Goal: Task Accomplishment & Management: Use online tool/utility

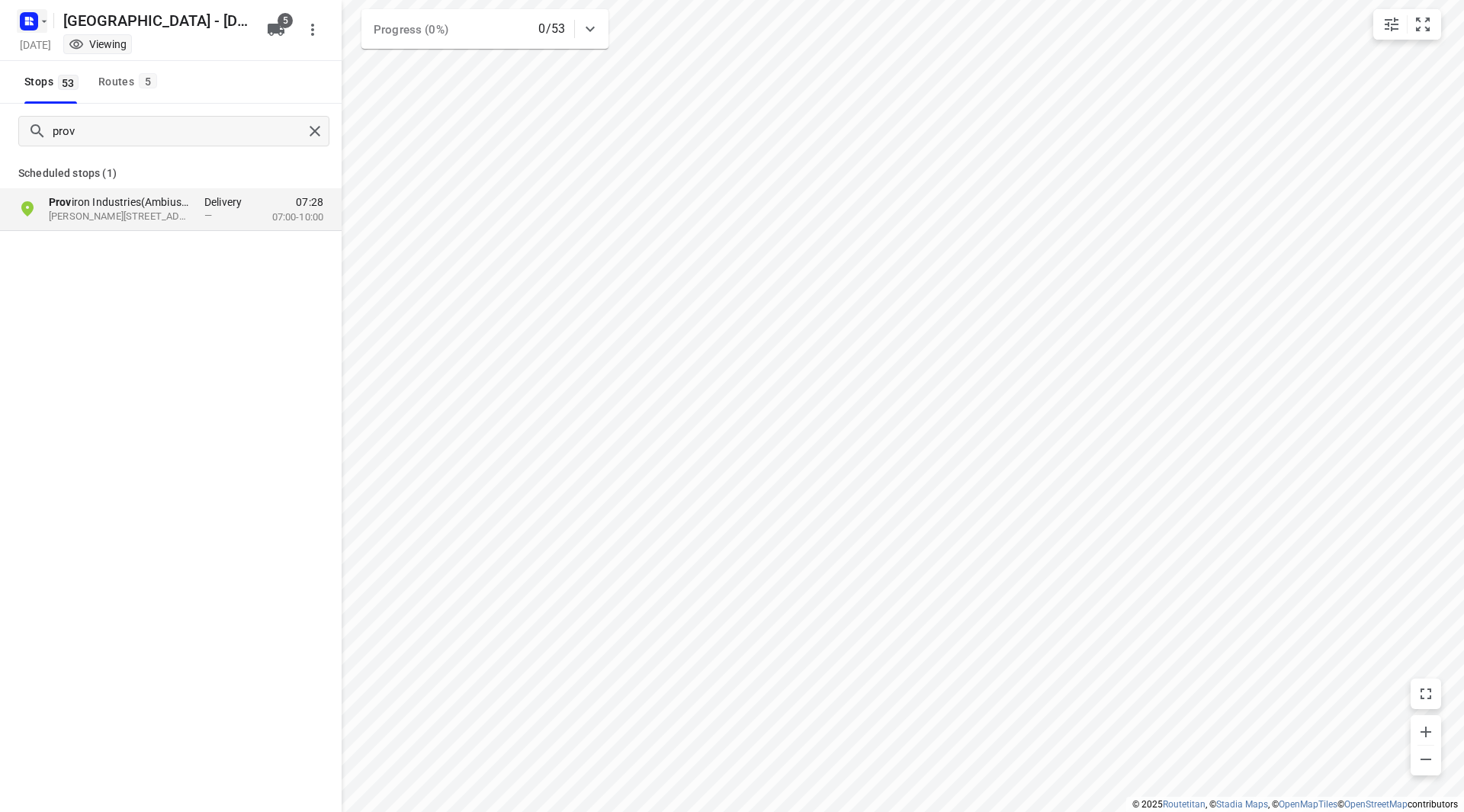
click at [44, 15] on icon "button" at bounding box center [45, 21] width 13 height 13
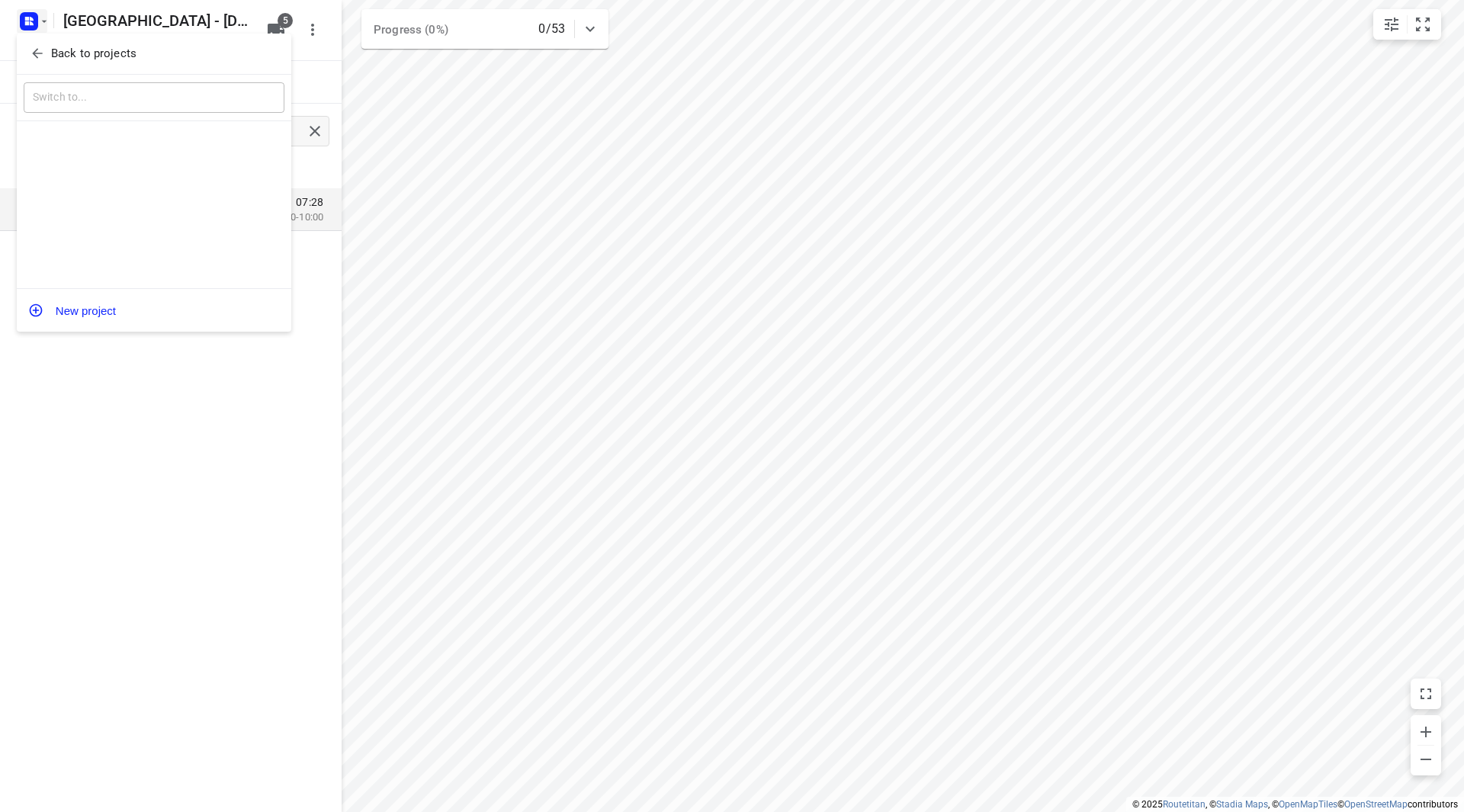
click at [46, 58] on span "Back to projects" at bounding box center [154, 53] width 248 height 17
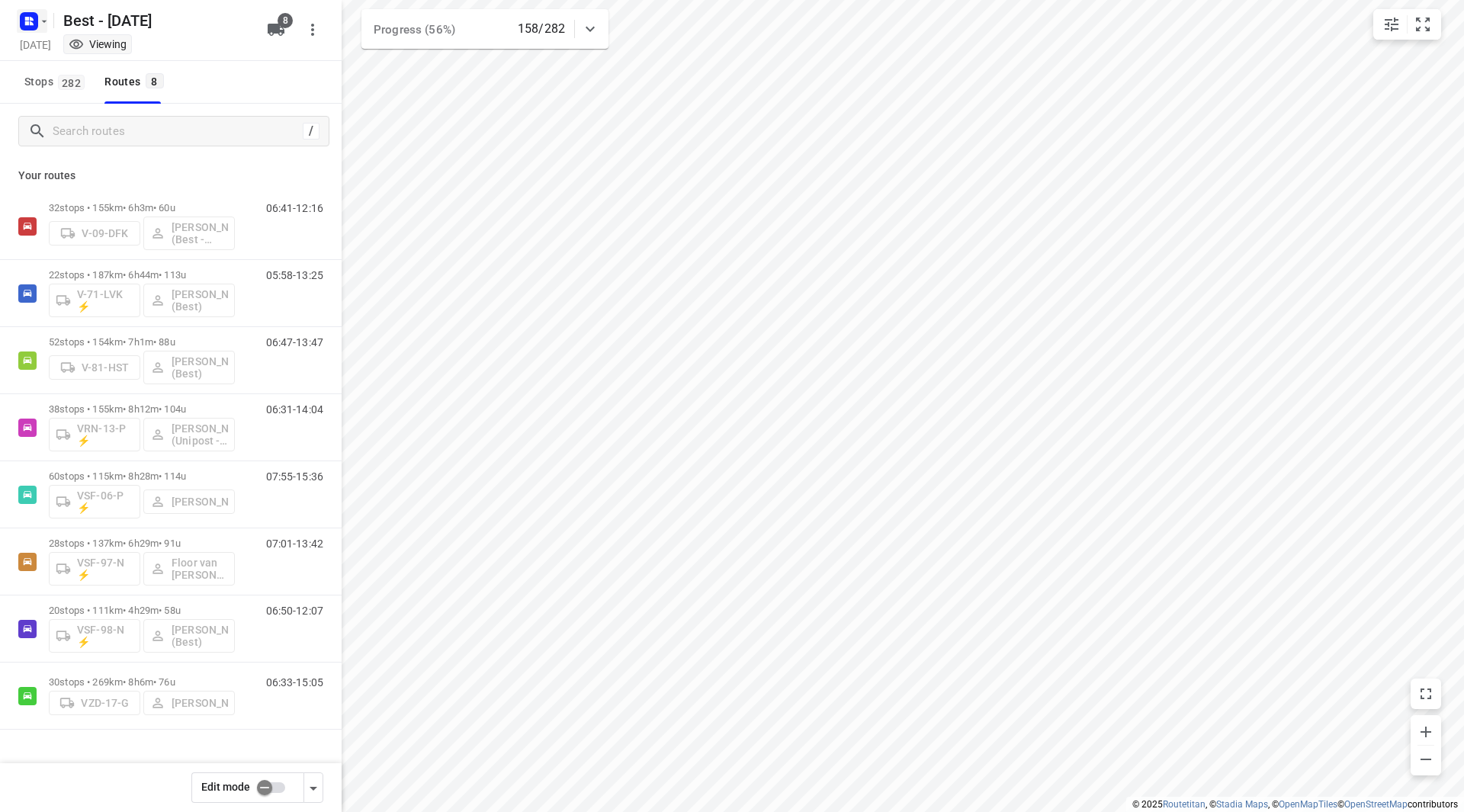
click at [33, 16] on rect "button" at bounding box center [28, 21] width 18 height 18
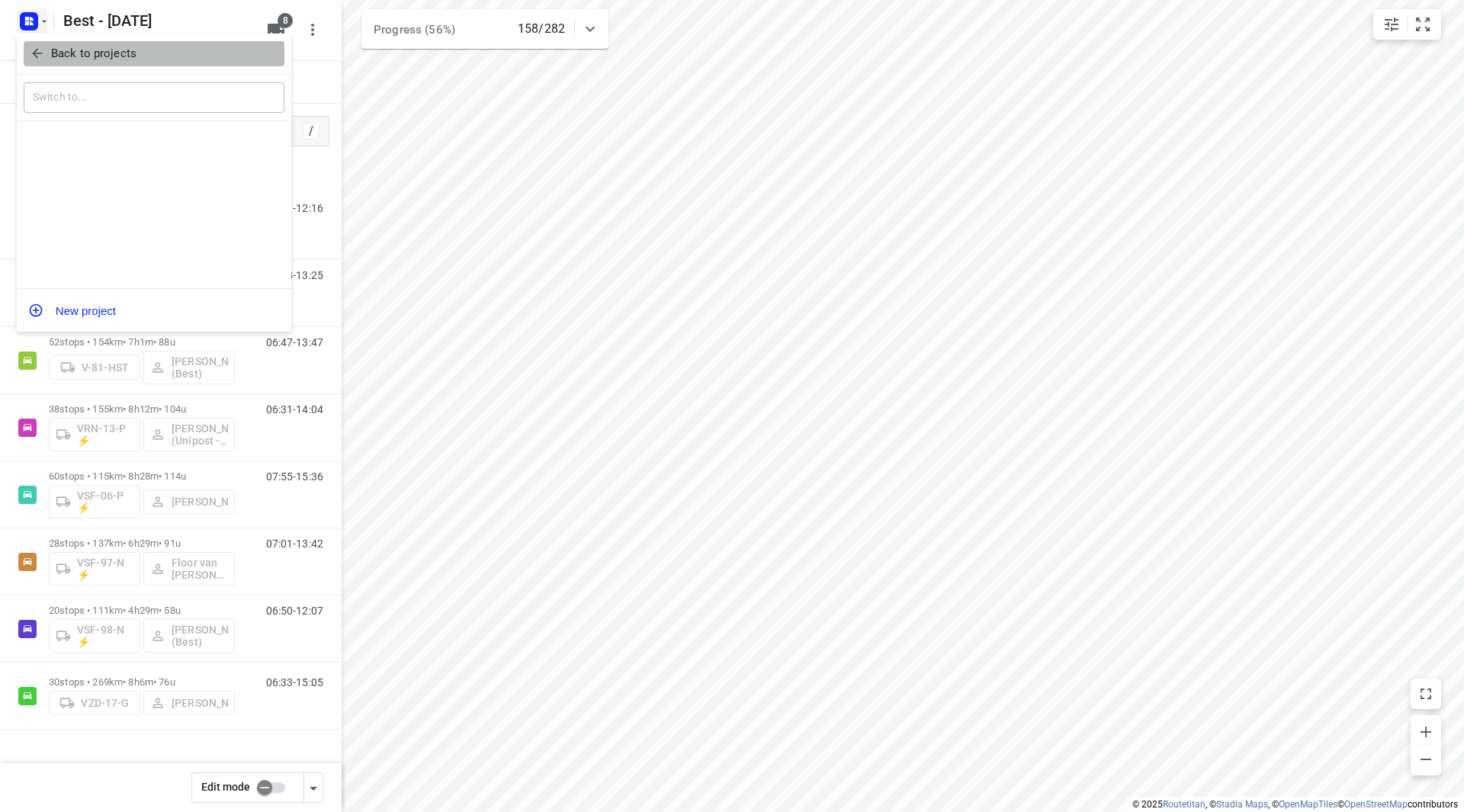
drag, startPoint x: 50, startPoint y: 55, endPoint x: 76, endPoint y: 57, distance: 26.1
click at [51, 56] on p "Back to projects" at bounding box center [93, 53] width 86 height 17
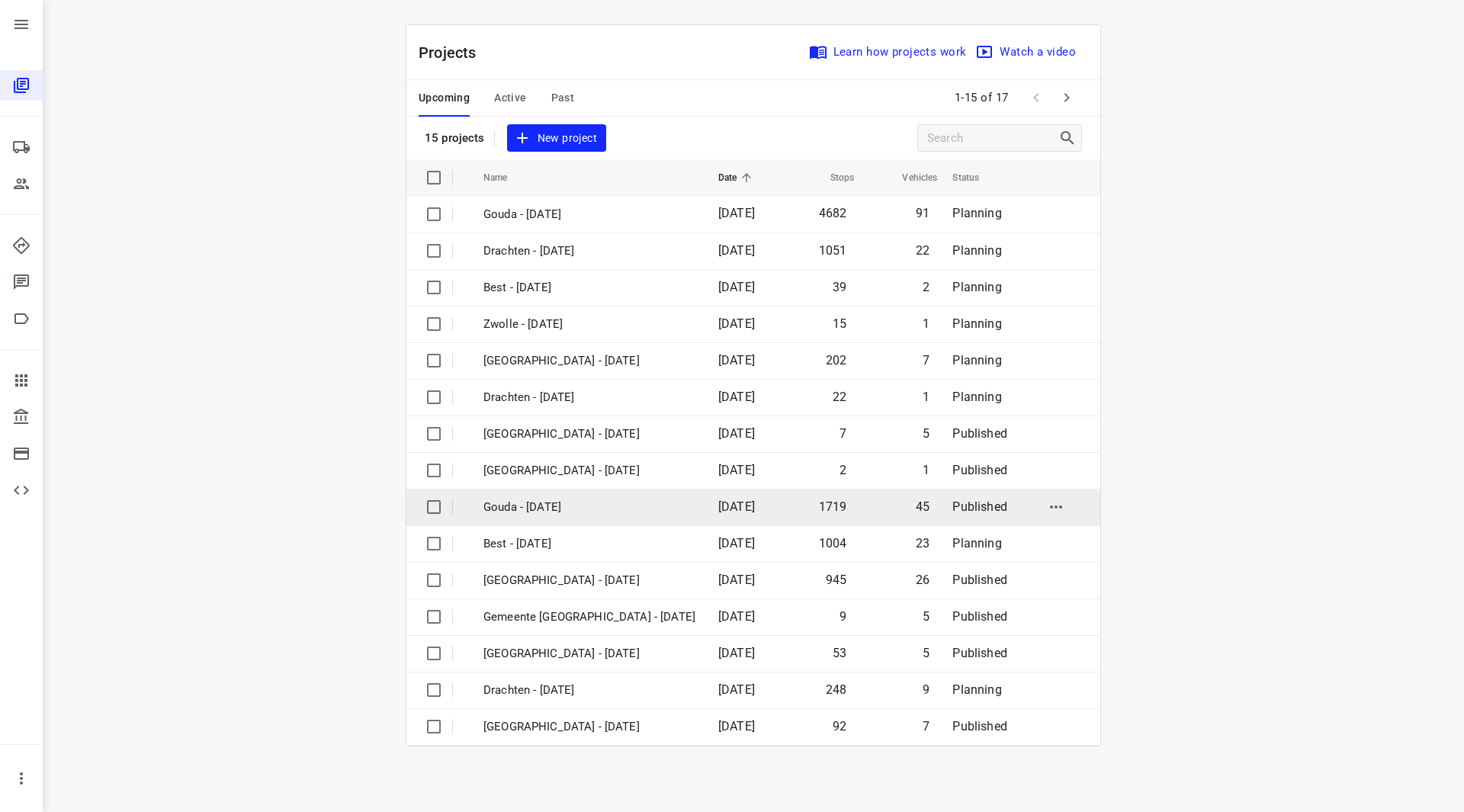
click at [555, 508] on p "Gouda - Wednesday" at bounding box center [589, 507] width 212 height 17
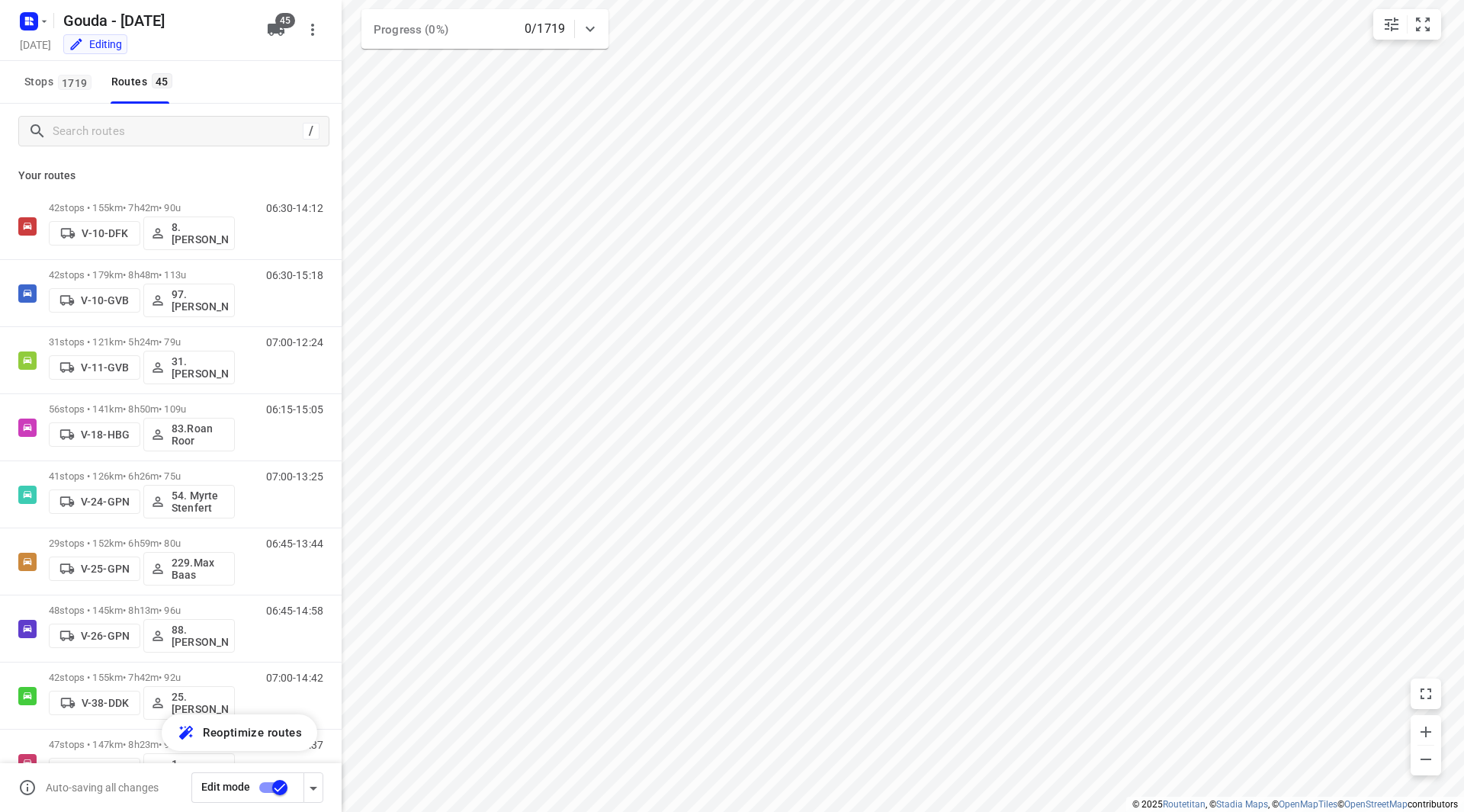
type input "distance"
click at [234, 129] on input "Search routes" at bounding box center [190, 131] width 274 height 24
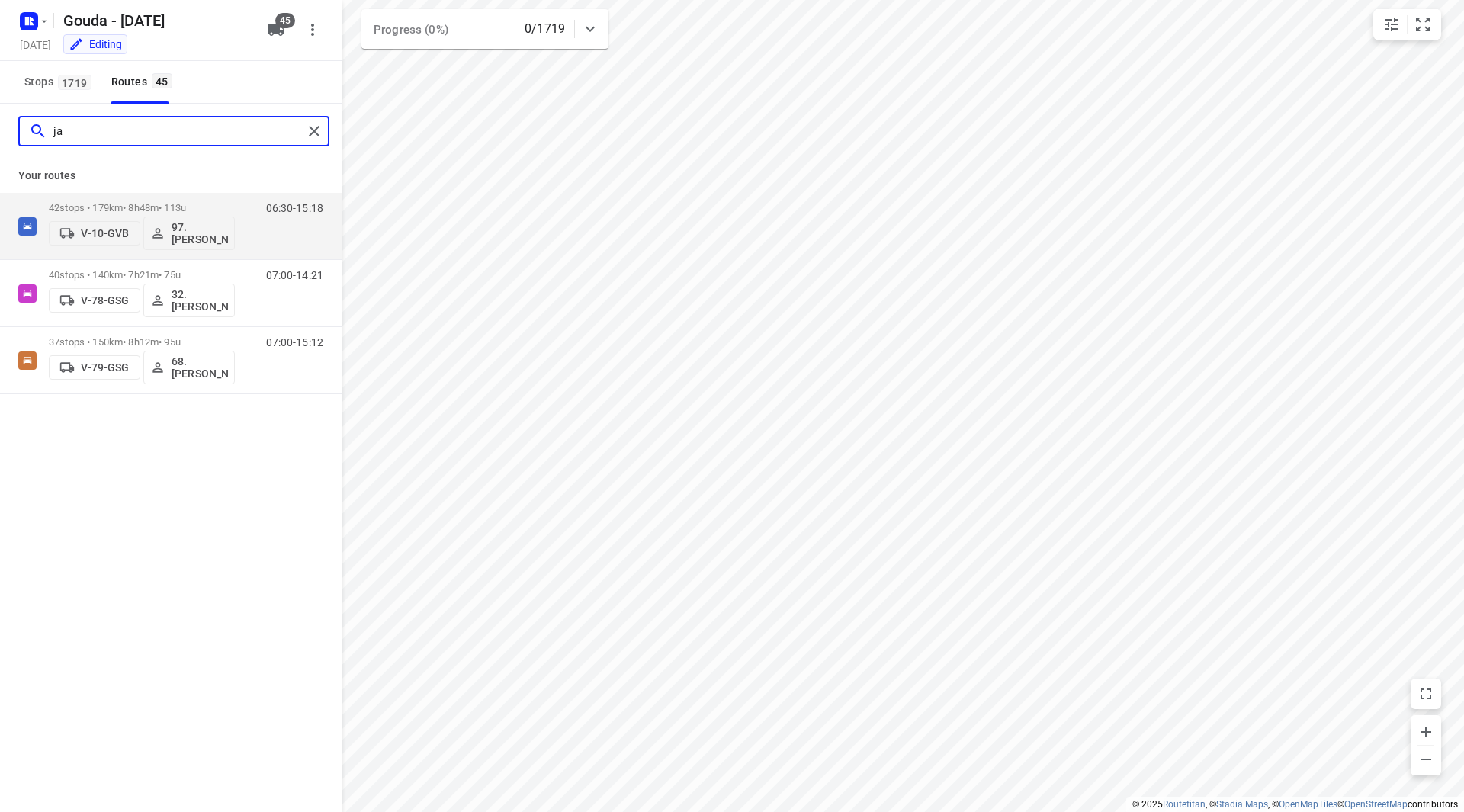
type input "j"
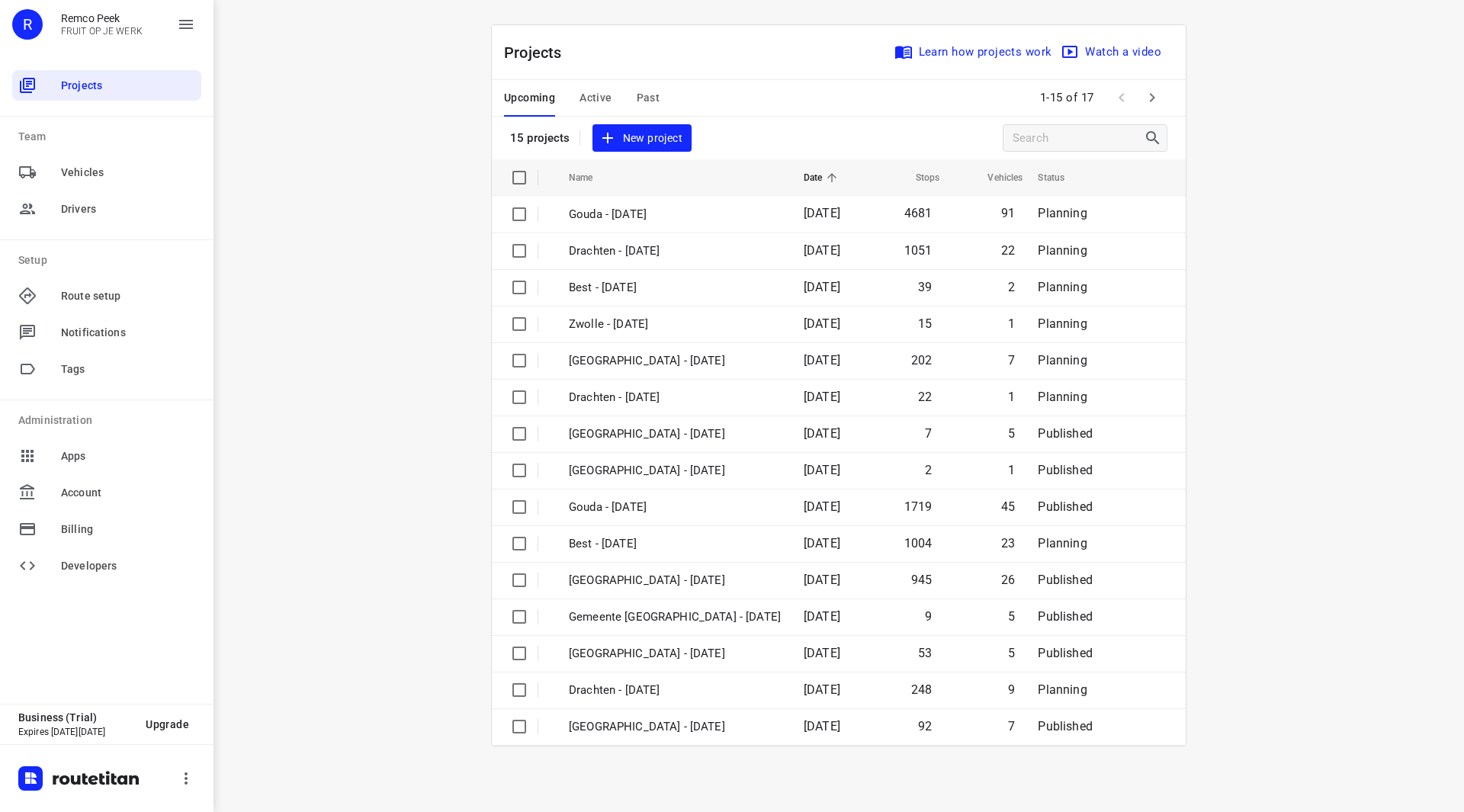
click at [596, 93] on span "Active" at bounding box center [595, 98] width 32 height 19
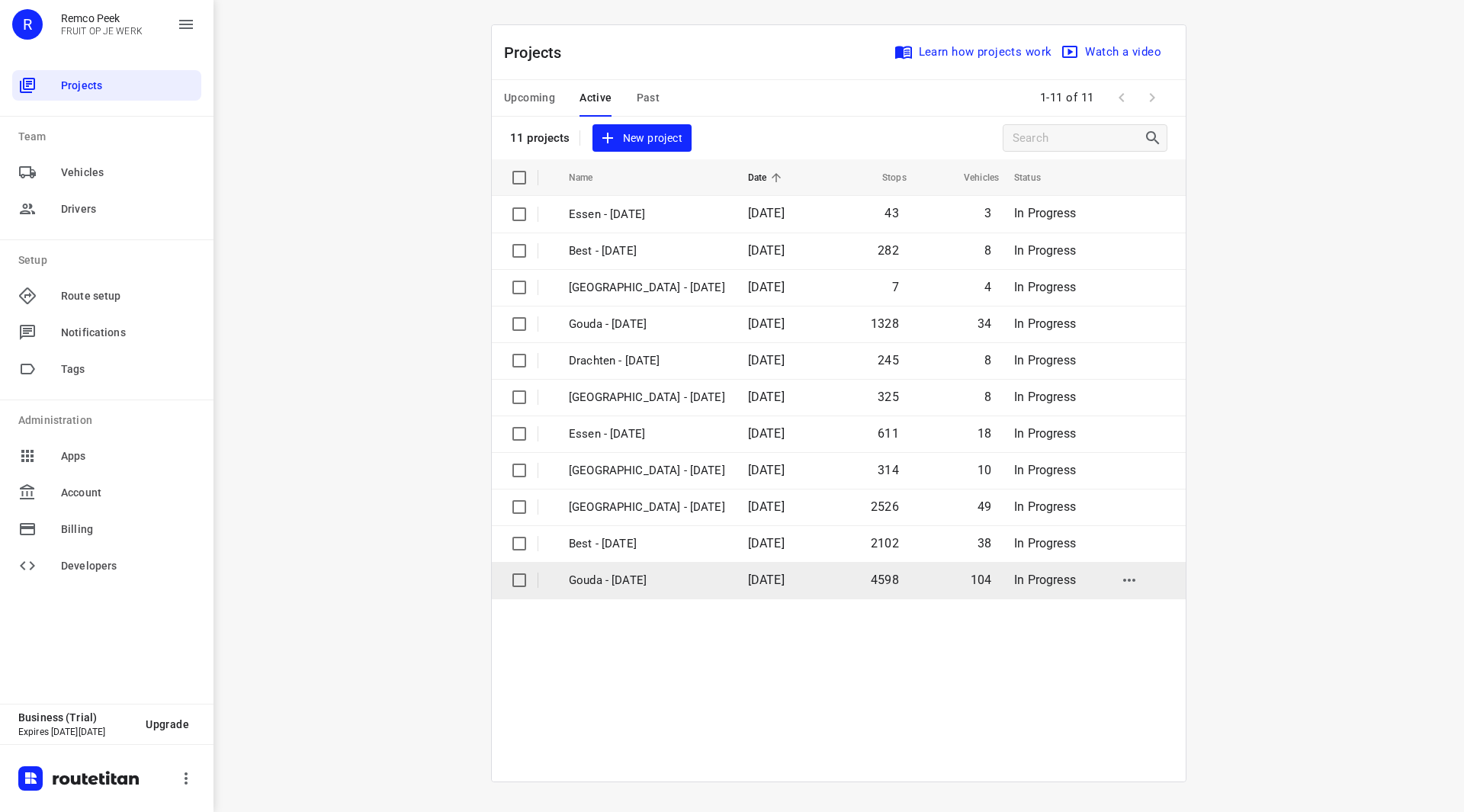
click at [630, 572] on p "Gouda - [DATE]" at bounding box center [646, 580] width 156 height 17
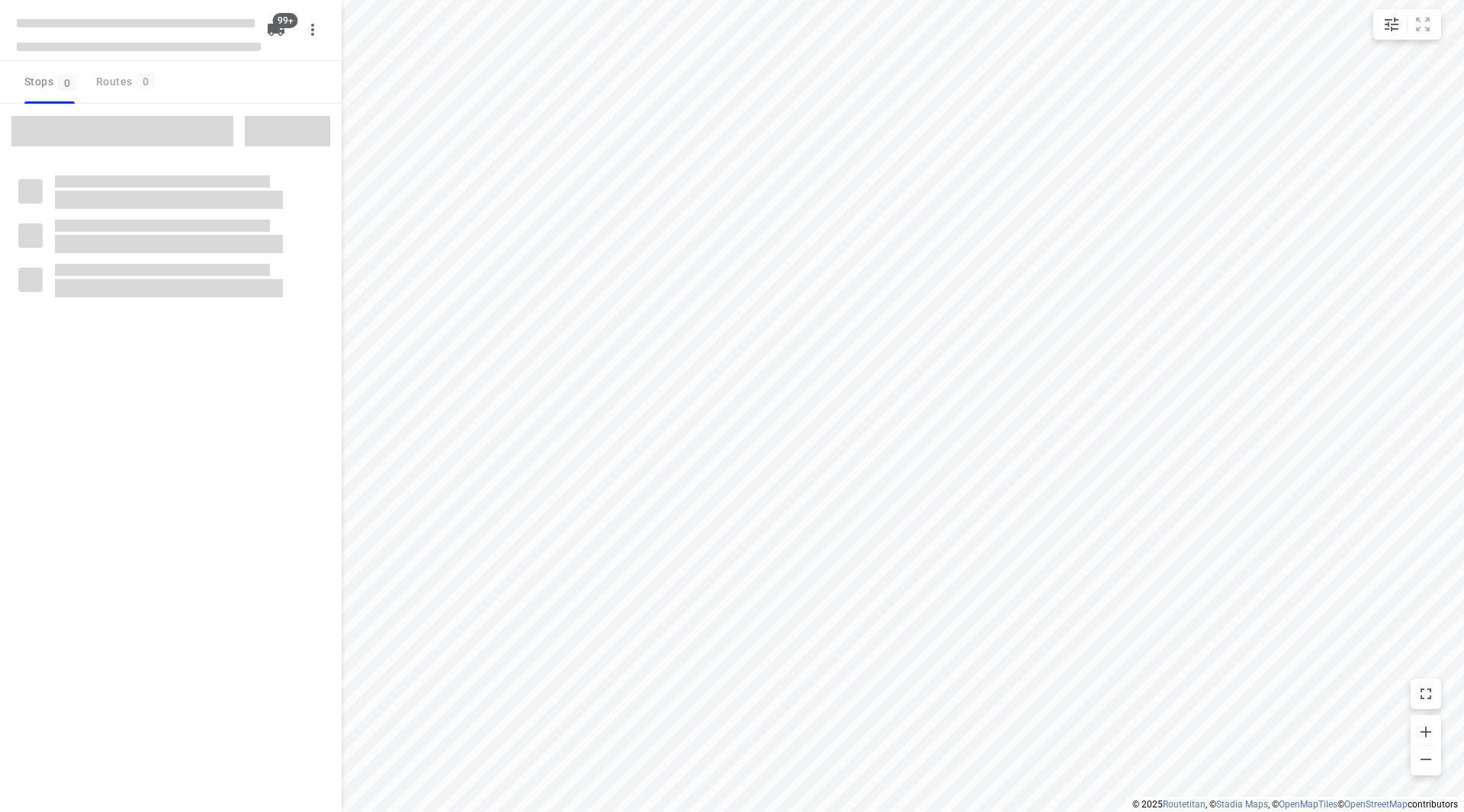
type input "distance"
checkbox input "true"
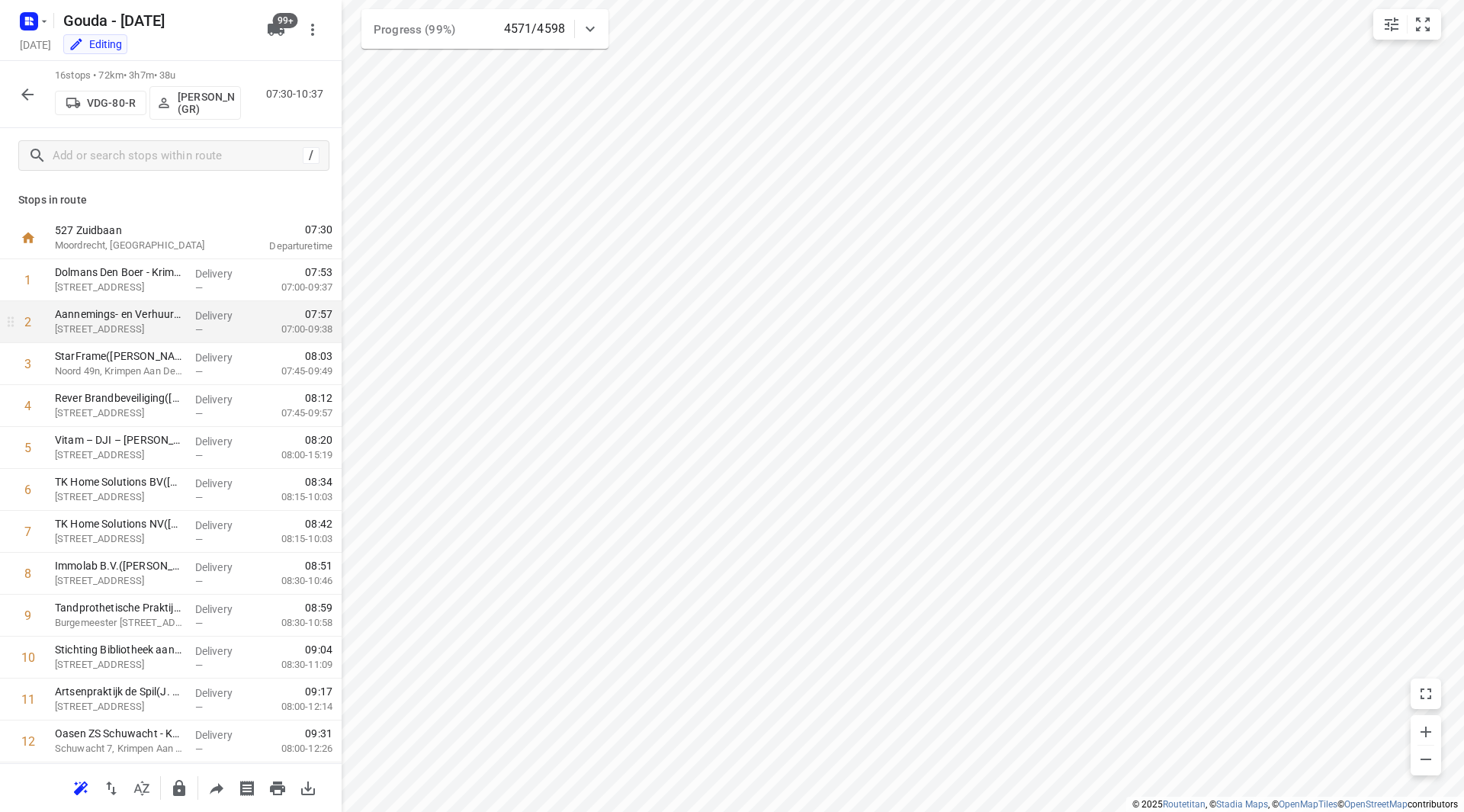
click at [325, 337] on div "1 Dolmans Den Boer - Krimpen aan den IJssel(Richard Vermeij) Griendstraat 9, Kr…" at bounding box center [170, 594] width 342 height 671
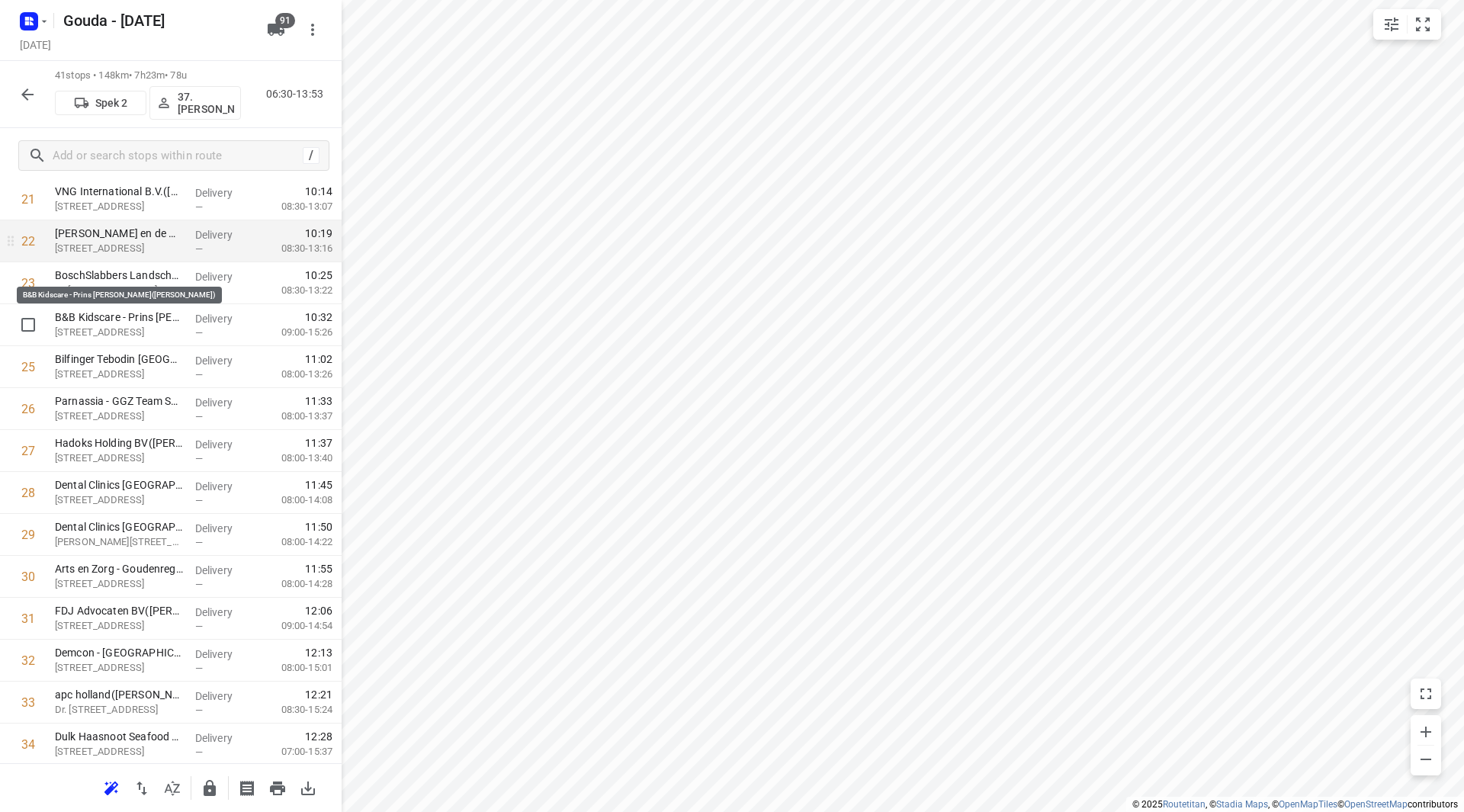
scroll to position [920, 0]
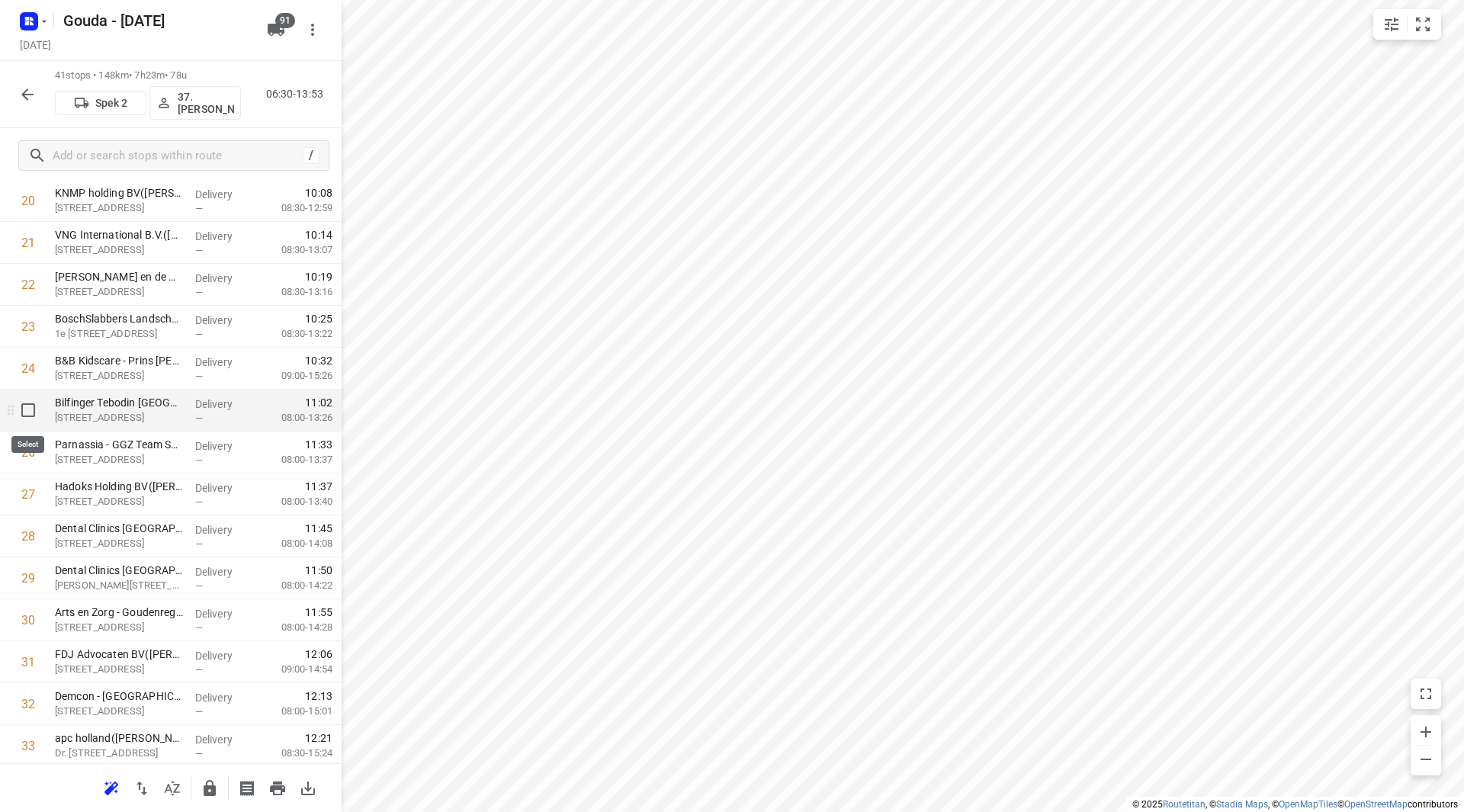
click at [27, 416] on input "checkbox" at bounding box center [28, 410] width 31 height 31
checkbox input "true"
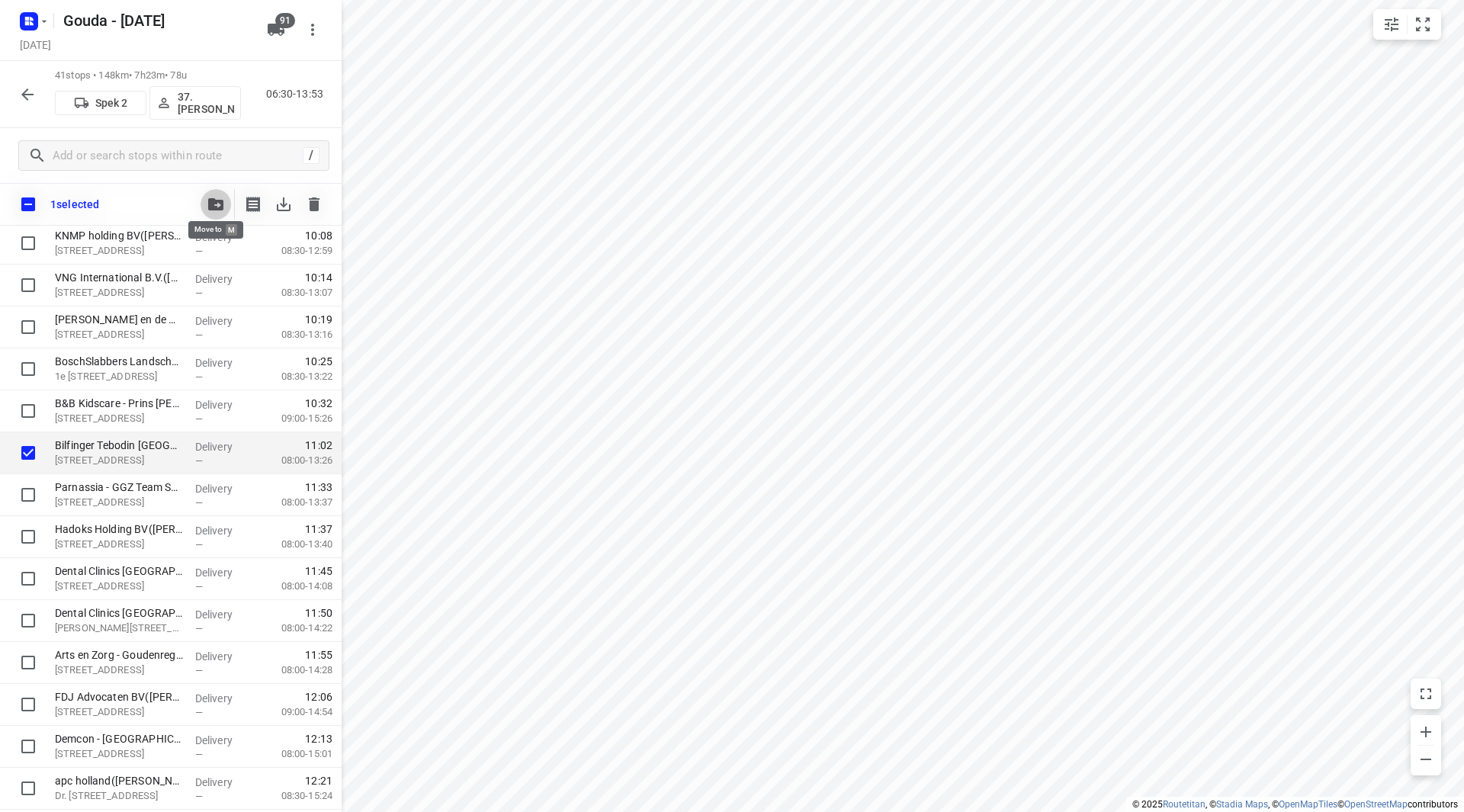
click at [218, 193] on button "button" at bounding box center [215, 204] width 31 height 31
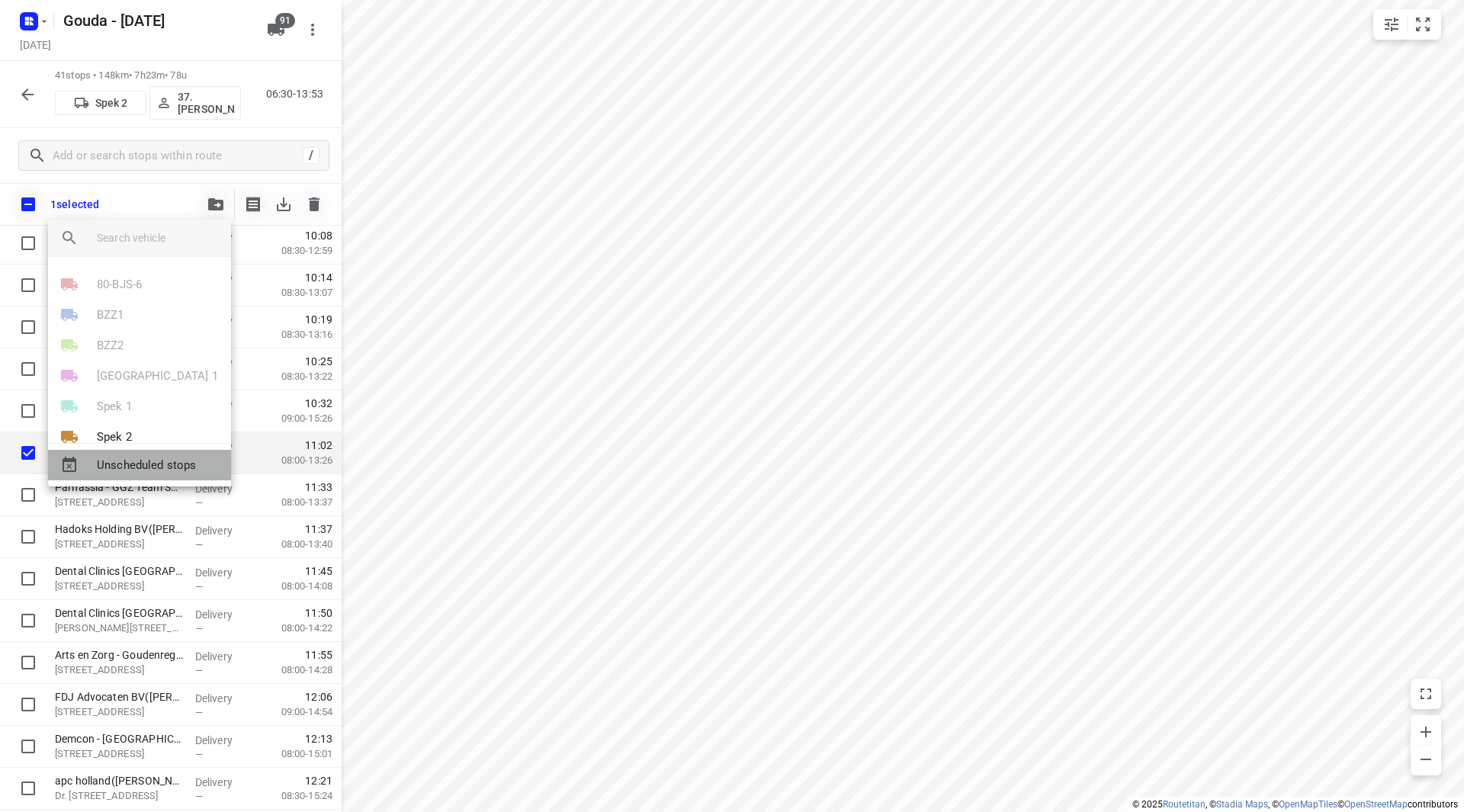
click at [153, 466] on span "Unscheduled stops" at bounding box center [157, 465] width 122 height 17
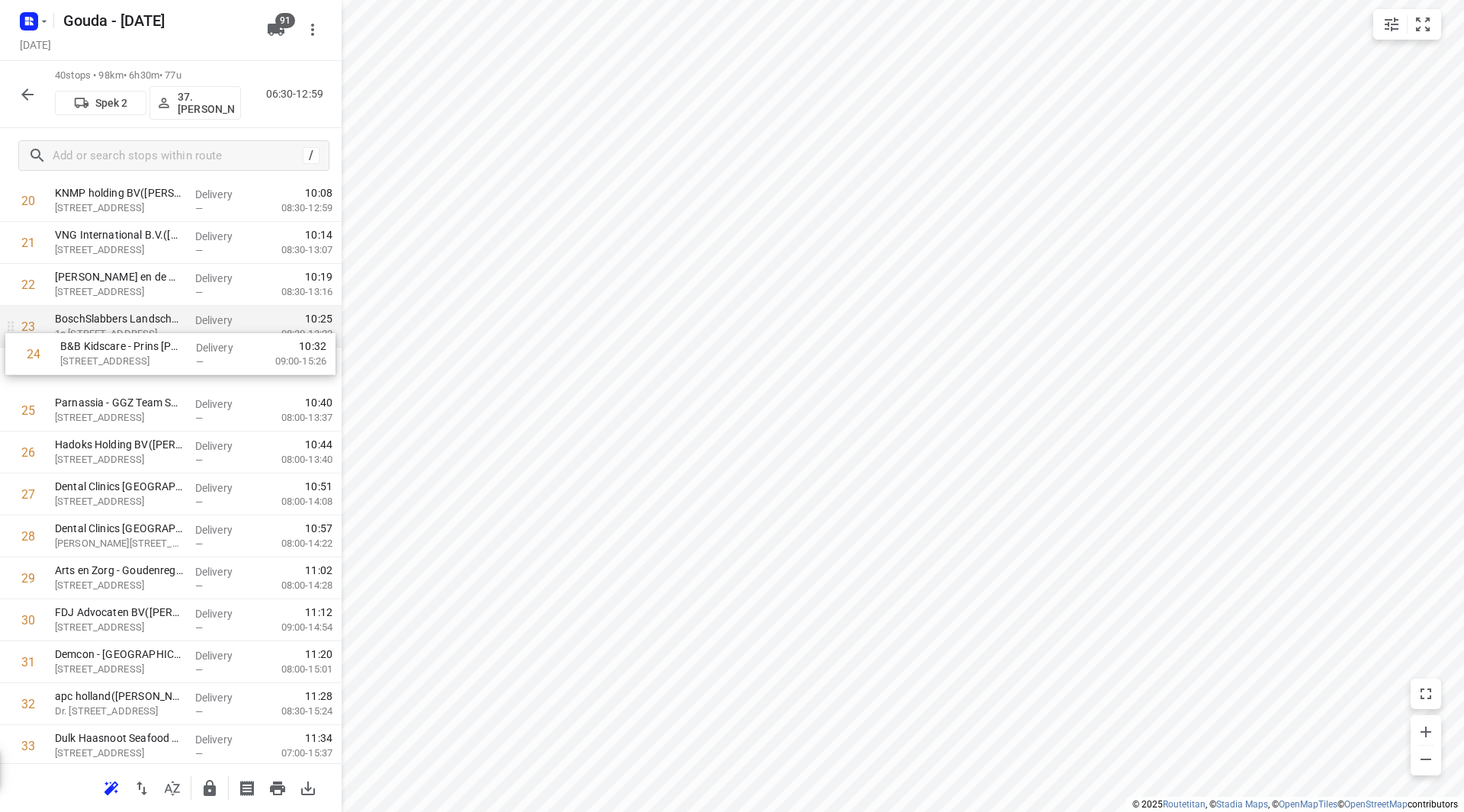
drag, startPoint x: 74, startPoint y: 364, endPoint x: 82, endPoint y: 324, distance: 40.8
click at [82, 332] on div "1 ⭐Boele & van Eesteren(Beate Kok) Laan van Vredenoord 14, Rijswijk Delivery — …" at bounding box center [170, 221] width 342 height 1677
drag, startPoint x: 84, startPoint y: 364, endPoint x: 82, endPoint y: 314, distance: 50.0
click at [82, 314] on div "1 ⭐Boele & van Eesteren(Beate Kok) Laan van Vredenoord 14, Rijswijk Delivery — …" at bounding box center [170, 221] width 342 height 1677
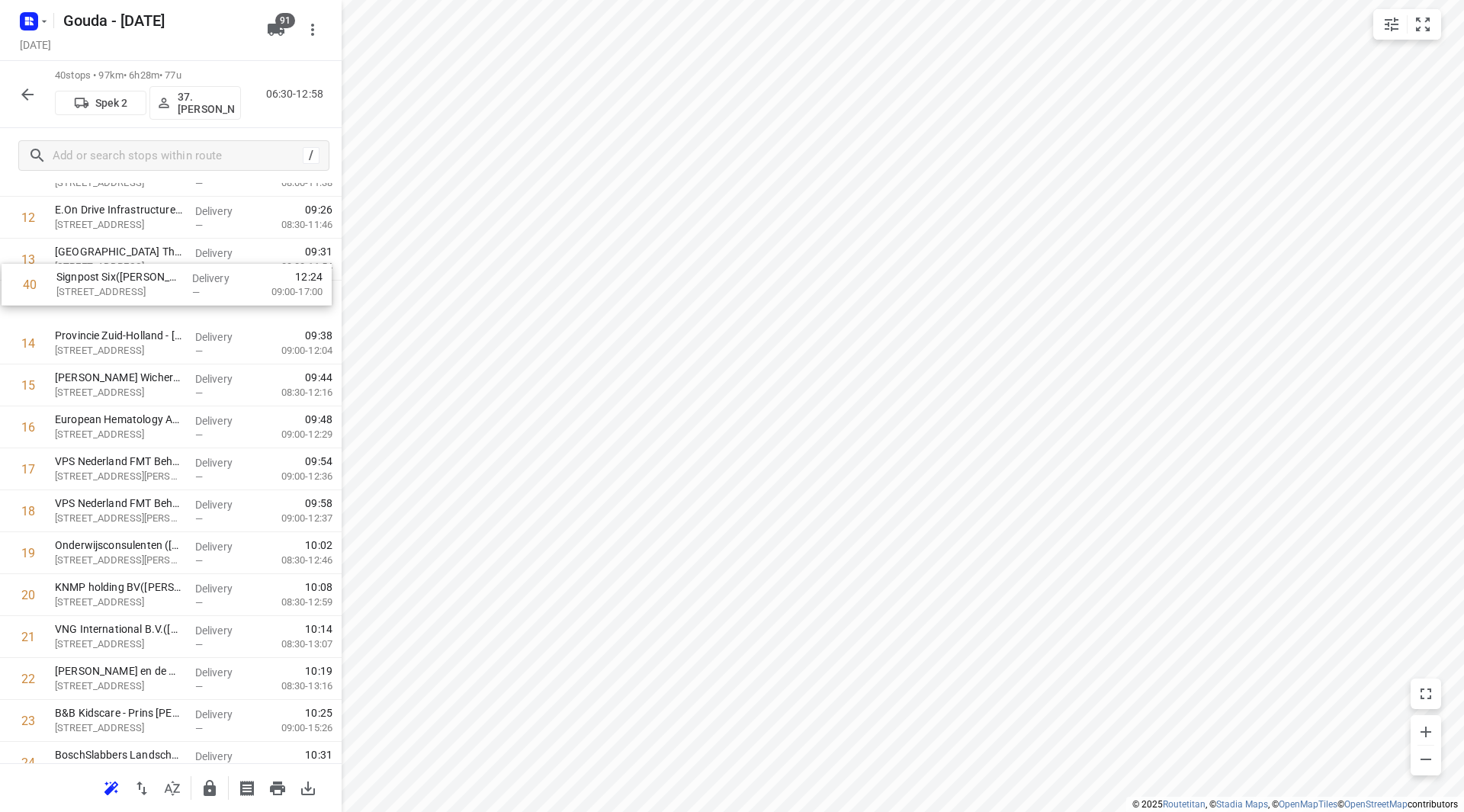
scroll to position [564, 0]
drag, startPoint x: 152, startPoint y: 711, endPoint x: 144, endPoint y: 344, distance: 367.1
click at [144, 344] on div "1 ⭐Boele & van Eesteren(Beate Kok) Laan van Vredenoord 14, Rijswijk Delivery — …" at bounding box center [170, 576] width 342 height 1677
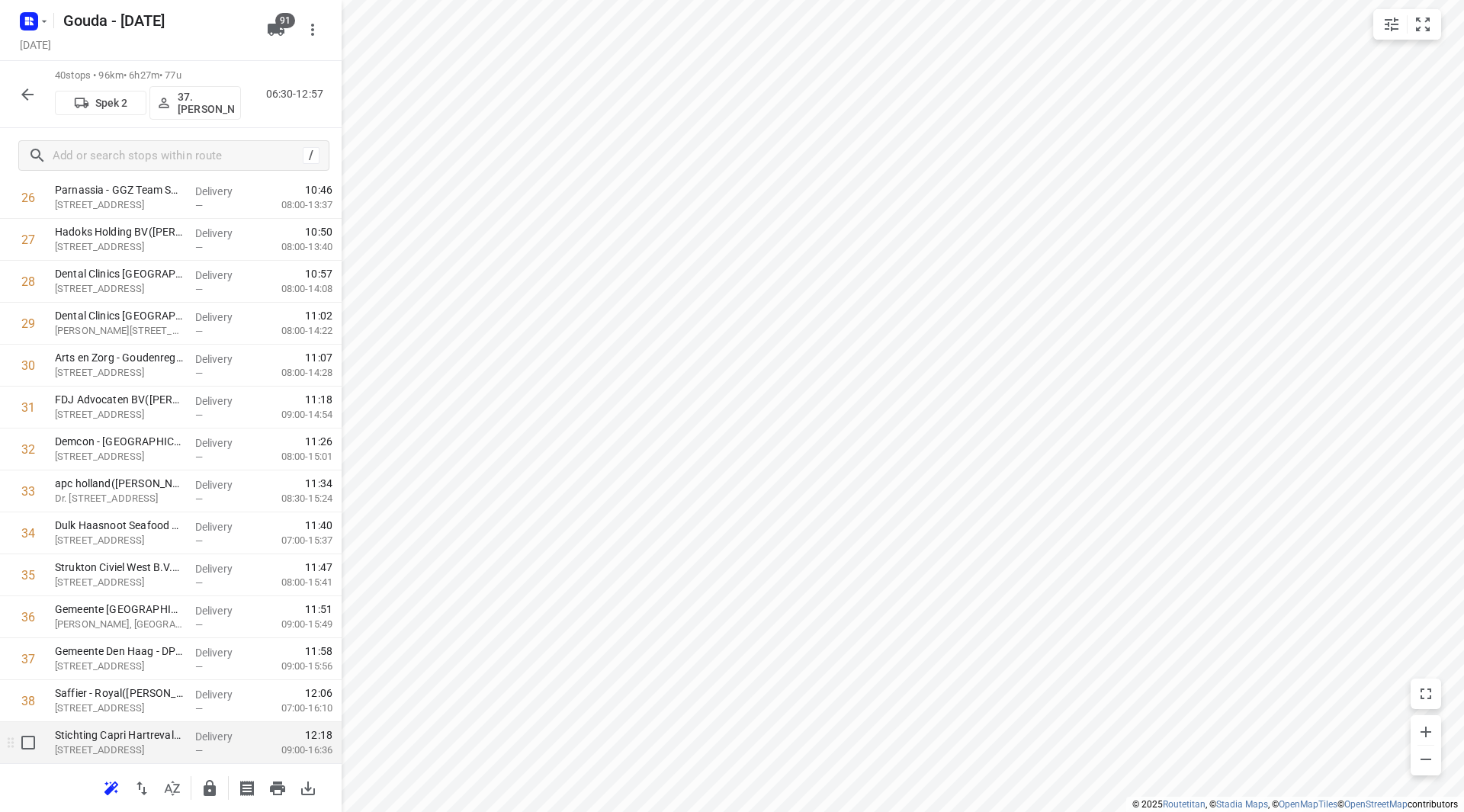
scroll to position [1259, 0]
click at [215, 790] on icon "button" at bounding box center [209, 788] width 18 height 18
click at [27, 80] on button "button" at bounding box center [27, 94] width 31 height 31
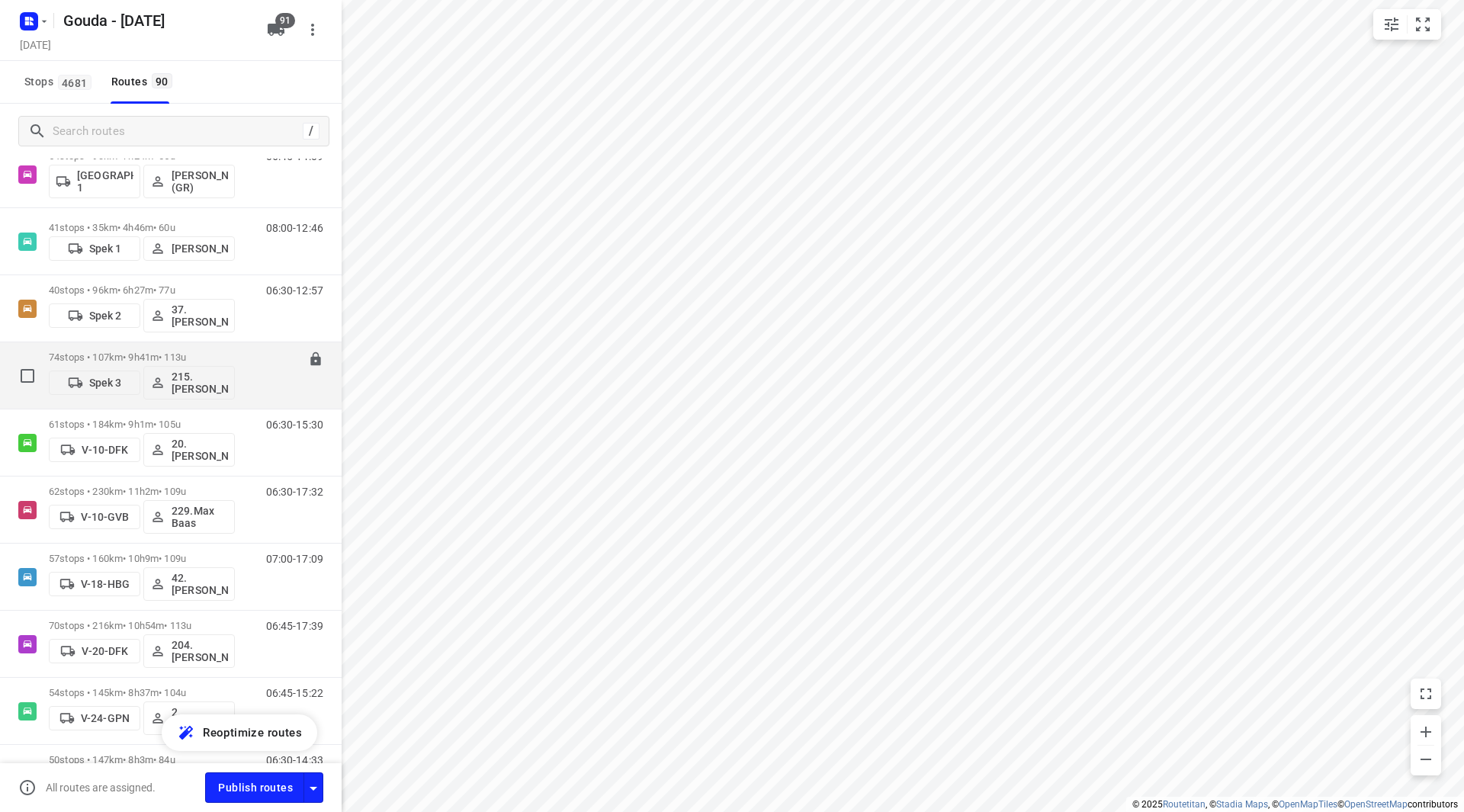
scroll to position [229, 0]
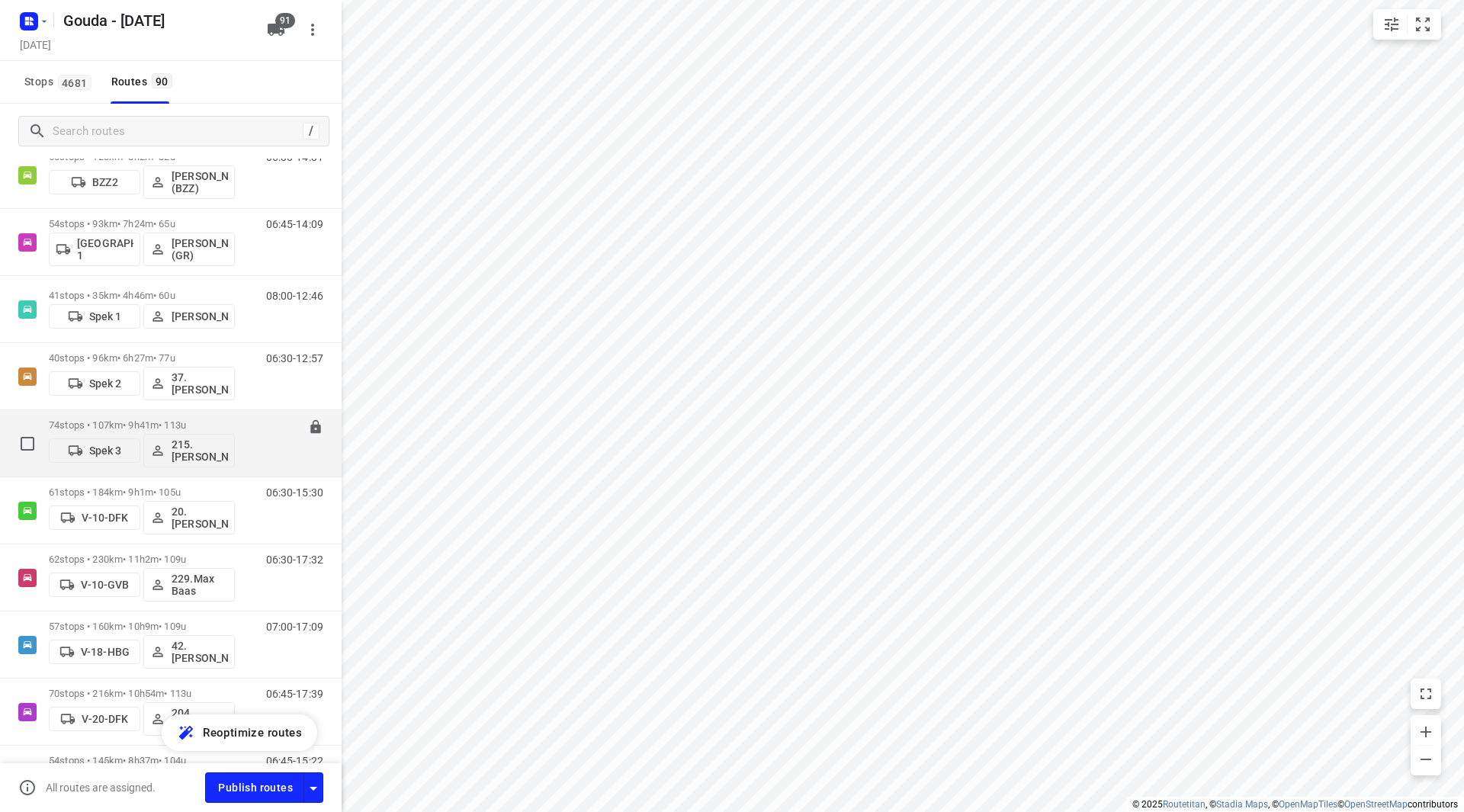
click at [221, 424] on p "74 stops • 107km • 9h41m • 113u" at bounding box center [141, 425] width 186 height 12
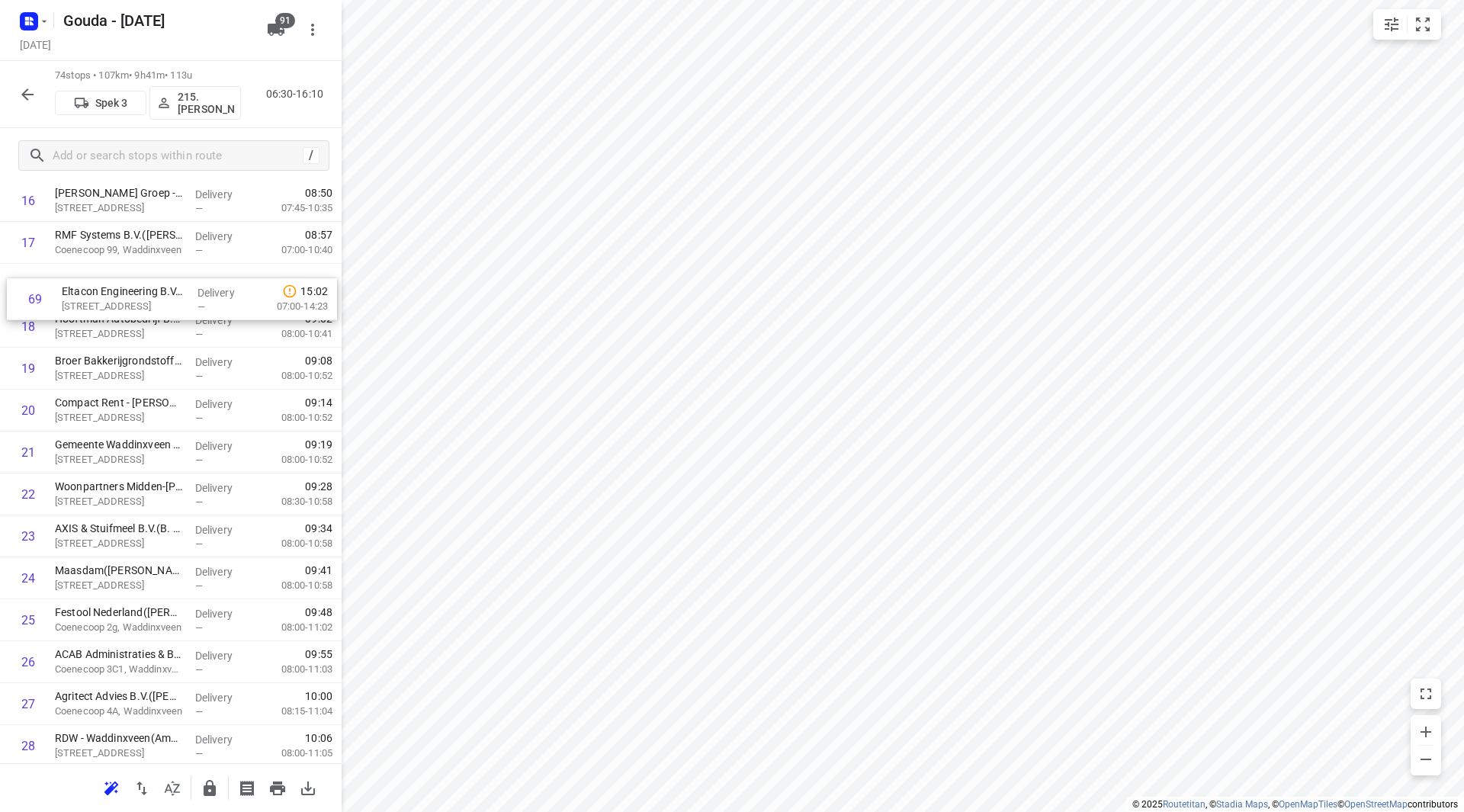
scroll to position [748, 0]
drag, startPoint x: 104, startPoint y: 490, endPoint x: 103, endPoint y: 323, distance: 167.0
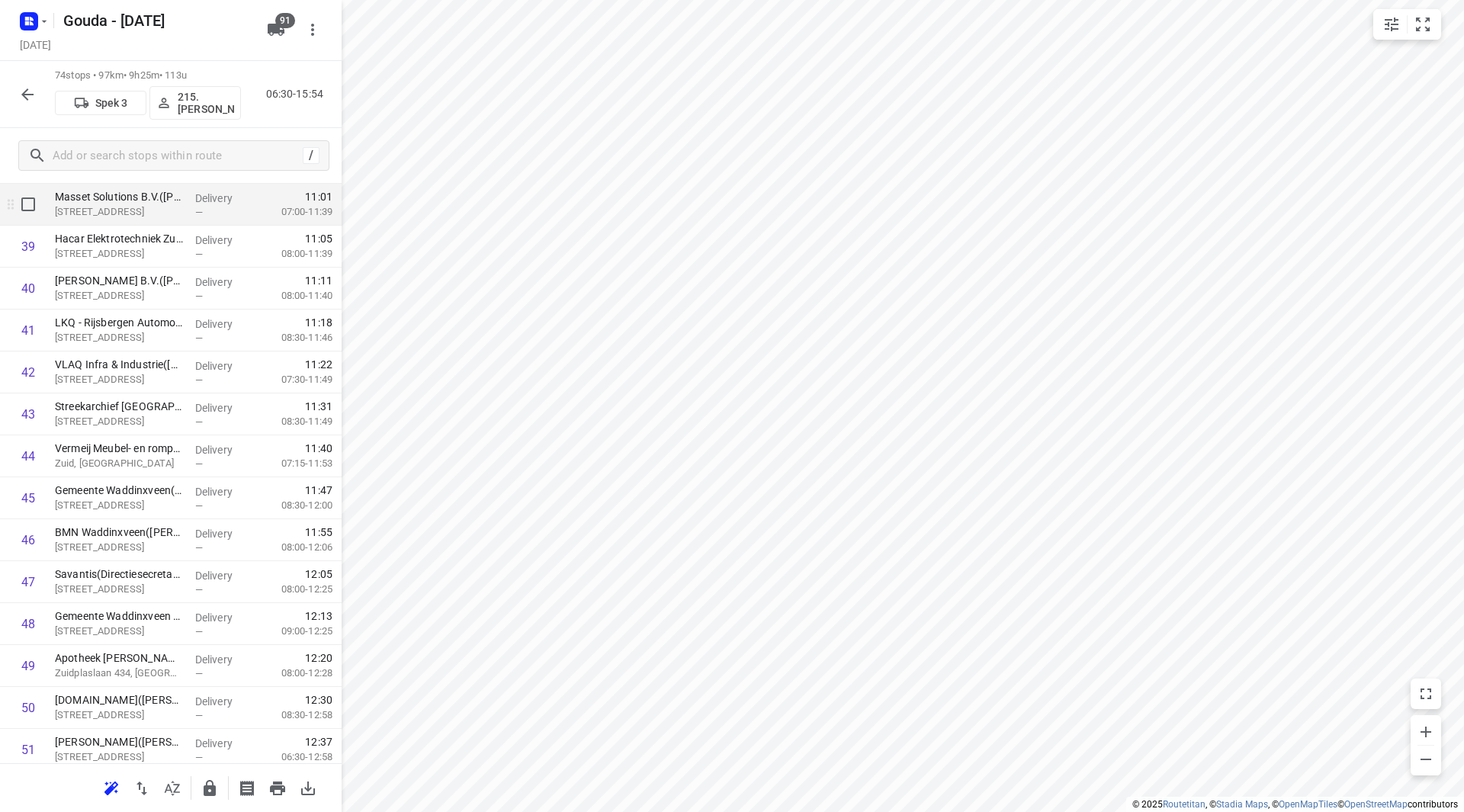
scroll to position [1435, 0]
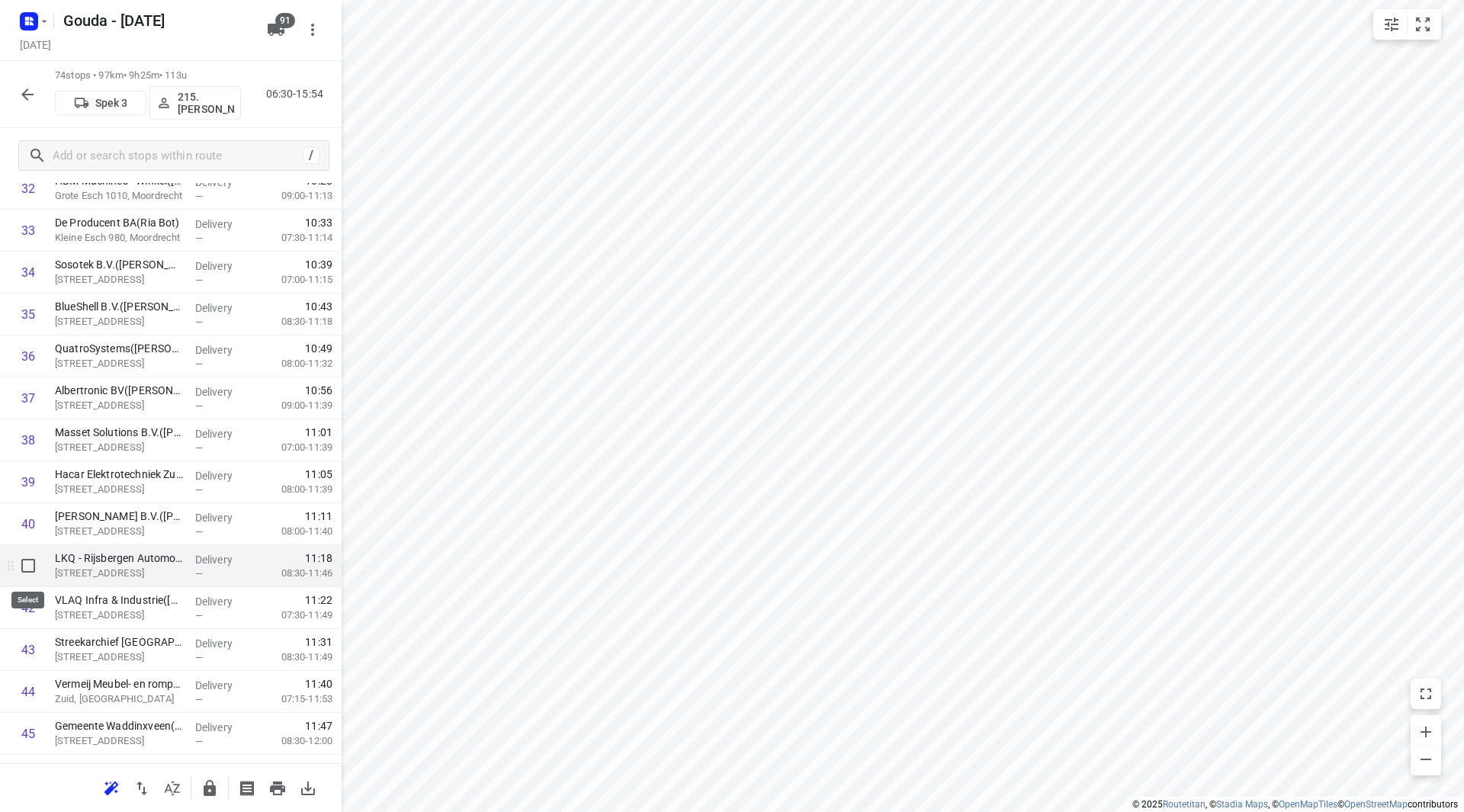
click at [24, 565] on input "checkbox" at bounding box center [28, 565] width 31 height 31
checkbox input "true"
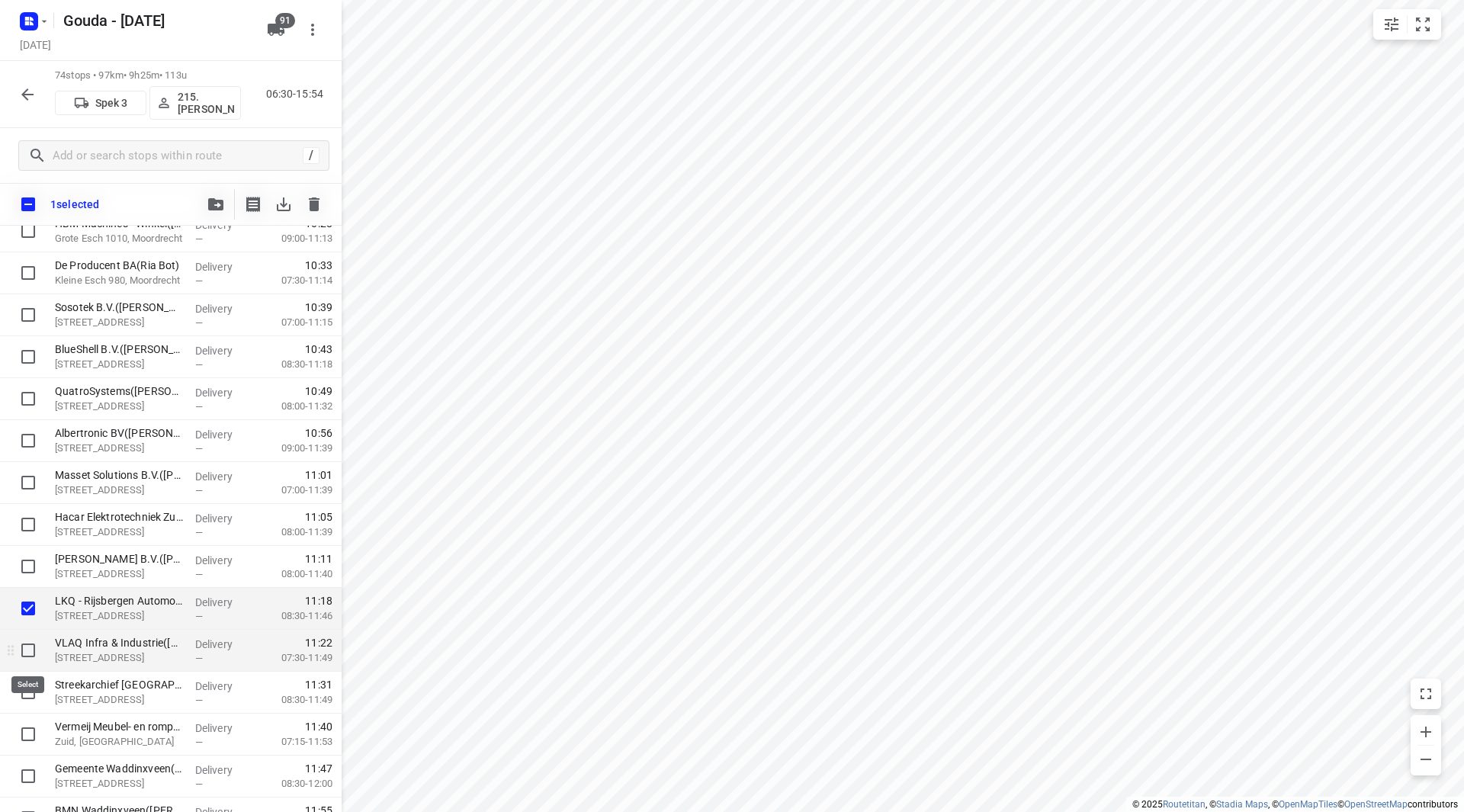
click at [31, 651] on input "checkbox" at bounding box center [28, 650] width 31 height 31
checkbox input "true"
click at [216, 213] on button "button" at bounding box center [215, 204] width 31 height 31
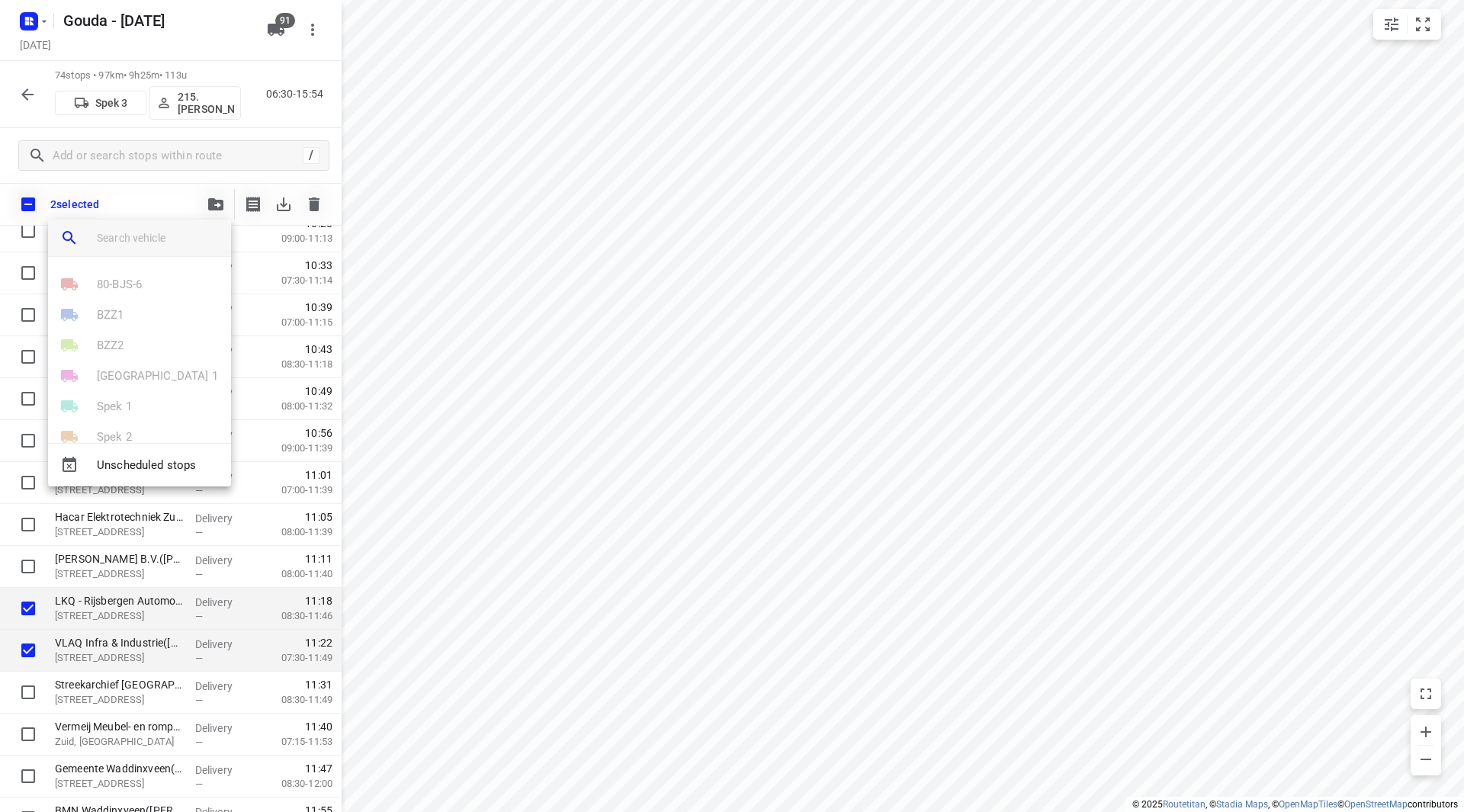
click at [167, 241] on input "search vehicle" at bounding box center [157, 237] width 122 height 23
click at [117, 316] on p "Spek 3" at bounding box center [114, 315] width 35 height 17
click at [101, 415] on li "23" at bounding box center [139, 415] width 183 height 31
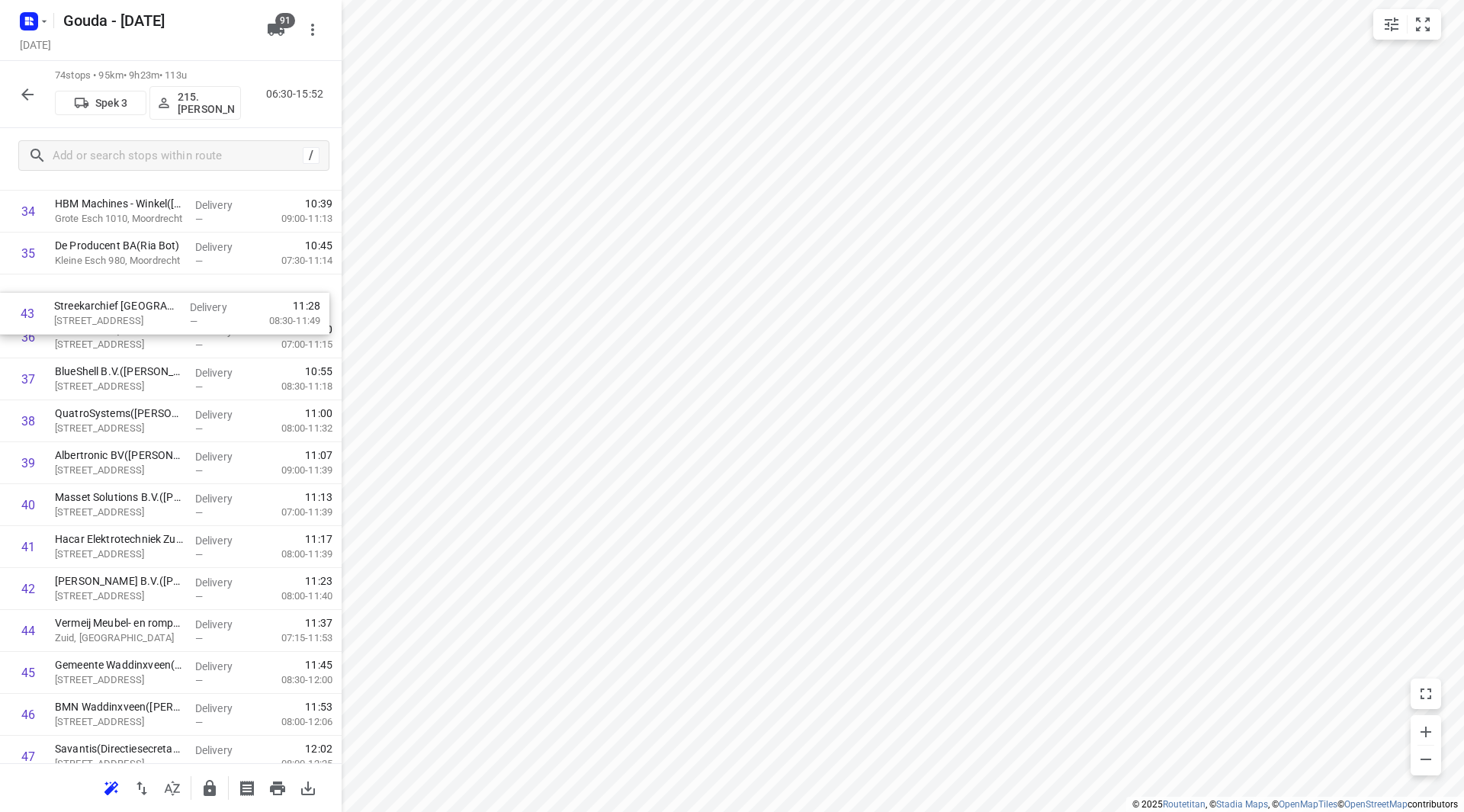
scroll to position [1488, 0]
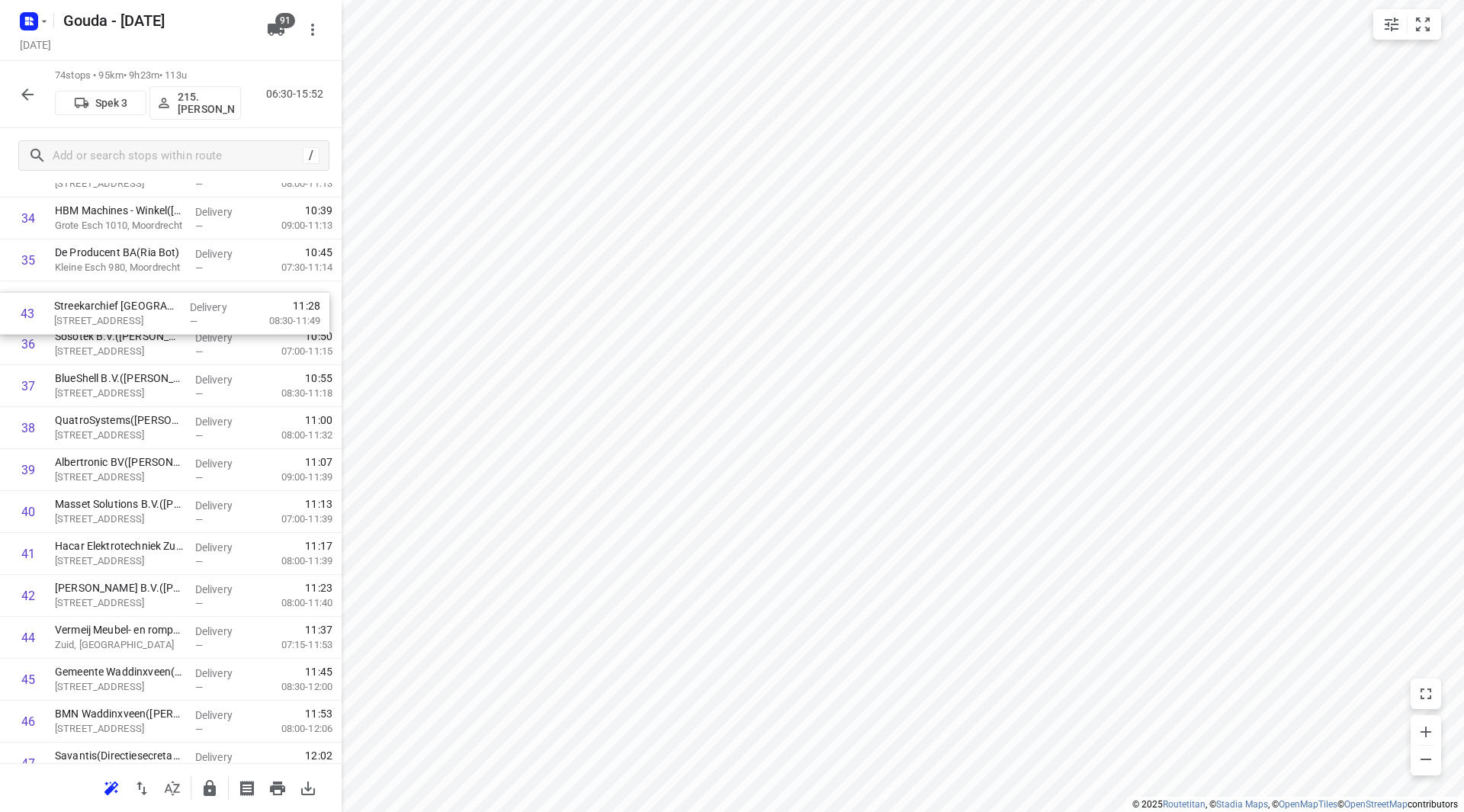
drag, startPoint x: 97, startPoint y: 576, endPoint x: 97, endPoint y: 309, distance: 267.0
click at [97, 309] on div "1 Gouda Constructie B.V.(Baan Burggraaf) Zuidbaan 525, Moordrecht Delivery — 06…" at bounding box center [170, 365] width 342 height 3103
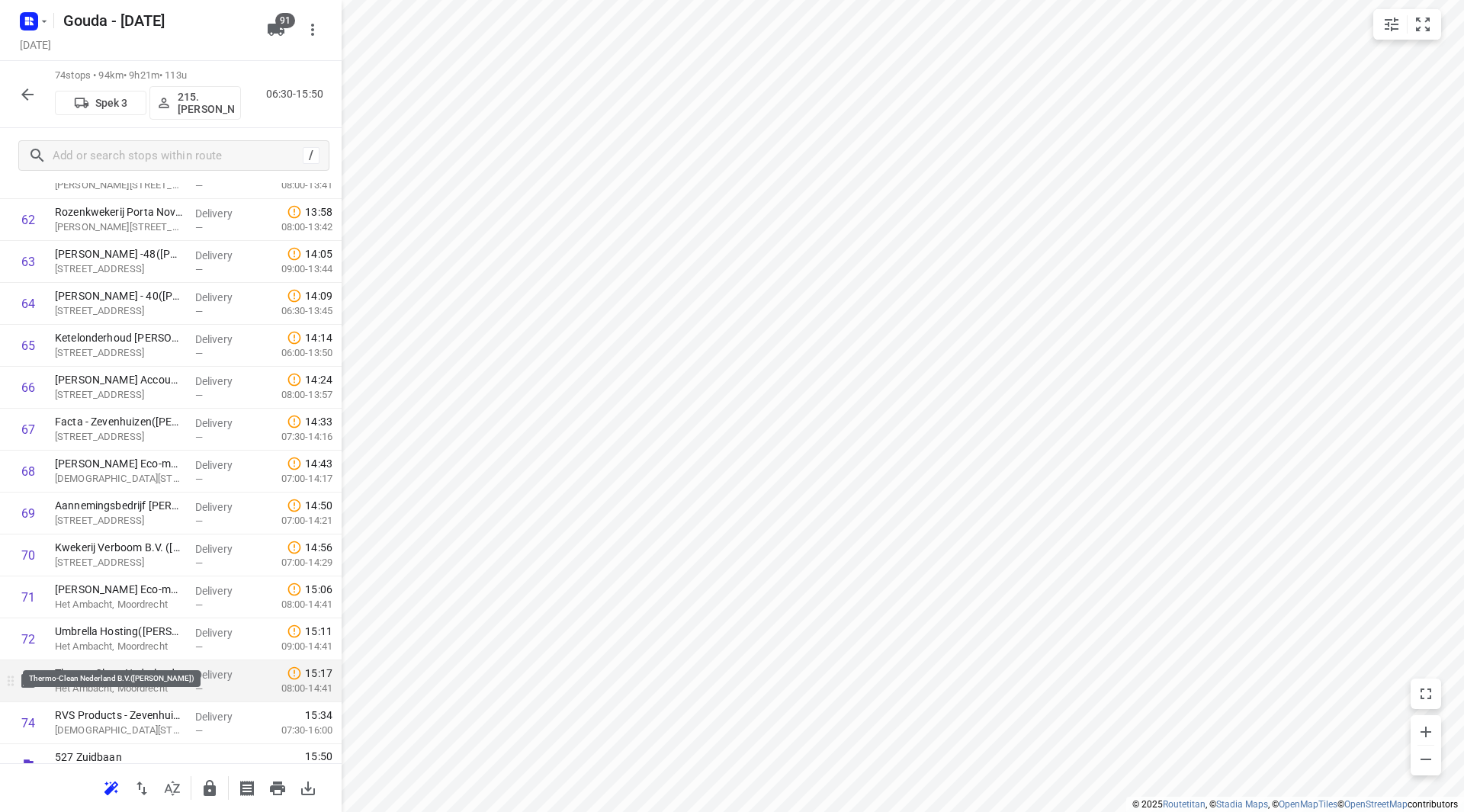
scroll to position [2684, 0]
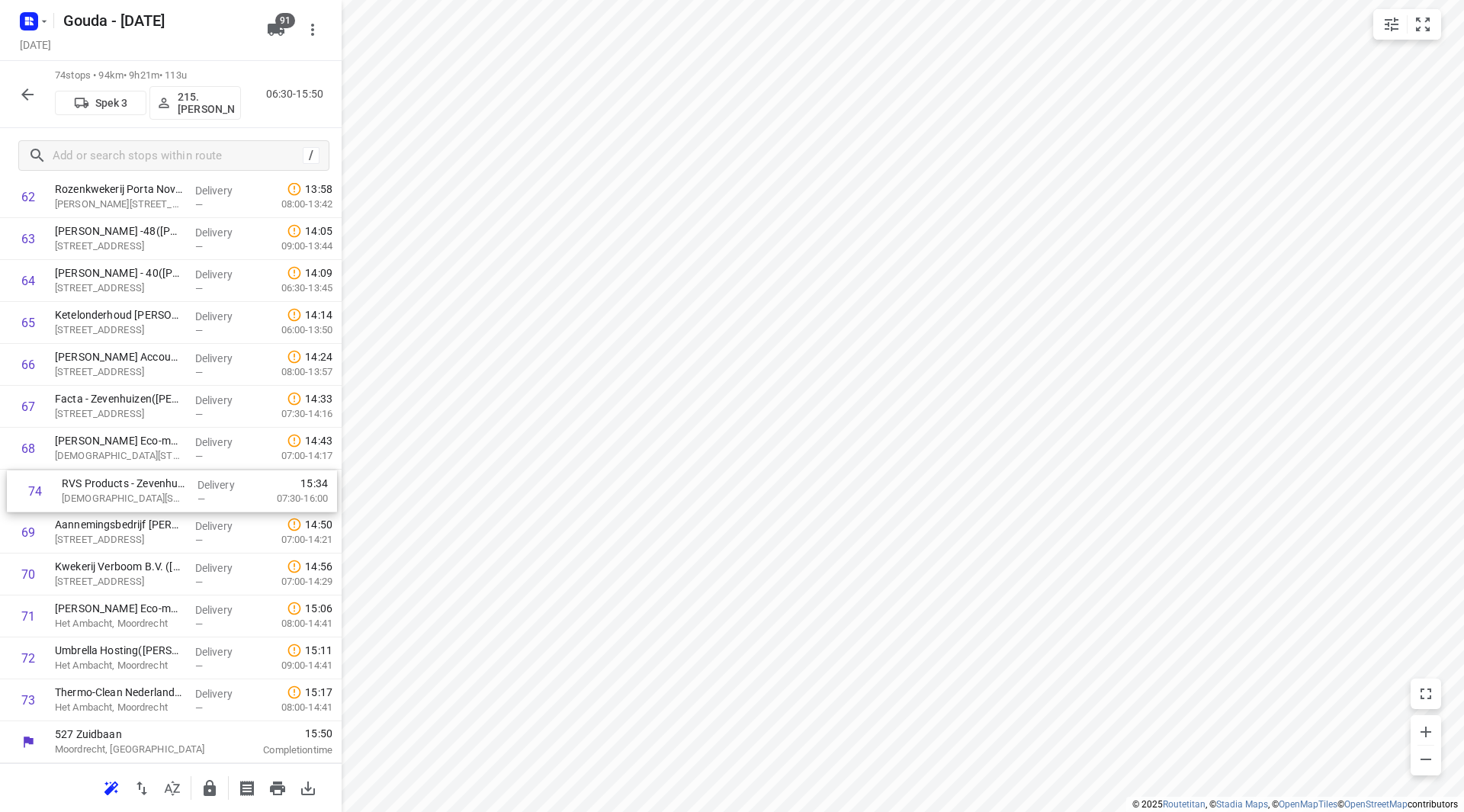
drag, startPoint x: 110, startPoint y: 698, endPoint x: 117, endPoint y: 477, distance: 221.1
click at [29, 616] on input "checkbox" at bounding box center [28, 616] width 31 height 31
checkbox input "true"
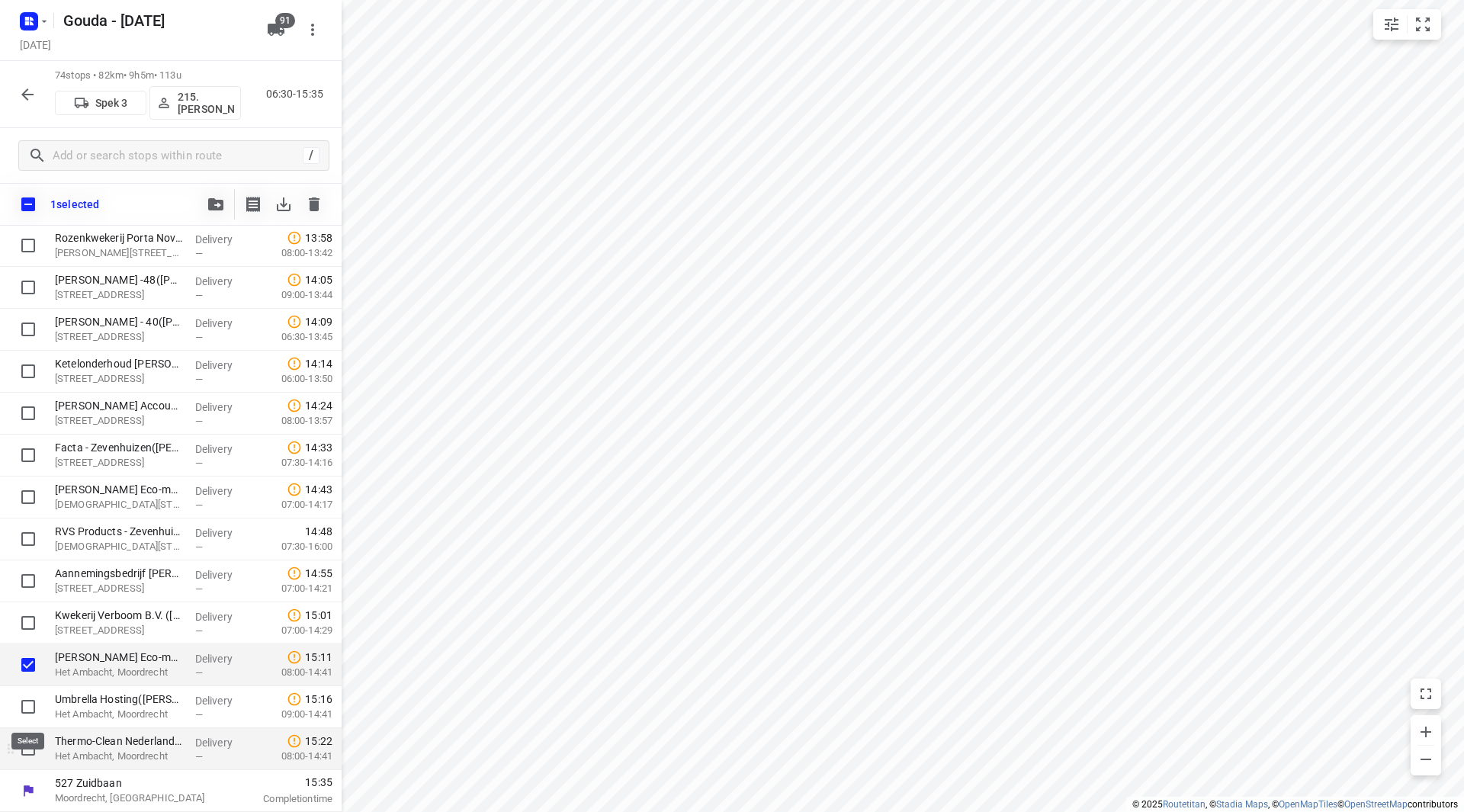
scroll to position [2678, 0]
click at [31, 703] on input "checkbox" at bounding box center [28, 706] width 31 height 31
checkbox input "true"
click at [25, 745] on input "checkbox" at bounding box center [28, 748] width 31 height 31
checkbox input "true"
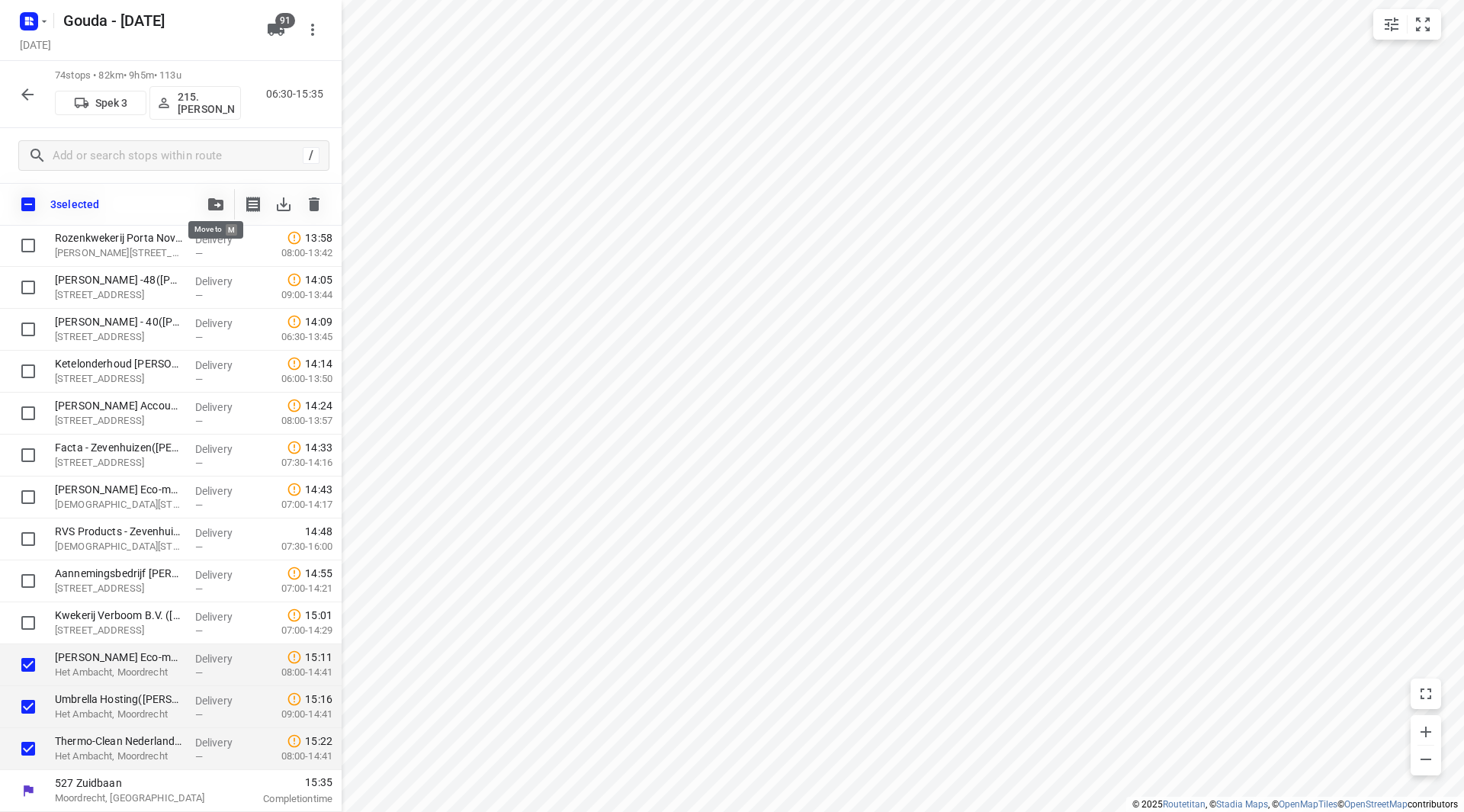
click at [216, 207] on icon "button" at bounding box center [215, 204] width 15 height 13
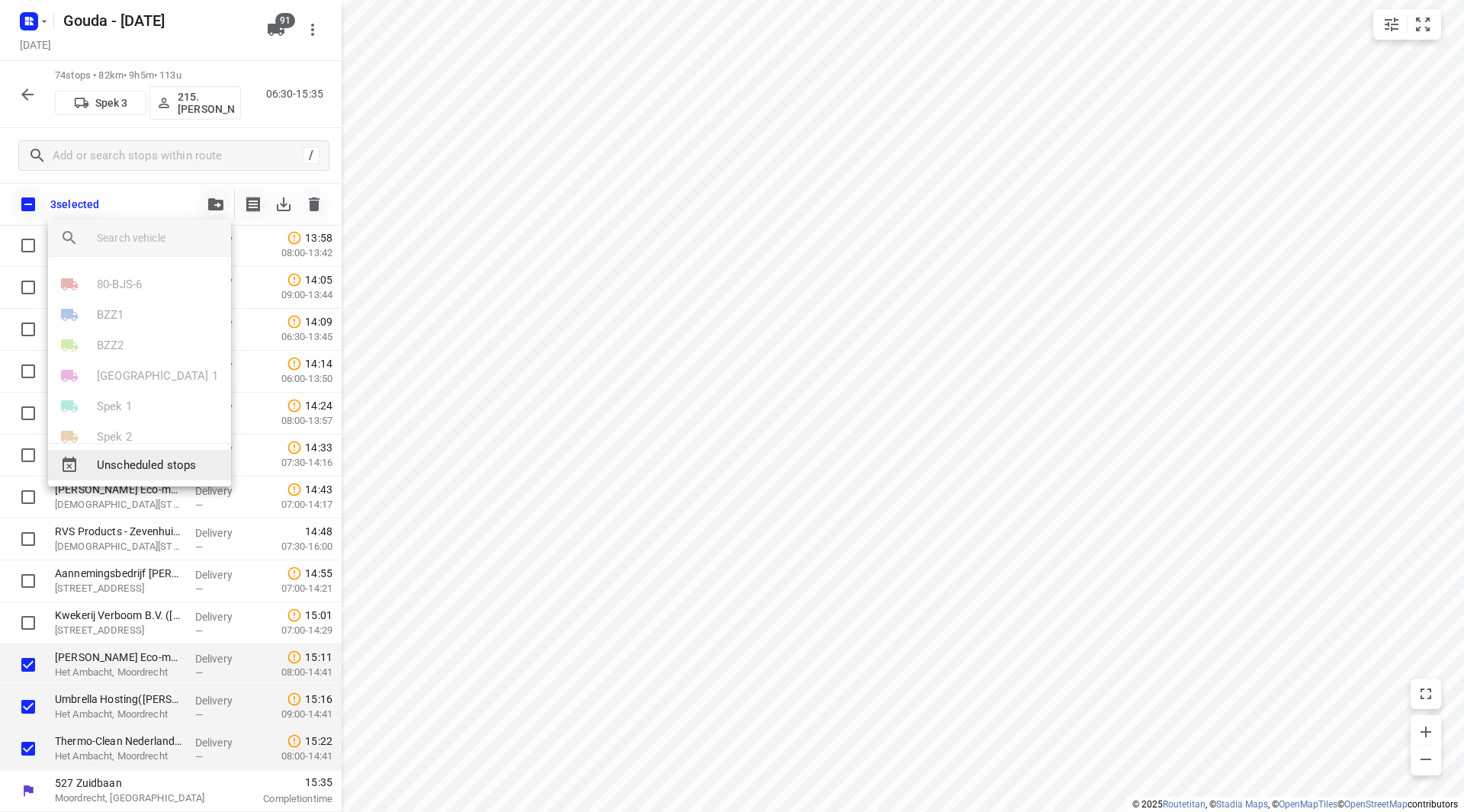
click at [169, 466] on span "Unscheduled stops" at bounding box center [157, 465] width 122 height 17
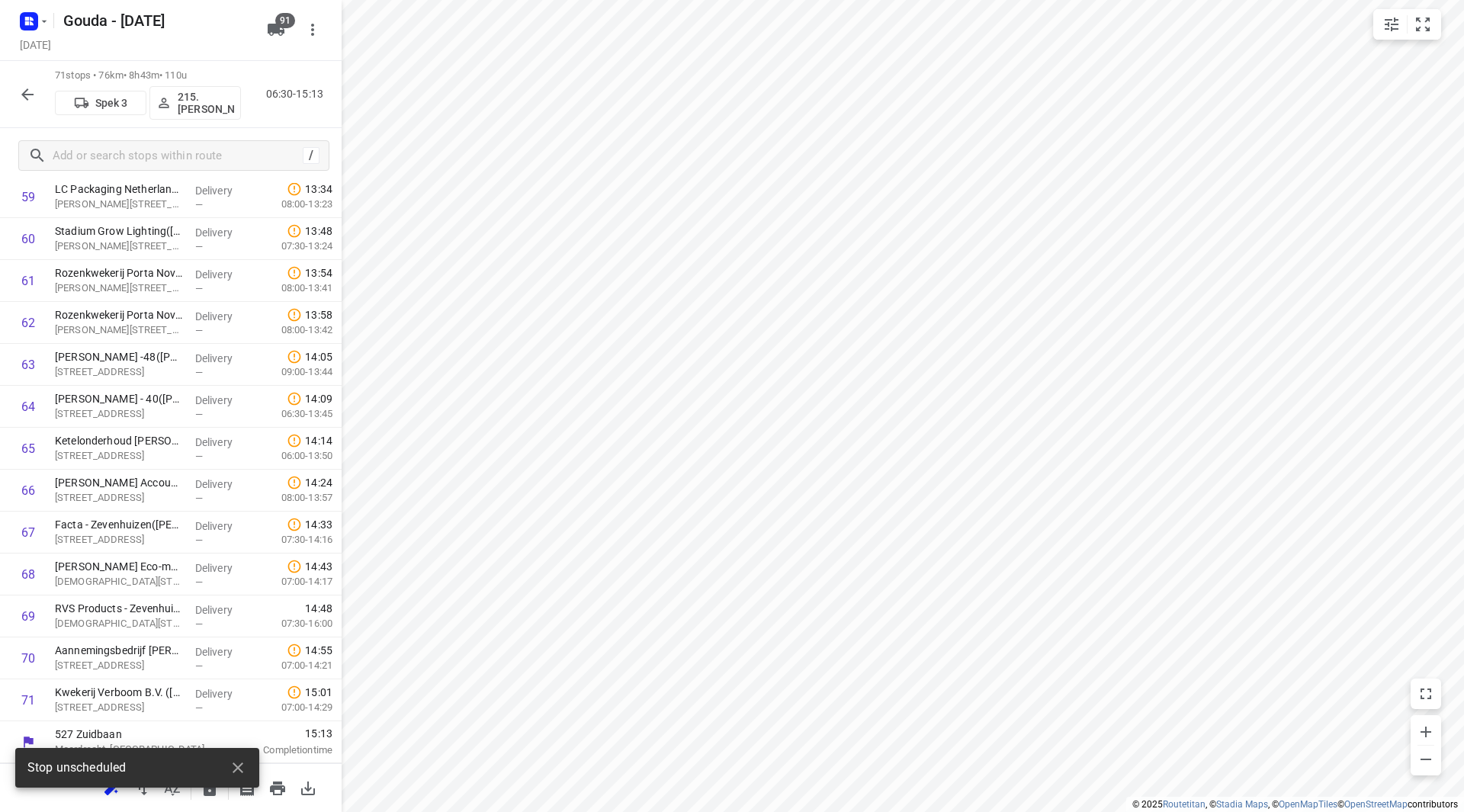
scroll to position [2558, 0]
click at [231, 765] on icon "button" at bounding box center [237, 767] width 18 height 18
click at [210, 789] on icon "button" at bounding box center [209, 788] width 18 height 18
click at [38, 96] on button "button" at bounding box center [27, 94] width 31 height 31
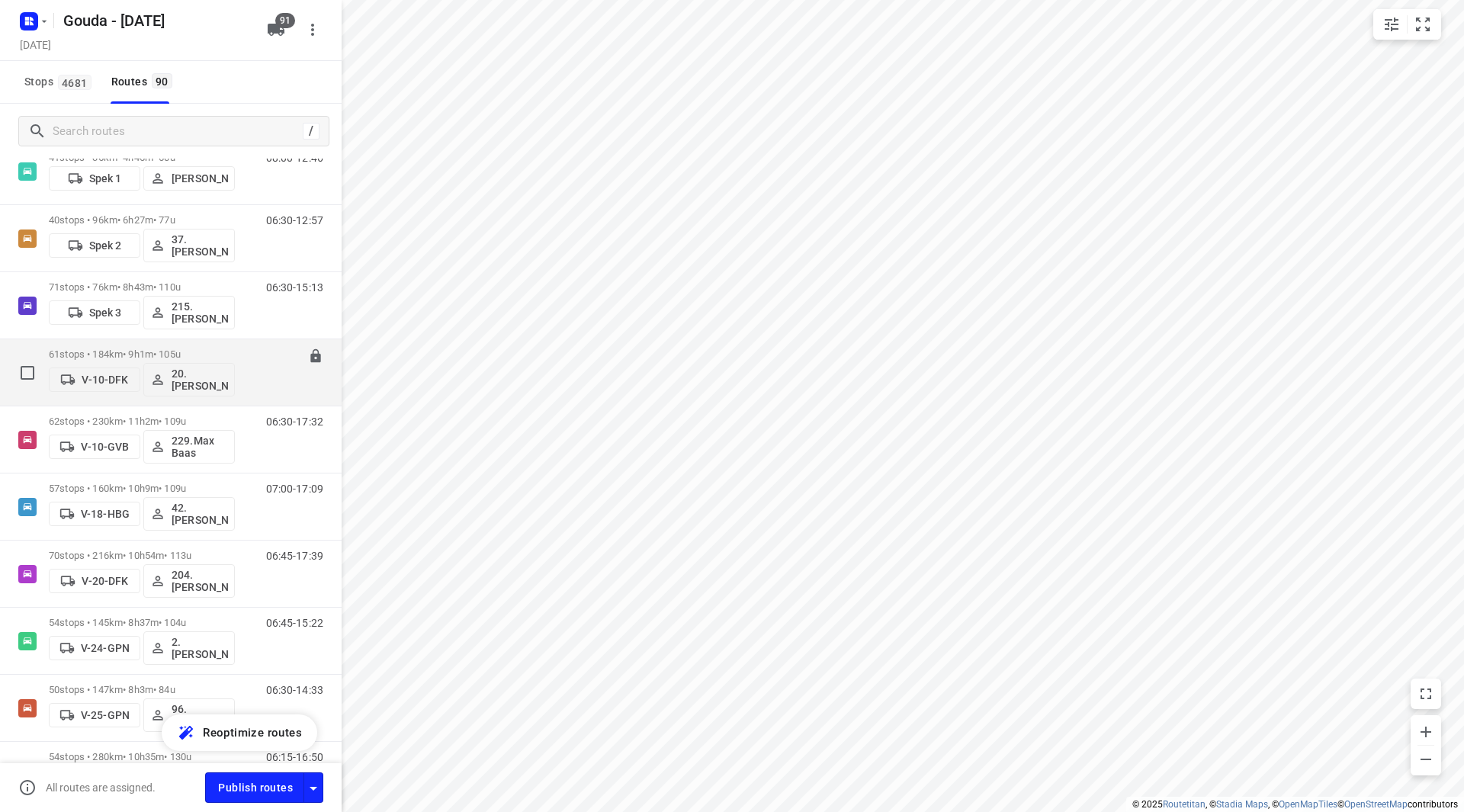
scroll to position [305, 0]
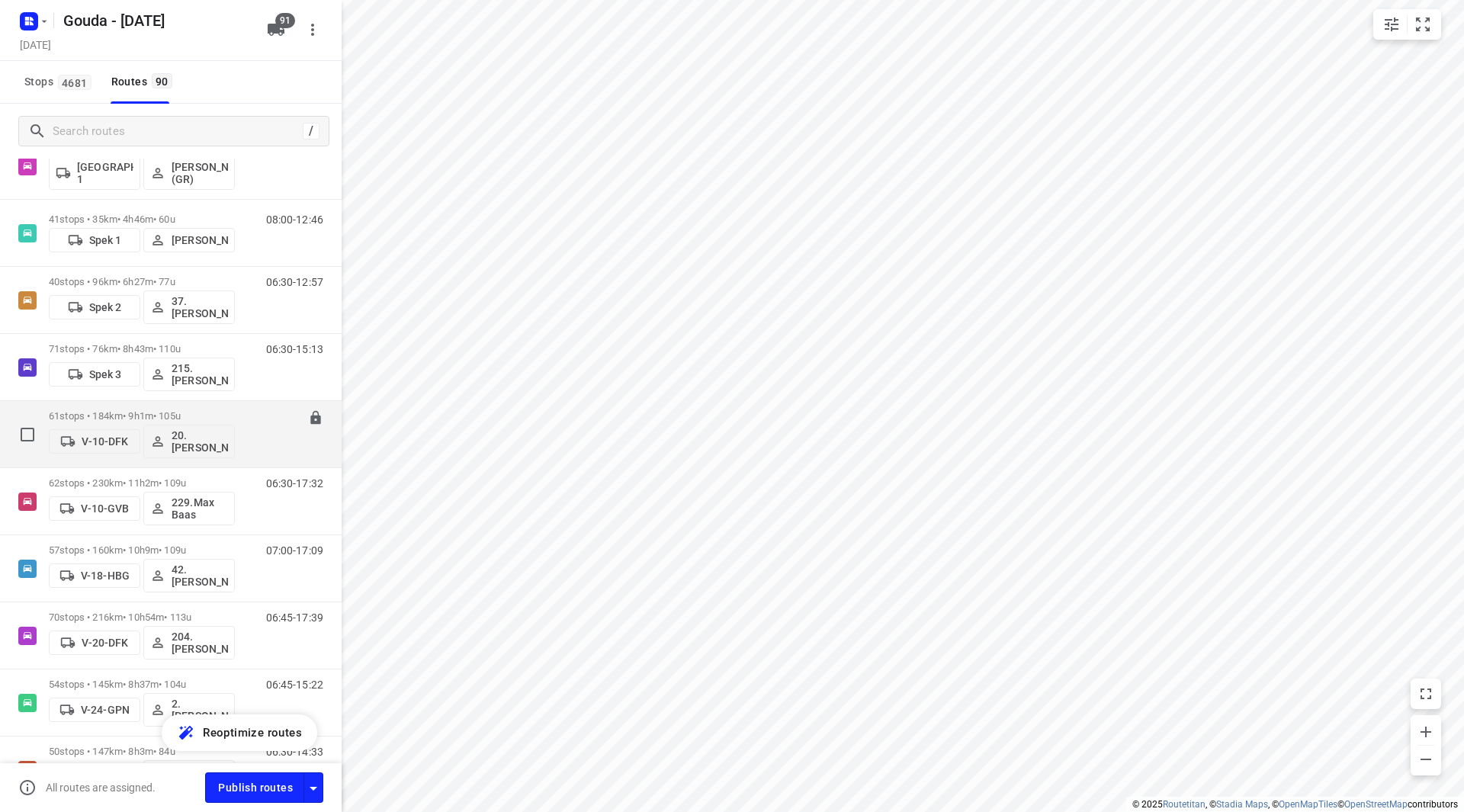
click at [227, 409] on div "61 stops • 184km • 9h1m • 105u V-10-DFK 20.Lisanne Pouw" at bounding box center [141, 434] width 186 height 64
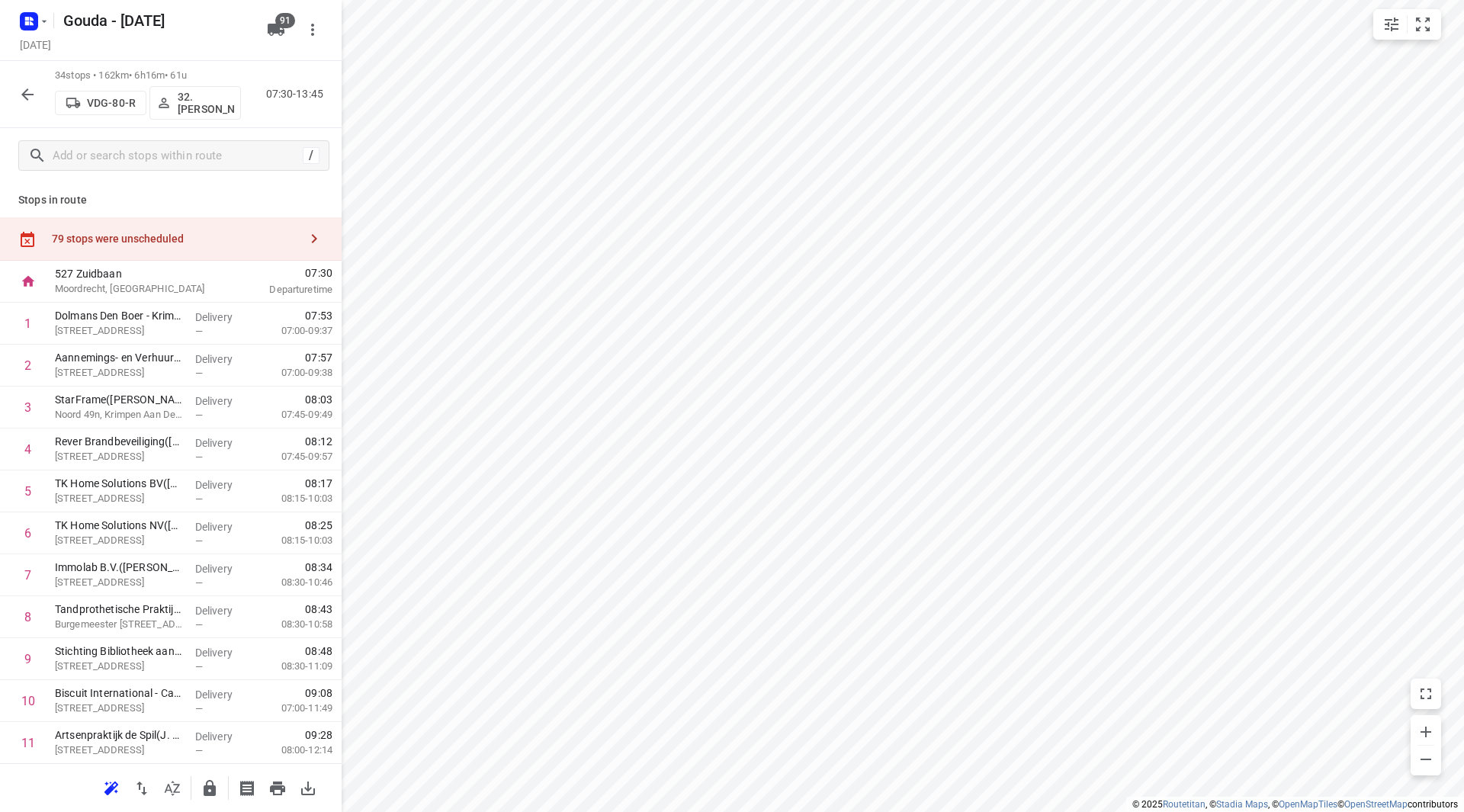
click at [210, 102] on p "32. Jannie Verschoor" at bounding box center [206, 103] width 57 height 24
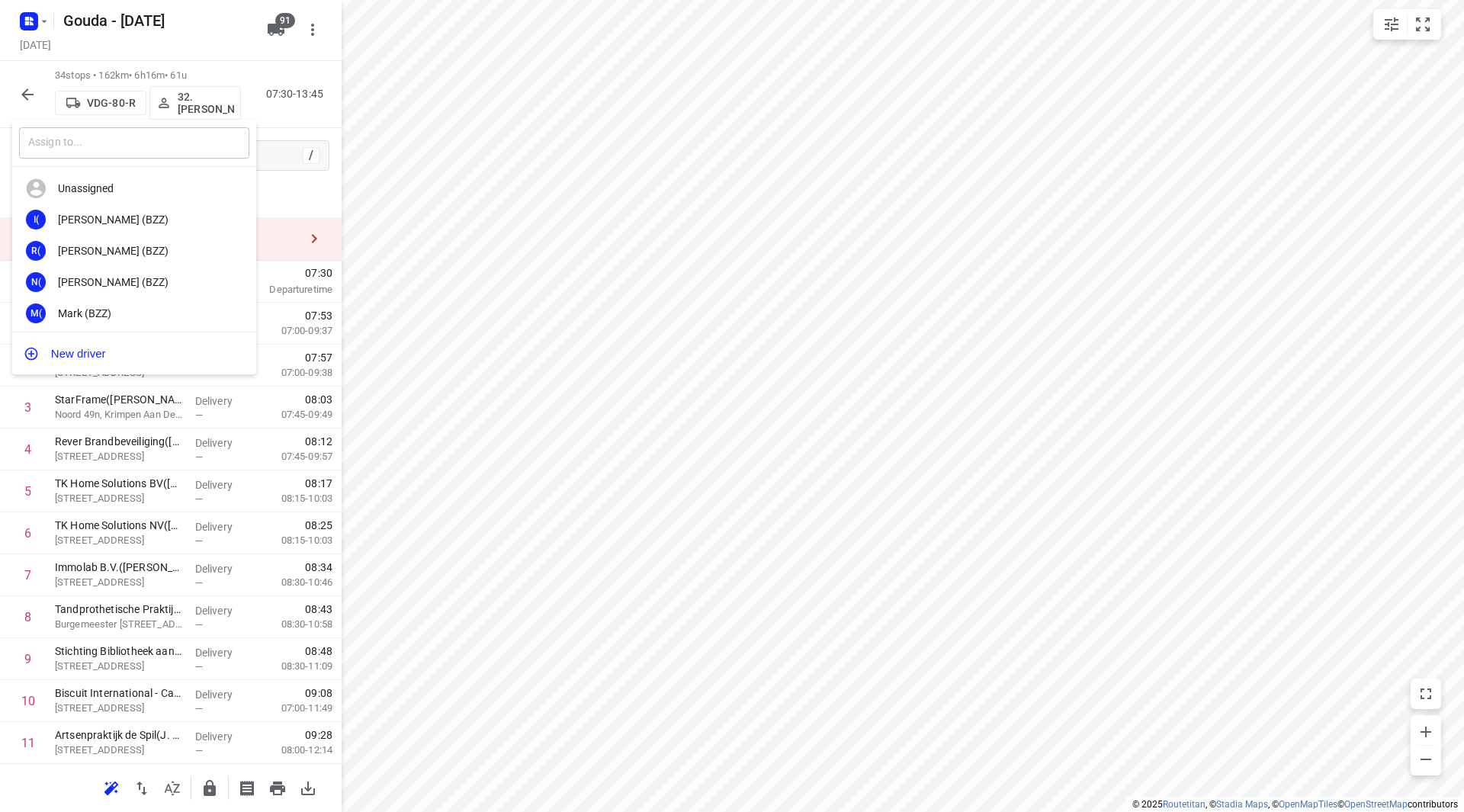
click at [196, 144] on input "text" at bounding box center [134, 143] width 230 height 31
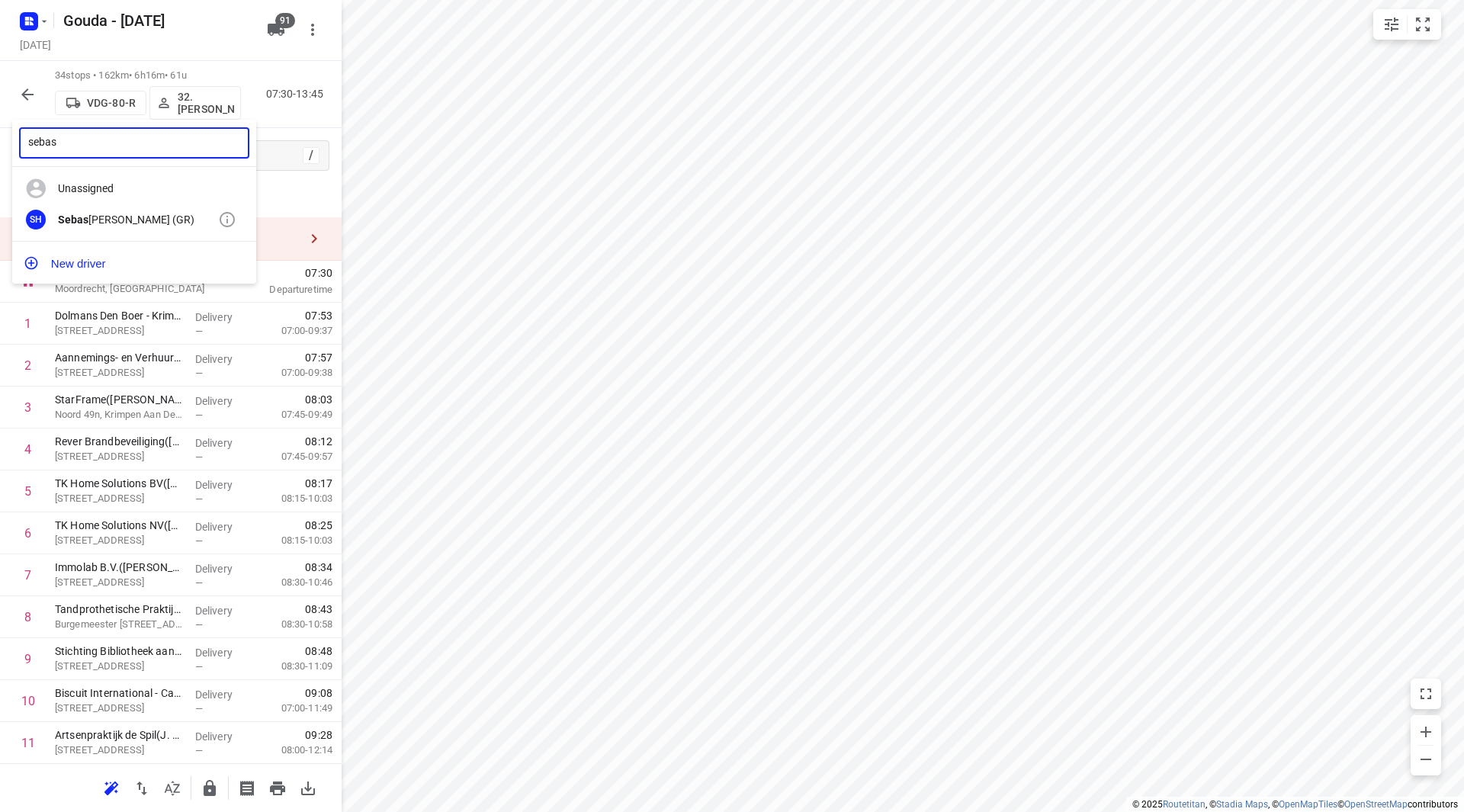
type input "sebas"
click at [179, 227] on div "SH Sebas tiaan Huisman (GR)" at bounding box center [134, 220] width 244 height 31
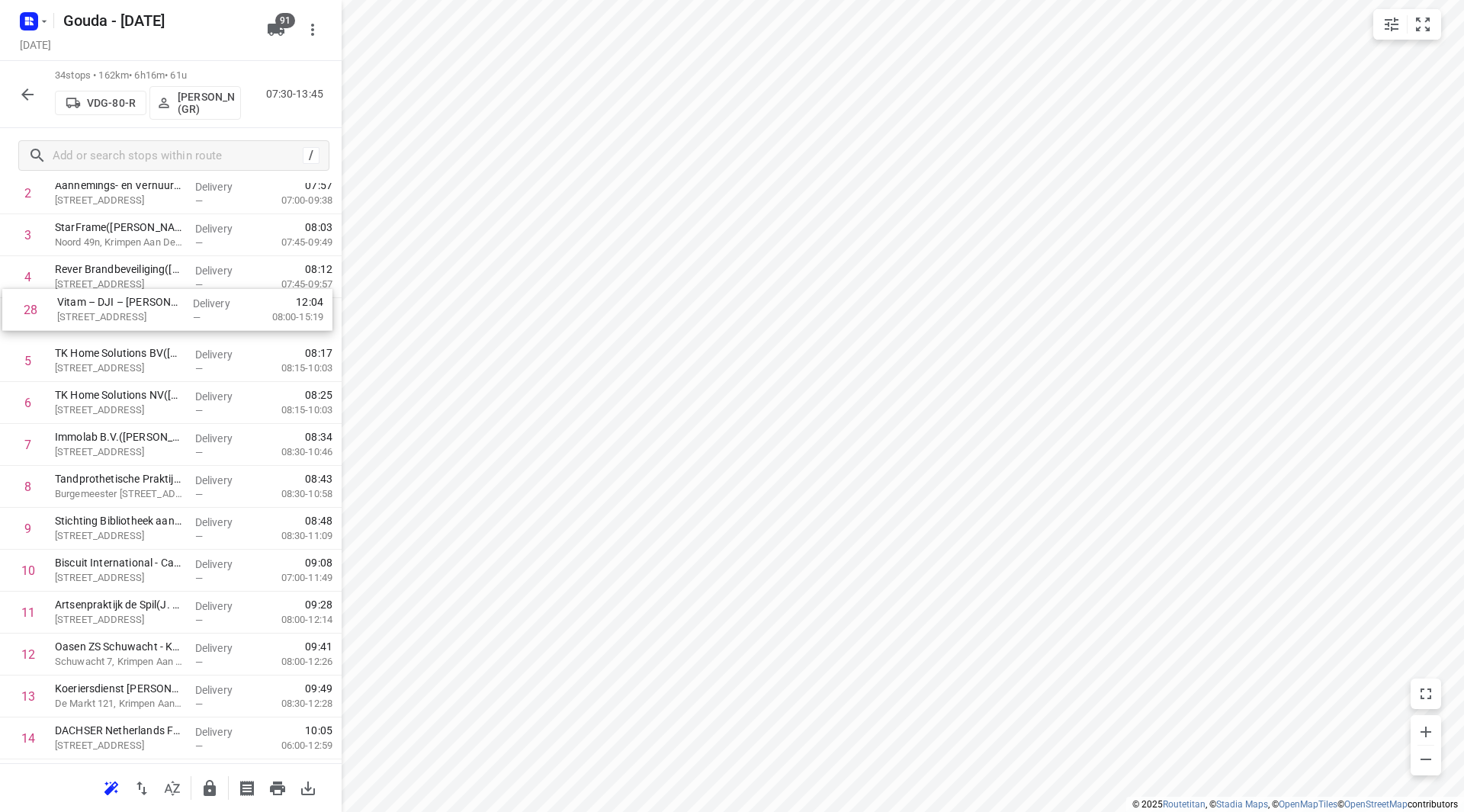
scroll to position [172, 0]
drag, startPoint x: 91, startPoint y: 695, endPoint x: 86, endPoint y: 390, distance: 305.0
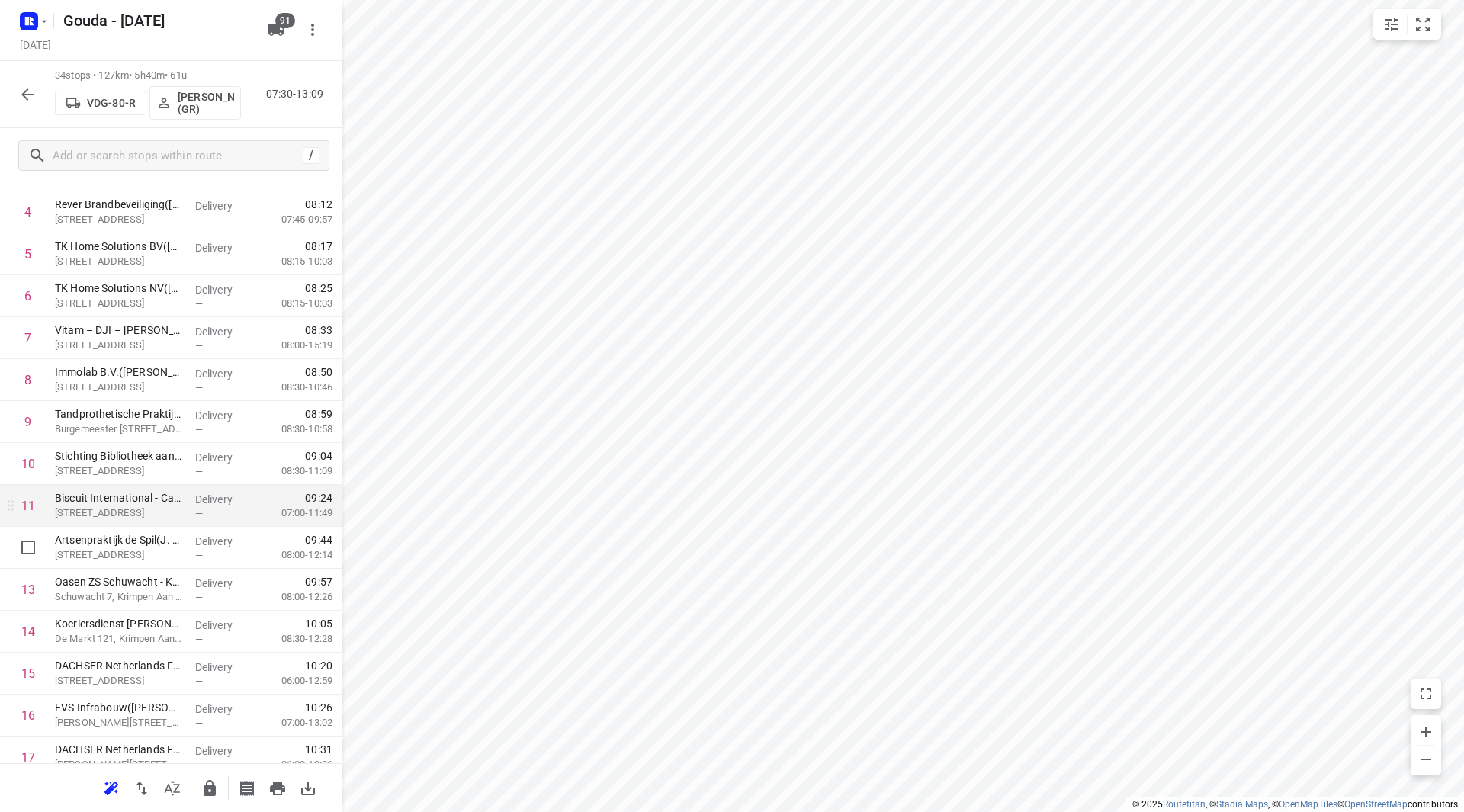
scroll to position [248, 0]
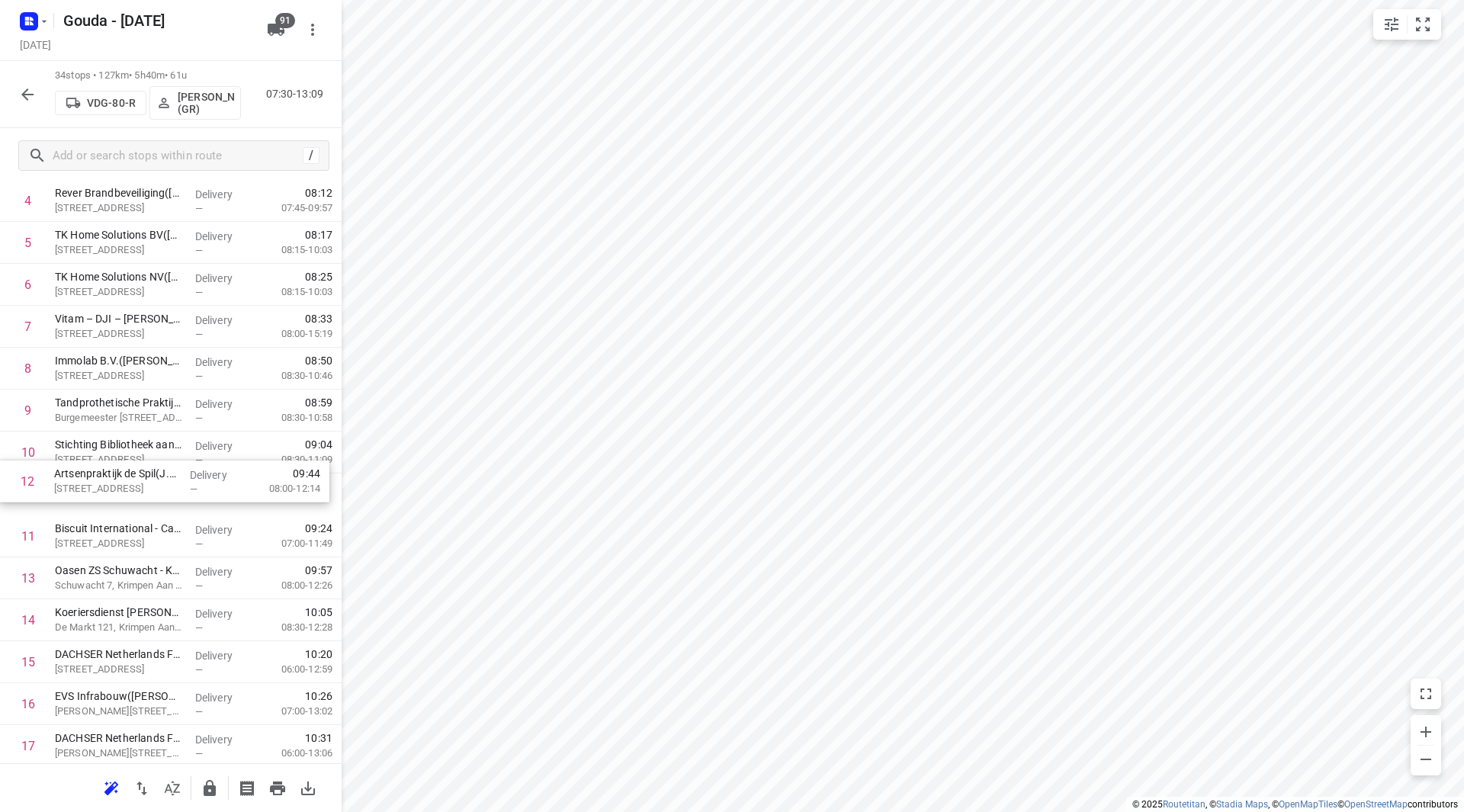
drag, startPoint x: 119, startPoint y: 552, endPoint x: 119, endPoint y: 492, distance: 60.0
click at [119, 492] on div "1 Dolmans Den Boer - Krimpen aan den IJssel(Richard Vermeij) Griendstraat 9, Kr…" at bounding box center [170, 766] width 342 height 1425
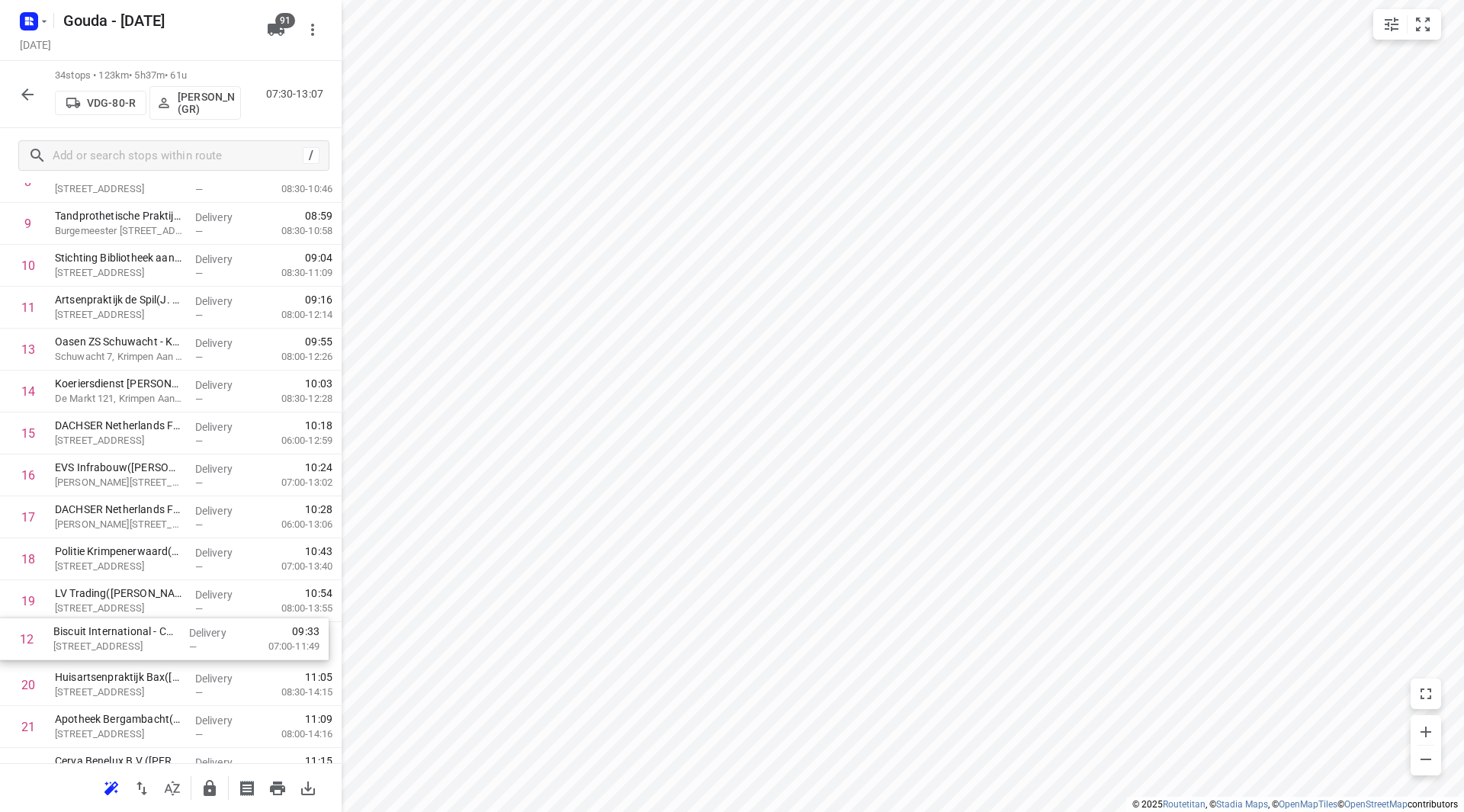
drag, startPoint x: 115, startPoint y: 528, endPoint x: 117, endPoint y: 644, distance: 116.0
click at [117, 644] on div "1 Dolmans Den Boer - Krimpen aan den IJssel(Richard Vermeij) Griendstraat 9, Kr…" at bounding box center [170, 580] width 342 height 1425
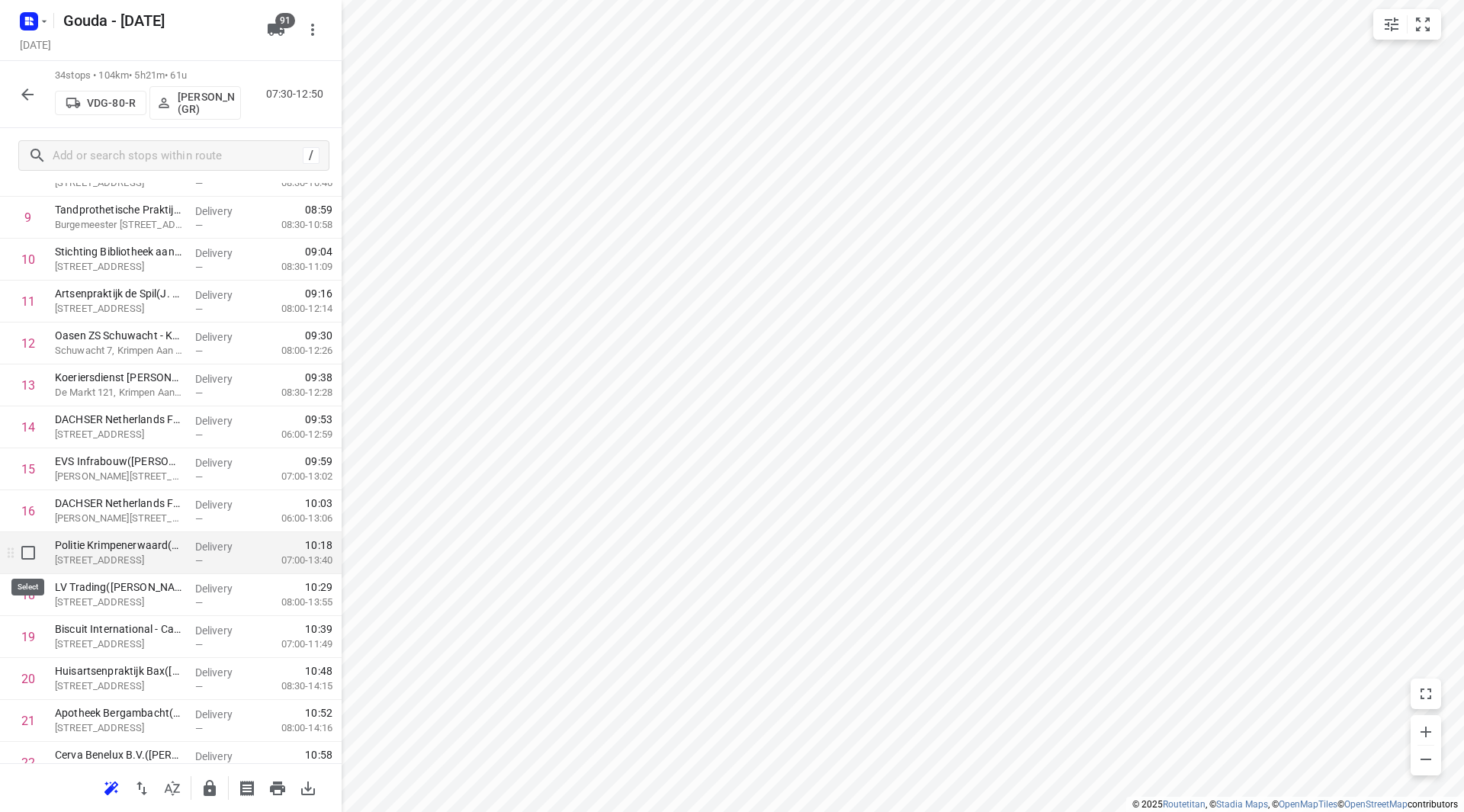
click at [30, 551] on input "checkbox" at bounding box center [28, 552] width 31 height 31
checkbox input "true"
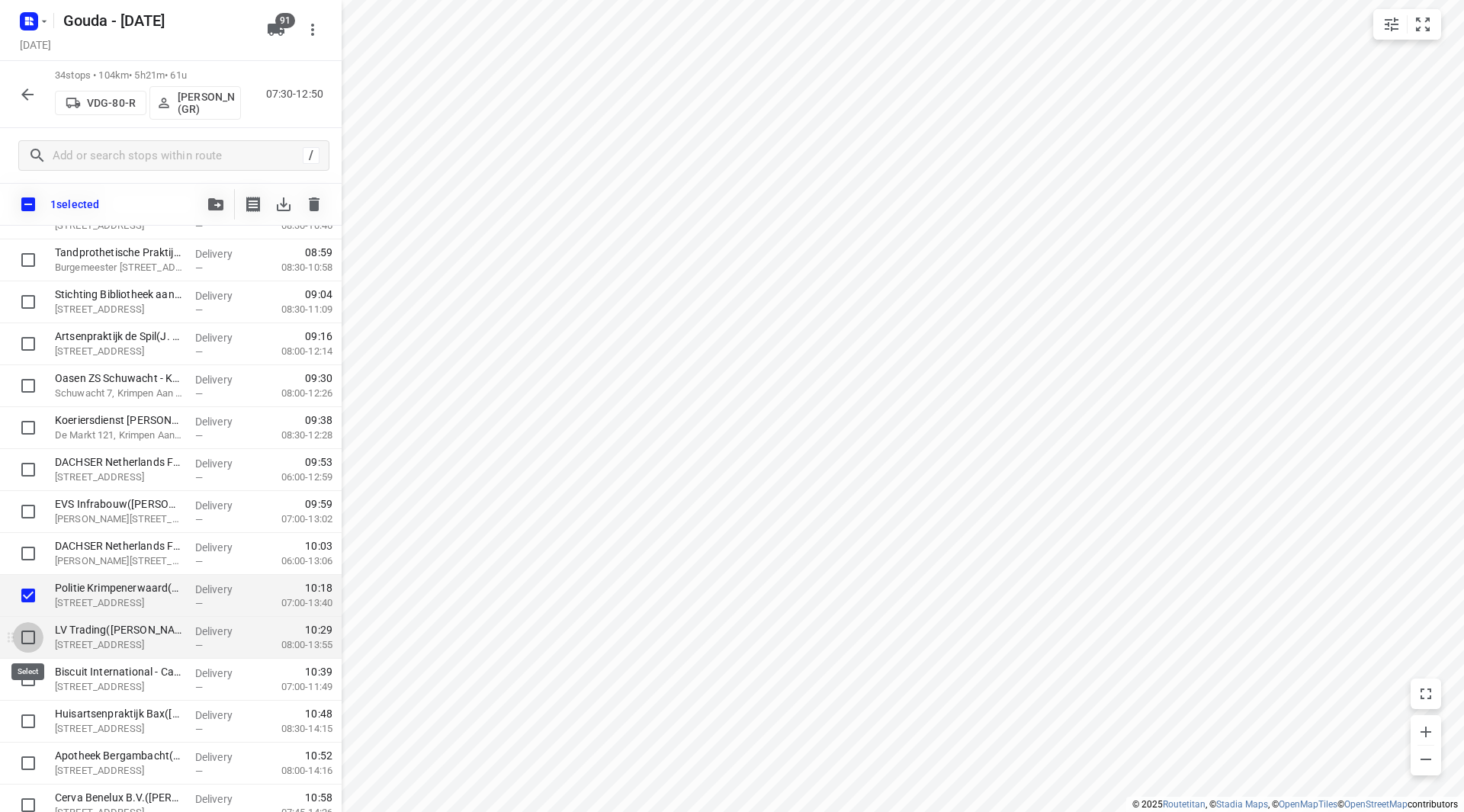
click at [32, 636] on input "checkbox" at bounding box center [28, 637] width 31 height 31
checkbox input "true"
click at [24, 679] on input "checkbox" at bounding box center [28, 678] width 31 height 31
checkbox input "true"
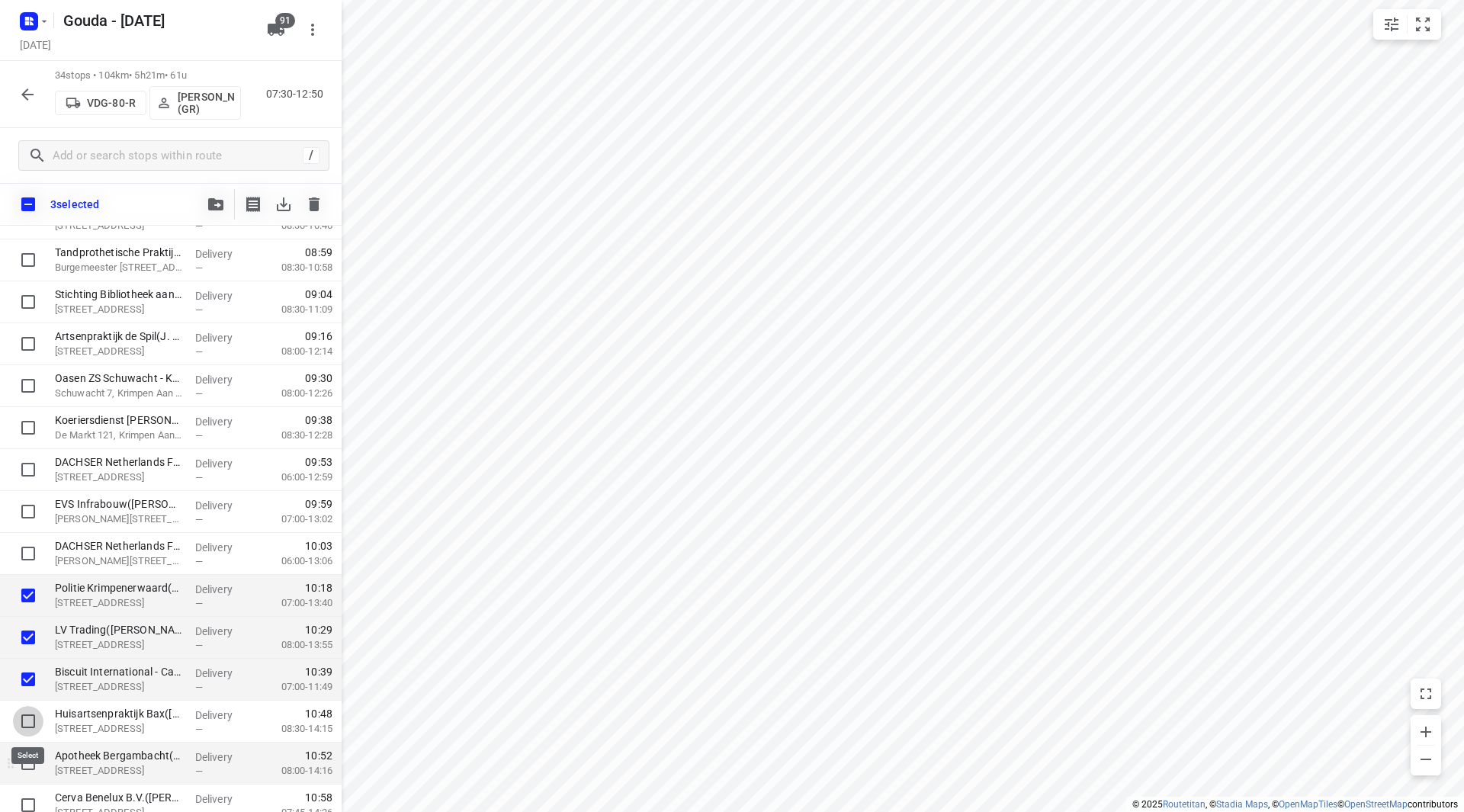
drag, startPoint x: 28, startPoint y: 715, endPoint x: 25, endPoint y: 748, distance: 33.1
click at [28, 716] on input "checkbox" at bounding box center [28, 721] width 31 height 31
checkbox input "true"
click at [26, 758] on input "checkbox" at bounding box center [28, 763] width 31 height 31
checkbox input "true"
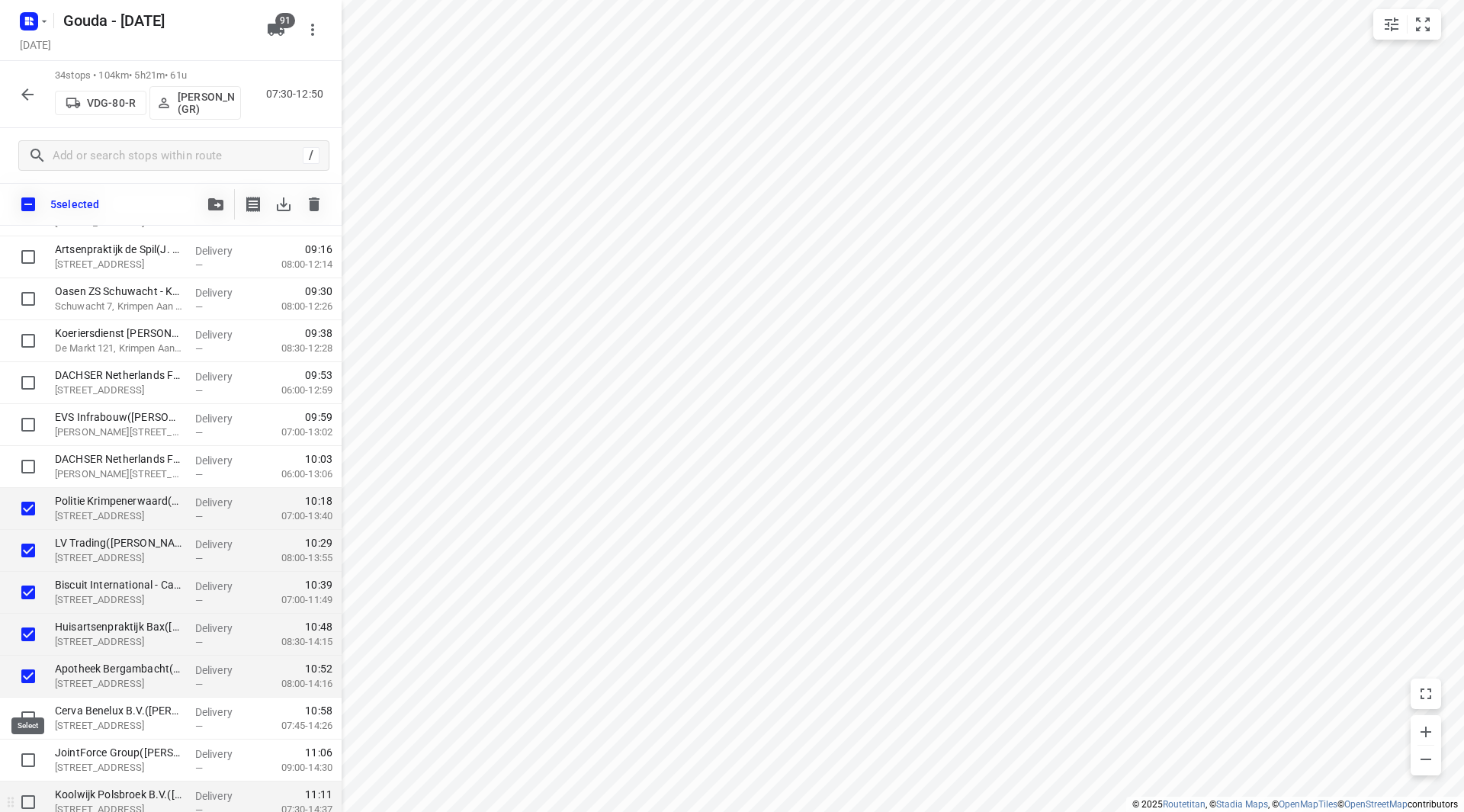
scroll to position [594, 0]
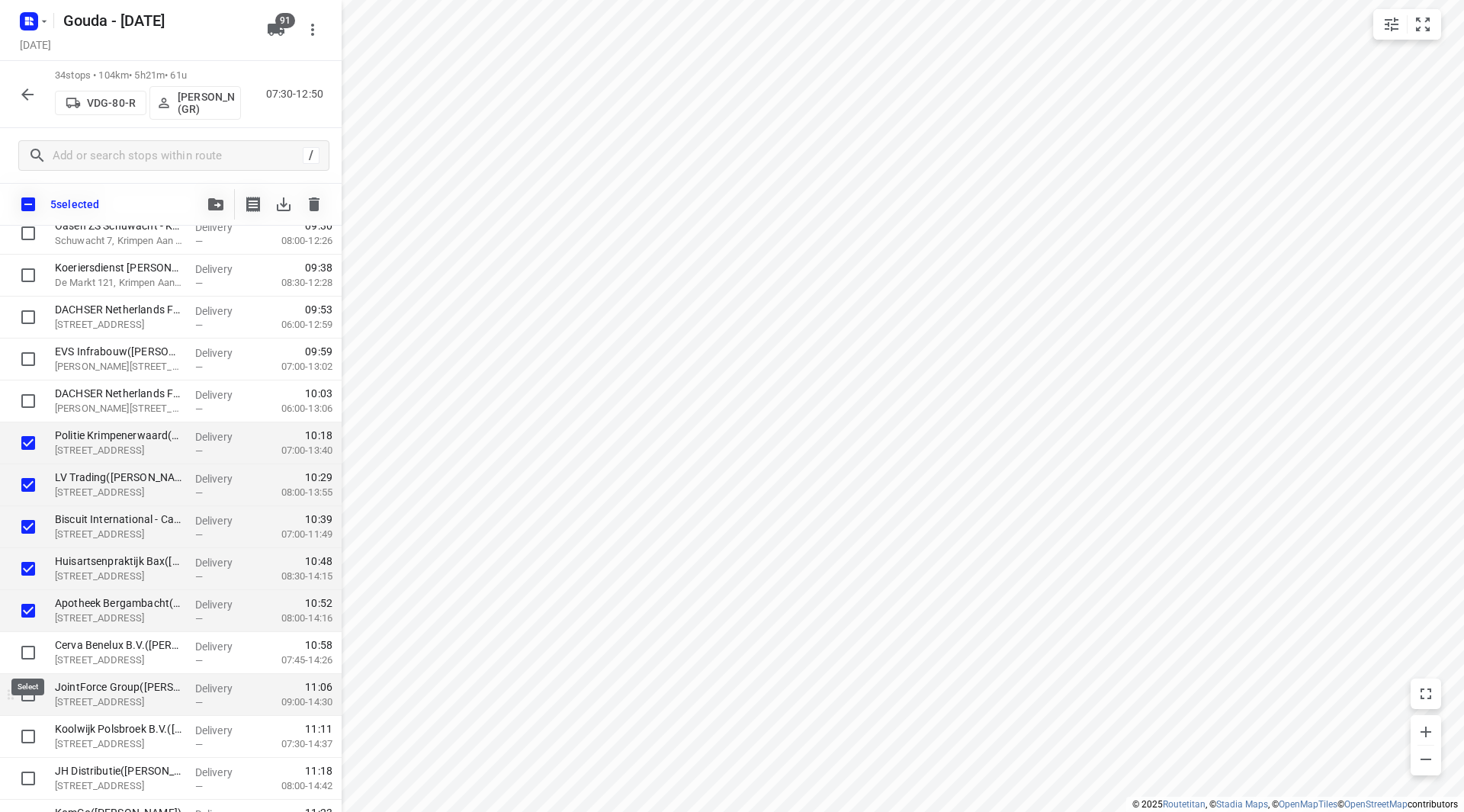
drag, startPoint x: 30, startPoint y: 646, endPoint x: 30, endPoint y: 689, distance: 43.0
click at [30, 648] on input "checkbox" at bounding box center [28, 652] width 31 height 31
checkbox input "true"
click at [27, 704] on input "checkbox" at bounding box center [28, 694] width 31 height 31
checkbox input "true"
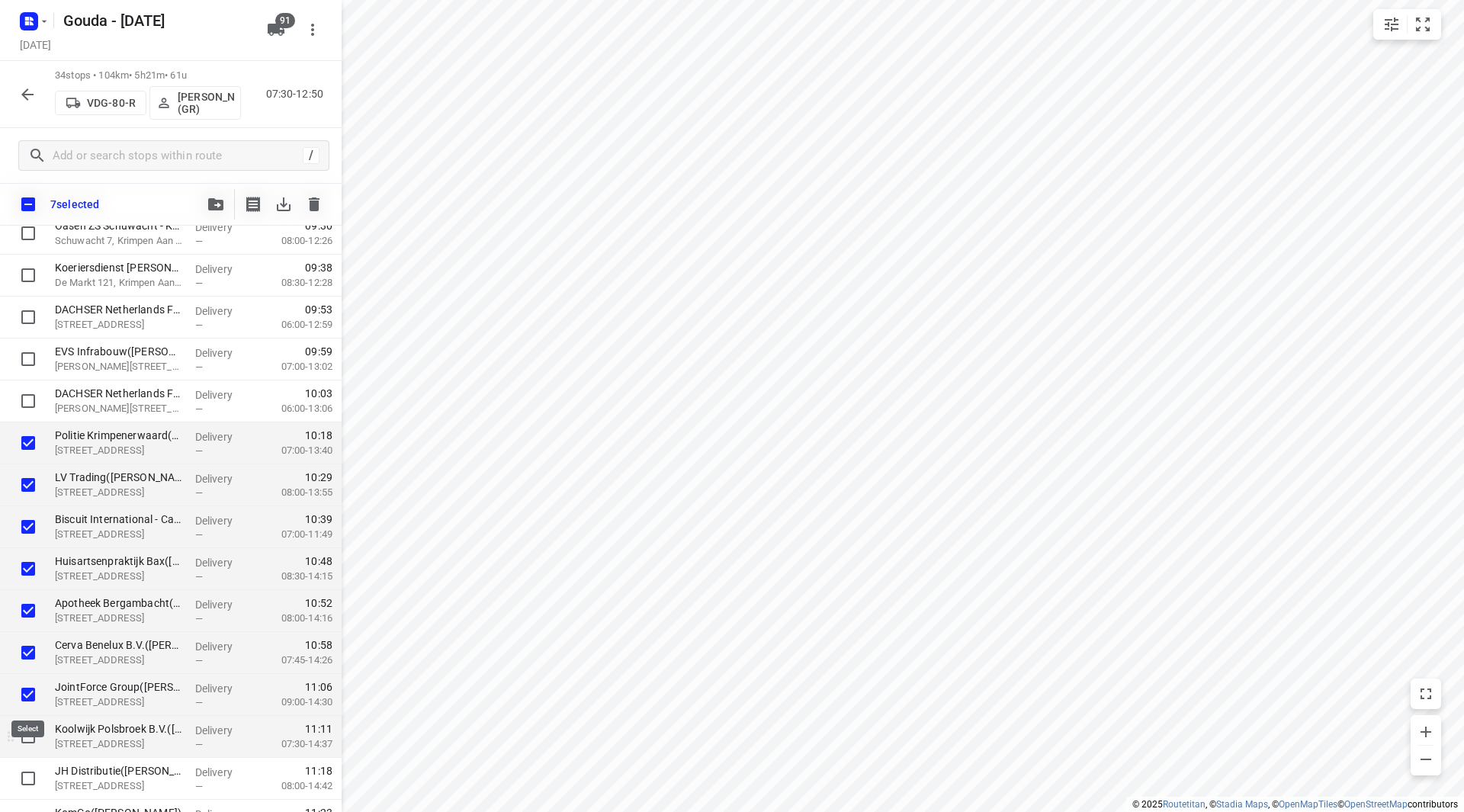
click at [26, 729] on input "checkbox" at bounding box center [28, 736] width 31 height 31
checkbox input "true"
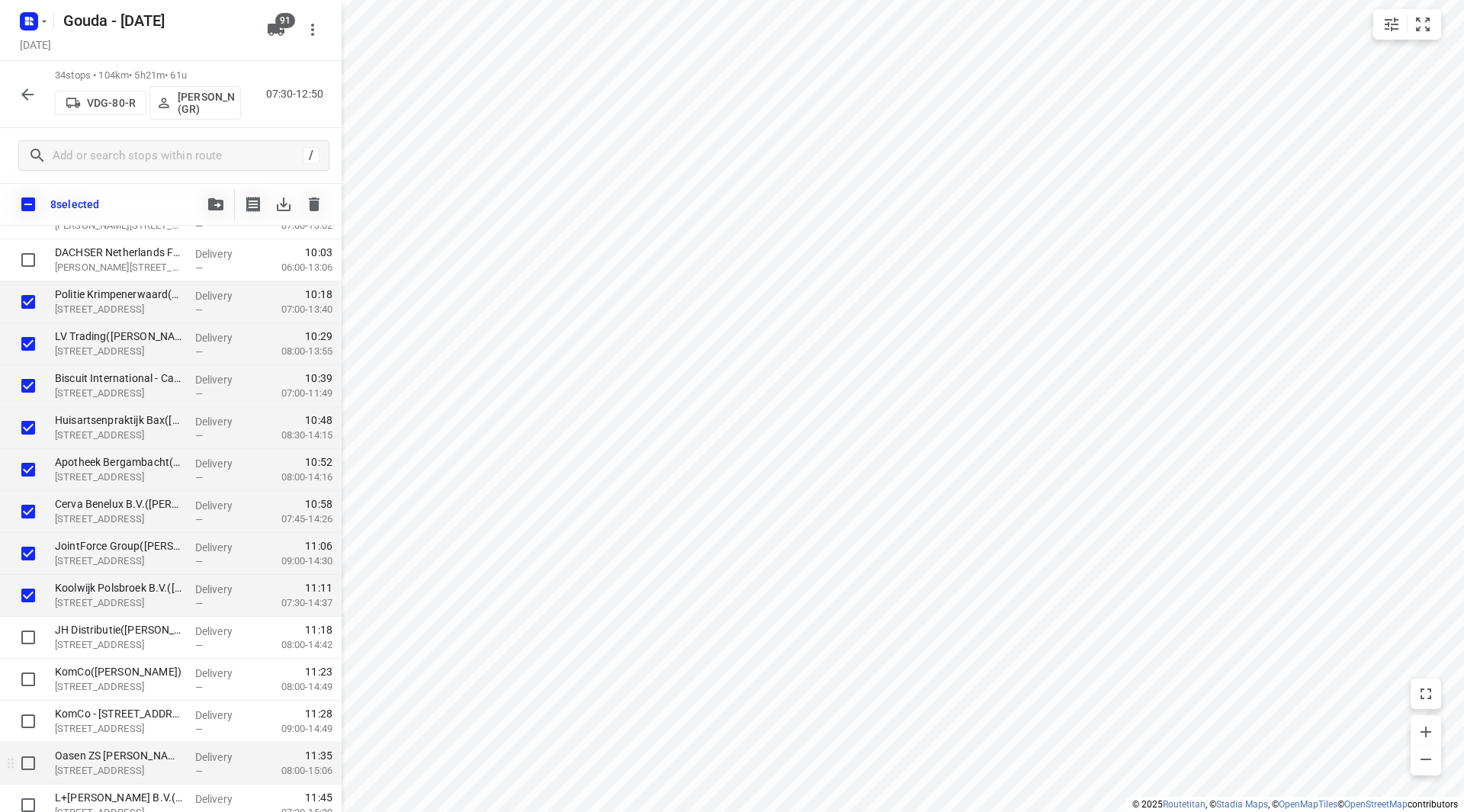
scroll to position [746, 0]
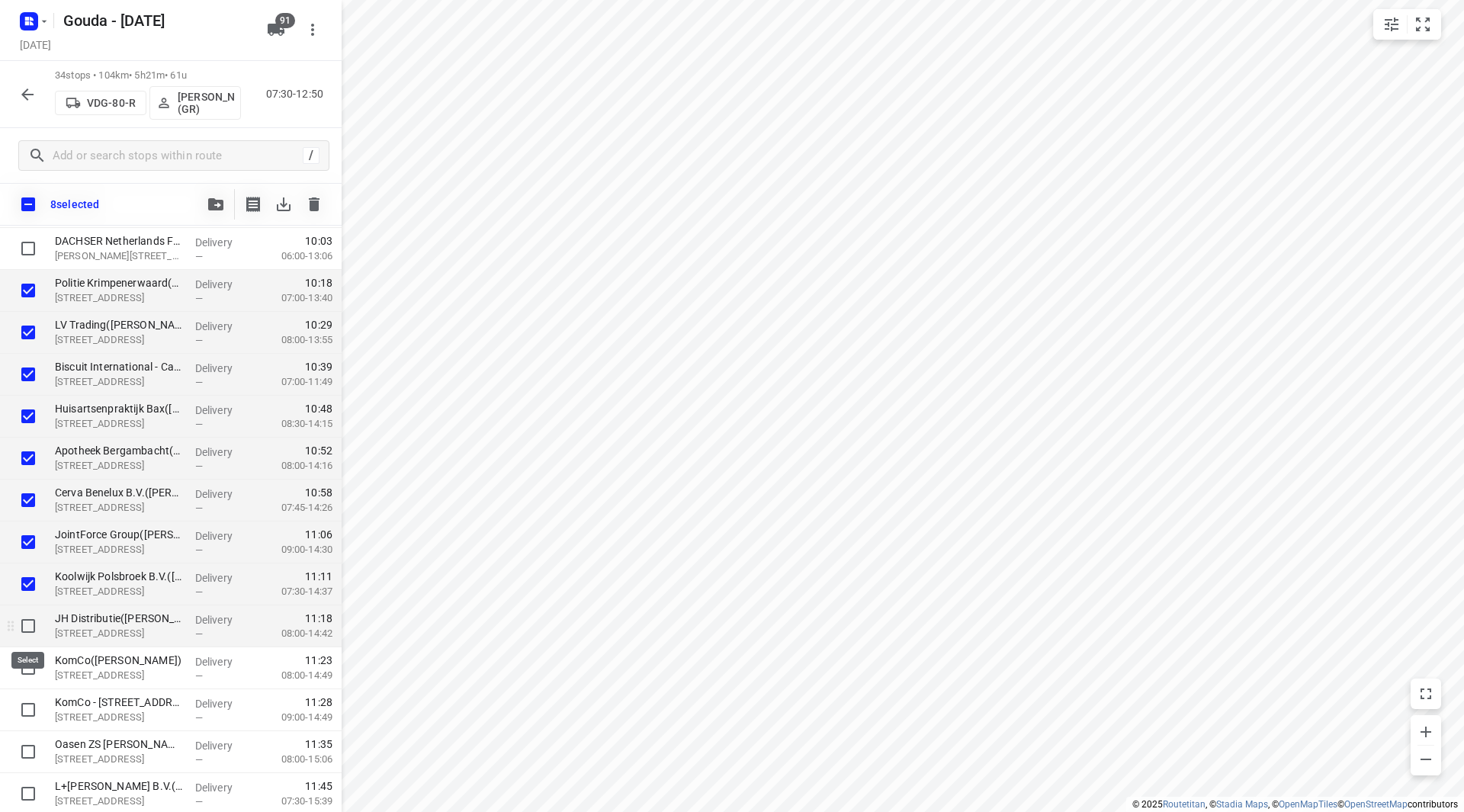
click at [22, 627] on input "checkbox" at bounding box center [28, 625] width 31 height 31
checkbox input "true"
click at [21, 666] on input "checkbox" at bounding box center [28, 668] width 31 height 31
checkbox input "true"
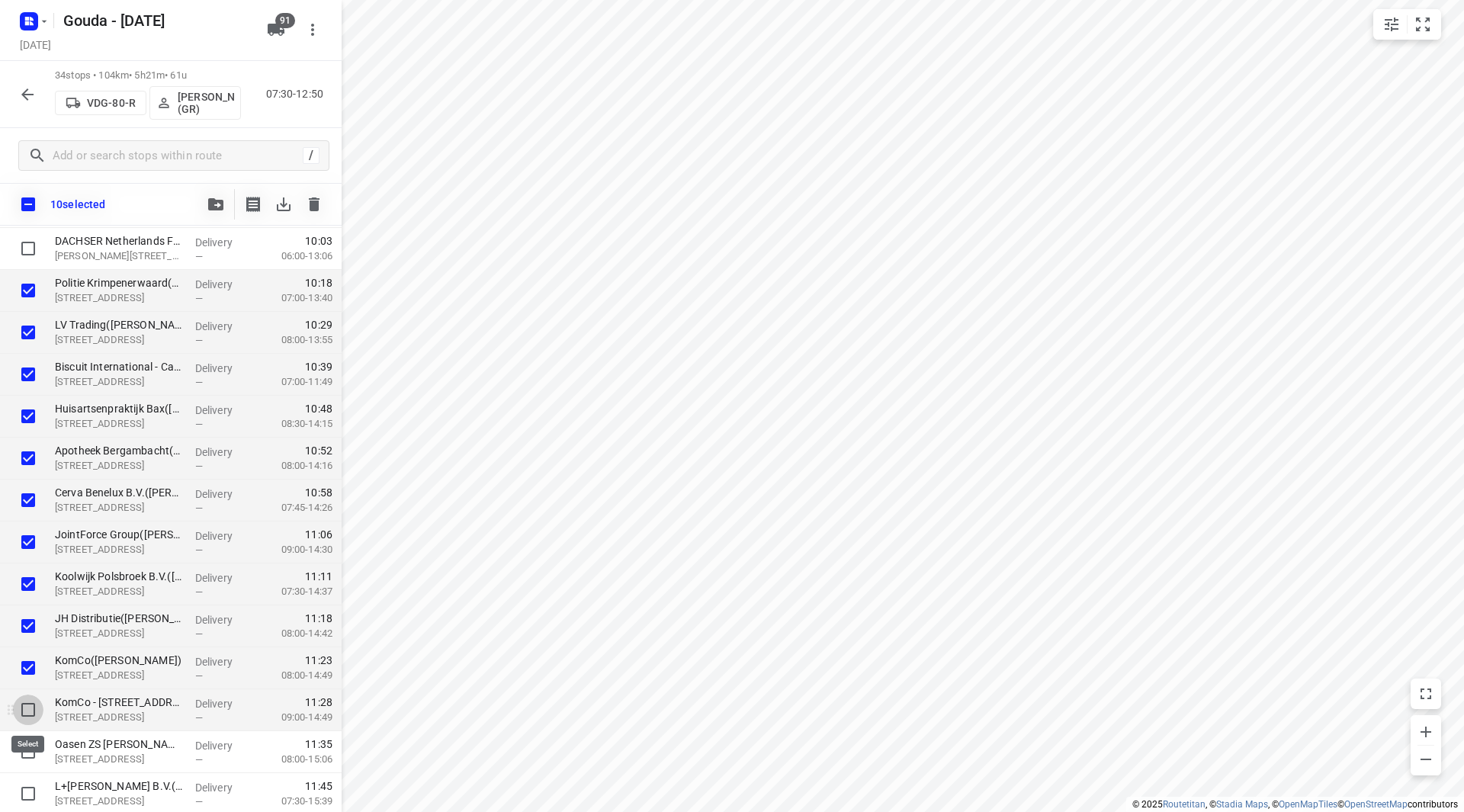
click at [27, 704] on input "checkbox" at bounding box center [28, 709] width 31 height 31
checkbox input "true"
click at [27, 747] on input "checkbox" at bounding box center [28, 752] width 31 height 31
checkbox input "true"
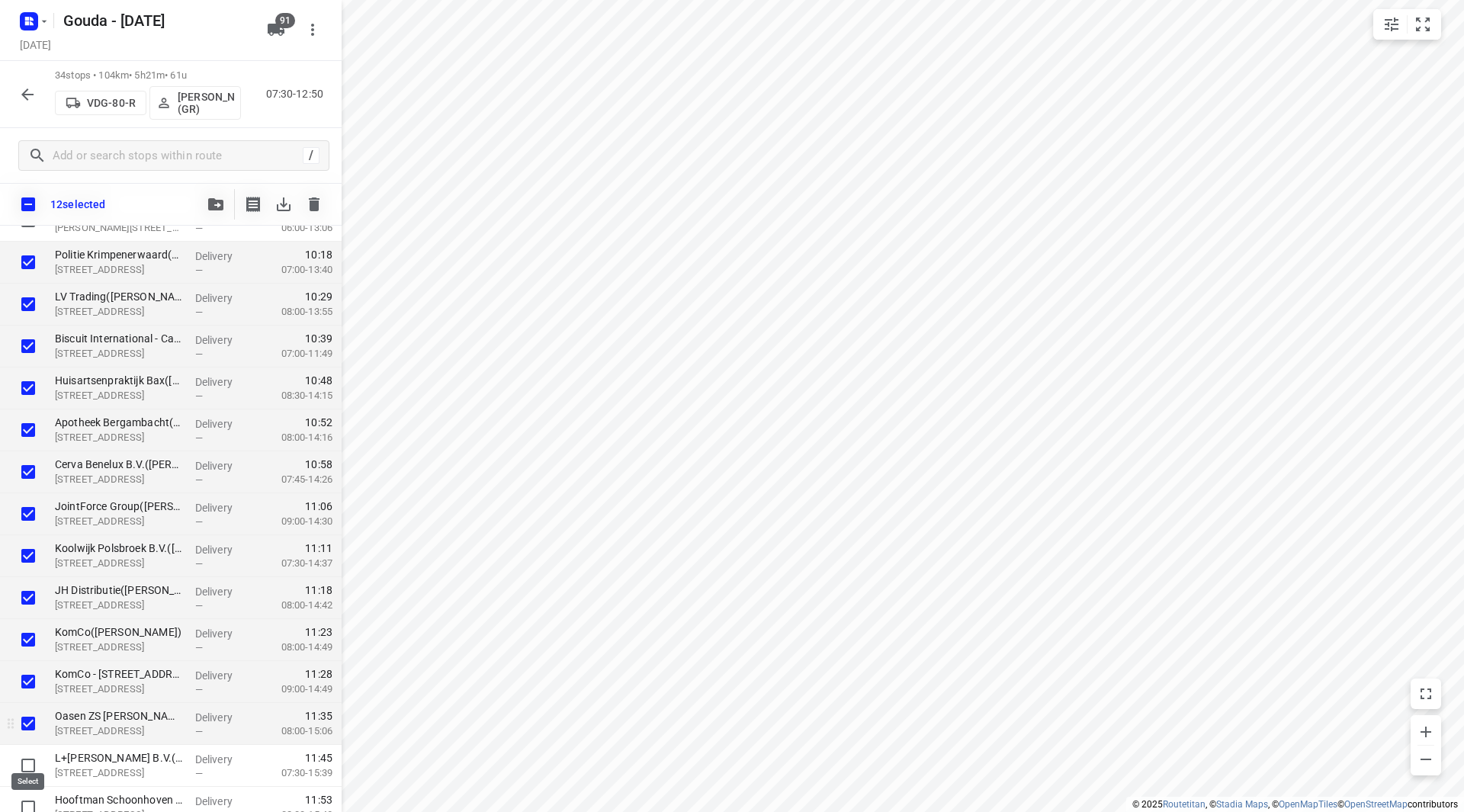
scroll to position [822, 0]
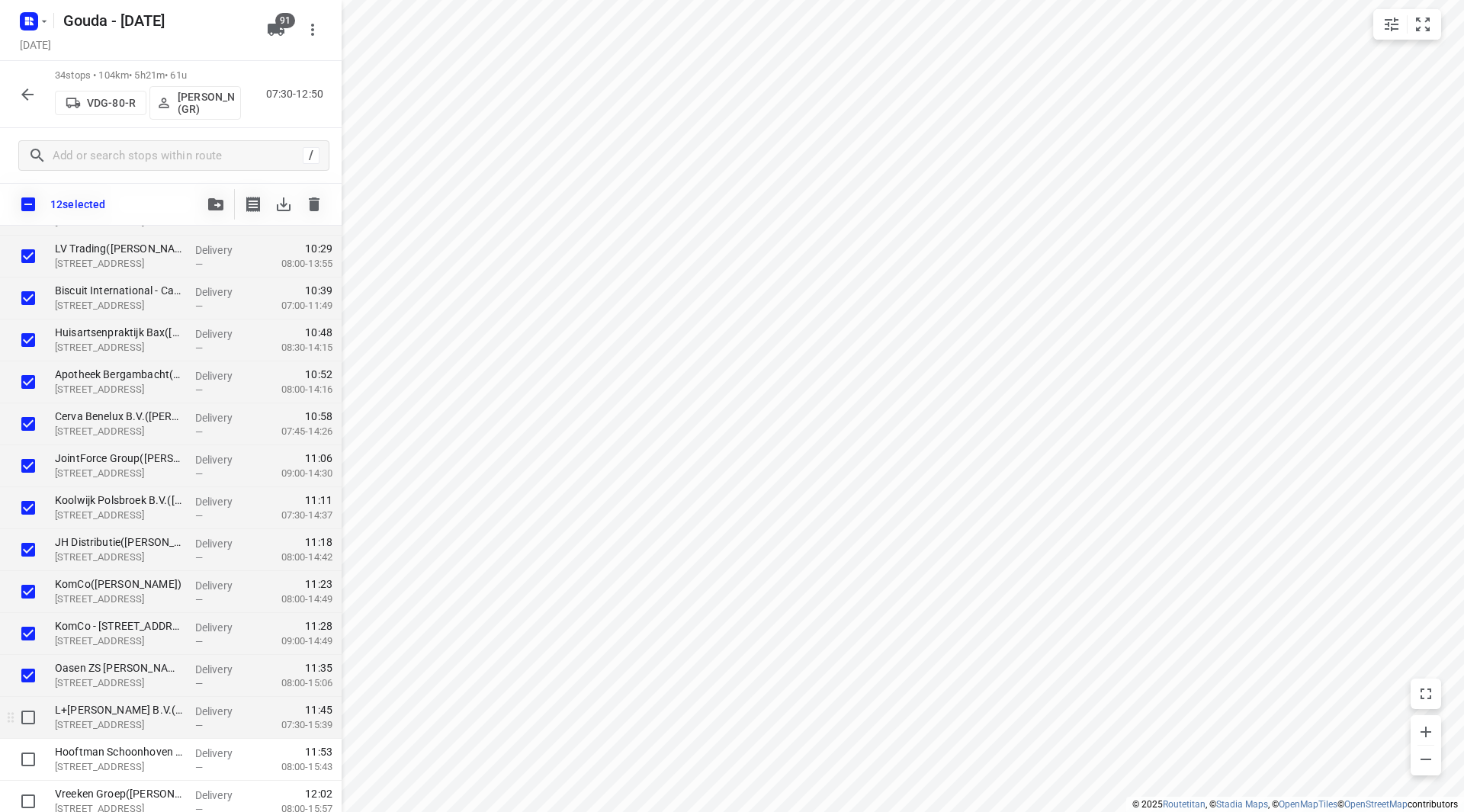
click at [23, 719] on input "checkbox" at bounding box center [28, 717] width 31 height 31
checkbox input "true"
click at [26, 760] on input "checkbox" at bounding box center [28, 759] width 31 height 31
checkbox input "true"
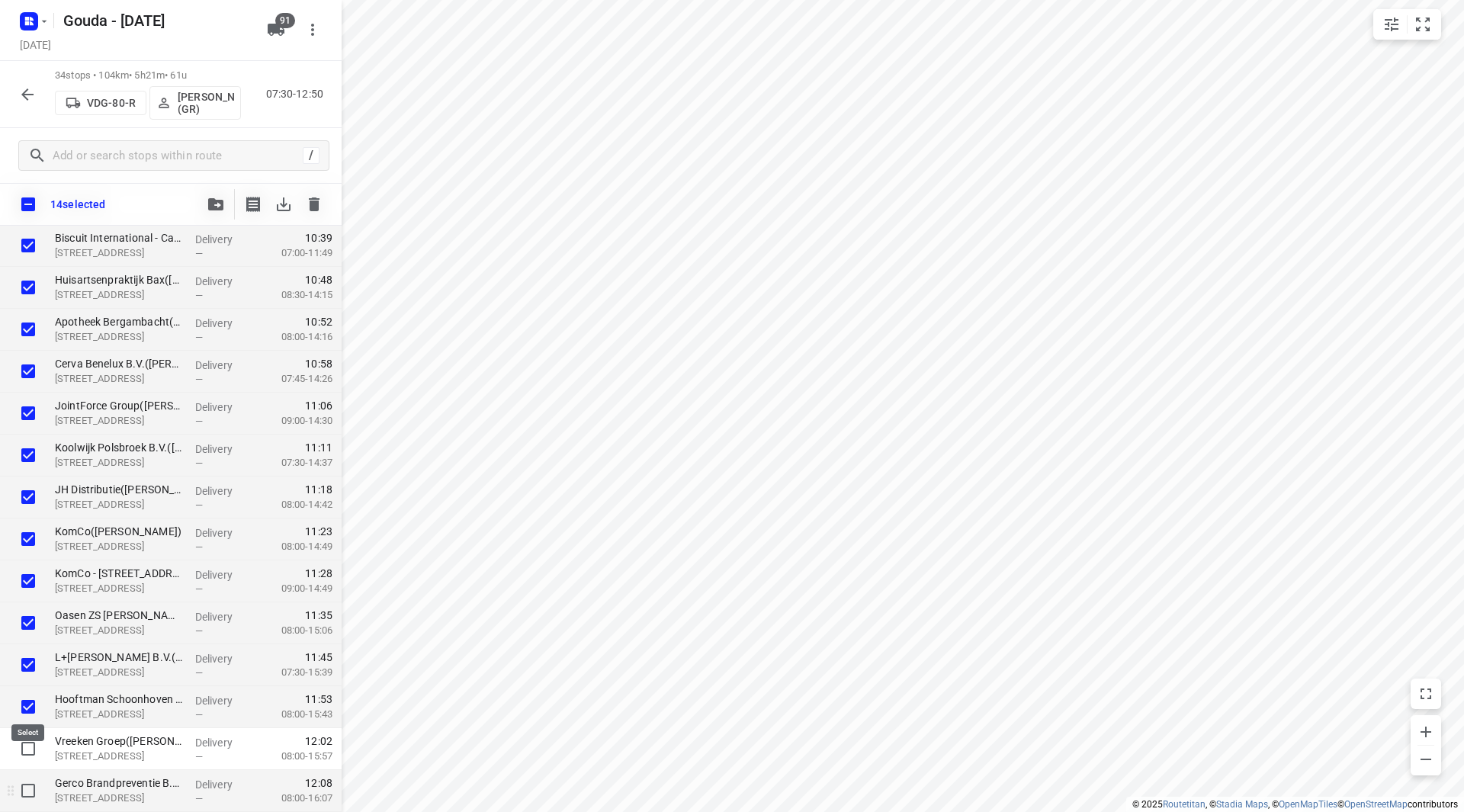
scroll to position [898, 0]
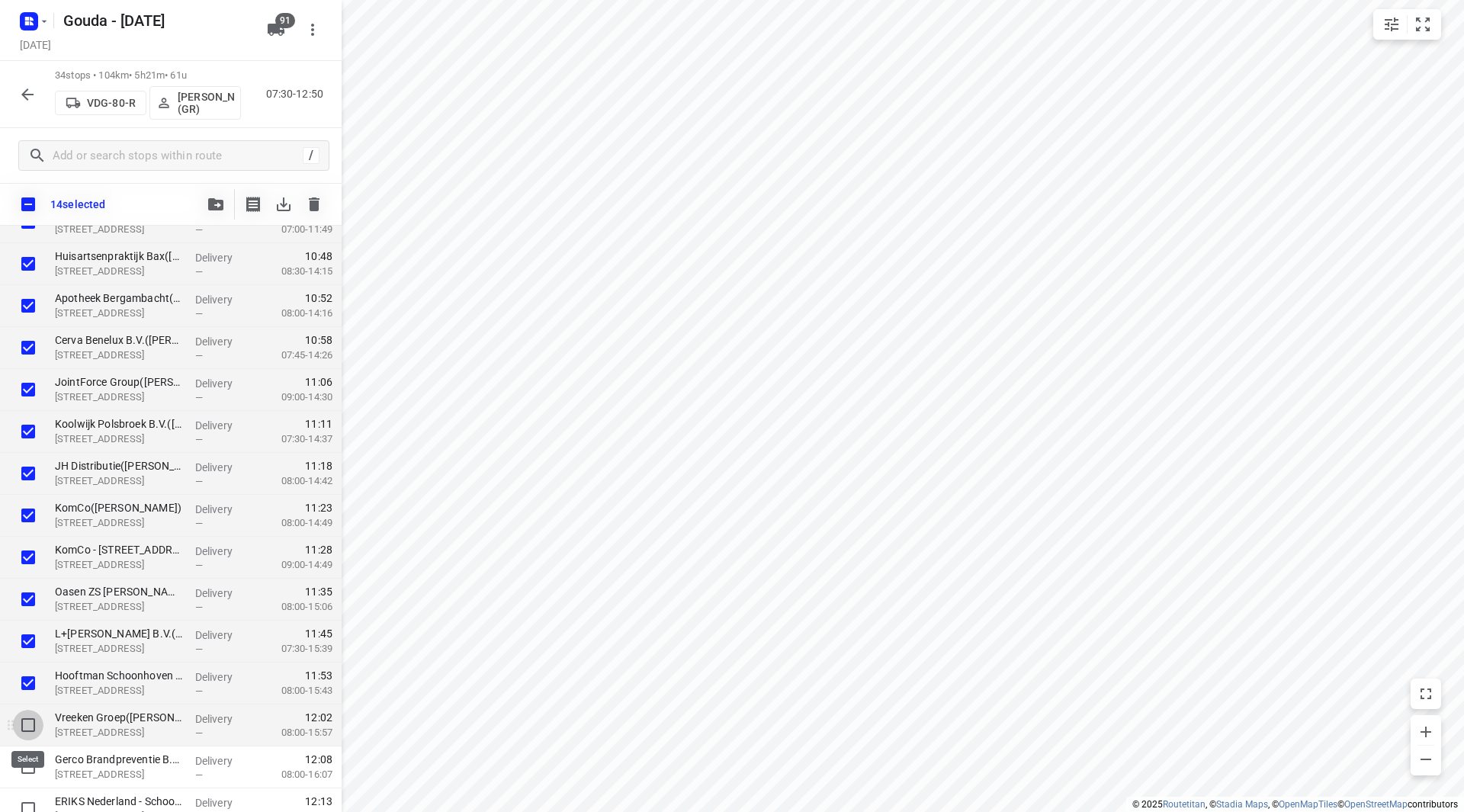
click at [27, 726] on input "checkbox" at bounding box center [28, 725] width 31 height 31
checkbox input "true"
click at [25, 768] on input "checkbox" at bounding box center [28, 766] width 31 height 31
checkbox input "true"
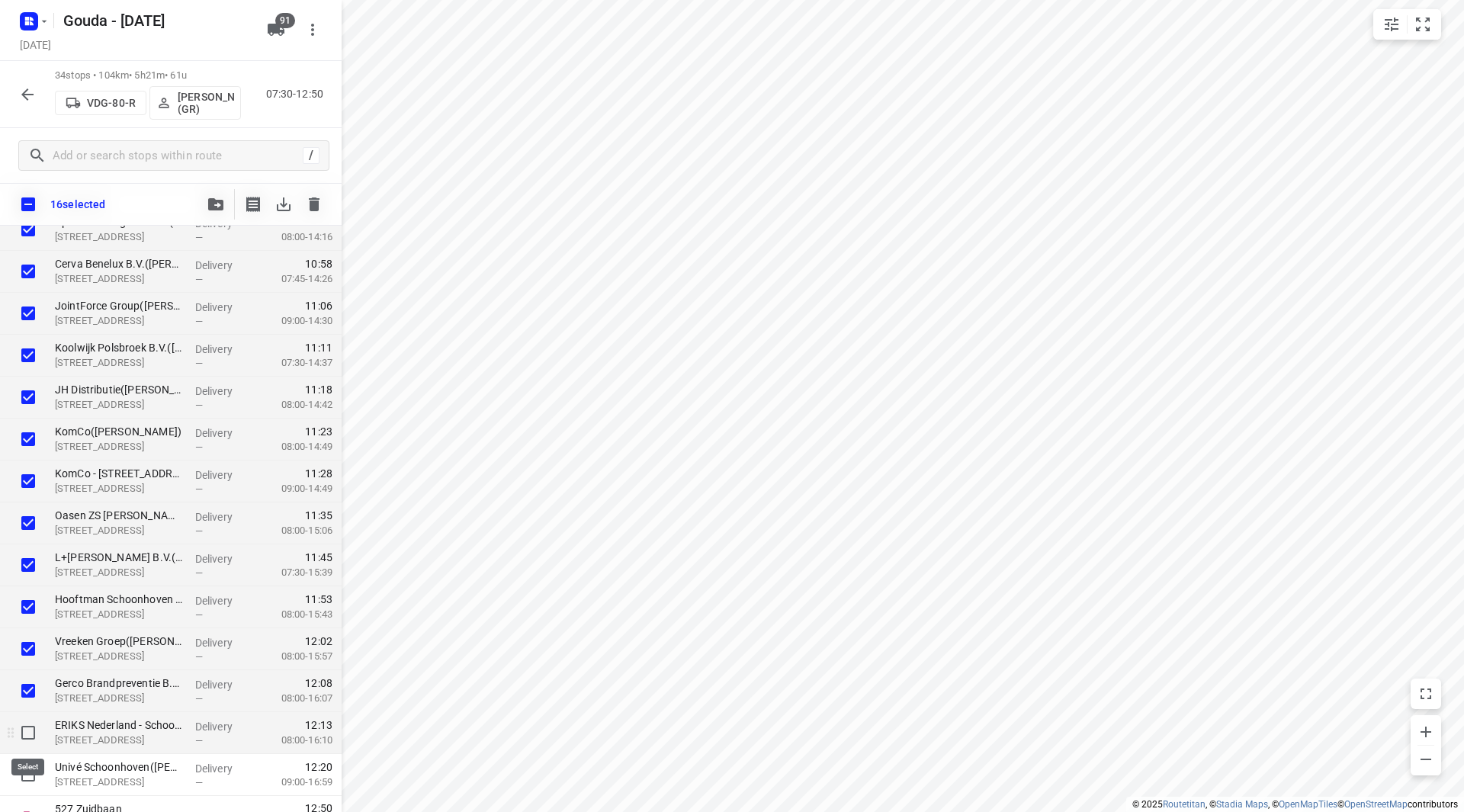
drag, startPoint x: 23, startPoint y: 724, endPoint x: 23, endPoint y: 733, distance: 9.0
click at [22, 725] on input "checkbox" at bounding box center [28, 732] width 31 height 31
checkbox input "true"
click at [26, 774] on input "checkbox" at bounding box center [28, 774] width 31 height 31
checkbox input "true"
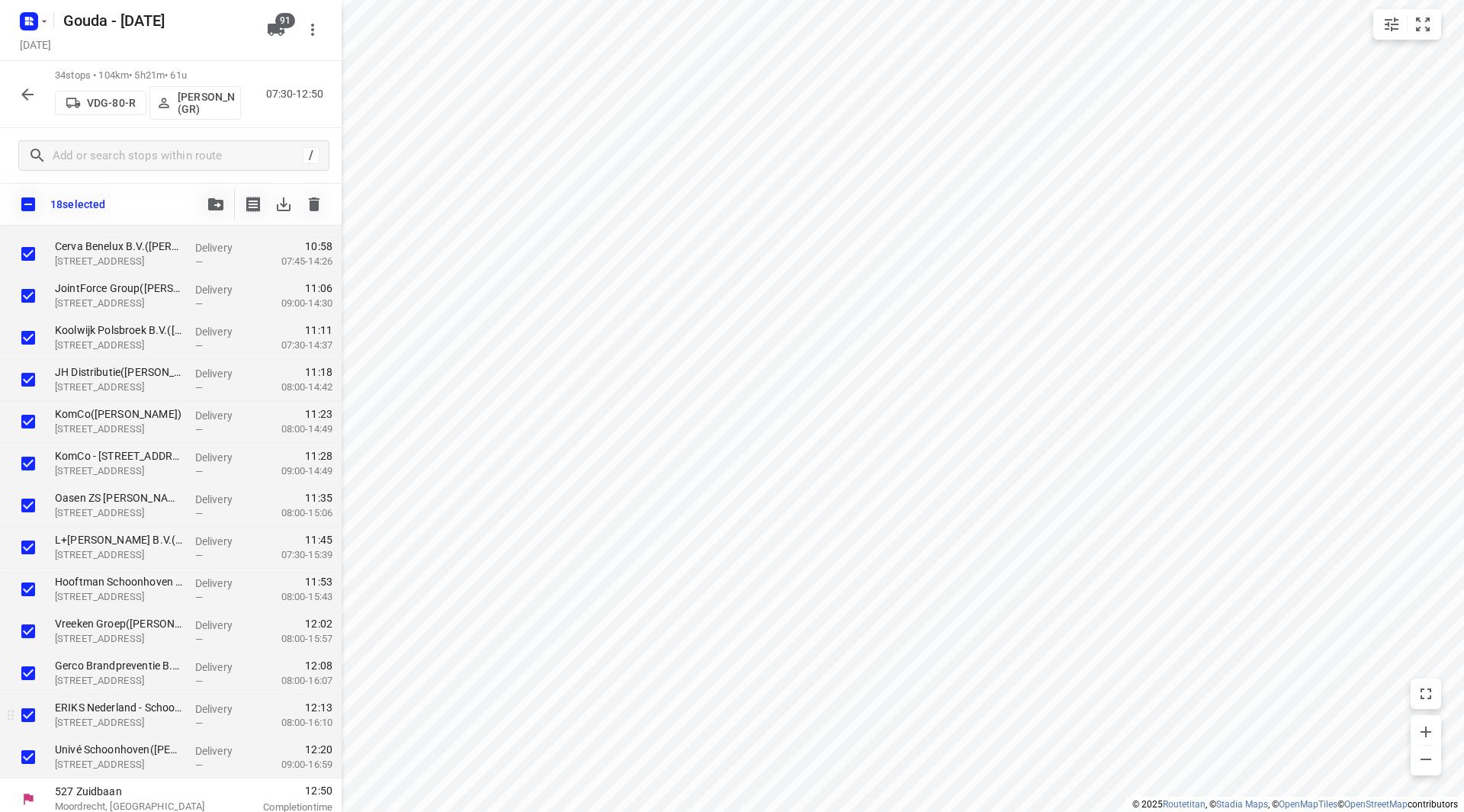
scroll to position [1000, 0]
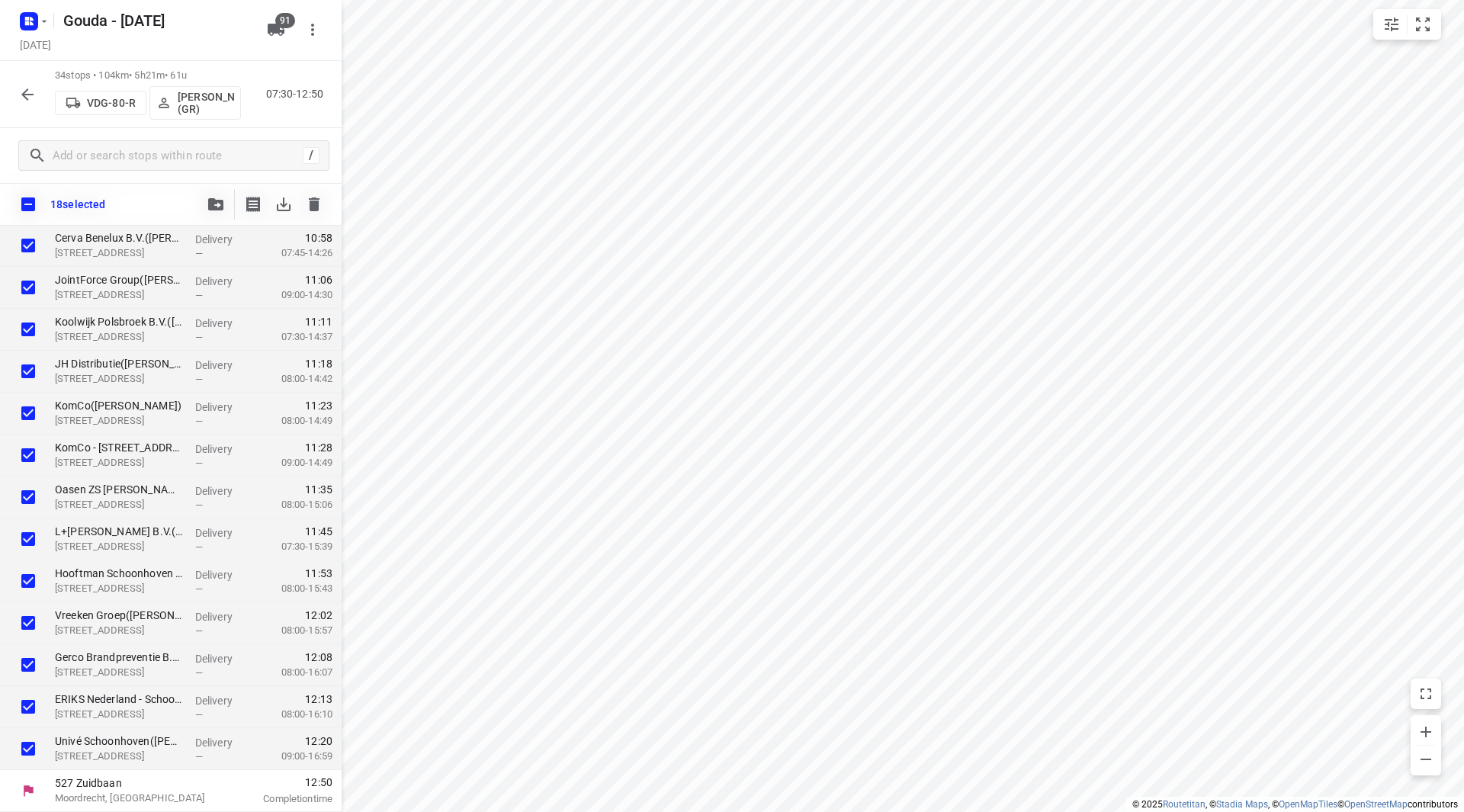
click at [204, 196] on button "button" at bounding box center [215, 204] width 31 height 31
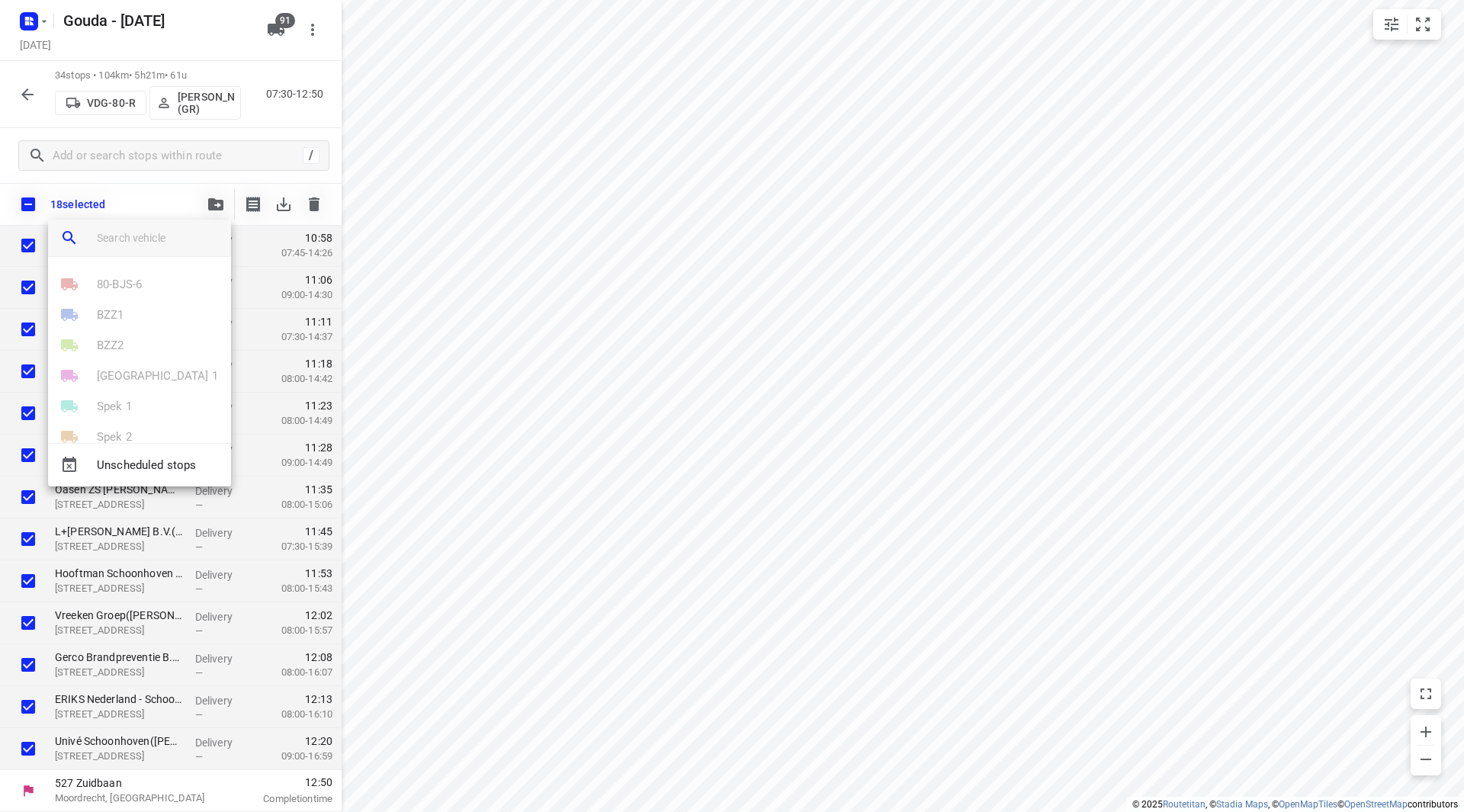
click at [125, 226] on input "search vehicle" at bounding box center [157, 237] width 122 height 23
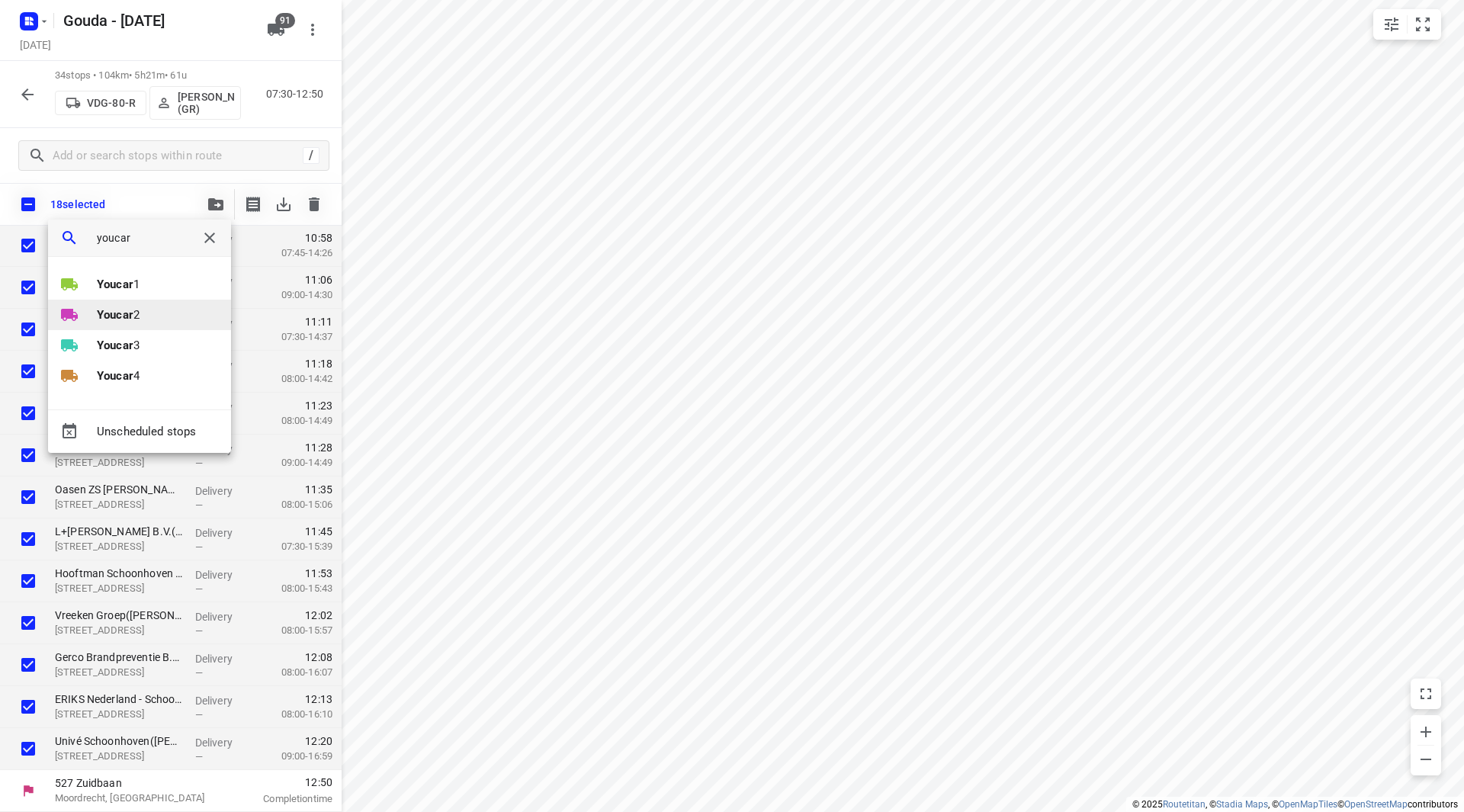
type input "youcar"
click at [122, 309] on b "Youcar" at bounding box center [115, 314] width 37 height 13
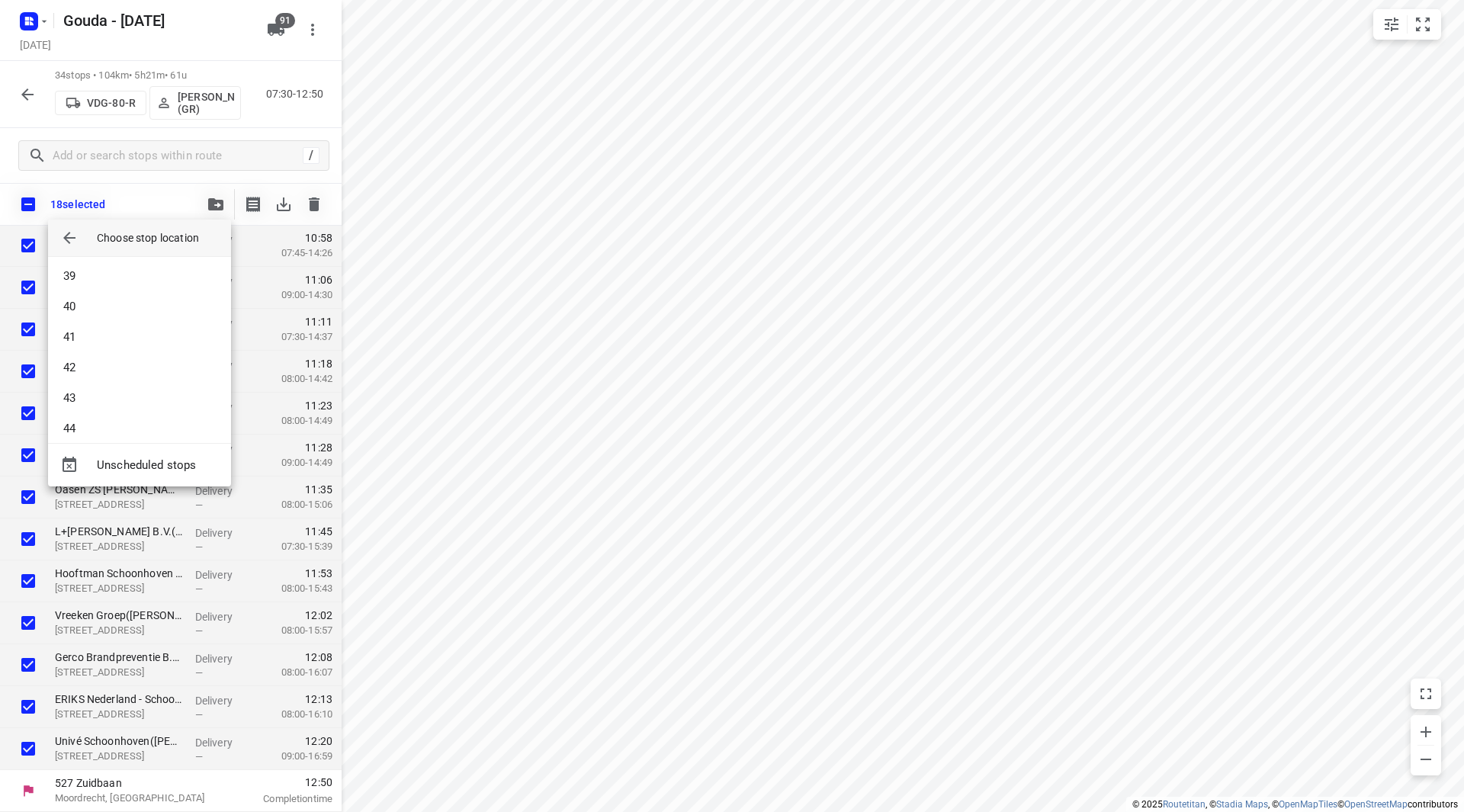
scroll to position [1174, 0]
click at [128, 412] on li "44" at bounding box center [139, 415] width 183 height 31
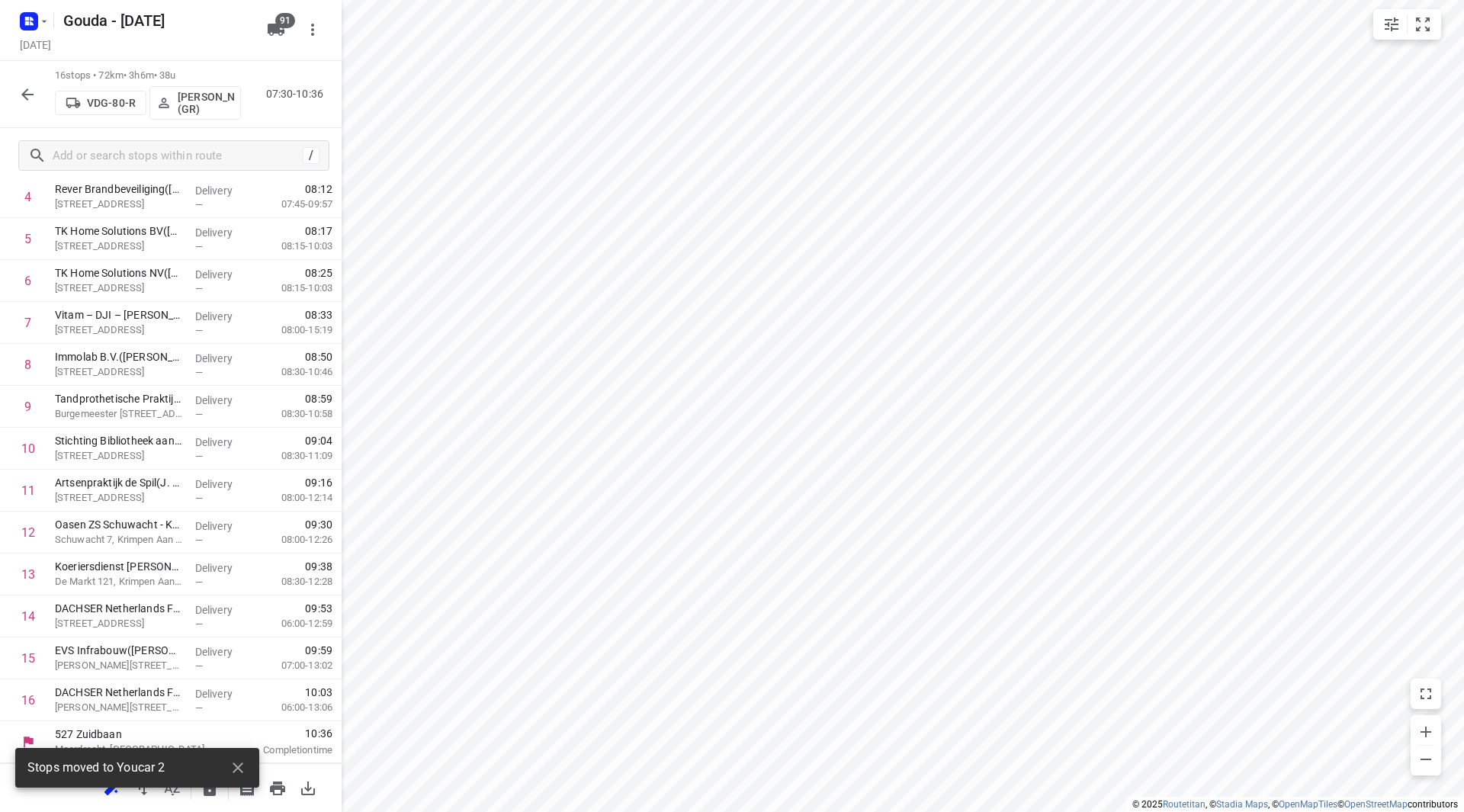
scroll to position [252, 0]
click at [232, 771] on icon "button" at bounding box center [237, 767] width 18 height 18
click at [214, 792] on icon "button" at bounding box center [210, 788] width 13 height 16
click at [33, 97] on icon "button" at bounding box center [27, 94] width 18 height 18
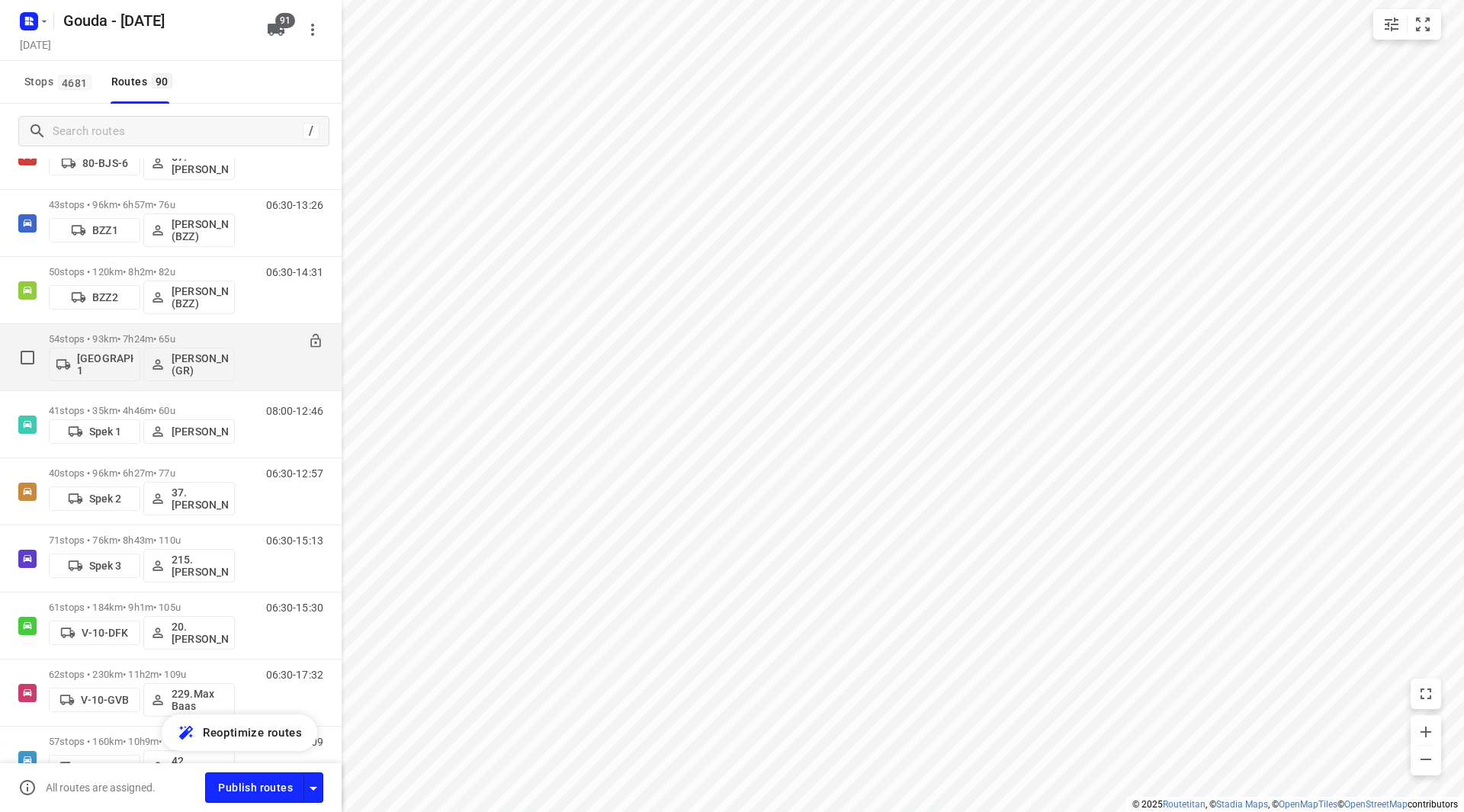
scroll to position [305, 0]
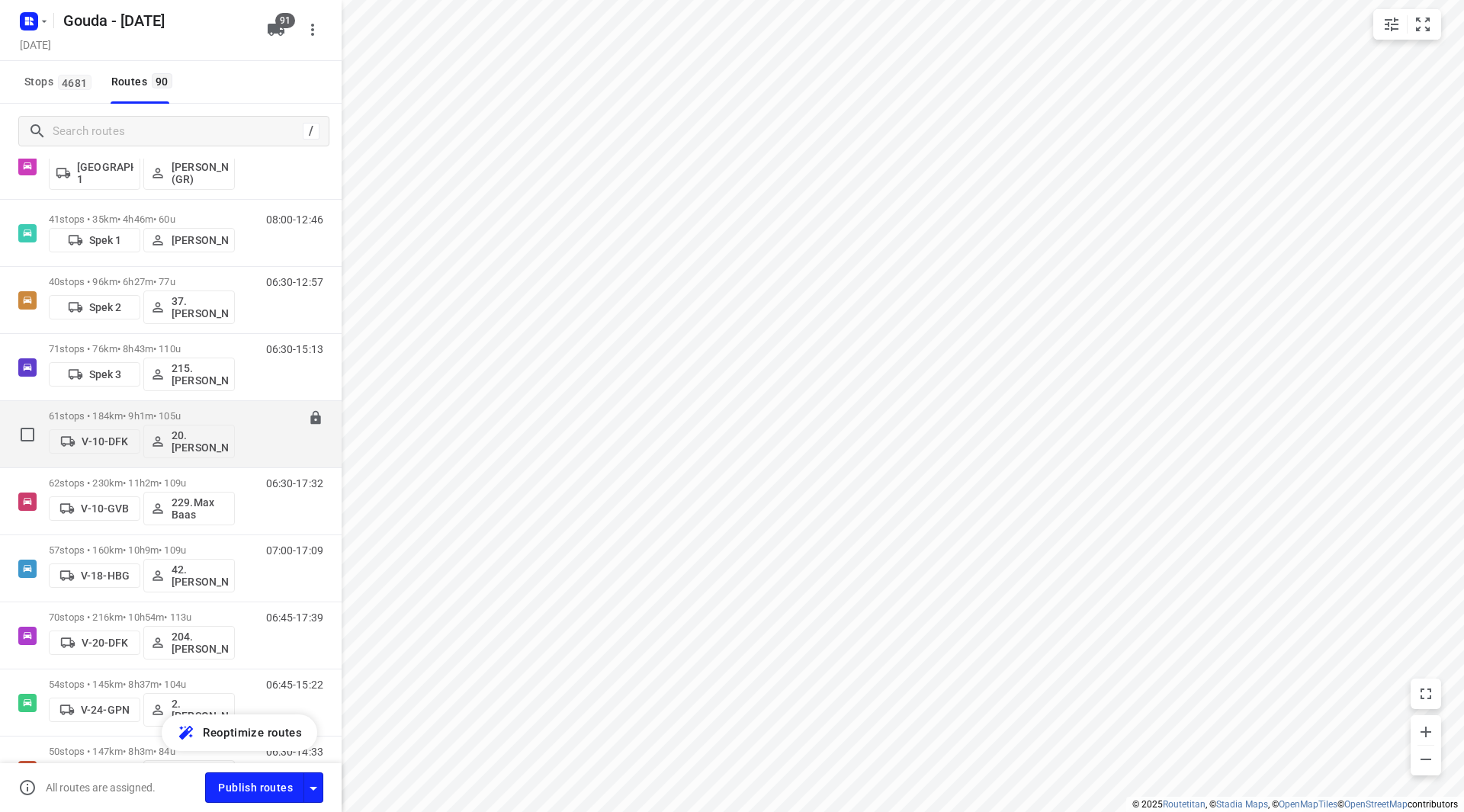
click at [221, 415] on p "61 stops • 184km • 9h1m • 105u" at bounding box center [141, 415] width 186 height 12
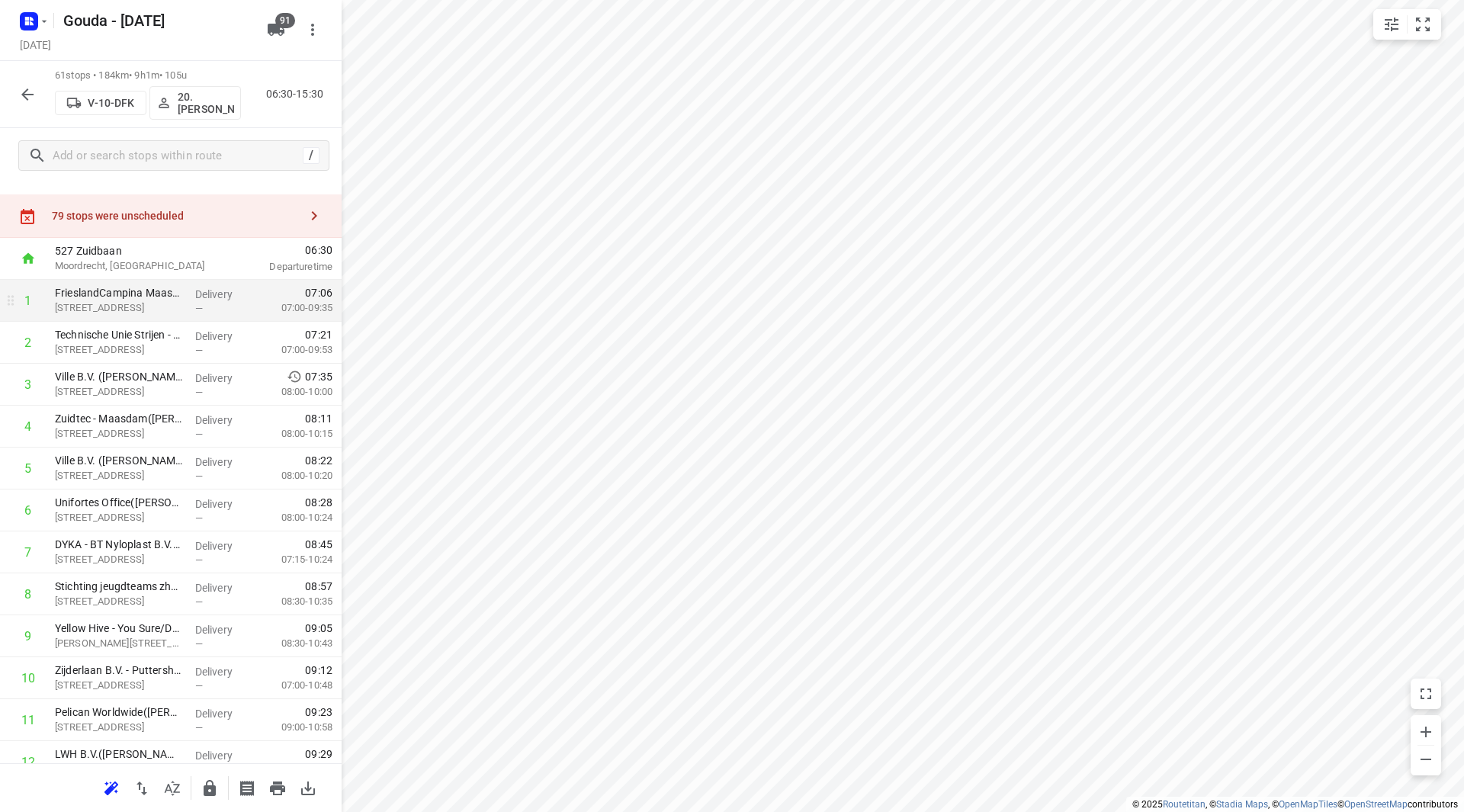
scroll to position [0, 0]
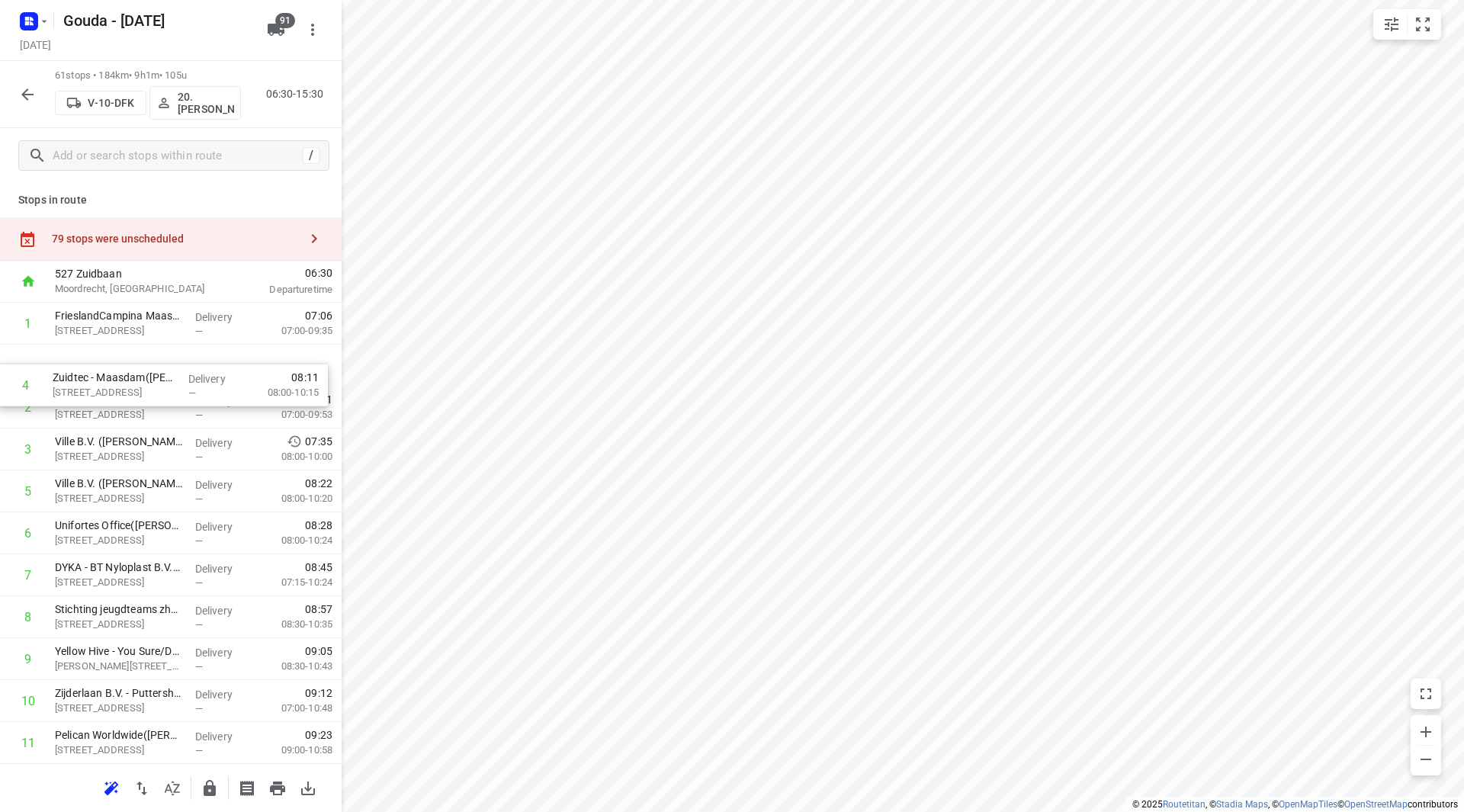
drag, startPoint x: 123, startPoint y: 450, endPoint x: 119, endPoint y: 377, distance: 73.1
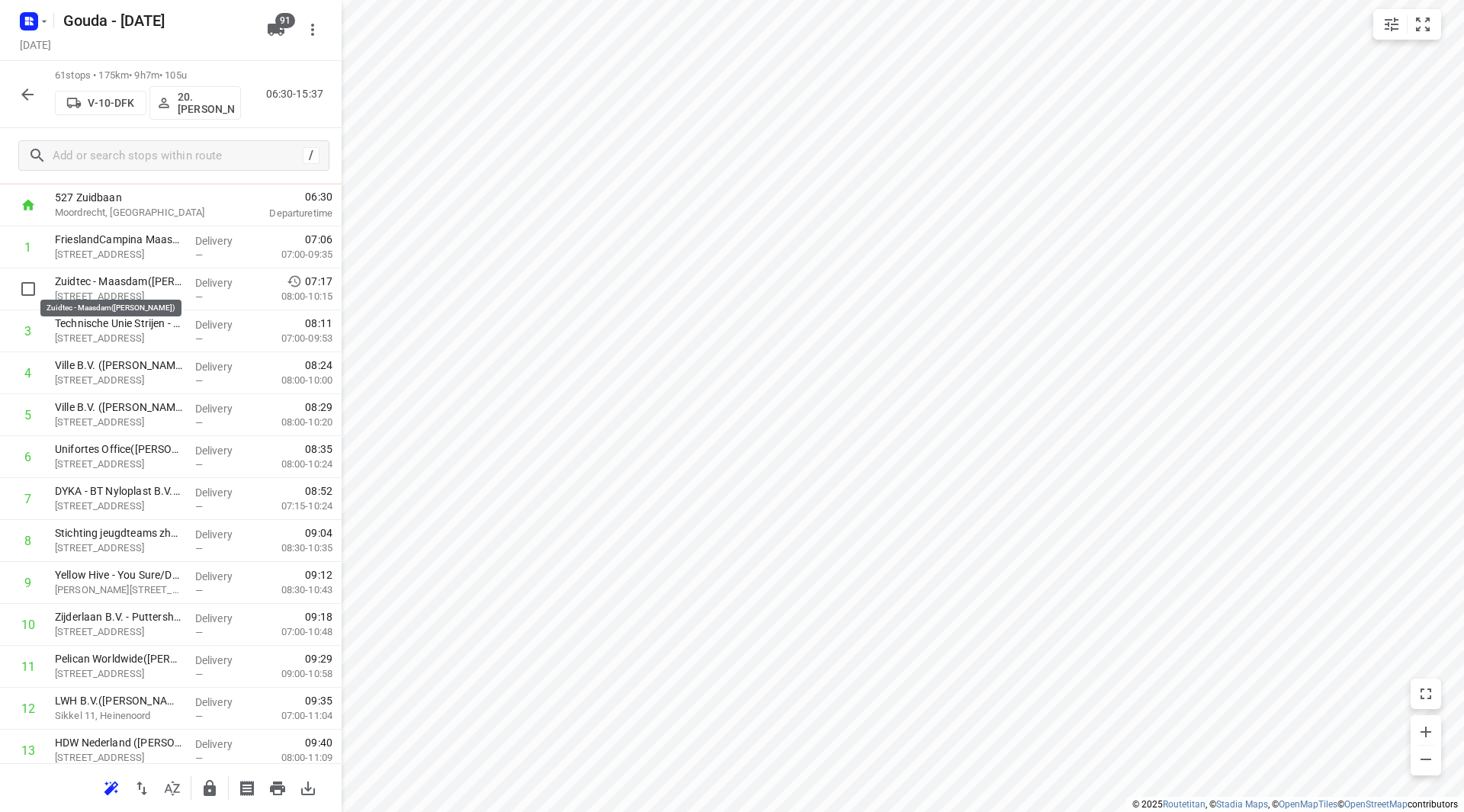
scroll to position [73, 0]
drag, startPoint x: 57, startPoint y: 276, endPoint x: 63, endPoint y: 446, distance: 170.1
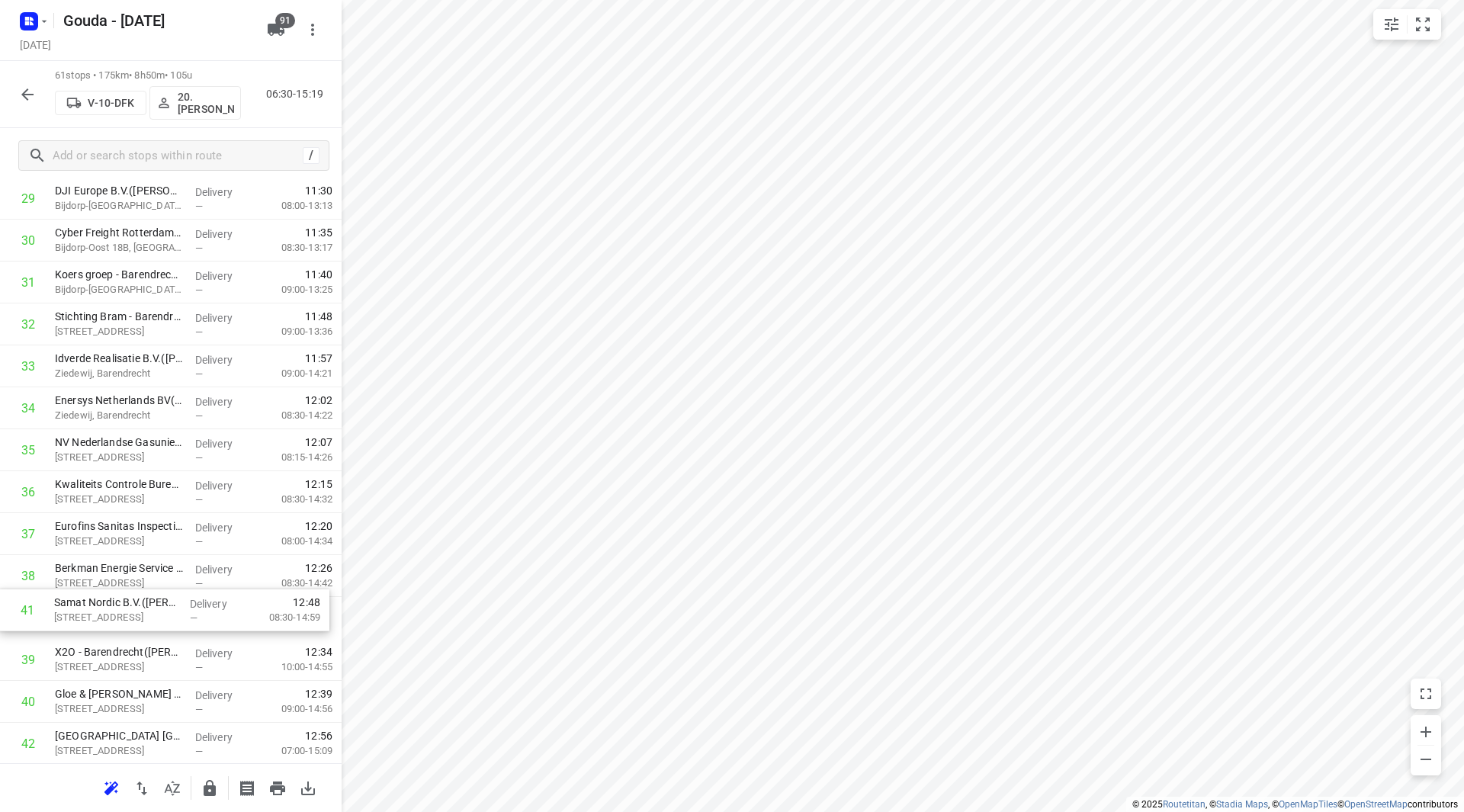
scroll to position [1299, 0]
drag, startPoint x: 128, startPoint y: 713, endPoint x: 126, endPoint y: 532, distance: 181.0
click at [126, 532] on div "1 FrieslandCampina Maasdam(Karin Vonk) Lageweg 4-8, Maasdam Delivery — 07:06 07…" at bounding box center [170, 282] width 342 height 2558
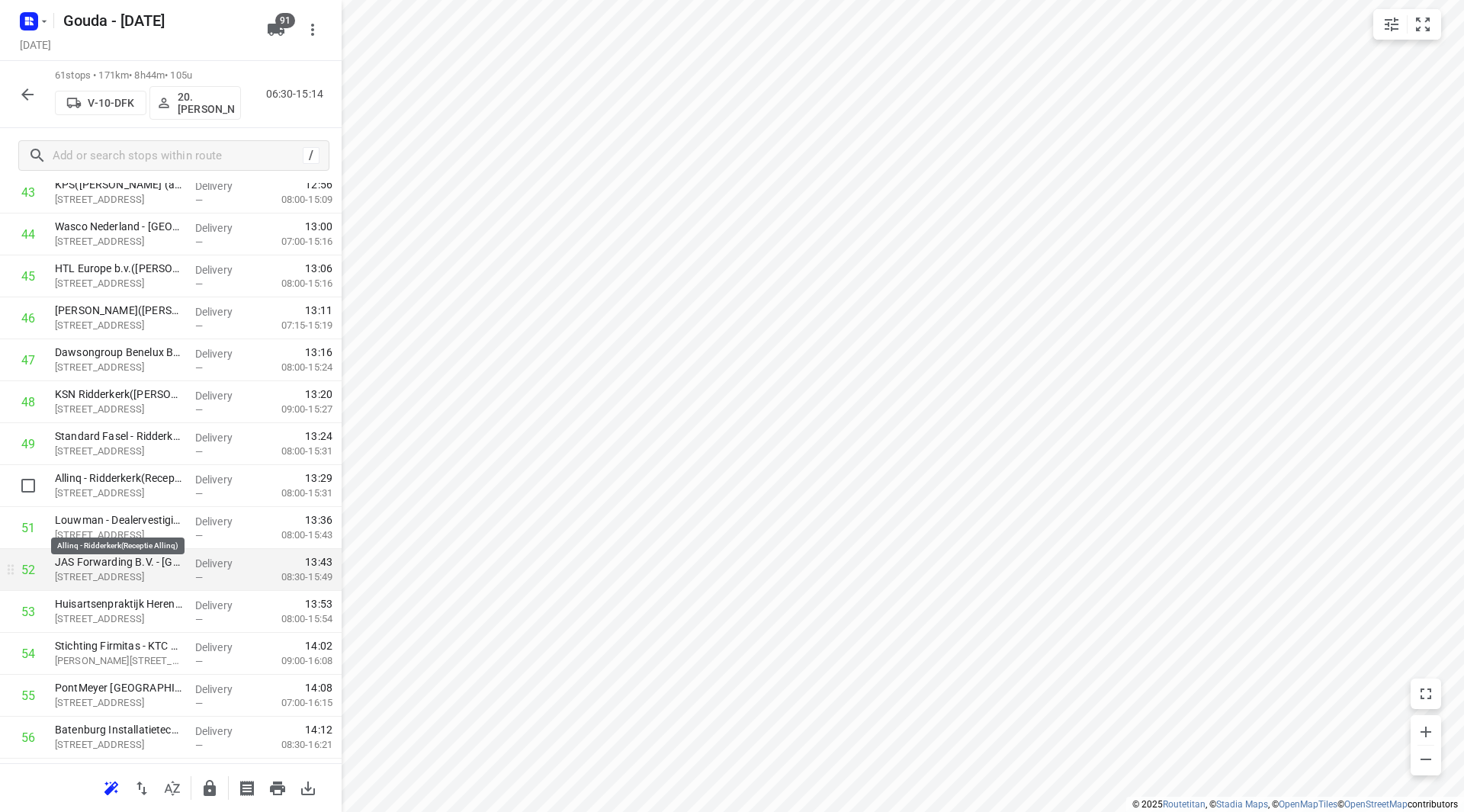
scroll to position [1908, 0]
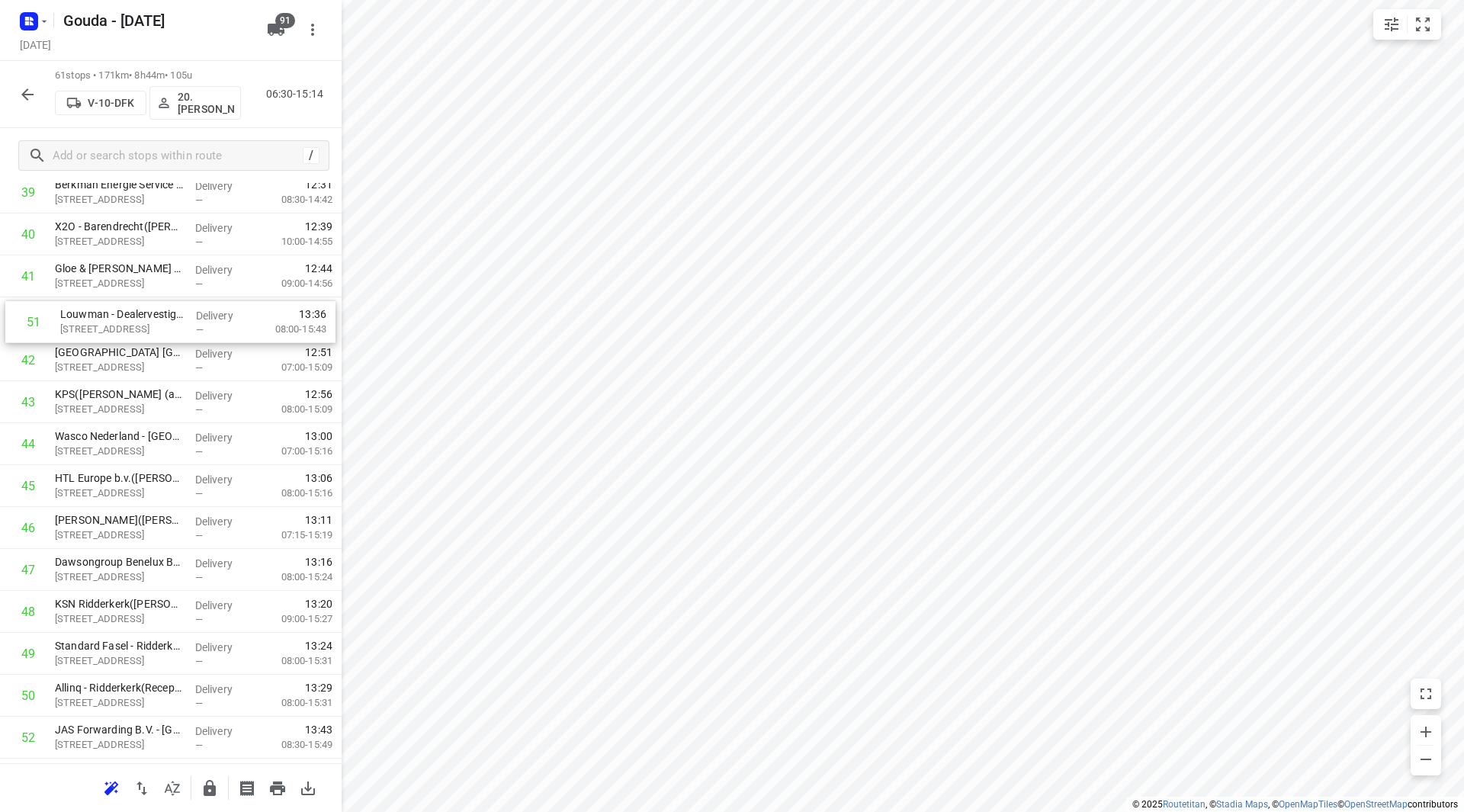
drag, startPoint x: 65, startPoint y: 518, endPoint x: 82, endPoint y: 325, distance: 193.7
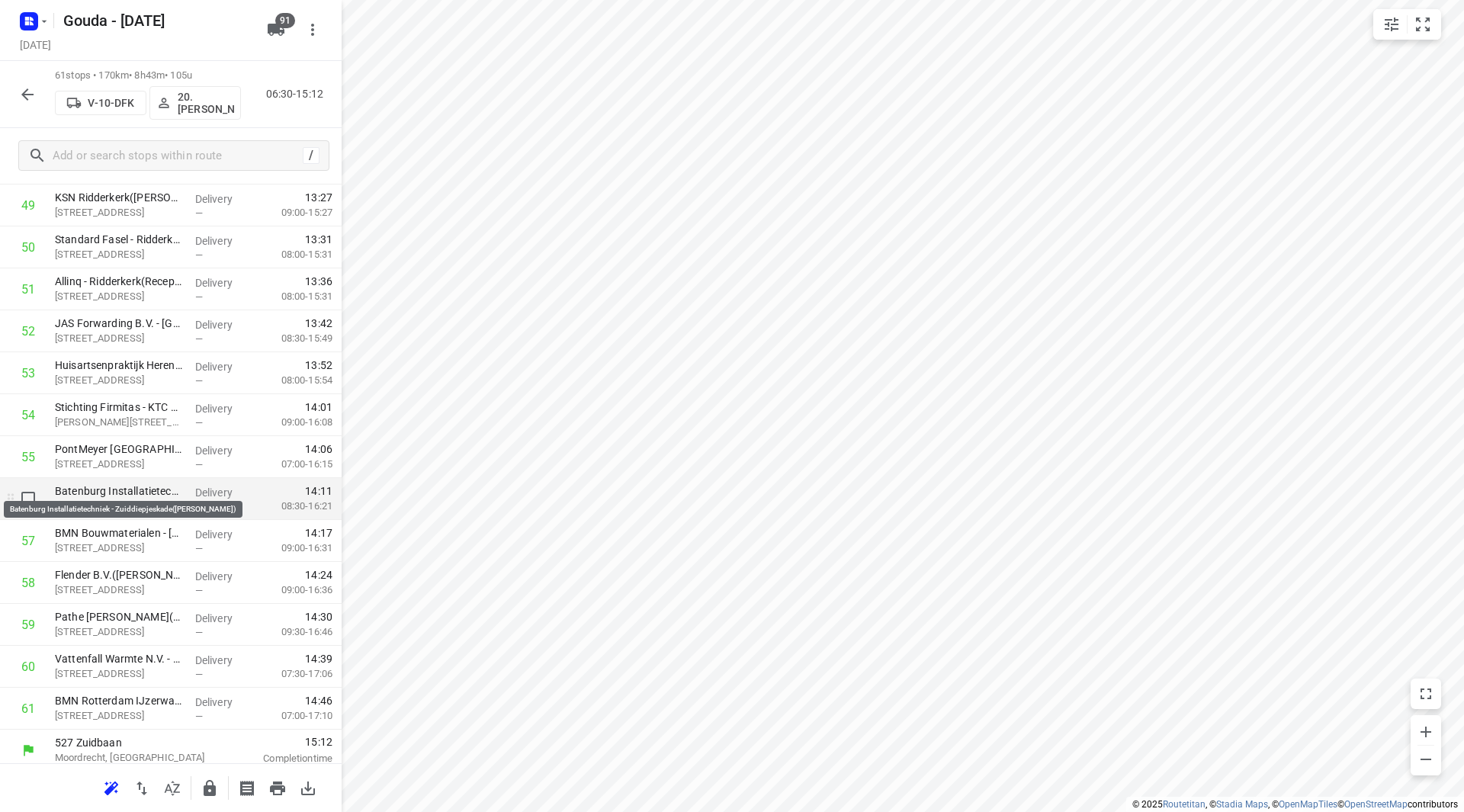
scroll to position [2139, 0]
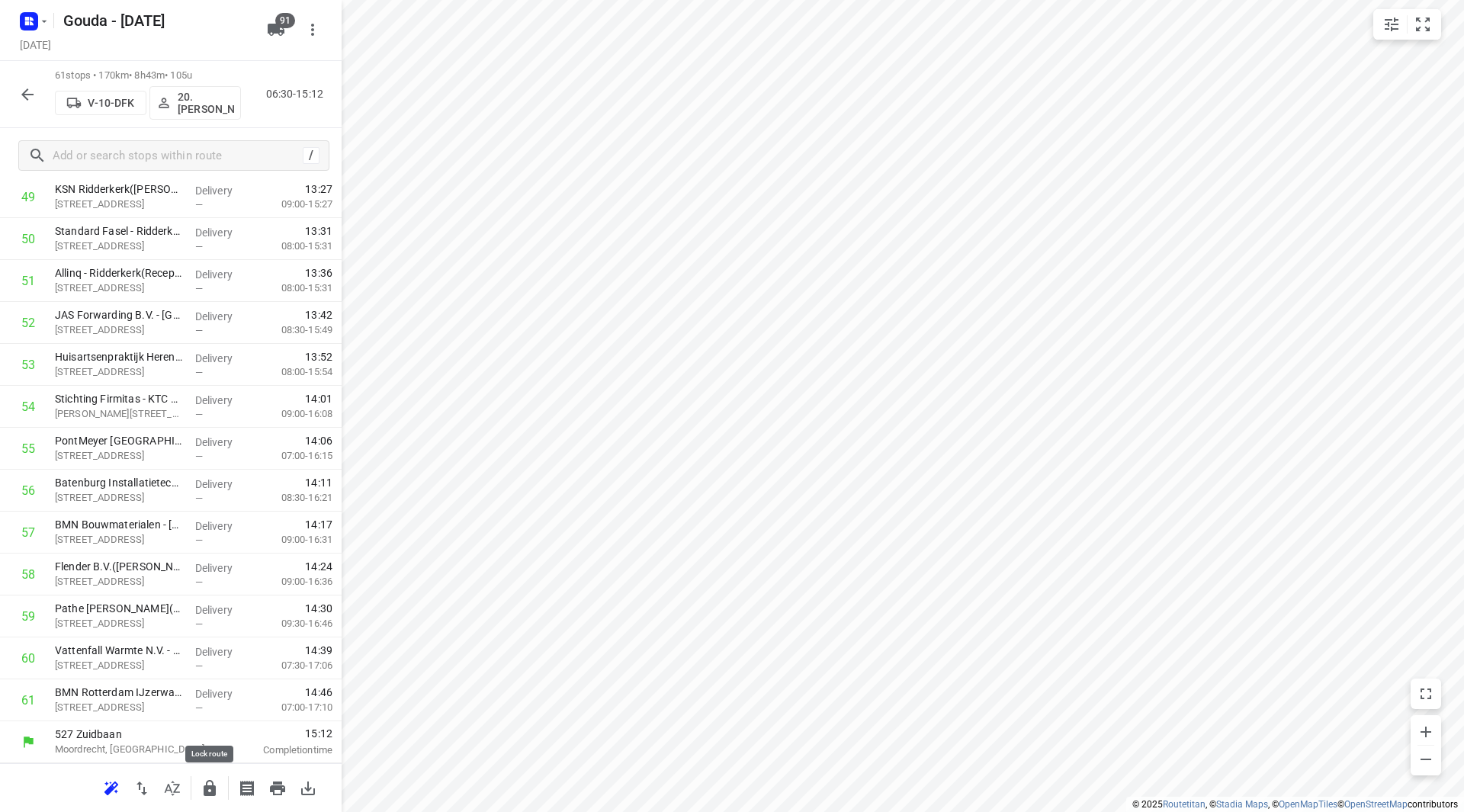
click at [214, 791] on icon "button" at bounding box center [210, 788] width 13 height 16
click at [20, 97] on icon "button" at bounding box center [27, 94] width 18 height 18
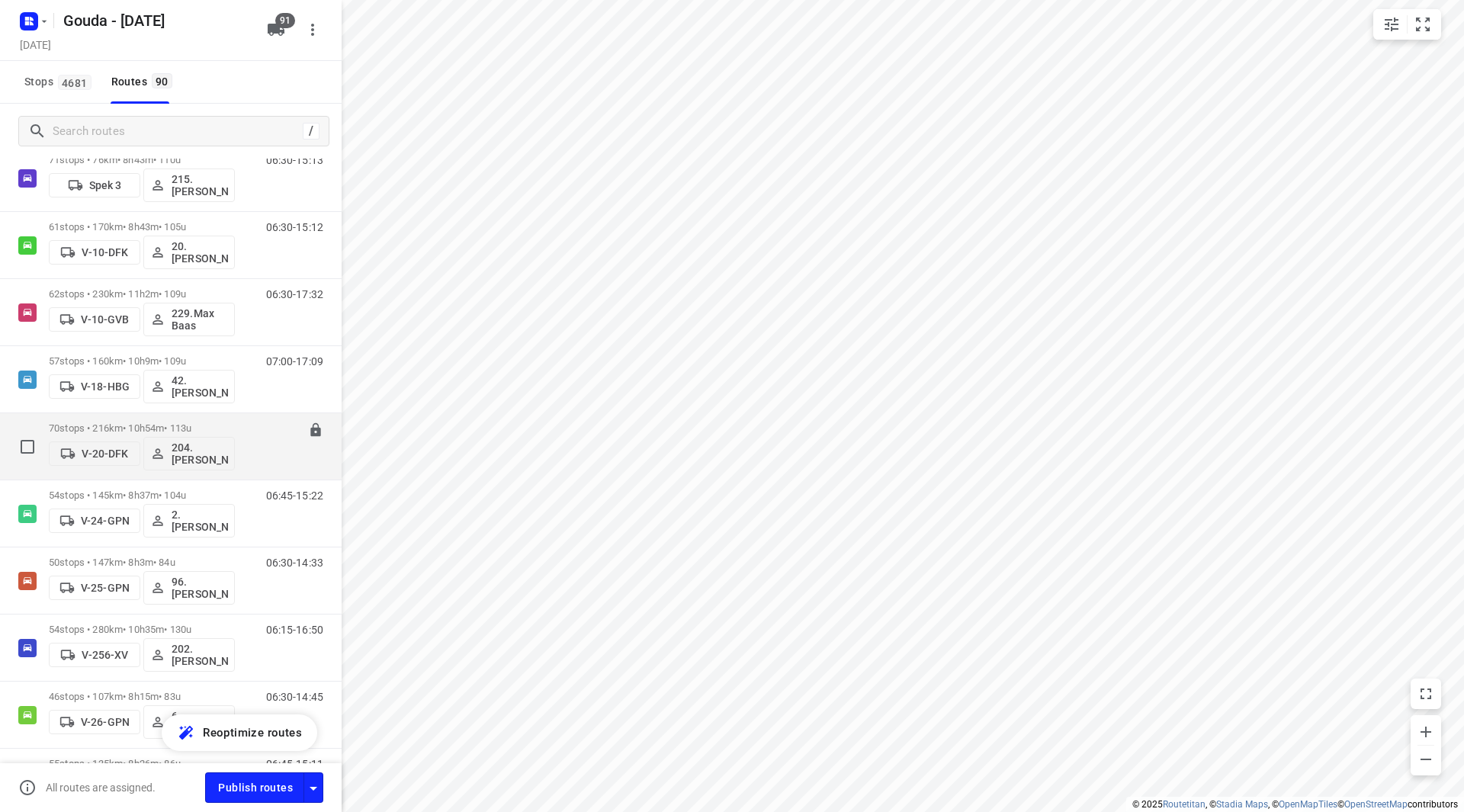
scroll to position [533, 0]
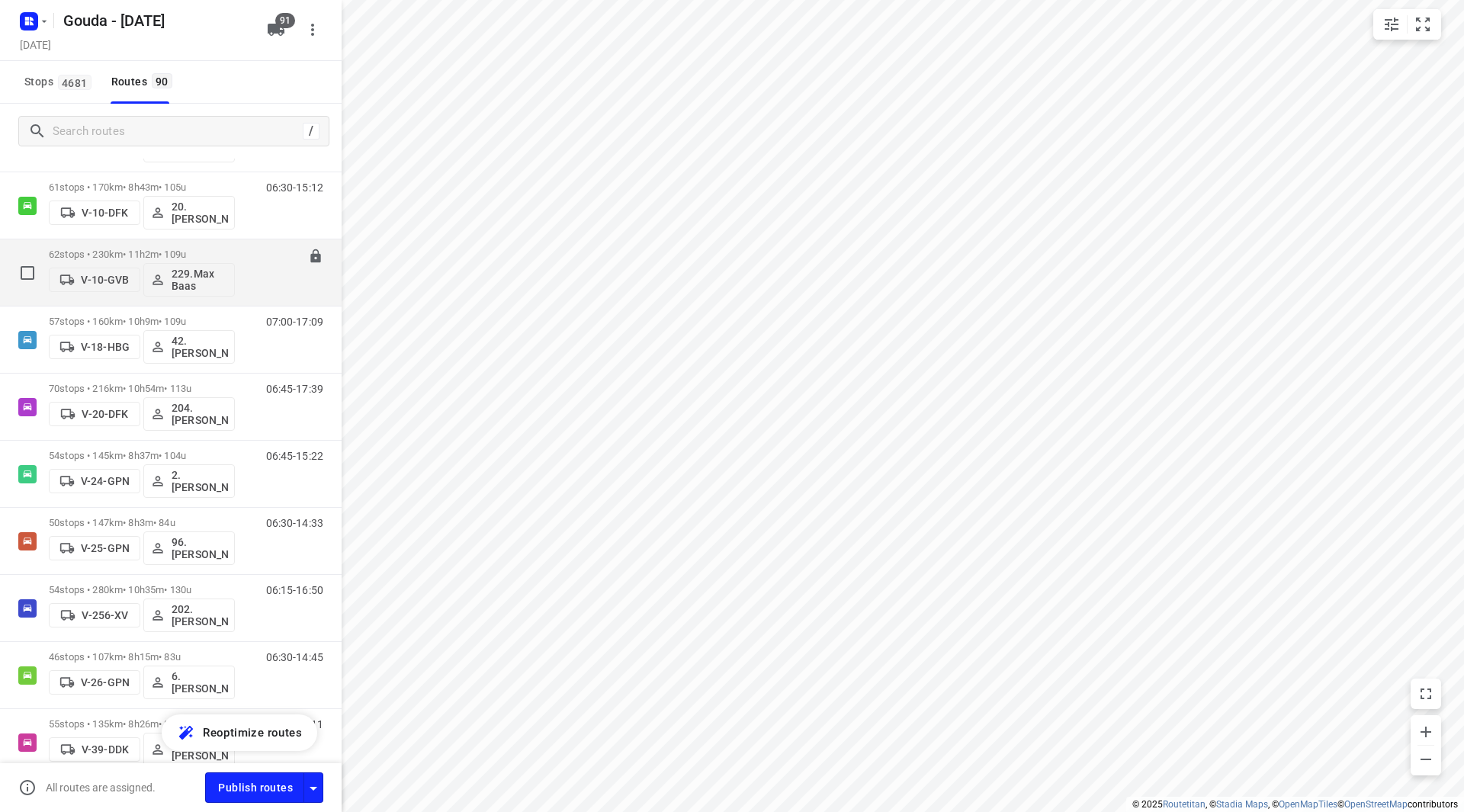
click at [232, 242] on div "62 stops • 230km • 11h2m • 109u V-10-GVB 229.Max Baas" at bounding box center [141, 272] width 186 height 64
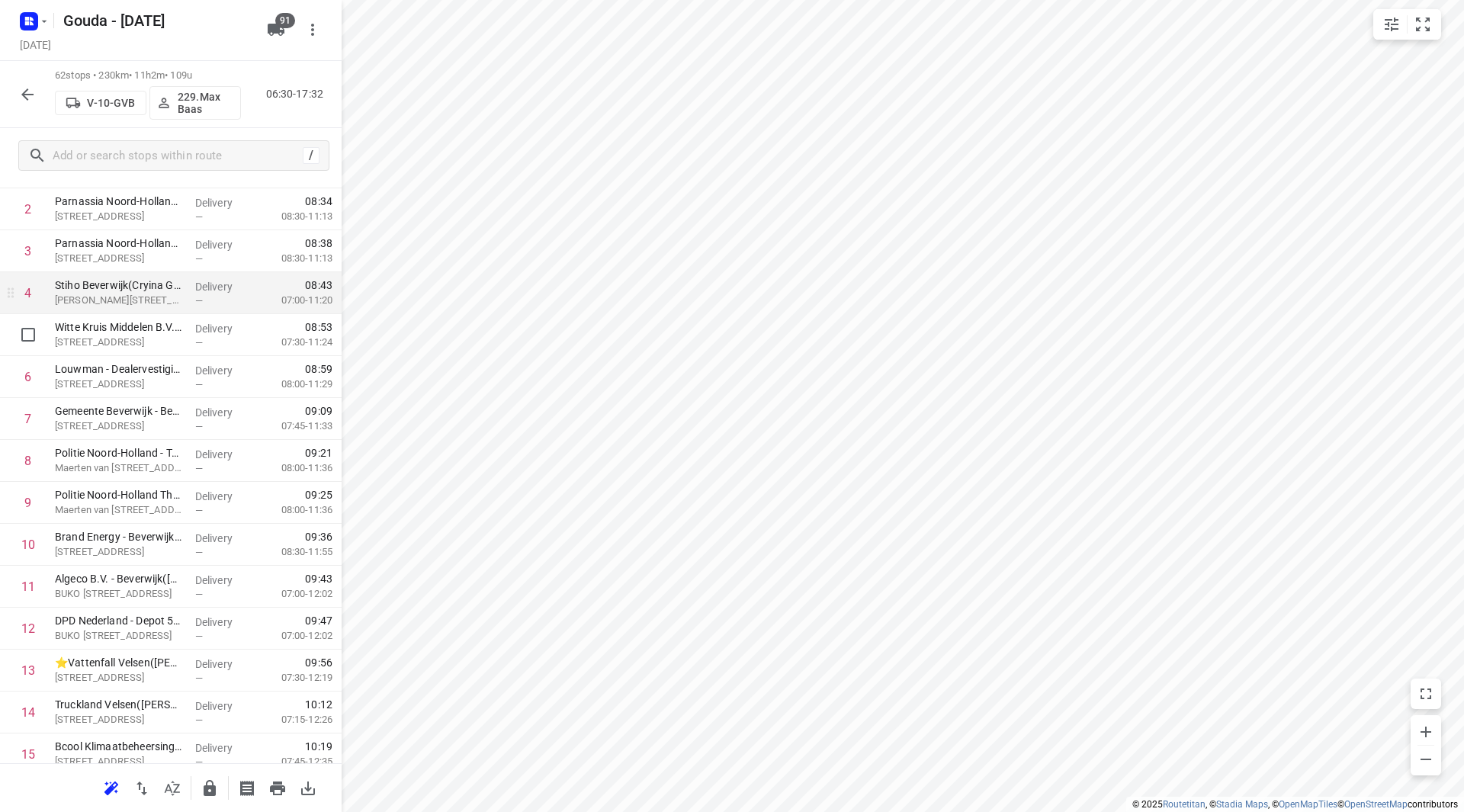
scroll to position [152, 0]
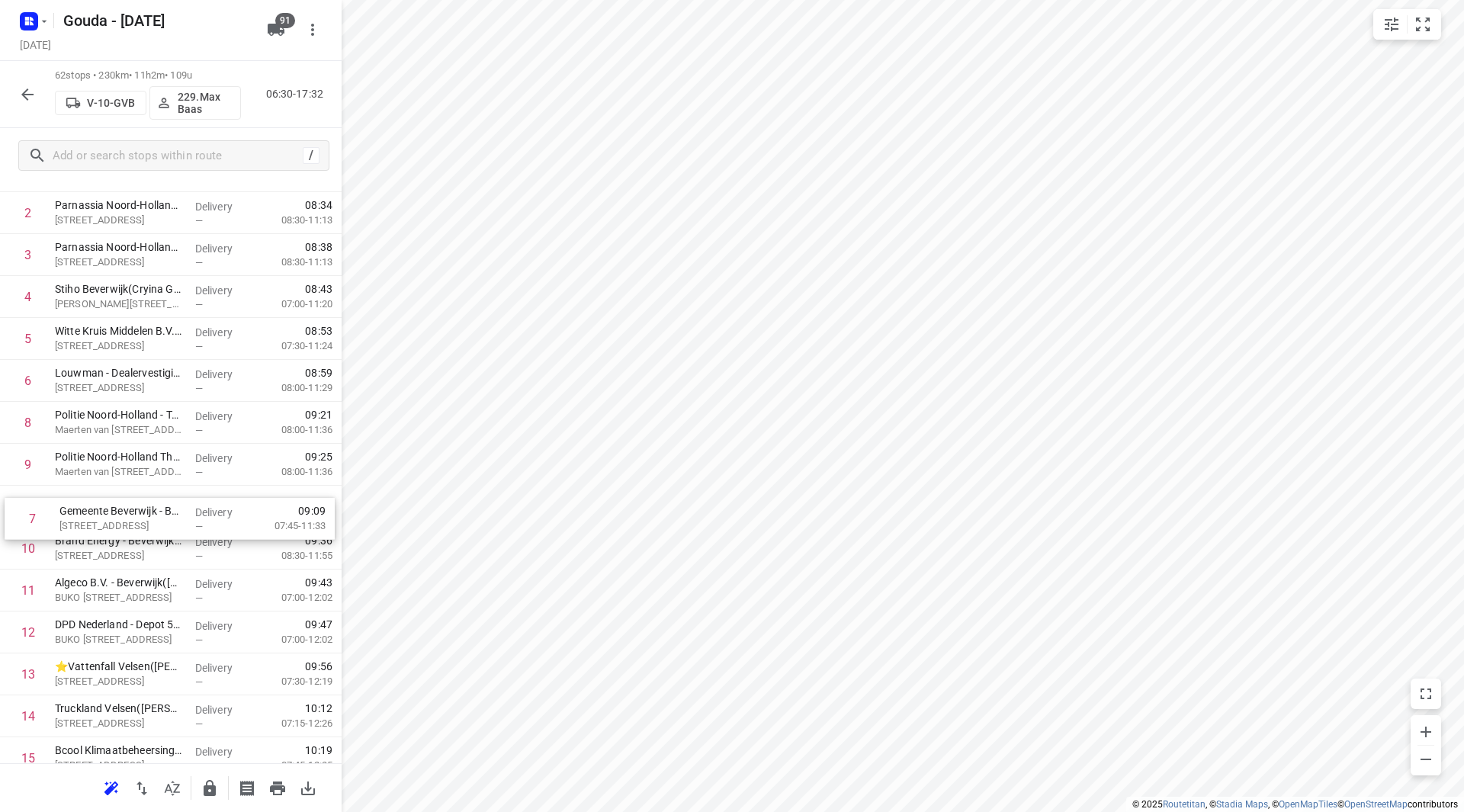
drag, startPoint x: 140, startPoint y: 405, endPoint x: 144, endPoint y: 503, distance: 98.1
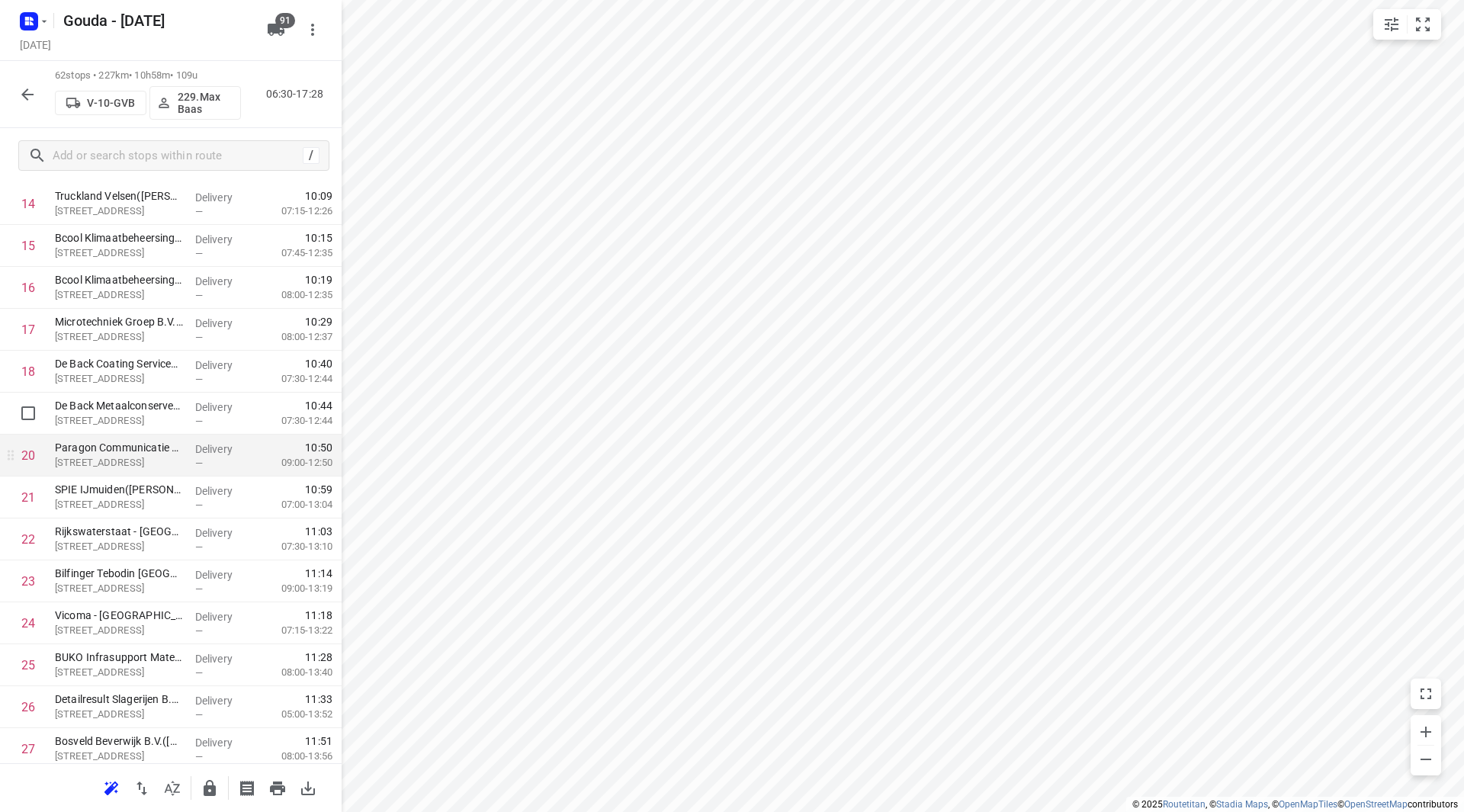
scroll to position [686, 0]
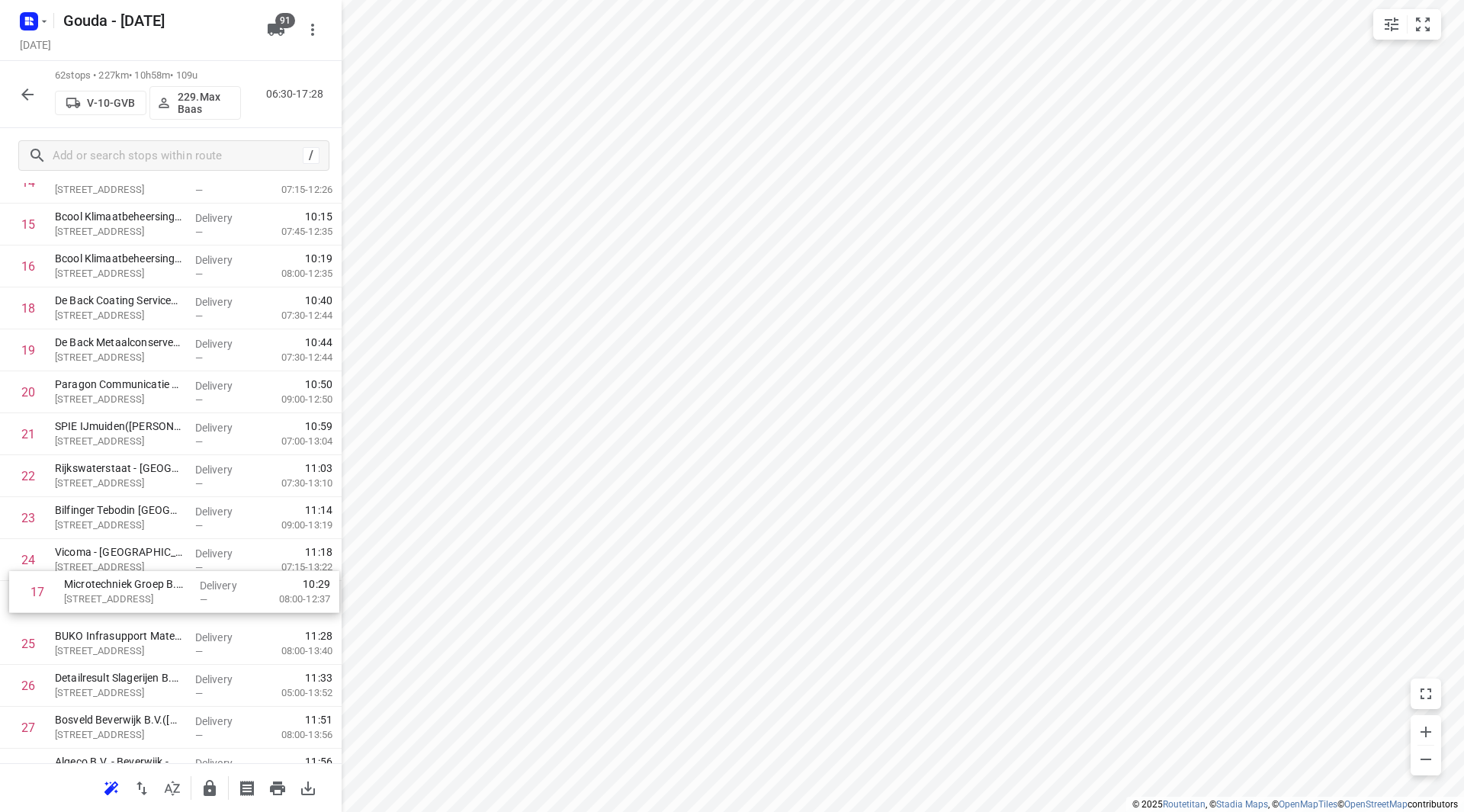
drag, startPoint x: 188, startPoint y: 319, endPoint x: 194, endPoint y: 618, distance: 299.1
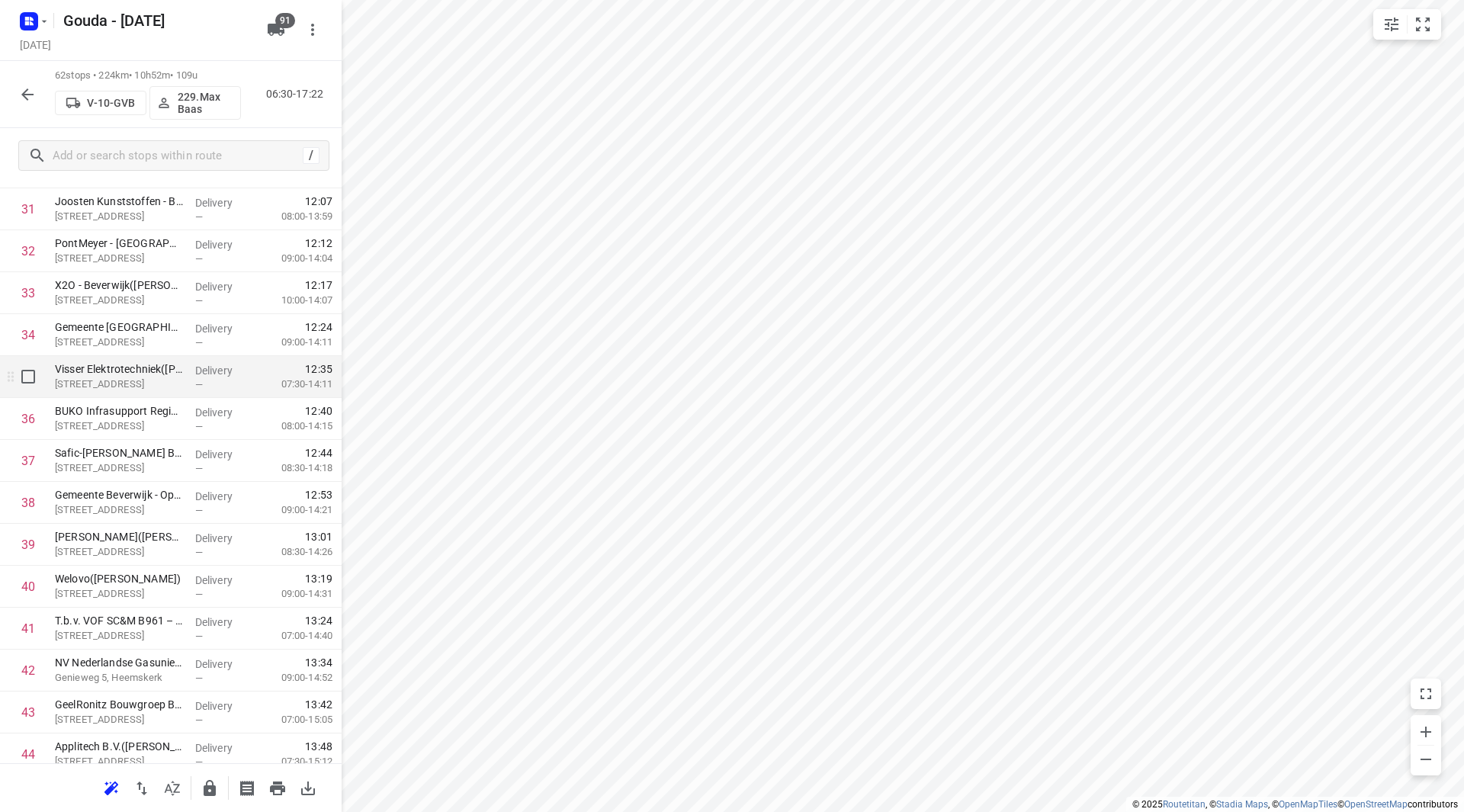
scroll to position [1448, 0]
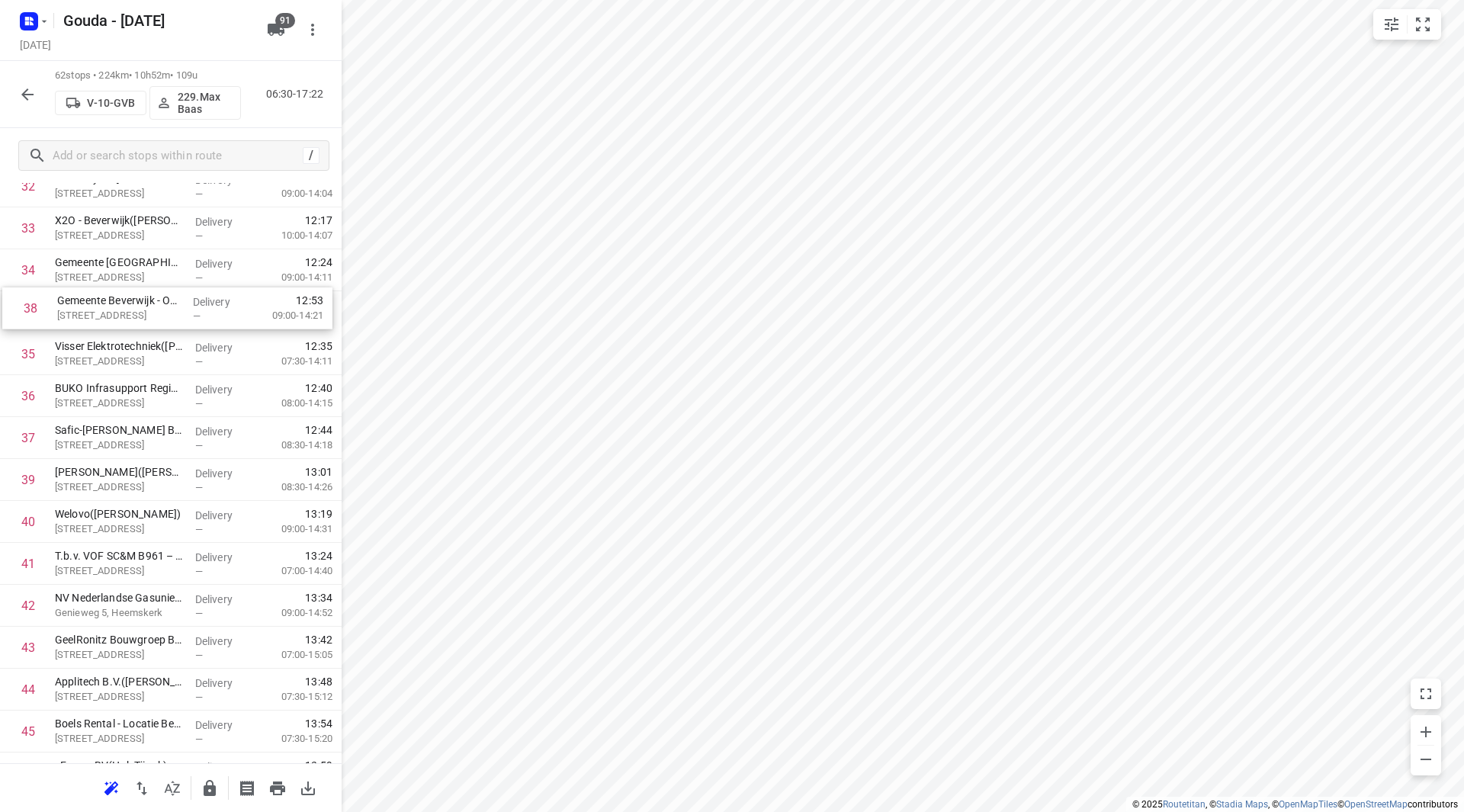
drag, startPoint x: 160, startPoint y: 444, endPoint x: 164, endPoint y: 324, distance: 120.1
click at [163, 316] on div "1 Parnassia Groep - Vangnet en Advies MK(Debbie Corkindale) Büllerlaan 4A, Beve…" at bounding box center [170, 166] width 342 height 2599
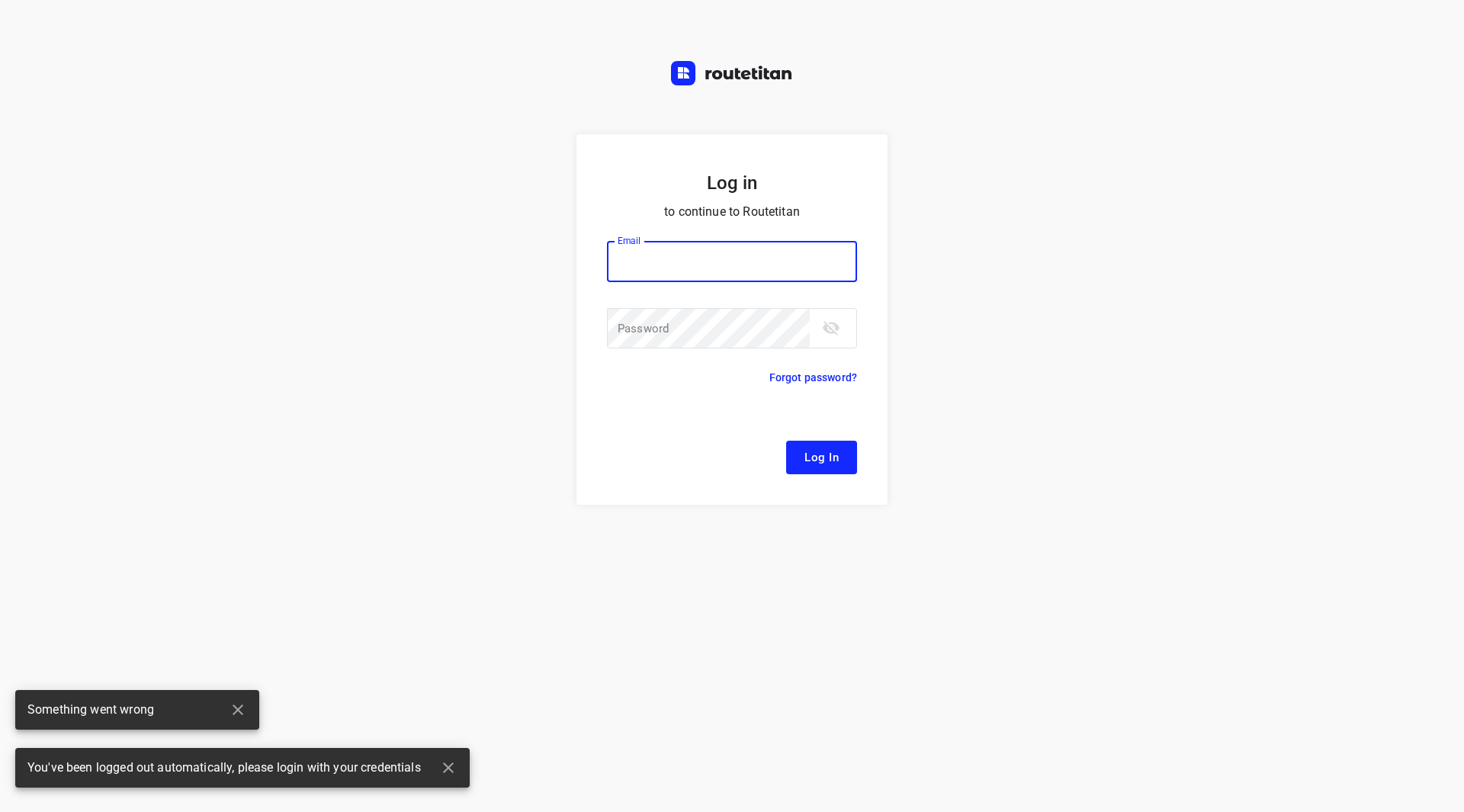
click at [651, 275] on input "email" at bounding box center [732, 262] width 250 height 41
type input "remco@fruitopjewerk.nl"
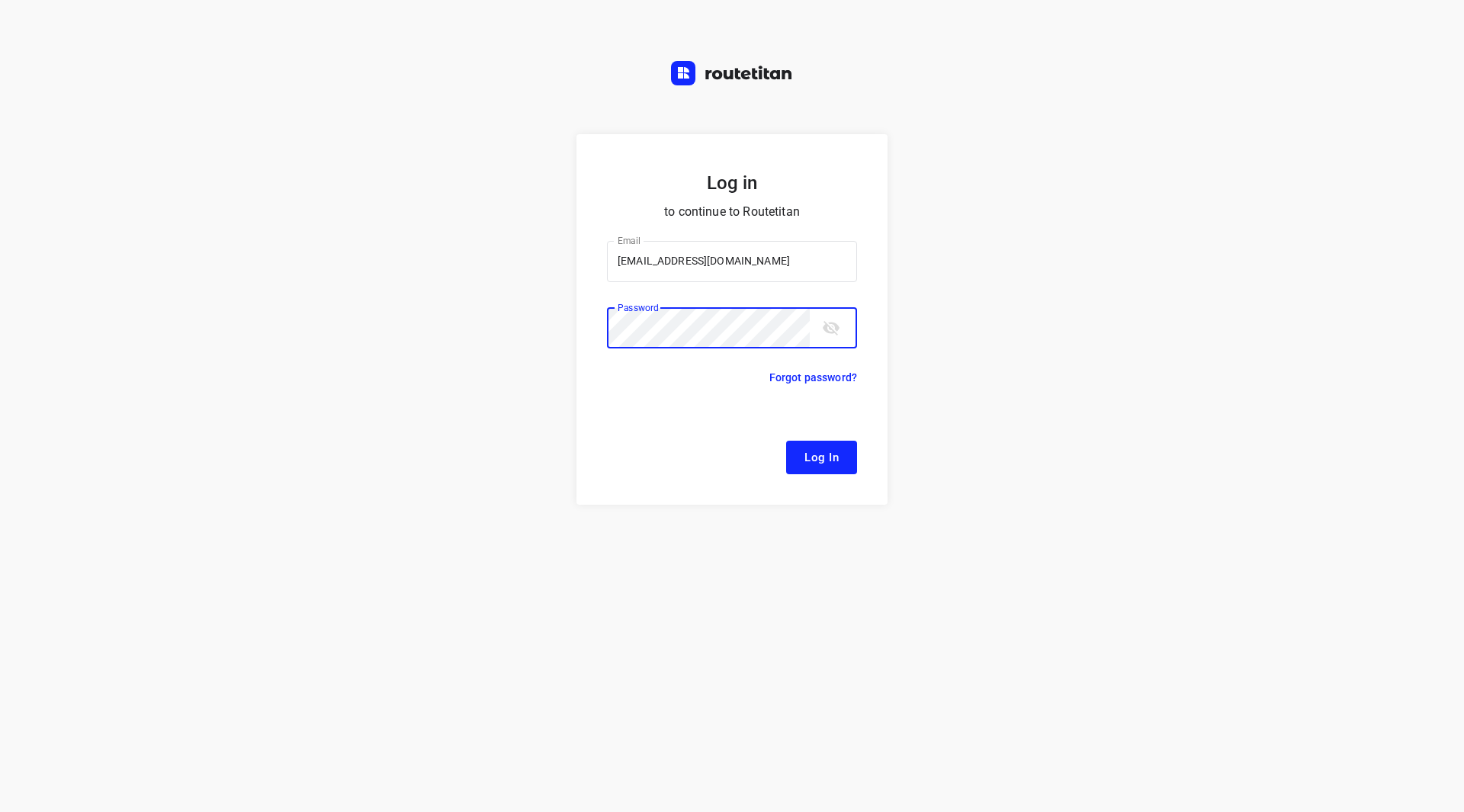
click at [786, 441] on button "Log In" at bounding box center [822, 457] width 71 height 34
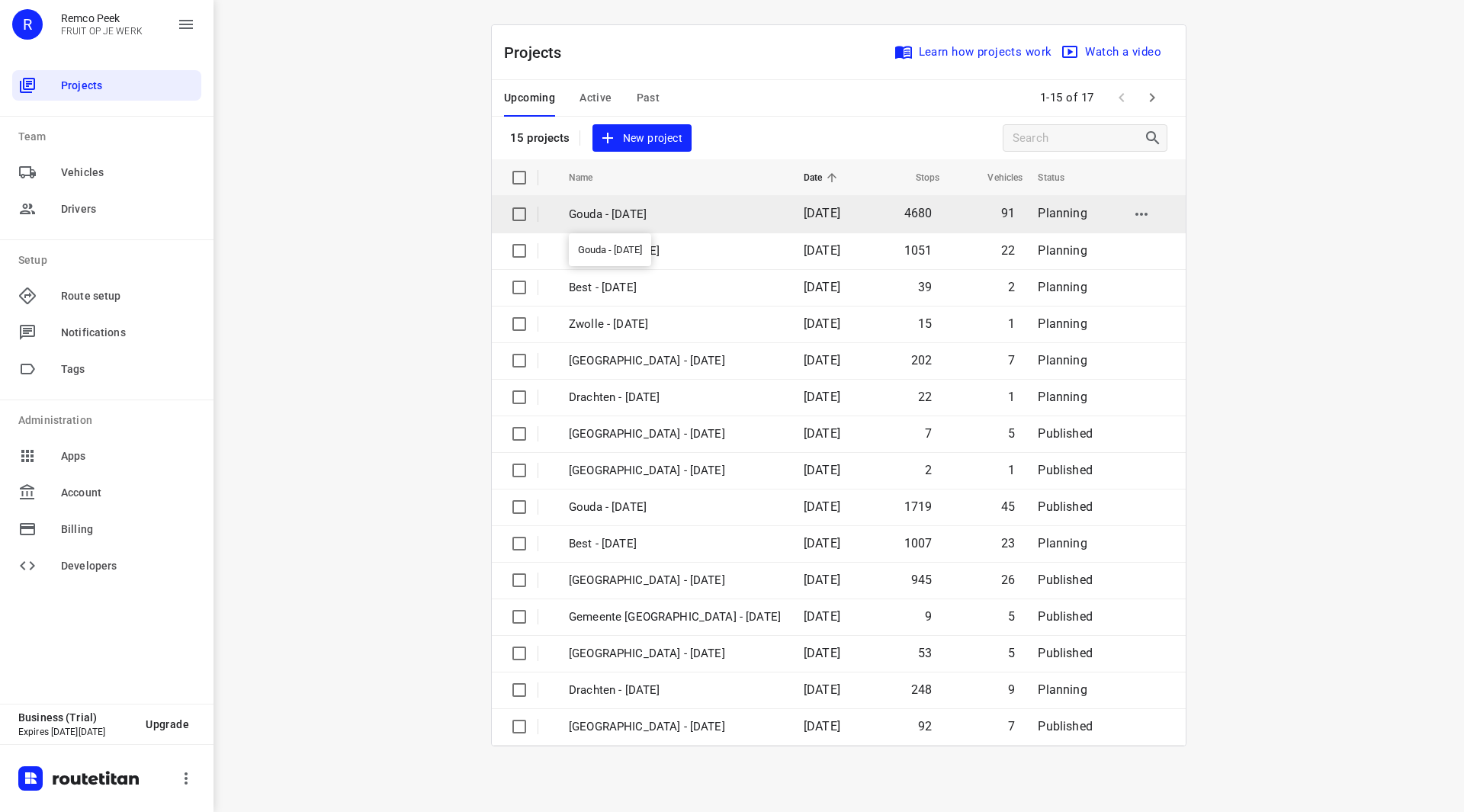
click at [650, 214] on p "Gouda - [DATE]" at bounding box center [675, 214] width 212 height 17
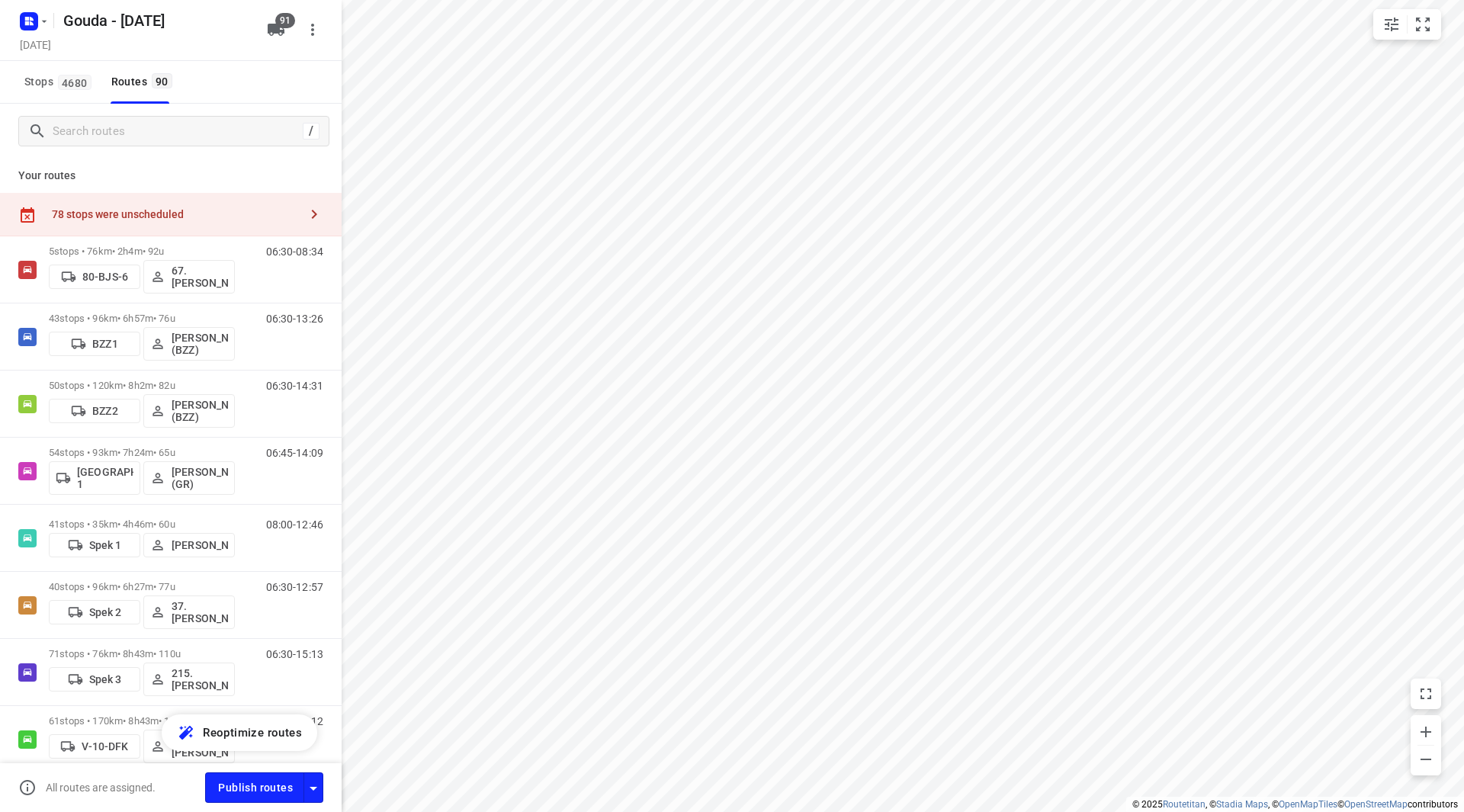
type input "distance"
click at [177, 224] on div "78 stops were unscheduled" at bounding box center [170, 214] width 342 height 43
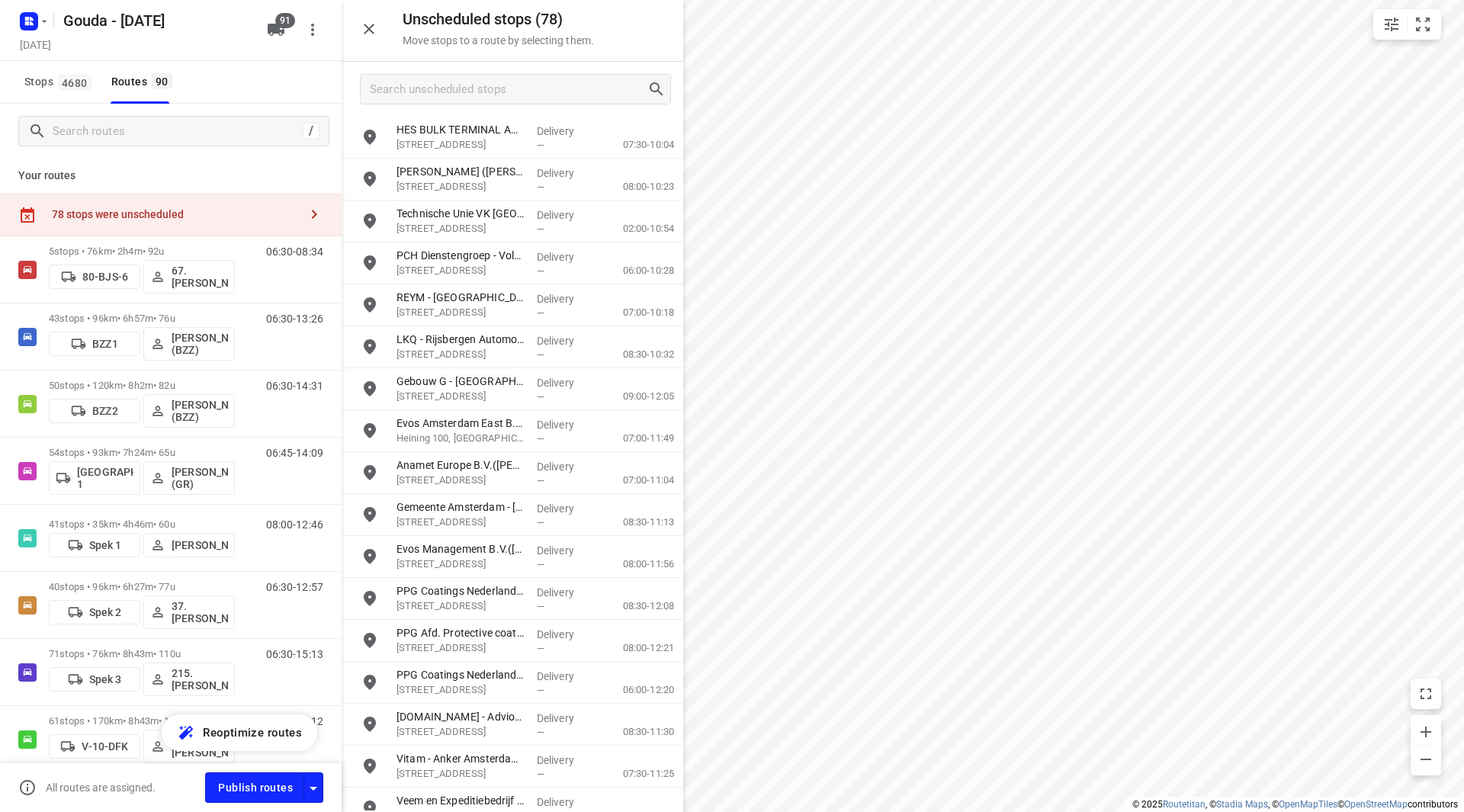
click at [214, 159] on div "Your routes 78 stops were unscheduled 5 stops • 76km • 2h4m • 92u 80-BJS-6 67. …" at bounding box center [170, 484] width 342 height 650
click at [367, 28] on icon "button" at bounding box center [368, 28] width 18 height 18
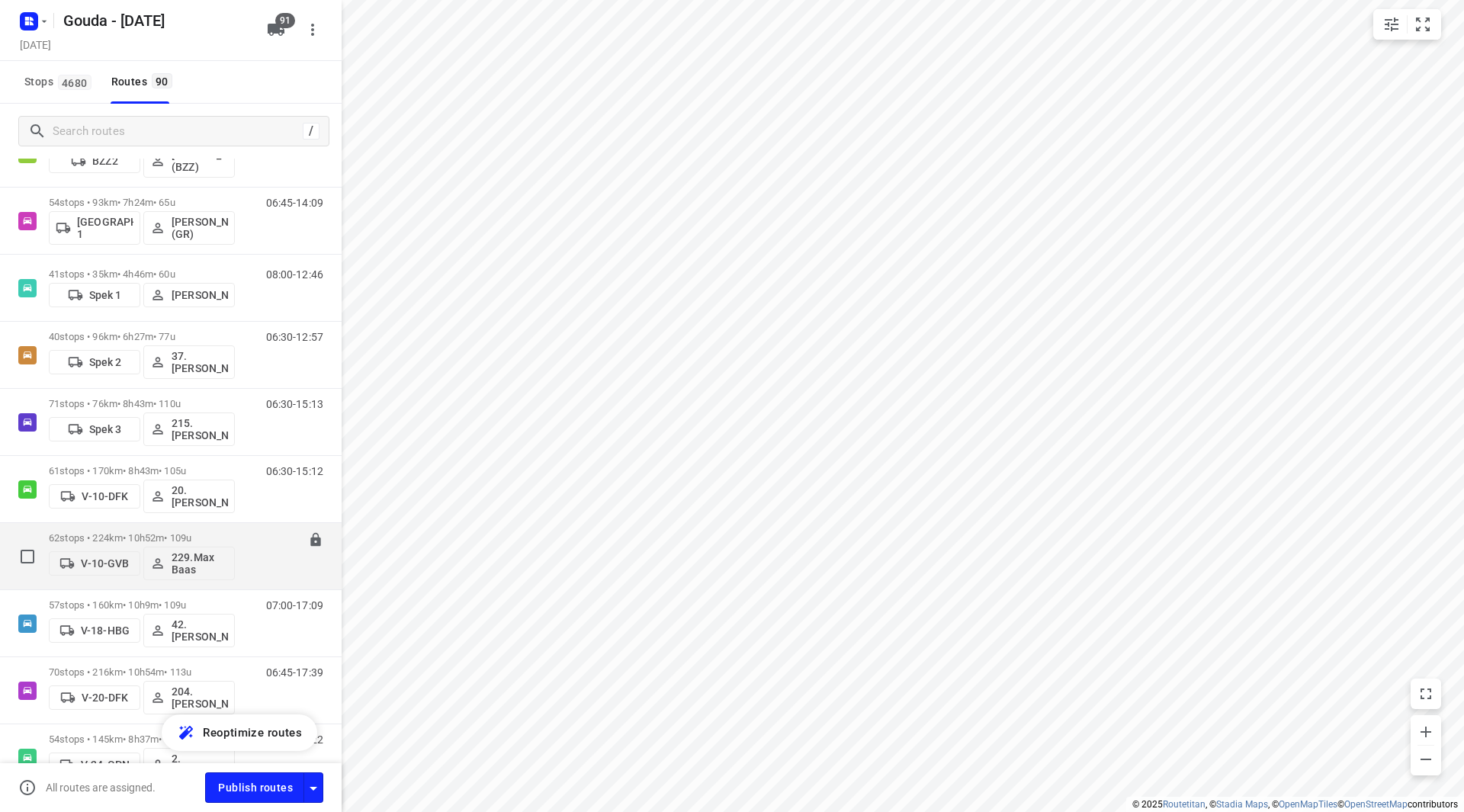
scroll to position [381, 0]
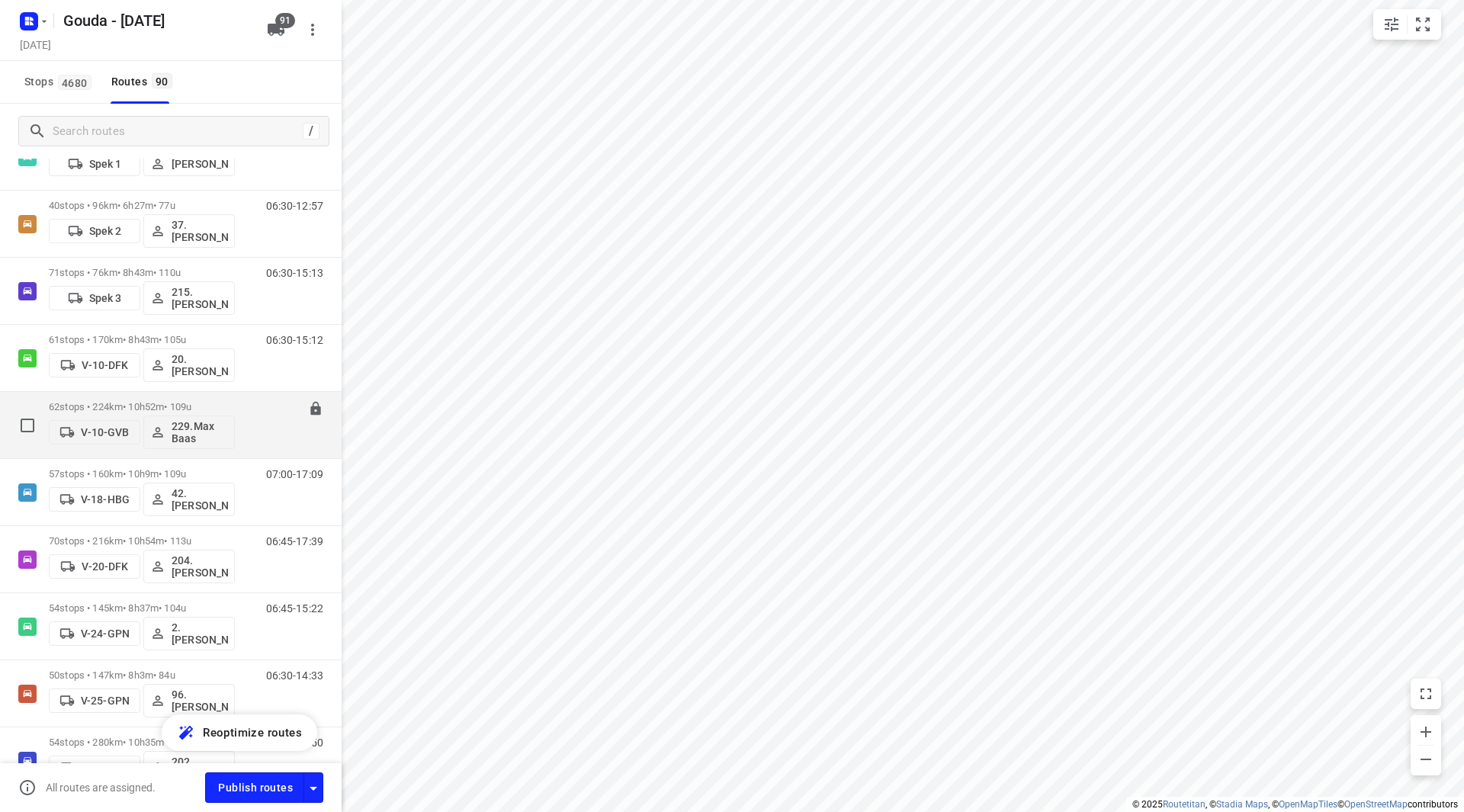
click at [256, 406] on div "06:30-17:22" at bounding box center [284, 429] width 76 height 56
click at [210, 397] on div "62 stops • 224km • 10h52m • 109u V-10-GVB 229.Max Baas" at bounding box center [141, 425] width 186 height 64
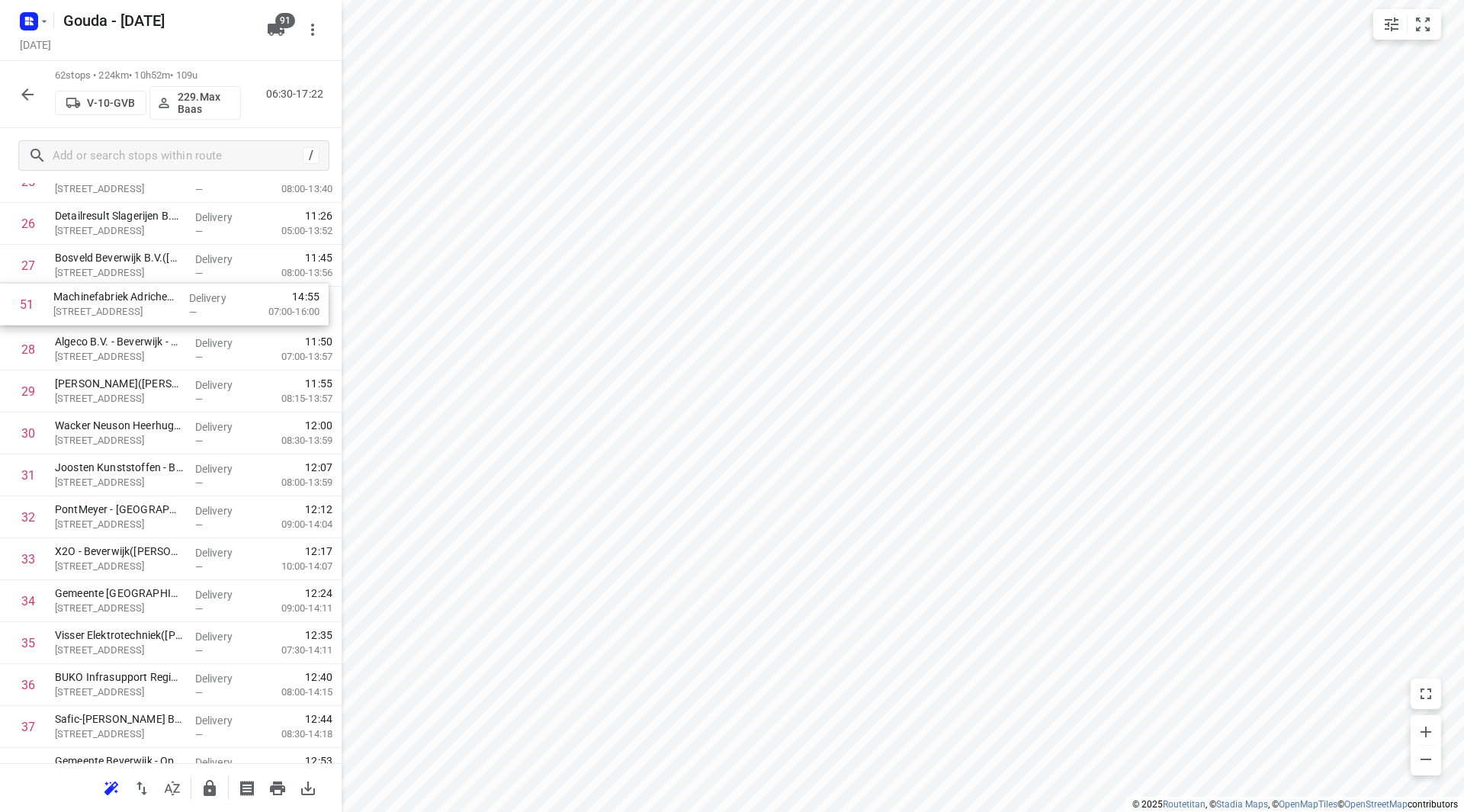
scroll to position [1131, 0]
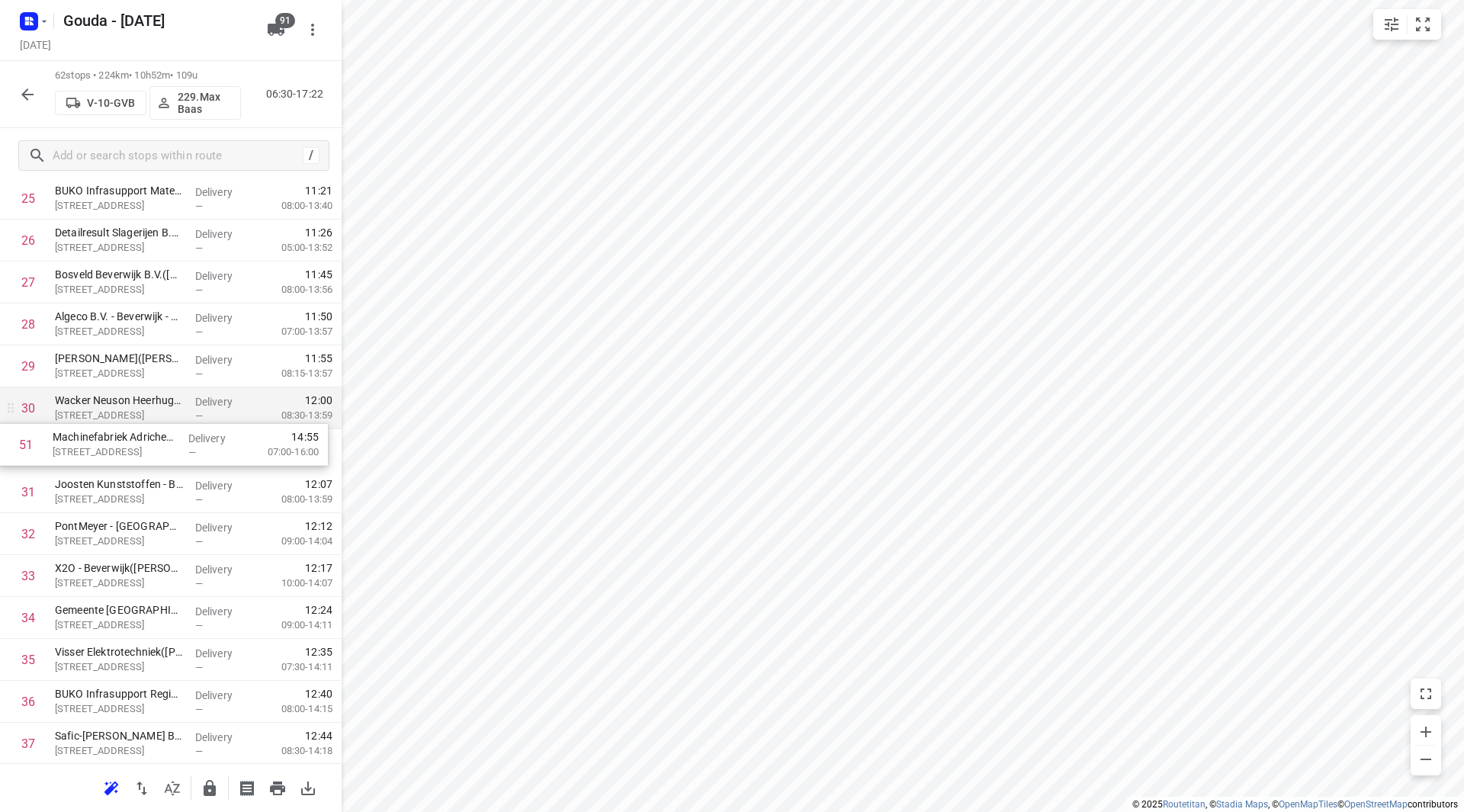
drag, startPoint x: 115, startPoint y: 354, endPoint x: 112, endPoint y: 420, distance: 66.1
click at [112, 420] on div "1 Parnassia Groep - Vangnet en Advies MK(Debbie Corkindale) Büllerlaan 4A, Beve…" at bounding box center [170, 471] width 342 height 2599
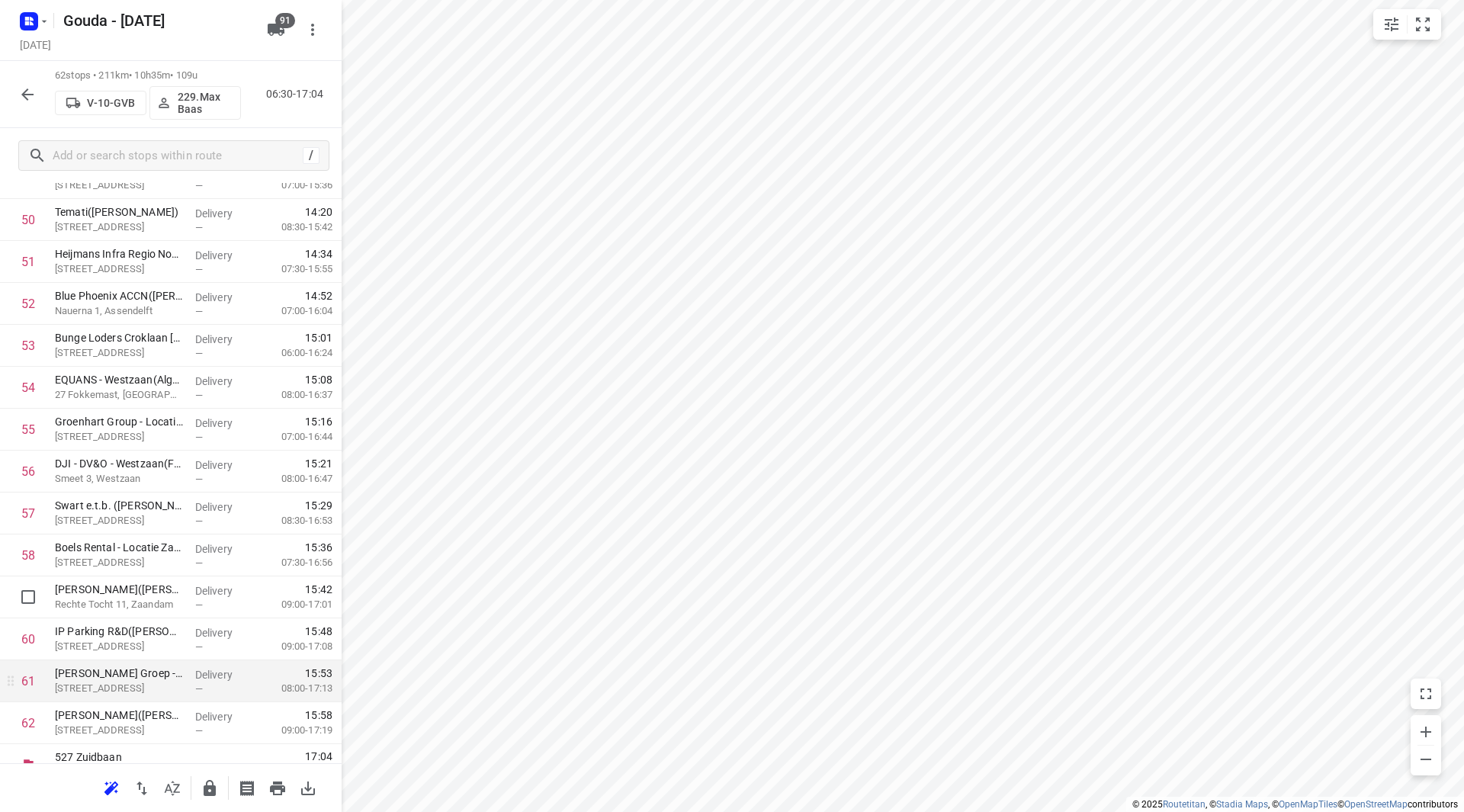
scroll to position [2181, 0]
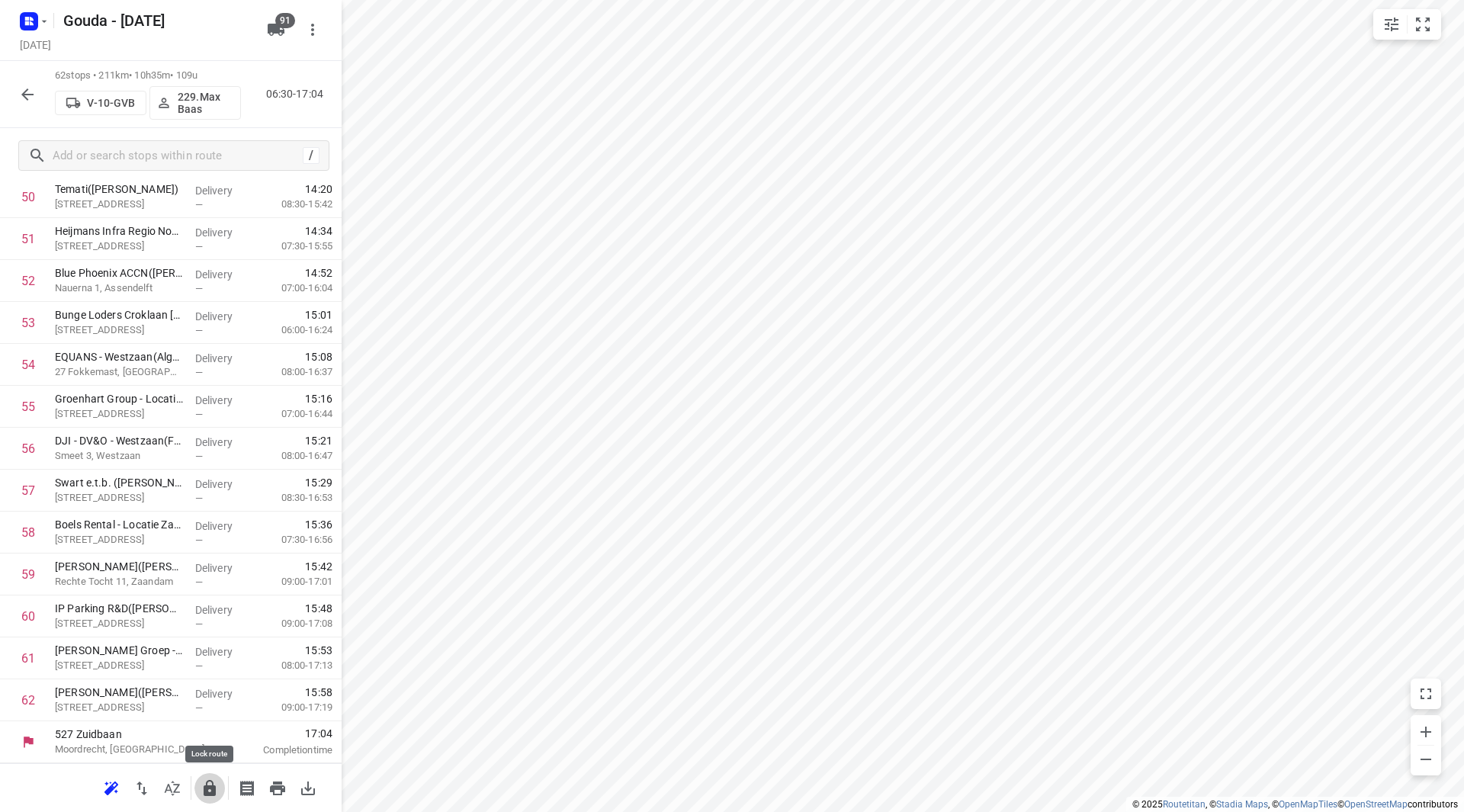
click at [206, 783] on icon "button" at bounding box center [209, 788] width 18 height 18
click at [29, 96] on icon "button" at bounding box center [27, 94] width 18 height 18
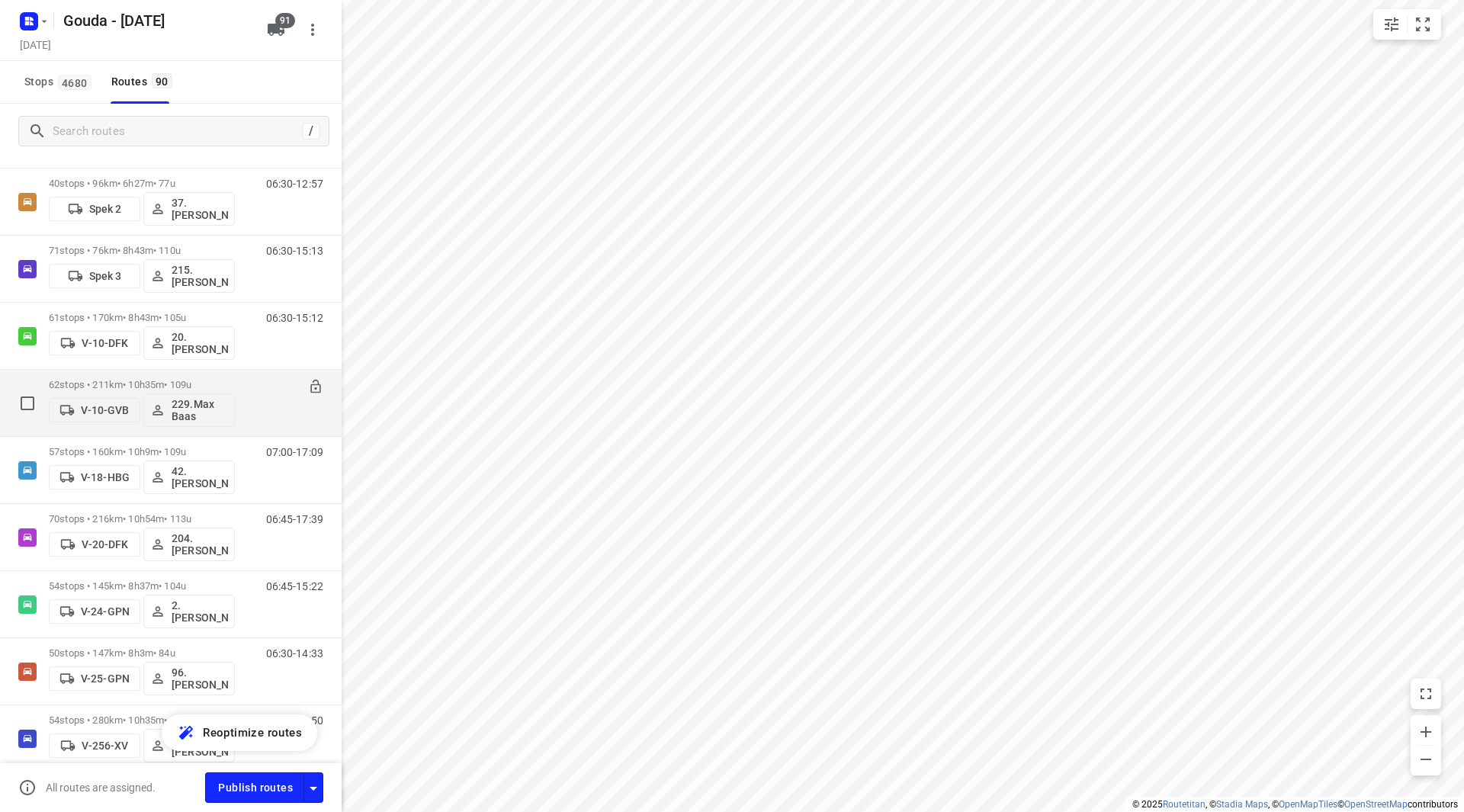
scroll to position [533, 0]
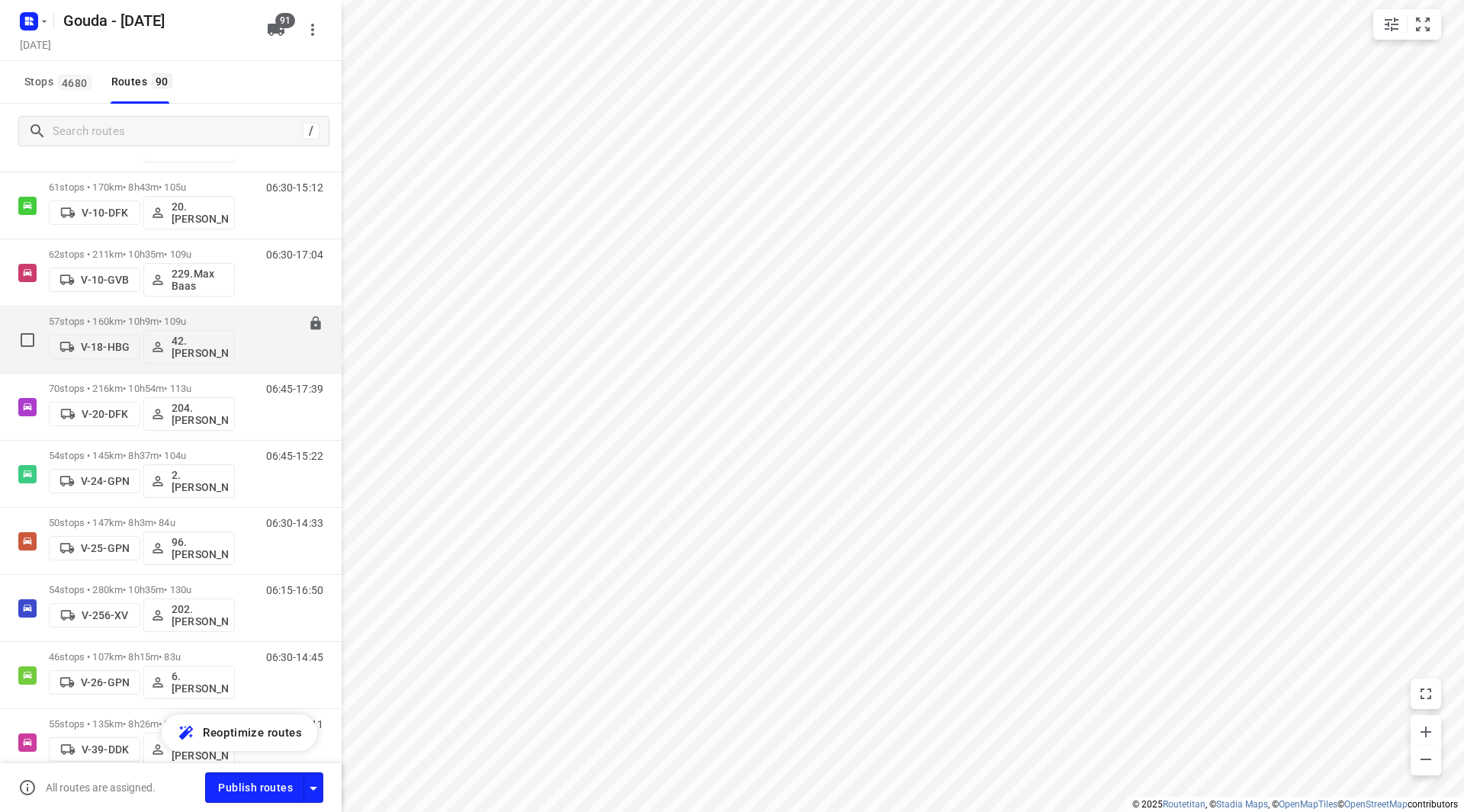
click at [247, 316] on div "07:00-17:09" at bounding box center [284, 343] width 76 height 56
click at [185, 311] on div "57 stops • 160km • 10h9m • 109u V-18-HBG 42.Gerrit-Jan Heijink" at bounding box center [141, 339] width 186 height 64
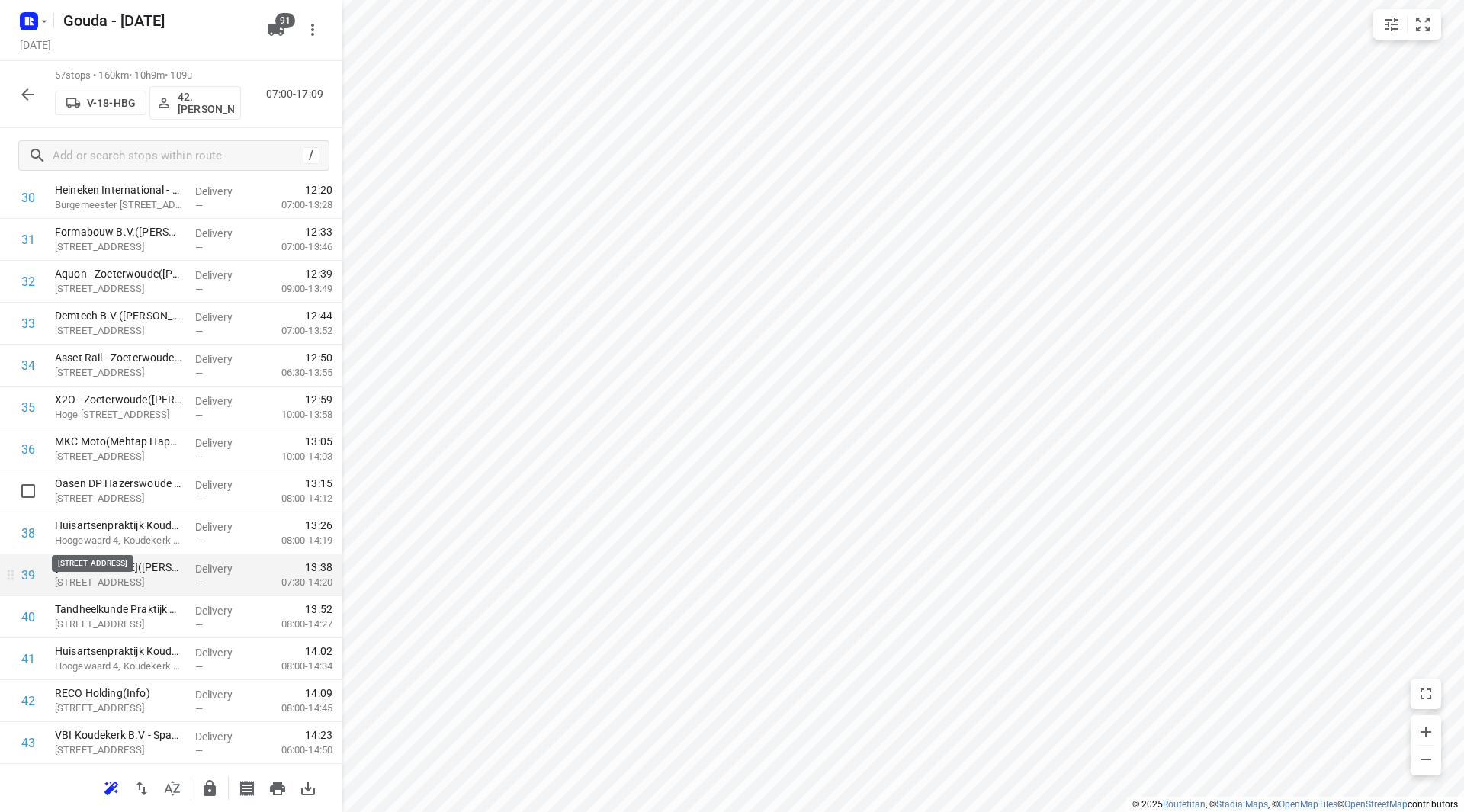
scroll to position [1372, 0]
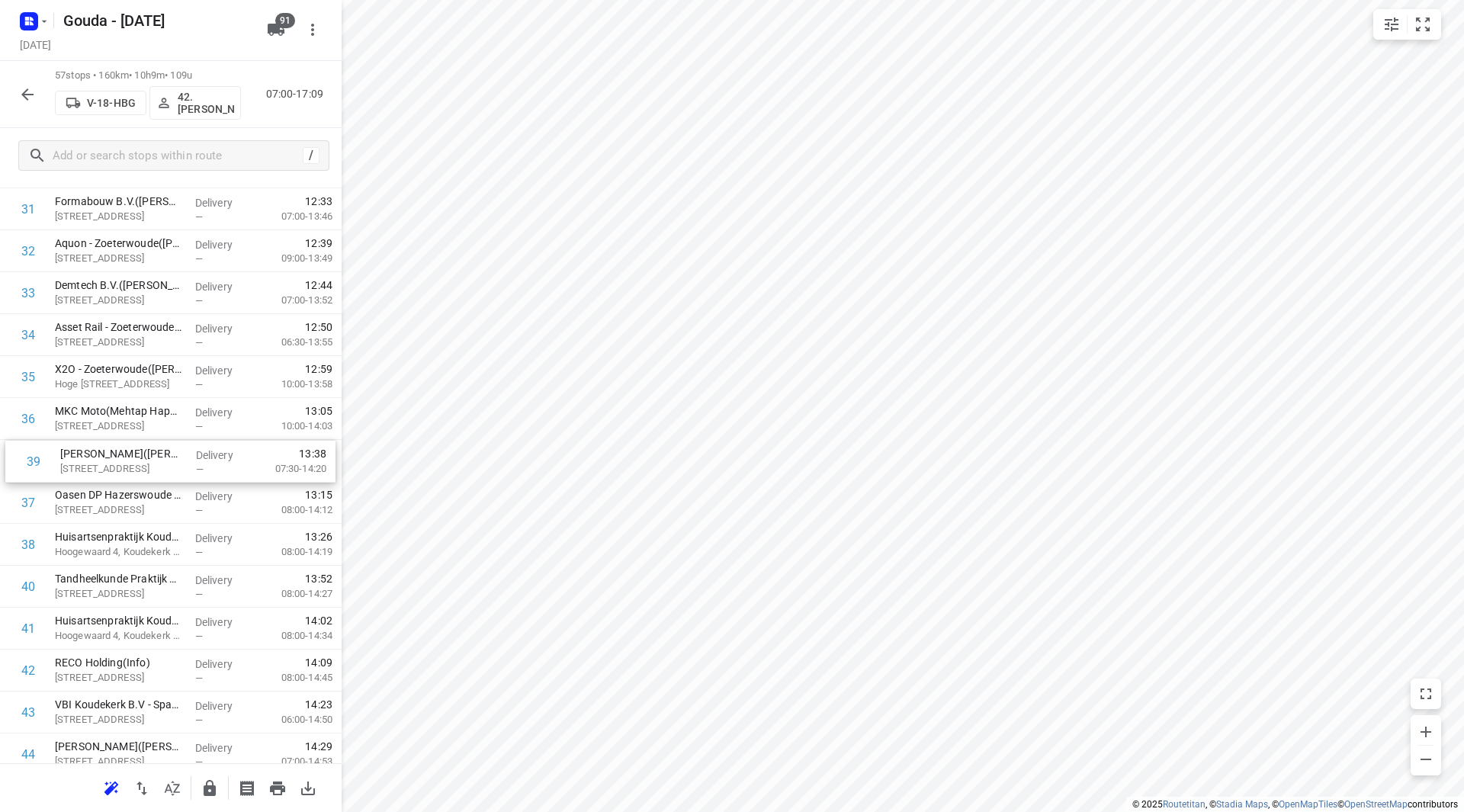
drag, startPoint x: 98, startPoint y: 554, endPoint x: 104, endPoint y: 473, distance: 81.2
click at [104, 473] on div "1 Installatieplan B.V. Moerkapelle (Marijn Lantink) Westzijdeweg 63, Hazerswoud…" at bounding box center [170, 125] width 342 height 2390
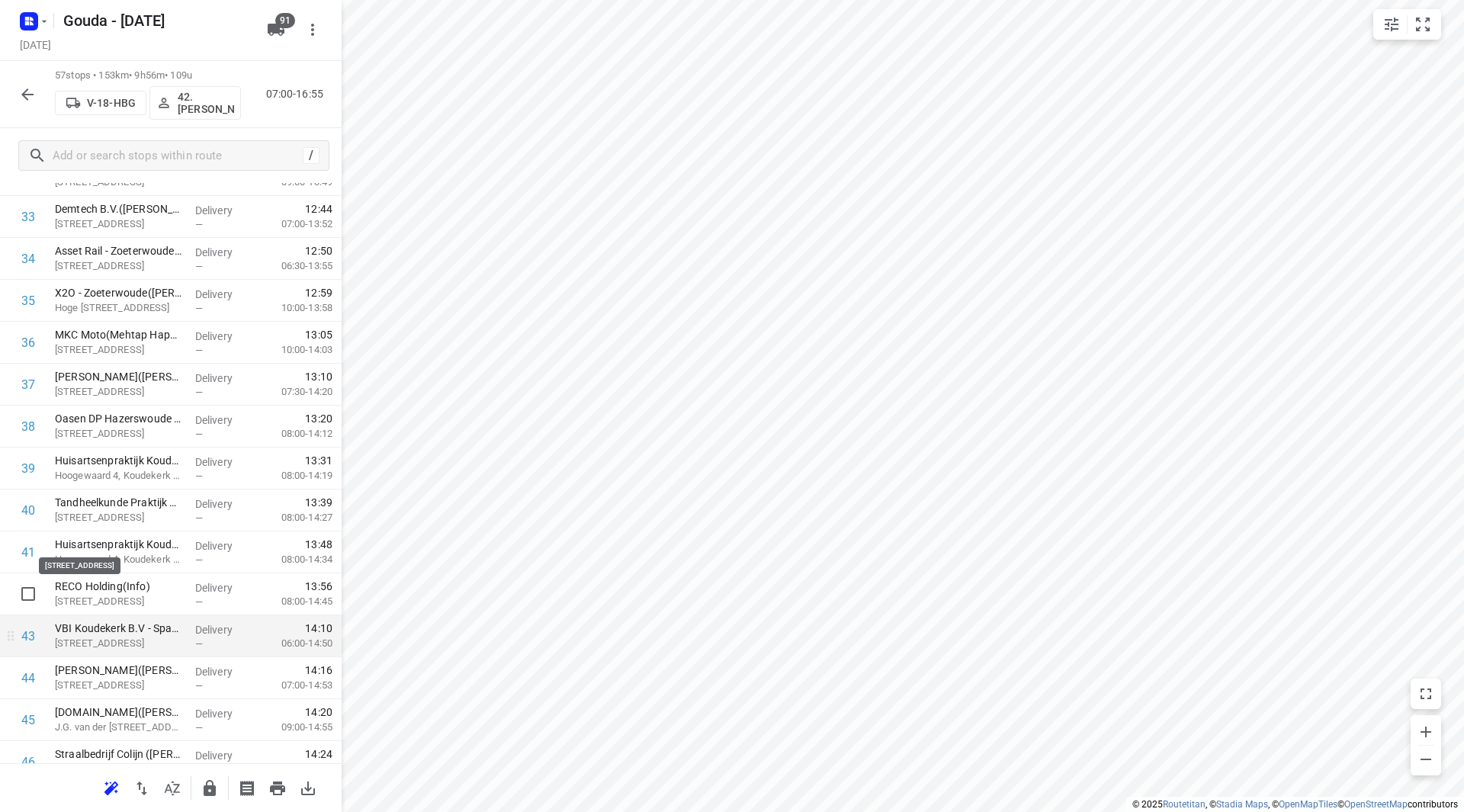
scroll to position [1524, 0]
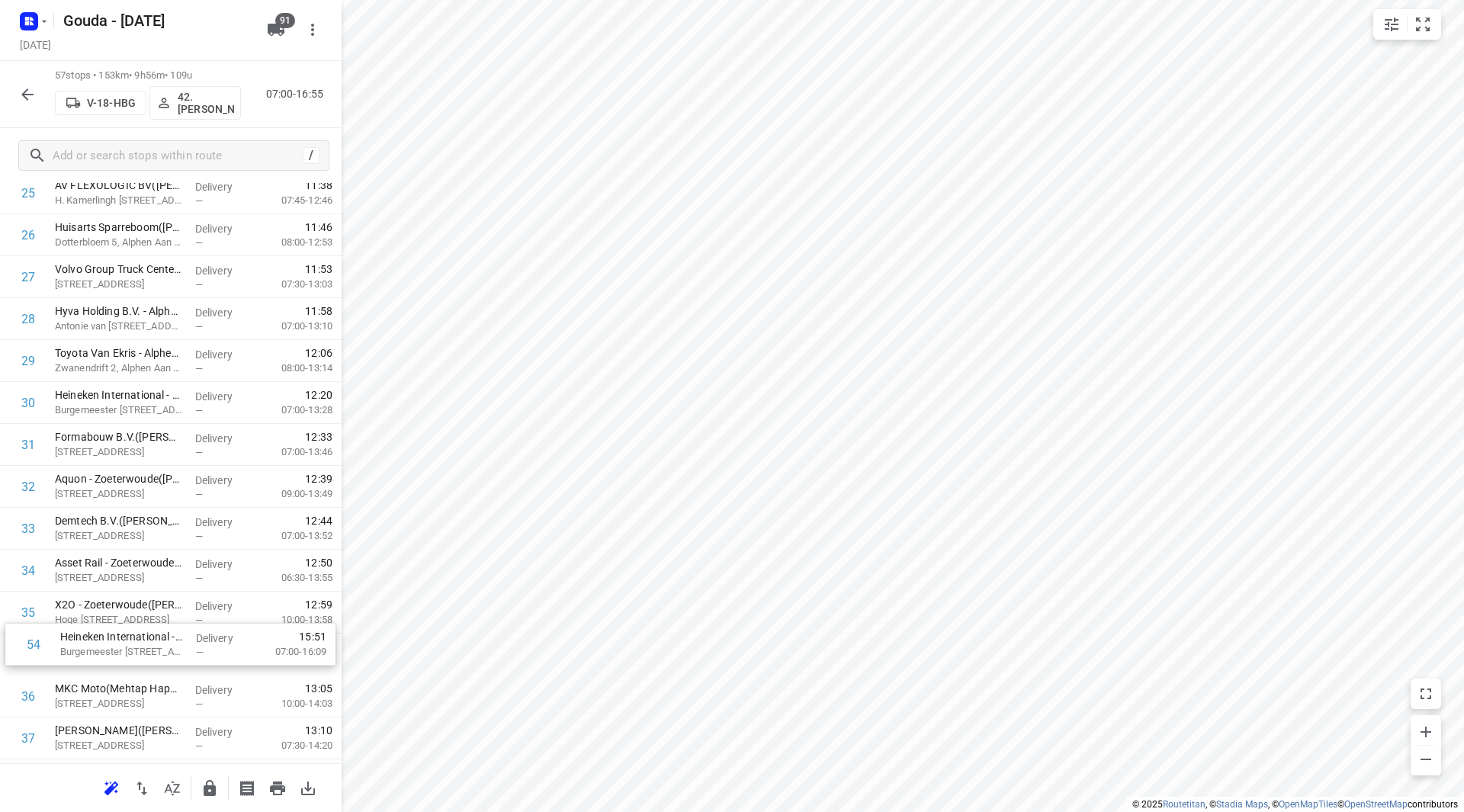
scroll to position [1143, 0]
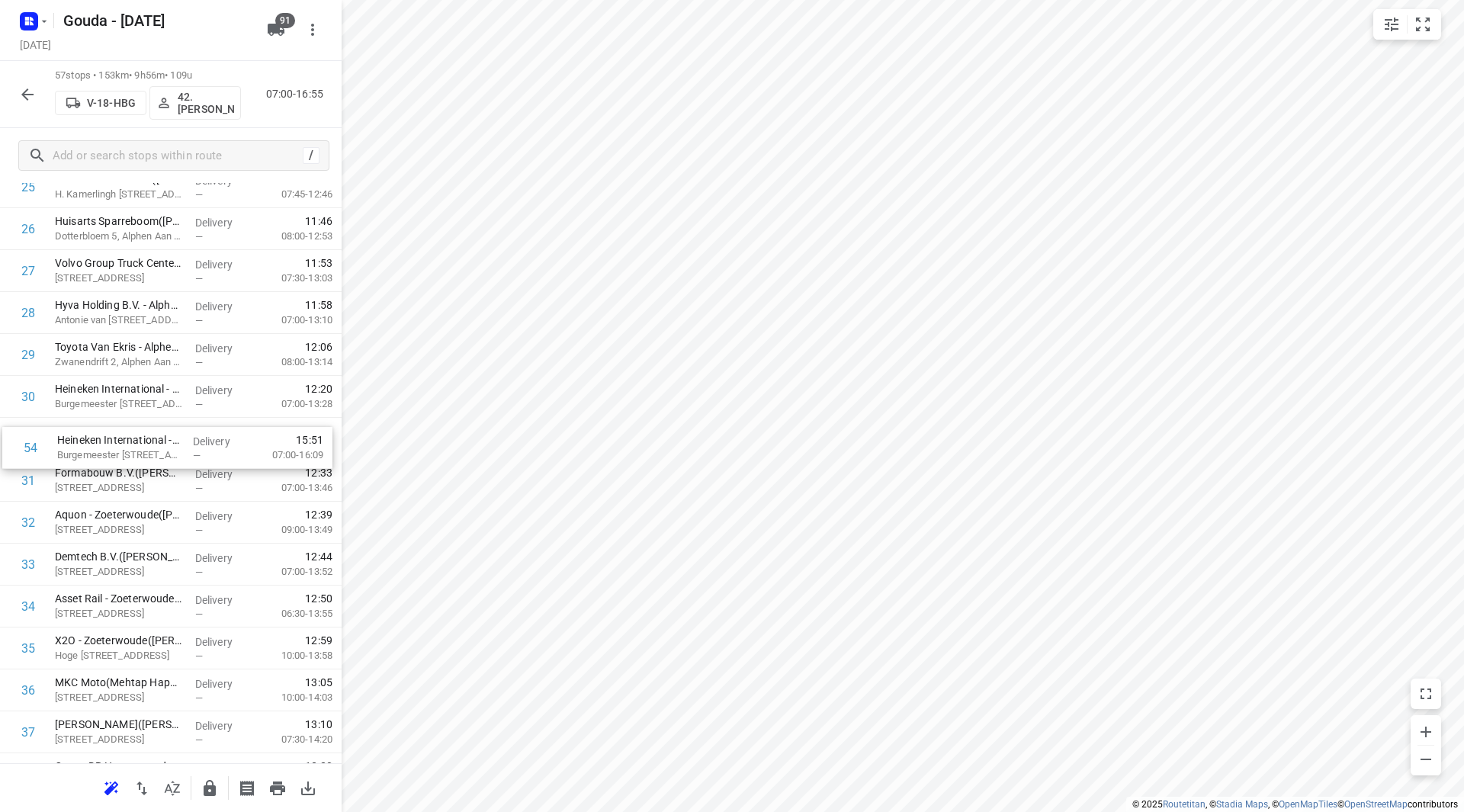
drag, startPoint x: 104, startPoint y: 576, endPoint x: 112, endPoint y: 438, distance: 138.2
click at [112, 438] on div "1 Installatieplan B.V. Moerkapelle (Marijn Lantink) Westzijdeweg 63, Hazerswoud…" at bounding box center [170, 354] width 342 height 2390
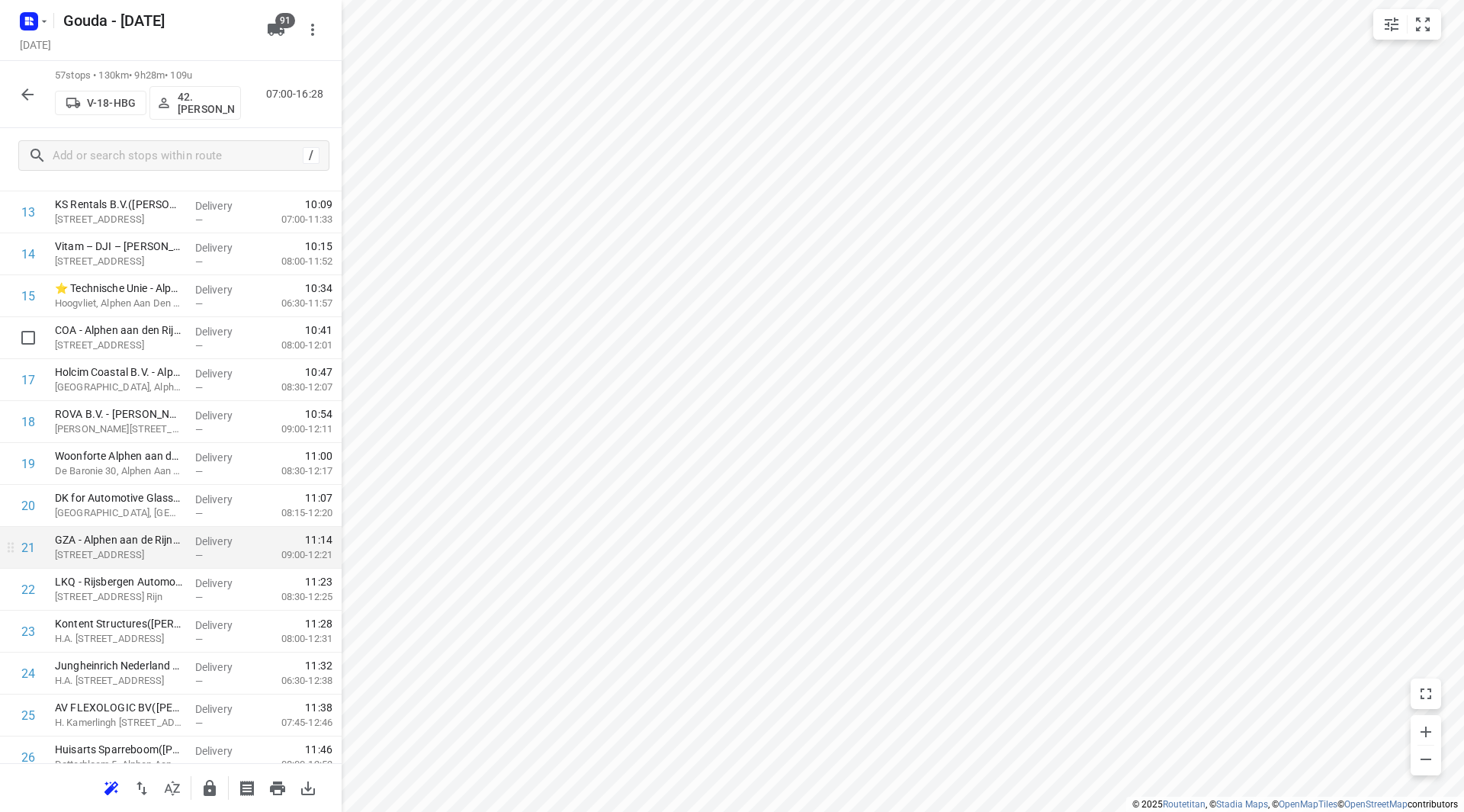
scroll to position [599, 0]
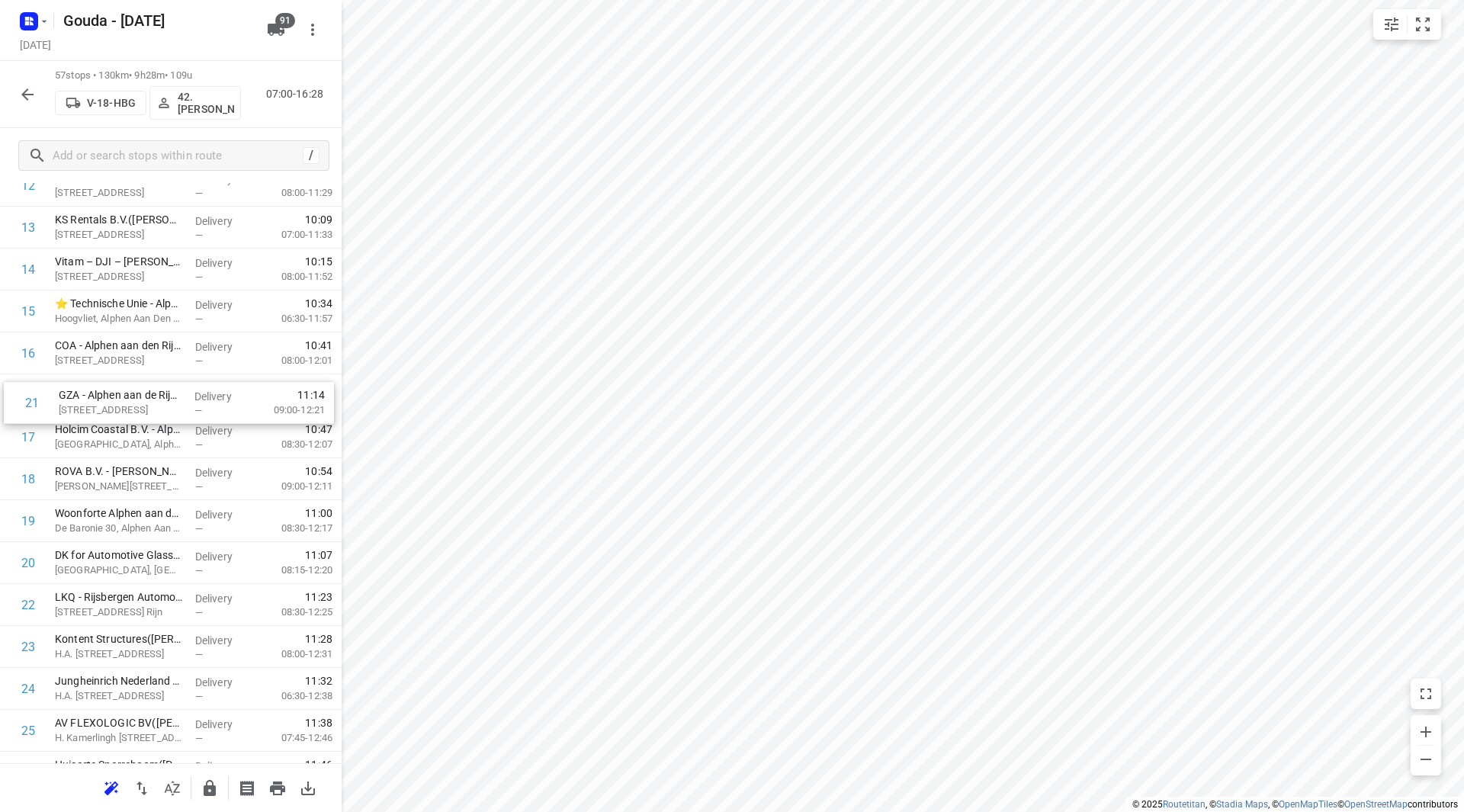
drag, startPoint x: 104, startPoint y: 558, endPoint x: 108, endPoint y: 390, distance: 168.0
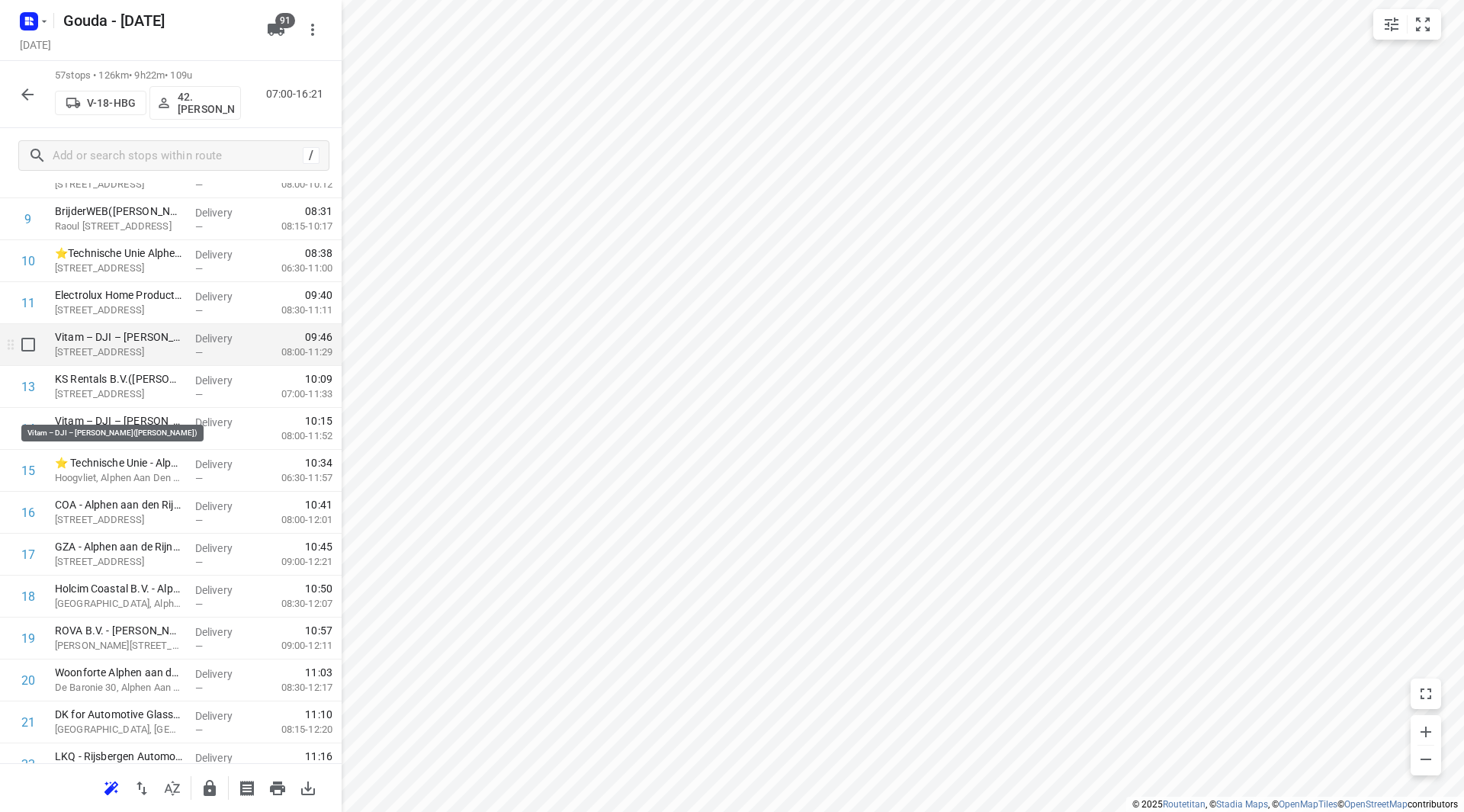
scroll to position [371, 0]
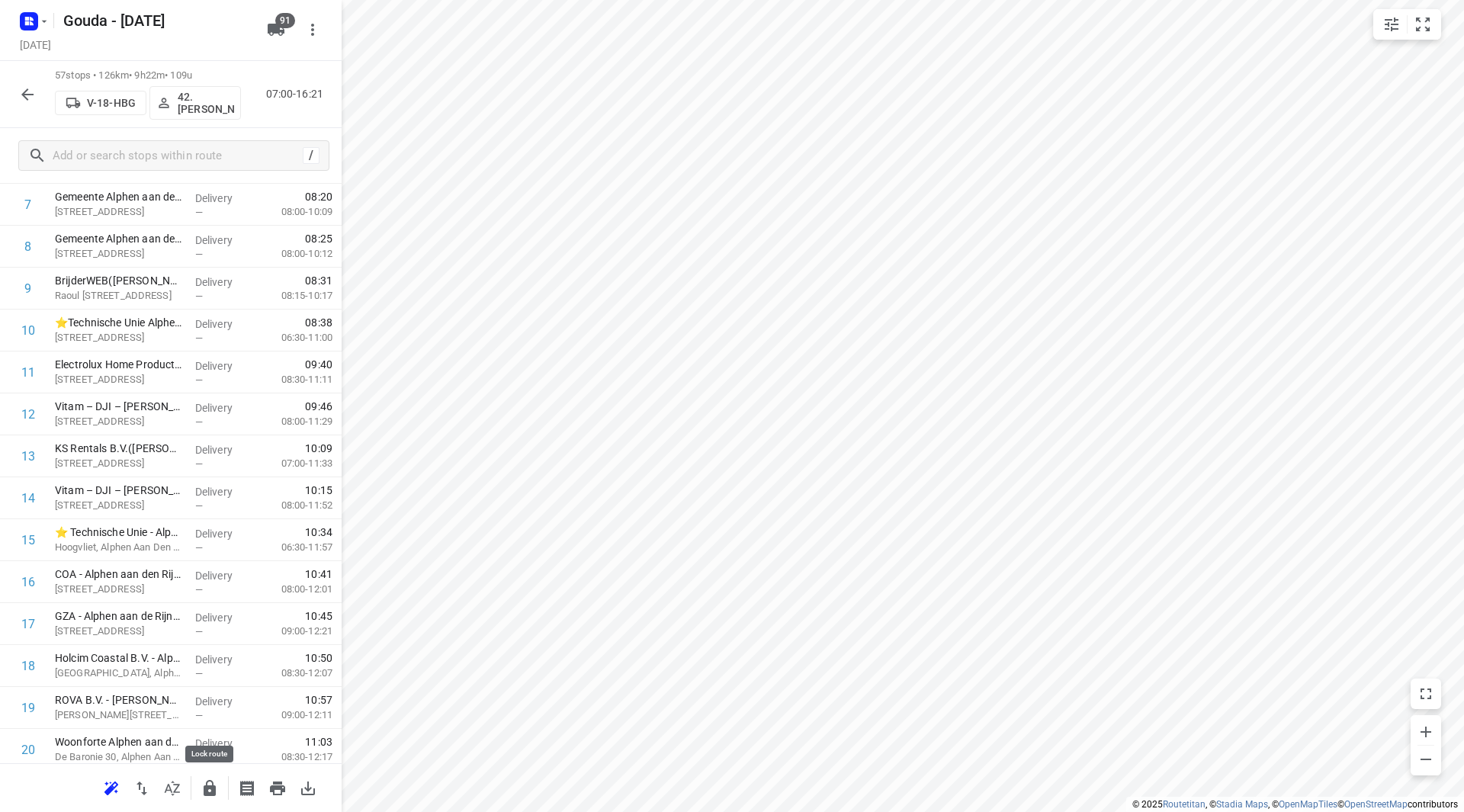
click at [206, 792] on icon "button" at bounding box center [210, 788] width 13 height 16
click at [25, 97] on icon "button" at bounding box center [27, 94] width 18 height 18
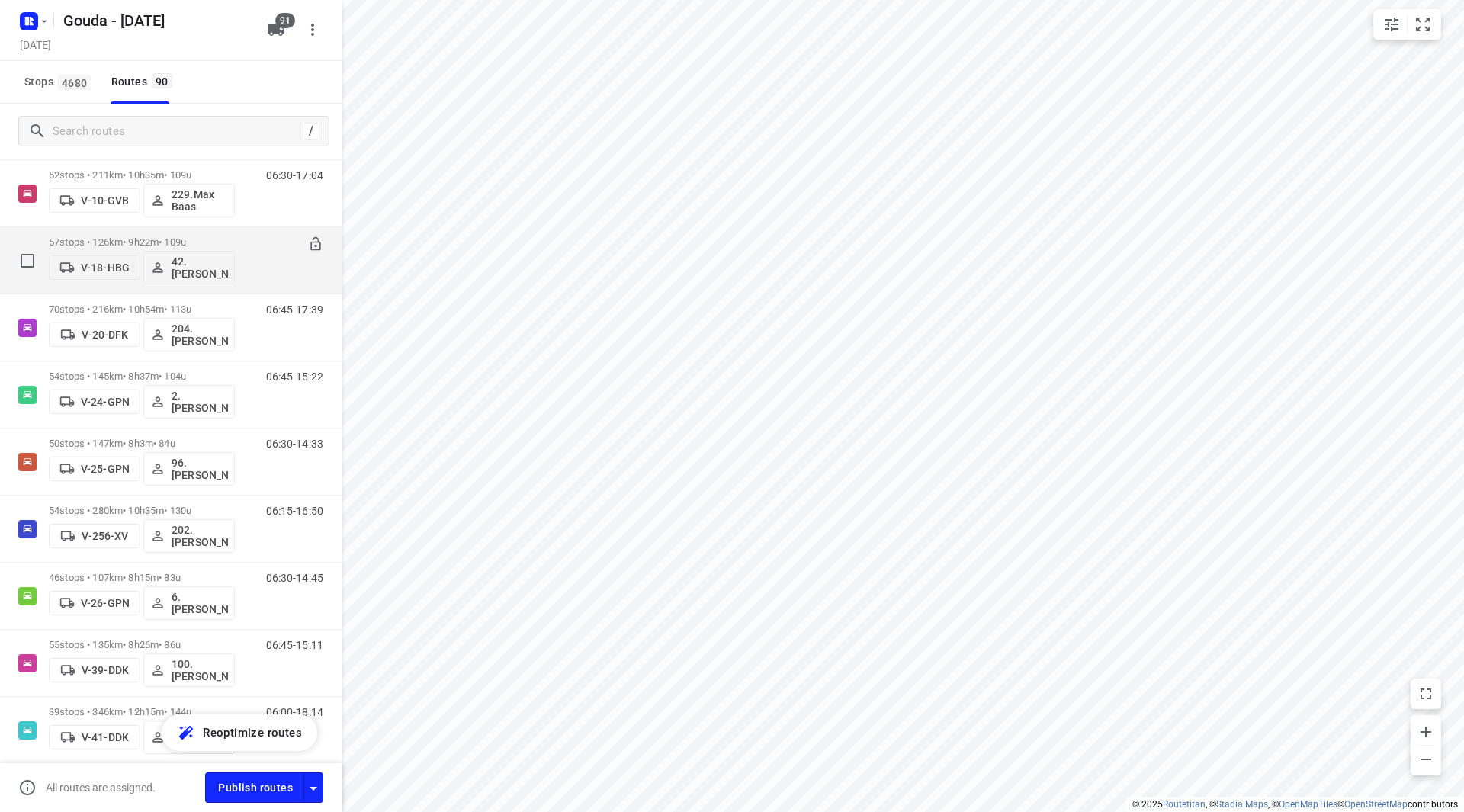
scroll to position [533, 0]
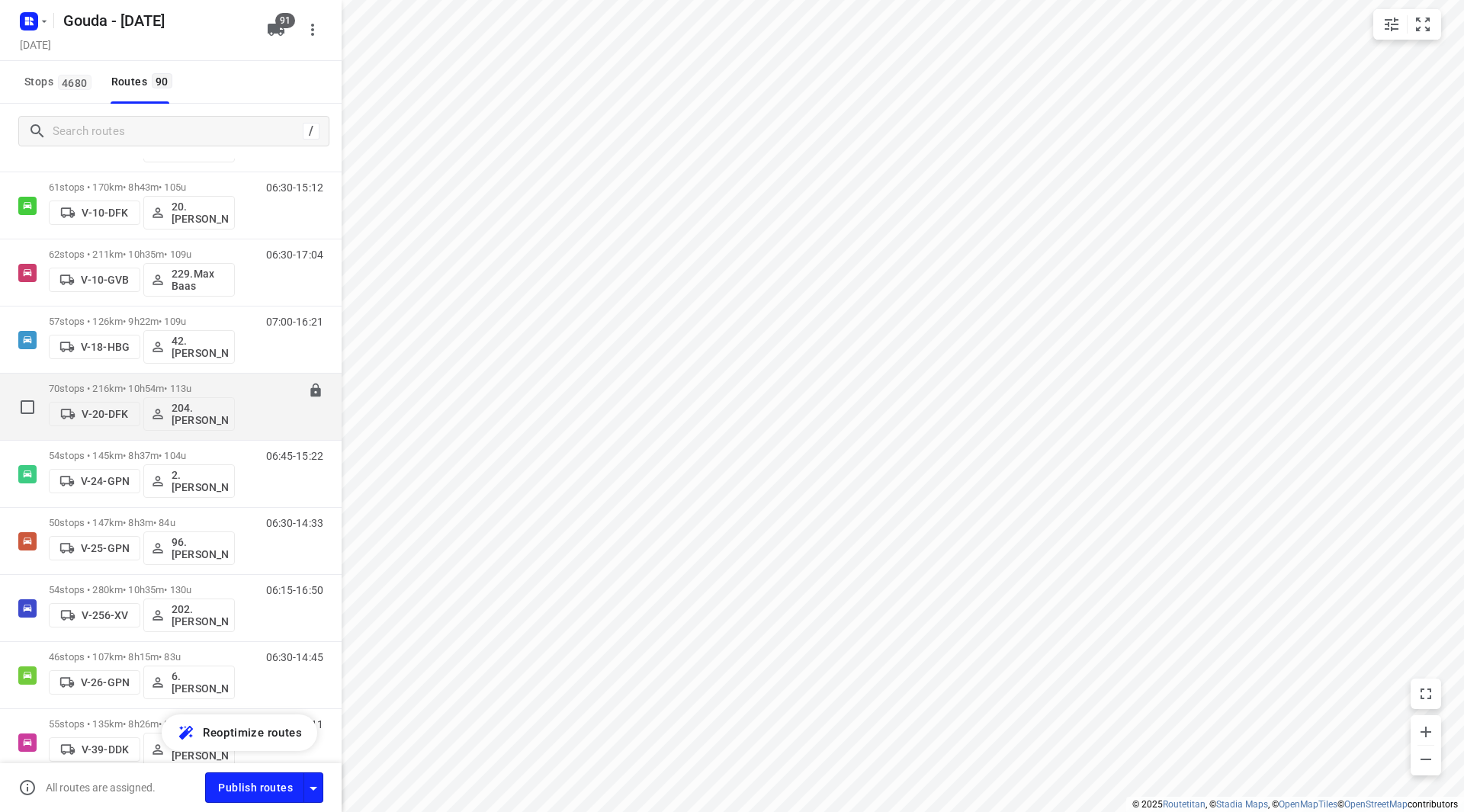
click at [227, 379] on div "70 stops • 216km • 10h54m • 113u V-20-DFK 204.Shebay Girmay" at bounding box center [141, 407] width 186 height 64
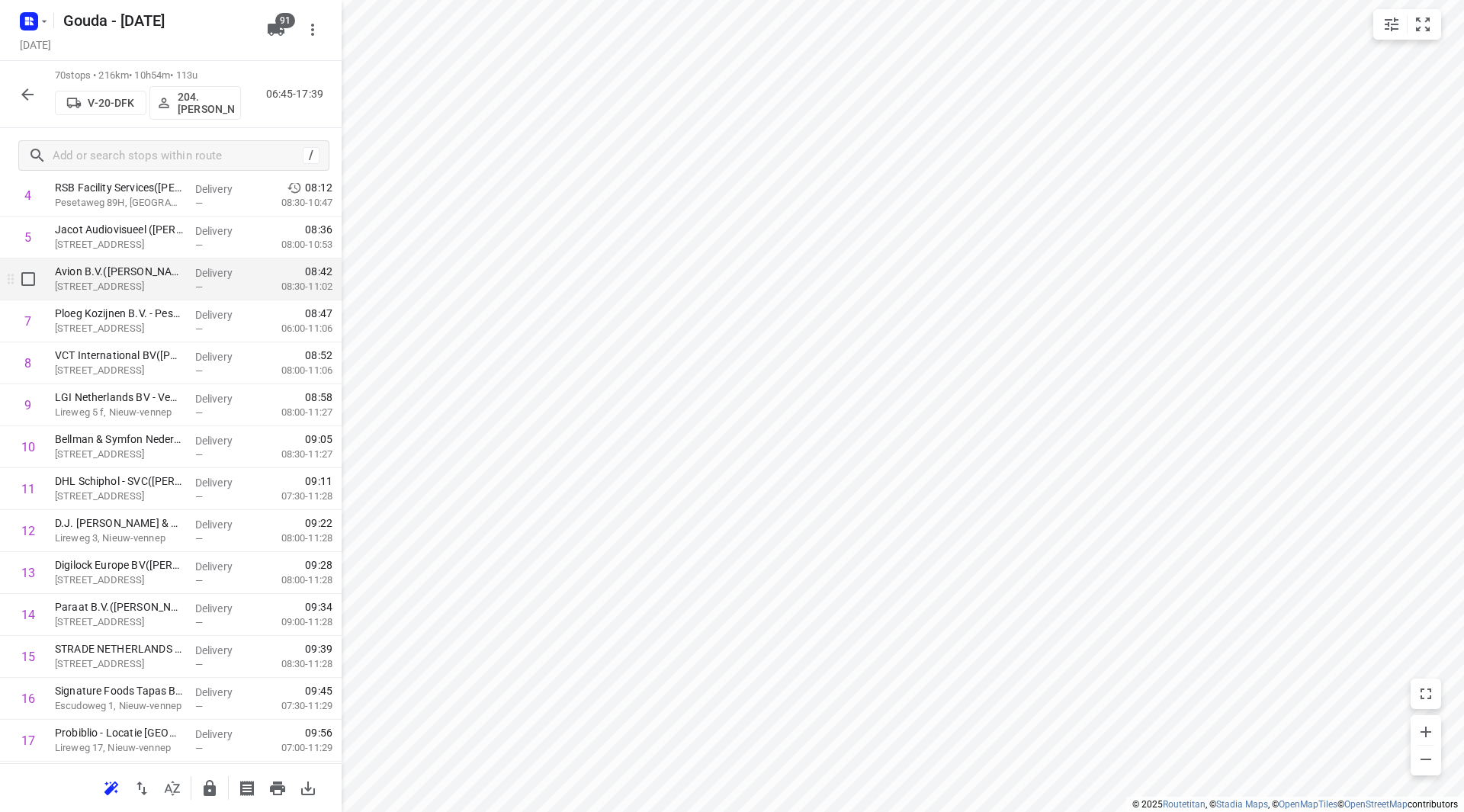
scroll to position [229, 0]
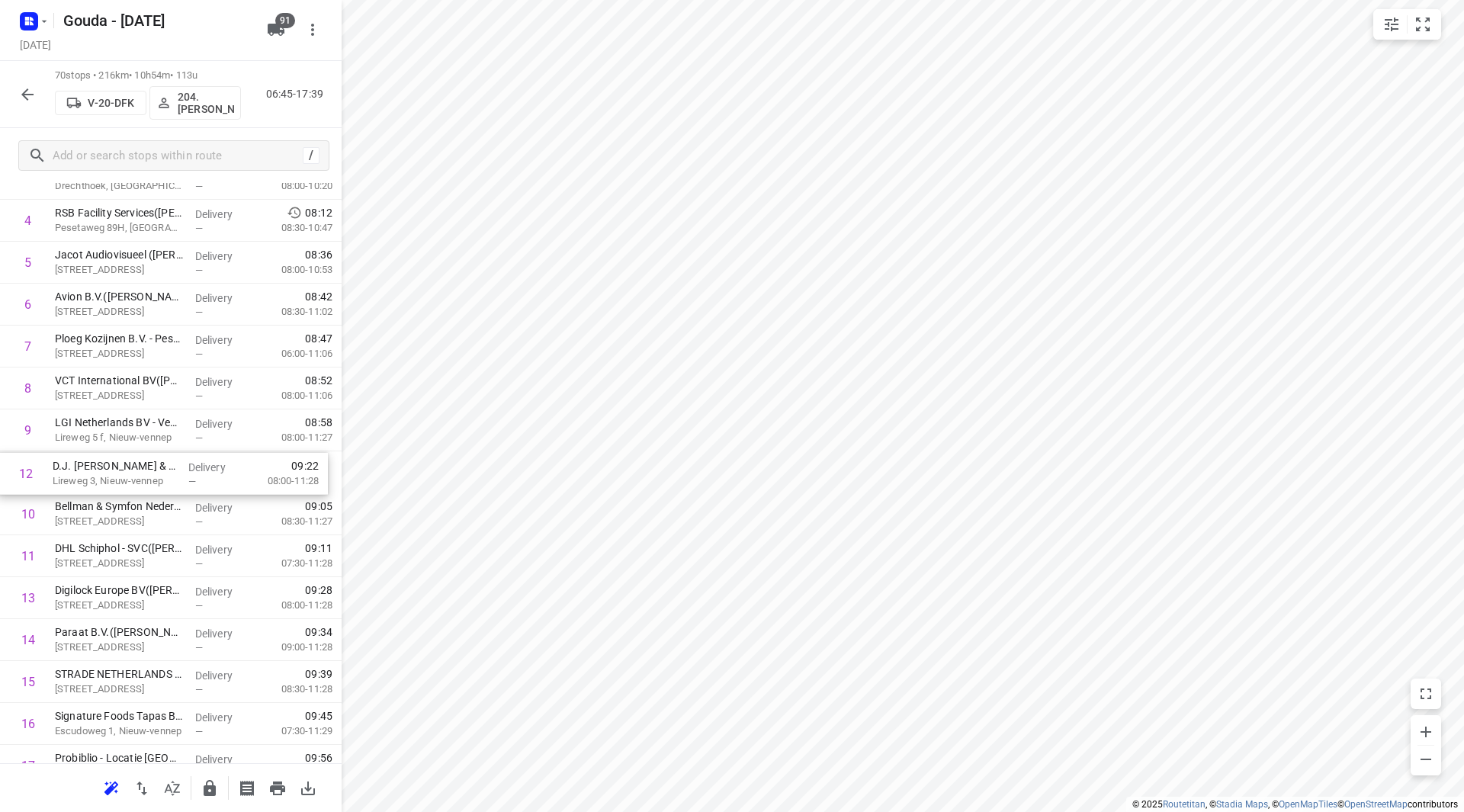
drag, startPoint x: 156, startPoint y: 555, endPoint x: 155, endPoint y: 466, distance: 89.0
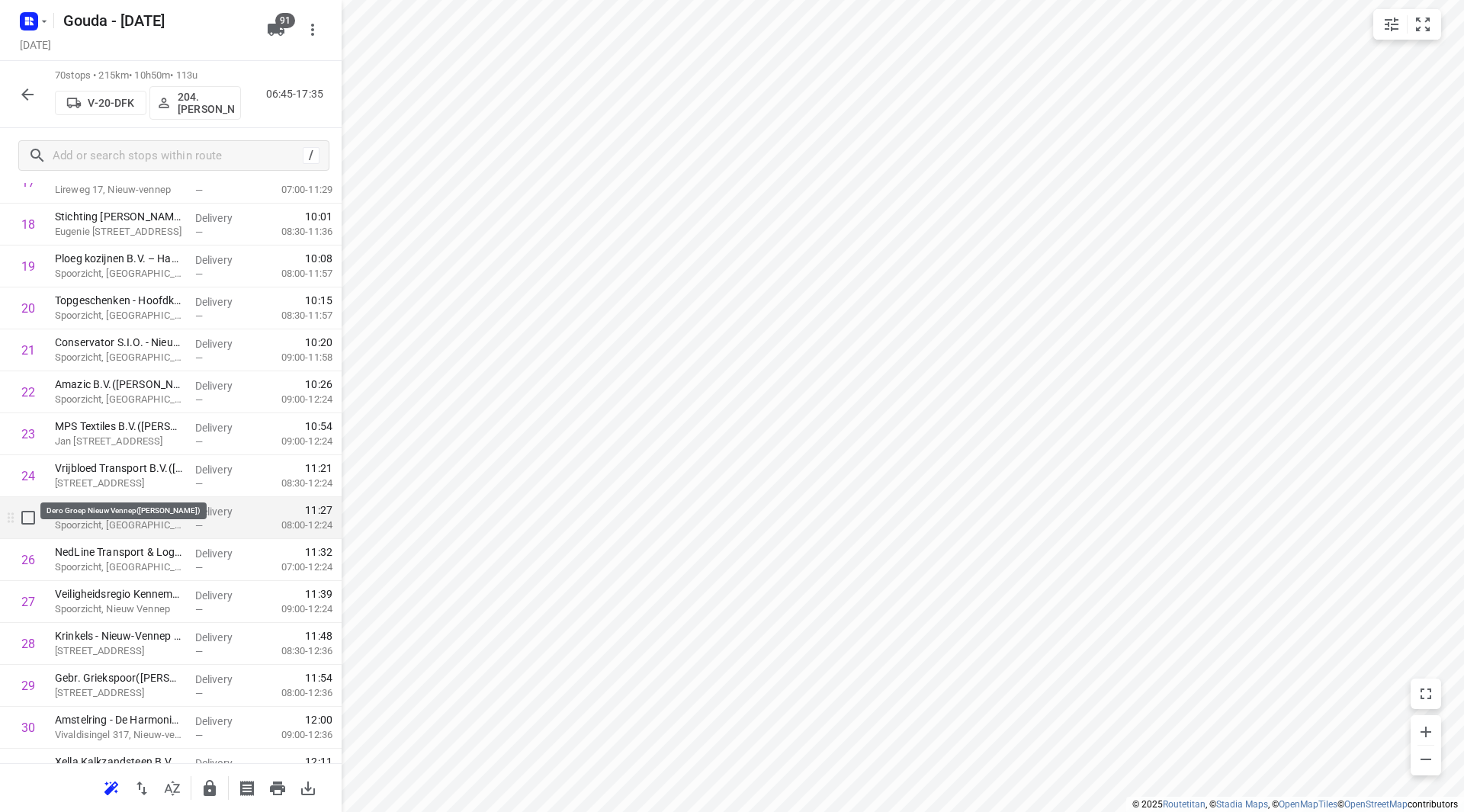
scroll to position [839, 0]
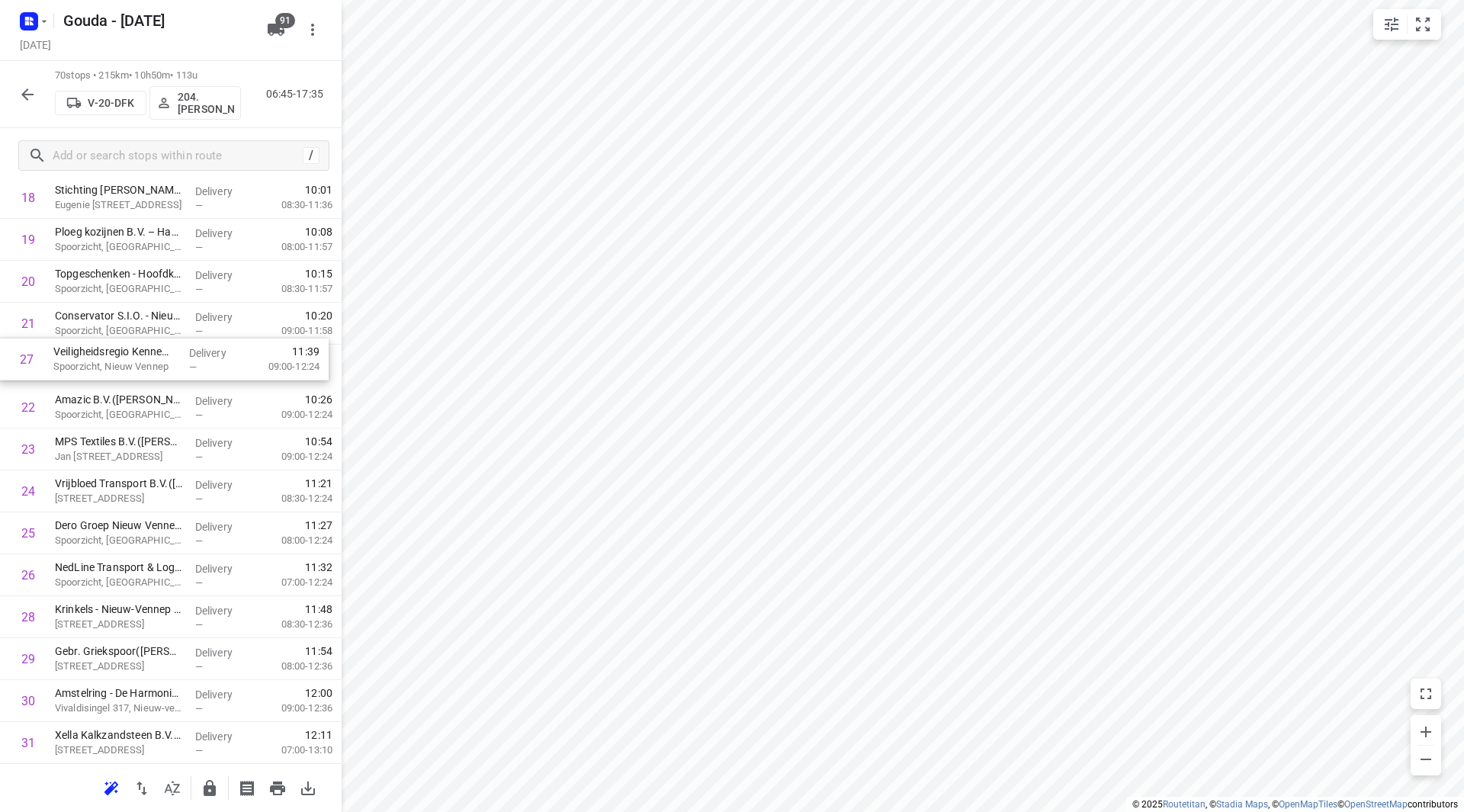
drag, startPoint x: 90, startPoint y: 569, endPoint x: 88, endPoint y: 350, distance: 219.0
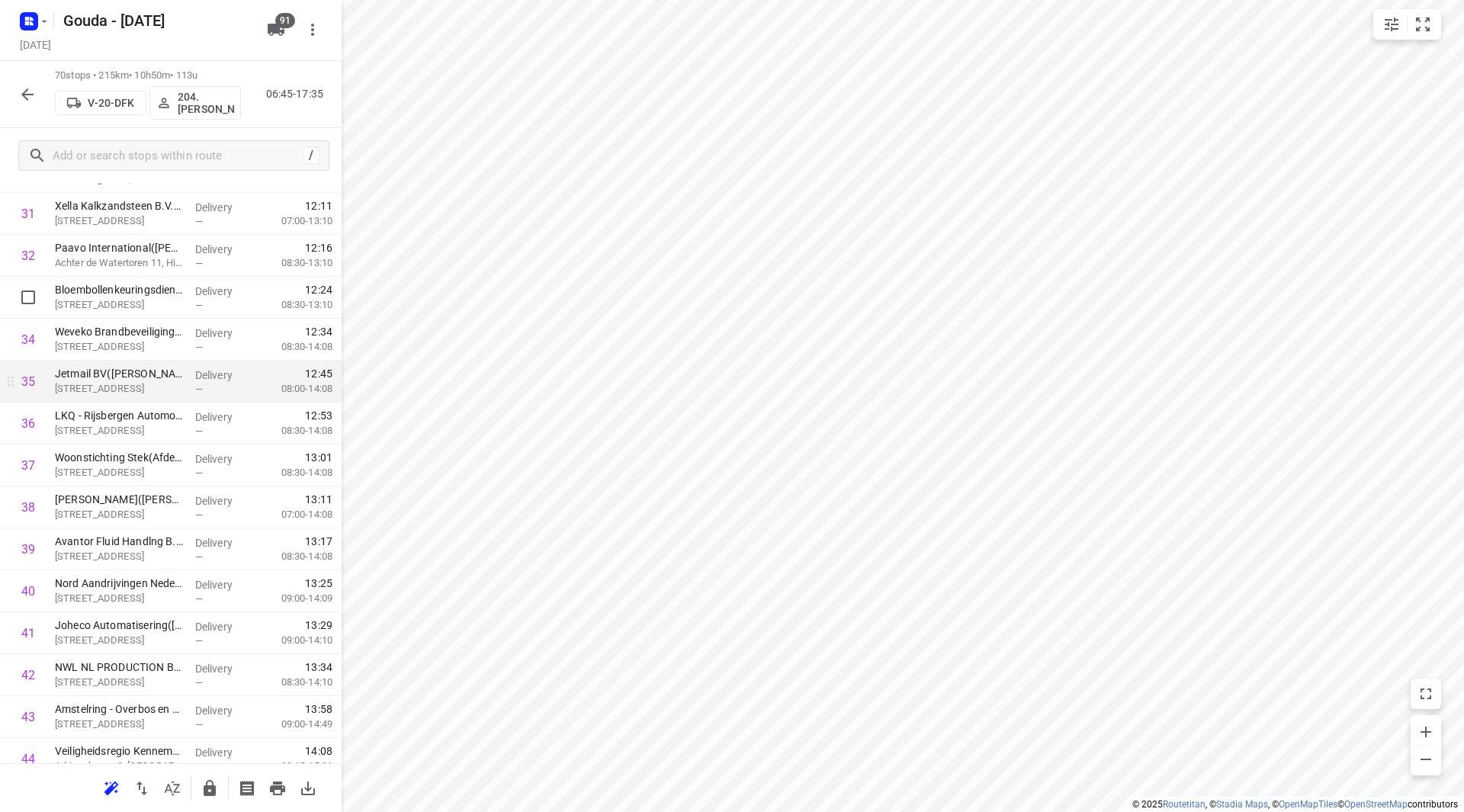
scroll to position [1372, 0]
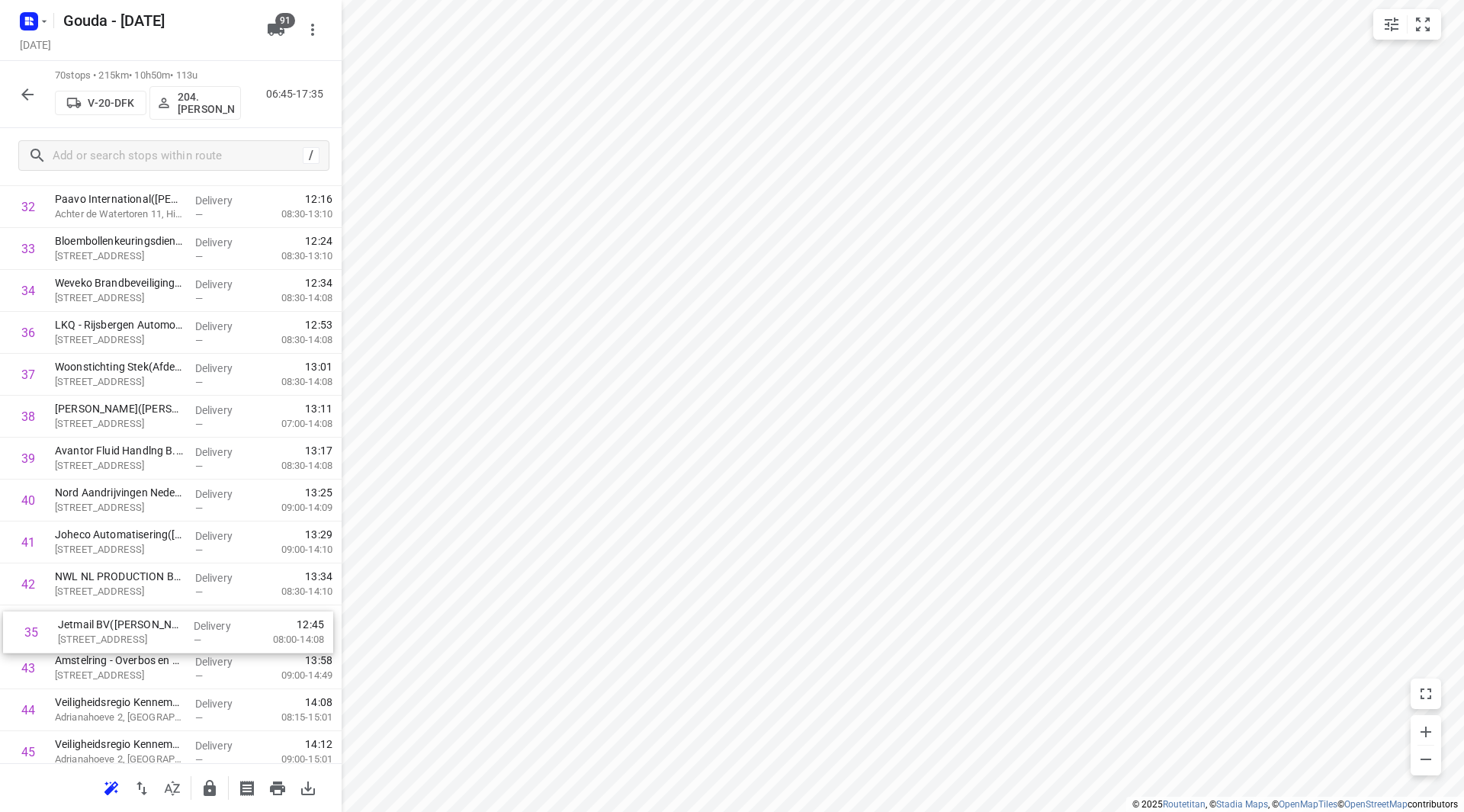
drag, startPoint x: 126, startPoint y: 364, endPoint x: 125, endPoint y: 615, distance: 251.0
click at [125, 615] on div "1 DACHSER Netherlands Food Logistics B.V. - Roelofarendsveen(Erik van der Zwet)…" at bounding box center [170, 353] width 342 height 2935
click at [125, 615] on div "1 DACHSER Netherlands Food Logistics B.V. - Roelofarendsveen(Erik van der Zwet)…" at bounding box center [170, 352] width 342 height 2935
drag, startPoint x: 80, startPoint y: 381, endPoint x: 82, endPoint y: 339, distance: 42.0
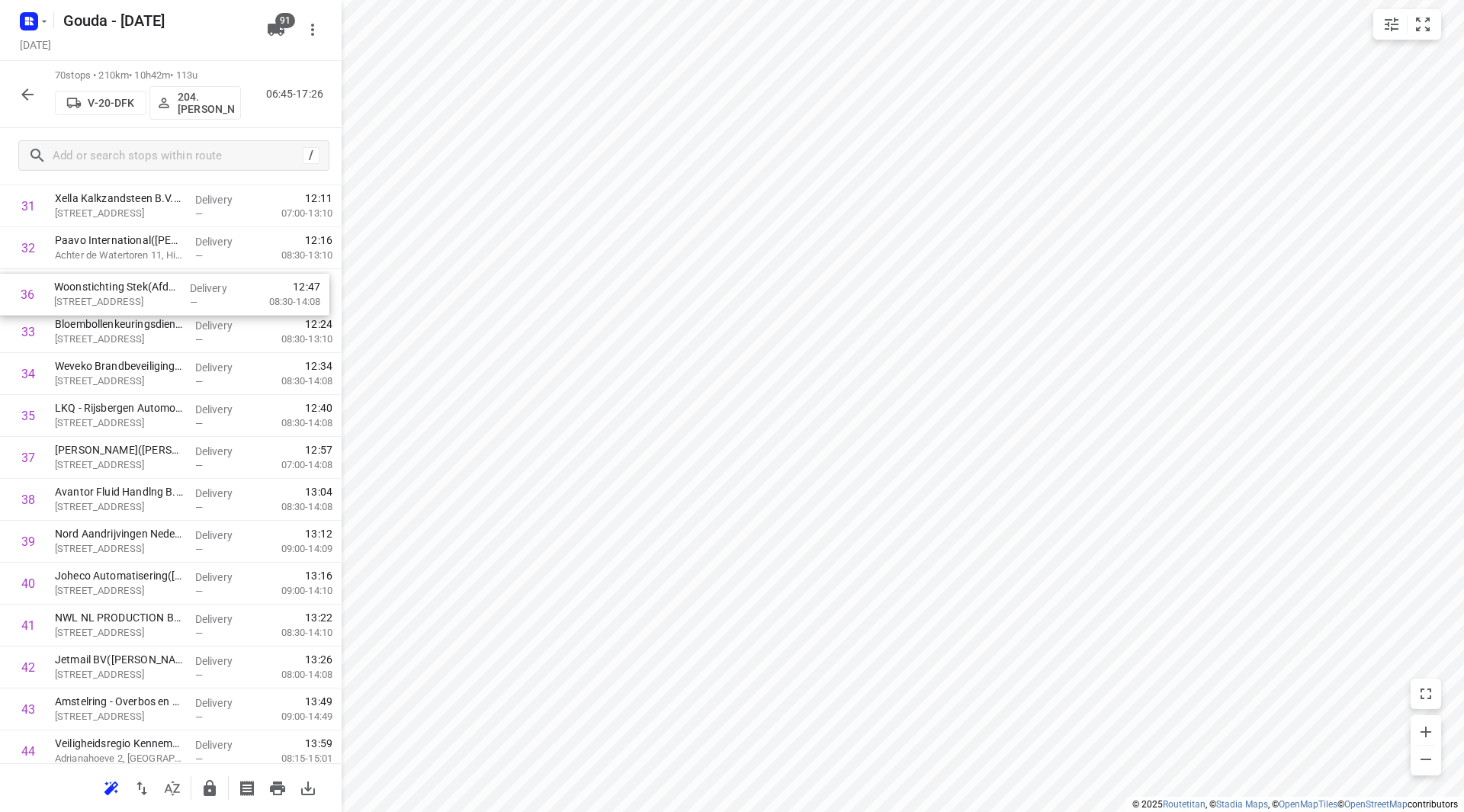
click at [82, 338] on div "1 DACHSER Netherlands Food Logistics B.V. - Roelofarendsveen(Erik van der Zwet)…" at bounding box center [170, 394] width 342 height 2935
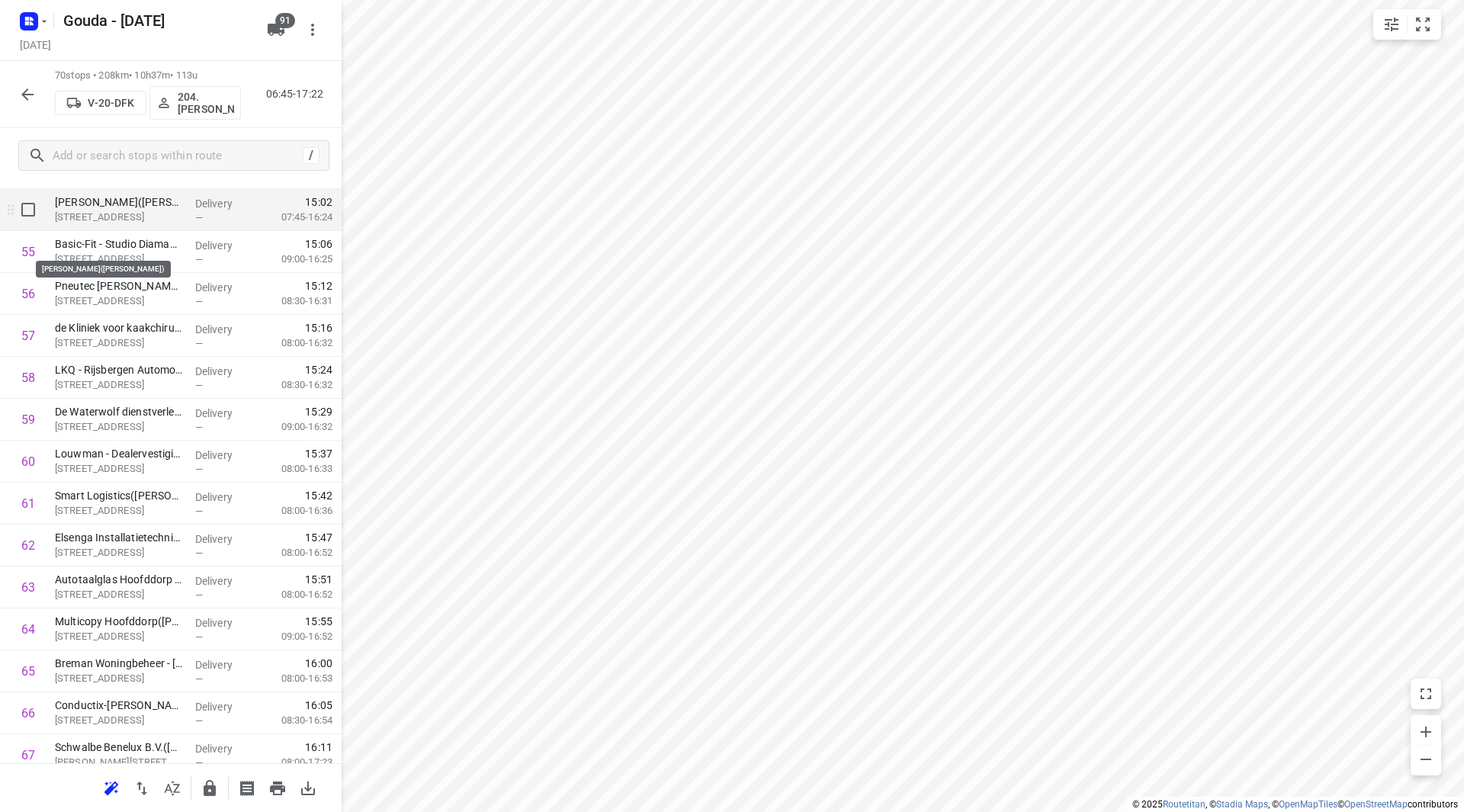
scroll to position [2289, 0]
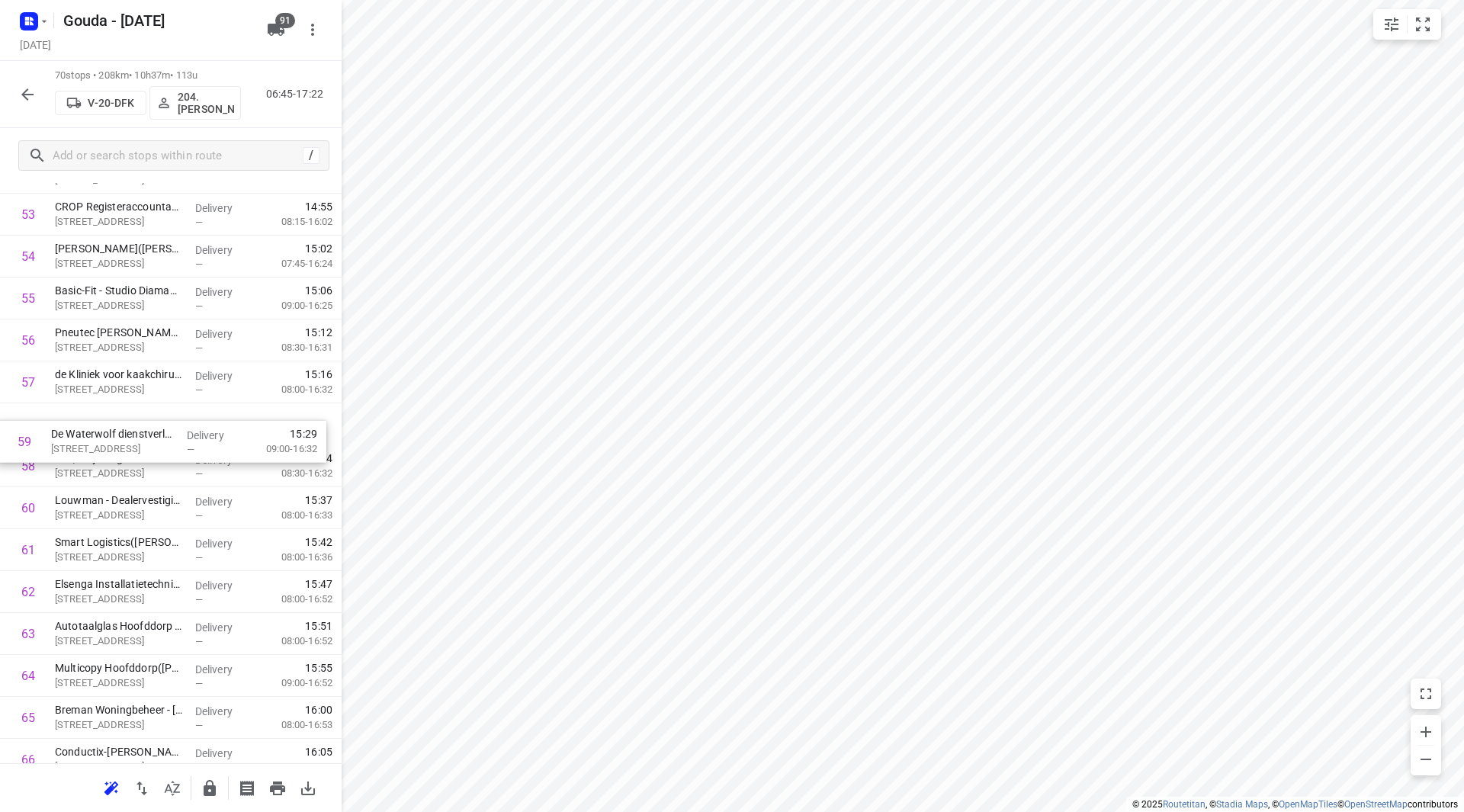
drag, startPoint x: 168, startPoint y: 465, endPoint x: 164, endPoint y: 435, distance: 30.3
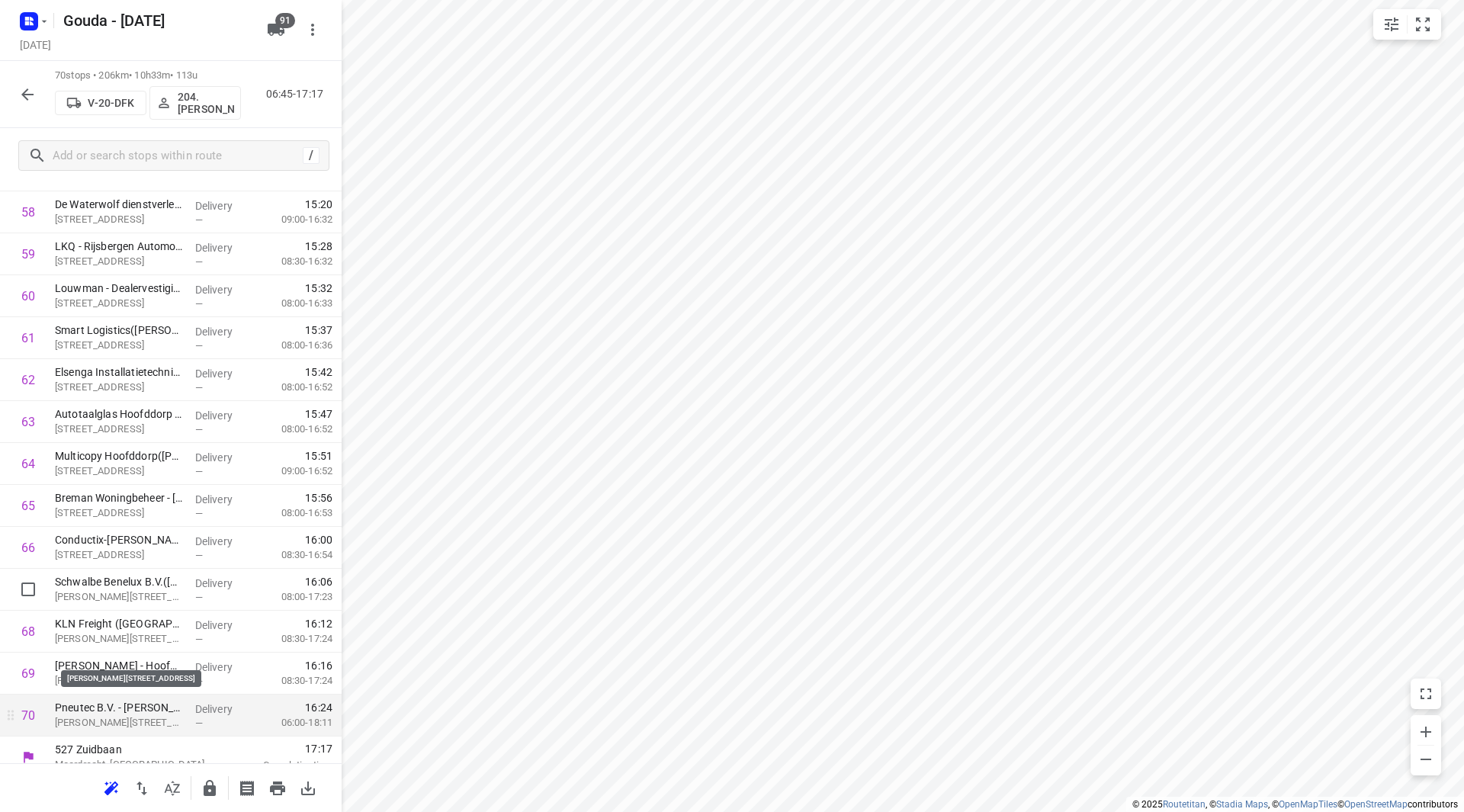
scroll to position [2516, 0]
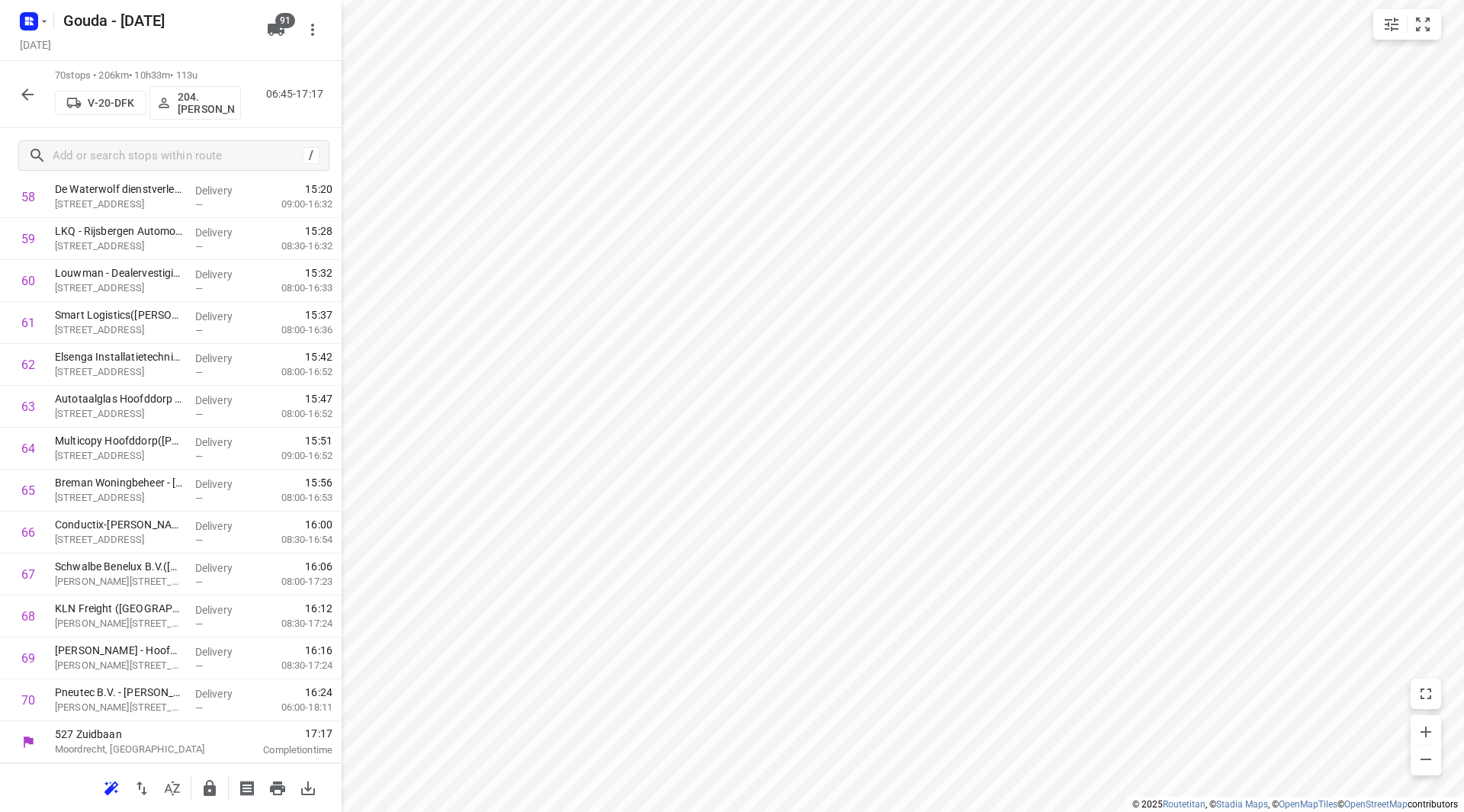
click at [206, 784] on icon "button" at bounding box center [210, 788] width 13 height 16
click at [31, 100] on icon "button" at bounding box center [27, 94] width 18 height 18
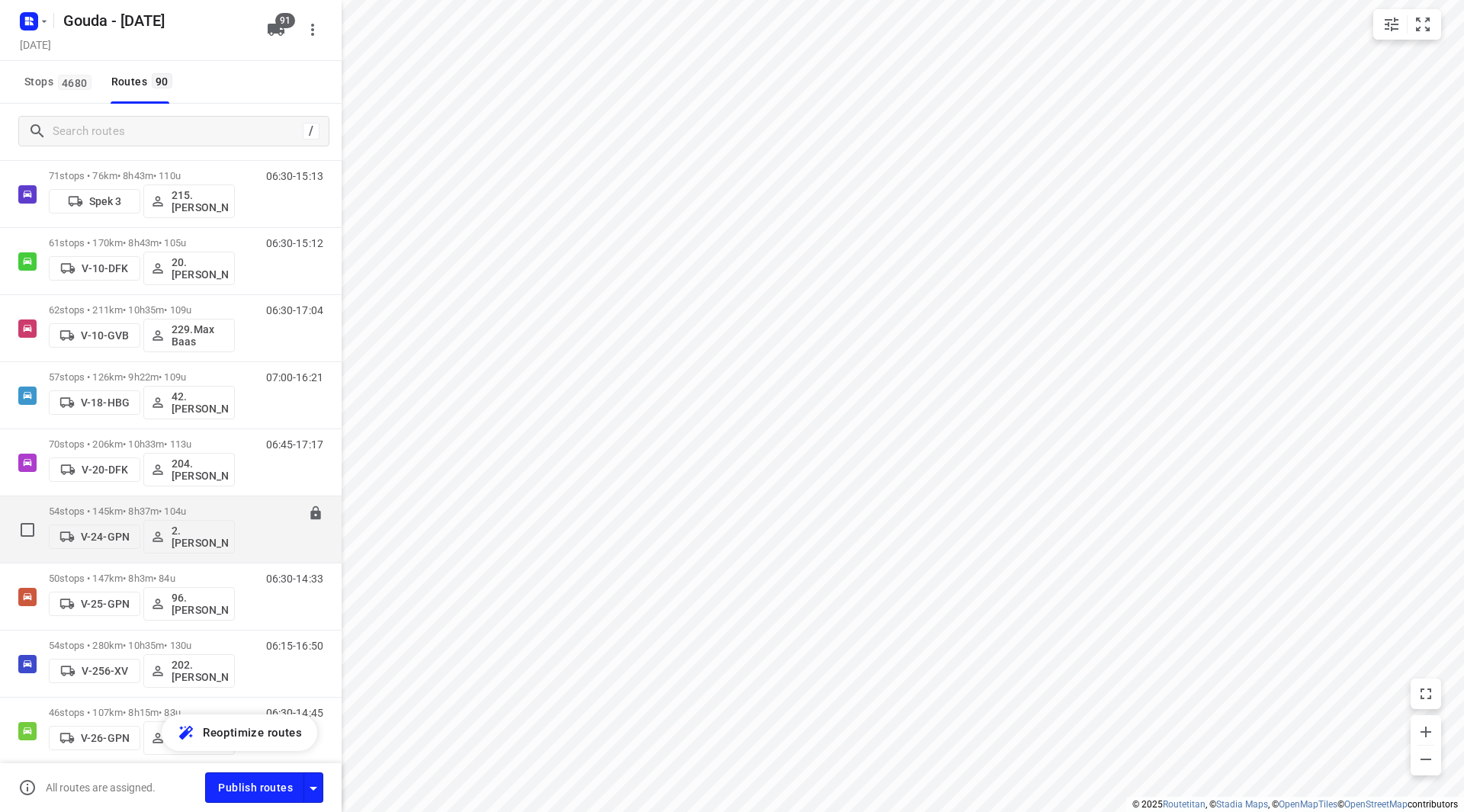
scroll to position [533, 0]
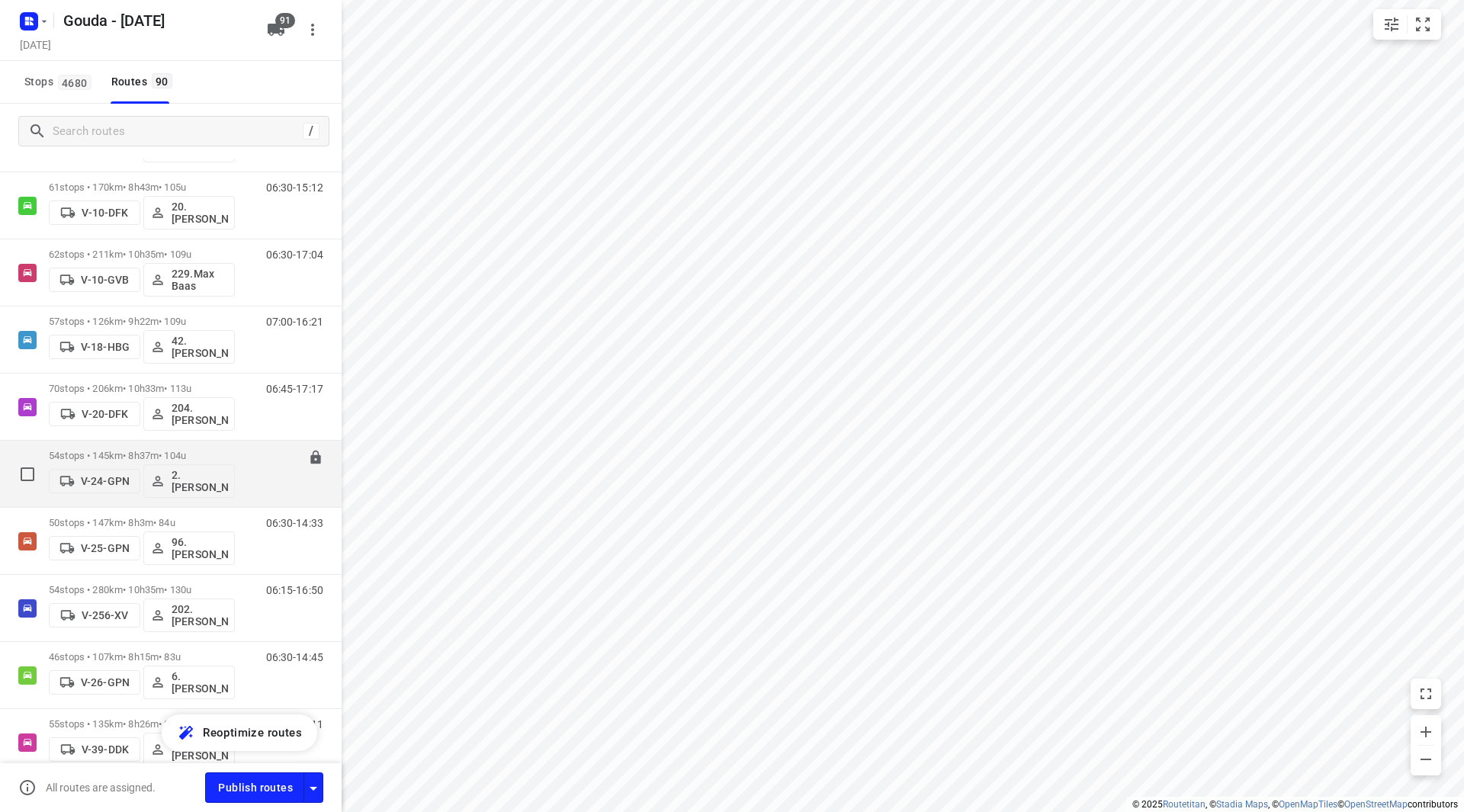
click at [227, 452] on p "54 stops • 145km • 8h37m • 104u" at bounding box center [141, 455] width 186 height 12
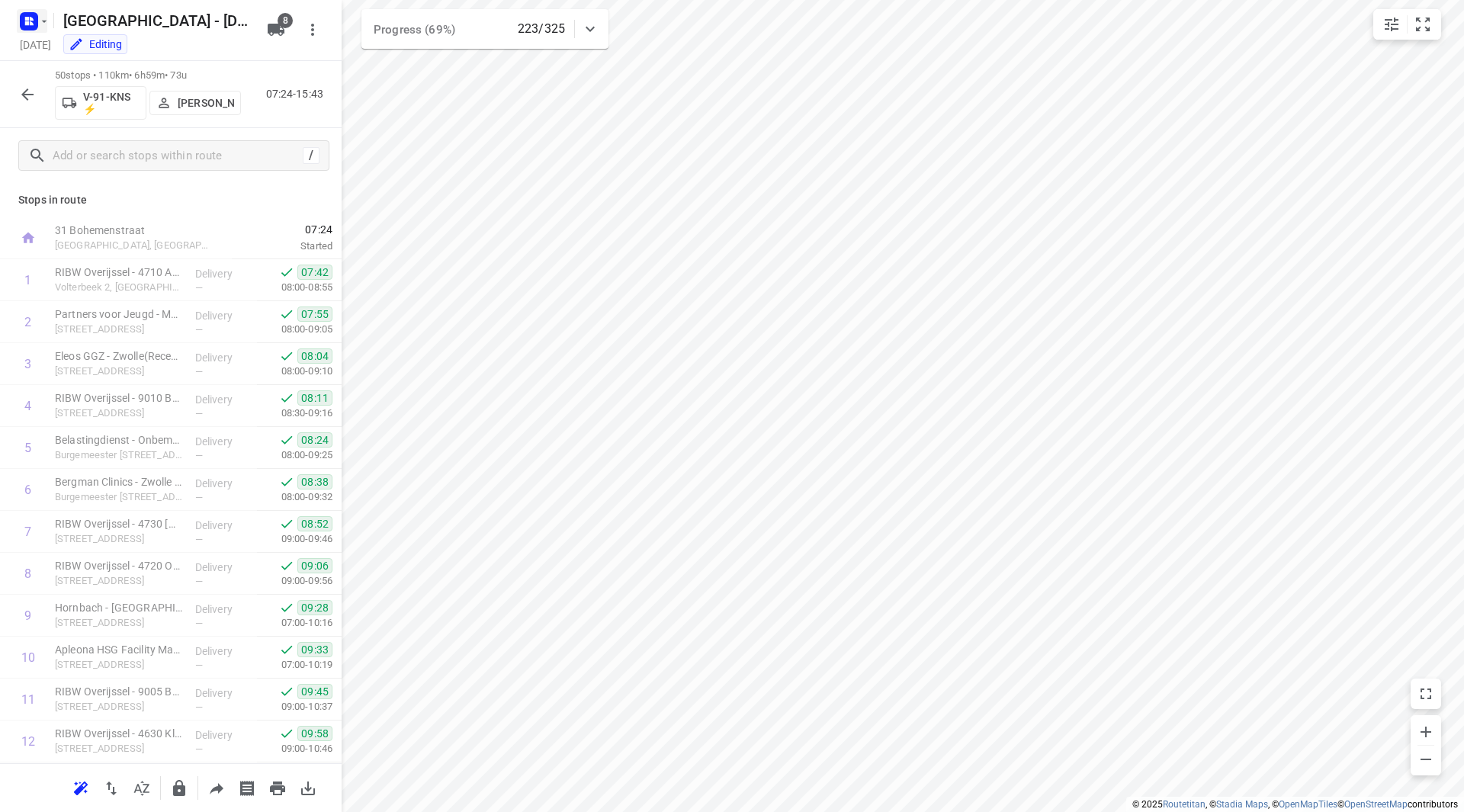
scroll to position [1634, 0]
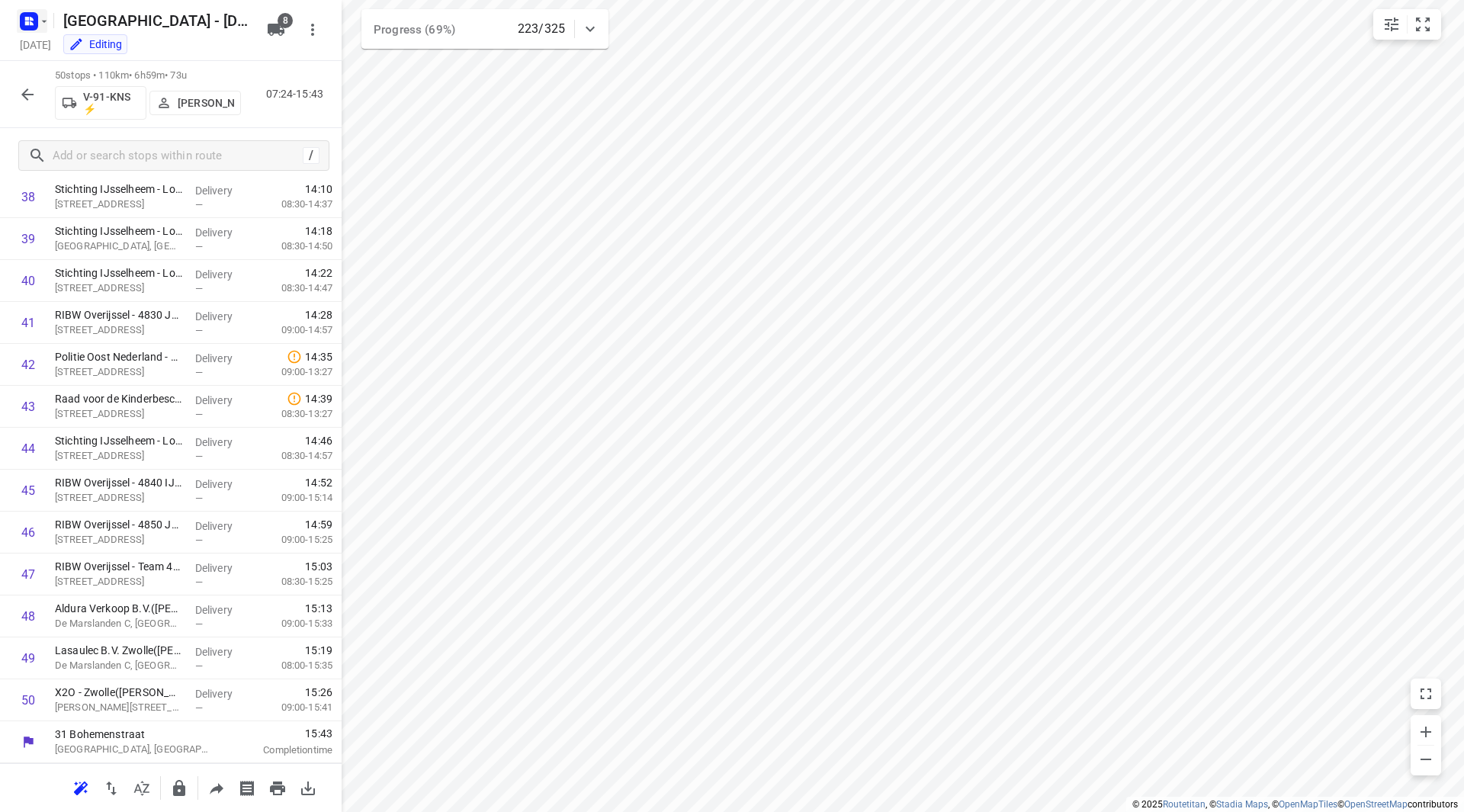
click at [42, 24] on icon "button" at bounding box center [45, 21] width 13 height 13
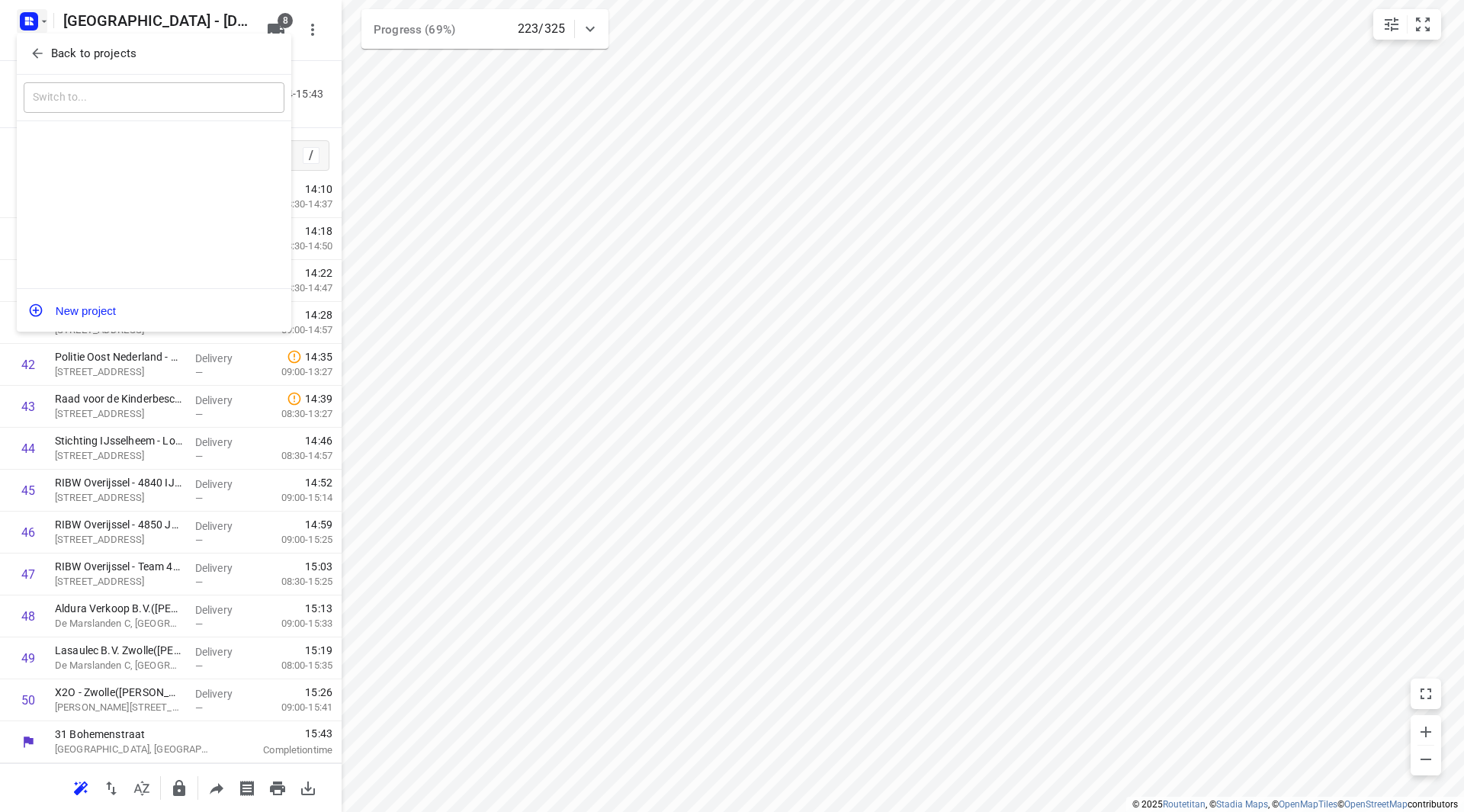
click at [57, 57] on p "Back to projects" at bounding box center [93, 53] width 86 height 17
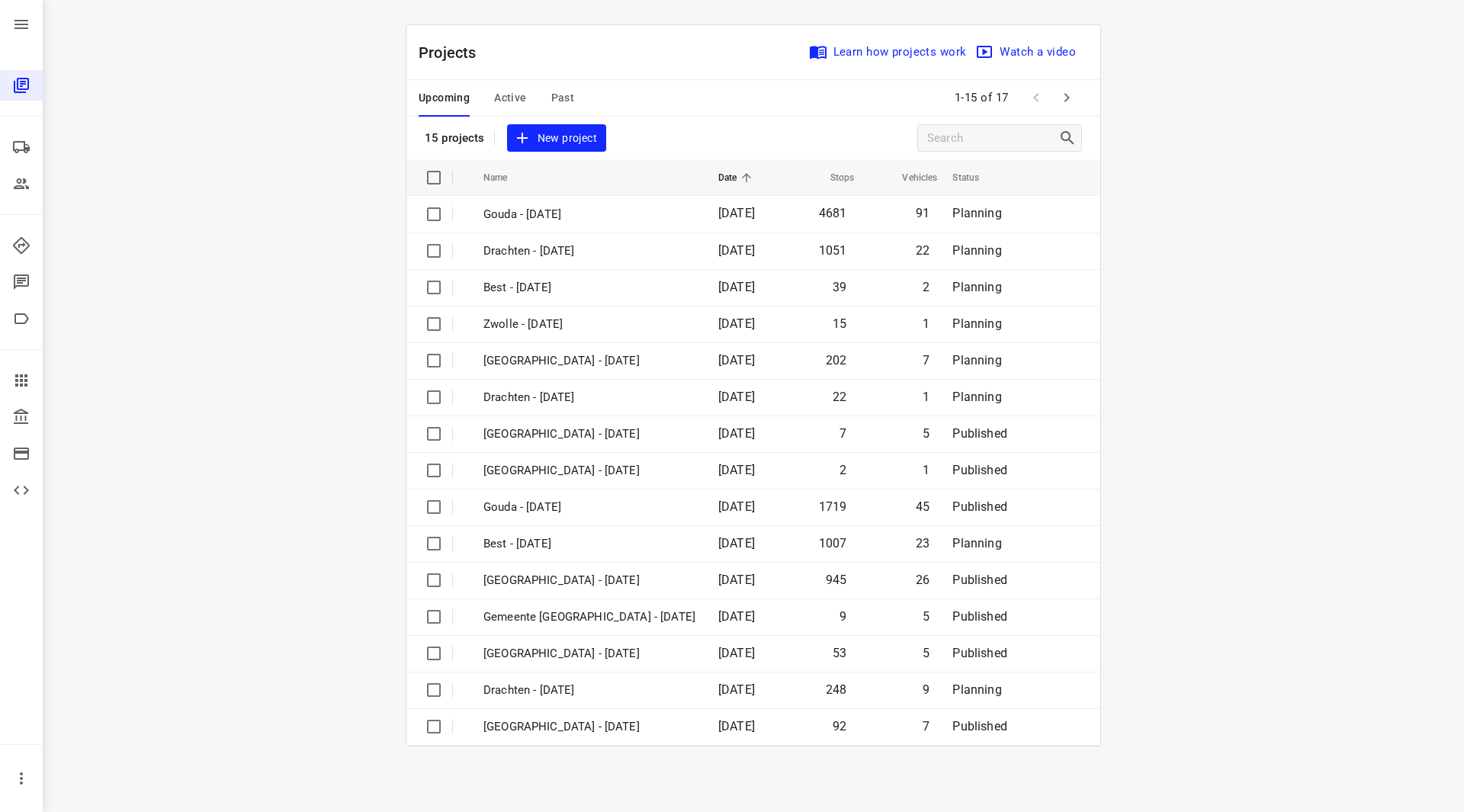
click at [506, 102] on span "Active" at bounding box center [510, 98] width 32 height 19
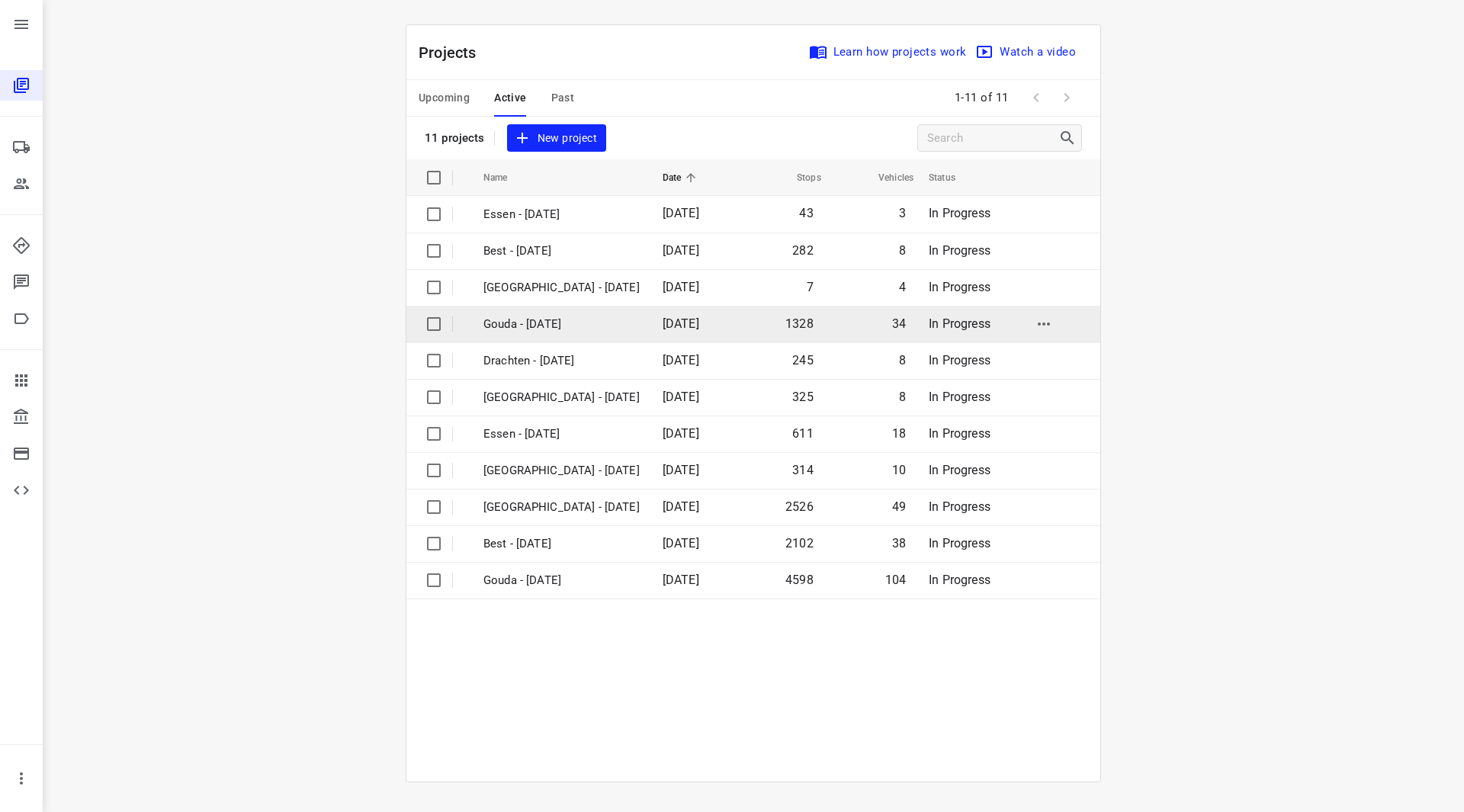
click at [541, 324] on p "Gouda - [DATE]" at bounding box center [561, 324] width 156 height 17
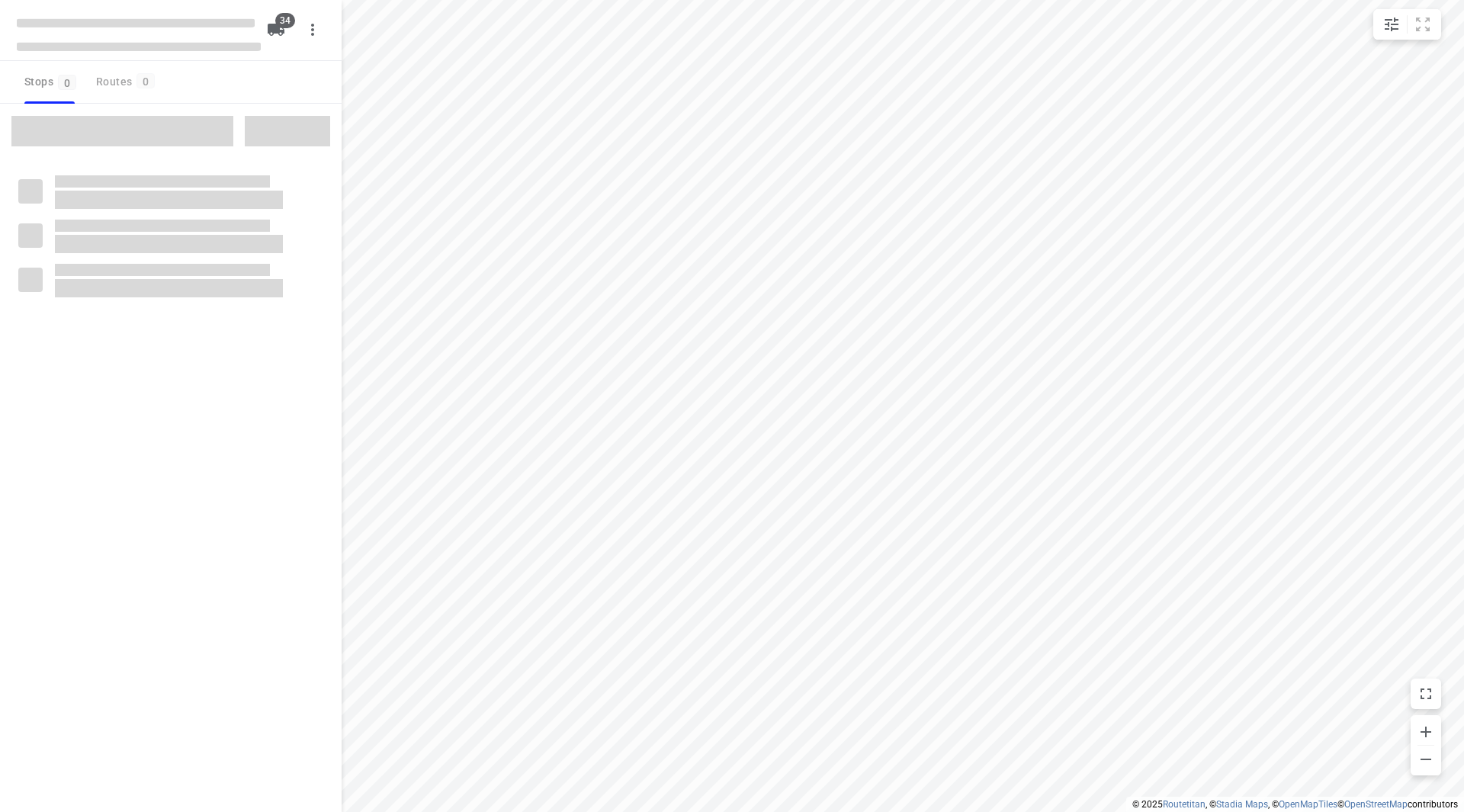
type input "distance"
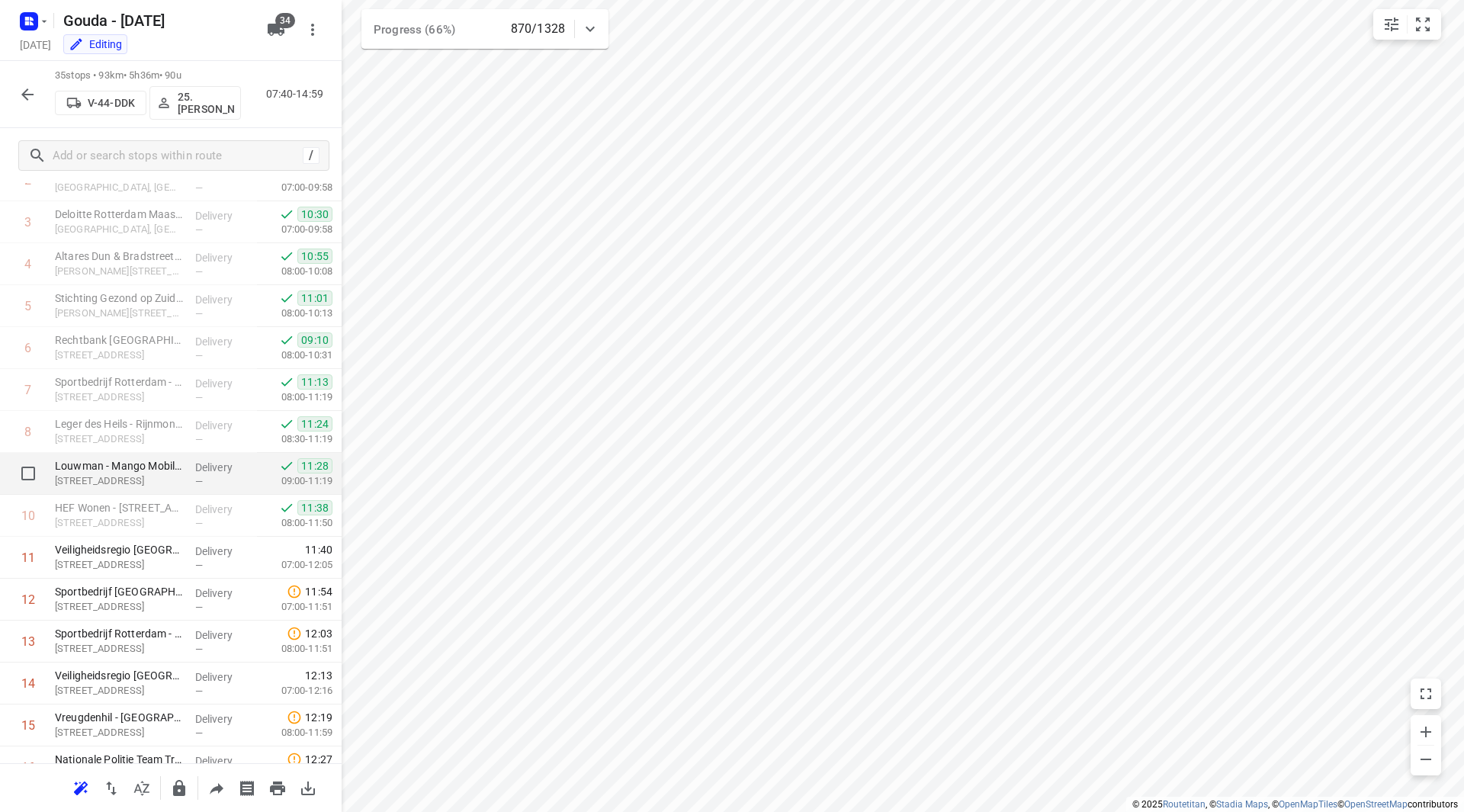
scroll to position [305, 0]
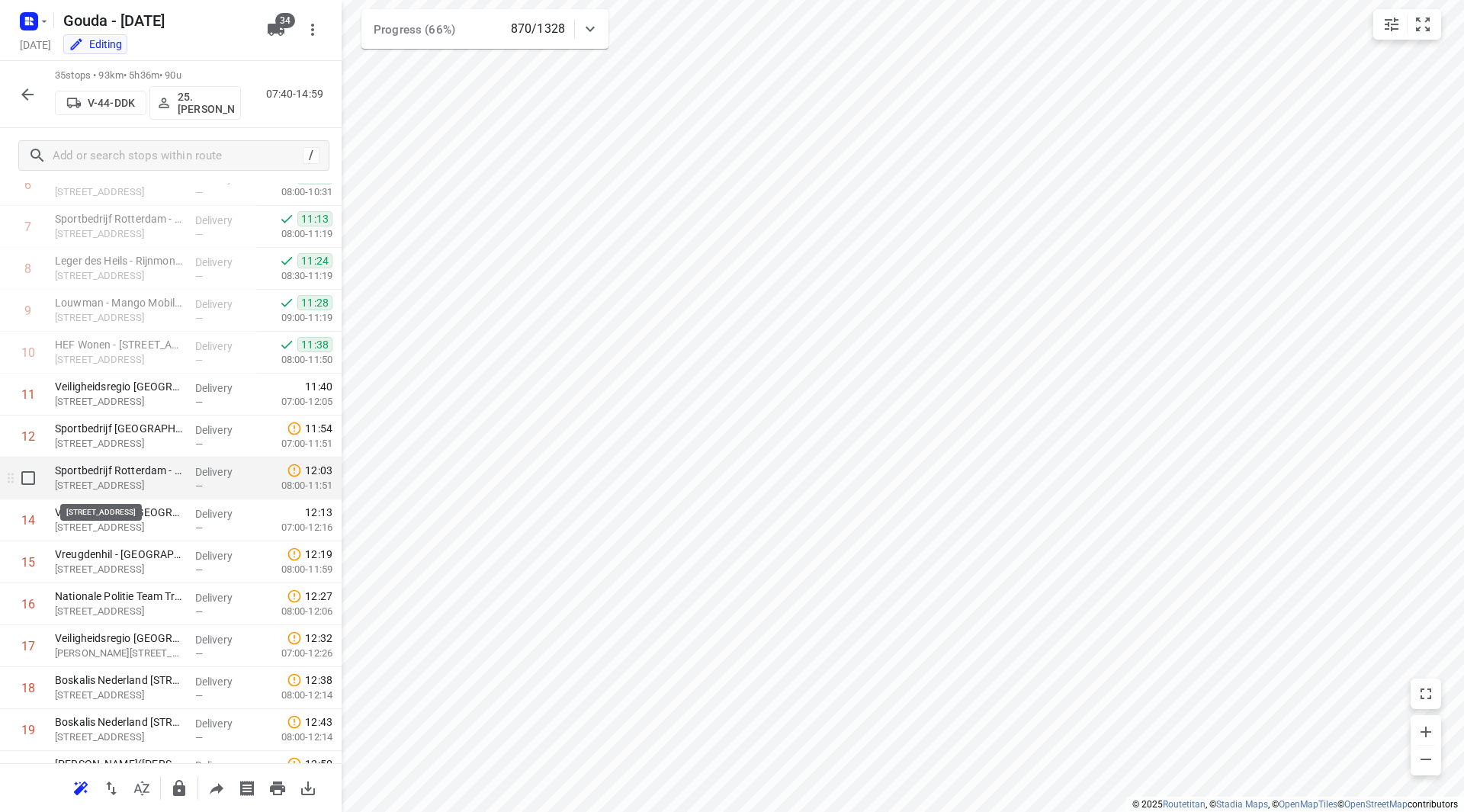
click at [126, 479] on p "[STREET_ADDRESS]" at bounding box center [119, 485] width 128 height 15
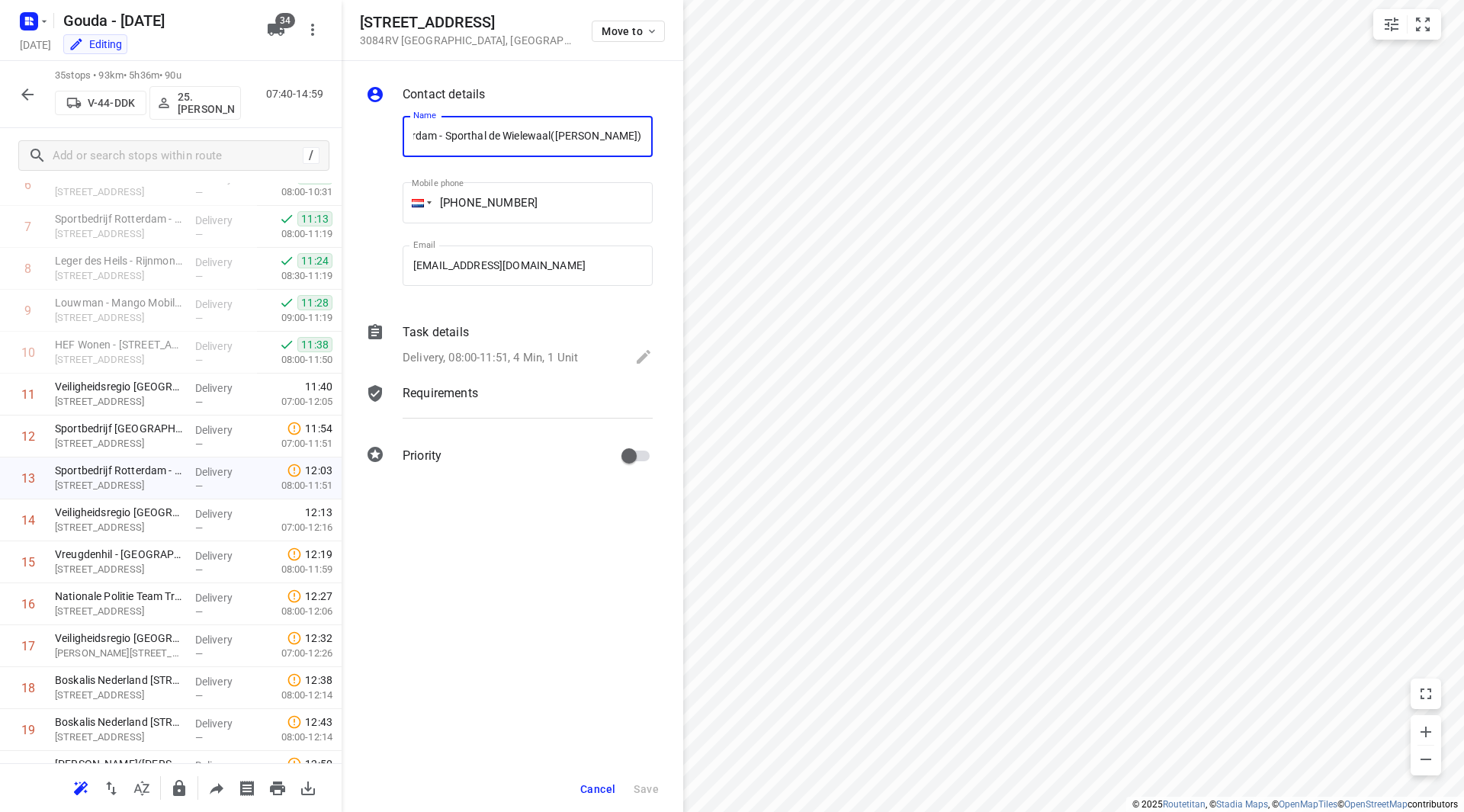
scroll to position [0, 0]
drag, startPoint x: 469, startPoint y: 24, endPoint x: 355, endPoint y: 24, distance: 114.0
click at [355, 24] on div "Brammertstraat 1 3084RV Rotterdam , Netherlands Move to" at bounding box center [512, 31] width 342 height 61
copy h5 "[STREET_ADDRESS]"
click at [598, 792] on span "Cancel" at bounding box center [598, 789] width 35 height 13
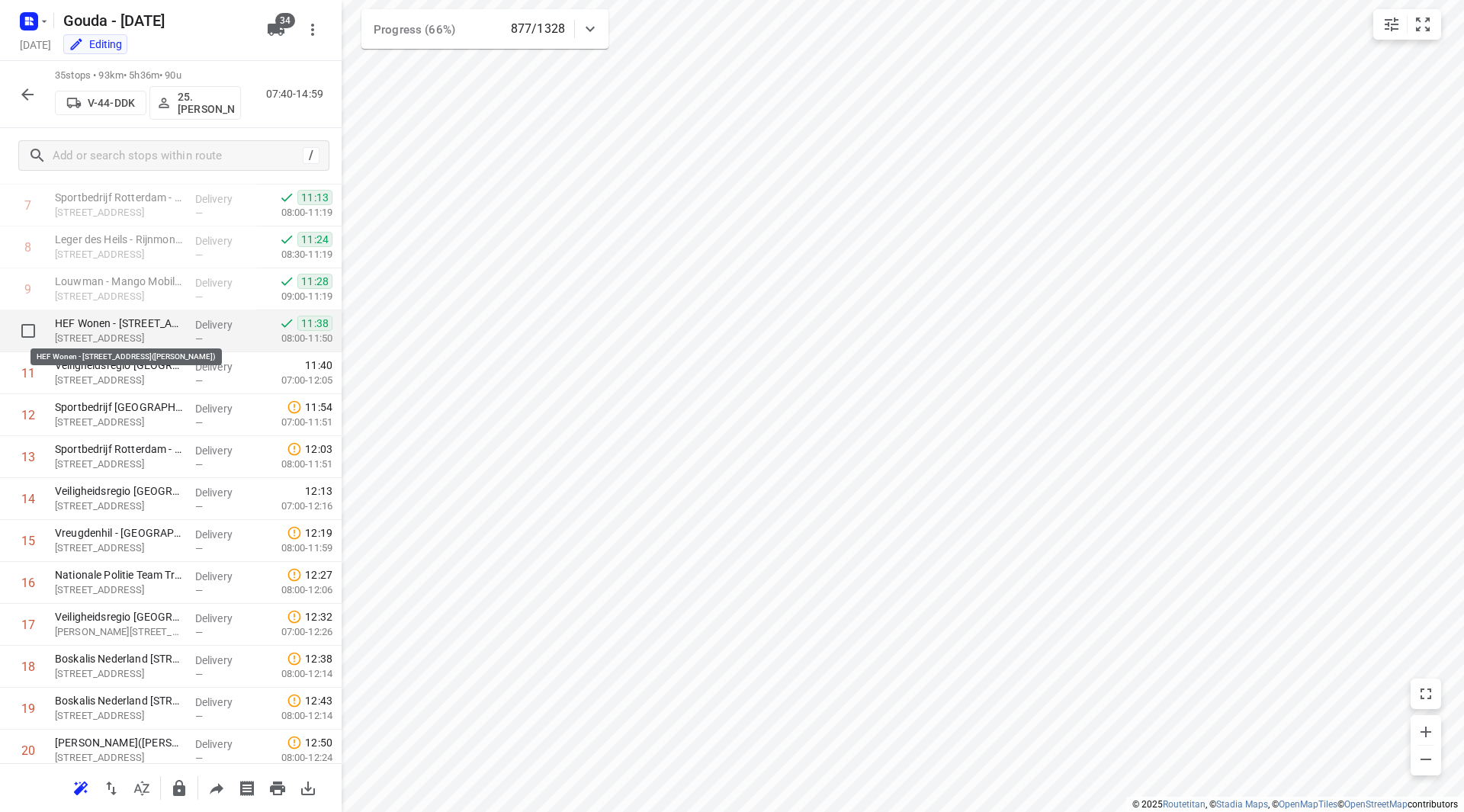
scroll to position [320, 0]
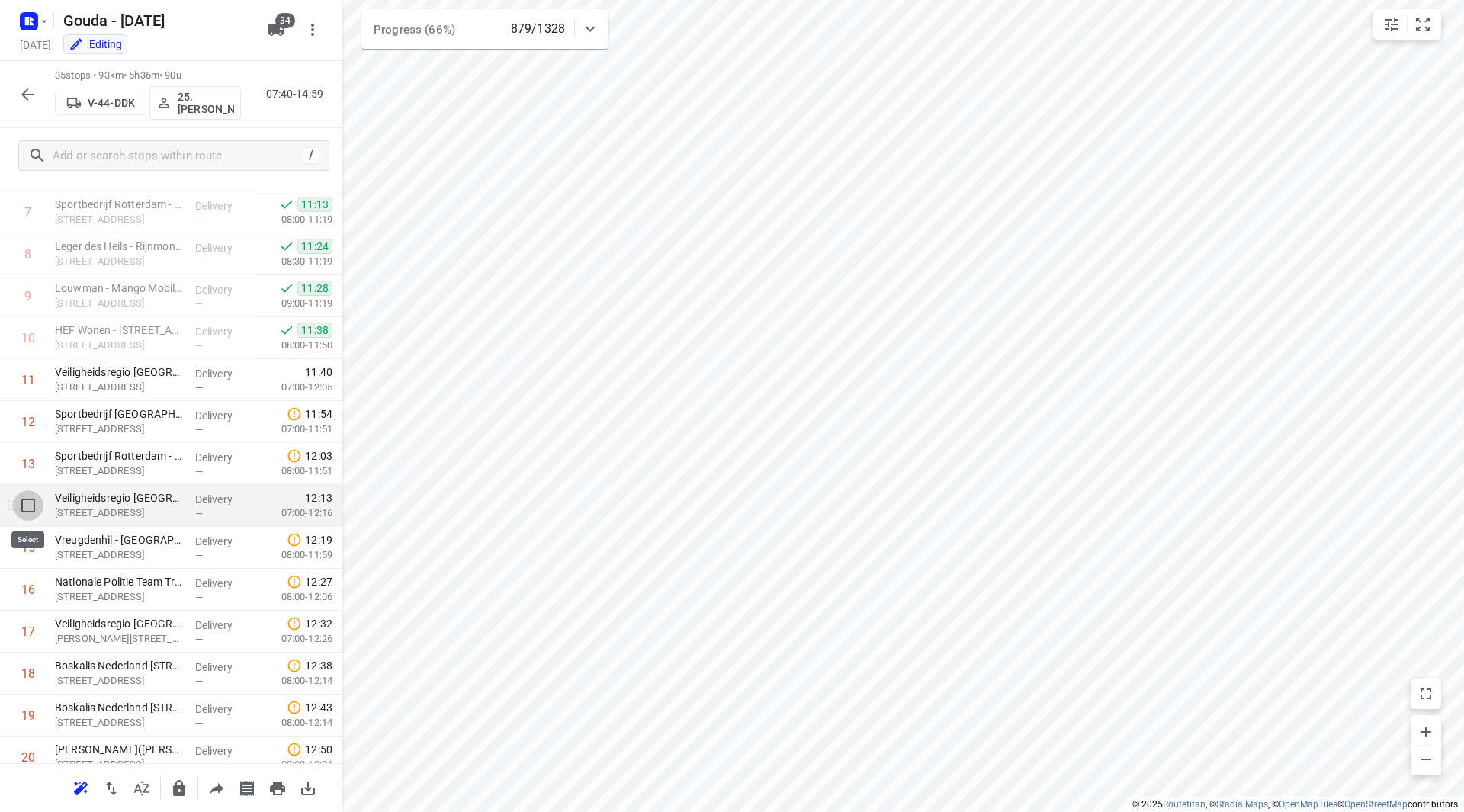
click at [25, 508] on input "checkbox" at bounding box center [28, 505] width 31 height 31
checkbox input "true"
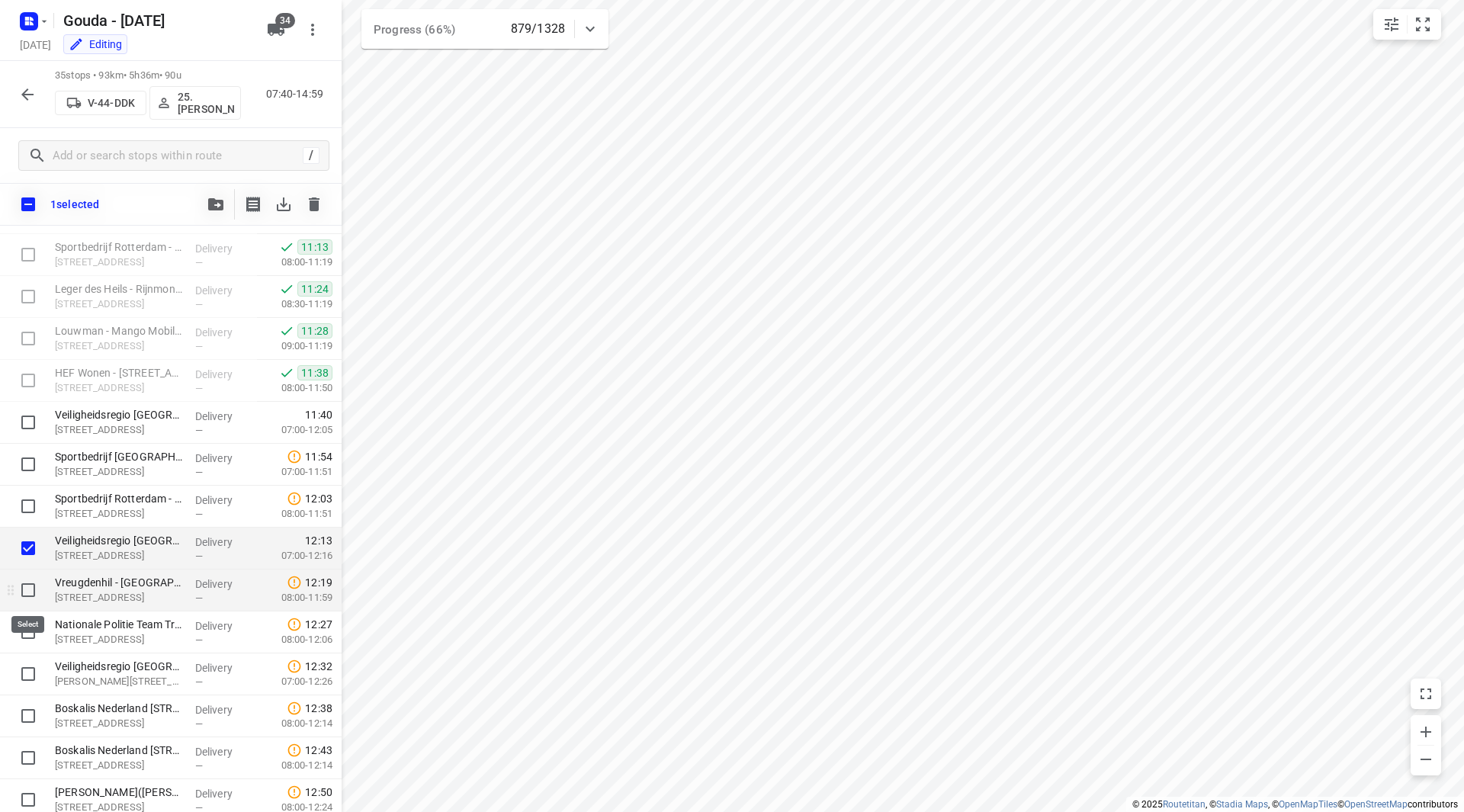
click at [27, 587] on input "checkbox" at bounding box center [28, 590] width 31 height 31
checkbox input "true"
click at [27, 632] on input "checkbox" at bounding box center [28, 631] width 31 height 31
checkbox input "true"
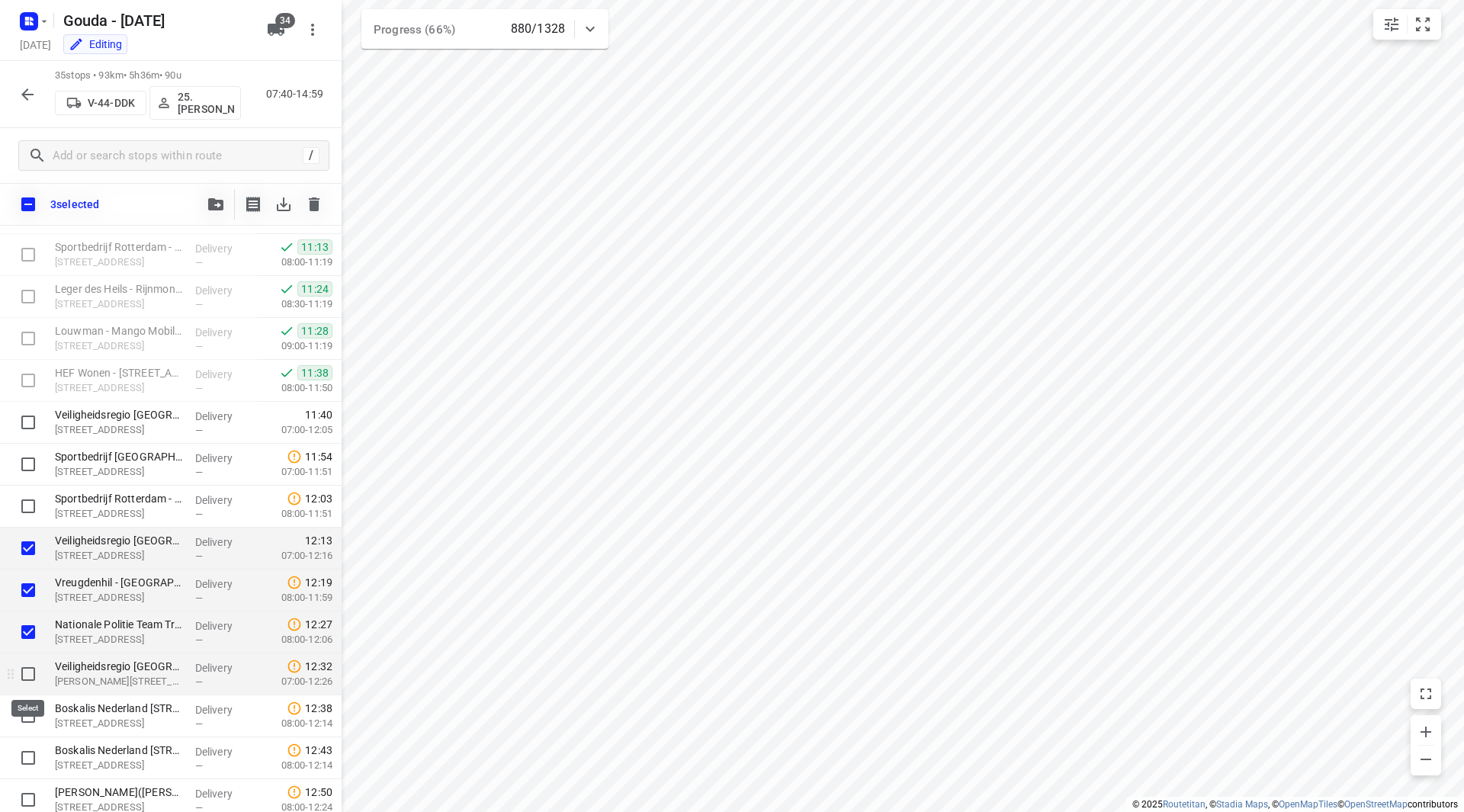
click at [26, 678] on input "checkbox" at bounding box center [28, 674] width 31 height 31
checkbox input "true"
click at [26, 717] on input "checkbox" at bounding box center [28, 715] width 31 height 31
checkbox input "true"
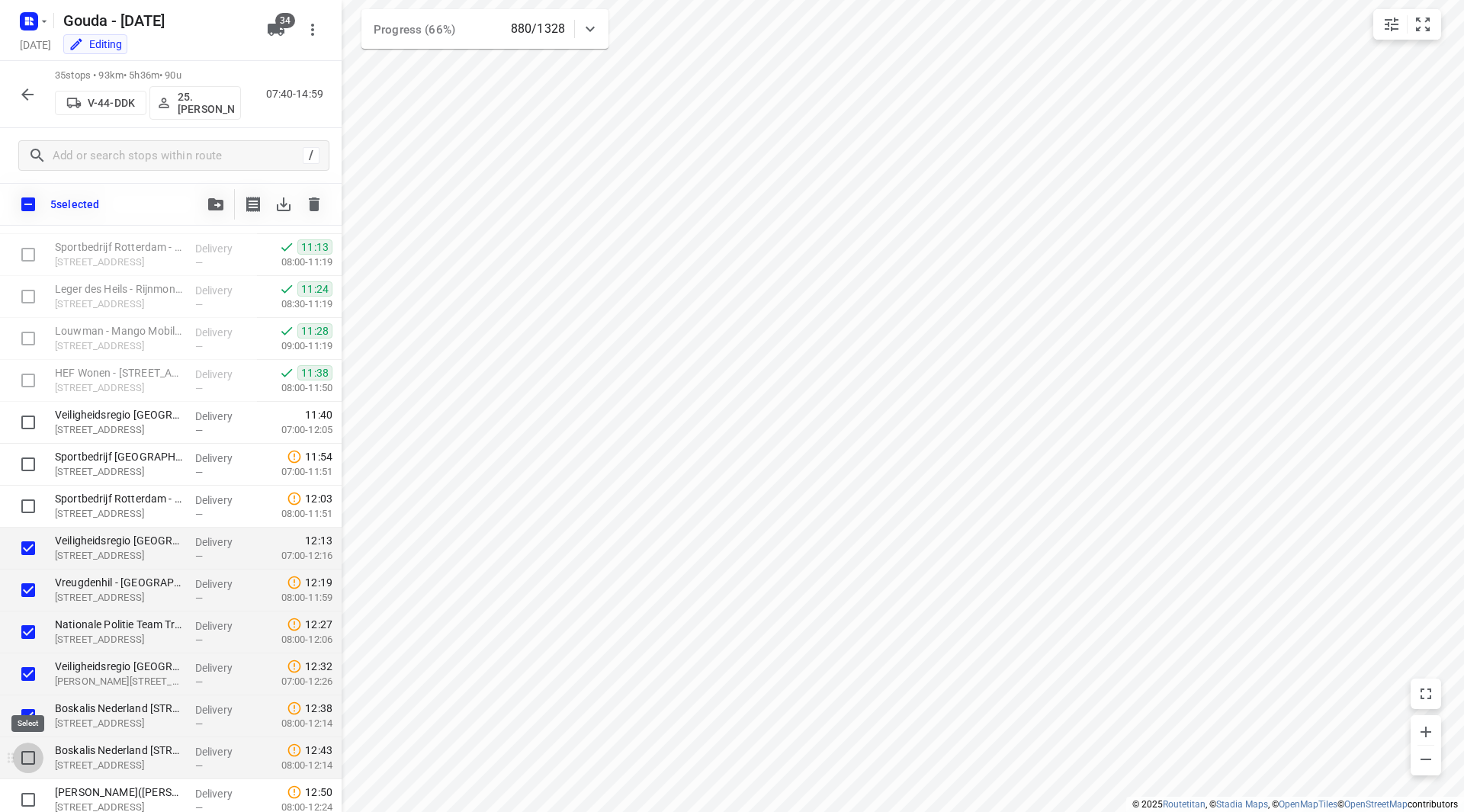
click at [27, 749] on input "checkbox" at bounding box center [28, 757] width 31 height 31
checkbox input "true"
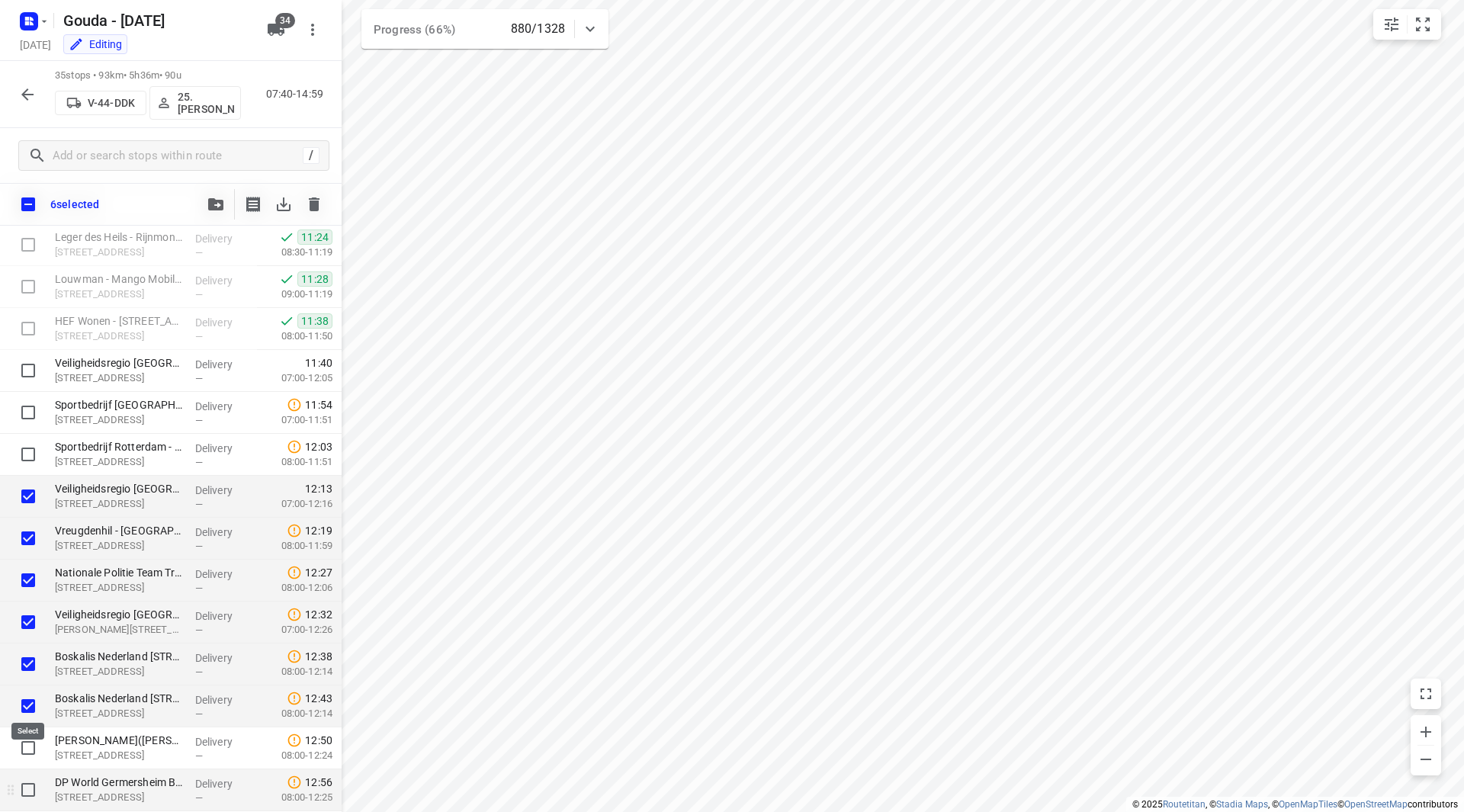
scroll to position [396, 0]
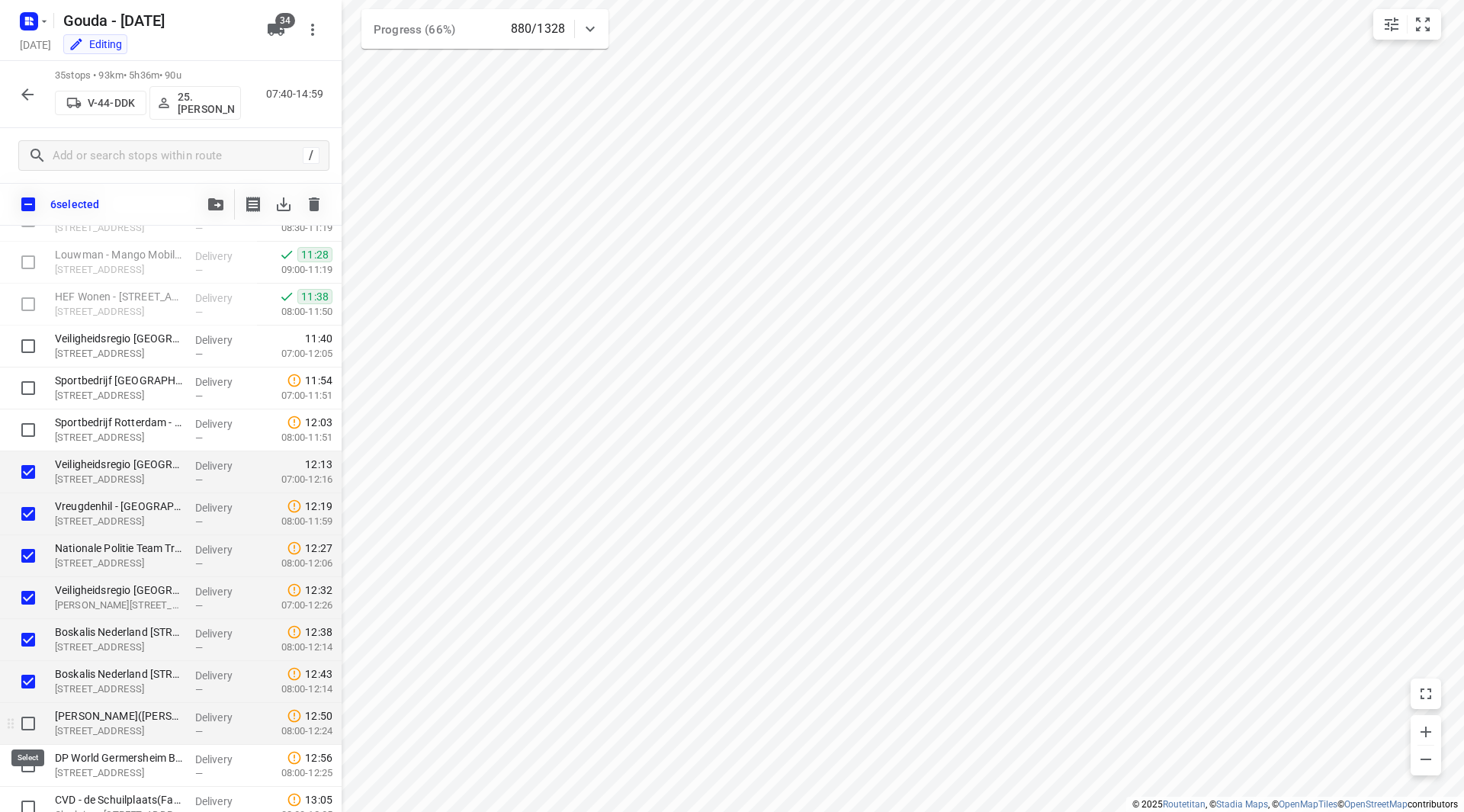
click at [26, 727] on input "checkbox" at bounding box center [28, 723] width 31 height 31
checkbox input "true"
click at [30, 767] on input "checkbox" at bounding box center [28, 765] width 31 height 31
checkbox input "true"
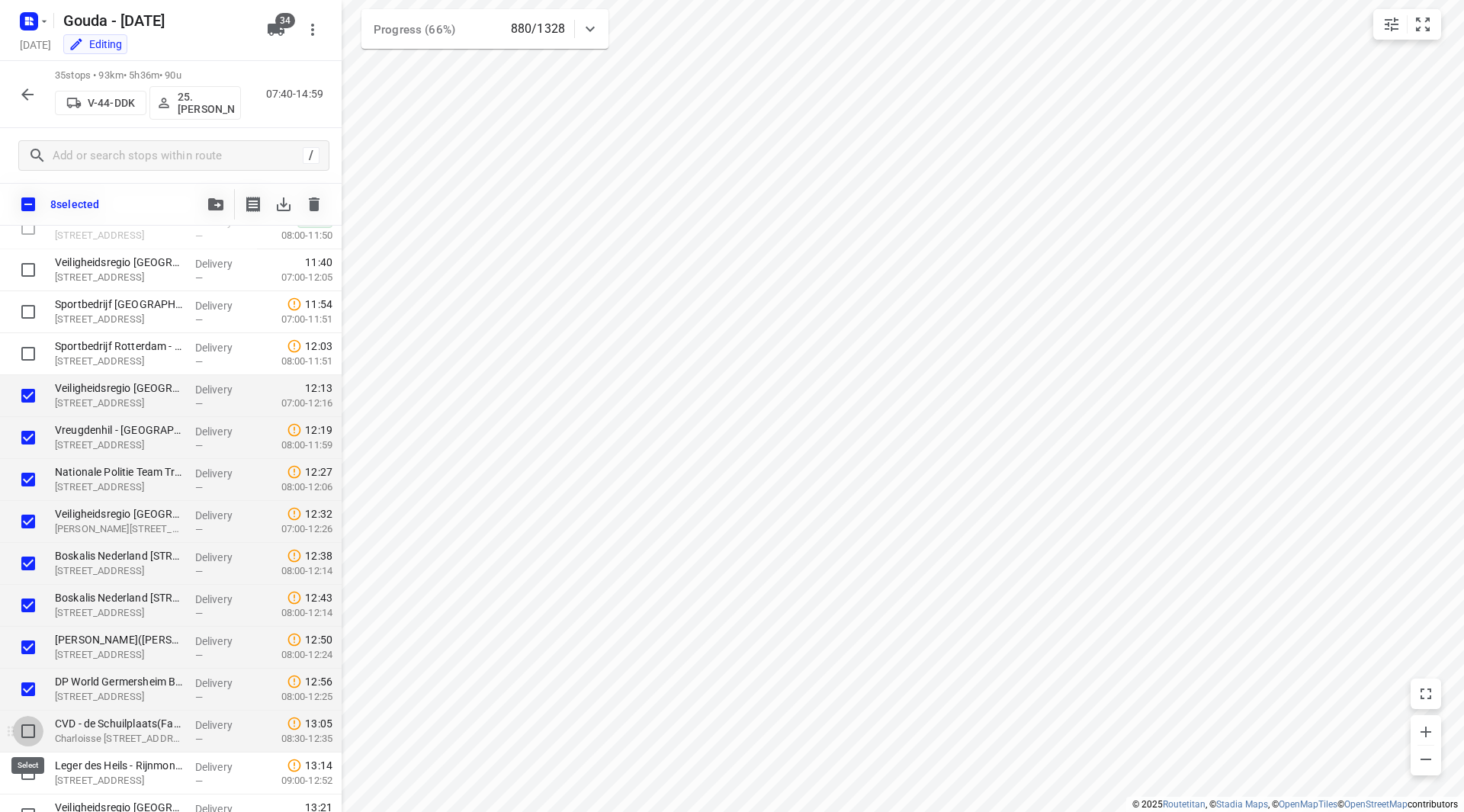
click at [30, 730] on input "checkbox" at bounding box center [28, 730] width 31 height 31
checkbox input "true"
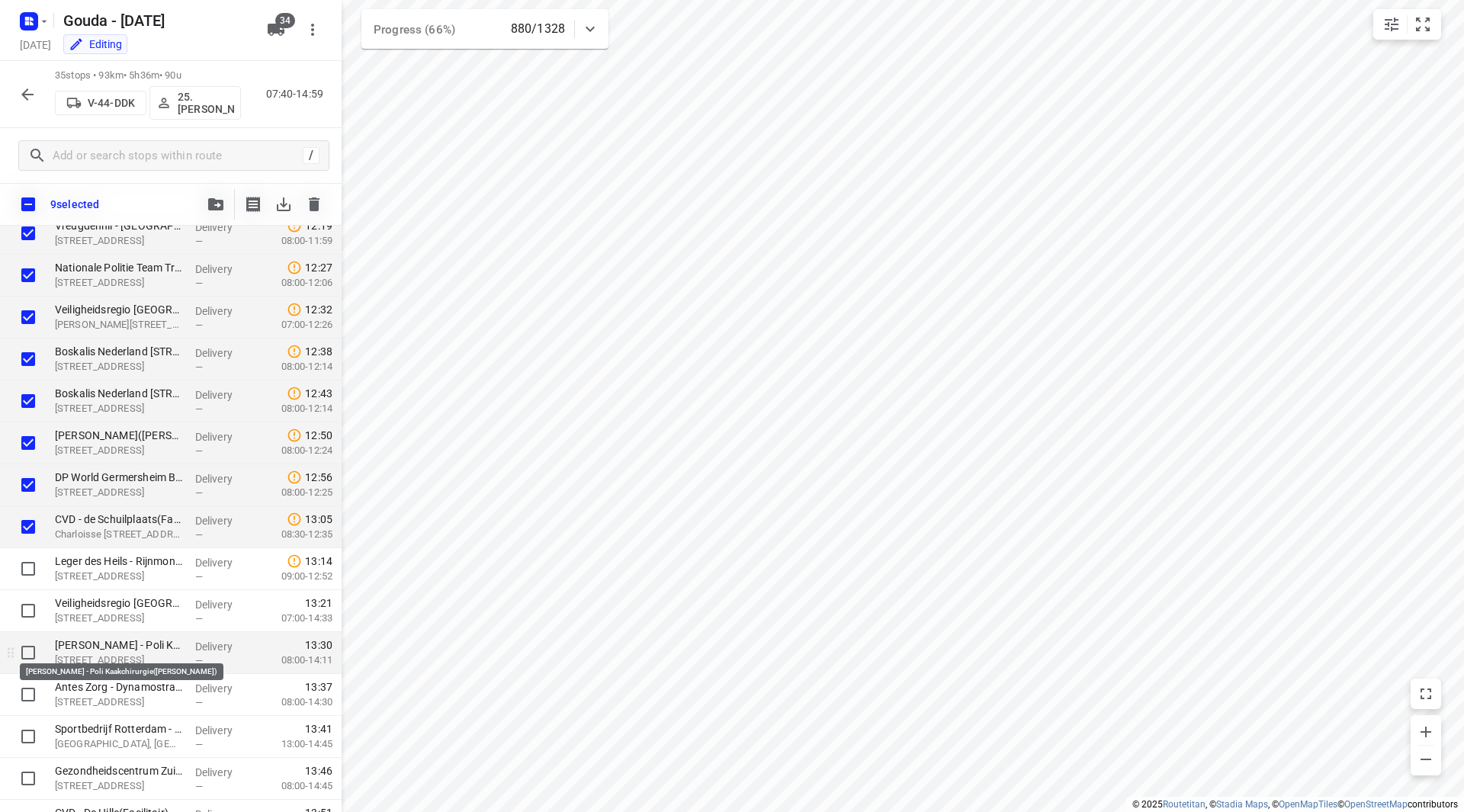
scroll to position [700, 0]
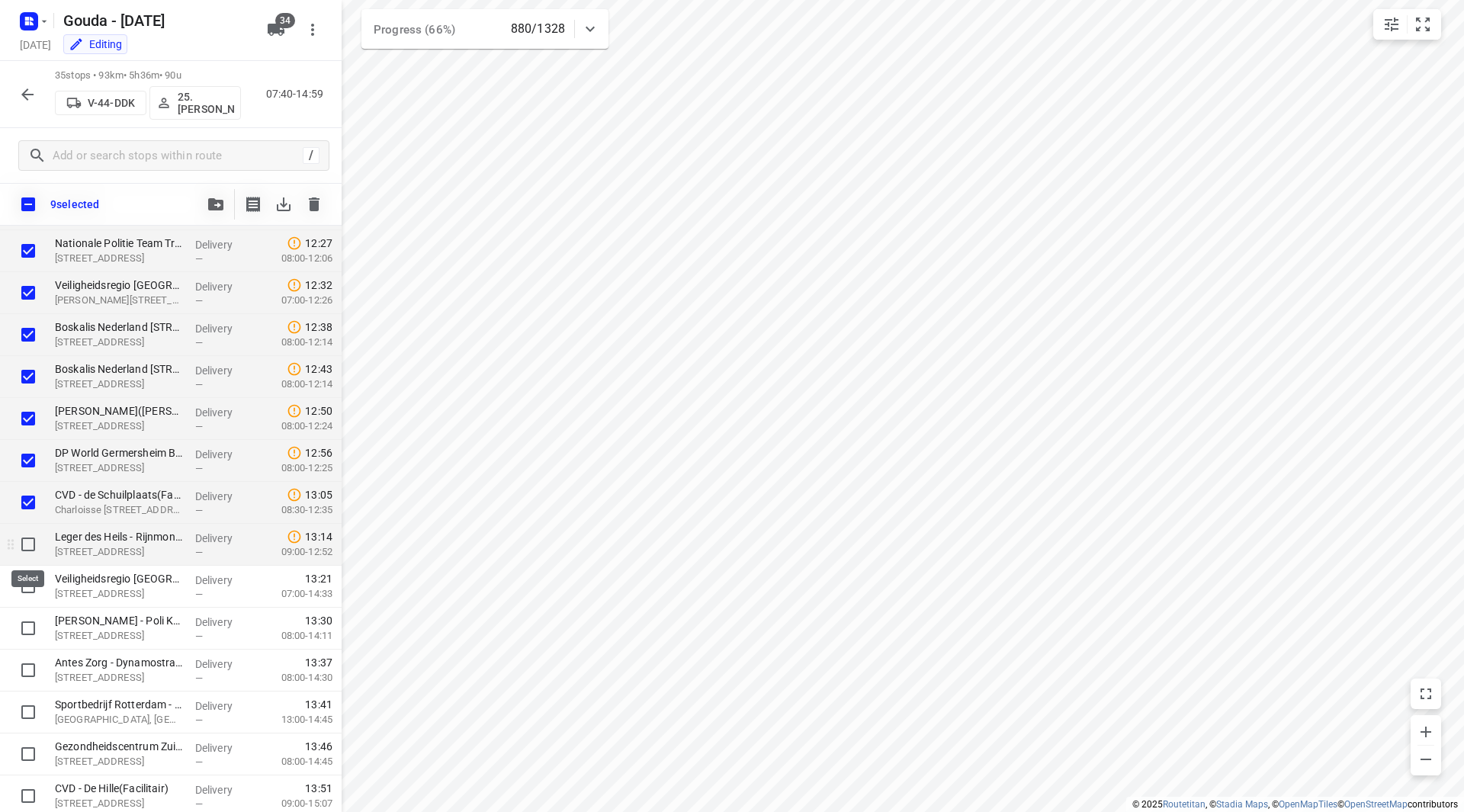
click at [30, 543] on input "checkbox" at bounding box center [28, 544] width 31 height 31
checkbox input "true"
click at [30, 584] on input "checkbox" at bounding box center [28, 586] width 31 height 31
checkbox input "true"
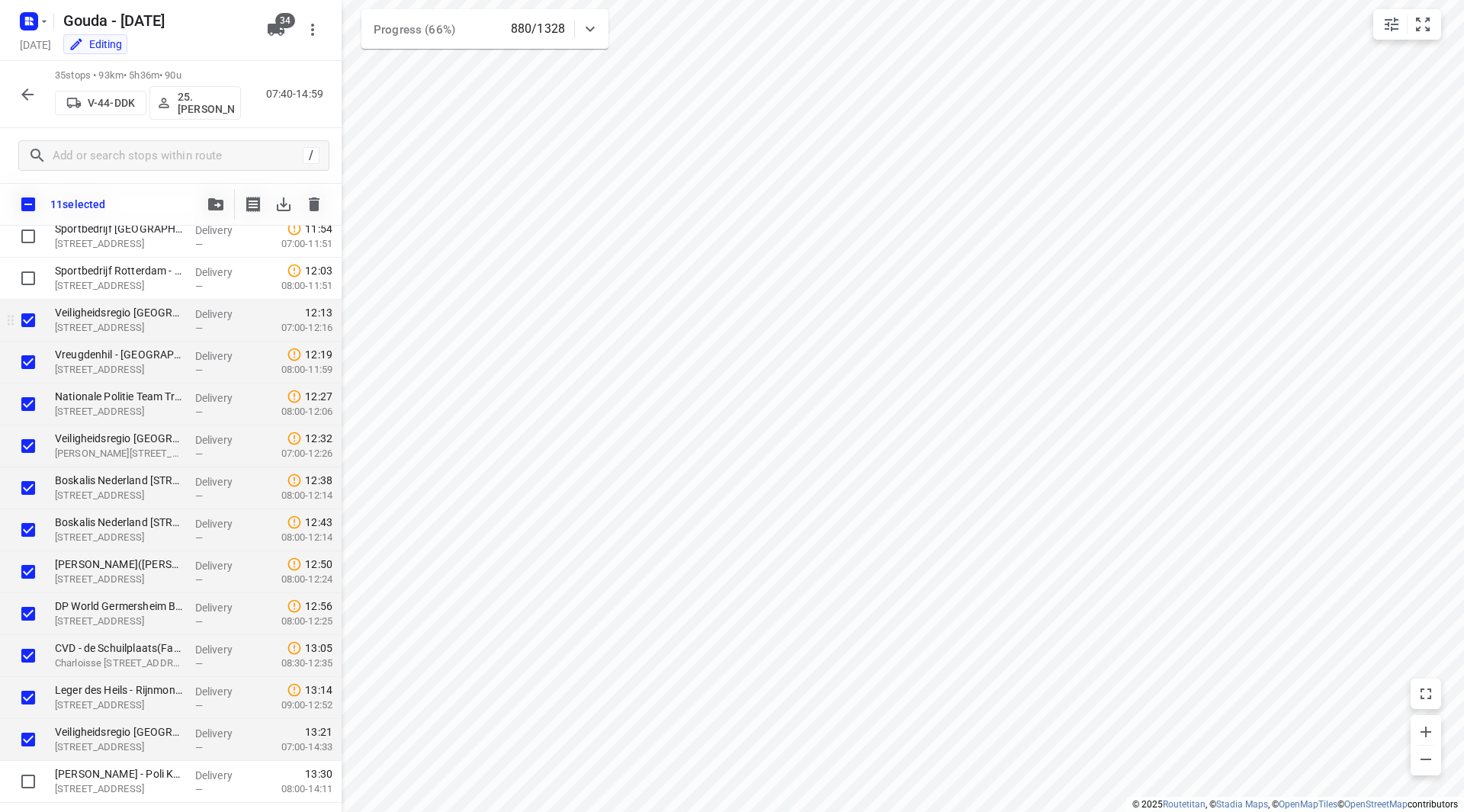
scroll to position [548, 0]
click at [32, 93] on icon "button" at bounding box center [27, 95] width 13 height 13
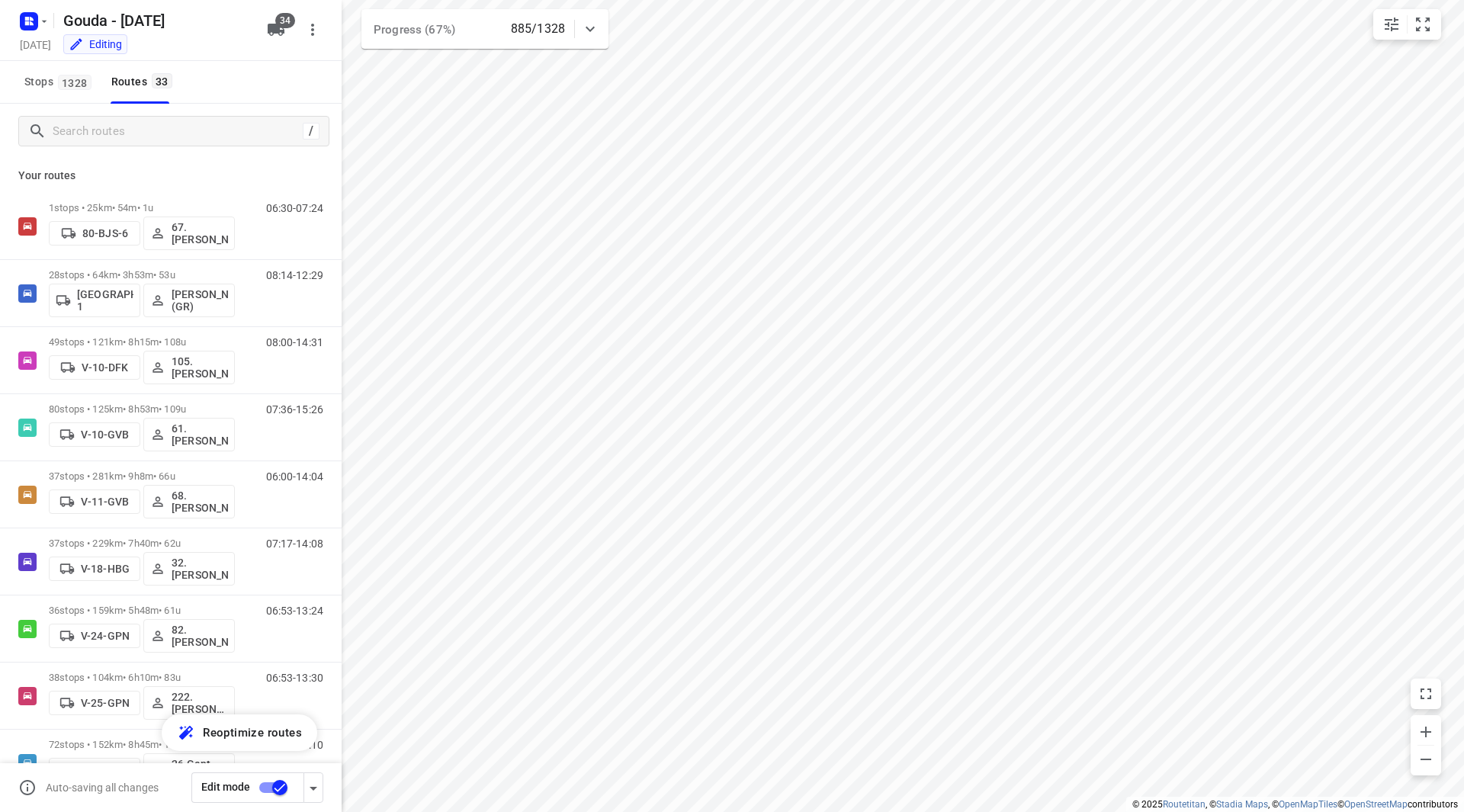
click at [268, 39] on button "34" at bounding box center [276, 29] width 31 height 31
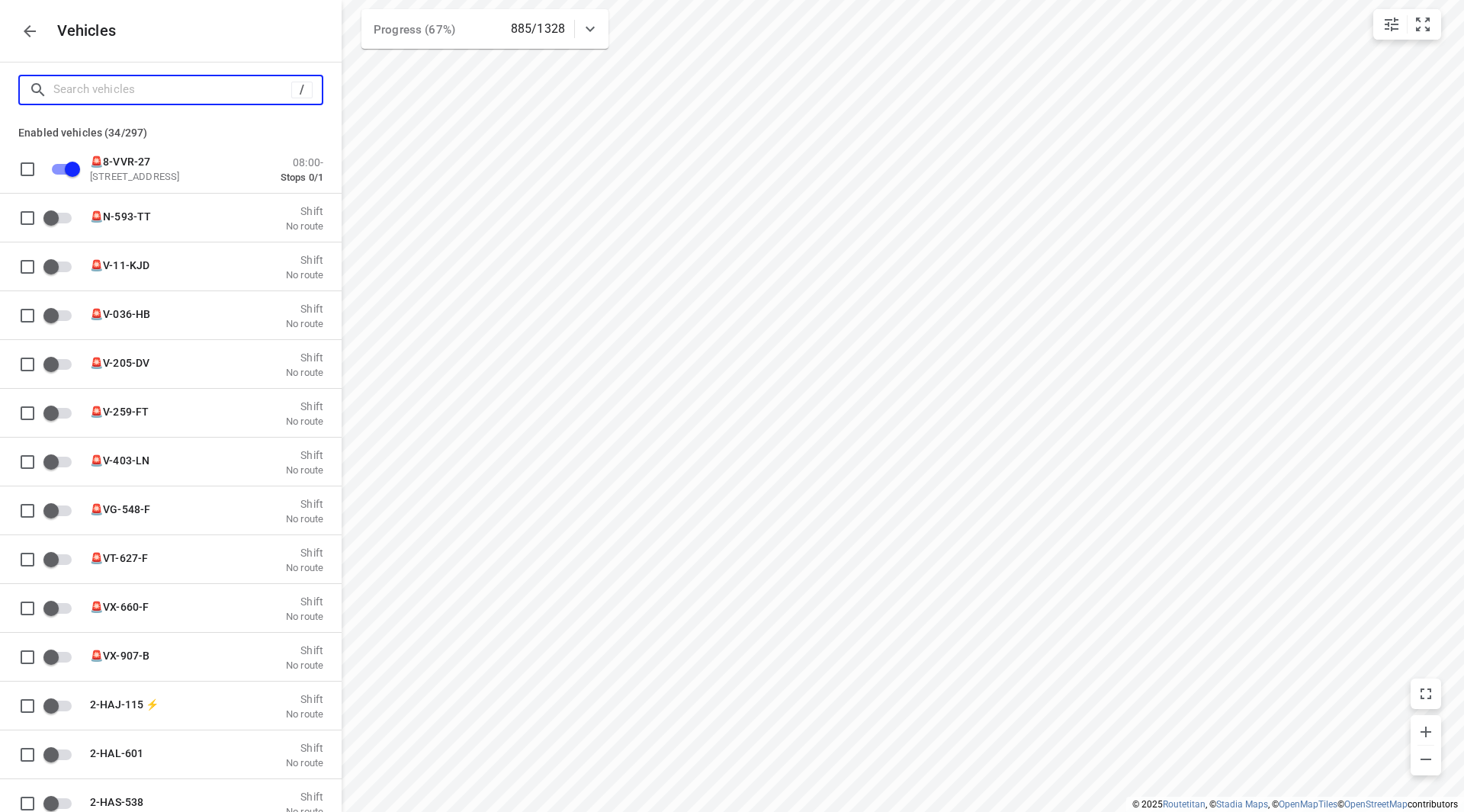
click at [200, 79] on input "Search vehicles" at bounding box center [172, 90] width 238 height 24
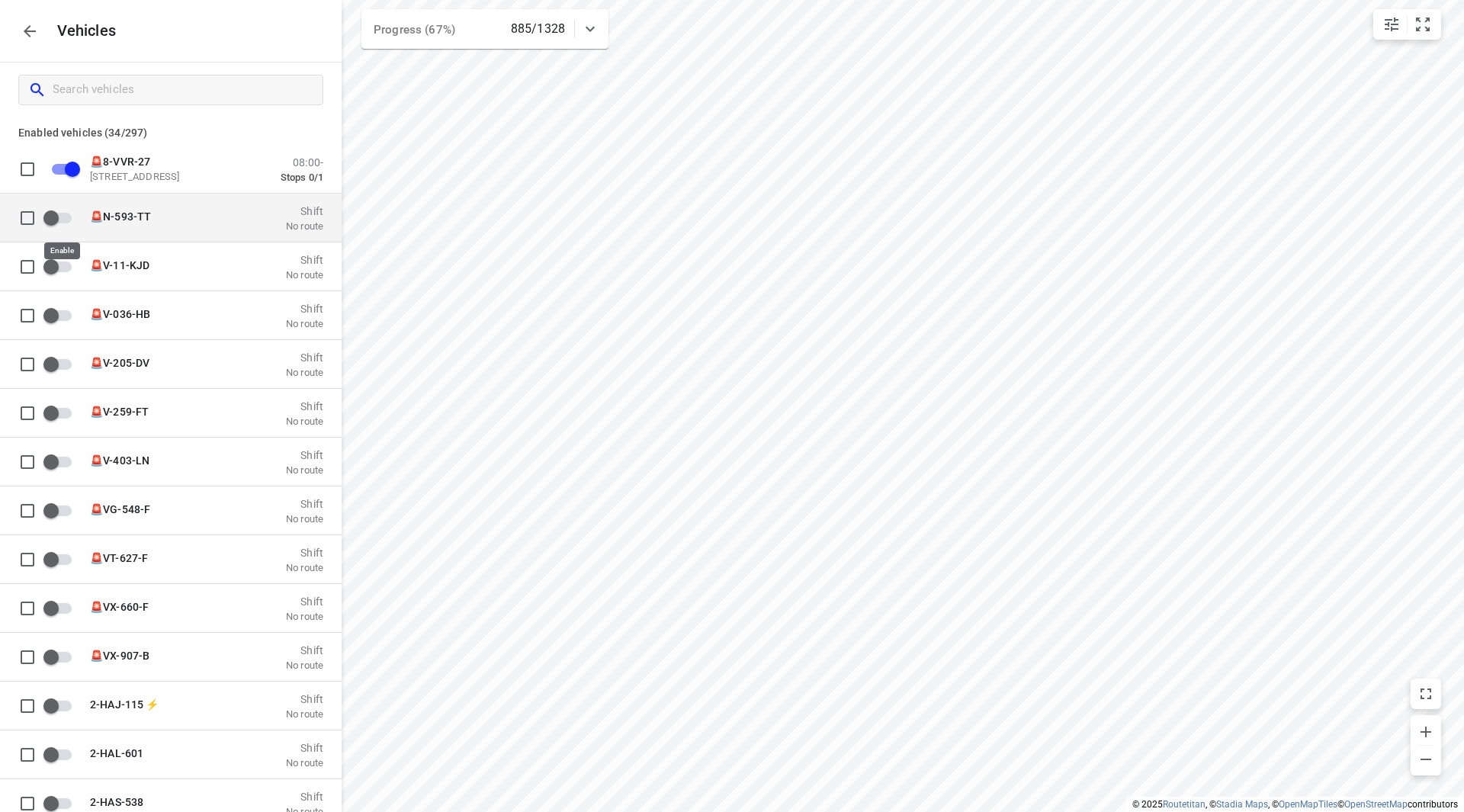
click at [60, 217] on input "grid" at bounding box center [51, 217] width 87 height 29
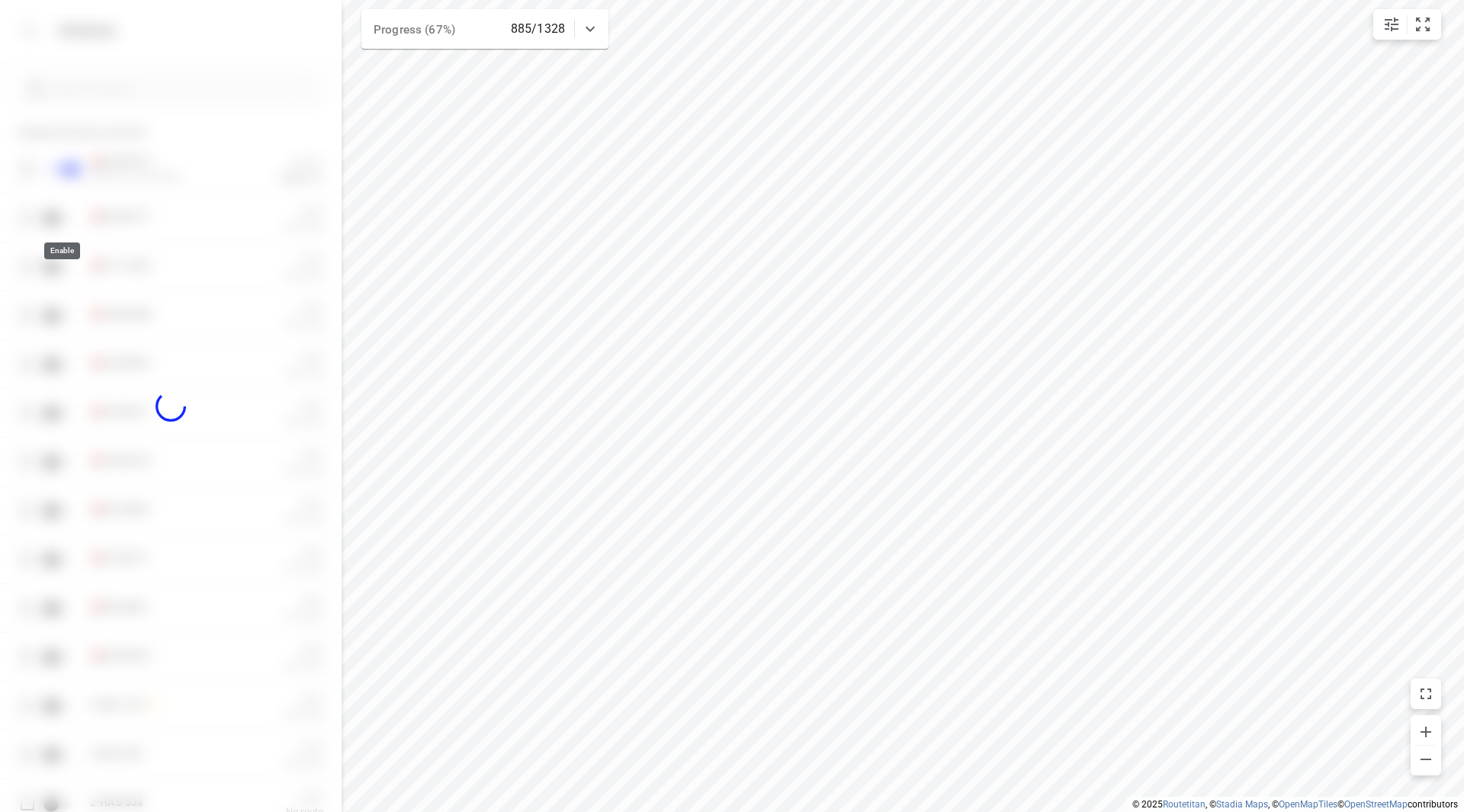
checkbox input "true"
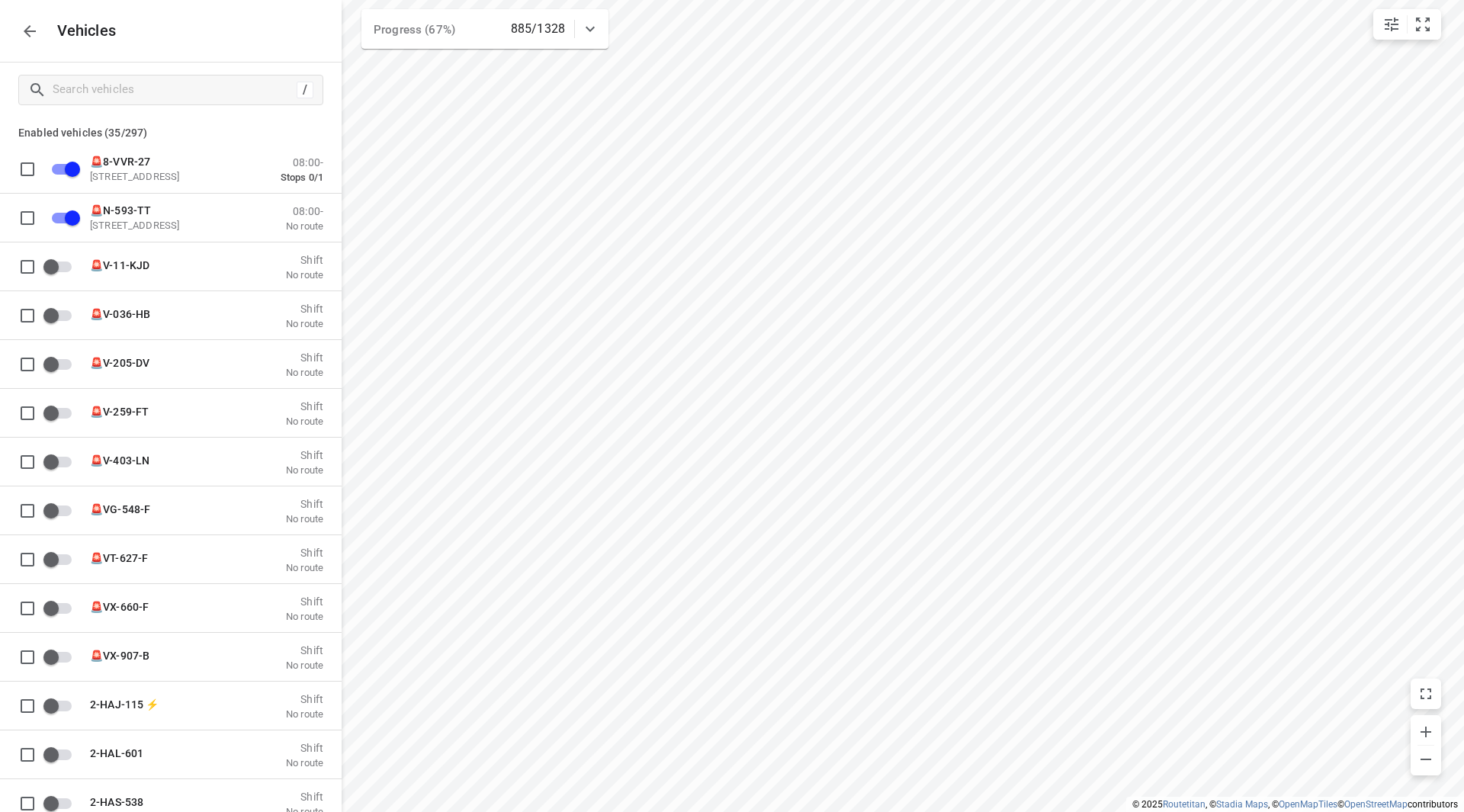
click at [35, 31] on icon "button" at bounding box center [30, 31] width 13 height 13
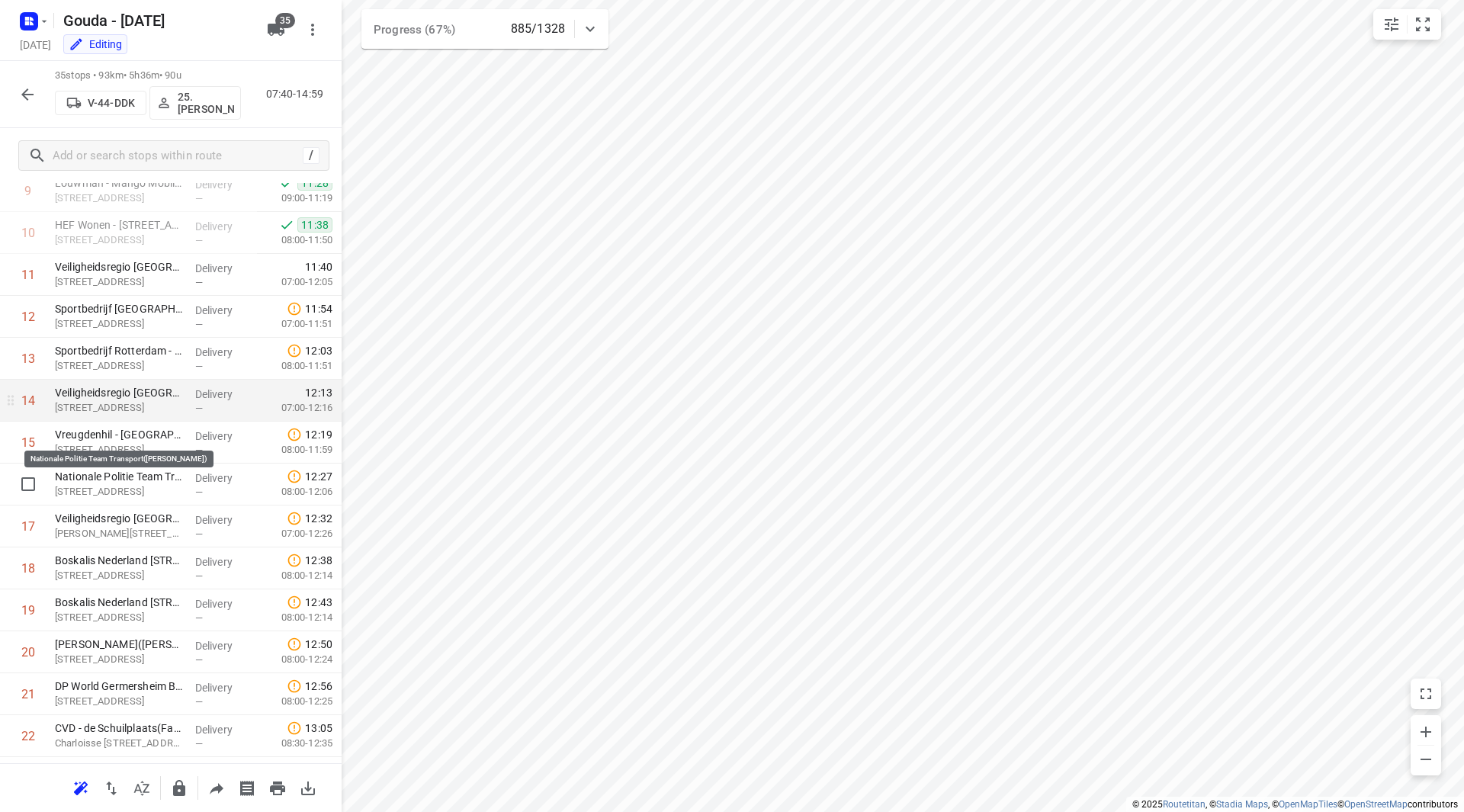
scroll to position [381, 0]
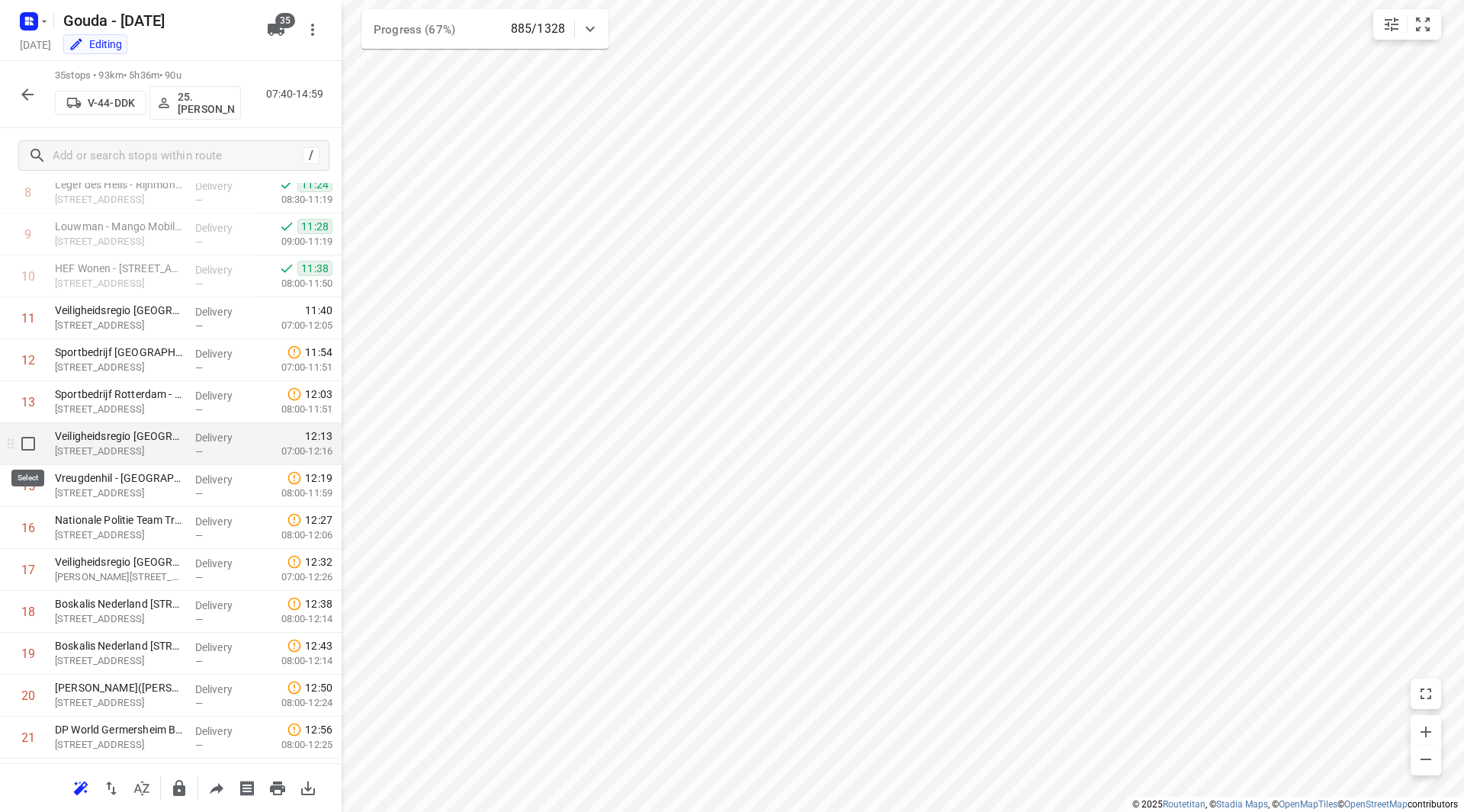
click at [25, 447] on input "checkbox" at bounding box center [28, 444] width 31 height 31
checkbox input "true"
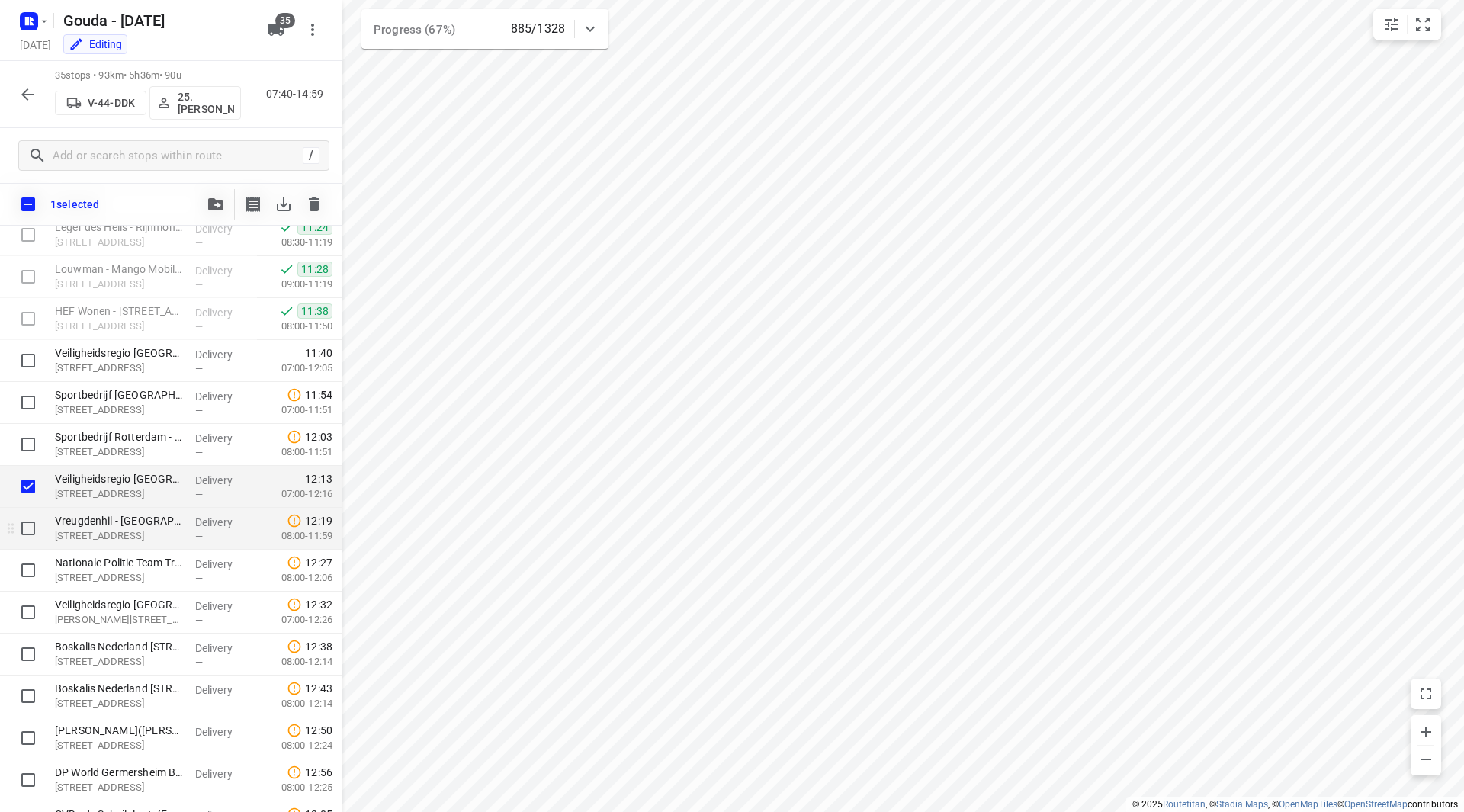
drag, startPoint x: 29, startPoint y: 524, endPoint x: 29, endPoint y: 564, distance: 40.0
click at [28, 524] on input "checkbox" at bounding box center [28, 528] width 31 height 31
checkbox input "true"
click at [29, 572] on input "checkbox" at bounding box center [28, 570] width 31 height 31
checkbox input "true"
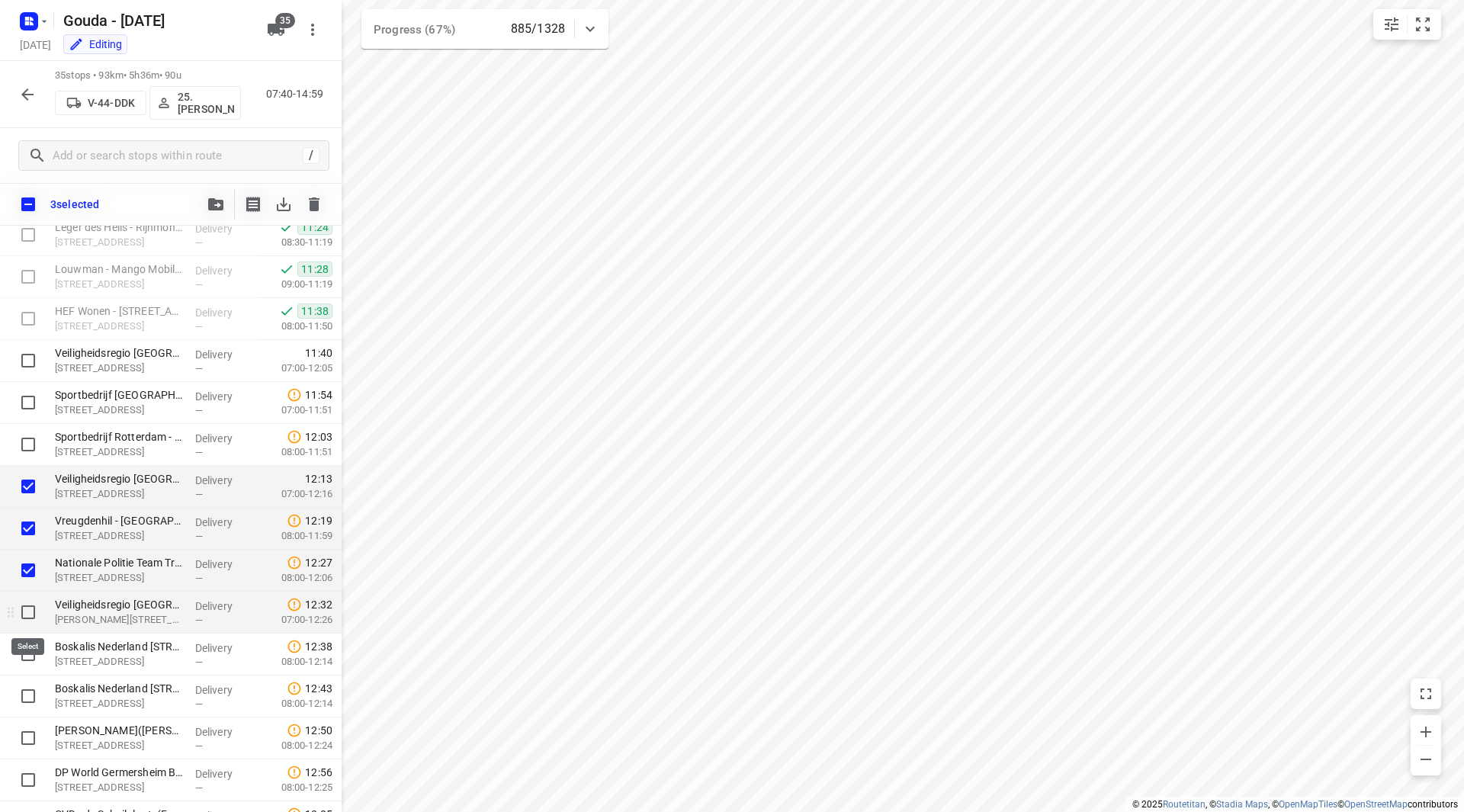
drag, startPoint x: 31, startPoint y: 598, endPoint x: 31, endPoint y: 631, distance: 33.0
click at [31, 598] on input "checkbox" at bounding box center [28, 612] width 31 height 31
checkbox input "true"
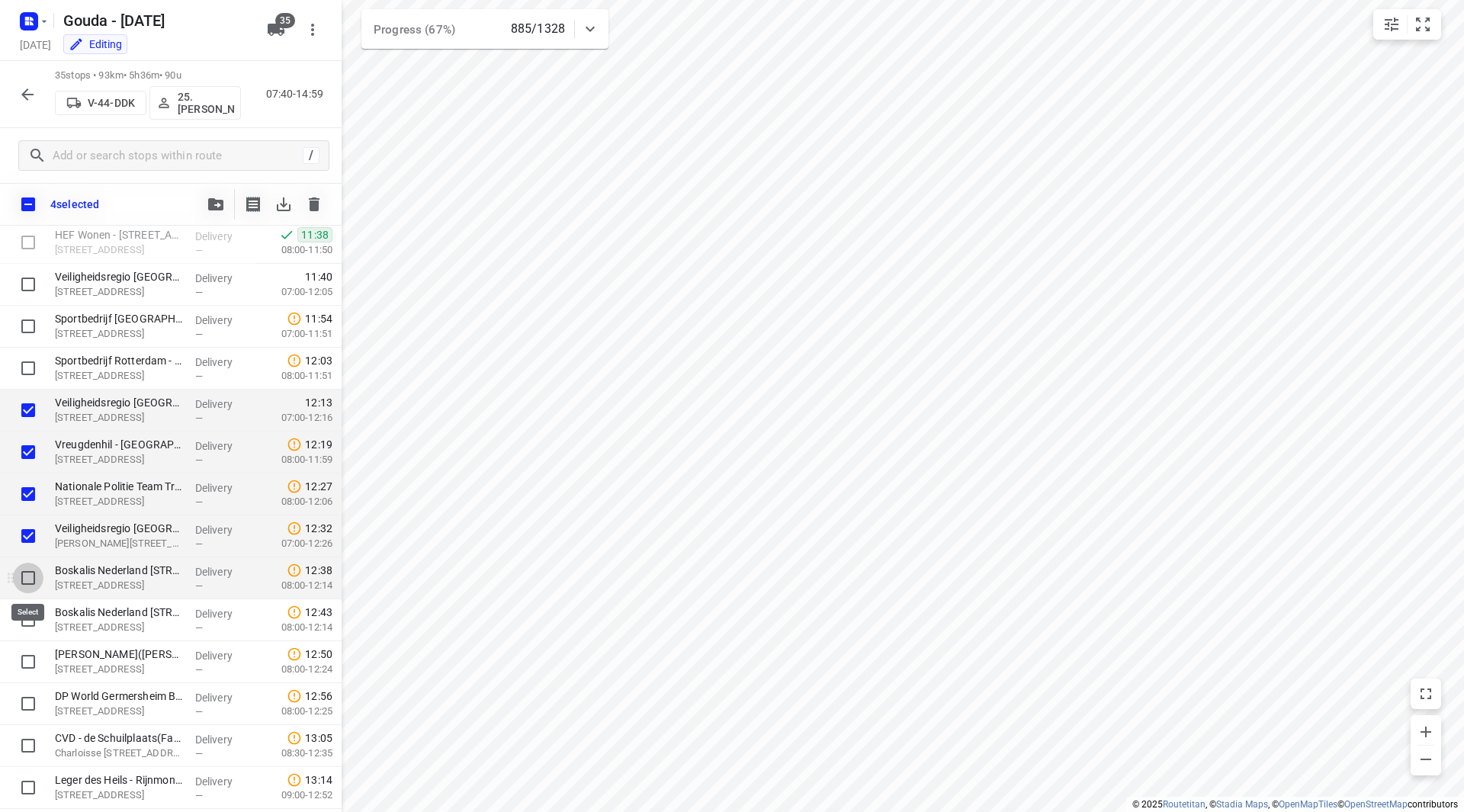
click at [33, 573] on input "checkbox" at bounding box center [28, 577] width 31 height 31
checkbox input "true"
click at [33, 616] on input "checkbox" at bounding box center [28, 620] width 31 height 31
checkbox input "true"
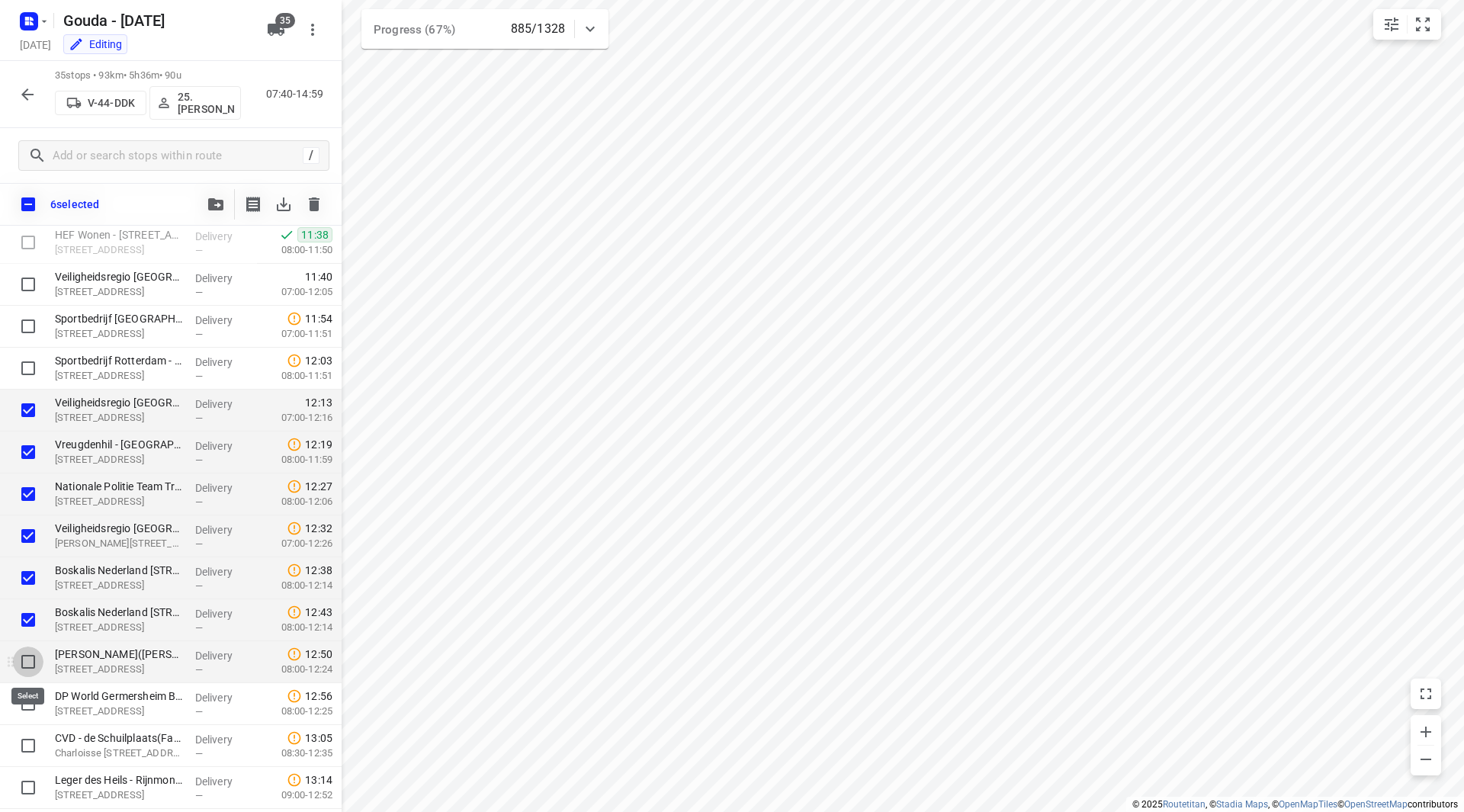
drag, startPoint x: 24, startPoint y: 667, endPoint x: 28, endPoint y: 689, distance: 22.4
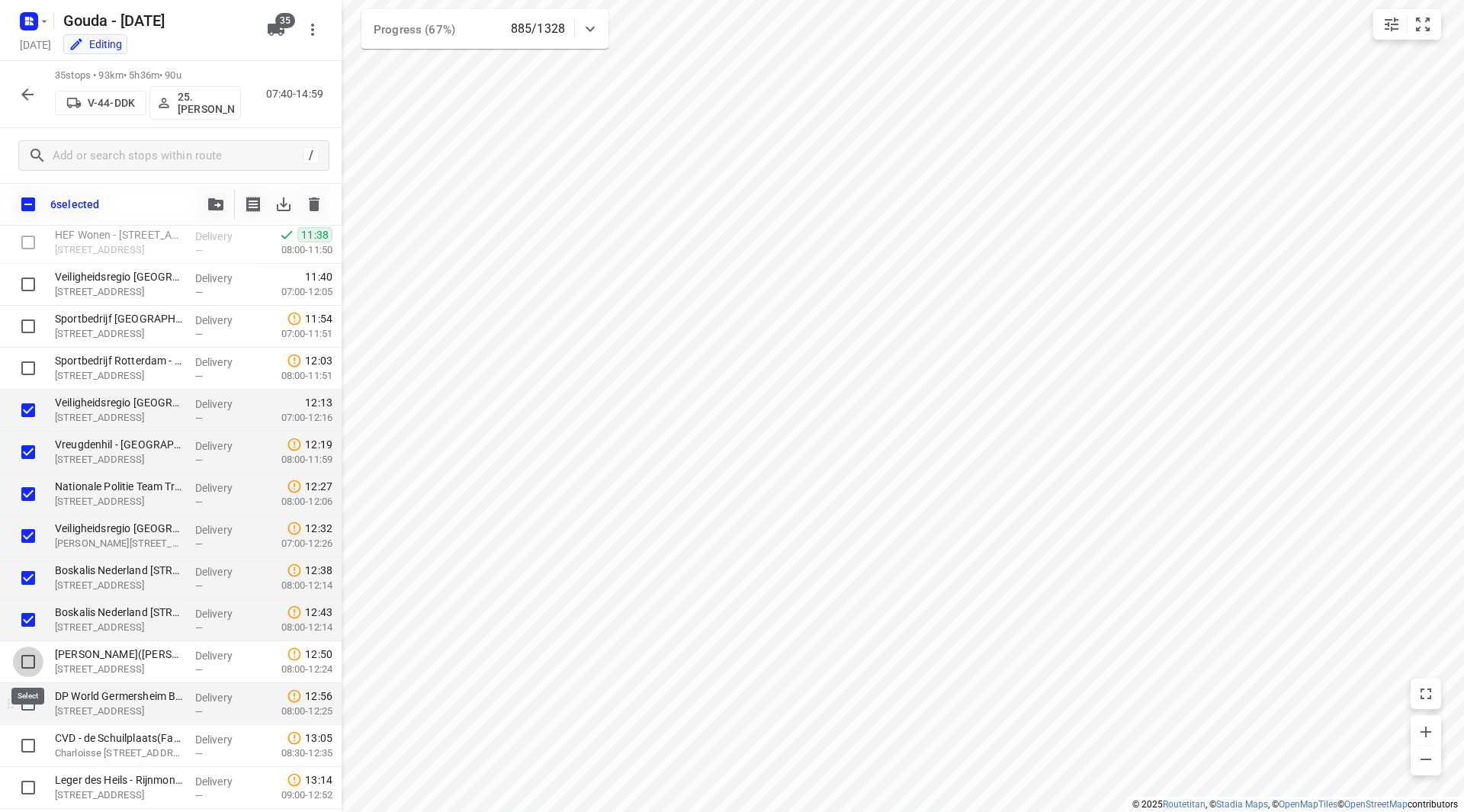
click at [24, 666] on input "checkbox" at bounding box center [28, 661] width 31 height 31
checkbox input "true"
click at [30, 702] on input "checkbox" at bounding box center [28, 703] width 31 height 31
checkbox input "true"
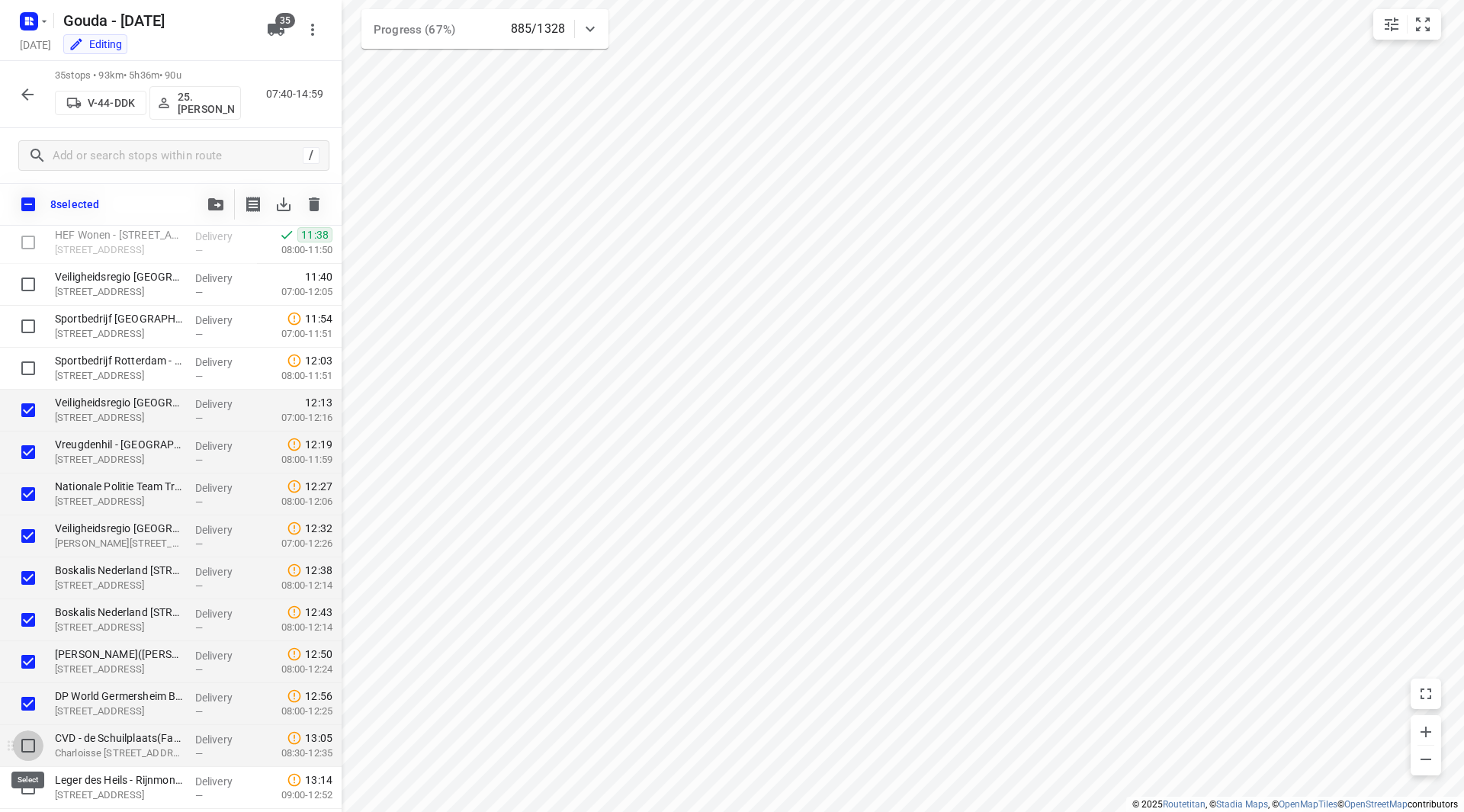
click at [32, 745] on input "checkbox" at bounding box center [28, 745] width 31 height 31
checkbox input "true"
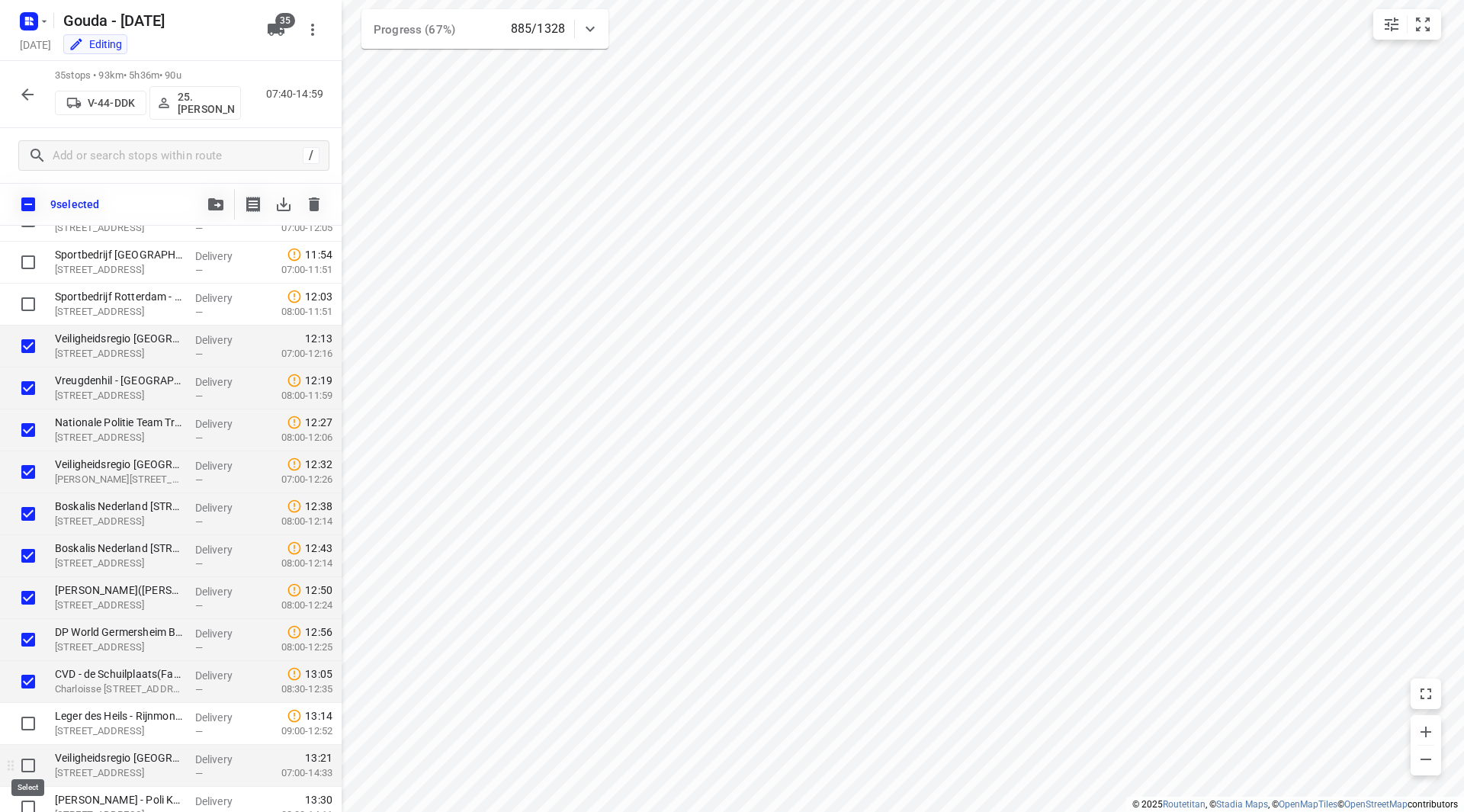
scroll to position [533, 0]
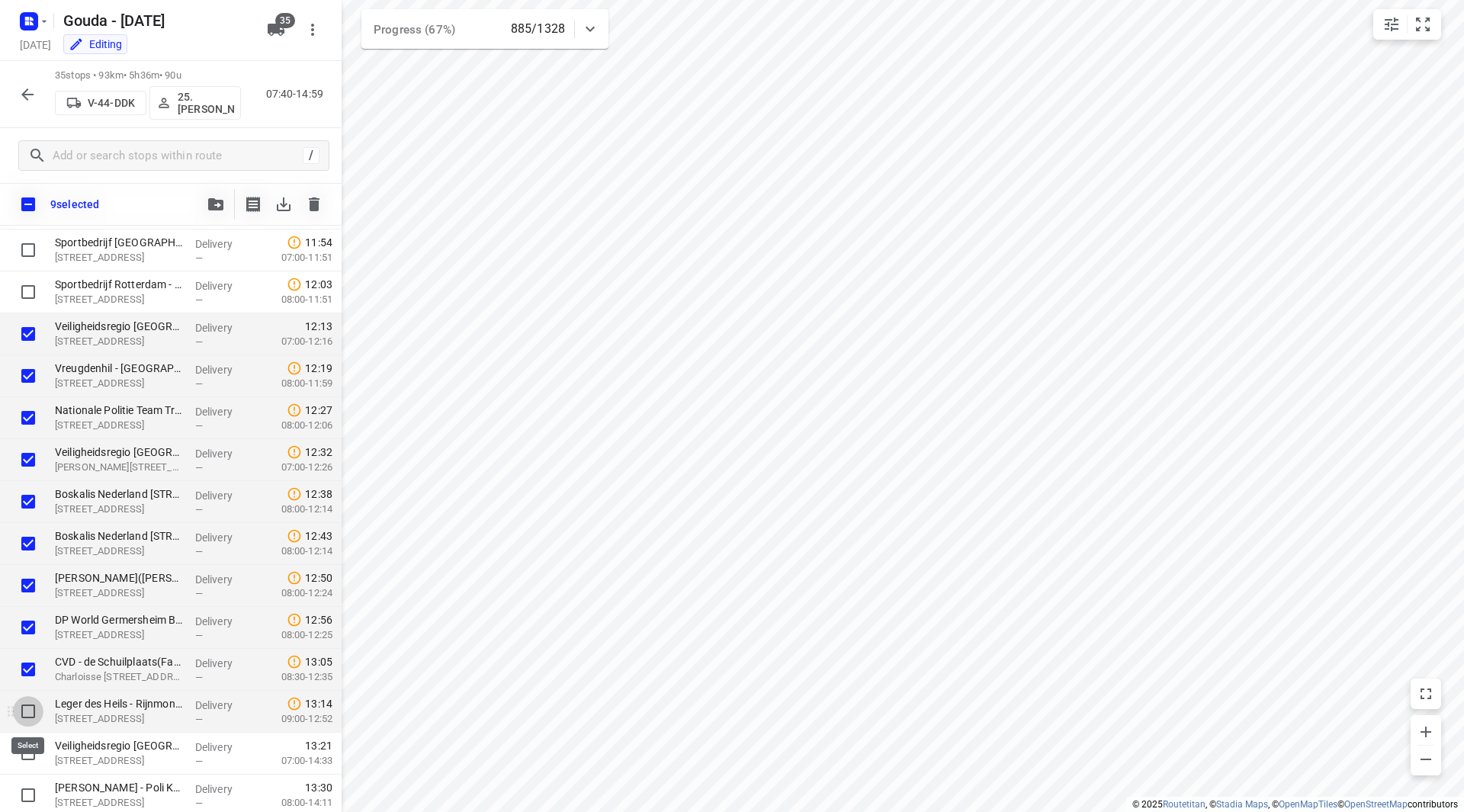
drag, startPoint x: 27, startPoint y: 708, endPoint x: 38, endPoint y: 752, distance: 45.4
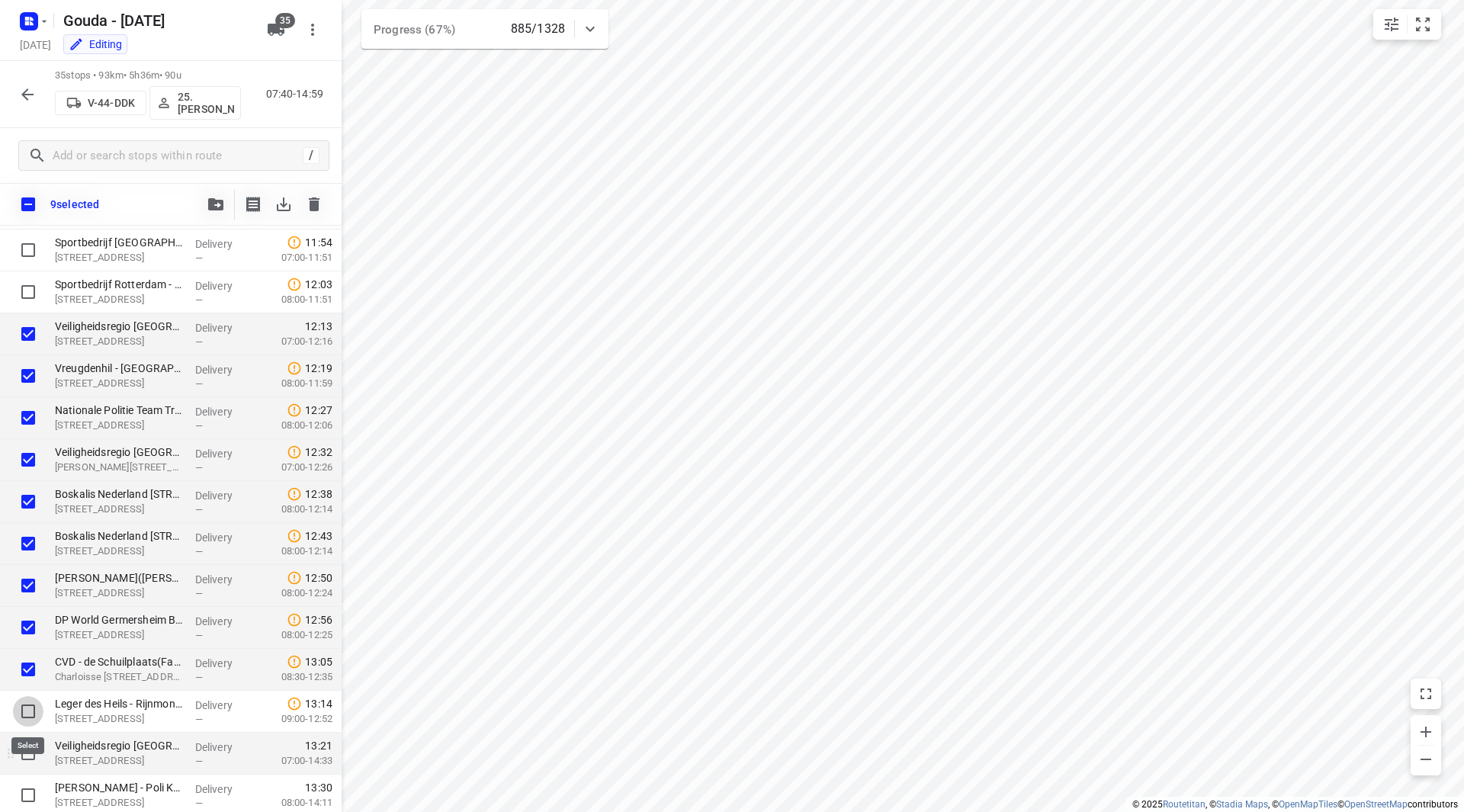
click at [27, 708] on input "checkbox" at bounding box center [28, 711] width 31 height 31
checkbox input "true"
click at [38, 752] on input "checkbox" at bounding box center [28, 753] width 31 height 31
checkbox input "true"
click at [203, 200] on button "button" at bounding box center [215, 204] width 31 height 31
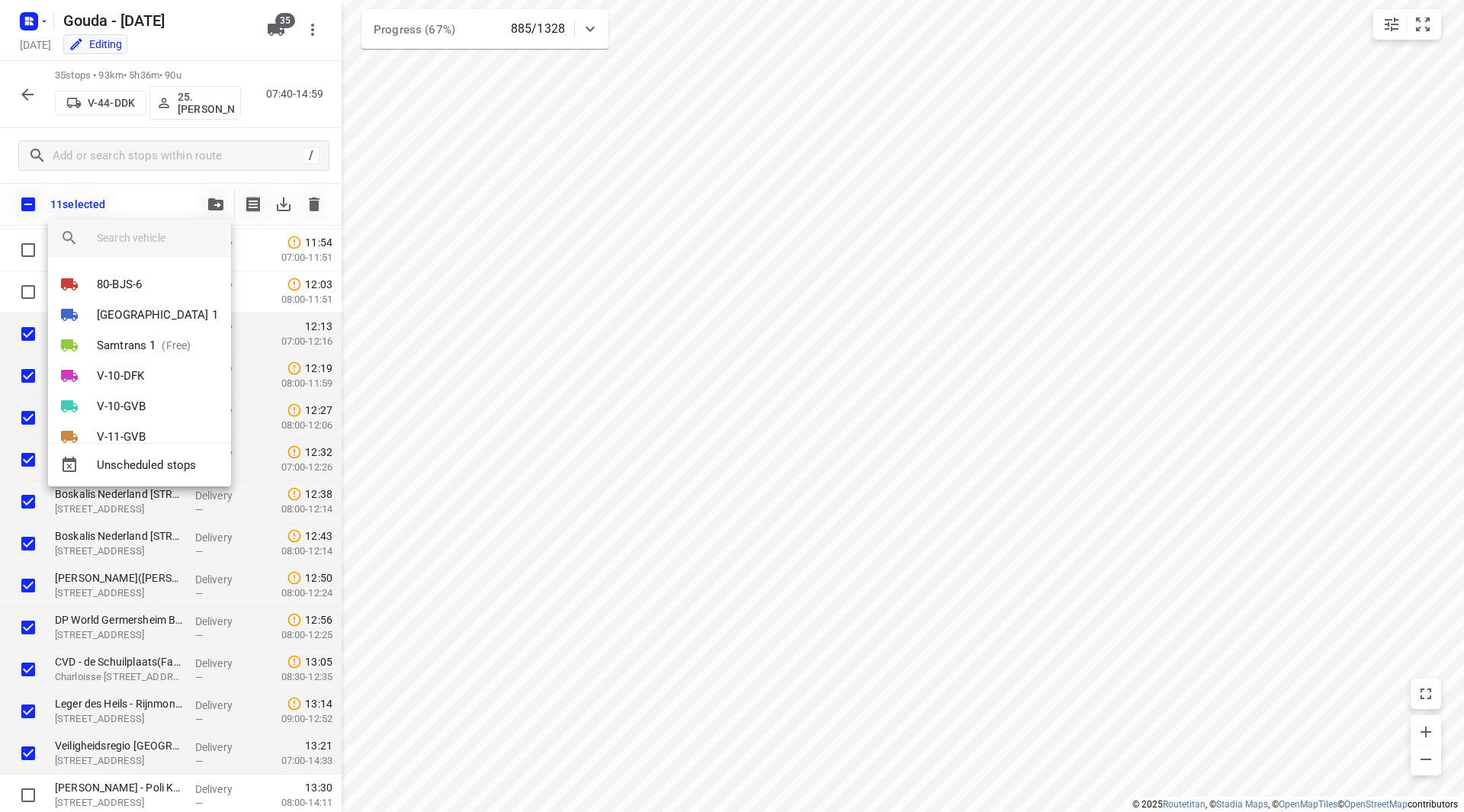
drag, startPoint x: 164, startPoint y: 228, endPoint x: 162, endPoint y: 238, distance: 10.2
click at [164, 228] on input "search vehicle" at bounding box center [157, 237] width 122 height 23
type input "5"
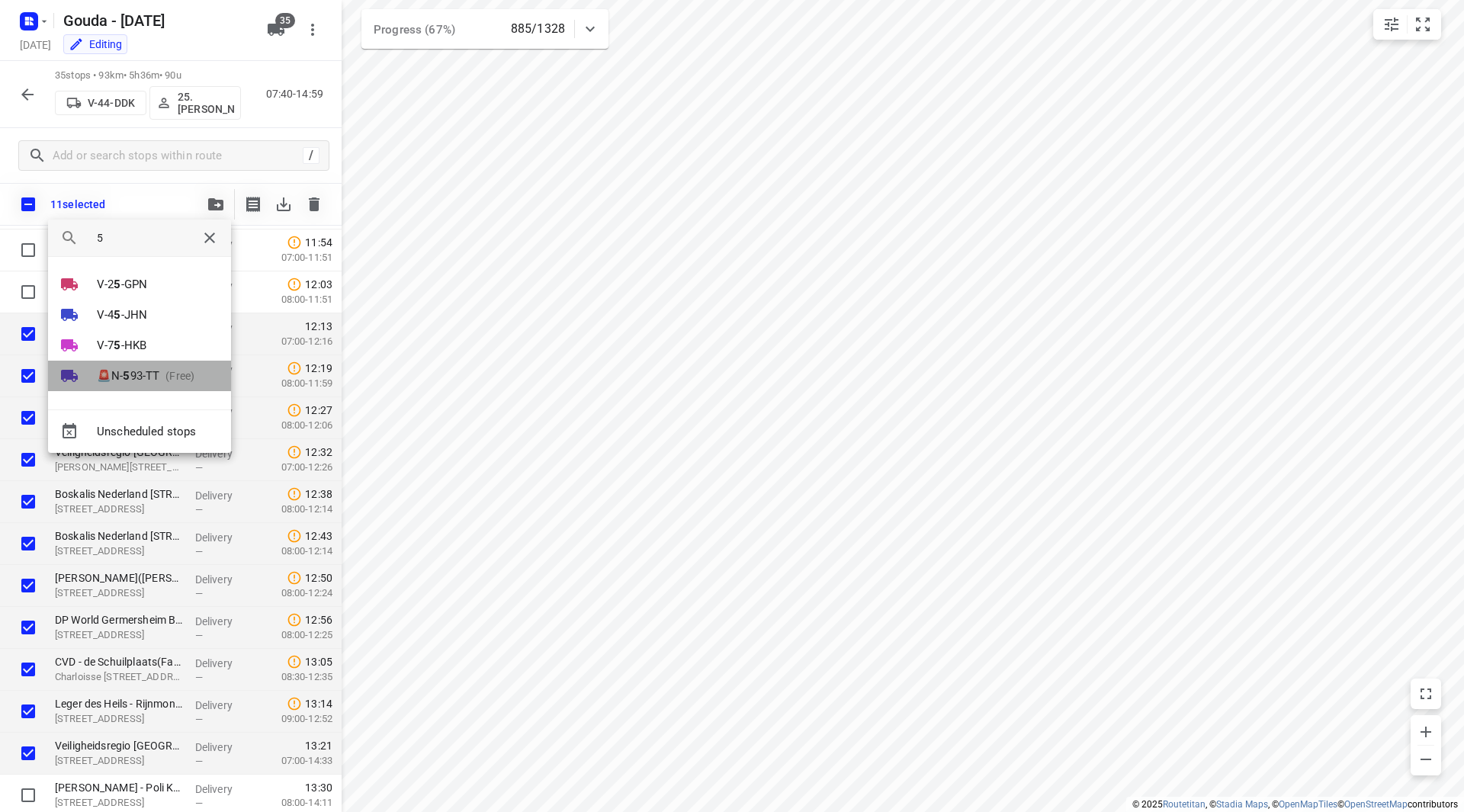
click at [169, 379] on p "(Free)" at bounding box center [177, 376] width 35 height 16
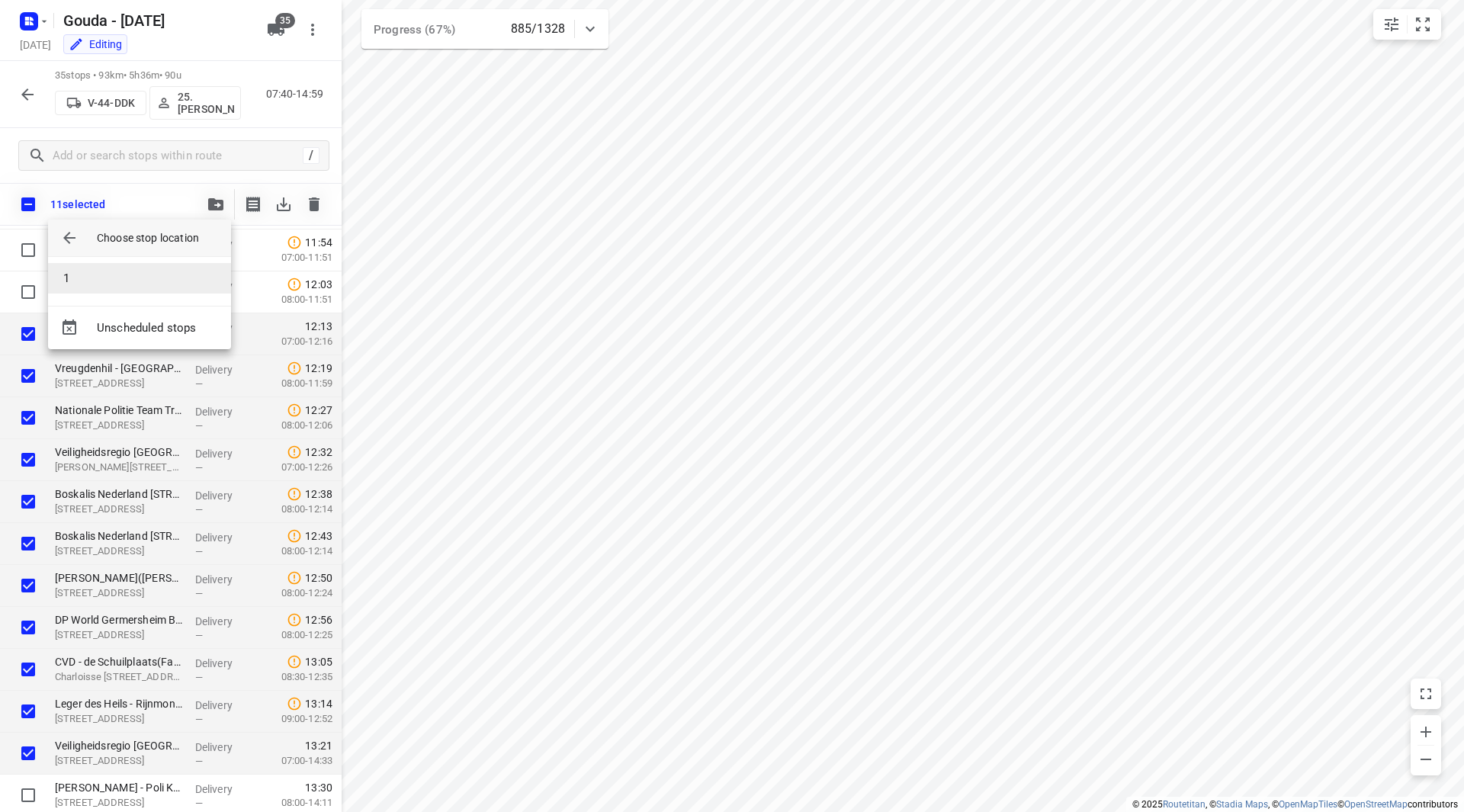
click at [105, 277] on li "1" at bounding box center [139, 278] width 183 height 31
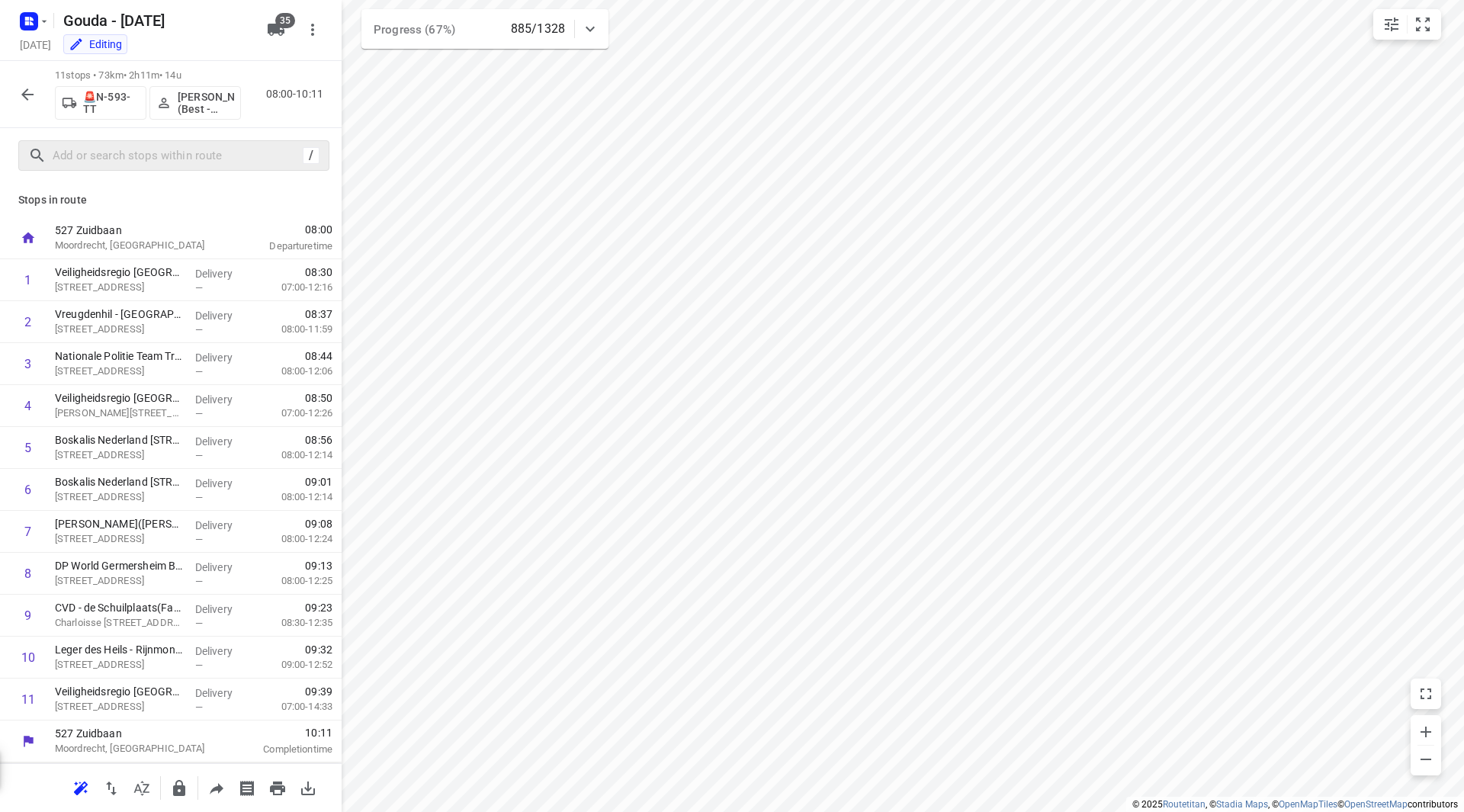
scroll to position [0, 0]
click at [205, 101] on p "Rutger de Bruin (Best - ZZP)" at bounding box center [206, 103] width 57 height 24
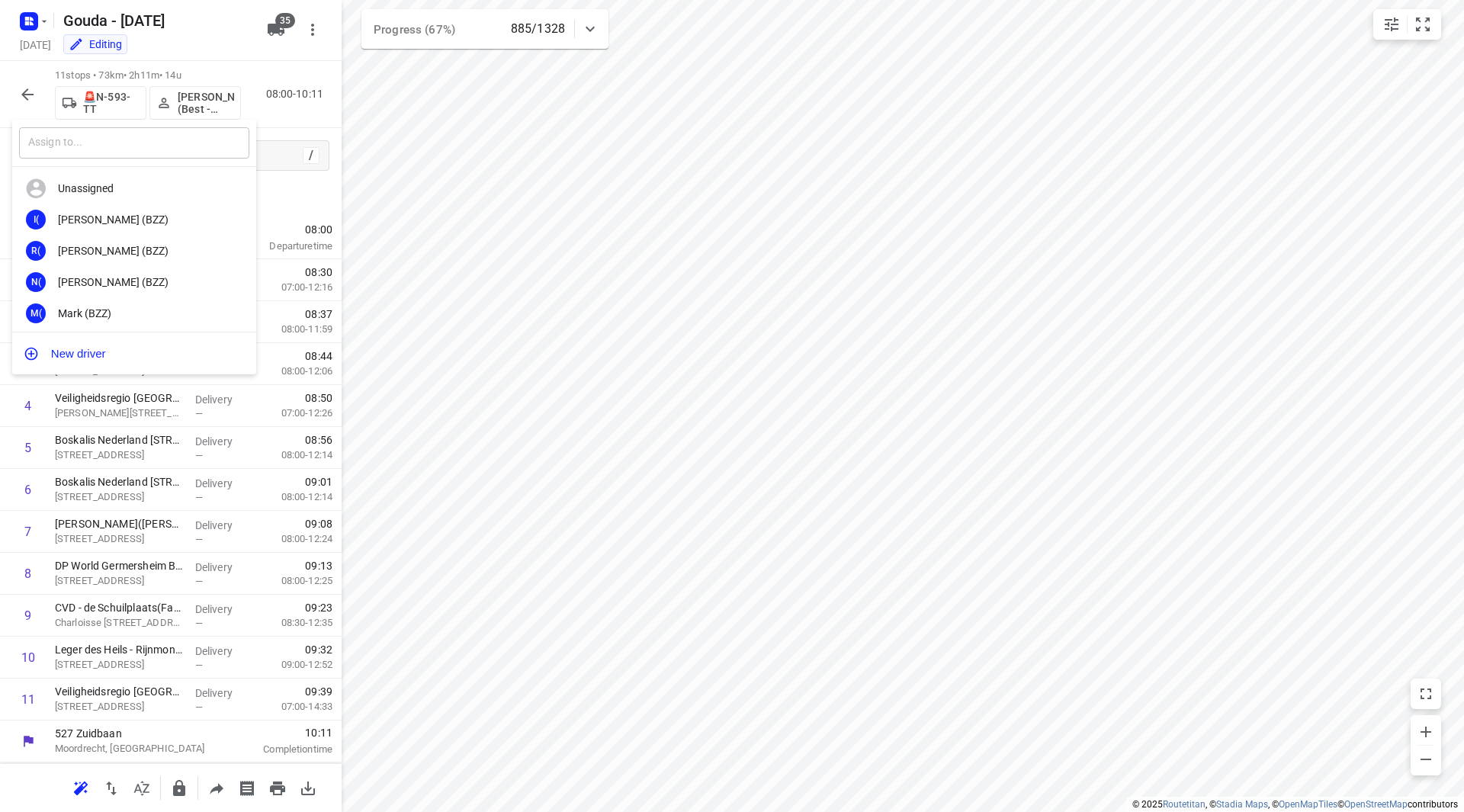
drag, startPoint x: 181, startPoint y: 158, endPoint x: 179, endPoint y: 143, distance: 15.1
click at [178, 146] on input "text" at bounding box center [134, 143] width 230 height 31
click at [180, 143] on input "text" at bounding box center [134, 143] width 230 height 31
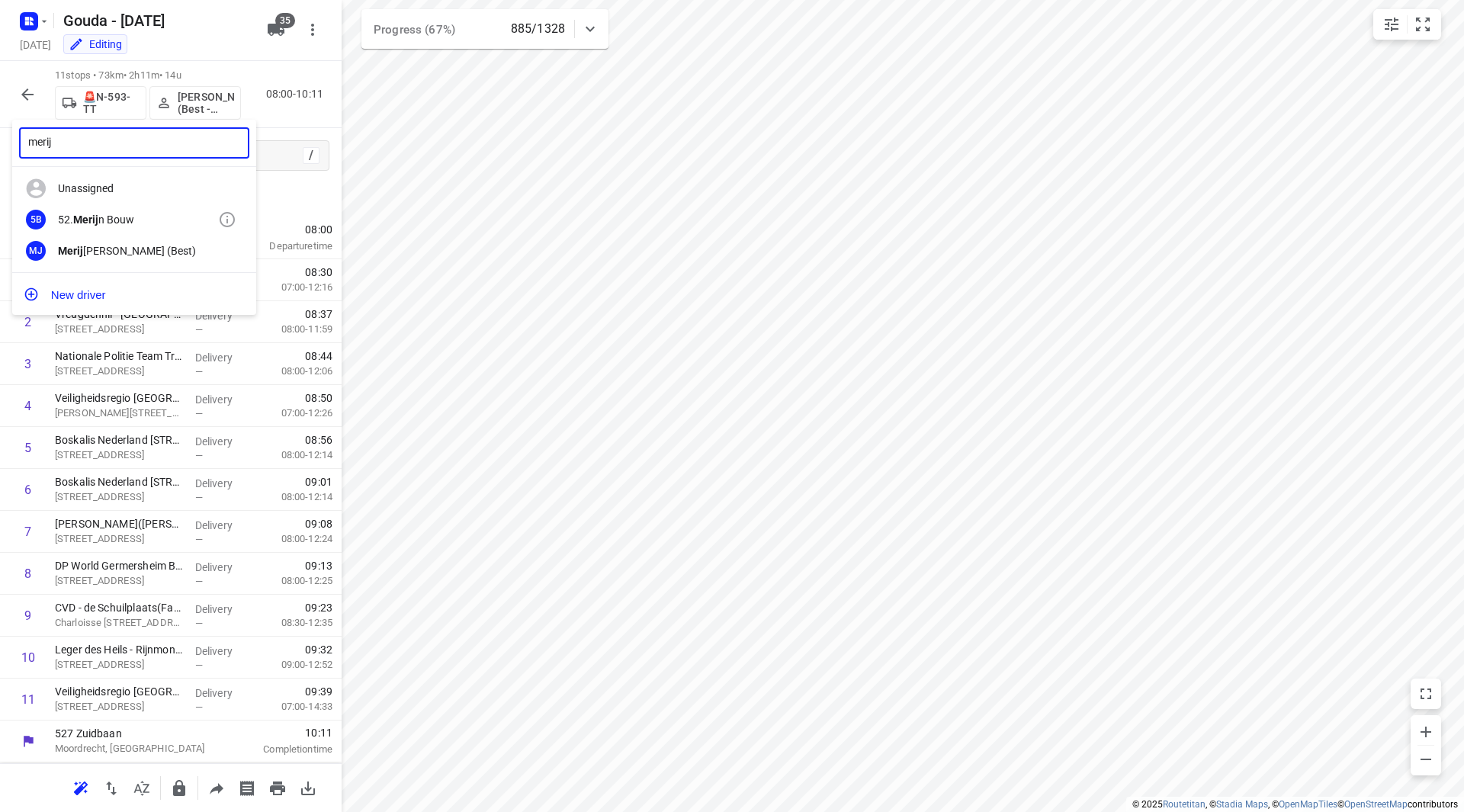
type input "merij"
click at [133, 212] on div "5B 52. Merij n Bouw" at bounding box center [134, 220] width 244 height 31
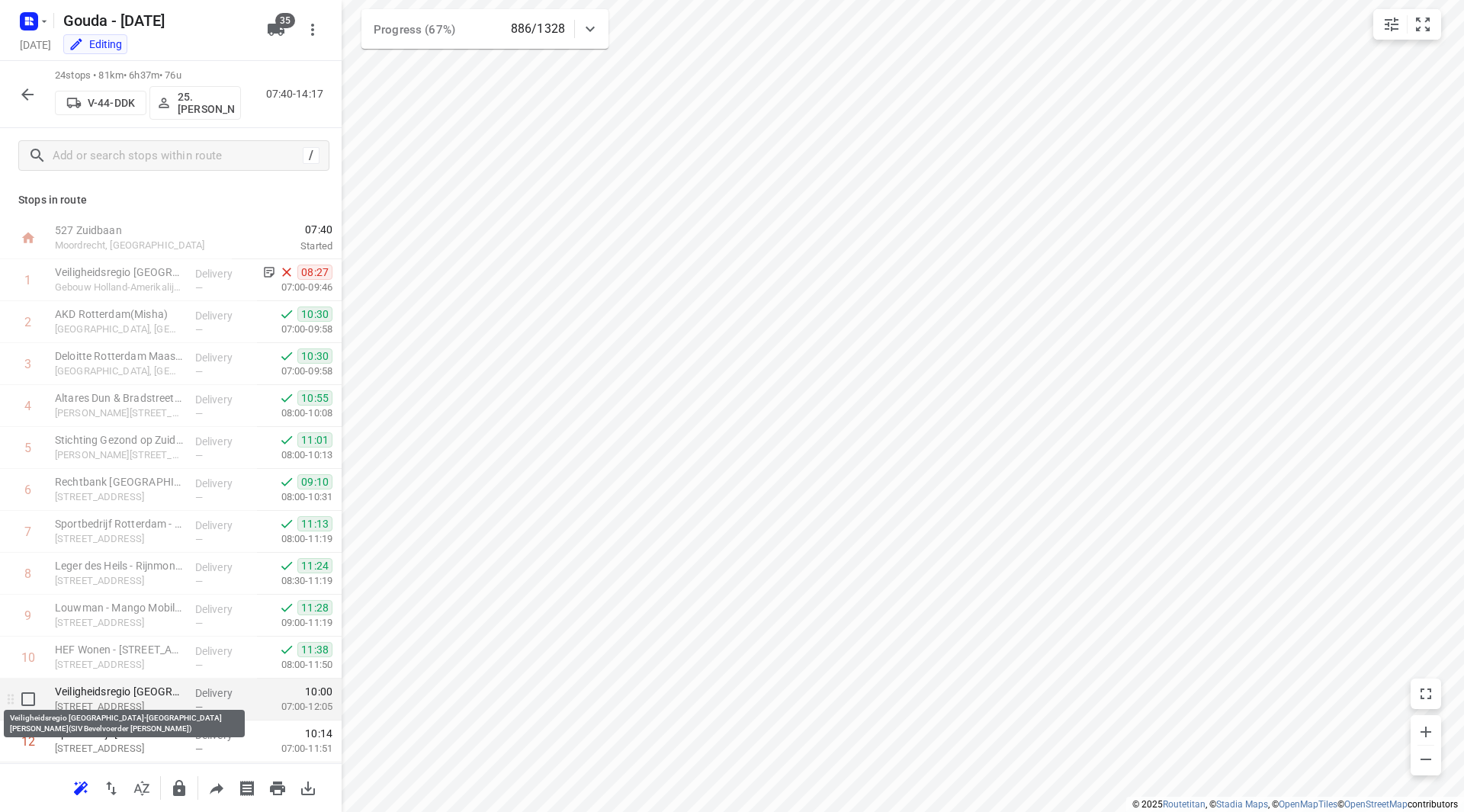
click at [142, 694] on p "Veiligheidsregio Rotterdam-Rijnmond - SIV Keyenburg(SIV Bevelvoerder Keyenburg)" at bounding box center [119, 691] width 128 height 15
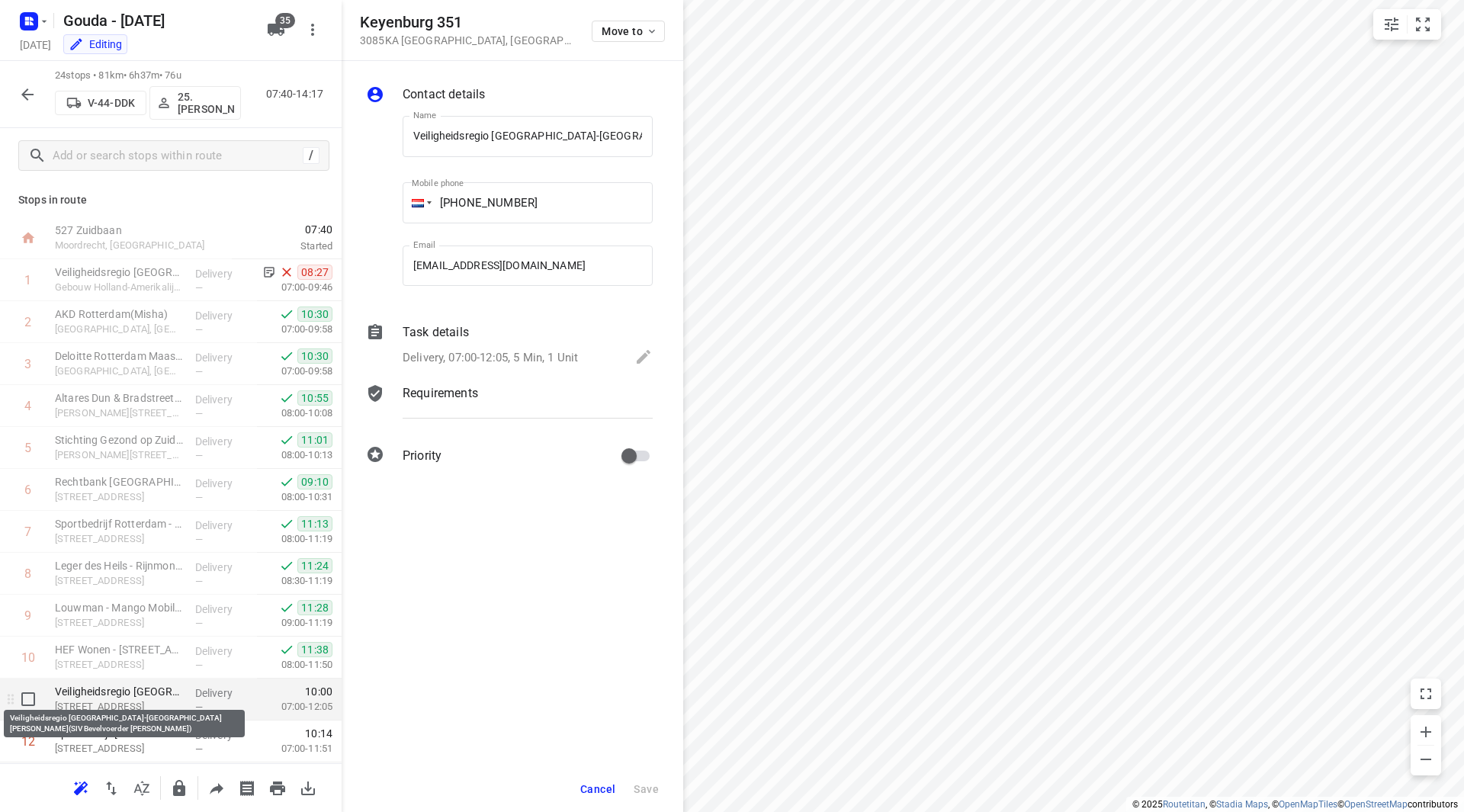
scroll to position [0, 173]
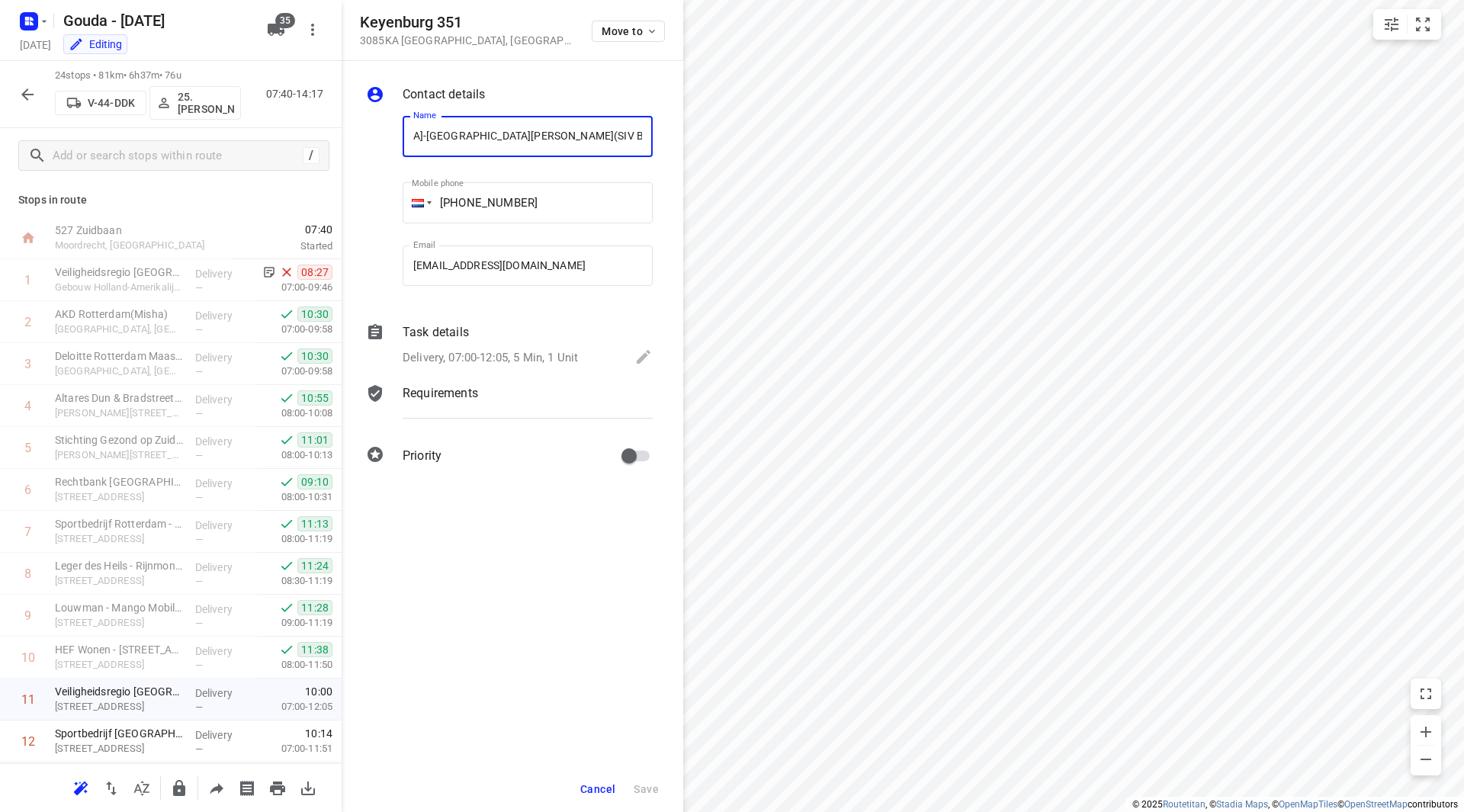
click at [481, 348] on div "Delivery, 07:00-12:05, 5 Min, 1 Unit" at bounding box center [528, 358] width 250 height 21
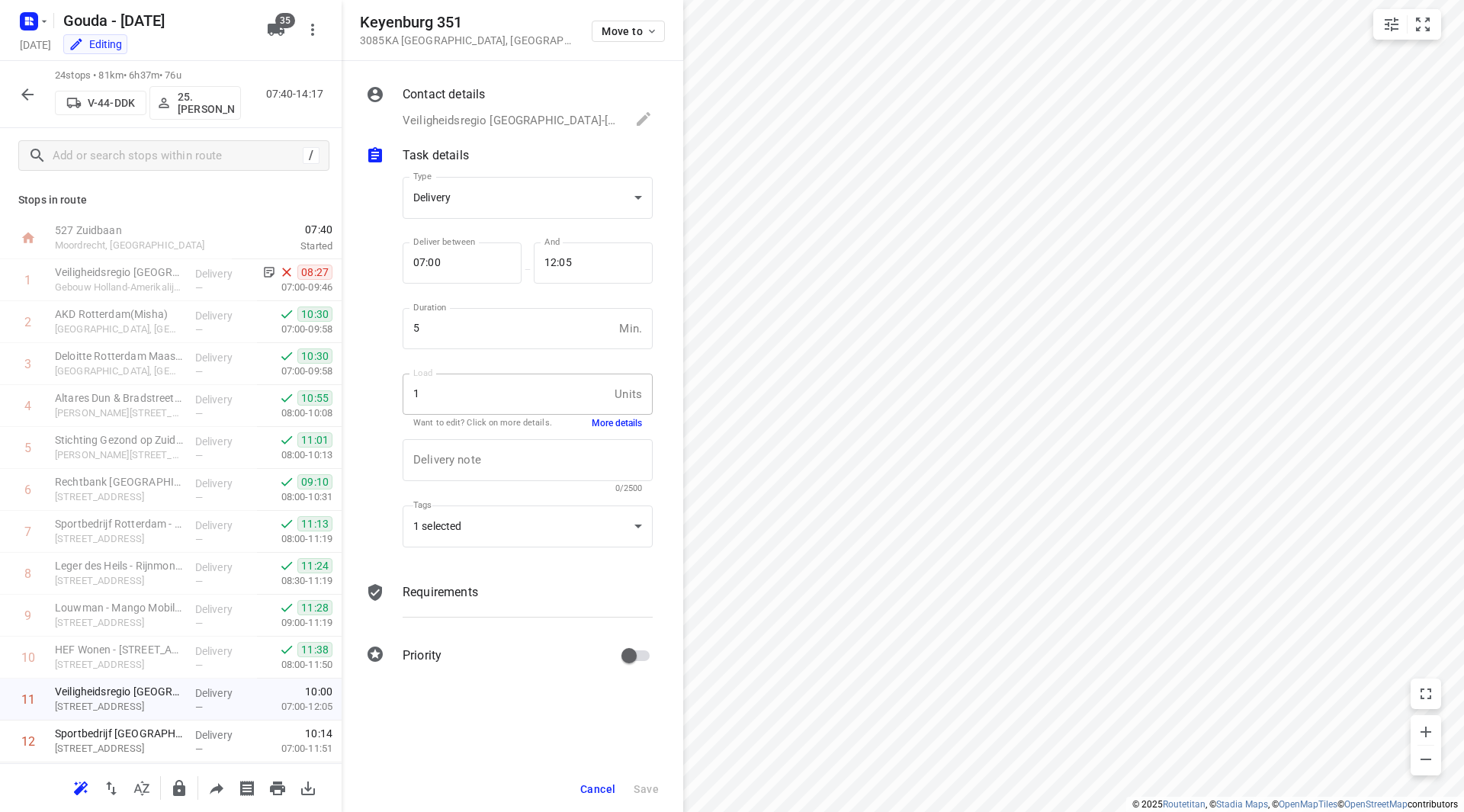
scroll to position [0, 0]
click at [596, 786] on span "Cancel" at bounding box center [598, 789] width 35 height 13
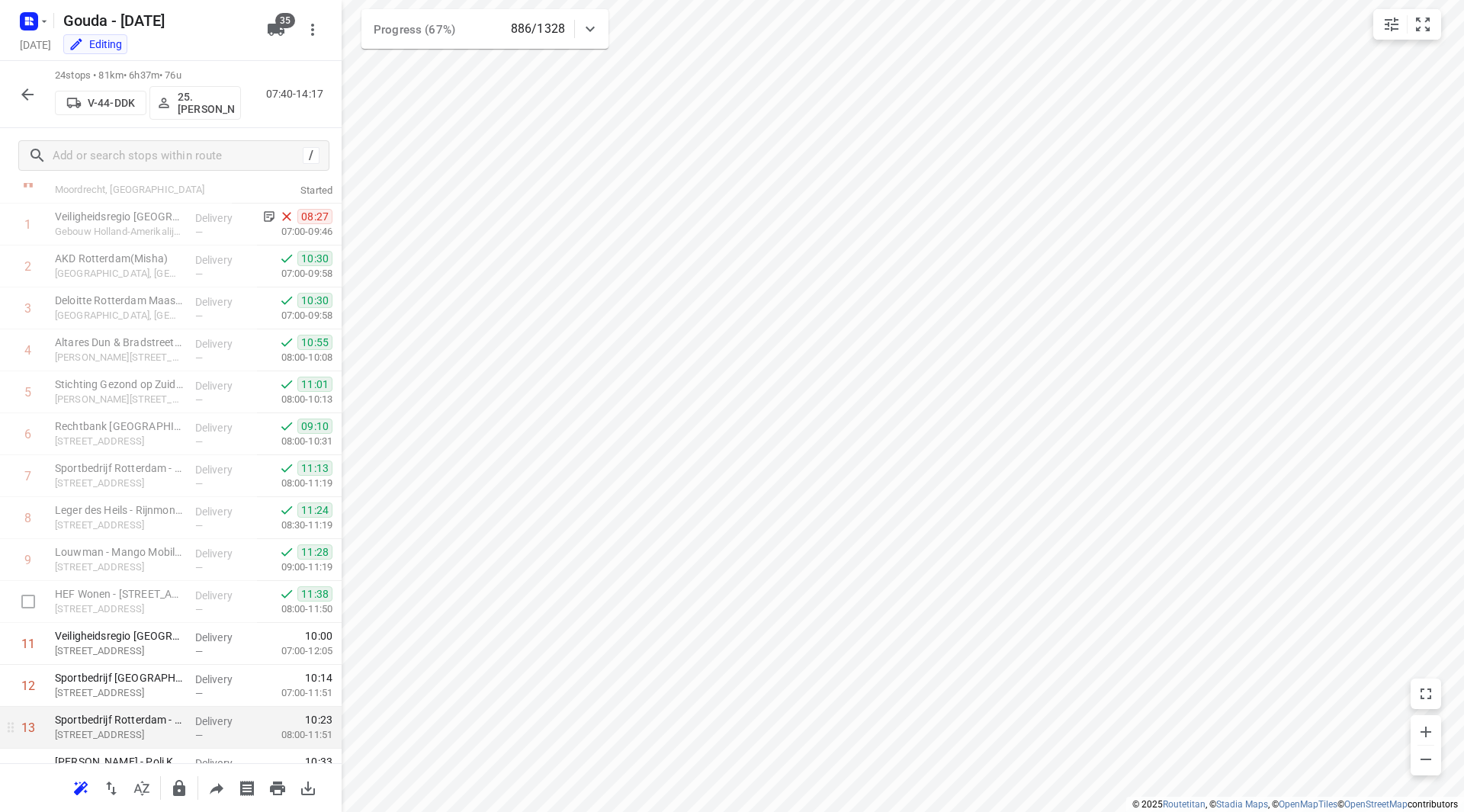
scroll to position [76, 0]
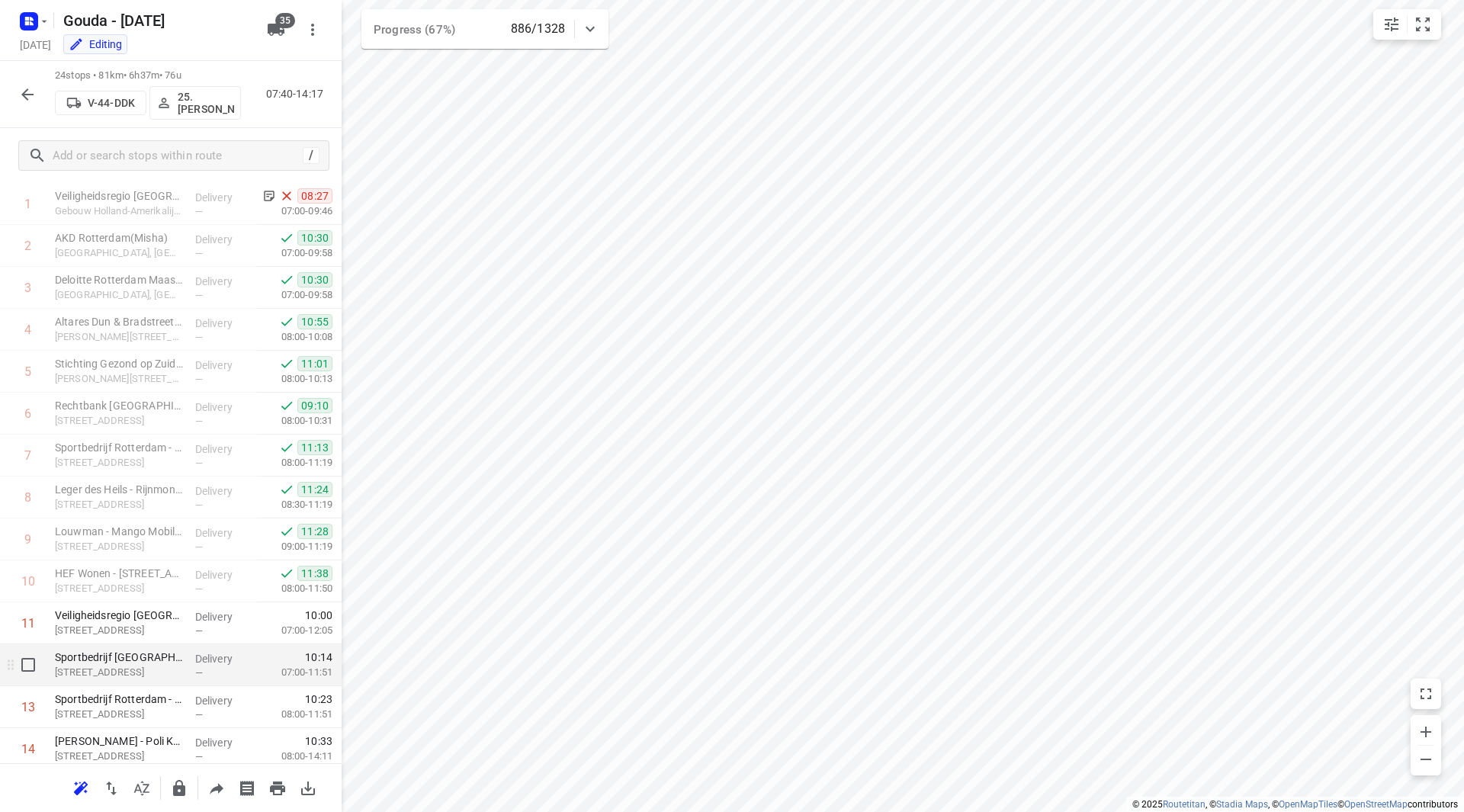
click at [115, 662] on p "Sportbedrijf Rotterdam - Loods op Zuid(Arjan van der Laan)" at bounding box center [119, 657] width 128 height 15
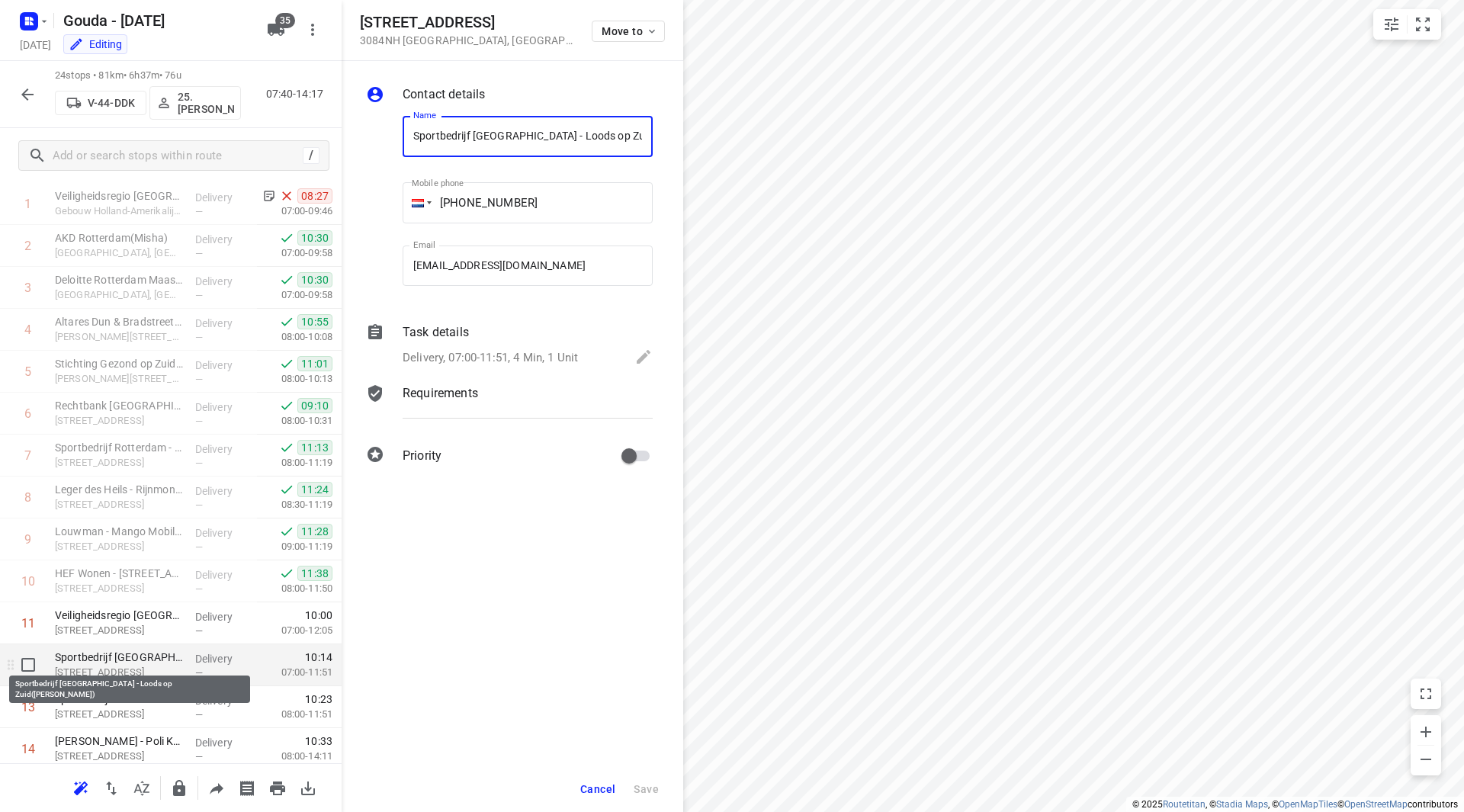
scroll to position [0, 57]
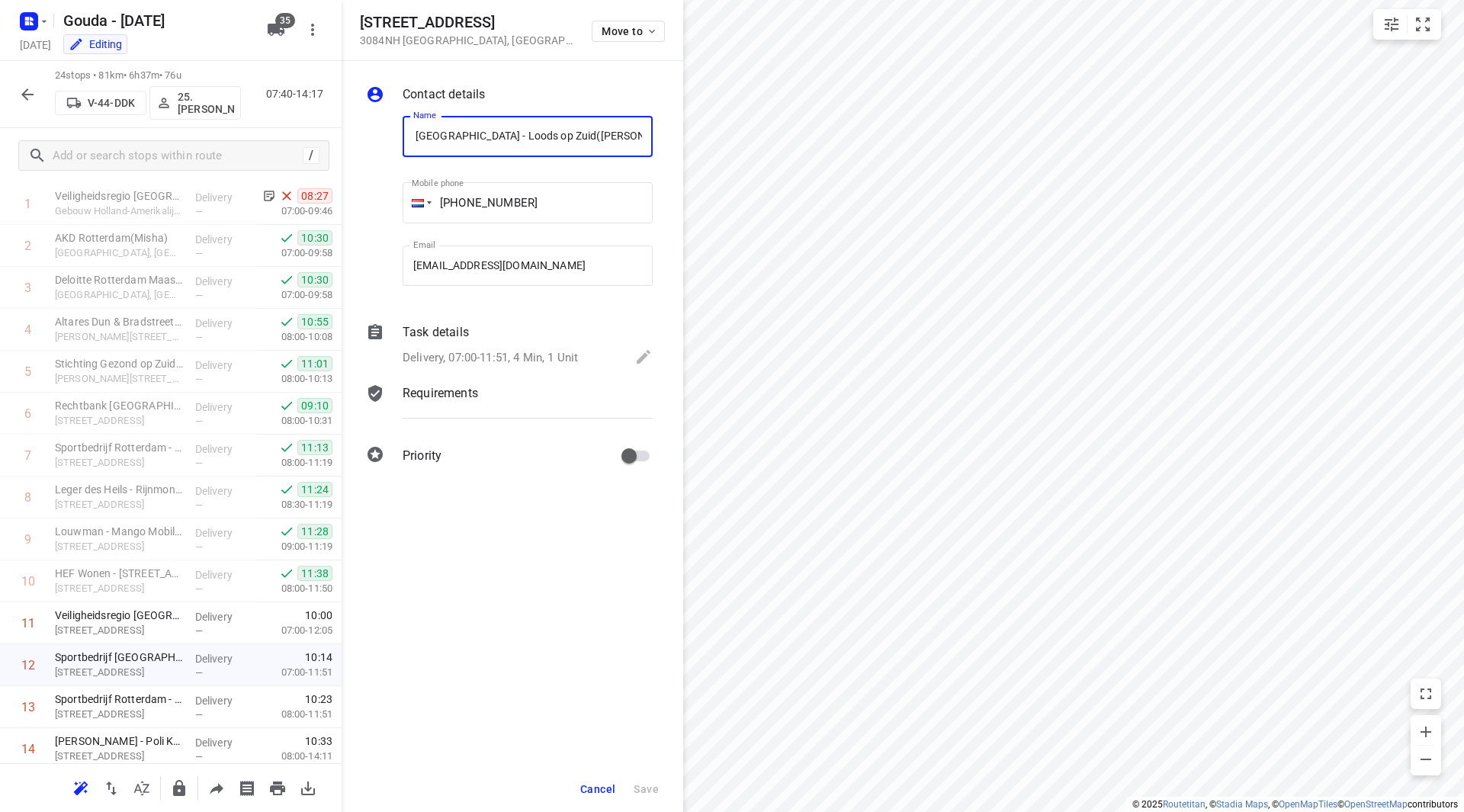
click at [498, 358] on p "Delivery, 07:00-11:51, 4 Min, 1 Unit" at bounding box center [490, 358] width 175 height 17
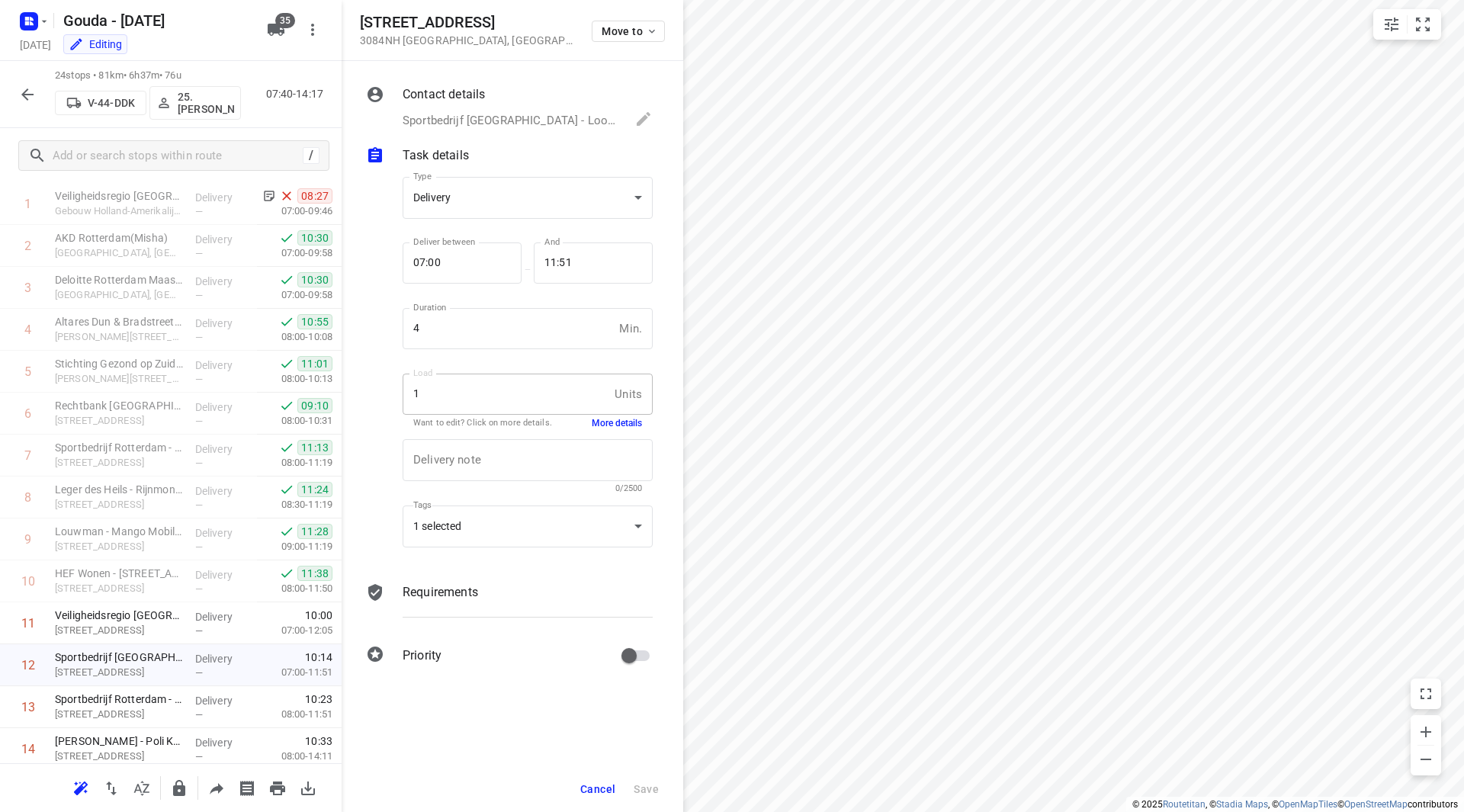
click at [601, 426] on button "More details" at bounding box center [617, 423] width 50 height 13
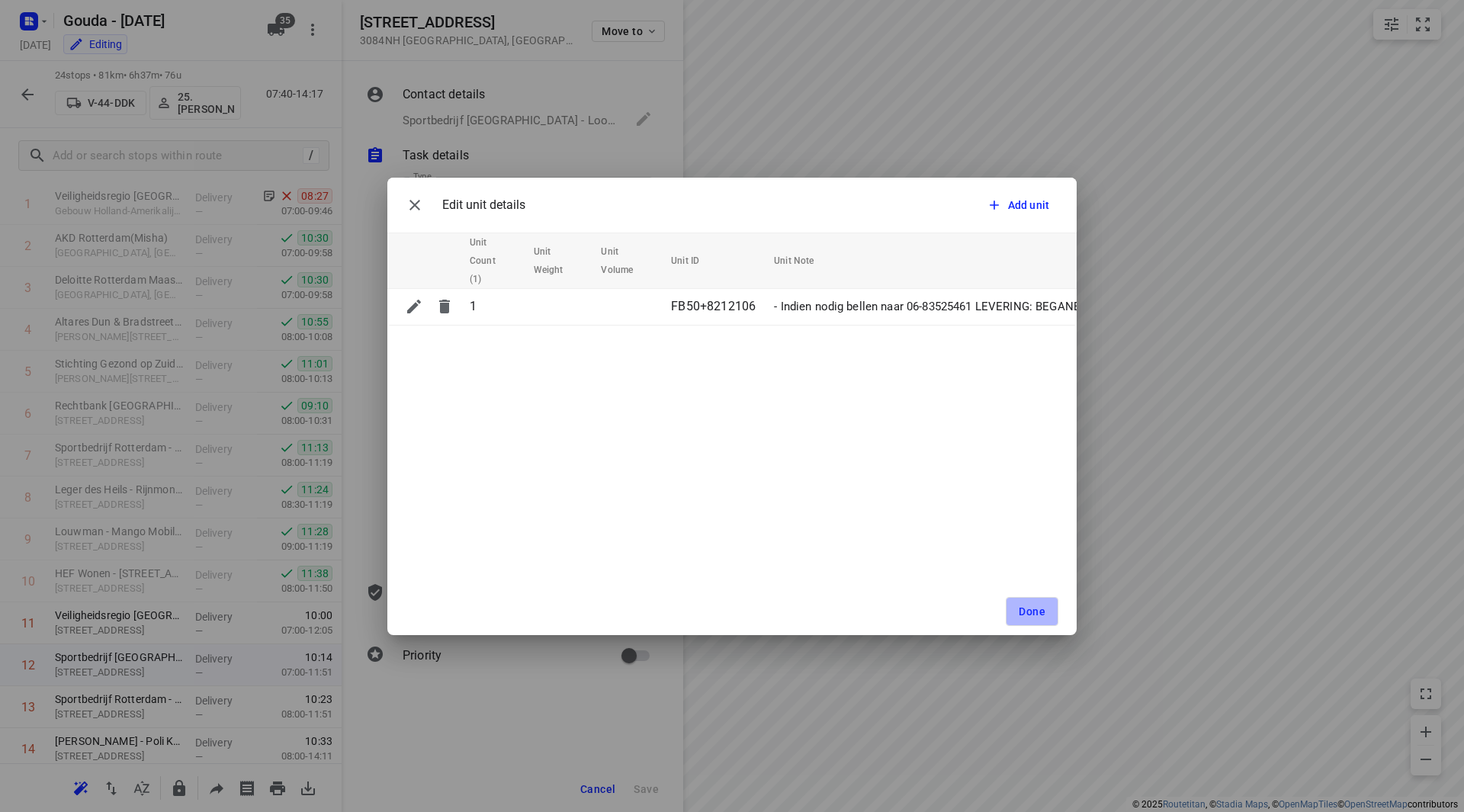
click at [1045, 610] on span "Done" at bounding box center [1032, 612] width 27 height 13
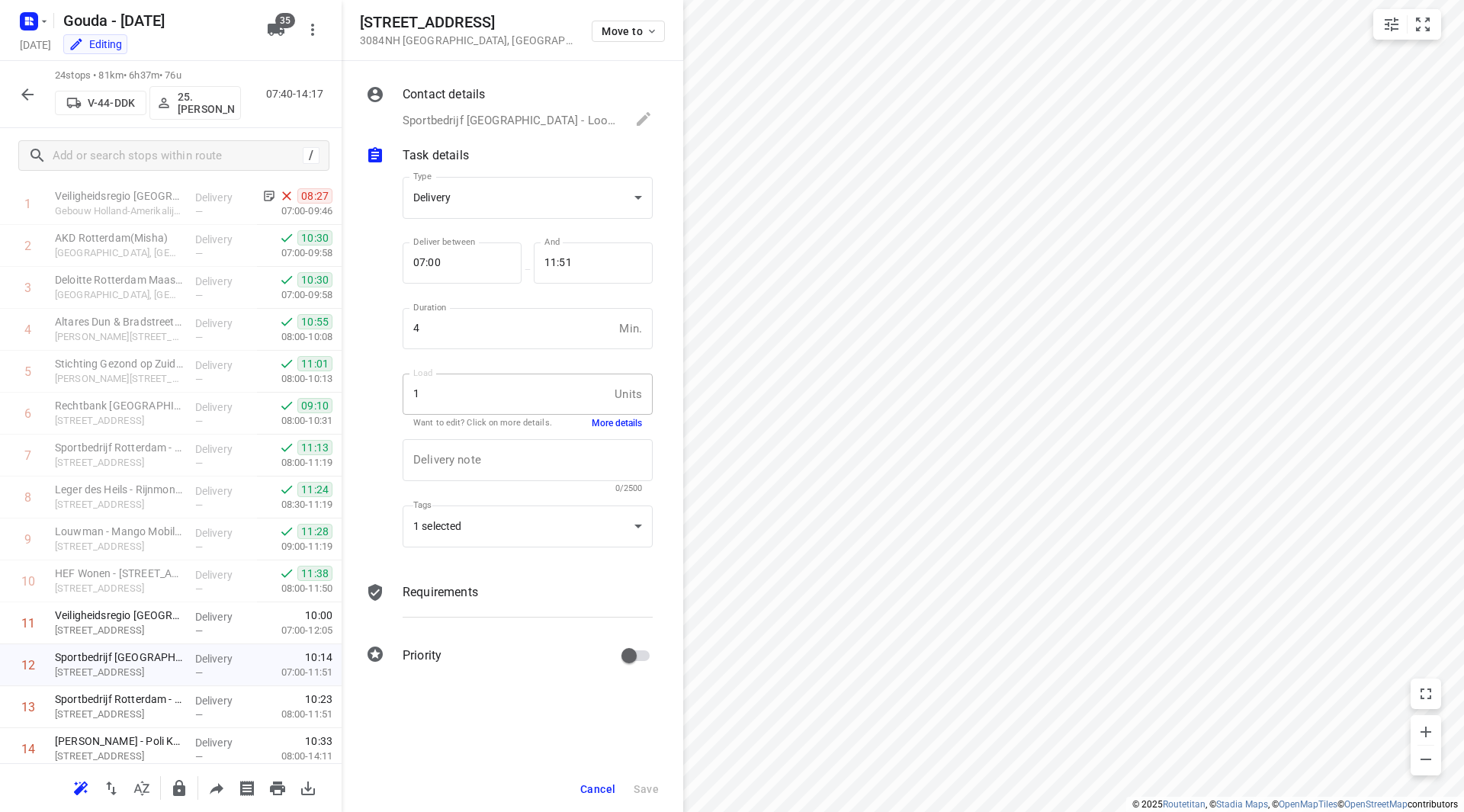
click at [593, 783] on span "Cancel" at bounding box center [598, 789] width 35 height 13
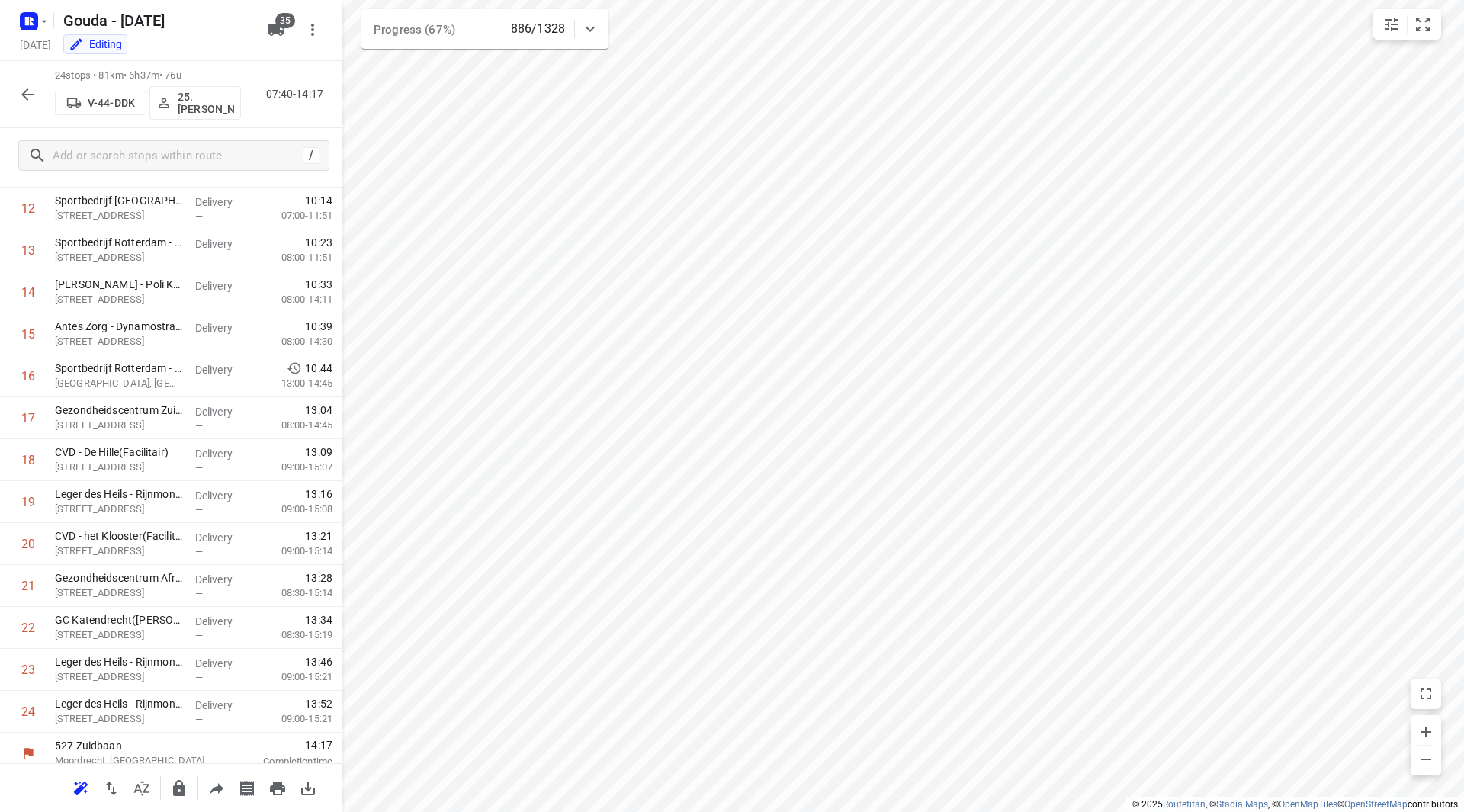
scroll to position [544, 0]
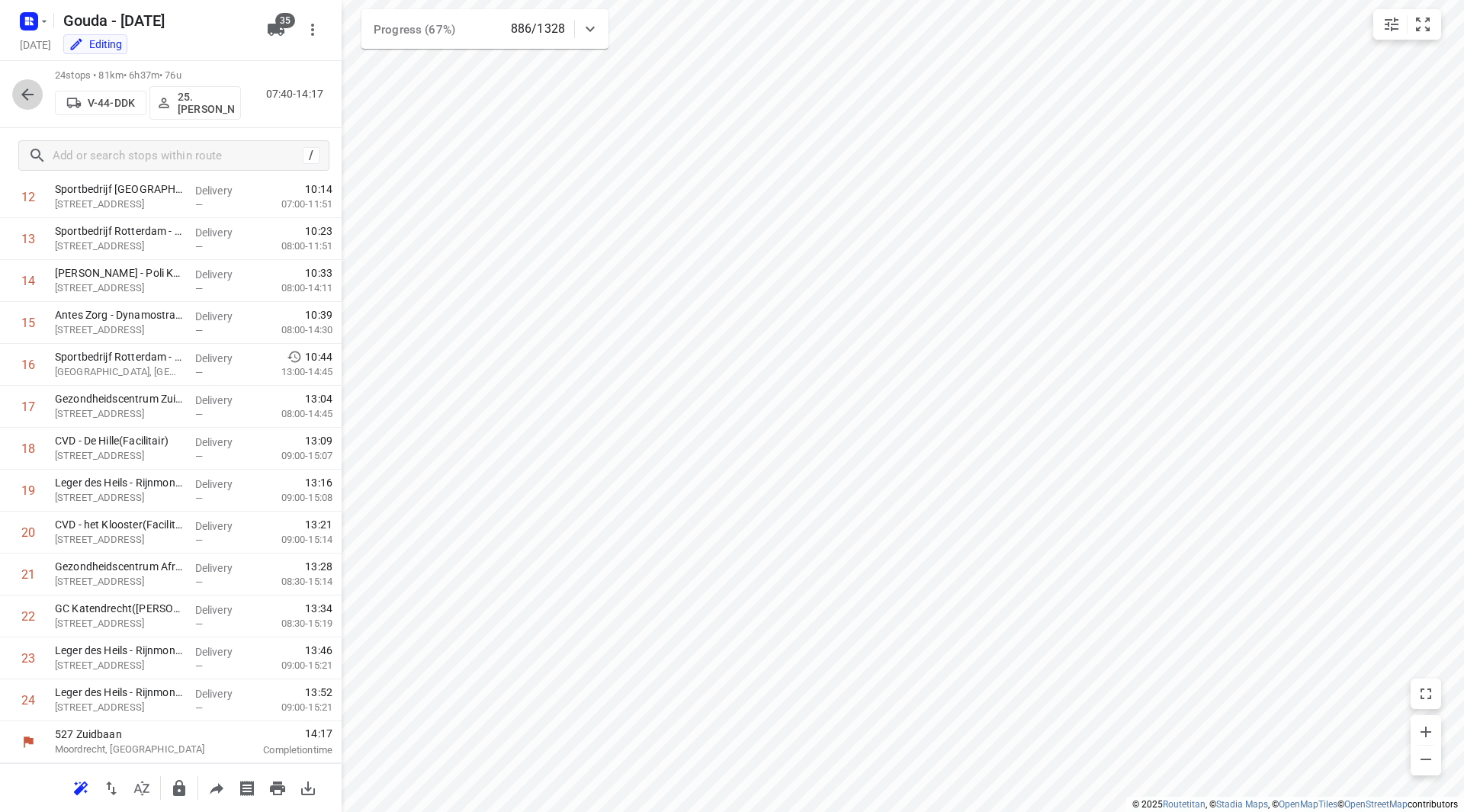
click at [26, 98] on icon "button" at bounding box center [27, 95] width 13 height 13
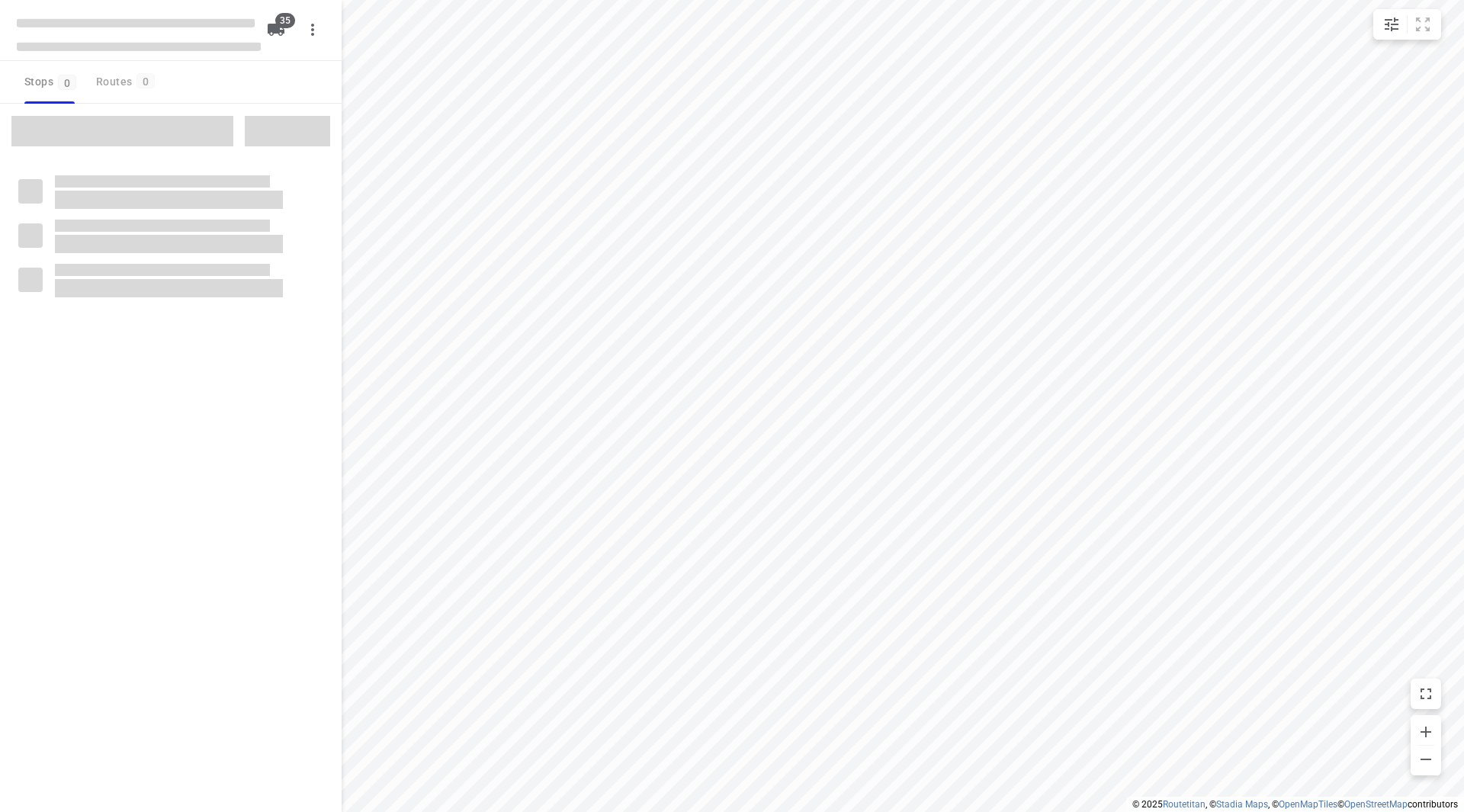
type input "distance"
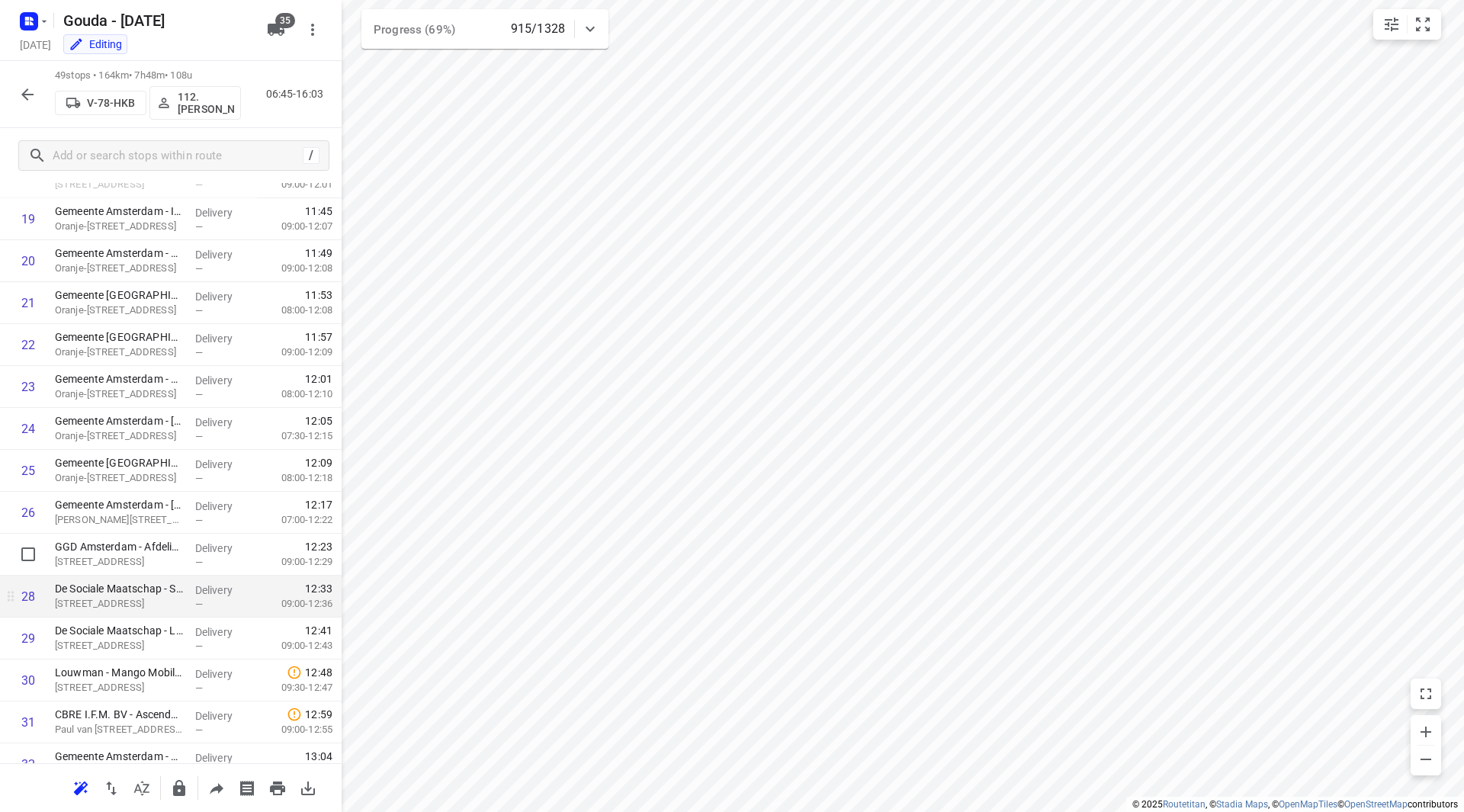
scroll to position [830, 0]
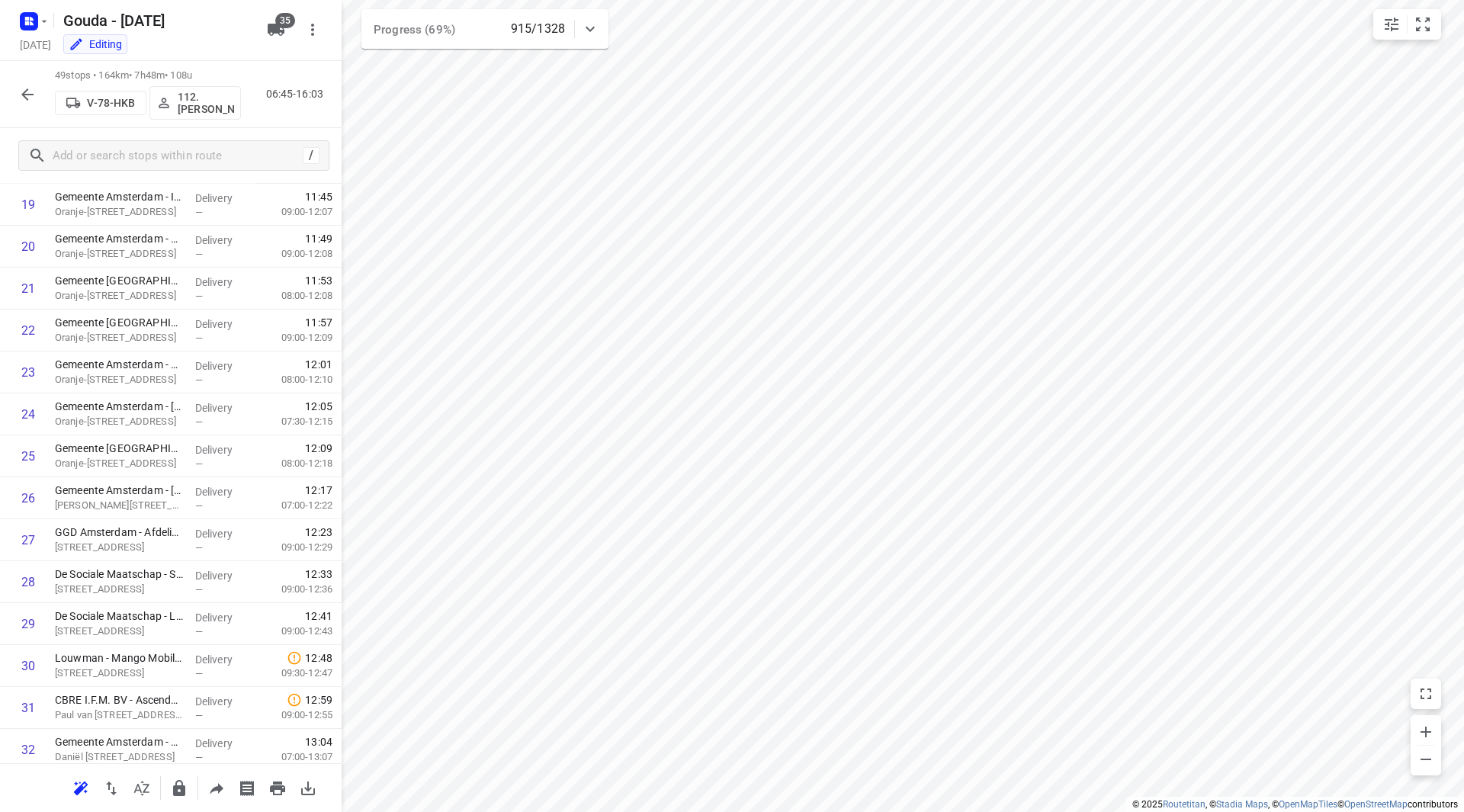
click at [28, 93] on icon "button" at bounding box center [27, 94] width 18 height 18
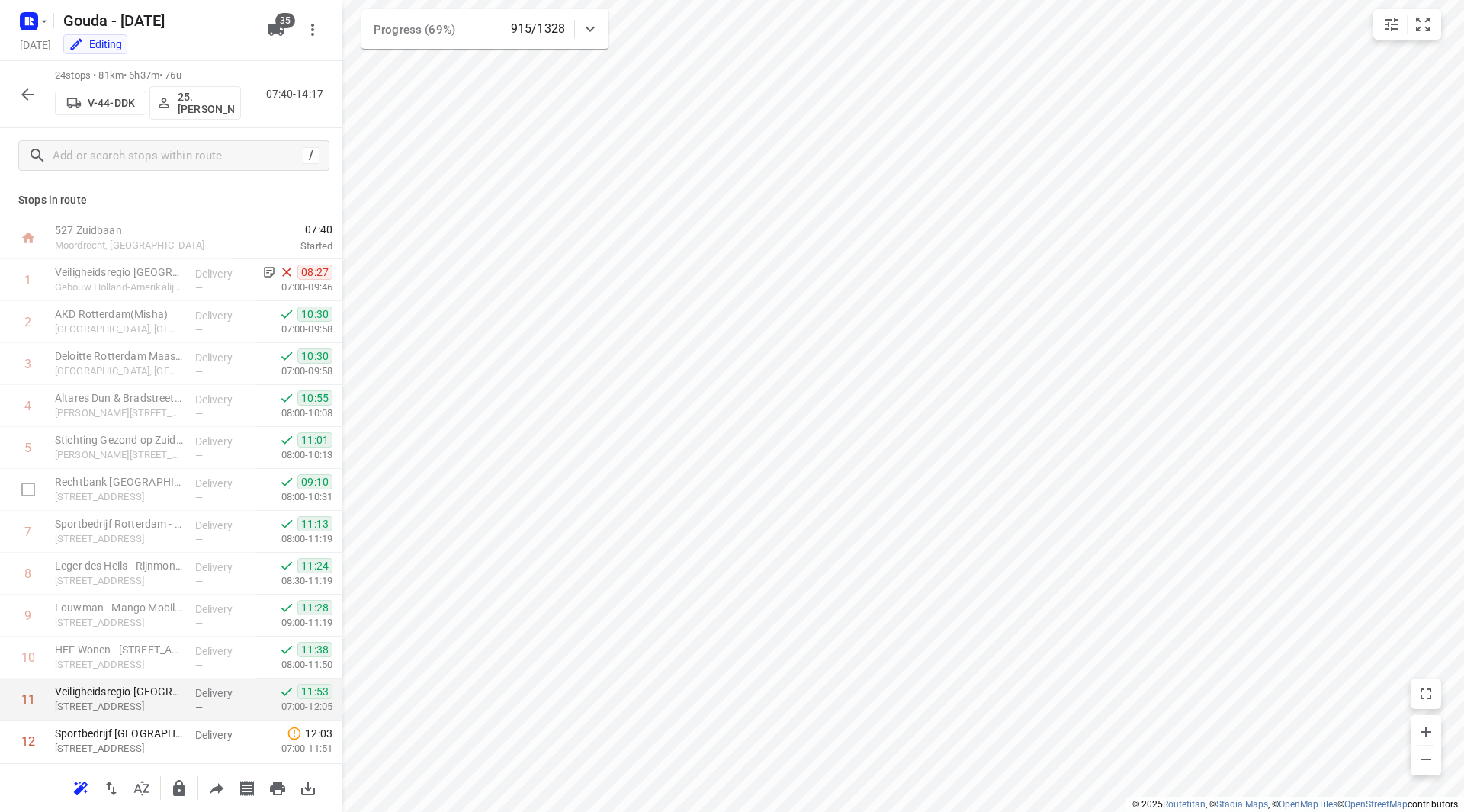
scroll to position [229, 0]
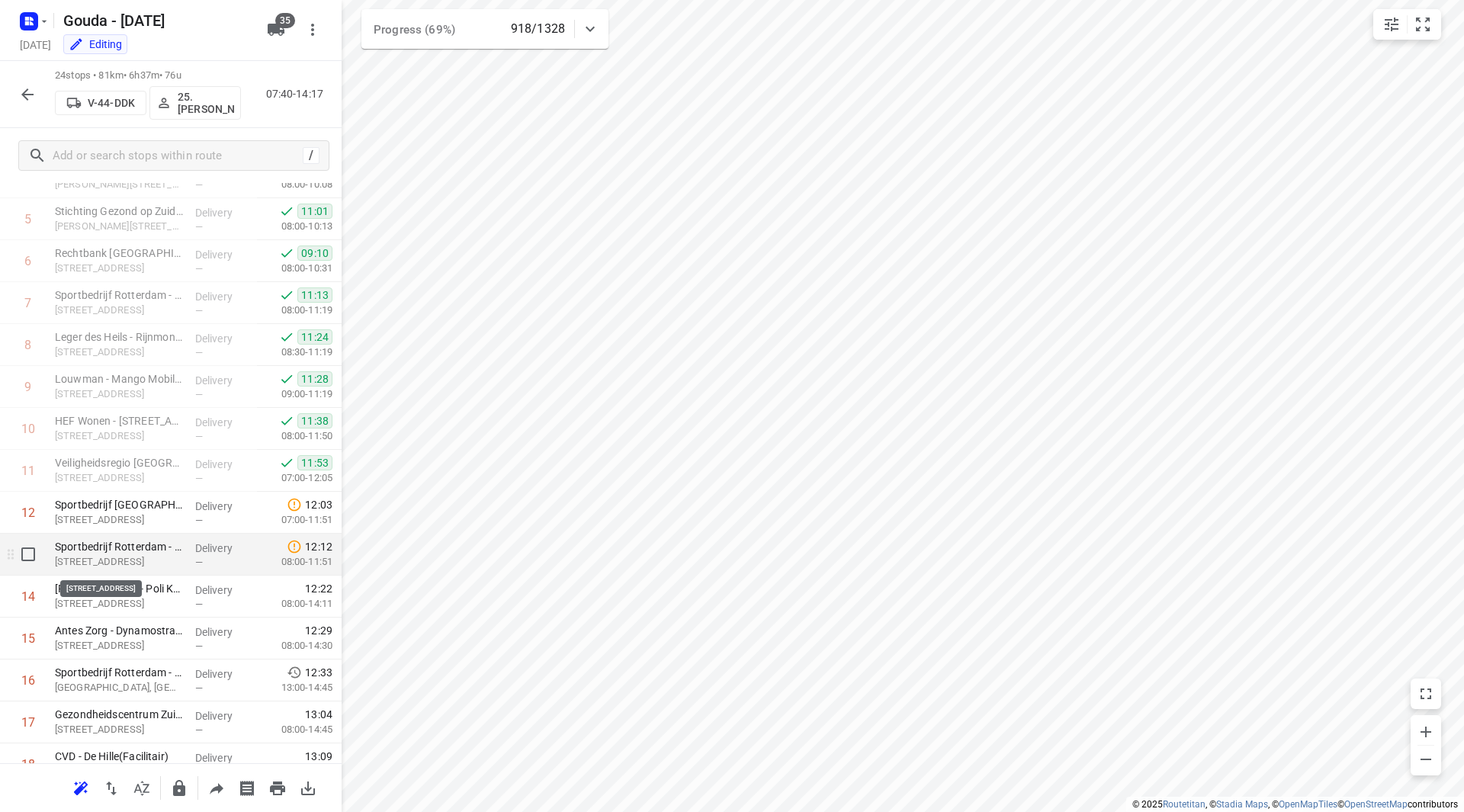
click at [134, 558] on p "[STREET_ADDRESS]" at bounding box center [119, 561] width 128 height 15
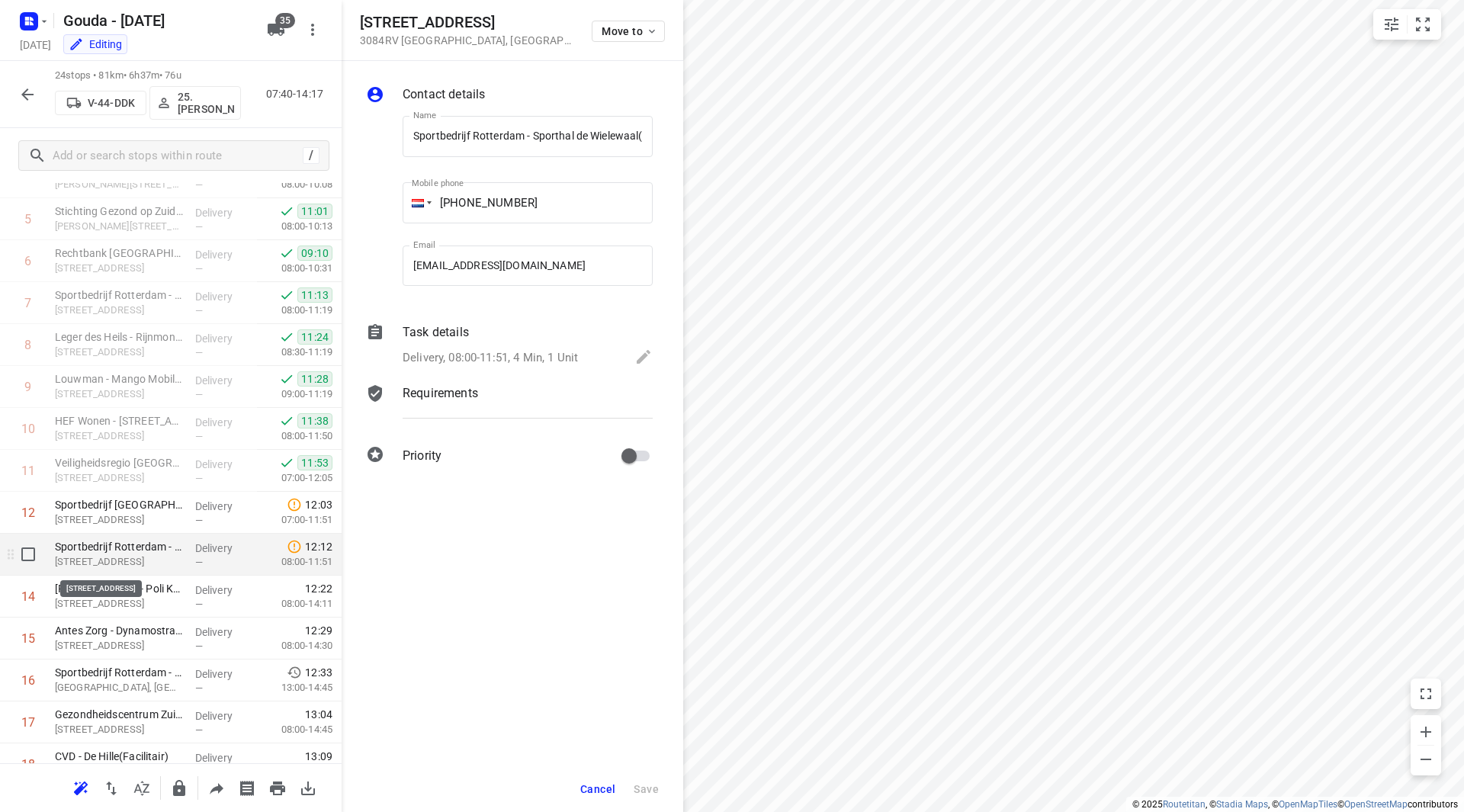
scroll to position [0, 88]
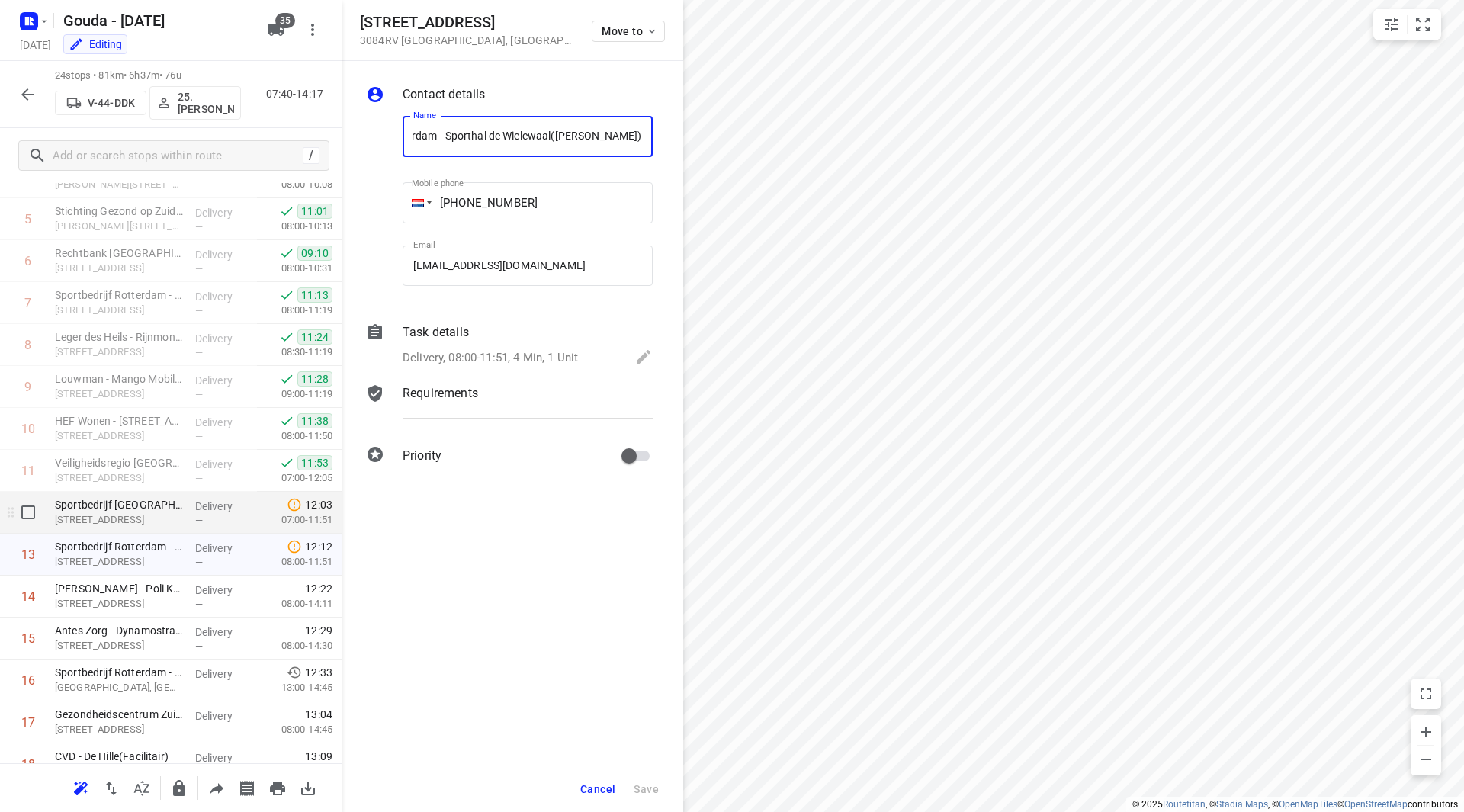
click at [124, 500] on p "Sportbedrijf [GEOGRAPHIC_DATA] - Loods op Zuid([PERSON_NAME])" at bounding box center [119, 504] width 128 height 15
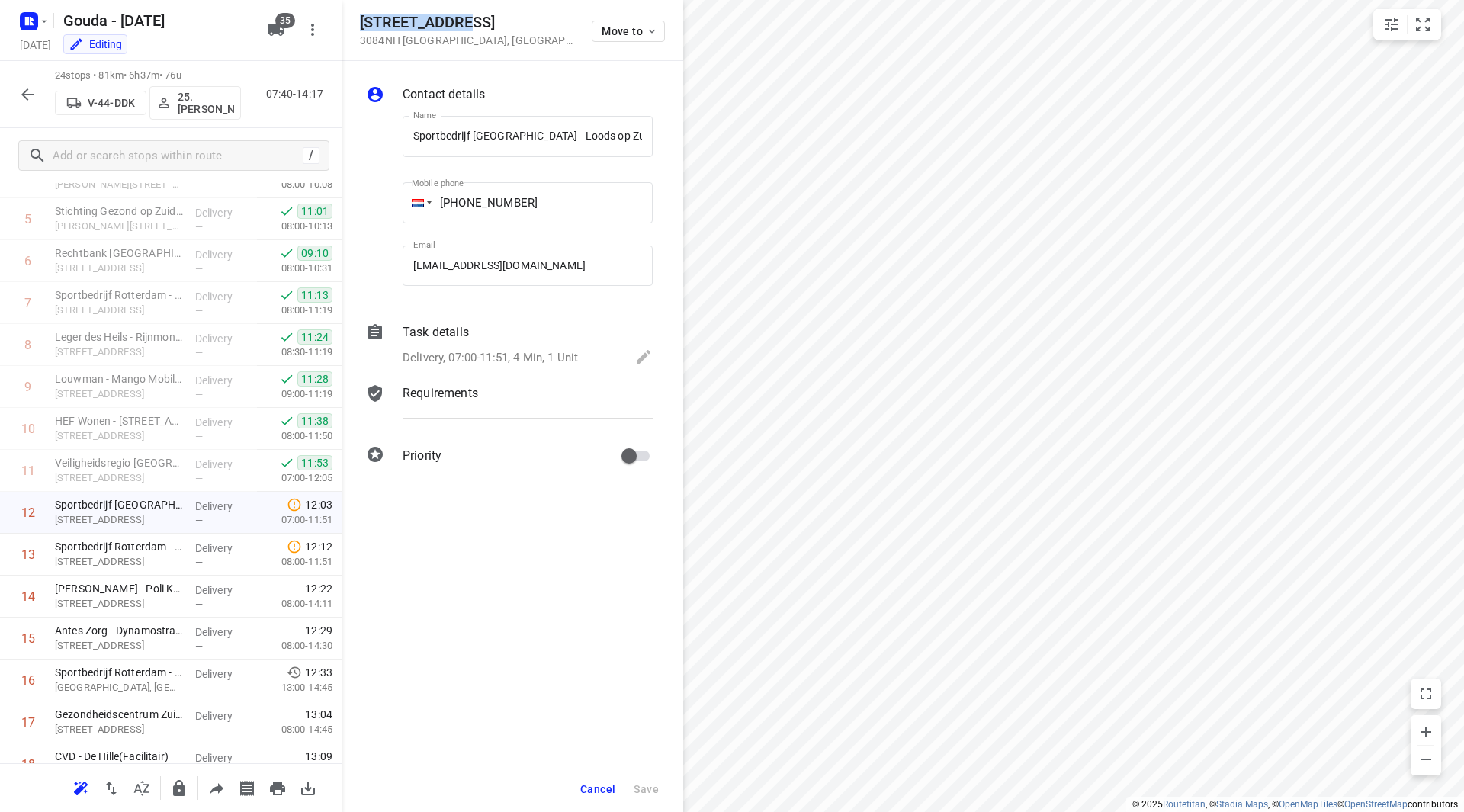
drag, startPoint x: 423, startPoint y: 20, endPoint x: 357, endPoint y: 24, distance: 66.1
click at [357, 24] on div "[STREET_ADDRESS] Move to" at bounding box center [512, 31] width 342 height 61
copy h5 "[STREET_ADDRESS]"
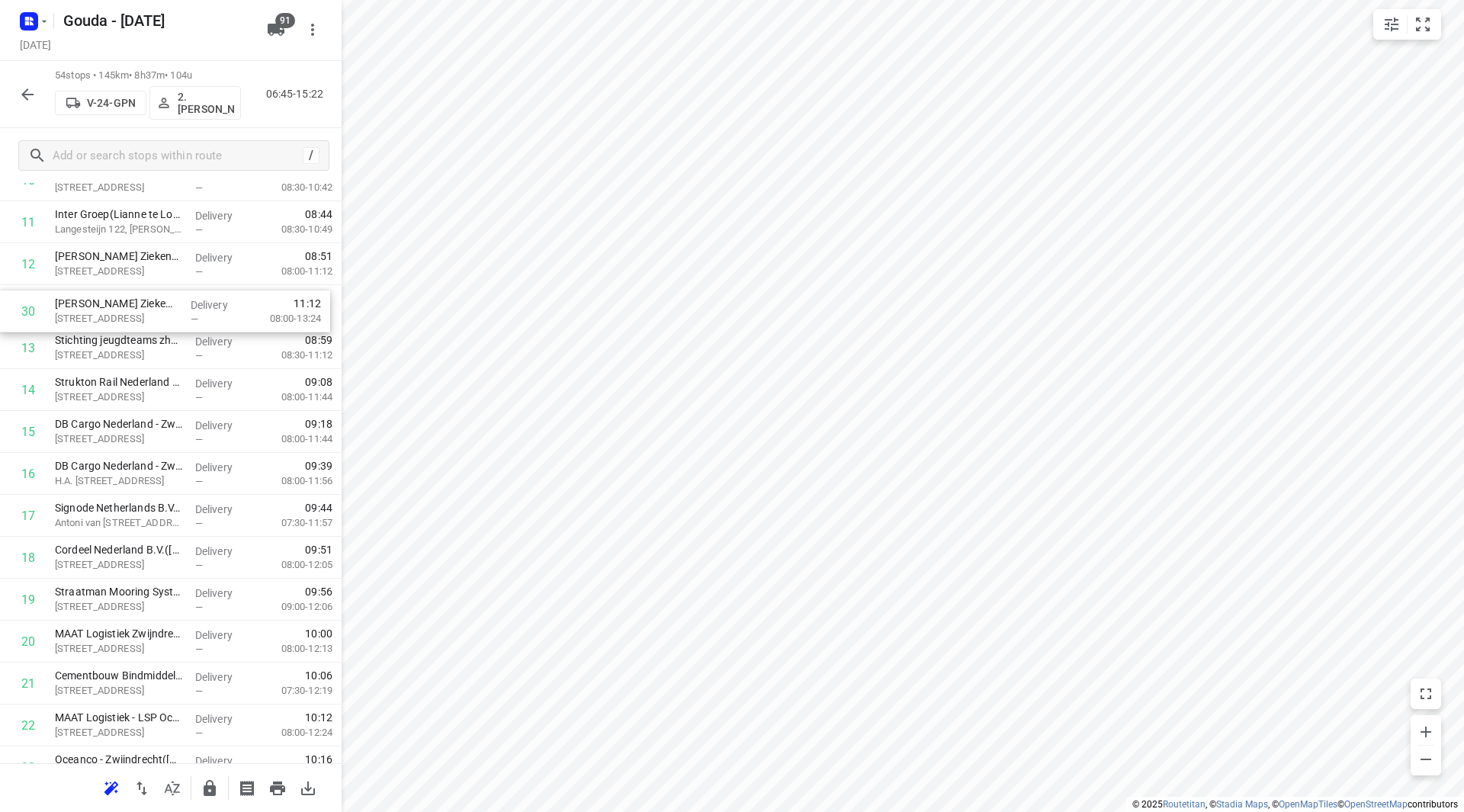
scroll to position [512, 0]
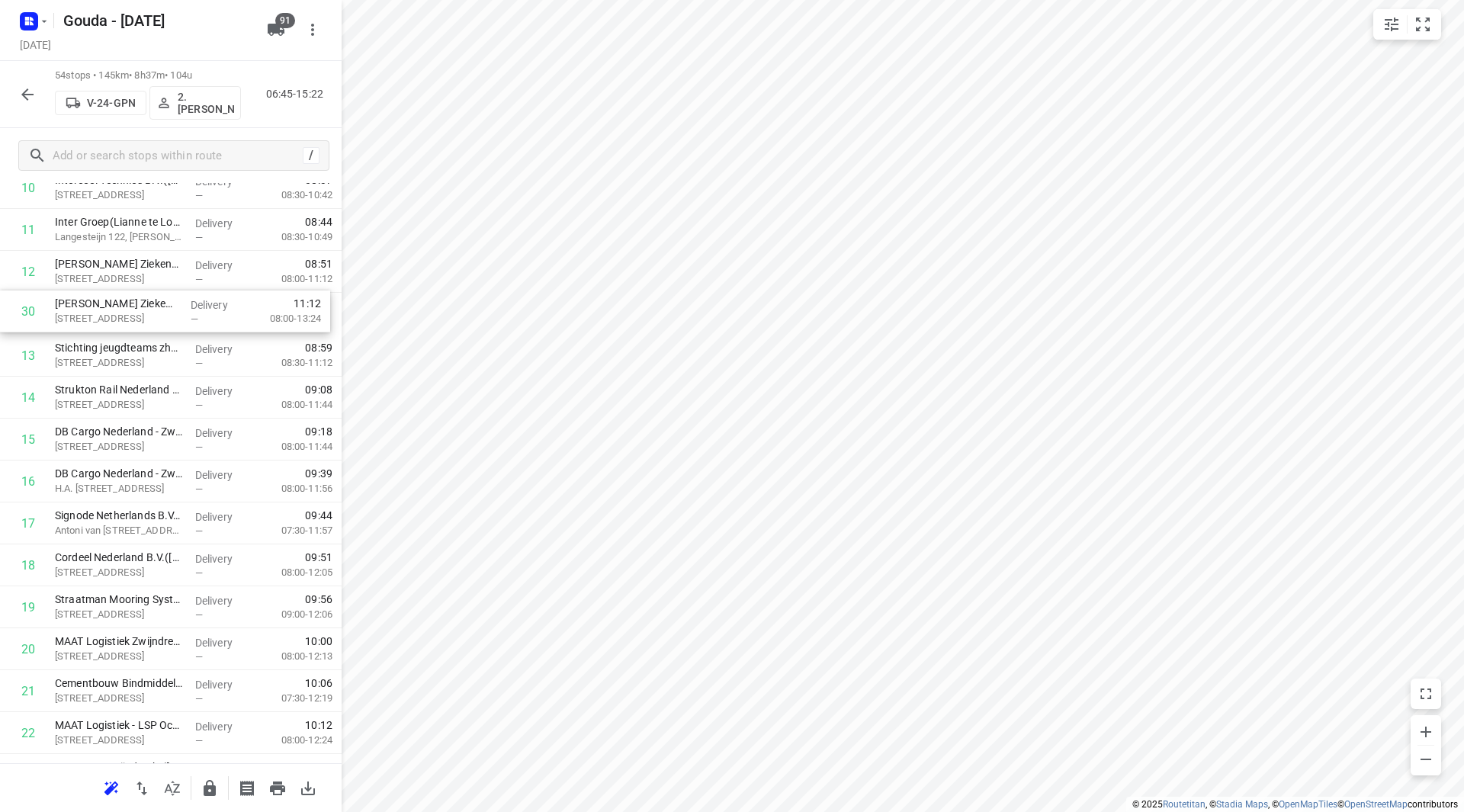
drag, startPoint x: 137, startPoint y: 554, endPoint x: 135, endPoint y: 311, distance: 243.0
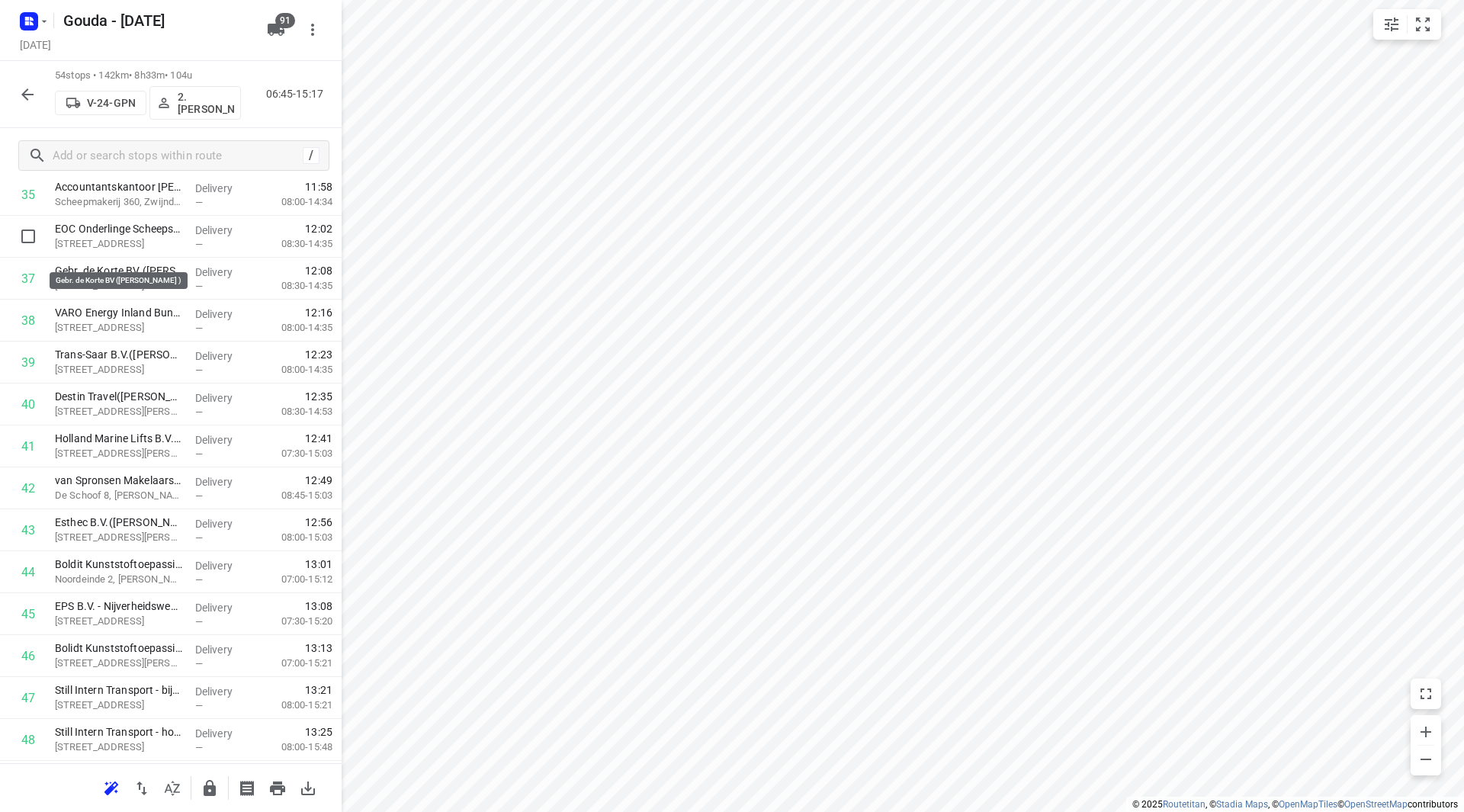
scroll to position [1503, 0]
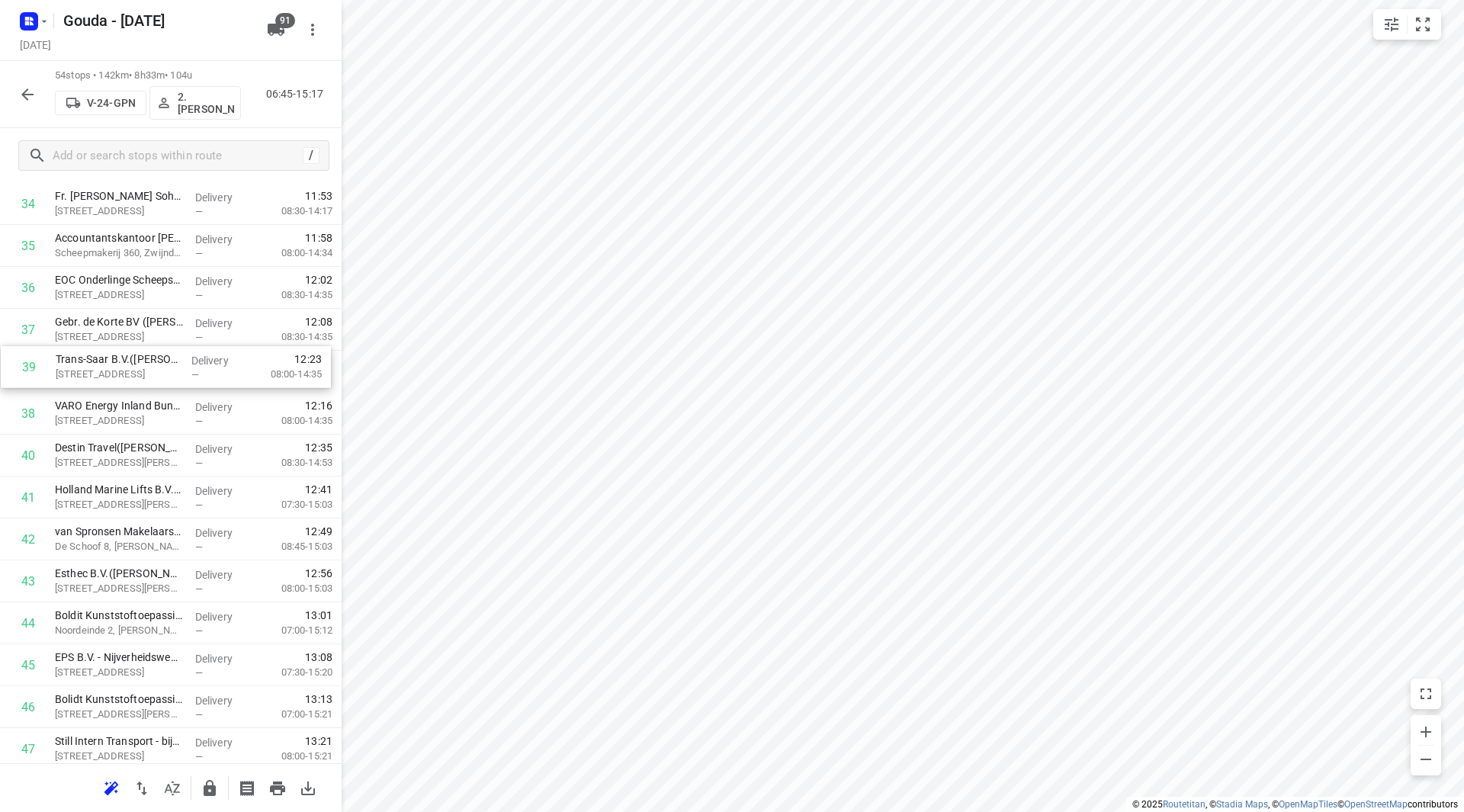
drag, startPoint x: 116, startPoint y: 401, endPoint x: 117, endPoint y: 346, distance: 55.0
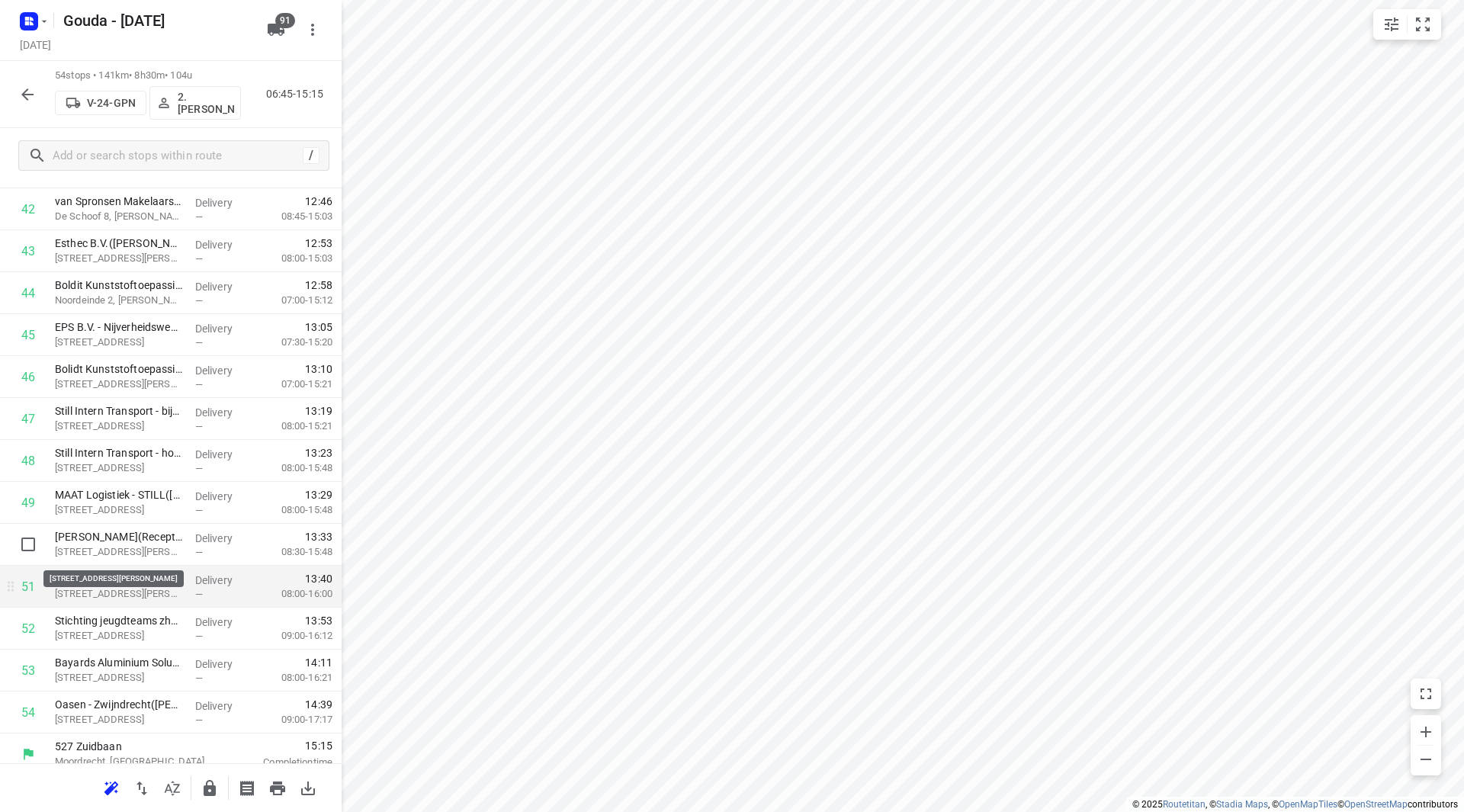
scroll to position [1845, 0]
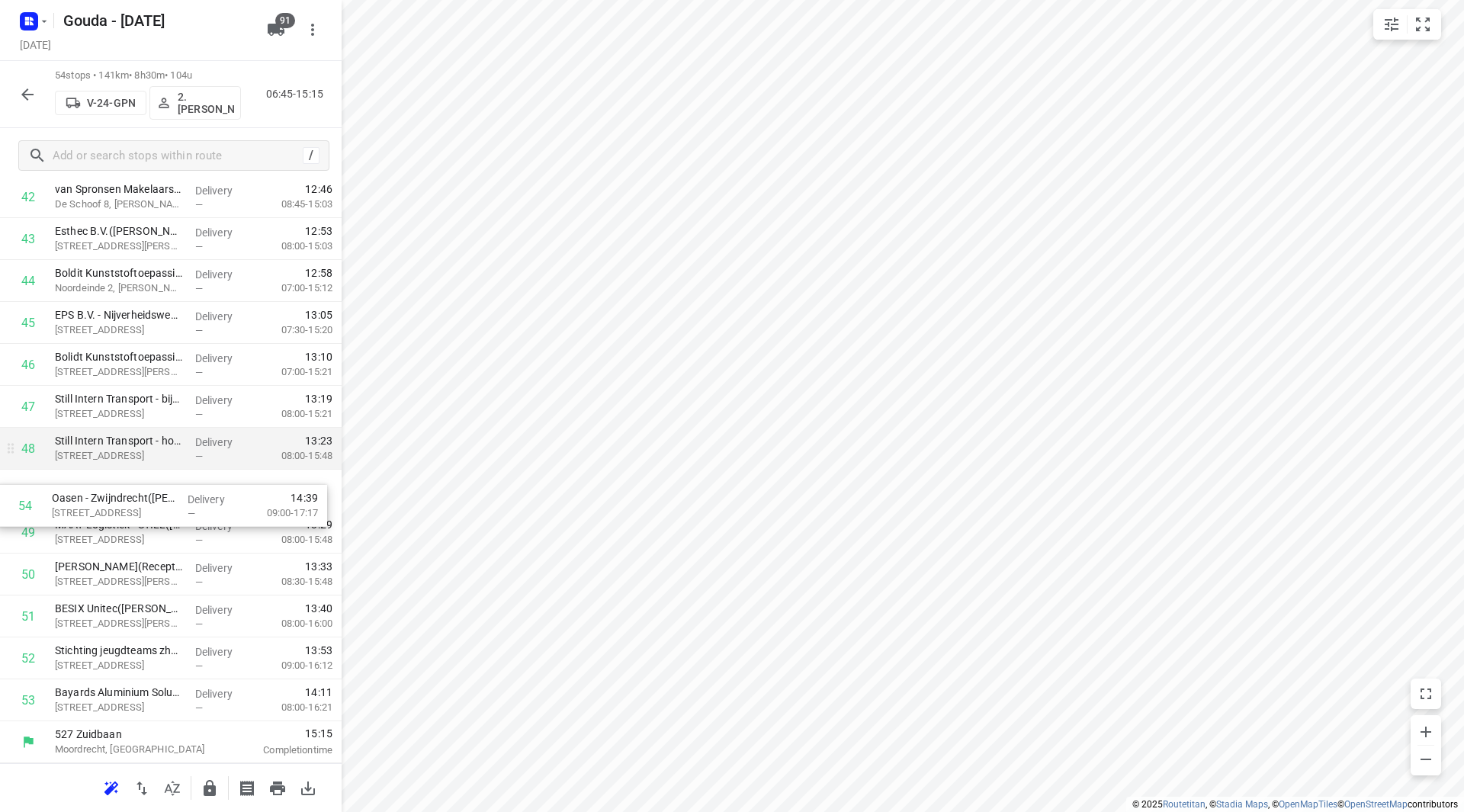
drag, startPoint x: 105, startPoint y: 702, endPoint x: 98, endPoint y: 455, distance: 247.1
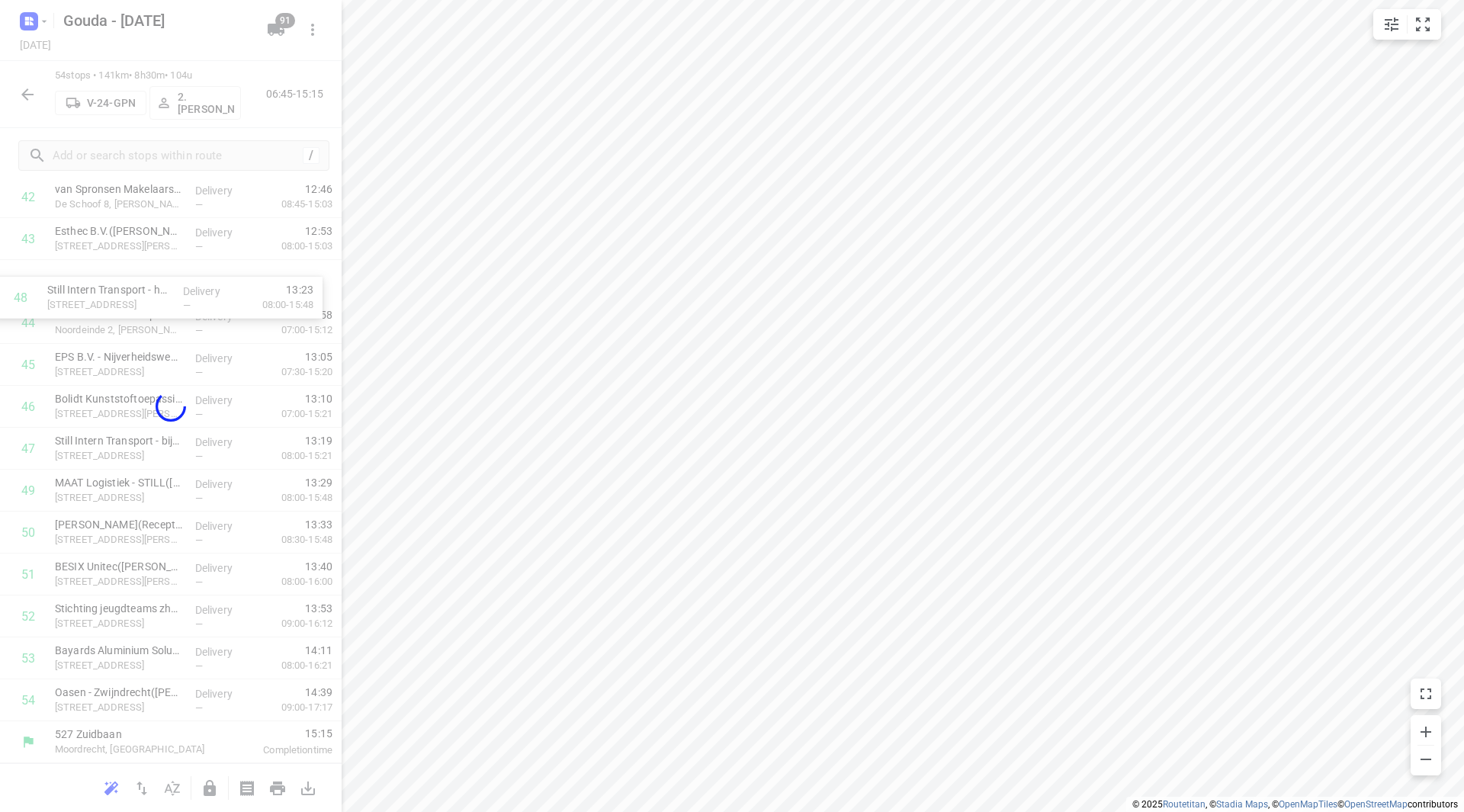
drag, startPoint x: 98, startPoint y: 455, endPoint x: 108, endPoint y: 360, distance: 95.5
click at [93, 335] on div "Gouda - [DATE] [DATE] 54 stops • 141km • 8h30m • 104u V-24-GPN 2. [PERSON_NAME]…" at bounding box center [170, 406] width 342 height 812
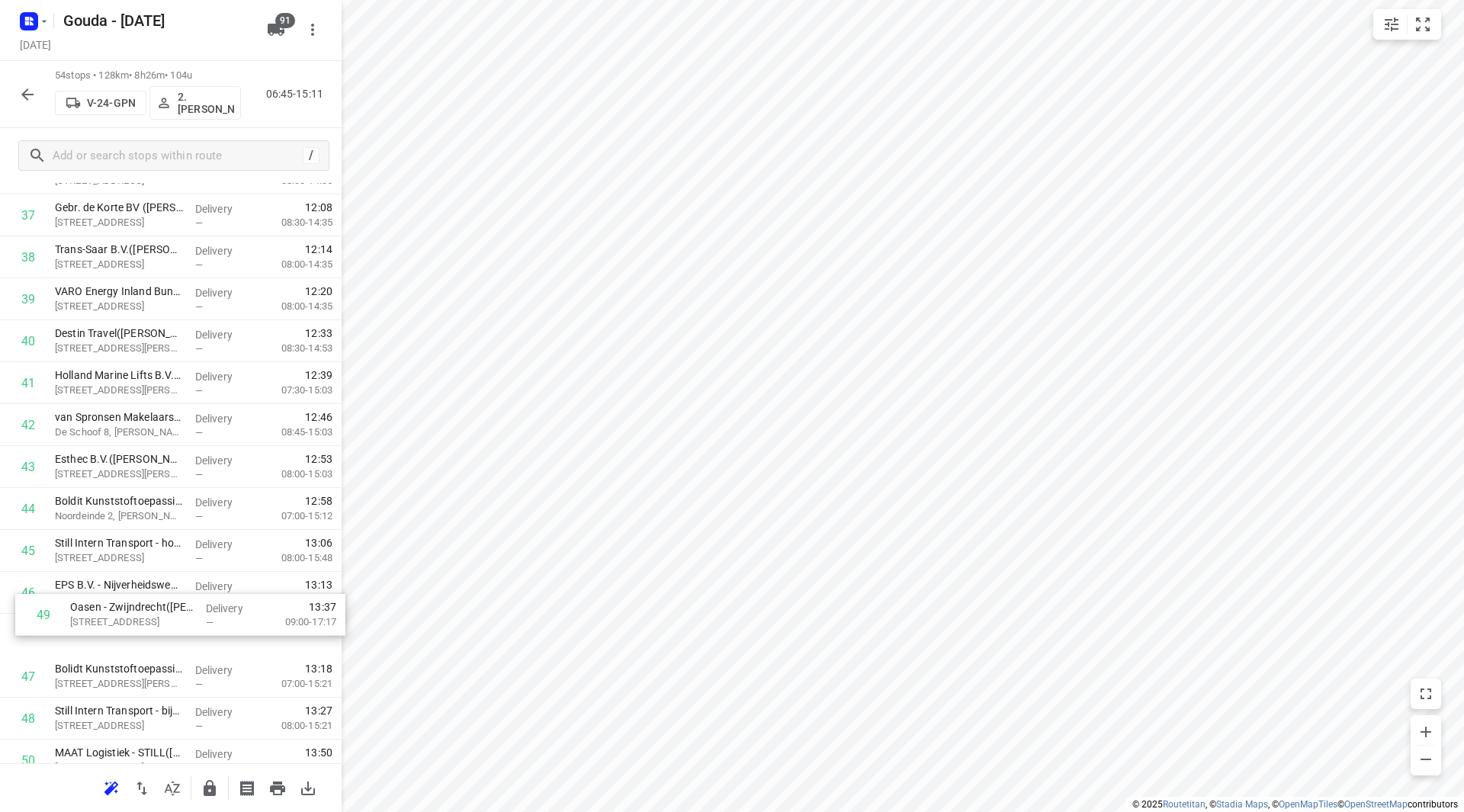
scroll to position [1620, 0]
drag, startPoint x: 90, startPoint y: 722, endPoint x: 82, endPoint y: 333, distance: 389.1
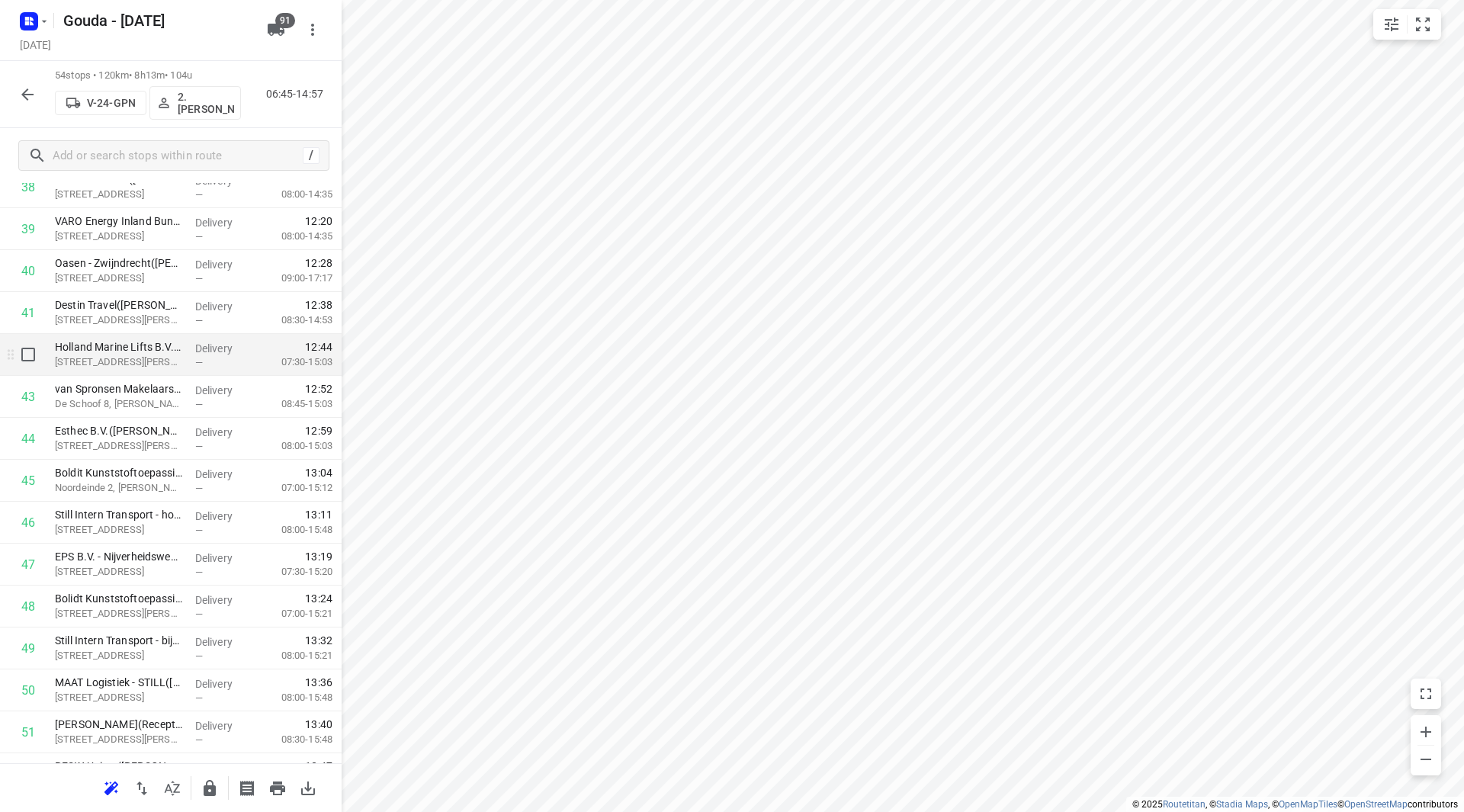
scroll to position [1696, 0]
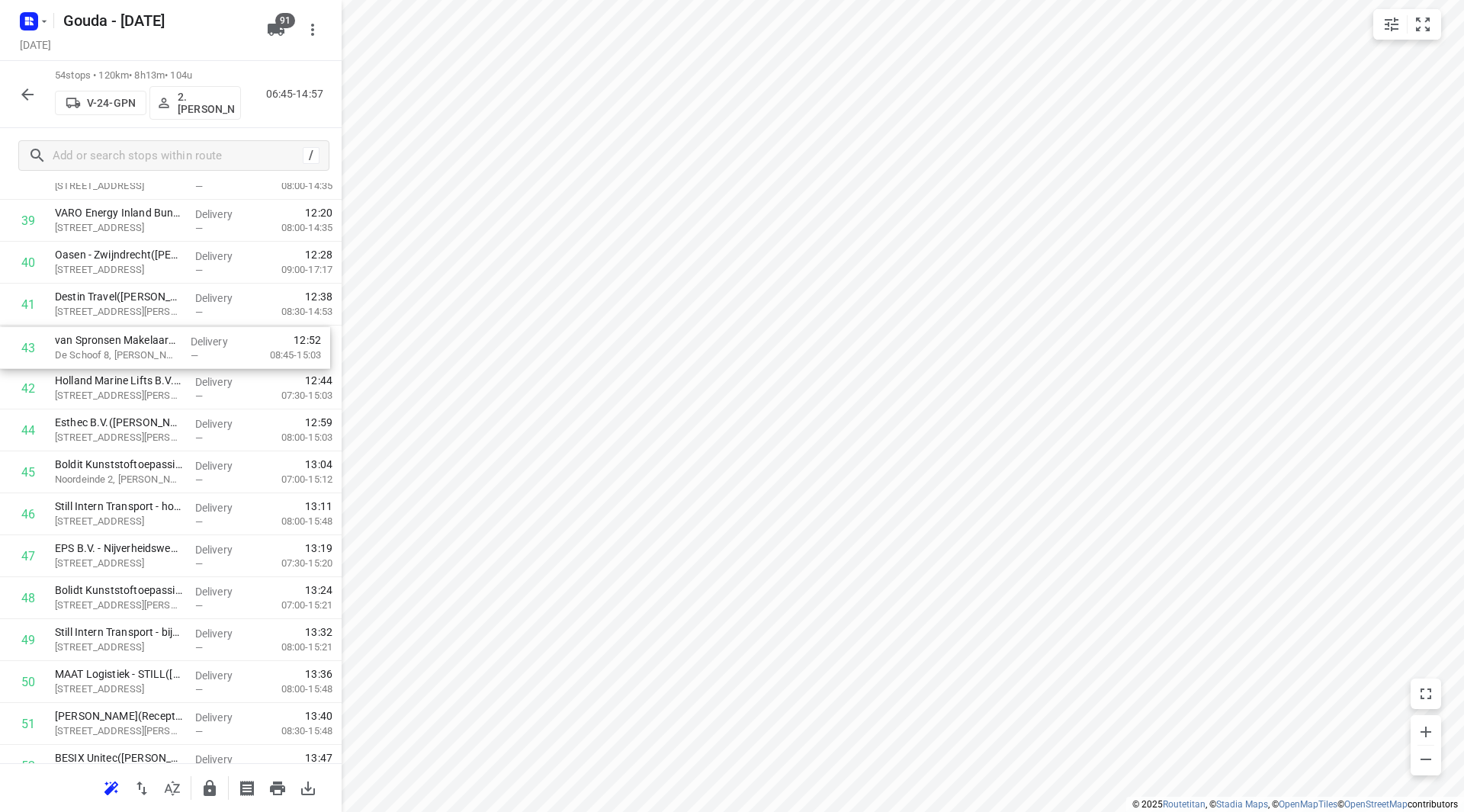
drag, startPoint x: 101, startPoint y: 401, endPoint x: 103, endPoint y: 352, distance: 49.0
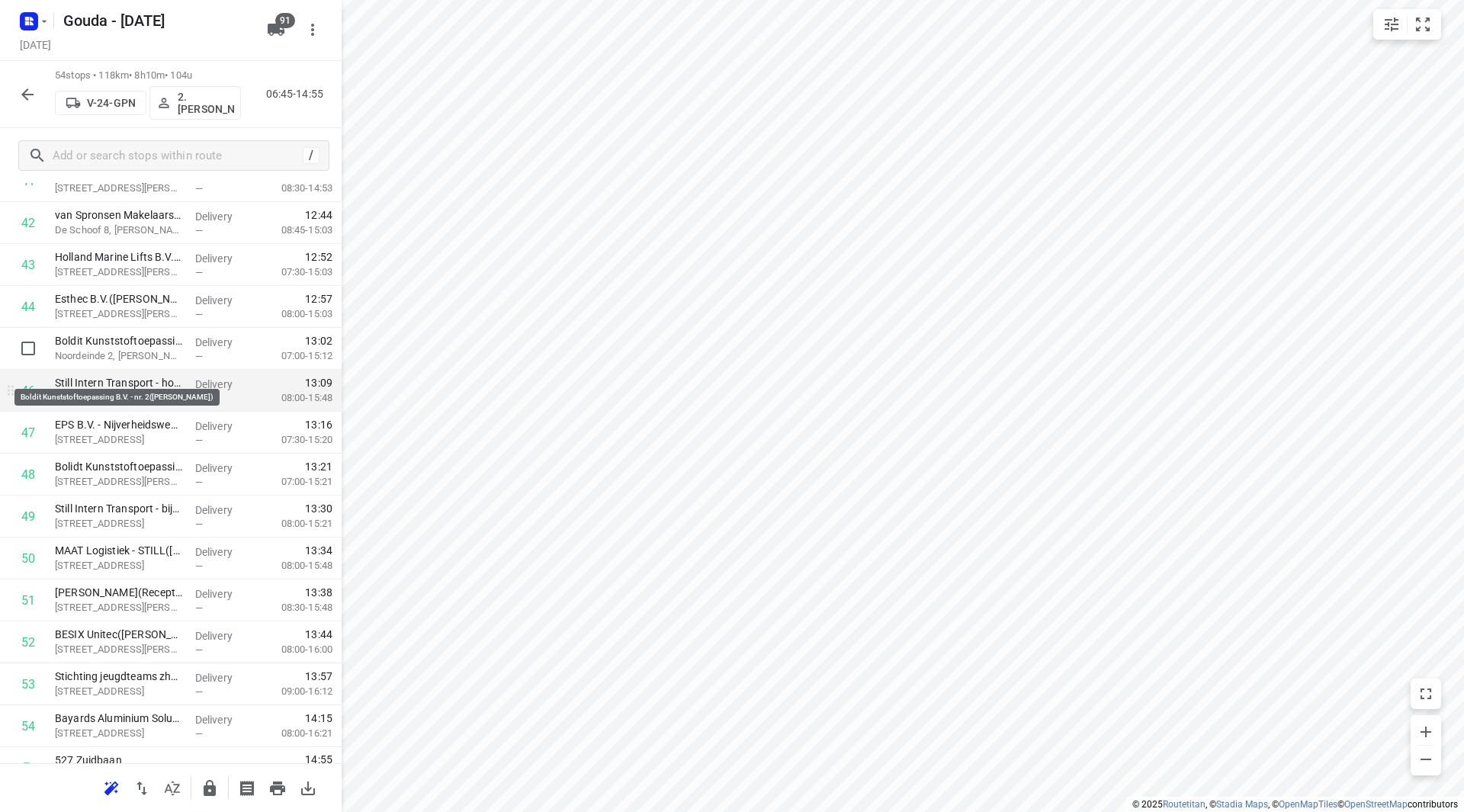
scroll to position [1845, 0]
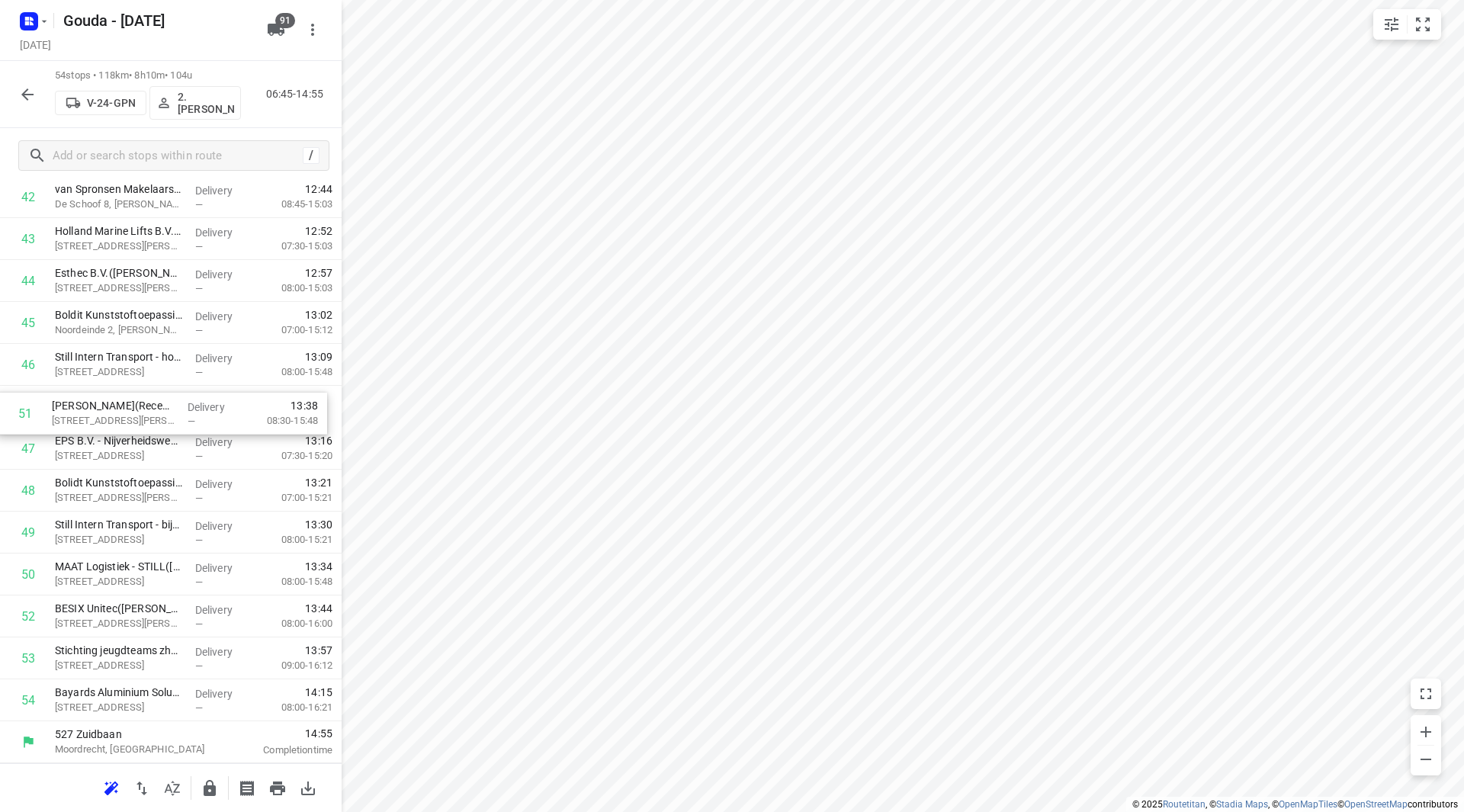
drag, startPoint x: 126, startPoint y: 569, endPoint x: 123, endPoint y: 408, distance: 161.0
click at [218, 788] on icon "button" at bounding box center [209, 788] width 18 height 18
click at [27, 99] on icon "button" at bounding box center [27, 95] width 13 height 13
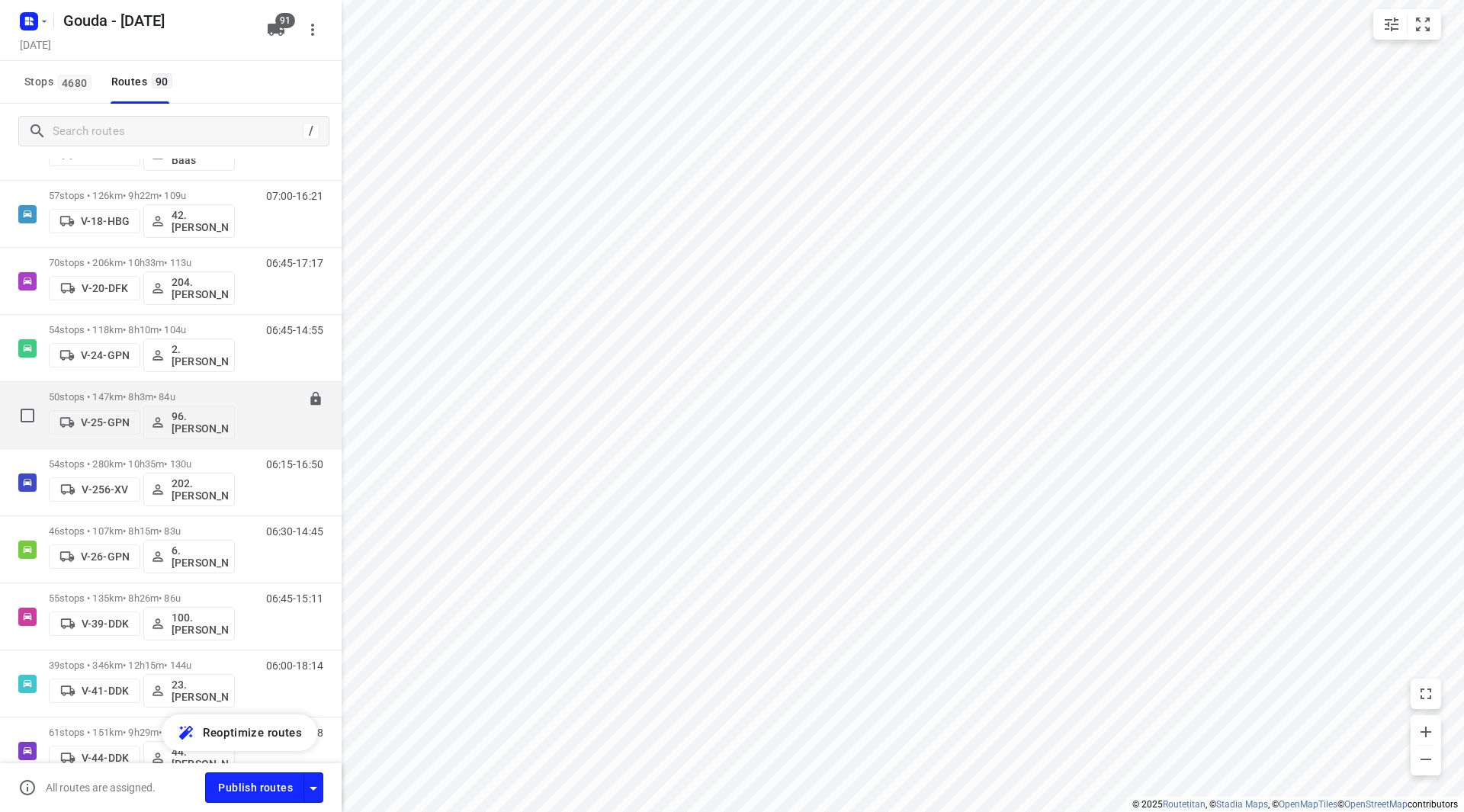
scroll to position [686, 0]
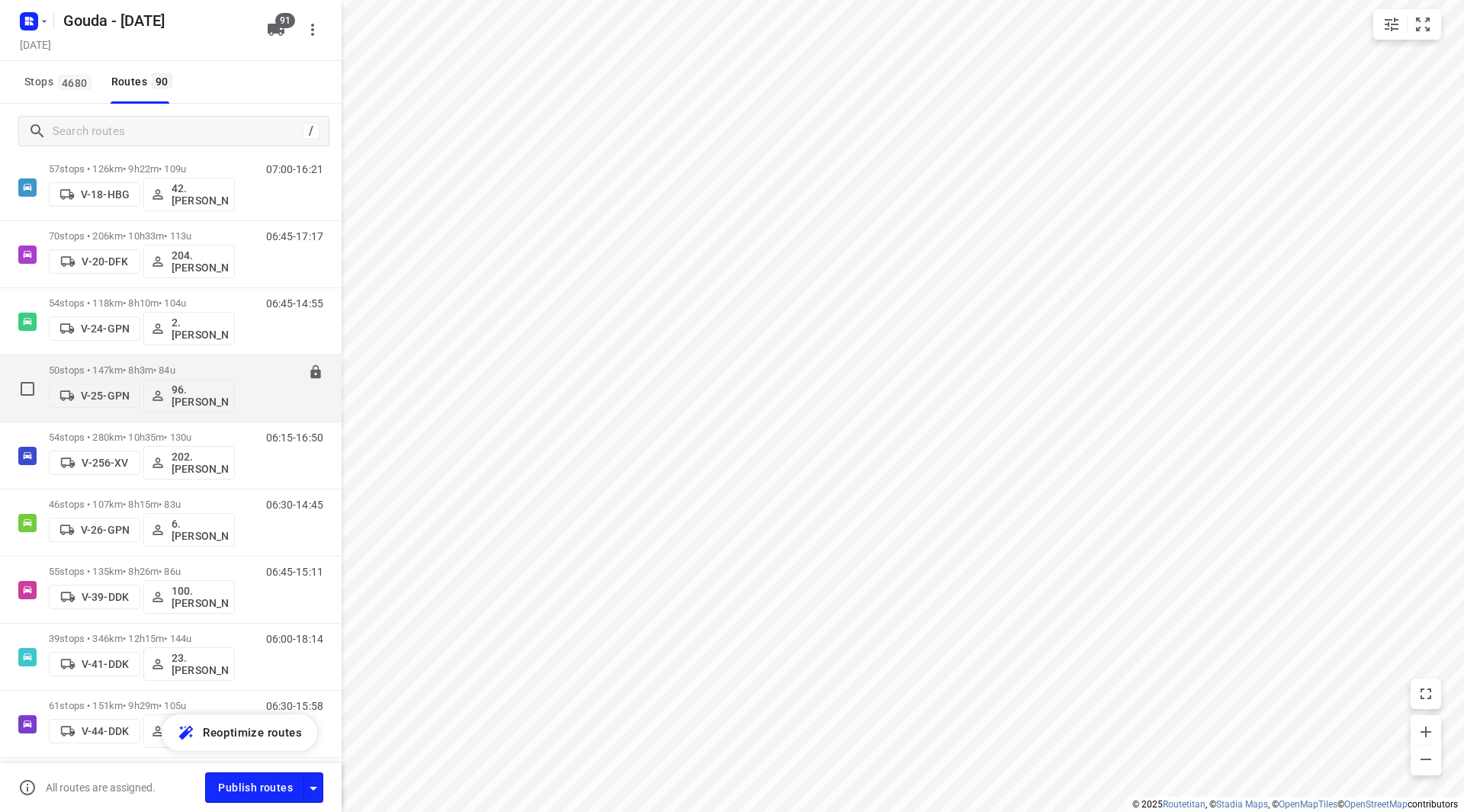
click at [232, 364] on p "50 stops • 147km • 8h3m • 84u" at bounding box center [141, 370] width 186 height 12
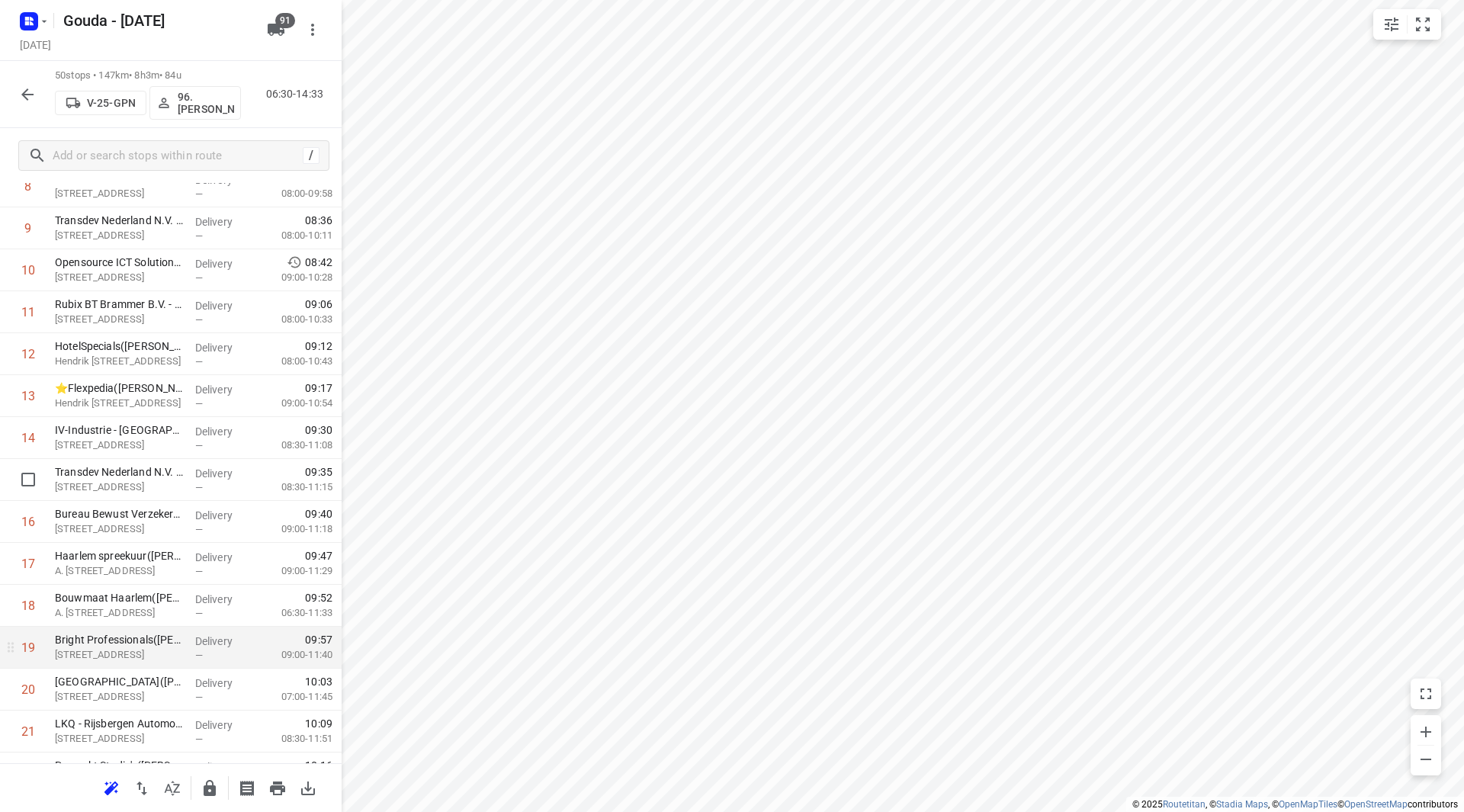
scroll to position [382, 0]
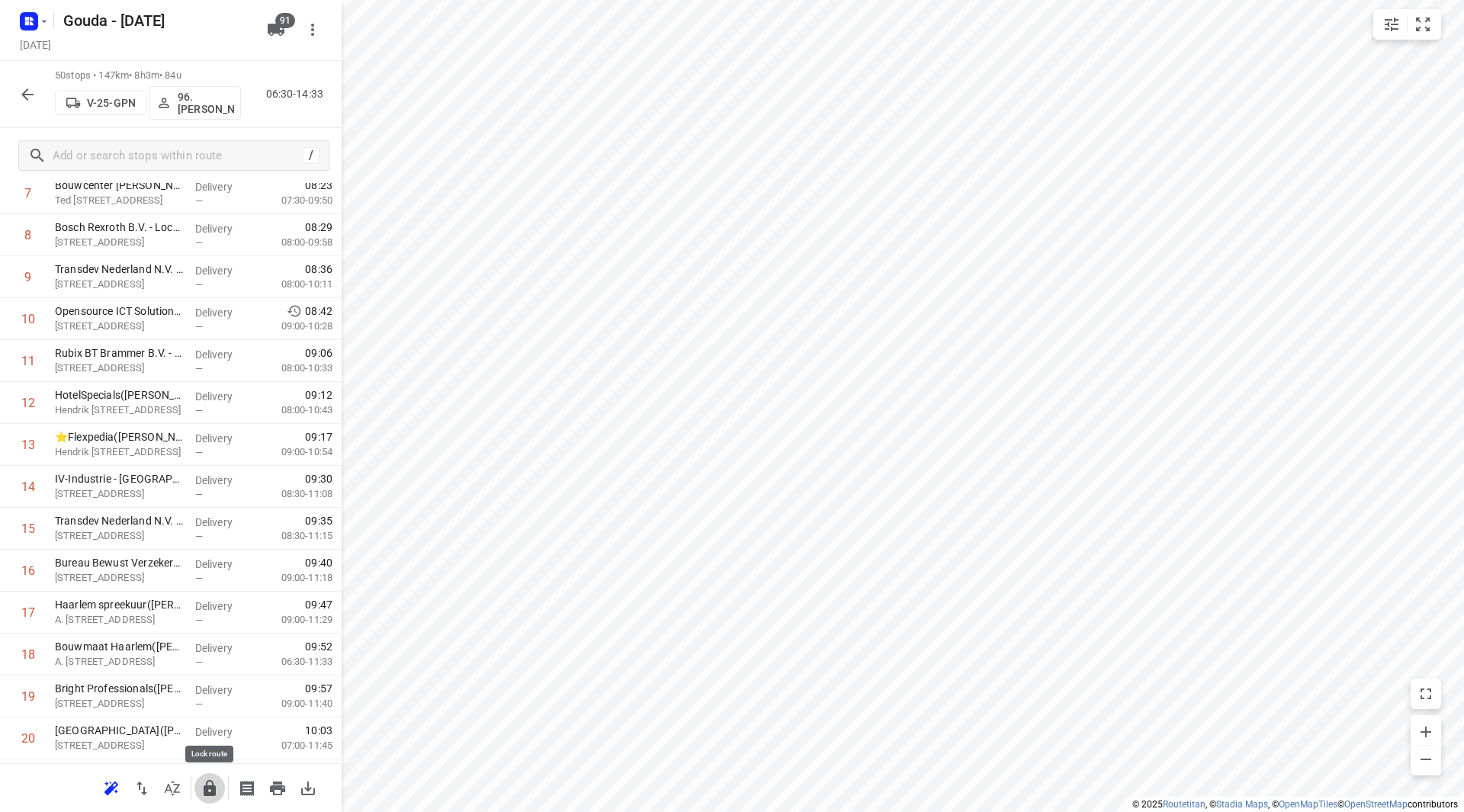
click at [218, 788] on icon "button" at bounding box center [209, 788] width 18 height 18
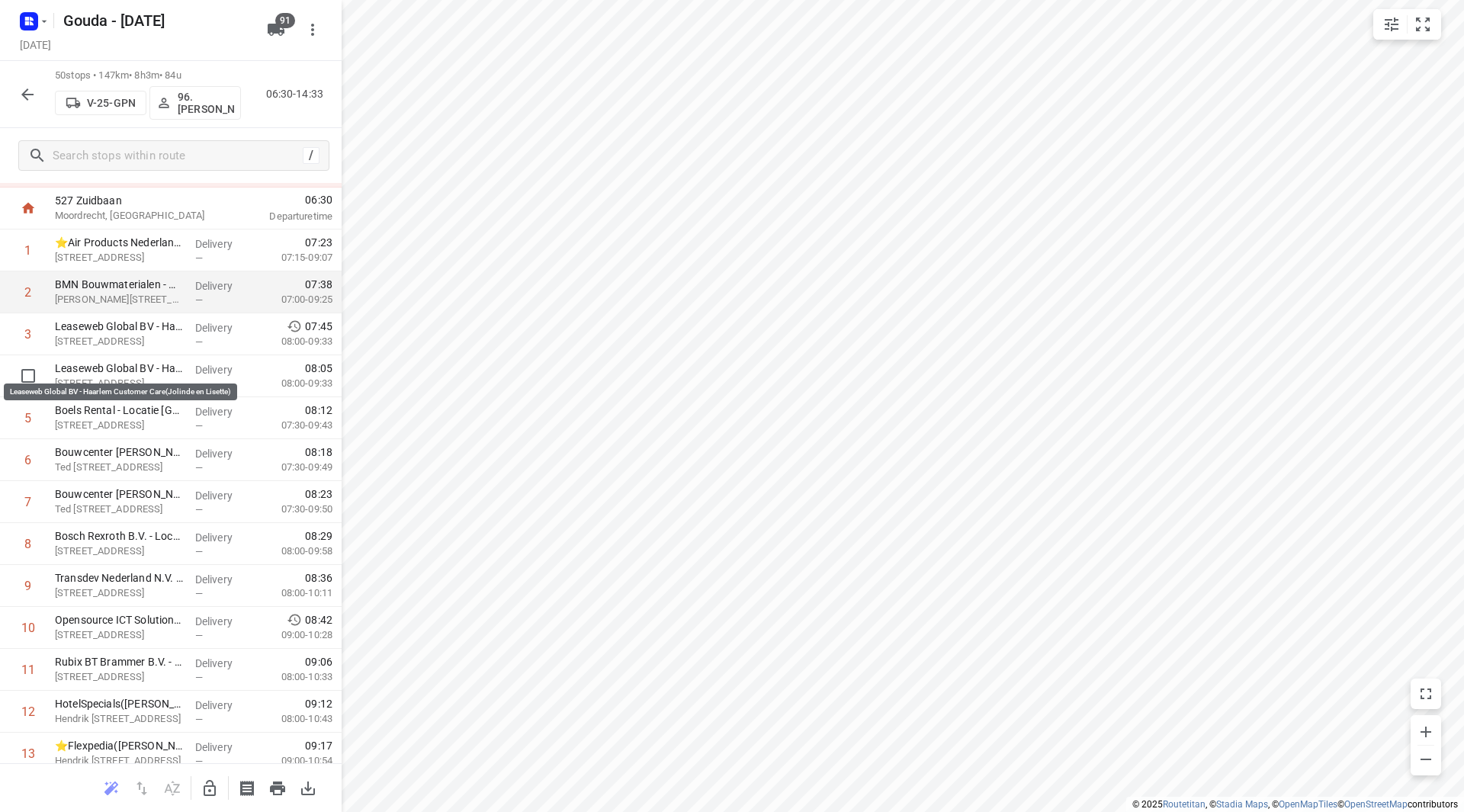
scroll to position [76, 0]
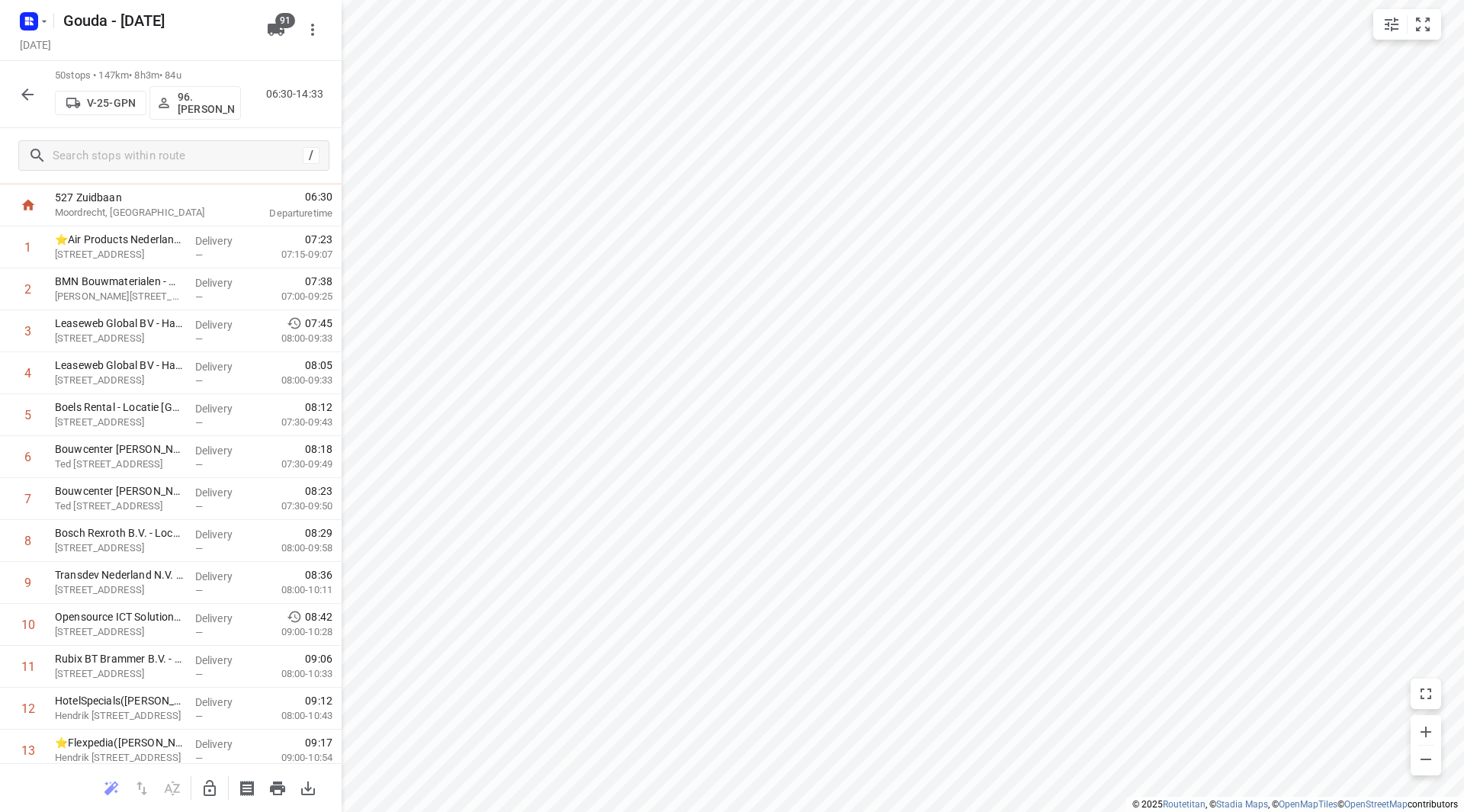
click at [206, 783] on icon "button" at bounding box center [209, 788] width 18 height 18
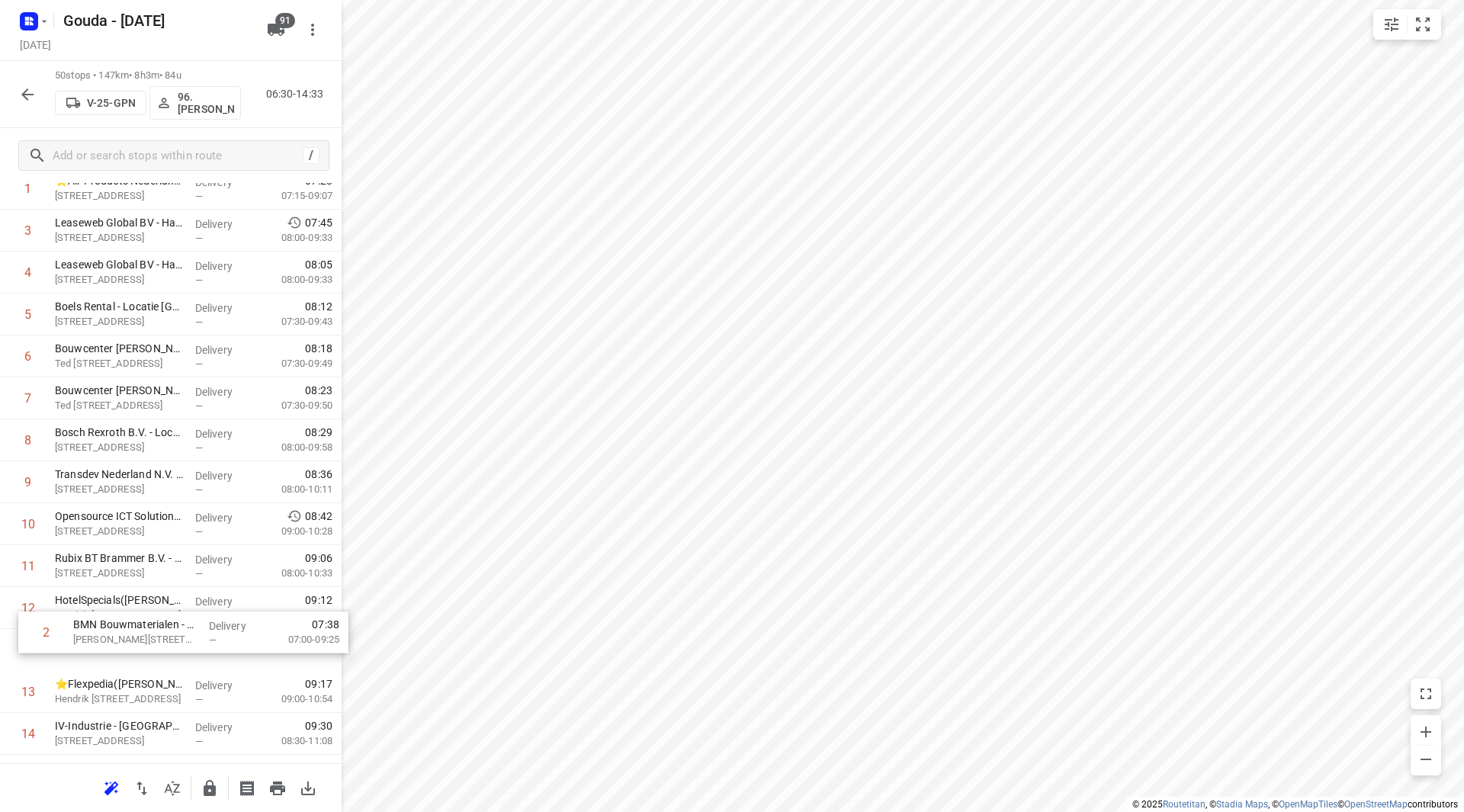
scroll to position [136, 0]
drag, startPoint x: 123, startPoint y: 364, endPoint x: 125, endPoint y: 589, distance: 225.0
click at [205, 791] on icon "button" at bounding box center [210, 788] width 13 height 16
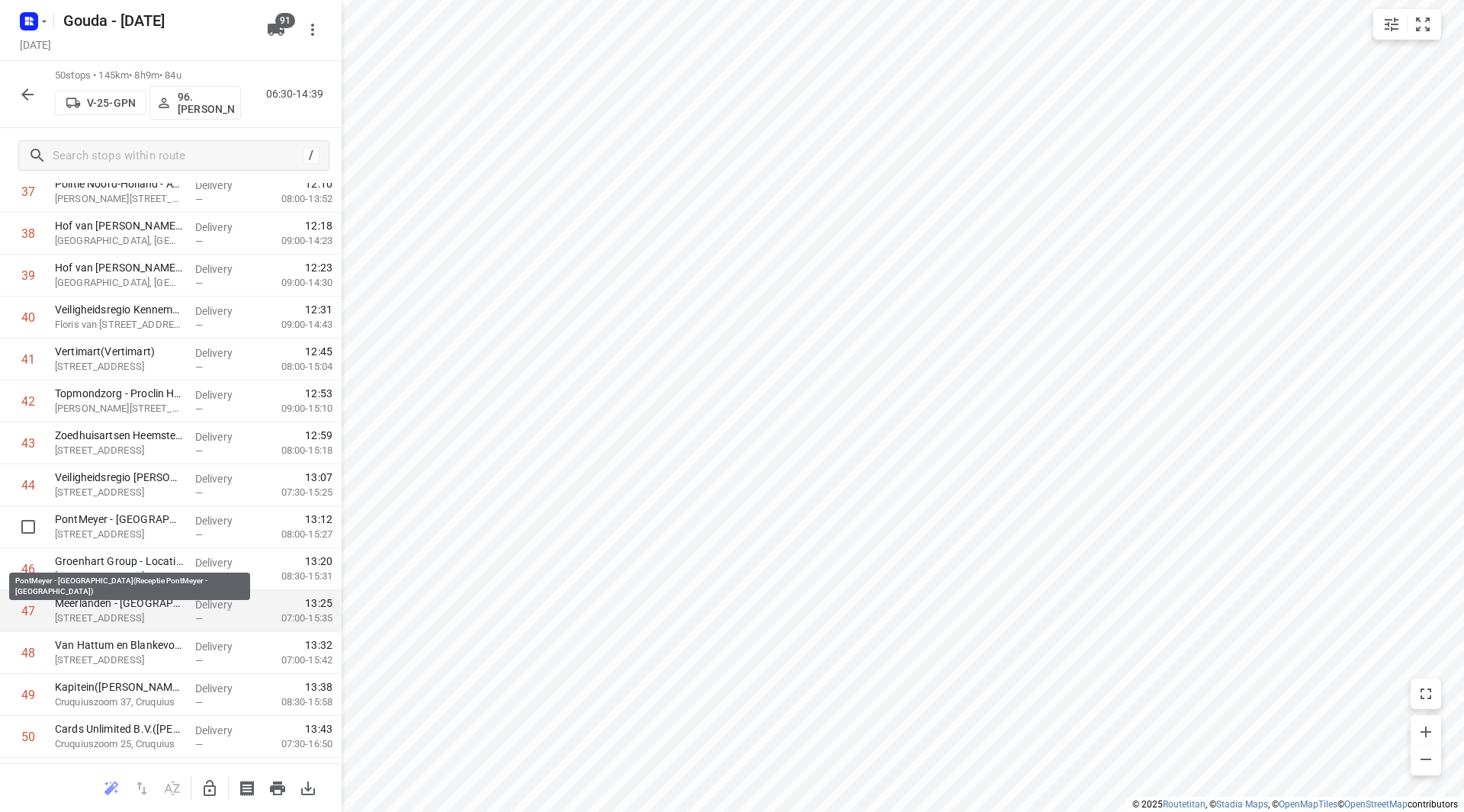
scroll to position [1677, 0]
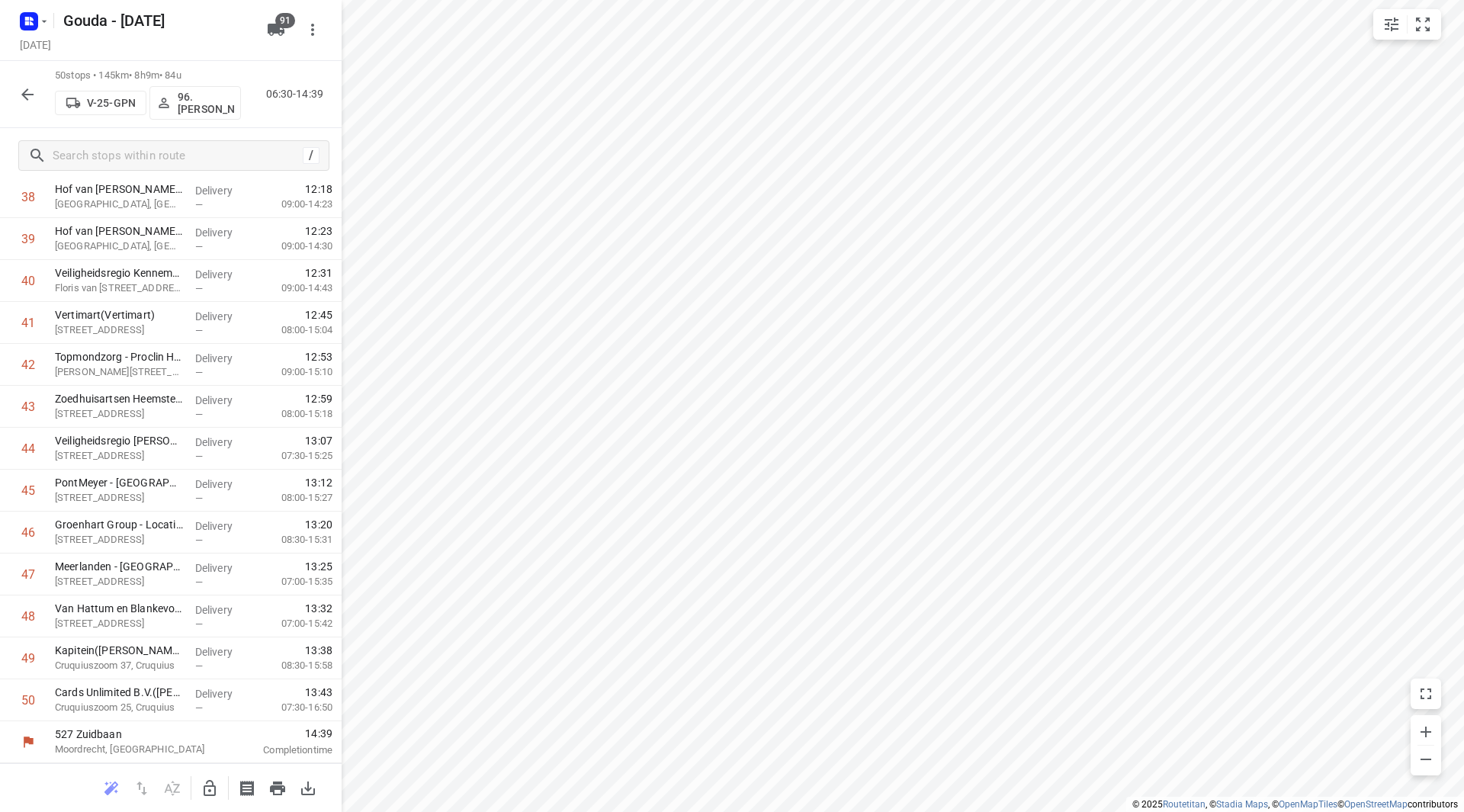
click at [30, 93] on icon "button" at bounding box center [27, 95] width 13 height 13
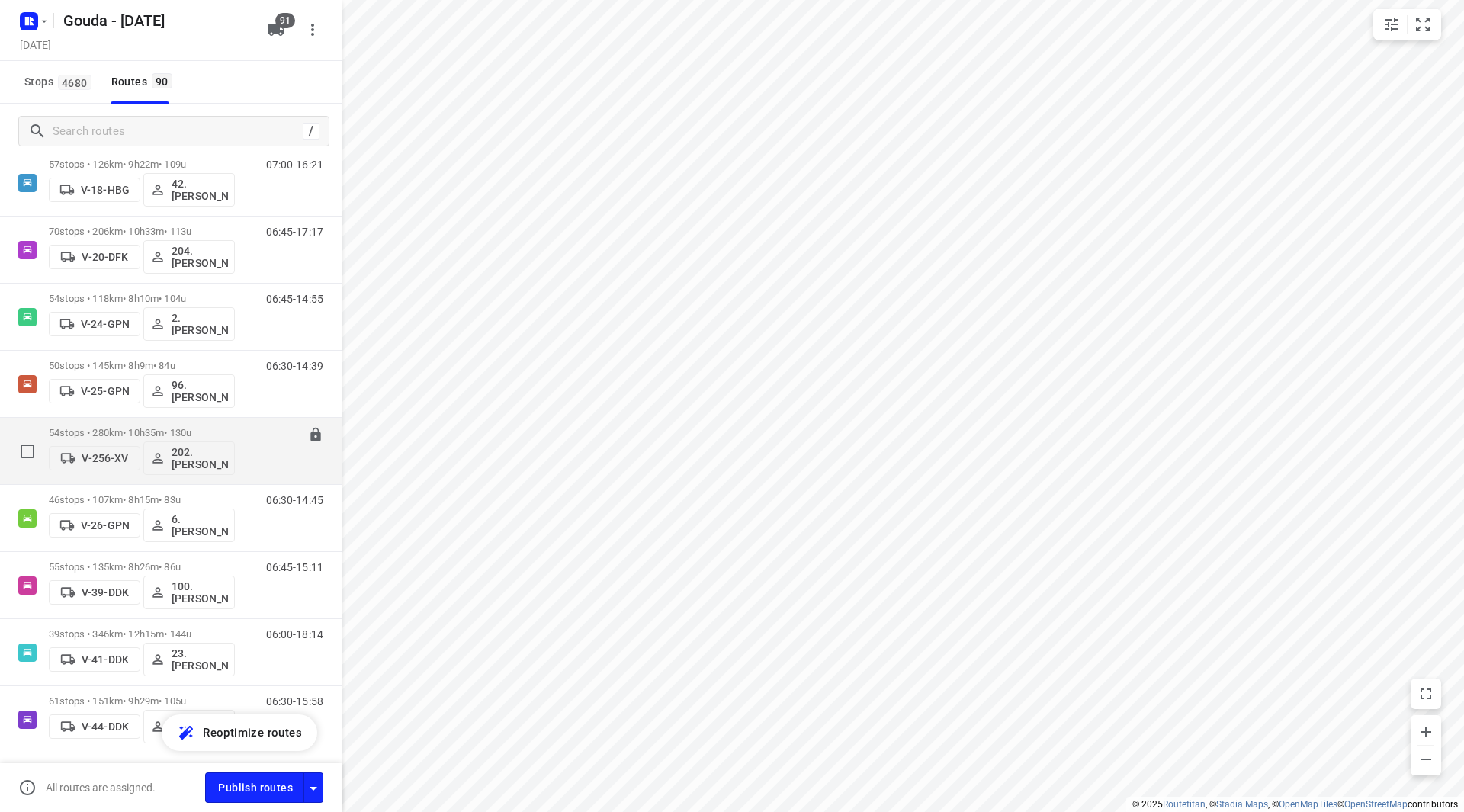
scroll to position [686, 0]
click at [215, 433] on p "54 stops • 280km • 10h35m • 130u" at bounding box center [141, 437] width 186 height 12
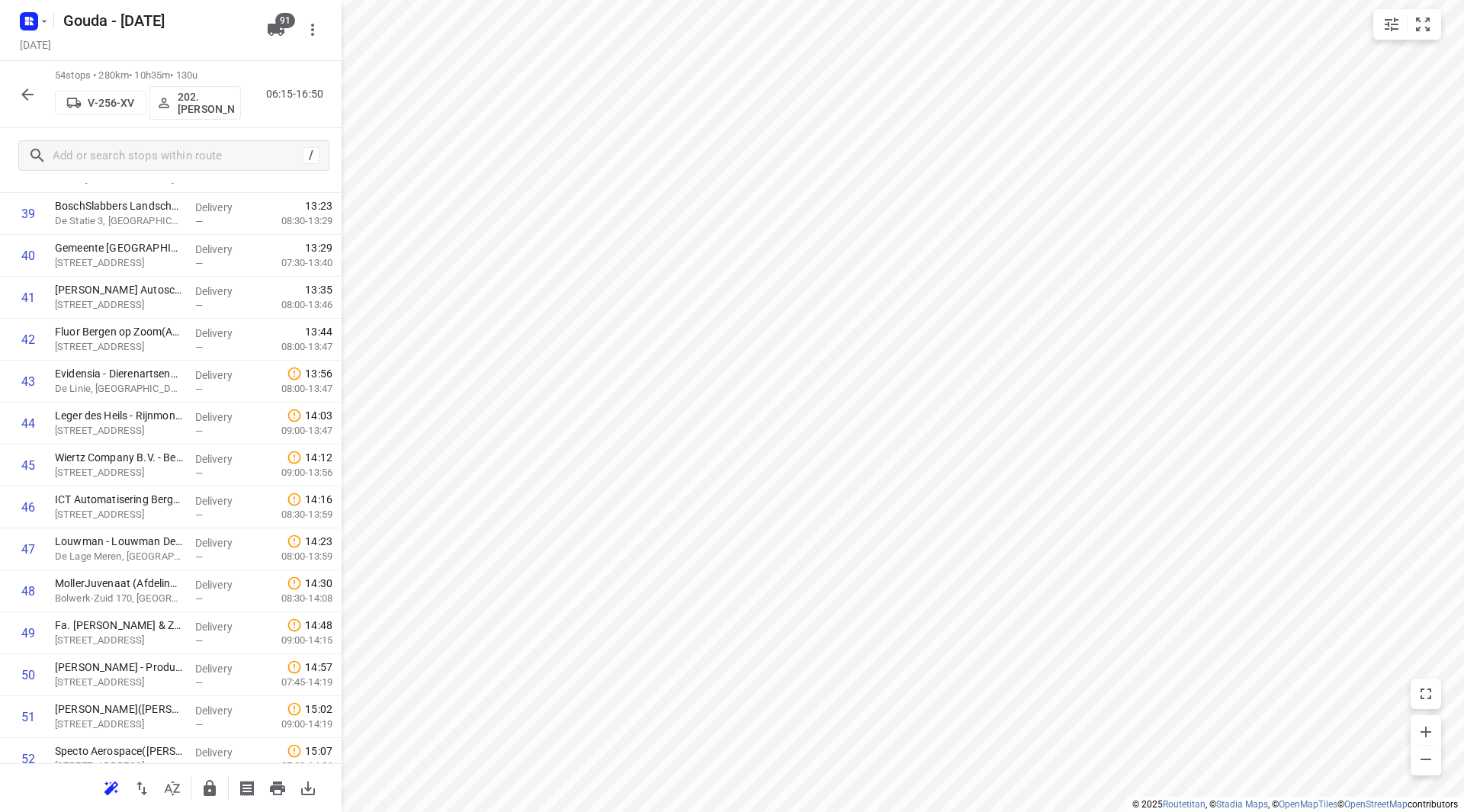
scroll to position [1845, 0]
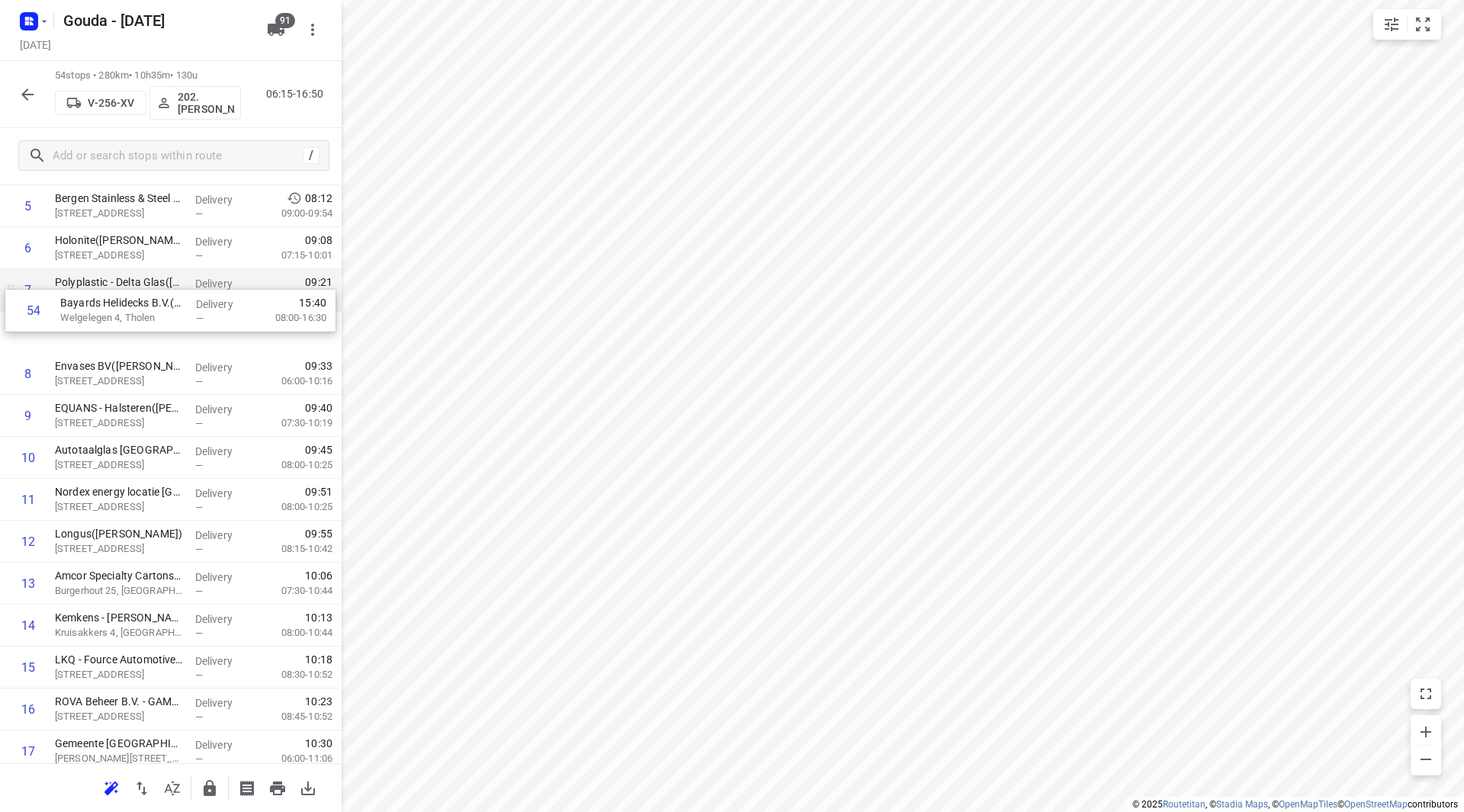
drag, startPoint x: 82, startPoint y: 556, endPoint x: 101, endPoint y: 301, distance: 255.7
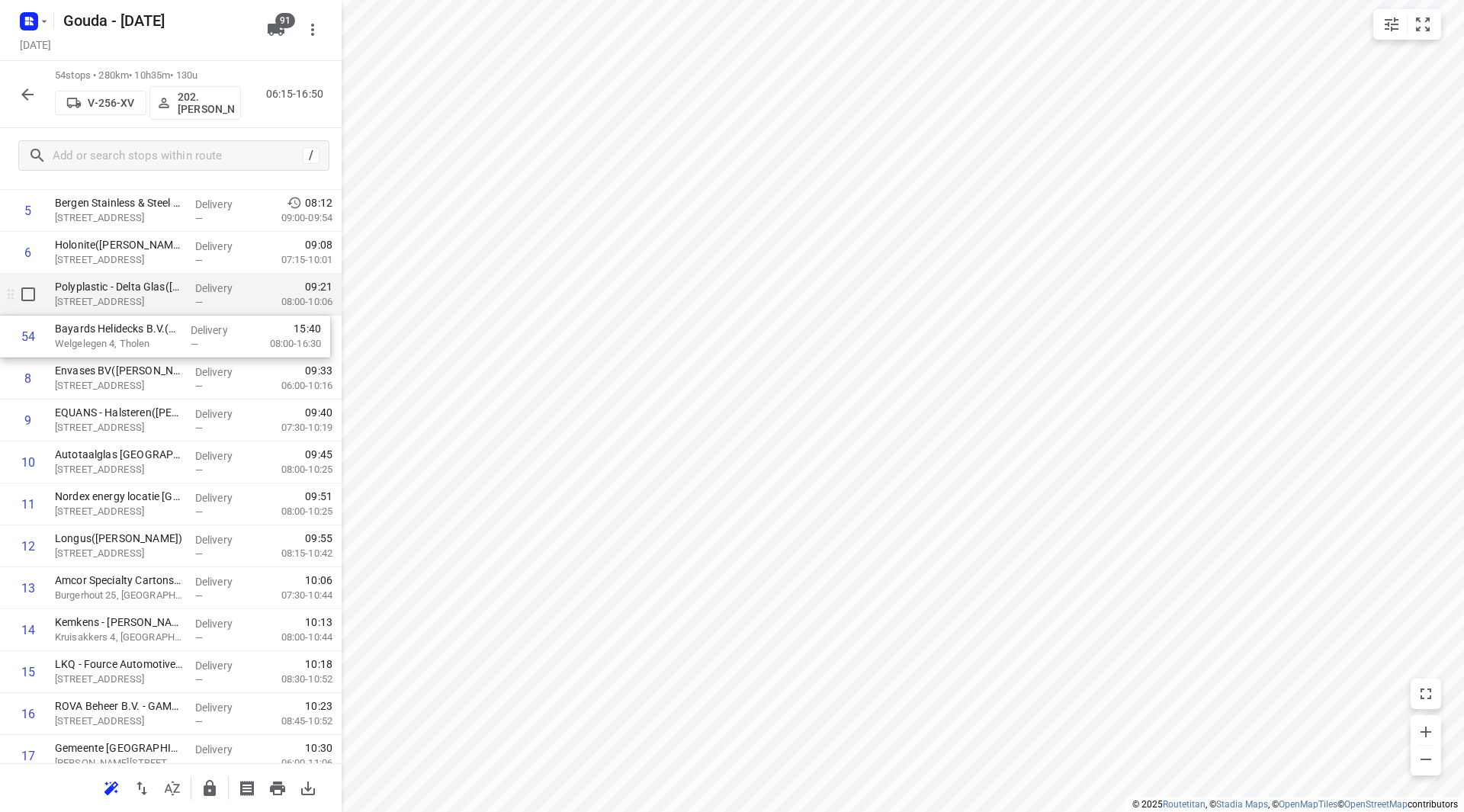
click at [103, 294] on div "Gouda - [DATE] [DATE] 54 stops • 280km • 10h35m • 130u V-256-XV 202.[PERSON_NAM…" at bounding box center [170, 406] width 342 height 812
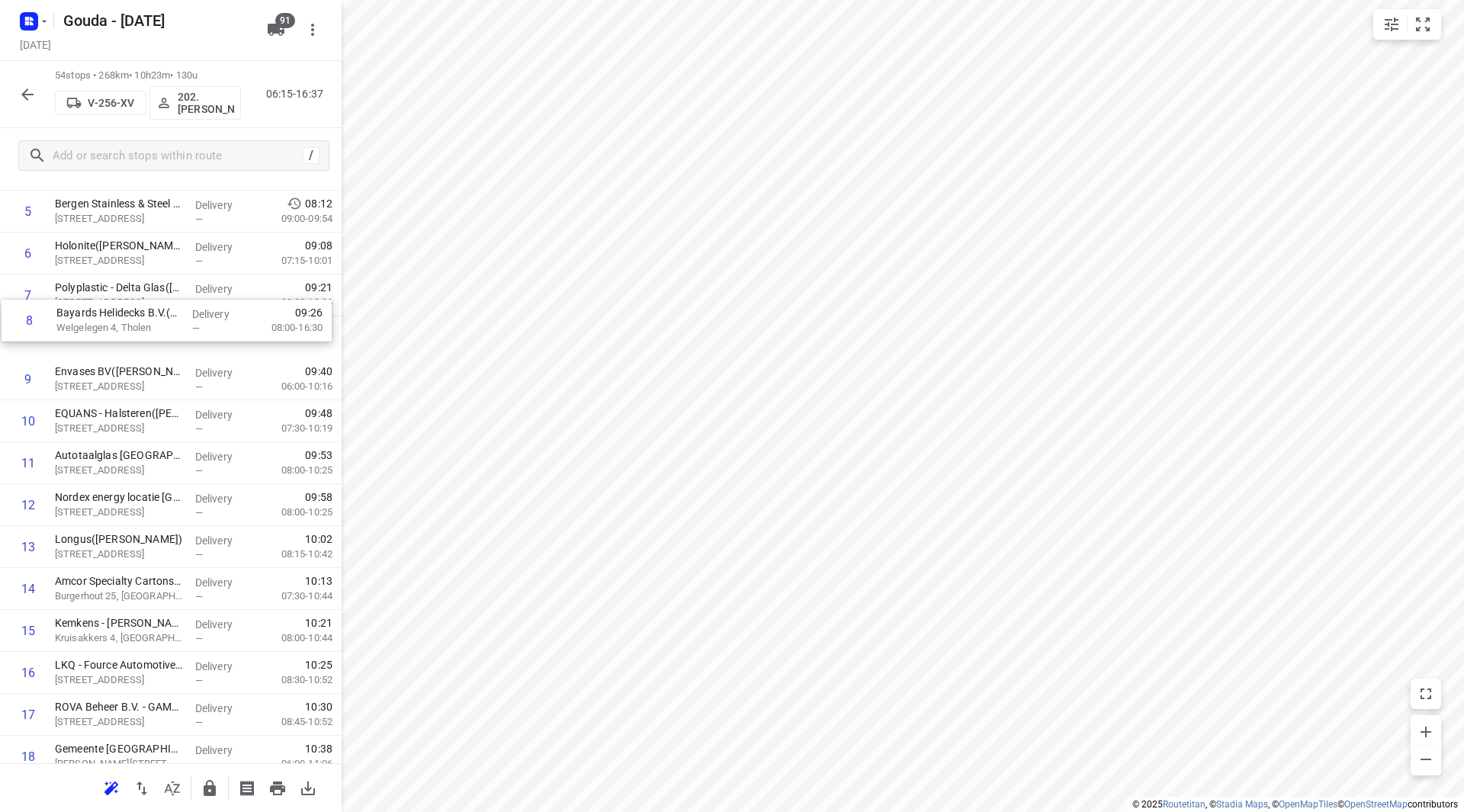
scroll to position [266, 0]
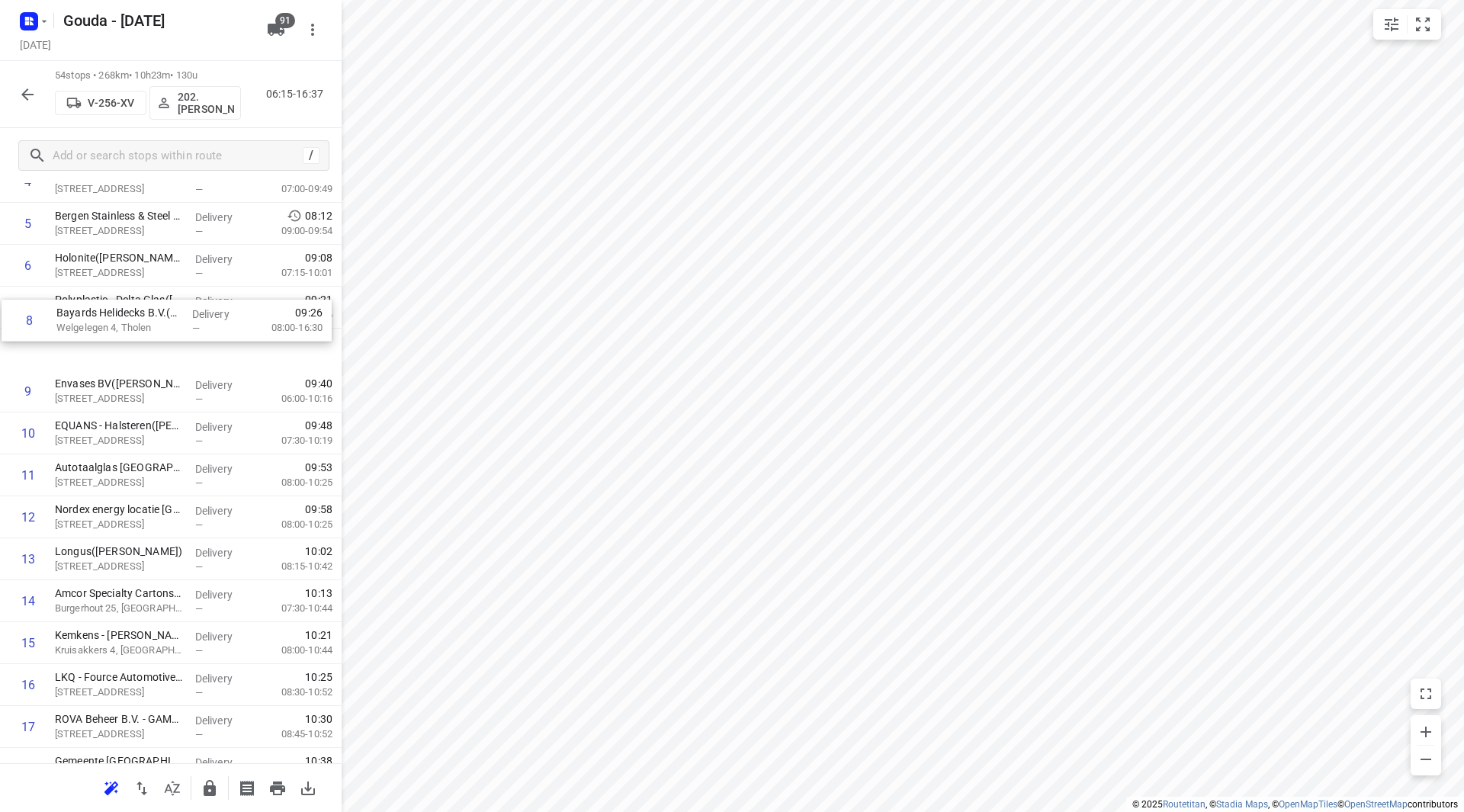
drag, startPoint x: 97, startPoint y: 354, endPoint x: 98, endPoint y: 320, distance: 34.0
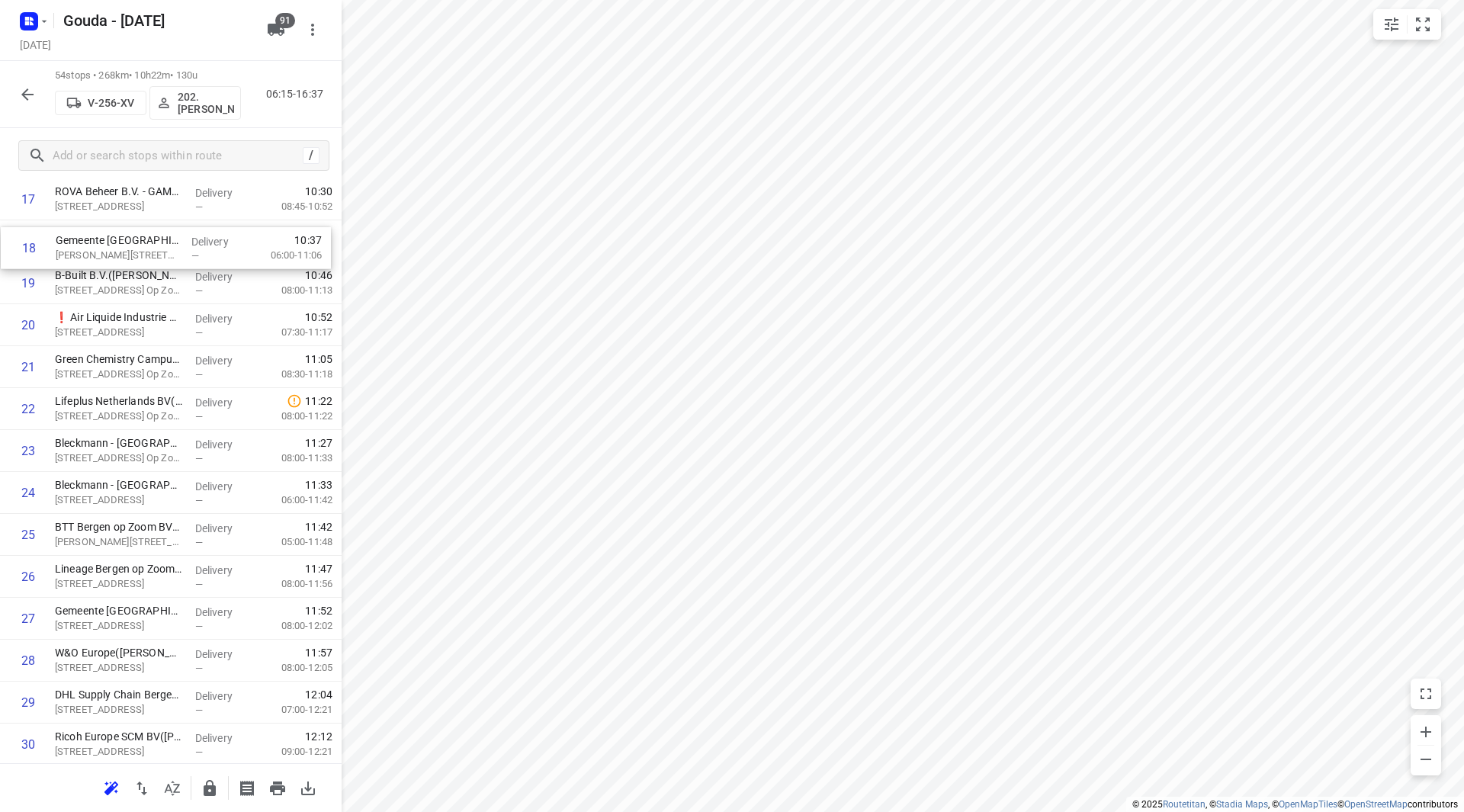
scroll to position [794, 0]
drag, startPoint x: 101, startPoint y: 246, endPoint x: 112, endPoint y: 364, distance: 118.5
click at [113, 364] on div "1 Transdev Nederland N.V. - Transdev Nederland N.V. Openbaar Vervoer([PERSON_NA…" at bounding box center [170, 640] width 342 height 2264
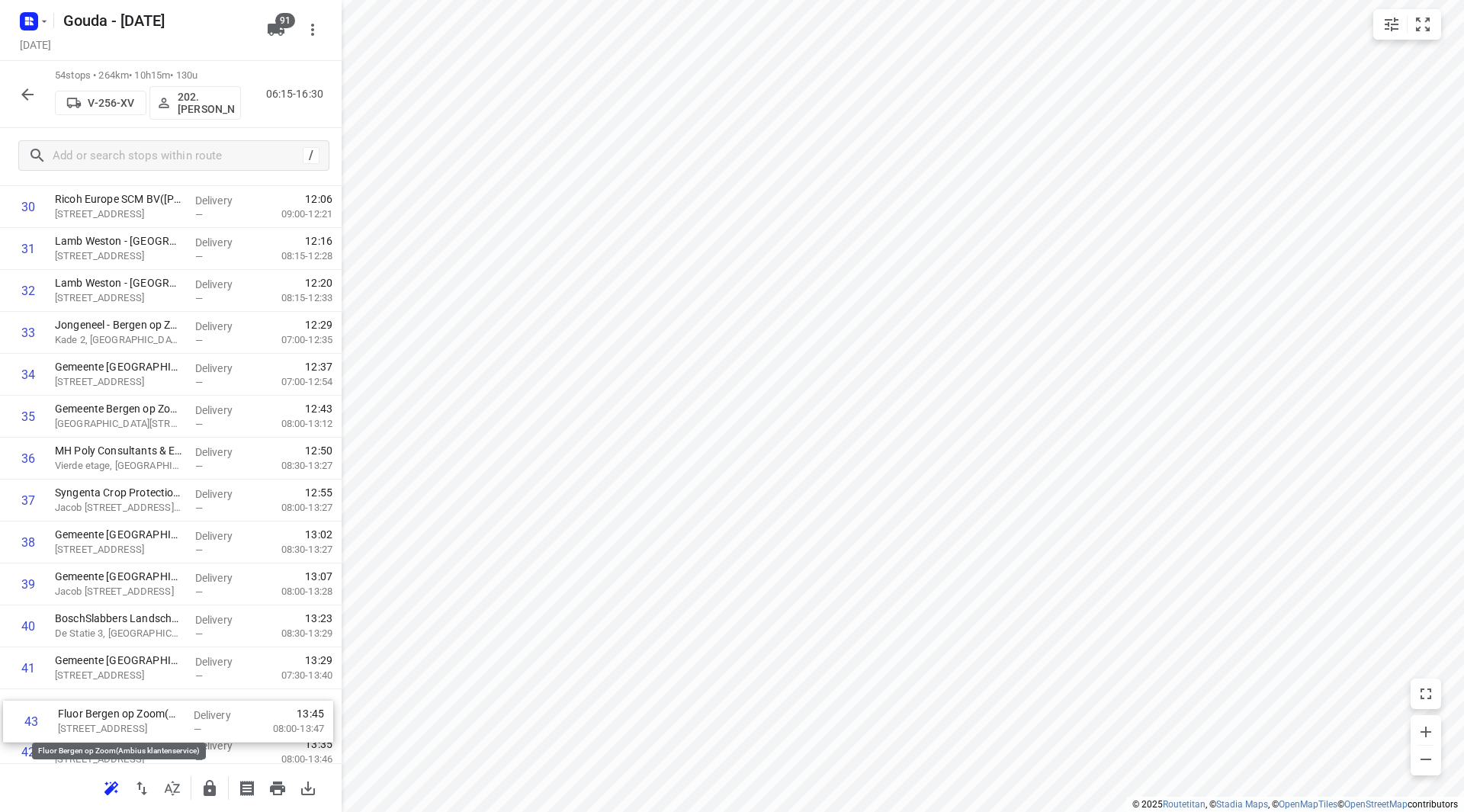
scroll to position [1333, 0]
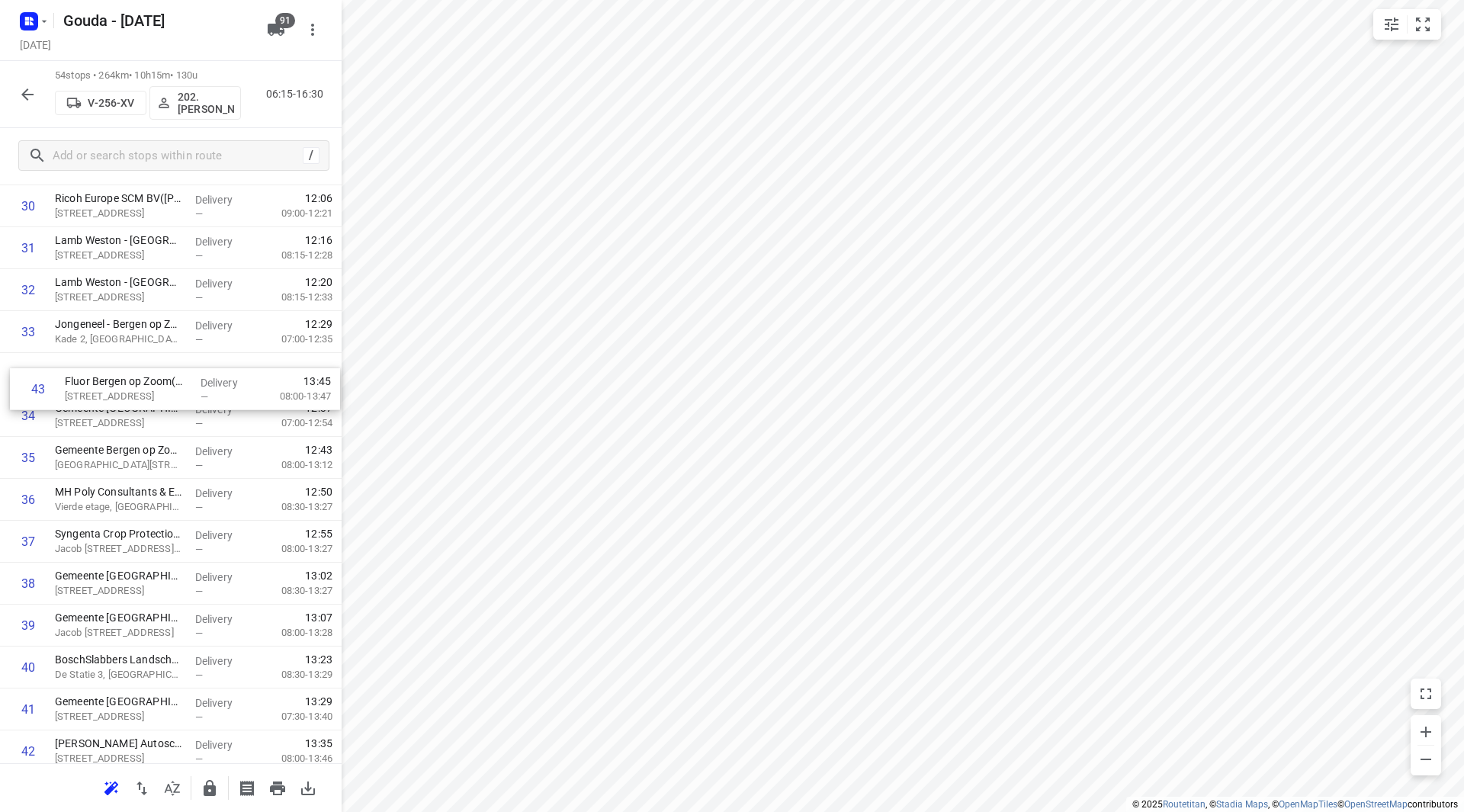
drag, startPoint x: 109, startPoint y: 753, endPoint x: 118, endPoint y: 377, distance: 376.1
click at [118, 377] on div "1 Transdev Nederland N.V. - Transdev Nederland N.V. Openbaar Vervoer([PERSON_NA…" at bounding box center [170, 101] width 342 height 2264
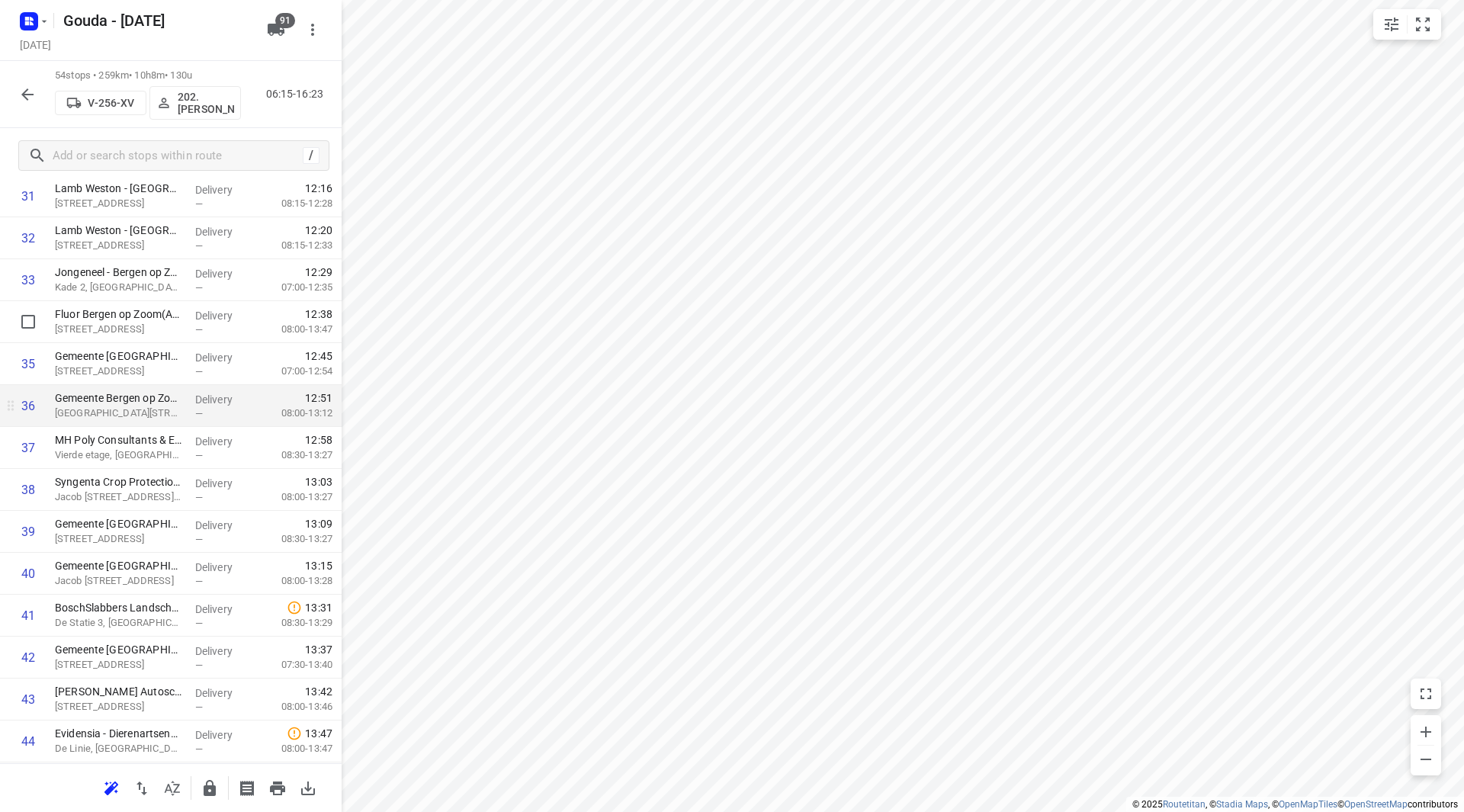
scroll to position [1410, 0]
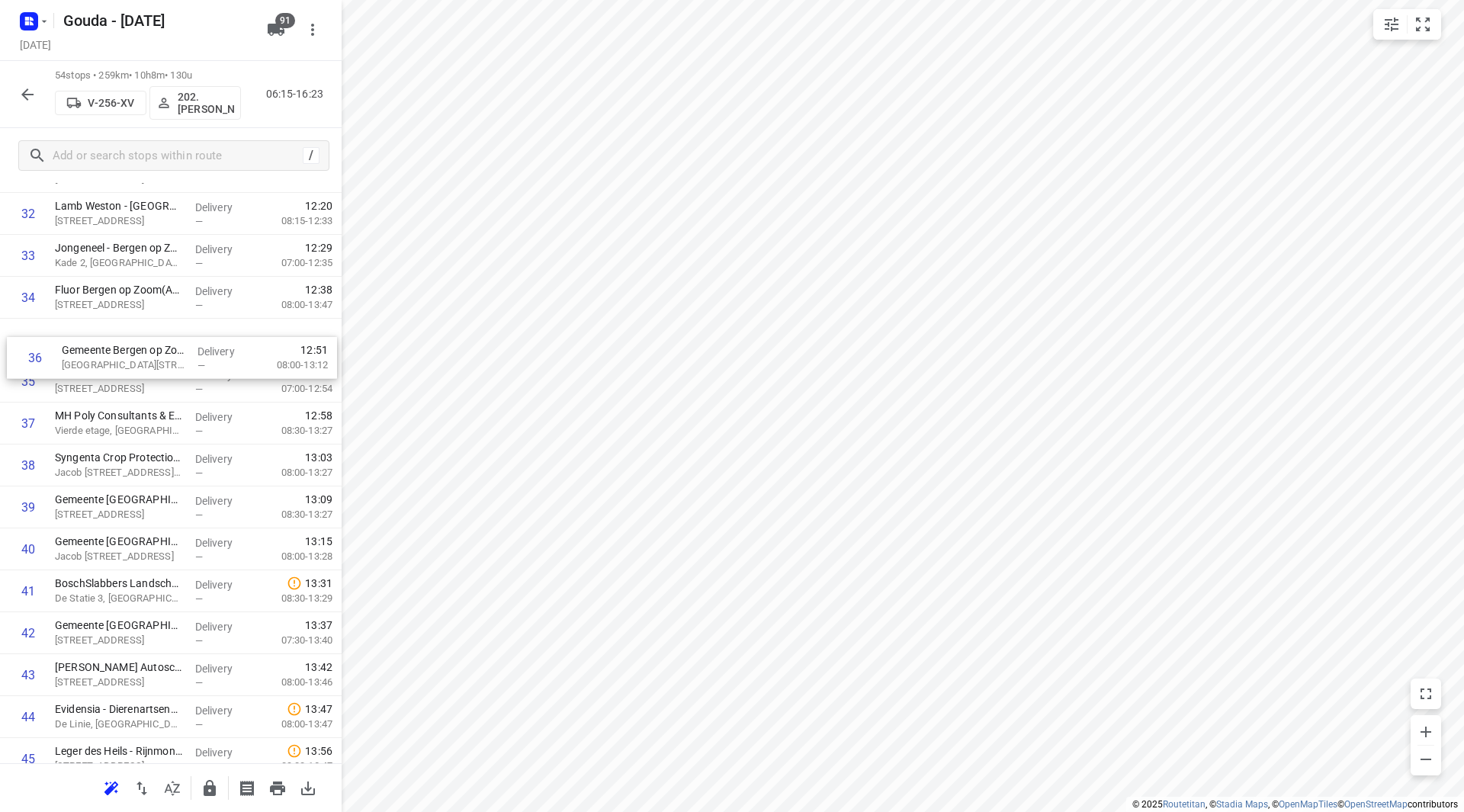
click at [90, 342] on div "1 Transdev Nederland N.V. - Transdev Nederland N.V. Openbaar Vervoer([PERSON_NA…" at bounding box center [170, 25] width 342 height 2264
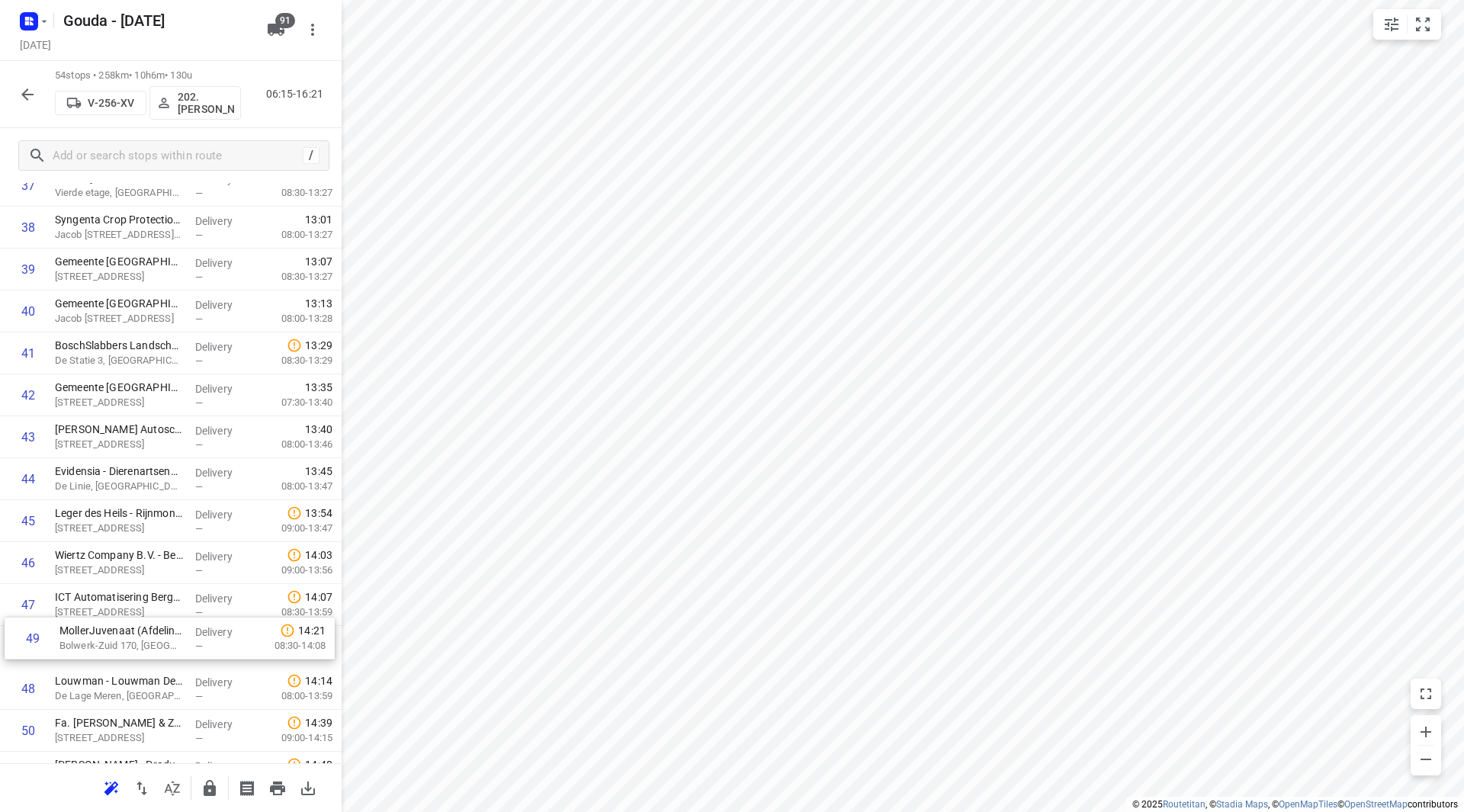
scroll to position [1651, 0]
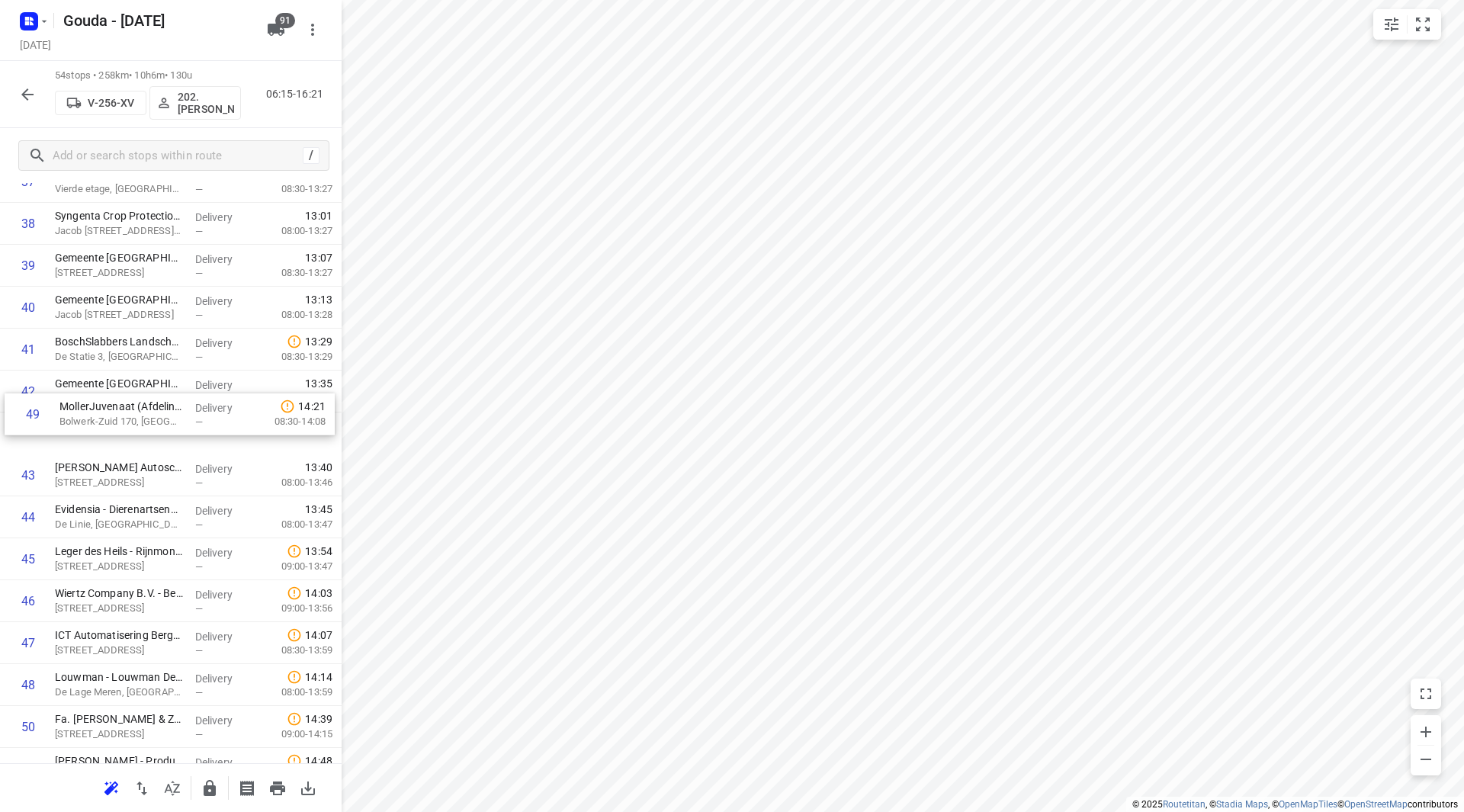
drag, startPoint x: 87, startPoint y: 699, endPoint x: 92, endPoint y: 397, distance: 302.0
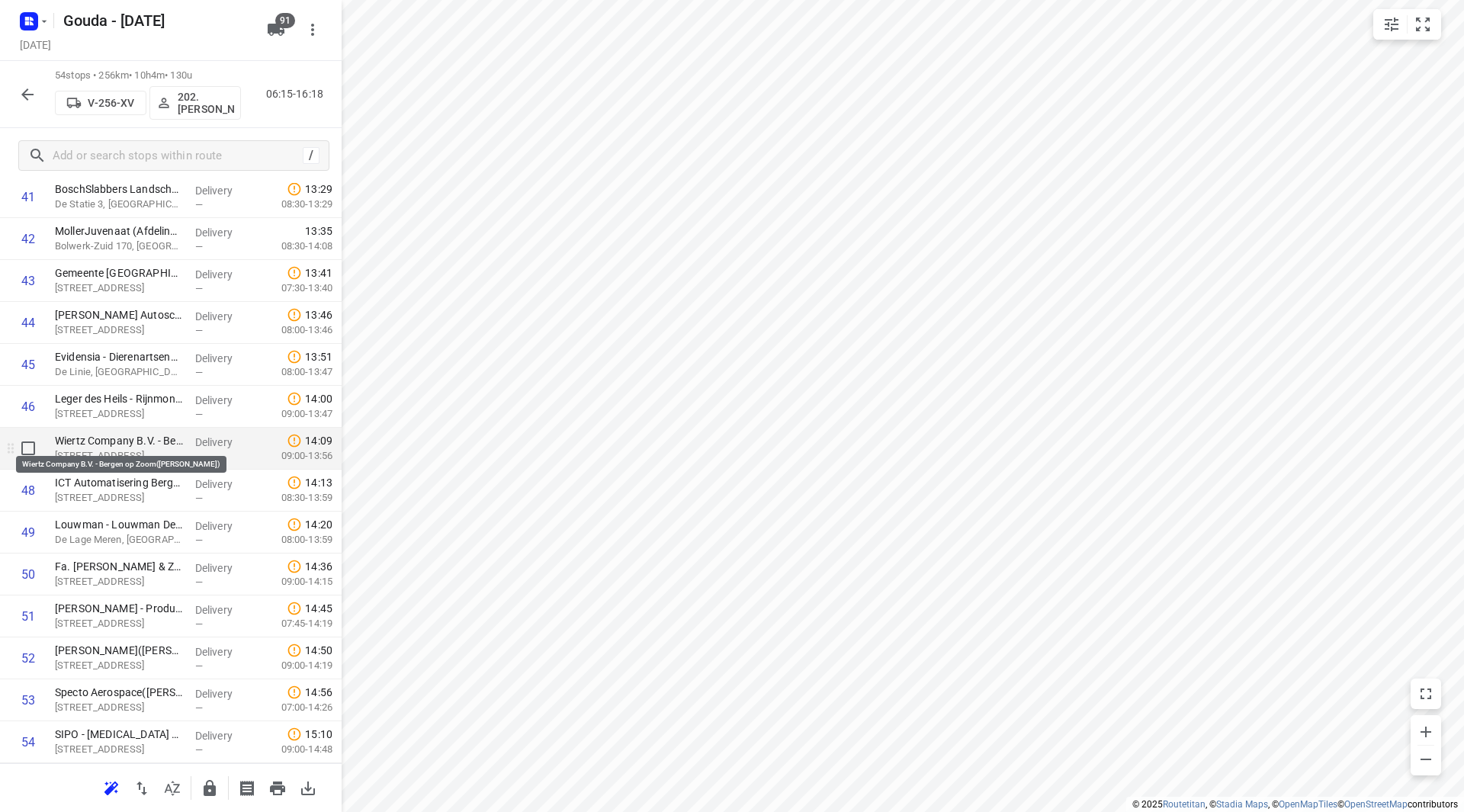
scroll to position [1845, 0]
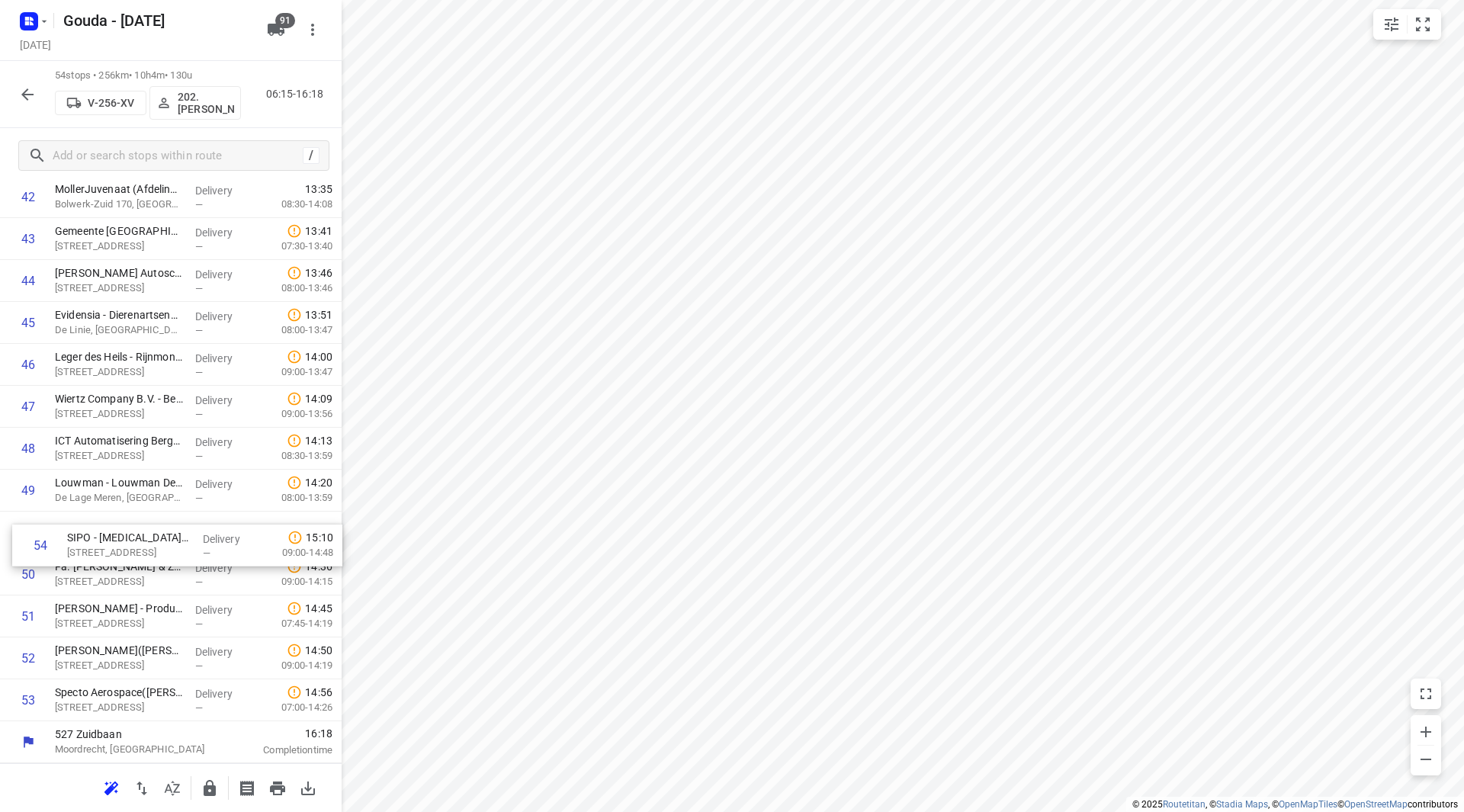
drag, startPoint x: 84, startPoint y: 702, endPoint x: 89, endPoint y: 525, distance: 177.1
click at [214, 788] on icon "button" at bounding box center [210, 788] width 13 height 16
click at [29, 86] on icon "button" at bounding box center [27, 94] width 18 height 18
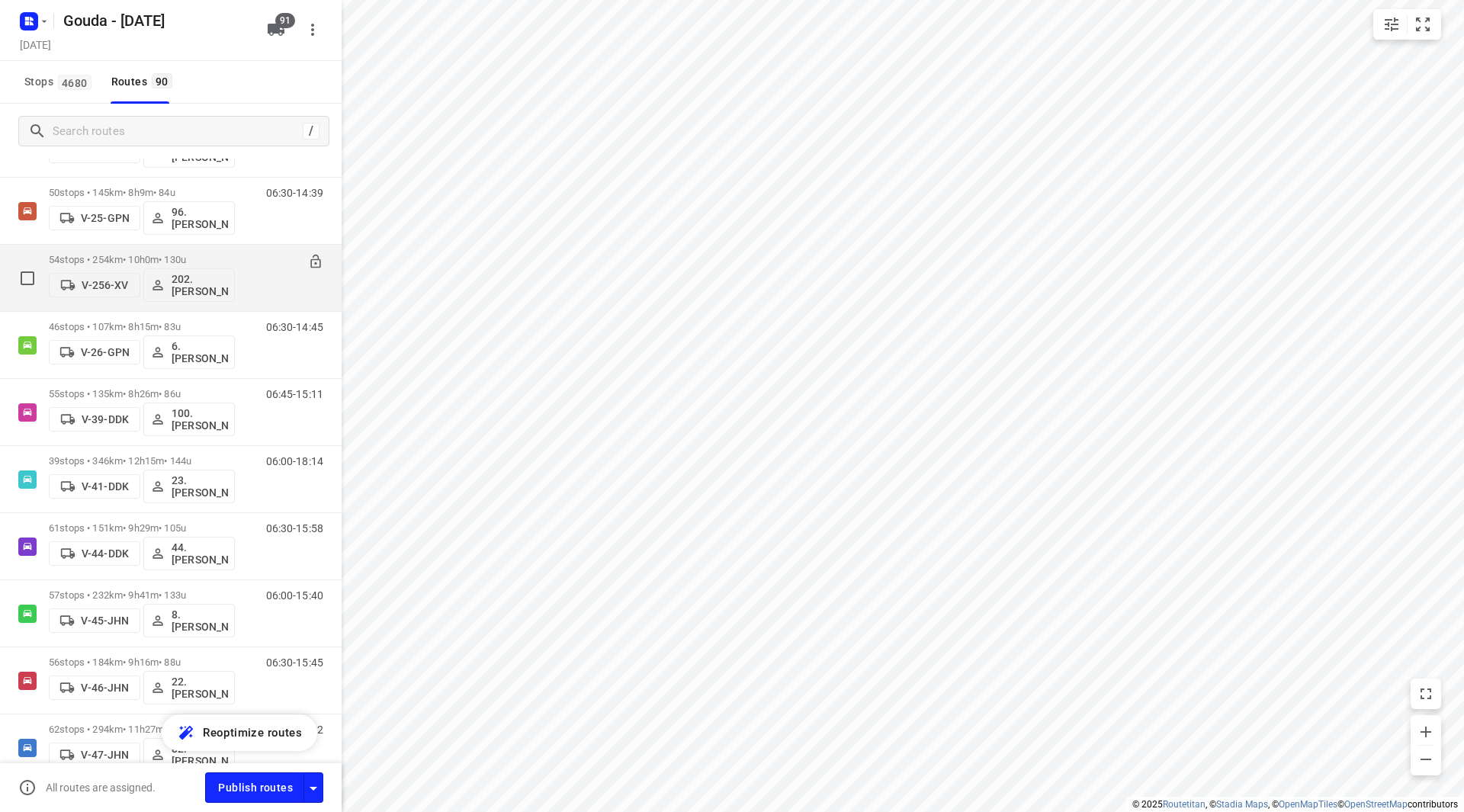
scroll to position [839, 0]
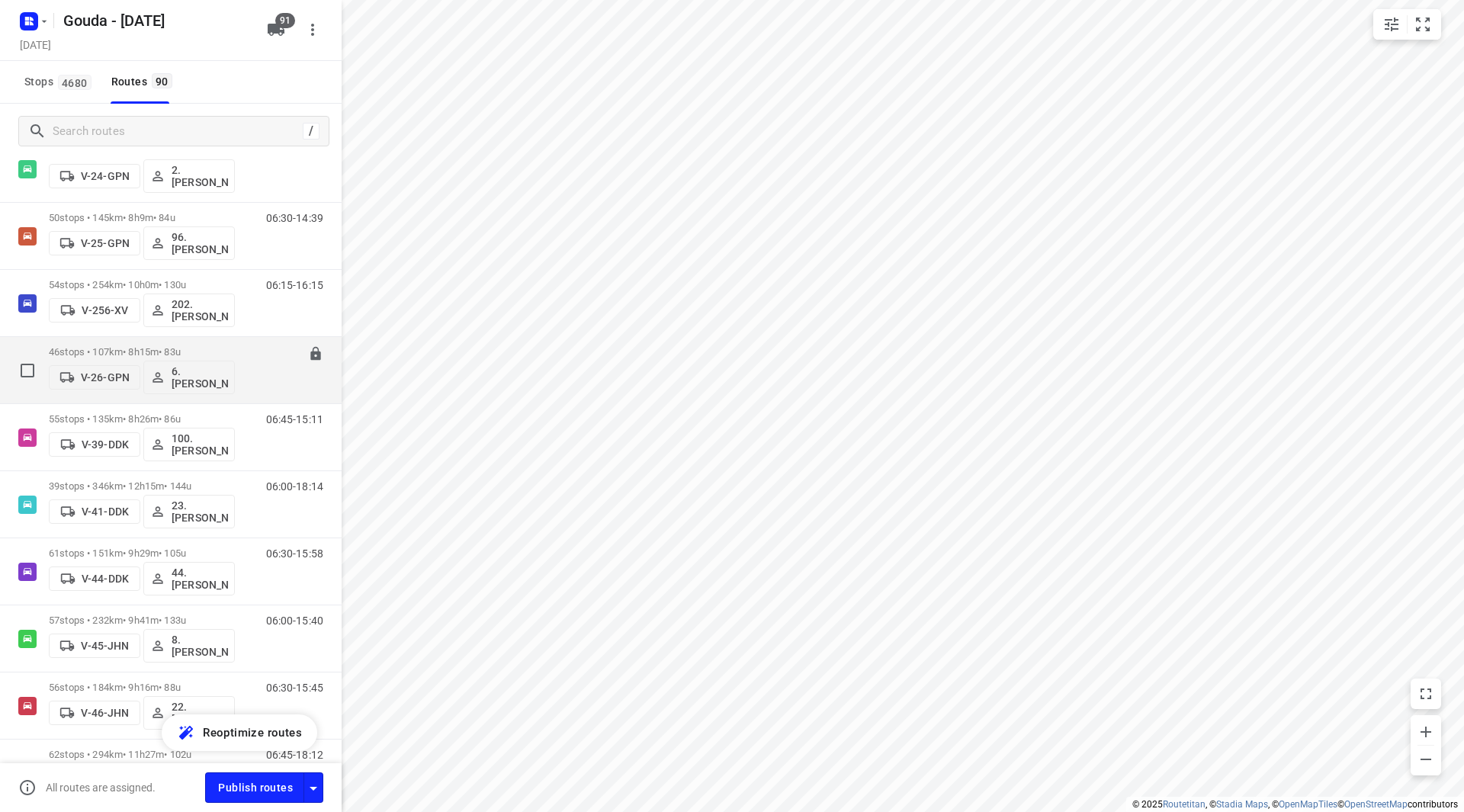
click at [197, 340] on div "46 stops • 107km • 8h15m • 83u V-26-GPN 6. Arnold Smit" at bounding box center [141, 370] width 186 height 64
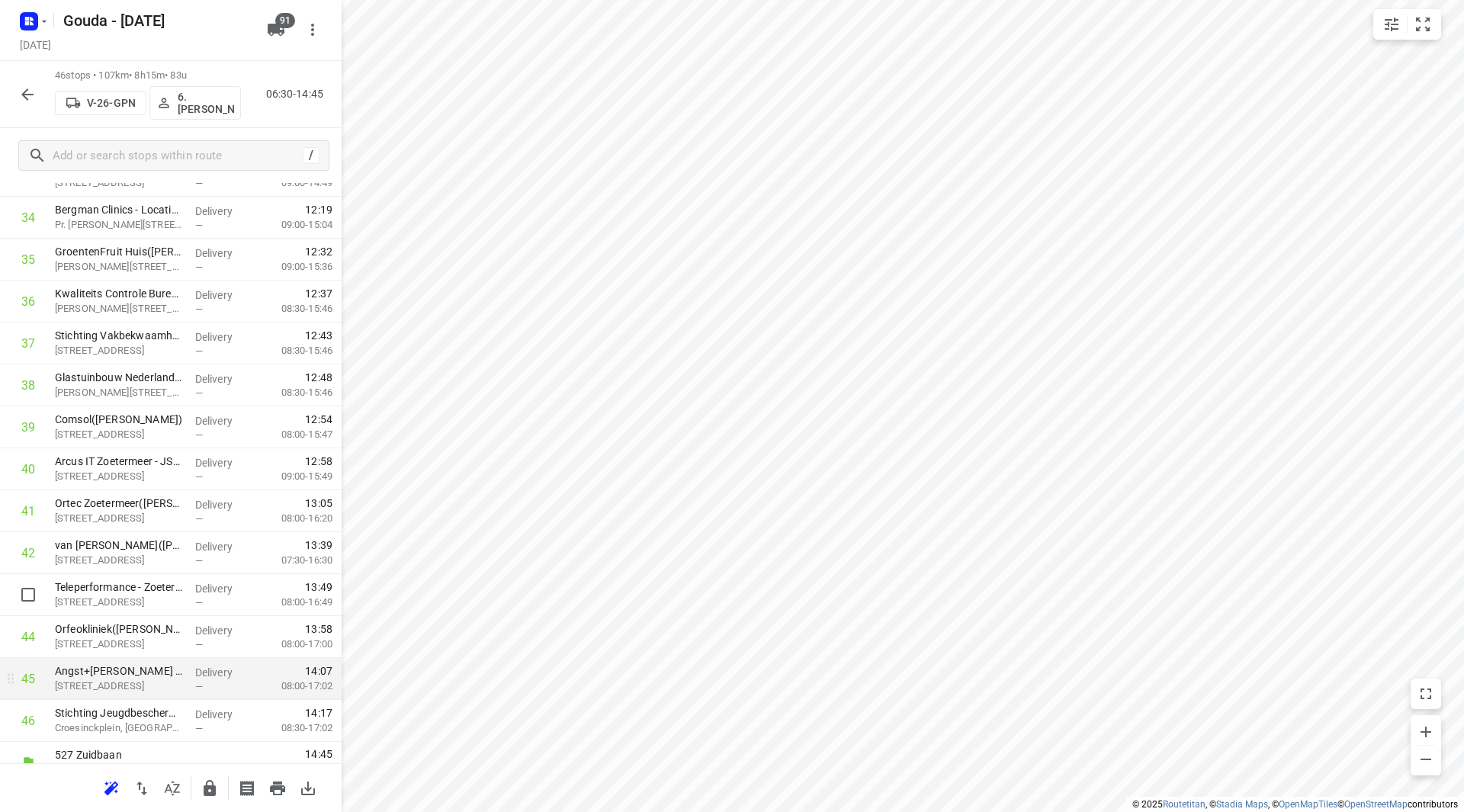
scroll to position [1510, 0]
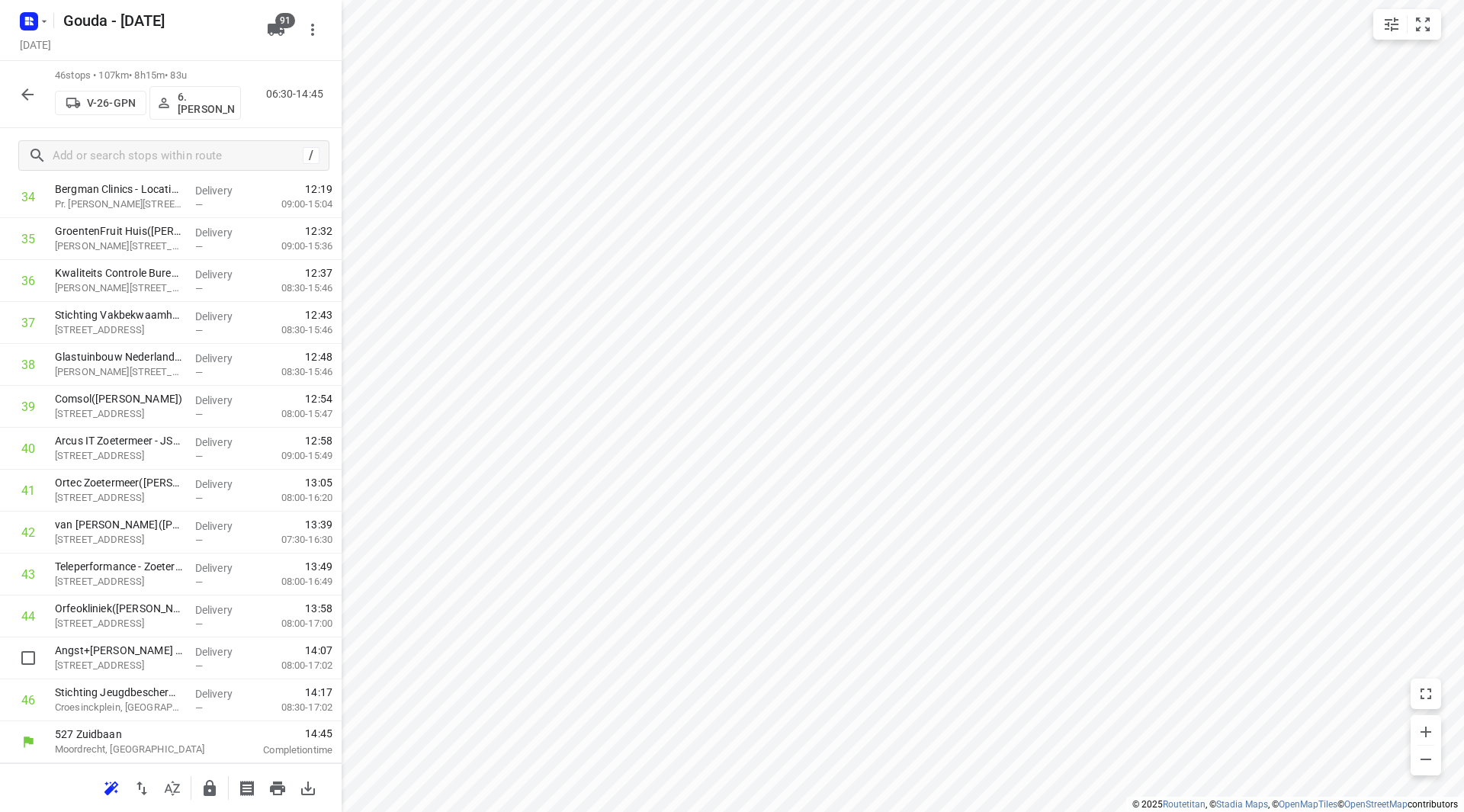
drag, startPoint x: 217, startPoint y: 669, endPoint x: 196, endPoint y: 610, distance: 62.6
click at [207, 790] on icon "button" at bounding box center [210, 788] width 13 height 16
click at [23, 99] on icon "button" at bounding box center [27, 94] width 18 height 18
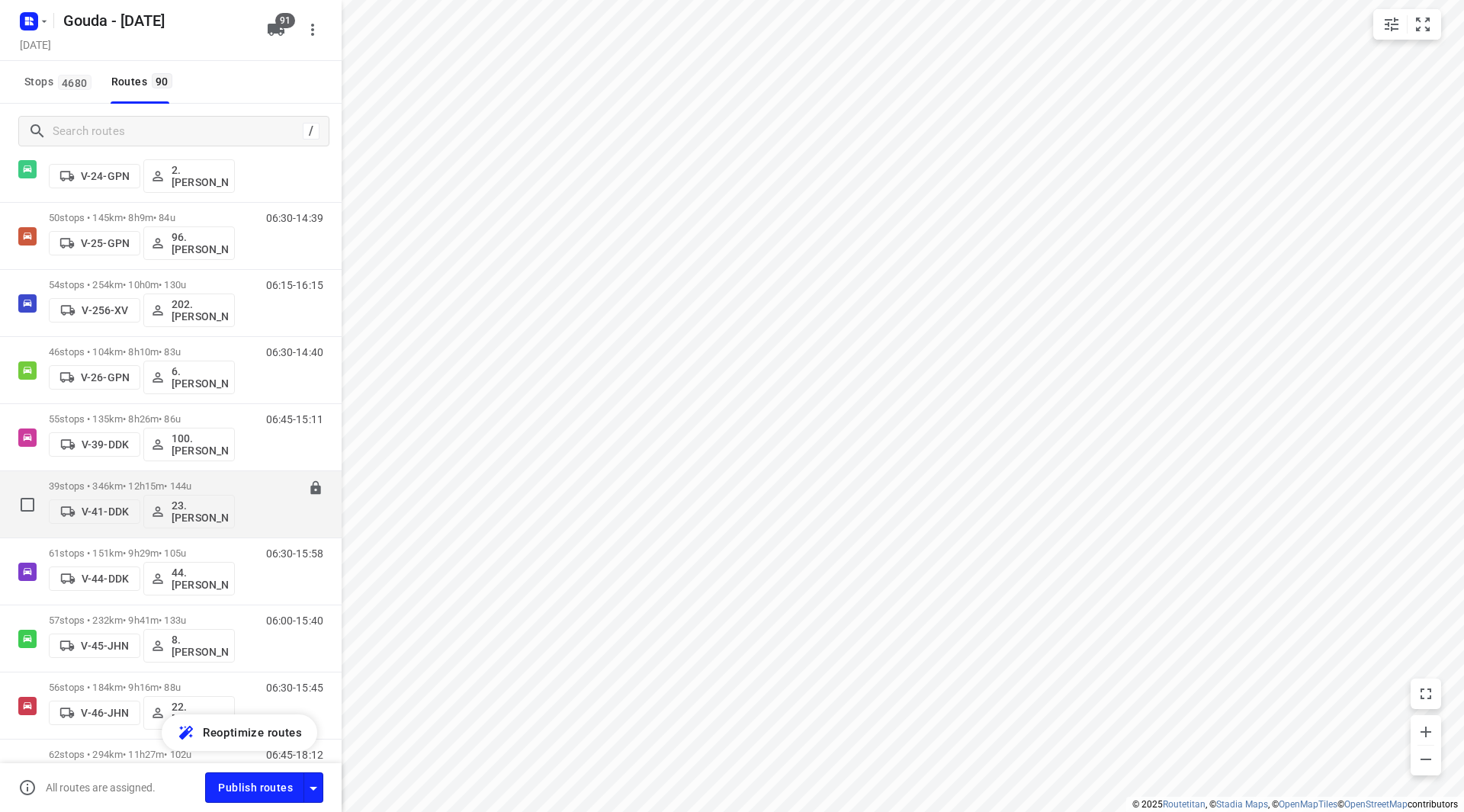
scroll to position [915, 0]
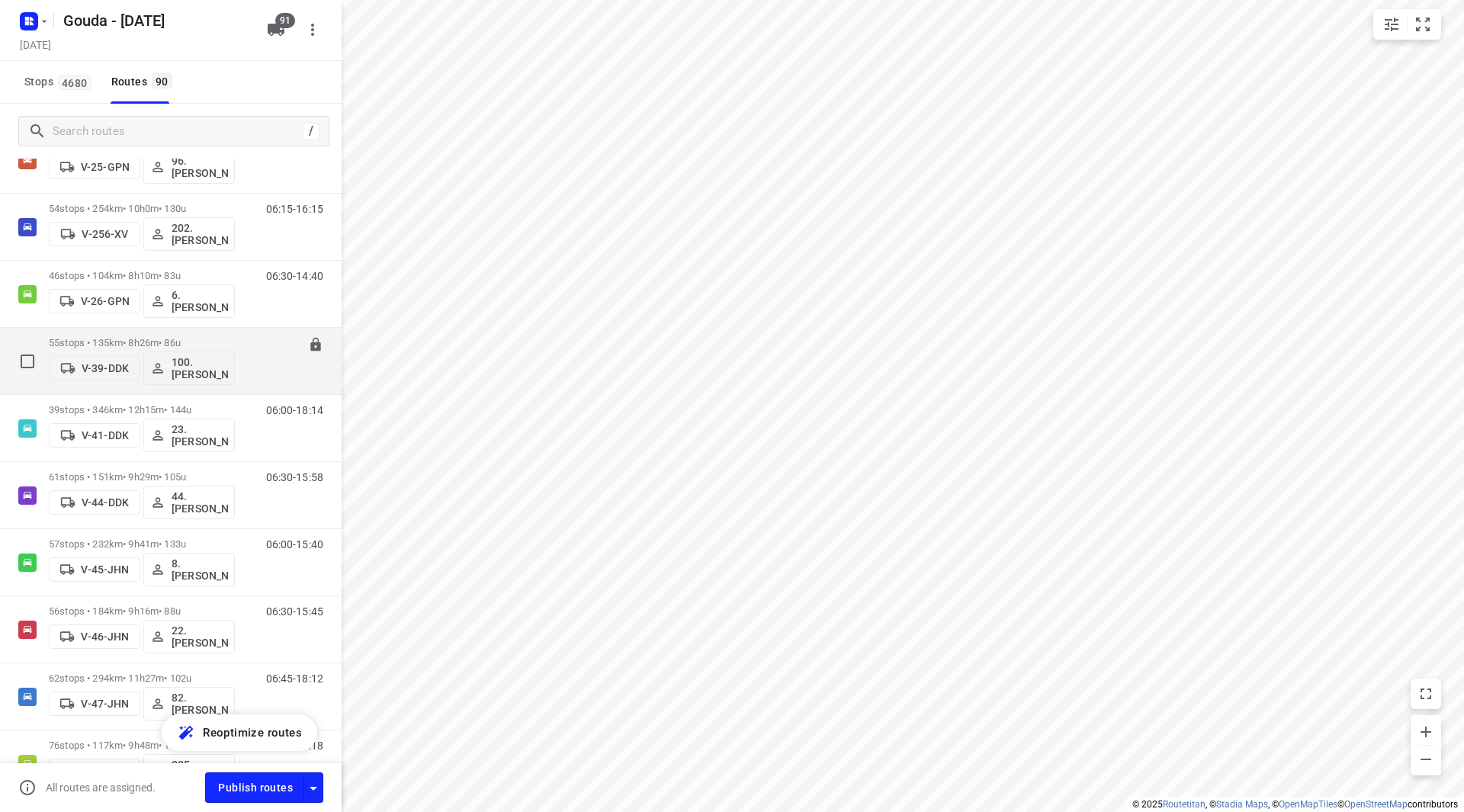
click at [219, 335] on div "55 stops • 135km • 8h26m • 86u V-39-DDK 100.Henk Vos" at bounding box center [141, 360] width 186 height 64
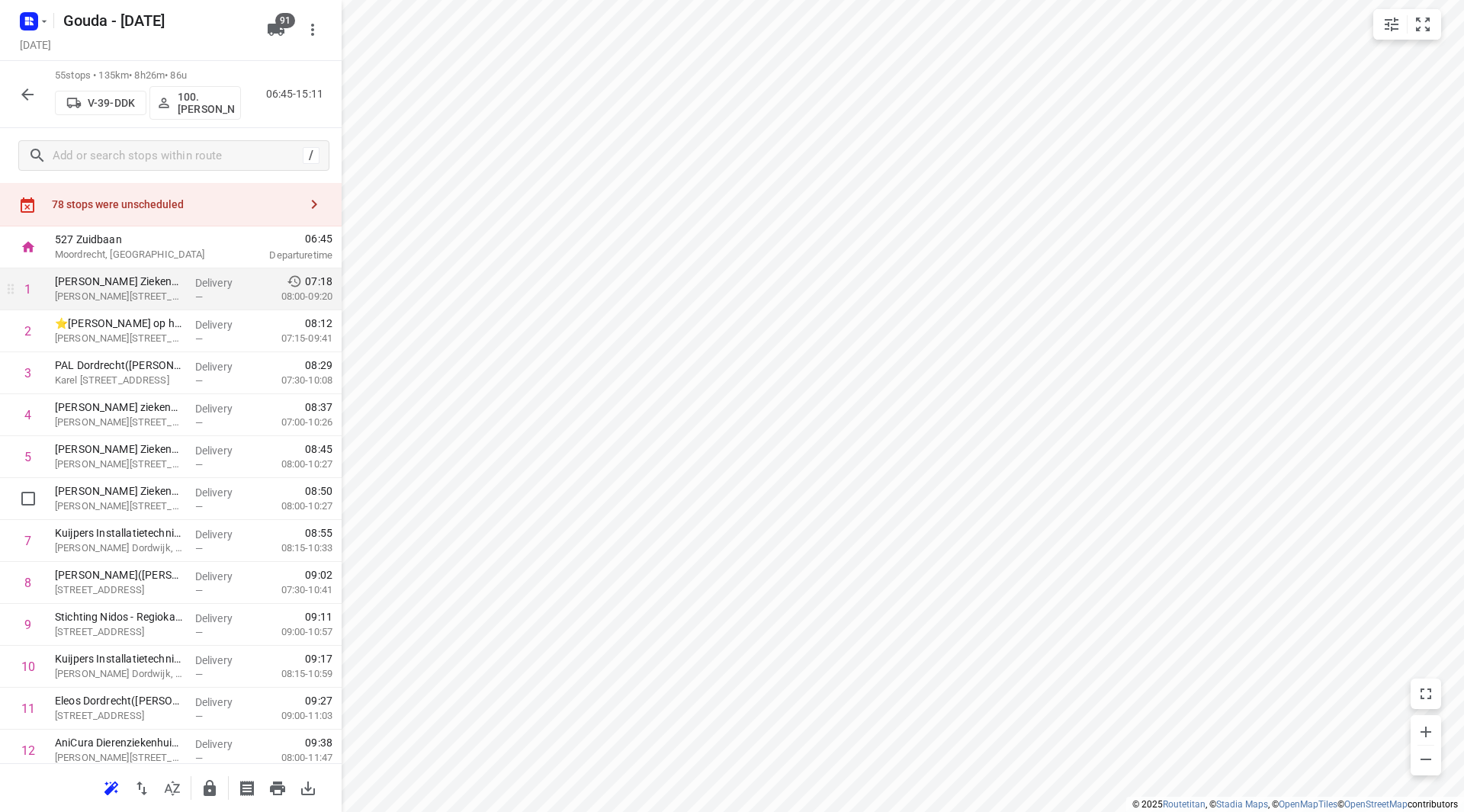
scroll to position [0, 0]
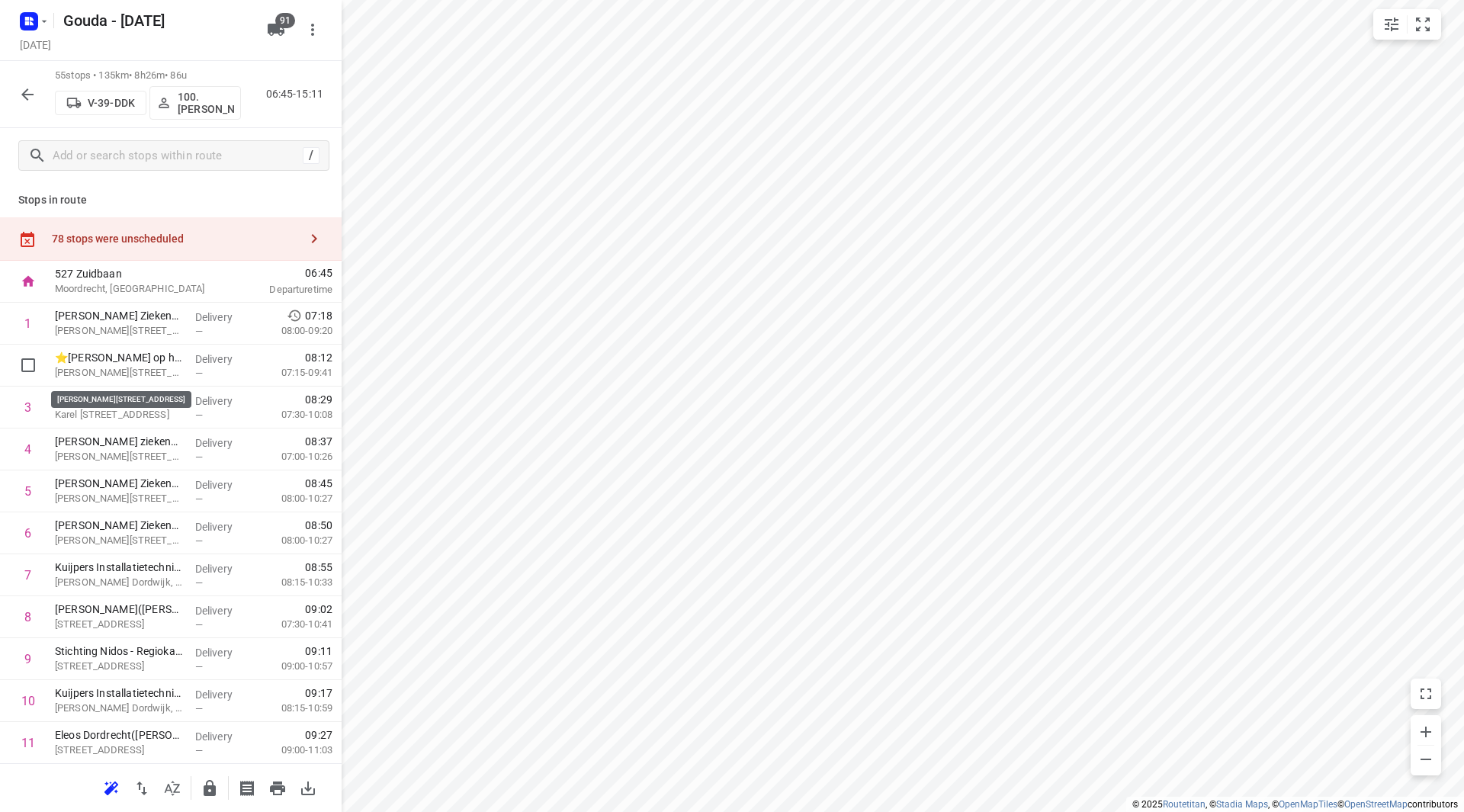
drag, startPoint x: 152, startPoint y: 369, endPoint x: 149, endPoint y: 307, distance: 62.1
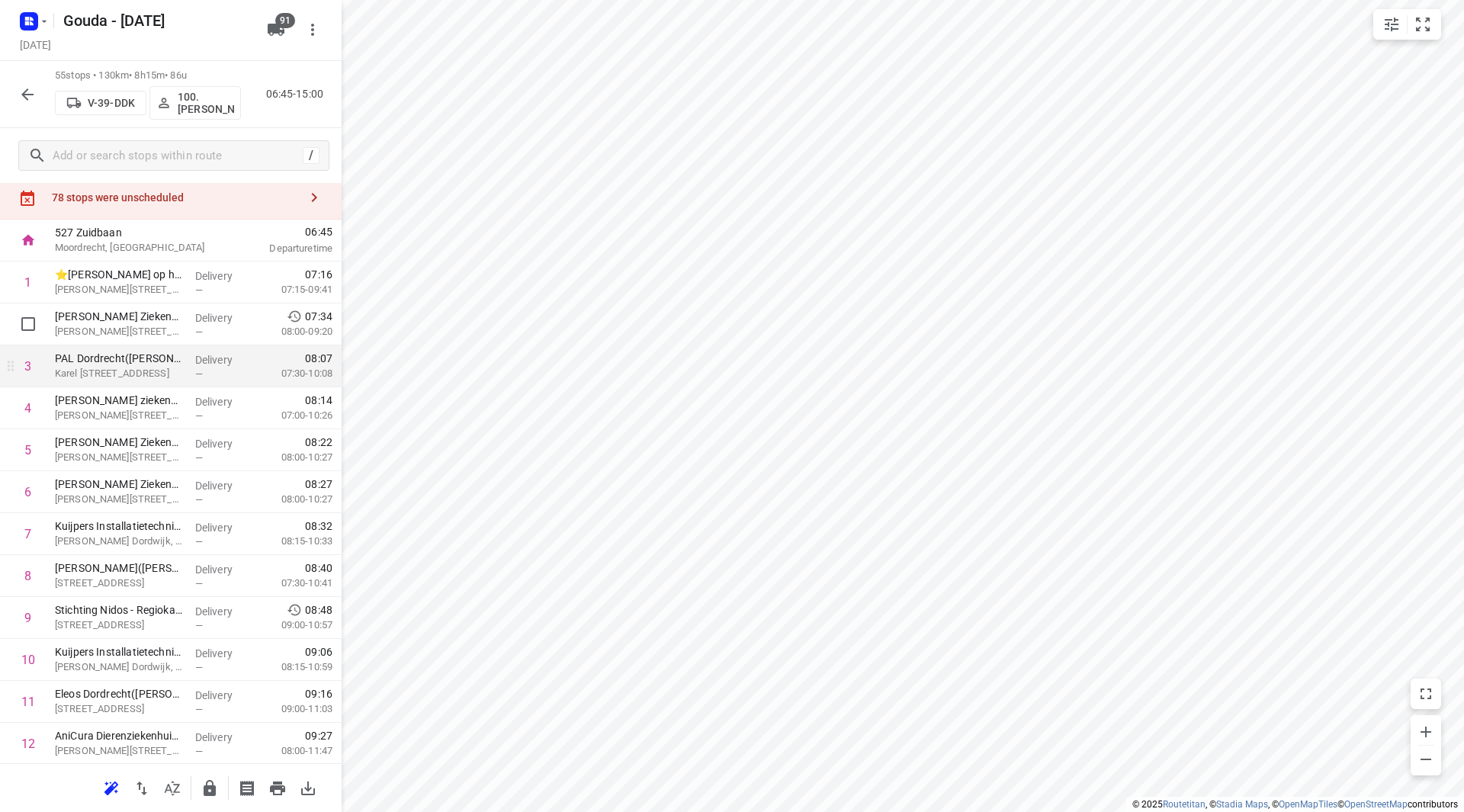
scroll to position [76, 0]
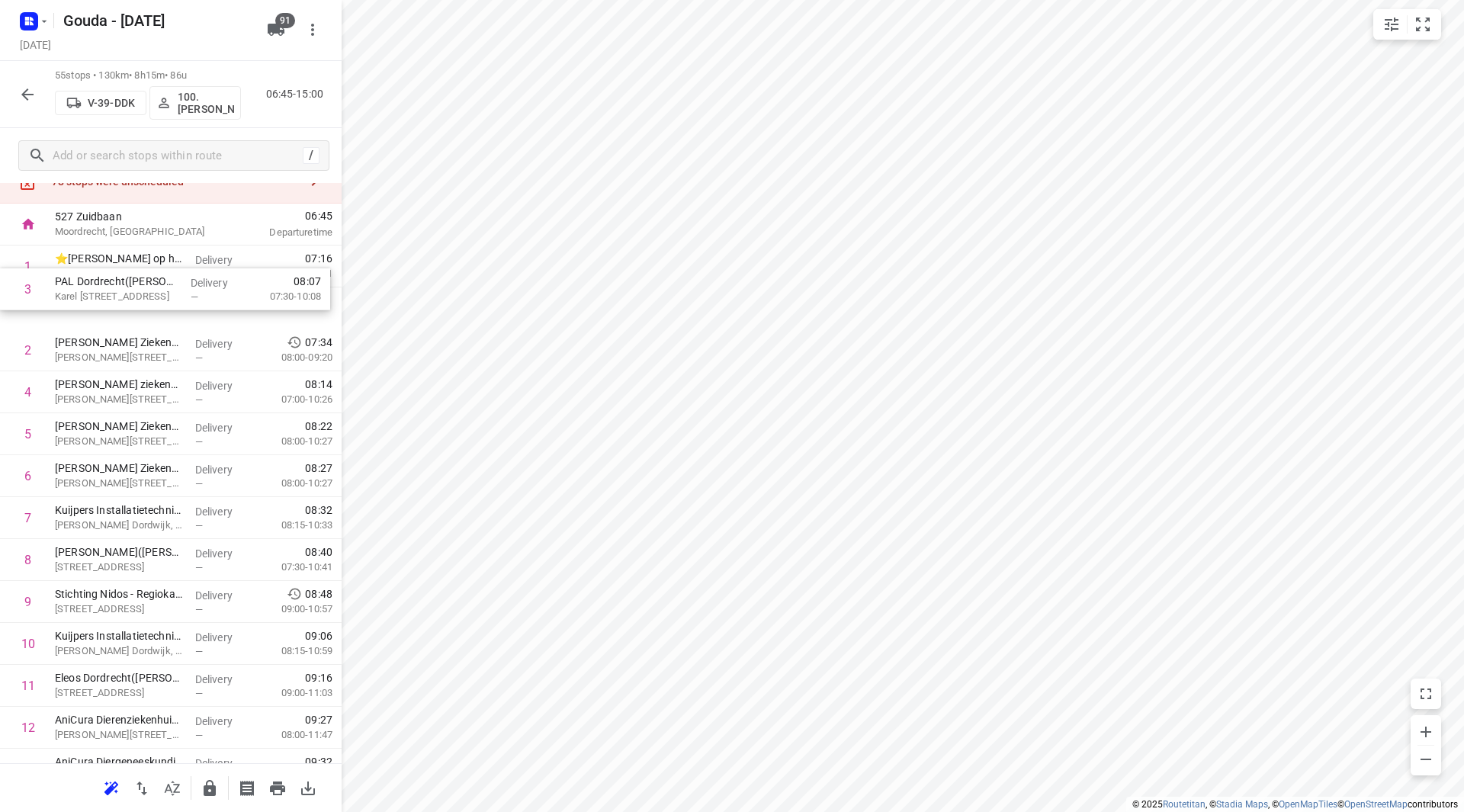
drag, startPoint x: 149, startPoint y: 310, endPoint x: 150, endPoint y: 301, distance: 9.1
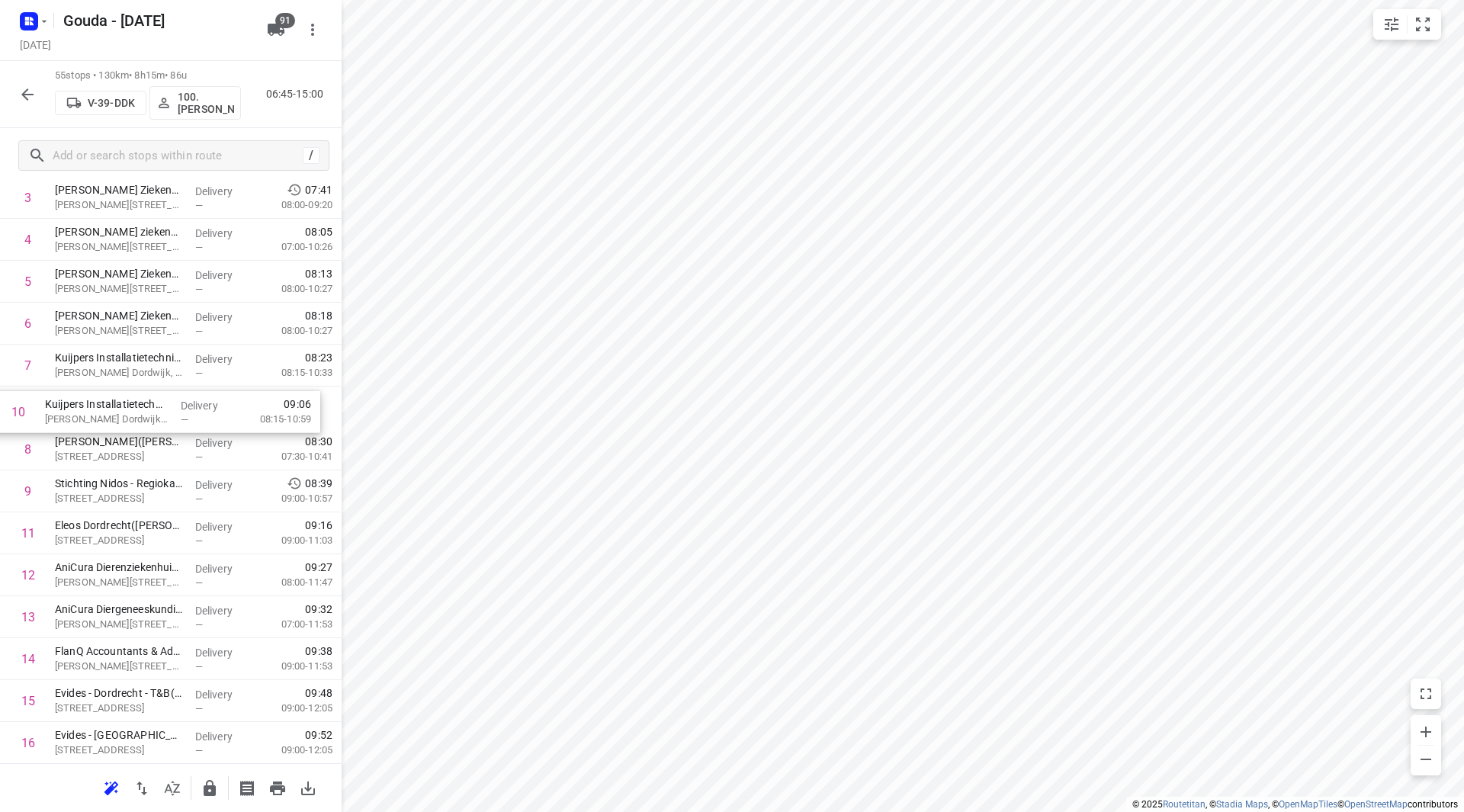
drag, startPoint x: 145, startPoint y: 492, endPoint x: 137, endPoint y: 413, distance: 79.4
drag, startPoint x: 126, startPoint y: 502, endPoint x: 125, endPoint y: 530, distance: 28.0
drag, startPoint x: 107, startPoint y: 444, endPoint x: 113, endPoint y: 501, distance: 57.3
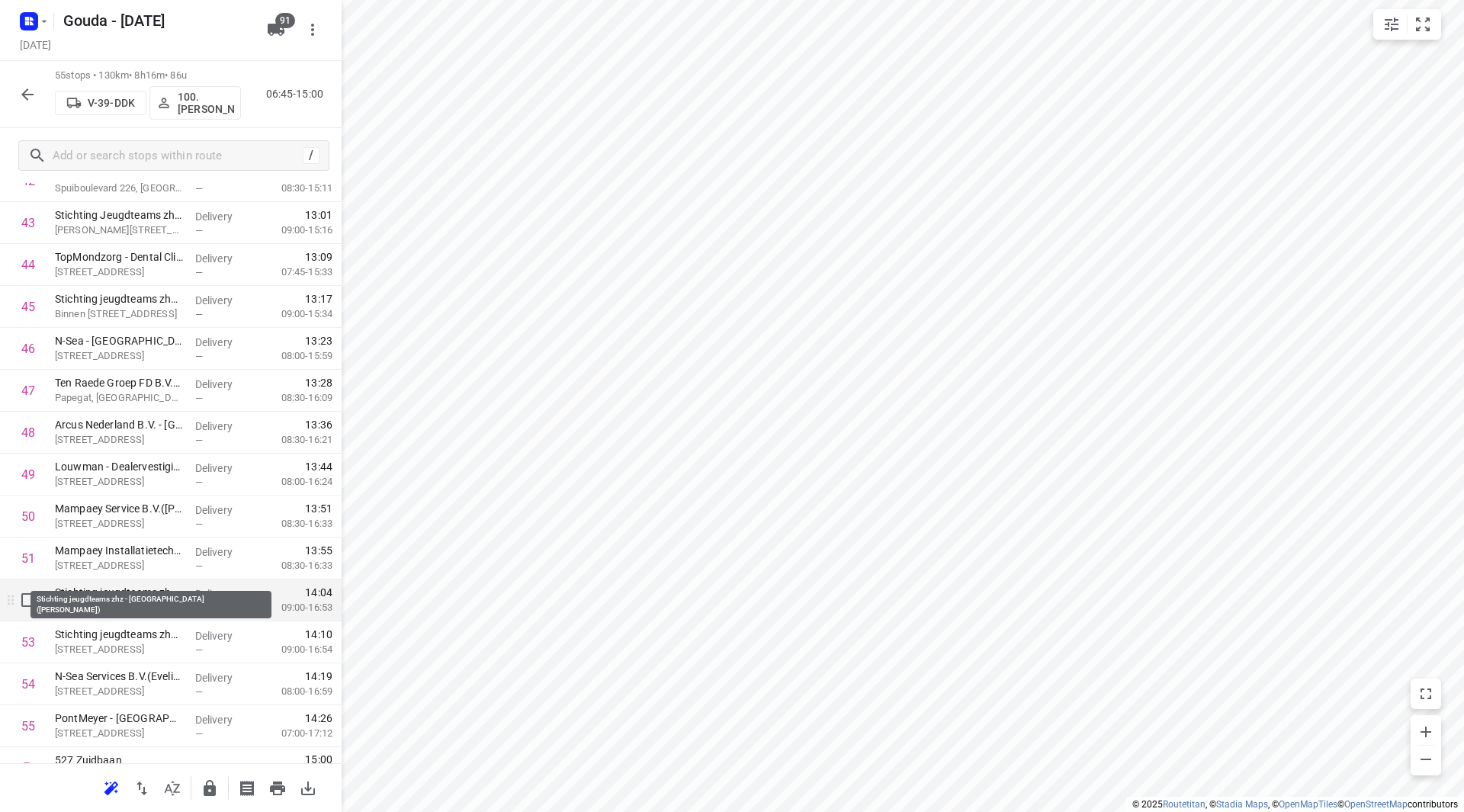
scroll to position [1887, 0]
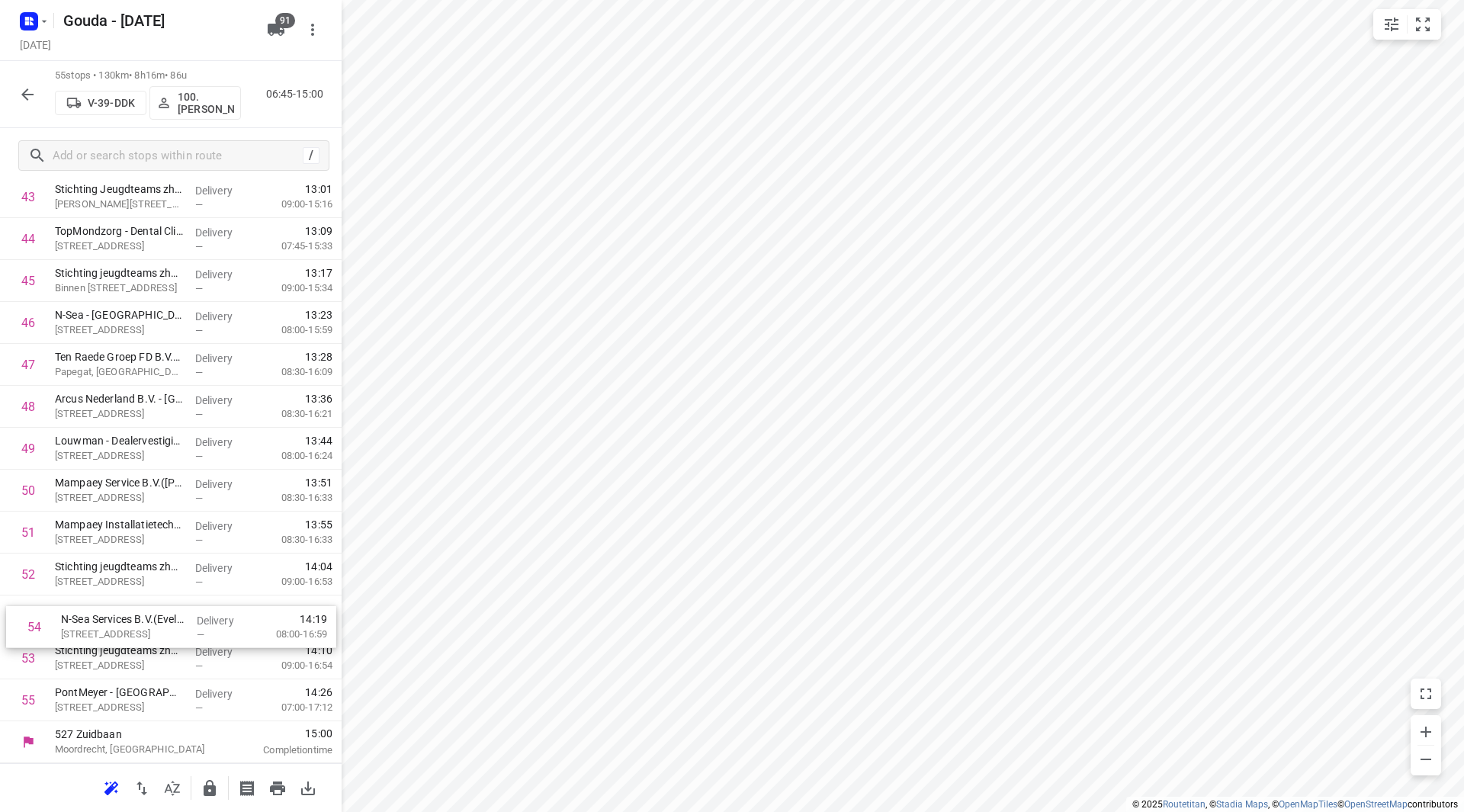
drag, startPoint x: 85, startPoint y: 660, endPoint x: 91, endPoint y: 622, distance: 38.5
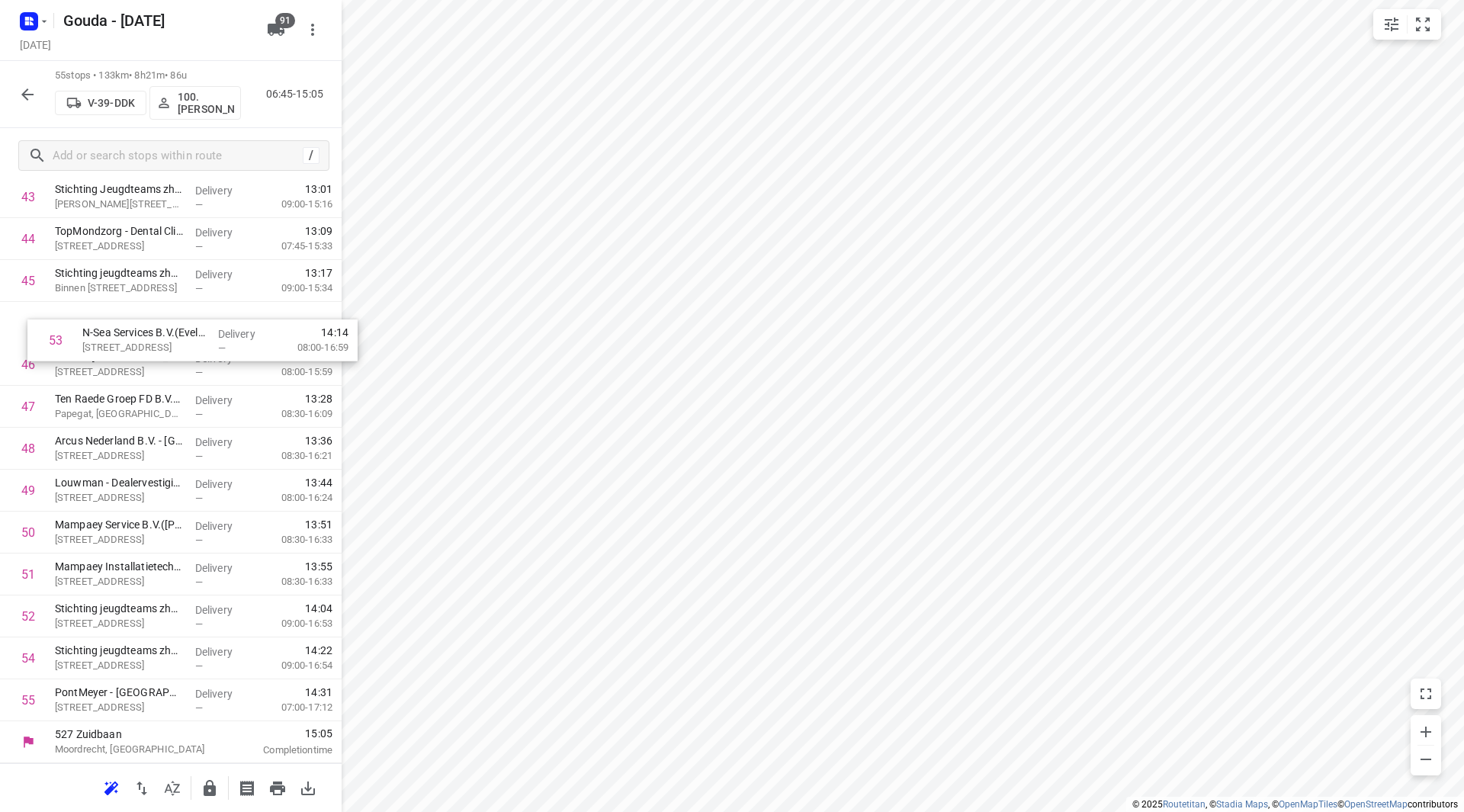
drag, startPoint x: 68, startPoint y: 609, endPoint x: 76, endPoint y: 309, distance: 300.1
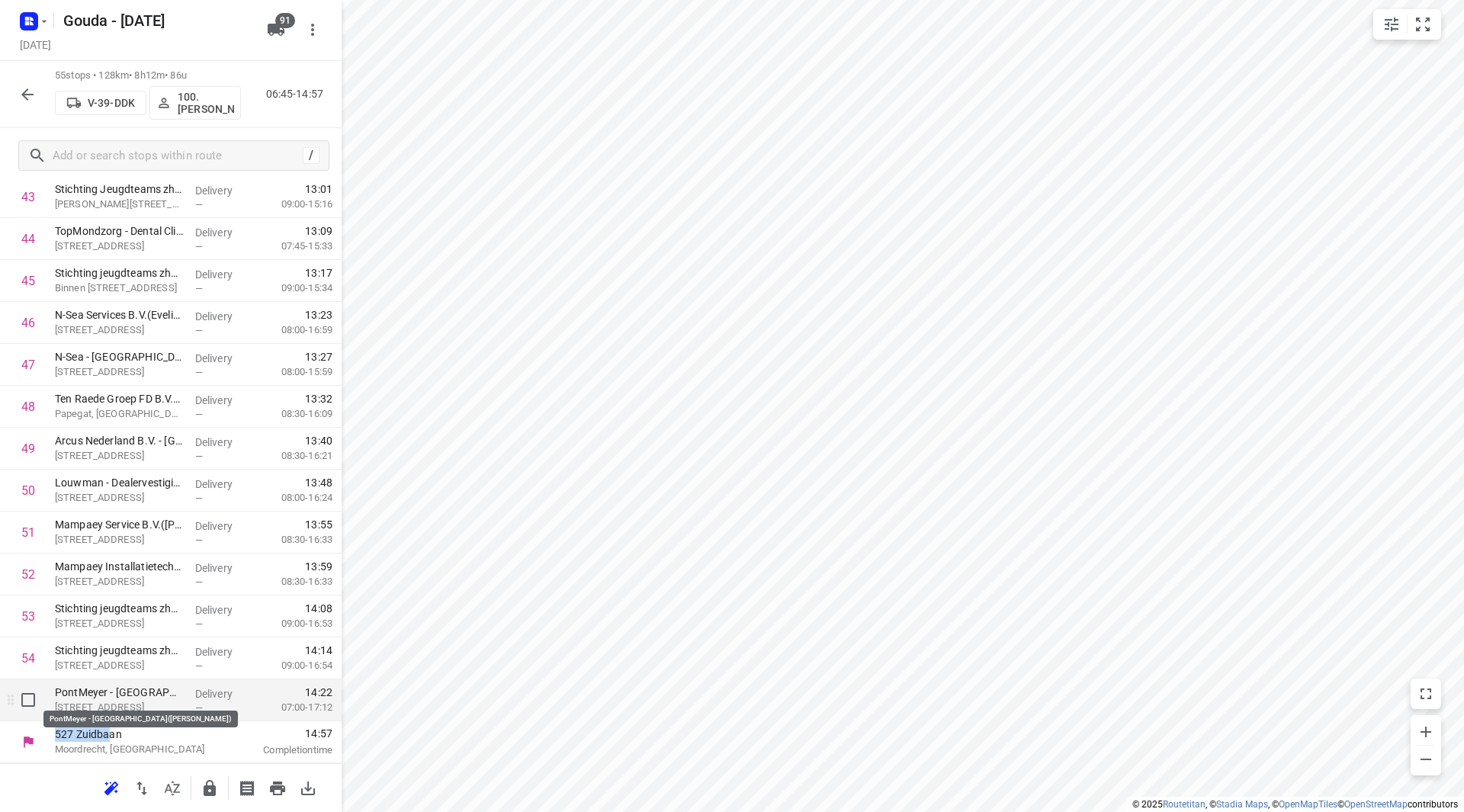
drag, startPoint x: 112, startPoint y: 721, endPoint x: 111, endPoint y: 700, distance: 21.0
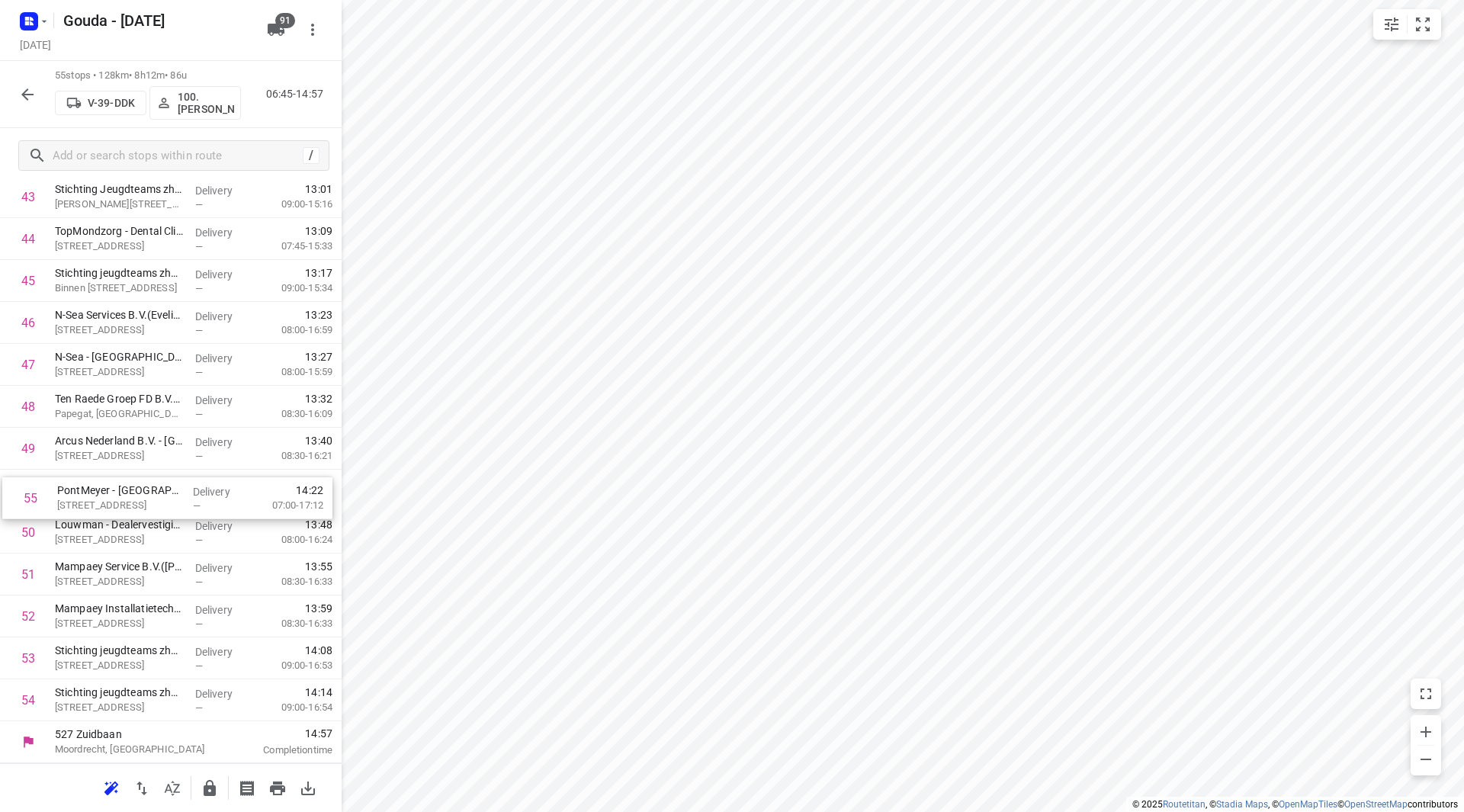
drag, startPoint x: 108, startPoint y: 659, endPoint x: 106, endPoint y: 501, distance: 158.0
click at [214, 780] on icon "button" at bounding box center [209, 788] width 18 height 18
click at [18, 102] on button "button" at bounding box center [27, 94] width 31 height 31
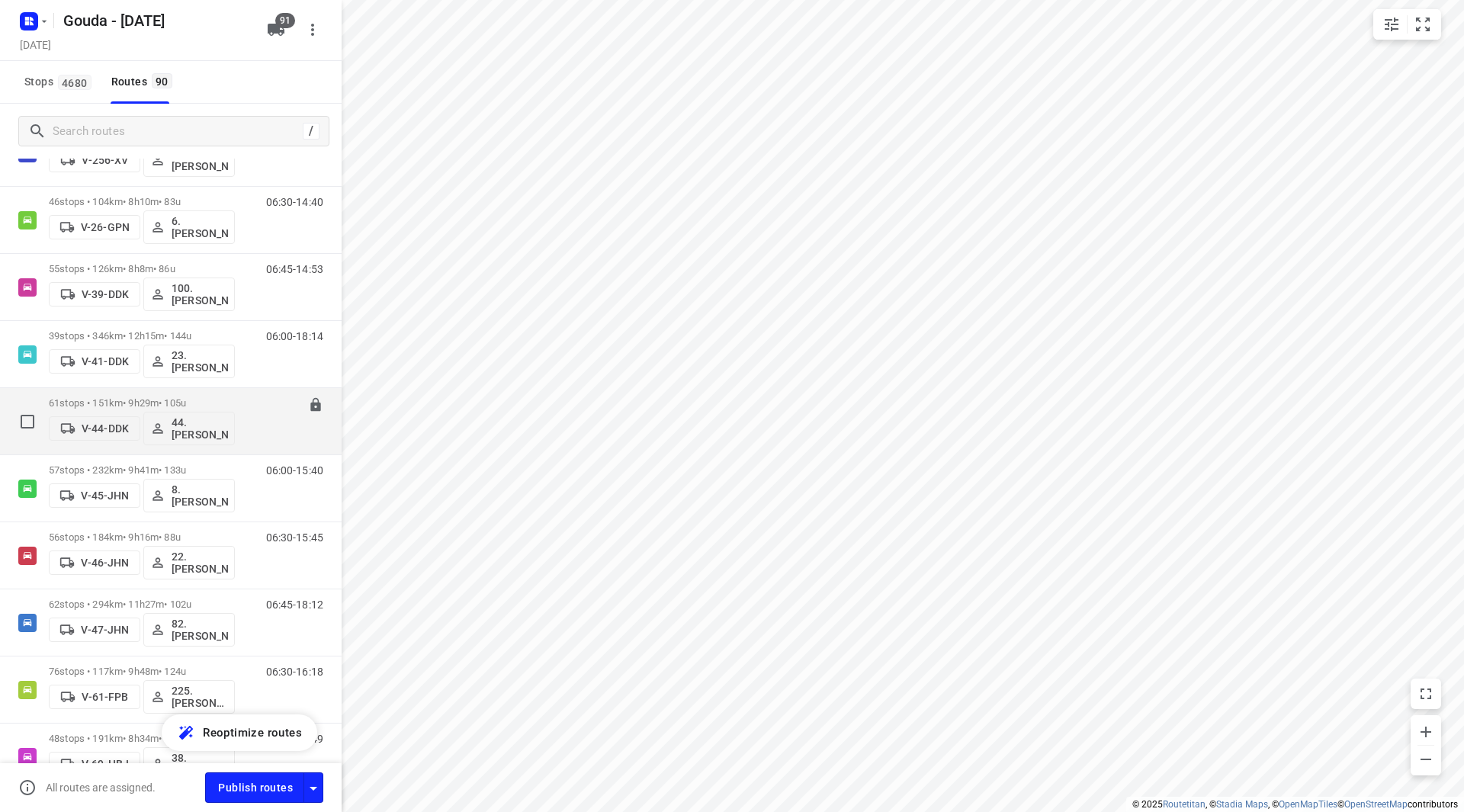
scroll to position [991, 0]
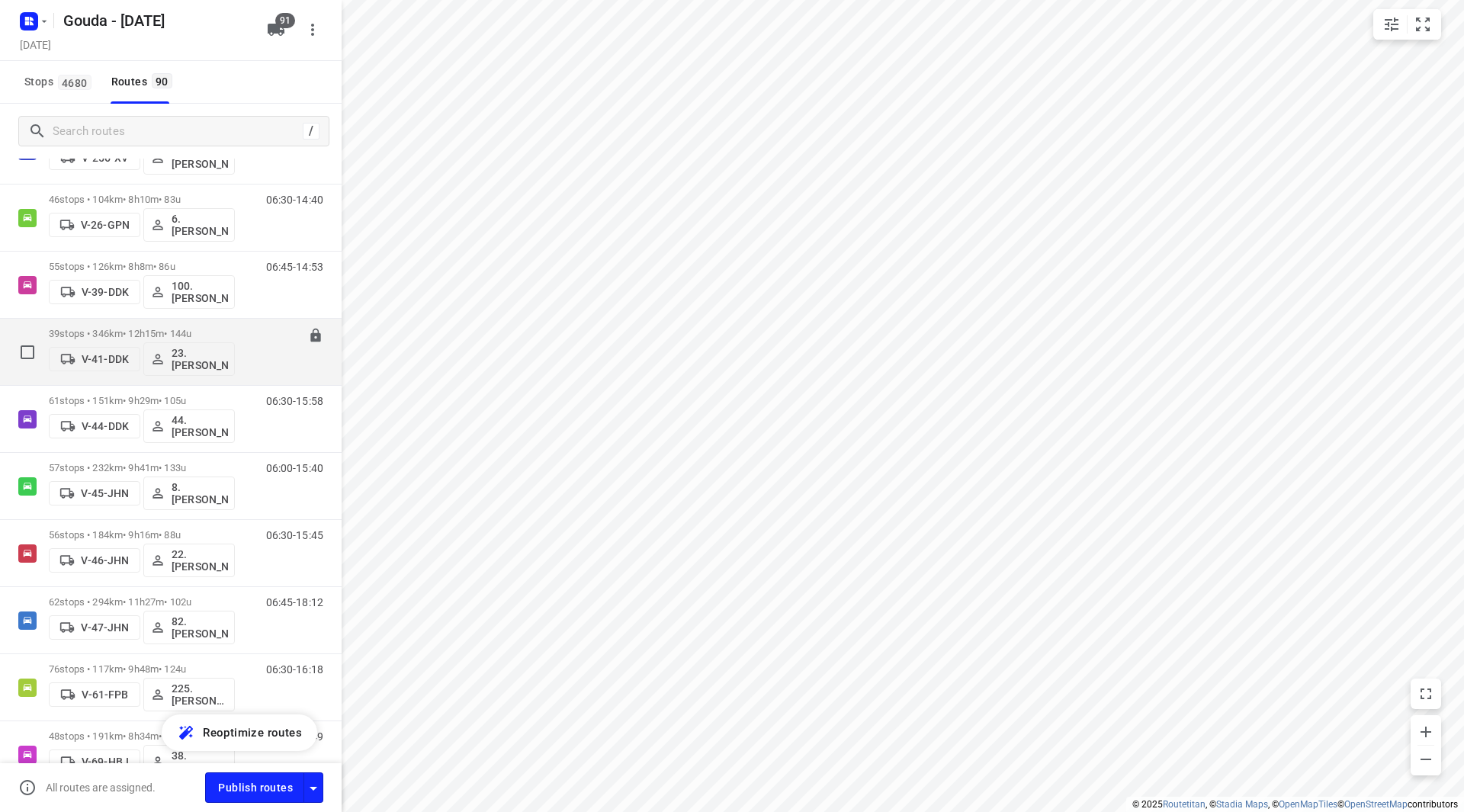
click at [247, 327] on div "06:00-18:14" at bounding box center [284, 355] width 76 height 56
click at [210, 327] on div "39 stops • 346km • 12h15m • 144u V-41-DDK 23.Johan de Wit" at bounding box center [141, 352] width 186 height 64
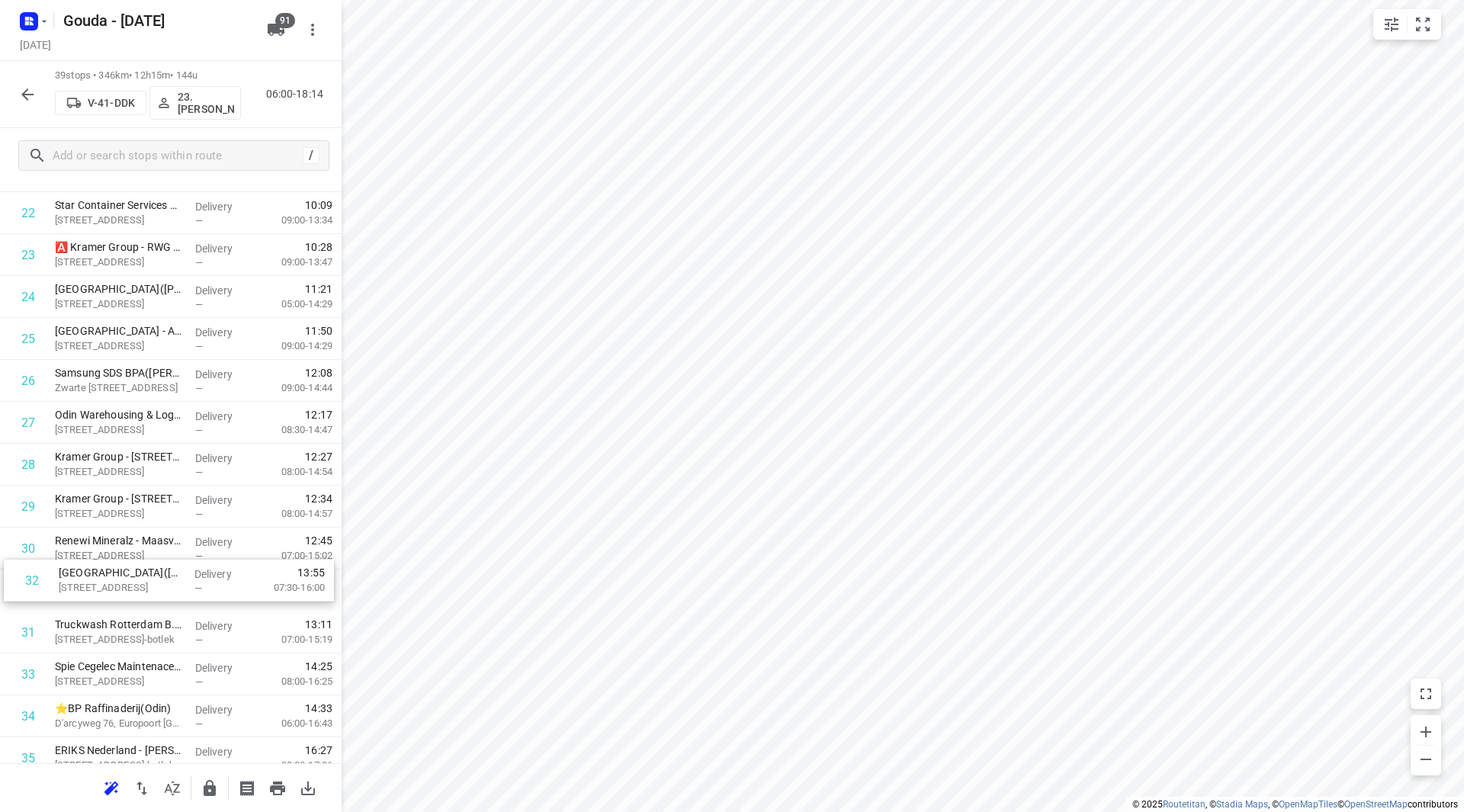
scroll to position [993, 0]
drag, startPoint x: 132, startPoint y: 639, endPoint x: 140, endPoint y: 344, distance: 295.1
click at [140, 344] on div "1 Marcor Stevedoring B.V.(Manuella Bruijns) Beerweg 301, Maasvlakte Rotterdam D…" at bounding box center [170, 128] width 342 height 1635
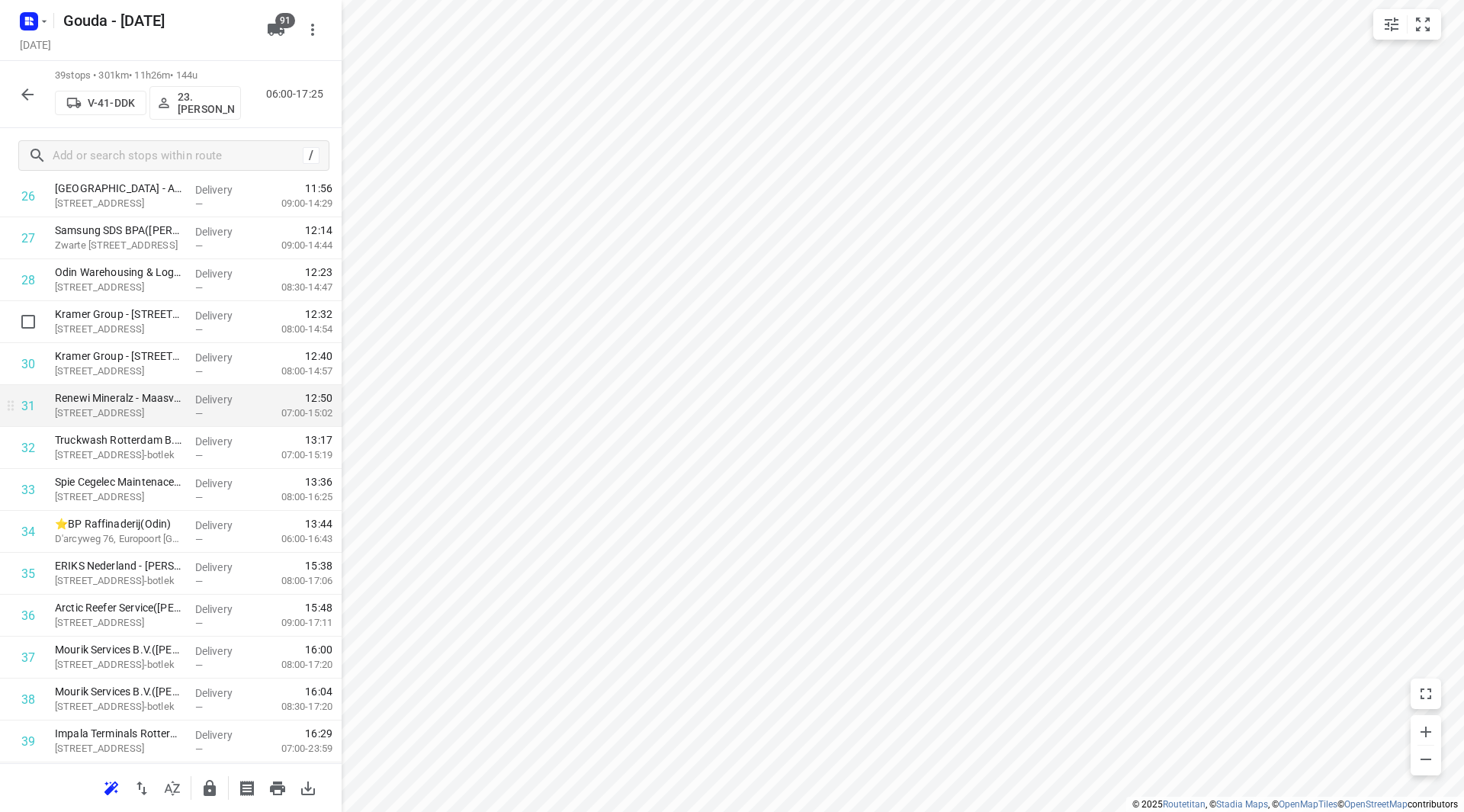
scroll to position [1216, 0]
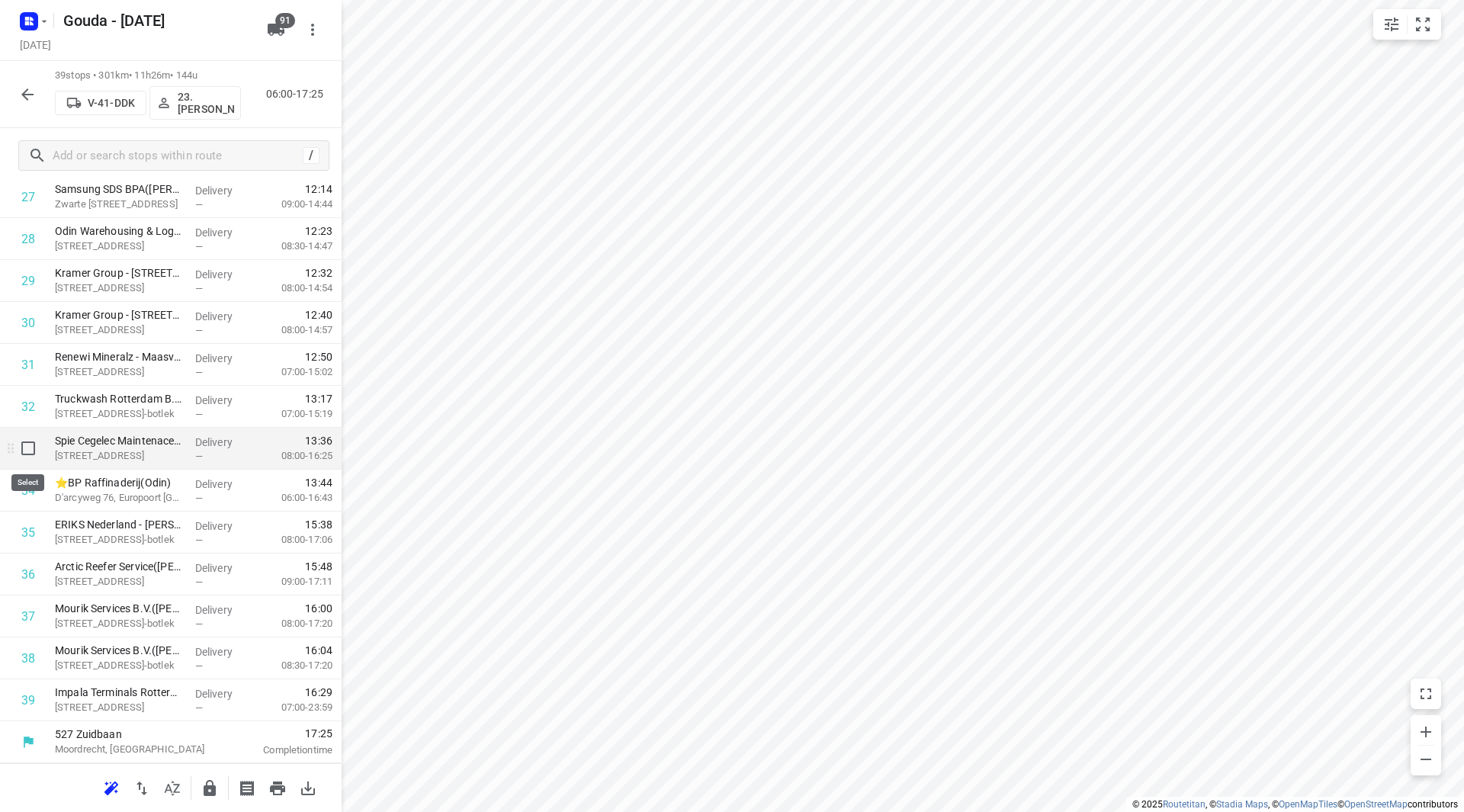
click at [24, 446] on input "checkbox" at bounding box center [28, 448] width 31 height 31
checkbox input "true"
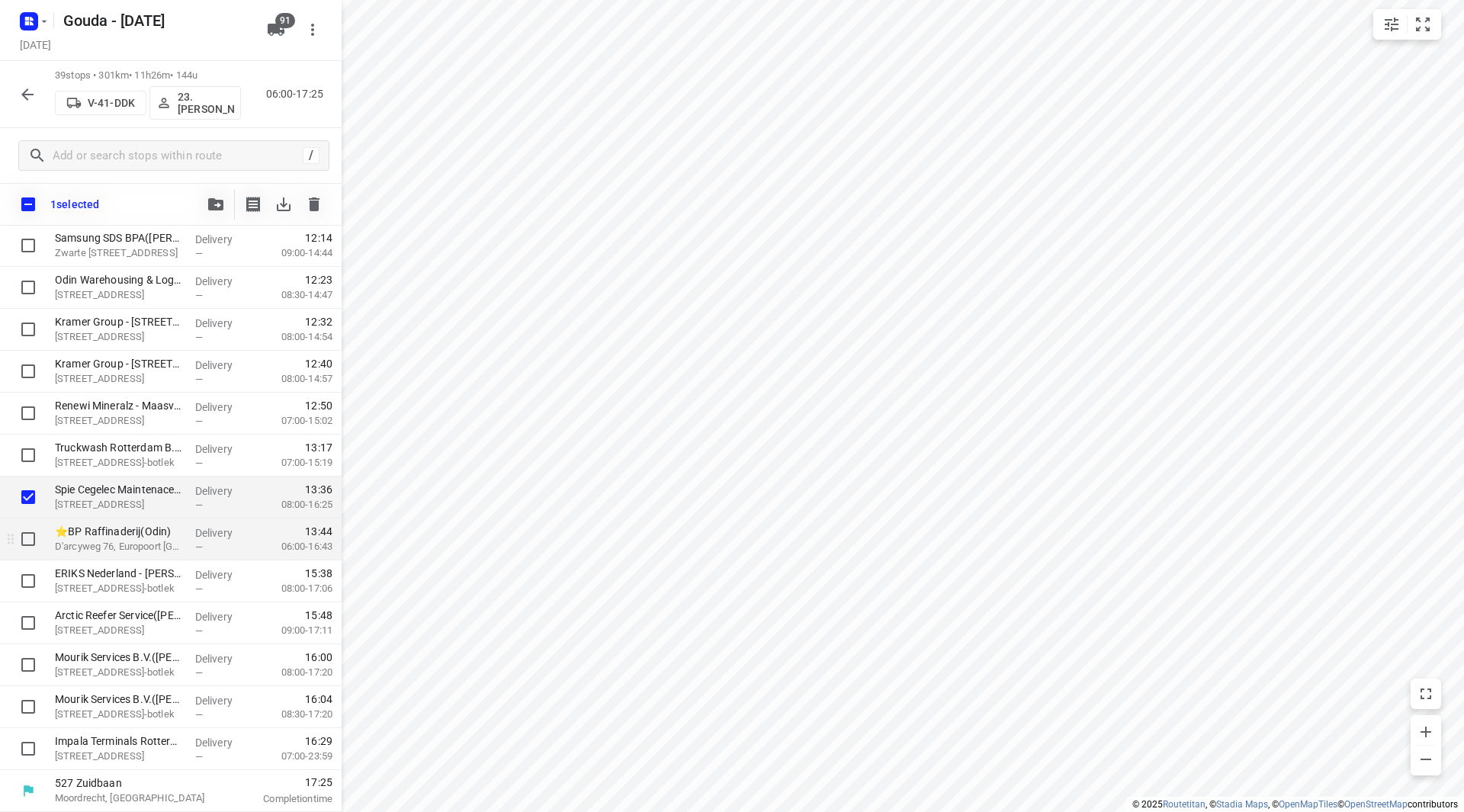
scroll to position [1210, 0]
click at [27, 532] on input "checkbox" at bounding box center [28, 539] width 31 height 31
checkbox input "true"
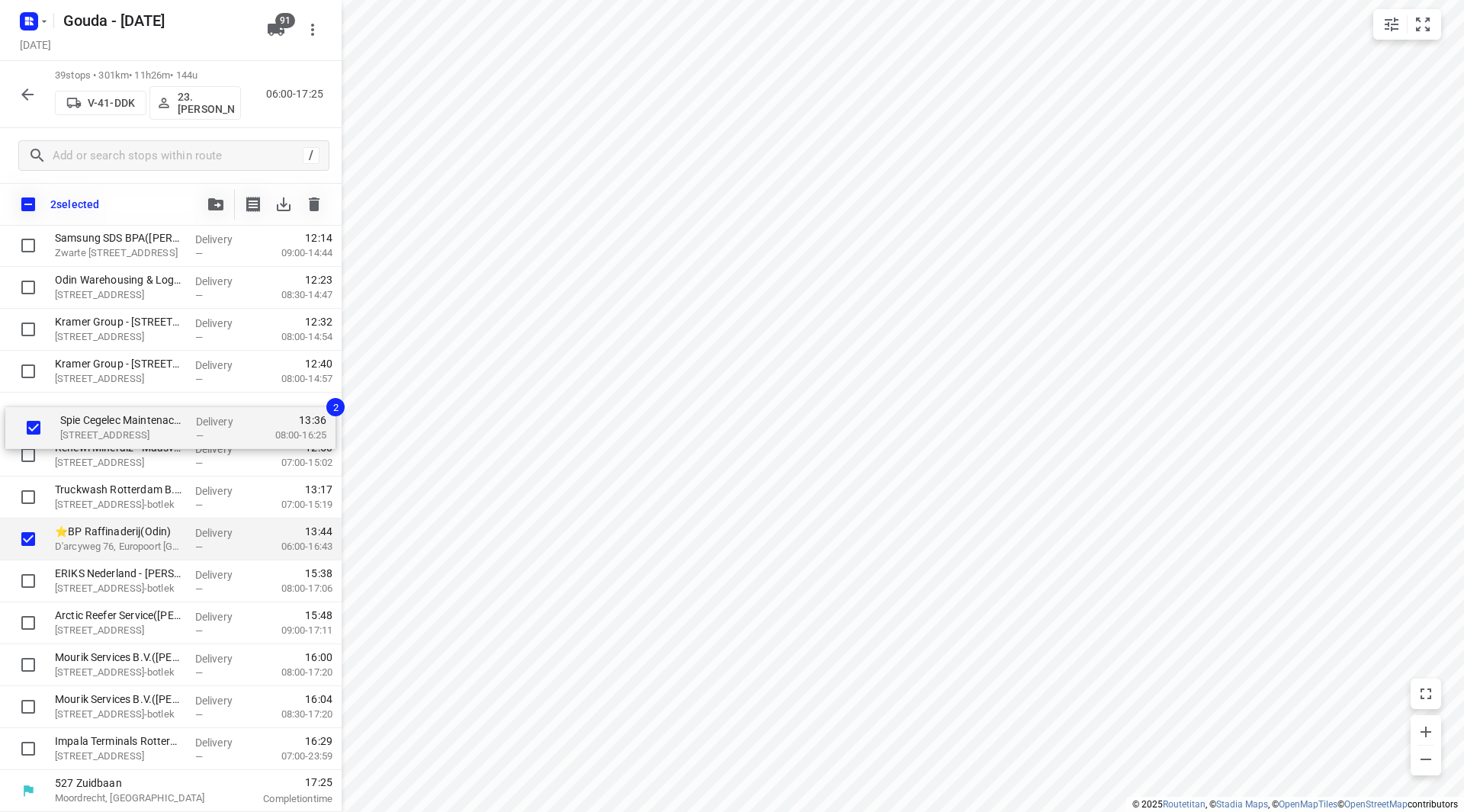
drag, startPoint x: 115, startPoint y: 494, endPoint x: 114, endPoint y: 407, distance: 87.0
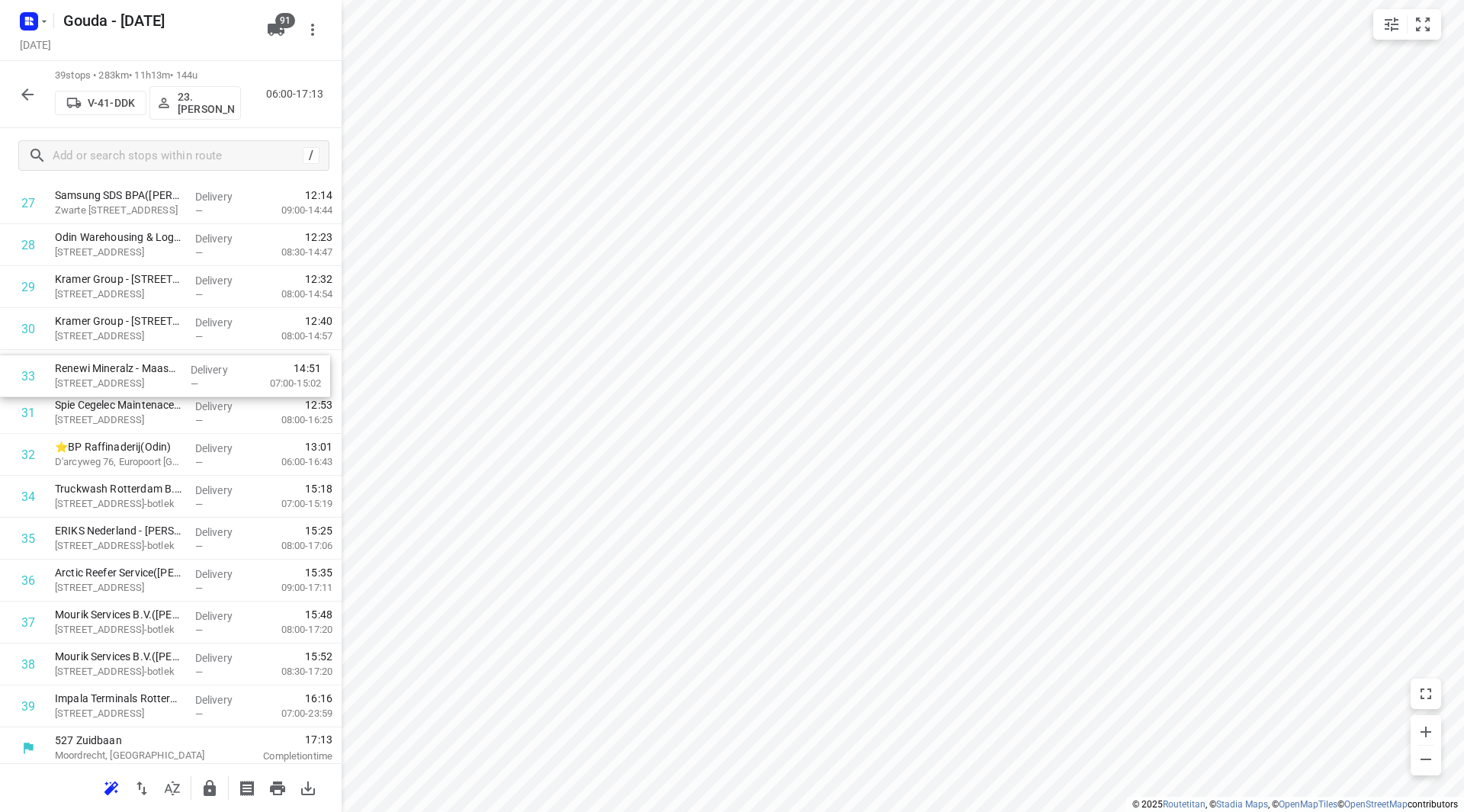
drag, startPoint x: 134, startPoint y: 444, endPoint x: 136, endPoint y: 349, distance: 95.0
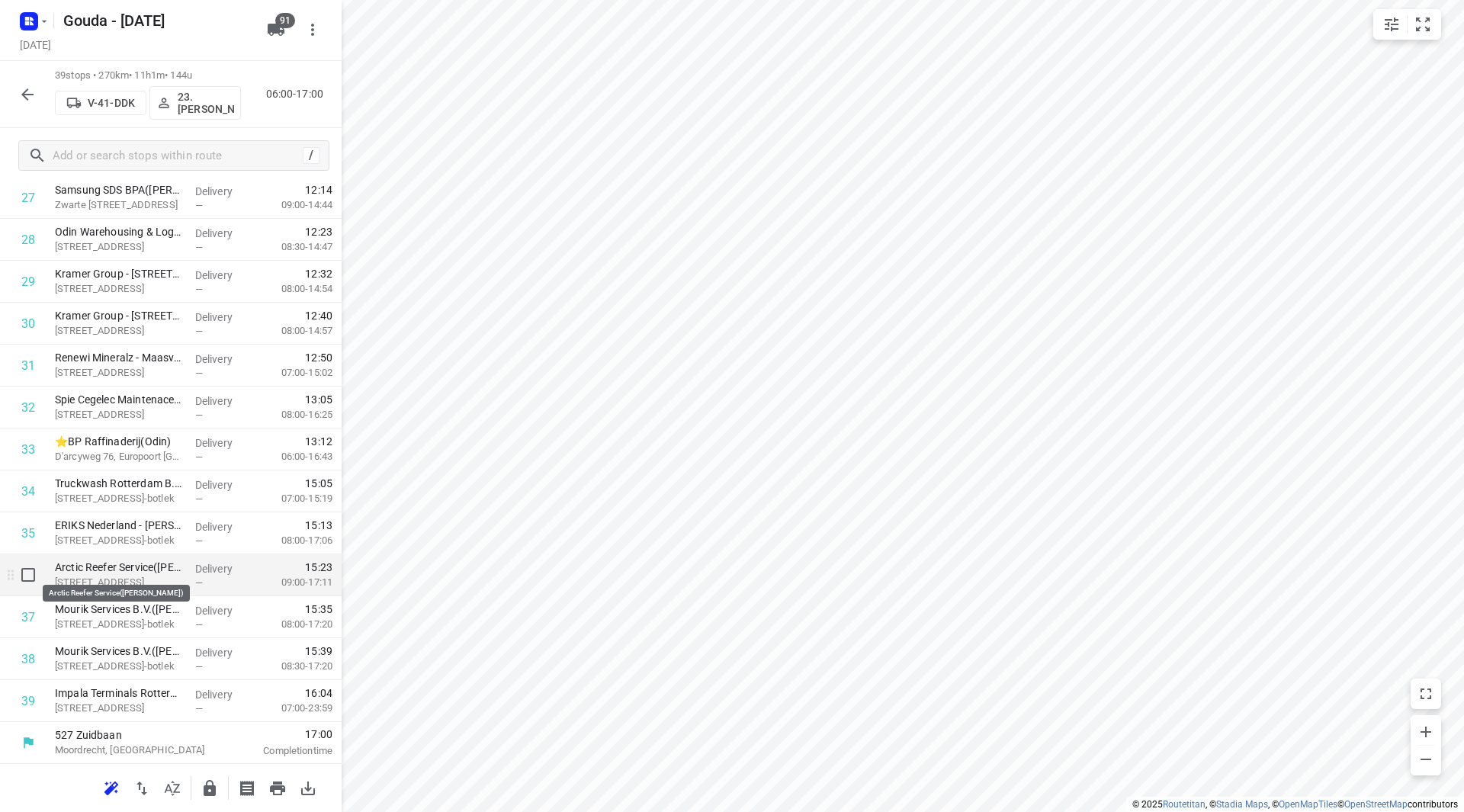
scroll to position [1216, 0]
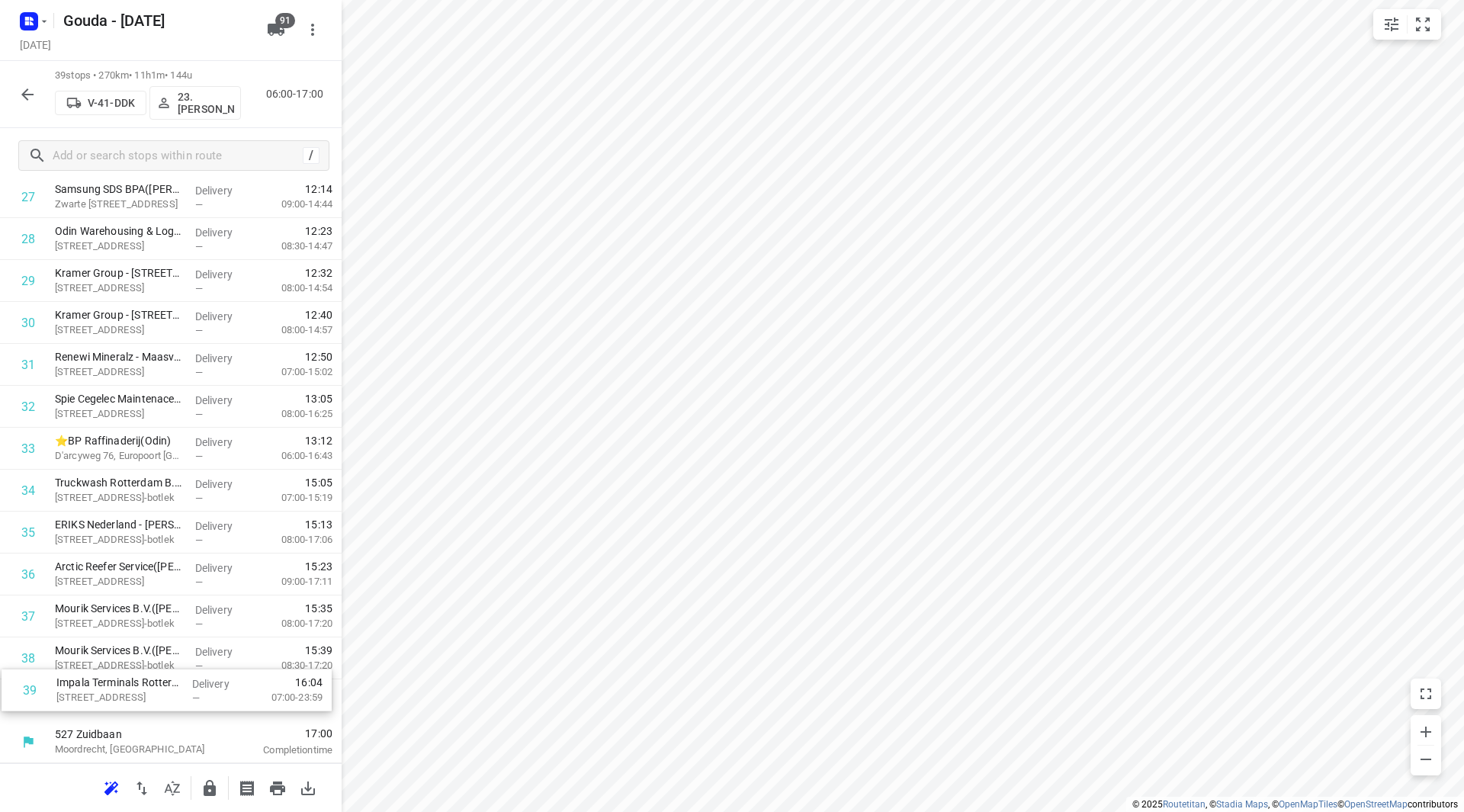
drag, startPoint x: 117, startPoint y: 695, endPoint x: 119, endPoint y: 681, distance: 14.1
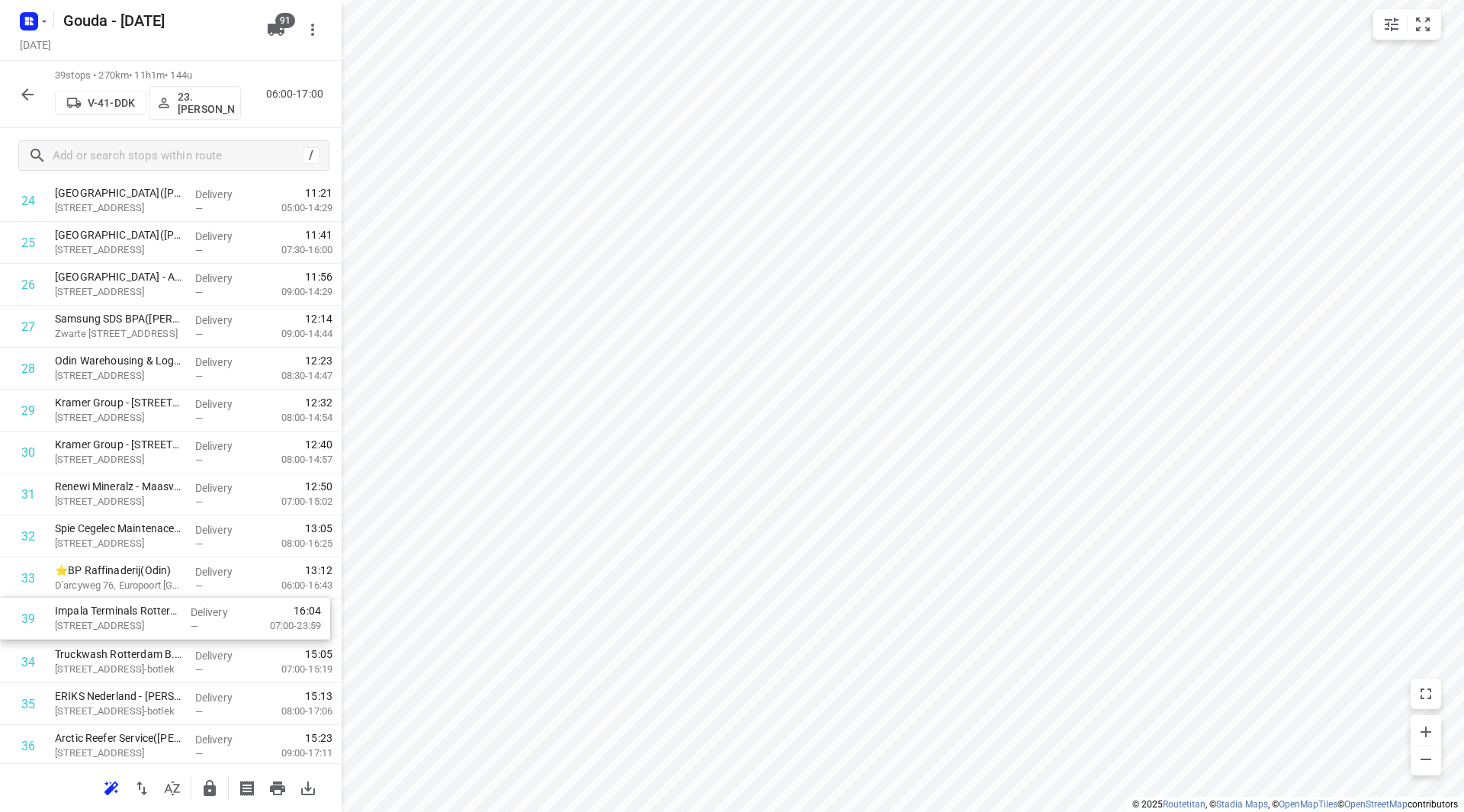
scroll to position [1092, 0]
drag, startPoint x: 108, startPoint y: 697, endPoint x: 102, endPoint y: 533, distance: 164.1
click at [102, 533] on div "1 Marcor Stevedoring B.V.(Manuella Bruijns) Beerweg 301, Maasvlakte Rotterdam D…" at bounding box center [170, 28] width 342 height 1635
click at [214, 789] on icon "button" at bounding box center [210, 788] width 13 height 16
click at [21, 90] on icon "button" at bounding box center [27, 94] width 18 height 18
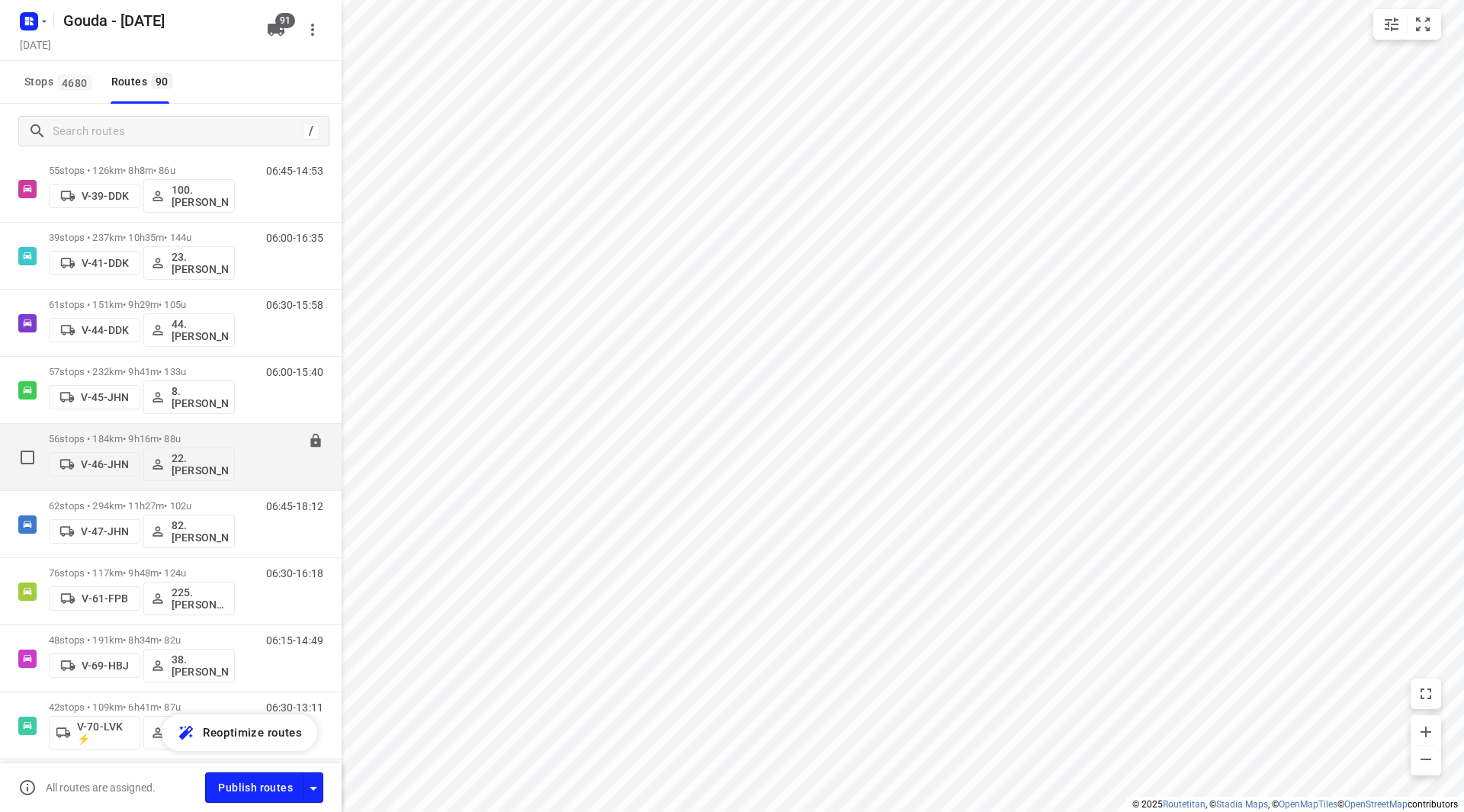
scroll to position [1143, 0]
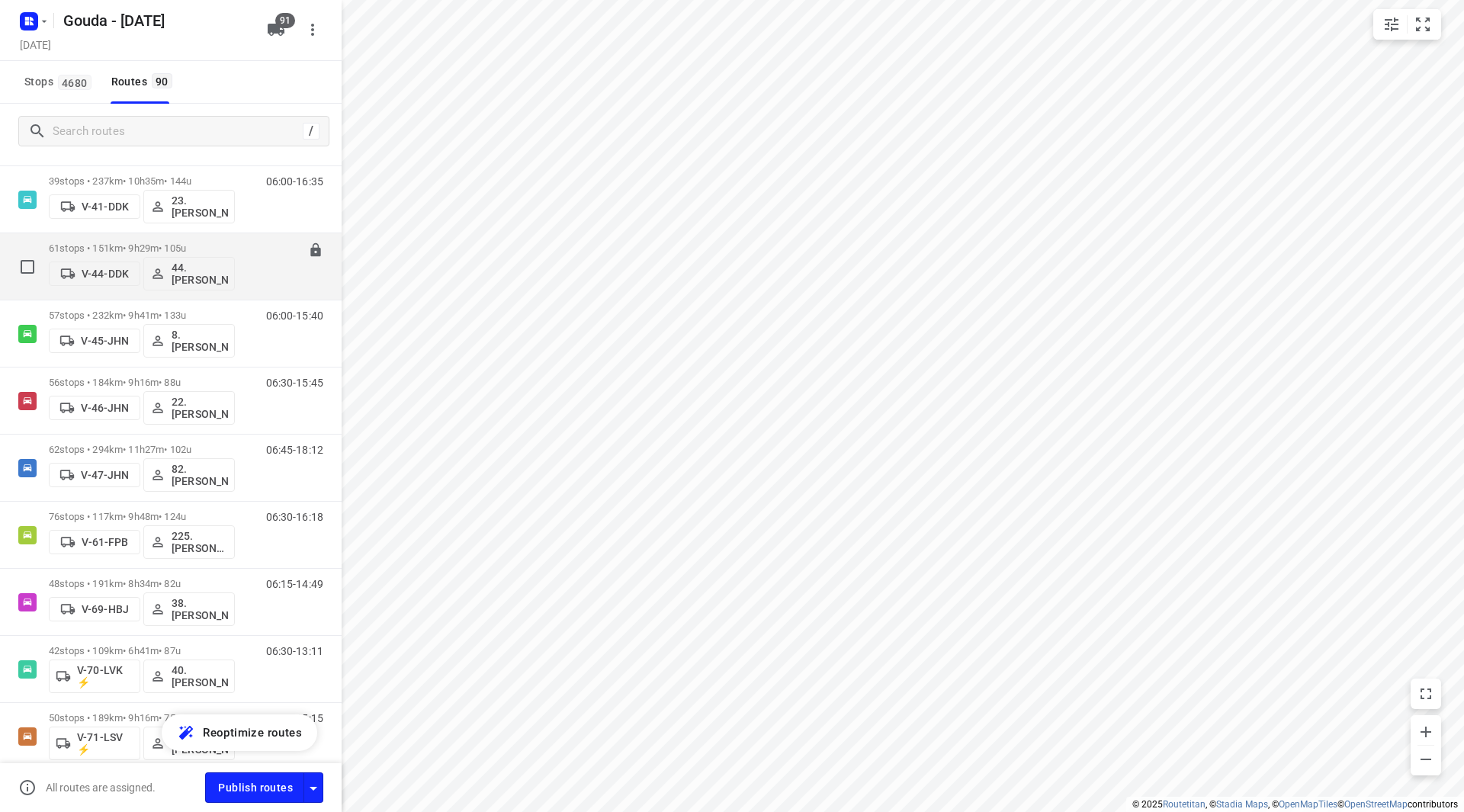
click at [247, 247] on div "06:30-15:58" at bounding box center [284, 270] width 76 height 56
click at [195, 245] on p "61 stops • 151km • 9h29m • 105u" at bounding box center [141, 248] width 186 height 12
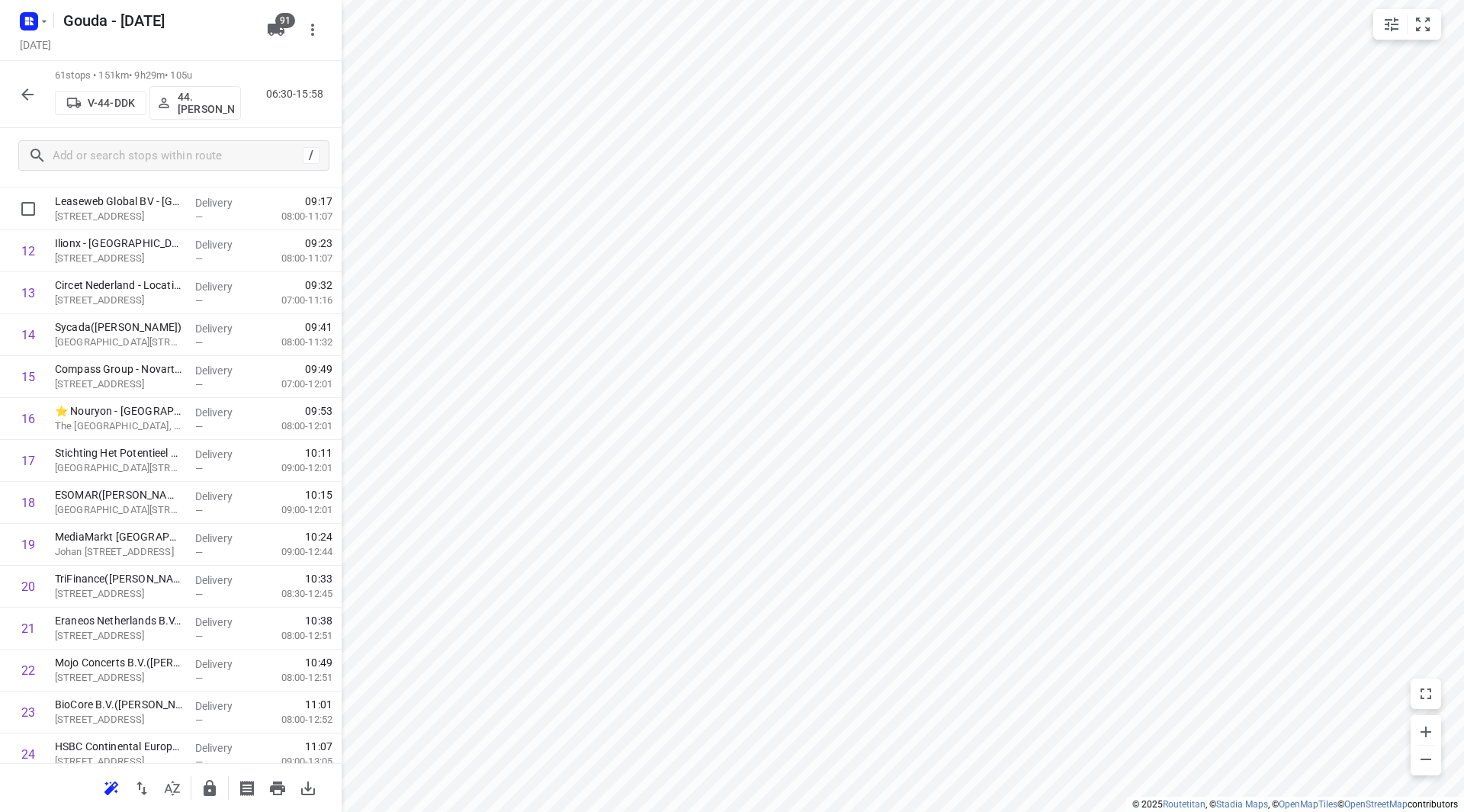
scroll to position [381, 0]
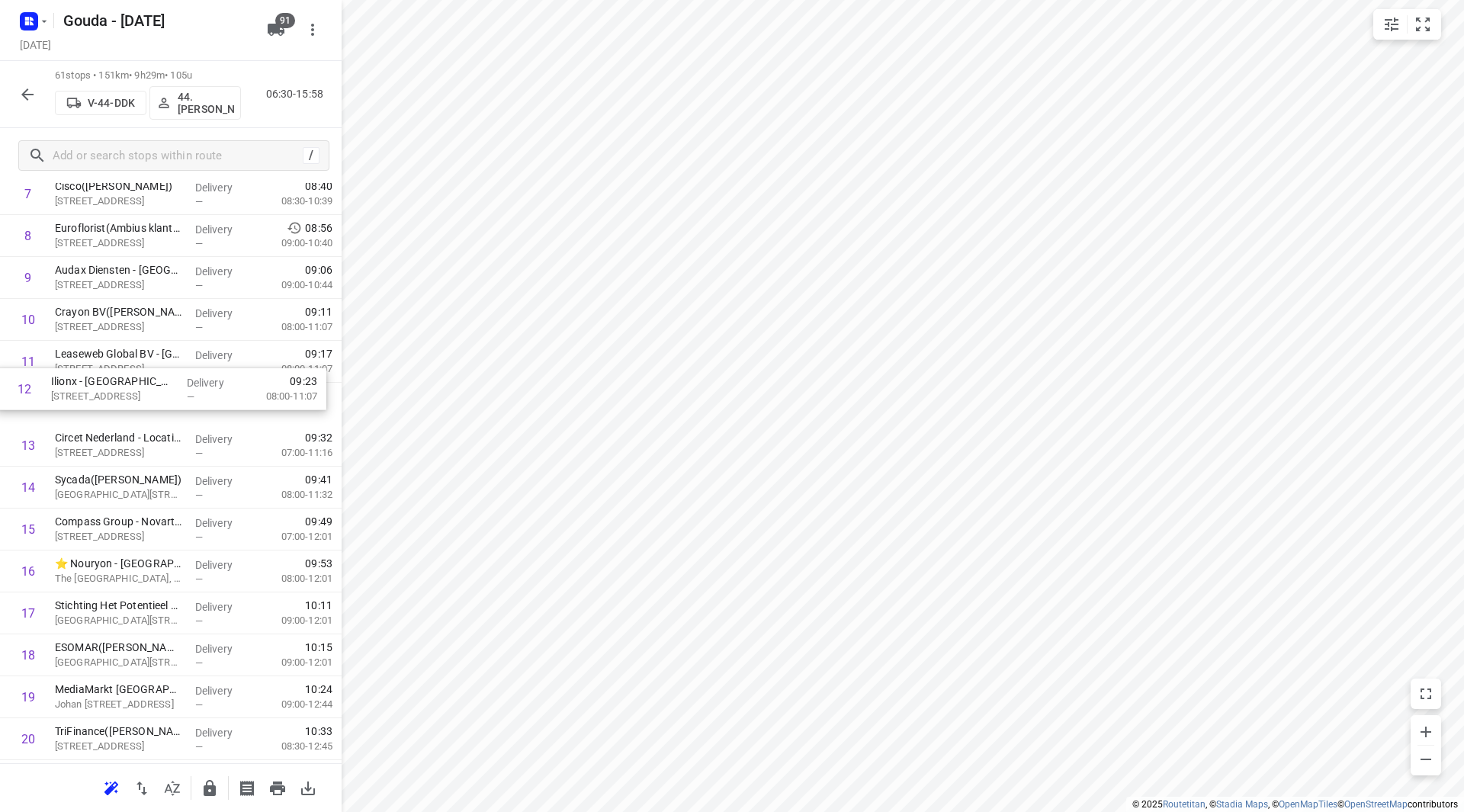
drag, startPoint x: 124, startPoint y: 396, endPoint x: 120, endPoint y: 357, distance: 39.2
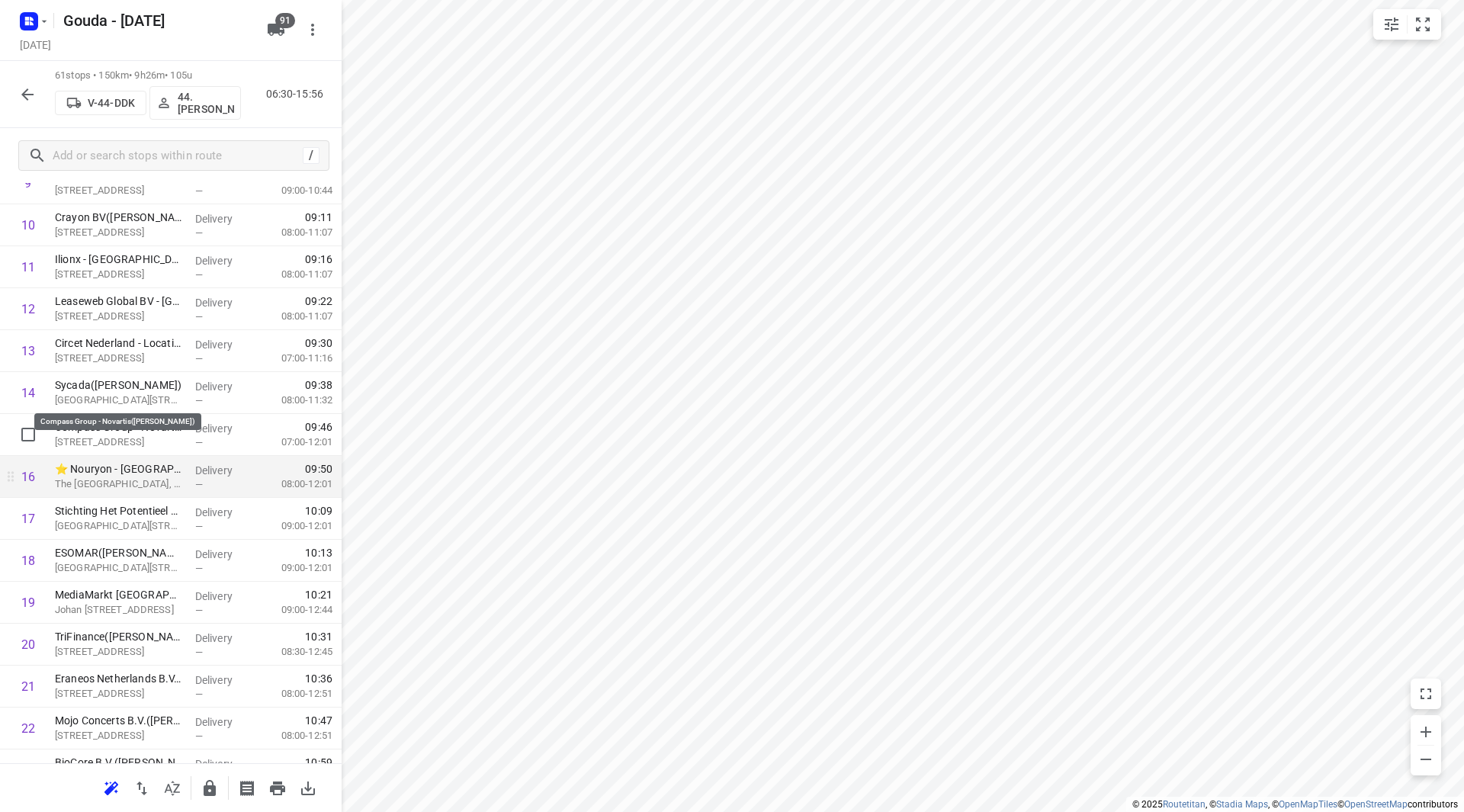
scroll to position [533, 0]
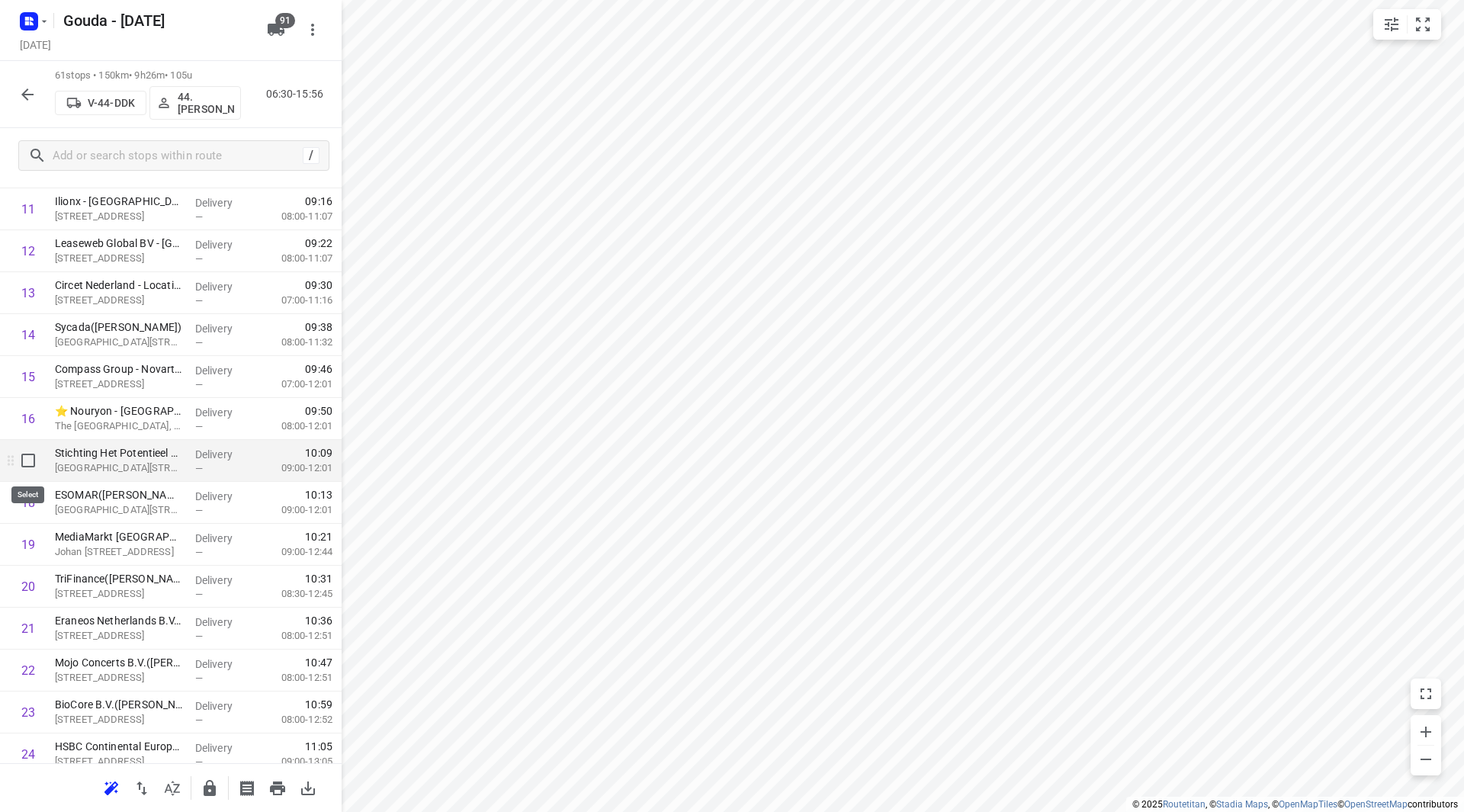
click at [31, 465] on input "checkbox" at bounding box center [28, 460] width 31 height 31
checkbox input "true"
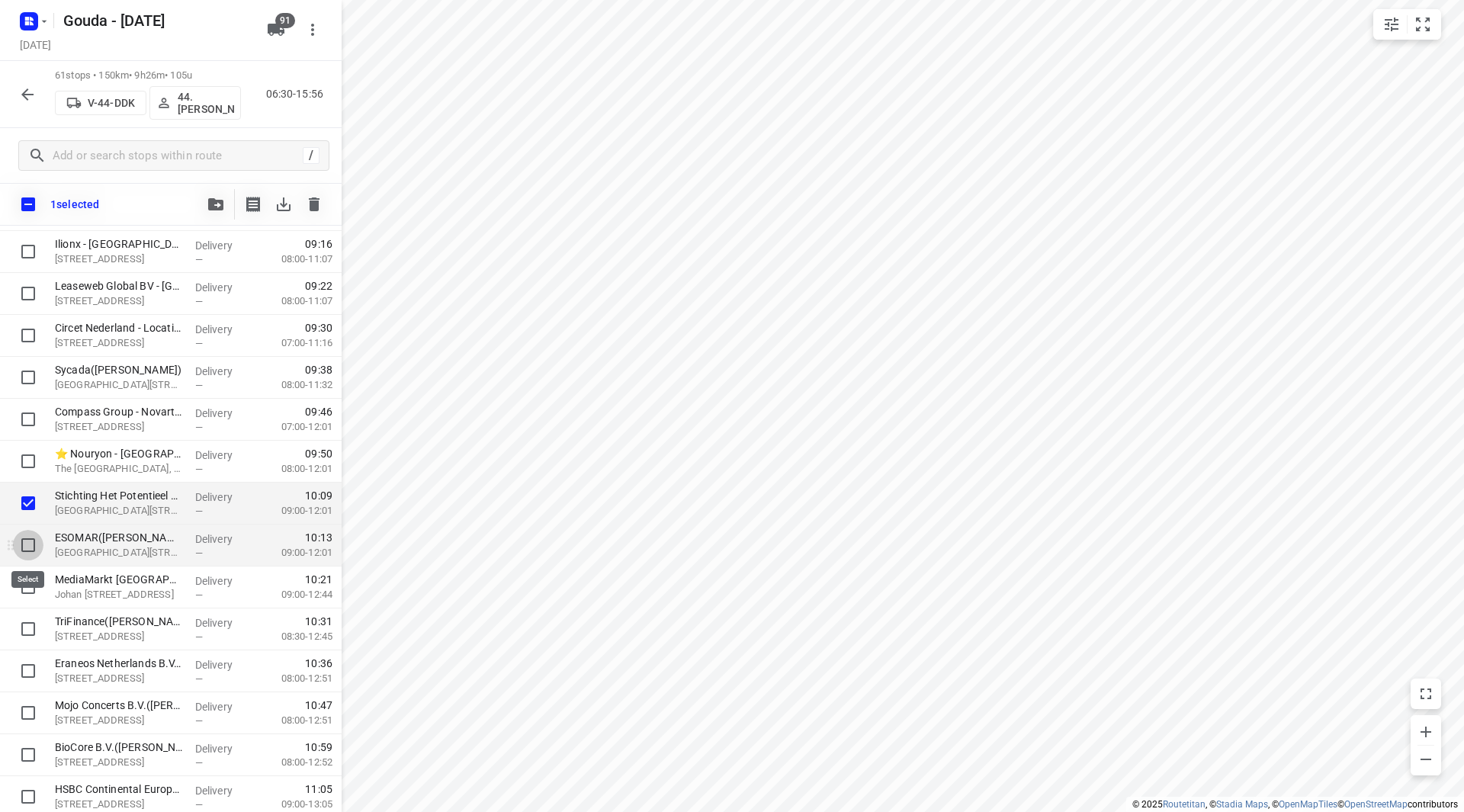
drag, startPoint x: 27, startPoint y: 545, endPoint x: 35, endPoint y: 540, distance: 9.4
click at [27, 544] on input "checkbox" at bounding box center [28, 545] width 31 height 31
checkbox input "true"
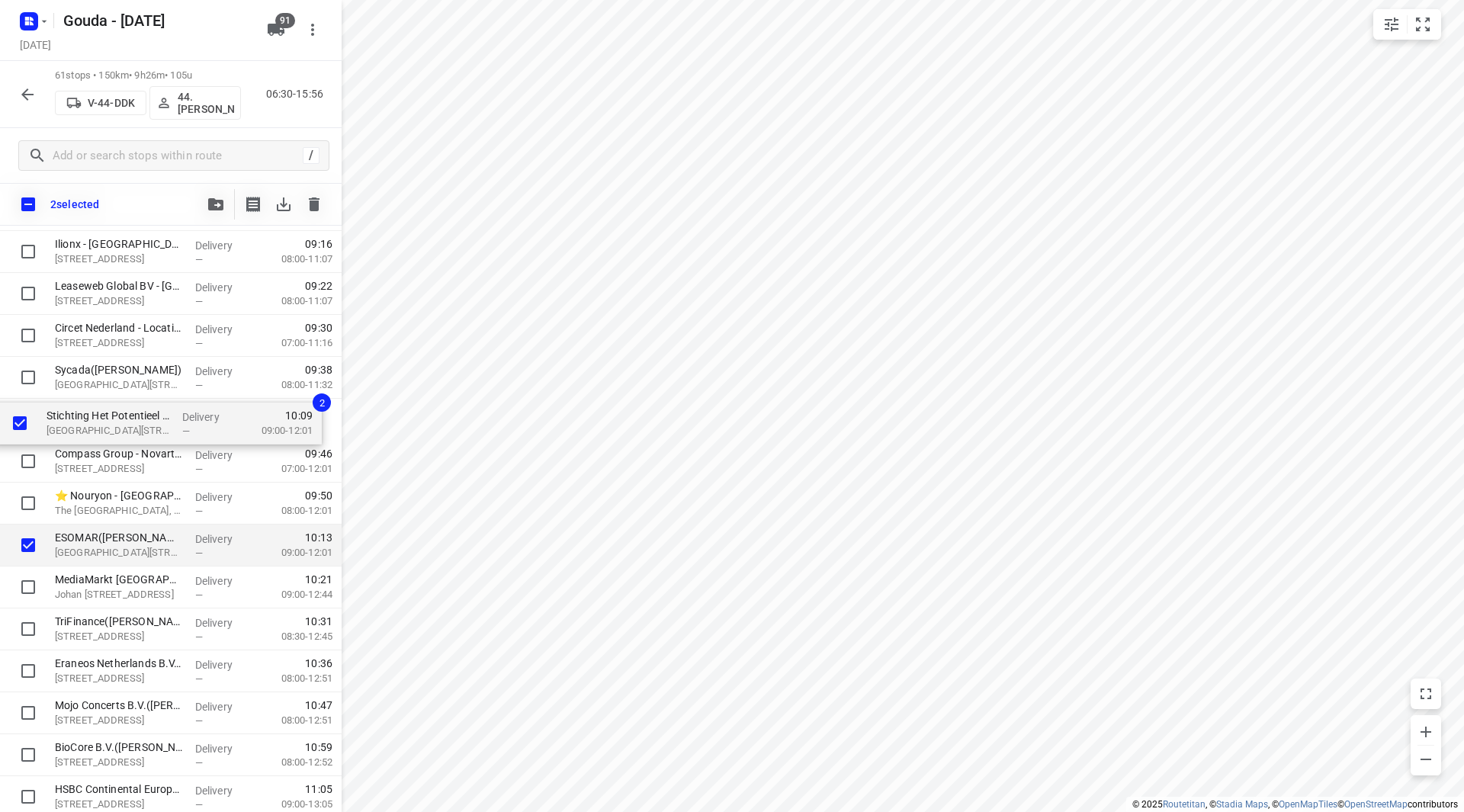
drag, startPoint x: 98, startPoint y: 507, endPoint x: 88, endPoint y: 413, distance: 94.5
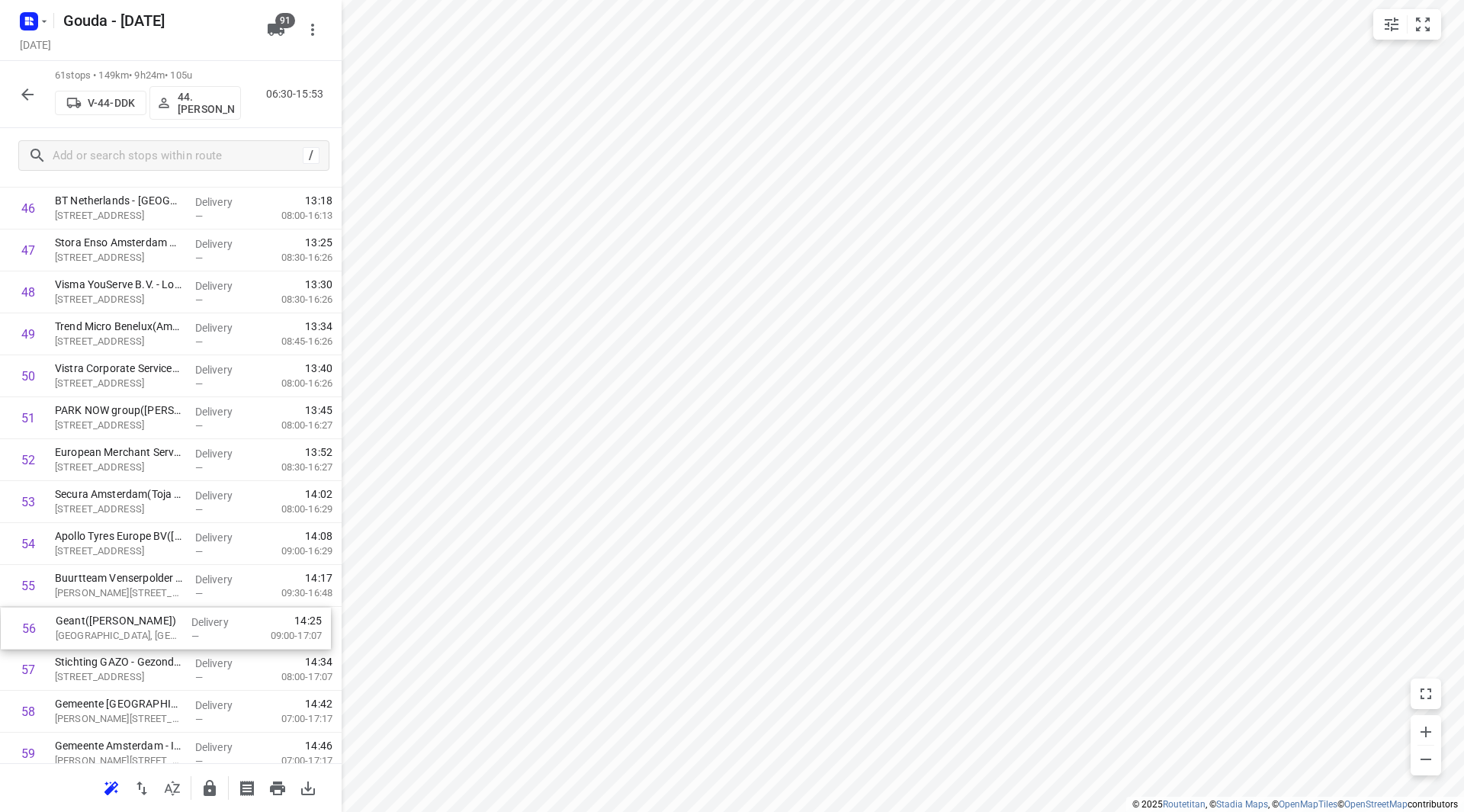
scroll to position [2011, 0]
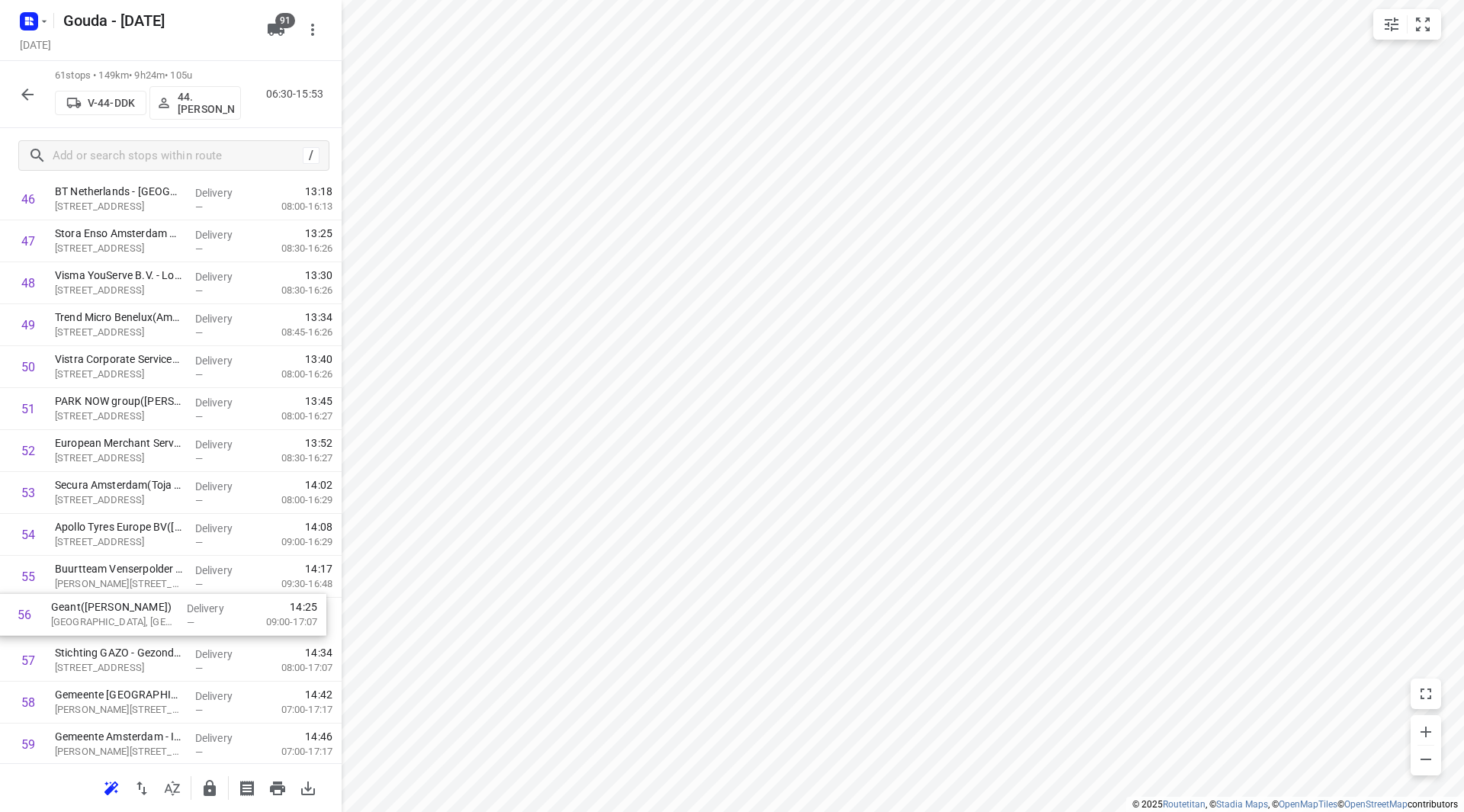
drag, startPoint x: 123, startPoint y: 627, endPoint x: 118, endPoint y: 587, distance: 40.3
drag, startPoint x: 95, startPoint y: 584, endPoint x: 97, endPoint y: 632, distance: 48.0
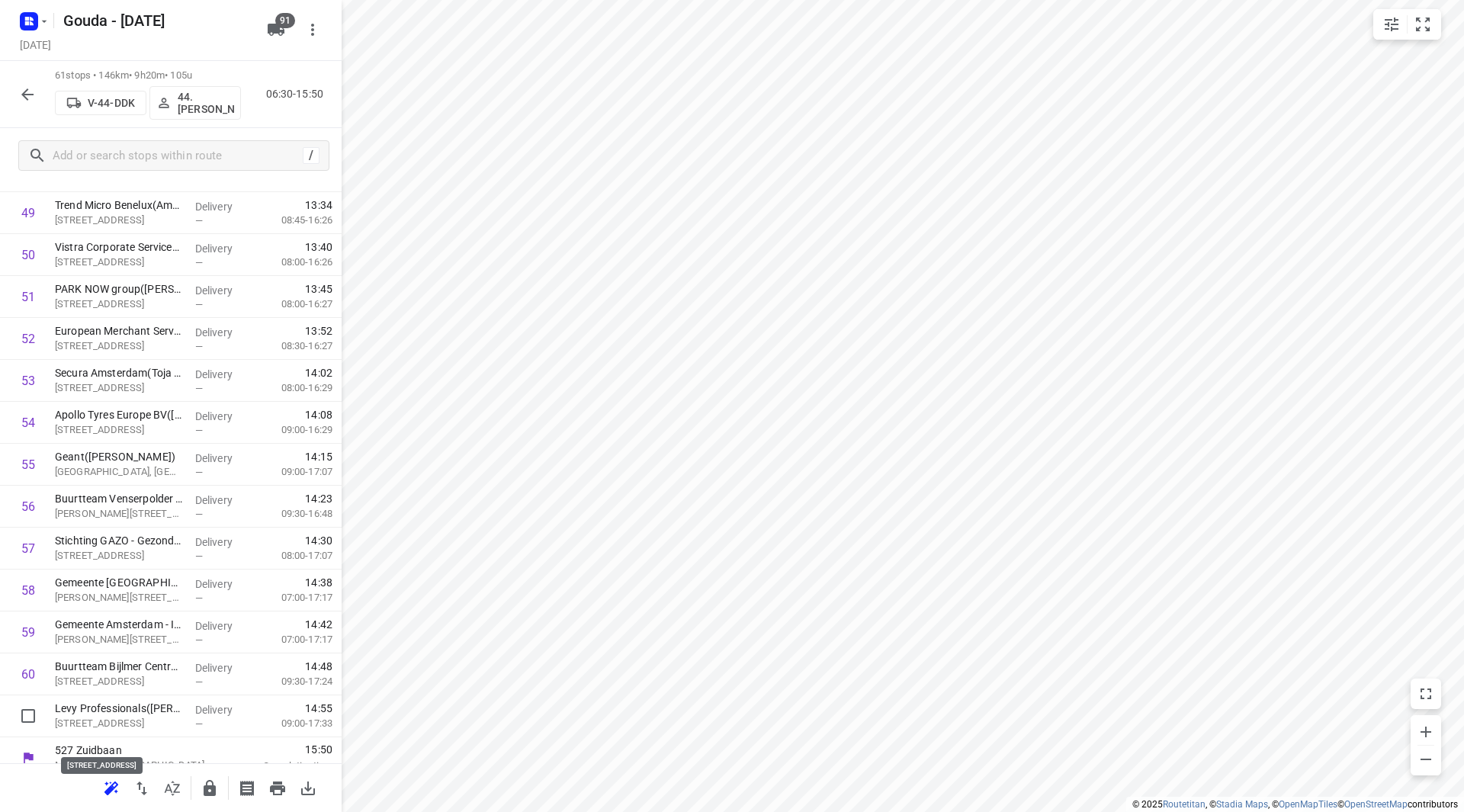
scroll to position [2139, 0]
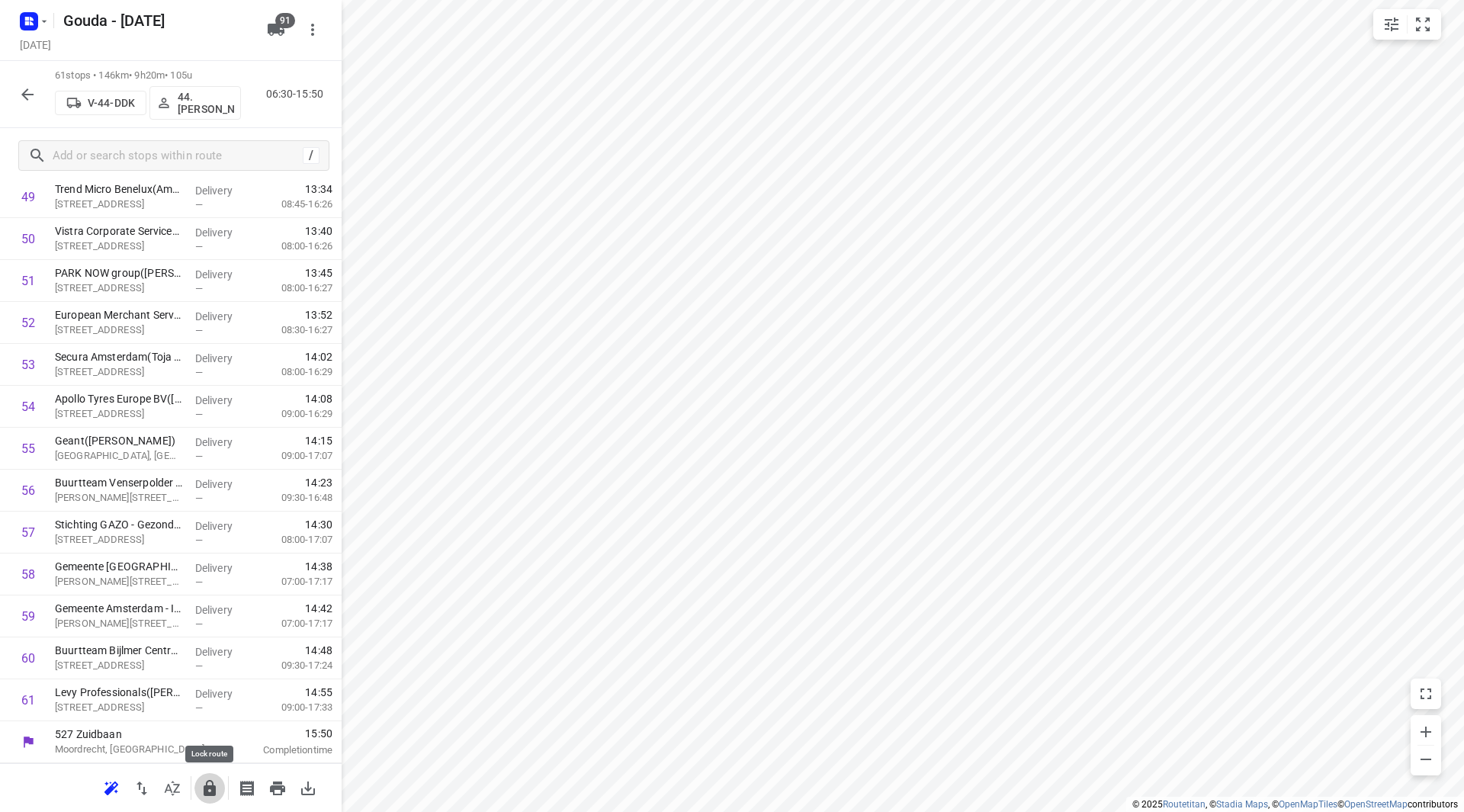
click at [203, 789] on icon "button" at bounding box center [209, 788] width 18 height 18
click at [27, 97] on icon "button" at bounding box center [27, 94] width 18 height 18
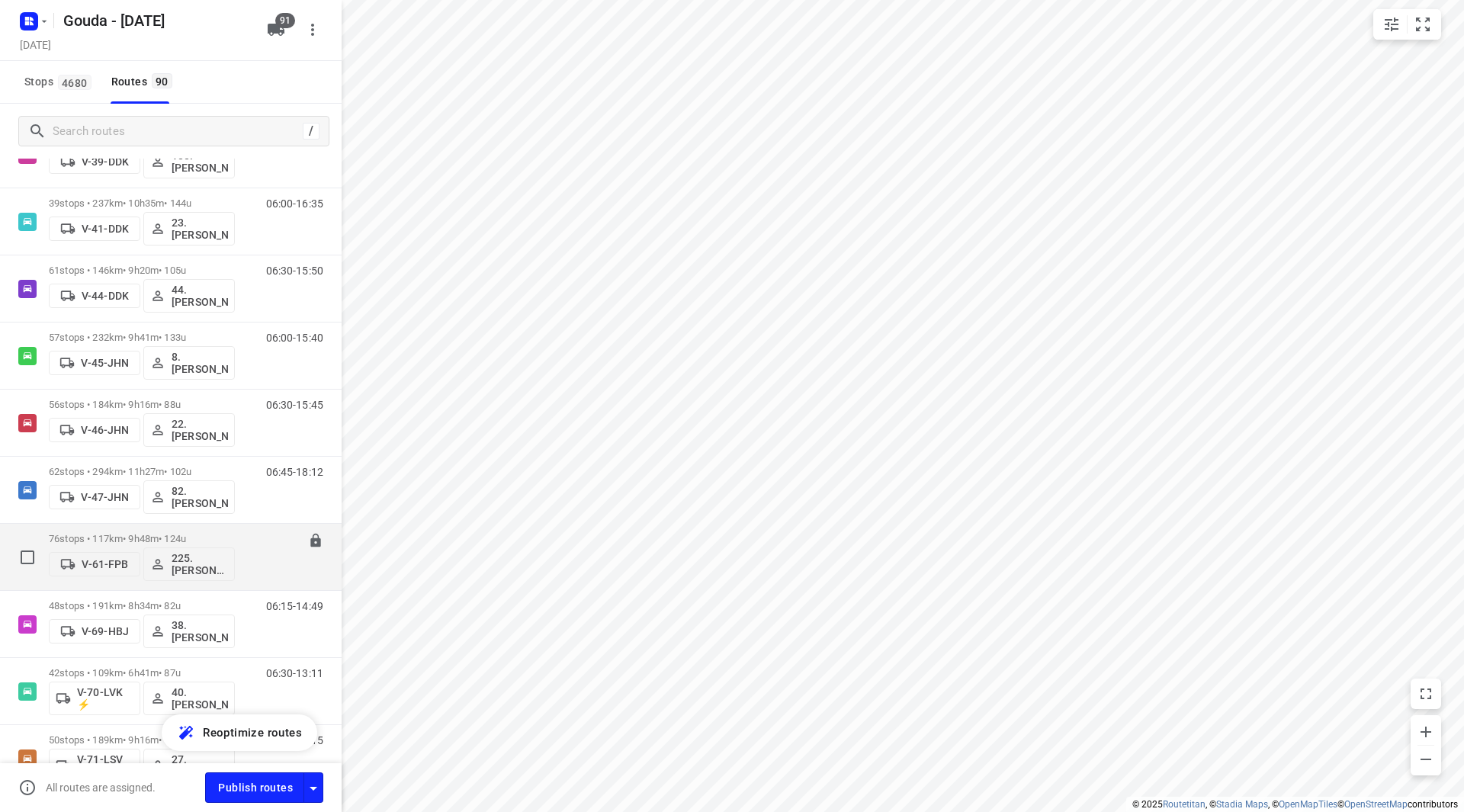
scroll to position [1220, 0]
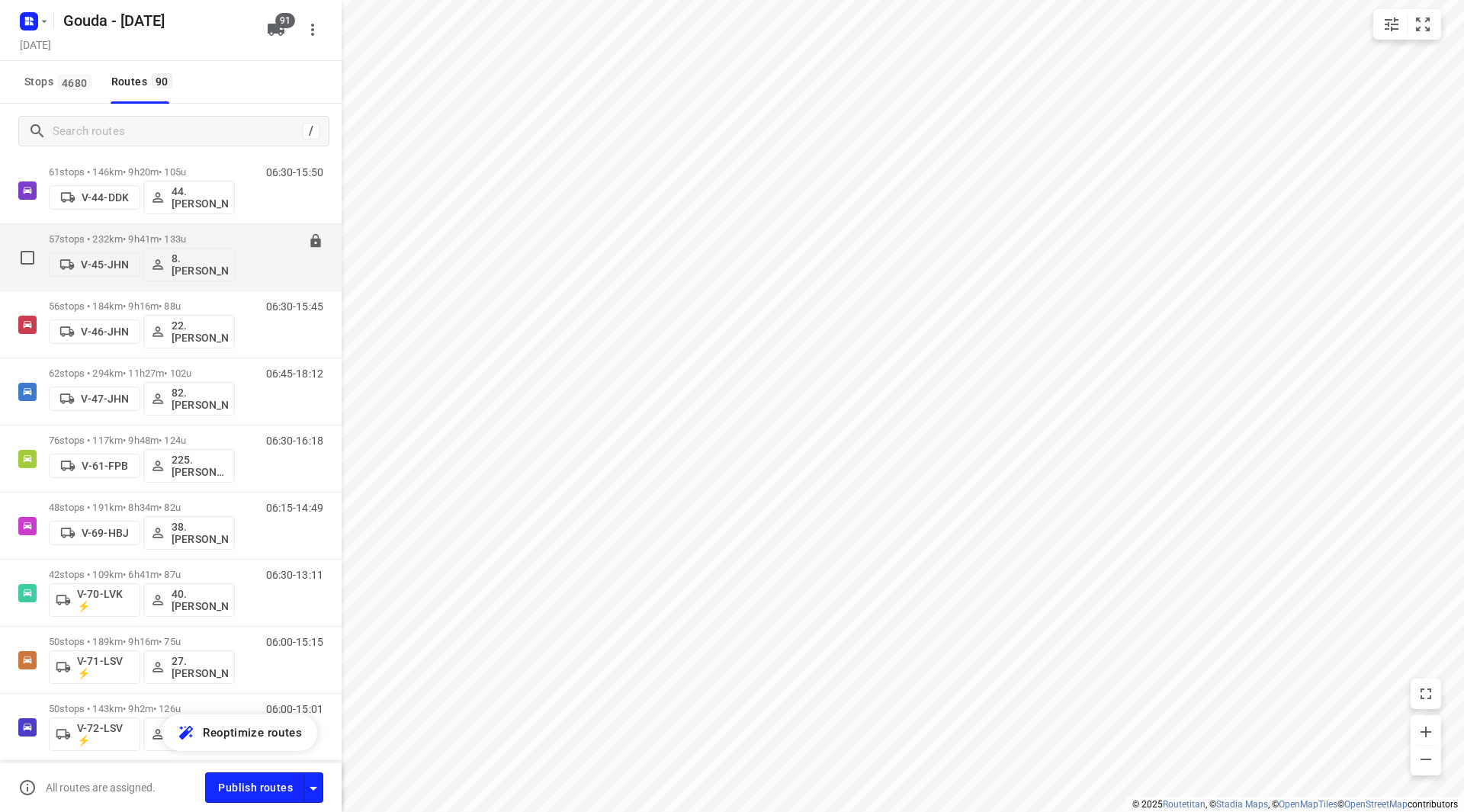
click at [222, 233] on p "57 stops • 232km • 9h41m • 133u" at bounding box center [141, 239] width 186 height 12
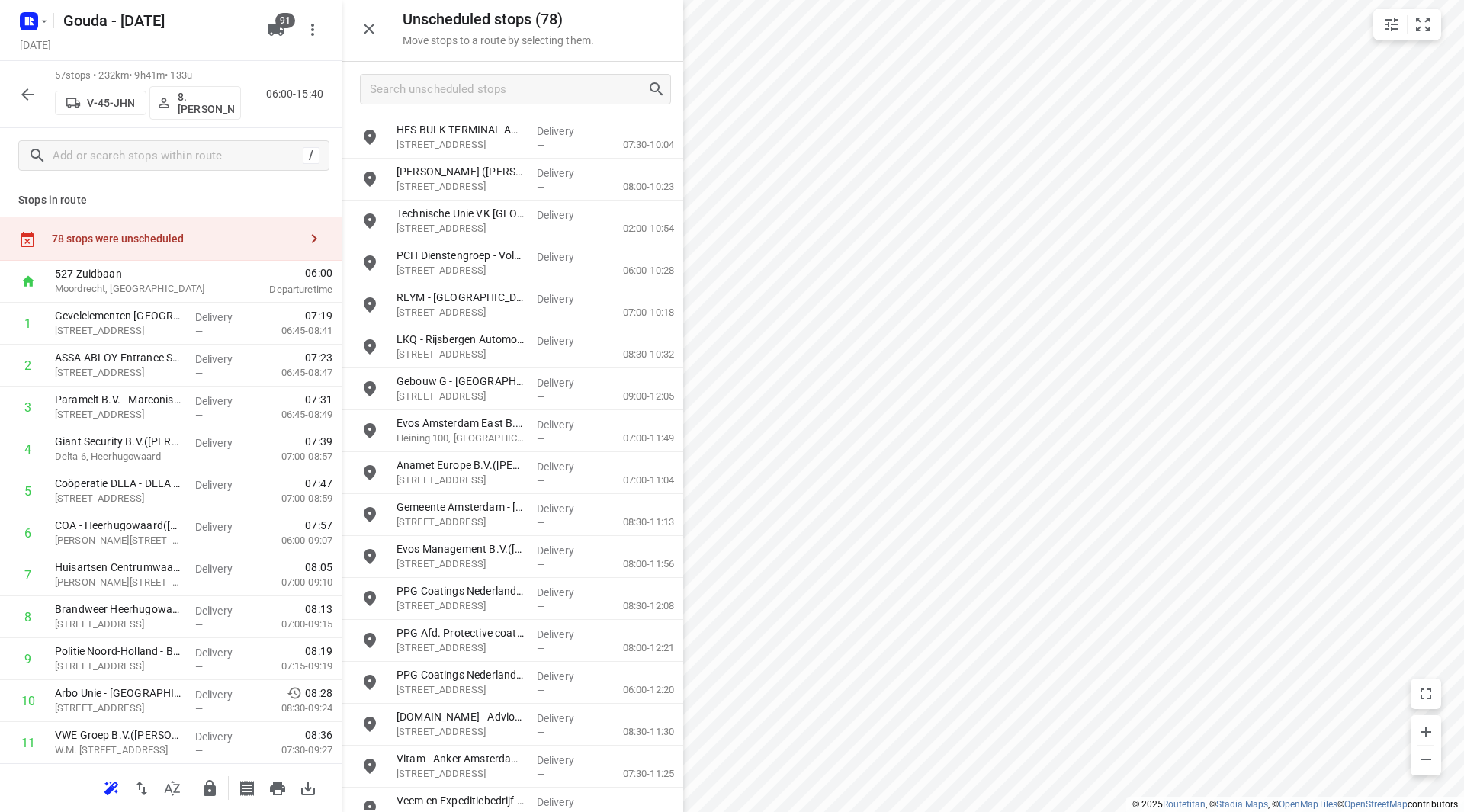
click at [365, 31] on icon "button" at bounding box center [368, 28] width 18 height 18
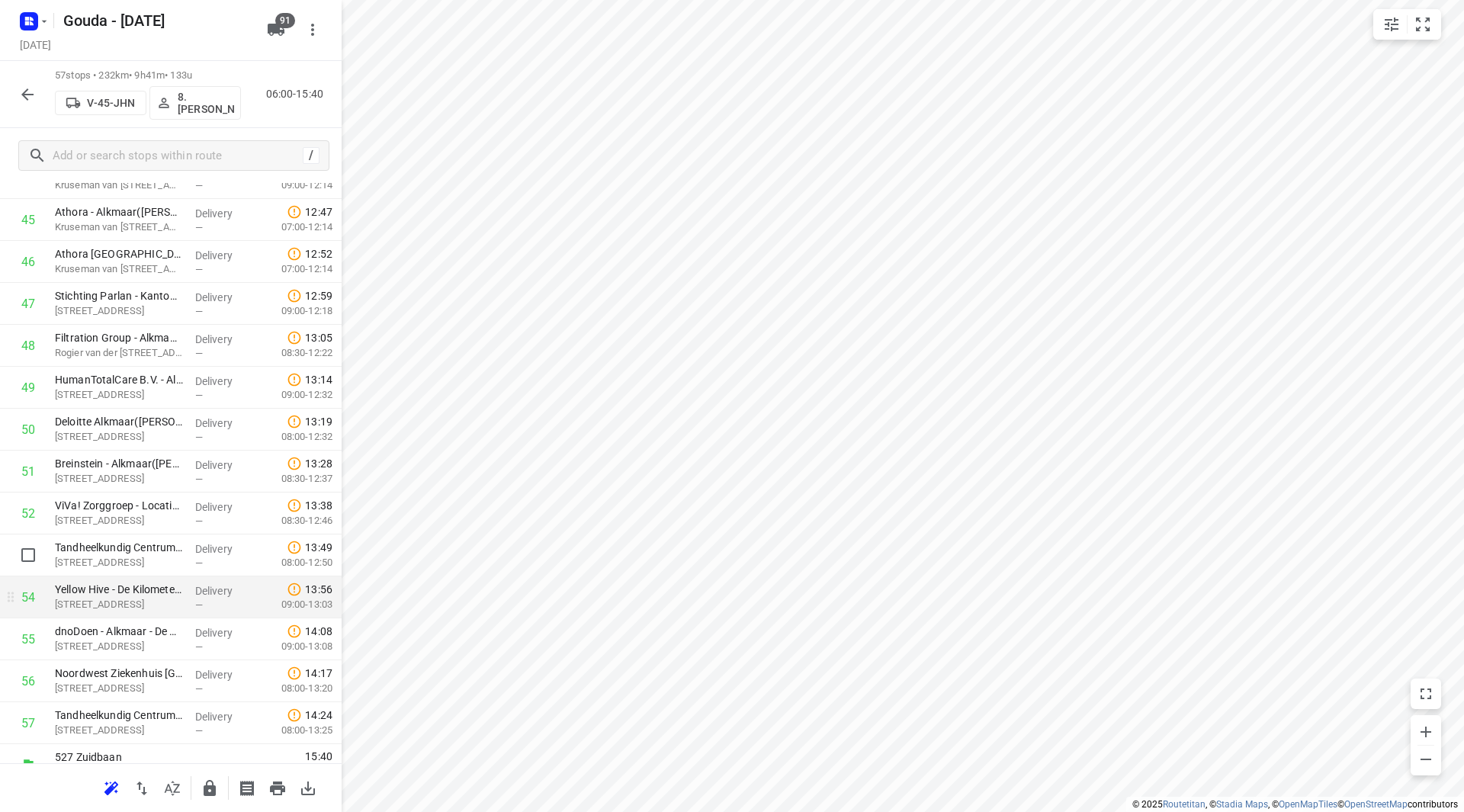
scroll to position [1971, 0]
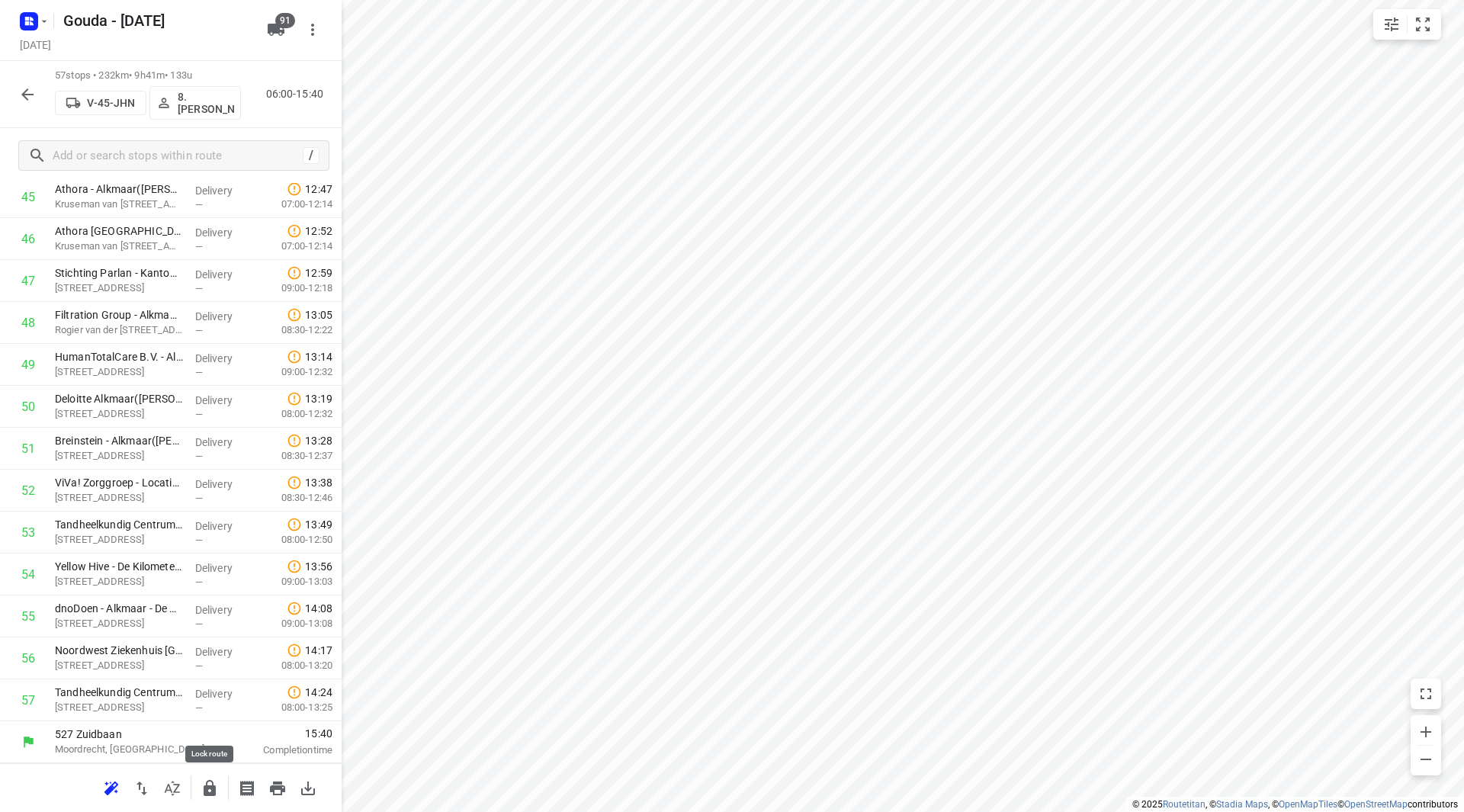
click at [207, 789] on icon "button" at bounding box center [210, 788] width 13 height 16
click at [27, 97] on icon "button" at bounding box center [27, 94] width 18 height 18
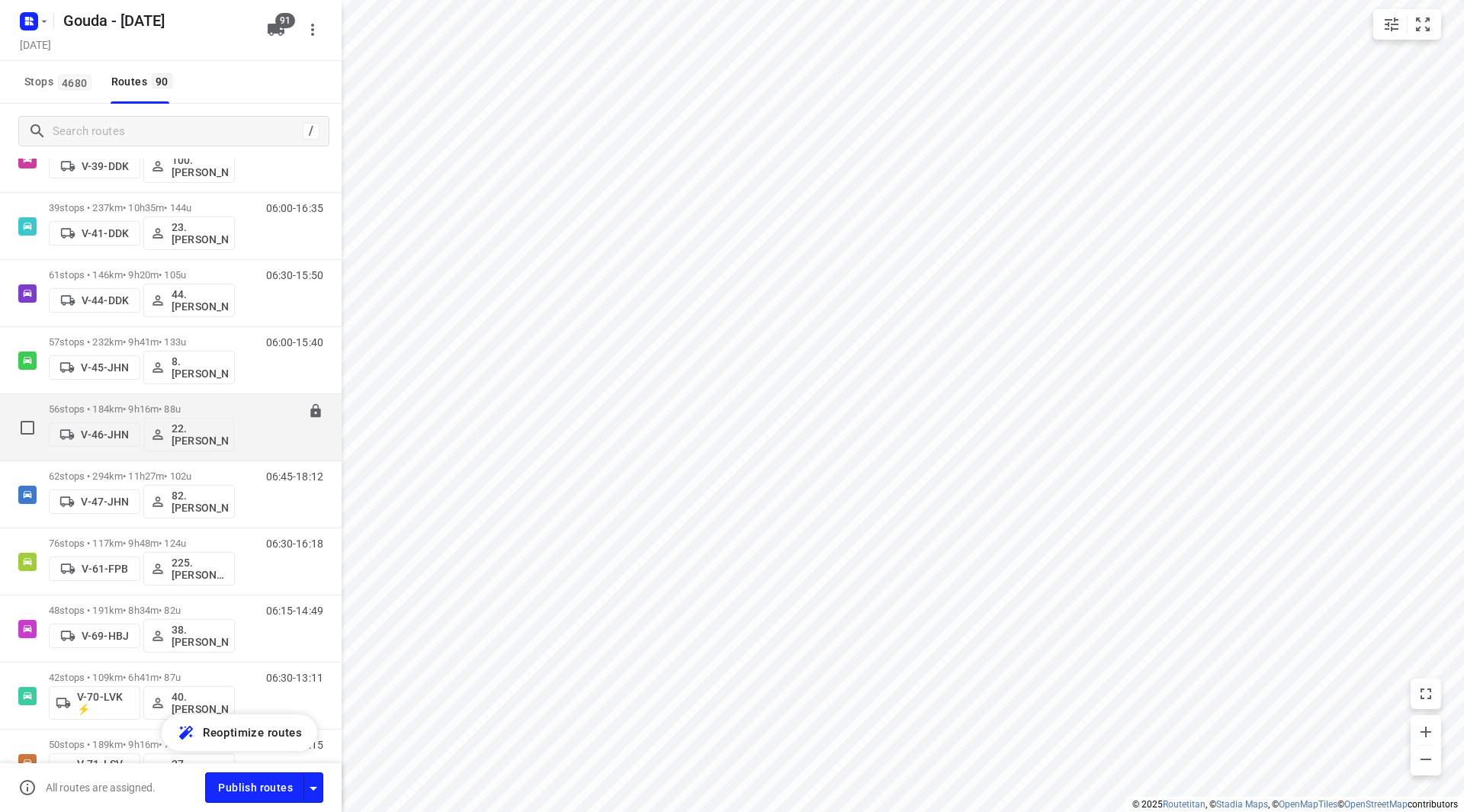
scroll to position [1143, 0]
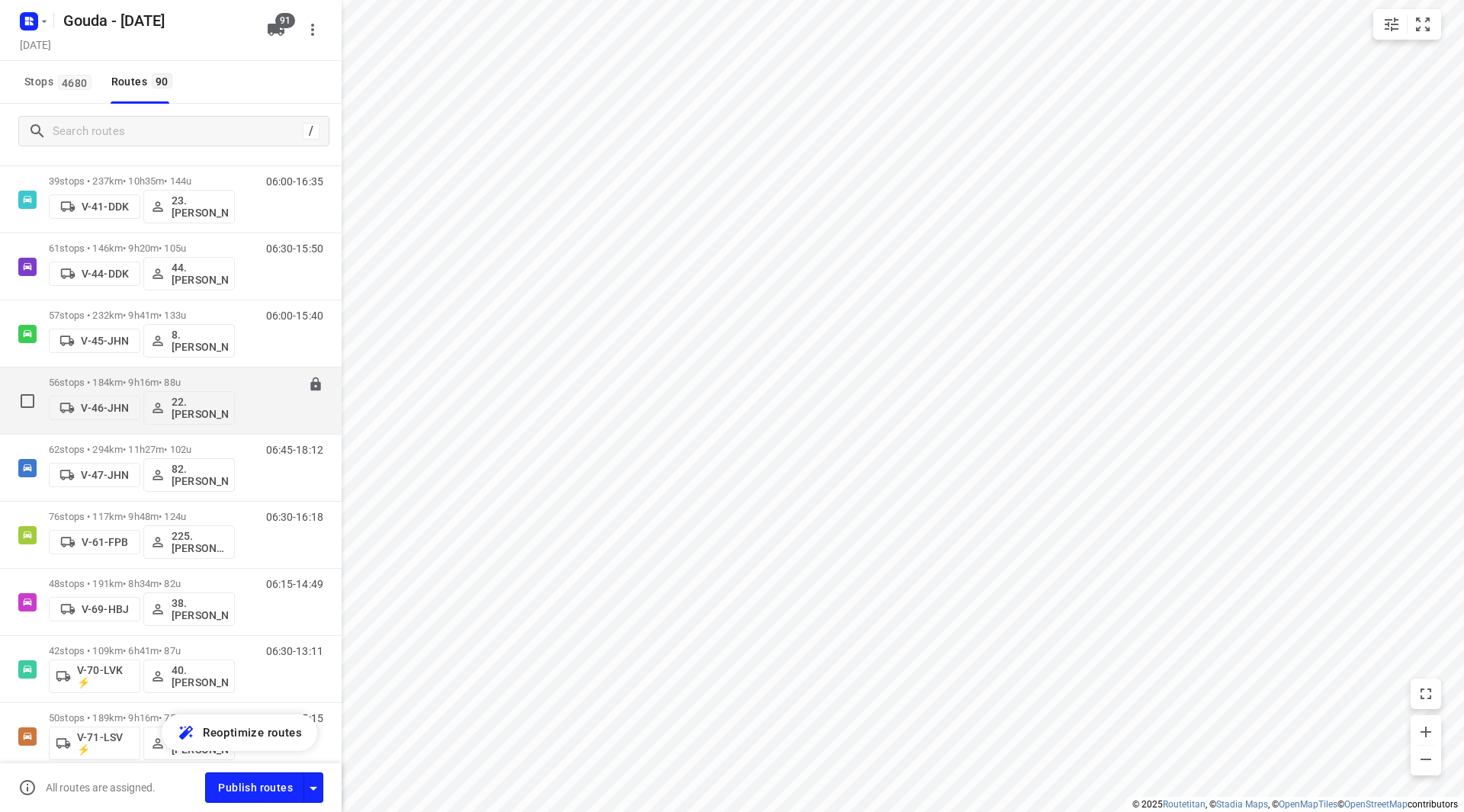
click at [232, 383] on p "56 stops • 184km • 9h16m • 88u" at bounding box center [141, 382] width 186 height 12
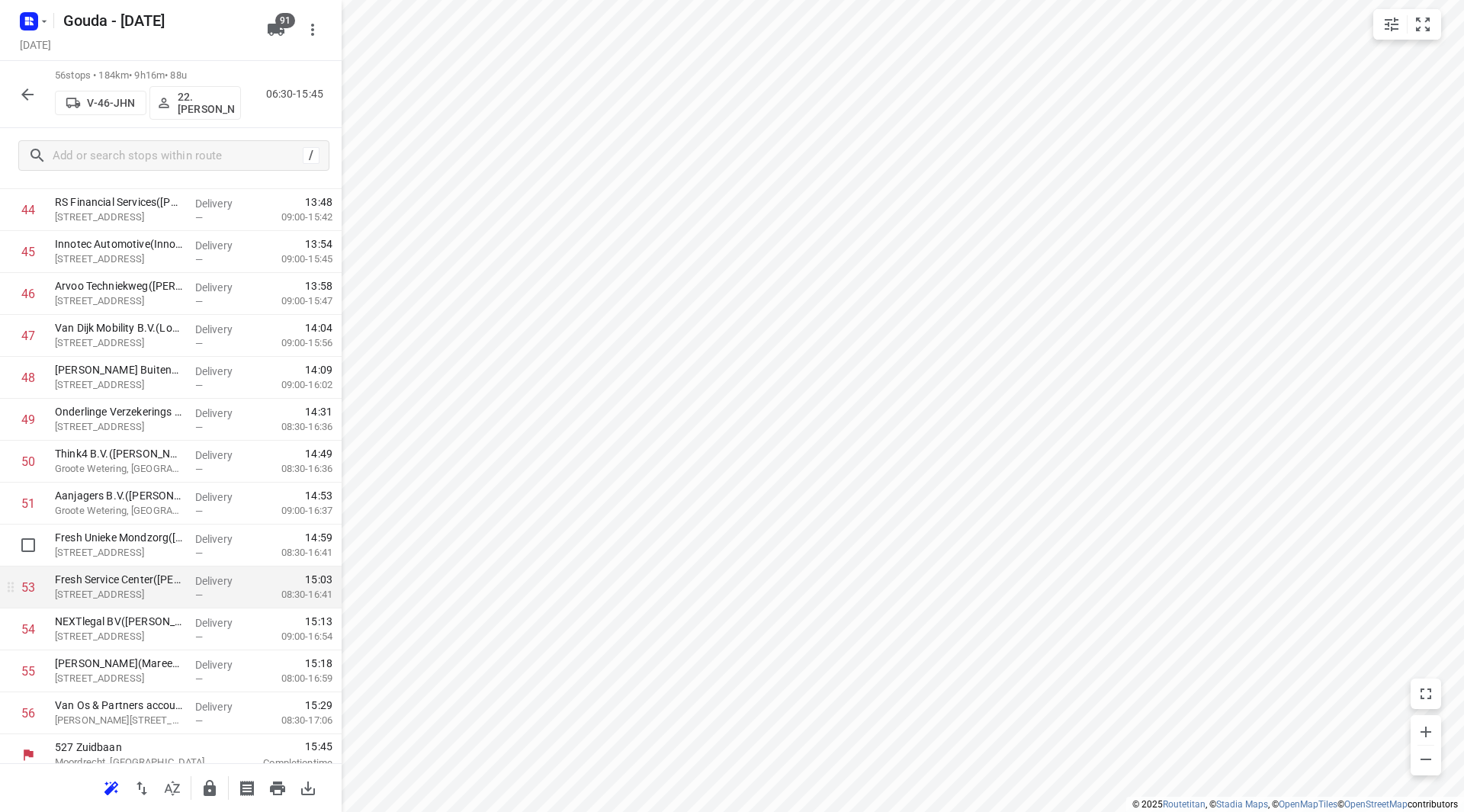
scroll to position [1929, 0]
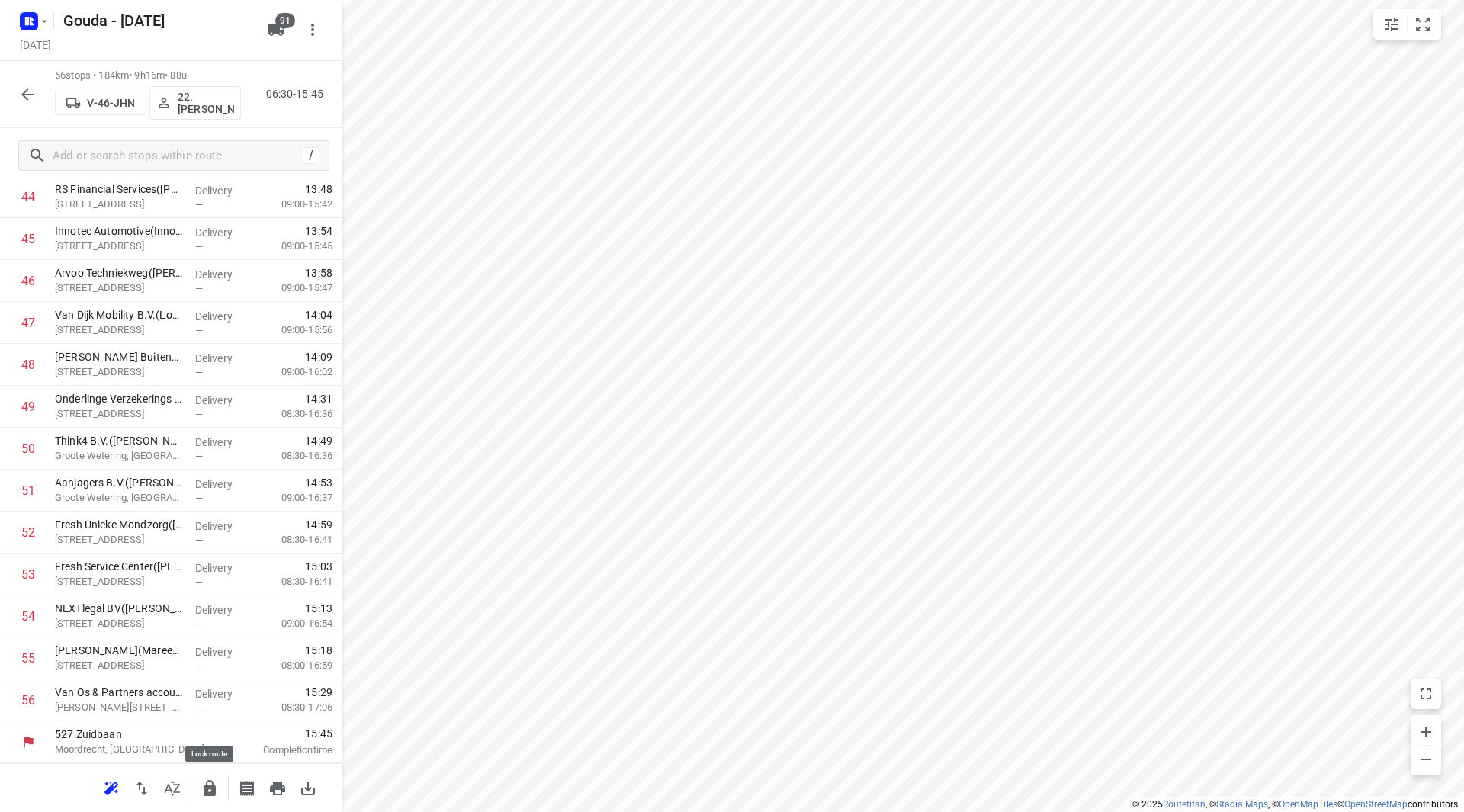
click at [214, 792] on icon "button" at bounding box center [210, 788] width 13 height 16
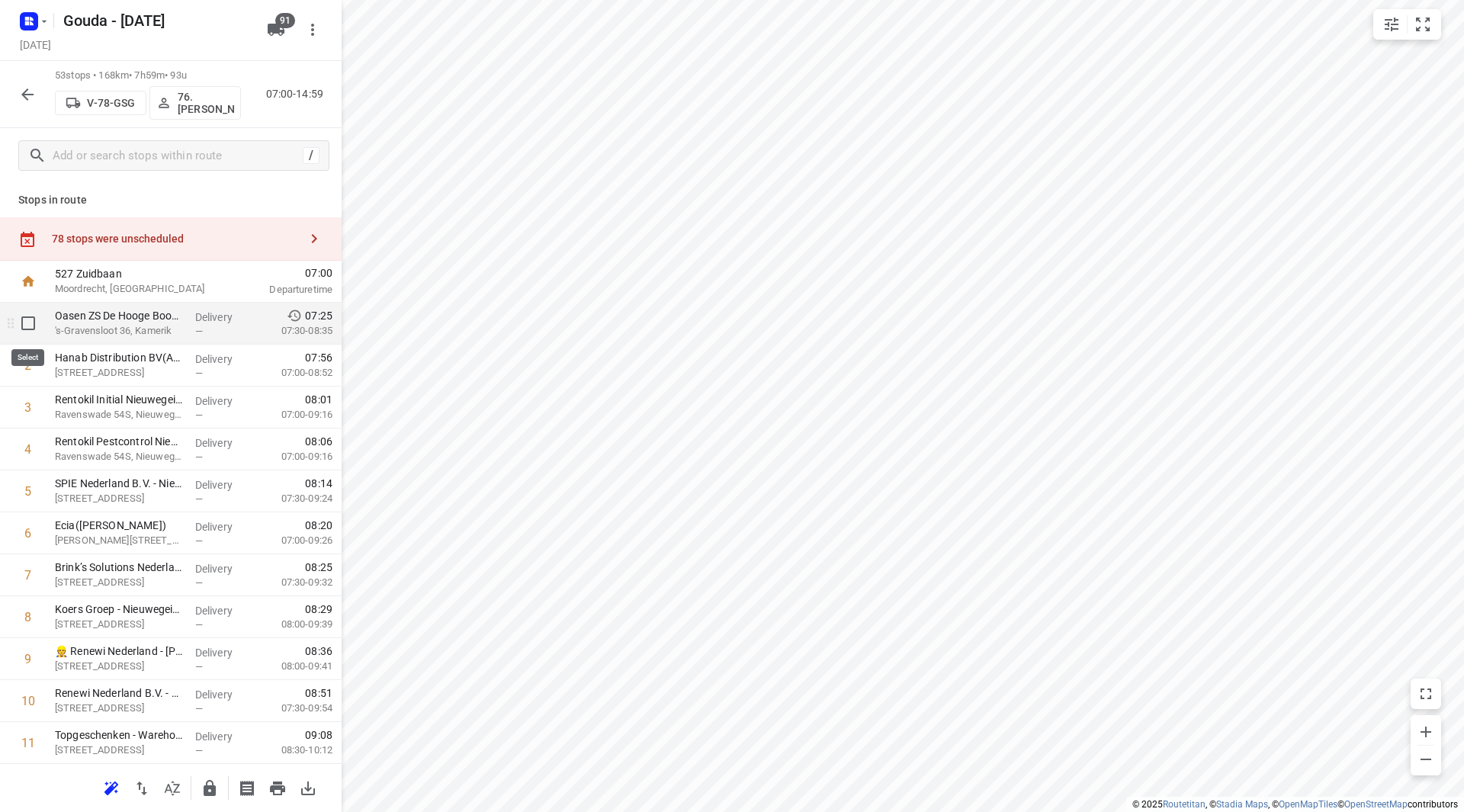
click at [31, 325] on input "checkbox" at bounding box center [28, 323] width 31 height 31
checkbox input "true"
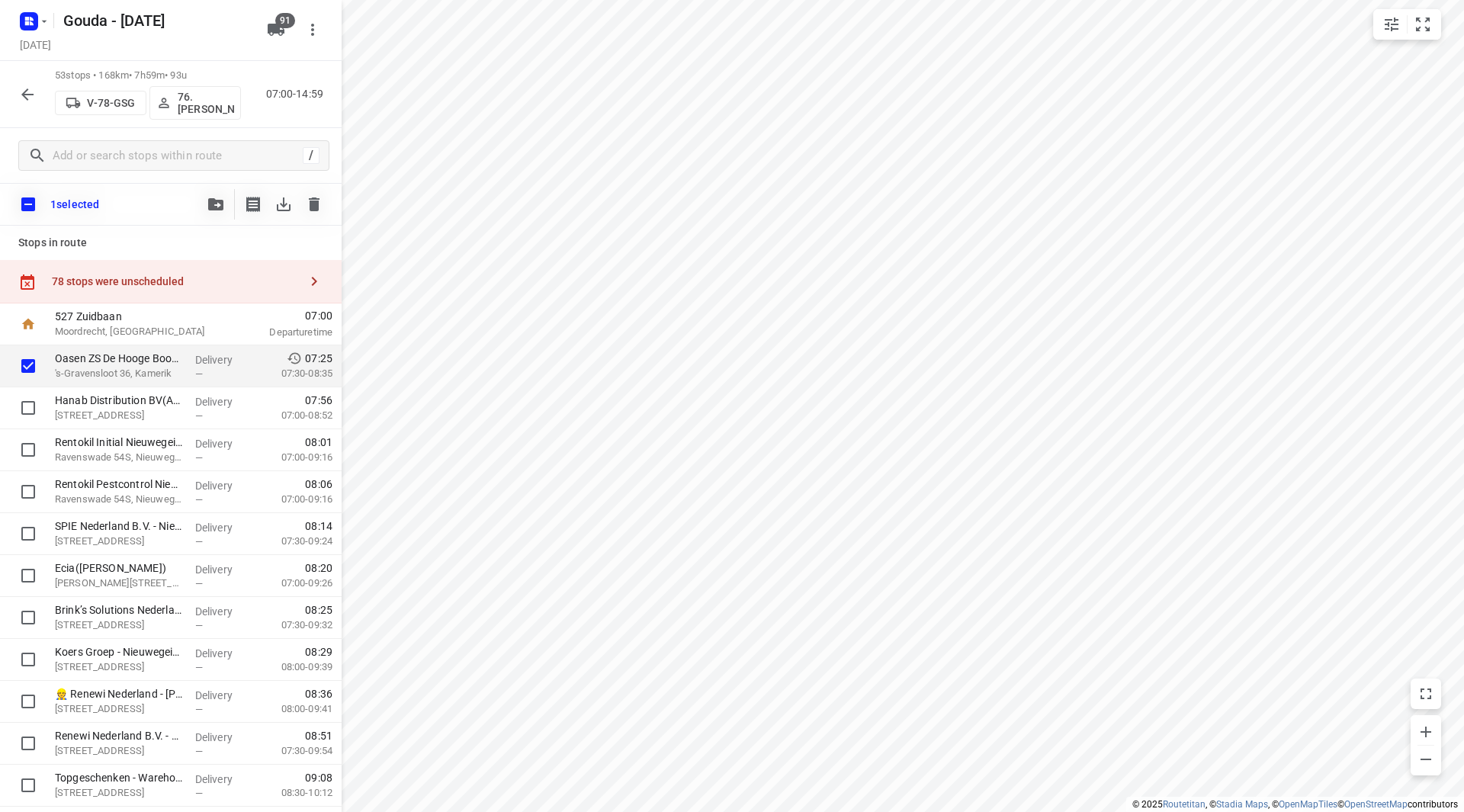
click at [217, 198] on button "button" at bounding box center [215, 204] width 31 height 31
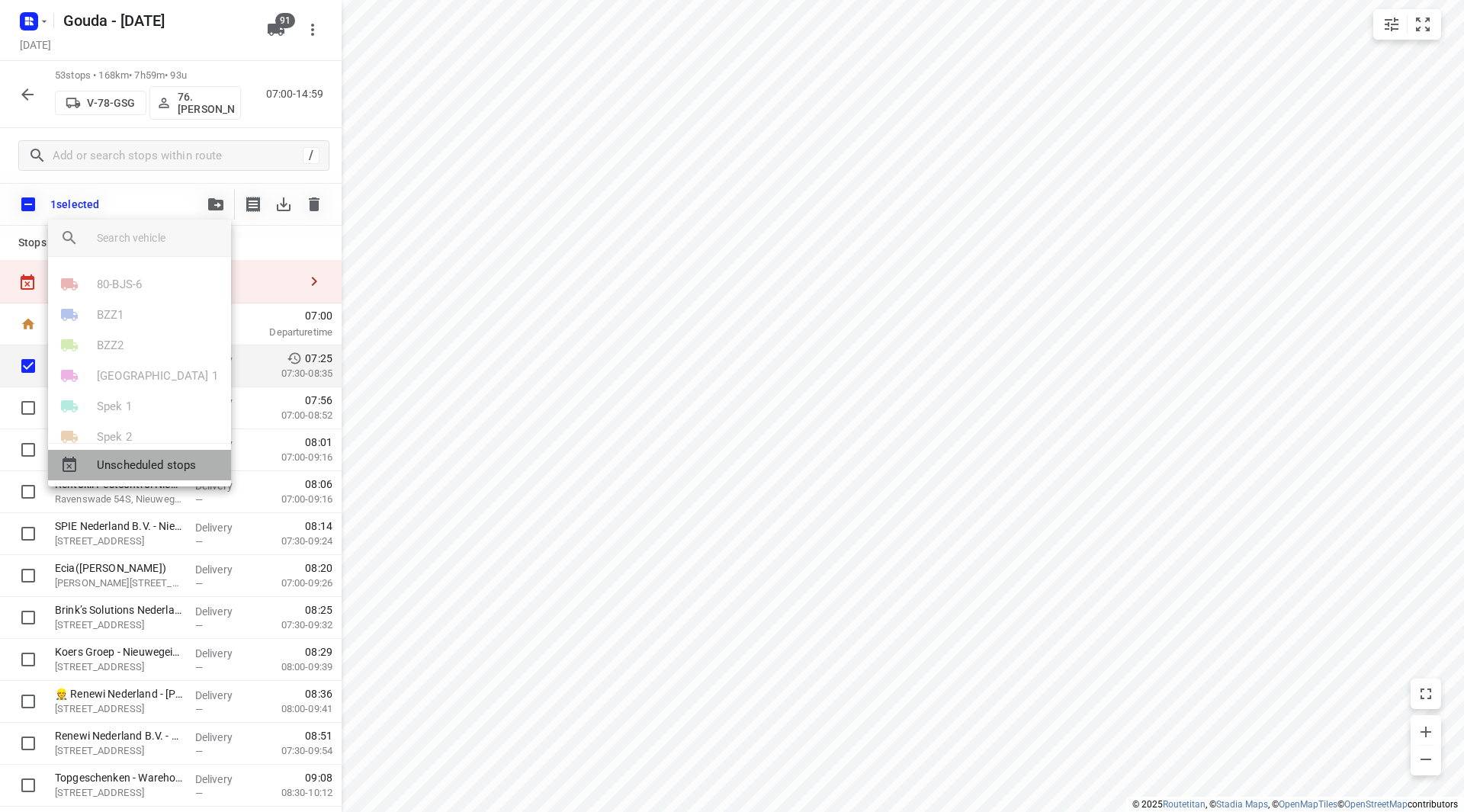
click at [163, 465] on span "Unscheduled stops" at bounding box center [157, 465] width 122 height 17
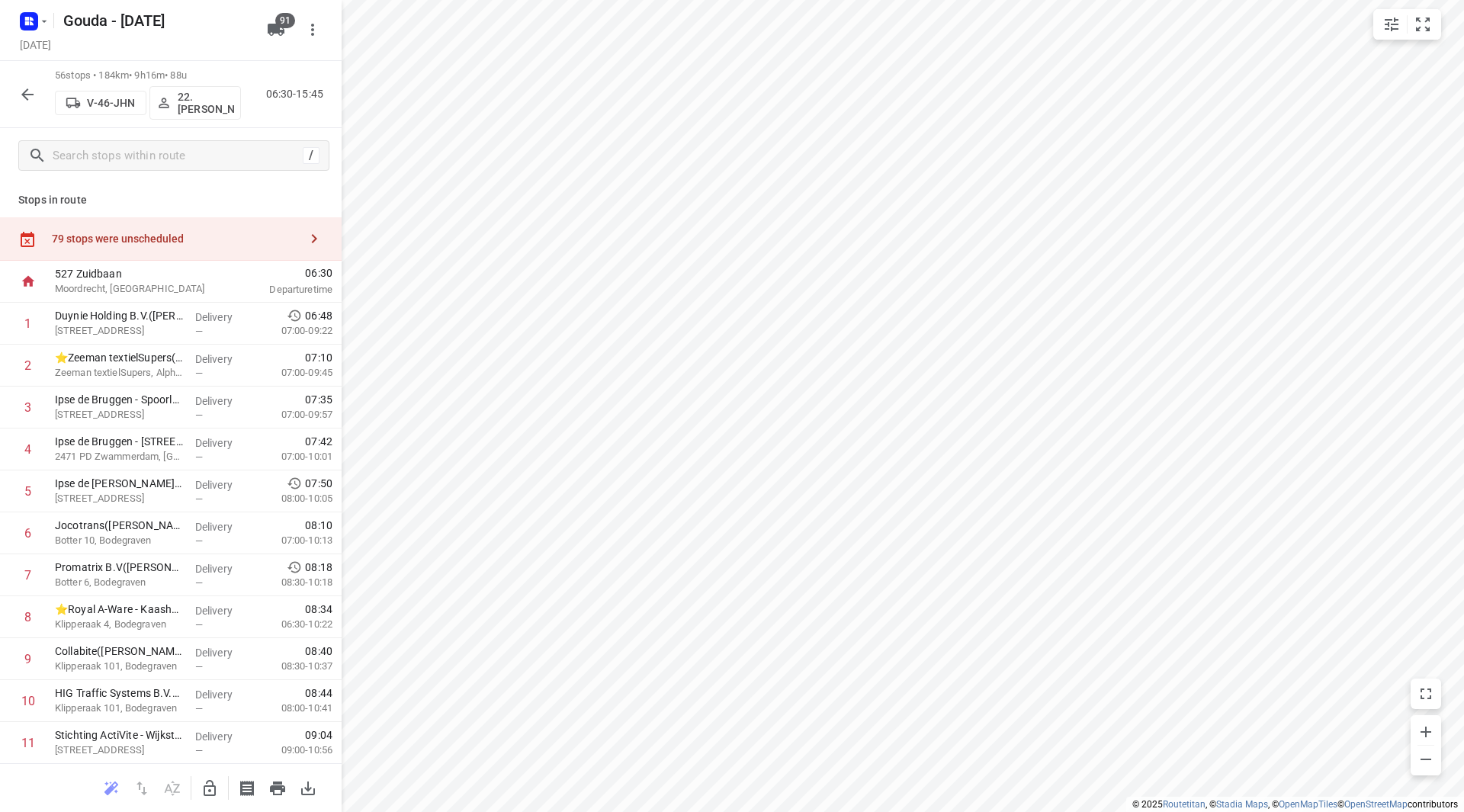
click at [212, 227] on div "79 stops were unscheduled" at bounding box center [170, 239] width 342 height 43
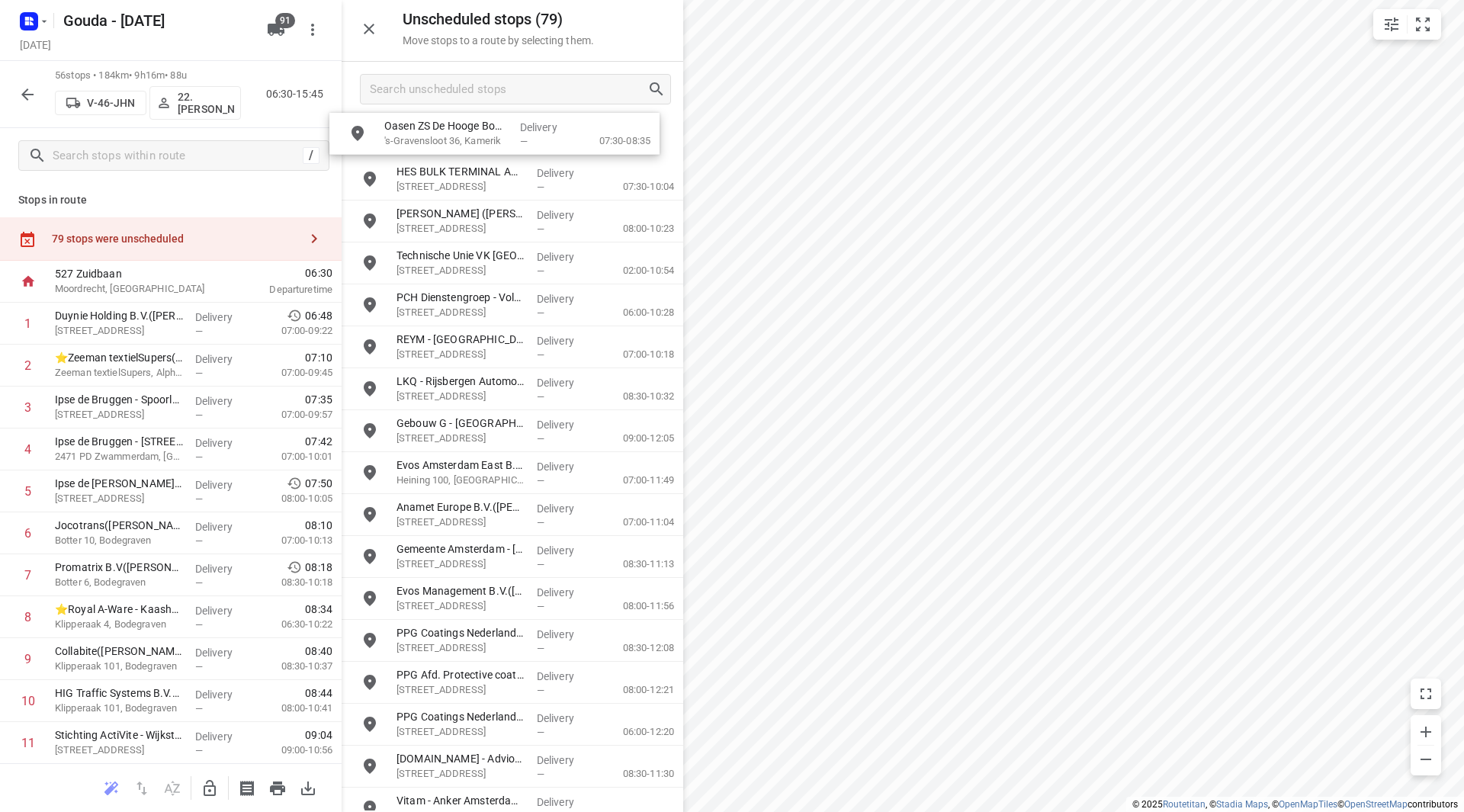
drag, startPoint x: 490, startPoint y: 135, endPoint x: 465, endPoint y: 131, distance: 25.3
click at [208, 790] on icon "button" at bounding box center [209, 788] width 18 height 18
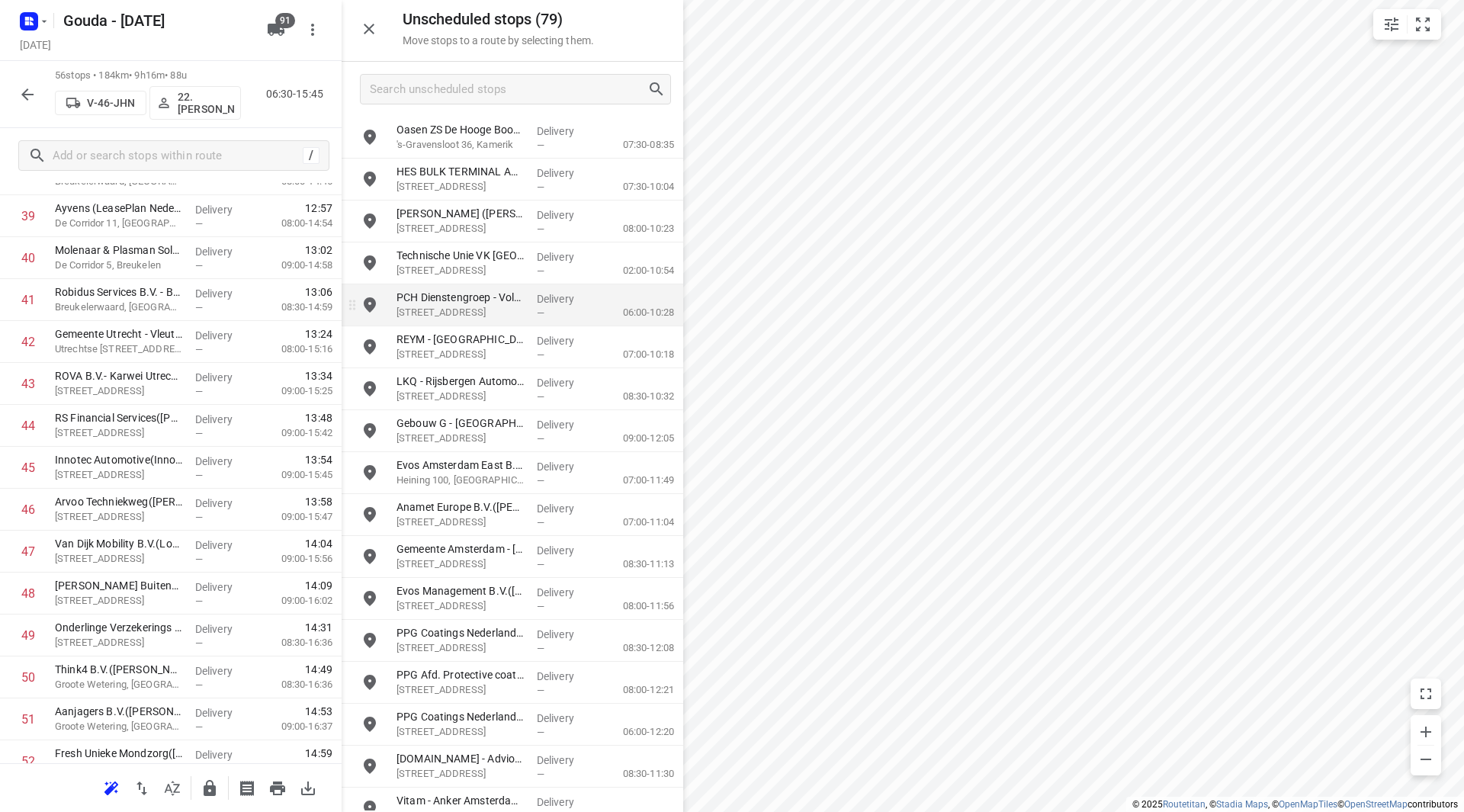
scroll to position [1704, 0]
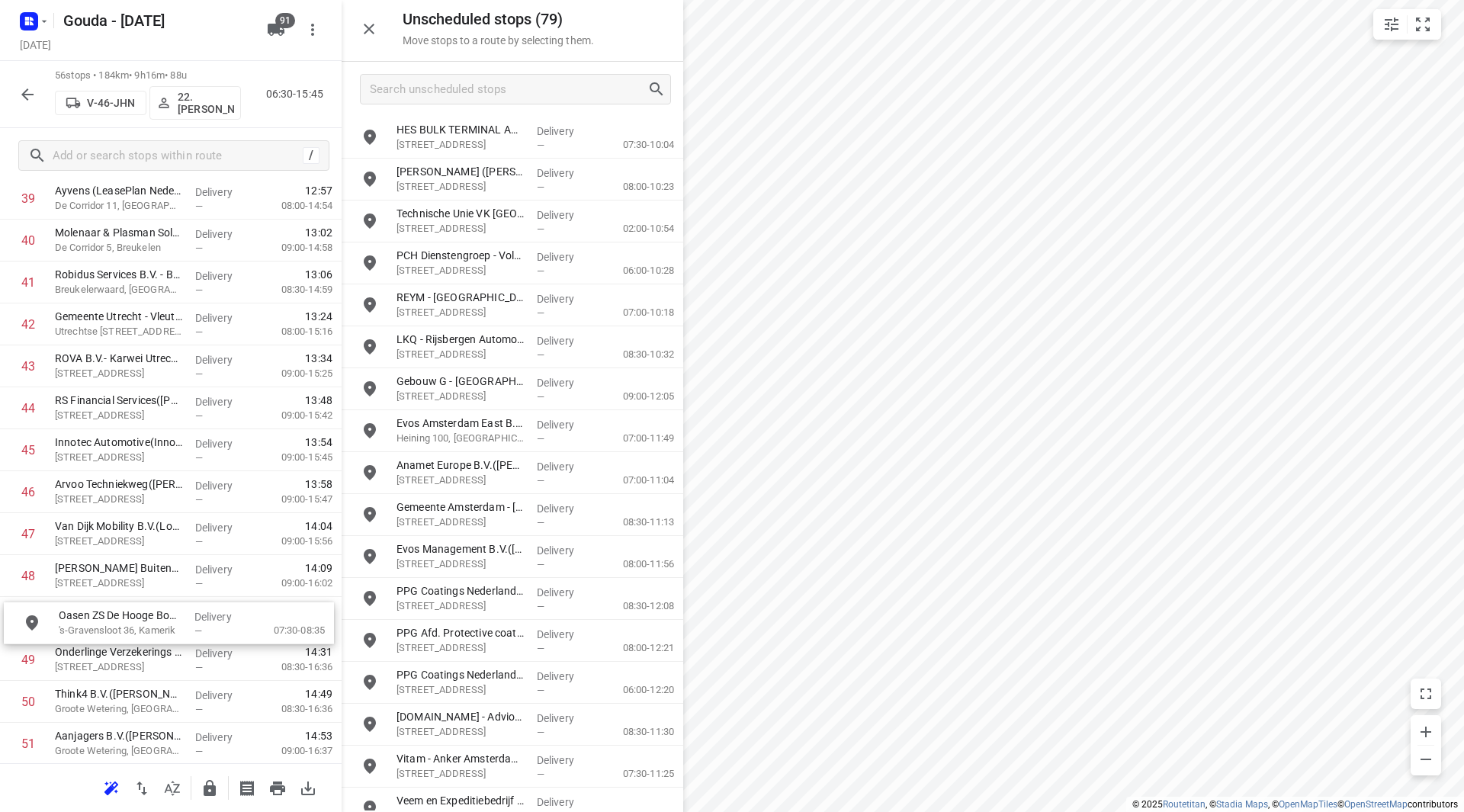
drag, startPoint x: 463, startPoint y: 141, endPoint x: 122, endPoint y: 627, distance: 593.7
click at [29, 659] on input "checkbox" at bounding box center [28, 658] width 31 height 31
checkbox input "true"
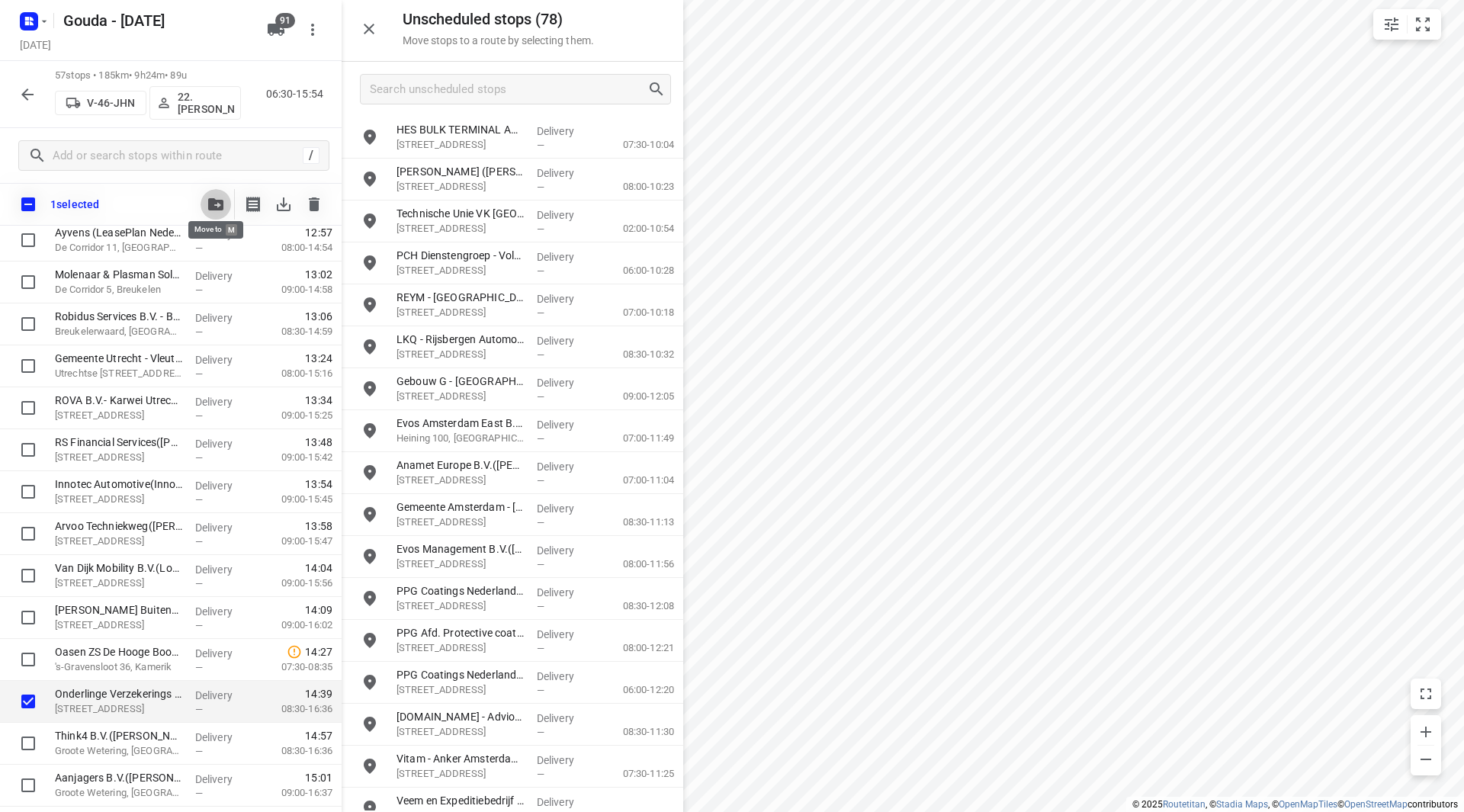
click at [218, 207] on icon "button" at bounding box center [215, 204] width 15 height 13
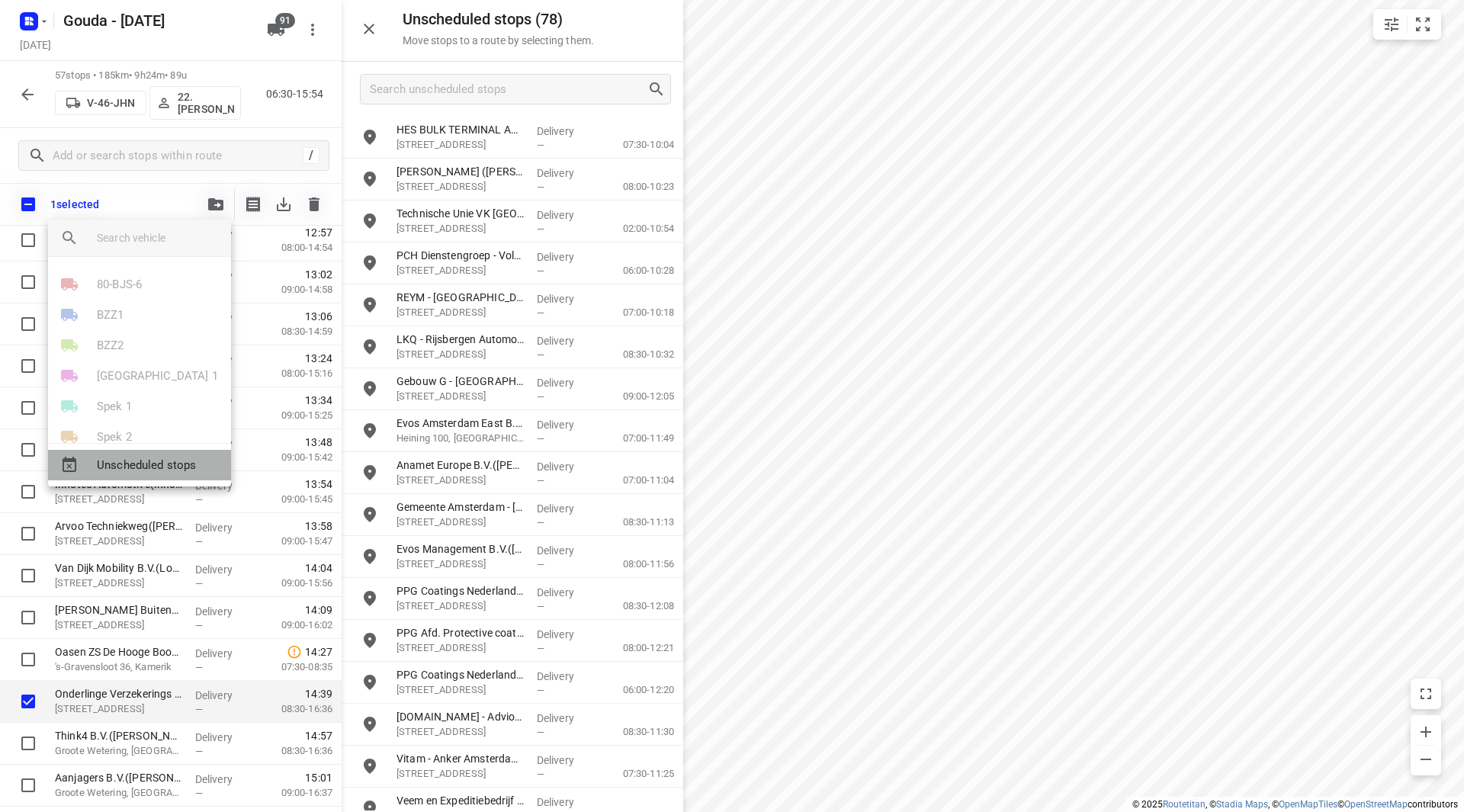
click at [156, 457] on span "Unscheduled stops" at bounding box center [157, 465] width 122 height 17
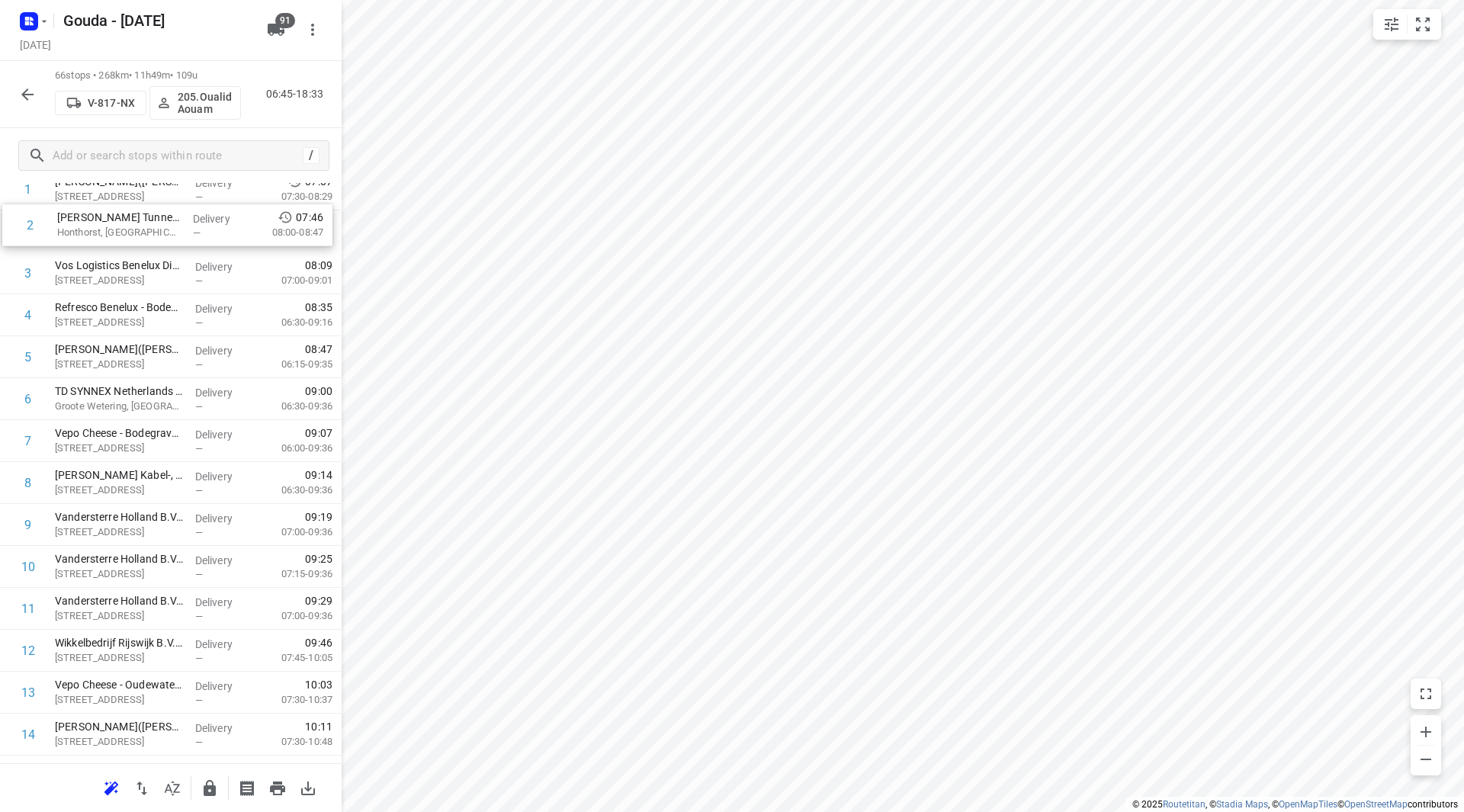
scroll to position [130, 0]
drag, startPoint x: 332, startPoint y: 239, endPoint x: 335, endPoint y: 222, distance: 17.3
click at [335, 222] on div "Stops in route 79 stops were unscheduled 527 Zuidbaan Moordrecht, Netherlands 0…" at bounding box center [170, 473] width 342 height 580
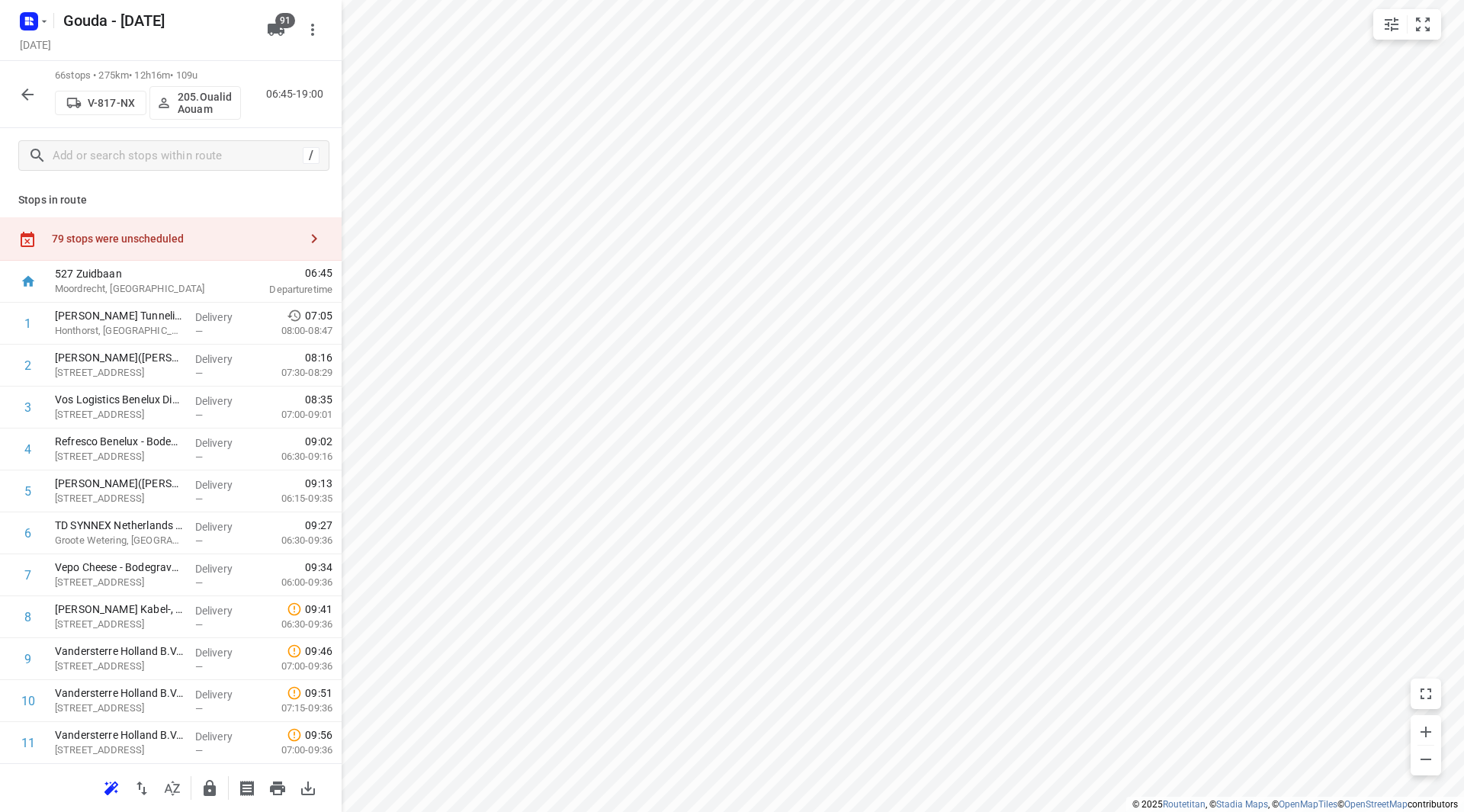
click at [181, 235] on div "79 stops were unscheduled" at bounding box center [175, 239] width 247 height 13
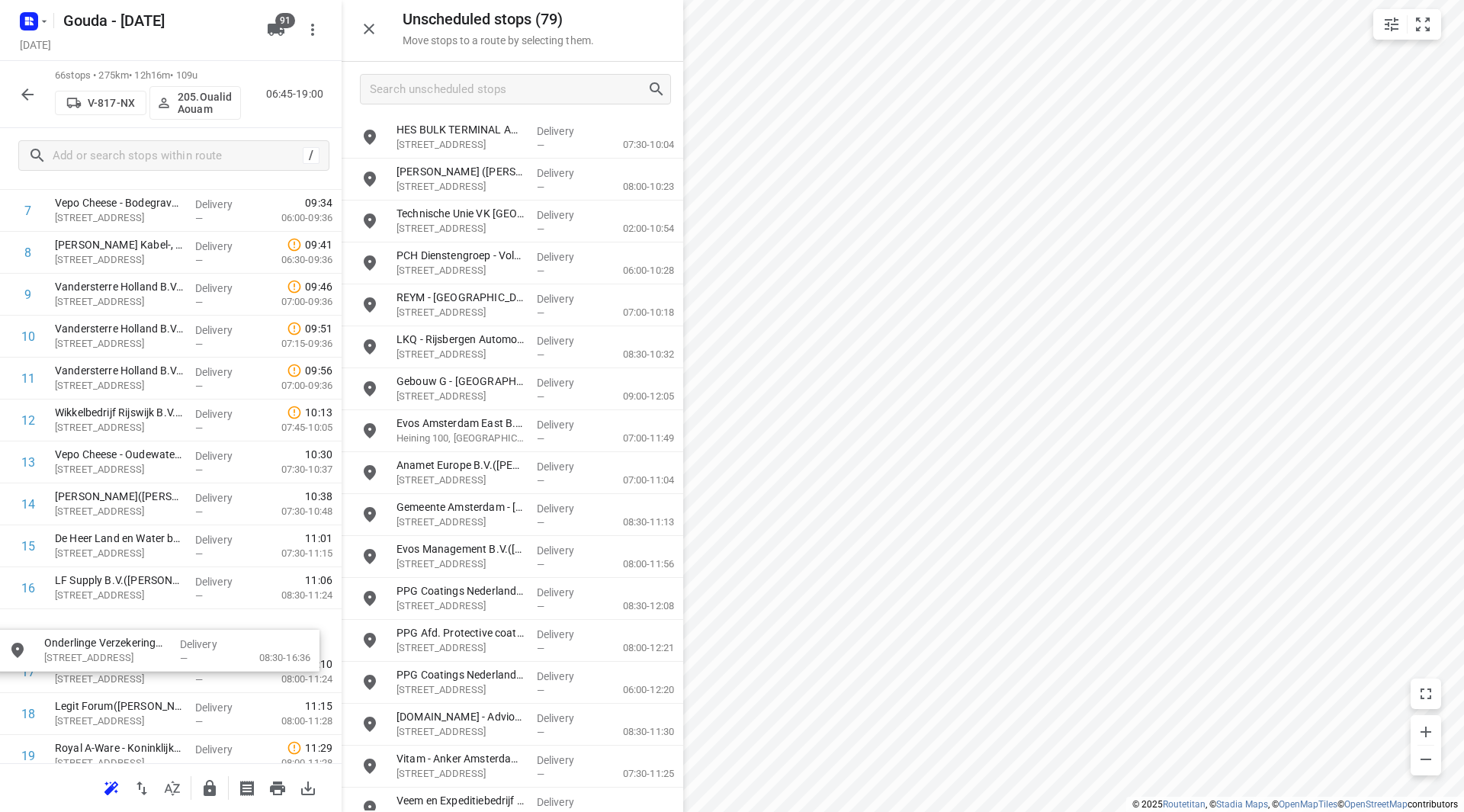
scroll to position [368, 0]
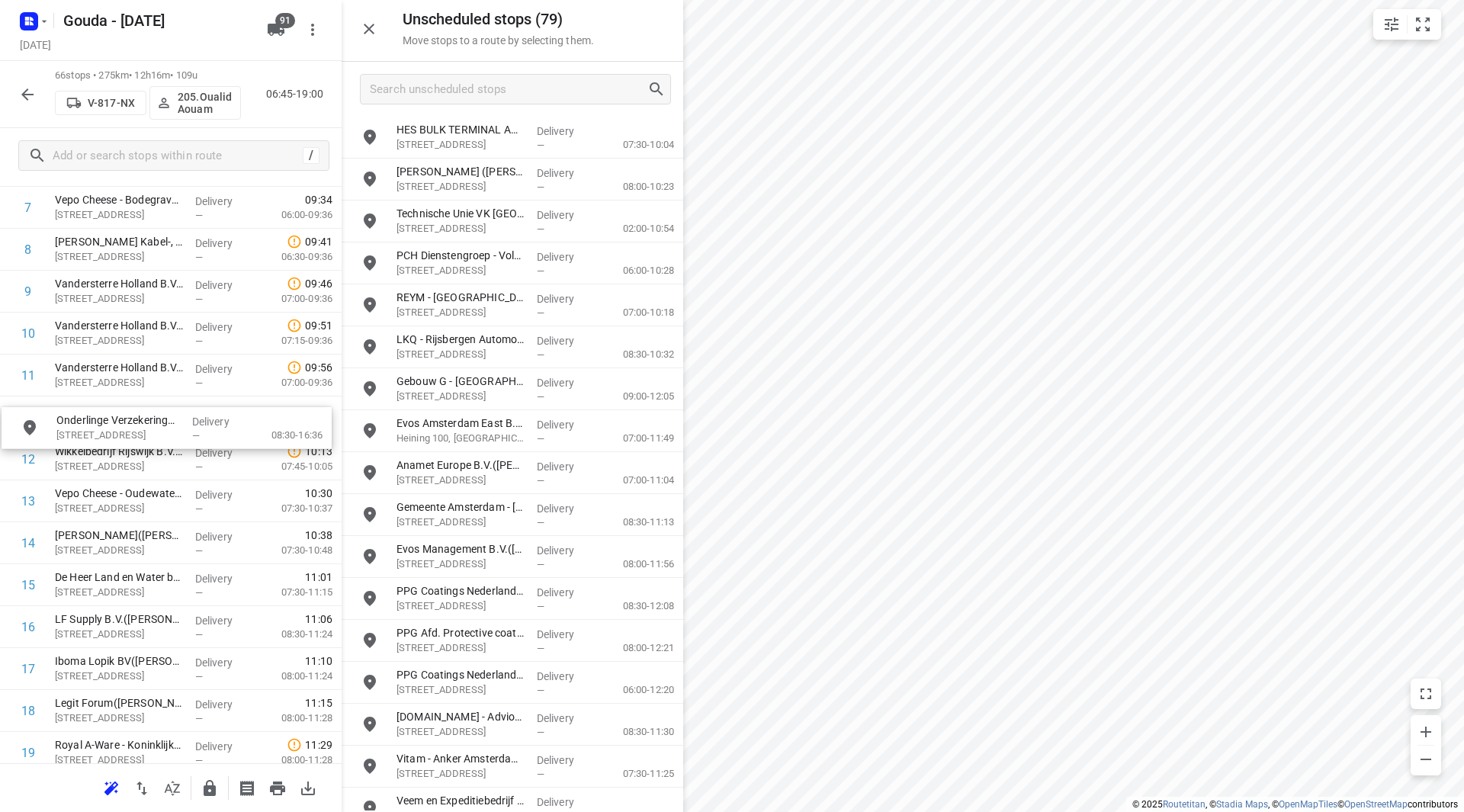
drag, startPoint x: 477, startPoint y: 145, endPoint x: 130, endPoint y: 439, distance: 454.8
click at [30, 97] on icon "button" at bounding box center [27, 94] width 18 height 18
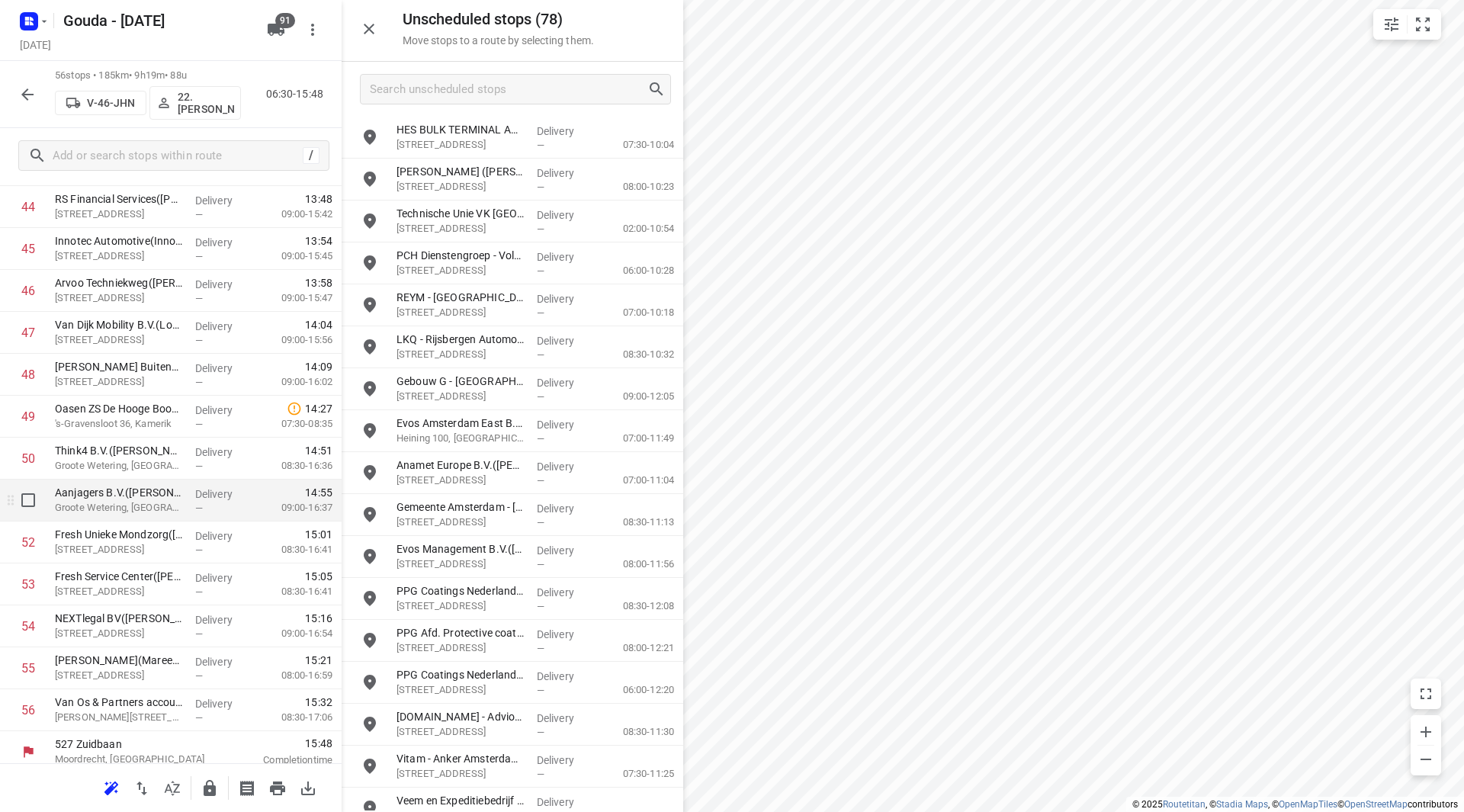
scroll to position [1929, 0]
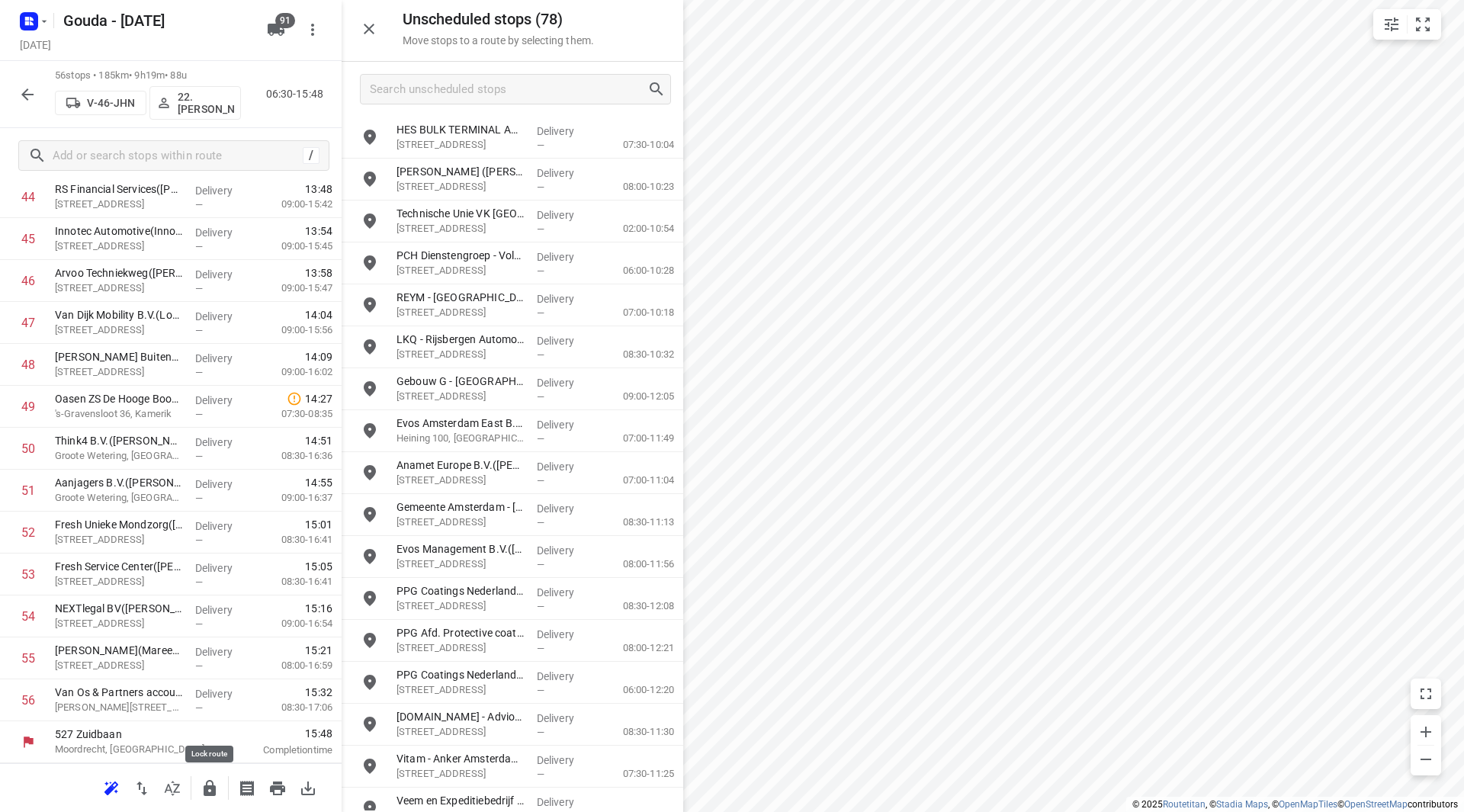
click at [221, 789] on button "button" at bounding box center [210, 788] width 31 height 31
click at [27, 94] on icon "button" at bounding box center [27, 95] width 13 height 13
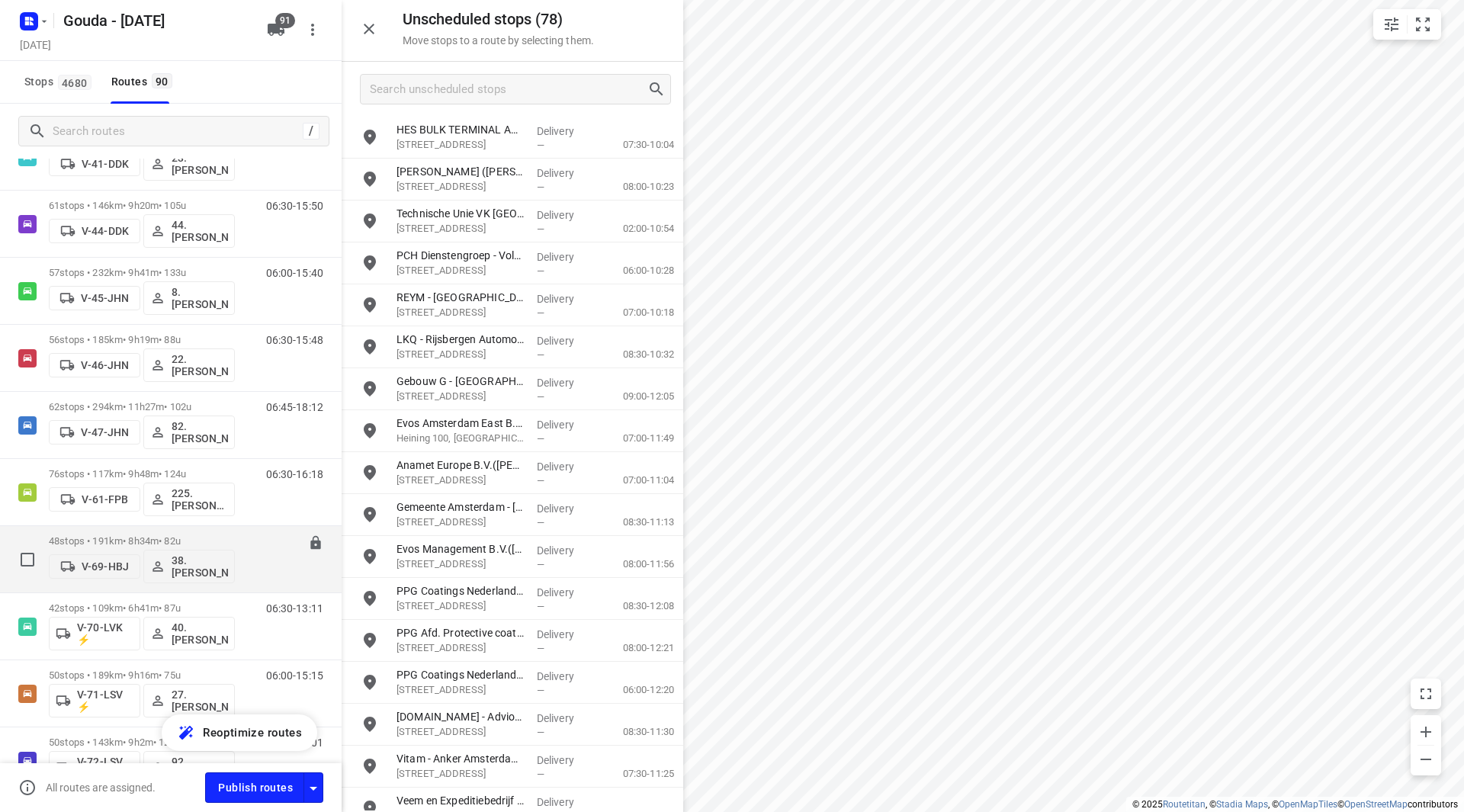
scroll to position [1220, 0]
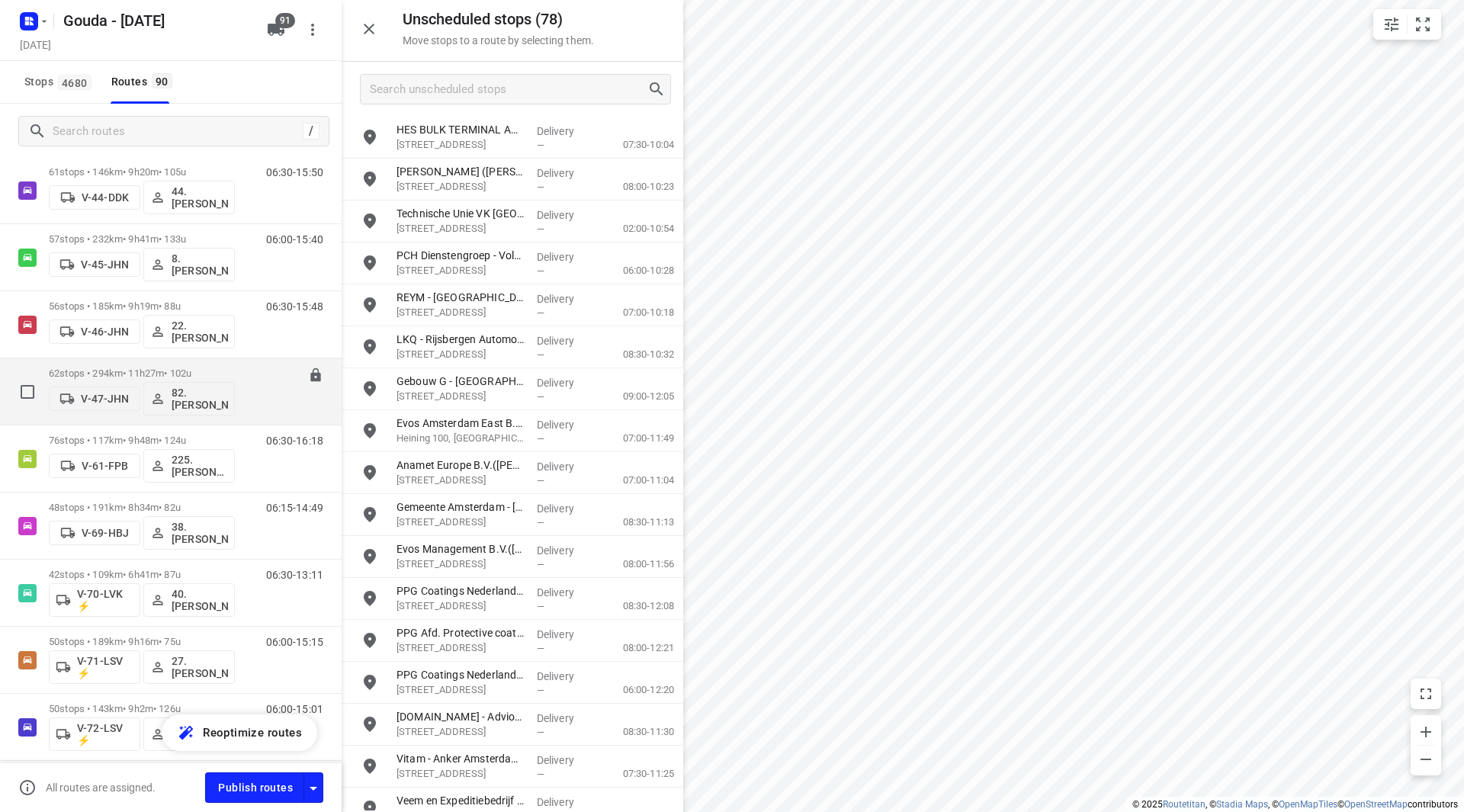
click at [229, 368] on p "62 stops • 294km • 11h27m • 102u" at bounding box center [141, 373] width 186 height 12
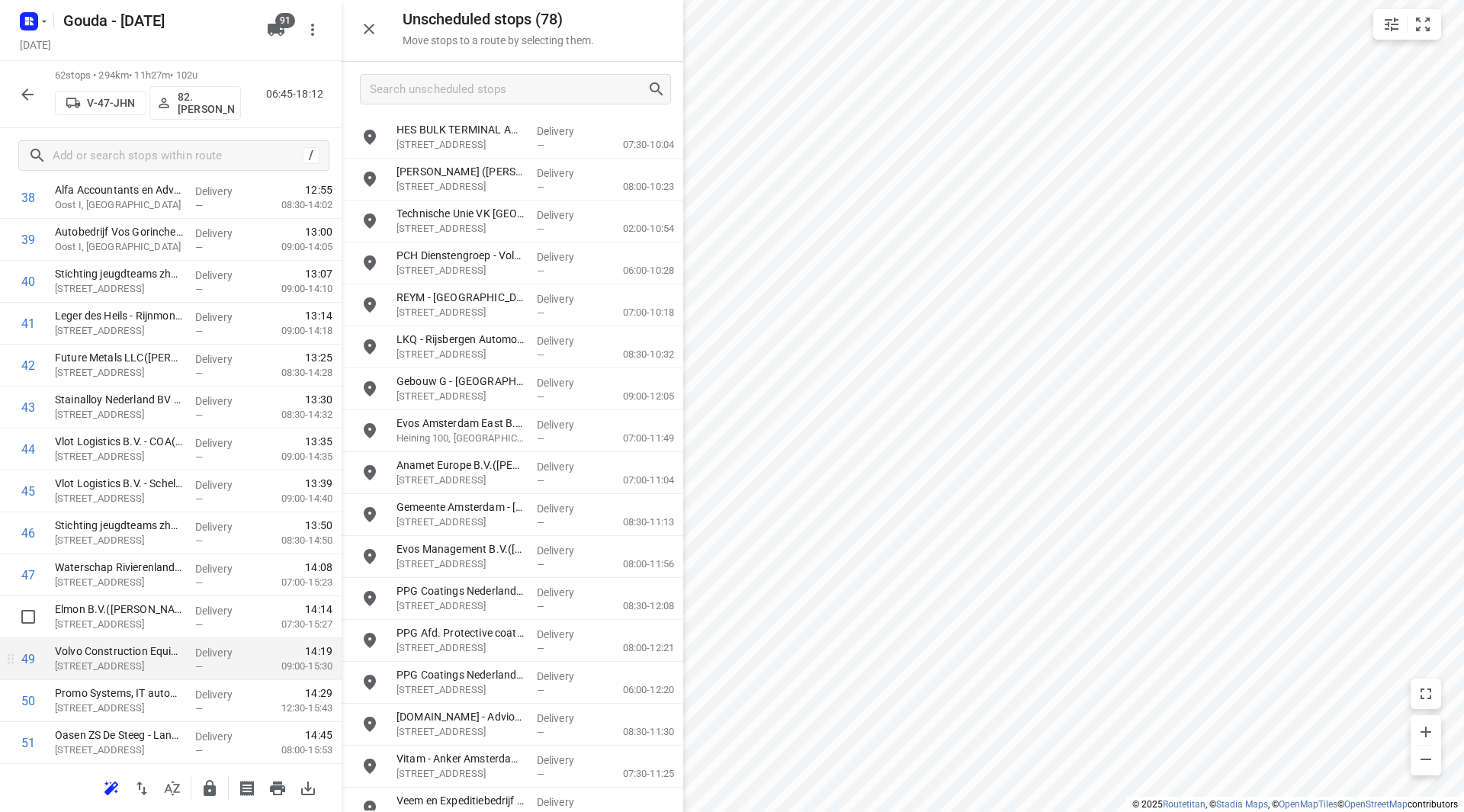
scroll to position [2058, 0]
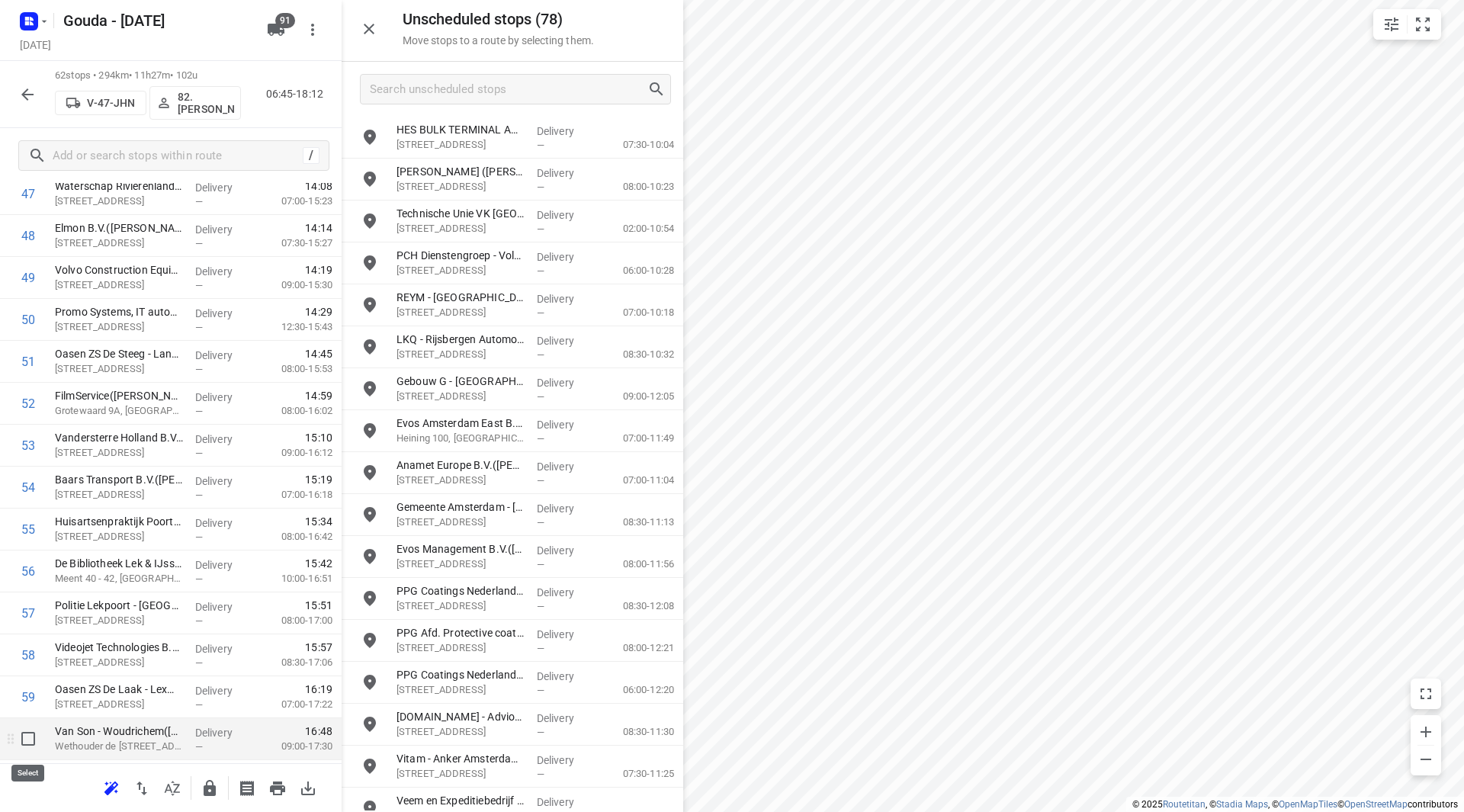
click at [27, 740] on input "checkbox" at bounding box center [28, 738] width 31 height 31
checkbox input "true"
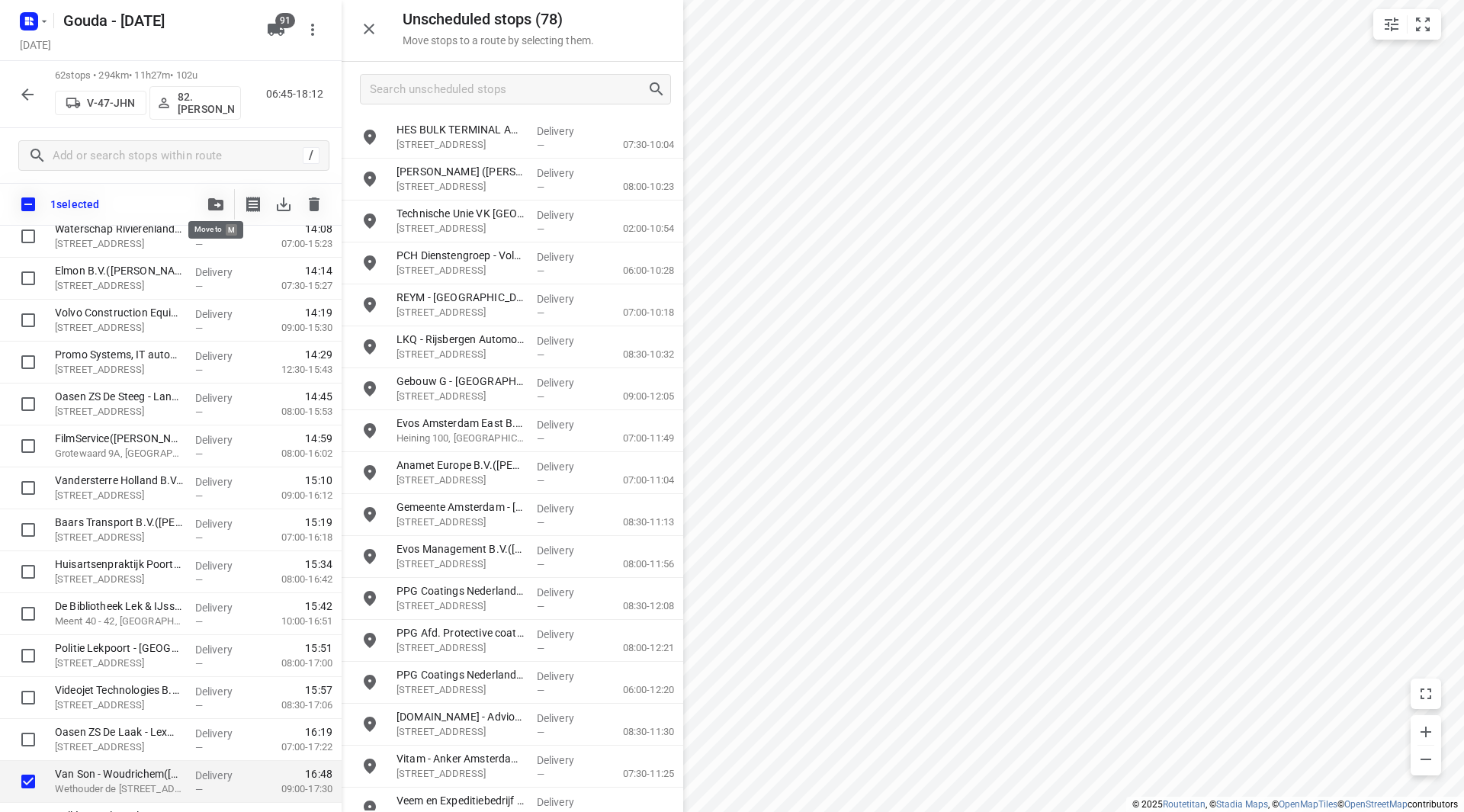
click at [211, 205] on icon "button" at bounding box center [215, 204] width 15 height 13
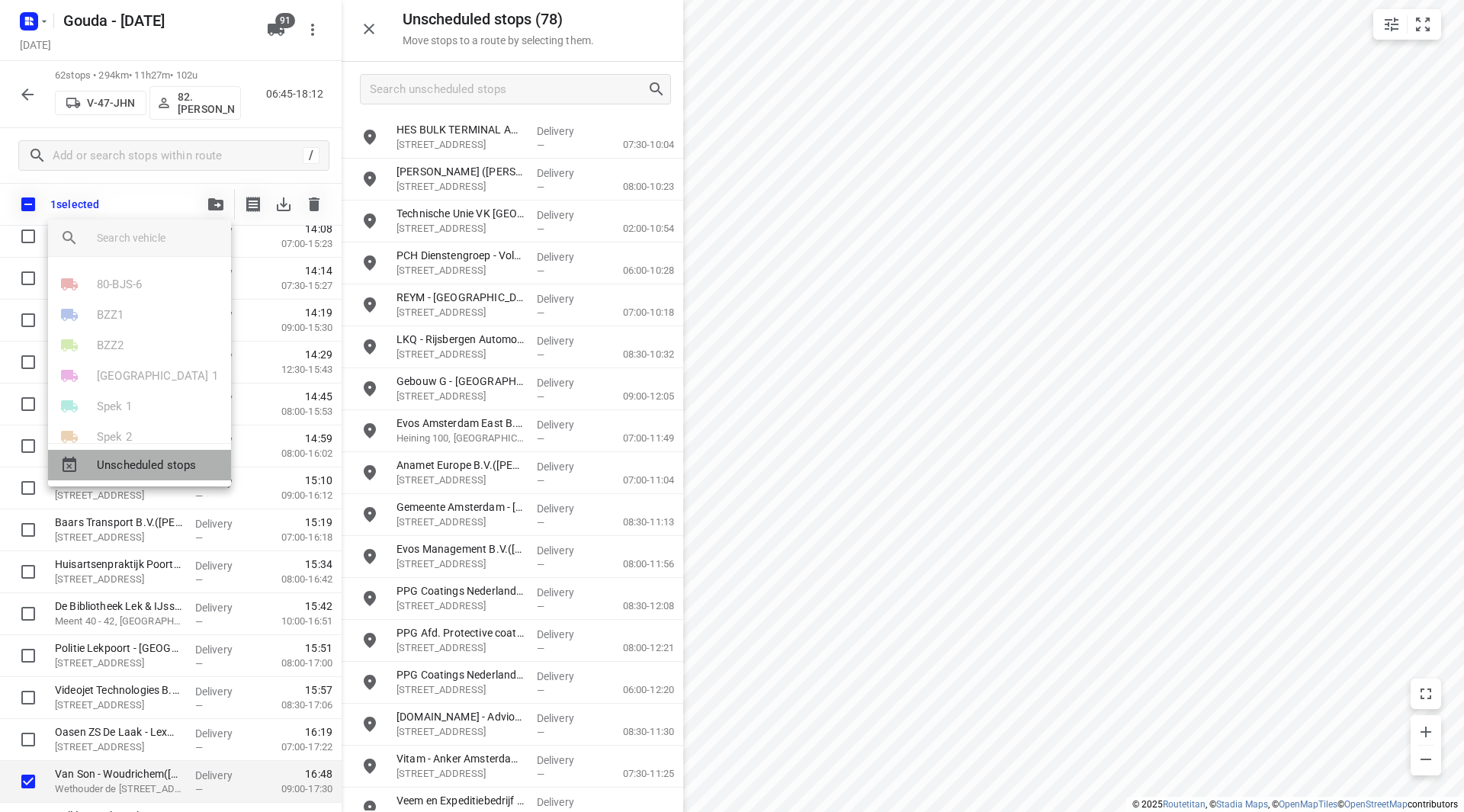
click at [161, 459] on span "Unscheduled stops" at bounding box center [157, 465] width 122 height 17
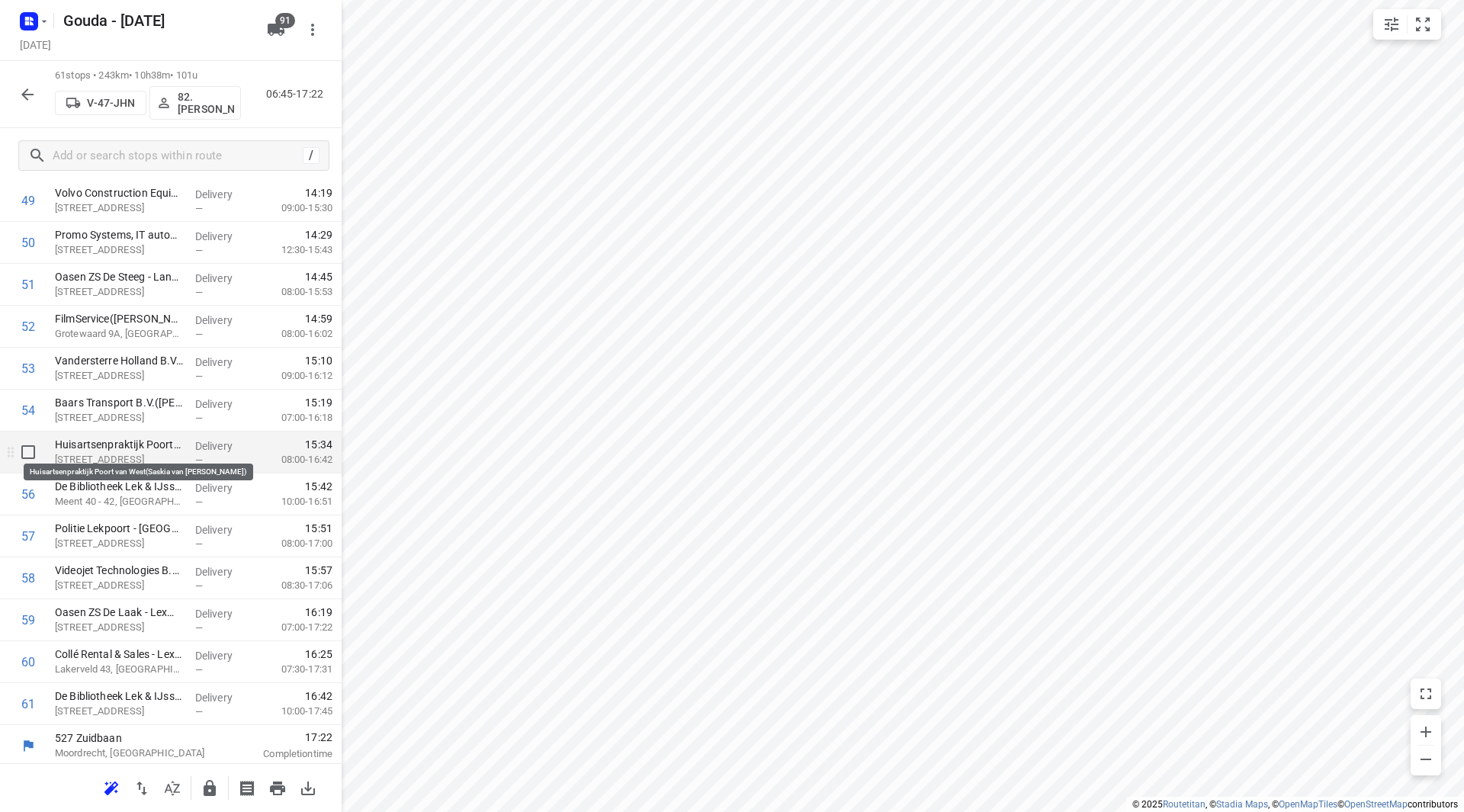
scroll to position [2139, 0]
click at [207, 792] on icon "button" at bounding box center [210, 788] width 13 height 16
click at [27, 90] on icon "button" at bounding box center [27, 95] width 13 height 13
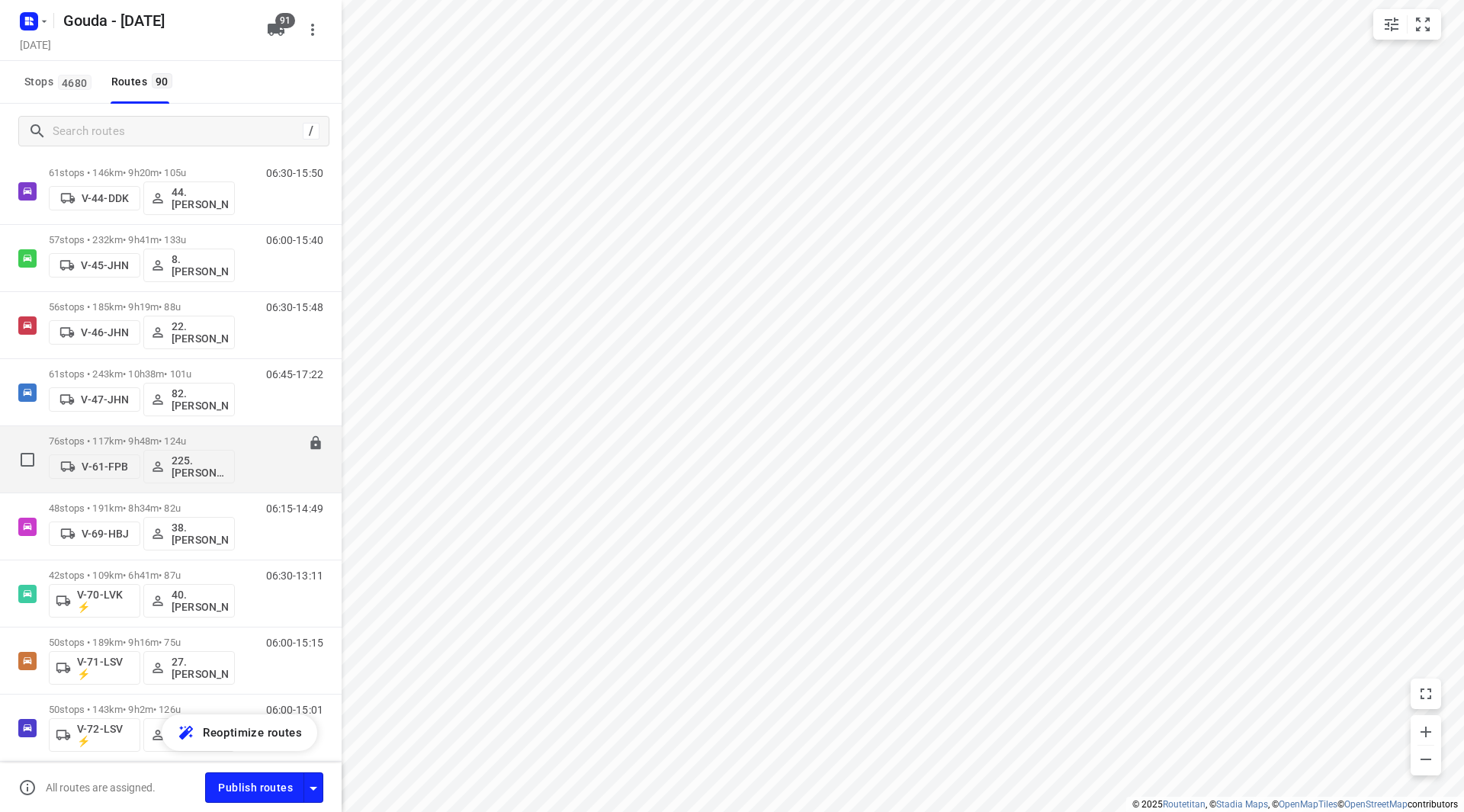
scroll to position [1220, 0]
click at [235, 438] on div "76 stops • 117km • 9h48m • 124u V-61-FPB 225.Sam Rijkers (ZZP) 06:30-16:18" at bounding box center [195, 459] width 293 height 64
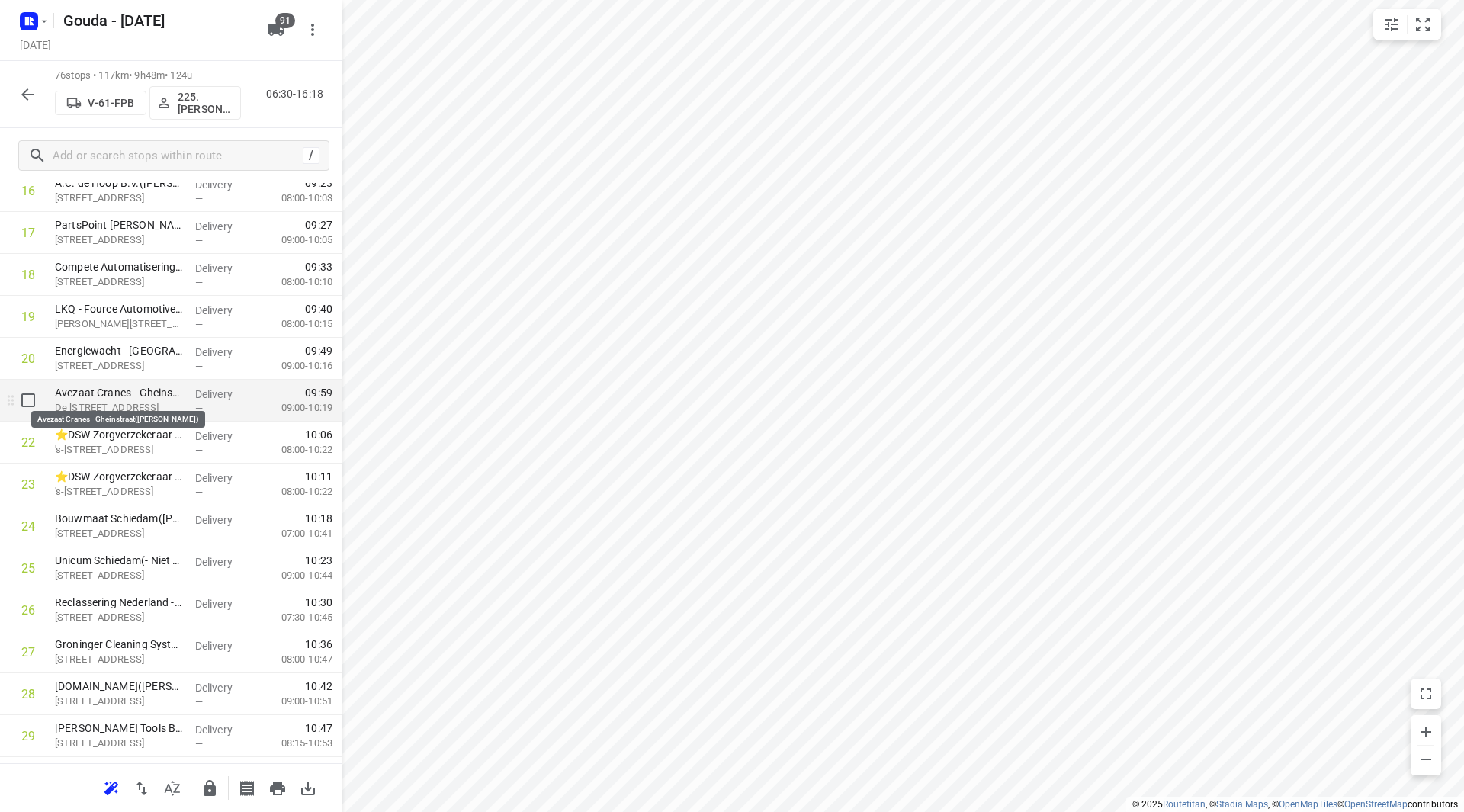
scroll to position [763, 0]
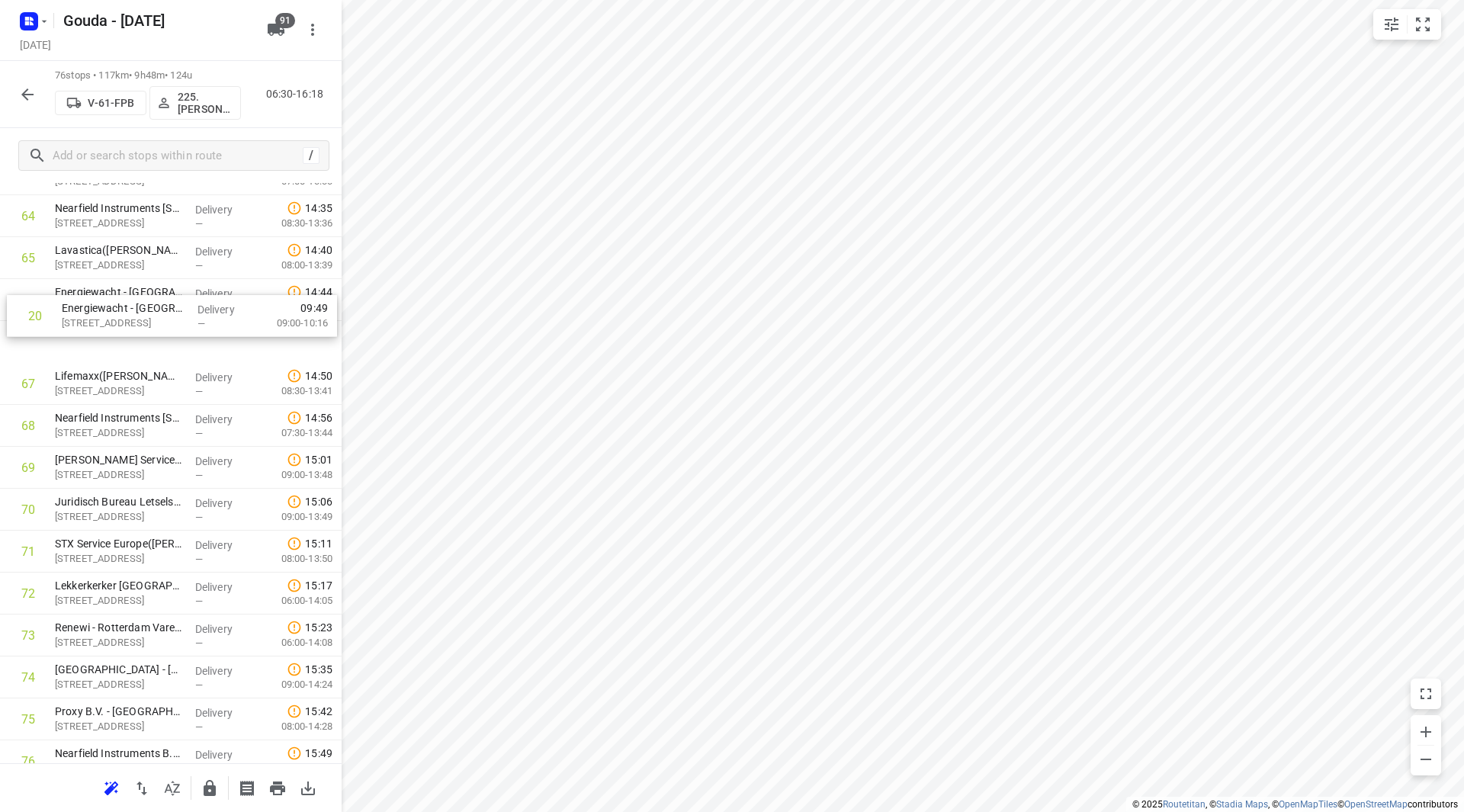
drag, startPoint x: 138, startPoint y: 370, endPoint x: 138, endPoint y: 347, distance: 23.0
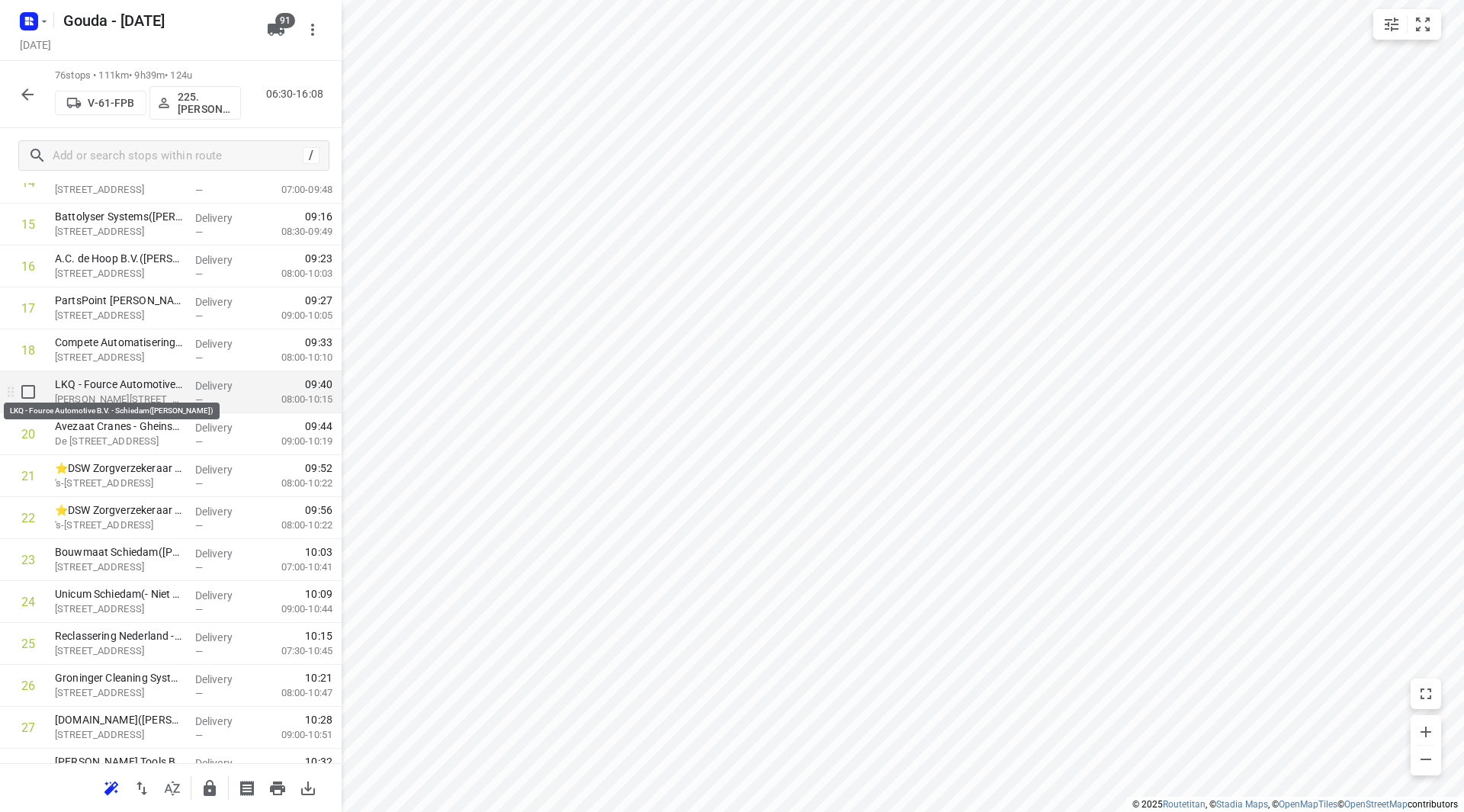
scroll to position [735, 0]
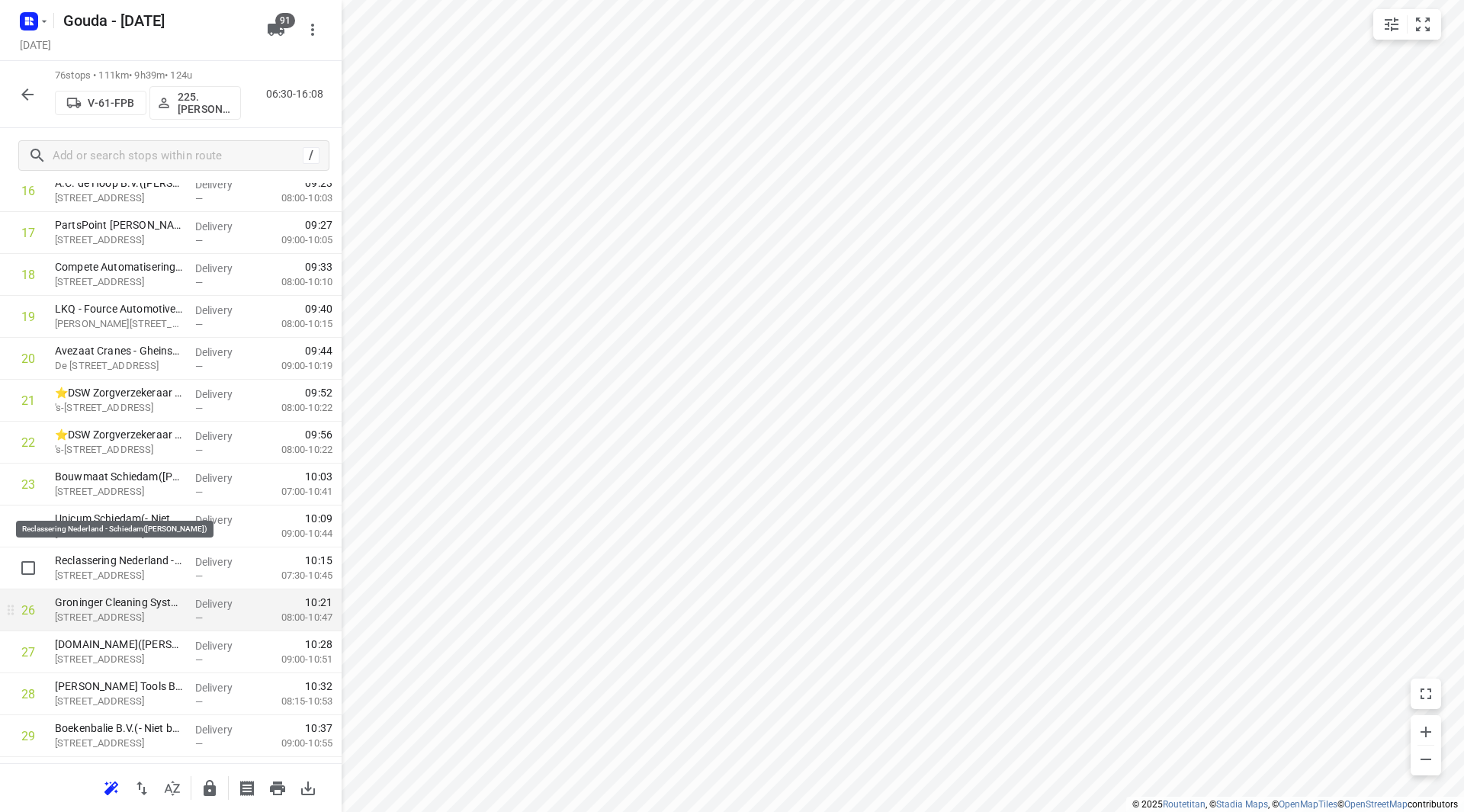
scroll to position [839, 0]
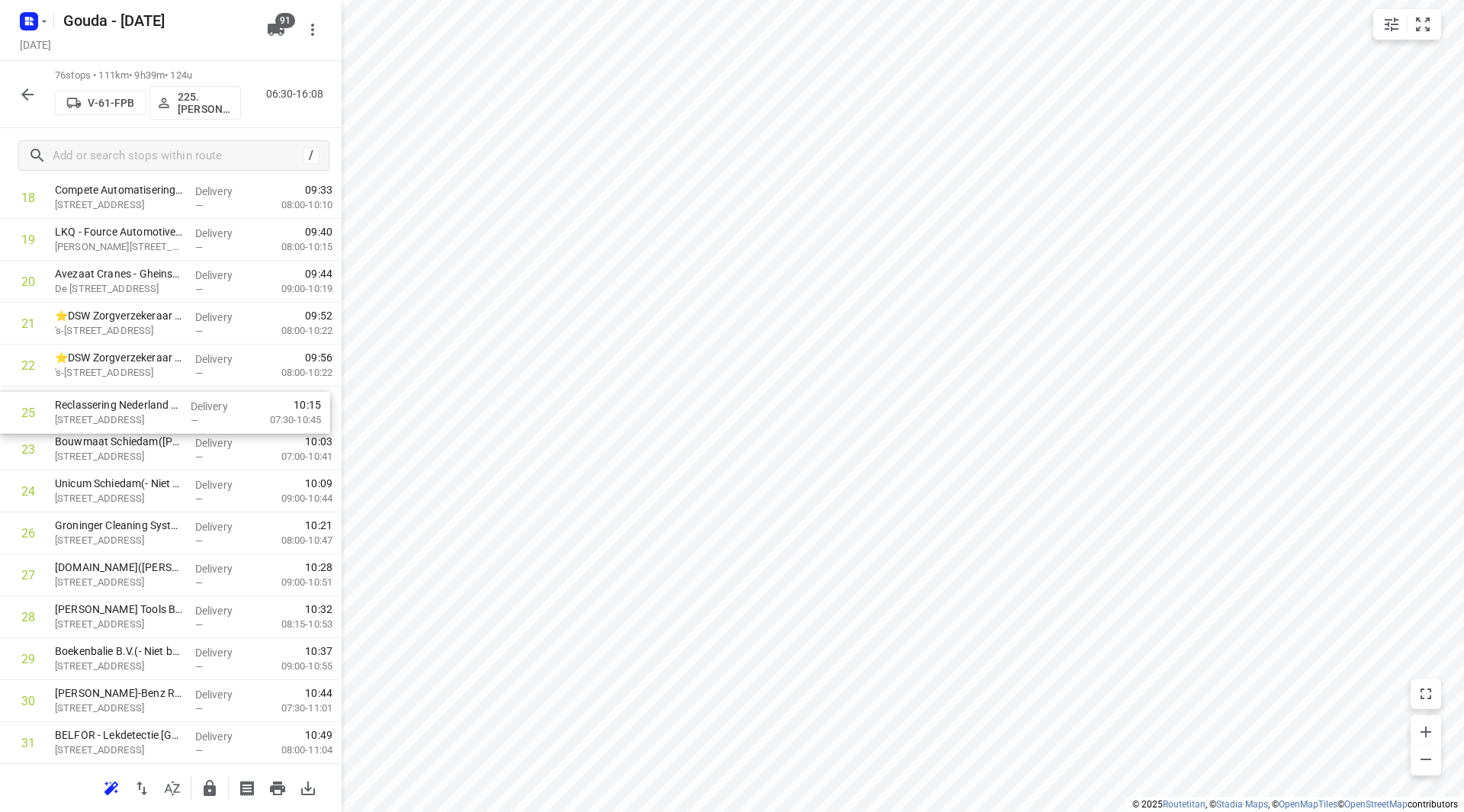
drag, startPoint x: 105, startPoint y: 498, endPoint x: 105, endPoint y: 415, distance: 83.0
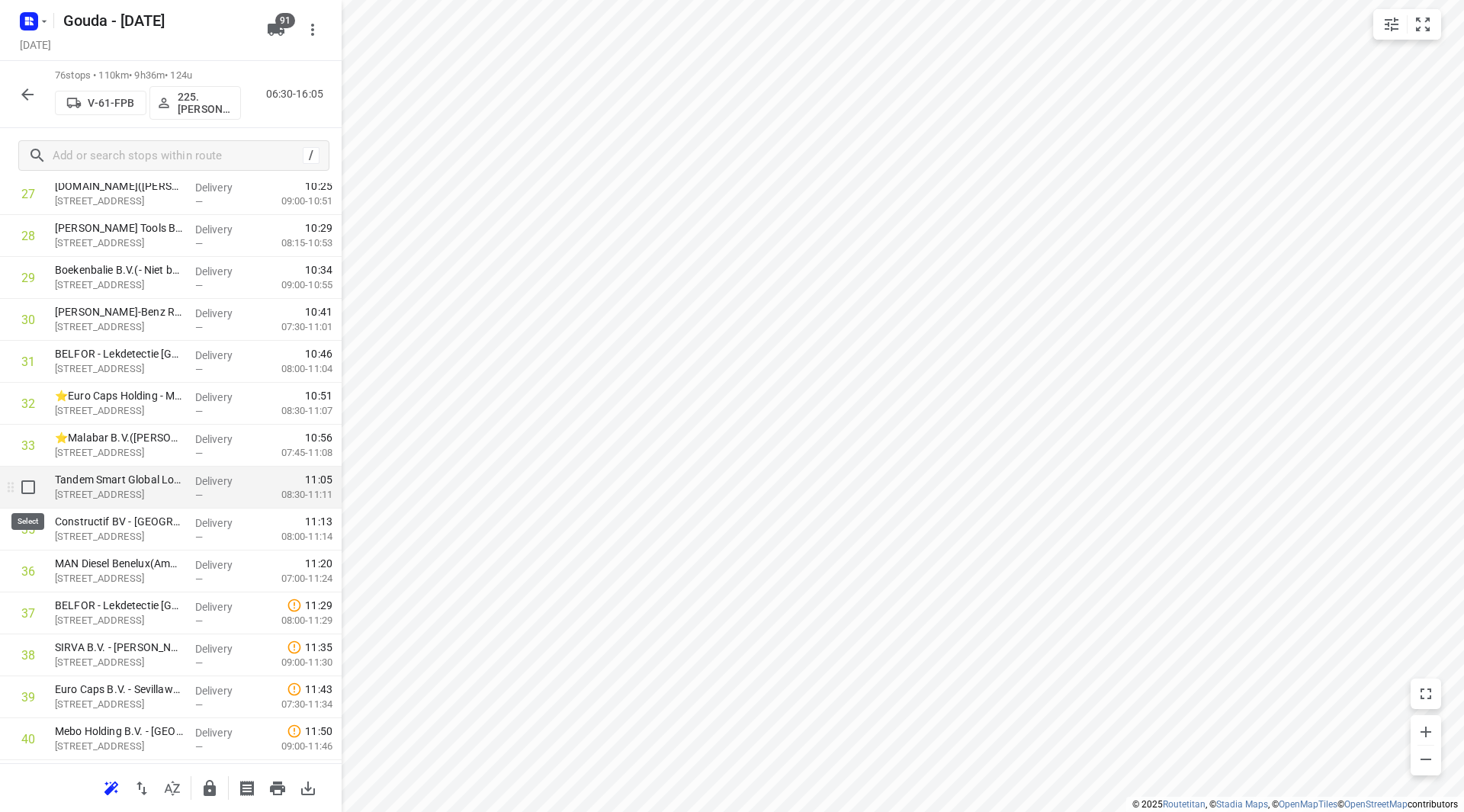
click at [28, 492] on input "checkbox" at bounding box center [28, 487] width 31 height 31
checkbox input "true"
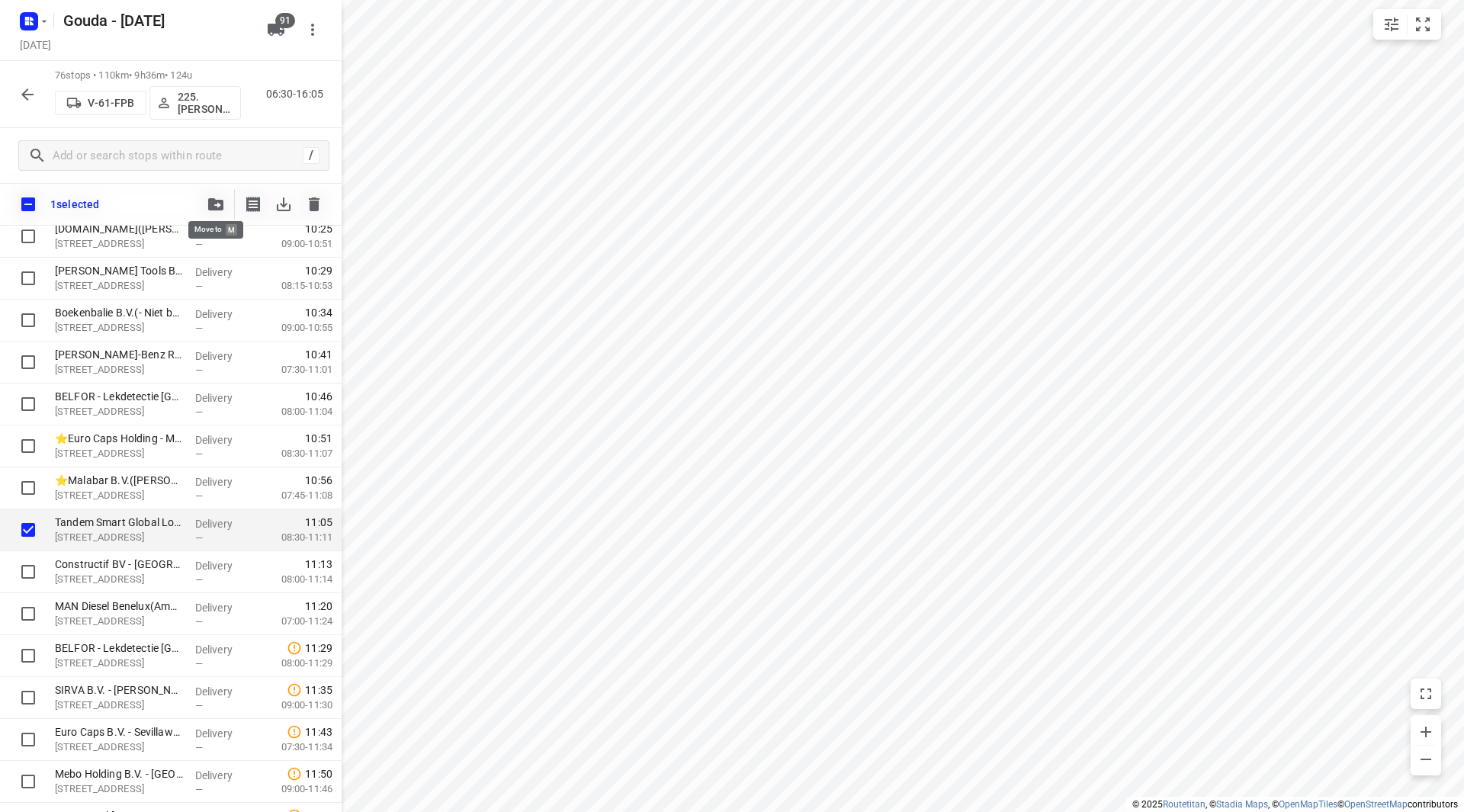
click at [214, 206] on icon "button" at bounding box center [215, 204] width 15 height 13
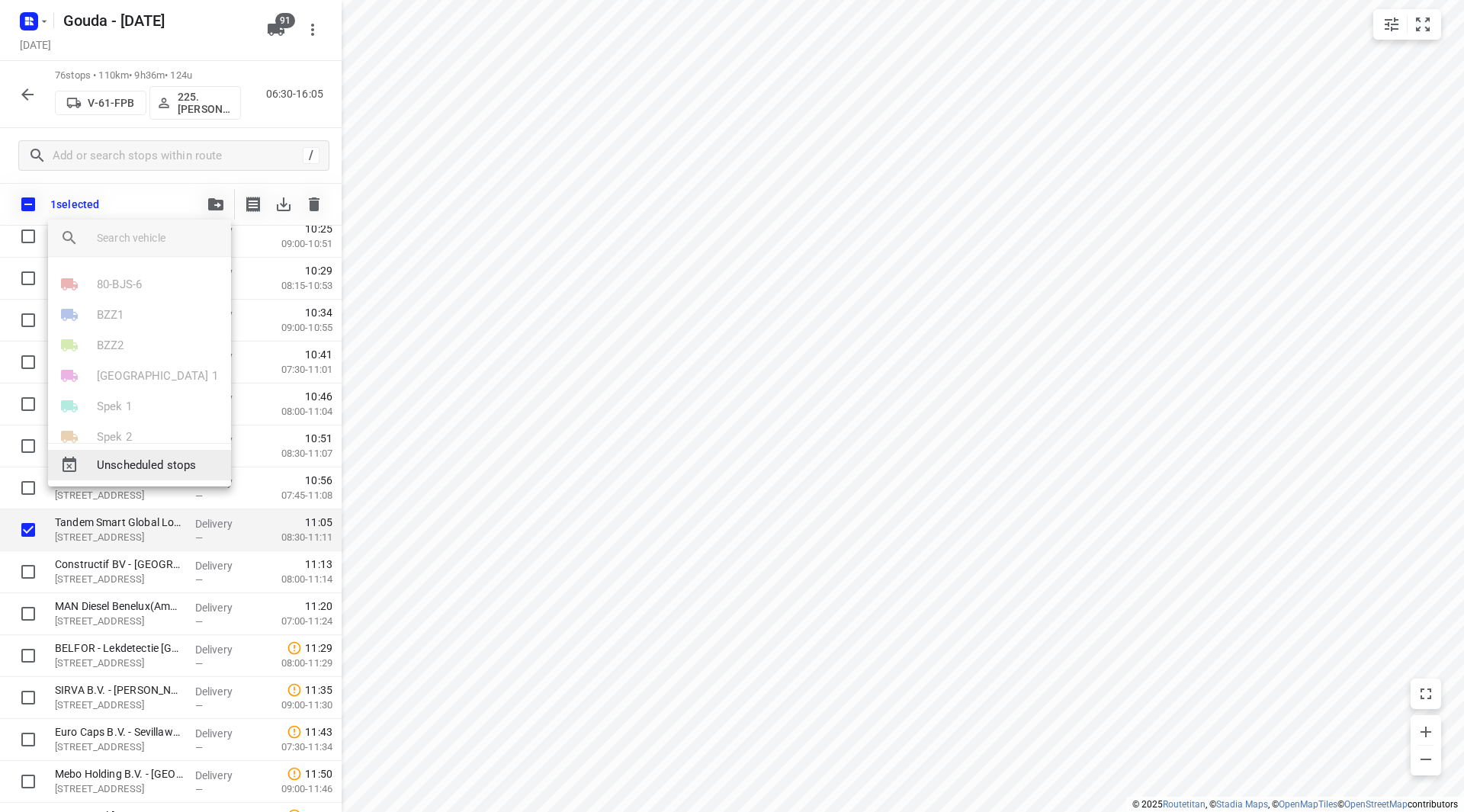
click at [146, 459] on span "Unscheduled stops" at bounding box center [157, 465] width 122 height 17
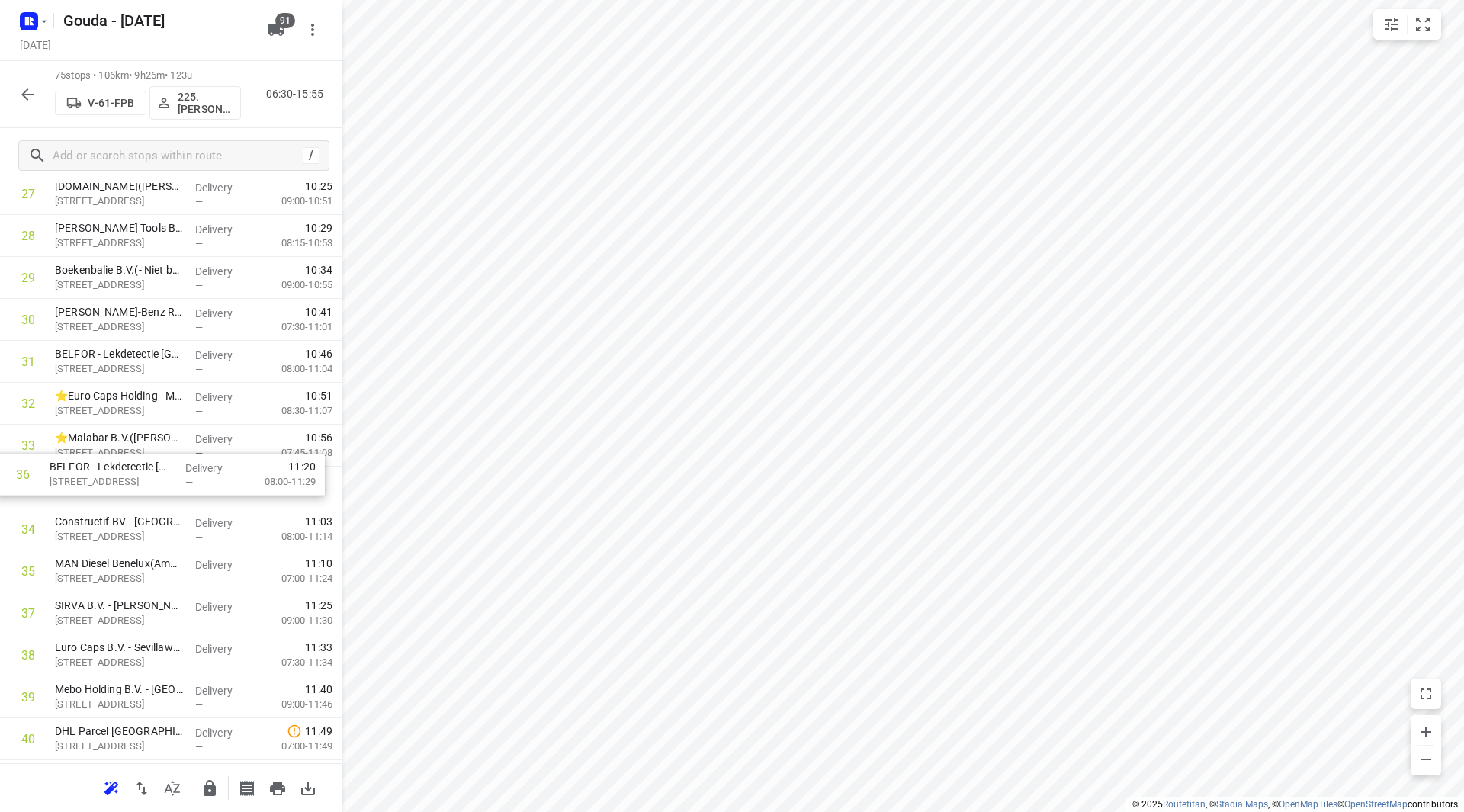
drag, startPoint x: 167, startPoint y: 573, endPoint x: 161, endPoint y: 429, distance: 144.1
click at [161, 430] on div "1 Securitas Direct - Verisure - Schiedam(Christien Soijer) De Brauwweg 66, Schi…" at bounding box center [170, 655] width 342 height 3144
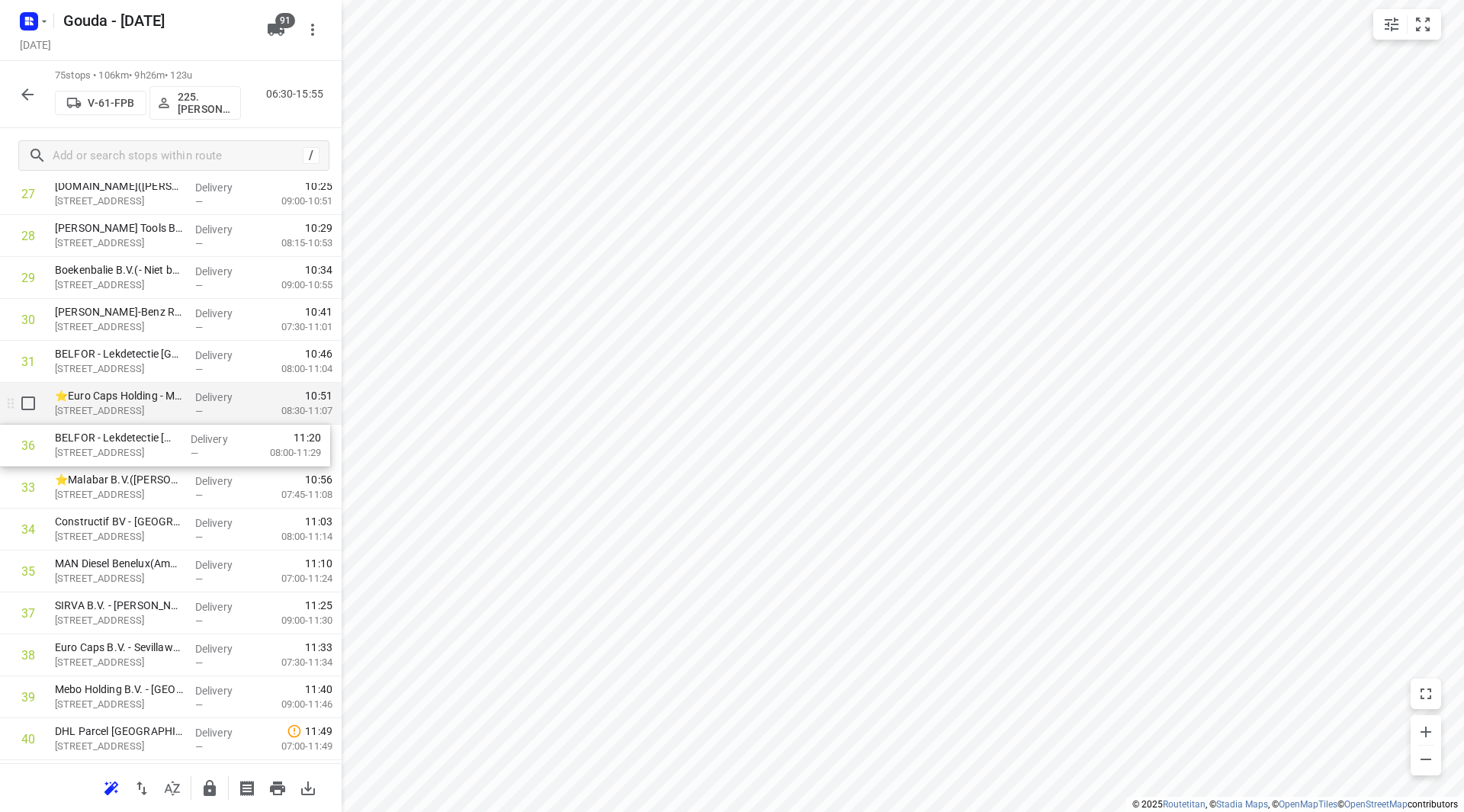
click at [162, 415] on div "Gouda - Monday Monday, Aug 18 91 75 stops • 106km • 9h26m • 123u V-61-FPB 225.S…" at bounding box center [170, 406] width 342 height 812
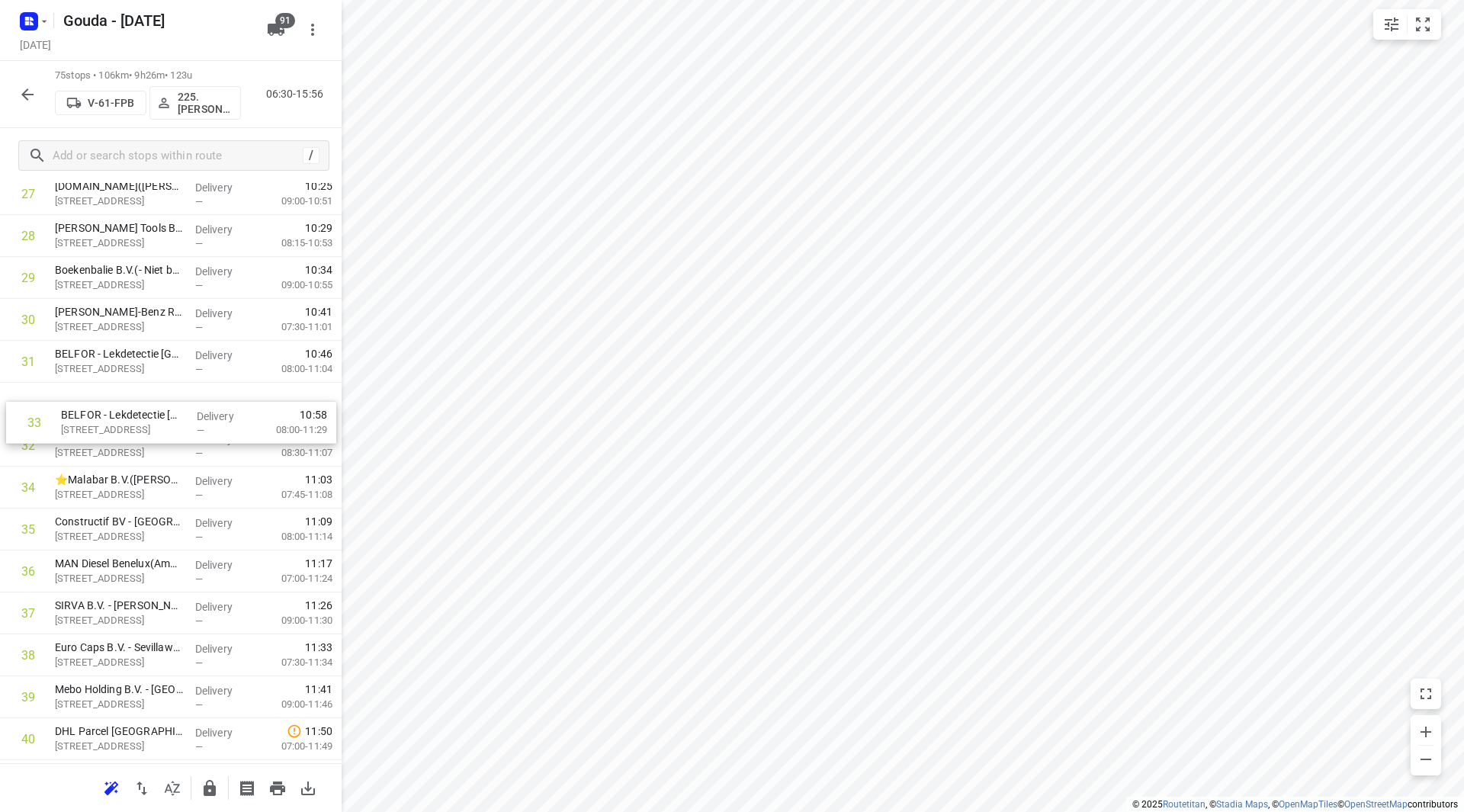
drag, startPoint x: 115, startPoint y: 452, endPoint x: 123, endPoint y: 403, distance: 49.6
click at [123, 403] on div "1 Securitas Direct - Verisure - Schiedam(Christien Soijer) De Brauwweg 66, Schi…" at bounding box center [170, 655] width 342 height 3144
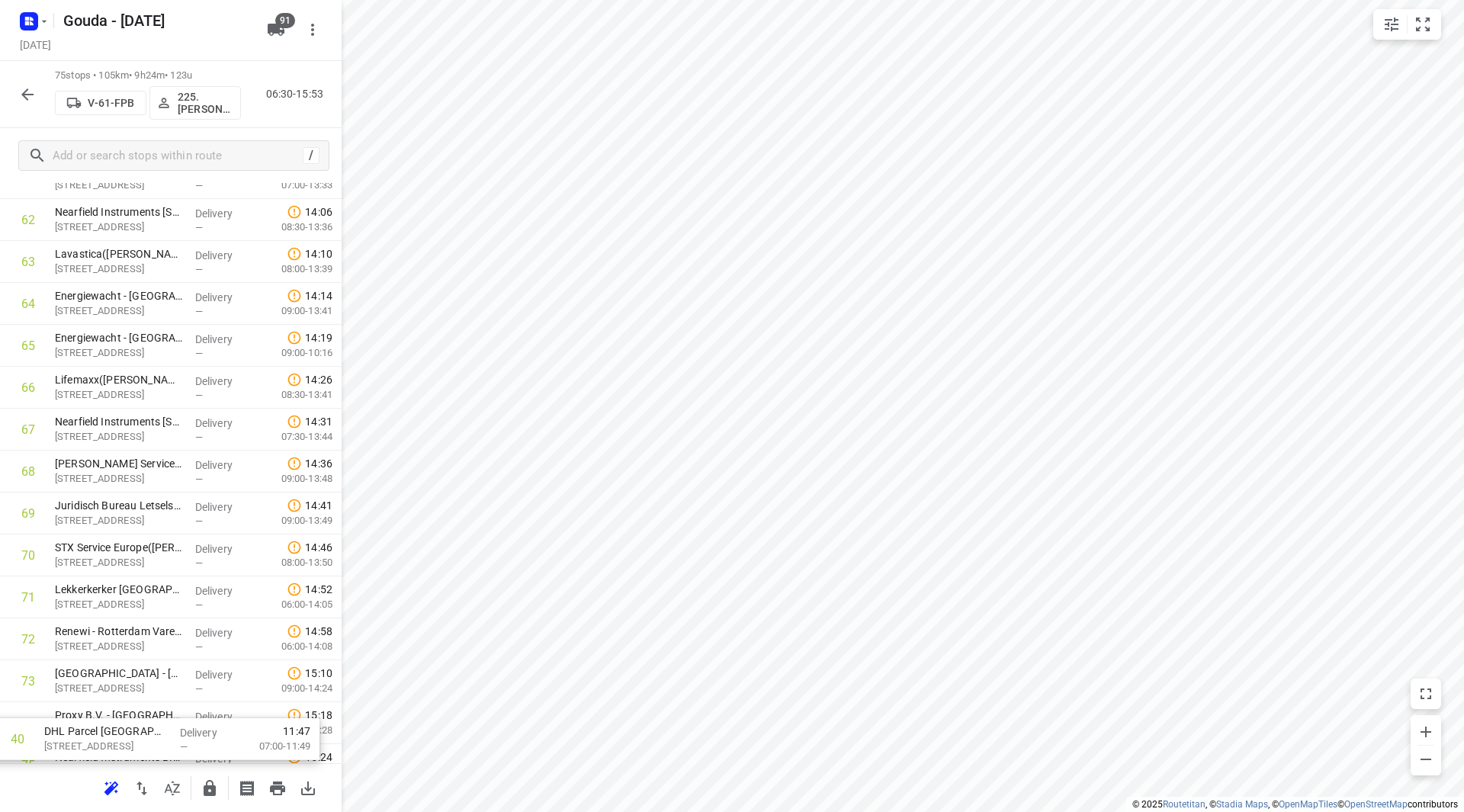
scroll to position [2726, 0]
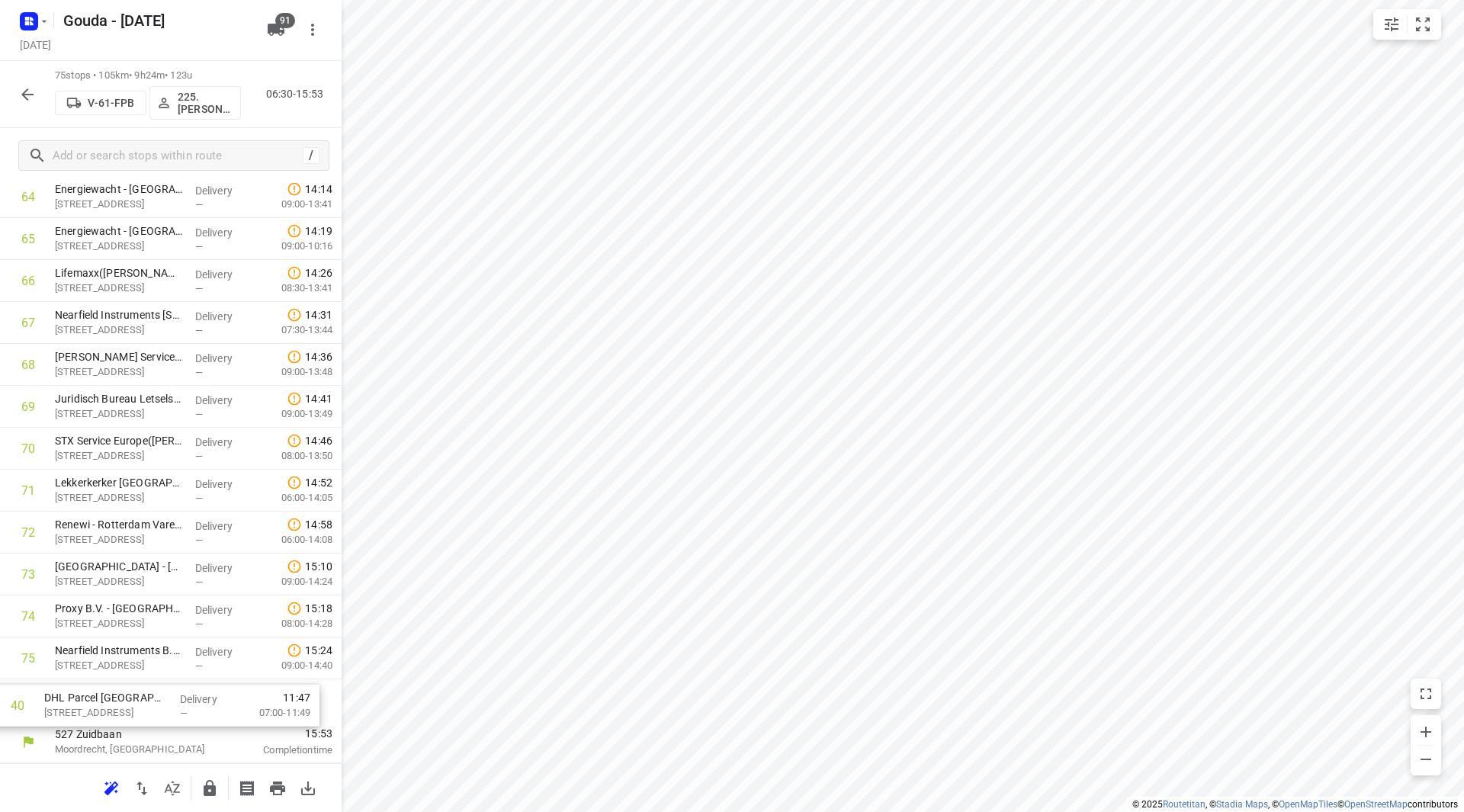
drag, startPoint x: 93, startPoint y: 437, endPoint x: 83, endPoint y: 710, distance: 273.2
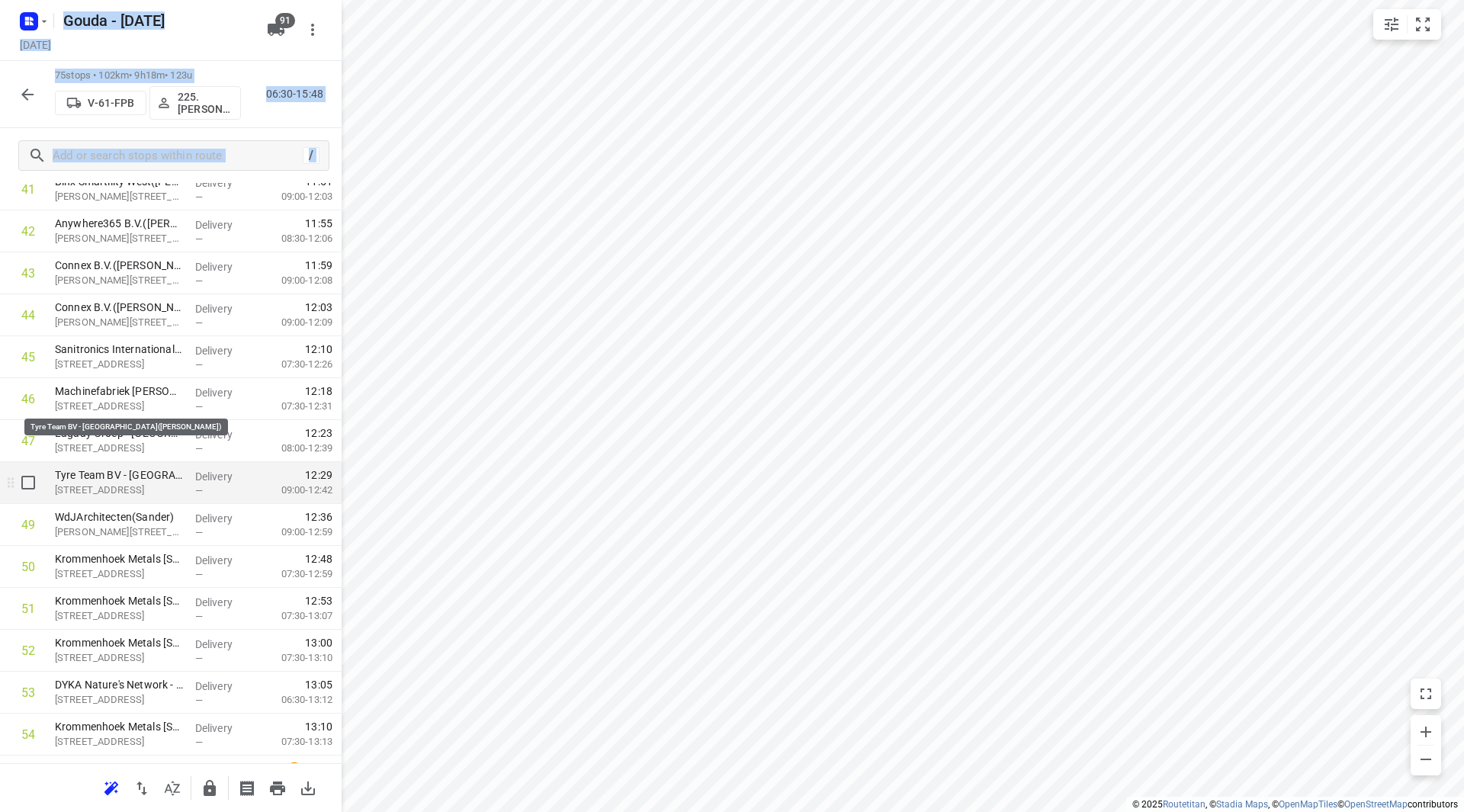
scroll to position [1887, 0]
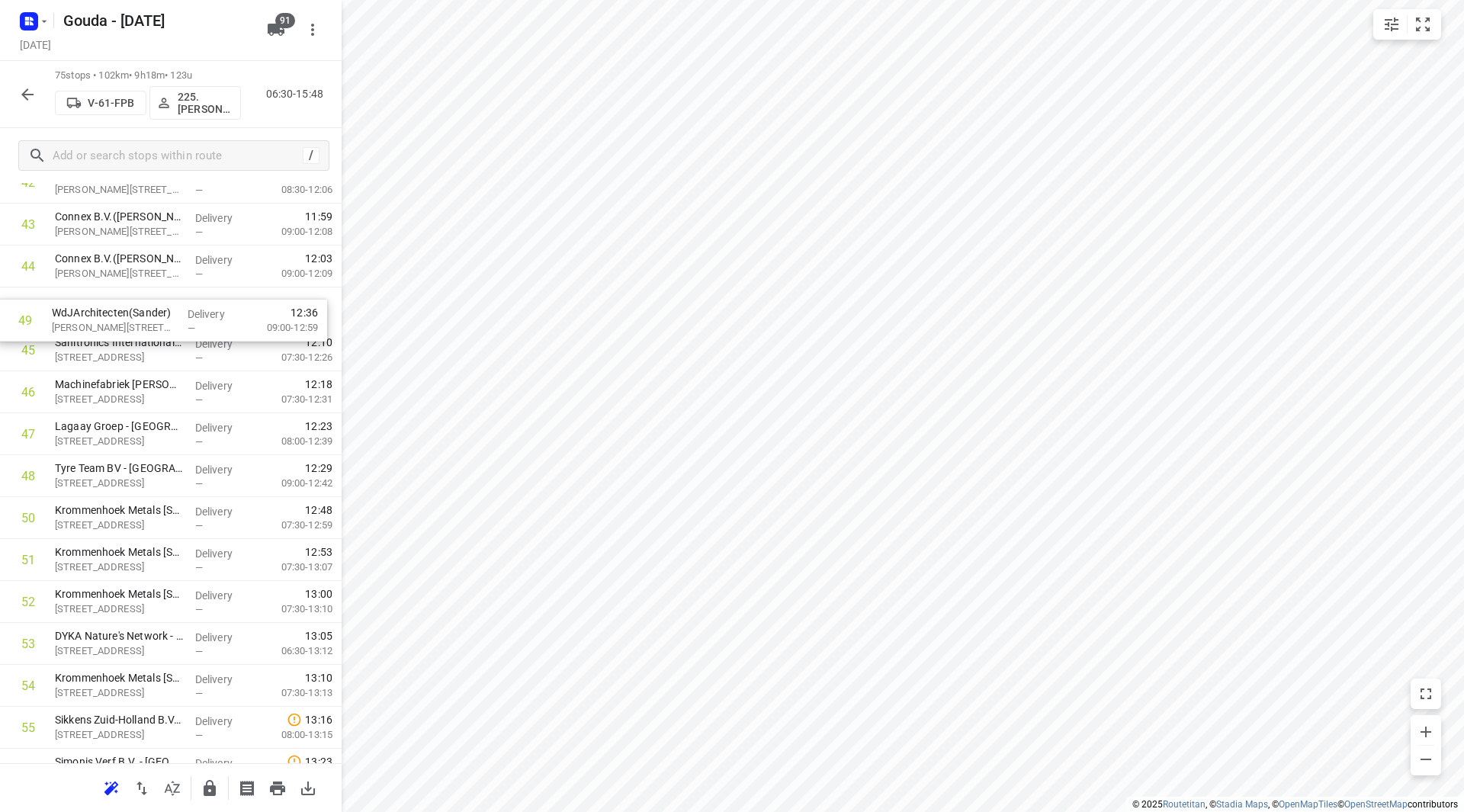
drag, startPoint x: 125, startPoint y: 426, endPoint x: 122, endPoint y: 318, distance: 108.0
click at [122, 318] on div "1 Securitas Direct - Verisure - Schiedam(Christien Soijer) De Brauwweg 66, Schi…" at bounding box center [170, 15] width 342 height 3144
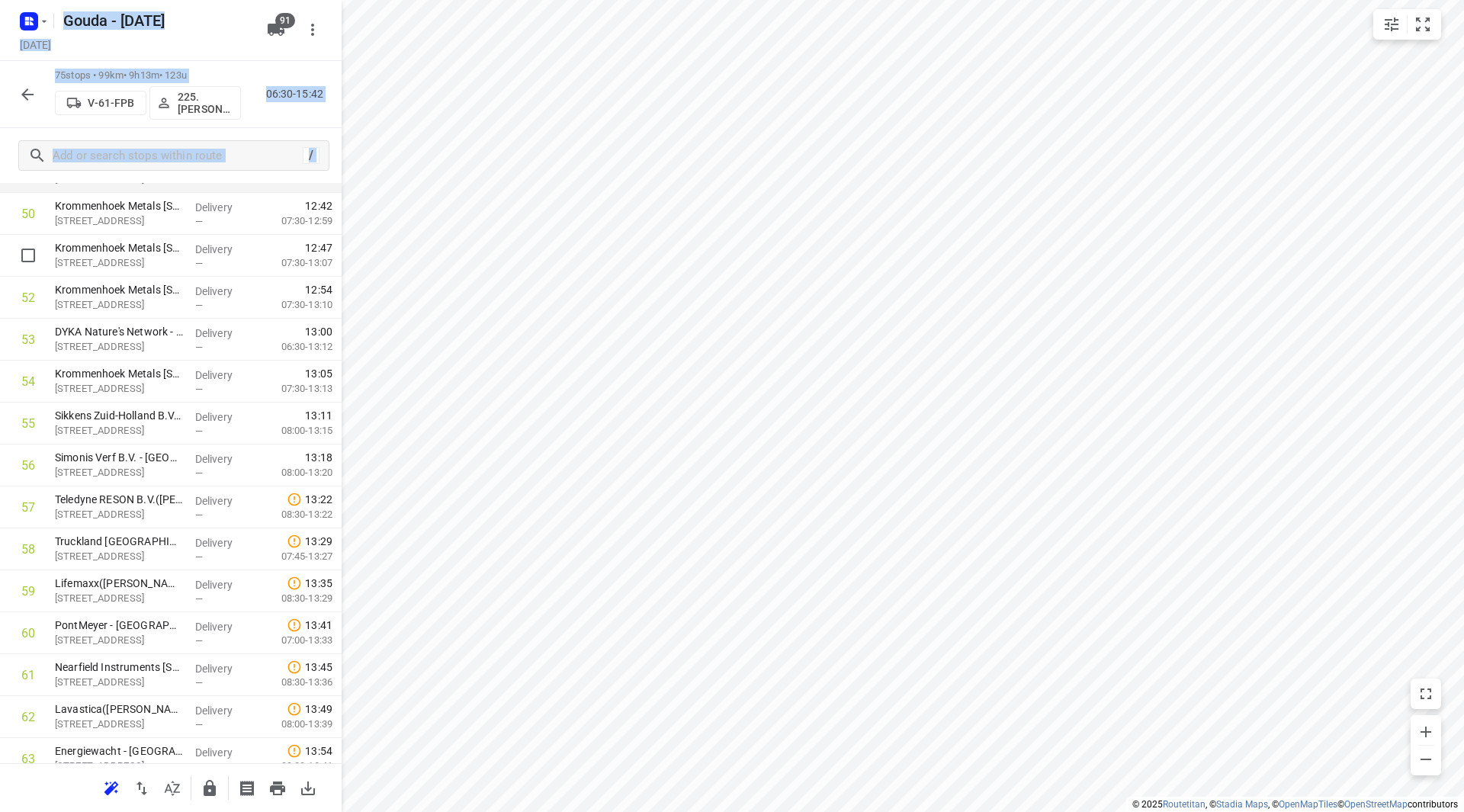
scroll to position [2012, 0]
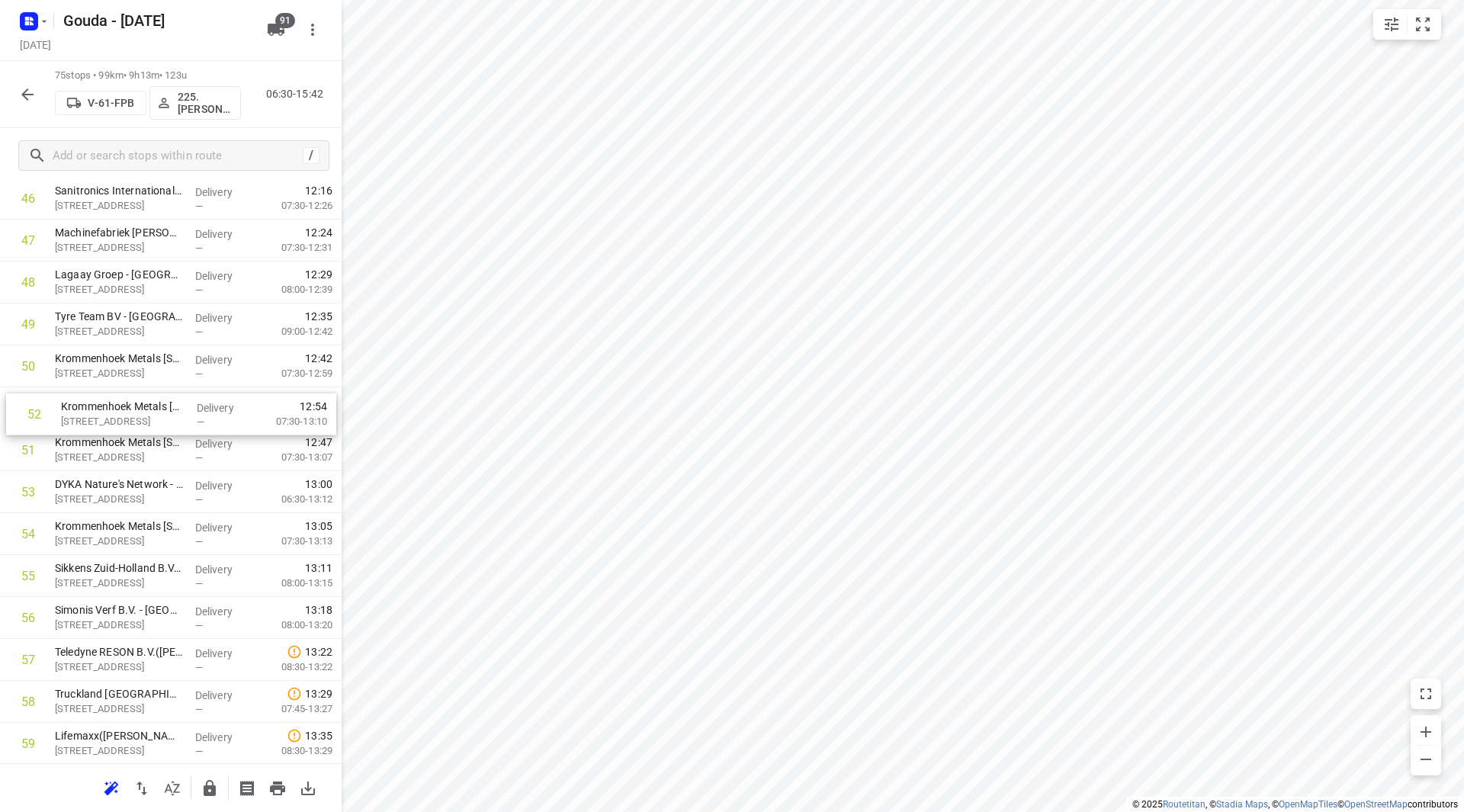
drag, startPoint x: 119, startPoint y: 465, endPoint x: 123, endPoint y: 417, distance: 48.2
drag, startPoint x: 123, startPoint y: 538, endPoint x: 126, endPoint y: 490, distance: 48.1
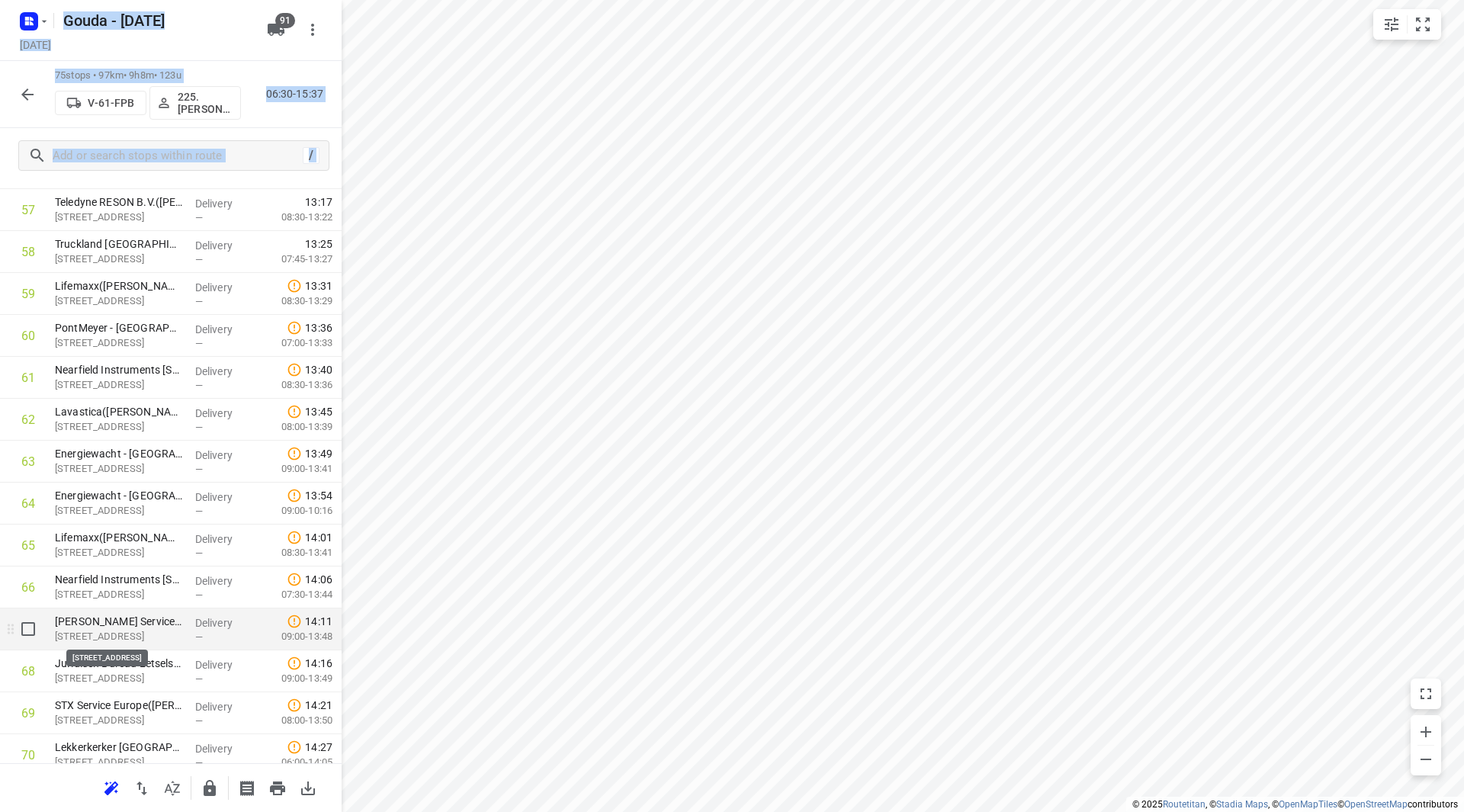
scroll to position [2469, 0]
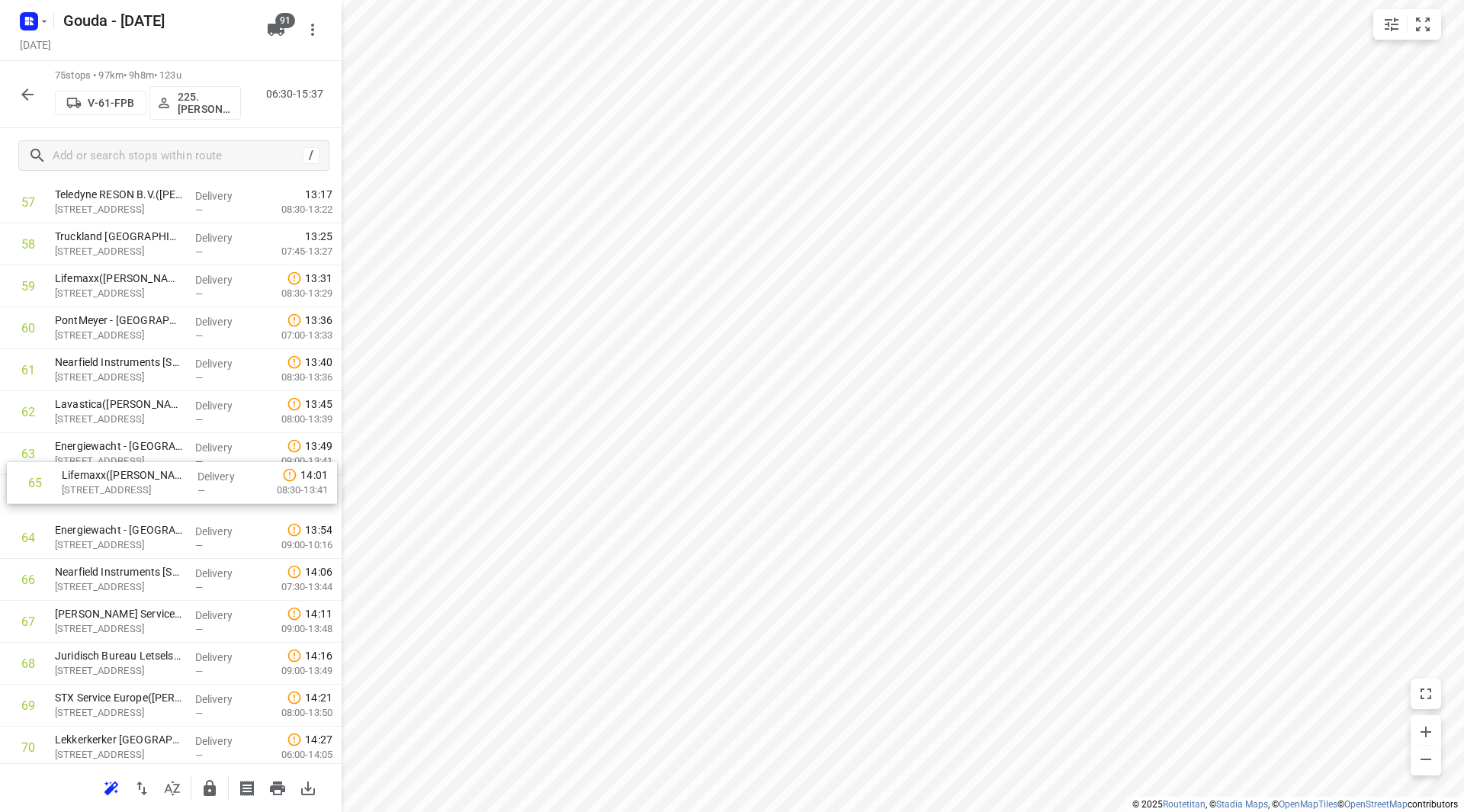
drag, startPoint x: 123, startPoint y: 554, endPoint x: 129, endPoint y: 440, distance: 114.2
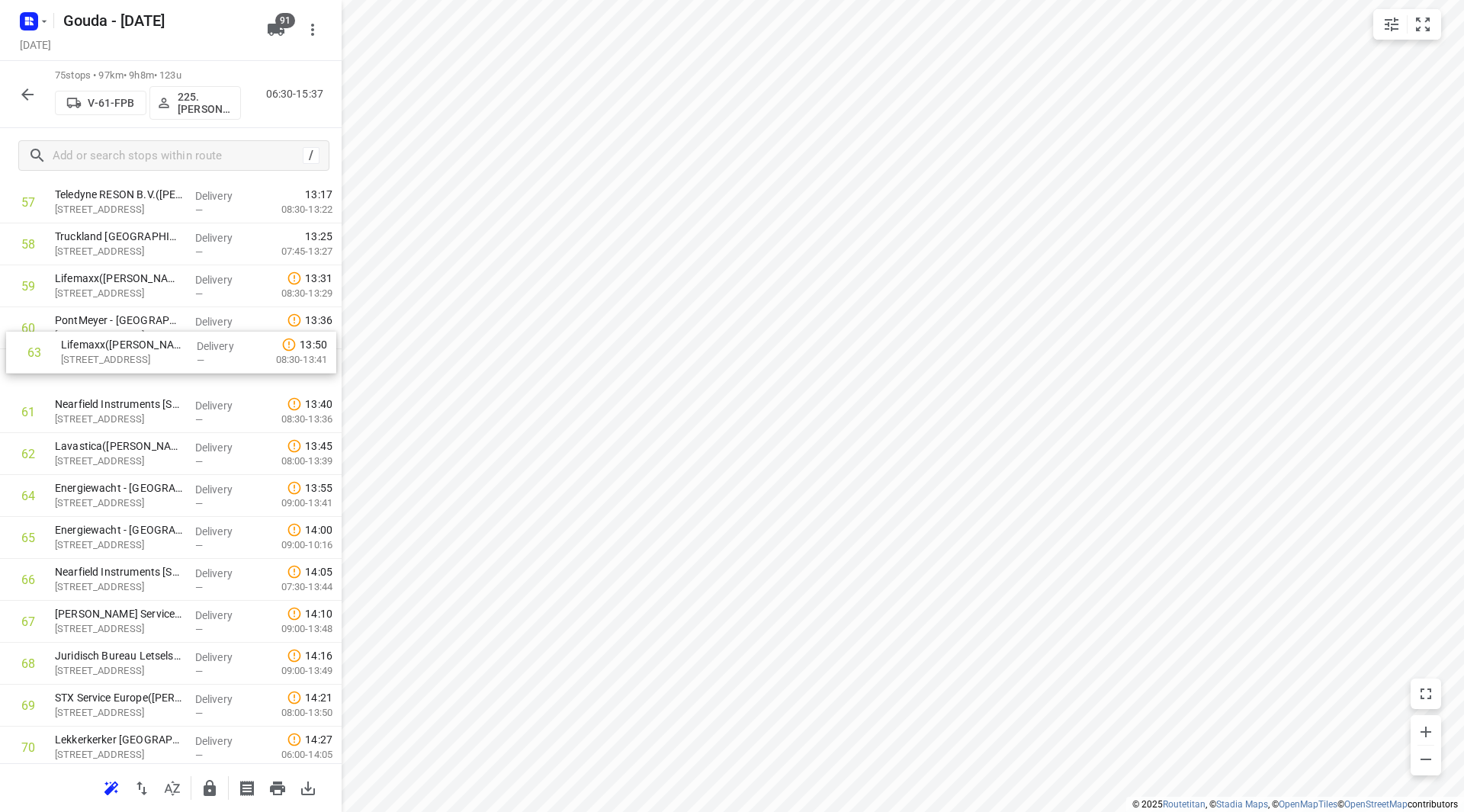
drag, startPoint x: 121, startPoint y: 451, endPoint x: 127, endPoint y: 334, distance: 117.2
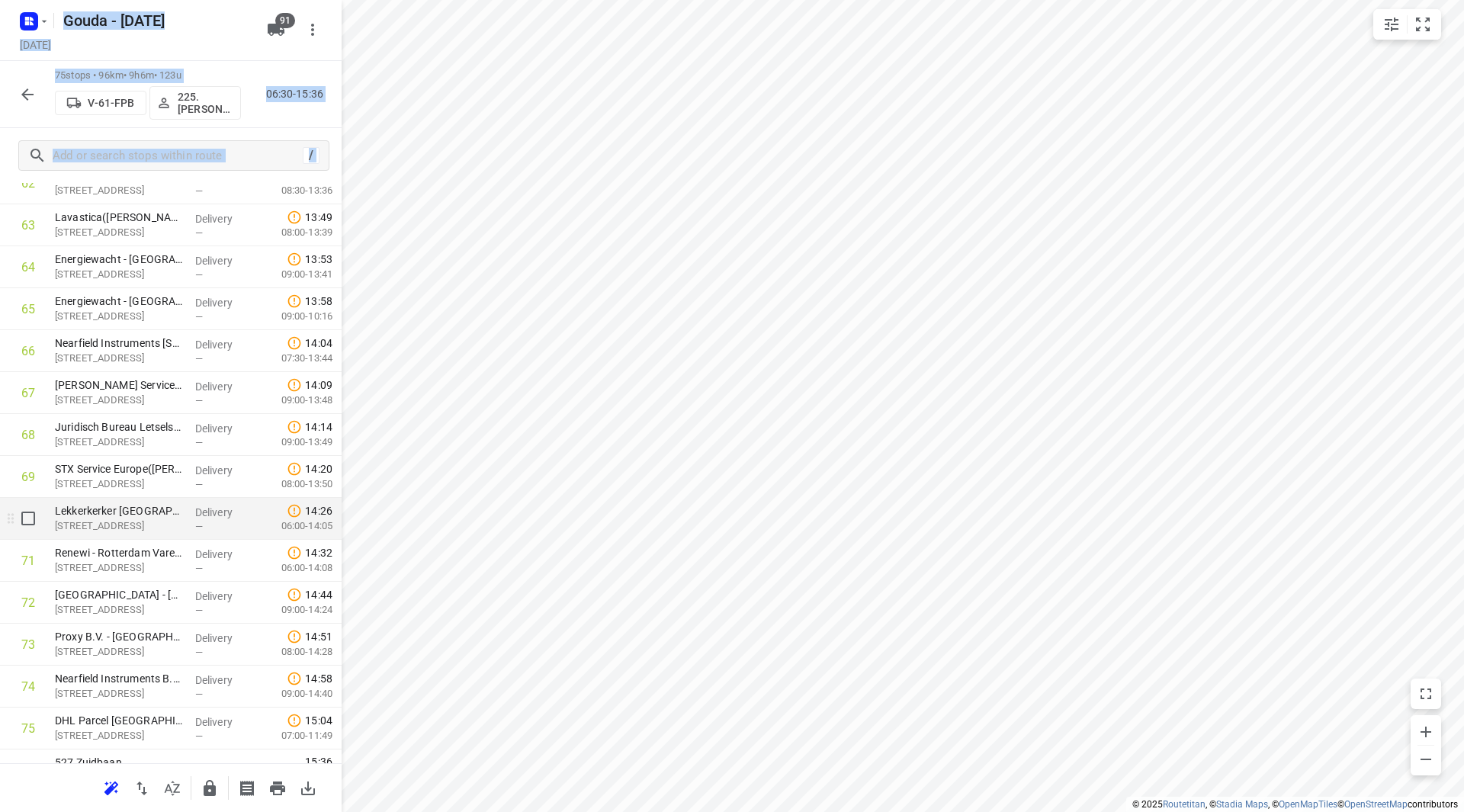
scroll to position [2726, 0]
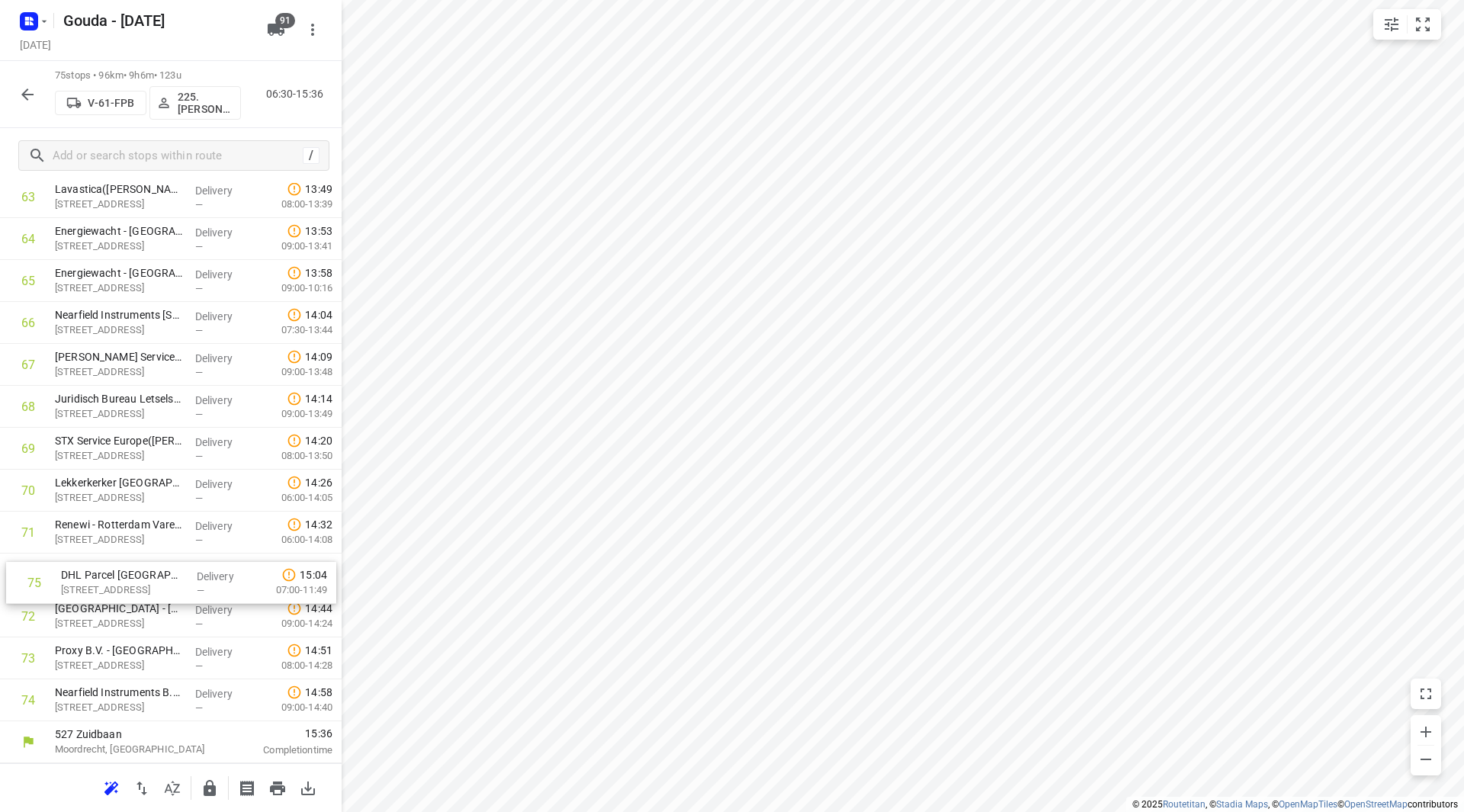
drag, startPoint x: 86, startPoint y: 688, endPoint x: 91, endPoint y: 565, distance: 123.1
drag, startPoint x: 86, startPoint y: 691, endPoint x: 87, endPoint y: 613, distance: 78.0
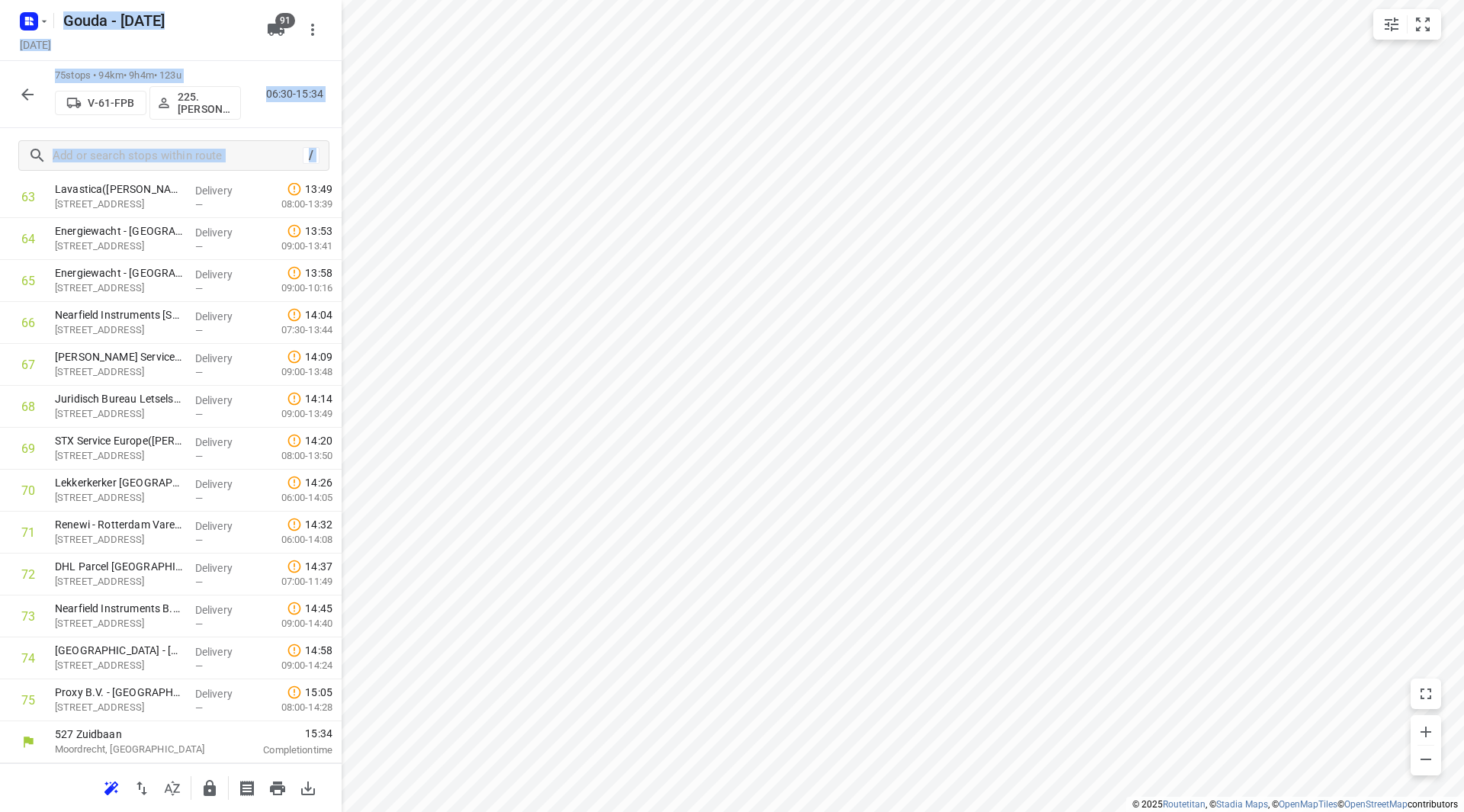
click at [205, 787] on icon "button" at bounding box center [210, 788] width 13 height 16
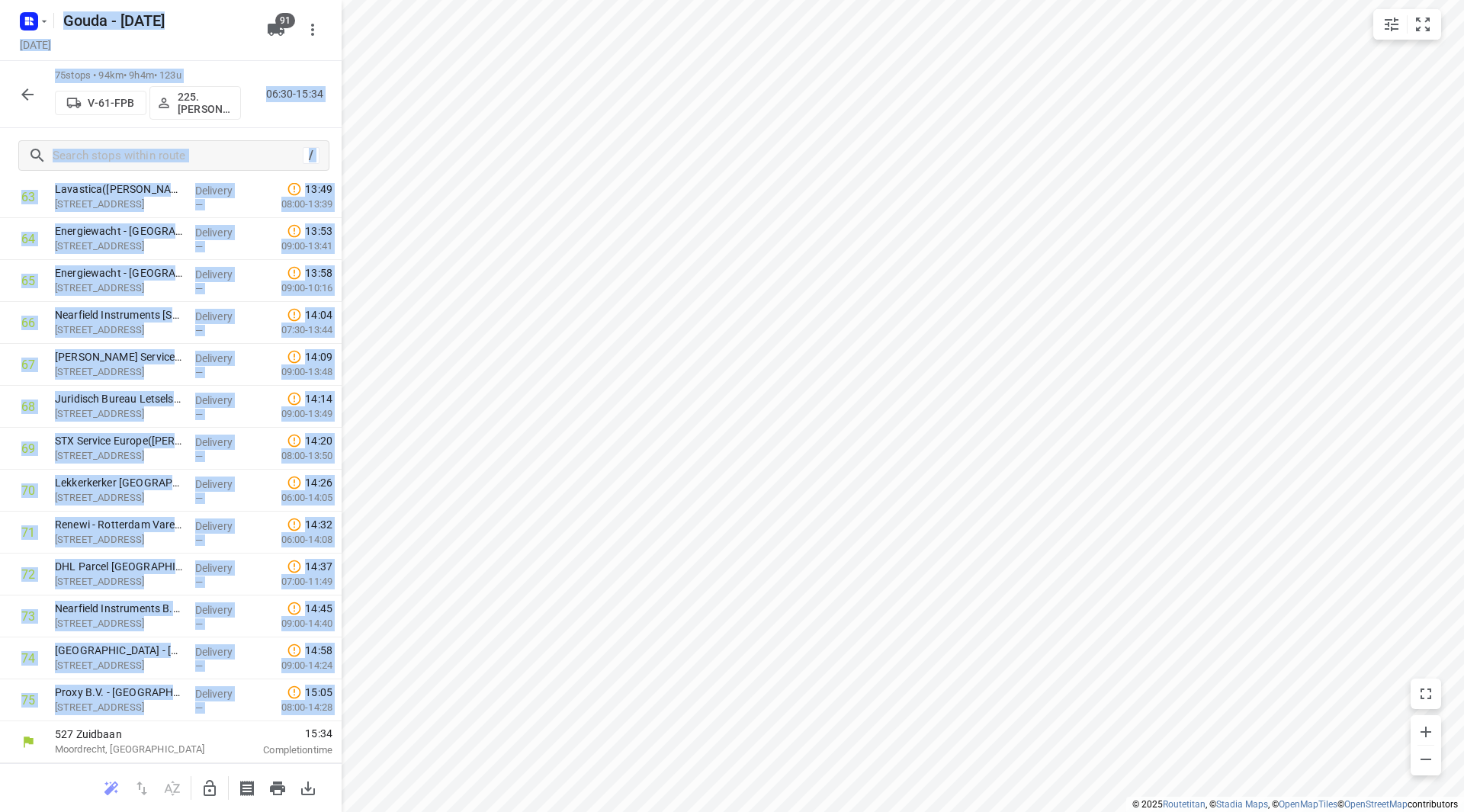
click at [31, 97] on icon "button" at bounding box center [27, 94] width 18 height 18
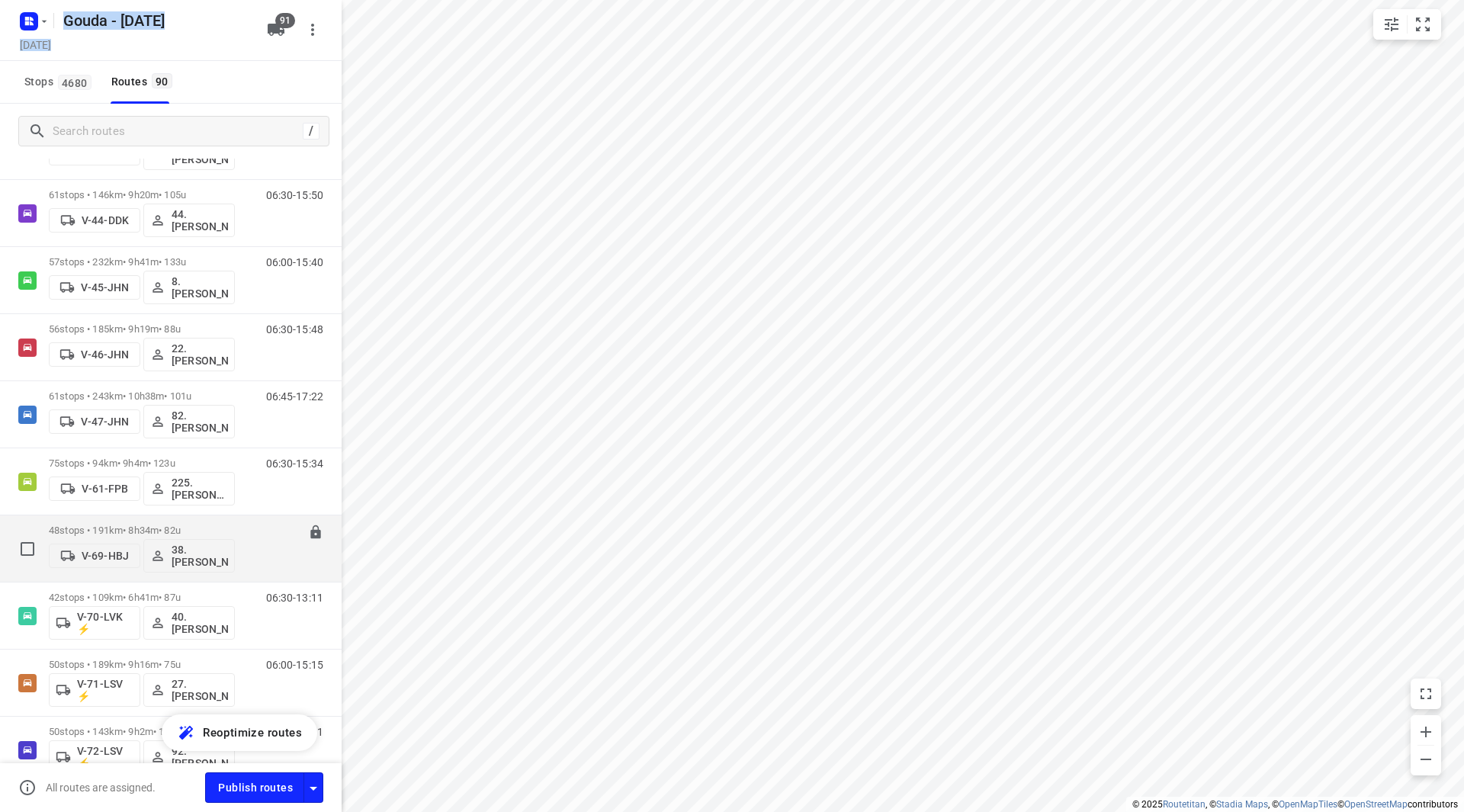
scroll to position [1372, 0]
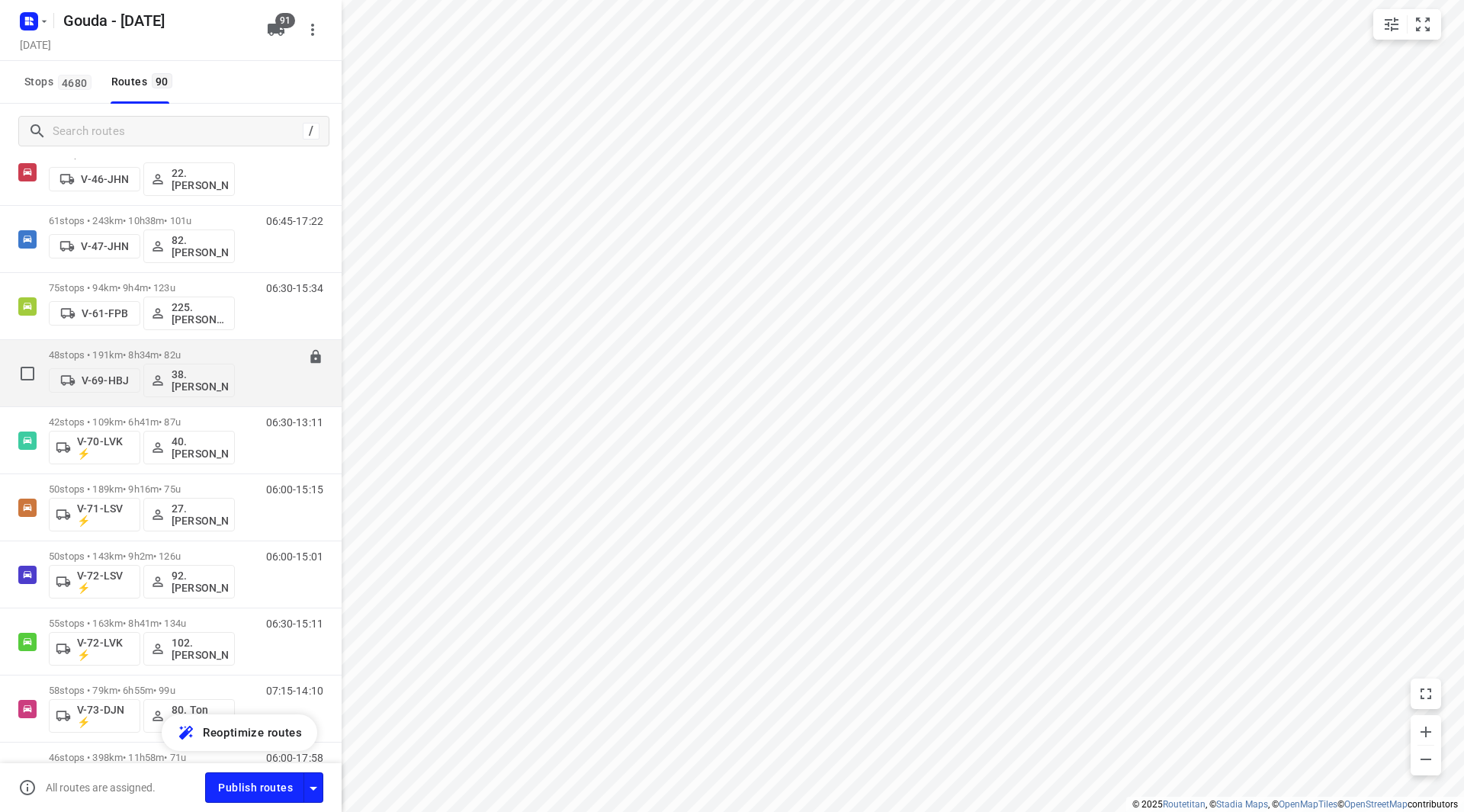
click at [228, 353] on p "48 stops • 191km • 8h34m • 82u" at bounding box center [141, 355] width 186 height 12
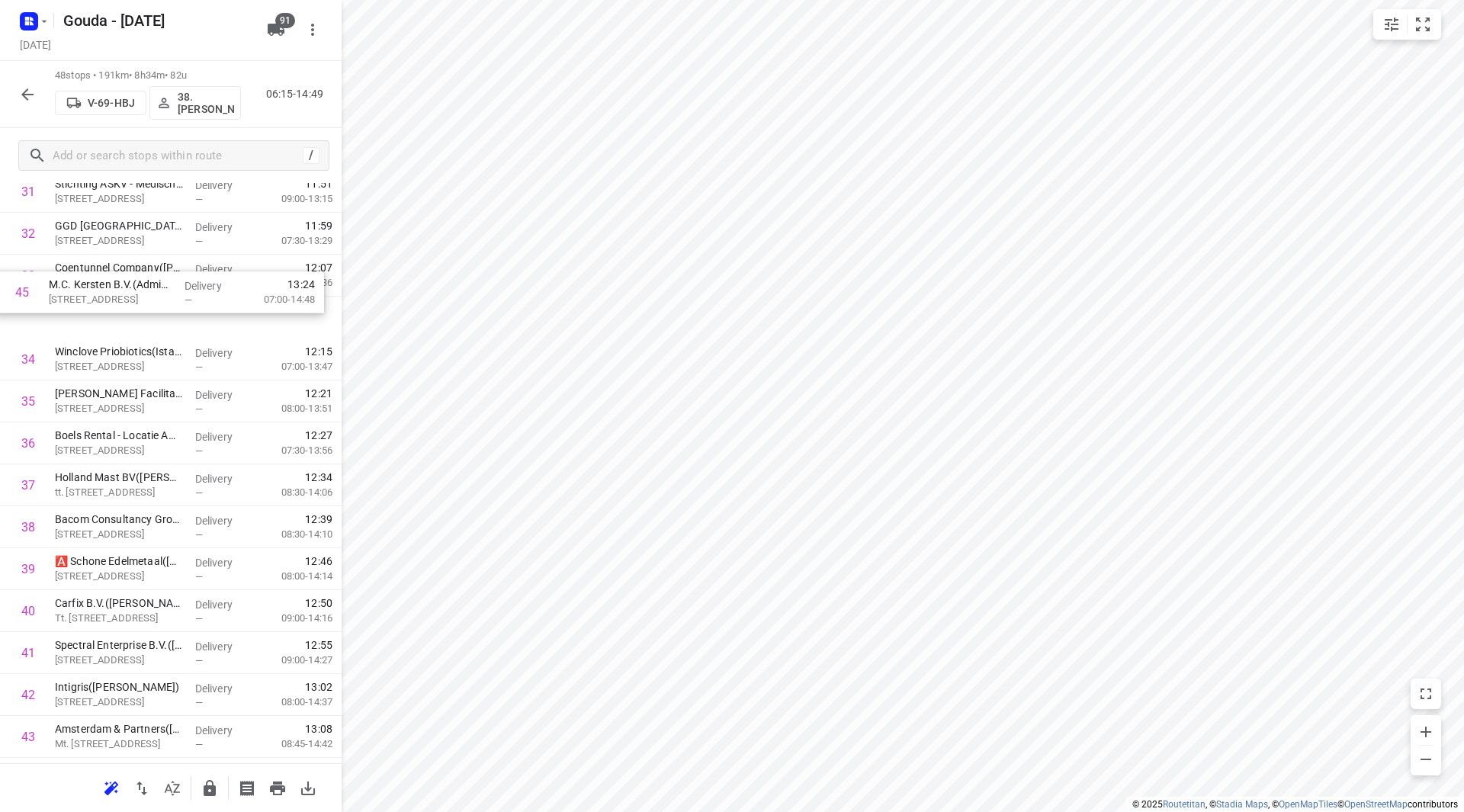
scroll to position [1384, 0]
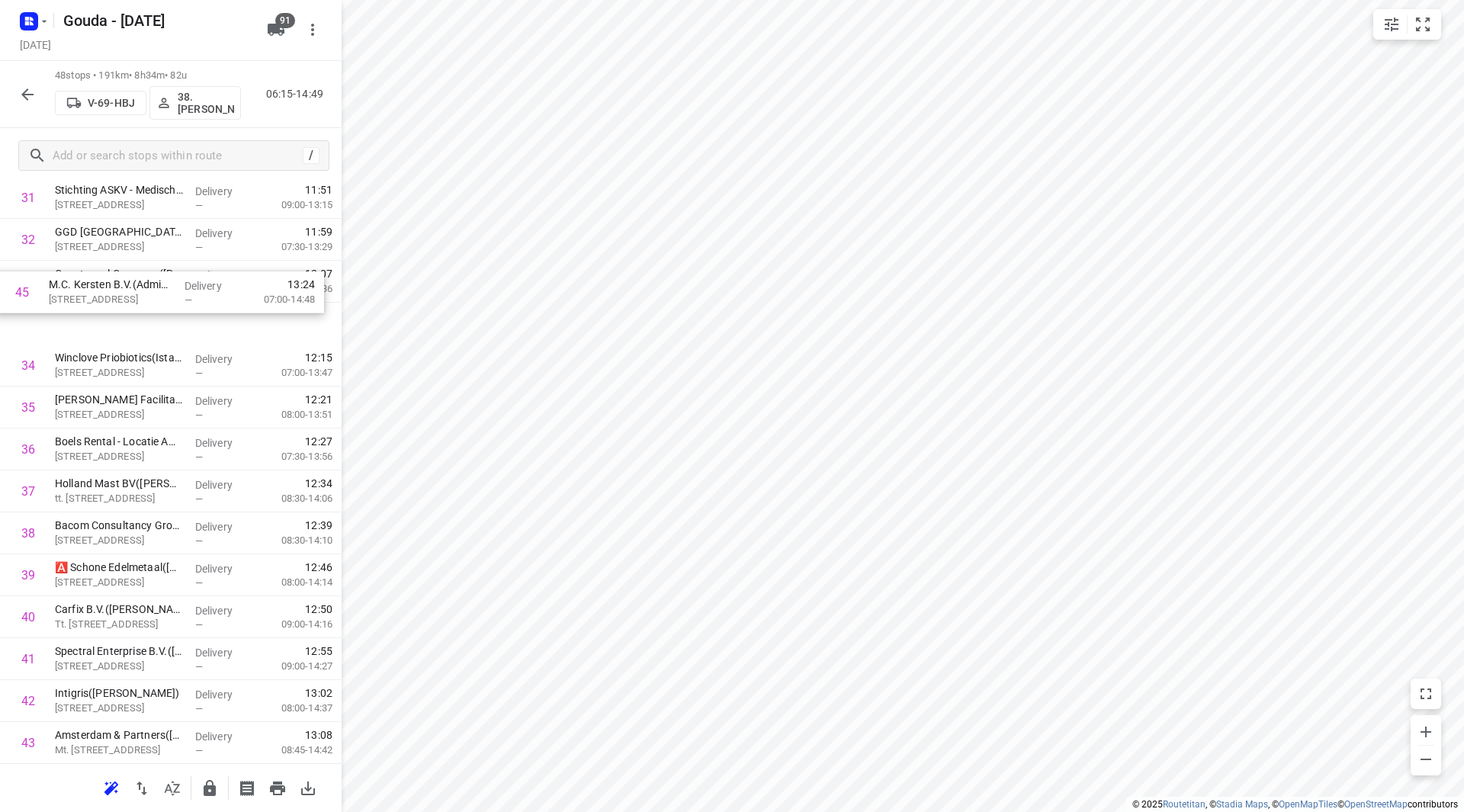
drag, startPoint x: 194, startPoint y: 562, endPoint x: 189, endPoint y: 315, distance: 247.1
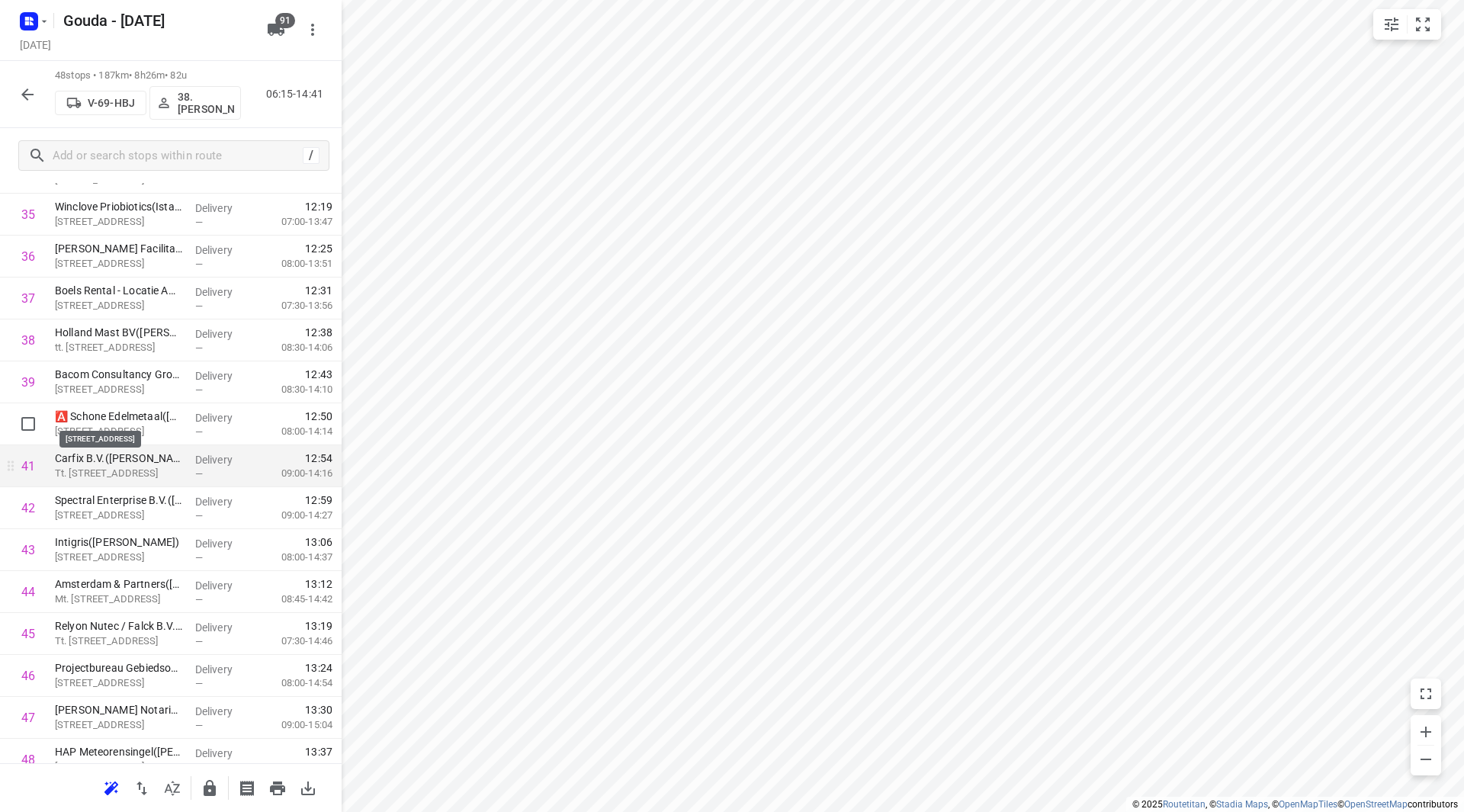
scroll to position [1594, 0]
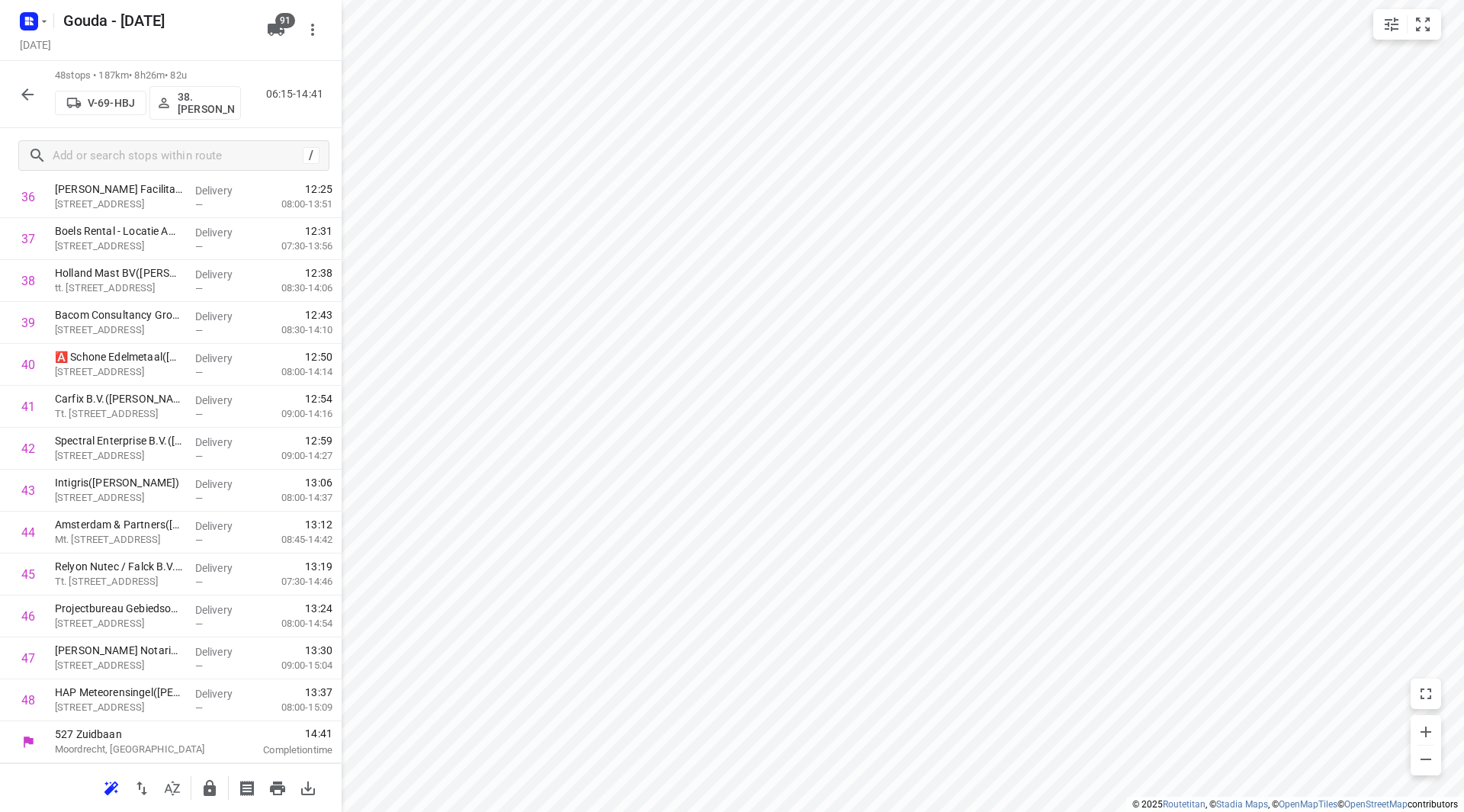
click at [214, 794] on icon "button" at bounding box center [210, 788] width 13 height 16
click at [25, 97] on icon "button" at bounding box center [27, 95] width 13 height 13
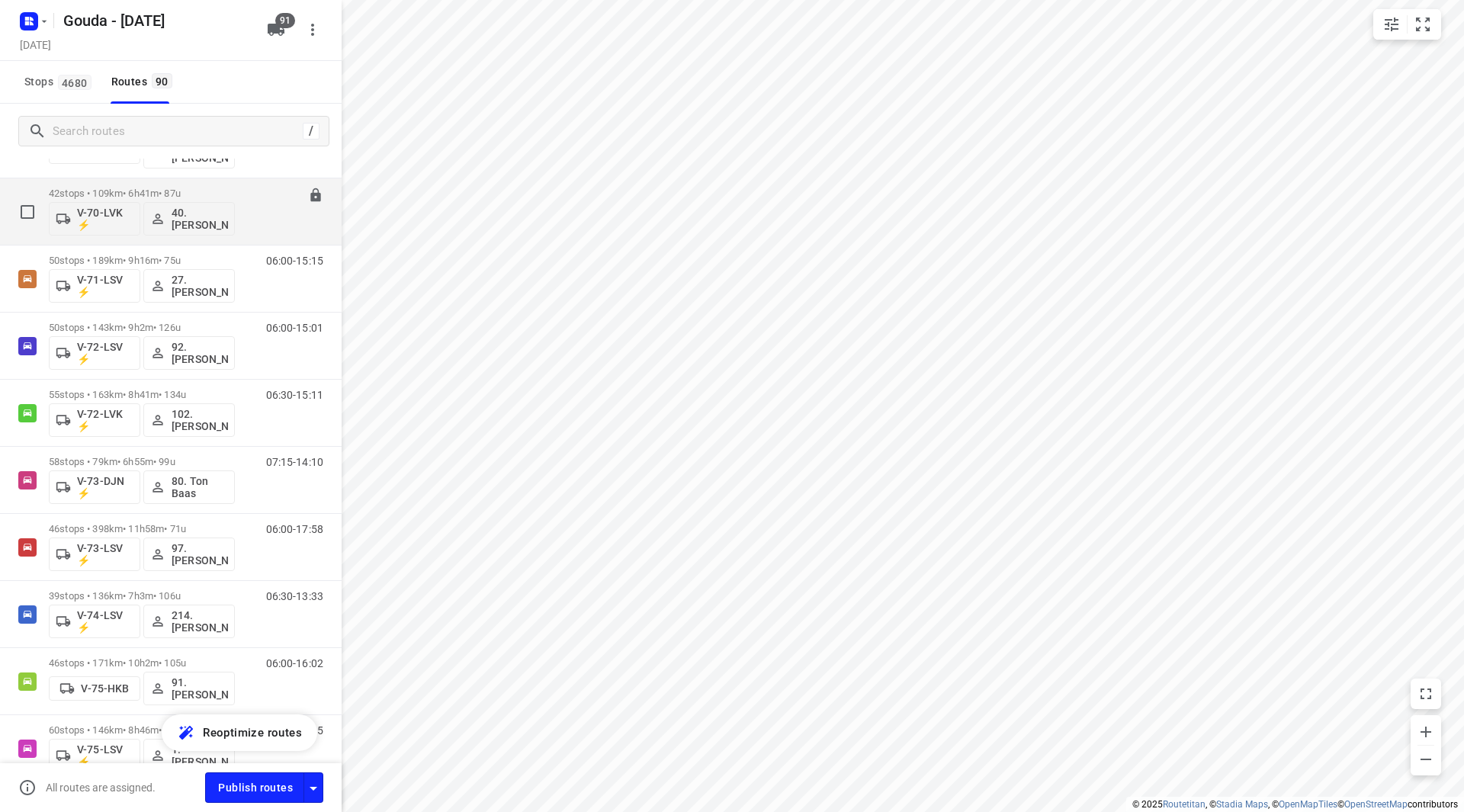
scroll to position [1524, 0]
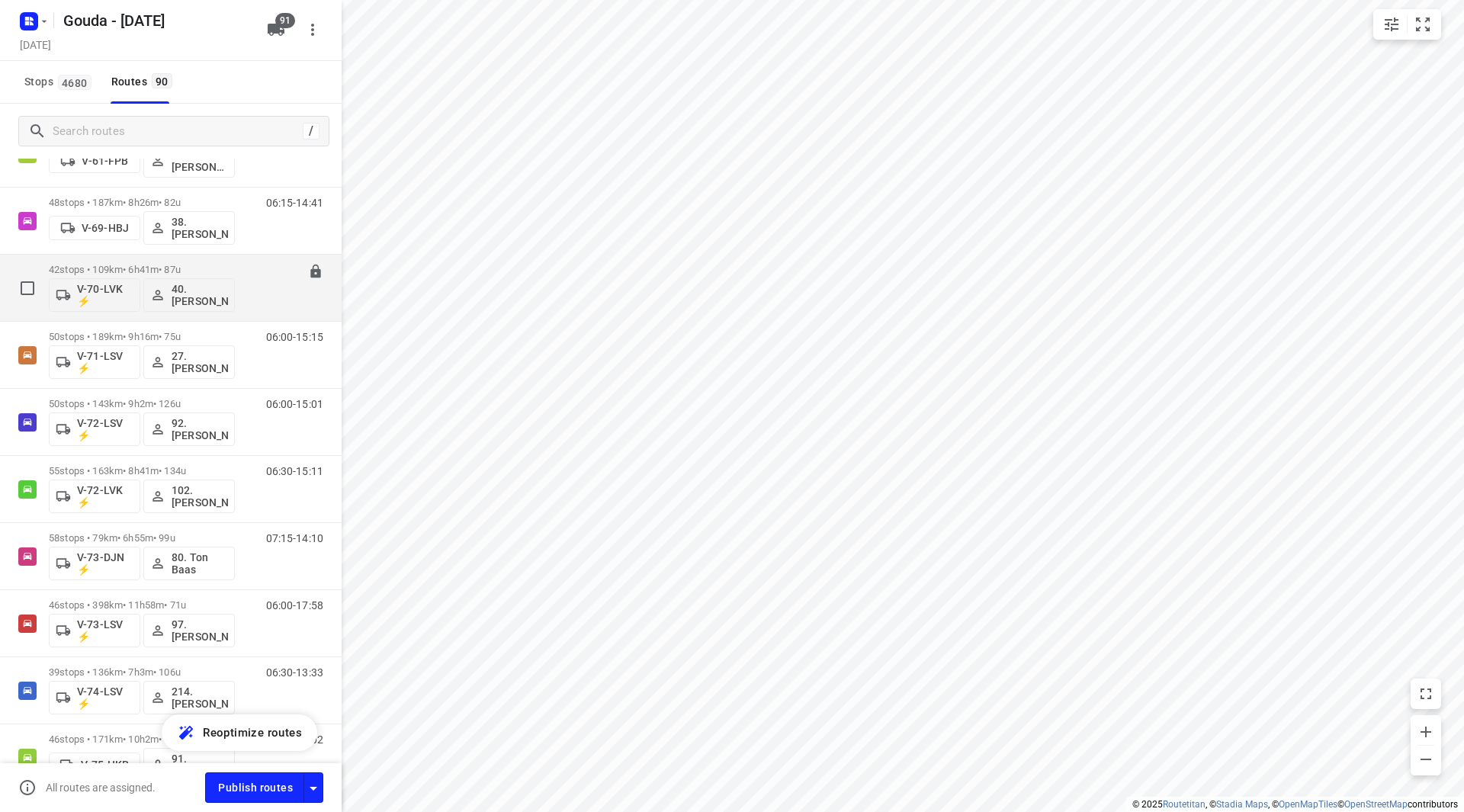
click at [226, 263] on div "42 stops • 109km • 6h41m • 87u V-70-LVK ⚡ 40.Marco van den Heuvel" at bounding box center [141, 287] width 186 height 64
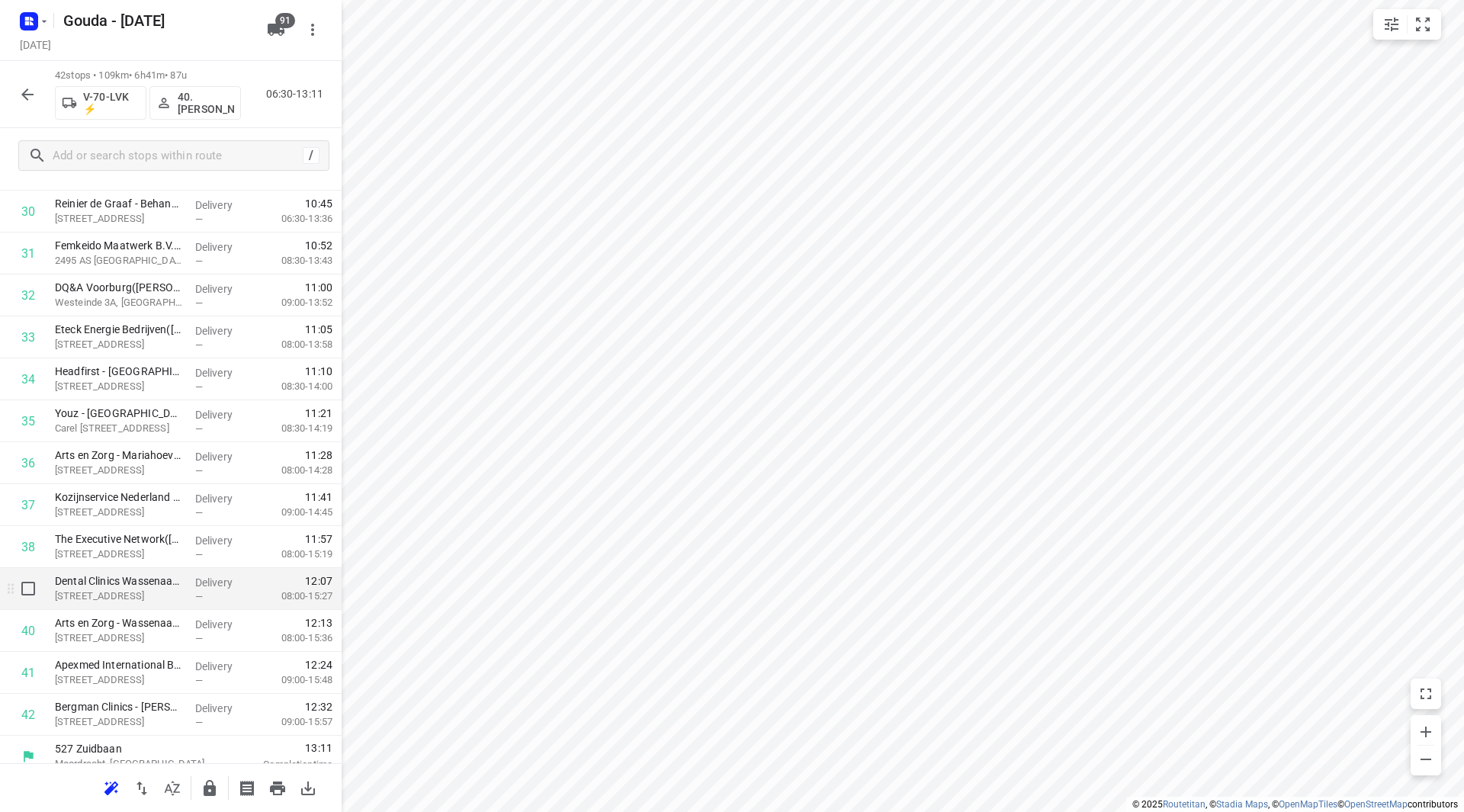
scroll to position [1342, 0]
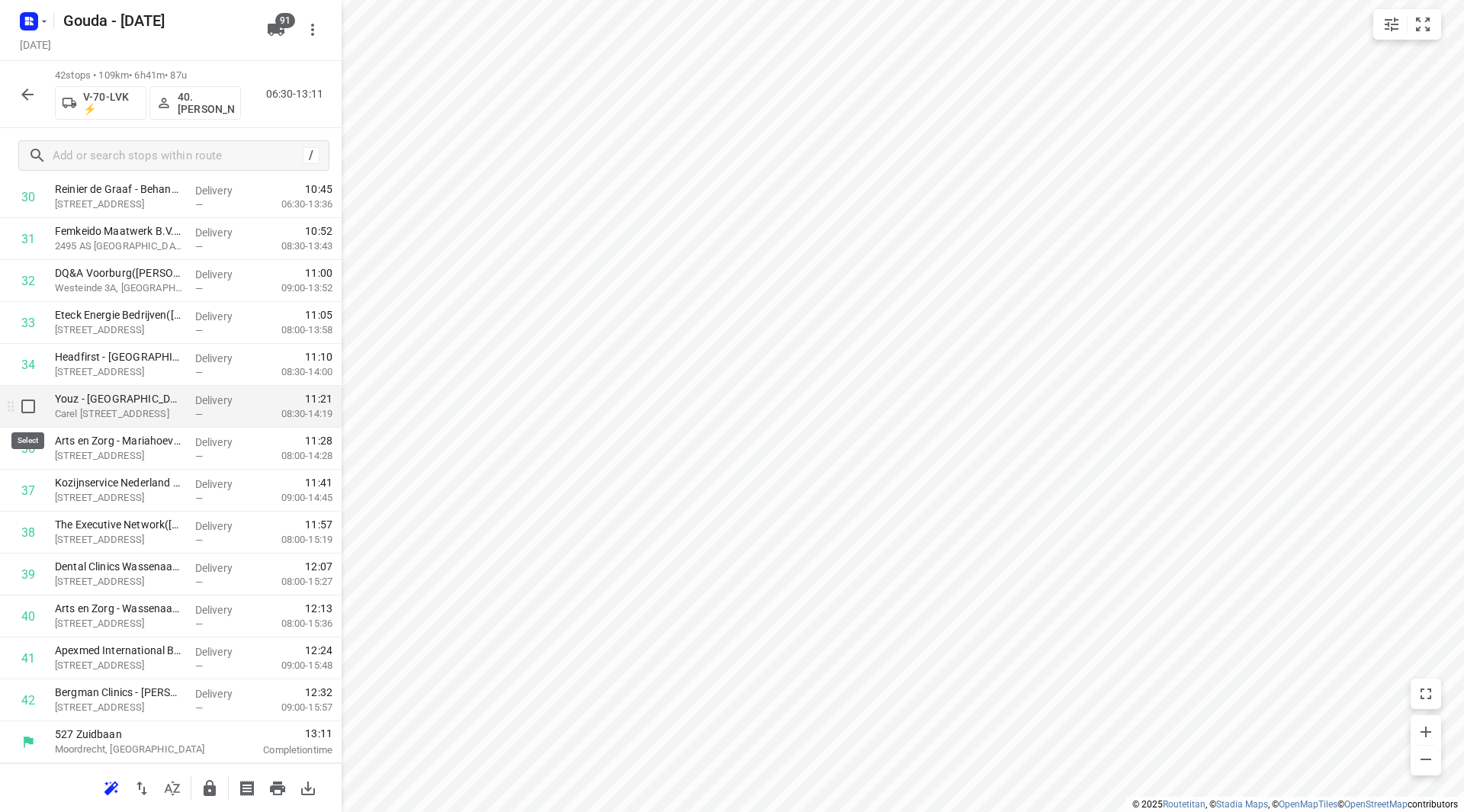
click at [33, 407] on input "checkbox" at bounding box center [28, 406] width 31 height 31
checkbox input "true"
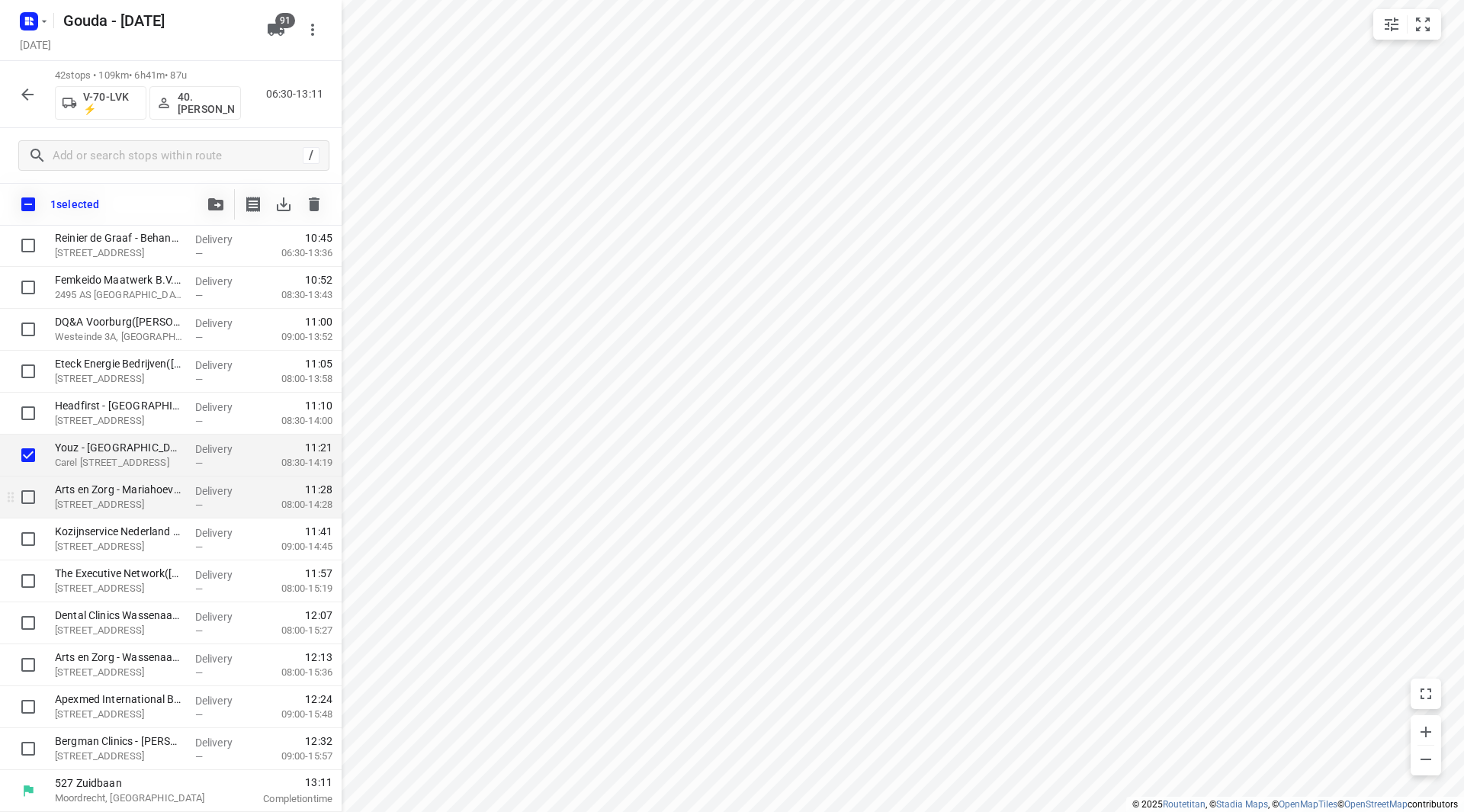
scroll to position [1337, 0]
click at [33, 493] on input "checkbox" at bounding box center [28, 496] width 31 height 31
checkbox input "true"
click at [23, 540] on input "checkbox" at bounding box center [28, 539] width 31 height 31
checkbox input "true"
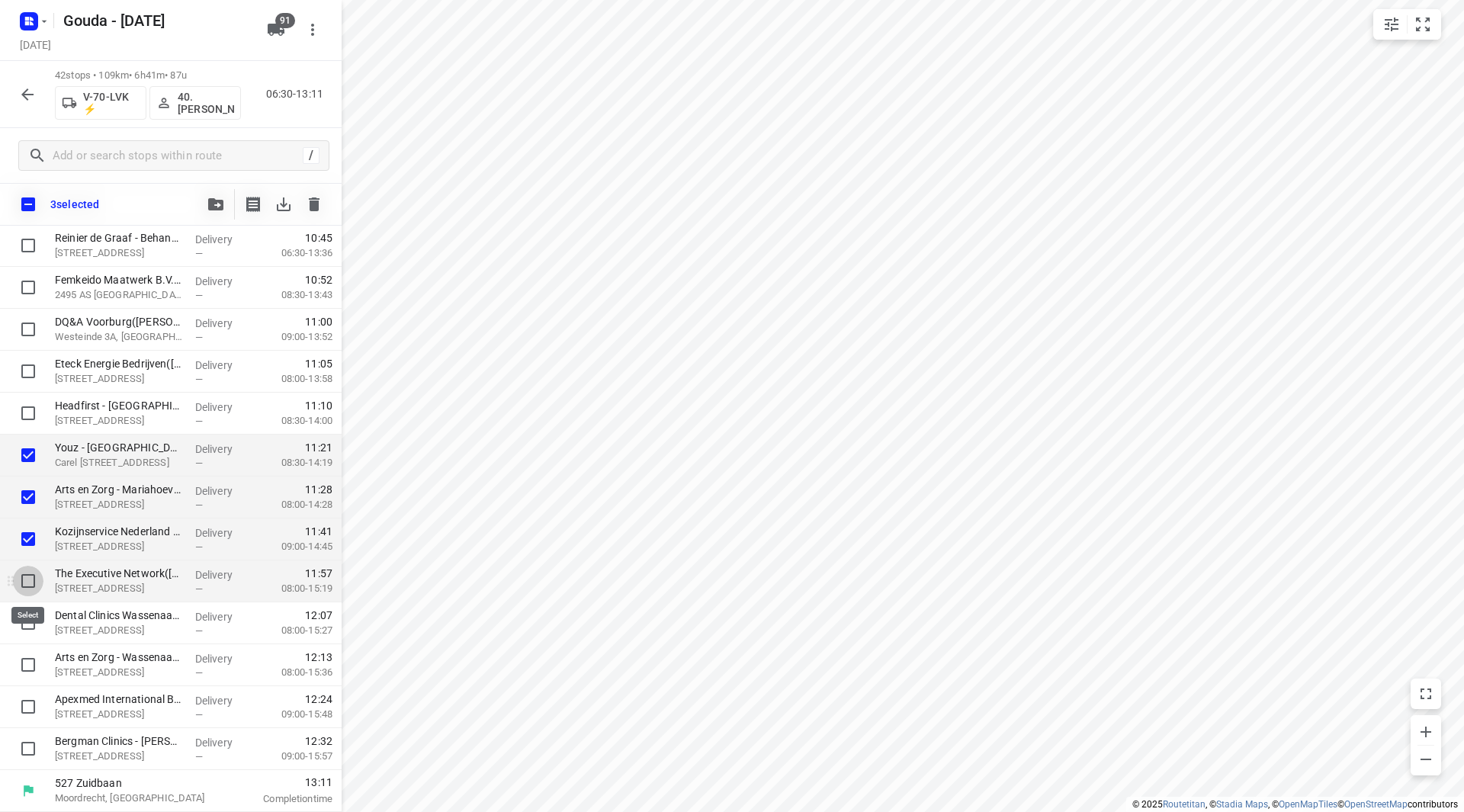
click at [26, 582] on input "checkbox" at bounding box center [28, 580] width 31 height 31
checkbox input "true"
click at [31, 621] on input "checkbox" at bounding box center [28, 623] width 31 height 31
checkbox input "true"
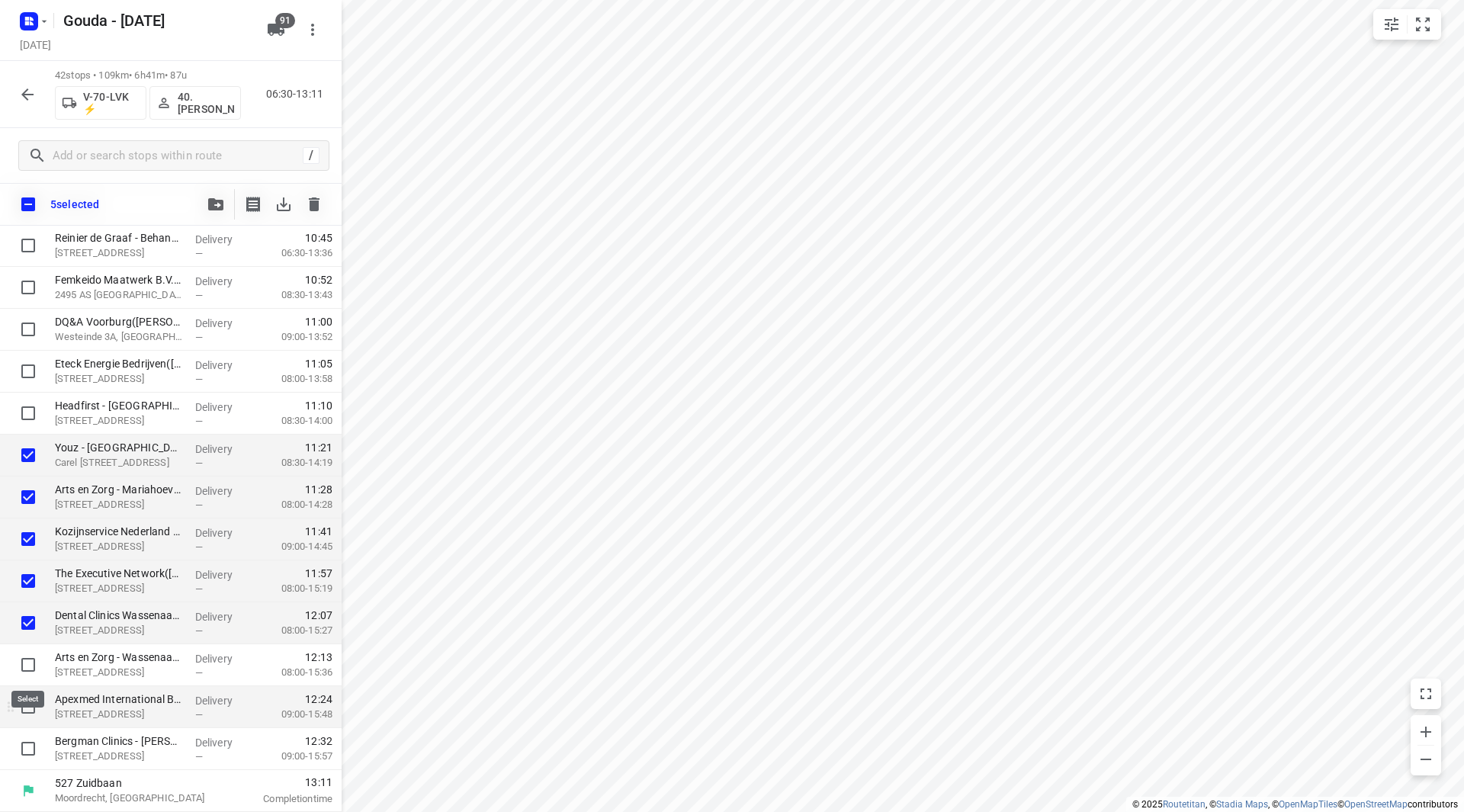
drag, startPoint x: 35, startPoint y: 654, endPoint x: 35, endPoint y: 688, distance: 34.0
click at [35, 655] on input "checkbox" at bounding box center [28, 664] width 31 height 31
checkbox input "true"
click at [33, 695] on input "checkbox" at bounding box center [28, 706] width 31 height 31
checkbox input "true"
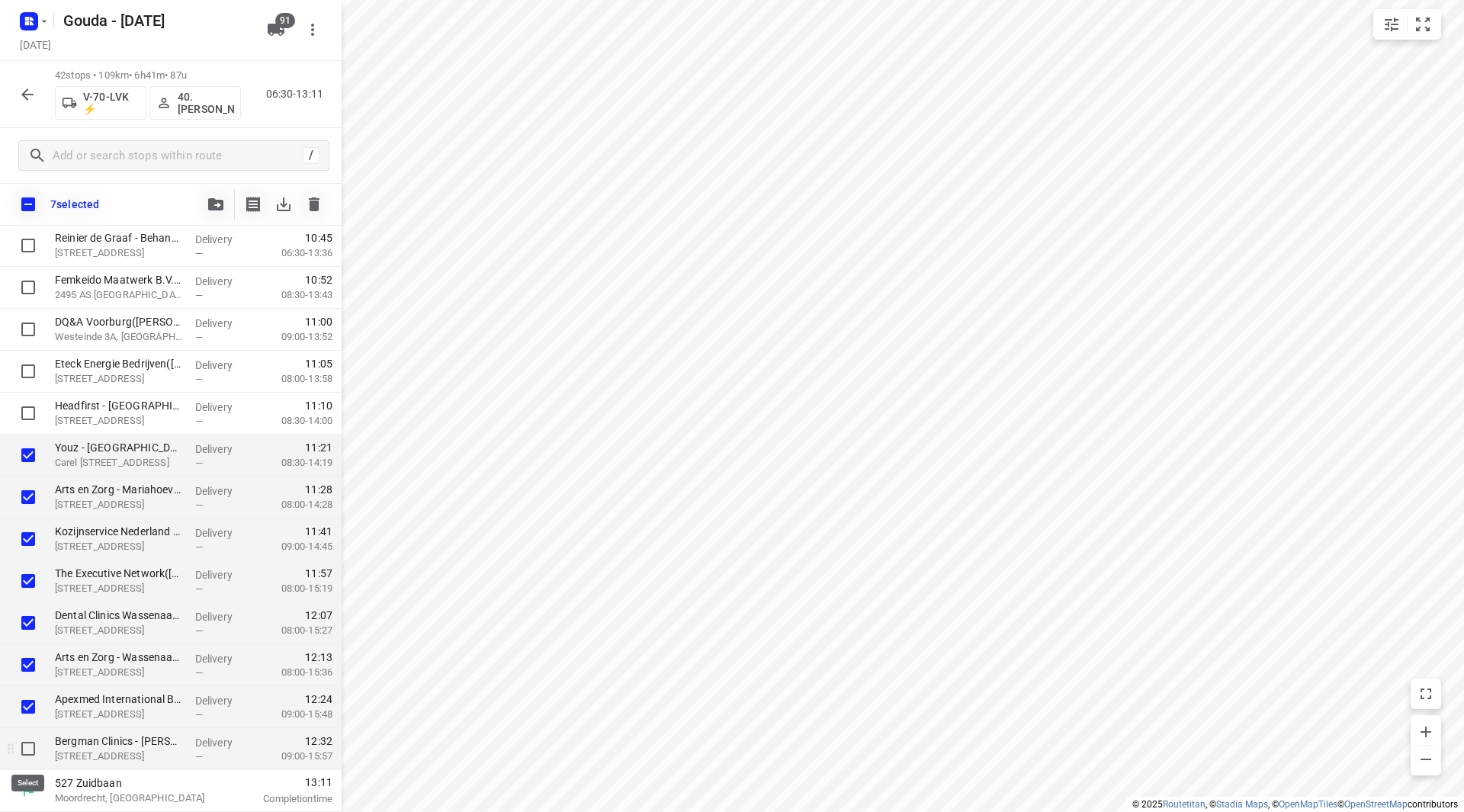
click at [22, 745] on input "checkbox" at bounding box center [28, 748] width 31 height 31
checkbox input "true"
click at [219, 198] on icon "button" at bounding box center [215, 204] width 15 height 13
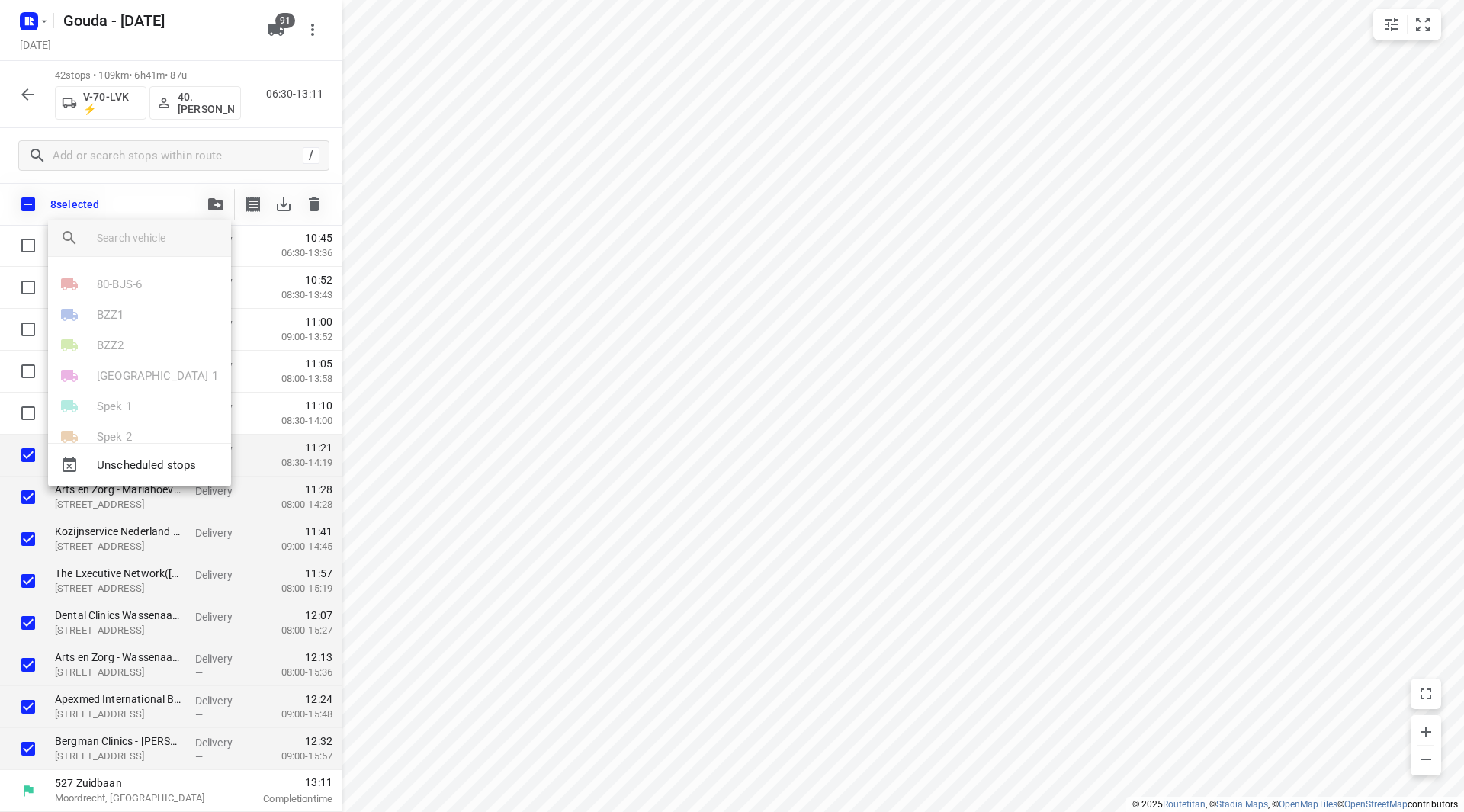
click at [518, 323] on div at bounding box center [732, 406] width 1464 height 812
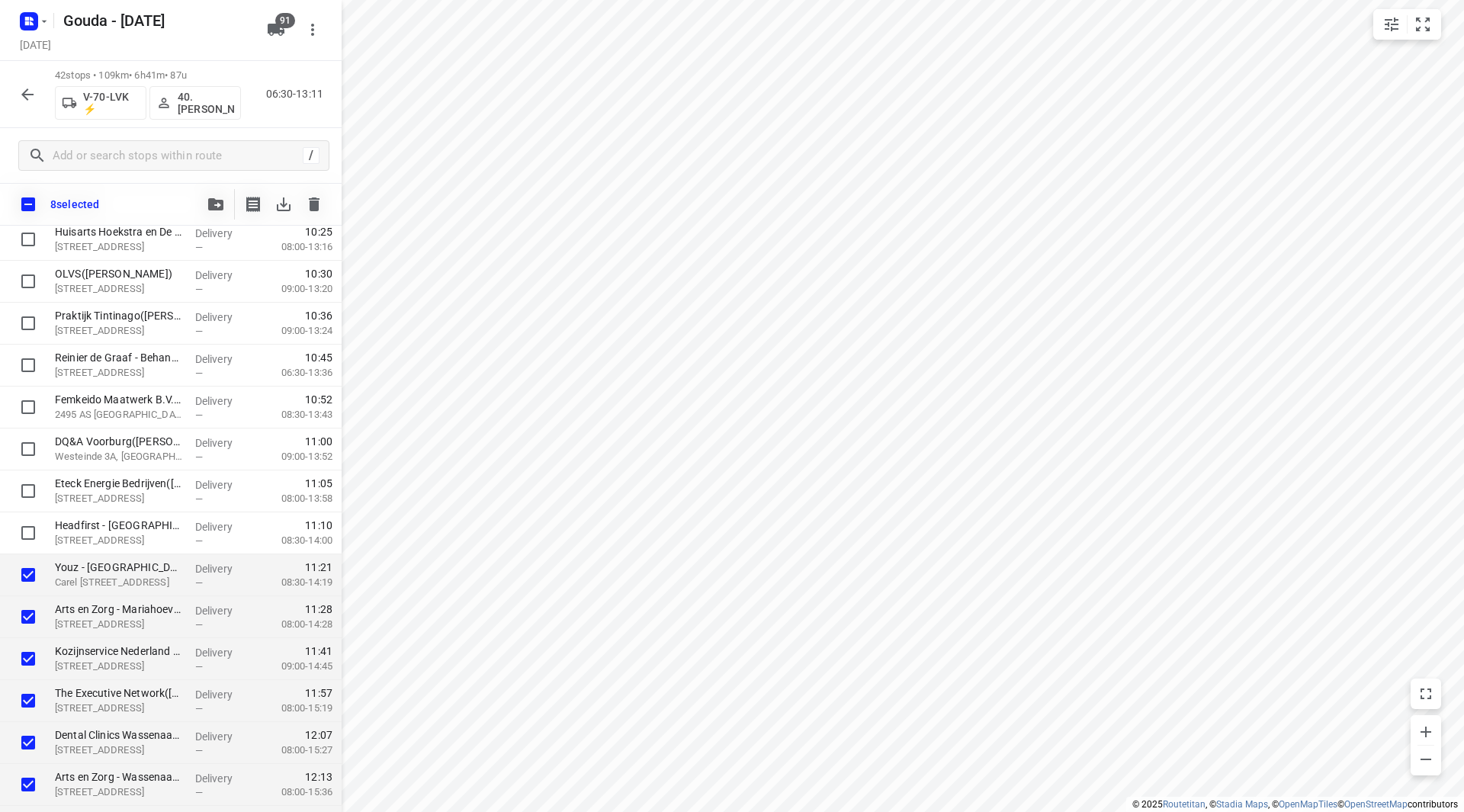
scroll to position [1210, 0]
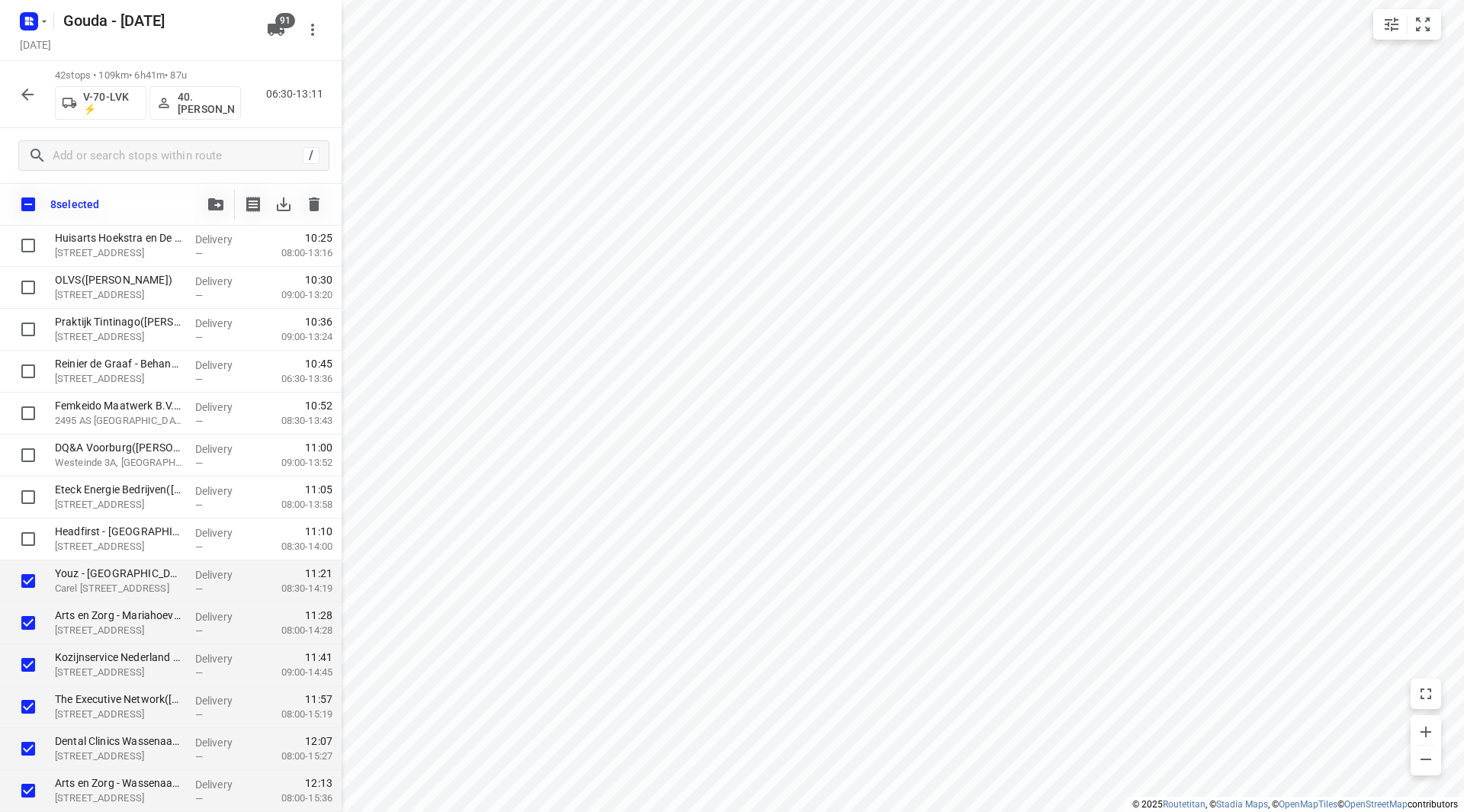
click at [211, 206] on icon "button" at bounding box center [215, 204] width 15 height 13
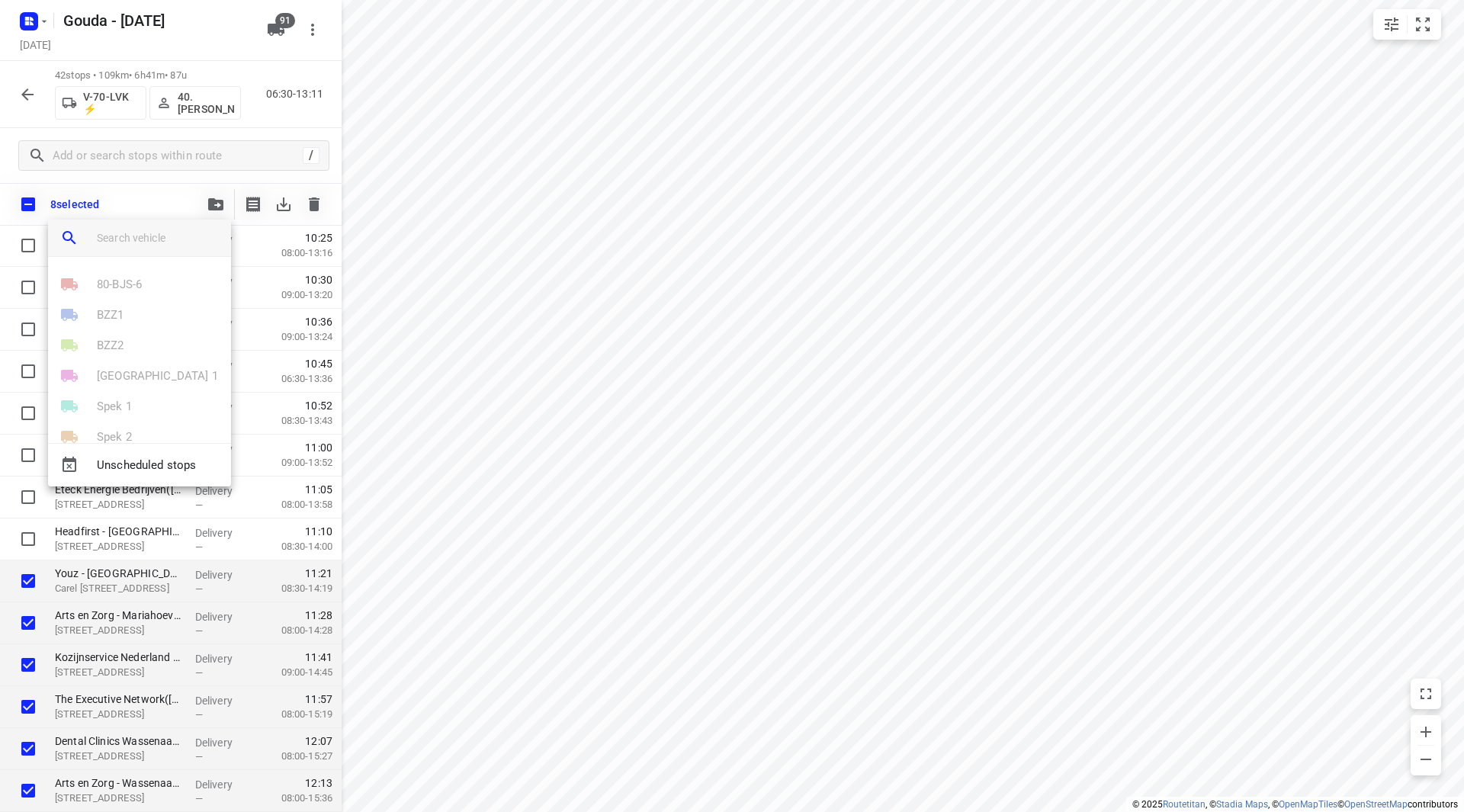
click at [130, 237] on input "search vehicle" at bounding box center [157, 237] width 122 height 23
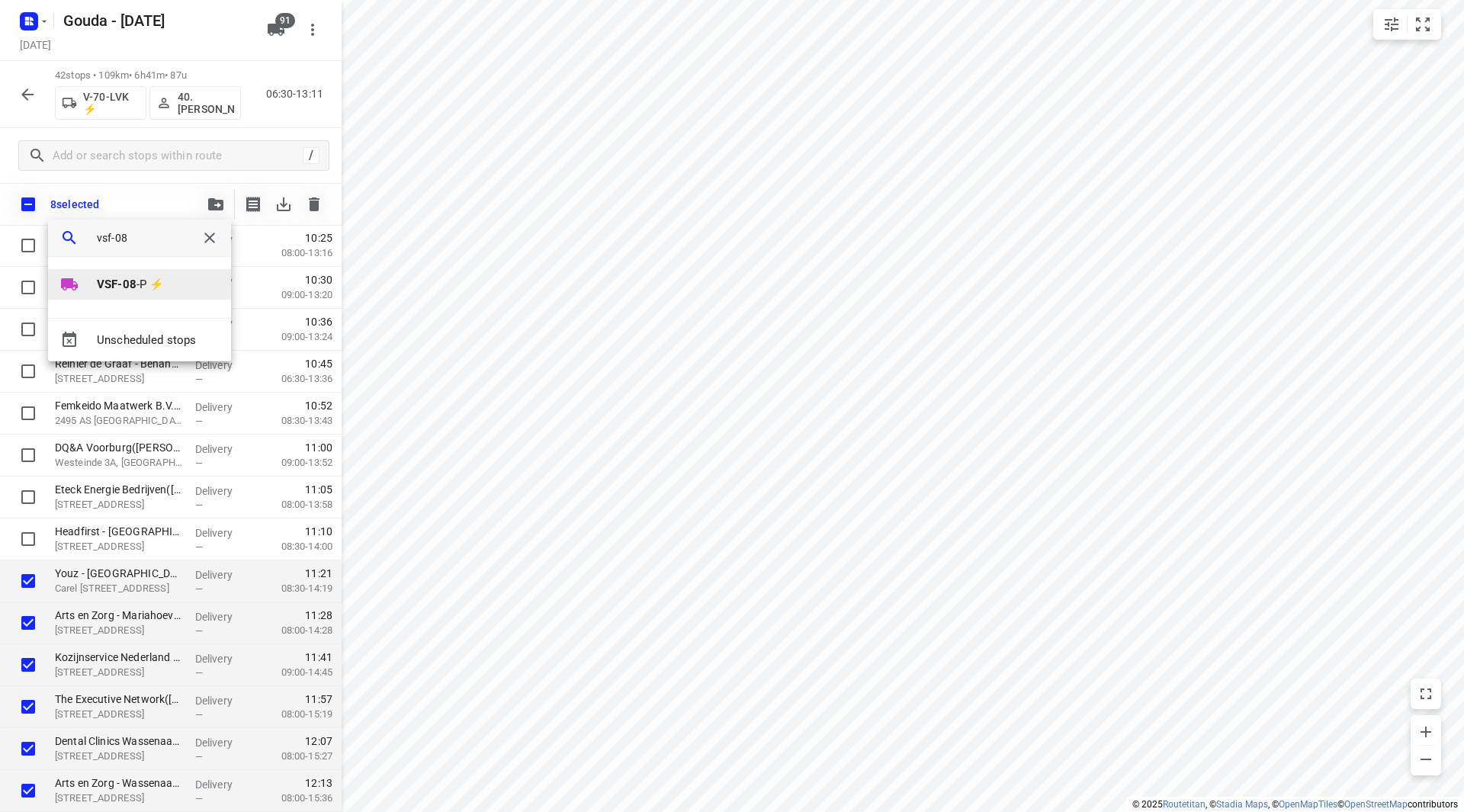
type input "vsf-08"
click at [131, 283] on b "VSF-08" at bounding box center [116, 283] width 39 height 13
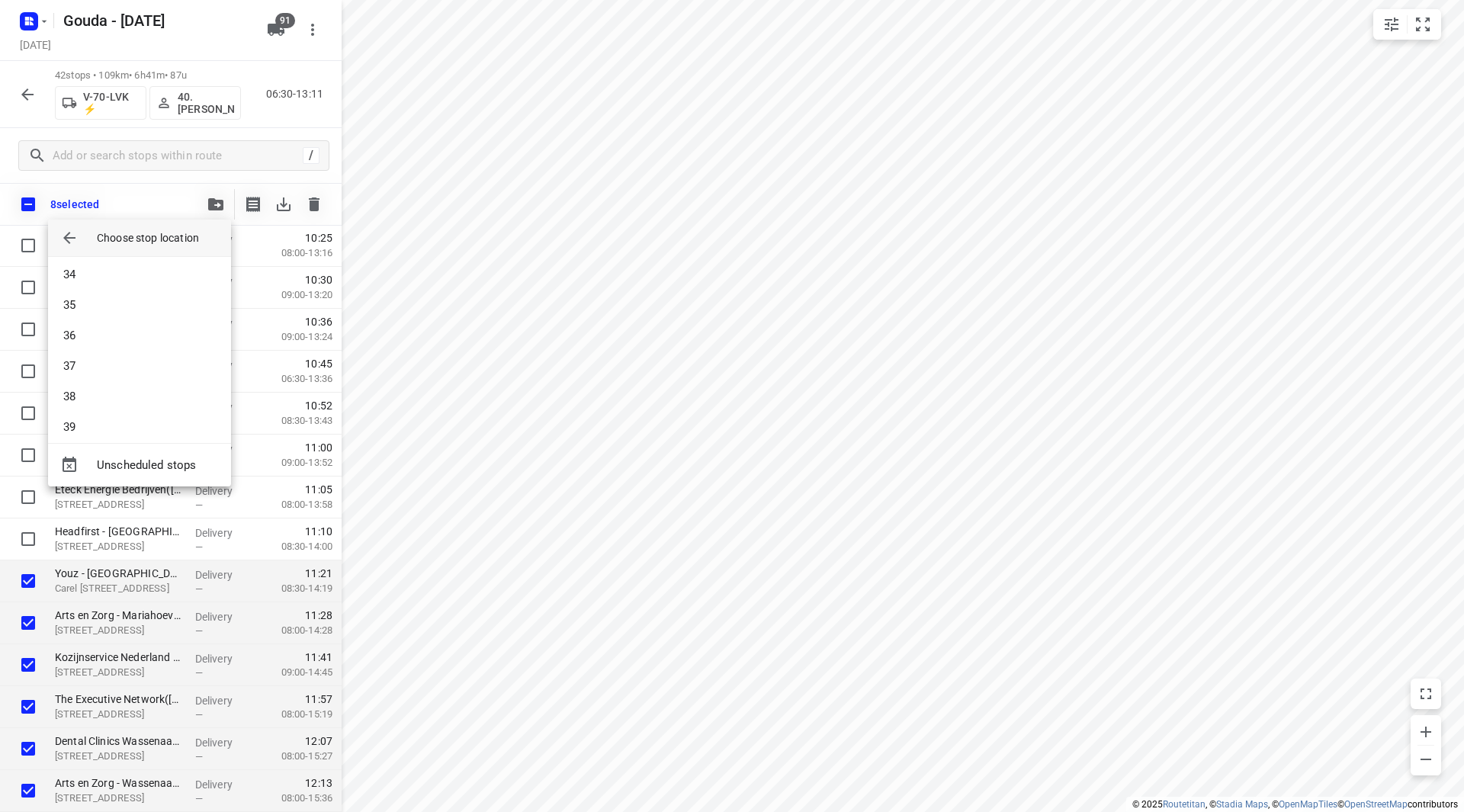
scroll to position [1022, 0]
click at [120, 405] on li "39" at bounding box center [139, 415] width 183 height 31
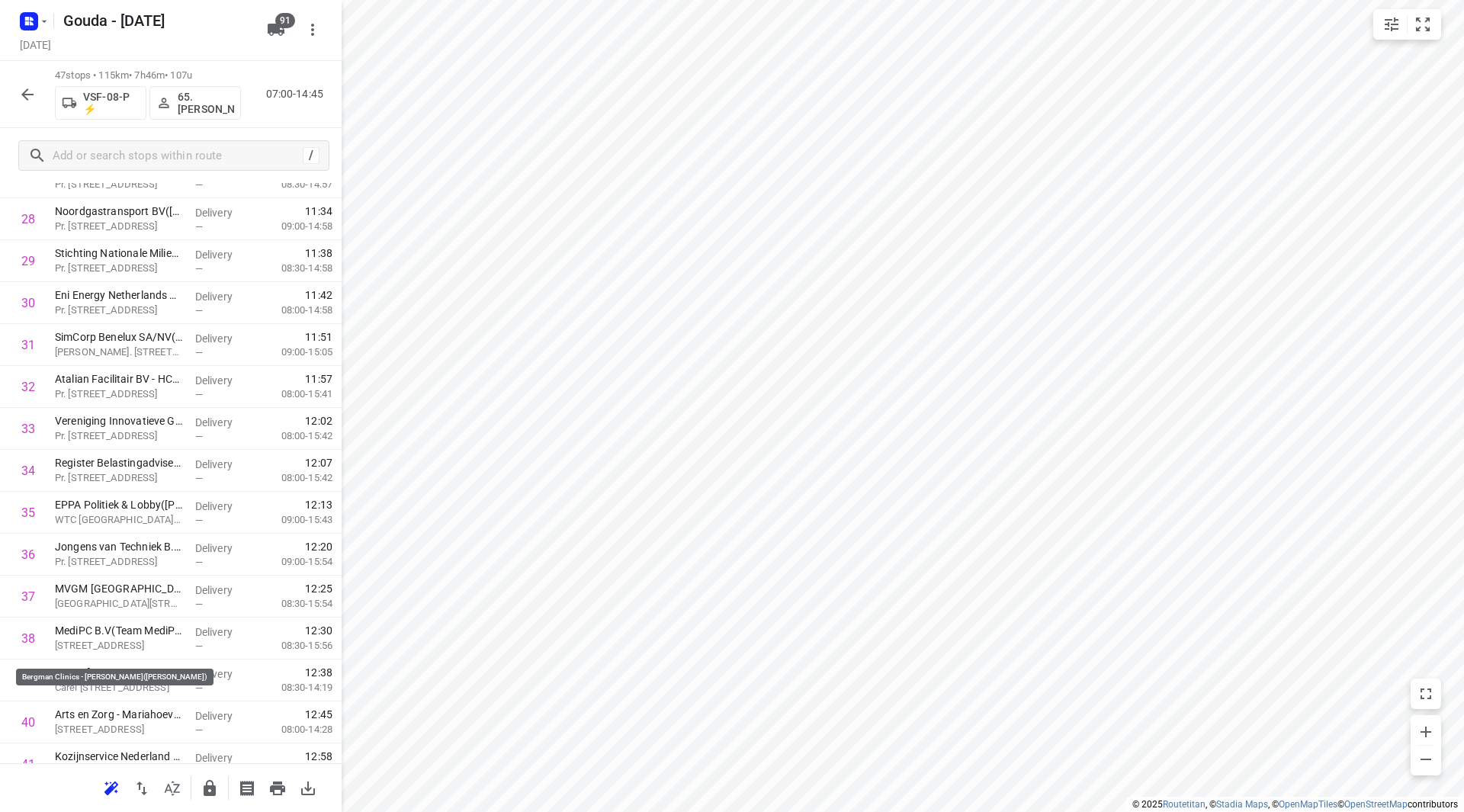
scroll to position [1552, 0]
drag, startPoint x: 113, startPoint y: 696, endPoint x: 116, endPoint y: 307, distance: 389.0
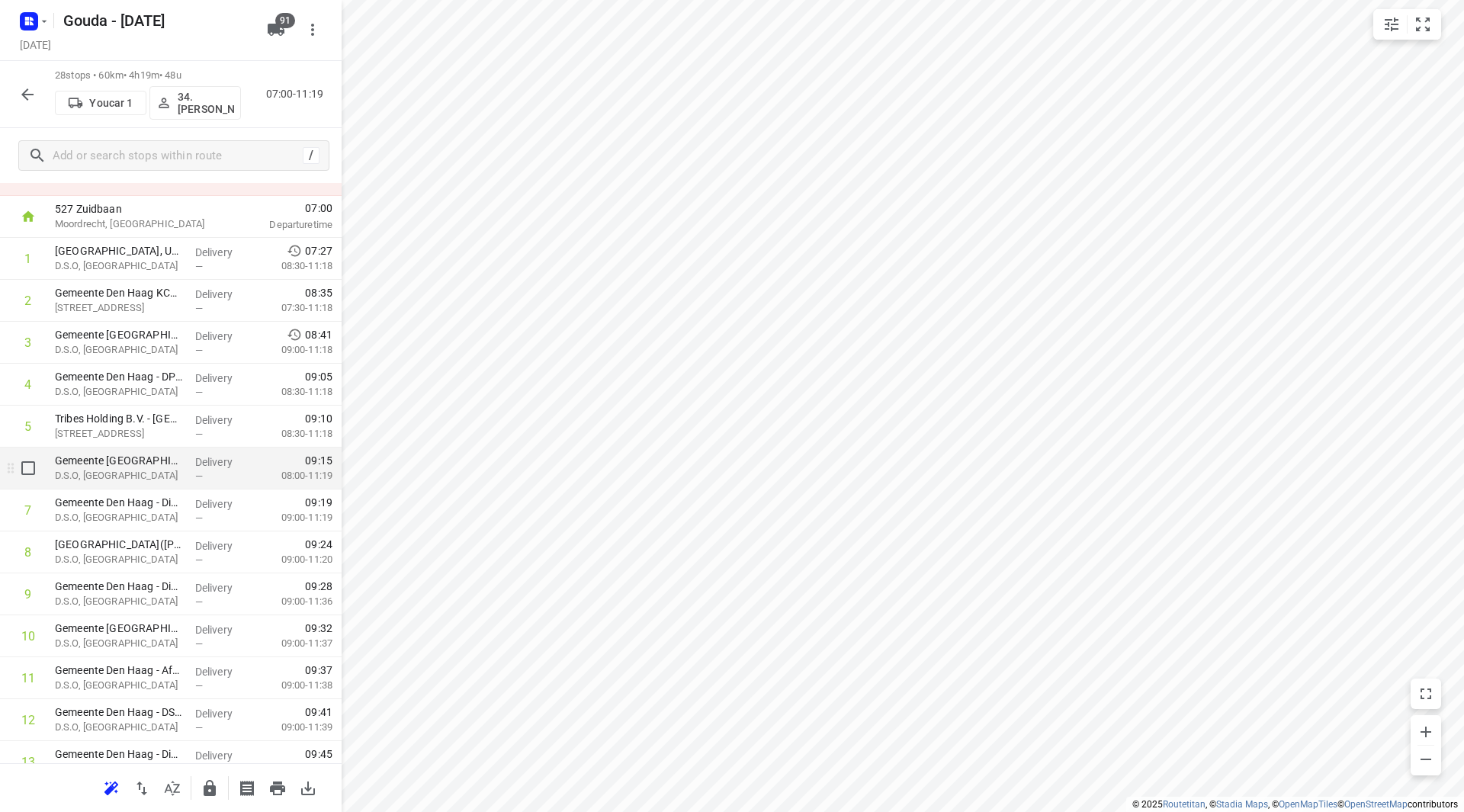
scroll to position [0, 0]
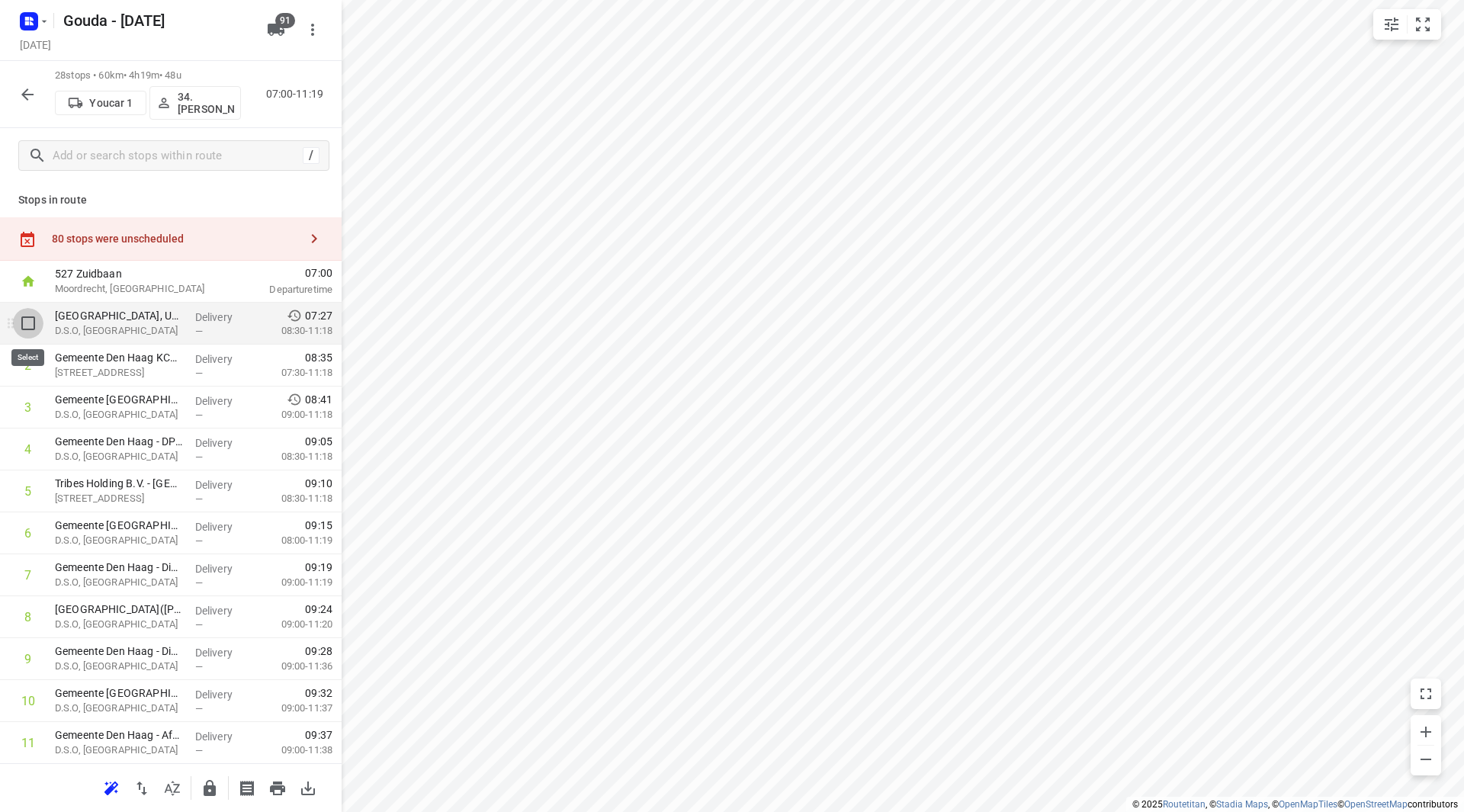
click at [27, 335] on input "checkbox" at bounding box center [28, 323] width 31 height 31
checkbox input "true"
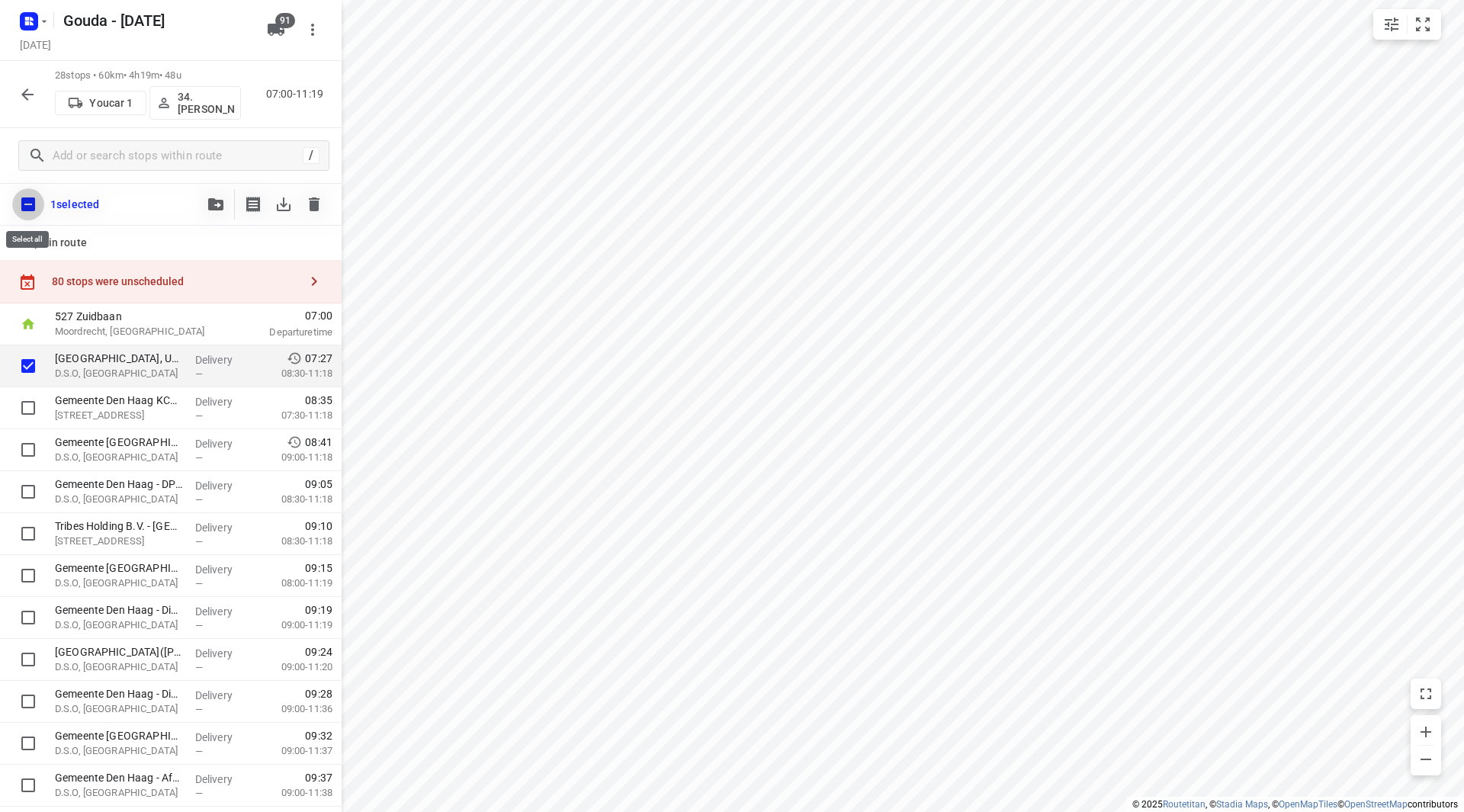
click at [30, 212] on input "checkbox" at bounding box center [28, 204] width 32 height 32
checkbox input "true"
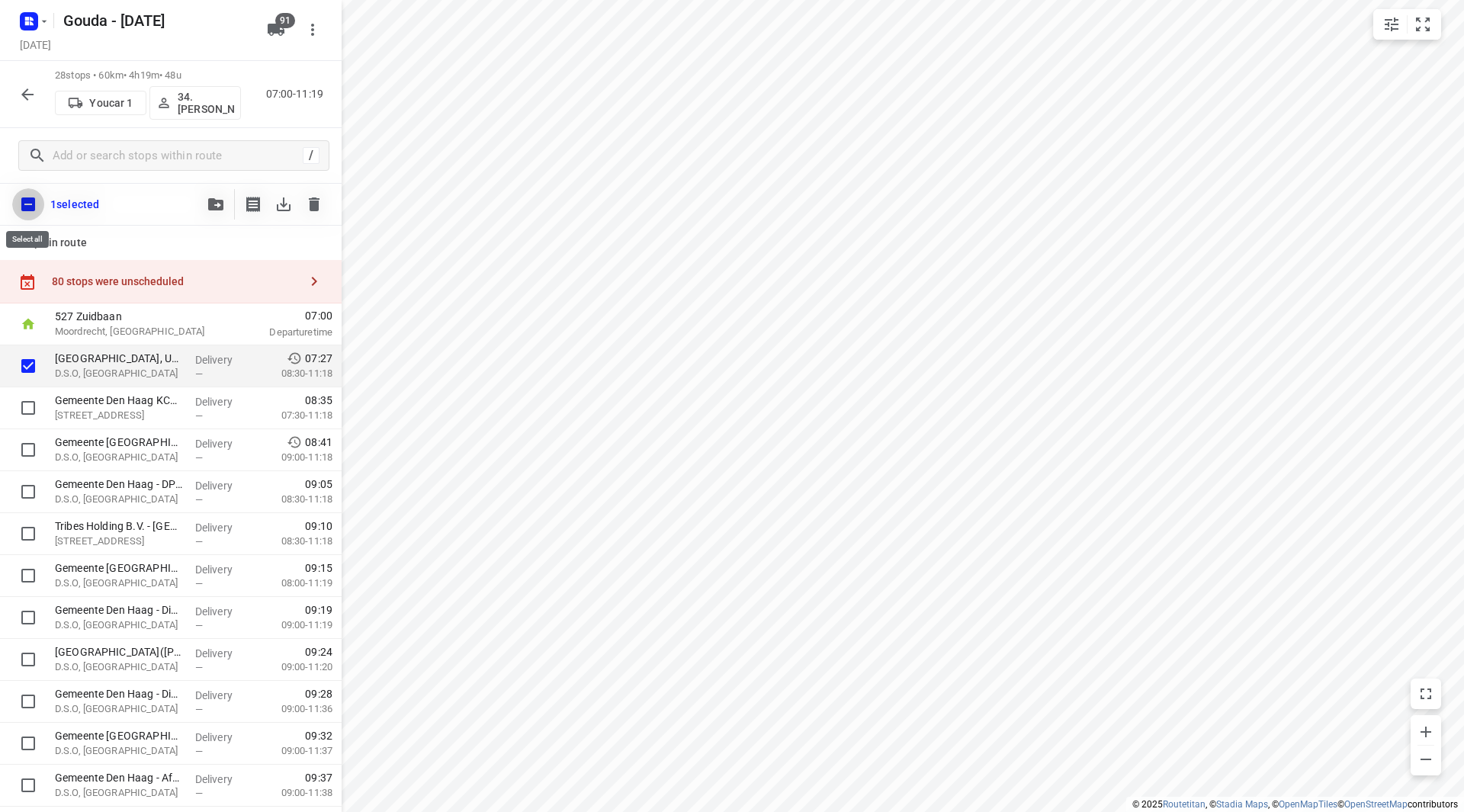
checkbox input "true"
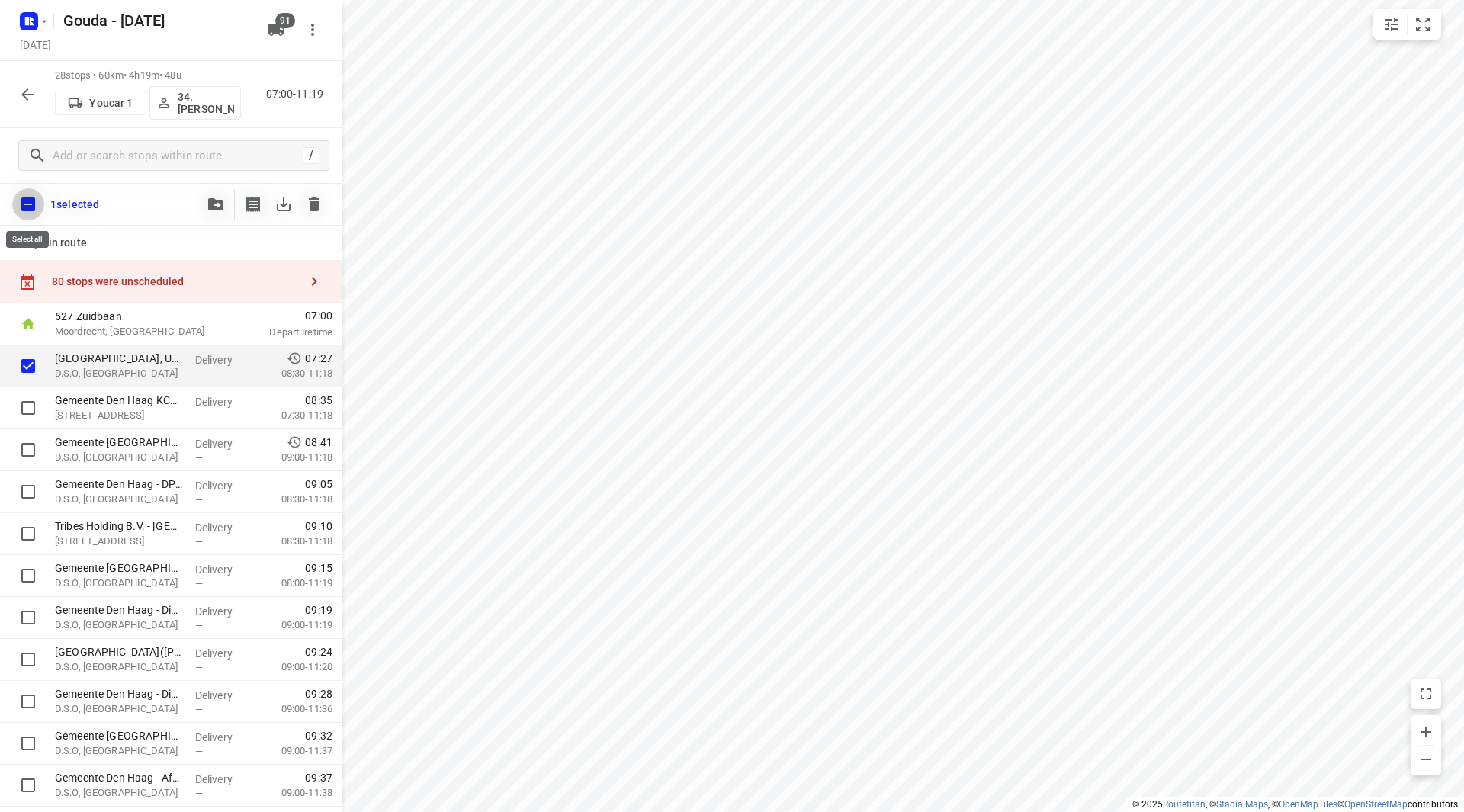
checkbox input "true"
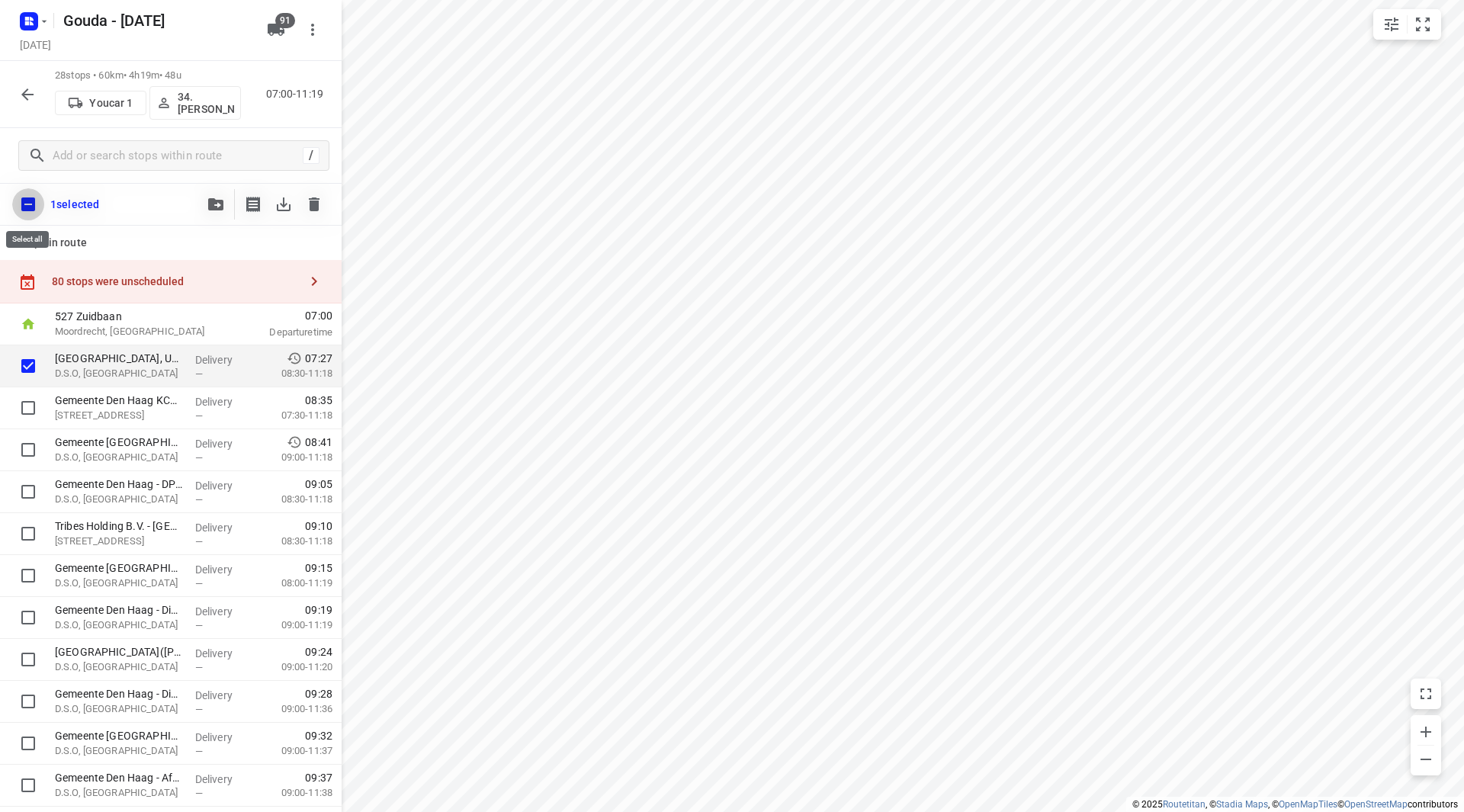
checkbox input "true"
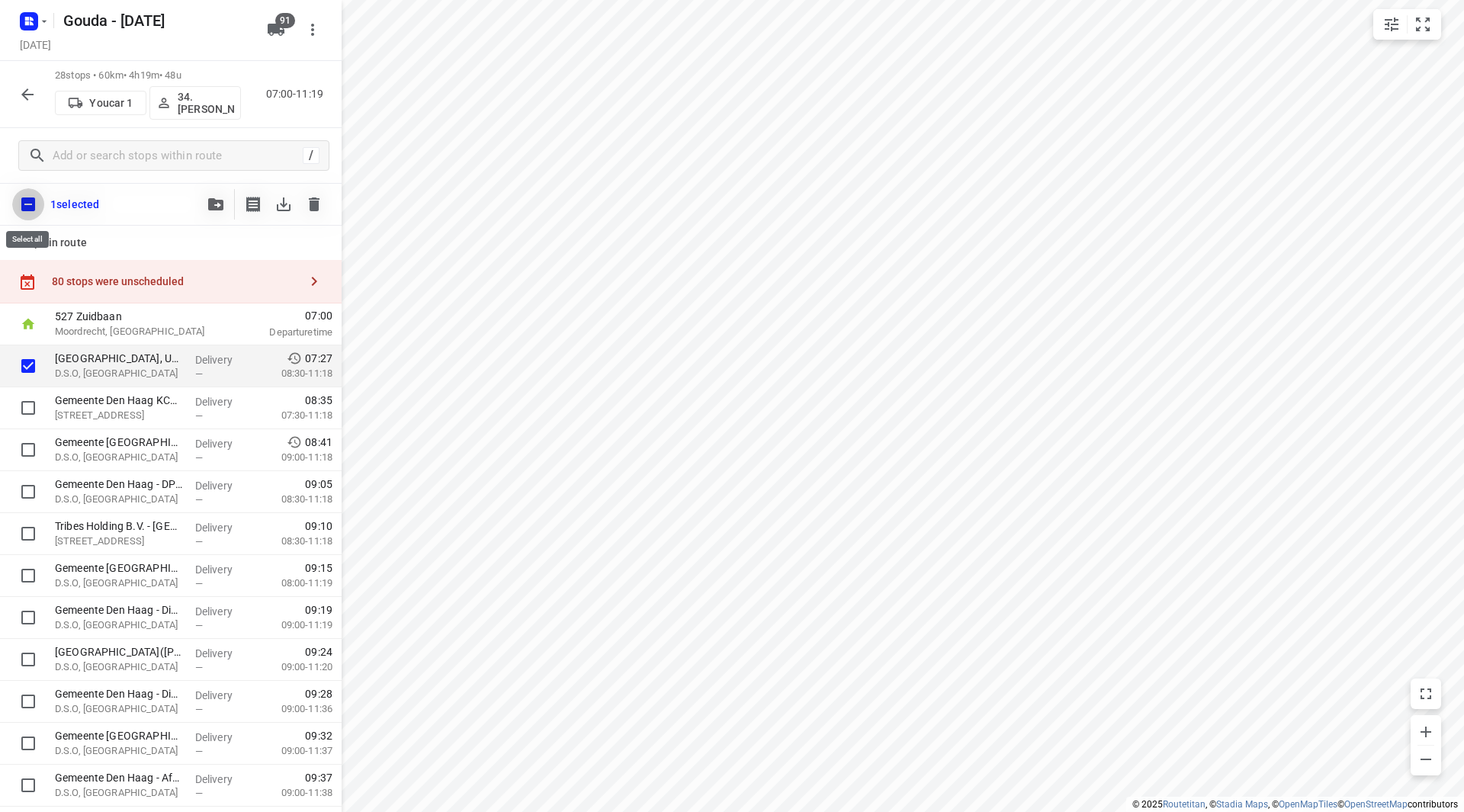
checkbox input "true"
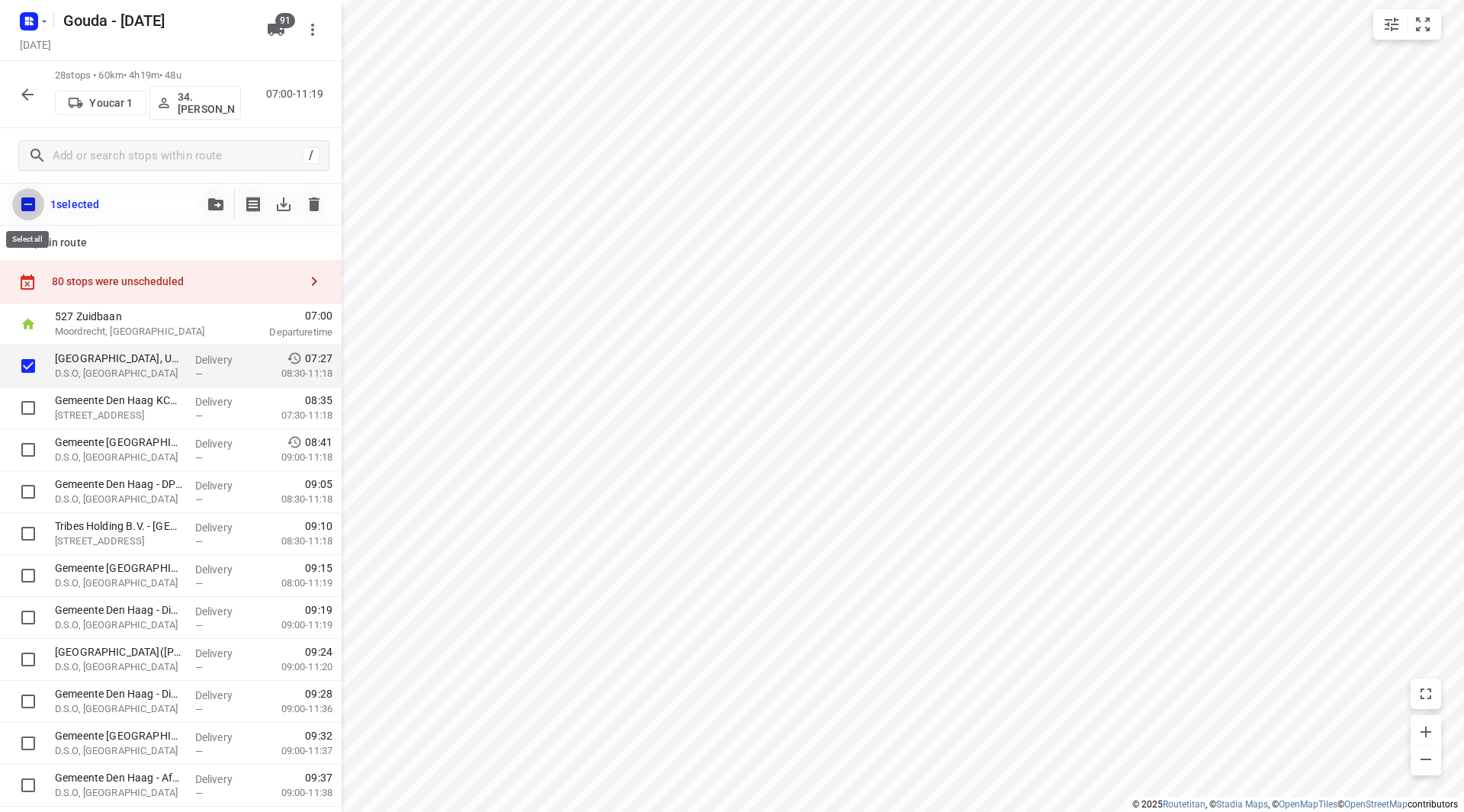
checkbox input "true"
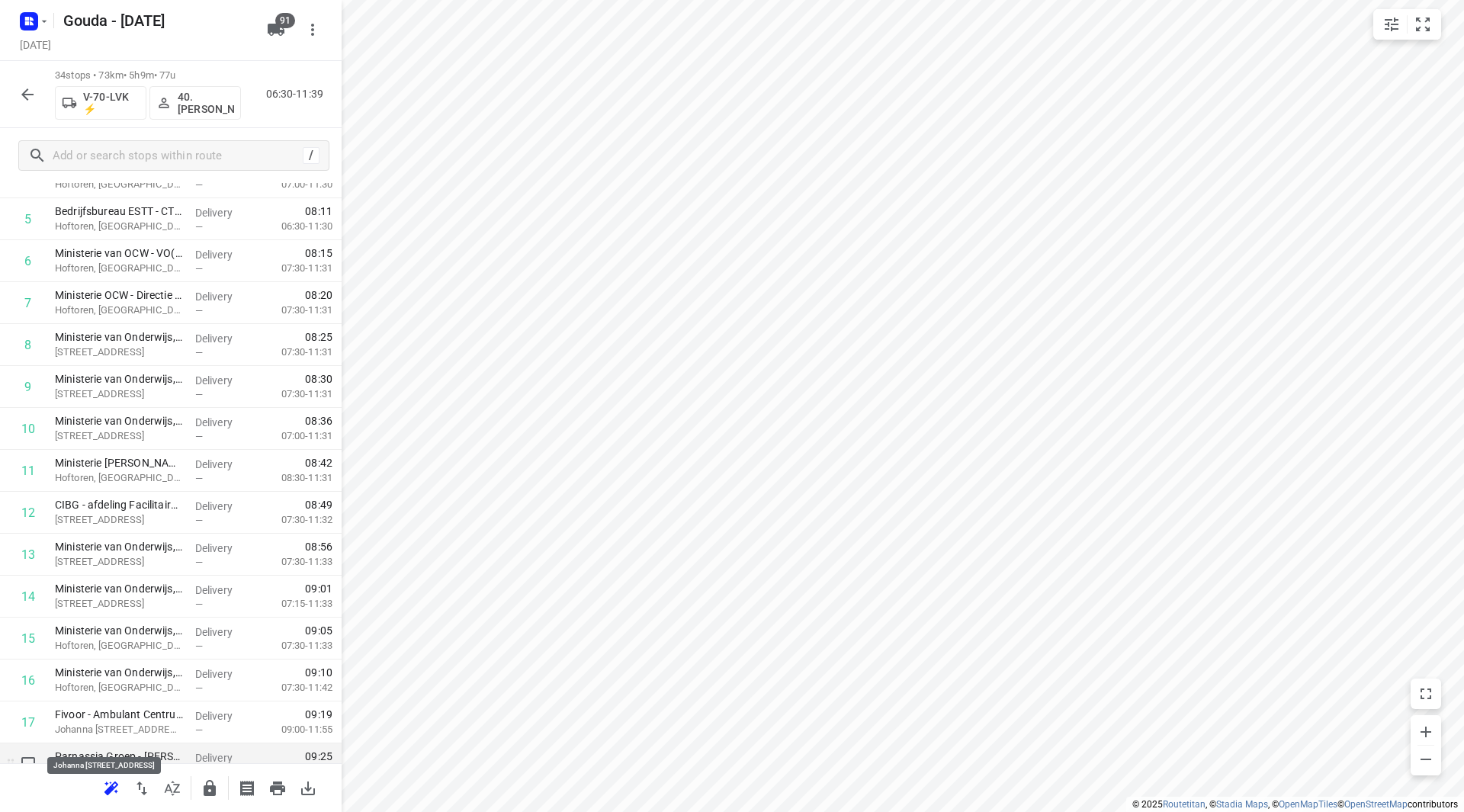
scroll to position [305, 0]
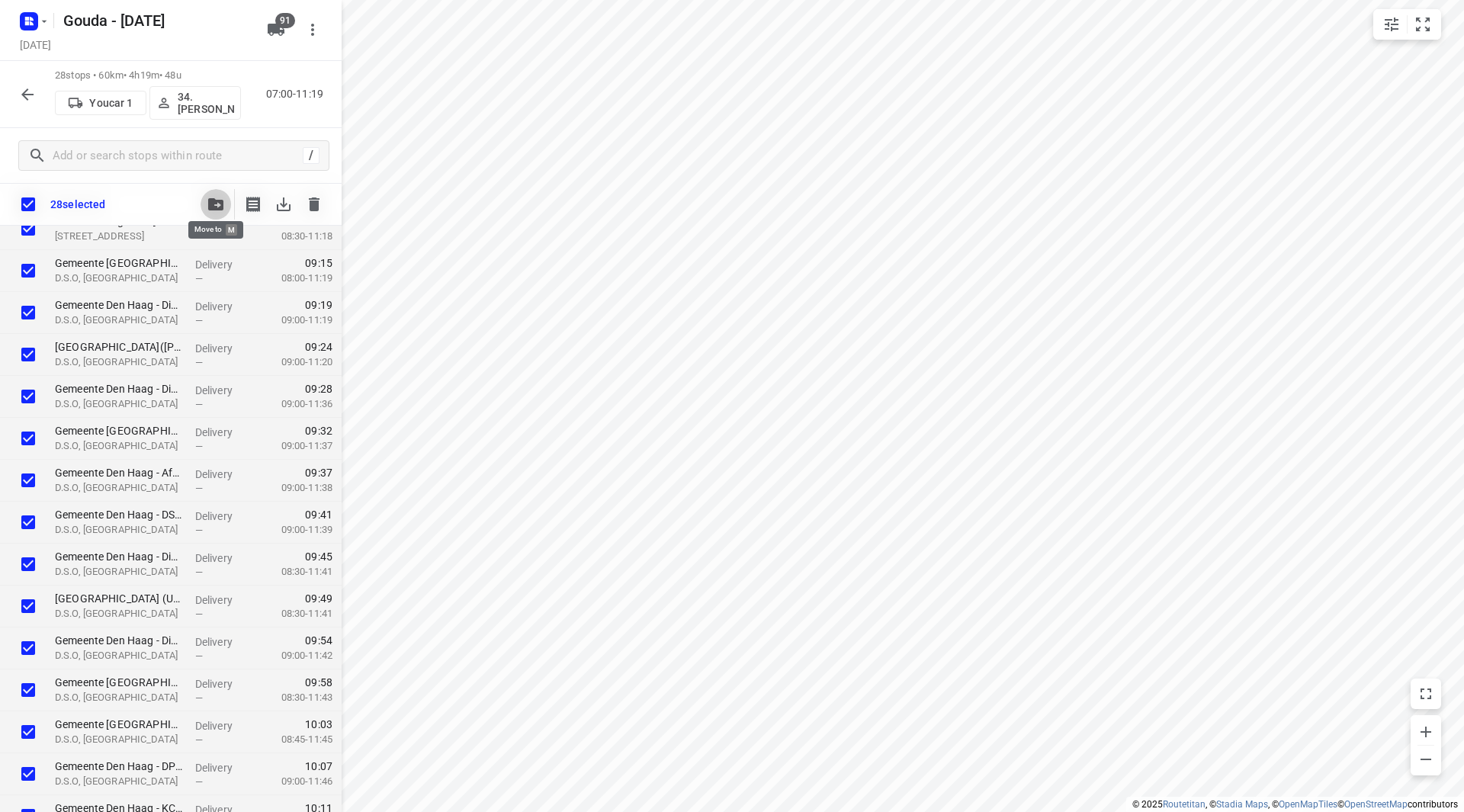
click at [218, 200] on icon "button" at bounding box center [215, 204] width 15 height 13
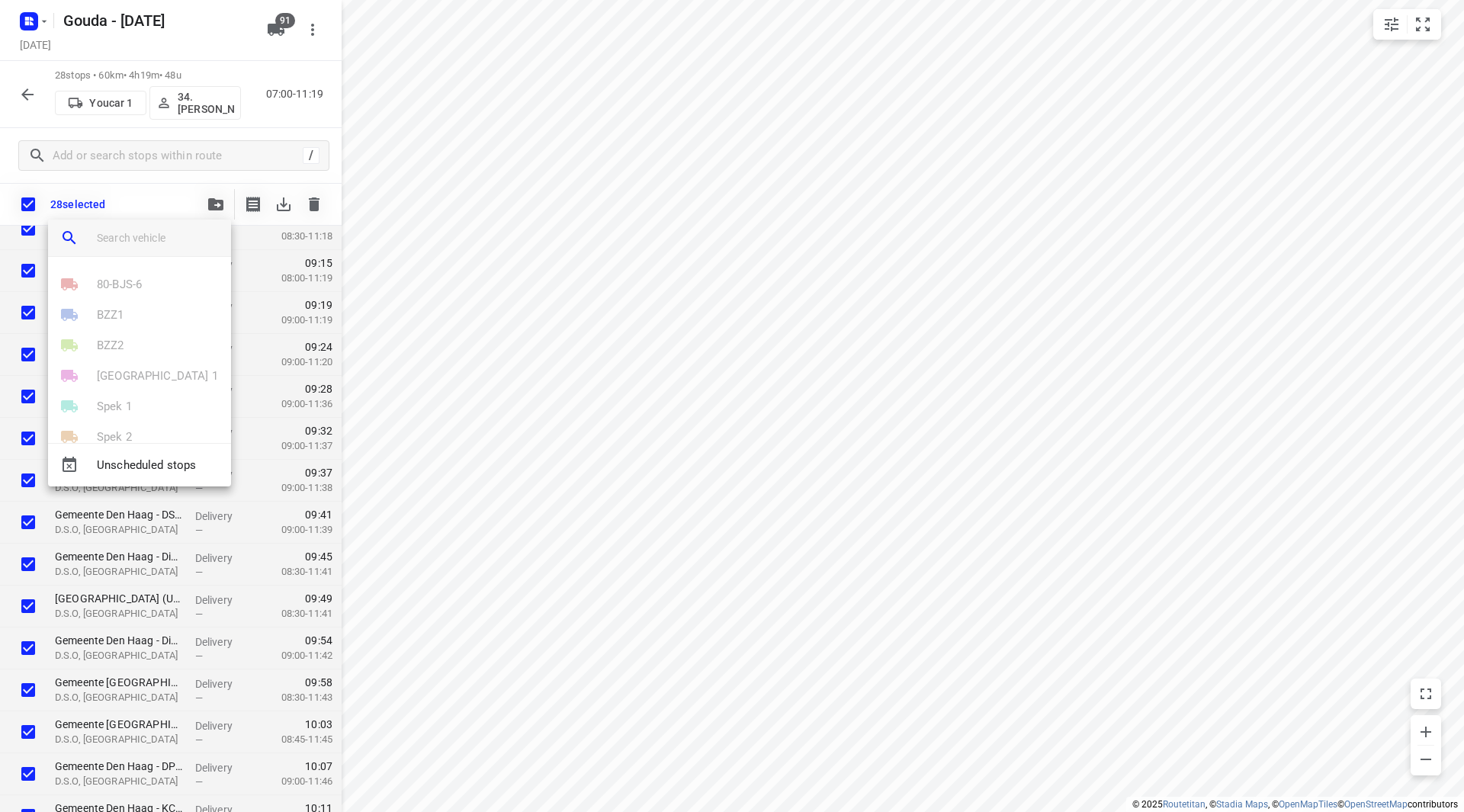
click at [162, 229] on input "search vehicle" at bounding box center [157, 237] width 122 height 23
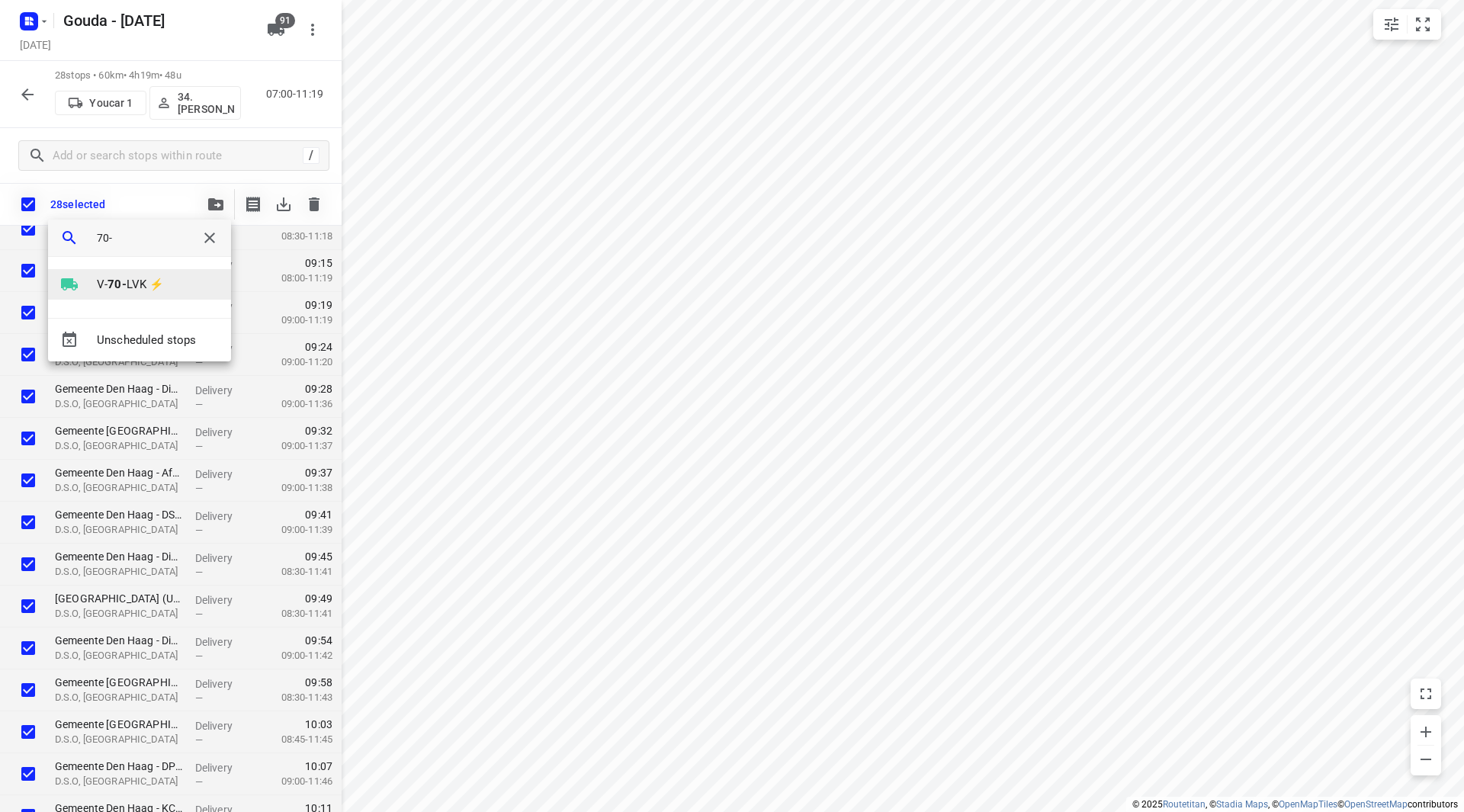
type input "70-"
click at [100, 278] on p "V- 70- LVK ⚡" at bounding box center [130, 284] width 67 height 17
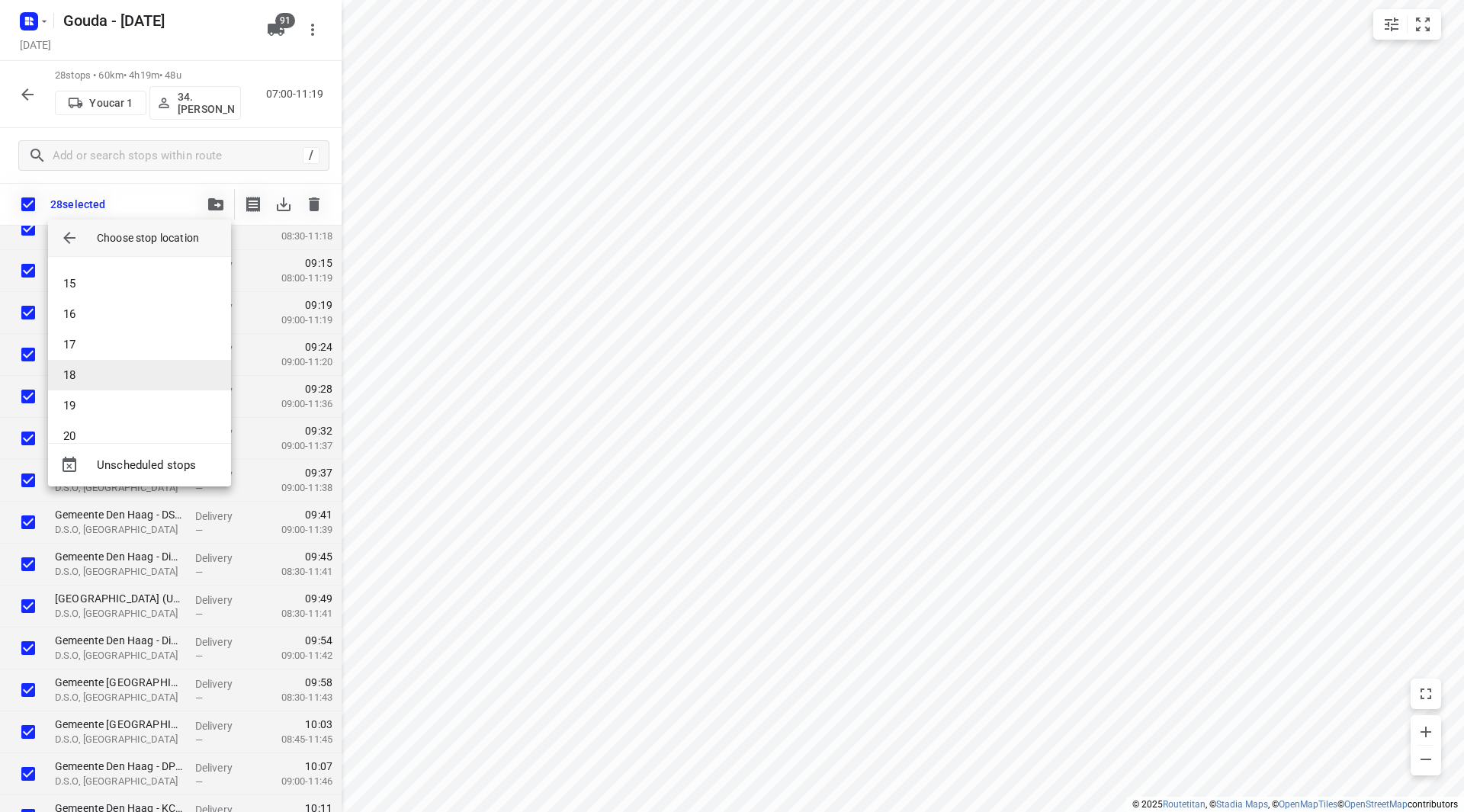
scroll to position [457, 0]
click at [93, 300] on li "17" at bounding box center [139, 309] width 183 height 31
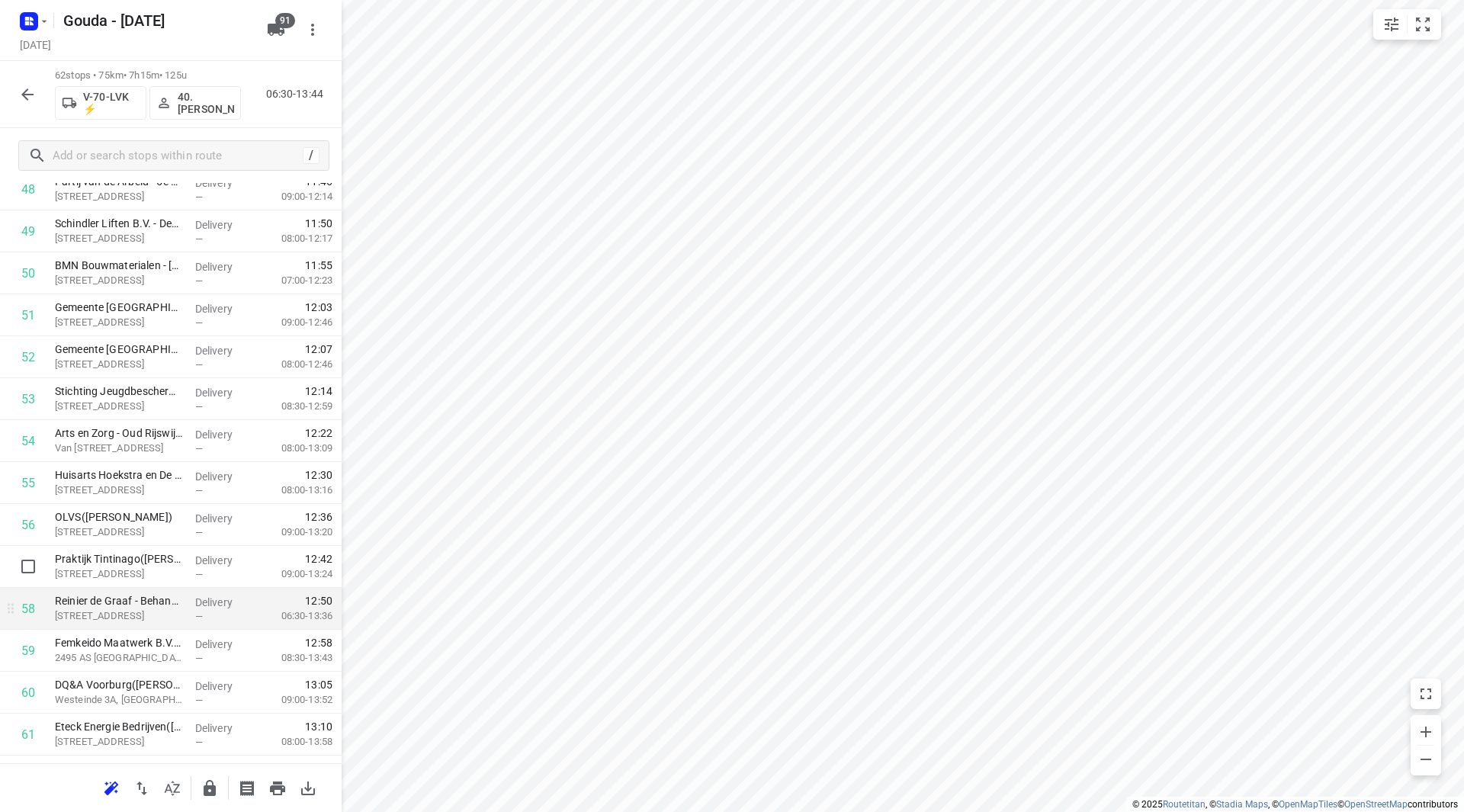
scroll to position [2181, 0]
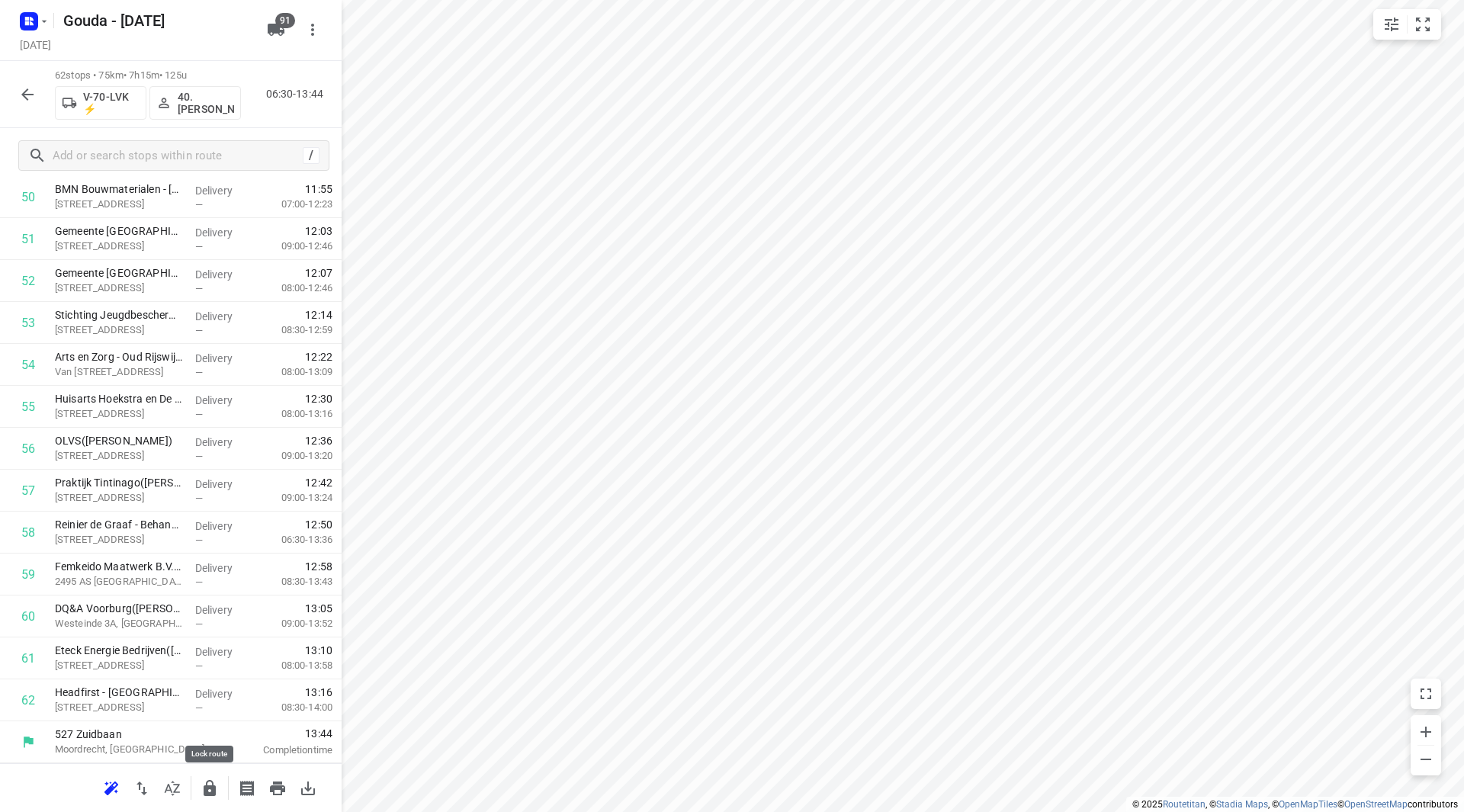
click at [199, 788] on button "button" at bounding box center [210, 788] width 31 height 31
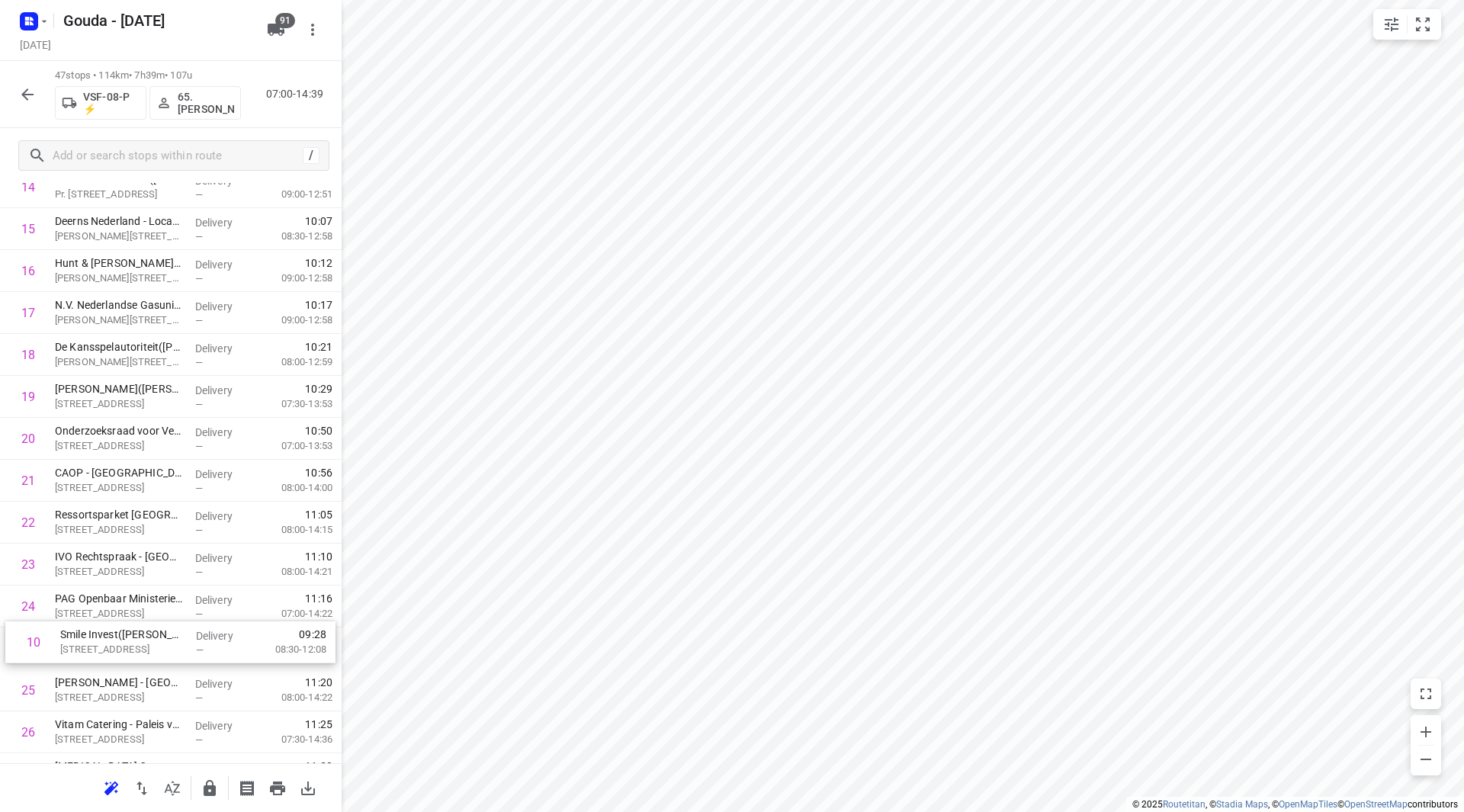
scroll to position [641, 0]
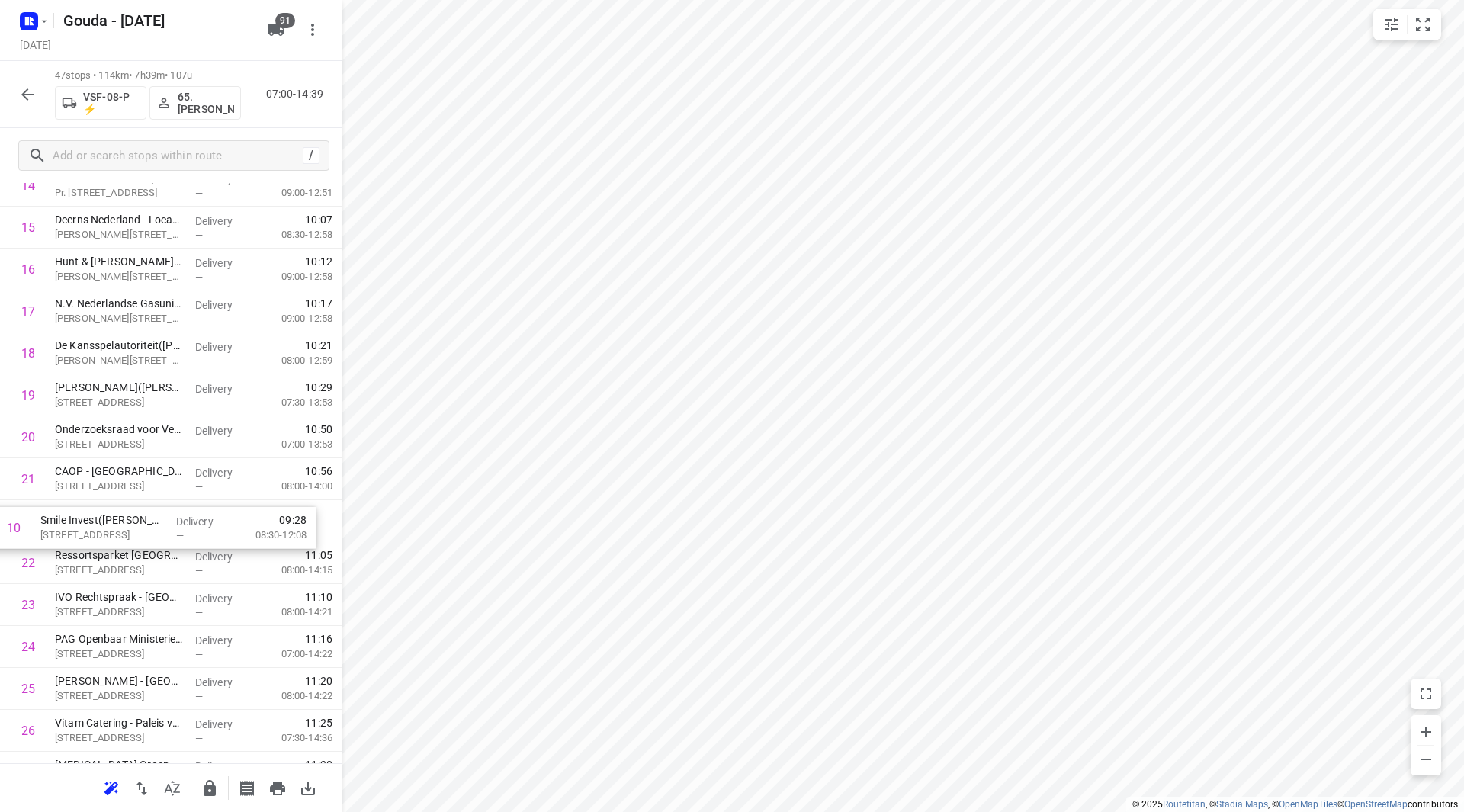
drag, startPoint x: 156, startPoint y: 390, endPoint x: 143, endPoint y: 529, distance: 139.6
click at [143, 529] on div "1 Doc-Direkt Den Haag - Wilhelmina van Pruisenweg(Chandra Gangaram Panday-Manni…" at bounding box center [170, 646] width 342 height 1970
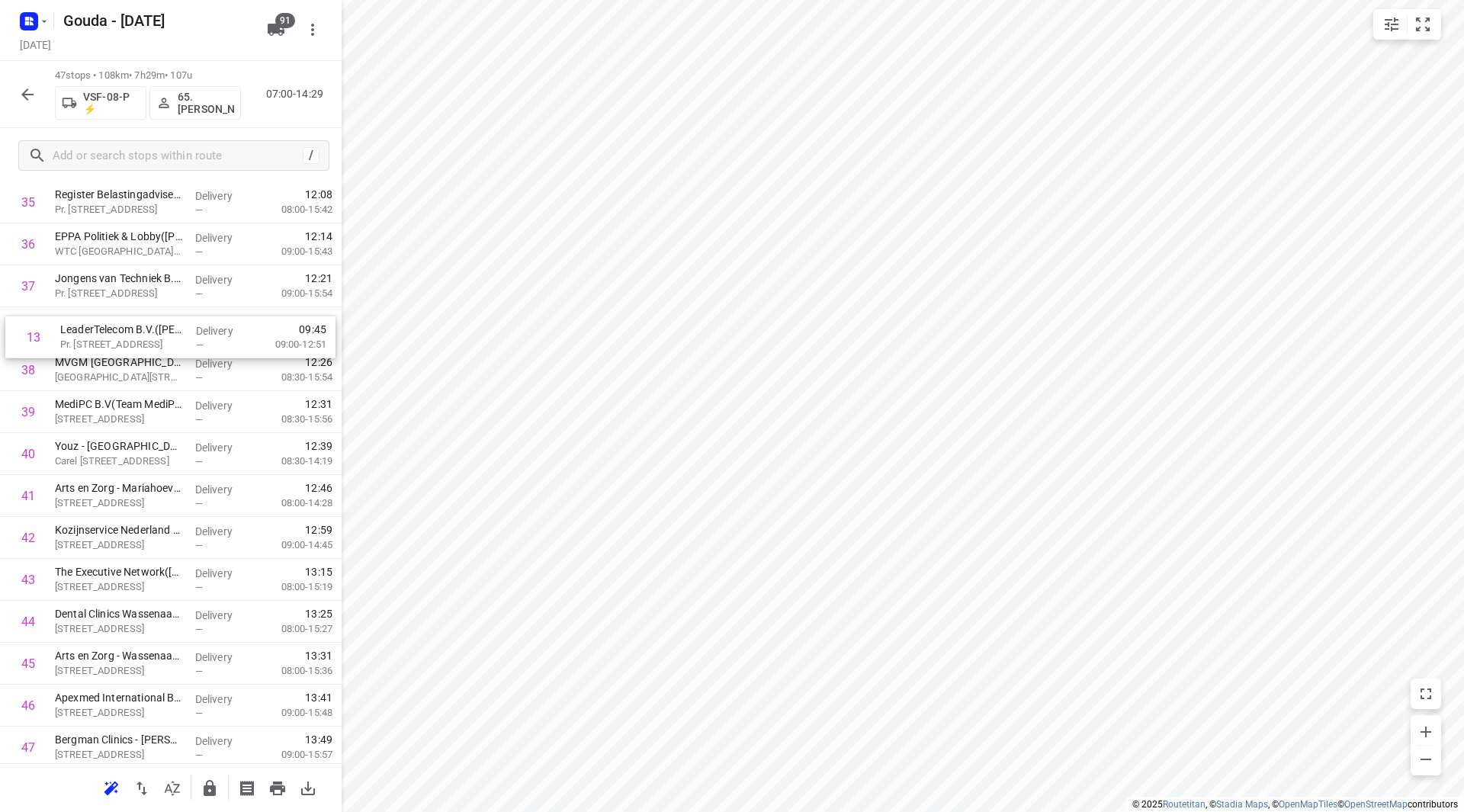
scroll to position [1505, 0]
drag, startPoint x: 97, startPoint y: 493, endPoint x: 104, endPoint y: 341, distance: 152.2
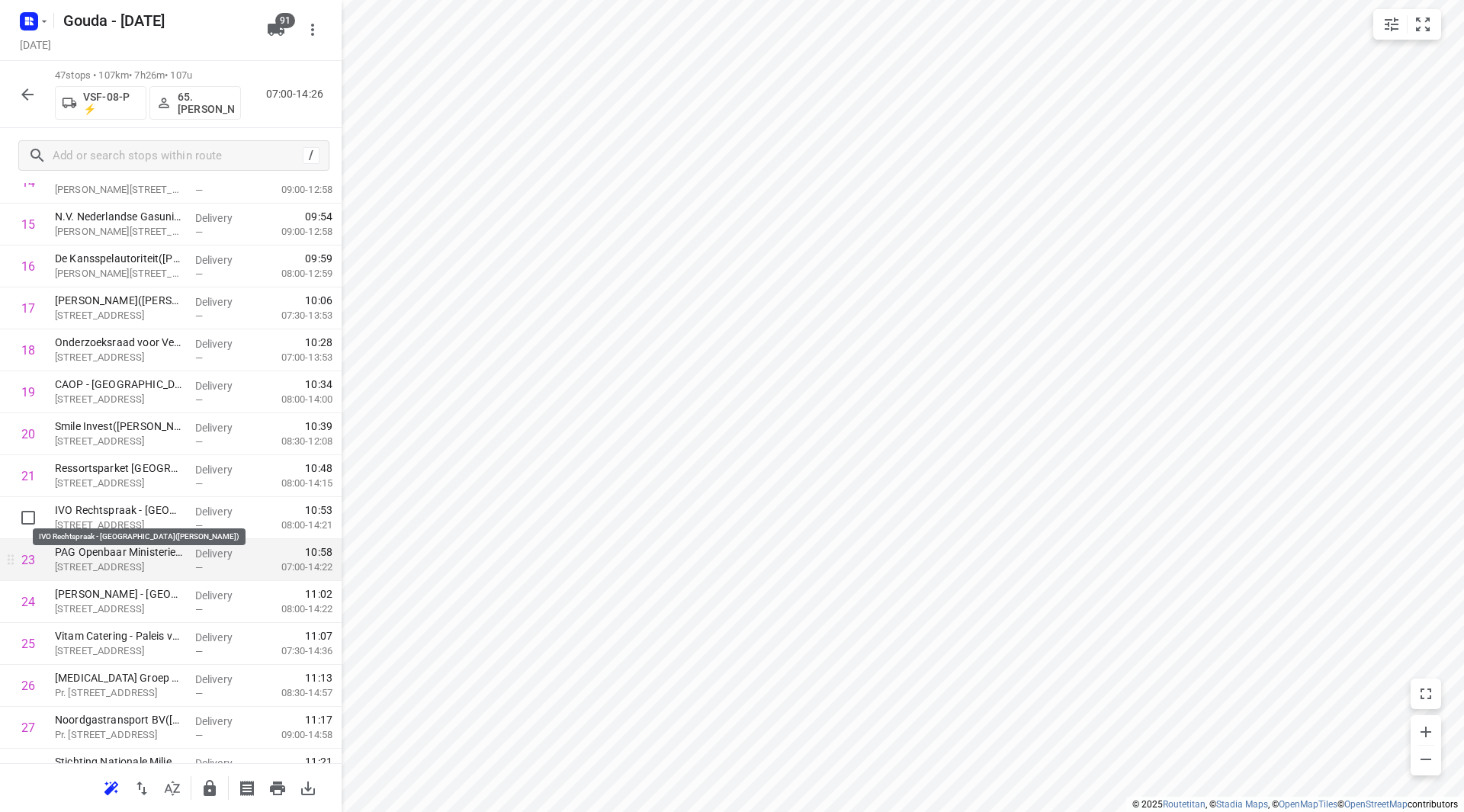
scroll to position [714, 0]
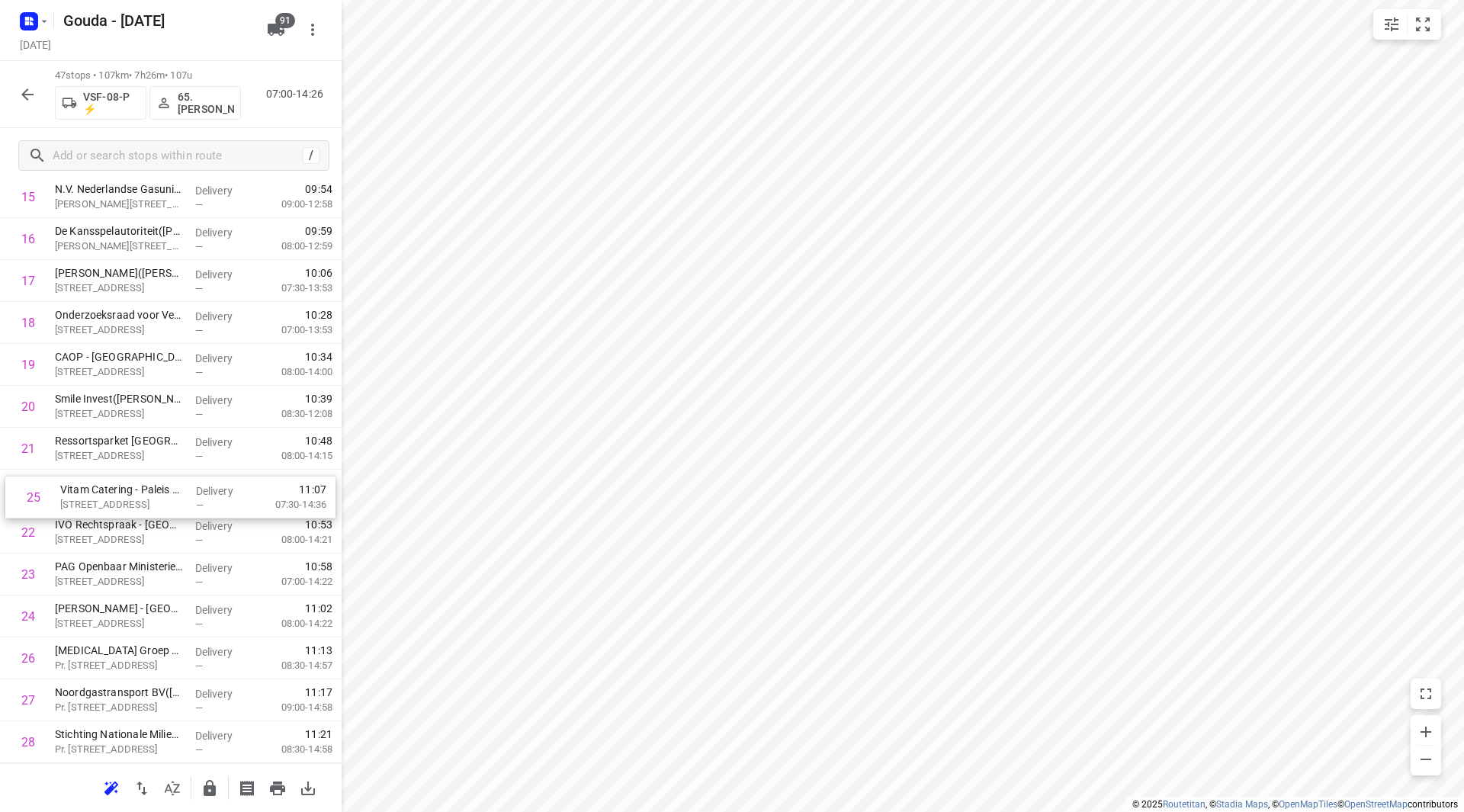
drag, startPoint x: 133, startPoint y: 561, endPoint x: 154, endPoint y: 489, distance: 75.0
click at [137, 488] on div "1 Doc-Direkt Den Haag - Wilhelmina van Pruisenweg(Chandra Gangaram Panday-Manni…" at bounding box center [170, 574] width 342 height 1970
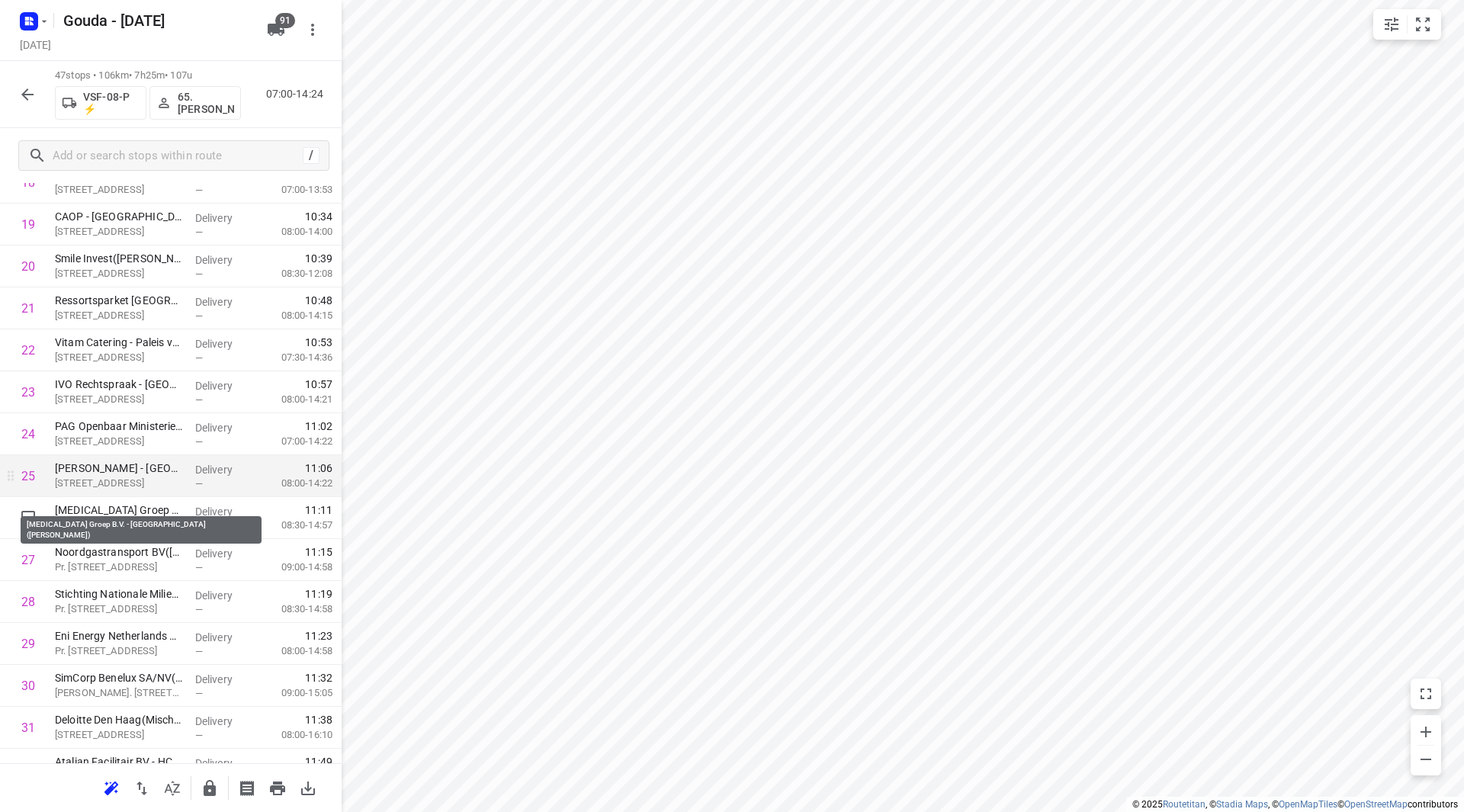
scroll to position [866, 0]
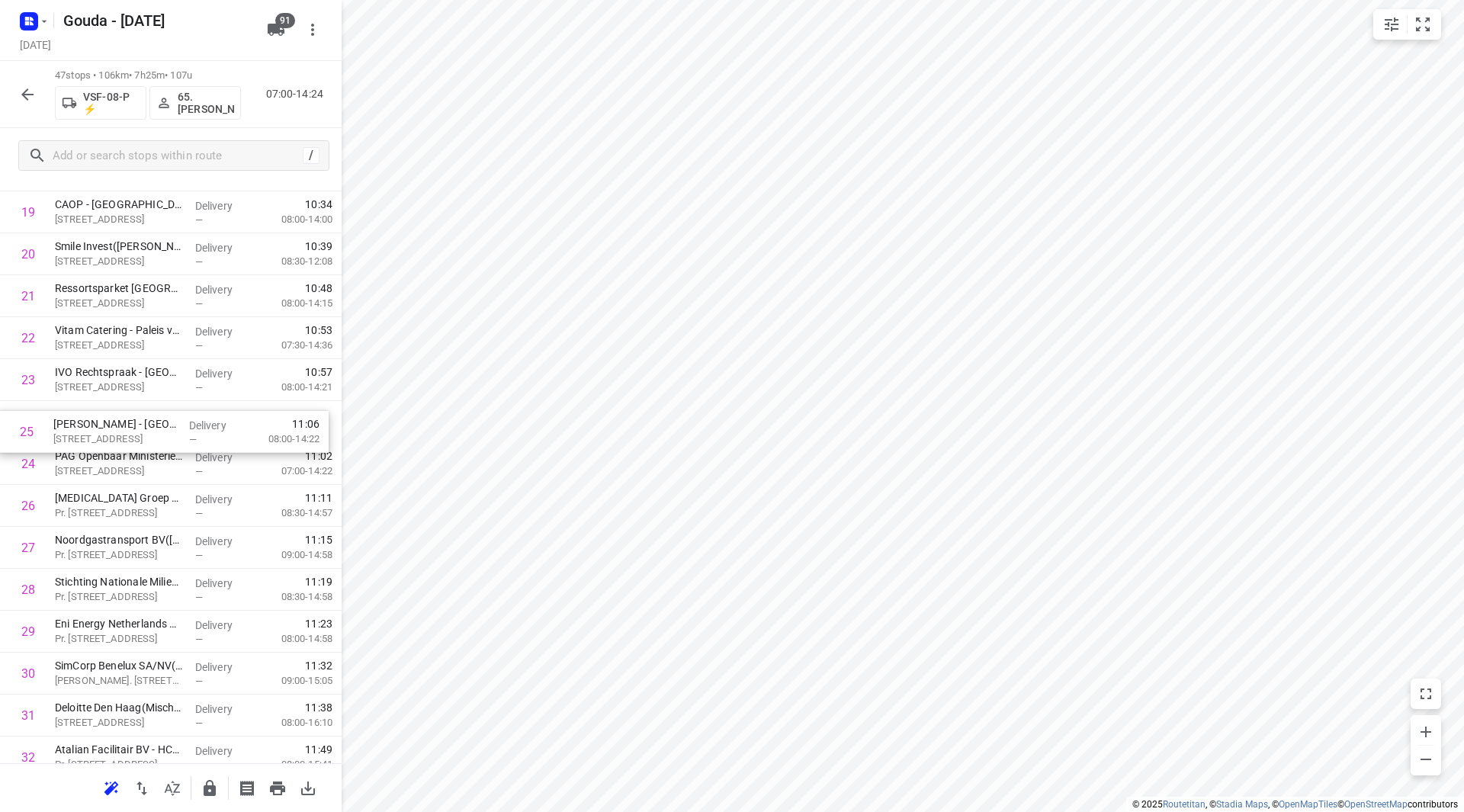
drag, startPoint x: 154, startPoint y: 467, endPoint x: 152, endPoint y: 430, distance: 37.1
click at [152, 430] on div "1 Doc-Direkt Den Haag - Wilhelmina van Pruisenweg(Chandra Gangaram Panday-Manni…" at bounding box center [170, 422] width 342 height 1970
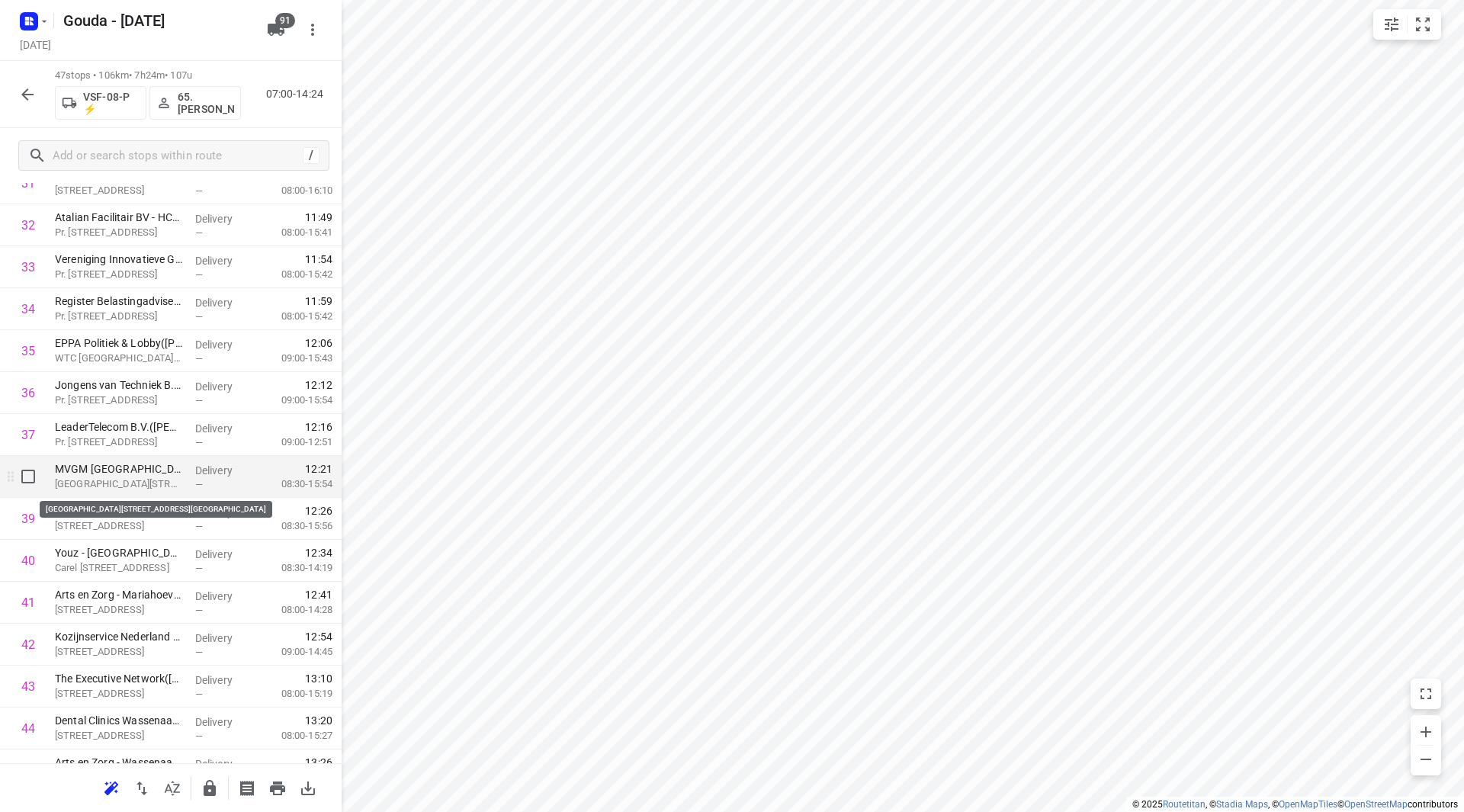
scroll to position [1399, 0]
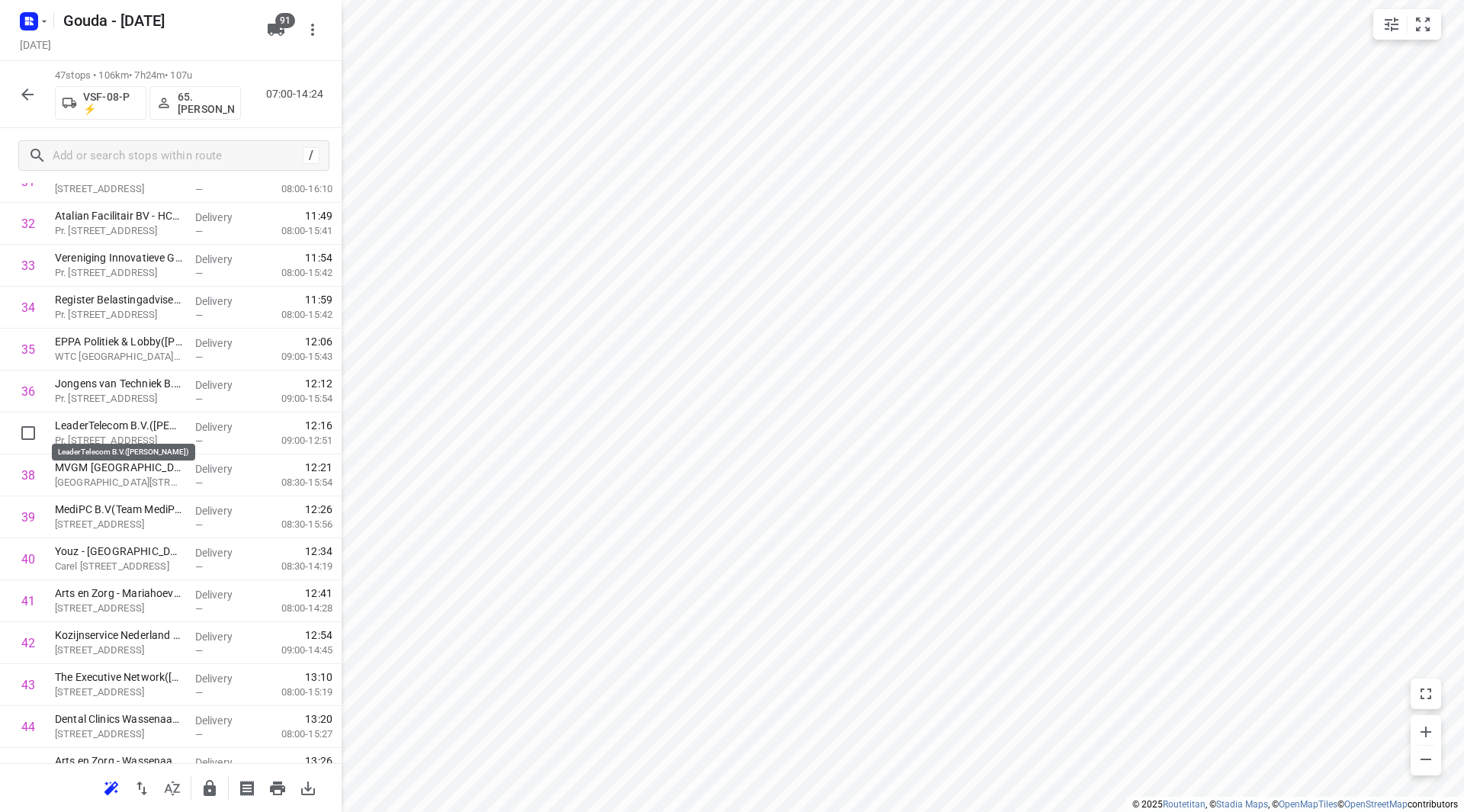
drag, startPoint x: 167, startPoint y: 426, endPoint x: 174, endPoint y: 388, distance: 38.6
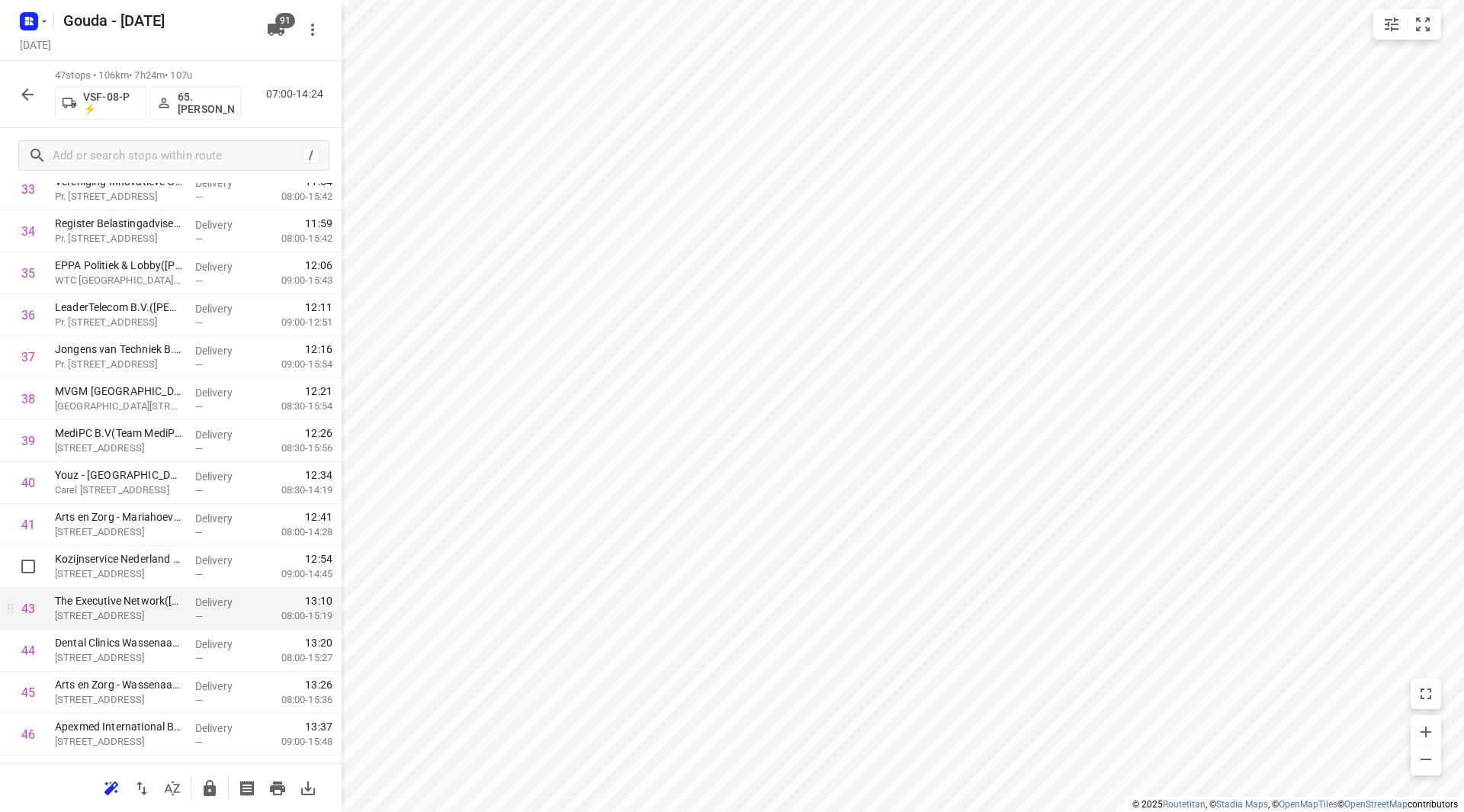
scroll to position [1552, 0]
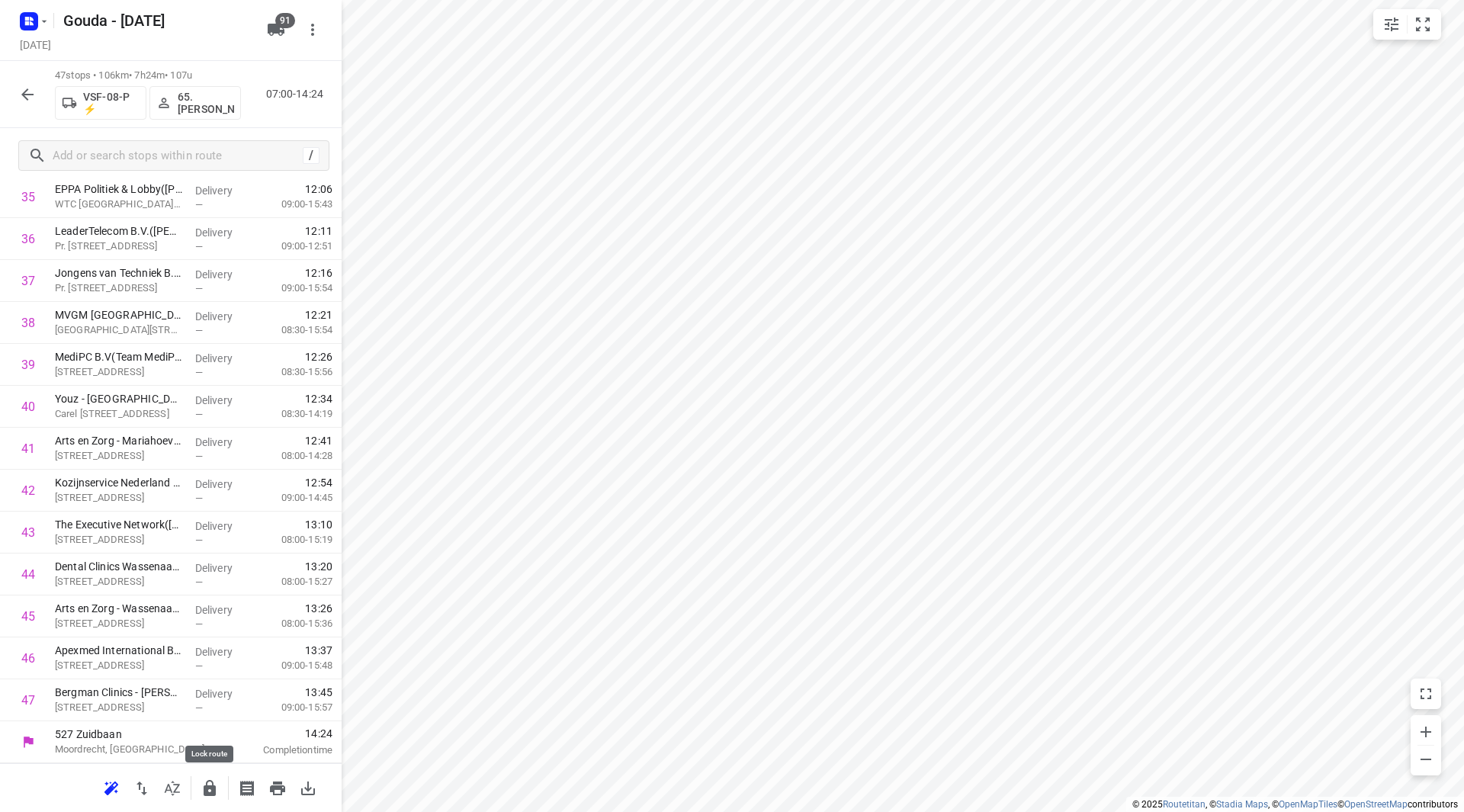
click at [205, 788] on icon "button" at bounding box center [210, 788] width 13 height 16
click at [27, 97] on icon "button" at bounding box center [27, 95] width 13 height 13
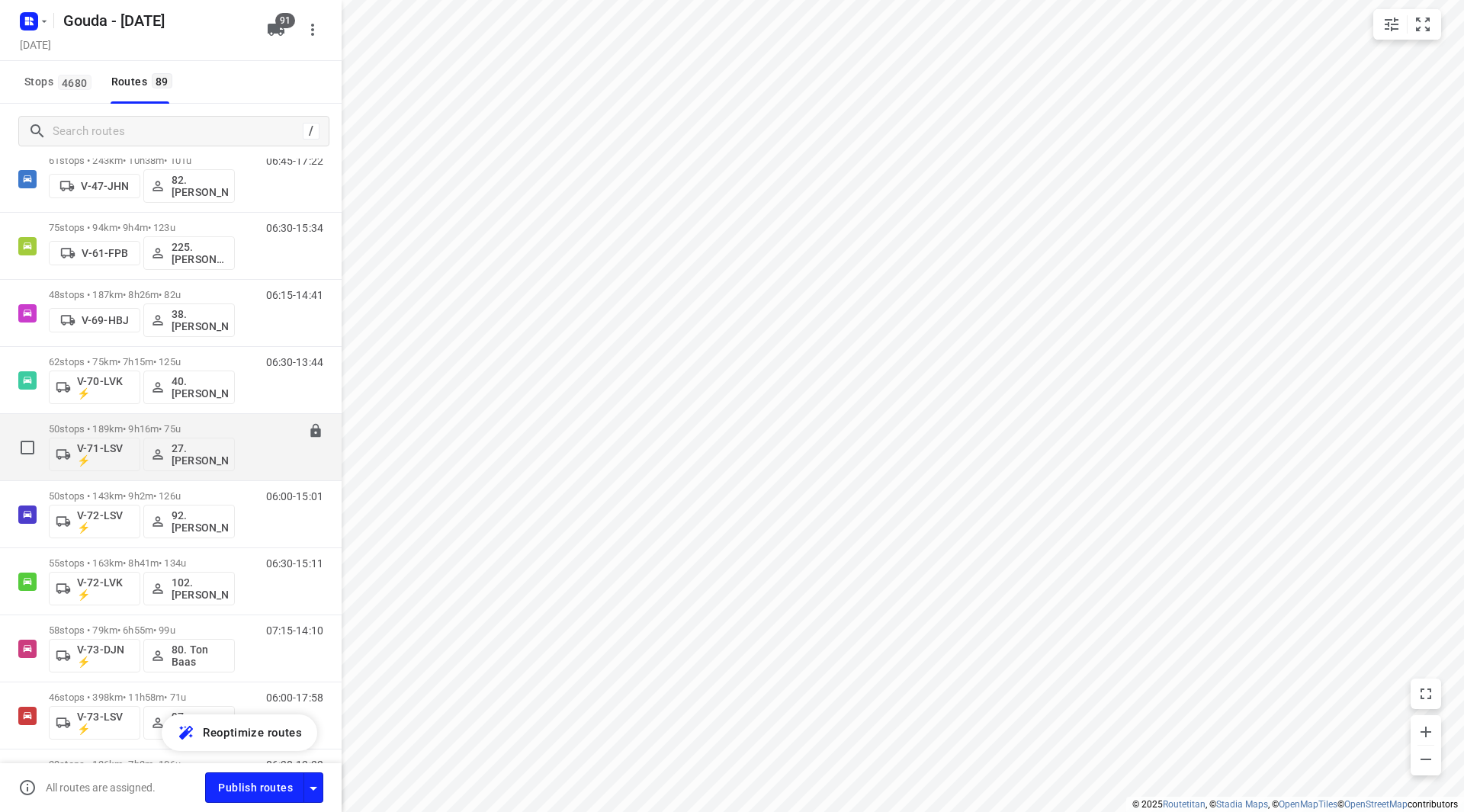
scroll to position [1448, 0]
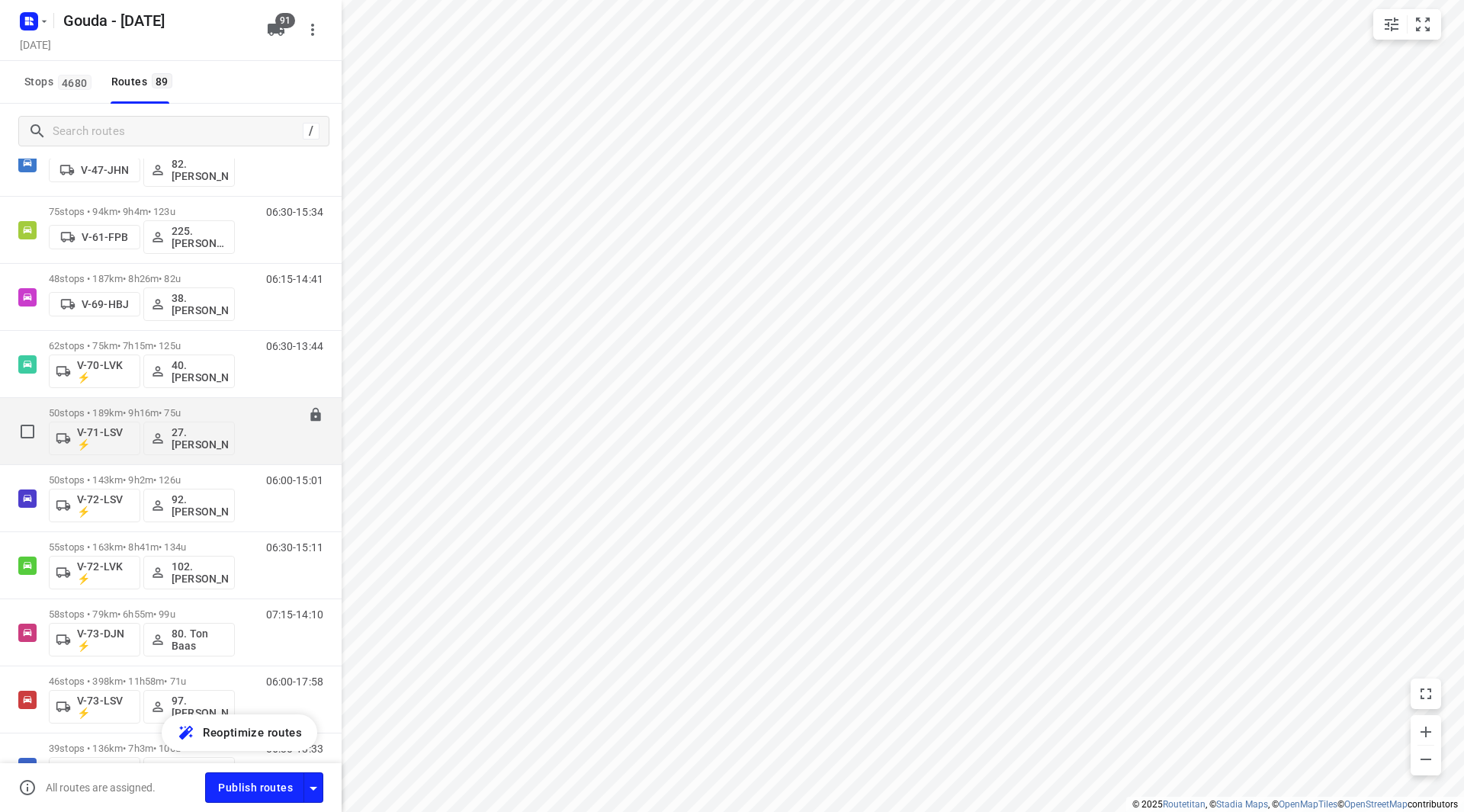
click at [240, 405] on div "50 stops • 189km • 9h16m • 75u V-71-LSV ⚡ 27.Monika Rola 06:00-15:15" at bounding box center [195, 431] width 293 height 64
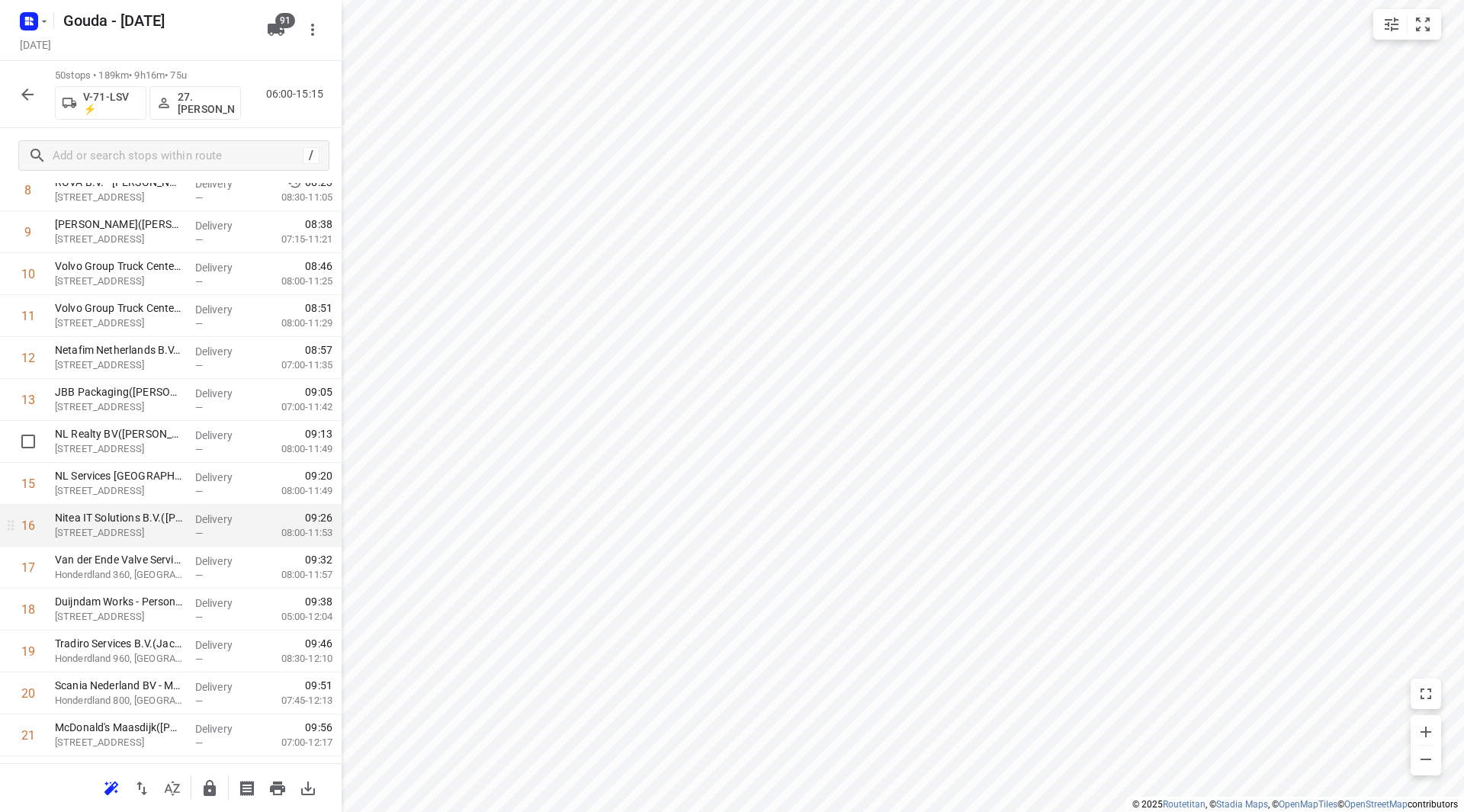
scroll to position [457, 0]
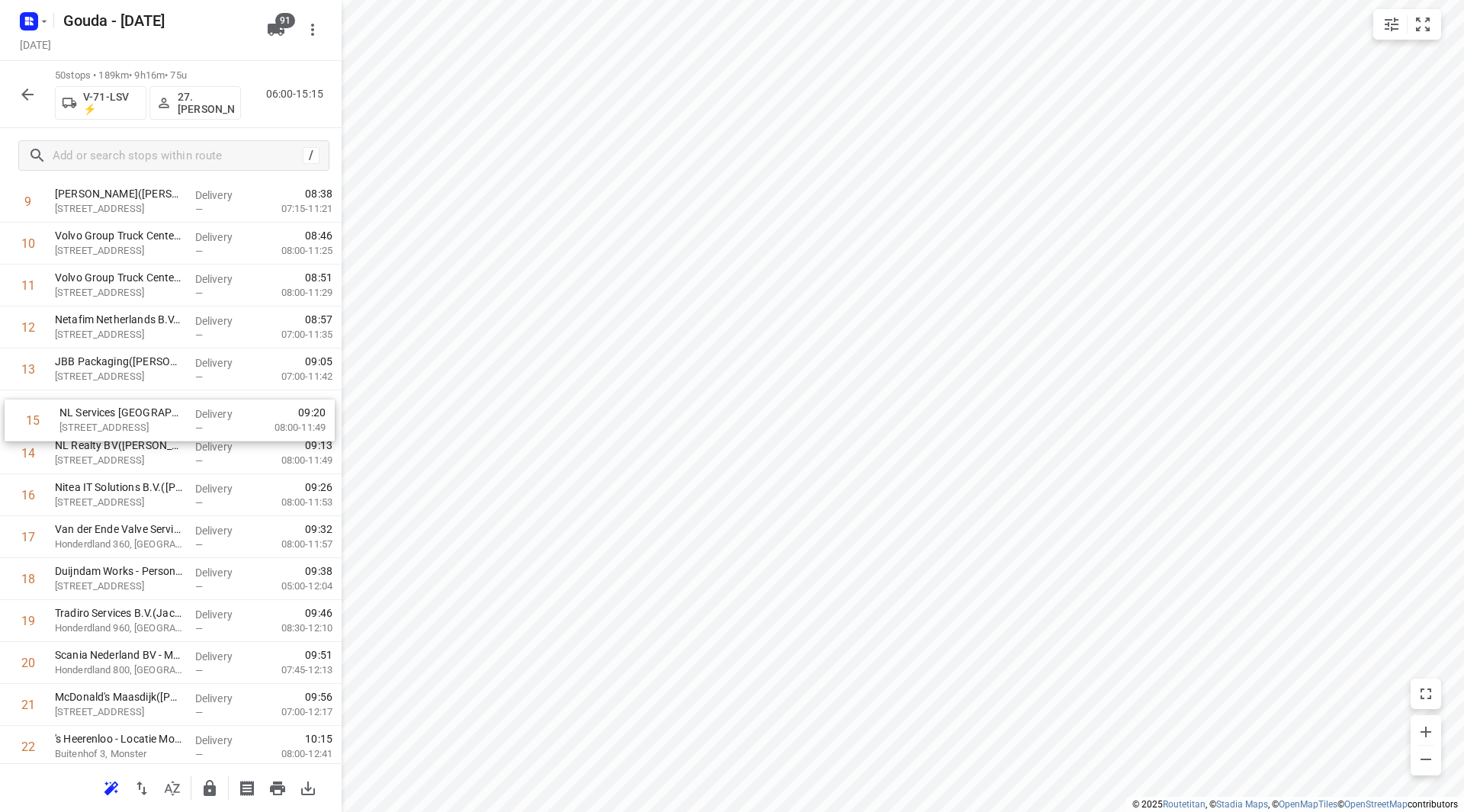
drag, startPoint x: 192, startPoint y: 446, endPoint x: 196, endPoint y: 407, distance: 39.2
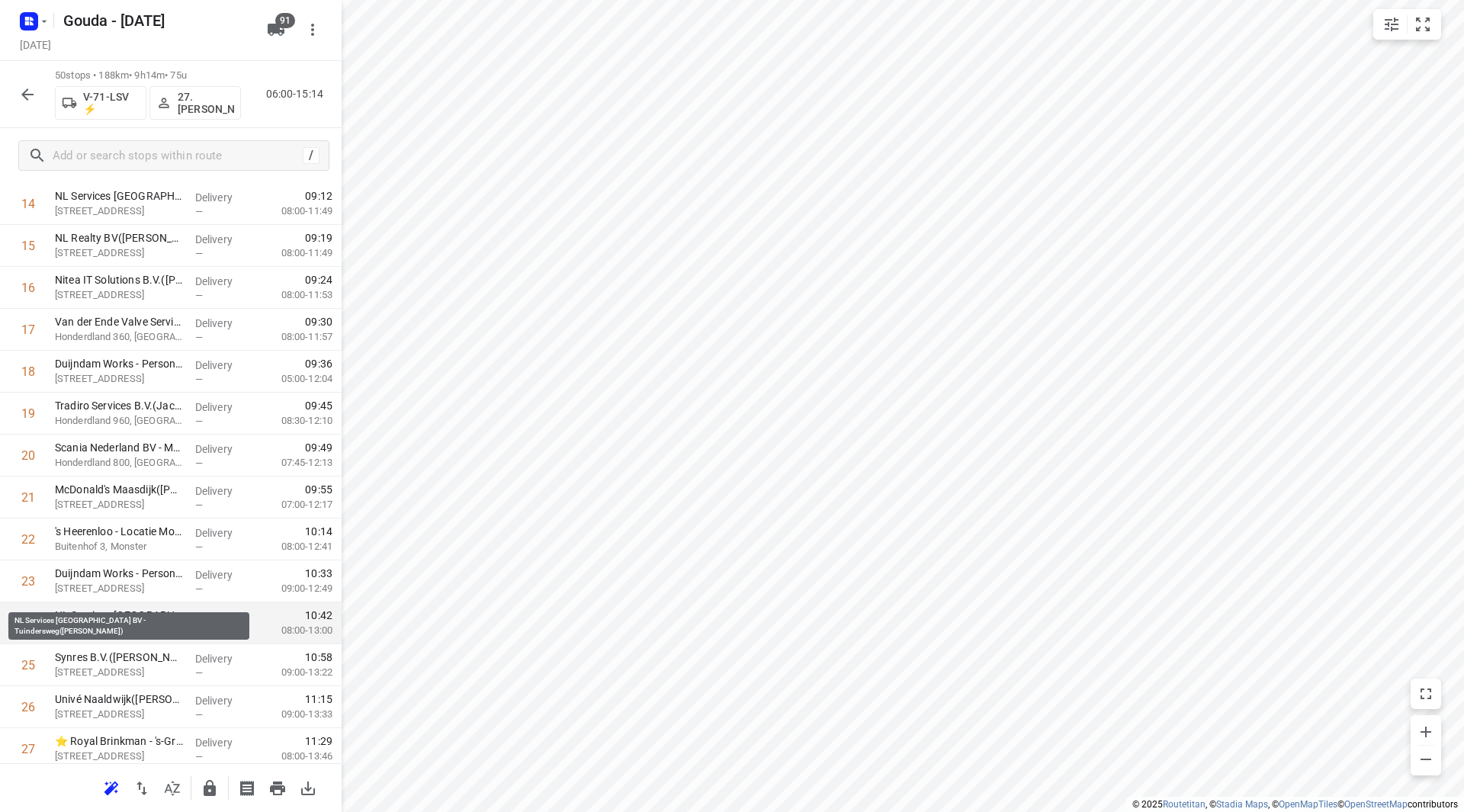
scroll to position [686, 0]
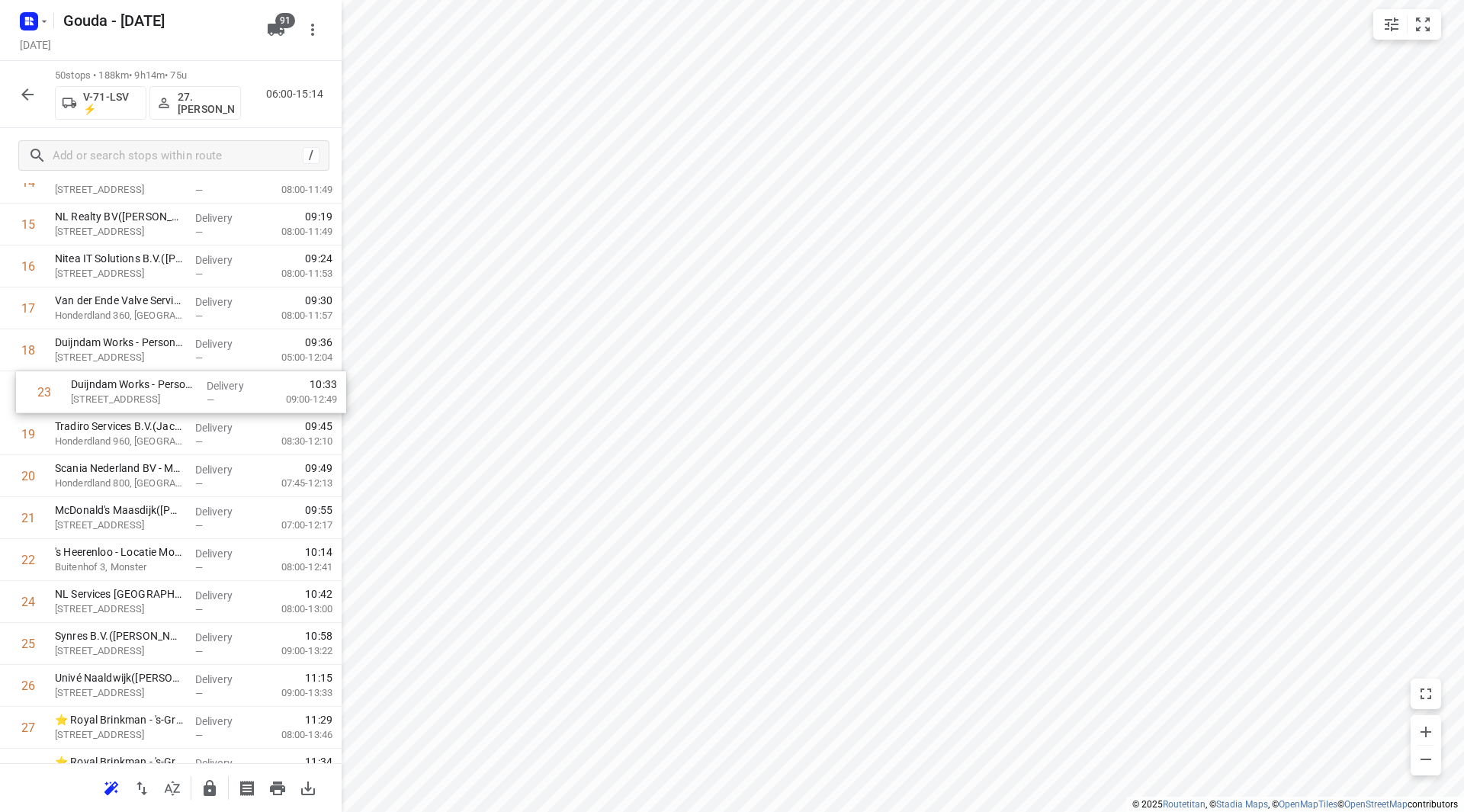
drag, startPoint x: 78, startPoint y: 566, endPoint x: 92, endPoint y: 387, distance: 179.5
click at [92, 387] on div "1 C-Shipping & Logistics b.v.(Dewi de Jong) Buitendijk 11, Maassluis Delivery —…" at bounding box center [170, 664] width 342 height 2096
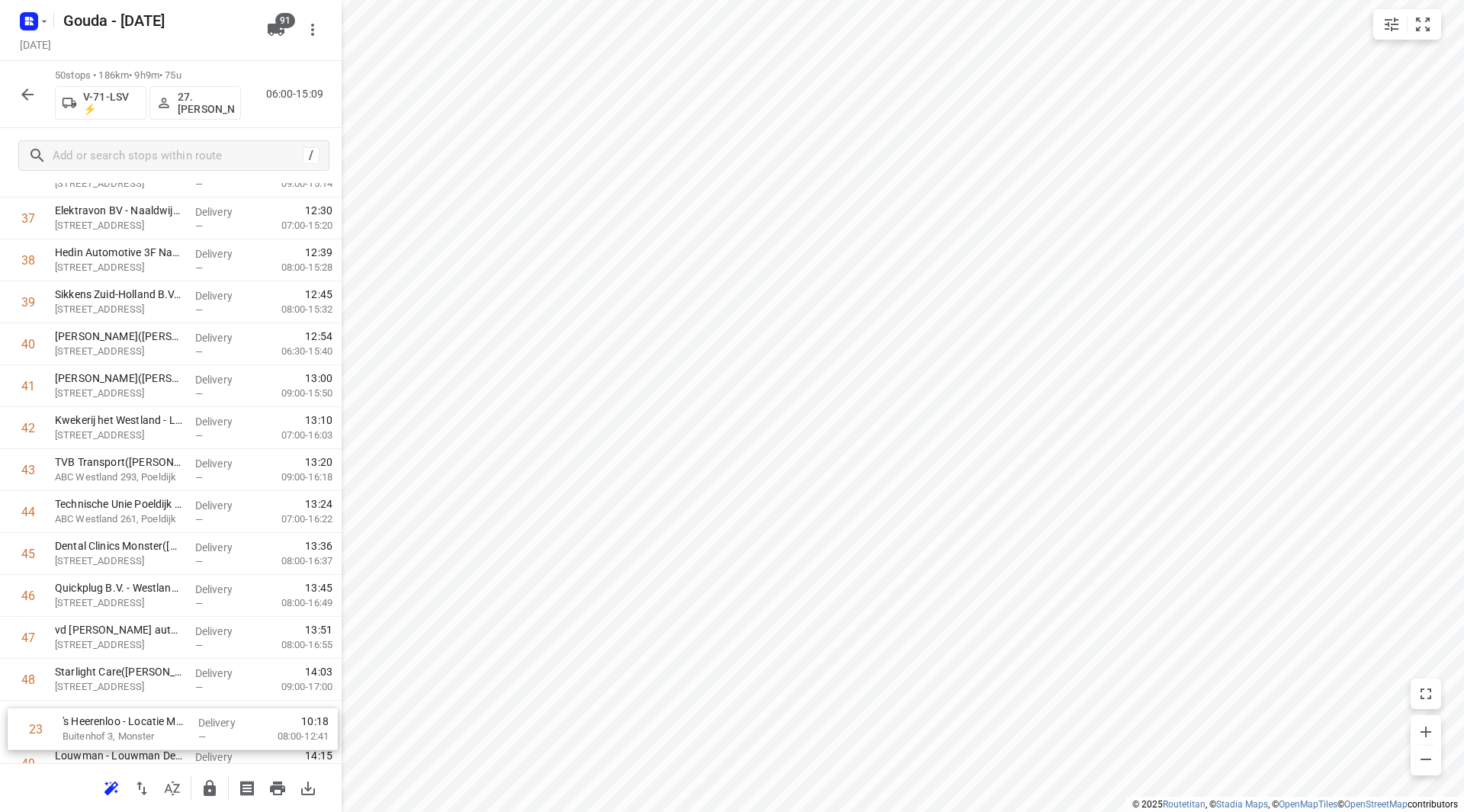
scroll to position [1677, 0]
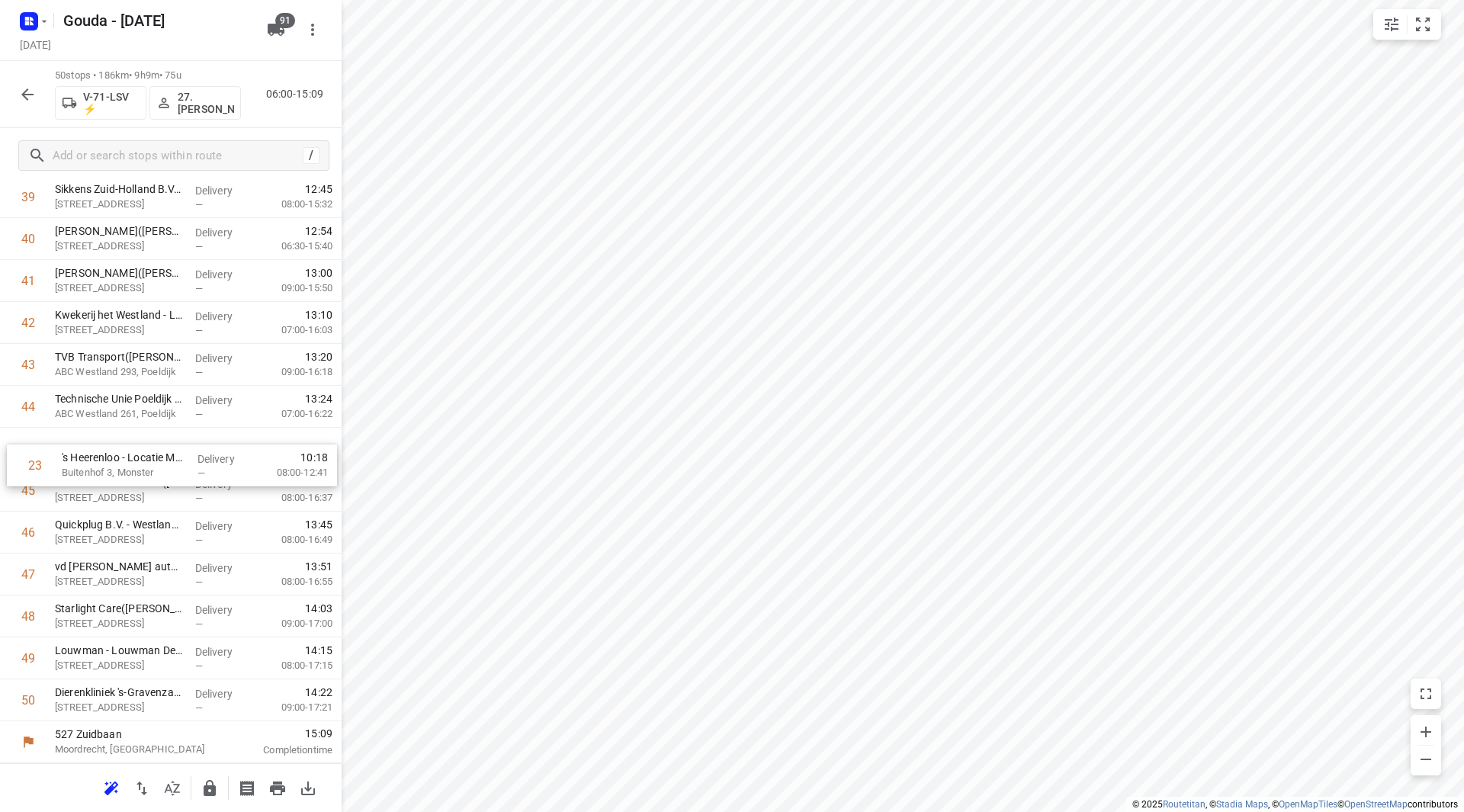
drag, startPoint x: 95, startPoint y: 404, endPoint x: 105, endPoint y: 466, distance: 62.8
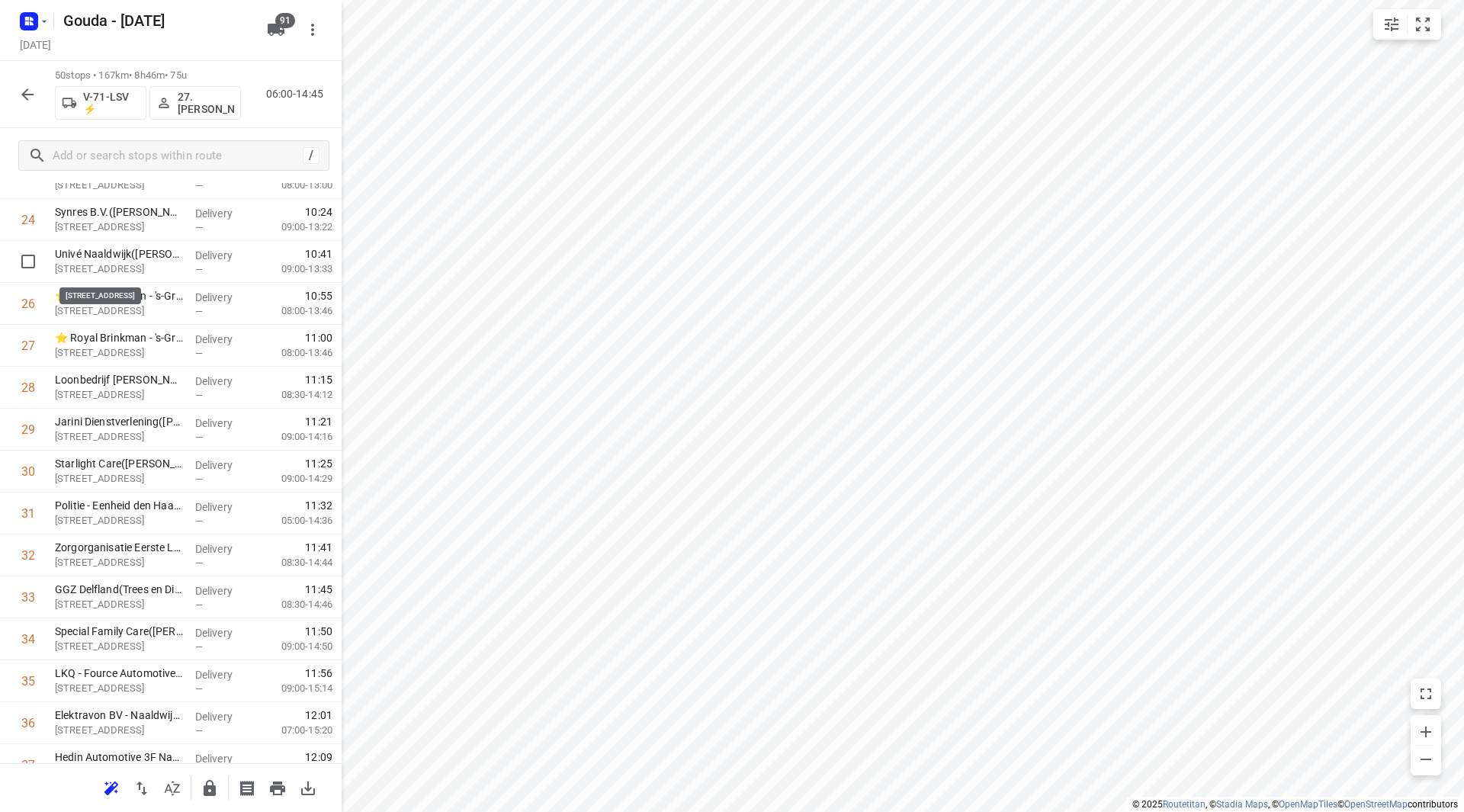
scroll to position [1066, 0]
drag, startPoint x: 130, startPoint y: 266, endPoint x: 123, endPoint y: 522, distance: 256.1
click at [123, 522] on div "1 C-Shipping & Logistics b.v.(Dewi de Jong) Buitendijk 11, Maassluis Delivery —…" at bounding box center [170, 283] width 342 height 2096
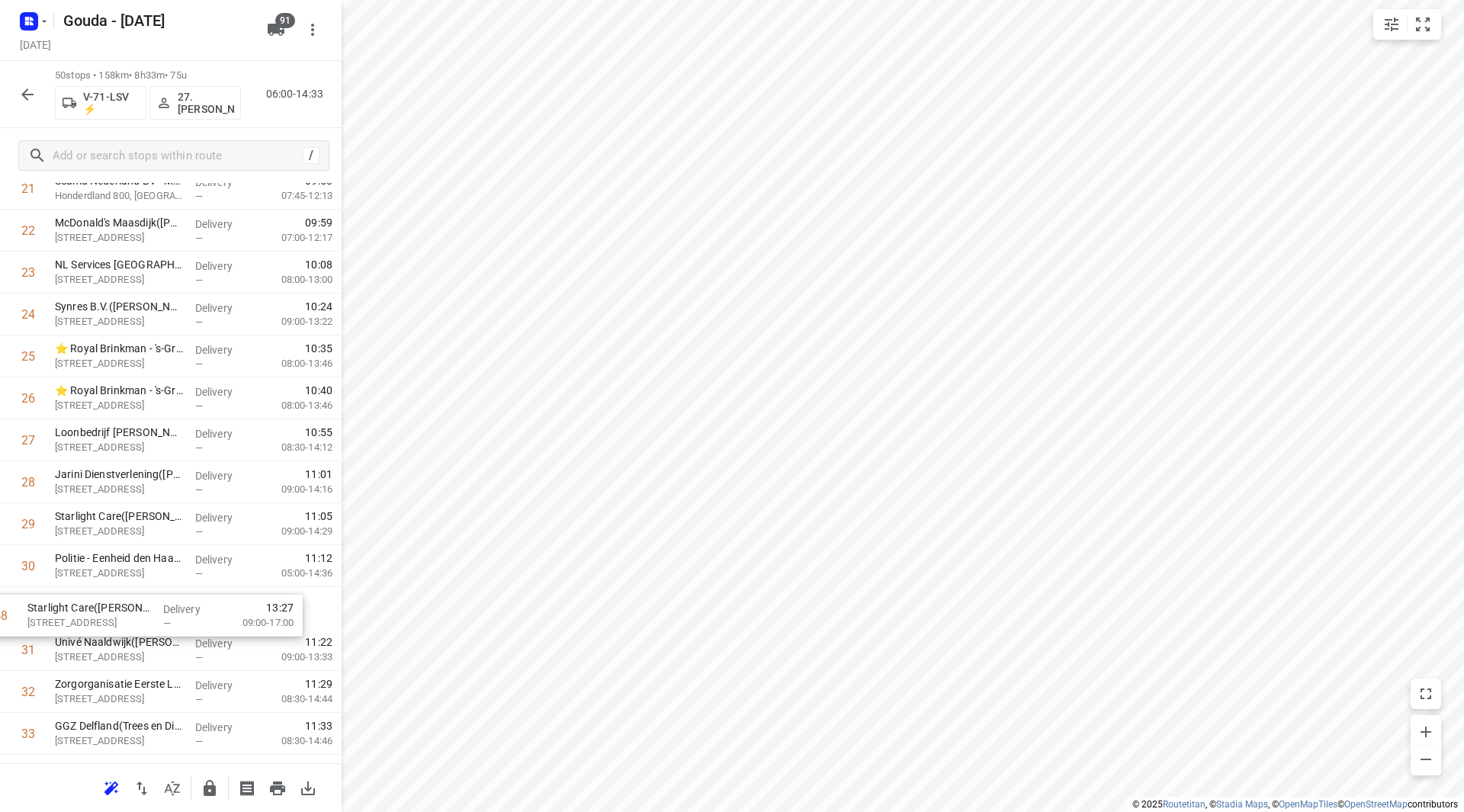
scroll to position [974, 0]
drag, startPoint x: 98, startPoint y: 606, endPoint x: 97, endPoint y: 547, distance: 59.0
click at [91, 543] on div "1 C-Shipping & Logistics b.v.(Dewi de Jong) Buitendijk 11, Maassluis Delivery —…" at bounding box center [170, 377] width 342 height 2096
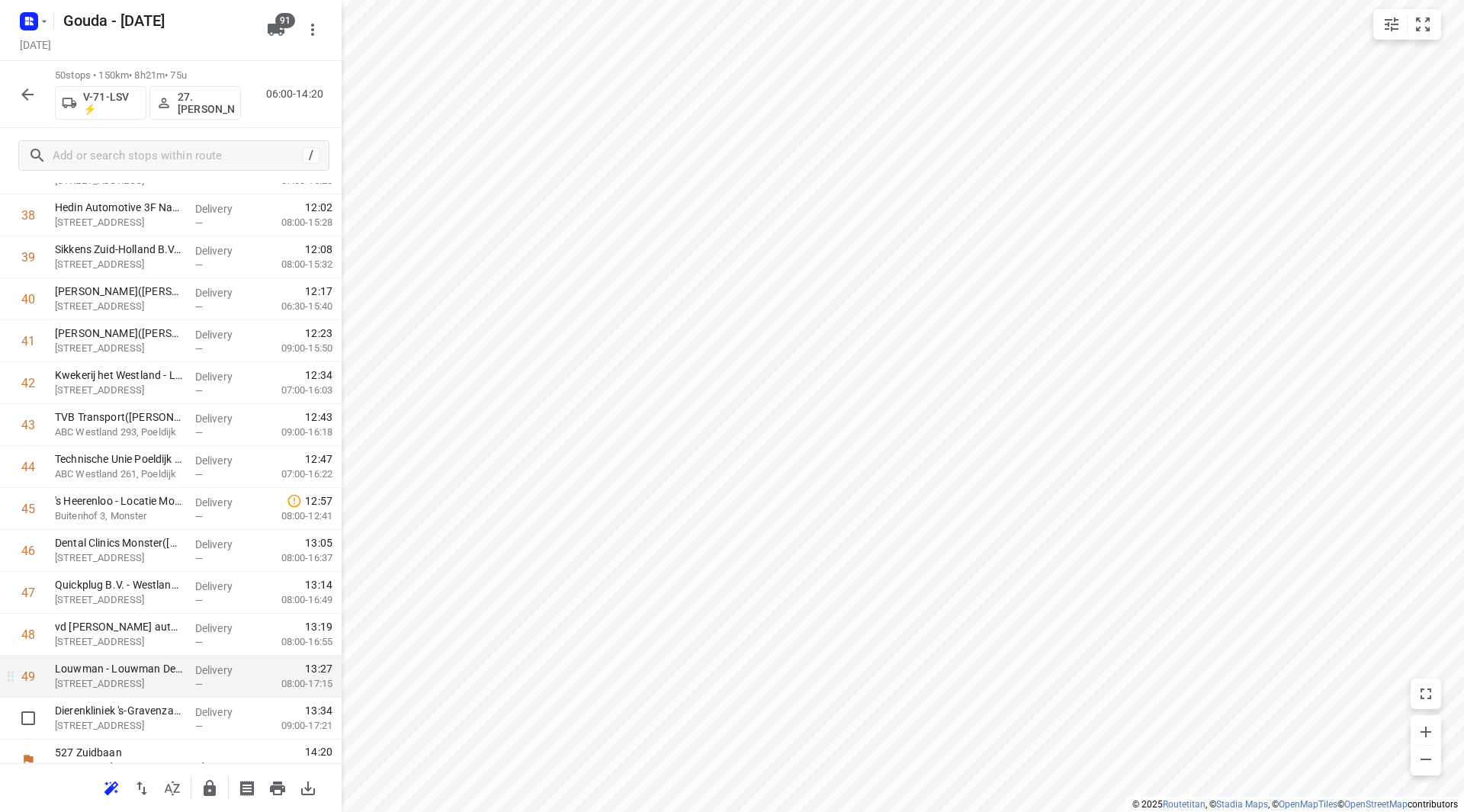
scroll to position [1677, 0]
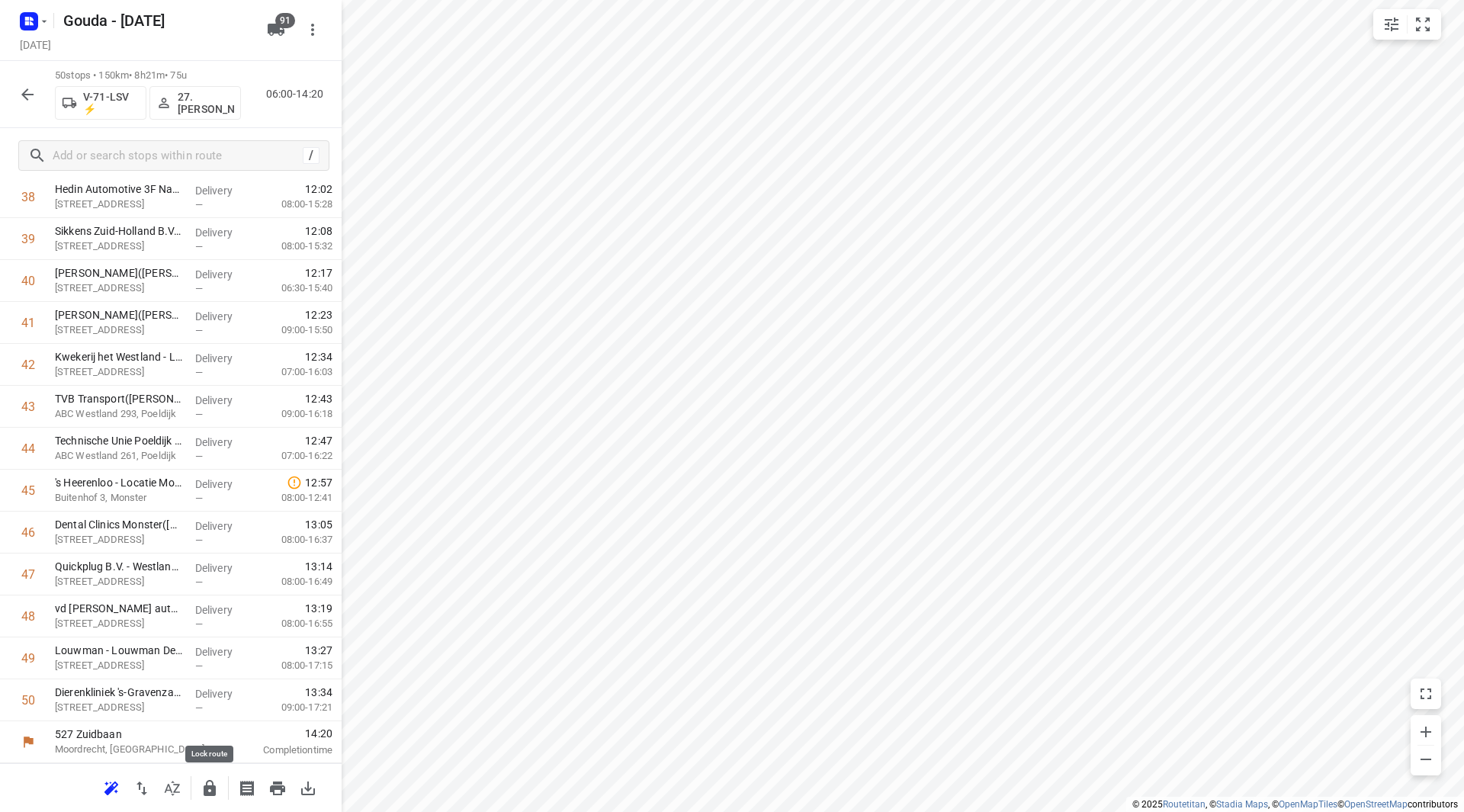
click at [212, 791] on icon "button" at bounding box center [210, 788] width 13 height 16
click at [24, 91] on icon "button" at bounding box center [27, 94] width 18 height 18
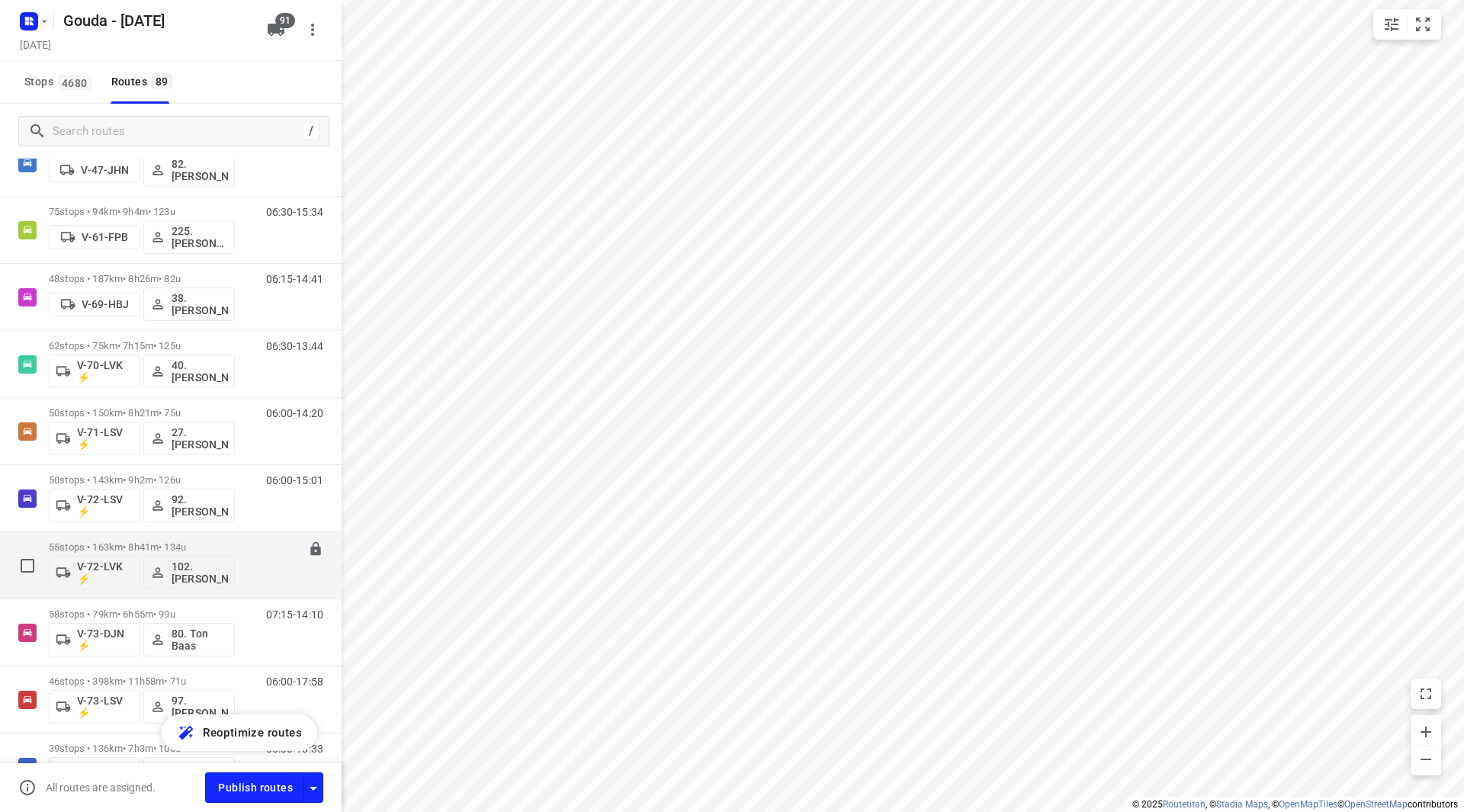
scroll to position [1600, 0]
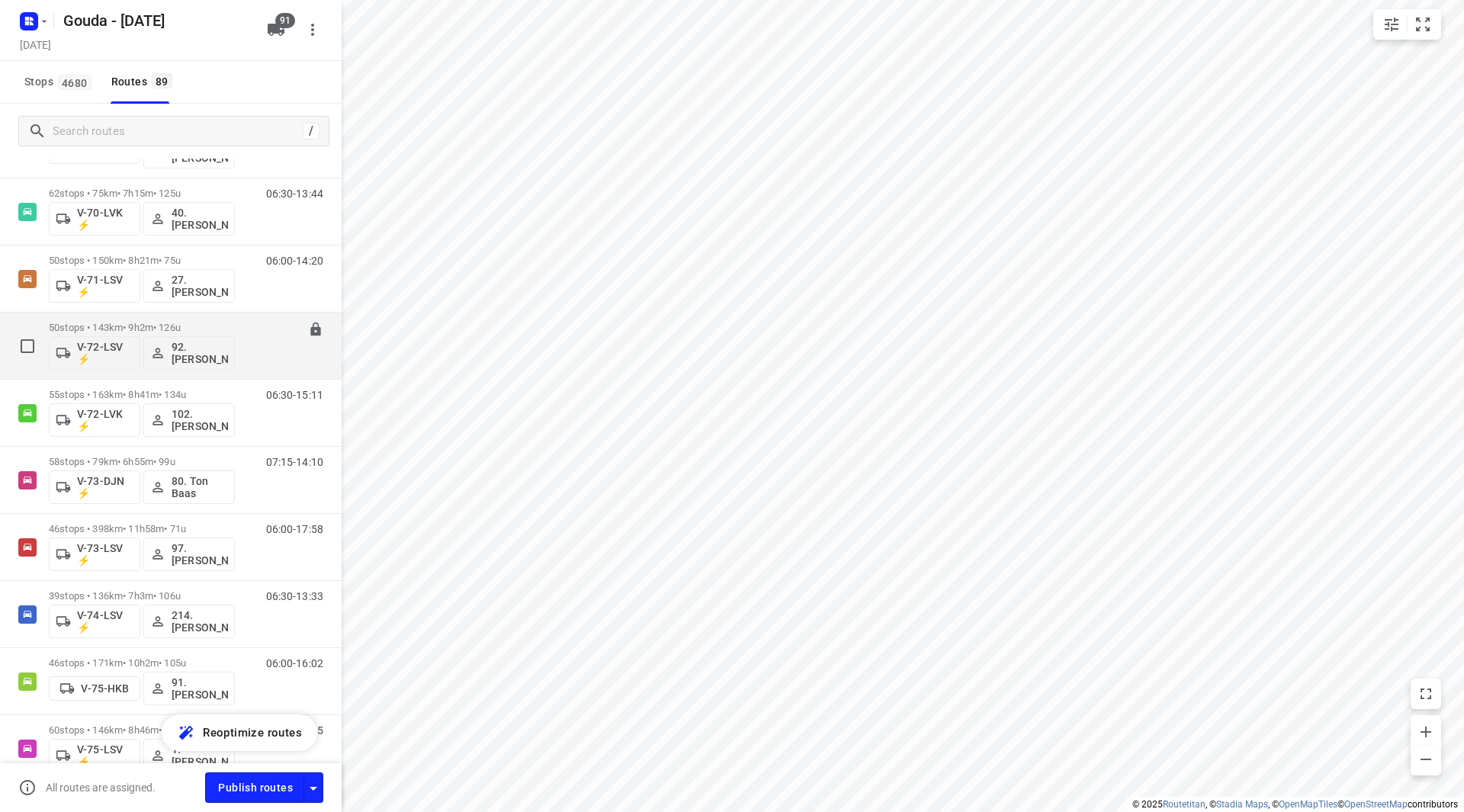
click at [228, 324] on p "50 stops • 143km • 9h2m • 126u" at bounding box center [141, 327] width 186 height 12
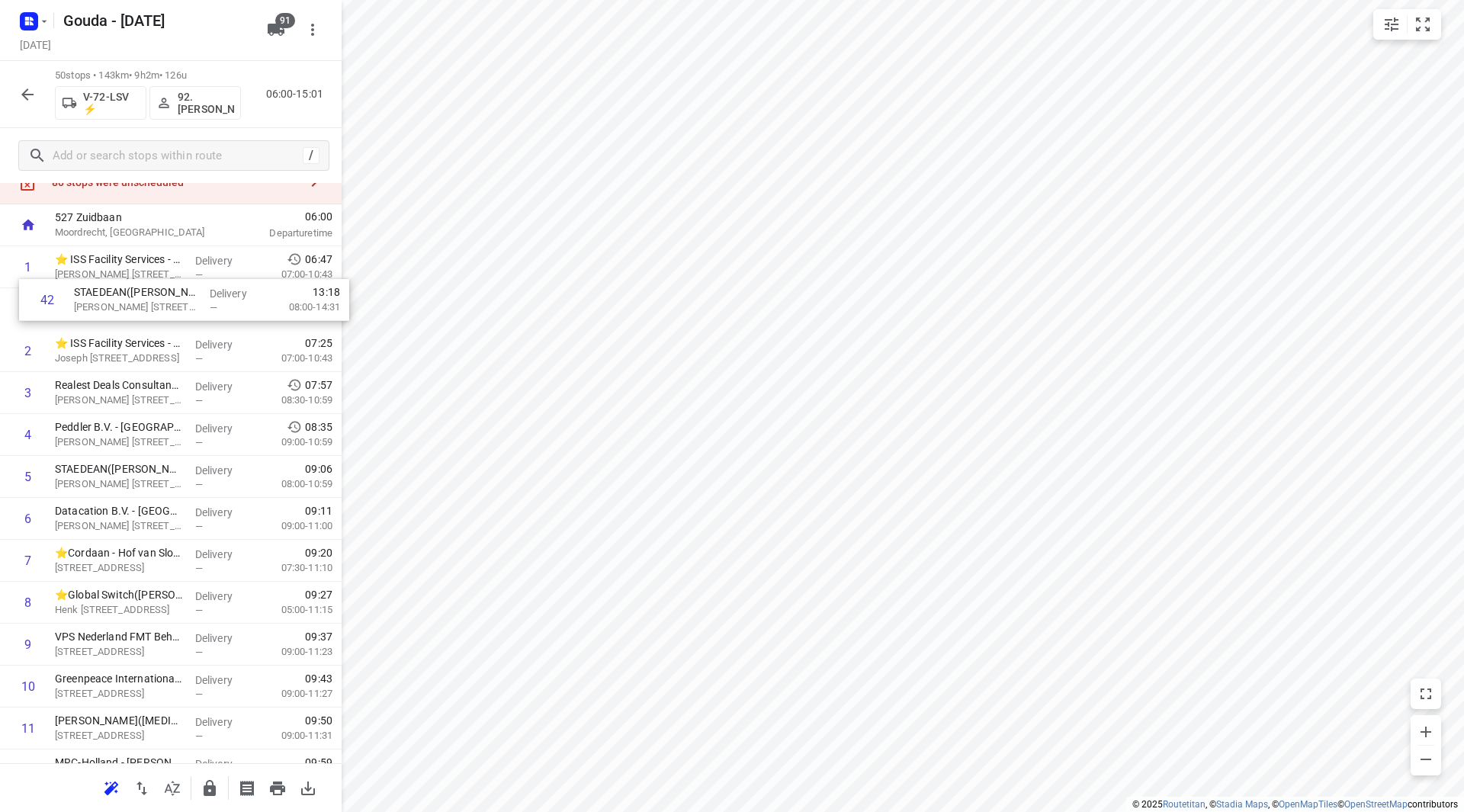
scroll to position [52, 0]
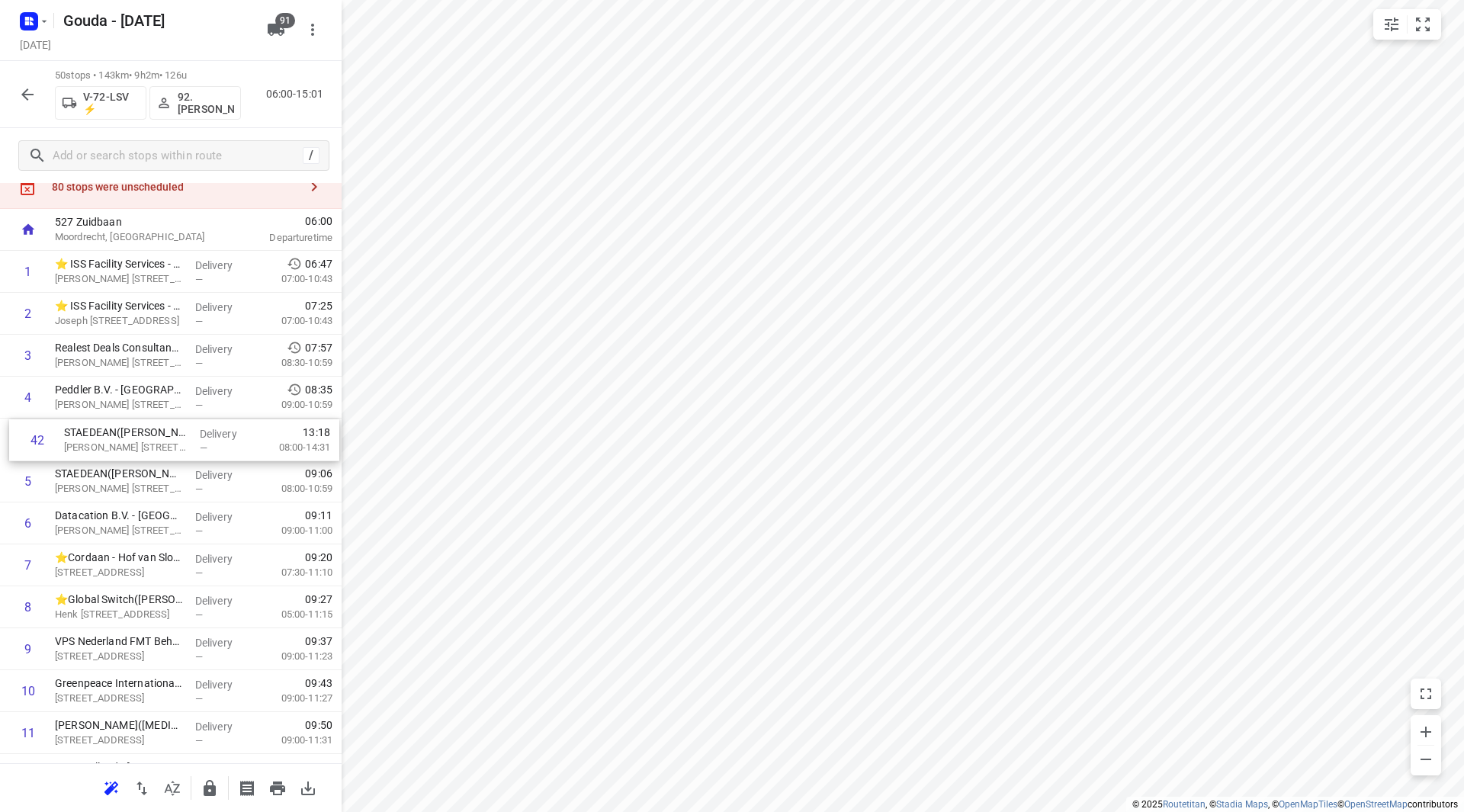
drag, startPoint x: 93, startPoint y: 373, endPoint x: 139, endPoint y: 444, distance: 84.6
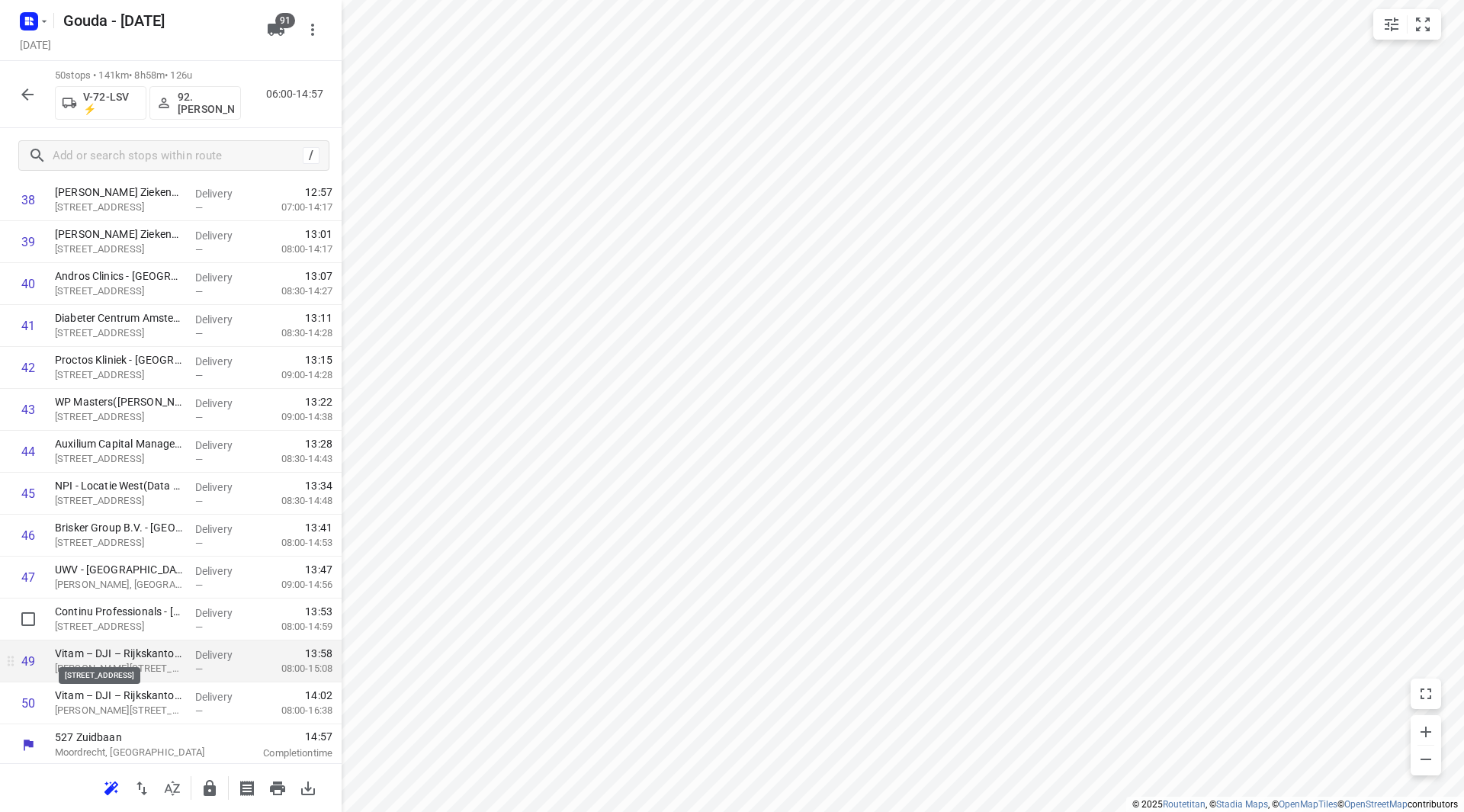
scroll to position [1677, 0]
click at [209, 783] on icon "button" at bounding box center [209, 788] width 18 height 18
drag, startPoint x: 15, startPoint y: 91, endPoint x: 57, endPoint y: 13, distance: 88.6
click at [16, 92] on button "button" at bounding box center [27, 94] width 31 height 31
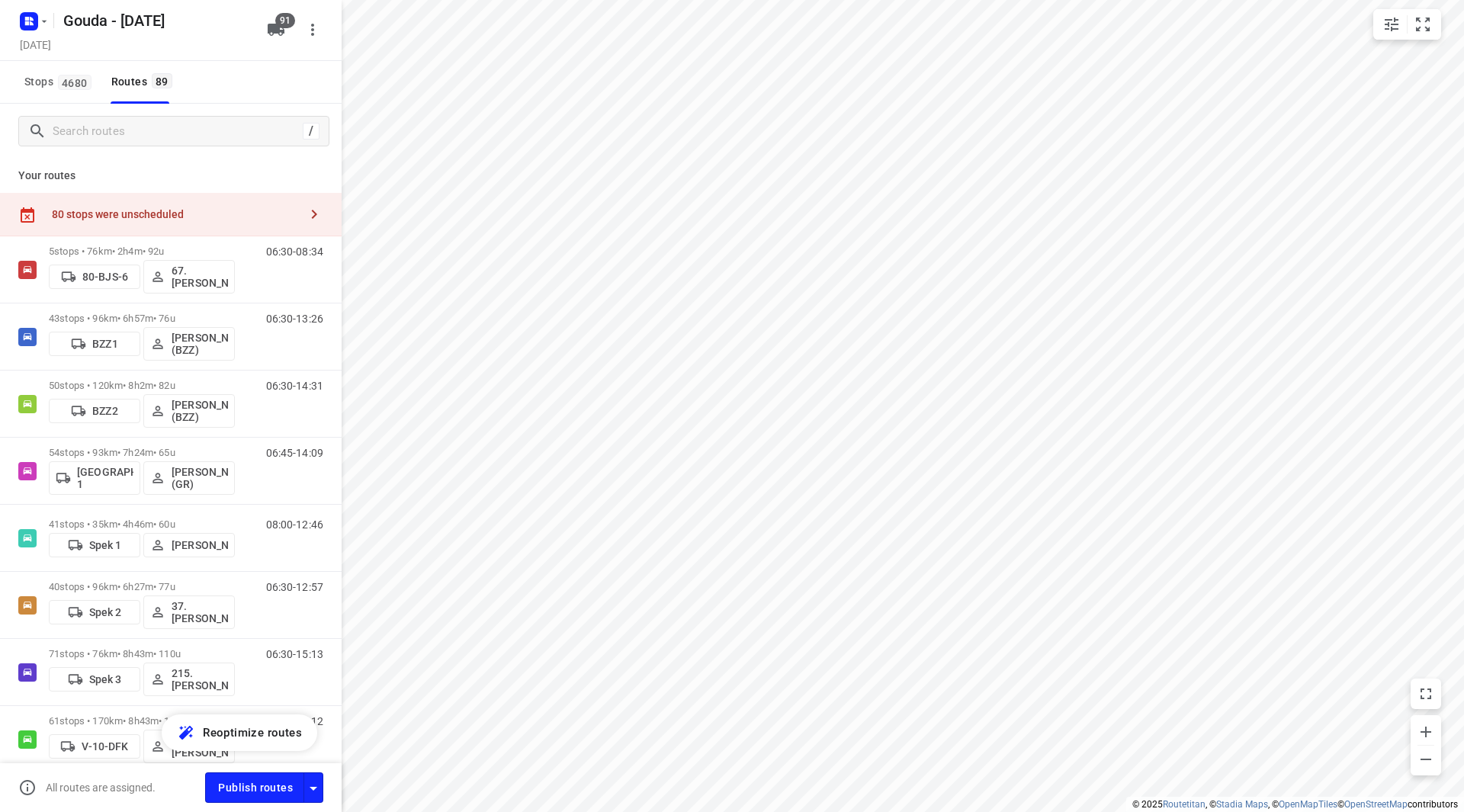
click at [199, 214] on div "80 stops were unscheduled" at bounding box center [175, 214] width 247 height 13
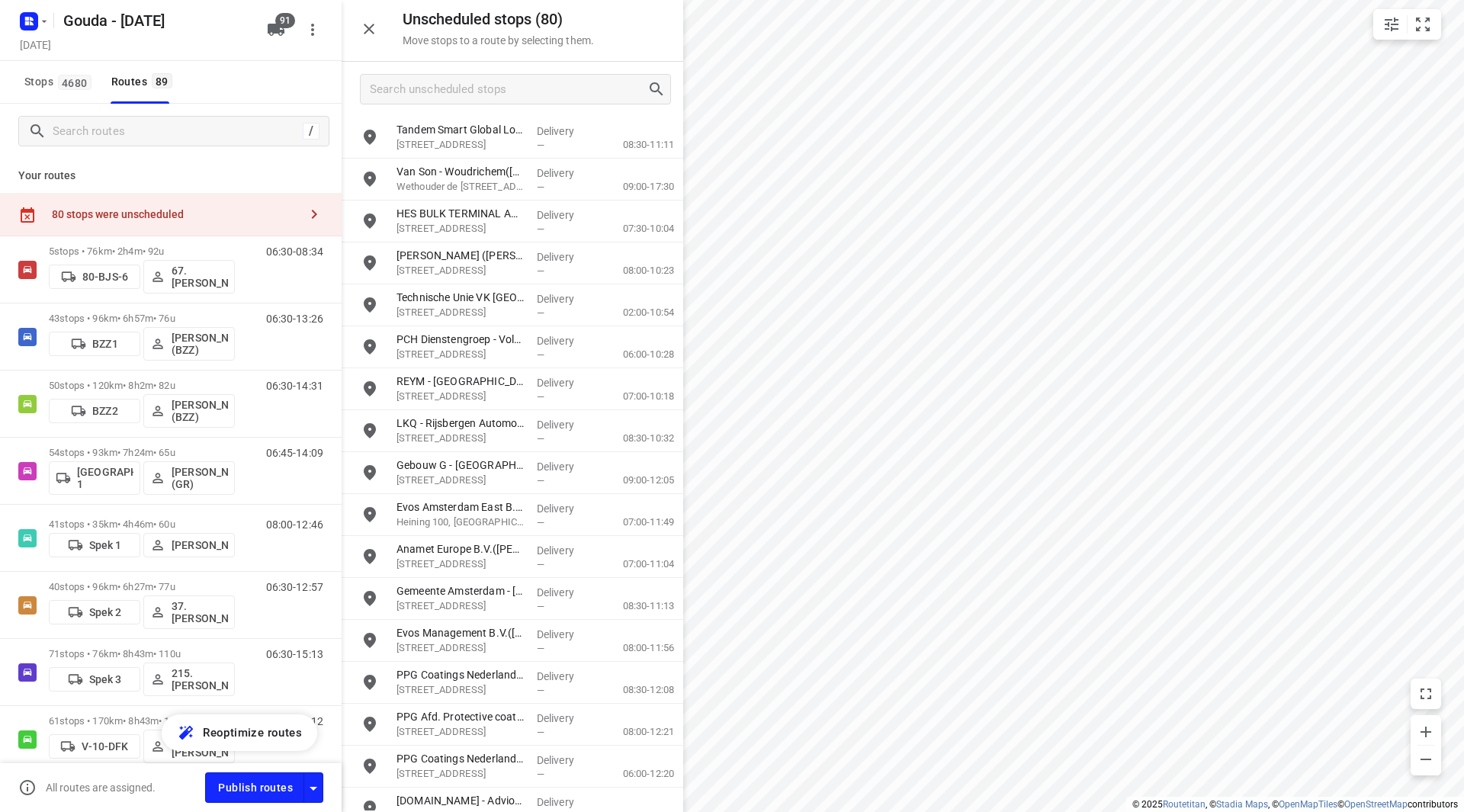
click at [206, 169] on p "Your routes" at bounding box center [170, 176] width 305 height 16
click at [76, 83] on span "4680" at bounding box center [75, 82] width 34 height 15
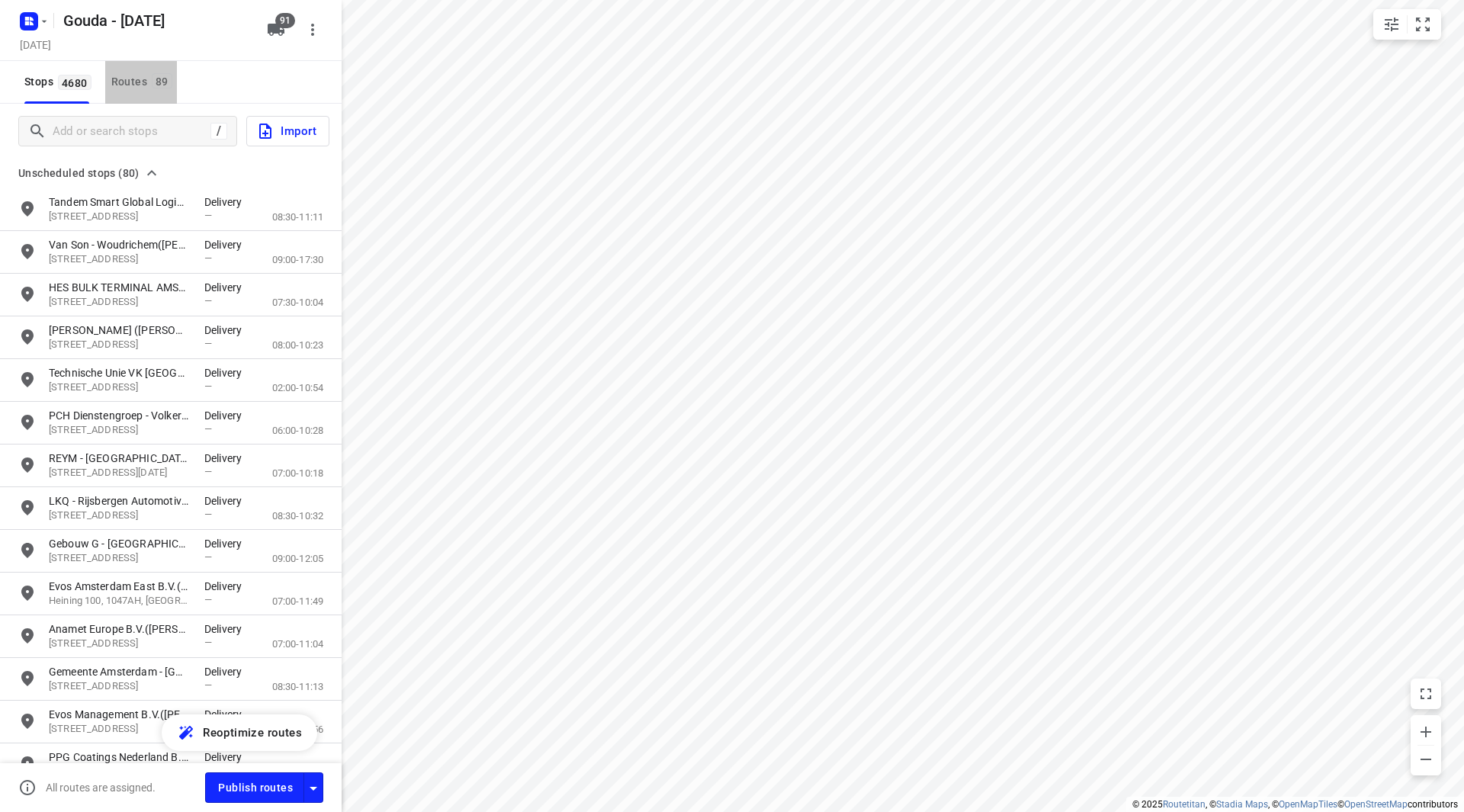
click at [141, 86] on div "Routes 89" at bounding box center [144, 82] width 65 height 19
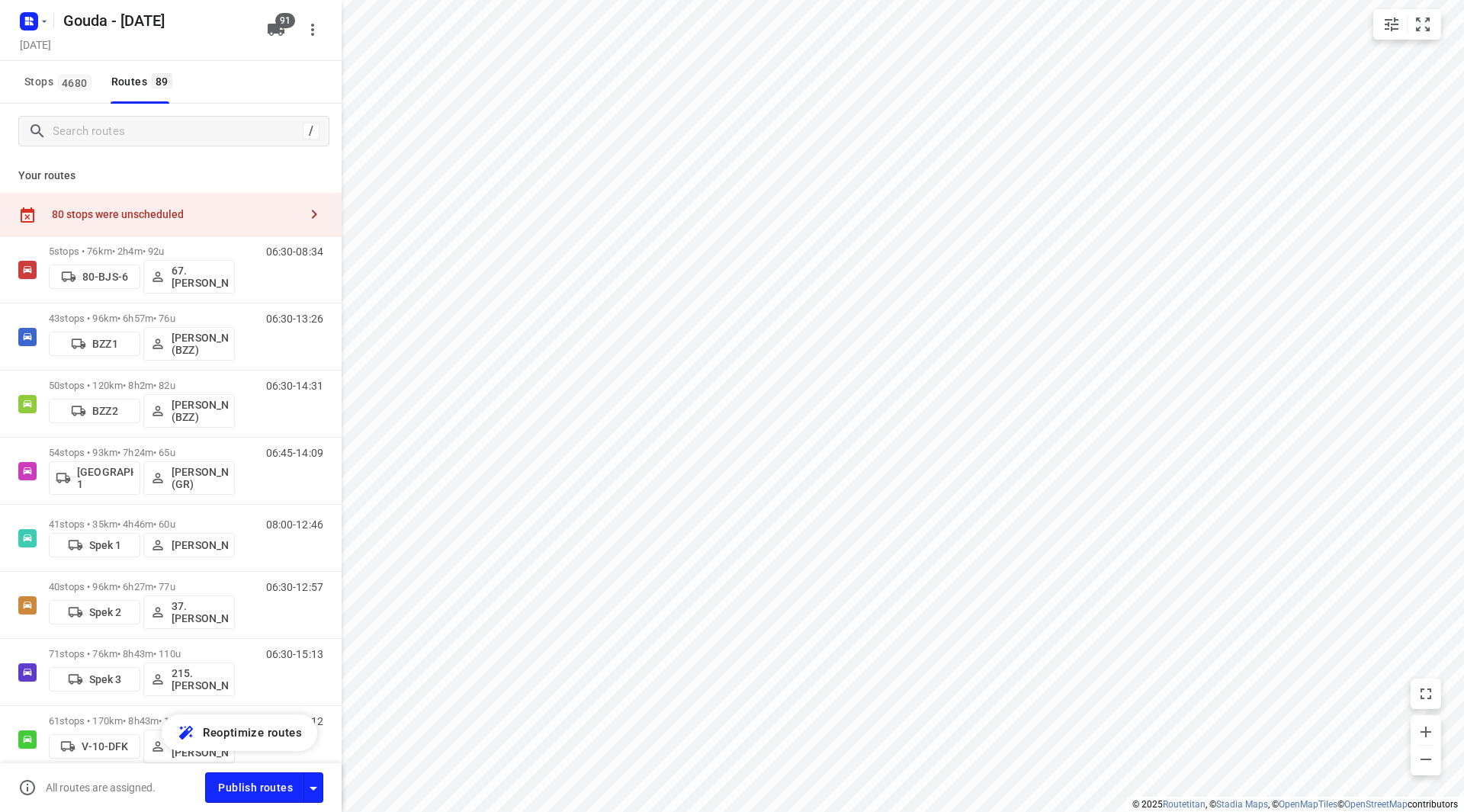
click at [208, 208] on div "80 stops were unscheduled" at bounding box center [175, 214] width 247 height 13
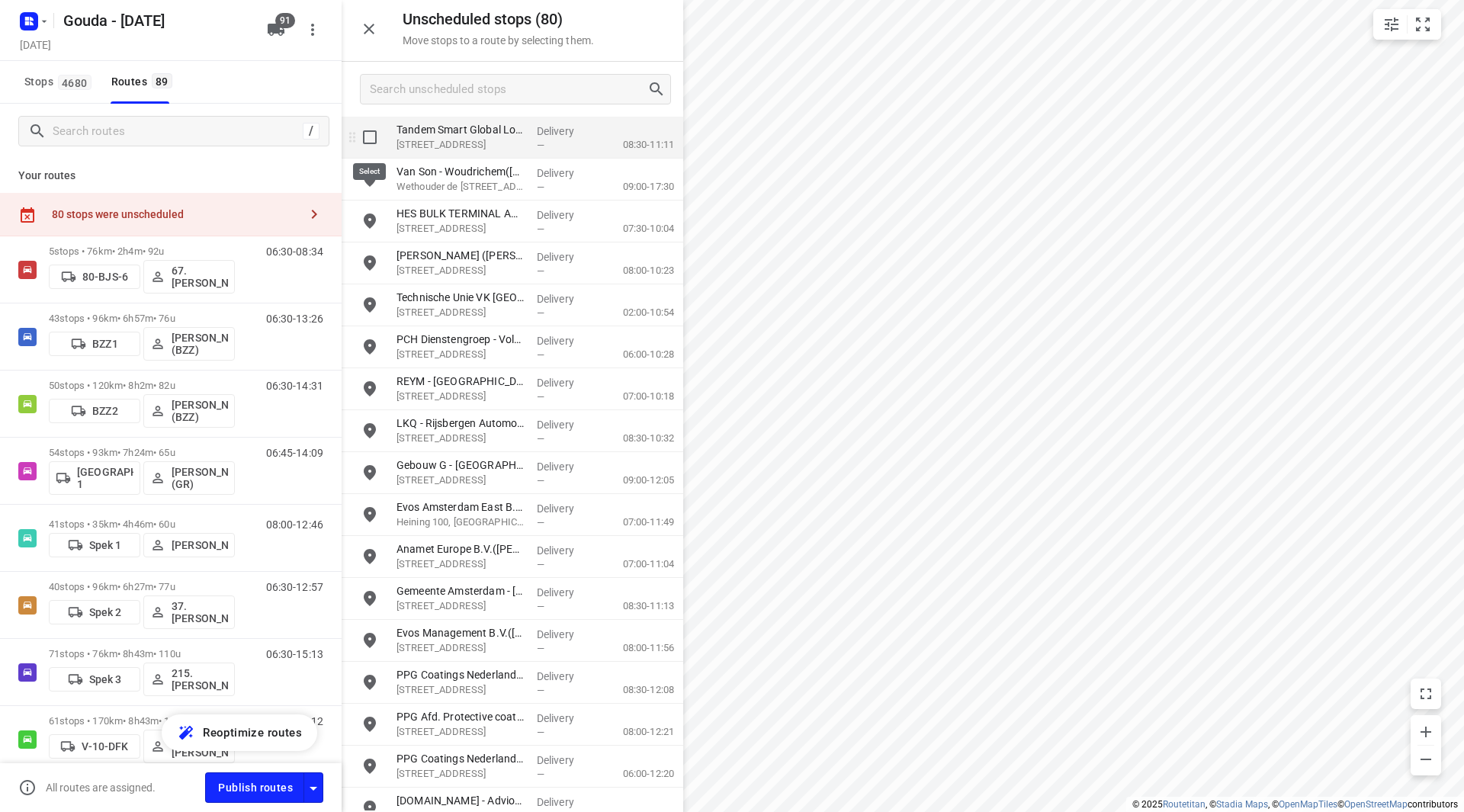
click at [364, 129] on input "grid" at bounding box center [369, 137] width 31 height 31
checkbox input "true"
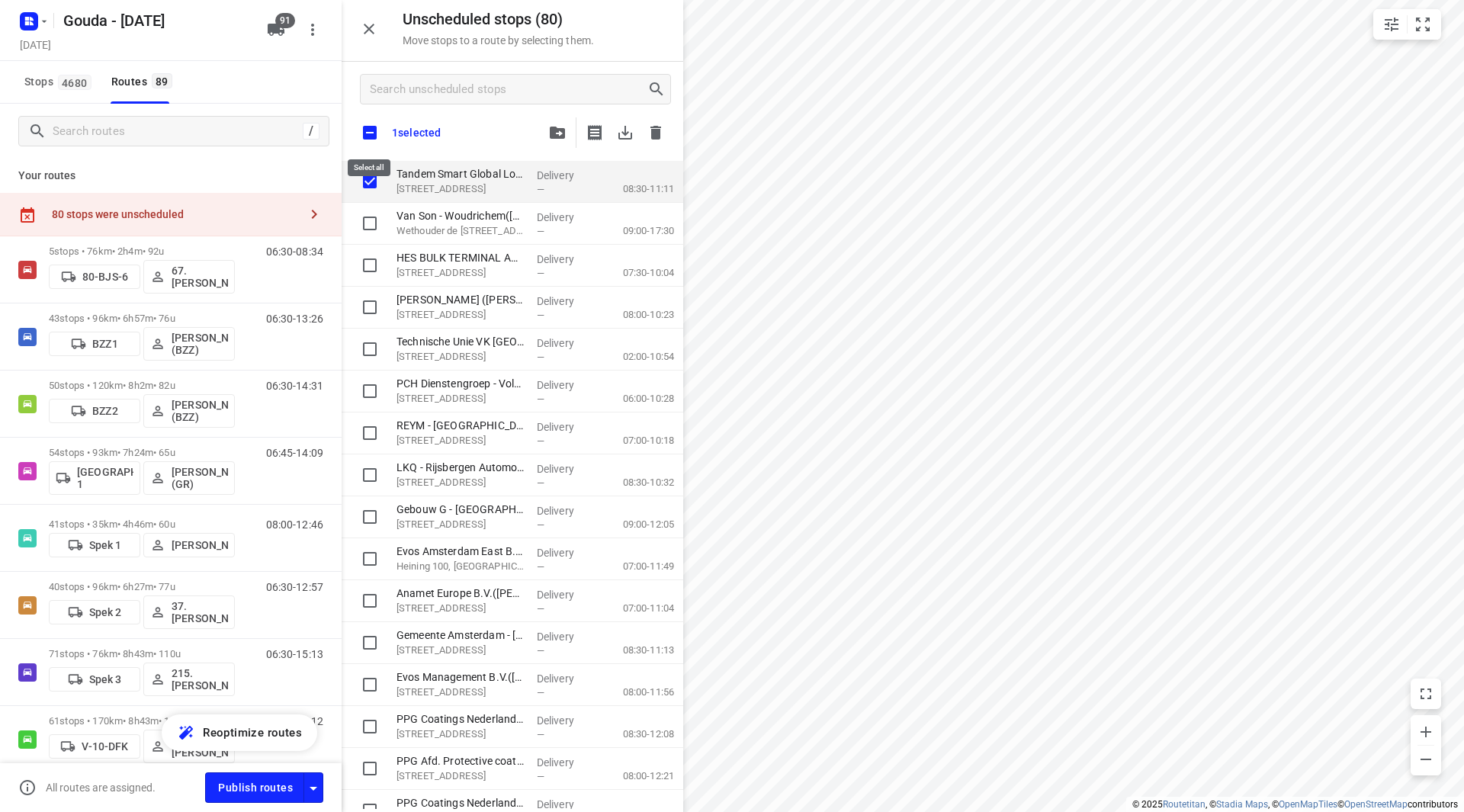
click at [371, 122] on input "checkbox" at bounding box center [369, 133] width 32 height 32
checkbox input "true"
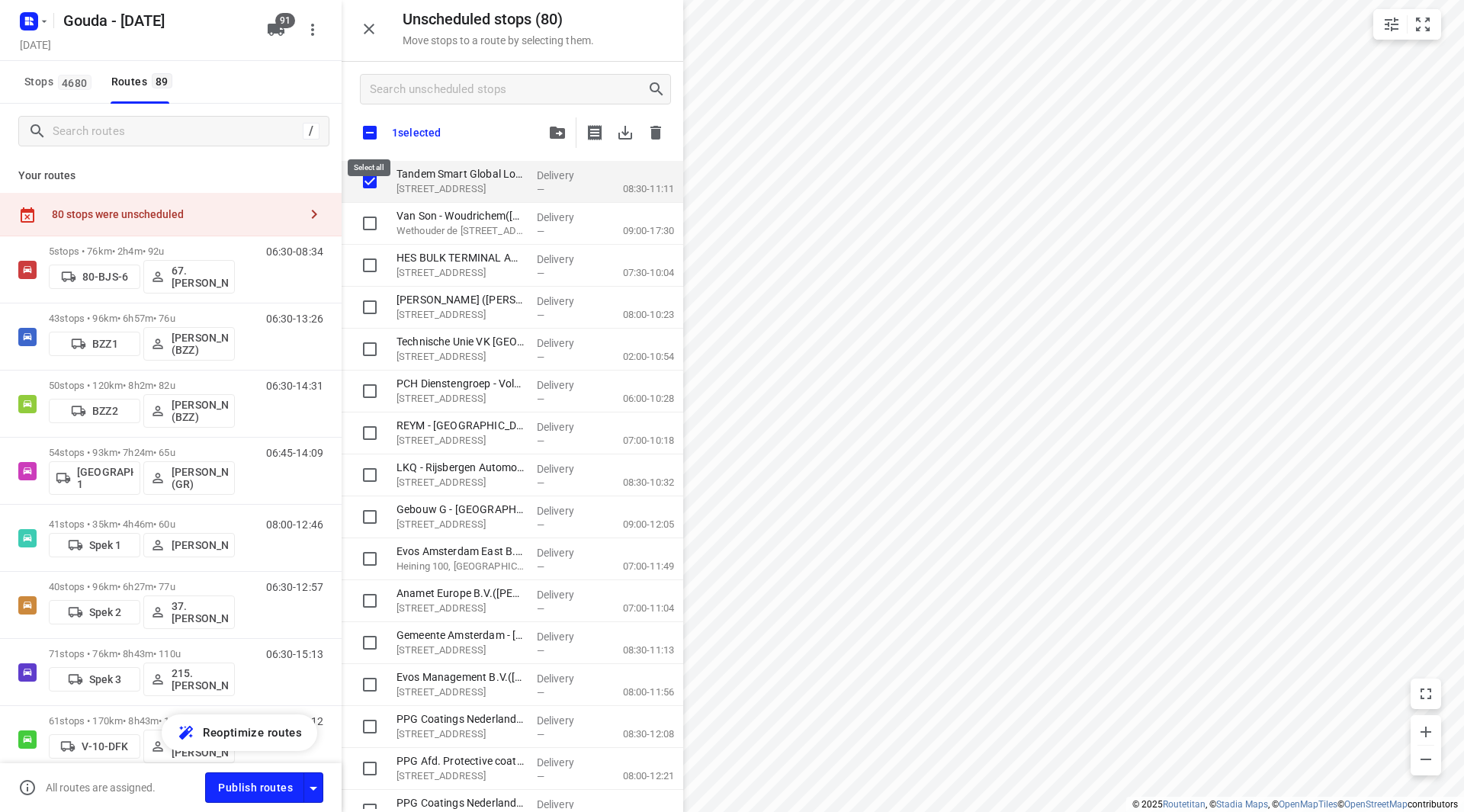
checkbox input "true"
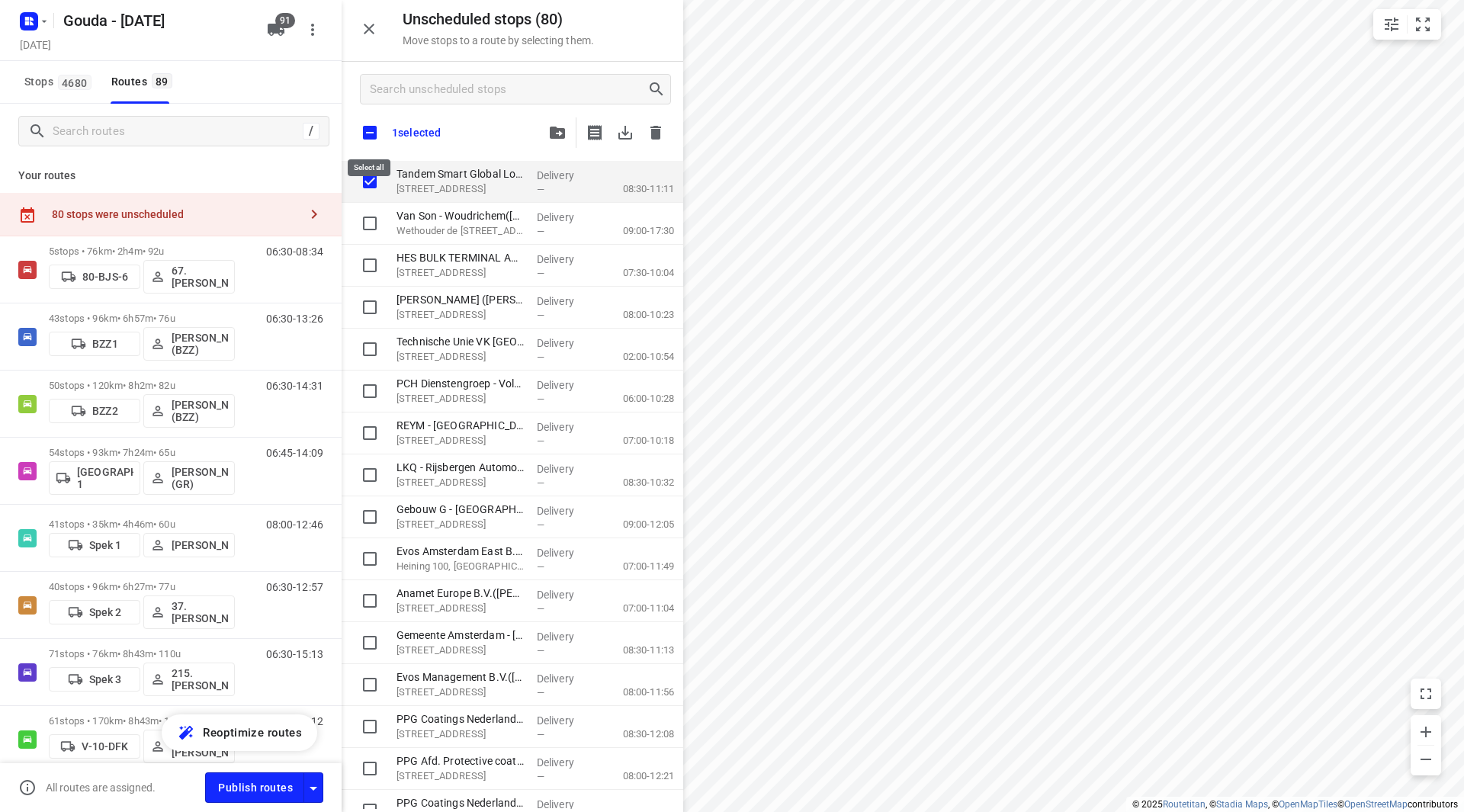
checkbox input "true"
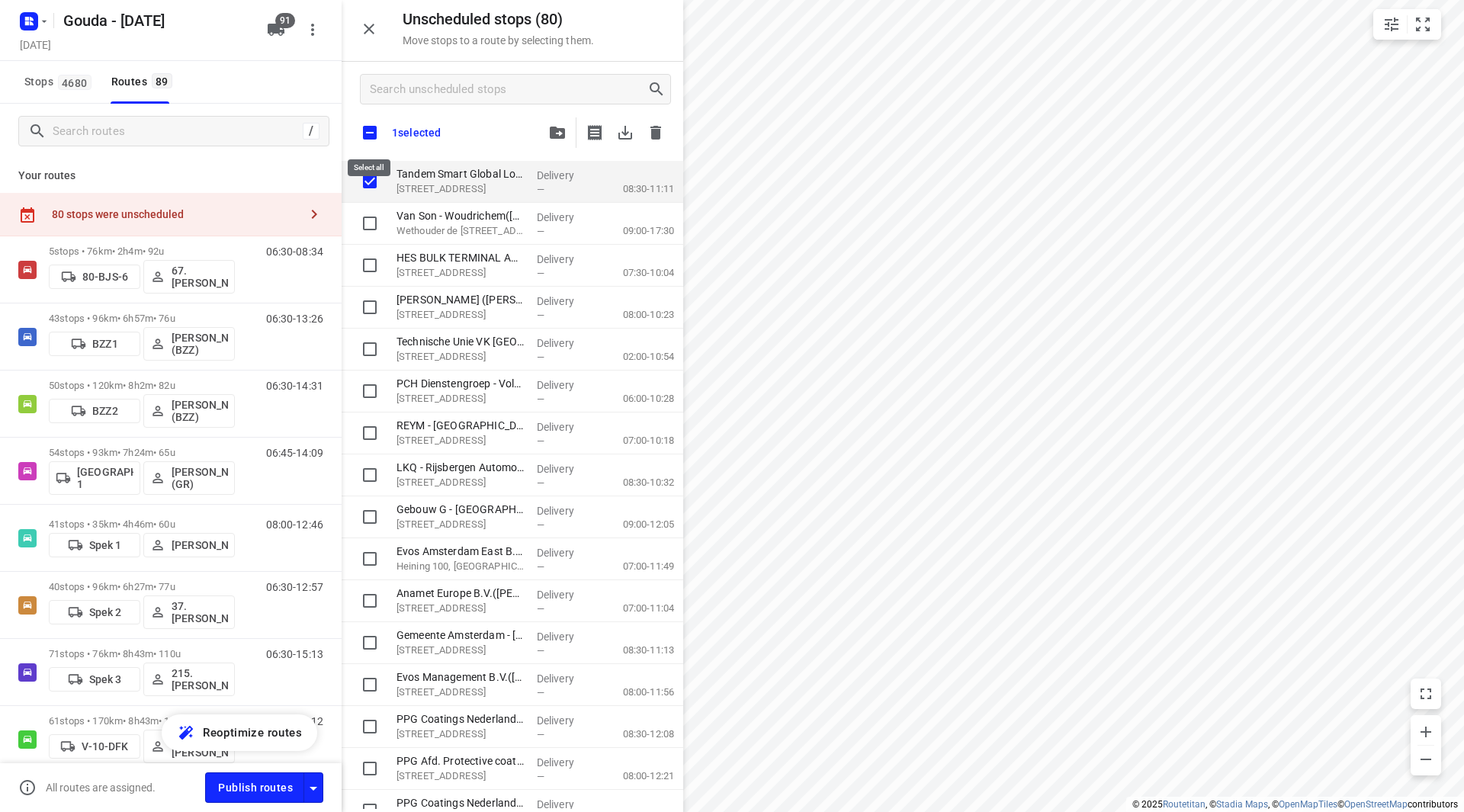
checkbox input "true"
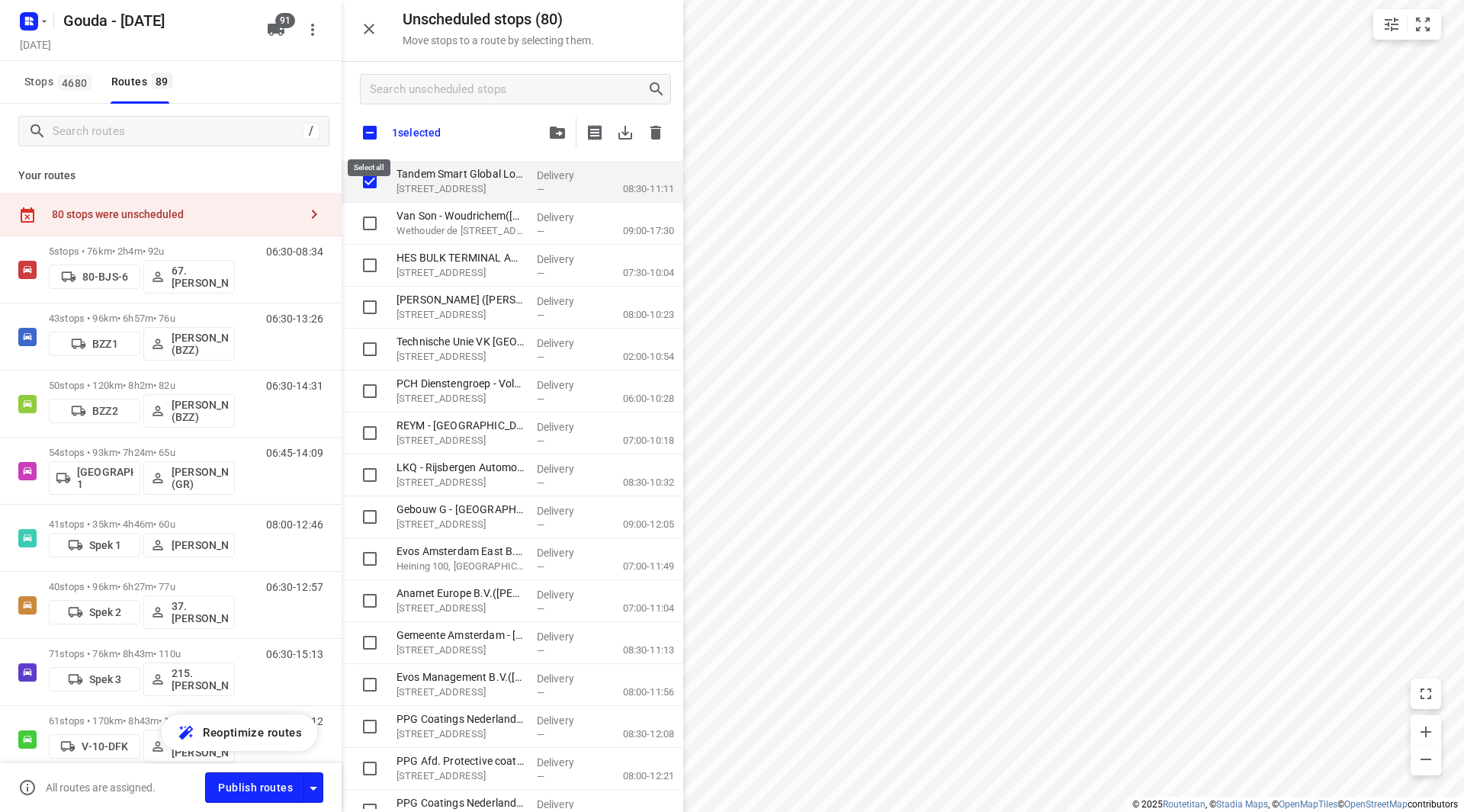
checkbox input "true"
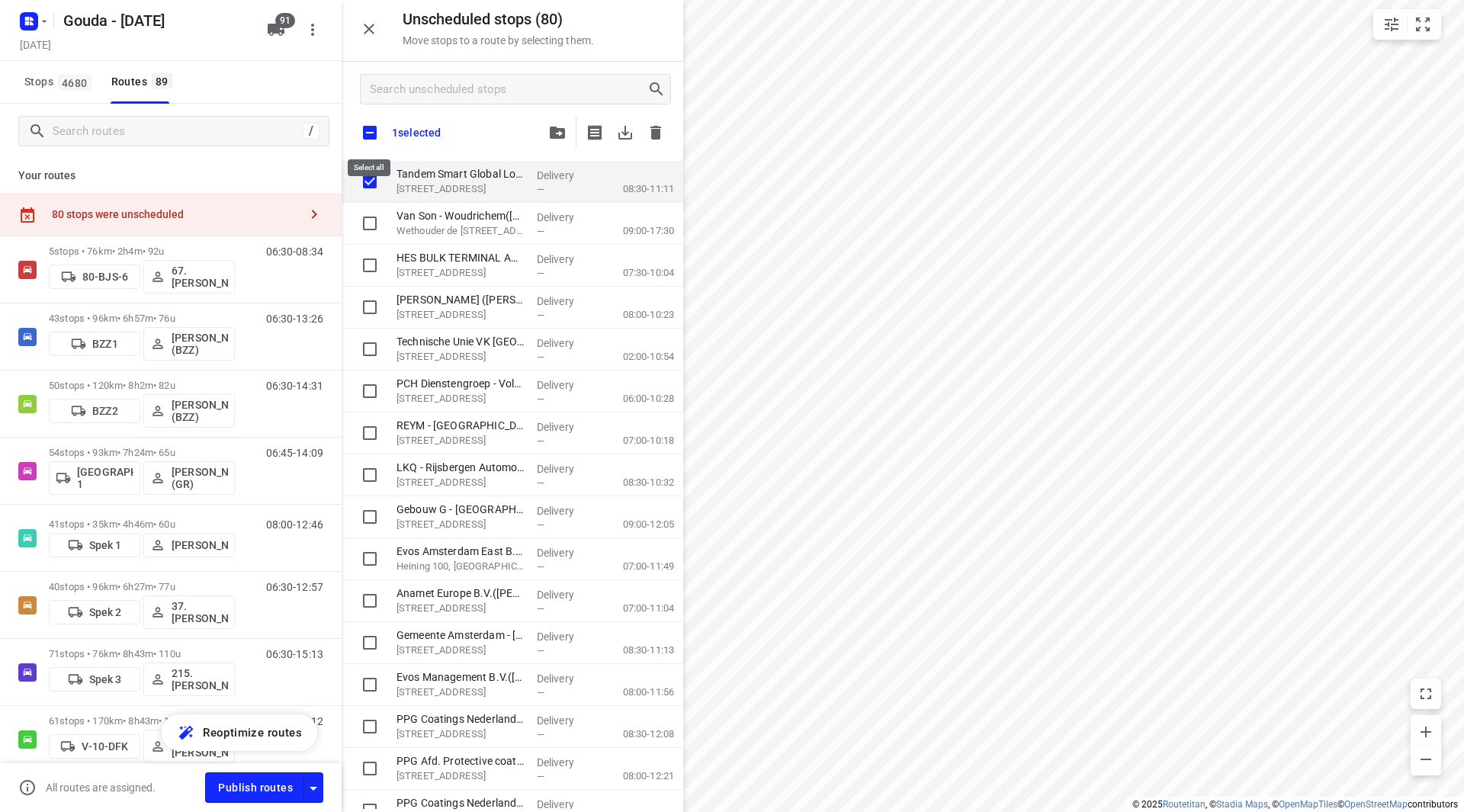
checkbox input "true"
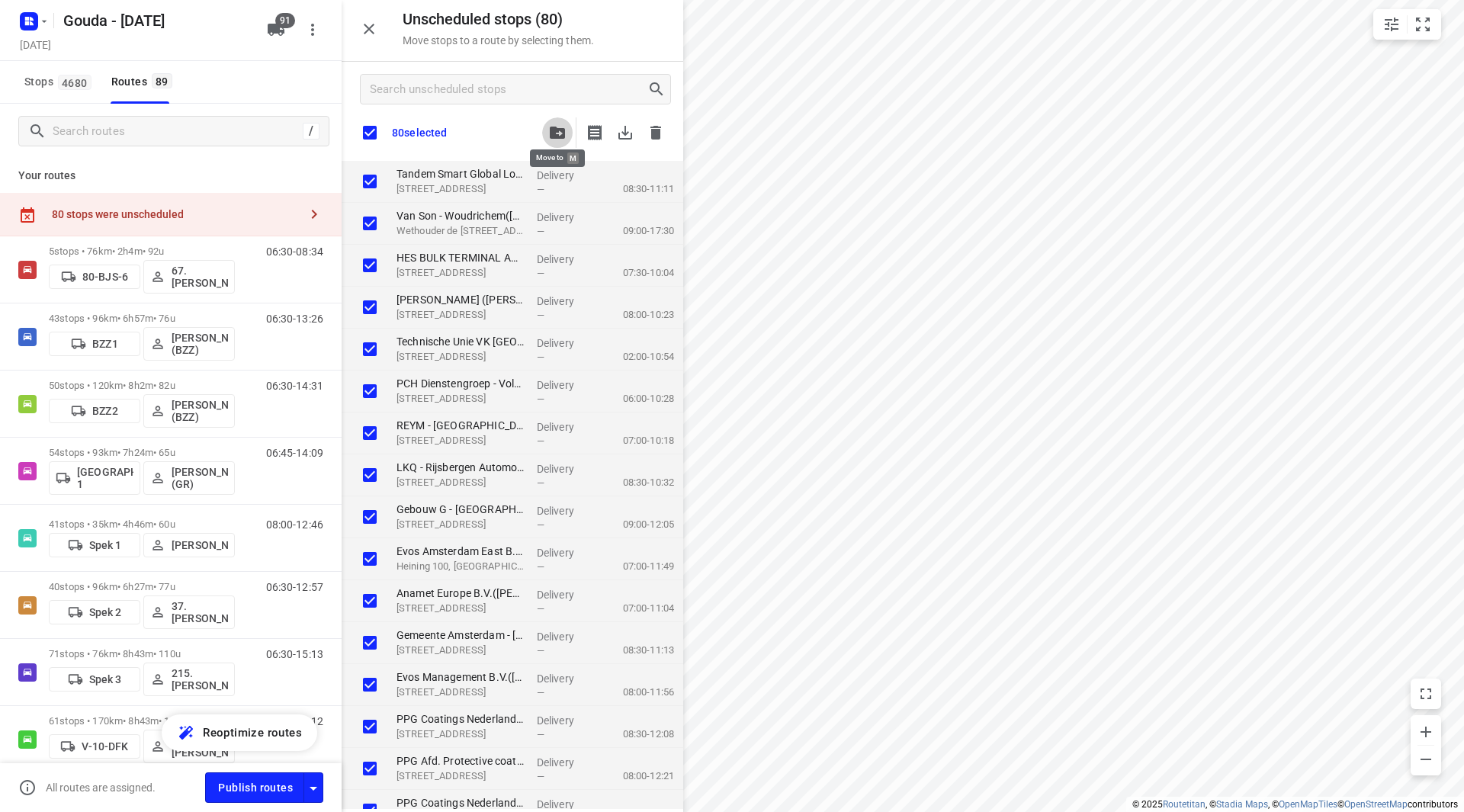
click at [549, 130] on span "button" at bounding box center [557, 133] width 18 height 13
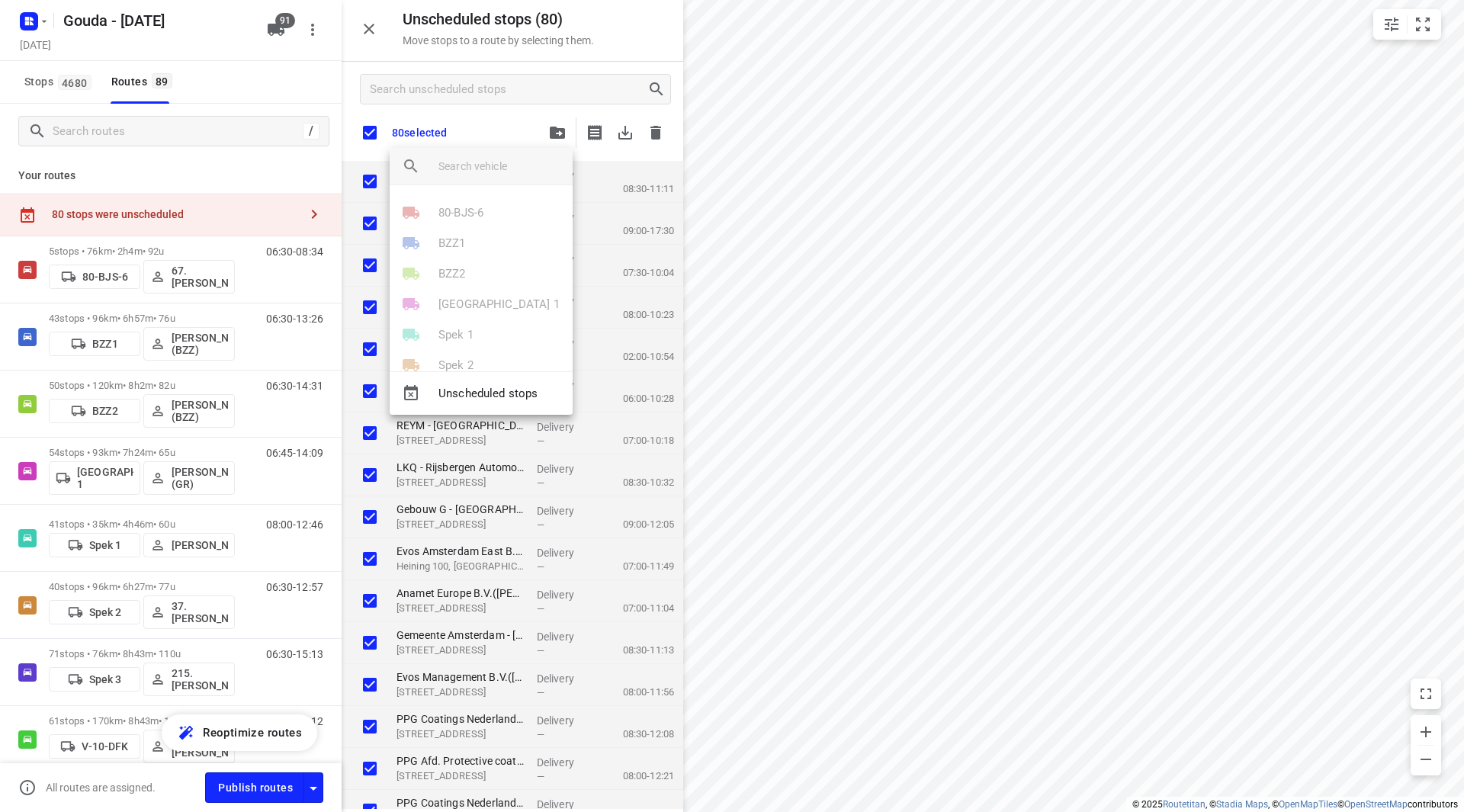
click at [485, 171] on input "search vehicle" at bounding box center [499, 166] width 122 height 23
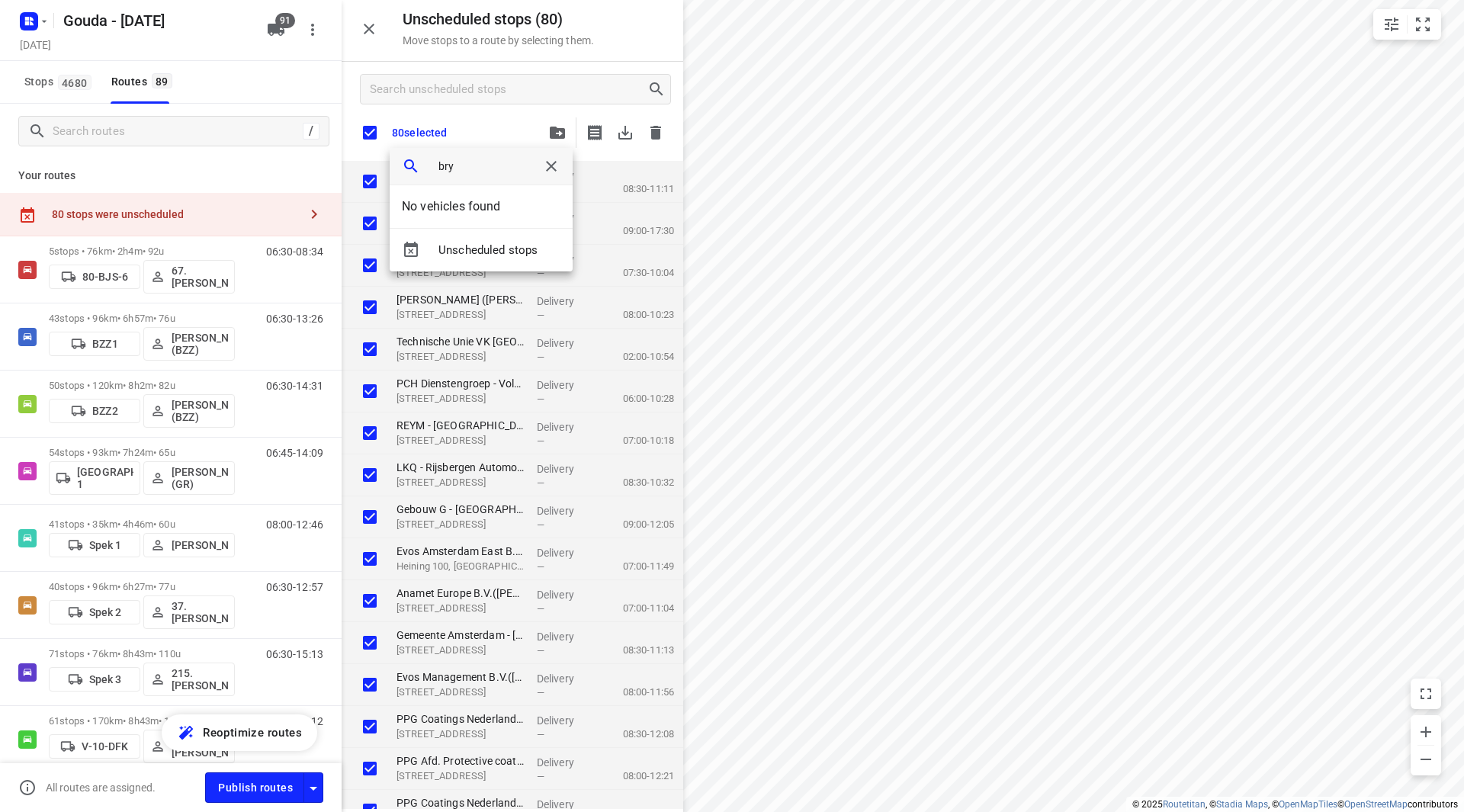
type input "brya"
drag, startPoint x: 481, startPoint y: 169, endPoint x: 376, endPoint y: 159, distance: 105.5
click at [375, 159] on div "brya No vehicles found Unscheduled stops" at bounding box center [732, 406] width 1464 height 812
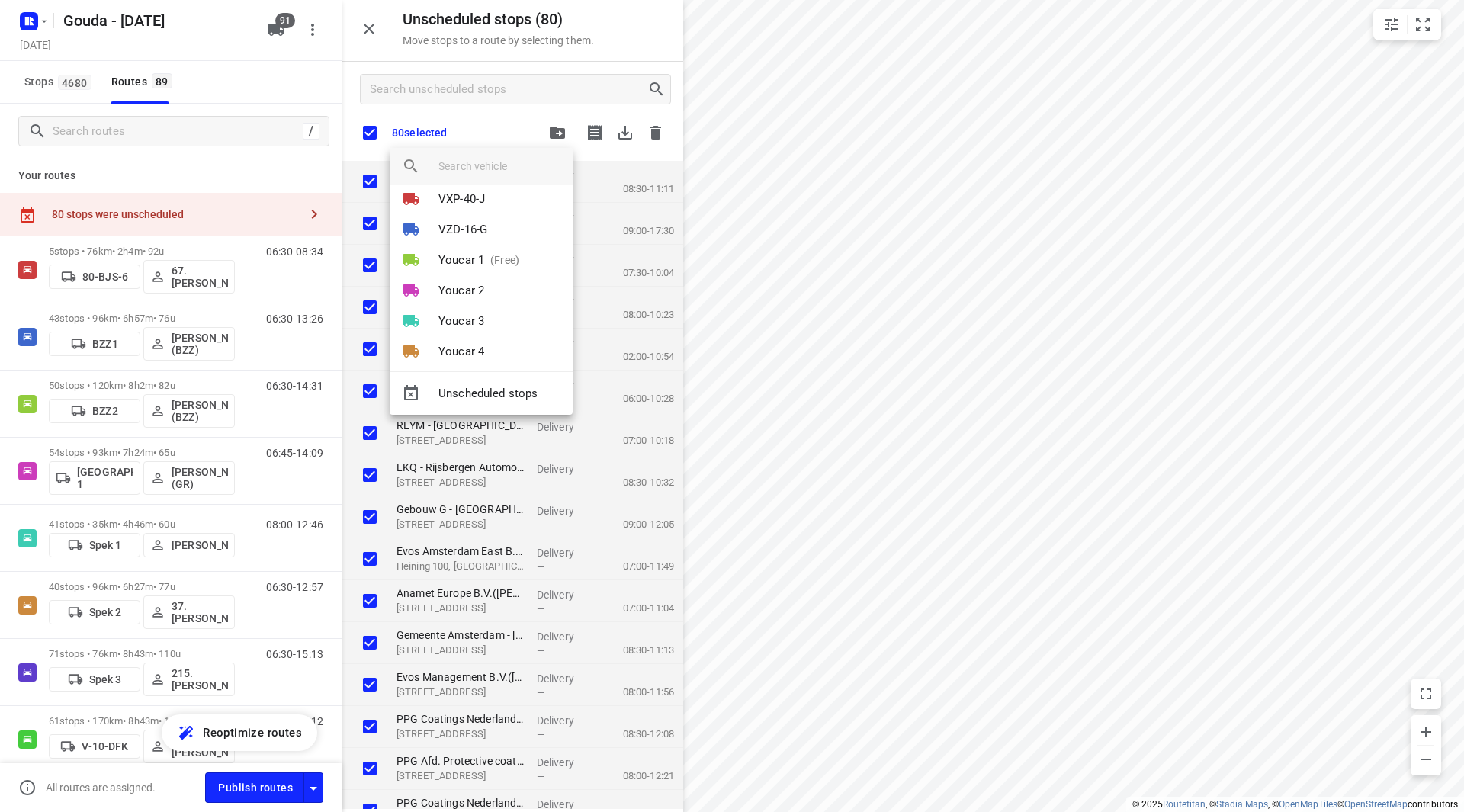
scroll to position [2588, 0]
click at [488, 248] on p "(Free)" at bounding box center [501, 247] width 35 height 16
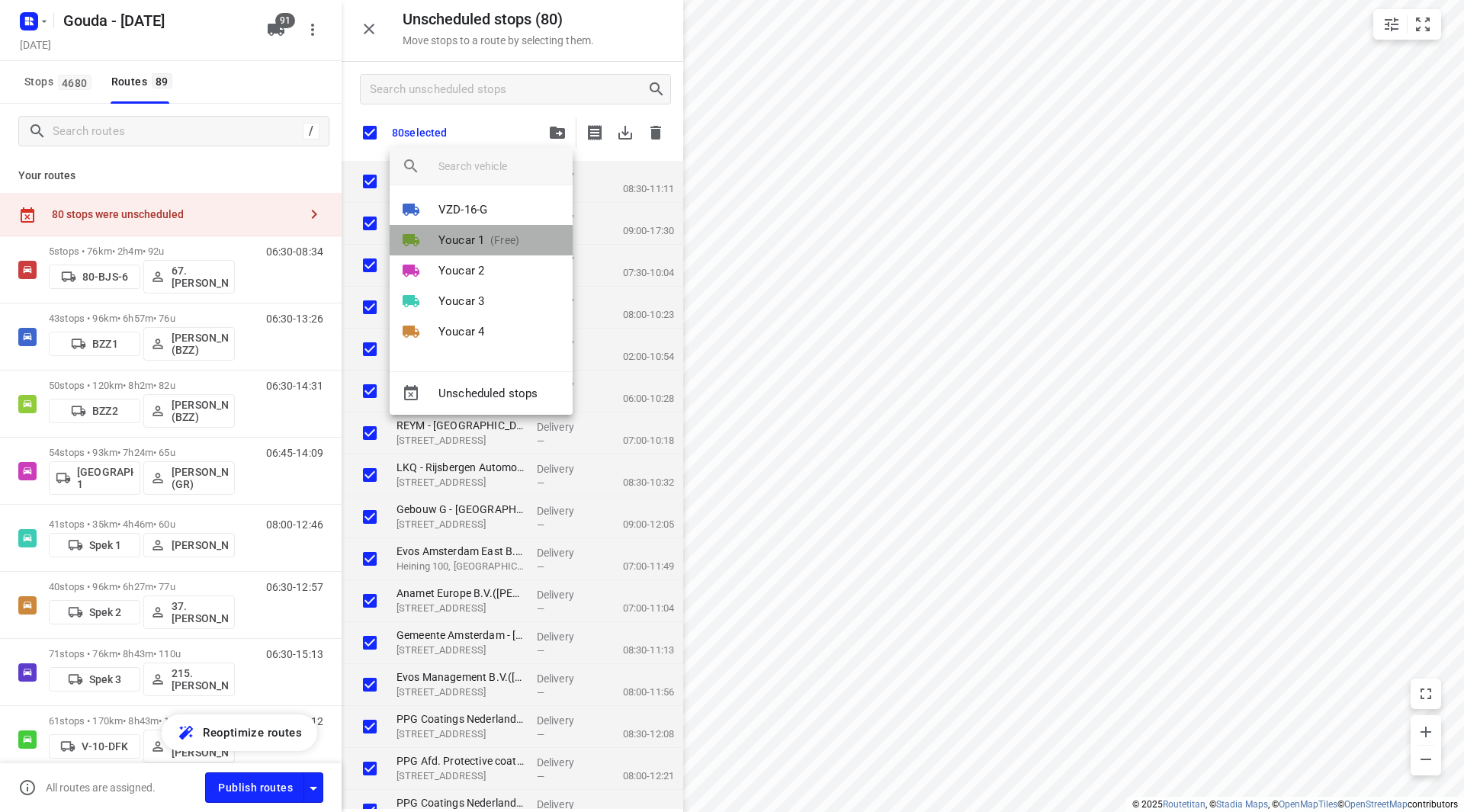
scroll to position [0, 0]
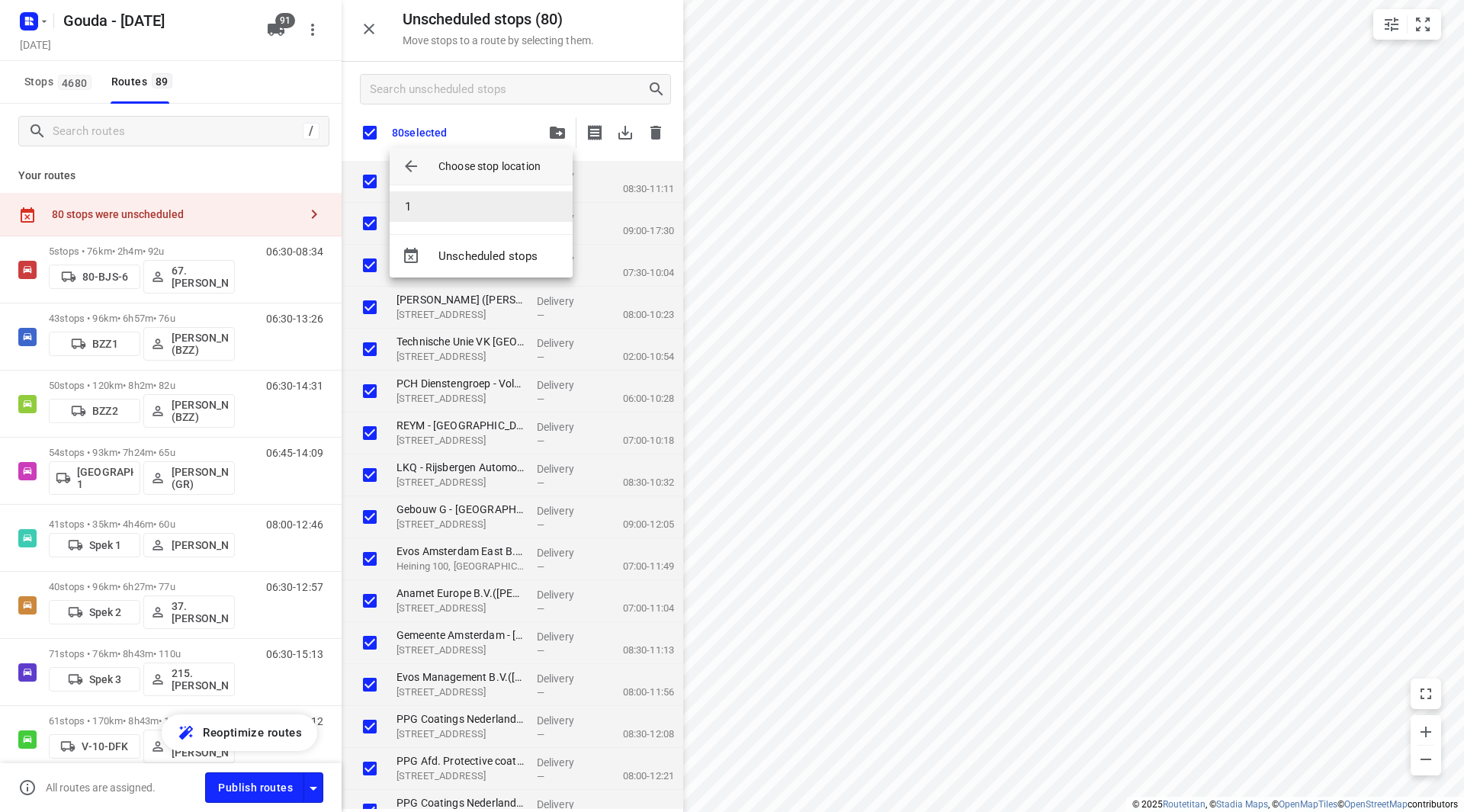
click at [455, 212] on li "1" at bounding box center [481, 207] width 183 height 31
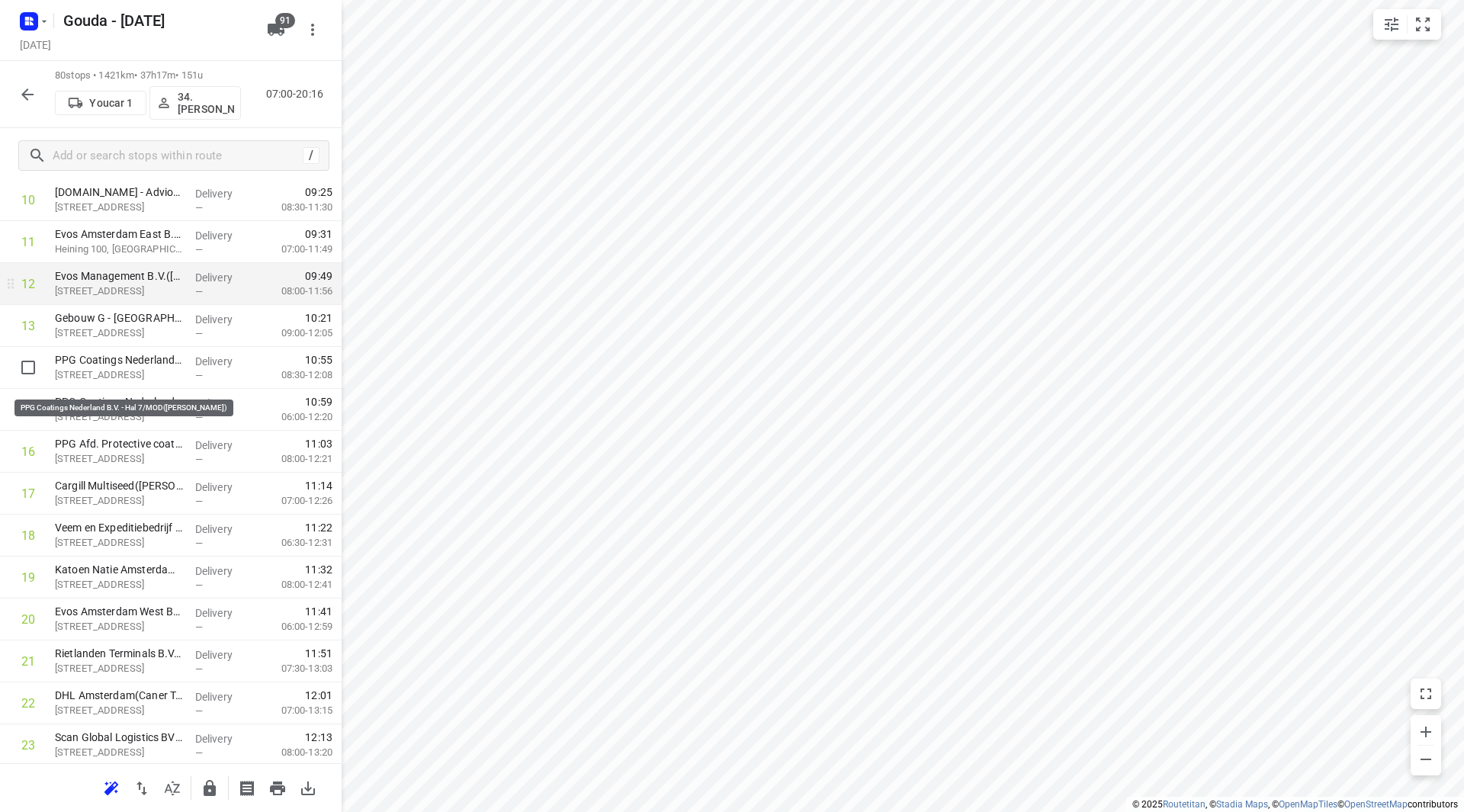
scroll to position [381, 0]
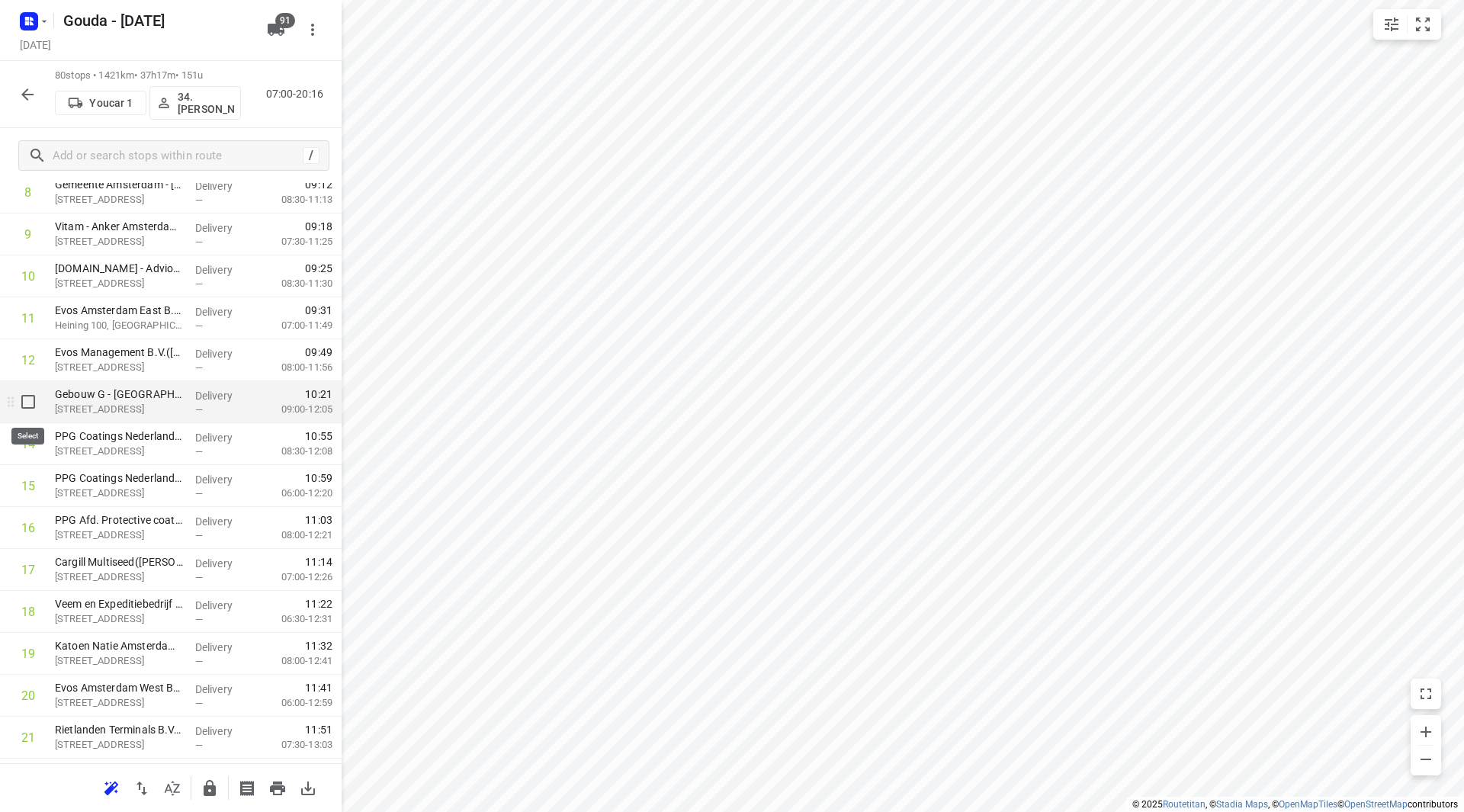
click at [35, 404] on input "checkbox" at bounding box center [28, 401] width 31 height 31
checkbox input "true"
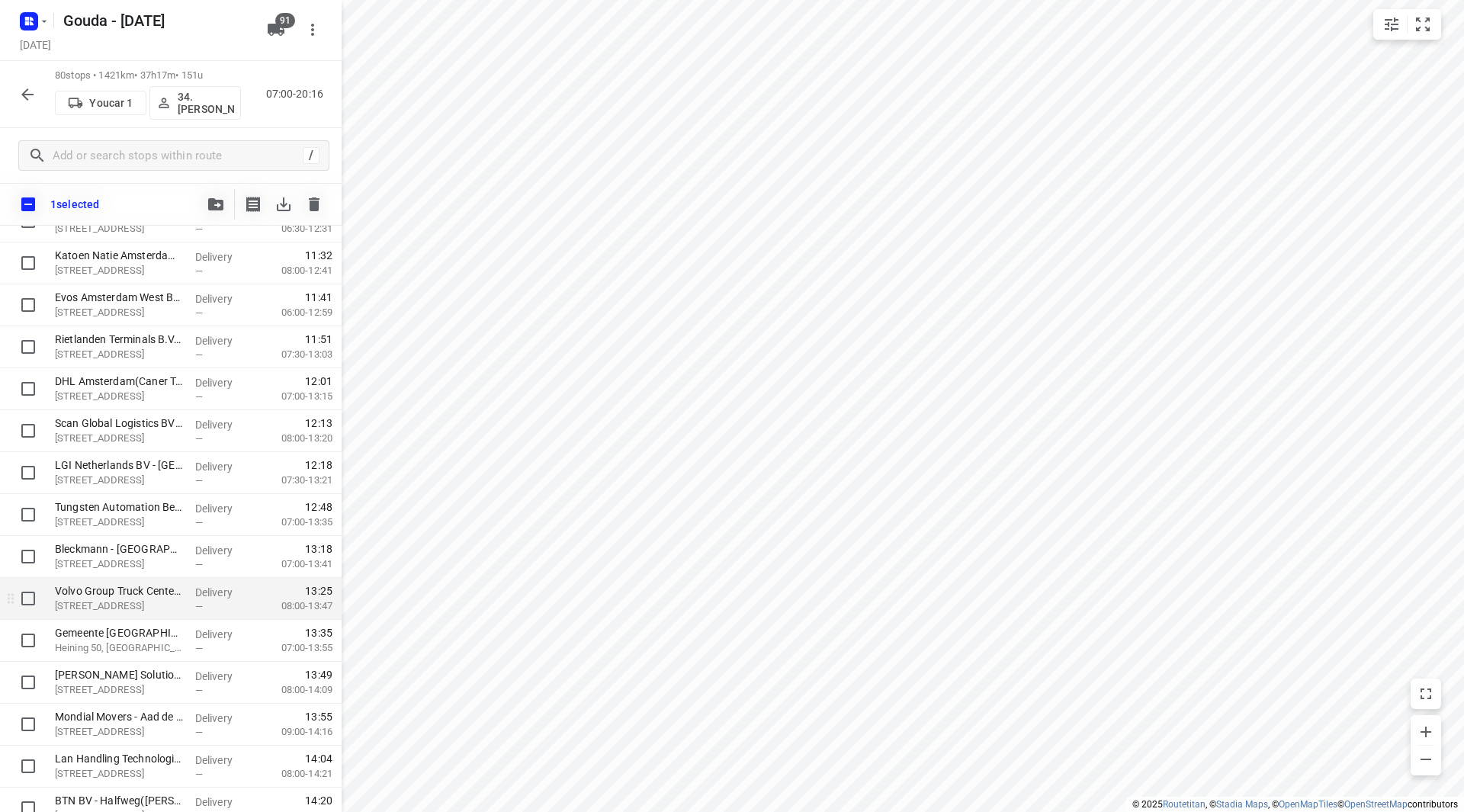
scroll to position [839, 0]
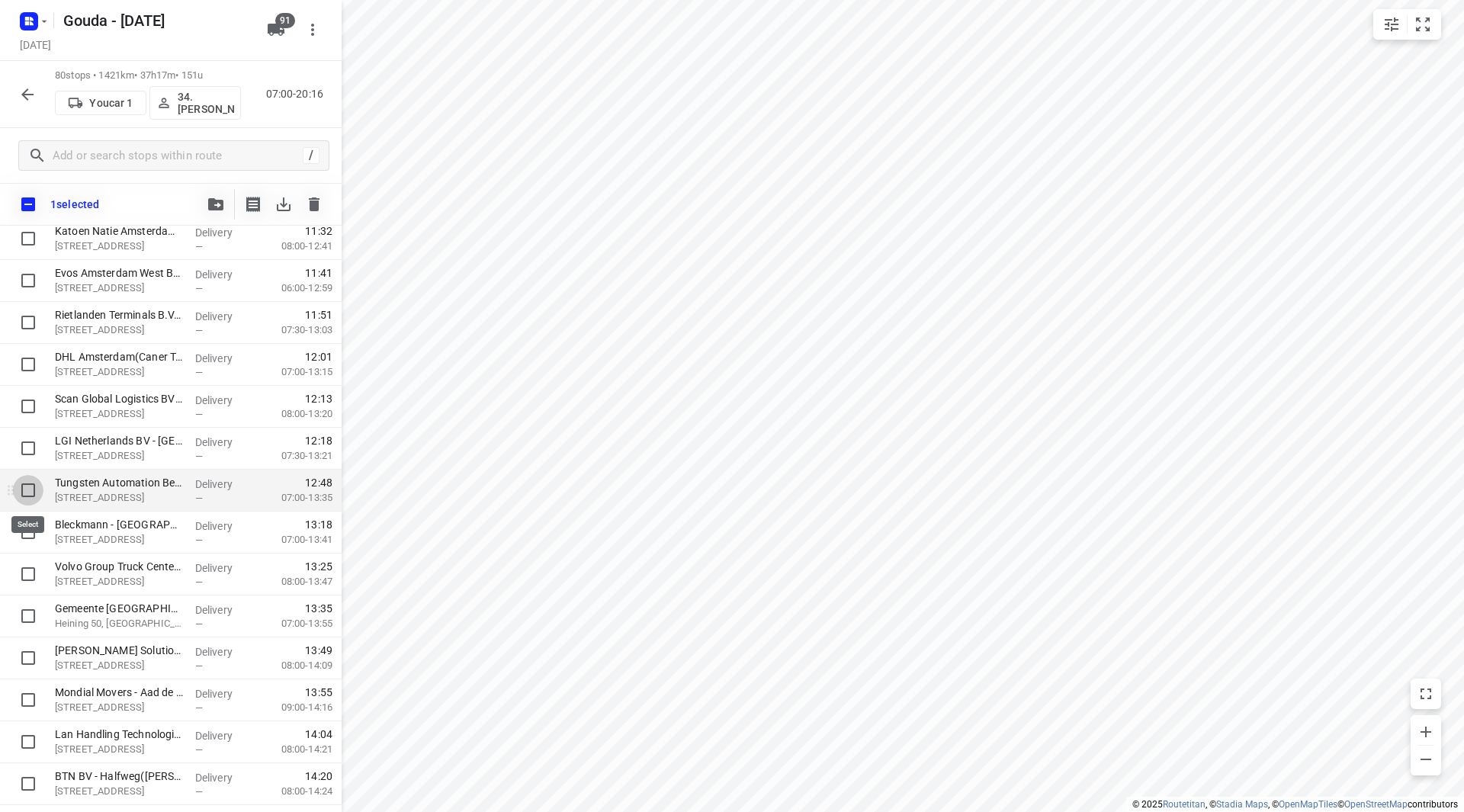
click at [25, 484] on input "checkbox" at bounding box center [28, 490] width 31 height 31
checkbox input "true"
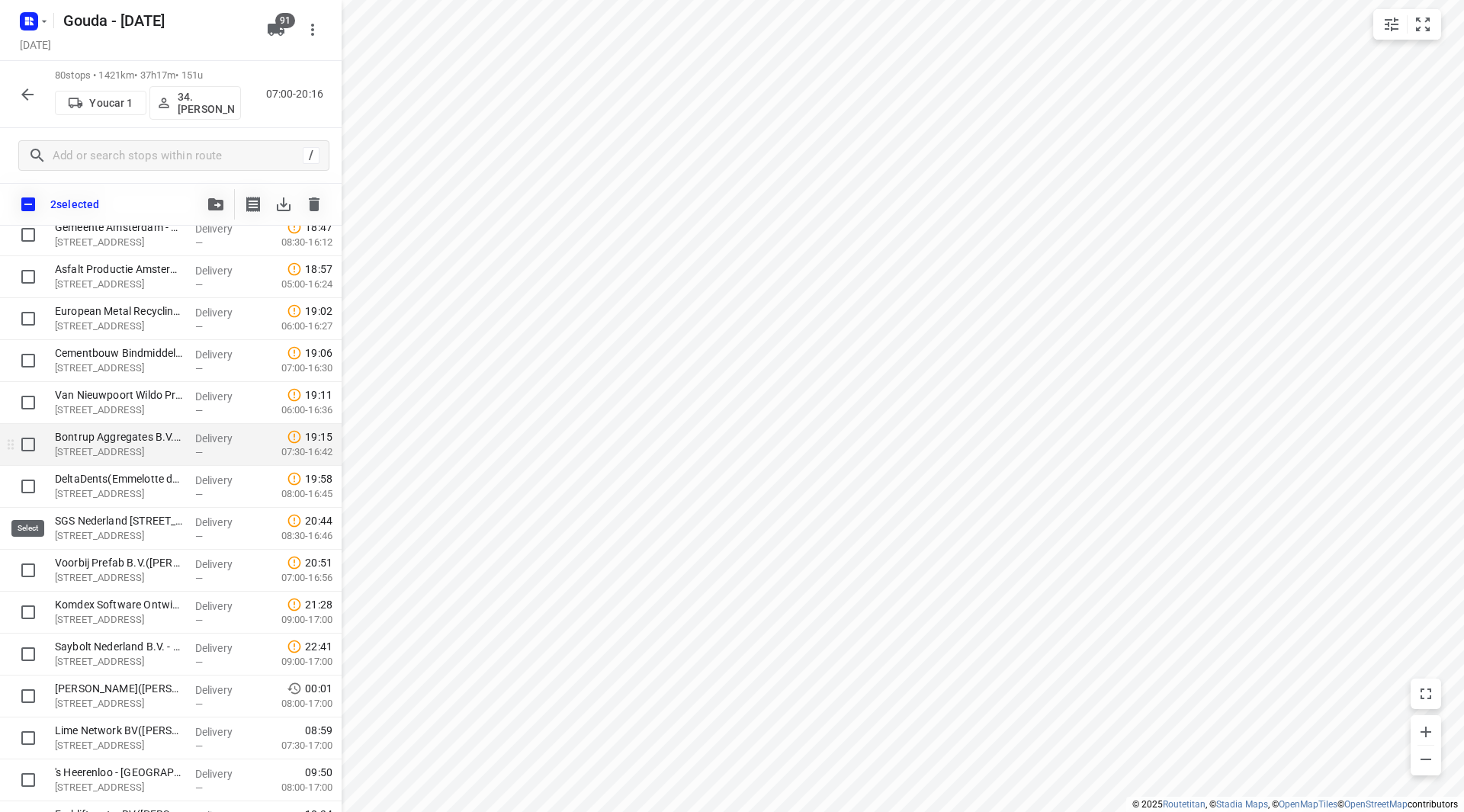
scroll to position [2134, 0]
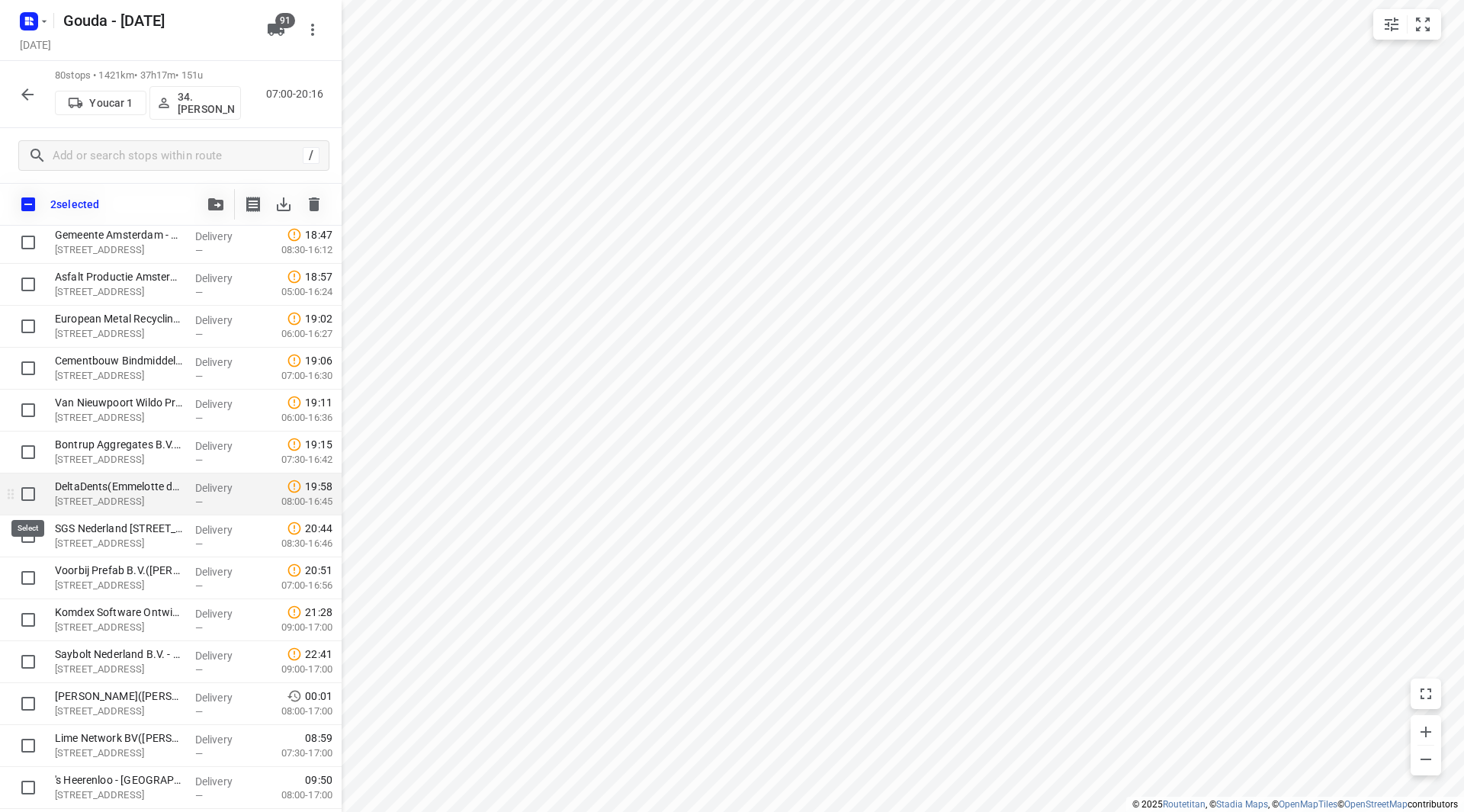
drag, startPoint x: 26, startPoint y: 496, endPoint x: 25, endPoint y: 517, distance: 21.0
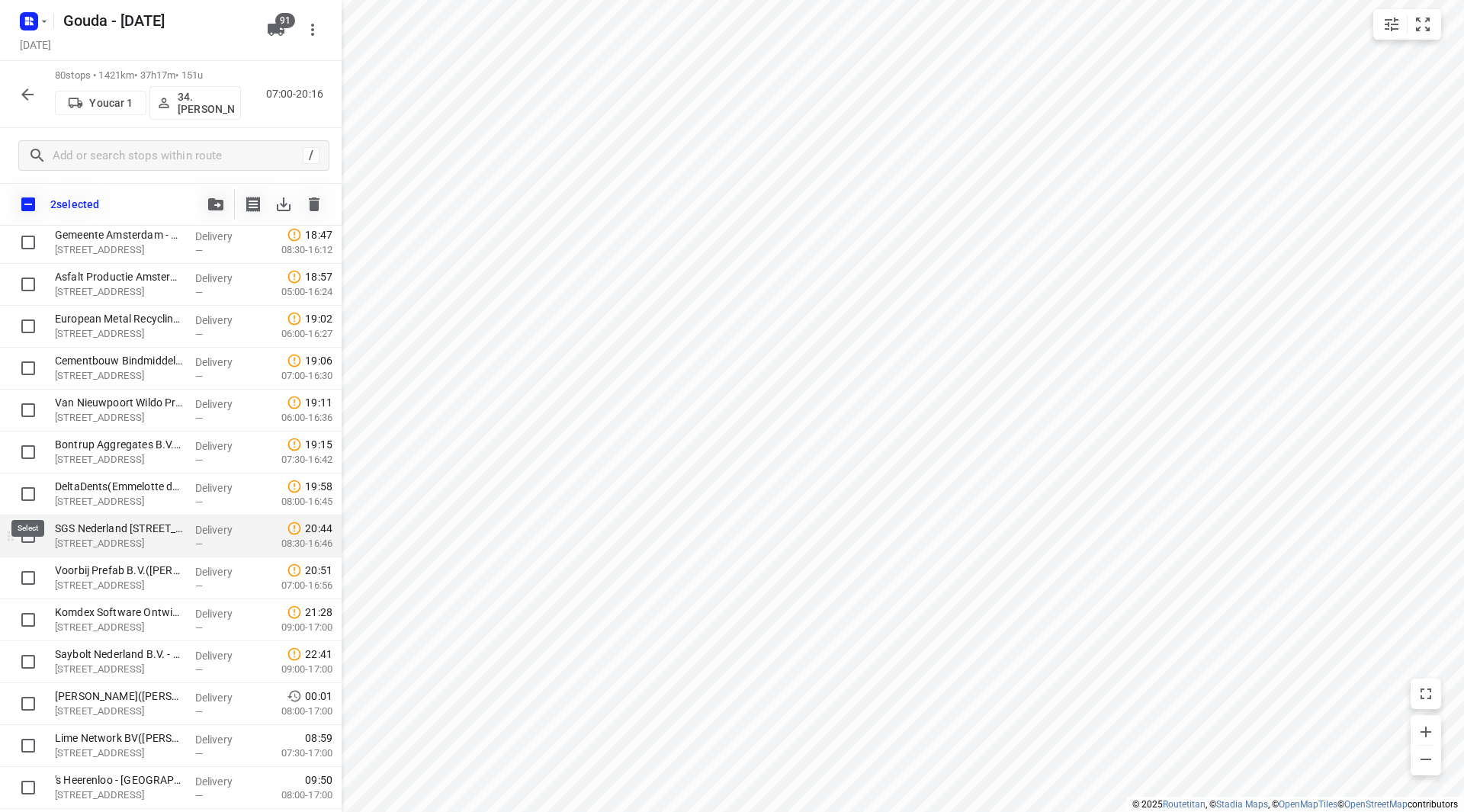
click at [26, 496] on input "checkbox" at bounding box center [28, 494] width 31 height 31
checkbox input "true"
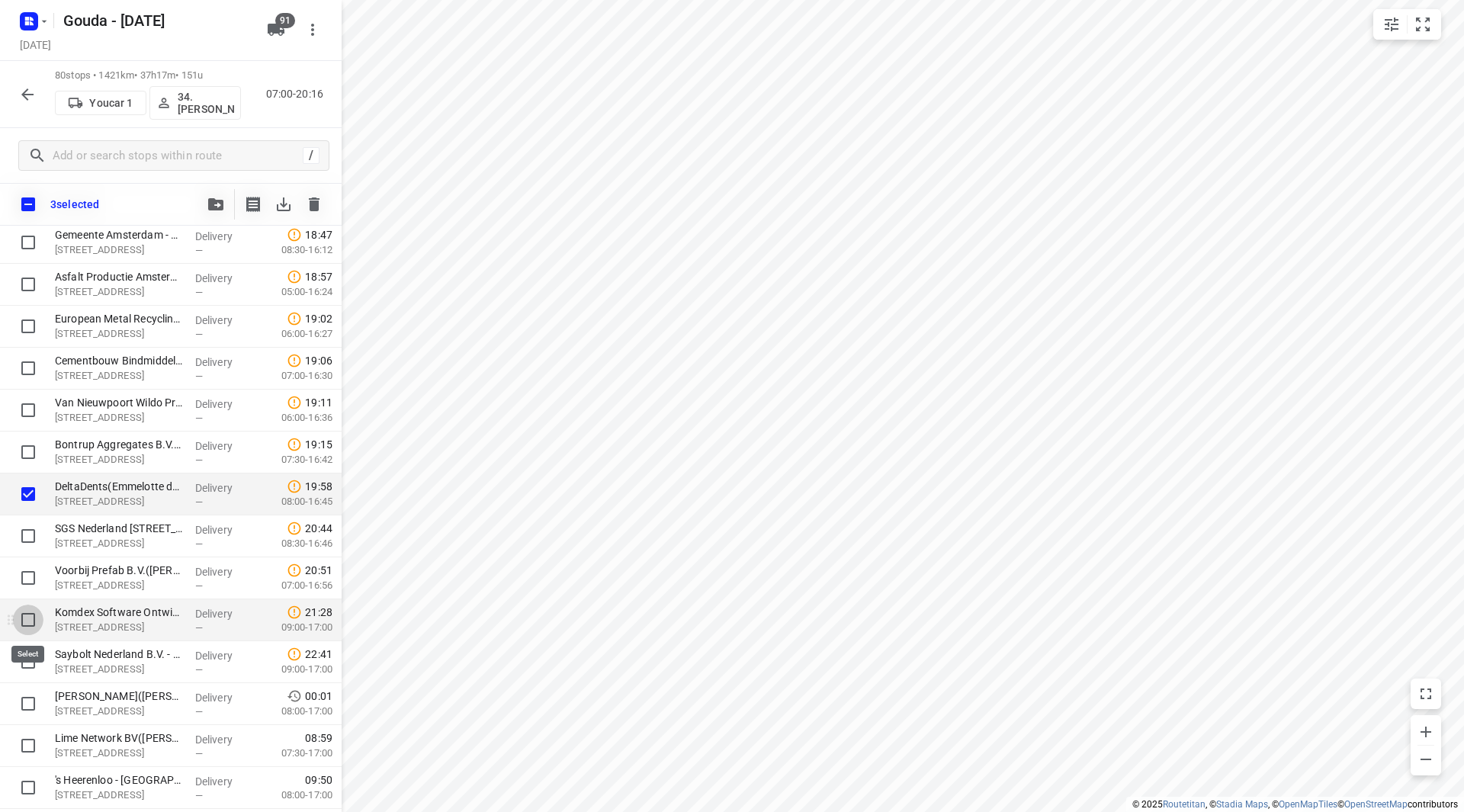
click at [27, 623] on input "checkbox" at bounding box center [28, 620] width 31 height 31
checkbox input "true"
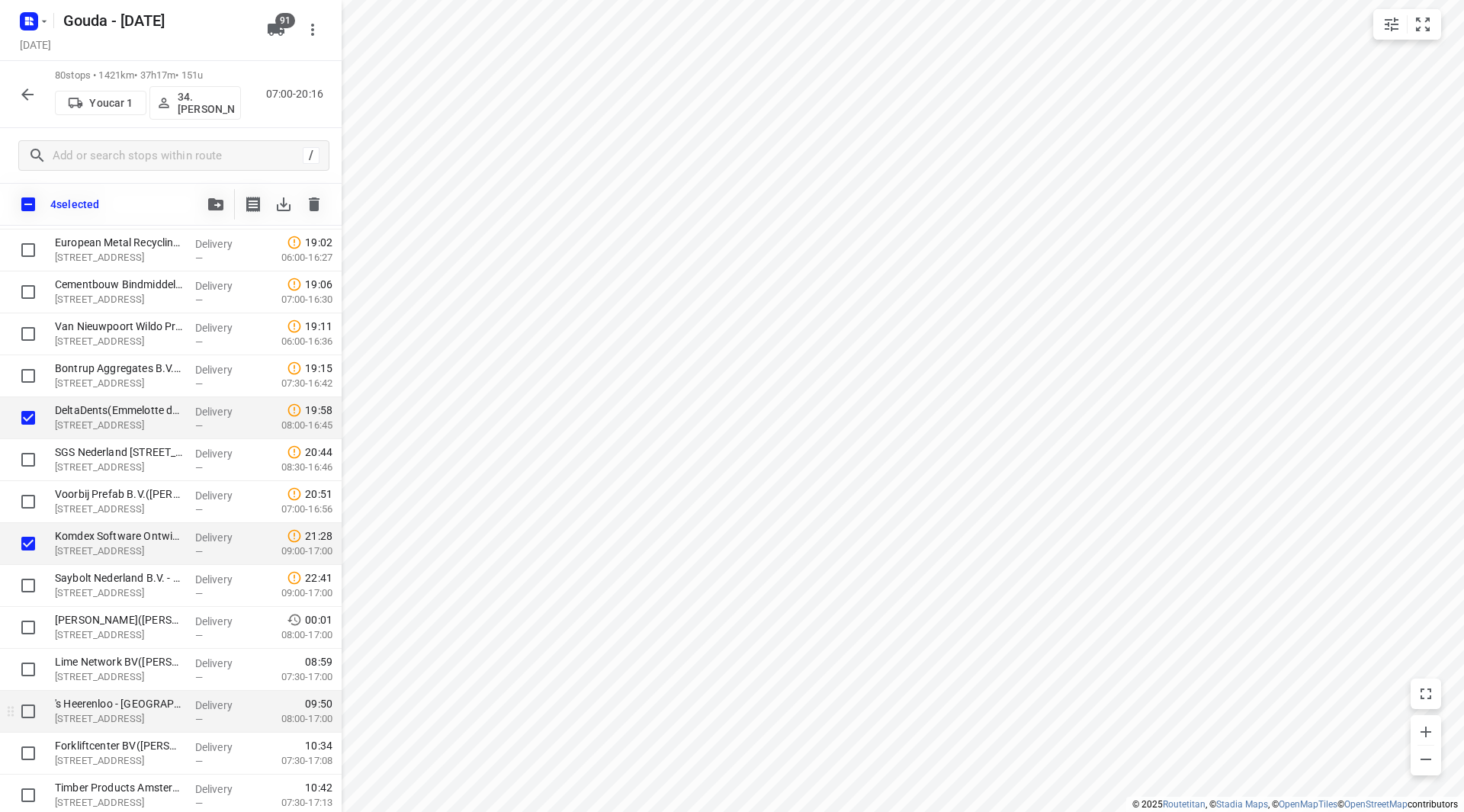
scroll to position [2287, 0]
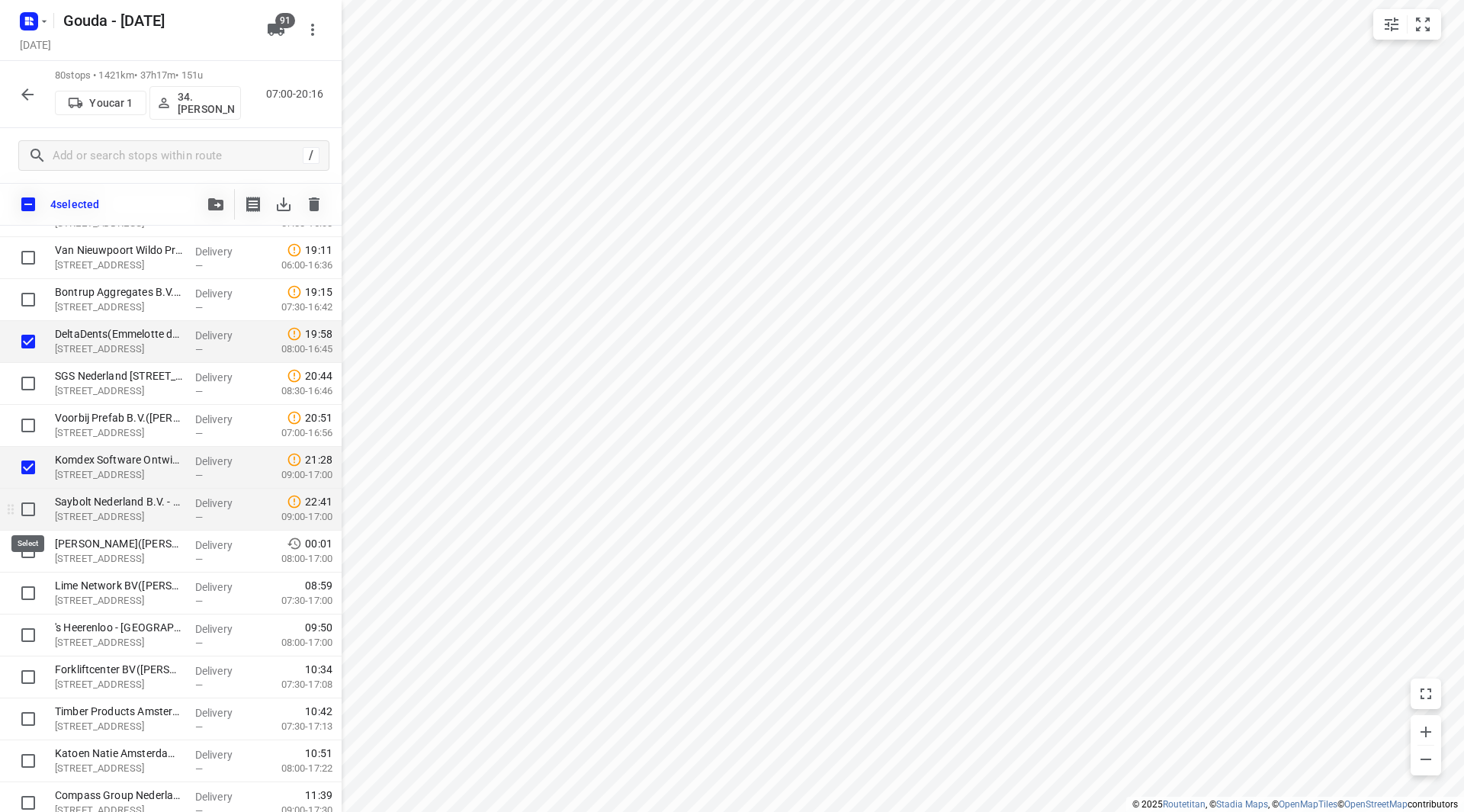
click at [35, 511] on input "checkbox" at bounding box center [28, 509] width 31 height 31
checkbox input "true"
drag, startPoint x: 31, startPoint y: 554, endPoint x: 24, endPoint y: 589, distance: 35.7
click at [31, 558] on input "checkbox" at bounding box center [28, 550] width 31 height 31
checkbox input "true"
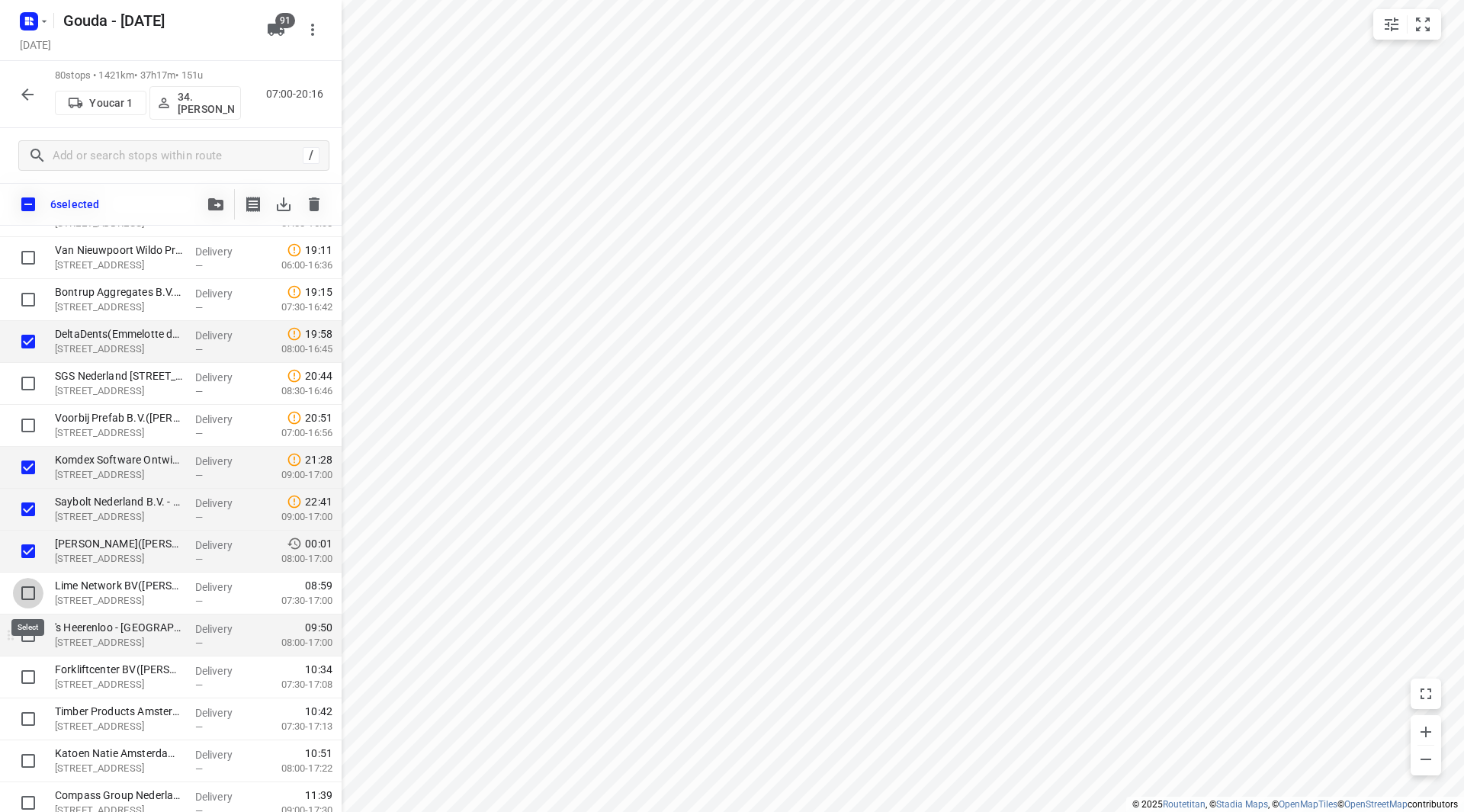
drag, startPoint x: 23, startPoint y: 593, endPoint x: 21, endPoint y: 626, distance: 33.1
click at [22, 594] on input "checkbox" at bounding box center [28, 593] width 31 height 31
checkbox input "true"
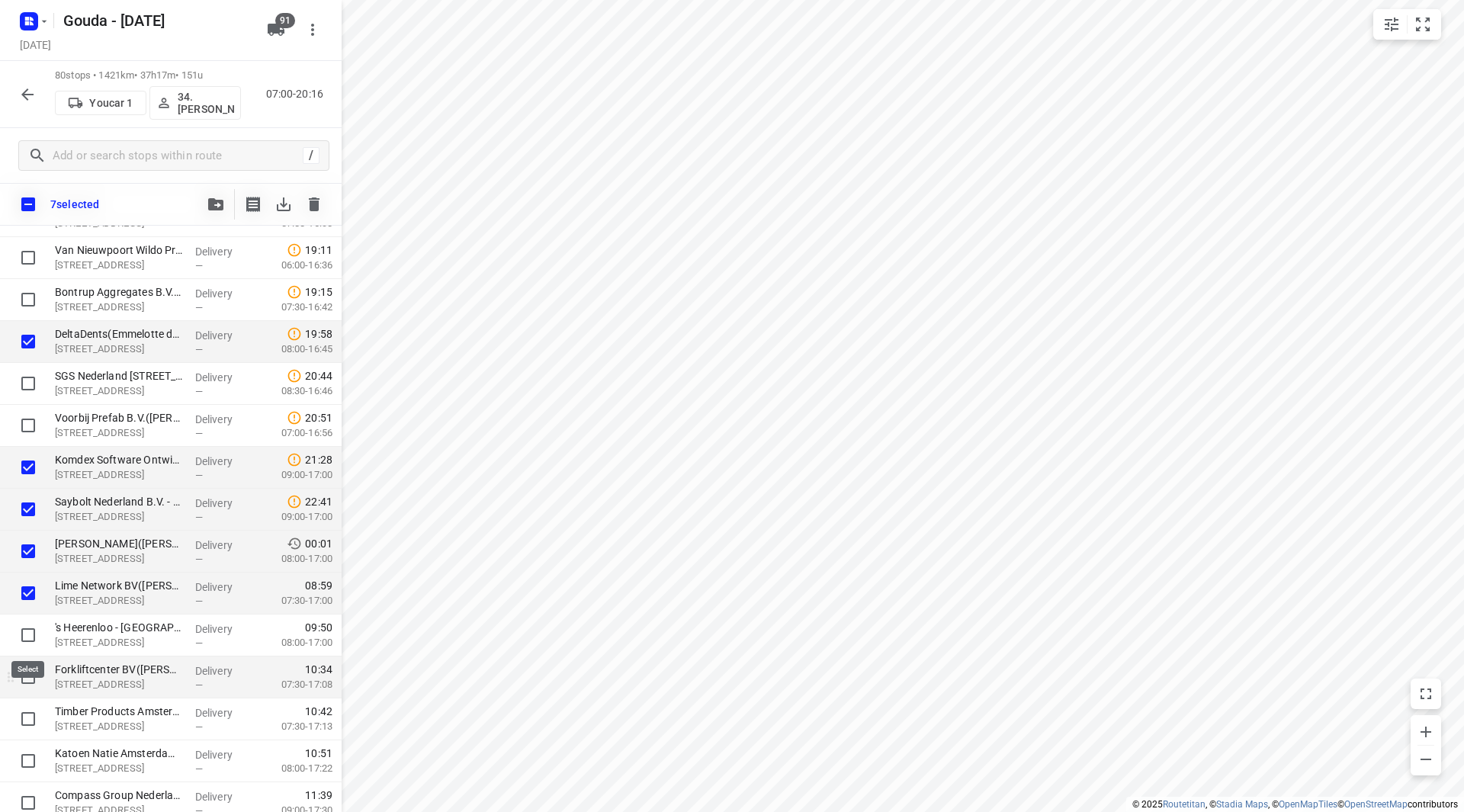
click at [22, 632] on input "checkbox" at bounding box center [28, 635] width 31 height 31
checkbox input "true"
click at [24, 671] on input "checkbox" at bounding box center [28, 677] width 31 height 31
checkbox input "true"
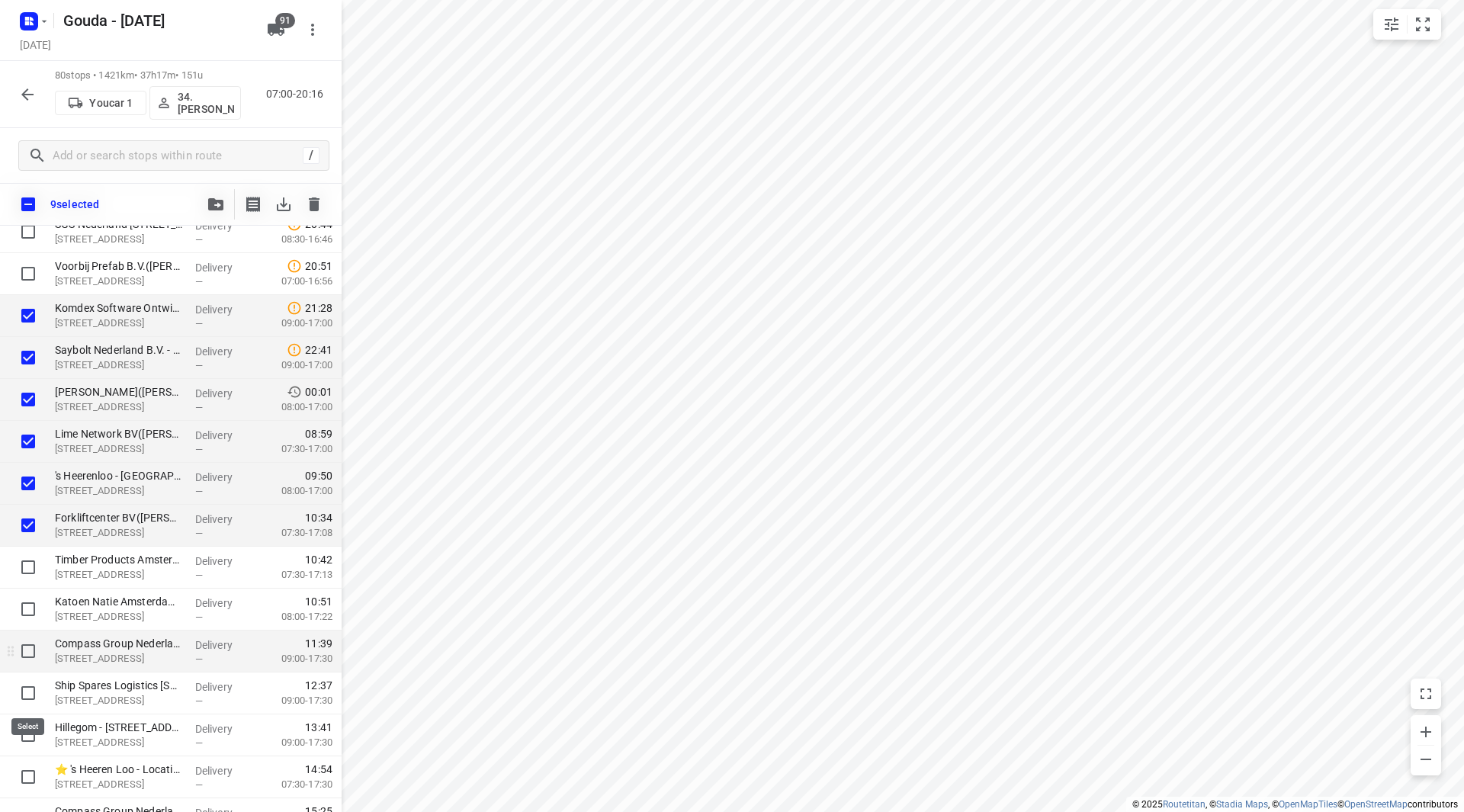
scroll to position [2439, 0]
click at [24, 647] on input "checkbox" at bounding box center [28, 650] width 31 height 31
checkbox input "true"
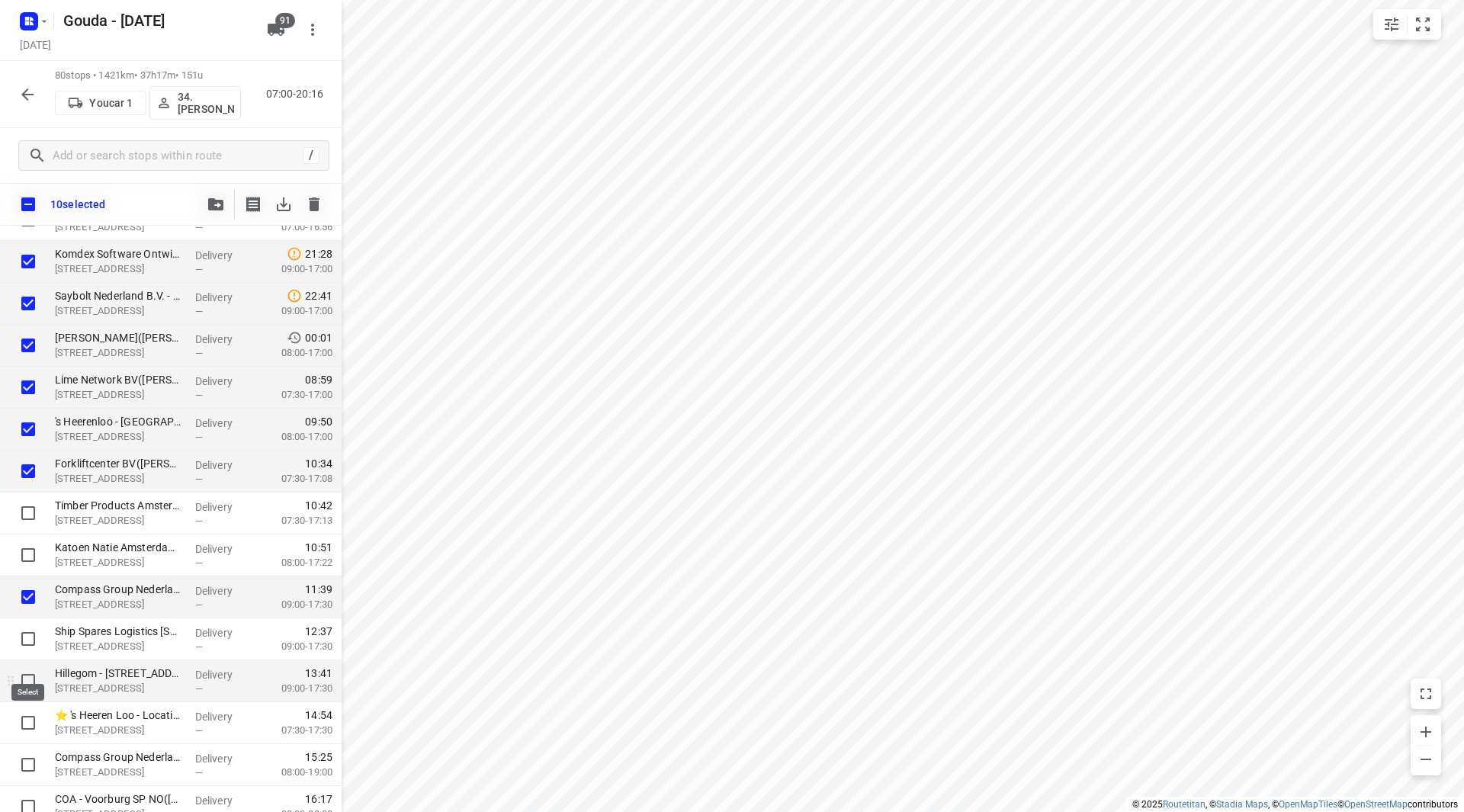
scroll to position [2515, 0]
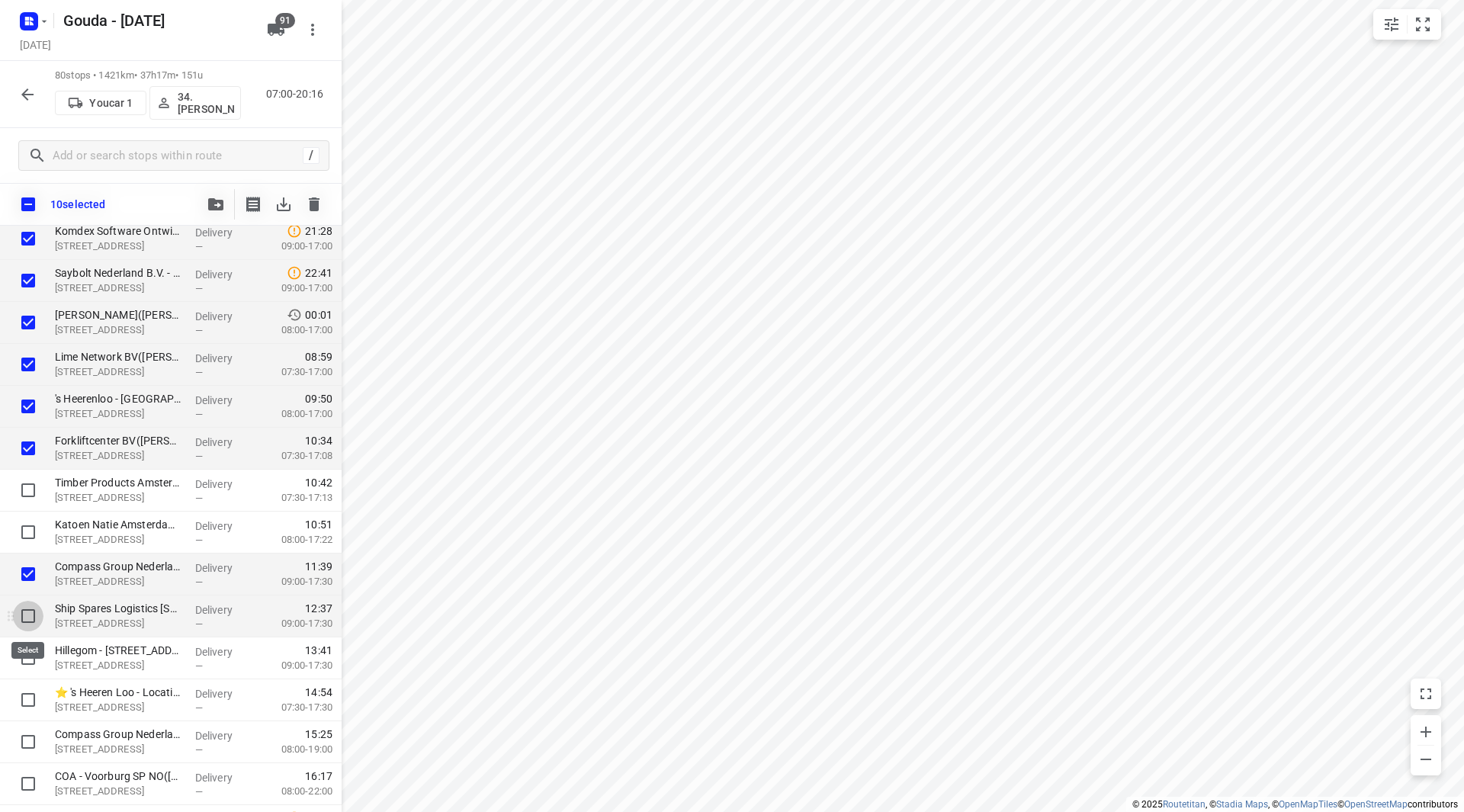
click at [29, 616] on input "checkbox" at bounding box center [28, 616] width 31 height 31
checkbox input "true"
click at [27, 661] on input "checkbox" at bounding box center [28, 657] width 31 height 31
checkbox input "true"
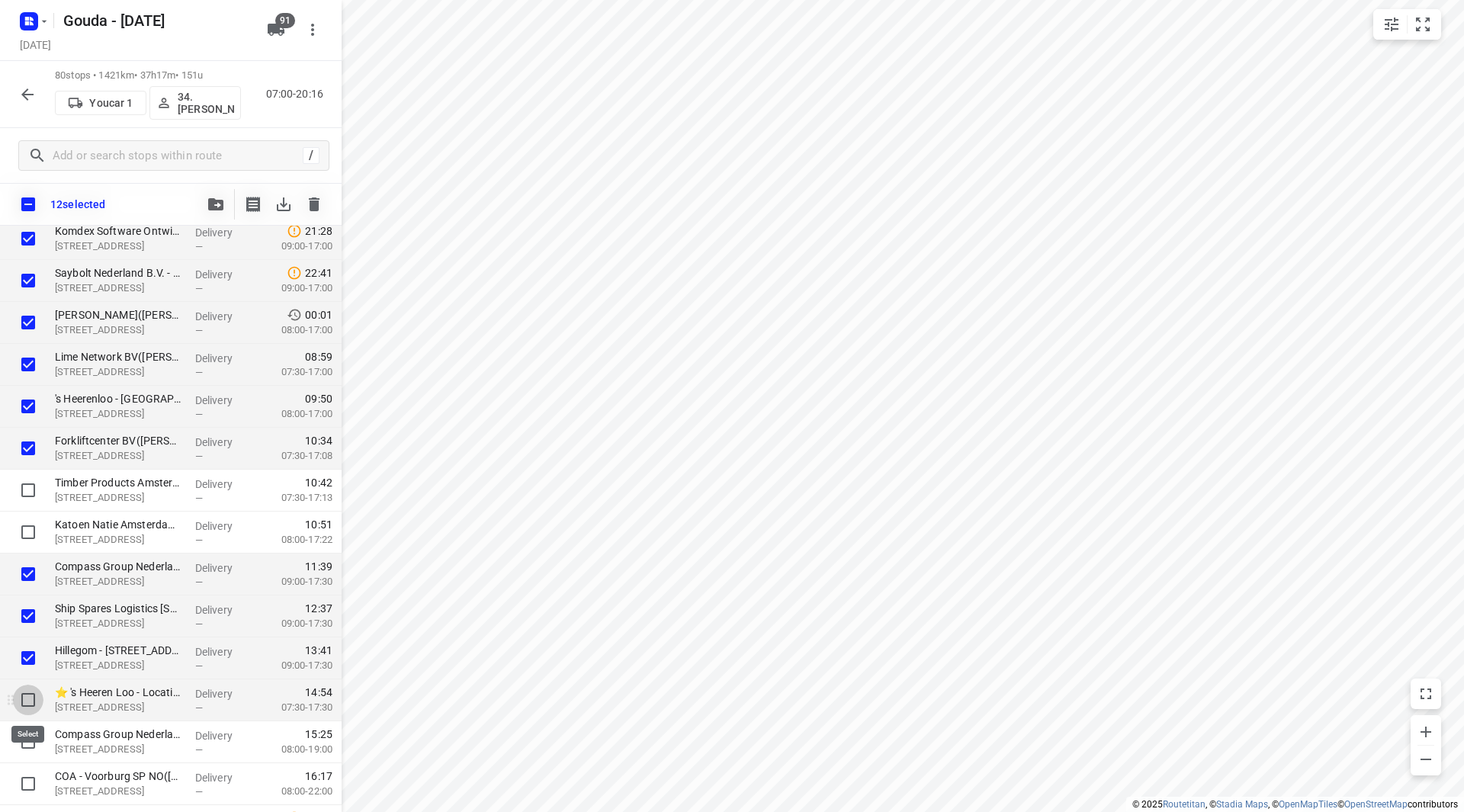
click at [24, 700] on input "checkbox" at bounding box center [28, 700] width 31 height 31
checkbox input "true"
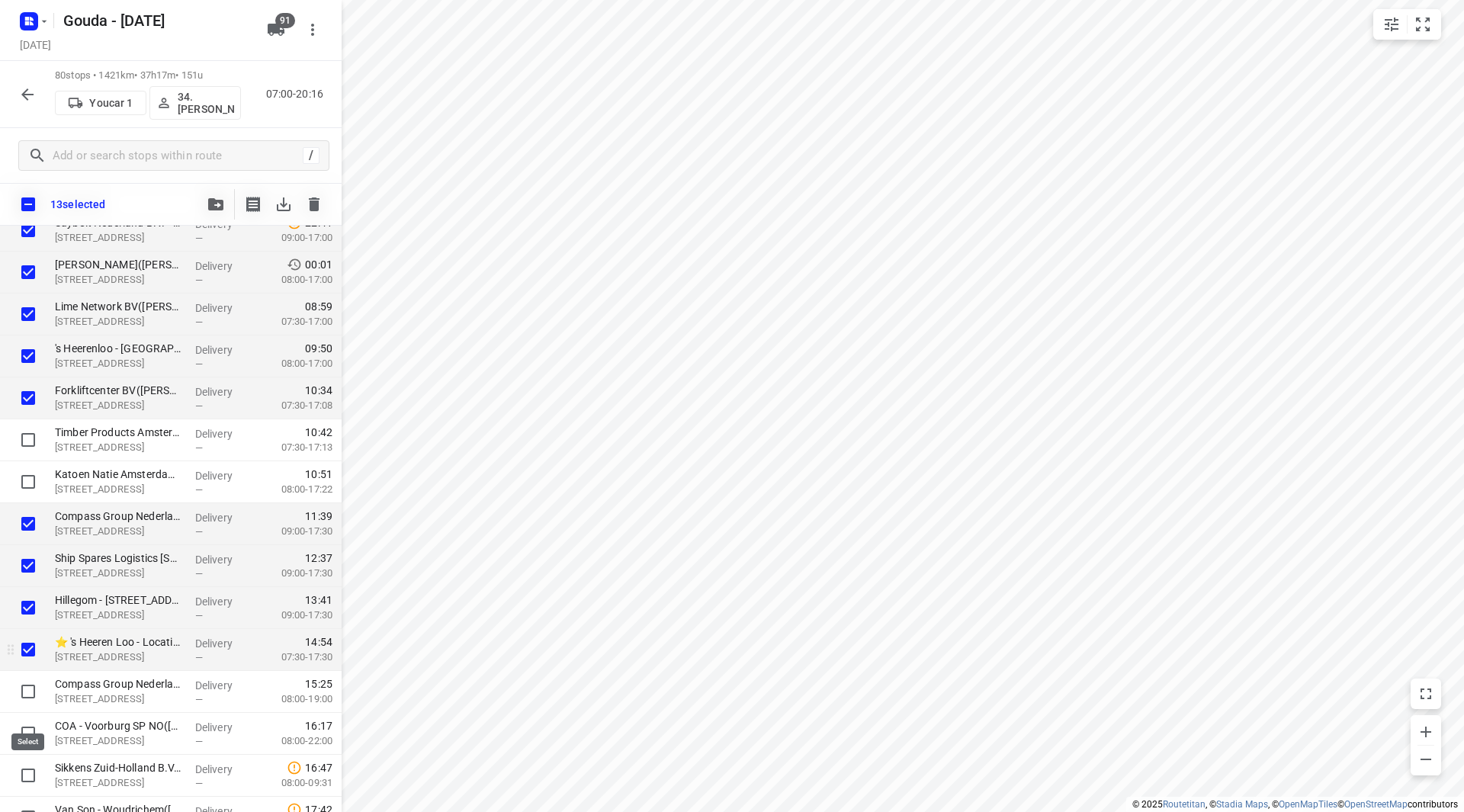
scroll to position [2591, 0]
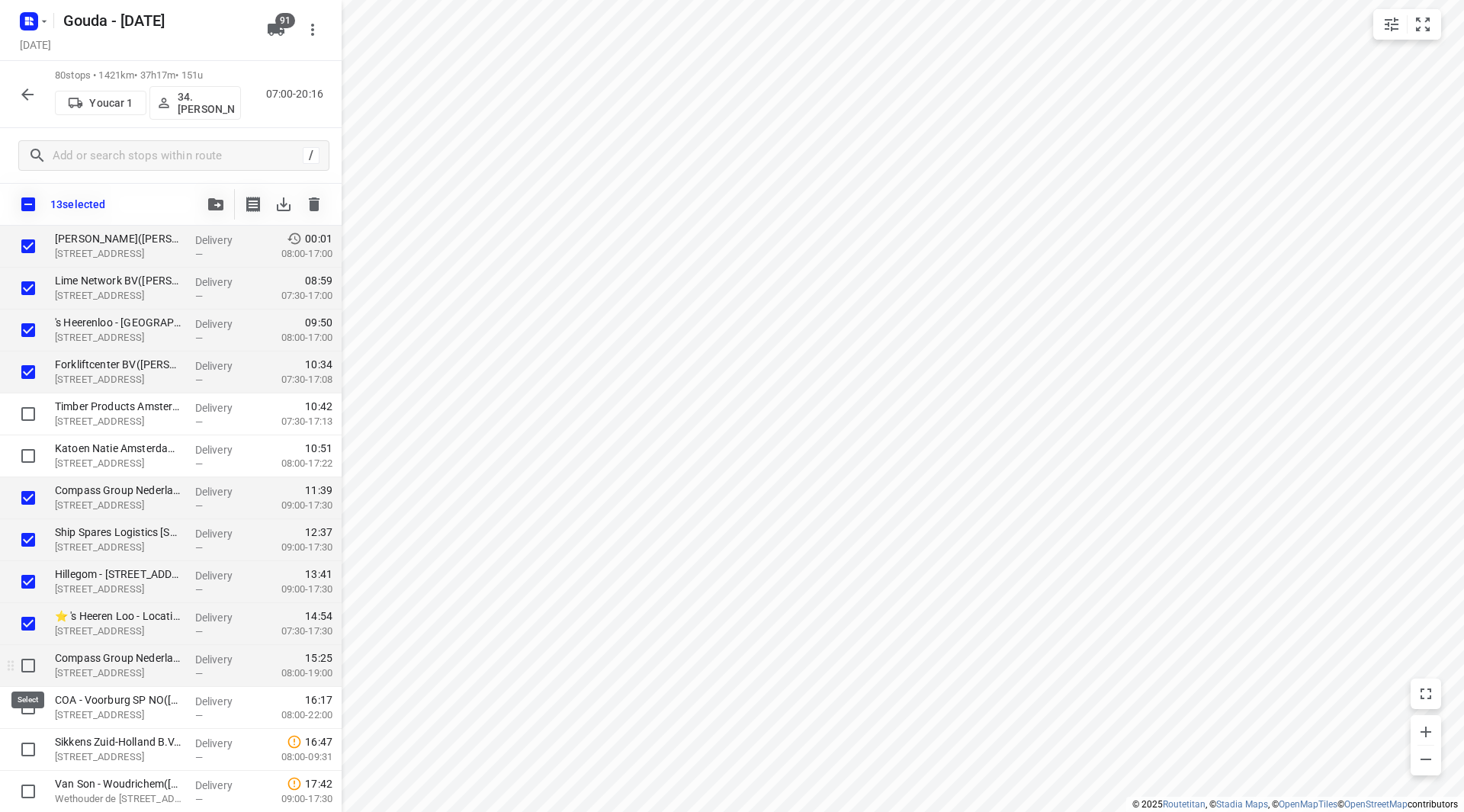
click at [32, 669] on input "checkbox" at bounding box center [28, 665] width 31 height 31
checkbox input "true"
click at [28, 703] on input "checkbox" at bounding box center [28, 707] width 31 height 31
checkbox input "true"
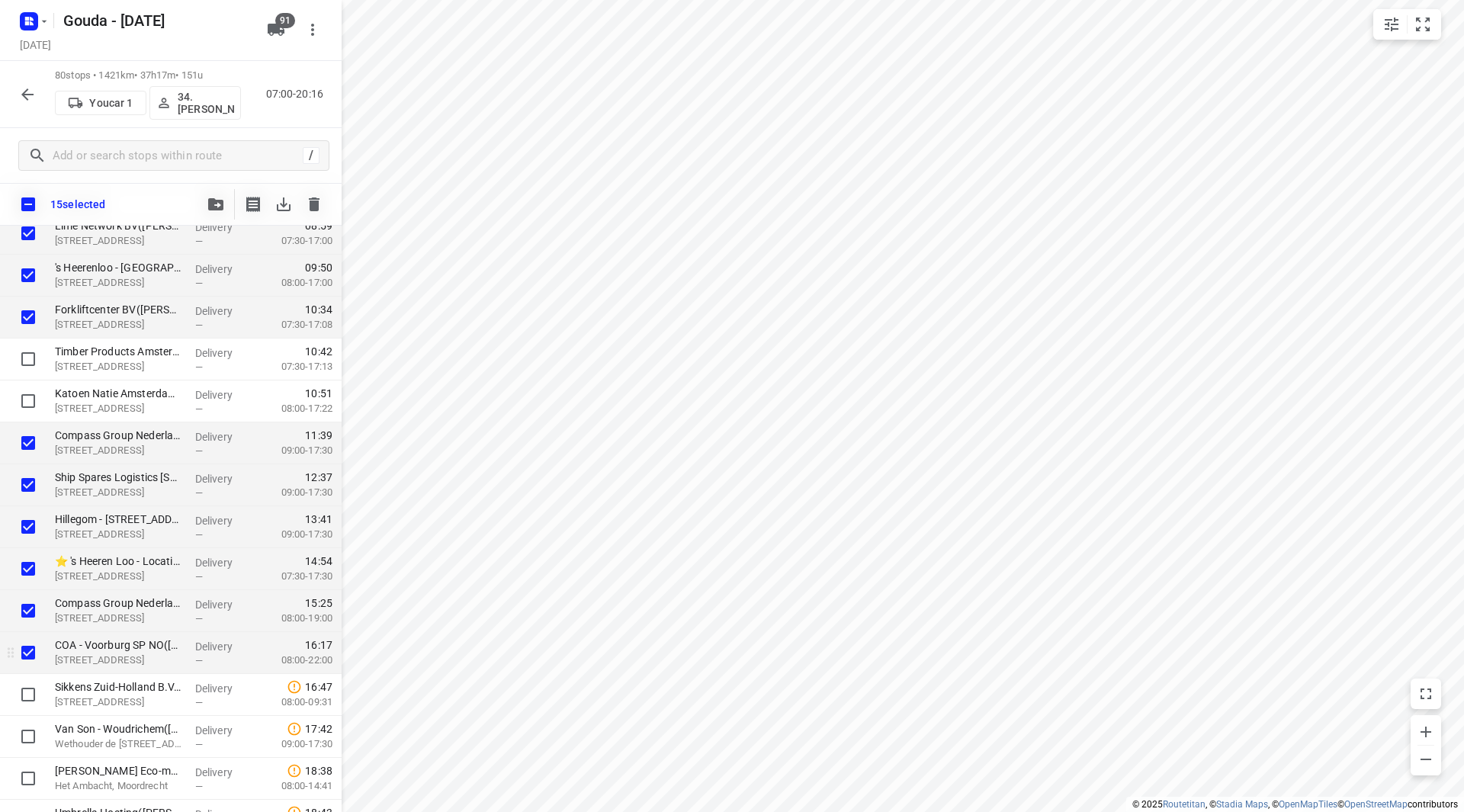
scroll to position [2668, 0]
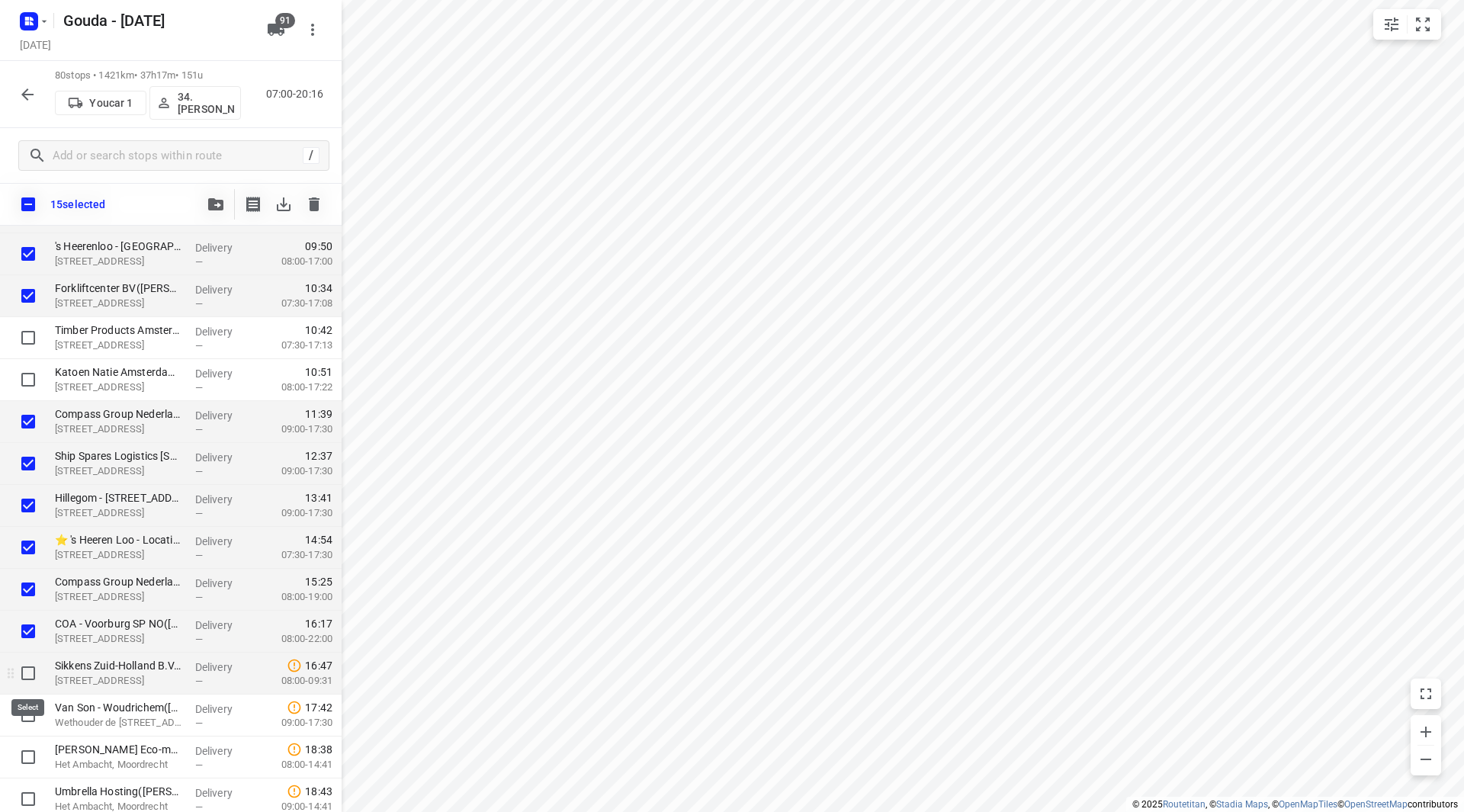
click at [28, 666] on input "checkbox" at bounding box center [28, 673] width 31 height 31
checkbox input "true"
drag, startPoint x: 27, startPoint y: 708, endPoint x: 27, endPoint y: 753, distance: 45.0
click at [27, 709] on input "checkbox" at bounding box center [28, 715] width 31 height 31
checkbox input "true"
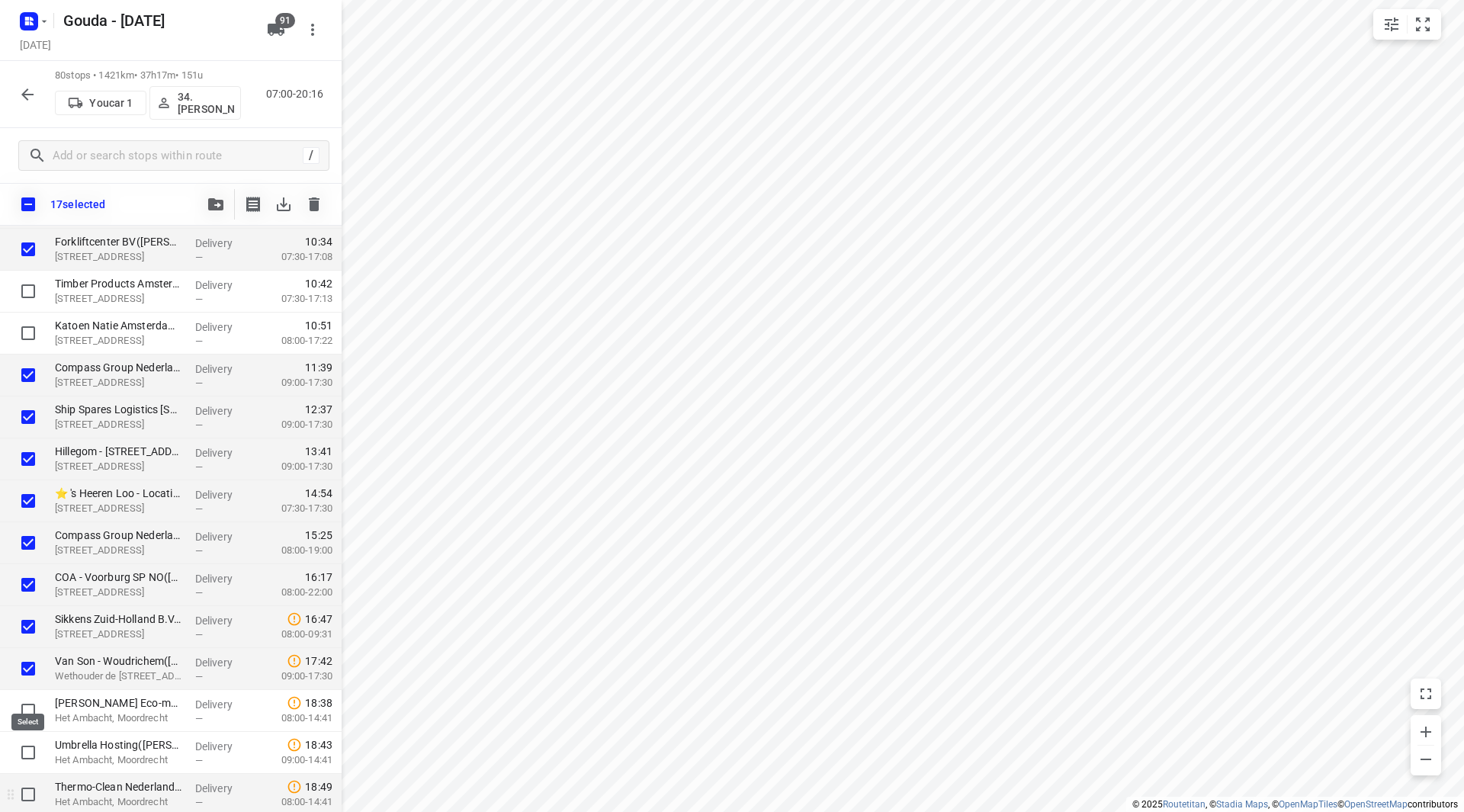
scroll to position [2820, 0]
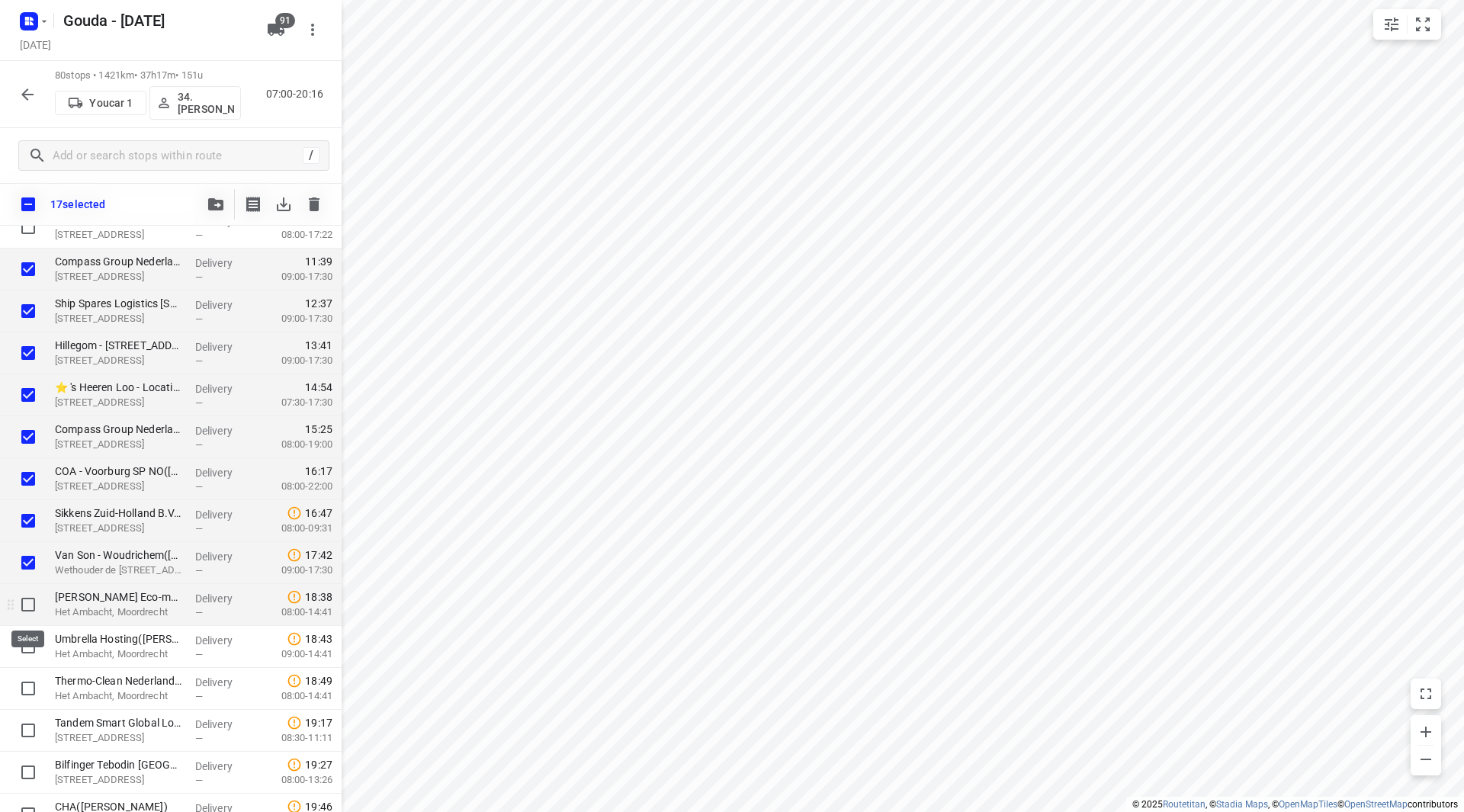
click at [32, 608] on input "checkbox" at bounding box center [28, 604] width 31 height 31
checkbox input "true"
click at [27, 642] on input "checkbox" at bounding box center [28, 646] width 31 height 31
checkbox input "true"
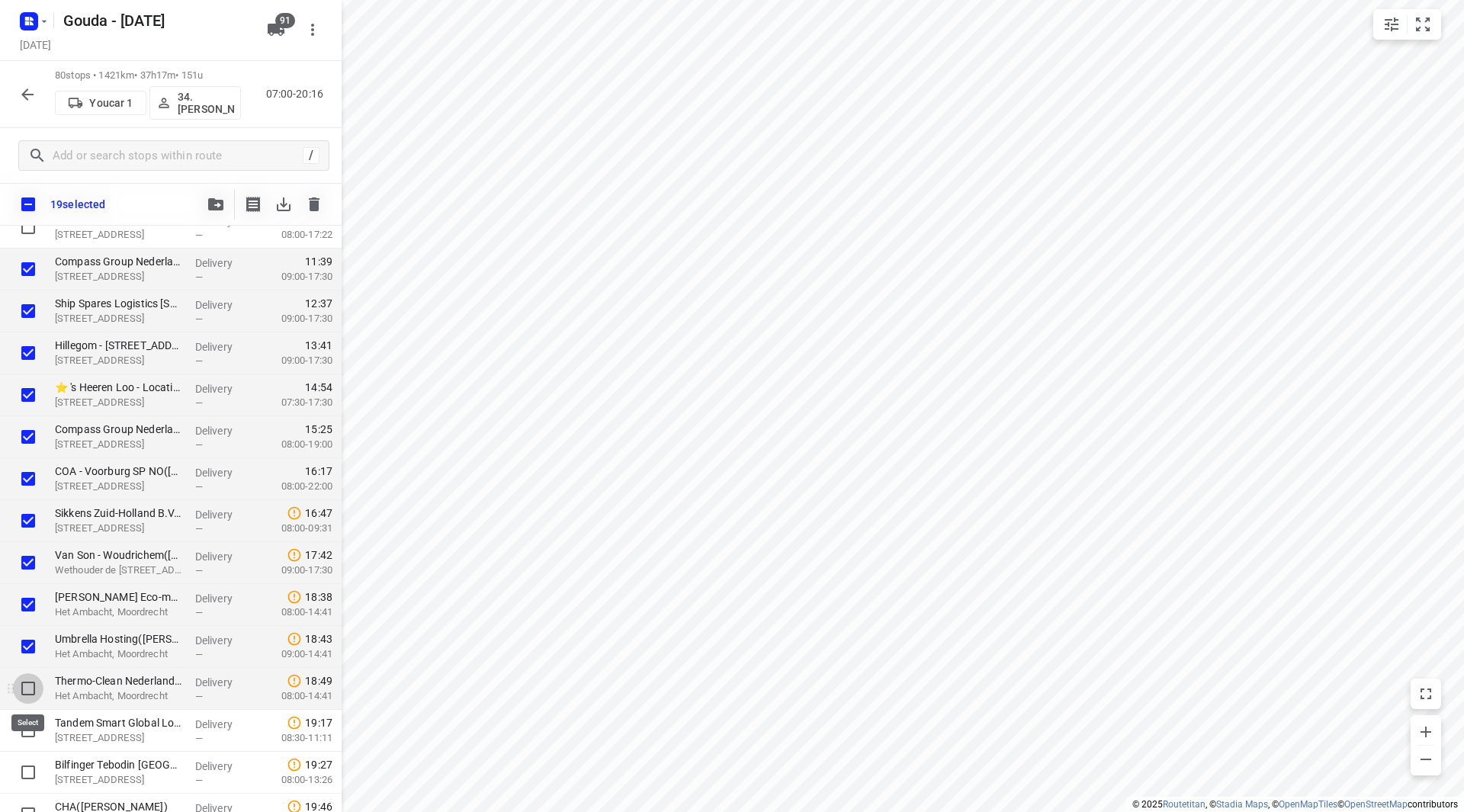
click at [20, 684] on input "checkbox" at bounding box center [28, 688] width 31 height 31
checkbox input "true"
click at [31, 733] on input "checkbox" at bounding box center [28, 730] width 31 height 31
checkbox input "true"
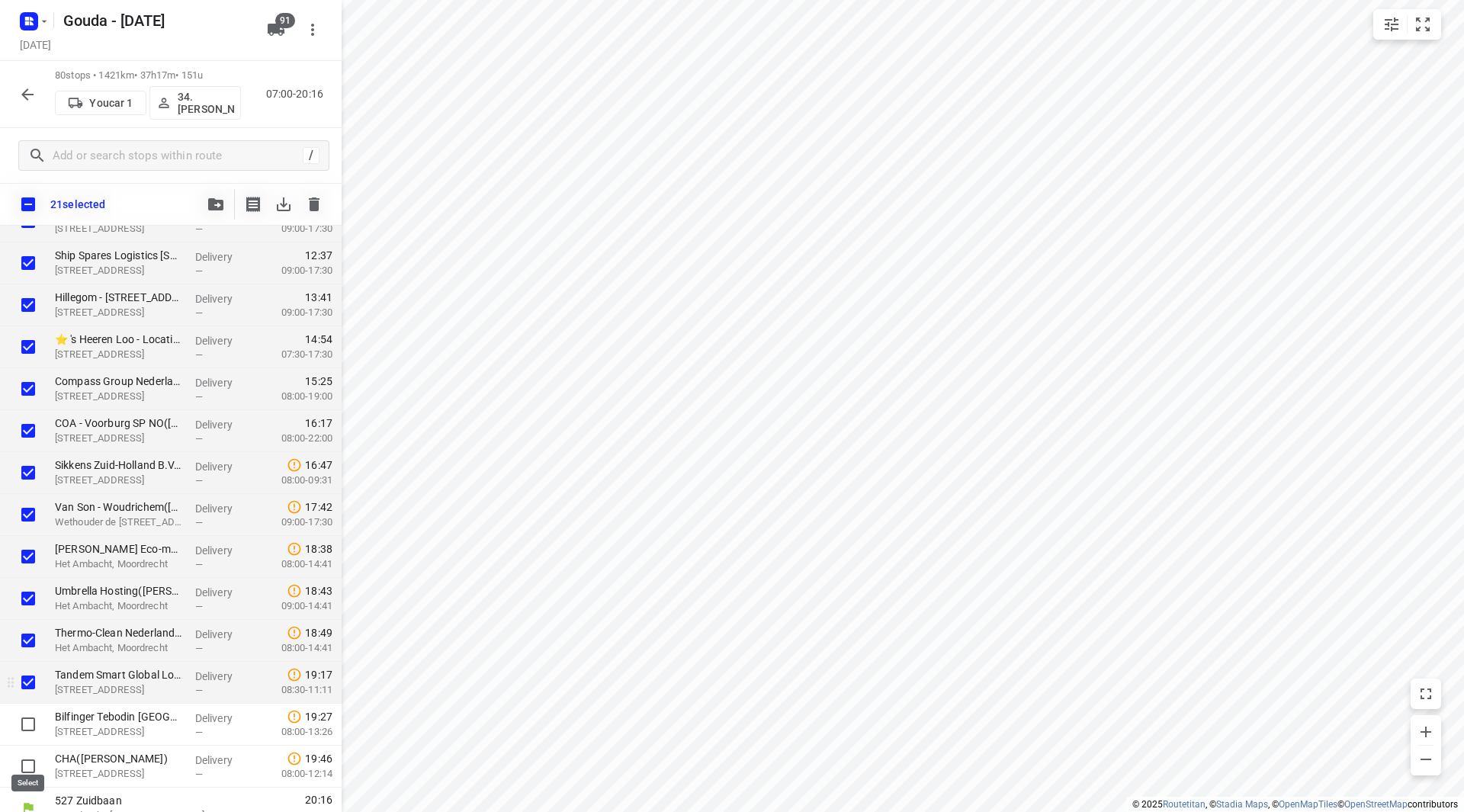
scroll to position [2886, 0]
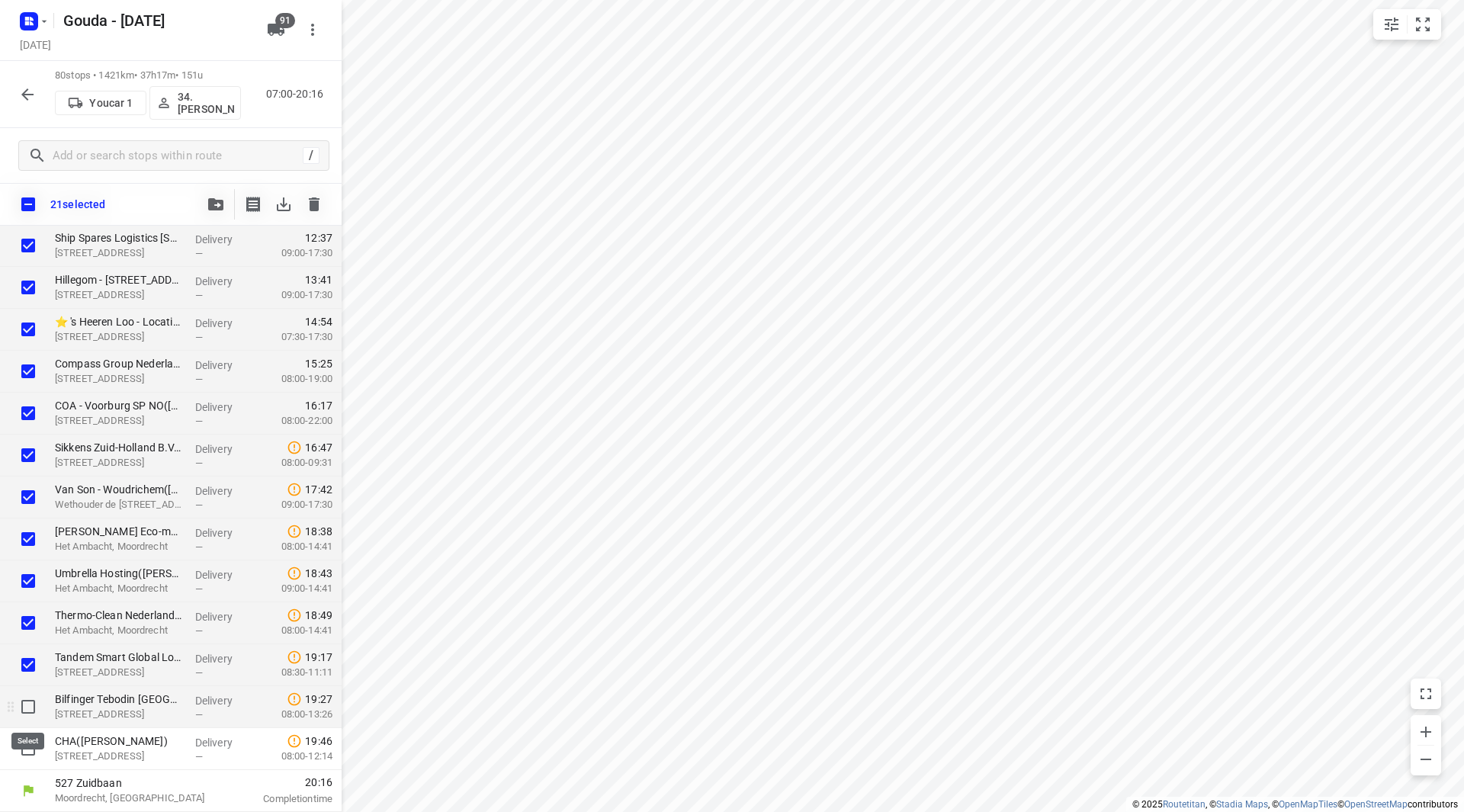
drag, startPoint x: 26, startPoint y: 704, endPoint x: 26, endPoint y: 719, distance: 15.0
click at [26, 705] on input "checkbox" at bounding box center [28, 706] width 31 height 31
checkbox input "true"
click at [27, 751] on input "checkbox" at bounding box center [28, 748] width 31 height 31
checkbox input "true"
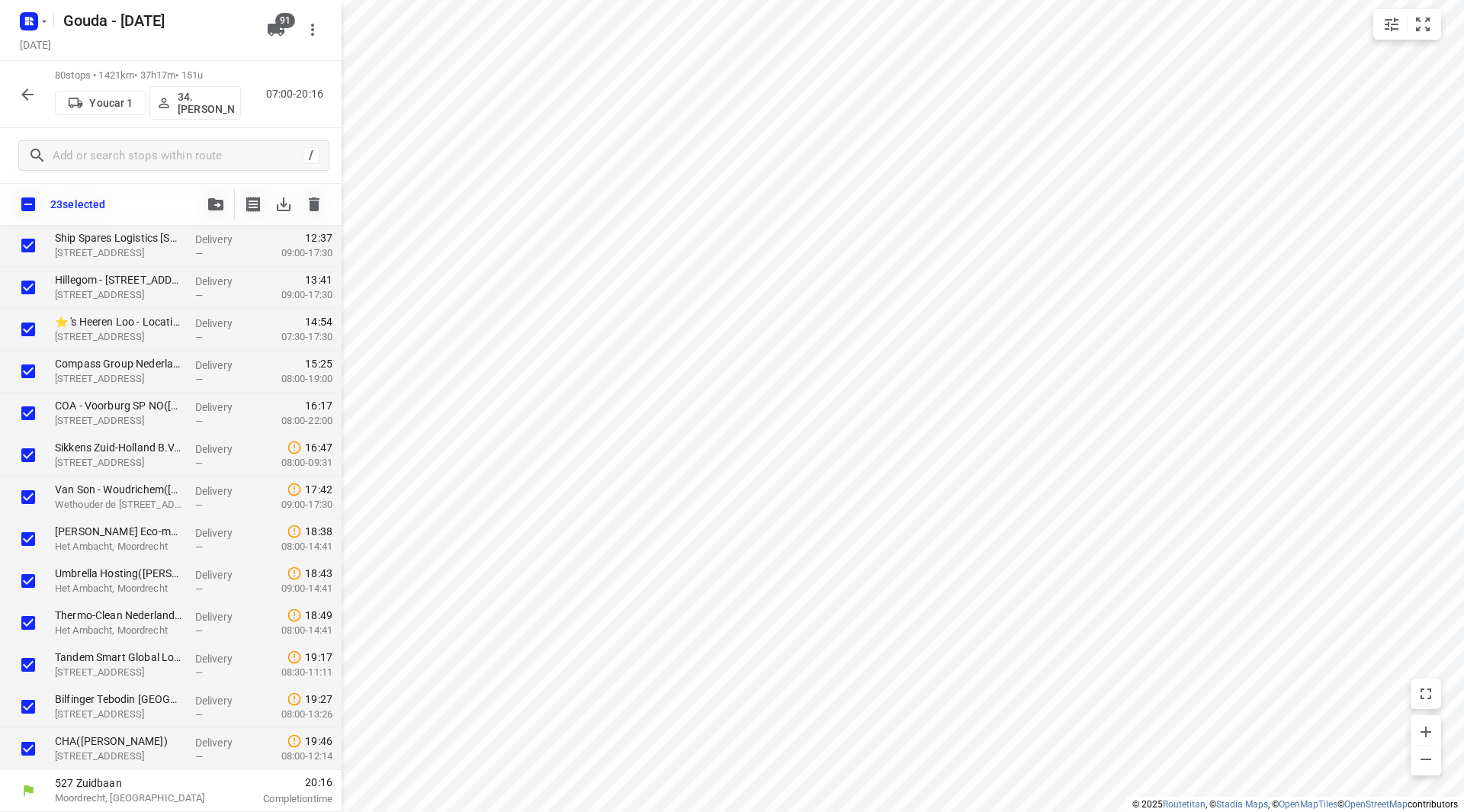
click at [214, 217] on button "button" at bounding box center [215, 204] width 31 height 31
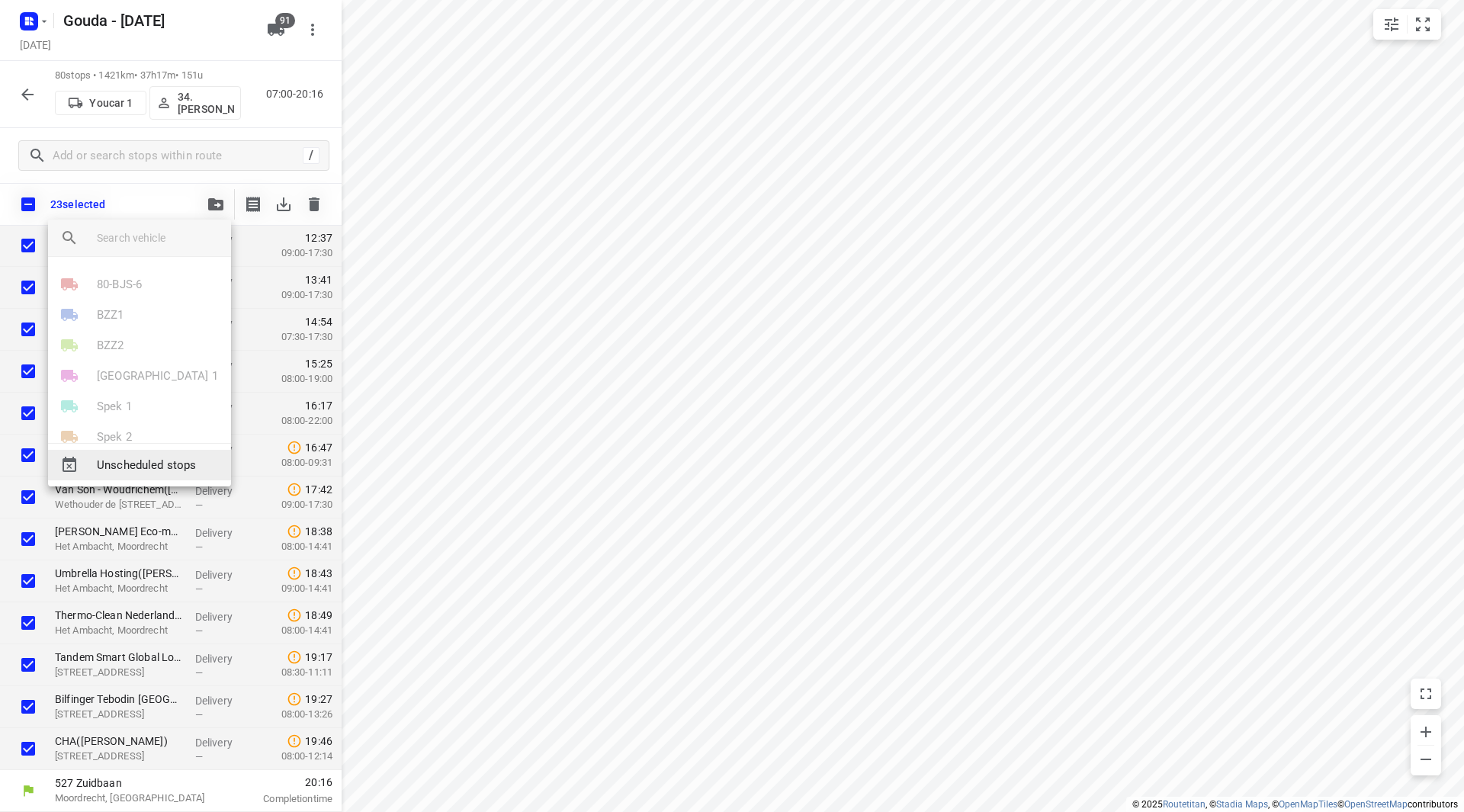
click at [144, 459] on span "Unscheduled stops" at bounding box center [157, 465] width 122 height 17
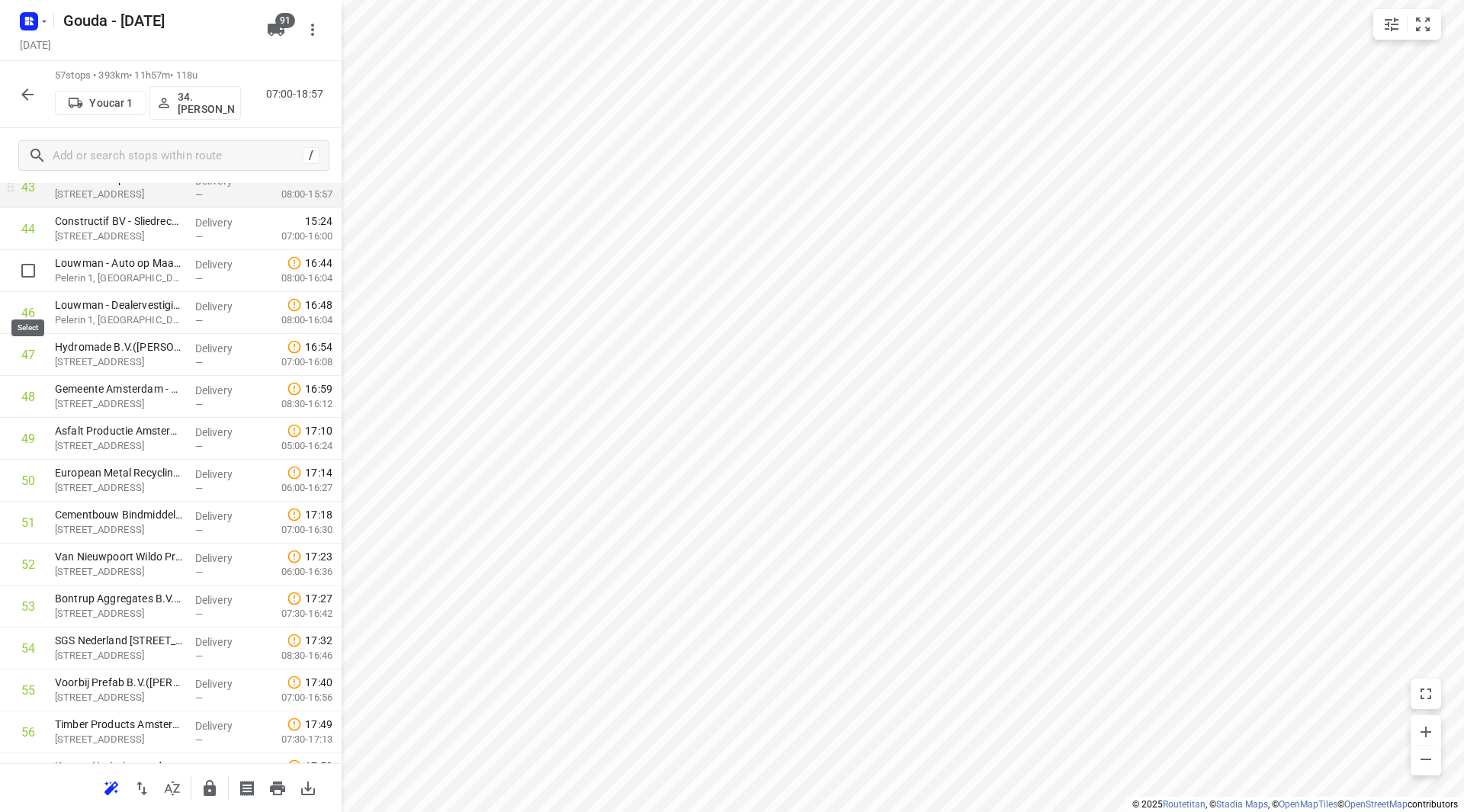
scroll to position [1819, 0]
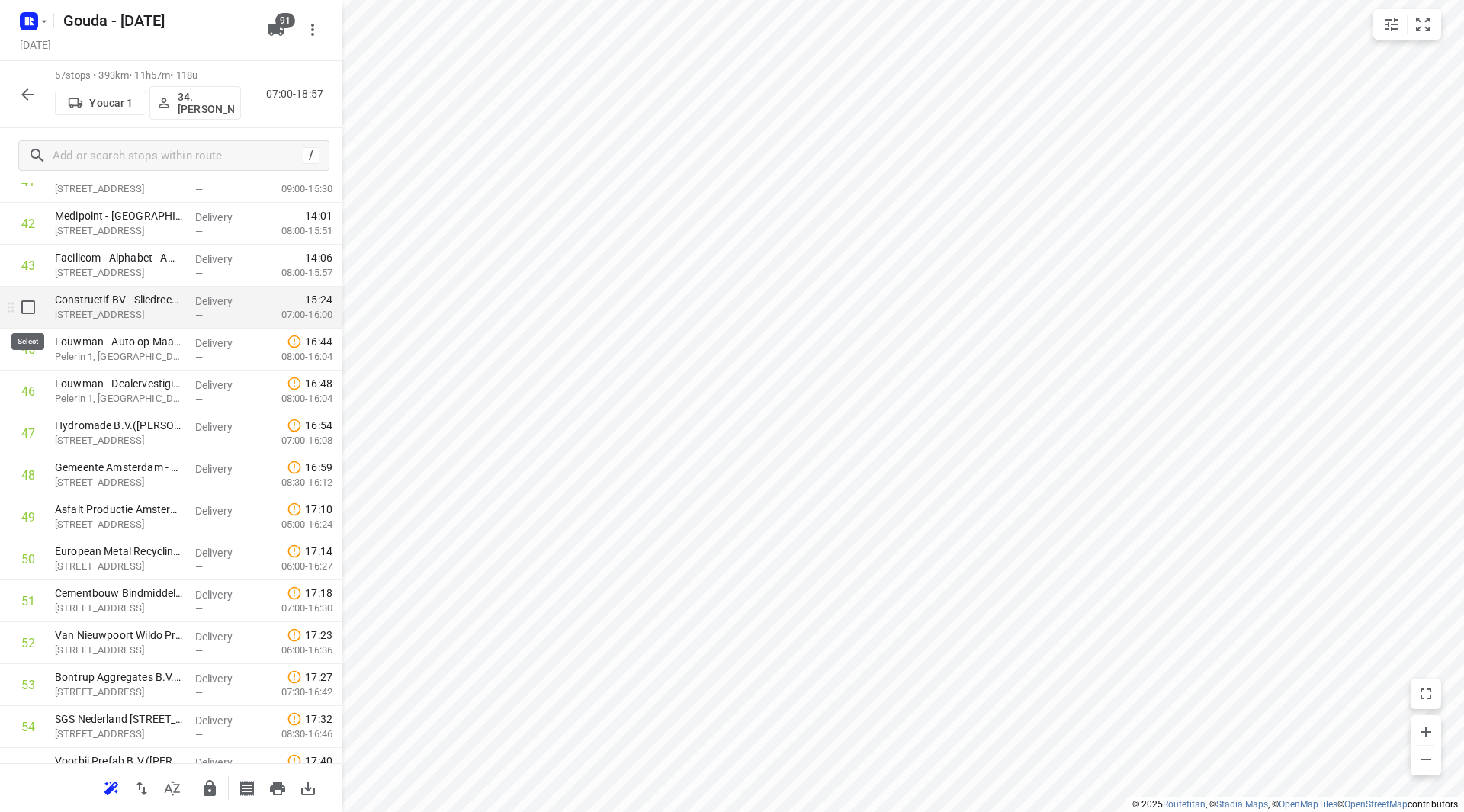
click at [28, 307] on input "checkbox" at bounding box center [28, 307] width 31 height 31
checkbox input "true"
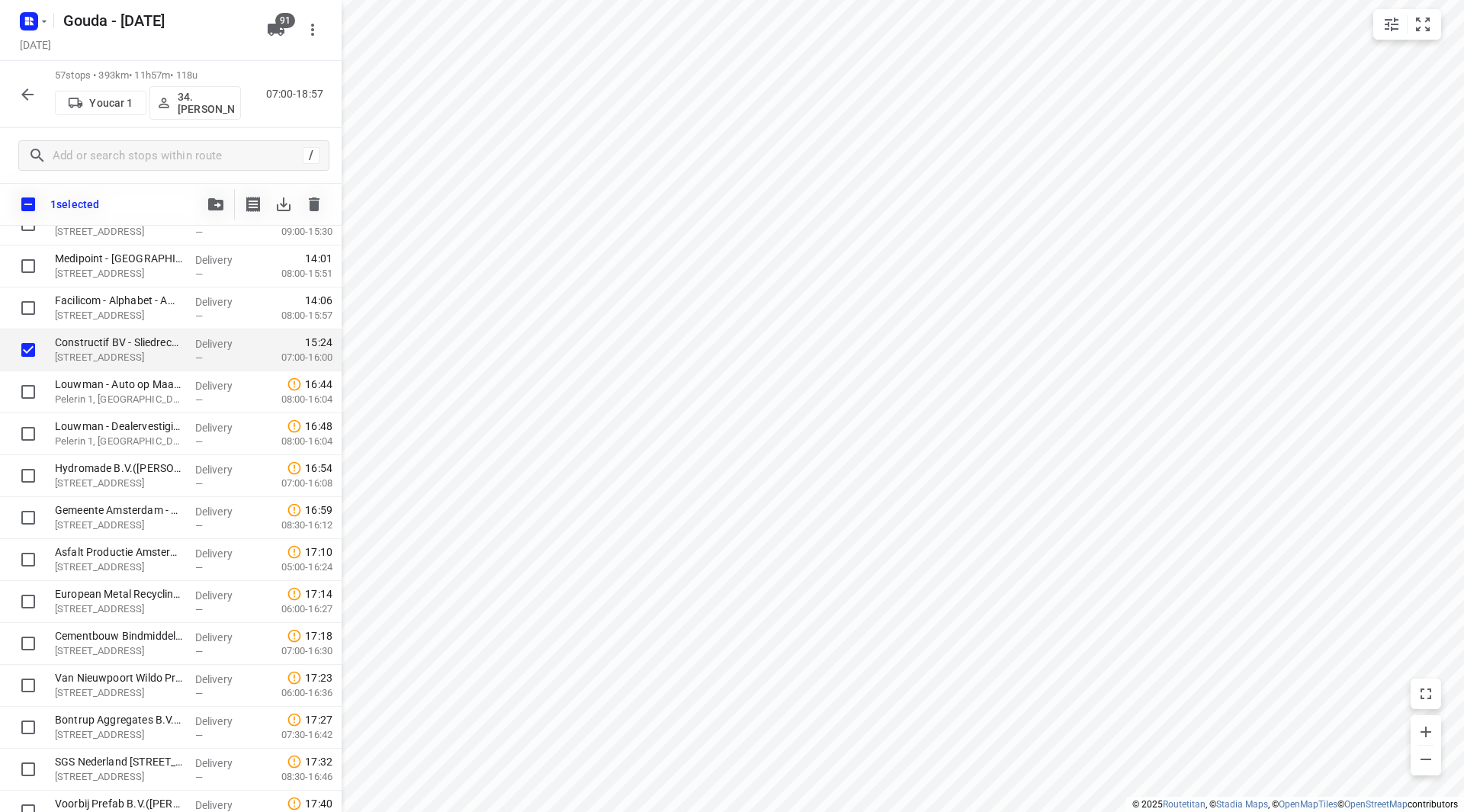
click at [220, 203] on icon "button" at bounding box center [215, 204] width 15 height 13
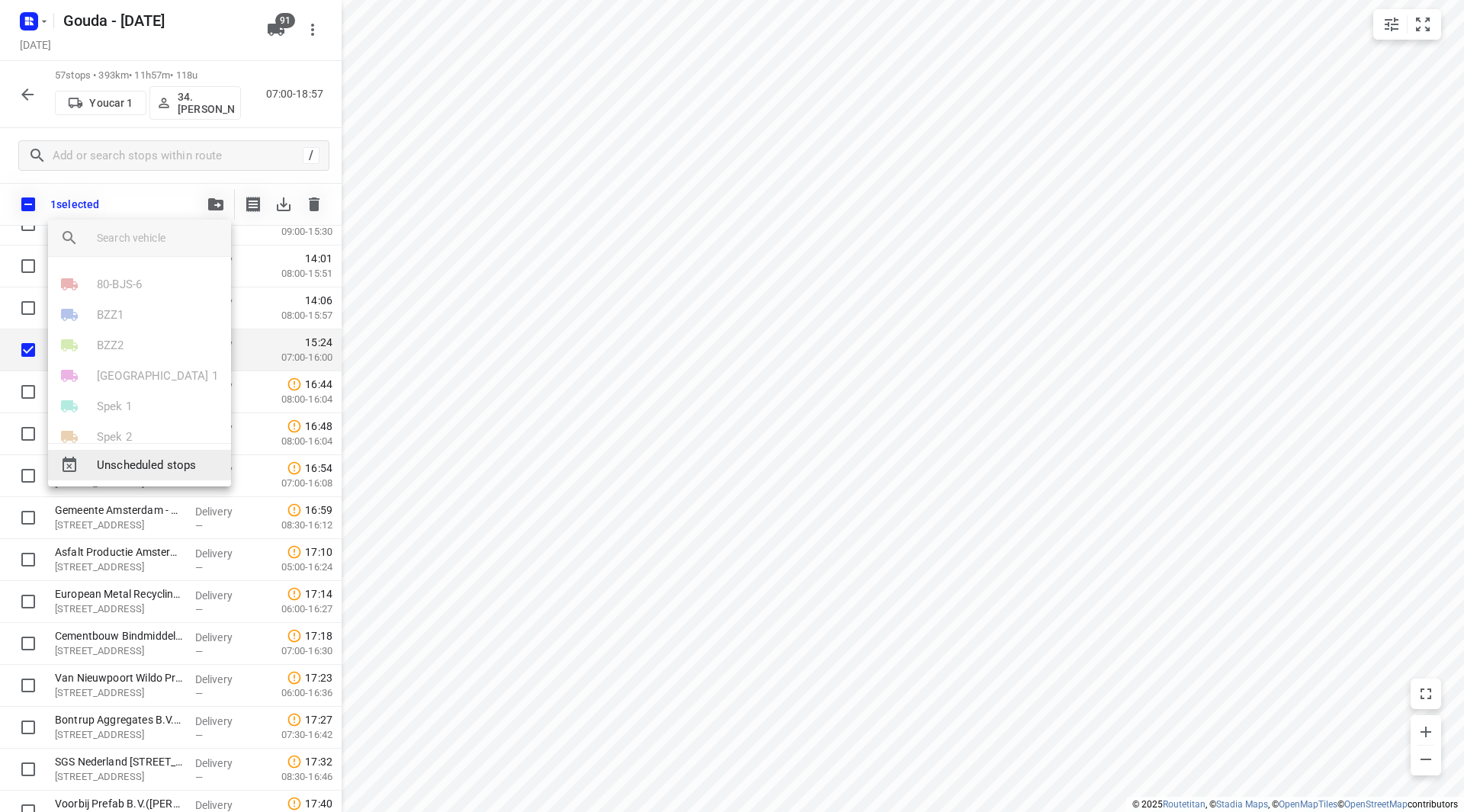
click at [147, 462] on span "Unscheduled stops" at bounding box center [157, 465] width 122 height 17
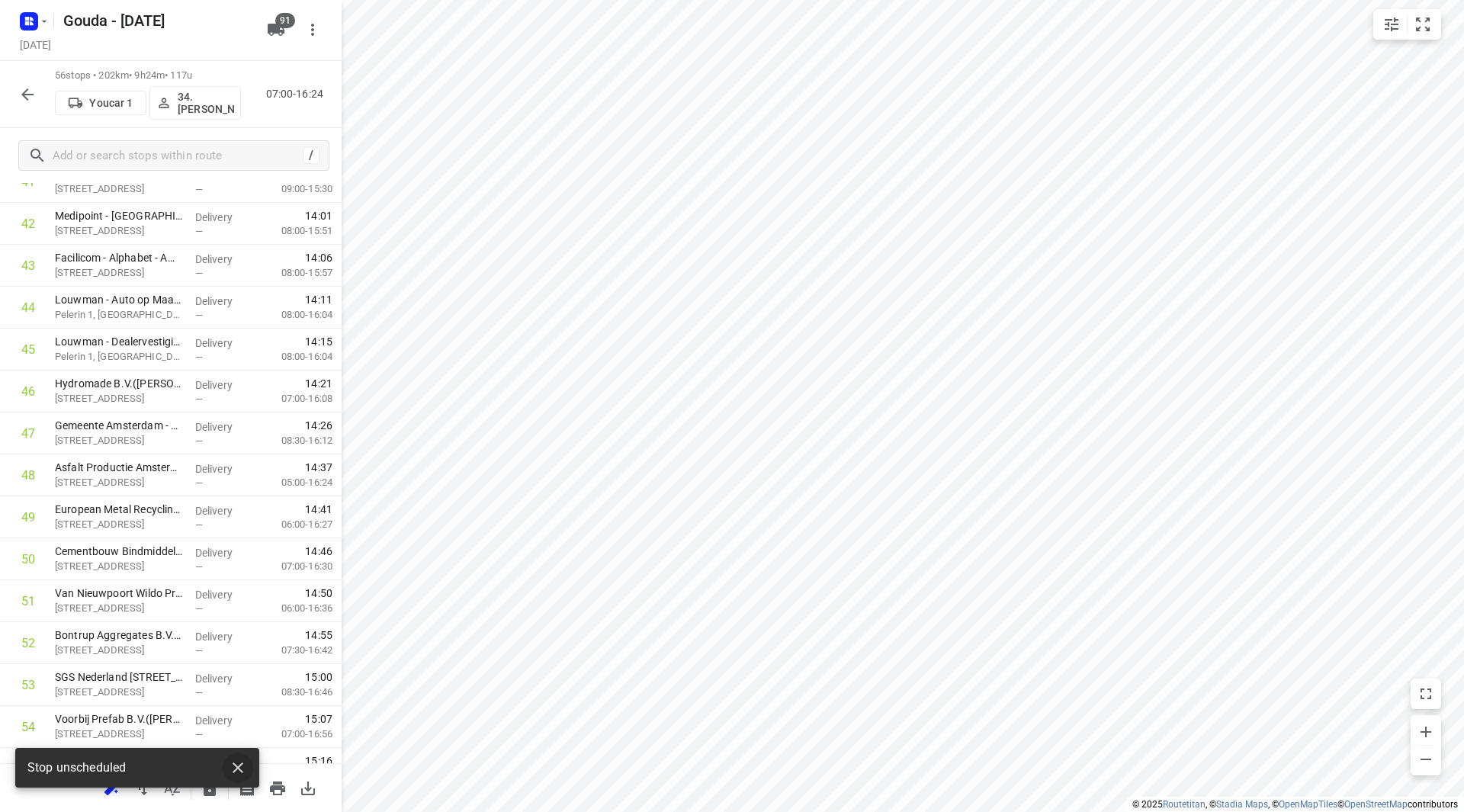
click at [236, 766] on icon "button" at bounding box center [238, 768] width 11 height 11
click at [168, 791] on icon "button" at bounding box center [172, 788] width 18 height 18
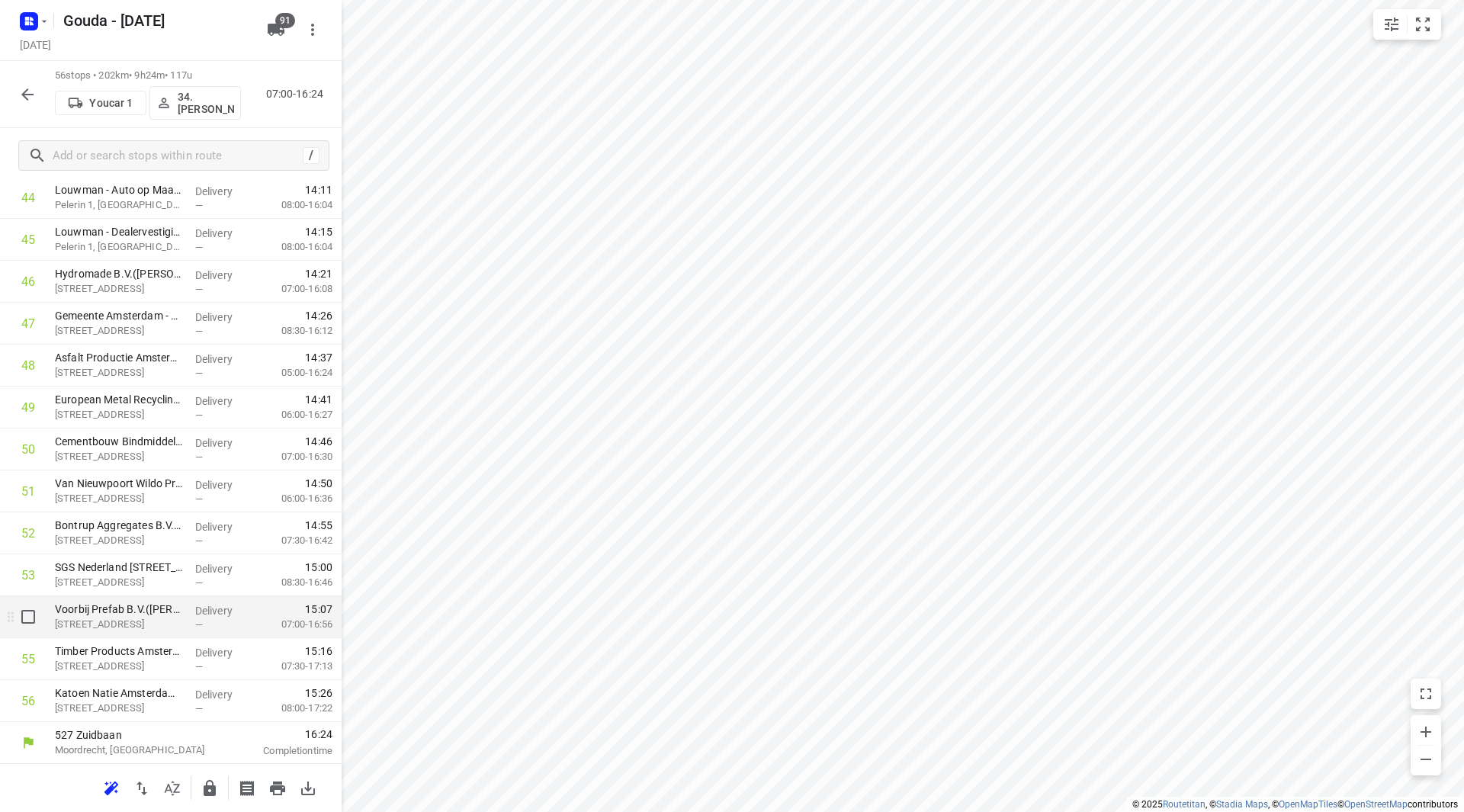
scroll to position [1929, 0]
click at [208, 780] on icon "button" at bounding box center [210, 788] width 13 height 16
click at [215, 106] on p "34.Jasper van Vloten" at bounding box center [206, 103] width 57 height 24
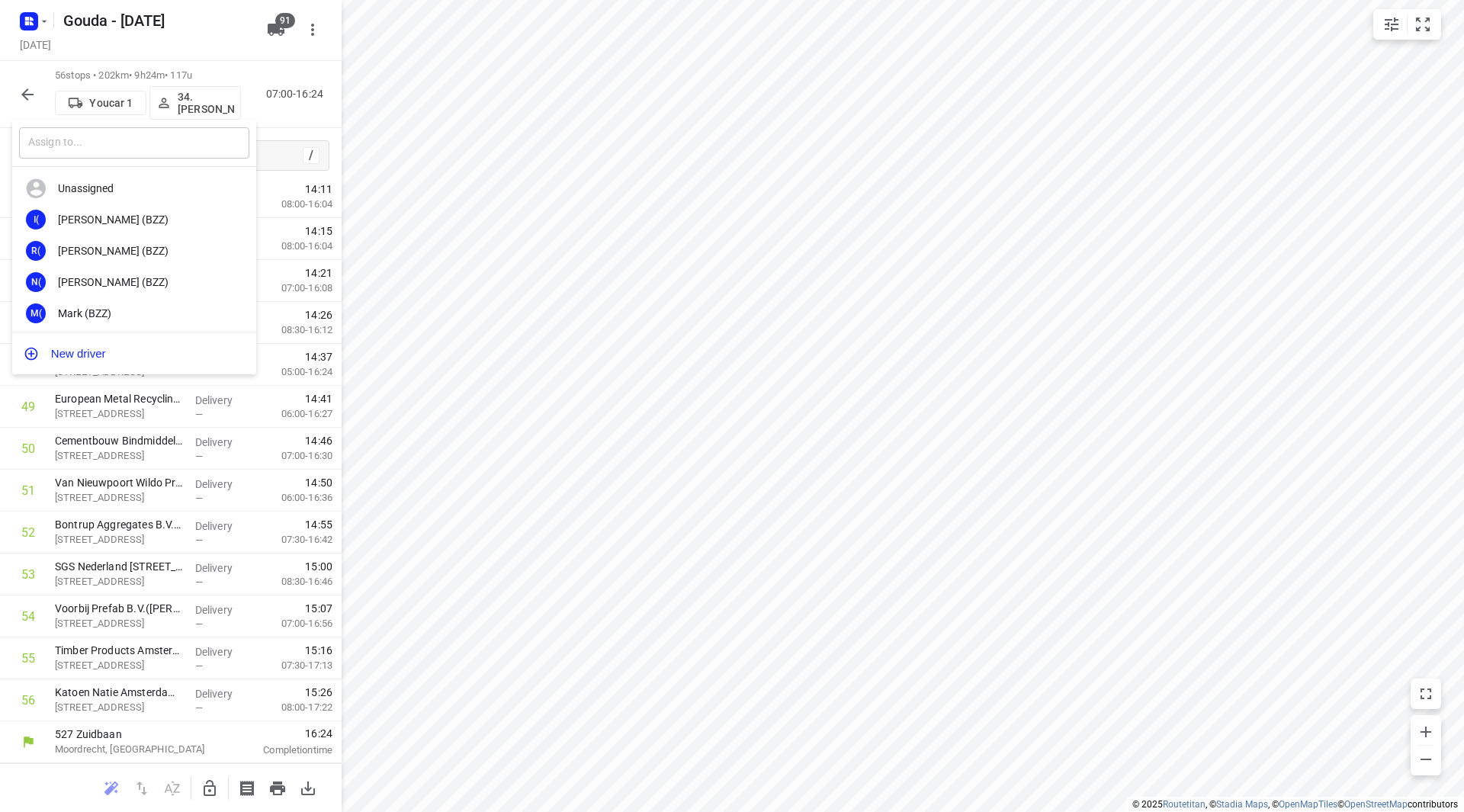
click at [192, 143] on input "text" at bounding box center [134, 143] width 230 height 31
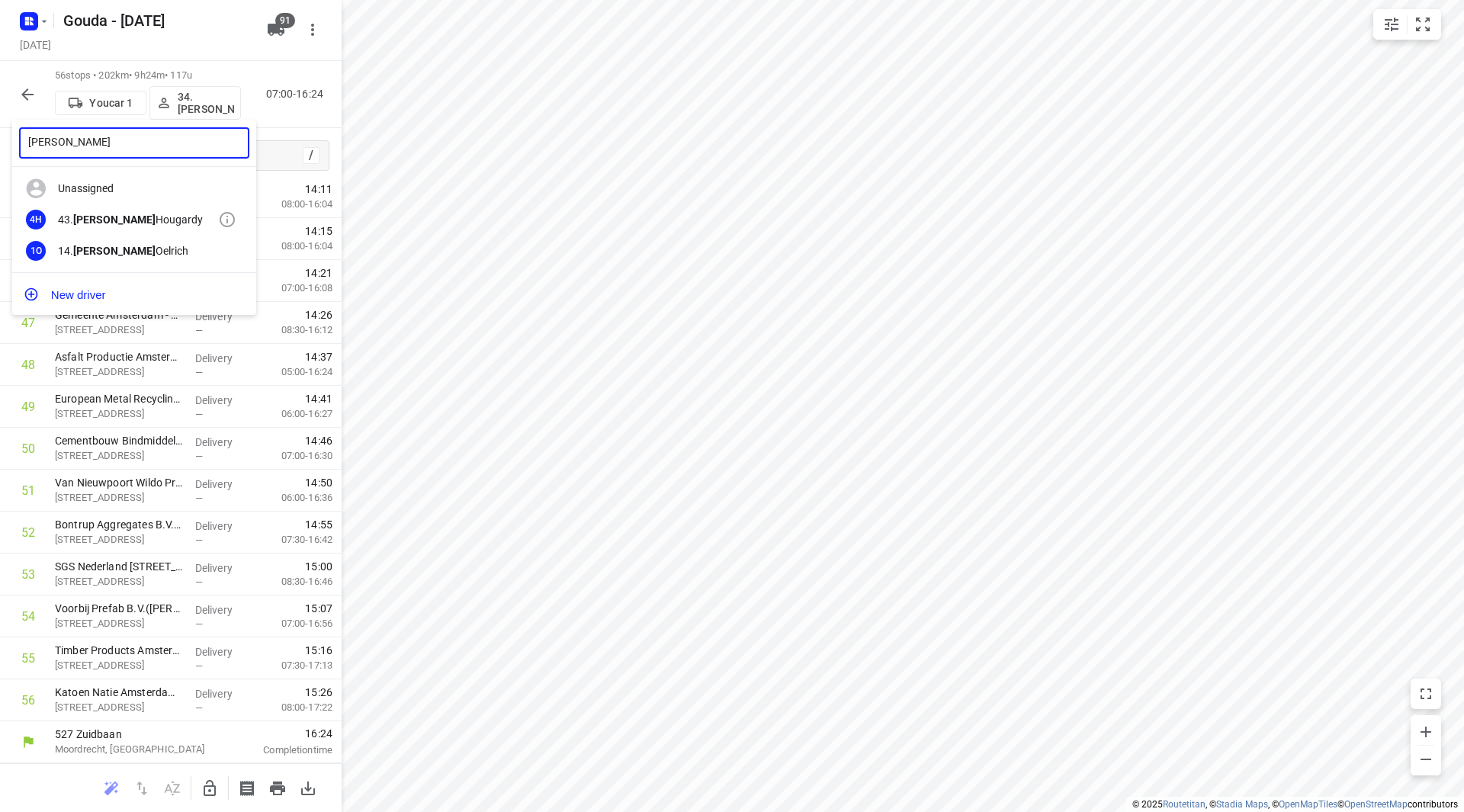
type input "bryan"
click at [163, 217] on div "43. Bryan Hougardy" at bounding box center [138, 220] width 160 height 13
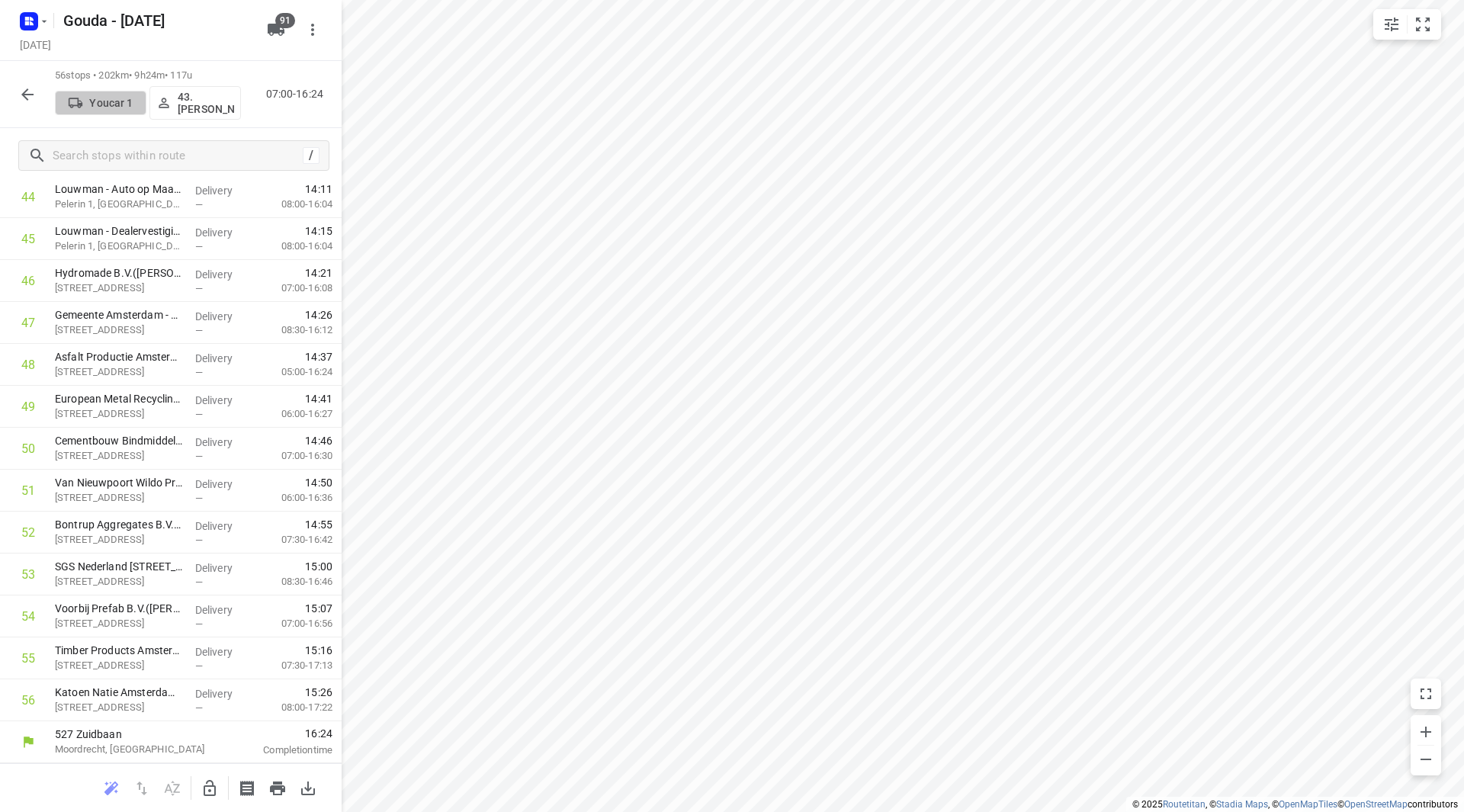
click at [106, 104] on p "Youcar 1" at bounding box center [111, 103] width 43 height 13
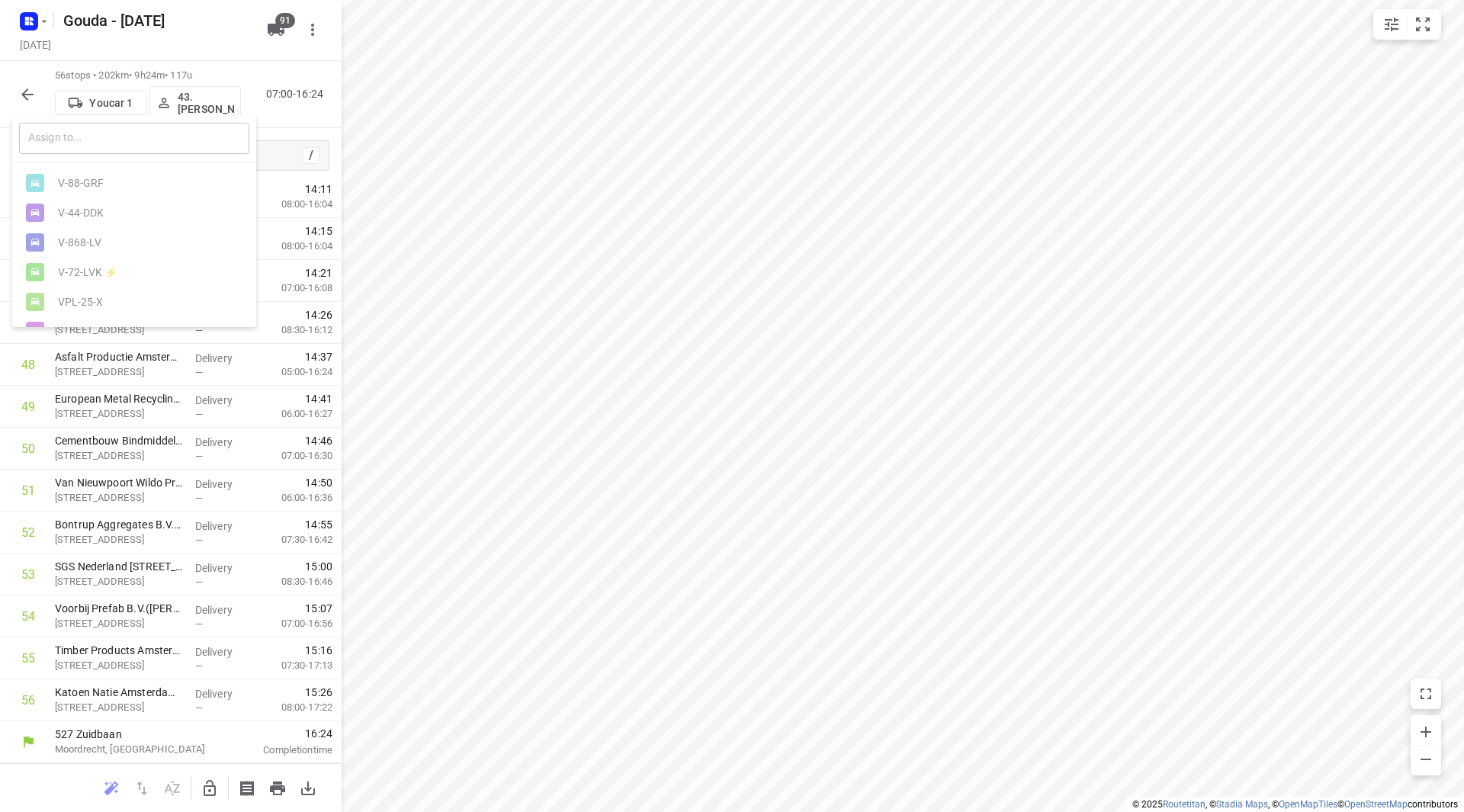
click at [113, 142] on input "text" at bounding box center [134, 138] width 230 height 31
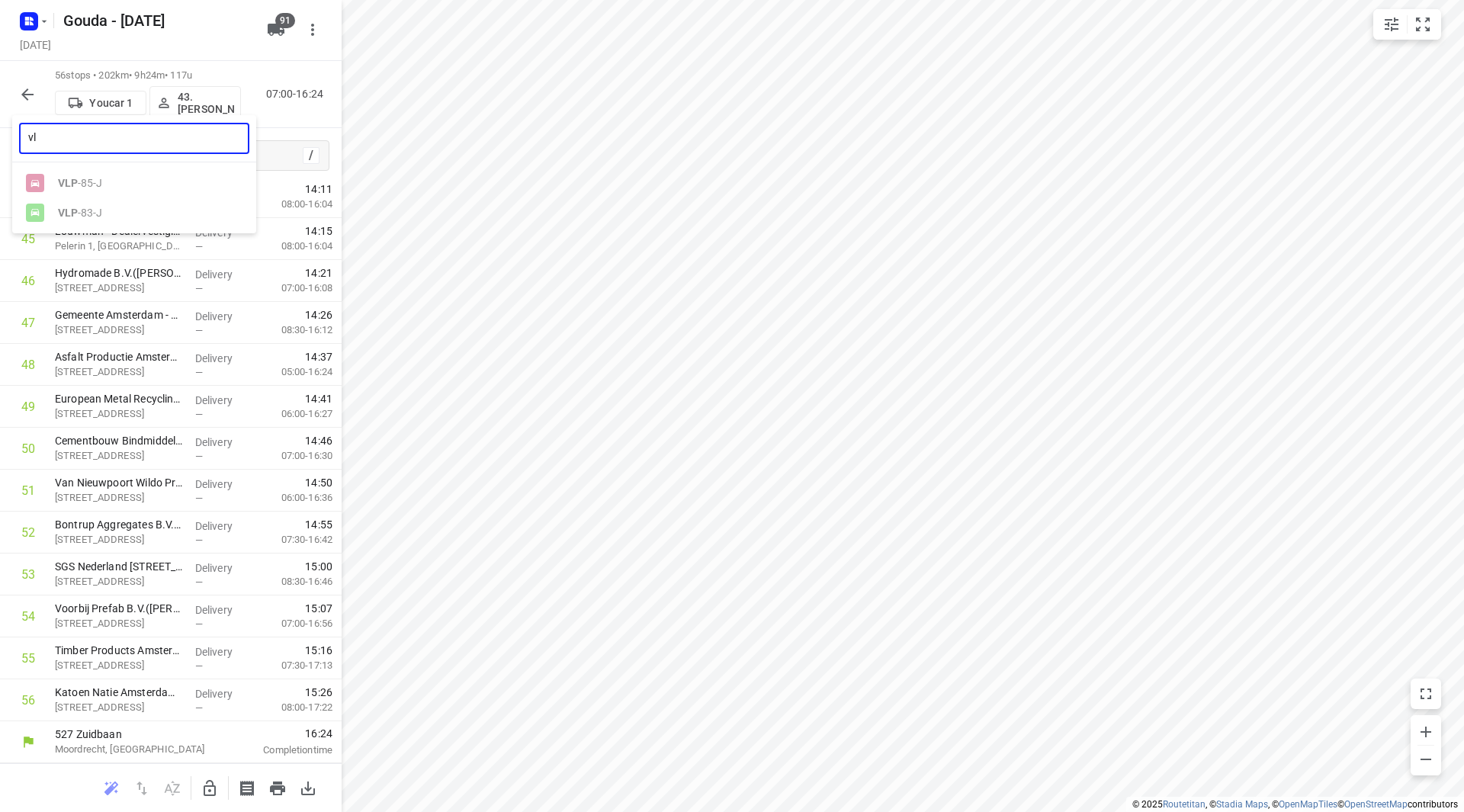
type input "v"
click at [28, 104] on div at bounding box center [732, 406] width 1464 height 812
click at [30, 91] on icon "button" at bounding box center [27, 94] width 18 height 18
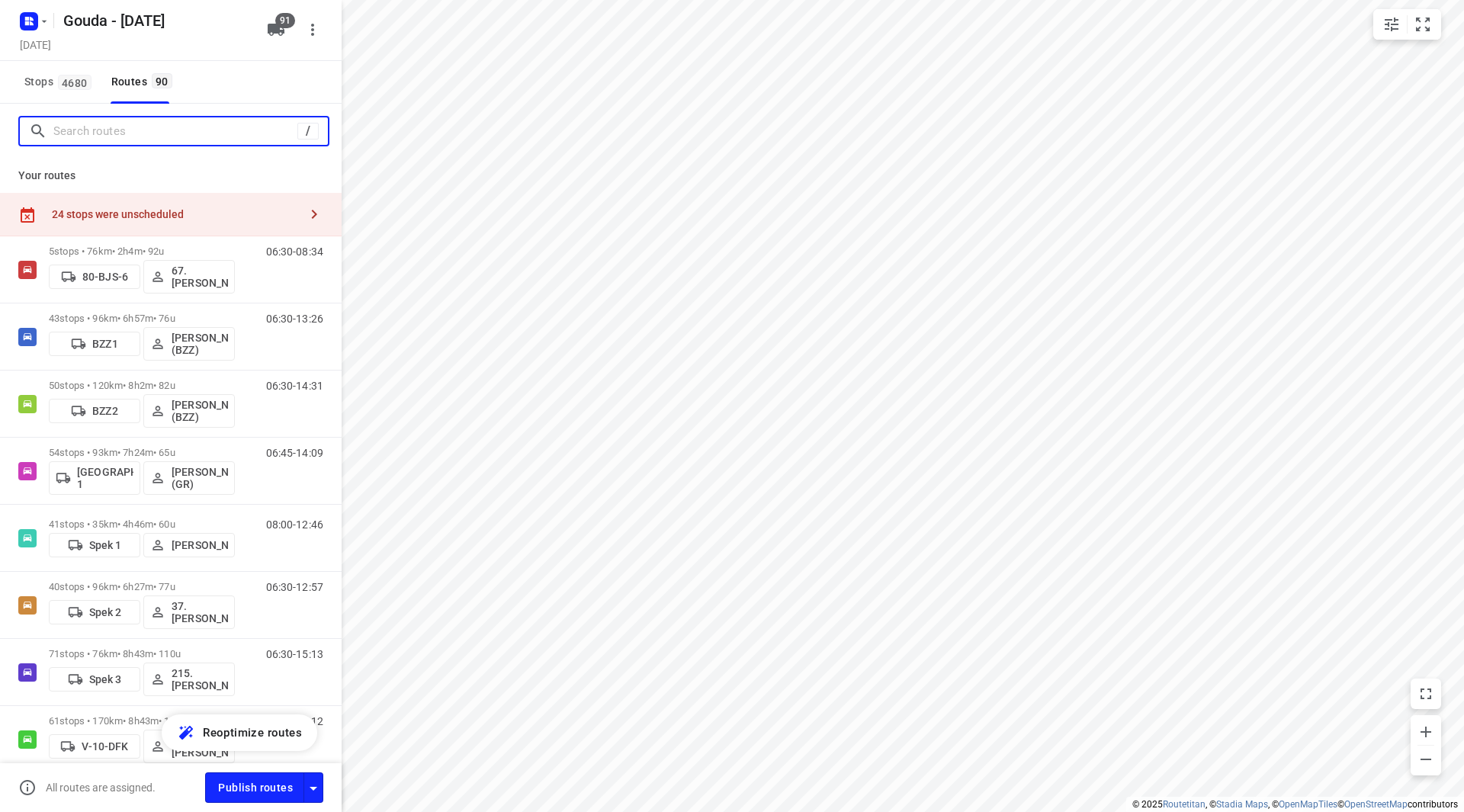
click at [104, 133] on input "Search routes" at bounding box center [175, 131] width 244 height 24
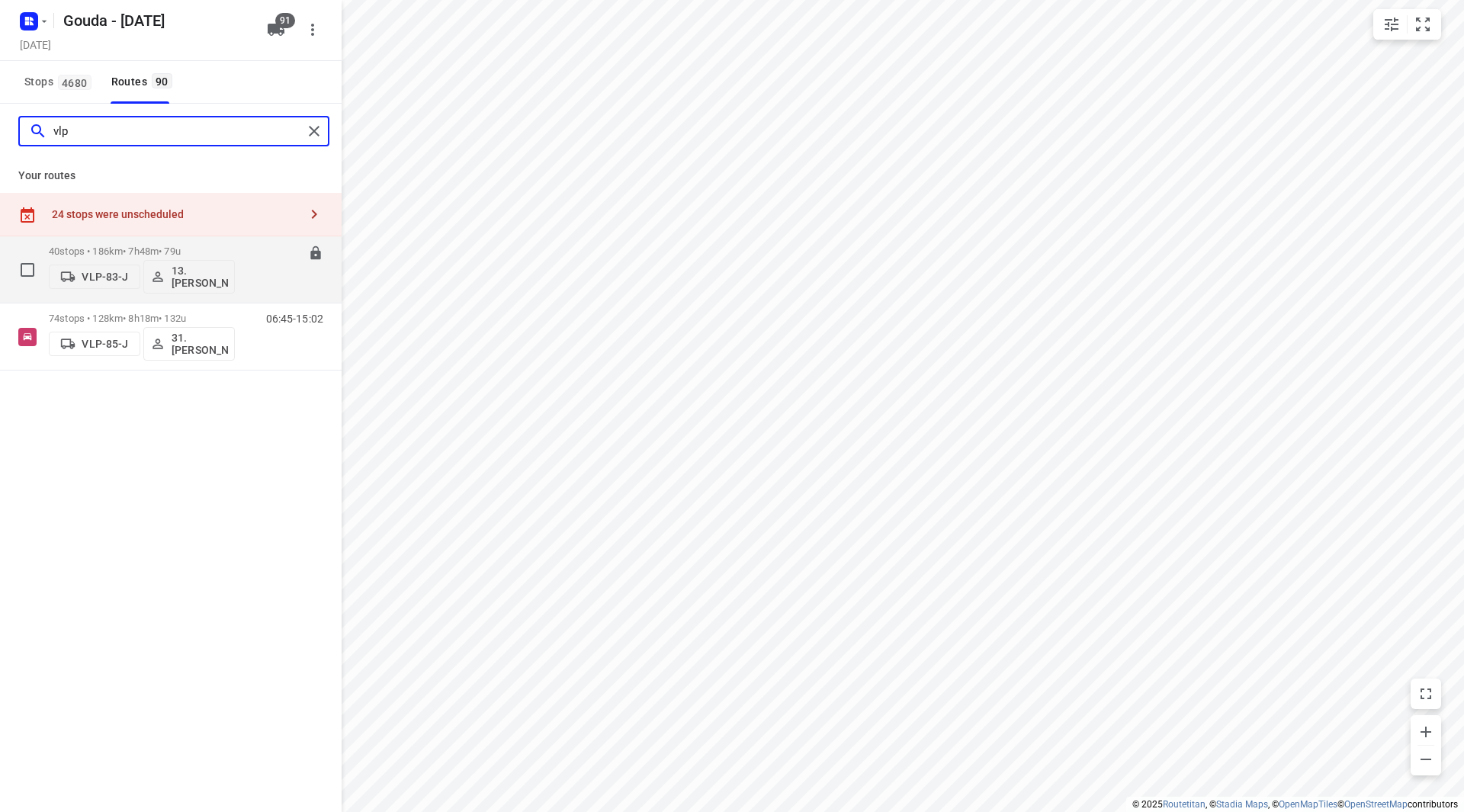
type input "vlp"
click at [228, 249] on p "40 stops • 186km • 7h48m • 79u" at bounding box center [141, 251] width 186 height 12
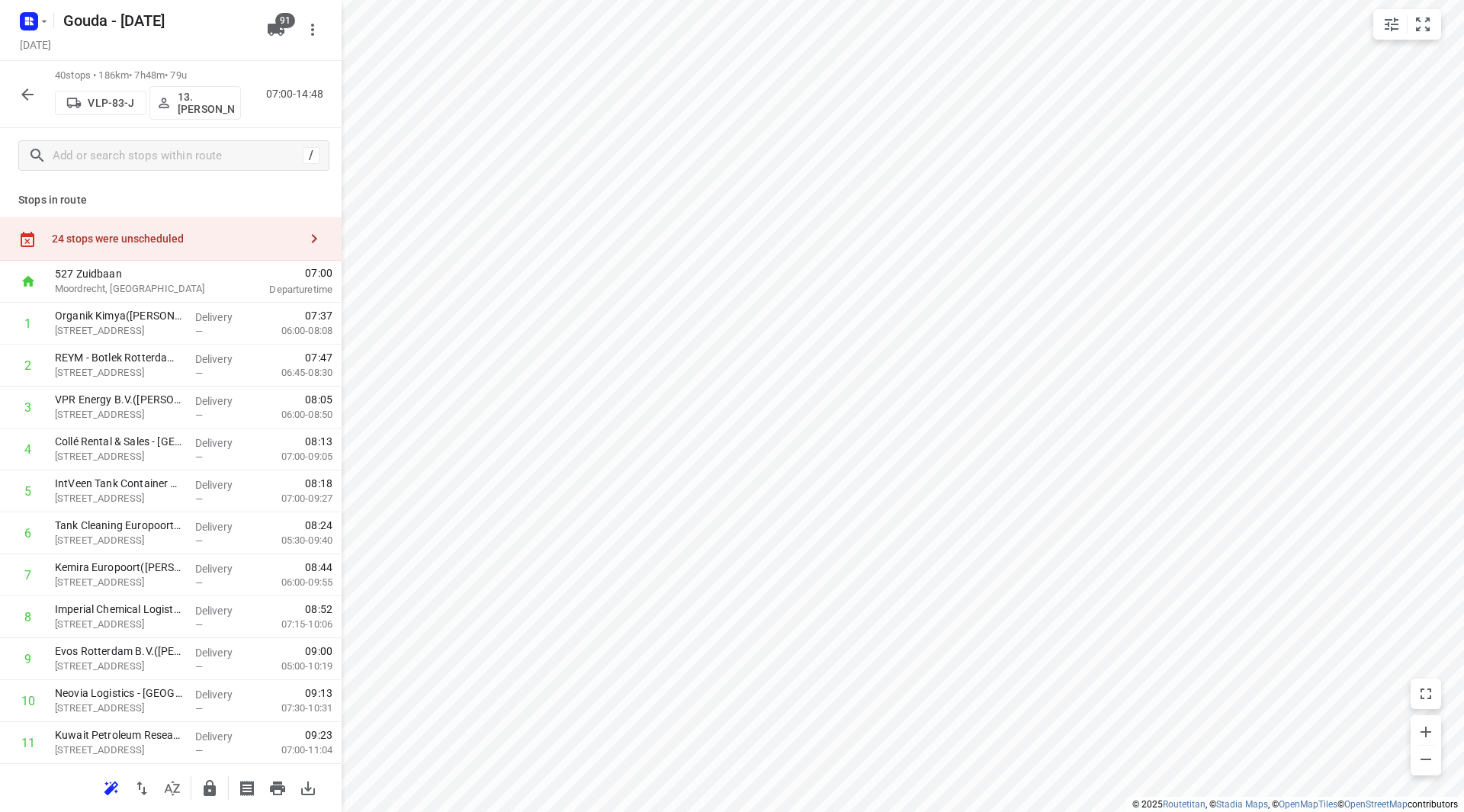
click at [105, 104] on p "VLP-83-J" at bounding box center [111, 103] width 46 height 13
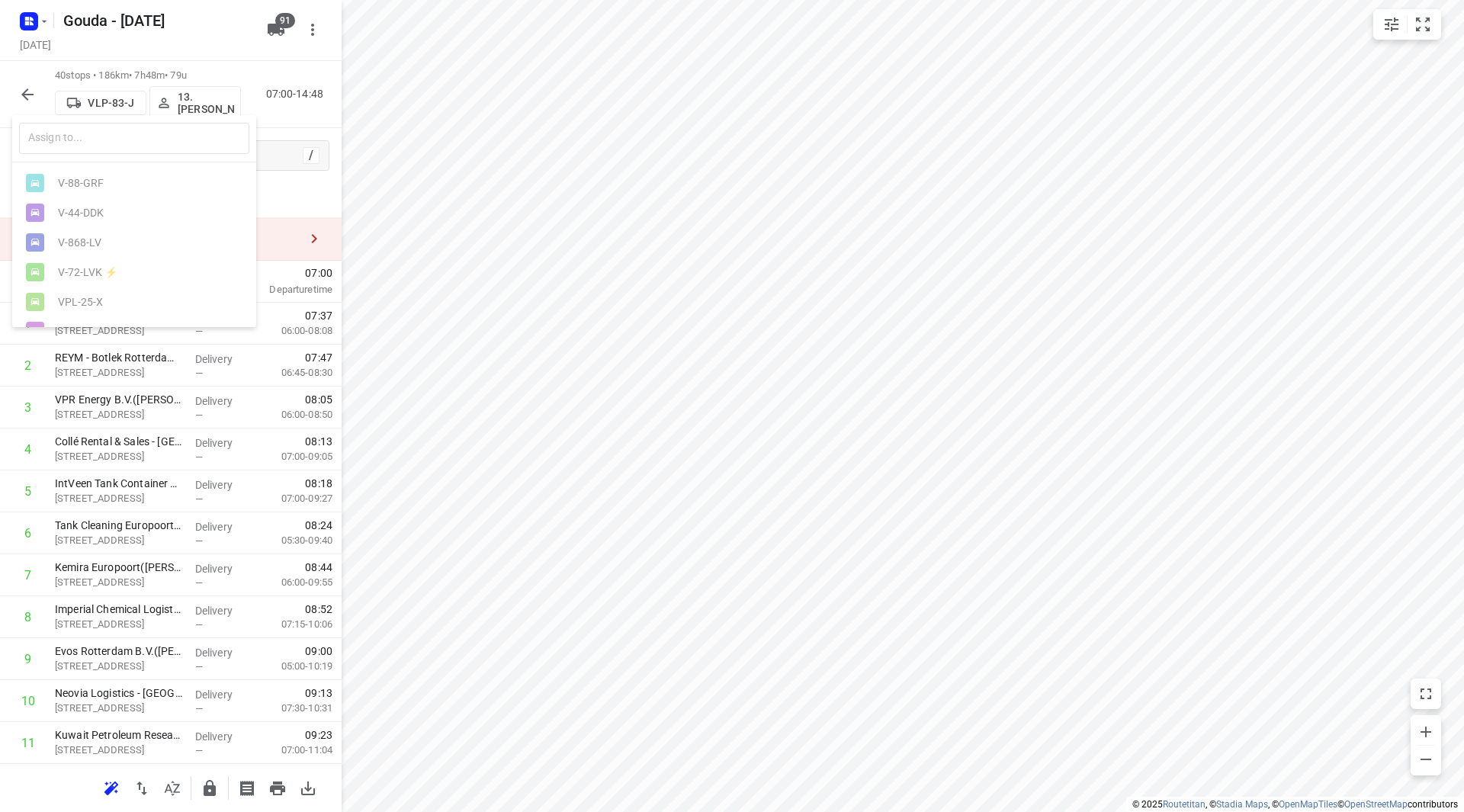
scroll to position [152, 0]
click at [99, 134] on input "text" at bounding box center [134, 138] width 230 height 31
type input "v"
click at [117, 441] on div at bounding box center [732, 406] width 1464 height 812
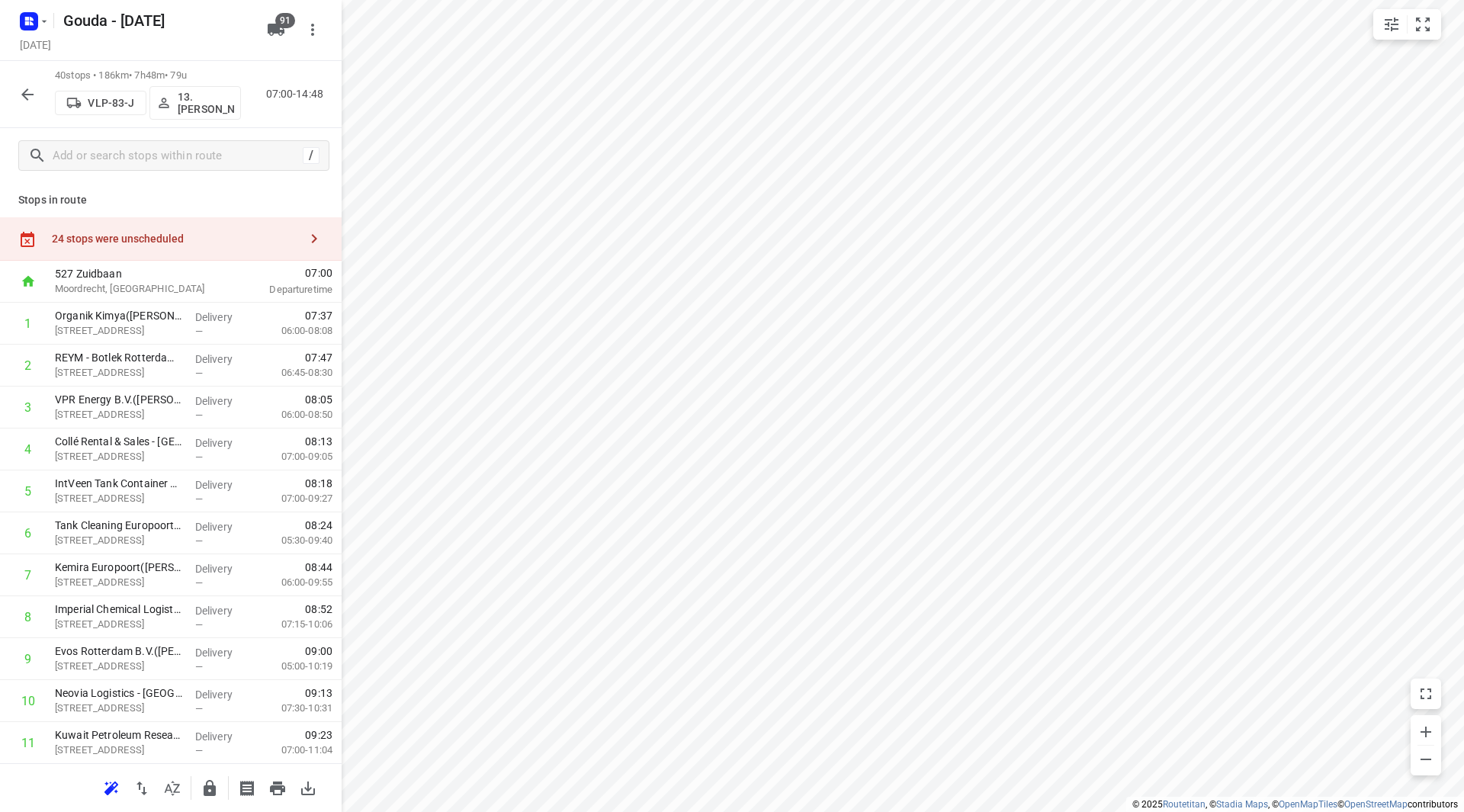
click at [119, 102] on p "VLP-83-J" at bounding box center [111, 103] width 46 height 13
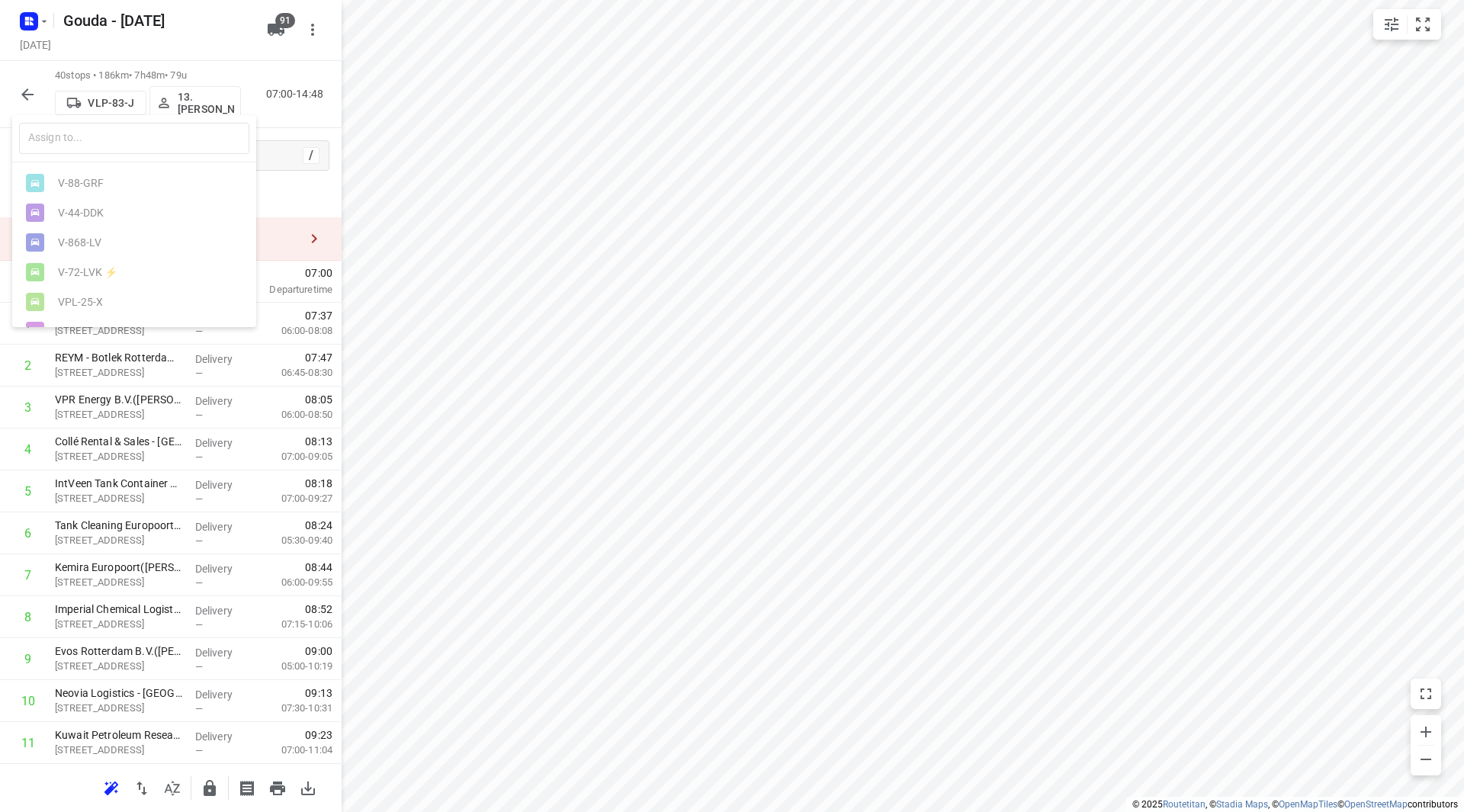
click at [30, 93] on div at bounding box center [732, 406] width 1464 height 812
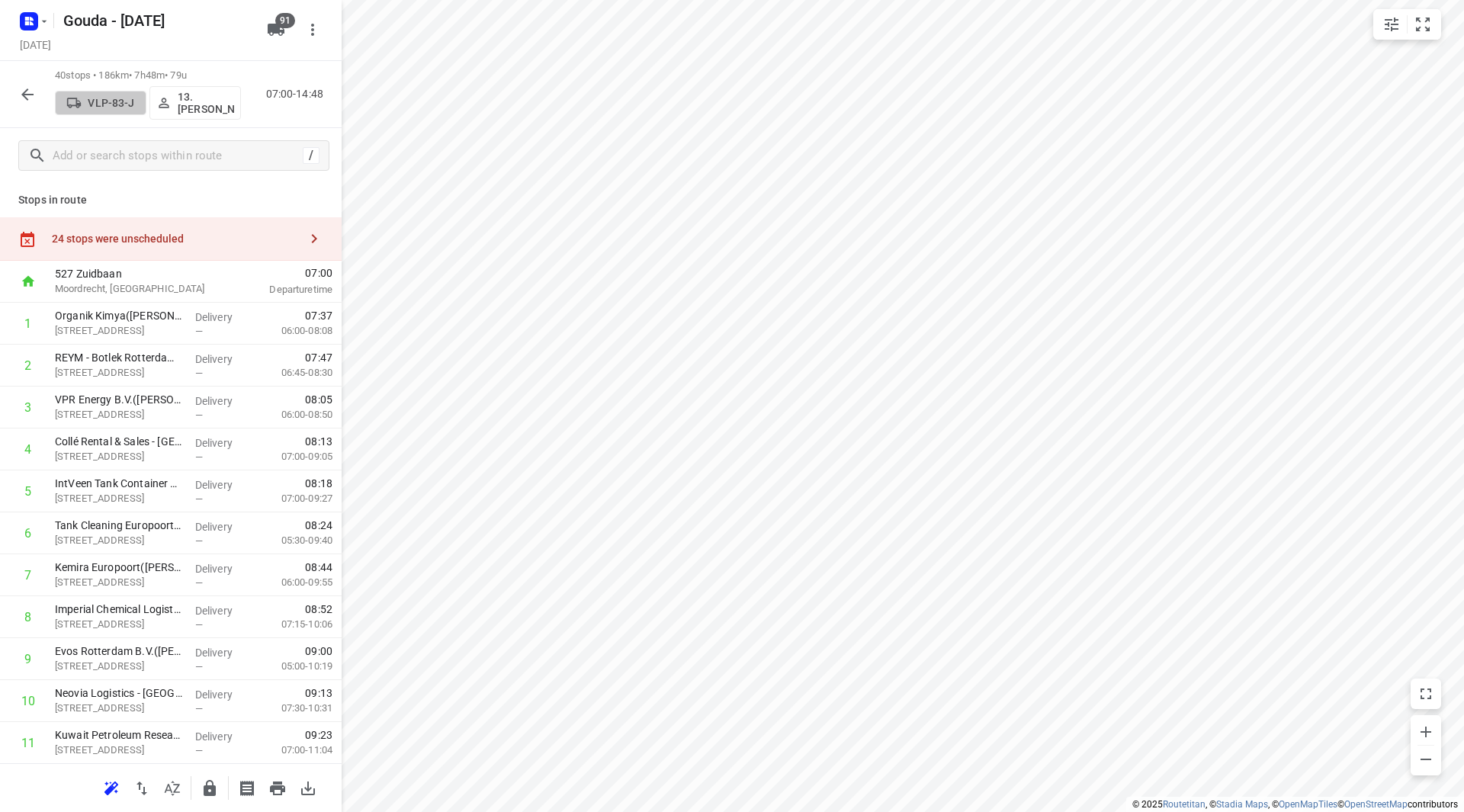
click at [110, 102] on p "VLP-83-J" at bounding box center [111, 103] width 46 height 13
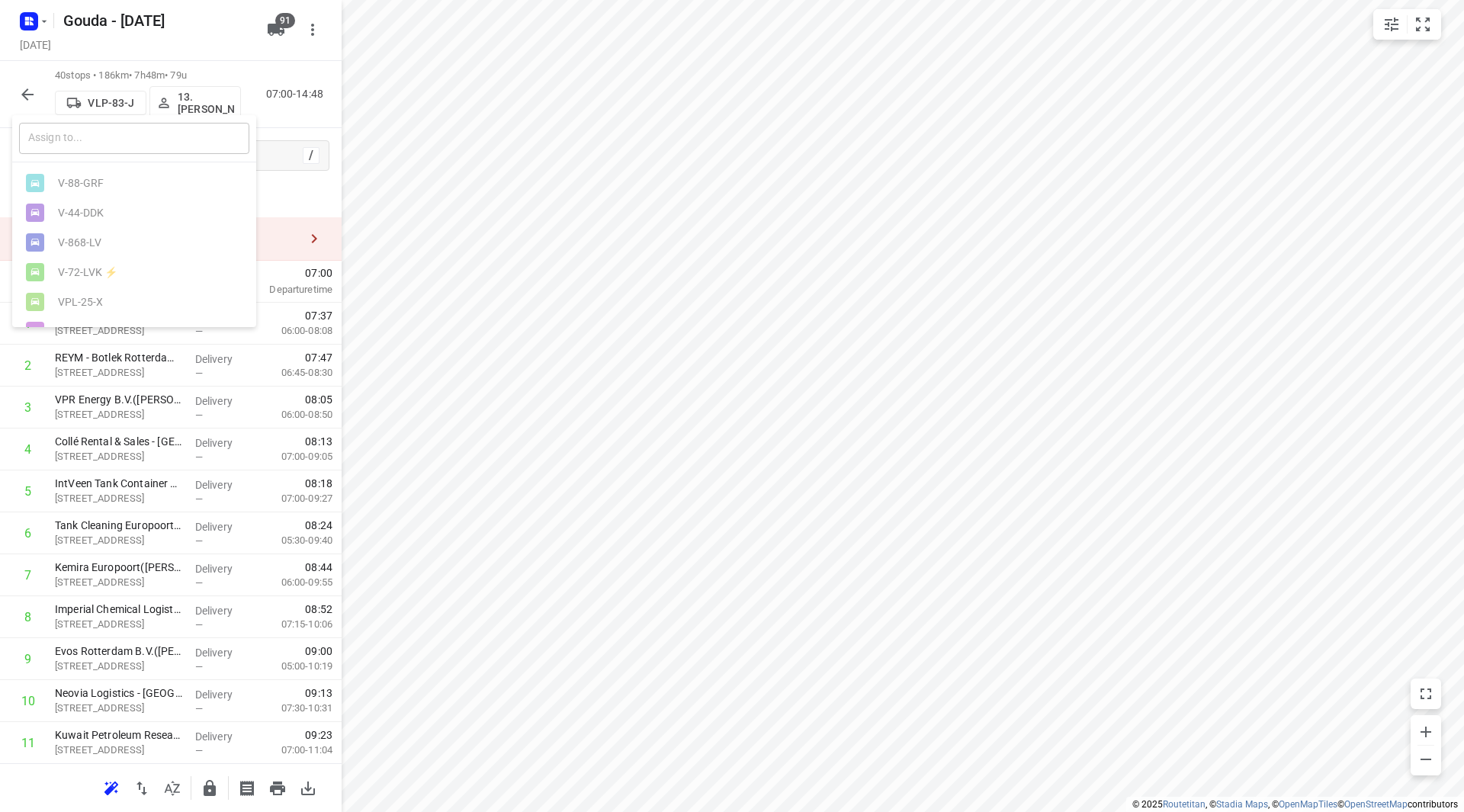
click at [108, 140] on input "text" at bounding box center [134, 138] width 230 height 31
type input "v"
click at [19, 96] on div at bounding box center [732, 406] width 1464 height 812
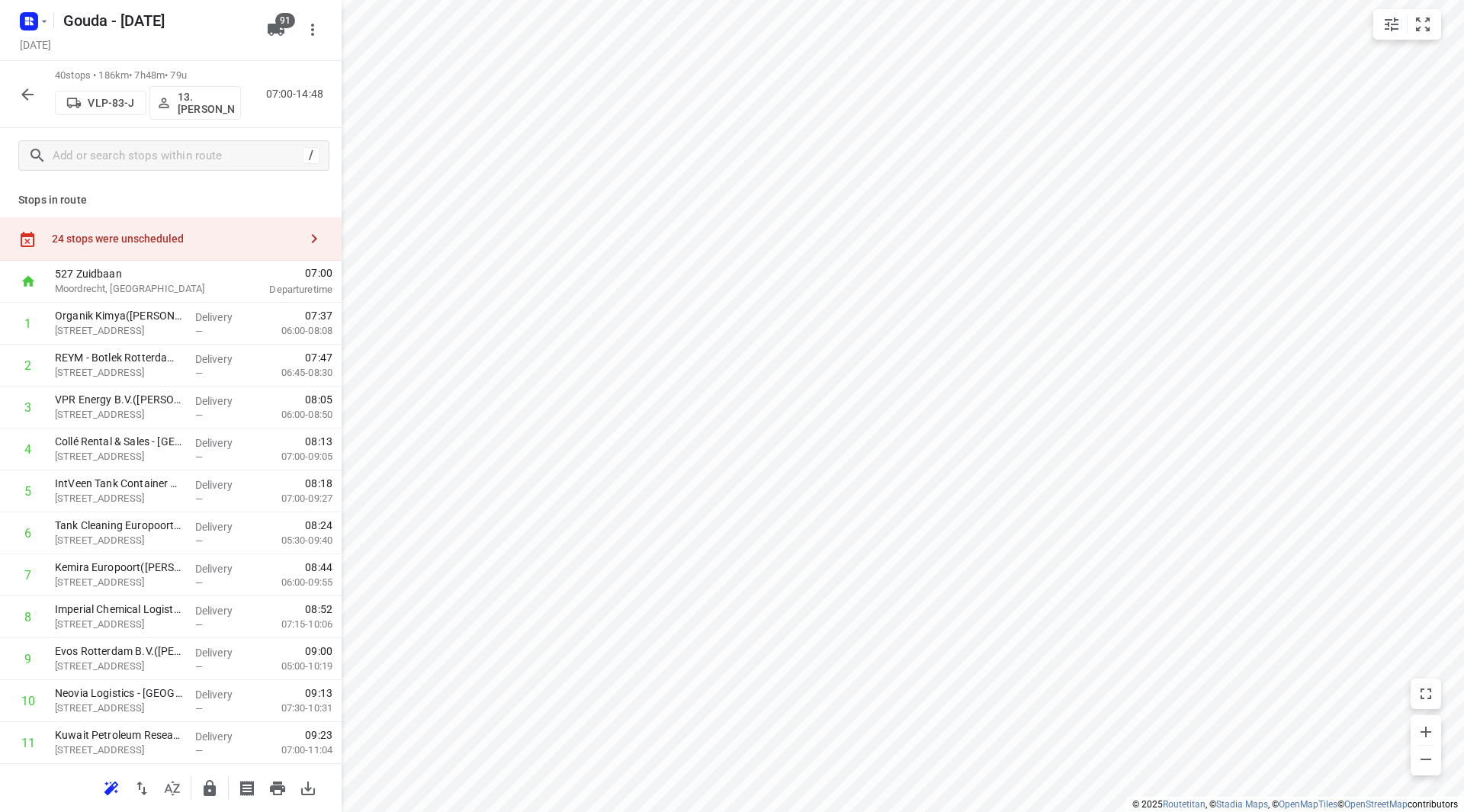
click at [28, 94] on icon "button" at bounding box center [27, 95] width 13 height 13
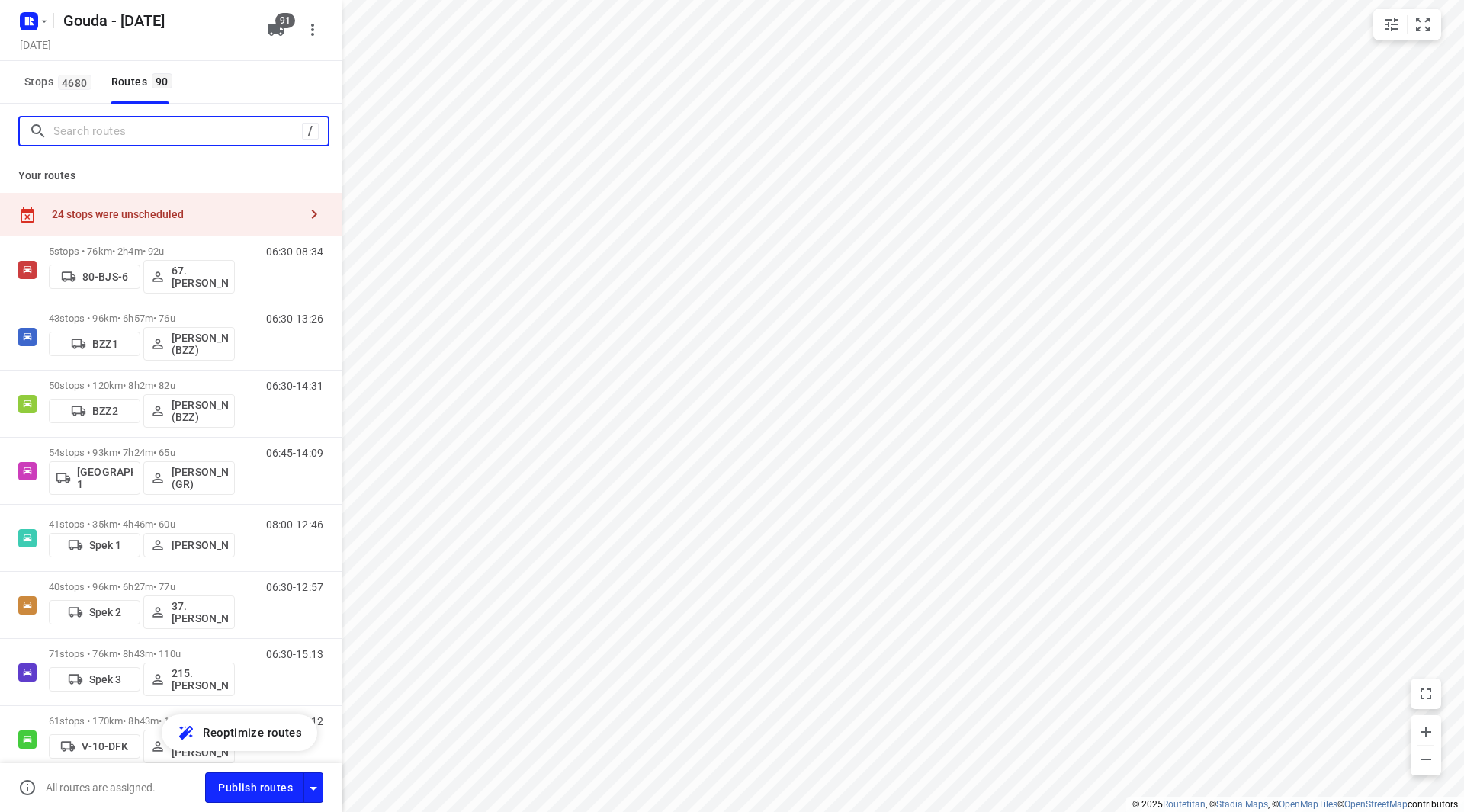
click at [91, 134] on input "Search routes" at bounding box center [178, 131] width 248 height 24
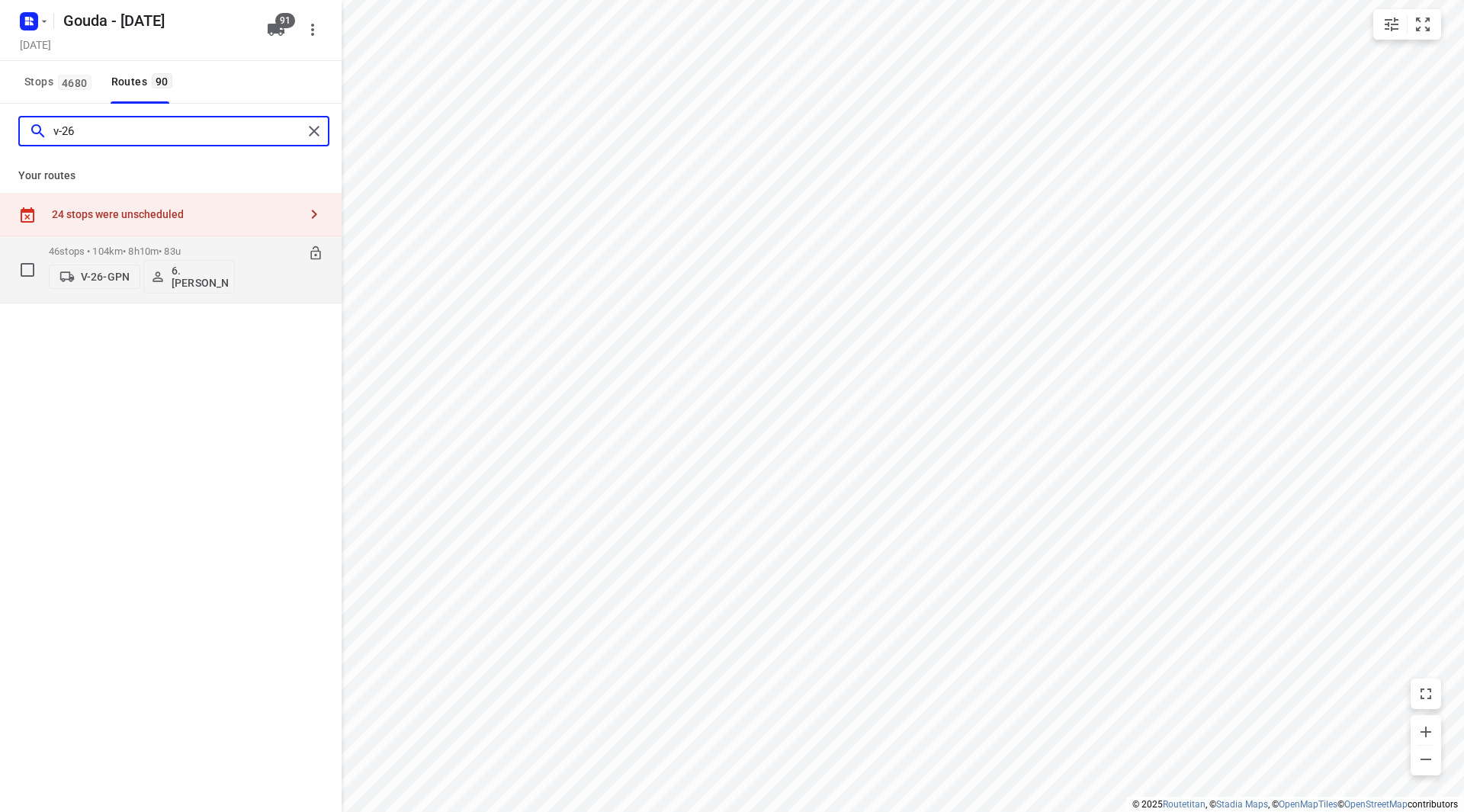
type input "v-26"
click at [200, 245] on div "46 stops • 104km • 8h10m • 83u V-26-GPN 6. Arnold Smit" at bounding box center [141, 269] width 186 height 64
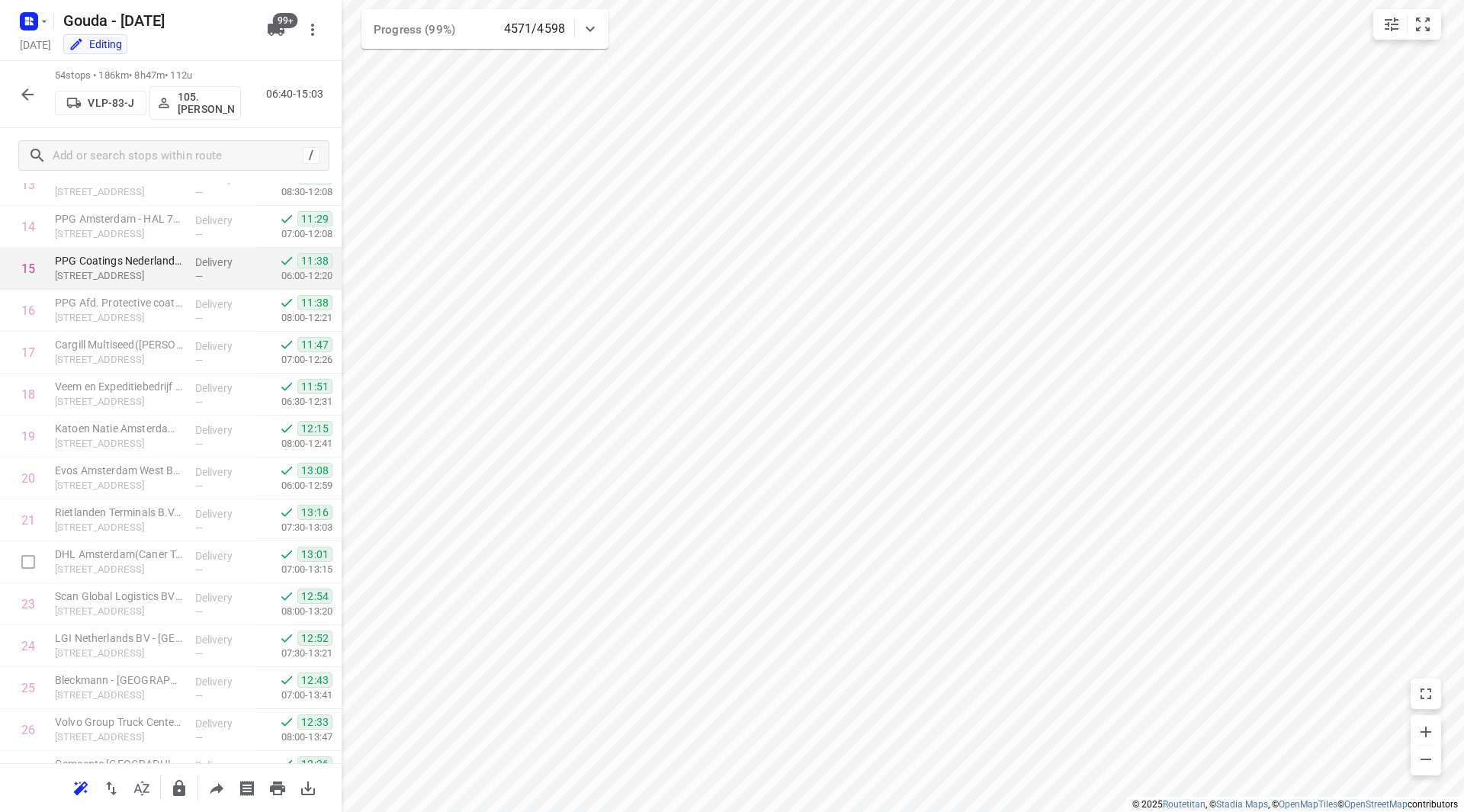
scroll to position [610, 0]
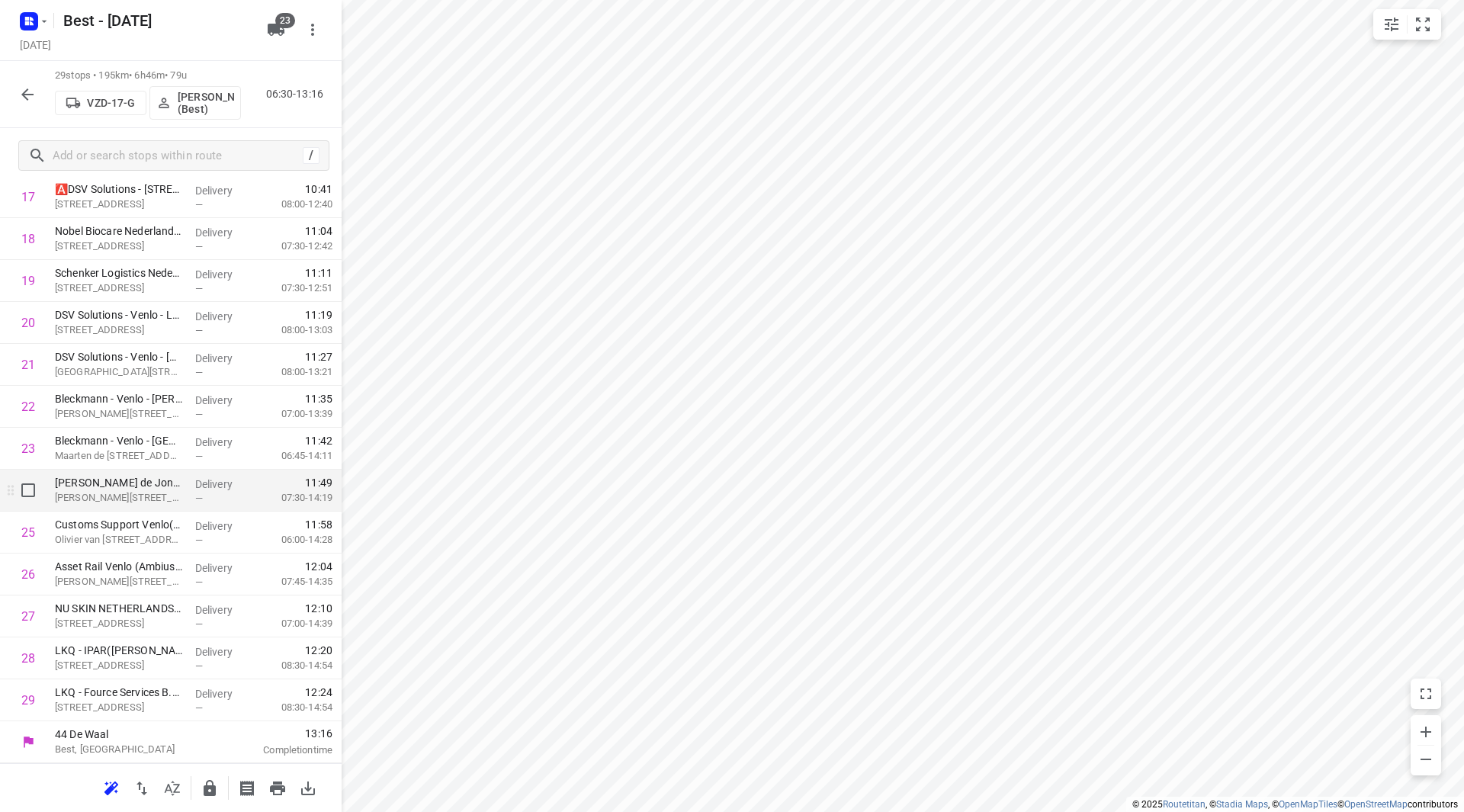
scroll to position [416, 0]
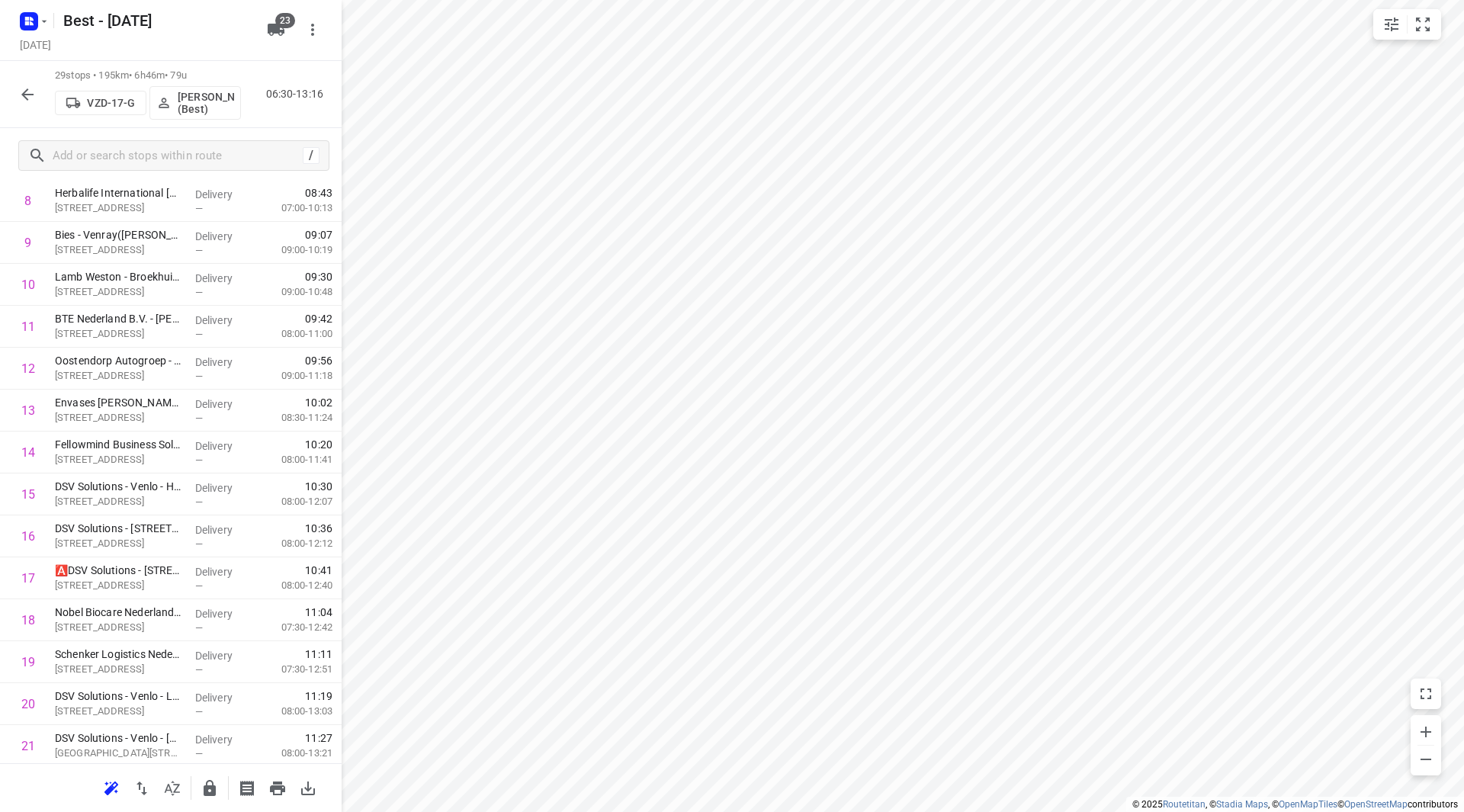
click at [247, 57] on div "Best - [DATE] [DATE]" at bounding box center [170, 31] width 342 height 61
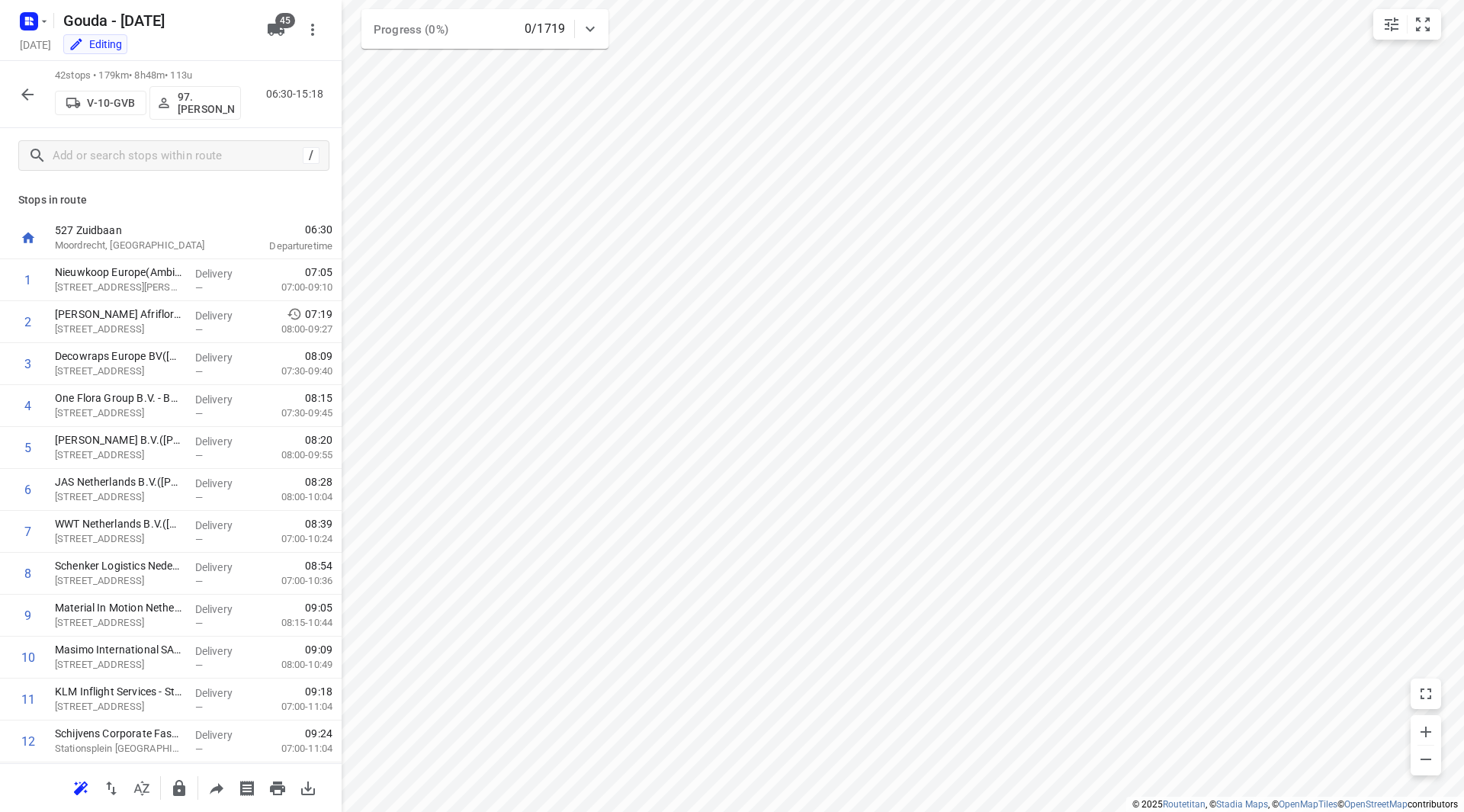
click at [31, 90] on icon "button" at bounding box center [27, 94] width 18 height 18
click at [27, 93] on icon "button" at bounding box center [27, 95] width 13 height 13
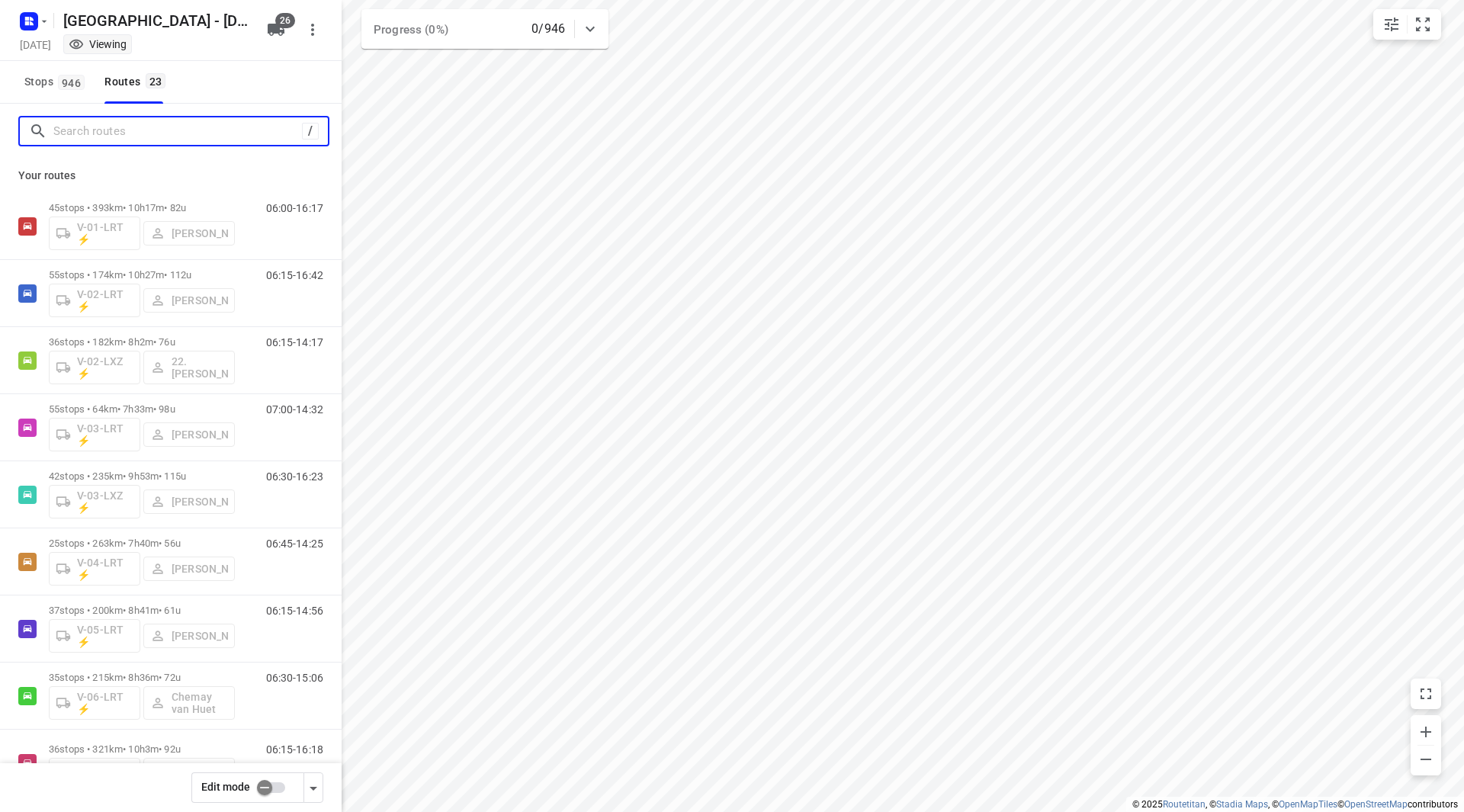
click at [119, 132] on input "Search routes" at bounding box center [178, 131] width 248 height 24
click at [66, 82] on span "946" at bounding box center [71, 82] width 27 height 15
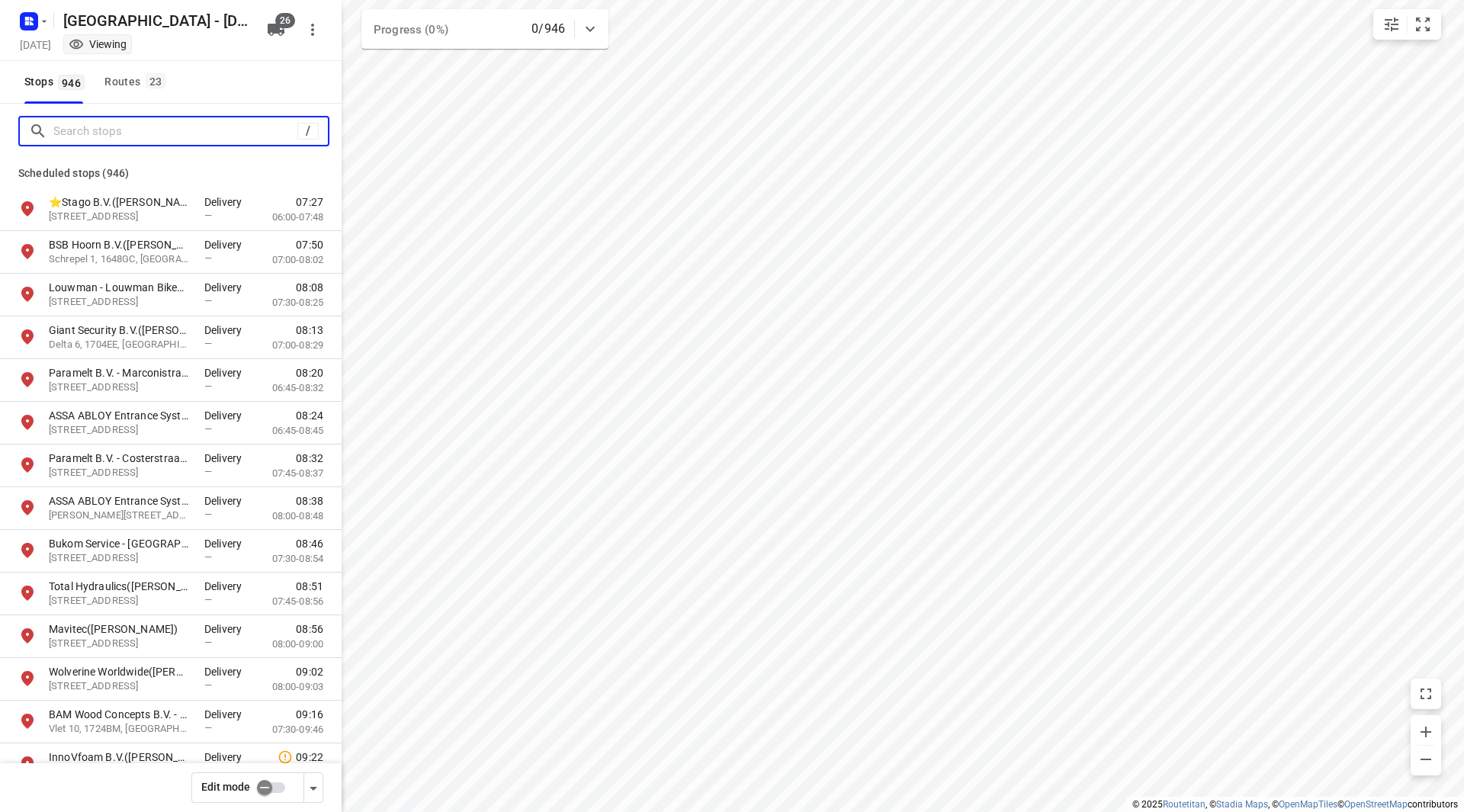
click at [99, 126] on input "Search stops" at bounding box center [175, 131] width 244 height 24
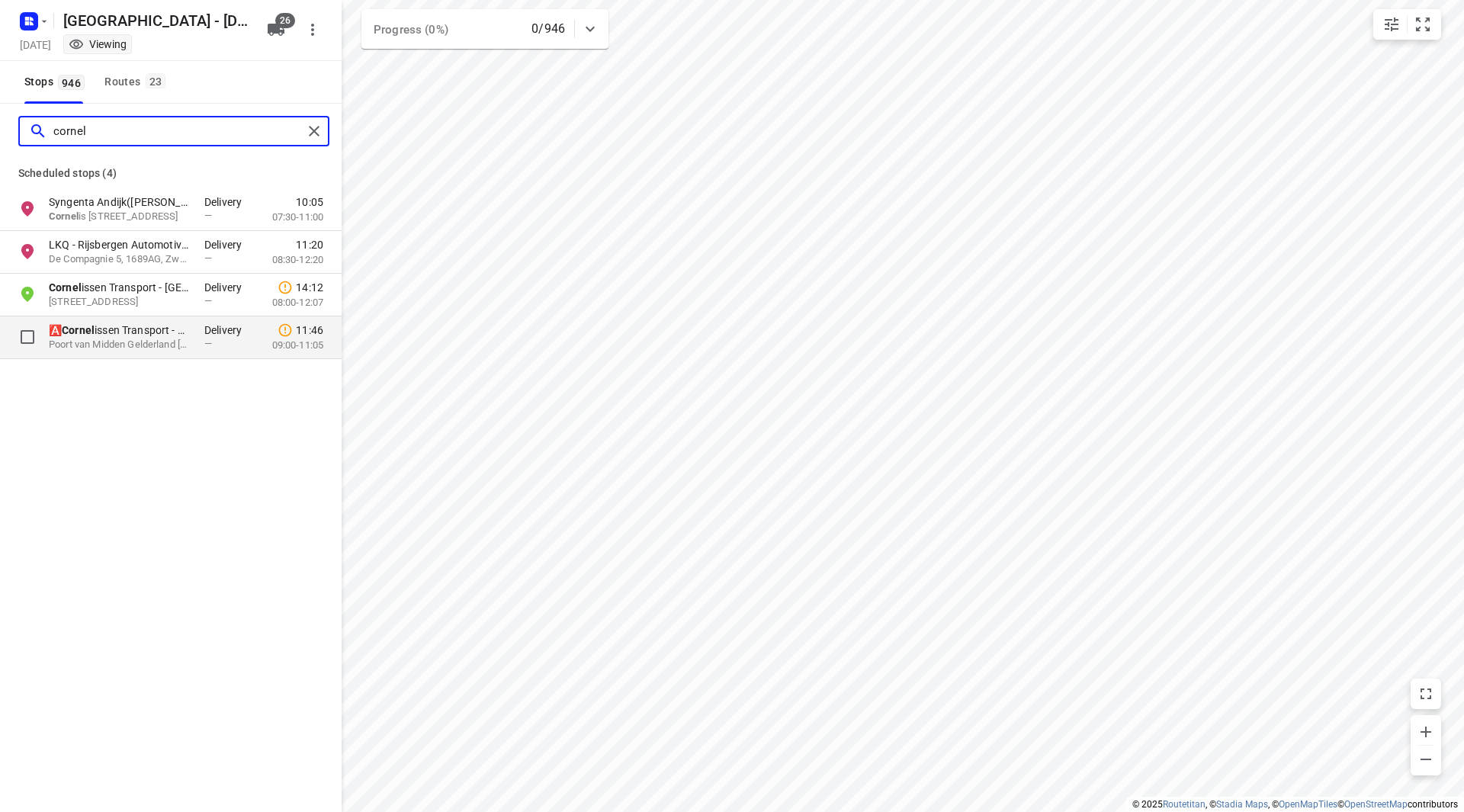
type input "cornel"
click at [120, 333] on p "🅰️ [PERSON_NAME] Transport - Heteren(Bram van Boven)" at bounding box center [119, 330] width 141 height 15
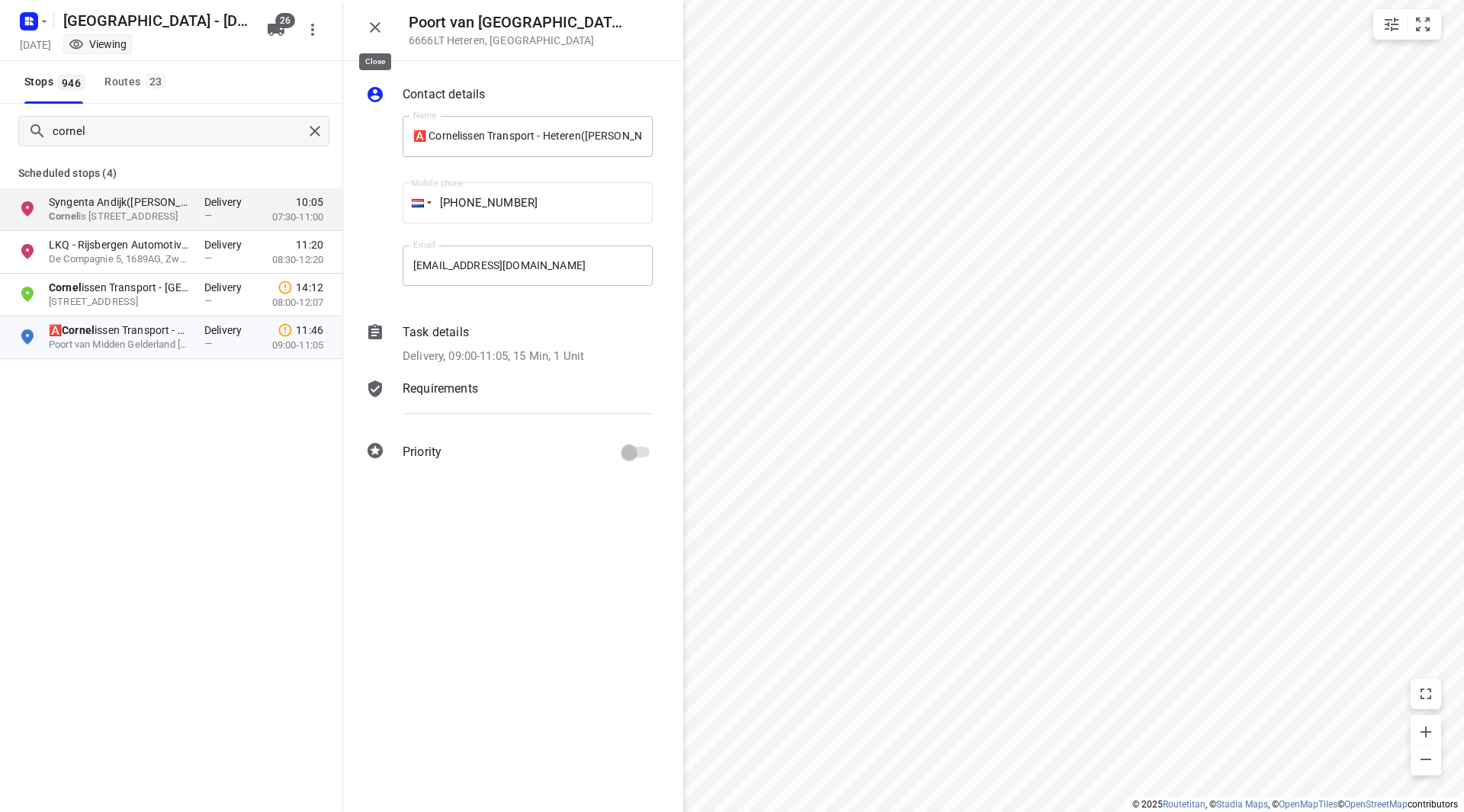
click at [371, 31] on icon "button" at bounding box center [375, 27] width 11 height 11
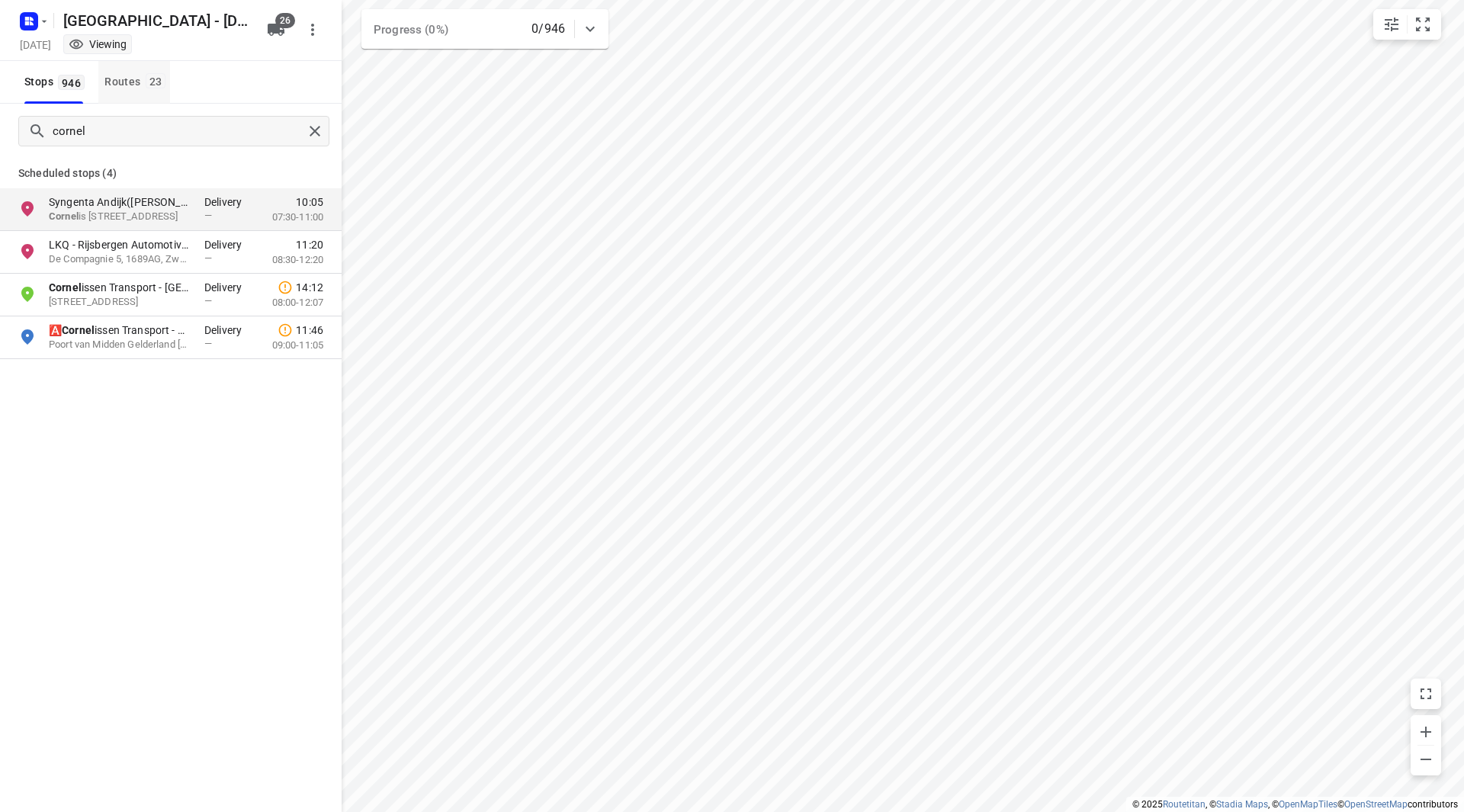
click at [141, 79] on div "Routes 23" at bounding box center [137, 82] width 65 height 19
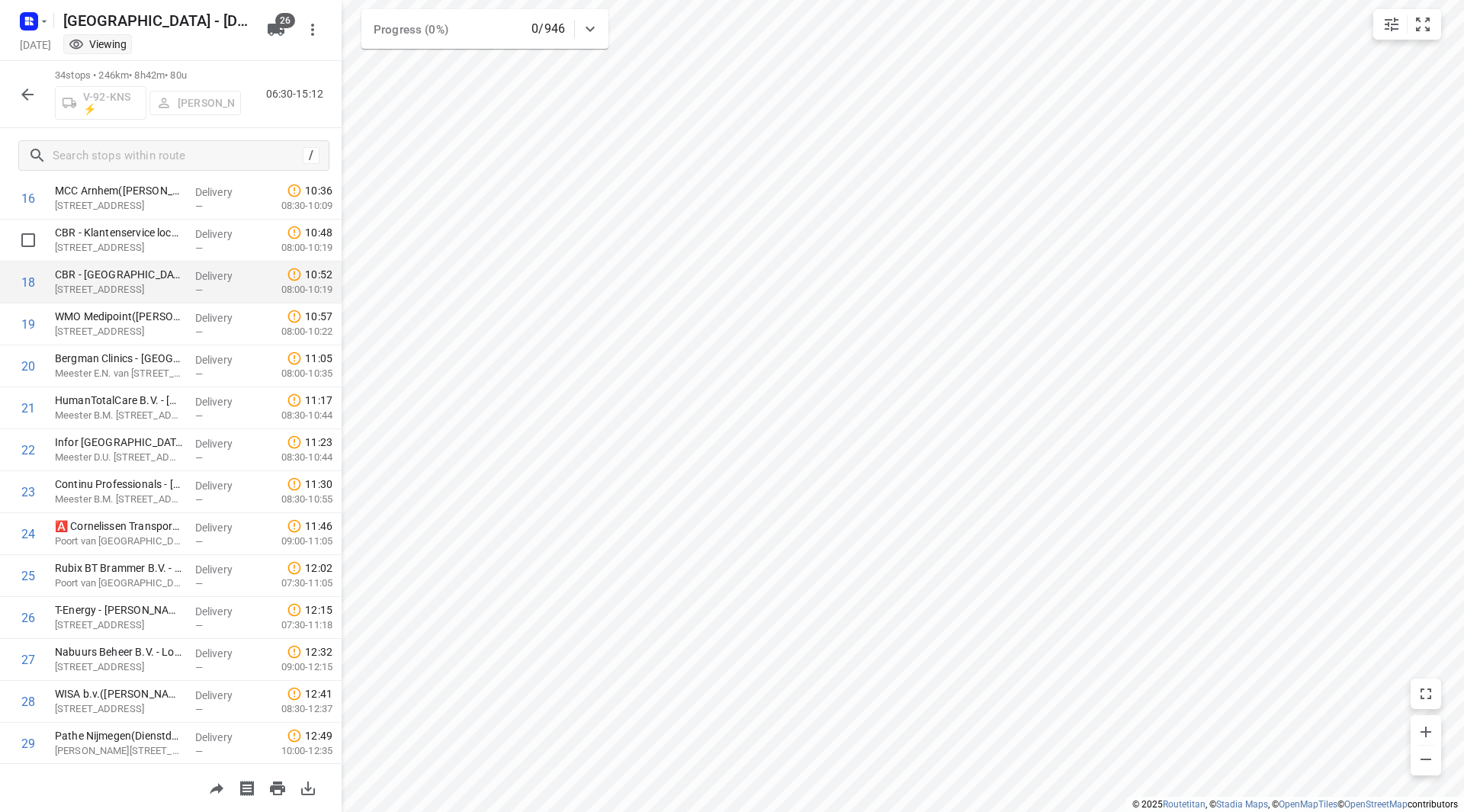
scroll to position [964, 0]
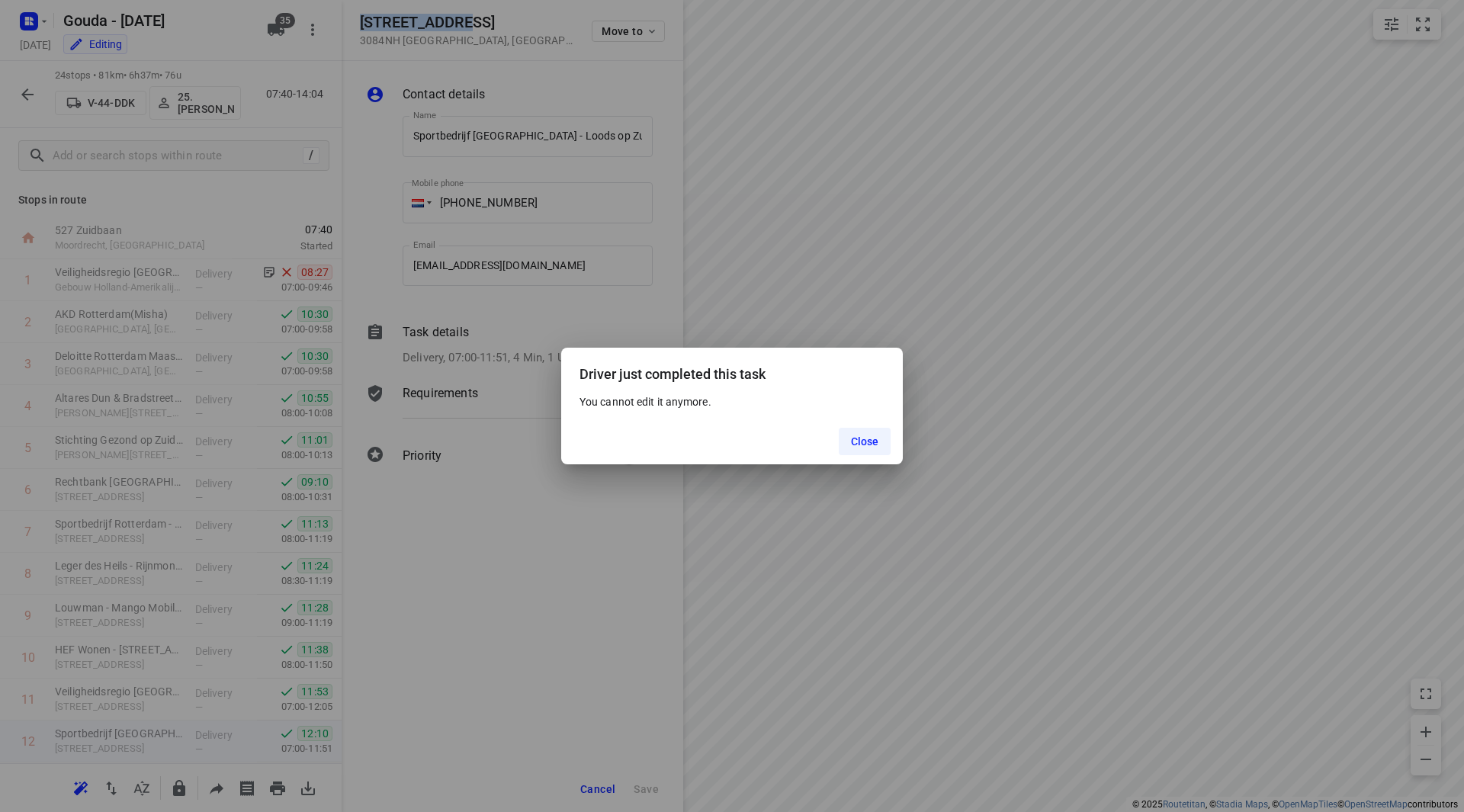
scroll to position [229, 0]
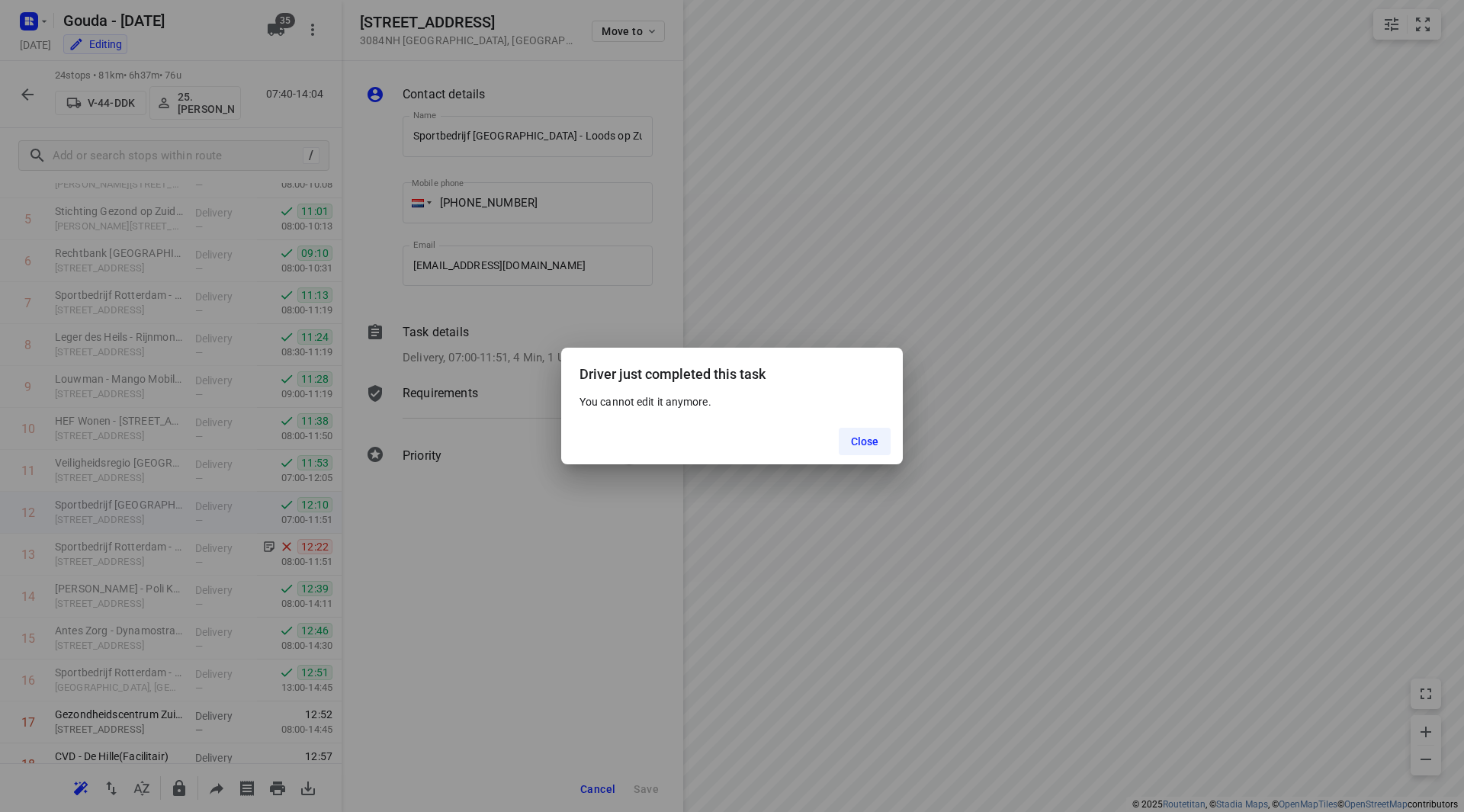
click at [838, 445] on div "Close" at bounding box center [731, 441] width 342 height 46
click at [844, 441] on button "Close" at bounding box center [865, 441] width 53 height 27
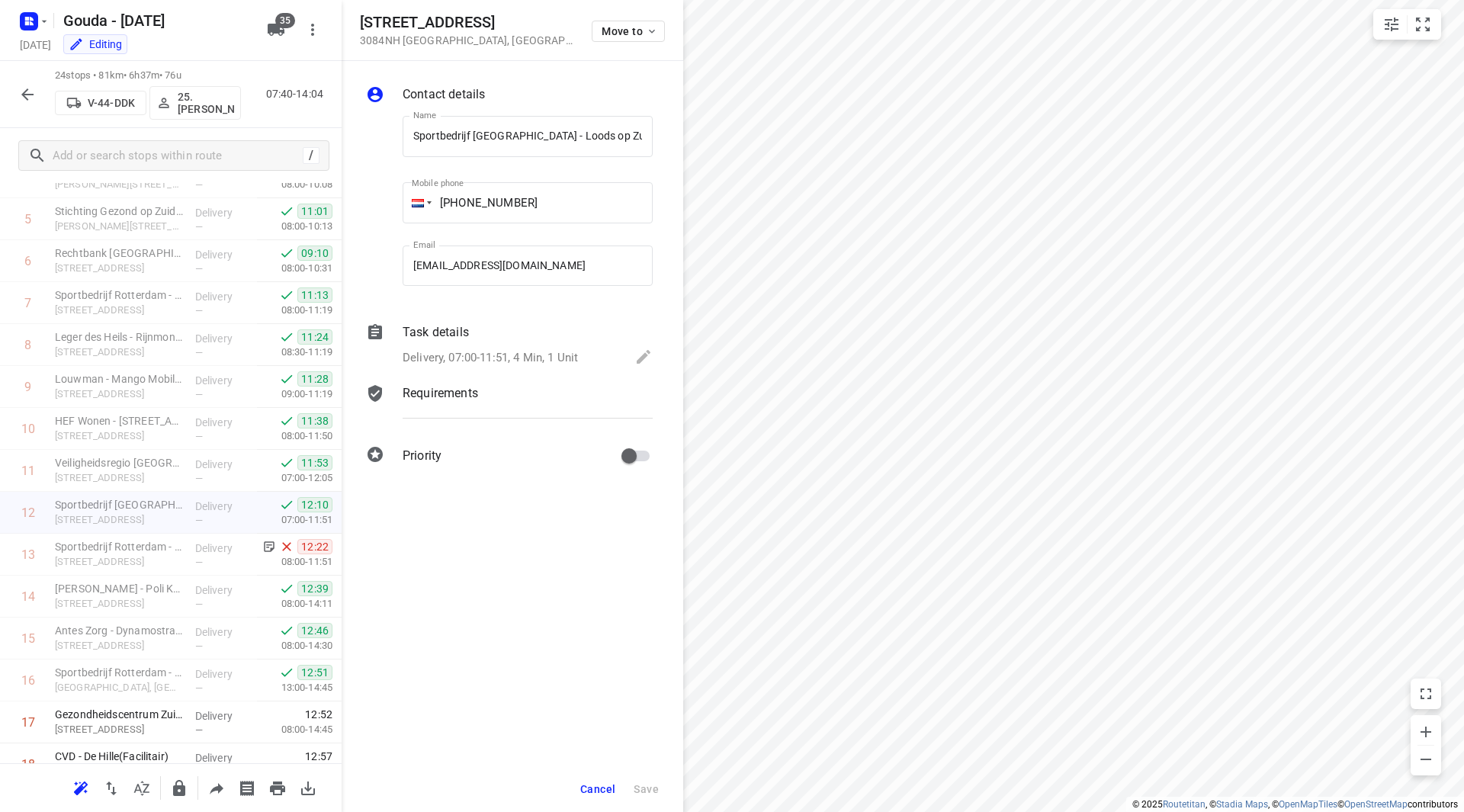
click at [605, 790] on span "Cancel" at bounding box center [598, 789] width 35 height 13
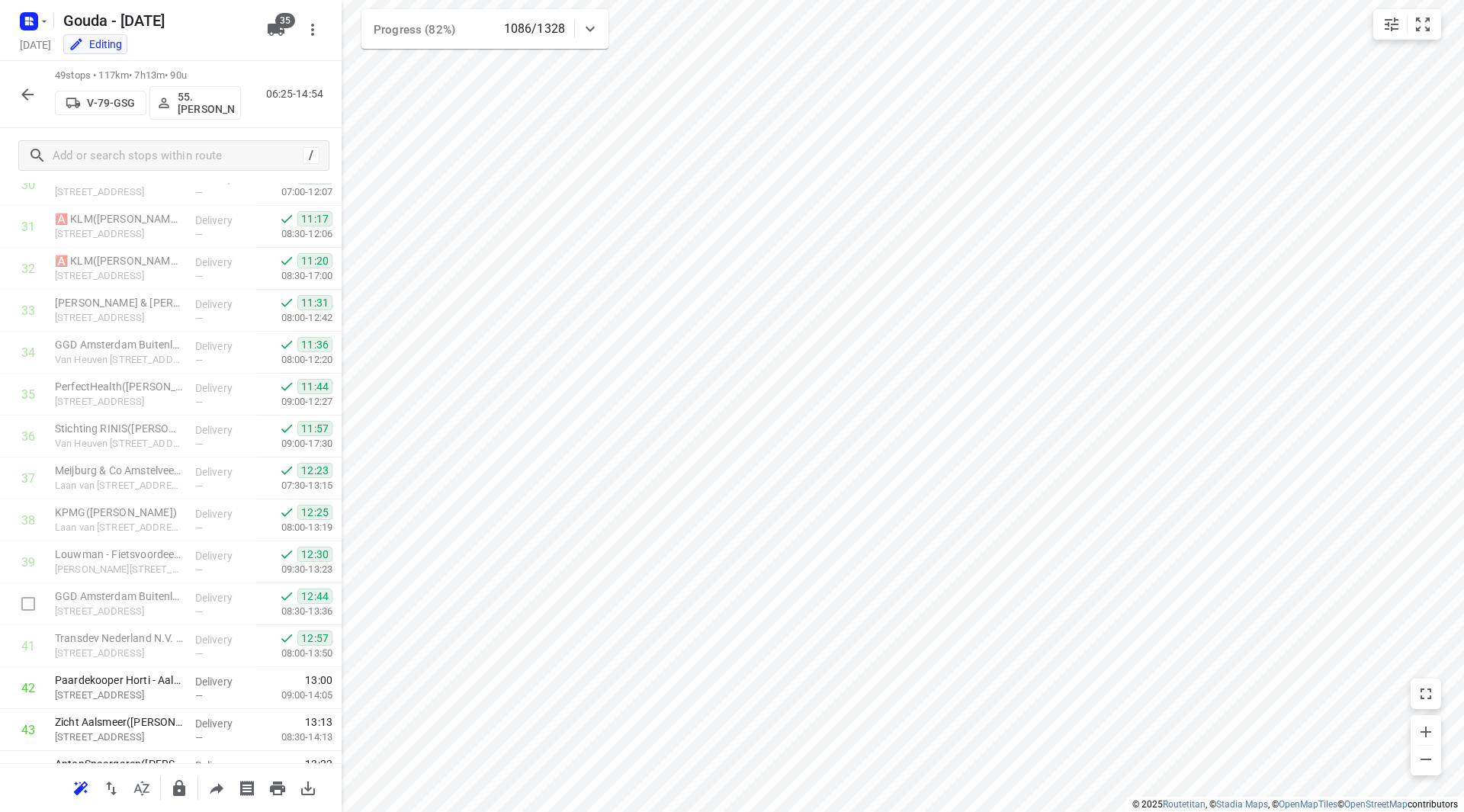
scroll to position [1593, 0]
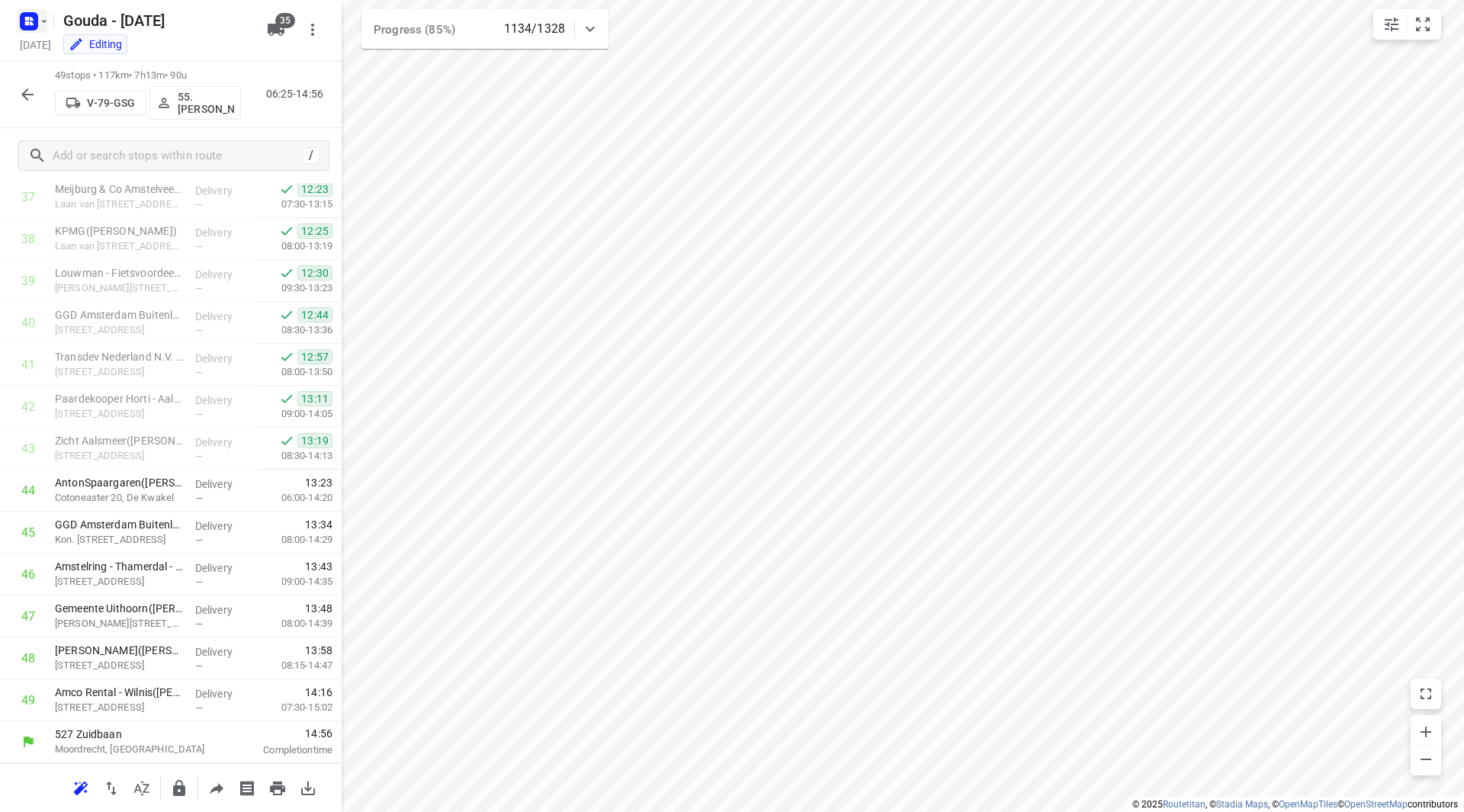
click at [38, 27] on icon "button" at bounding box center [45, 21] width 13 height 13
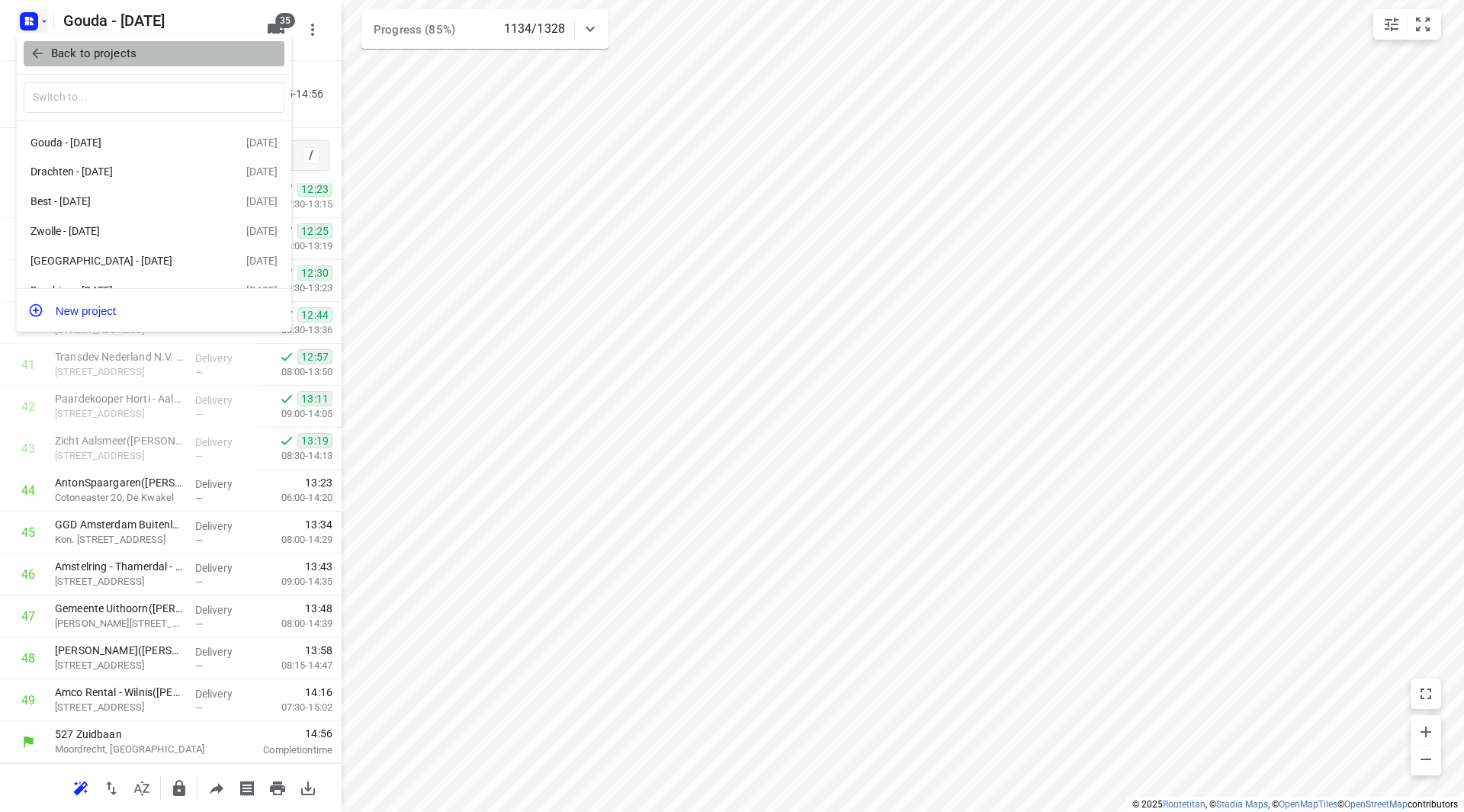
click at [53, 57] on p "Back to projects" at bounding box center [93, 53] width 86 height 17
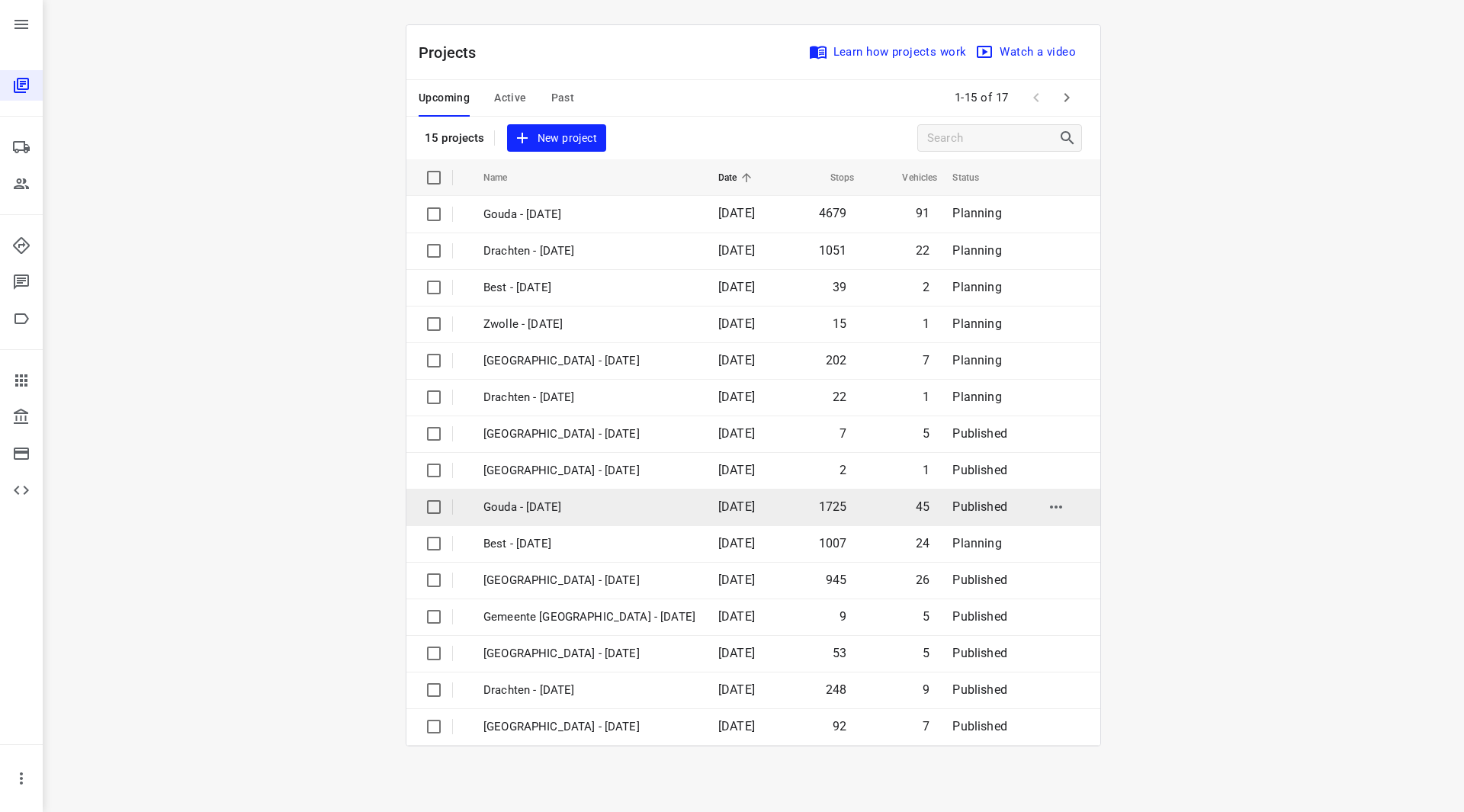
click at [573, 505] on p "Gouda - Wednesday" at bounding box center [589, 507] width 212 height 17
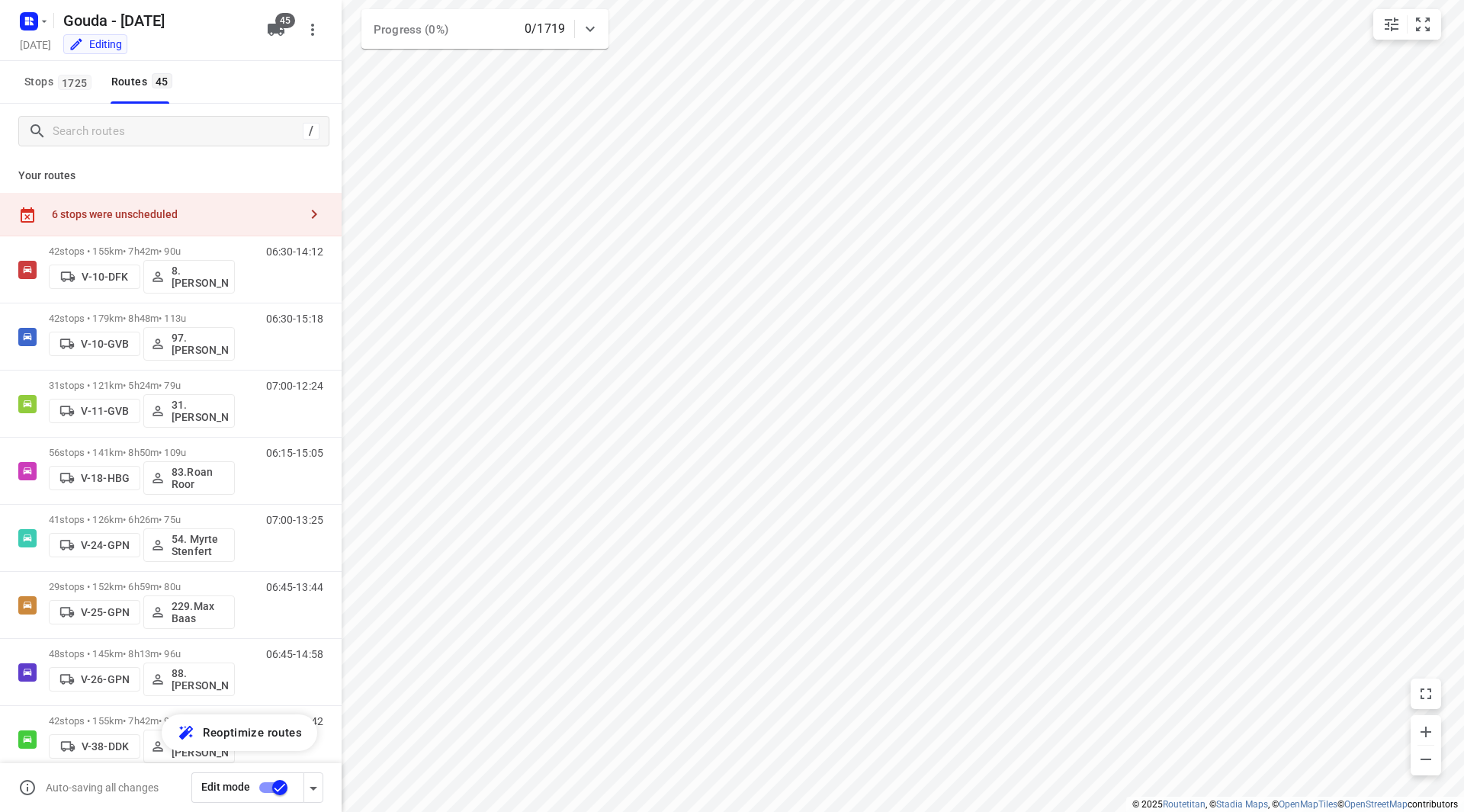
type input "distance"
click at [173, 122] on input "Search routes" at bounding box center [178, 131] width 248 height 24
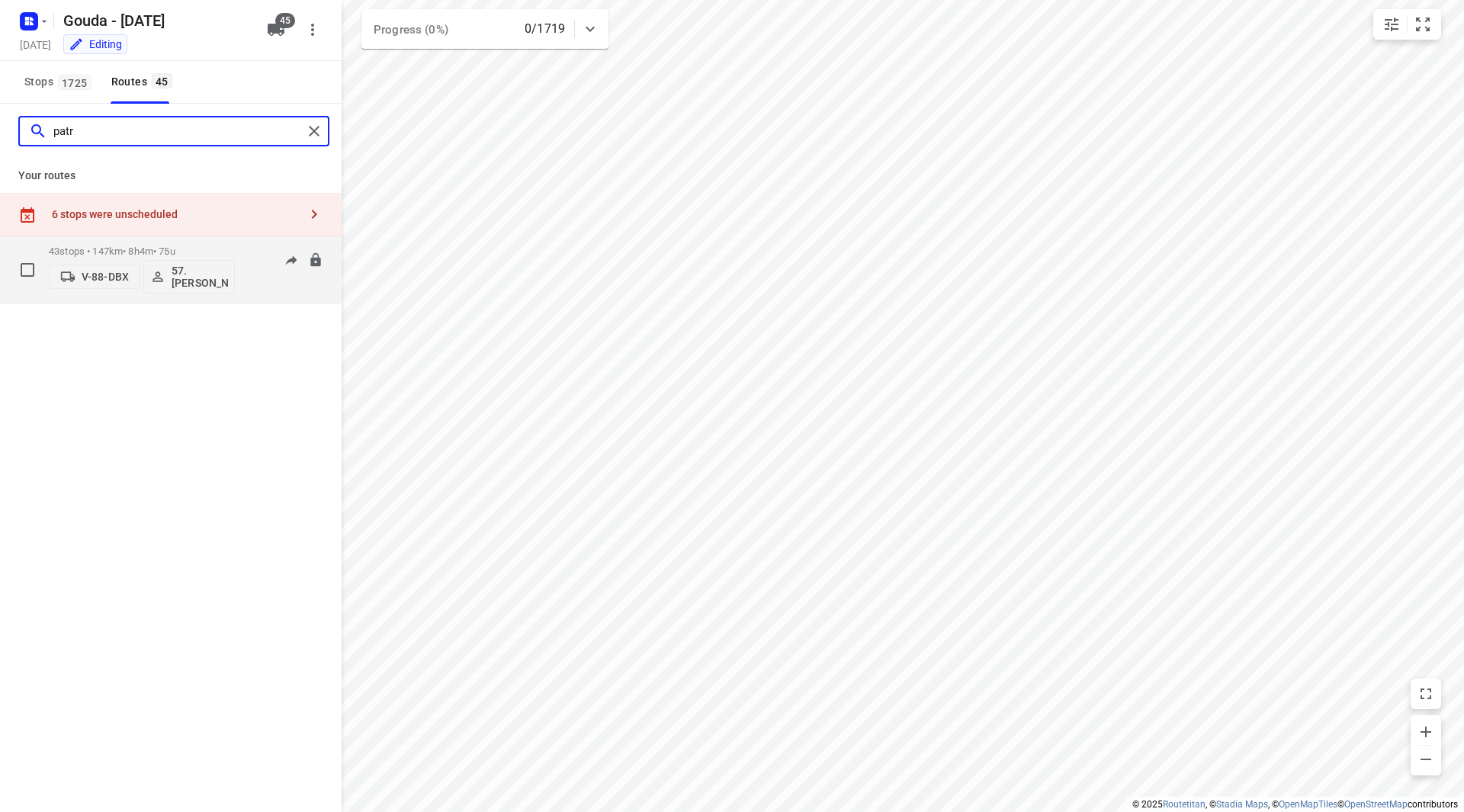
type input "patr"
click at [204, 272] on p "57. [PERSON_NAME]" at bounding box center [199, 276] width 57 height 24
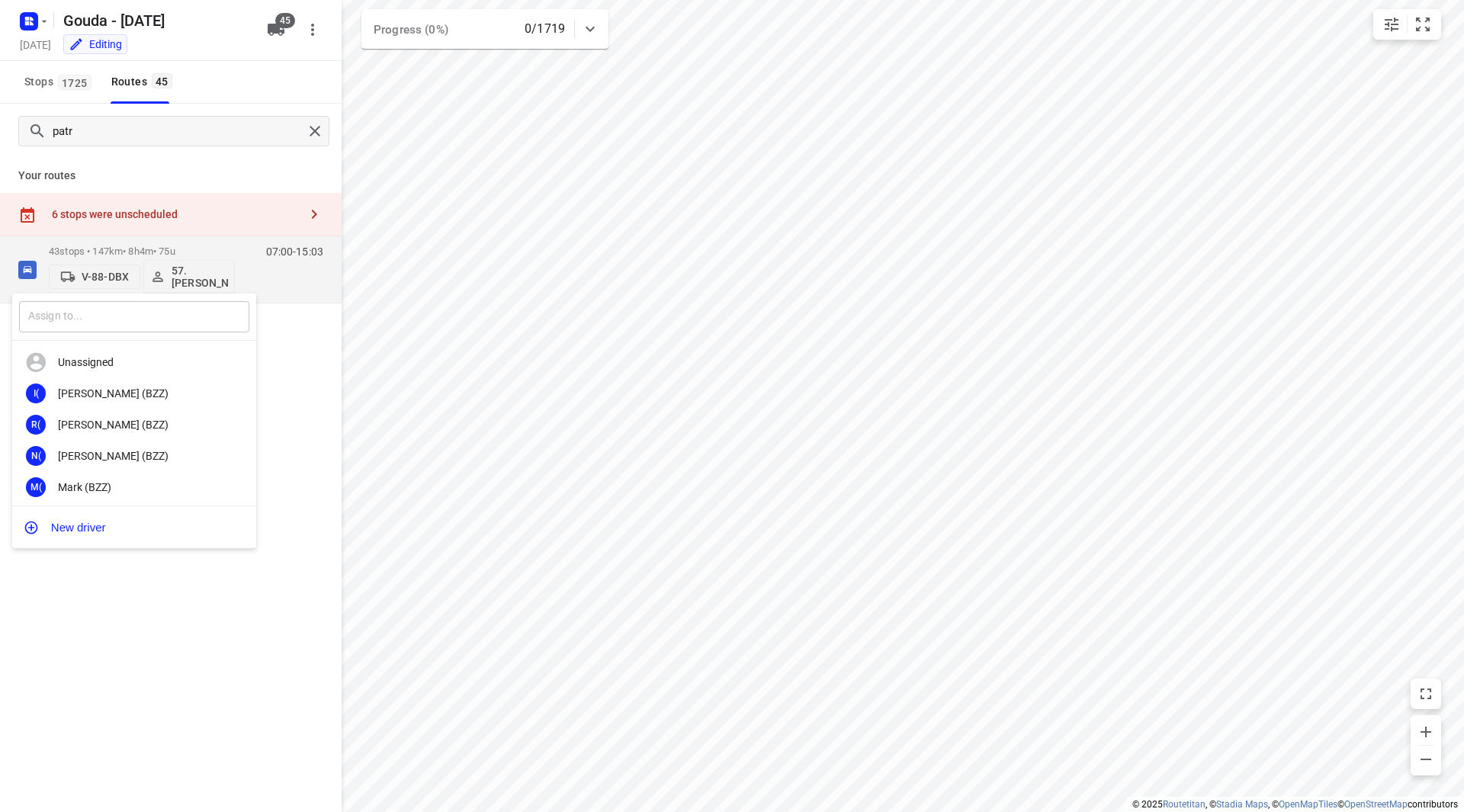
click at [164, 318] on input "text" at bounding box center [134, 316] width 230 height 31
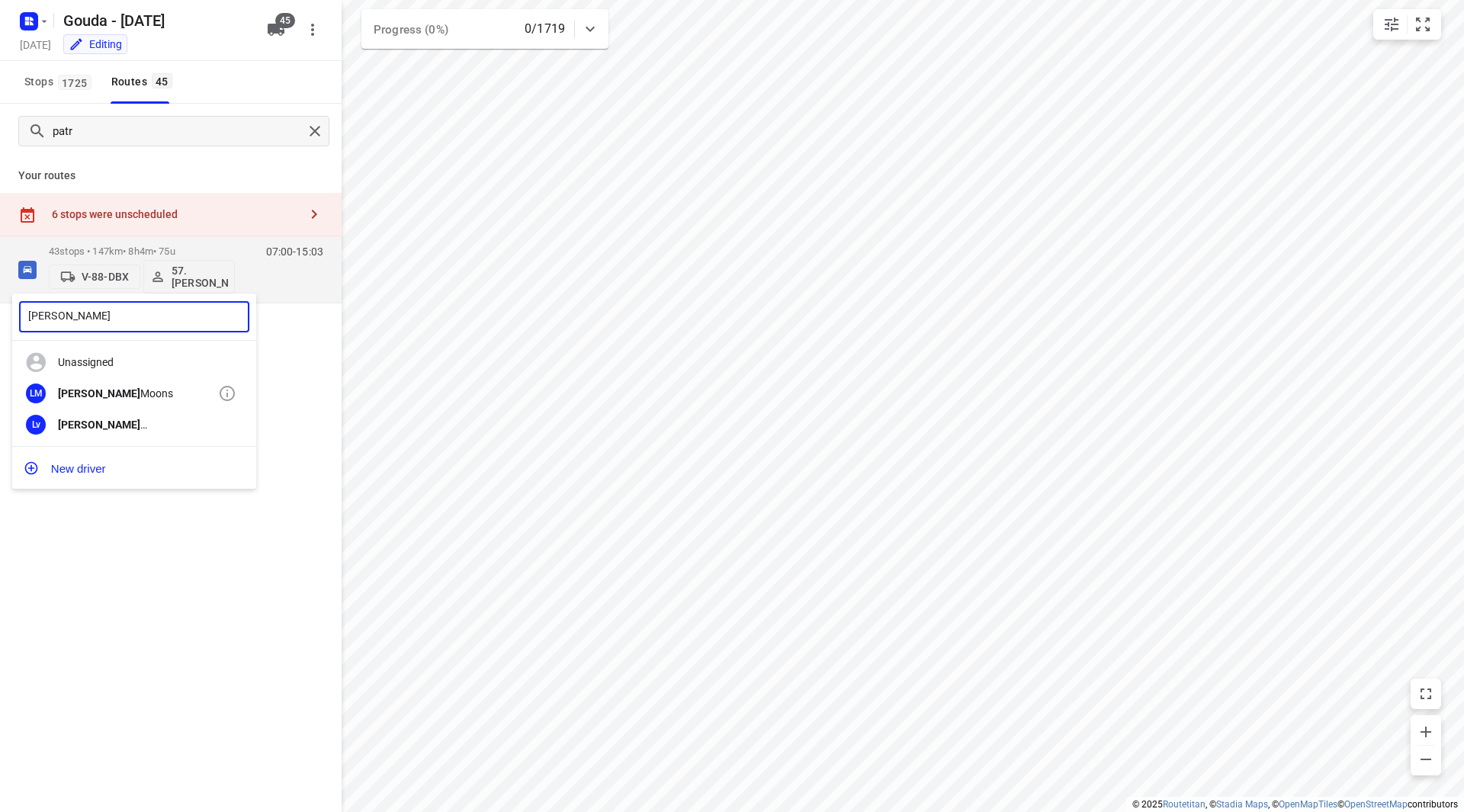
type input "lennart"
click at [157, 388] on div "Lennart Moons" at bounding box center [138, 393] width 160 height 13
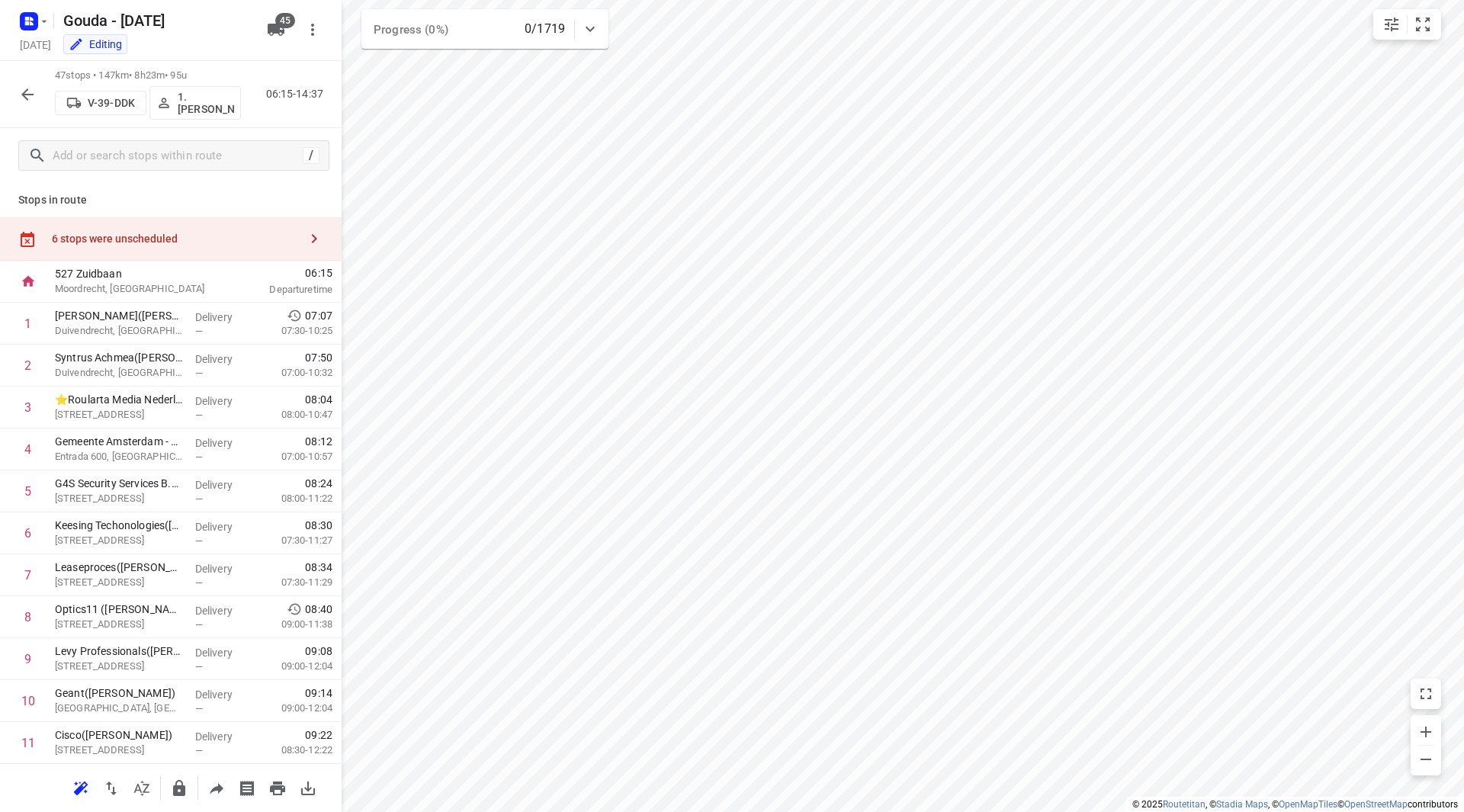
click at [165, 228] on div "6 stops were unscheduled" at bounding box center [170, 239] width 342 height 43
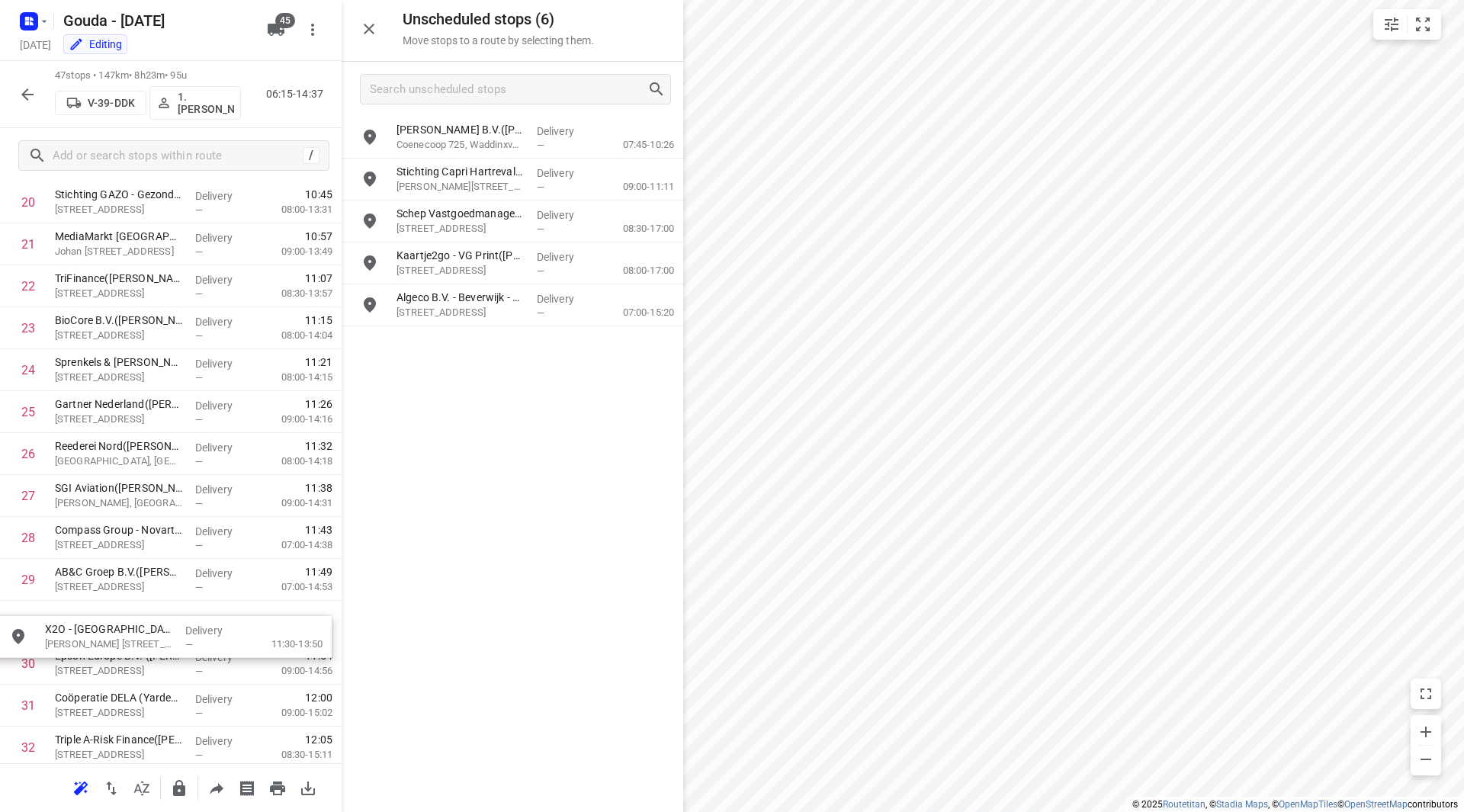
scroll to position [922, 0]
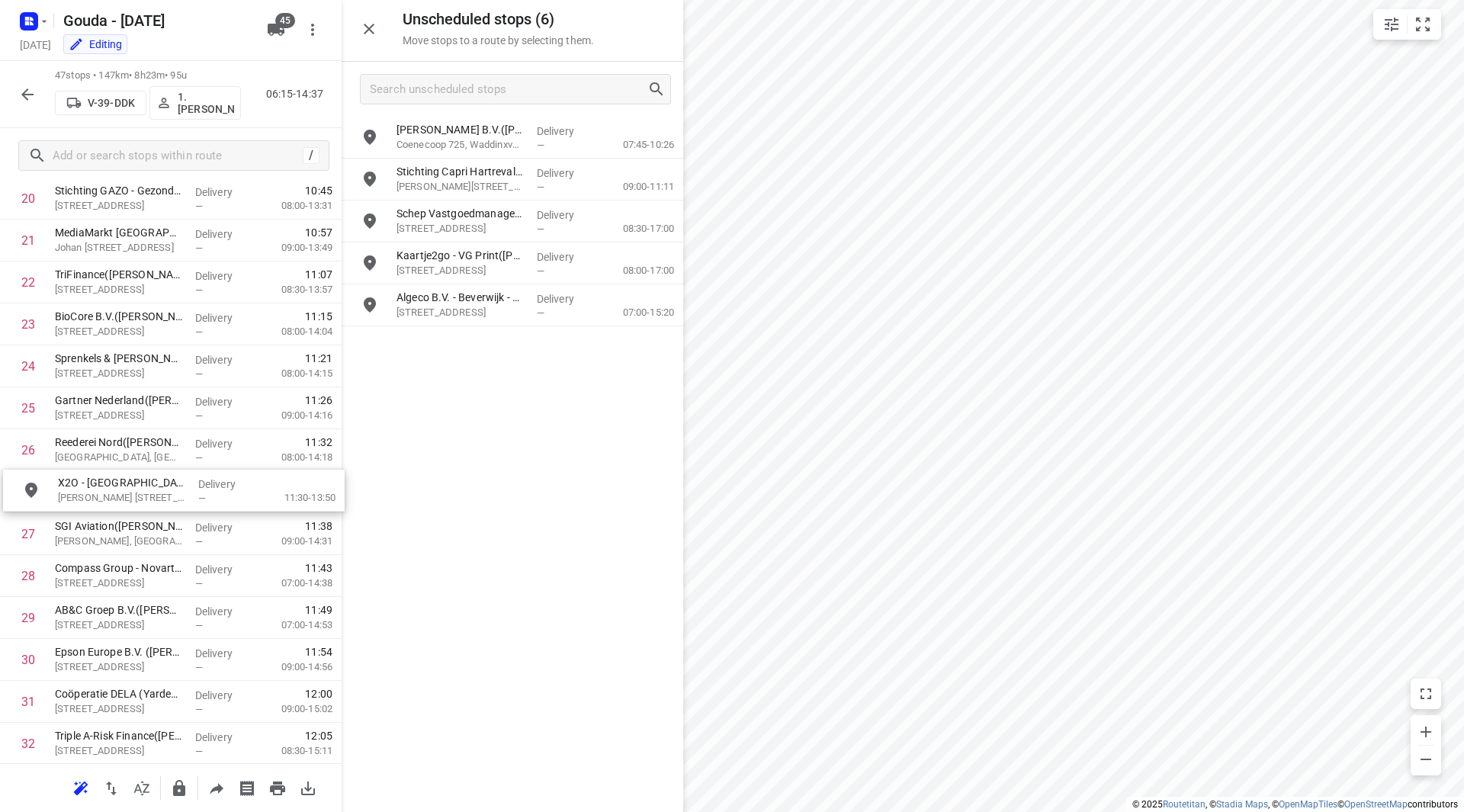
drag, startPoint x: 455, startPoint y: 251, endPoint x: 108, endPoint y: 484, distance: 418.0
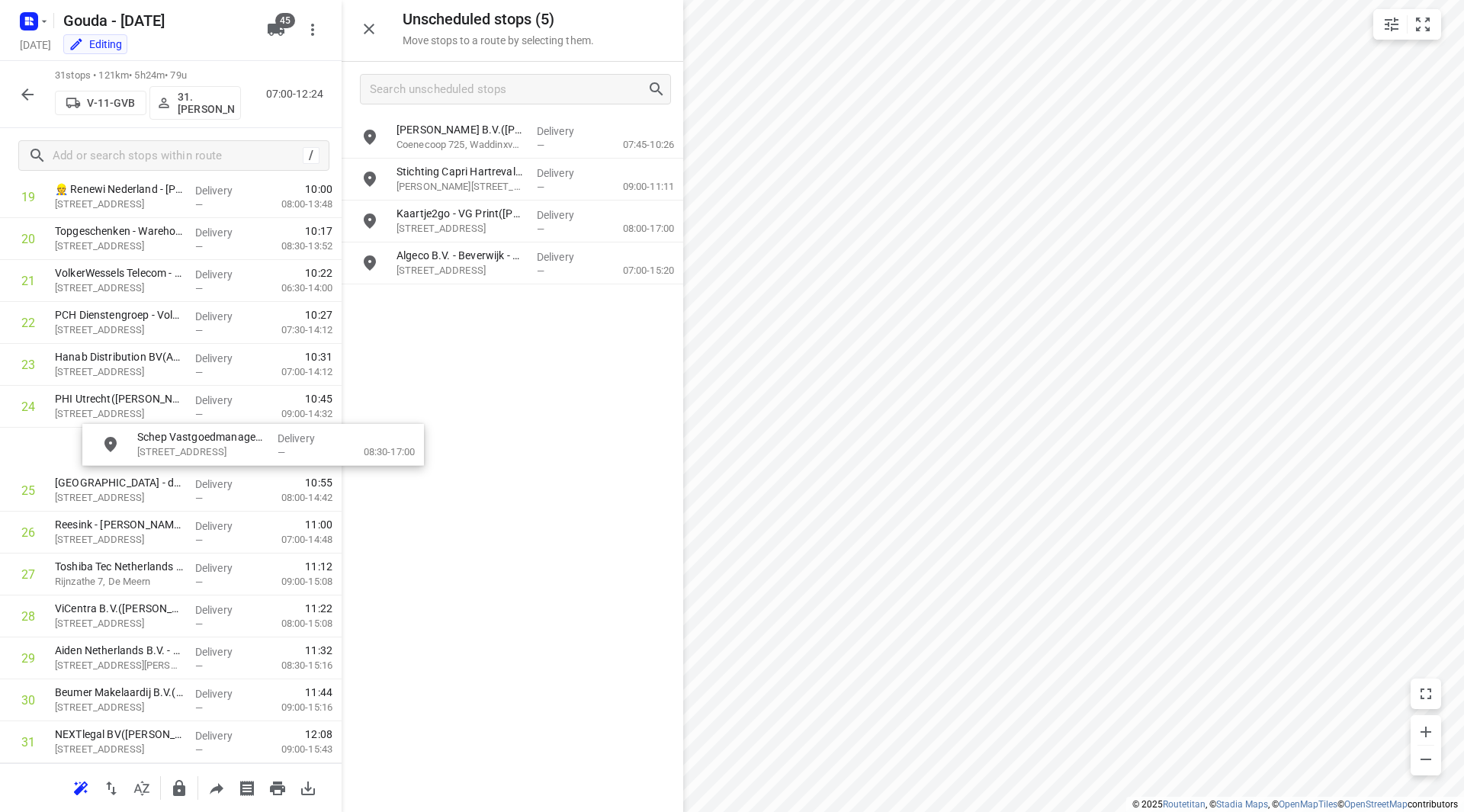
scroll to position [880, 0]
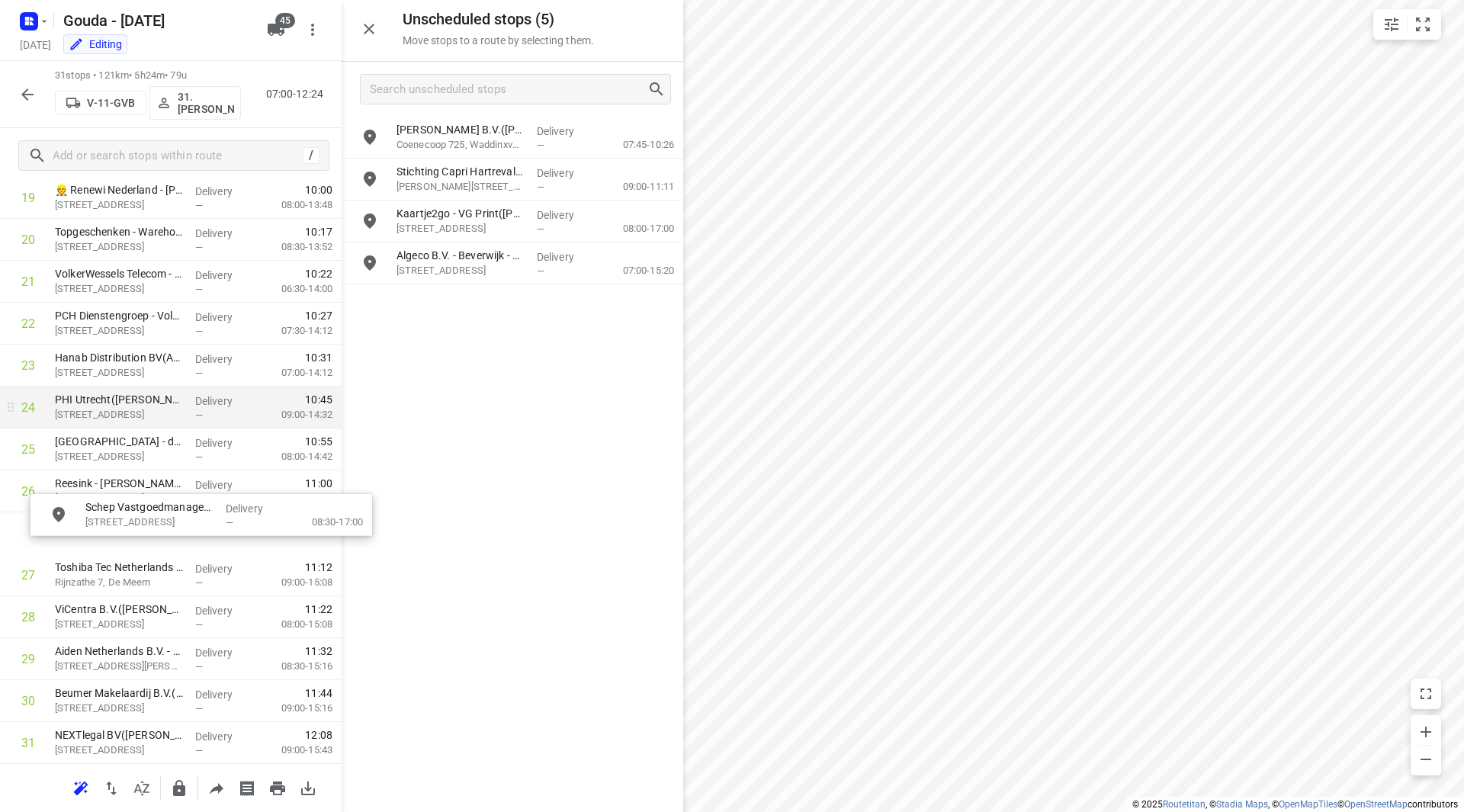
drag, startPoint x: 479, startPoint y: 216, endPoint x: 137, endPoint y: 418, distance: 397.2
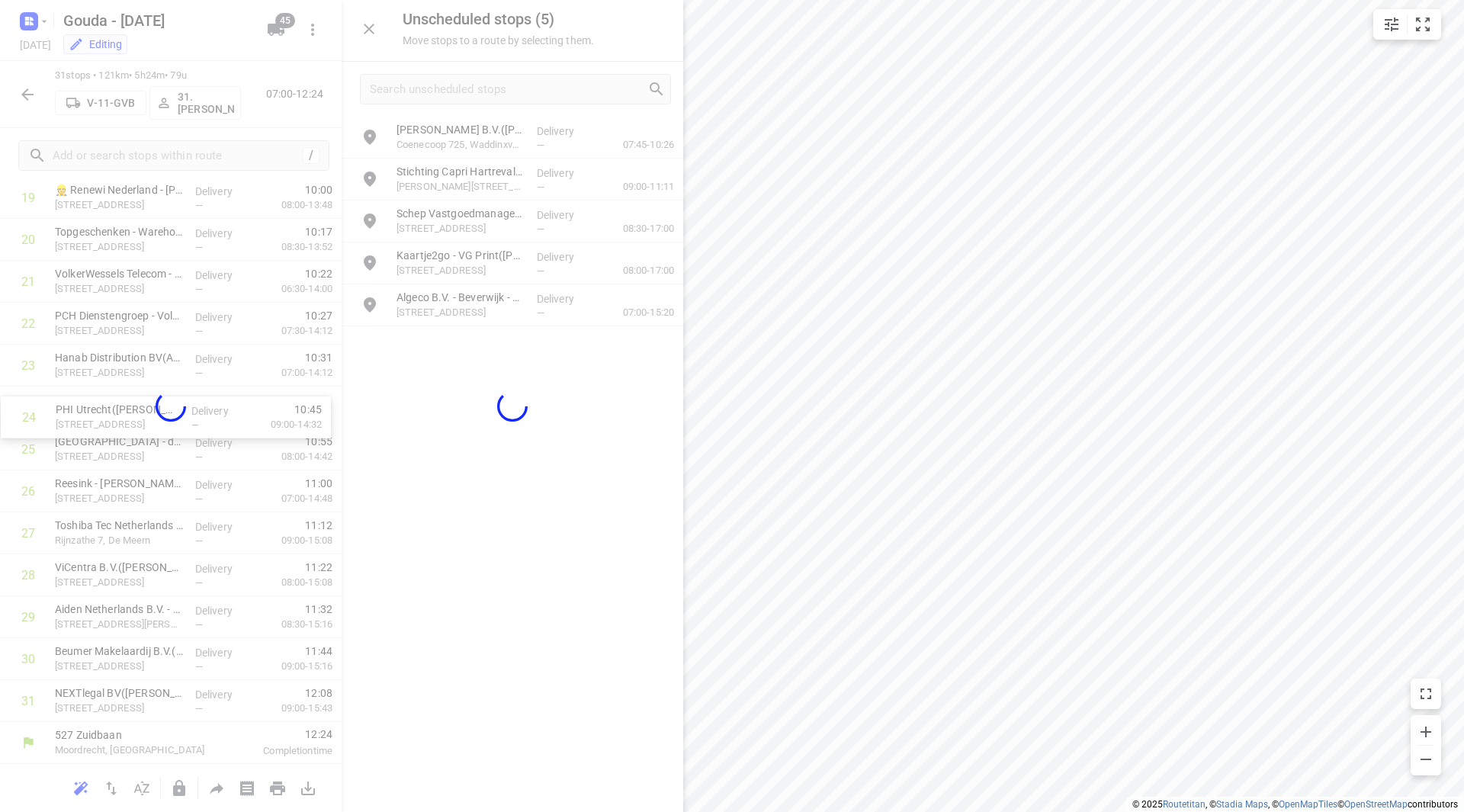
drag, startPoint x: 137, startPoint y: 418, endPoint x: 136, endPoint y: 431, distance: 13.0
click at [137, 431] on div "Unscheduled stops ( 5 ) Move stops to a route by selecting them. Jaco van Leeuw…" at bounding box center [170, 406] width 342 height 812
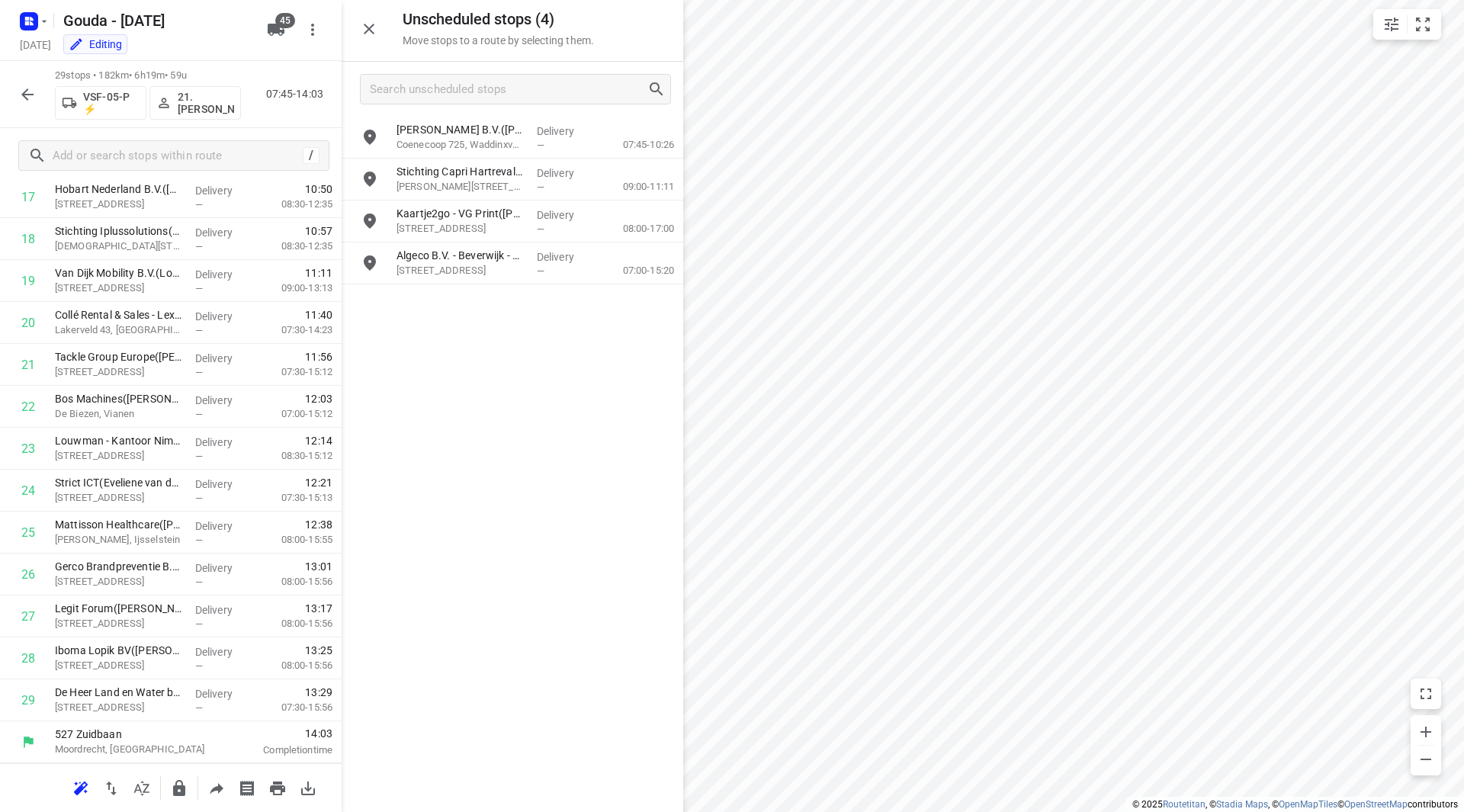
scroll to position [797, 0]
click at [367, 225] on input "grid" at bounding box center [369, 221] width 31 height 31
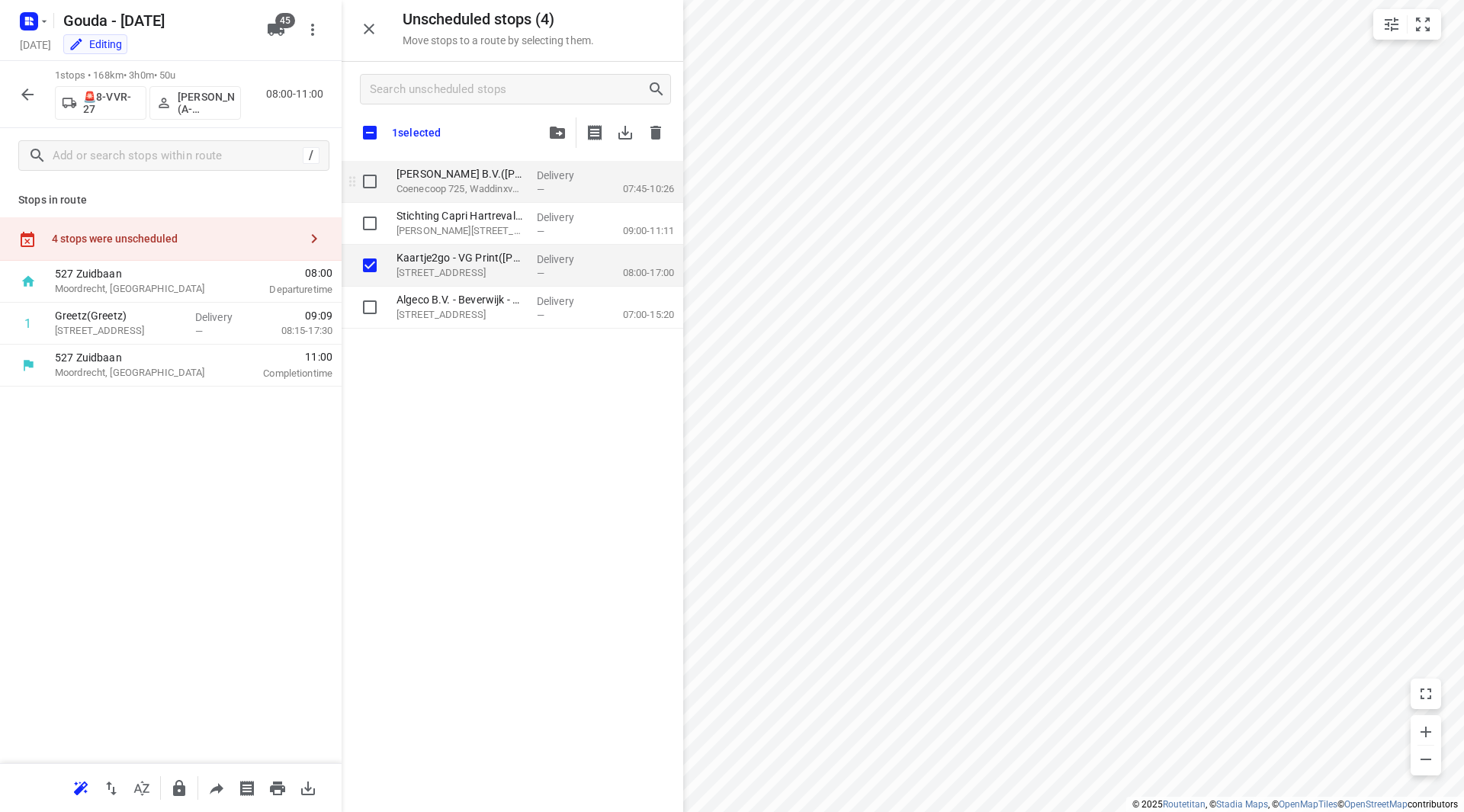
scroll to position [0, 0]
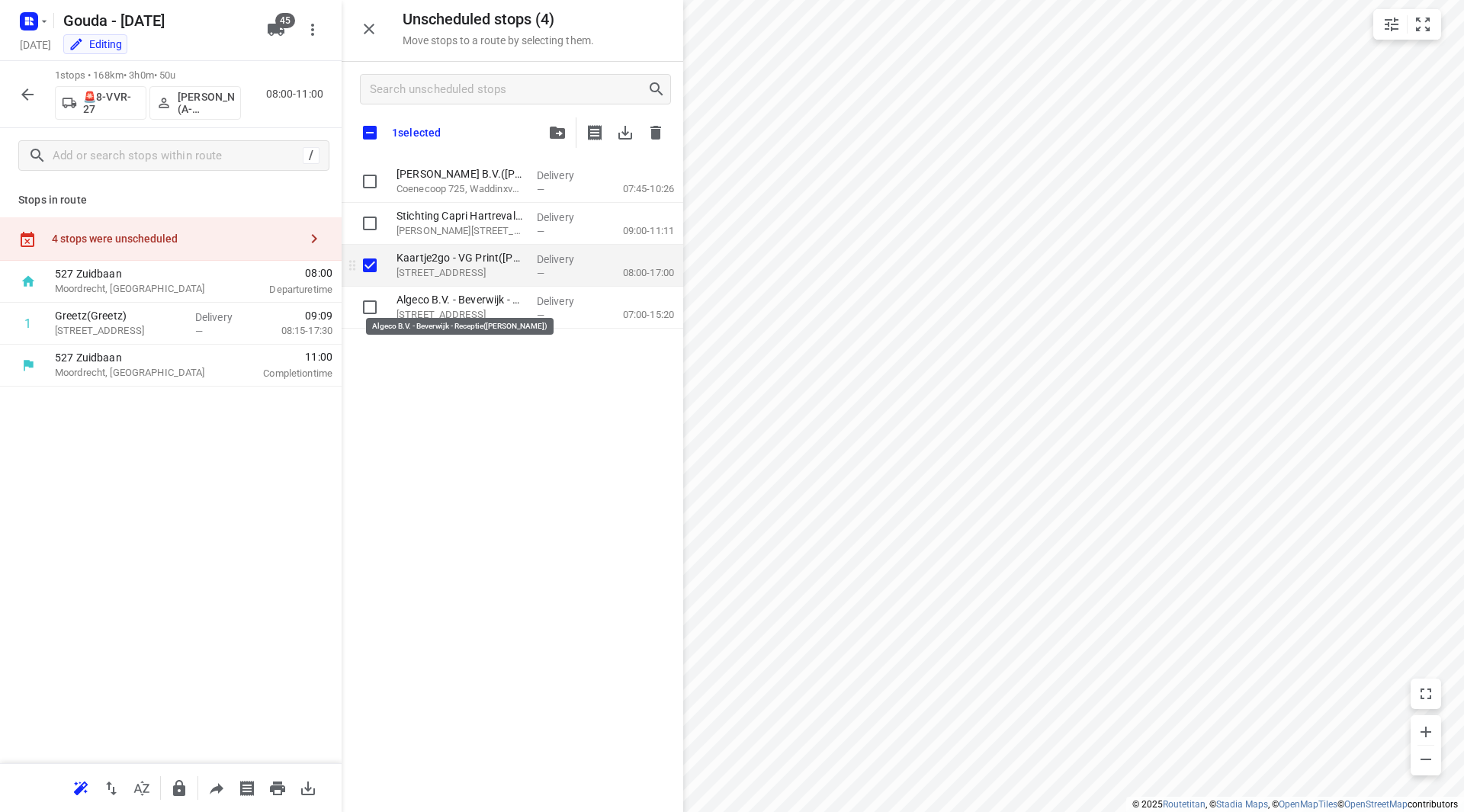
checkbox input "true"
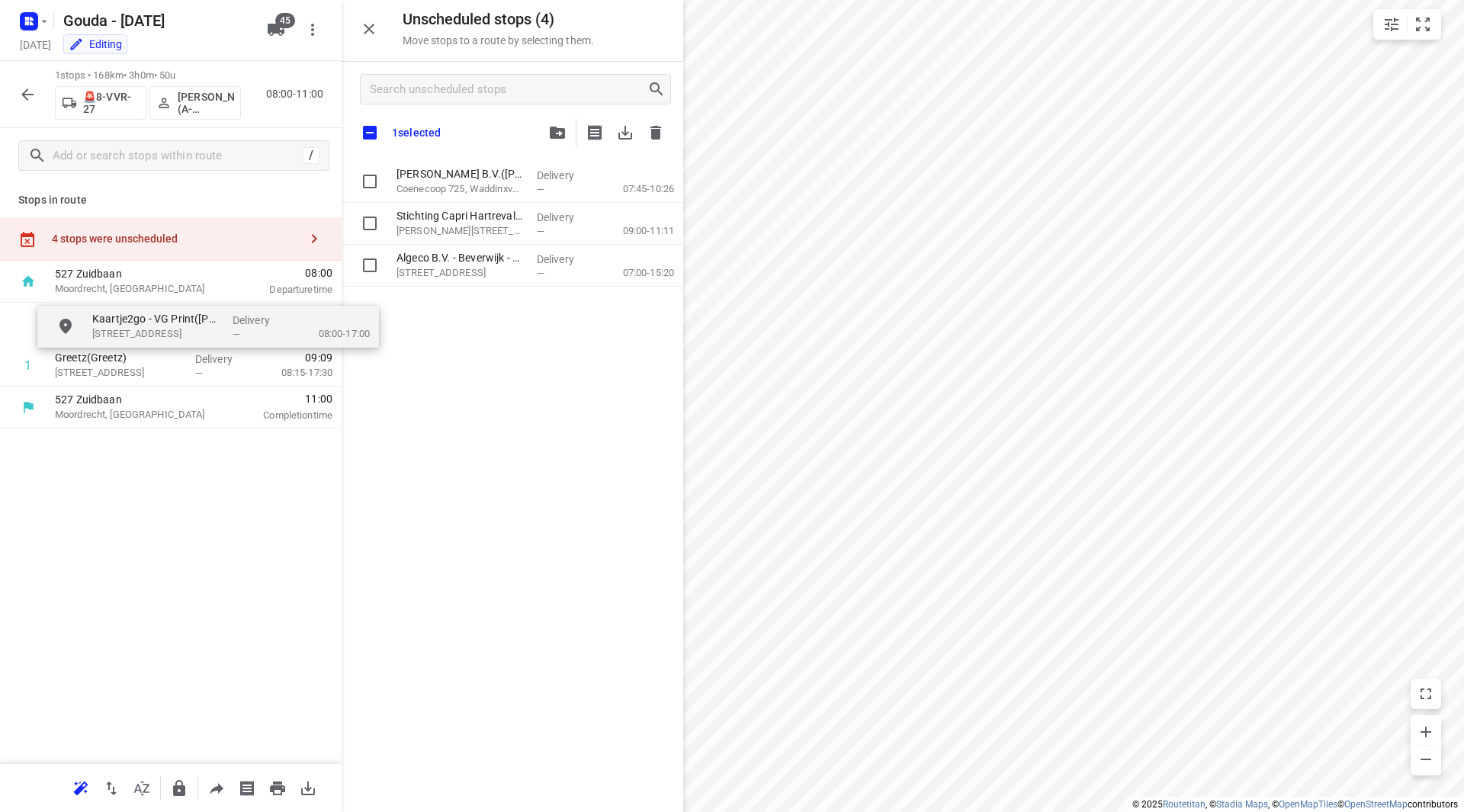
drag, startPoint x: 404, startPoint y: 273, endPoint x: 134, endPoint y: 329, distance: 275.7
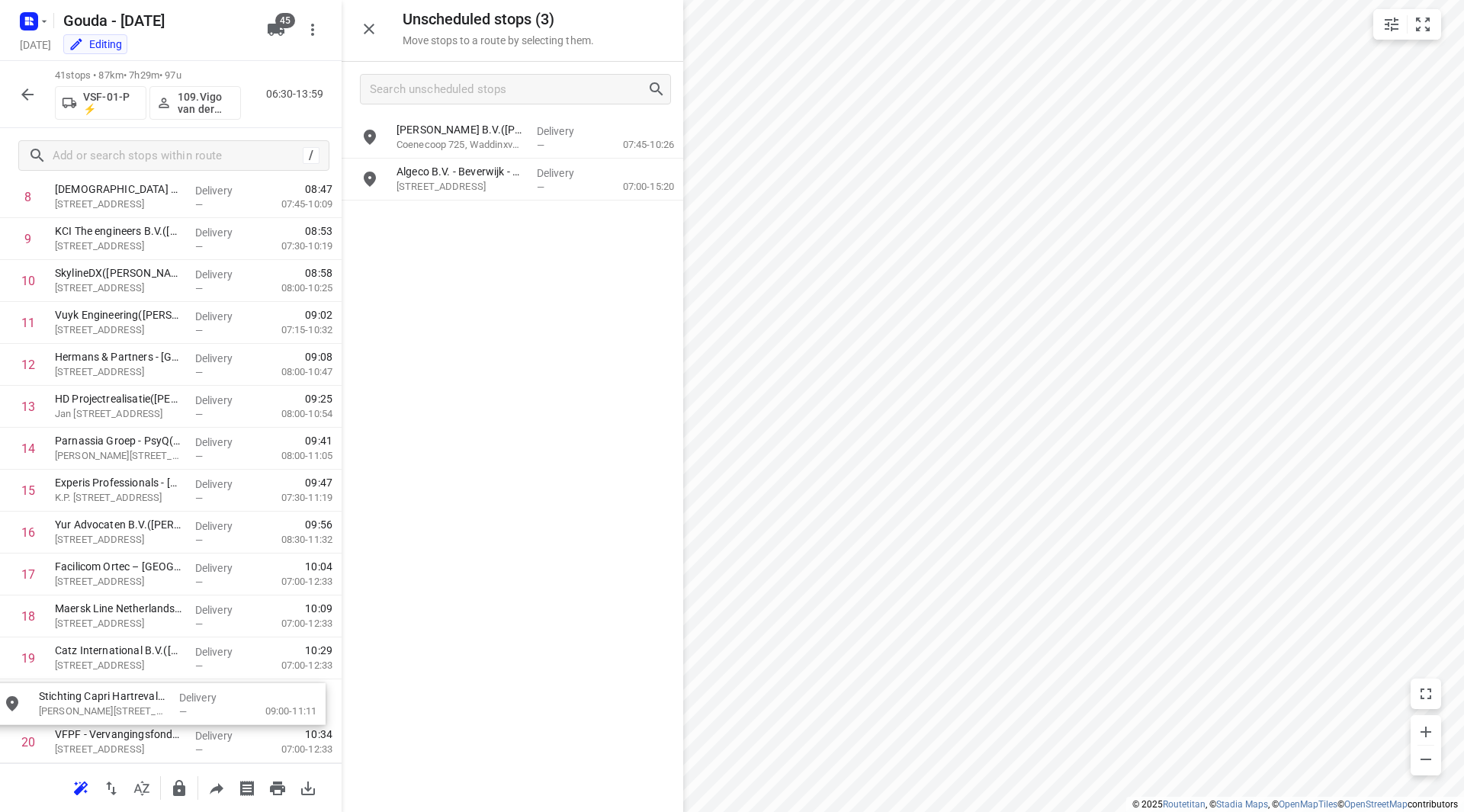
scroll to position [440, 0]
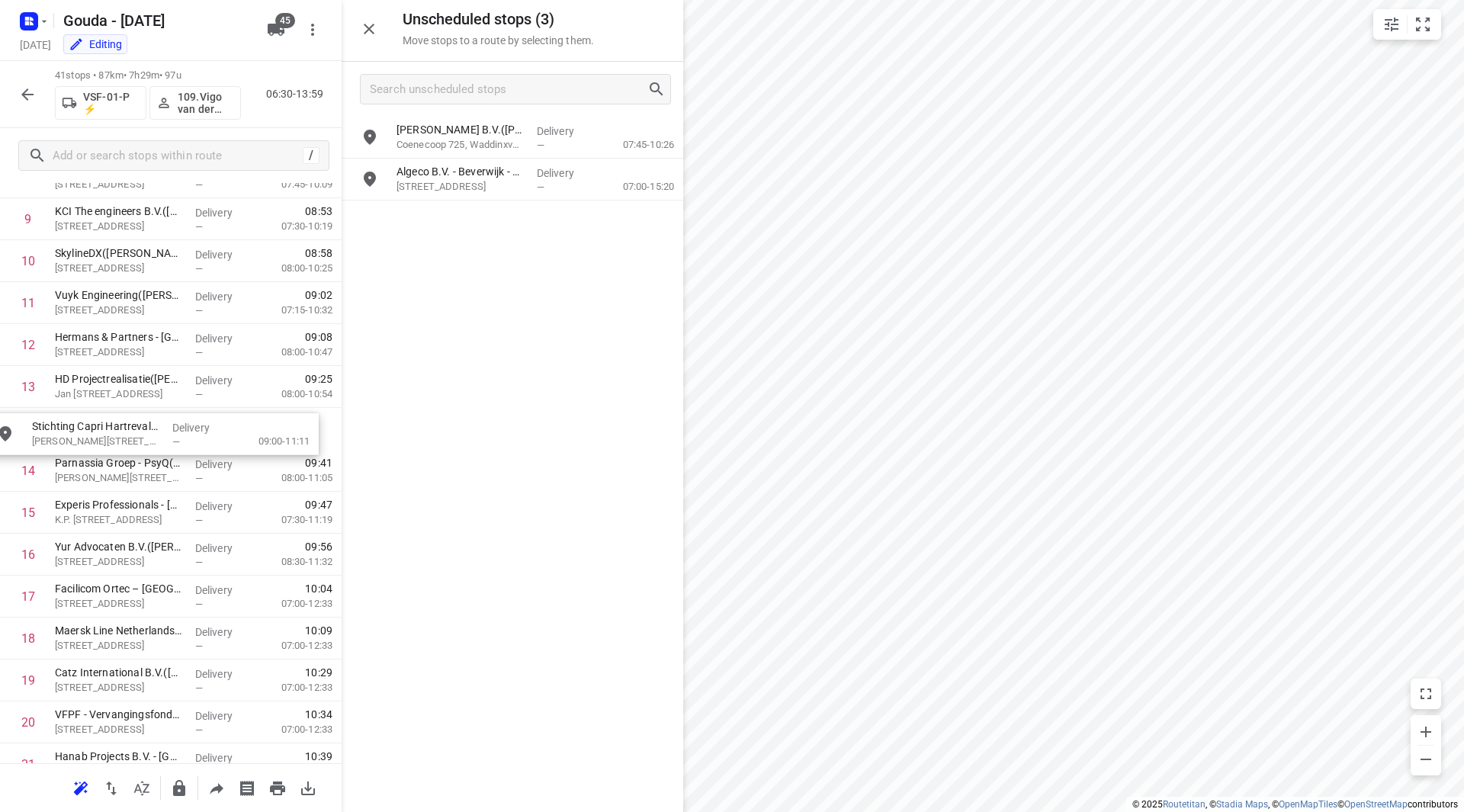
drag, startPoint x: 474, startPoint y: 180, endPoint x: 106, endPoint y: 430, distance: 444.9
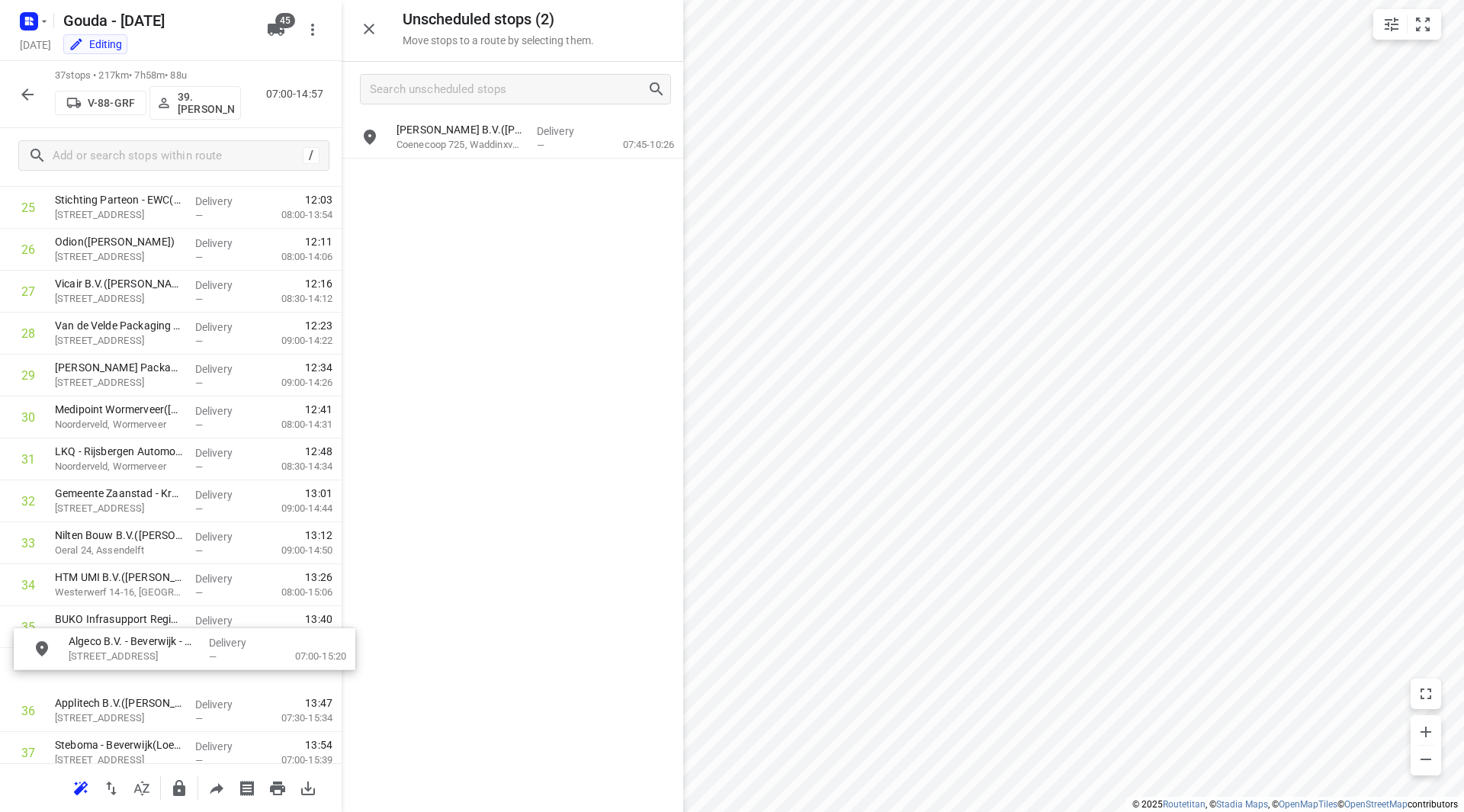
scroll to position [1142, 0]
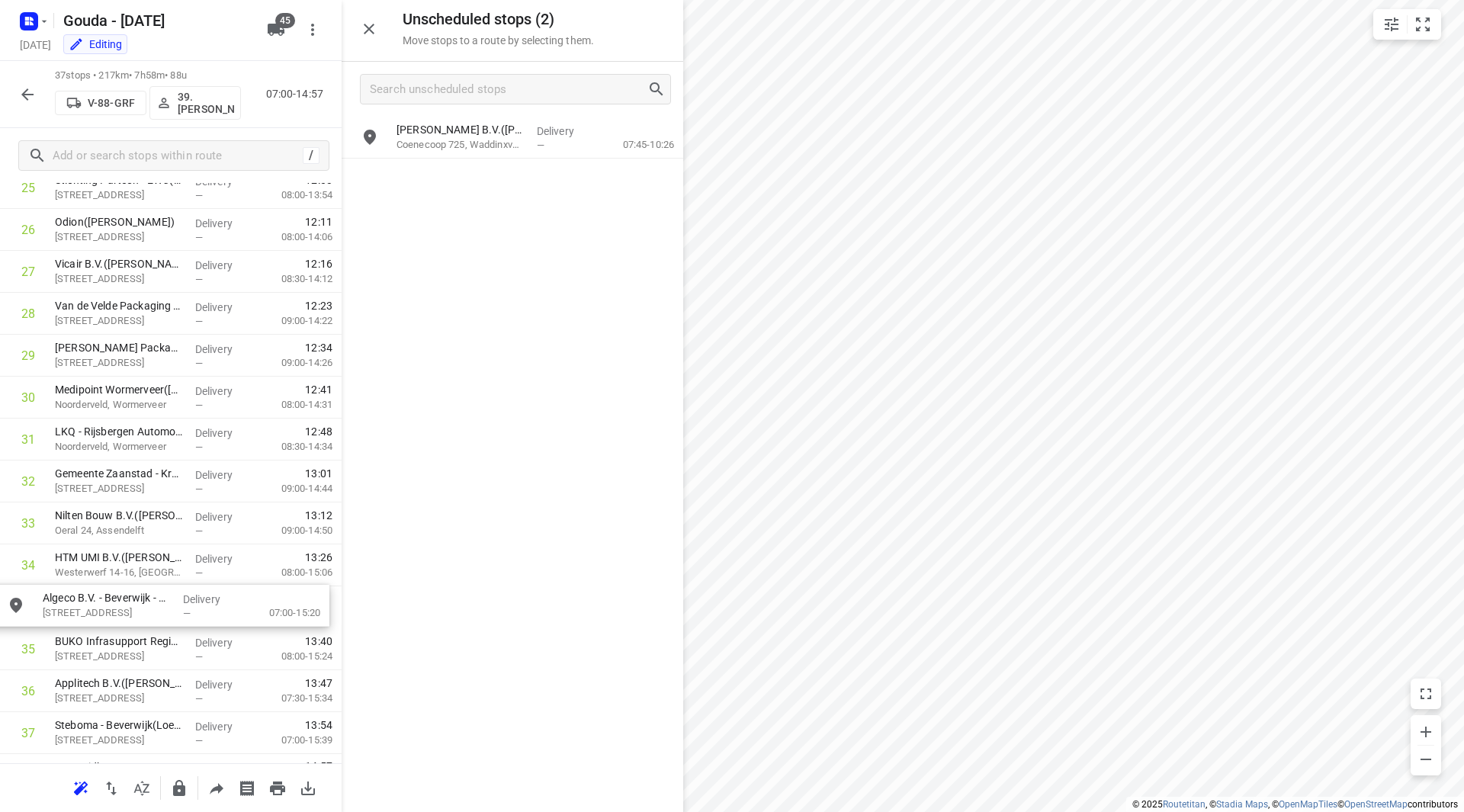
drag, startPoint x: 481, startPoint y: 181, endPoint x: 120, endPoint y: 616, distance: 565.3
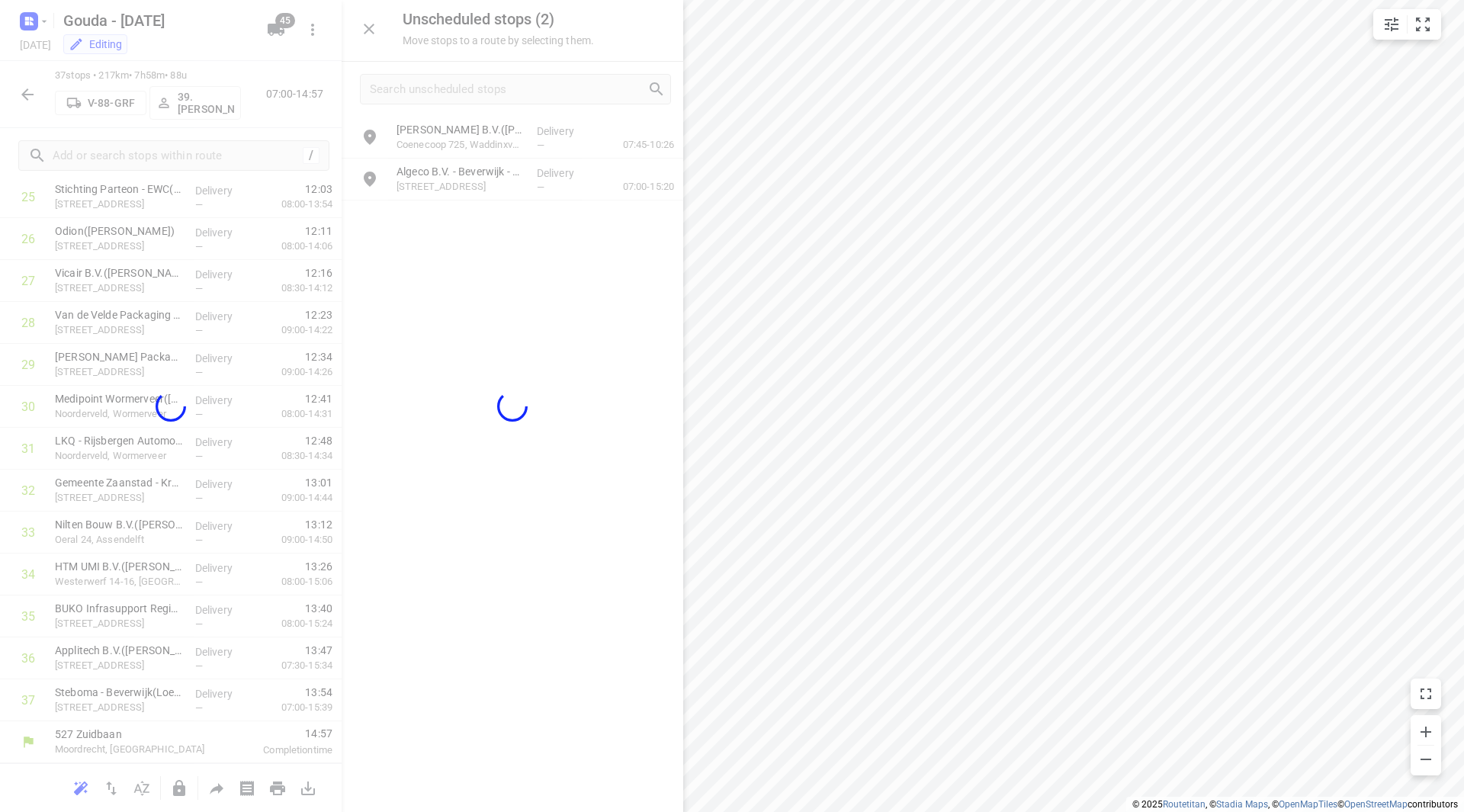
scroll to position [1132, 0]
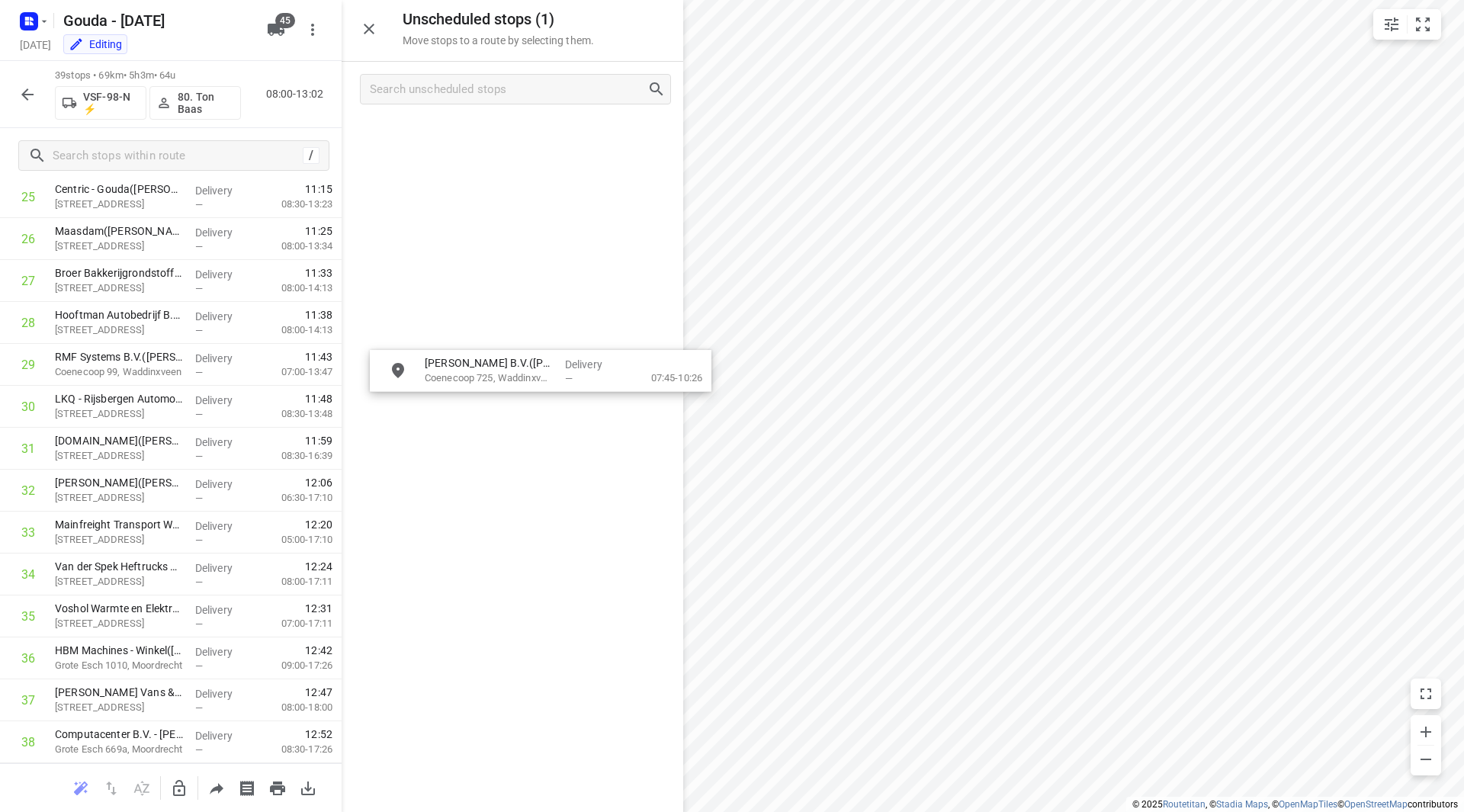
drag, startPoint x: 492, startPoint y: 147, endPoint x: 531, endPoint y: 375, distance: 231.3
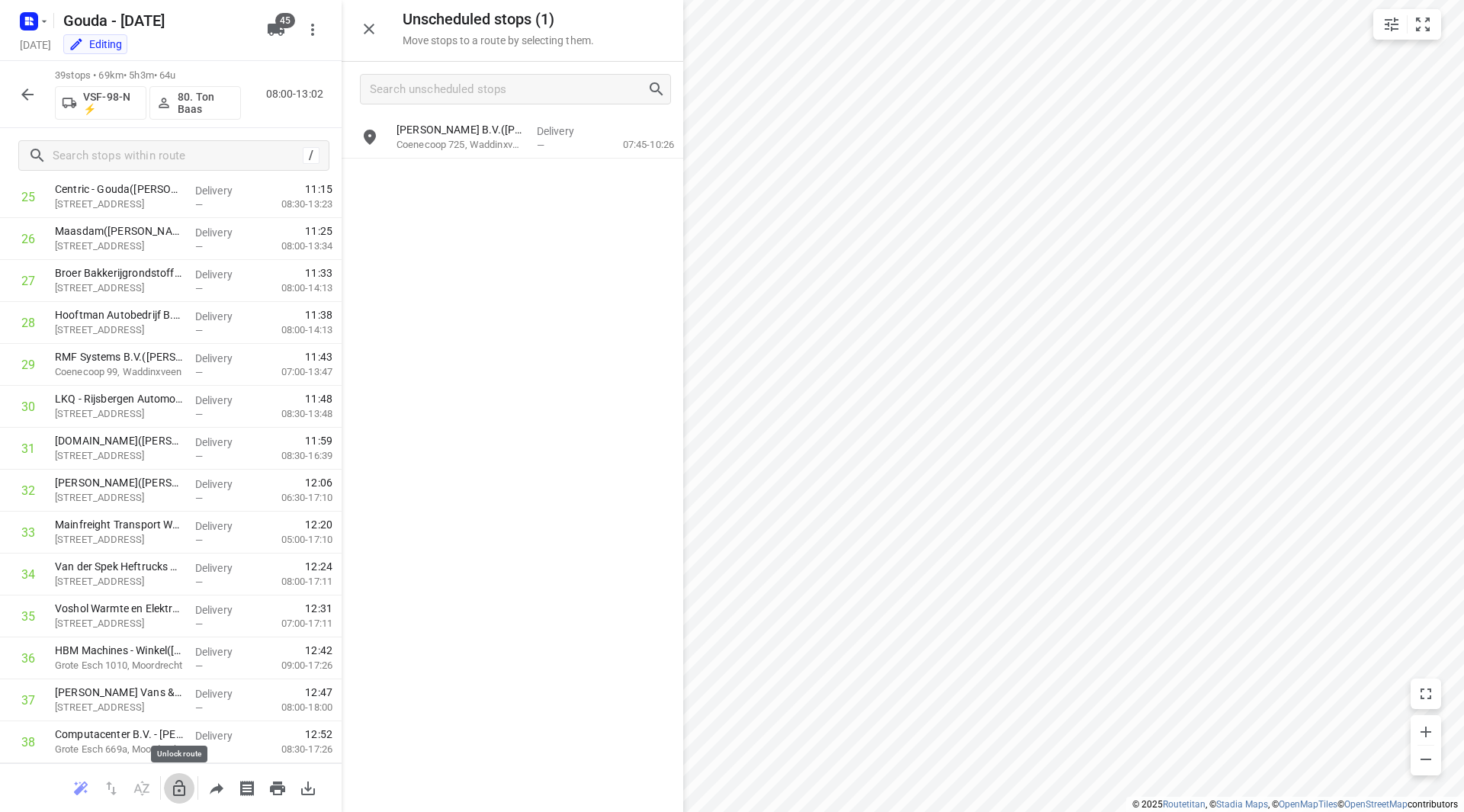
click at [185, 785] on icon "button" at bounding box center [179, 788] width 13 height 16
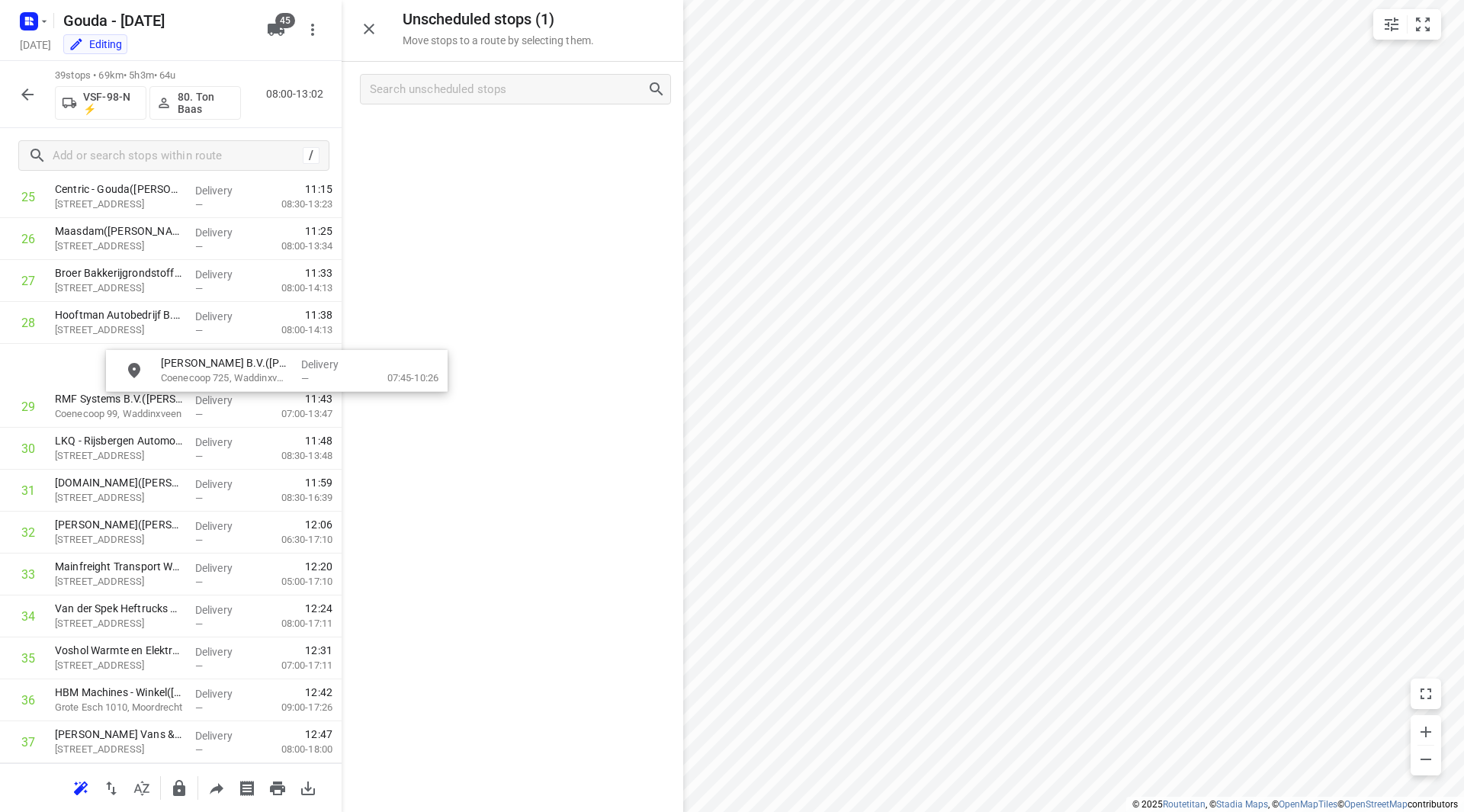
scroll to position [1132, 0]
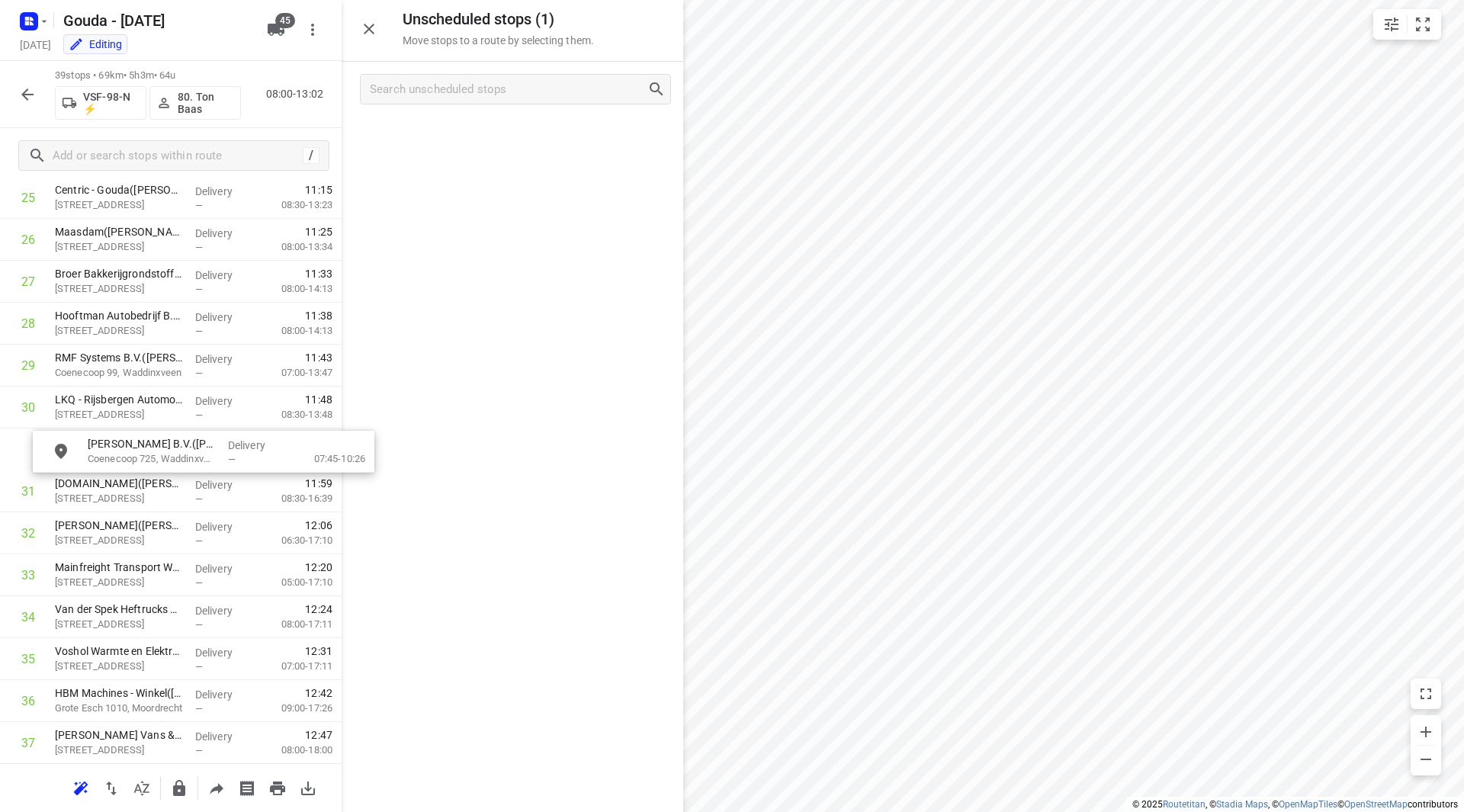
drag, startPoint x: 492, startPoint y: 134, endPoint x: 148, endPoint y: 456, distance: 471.2
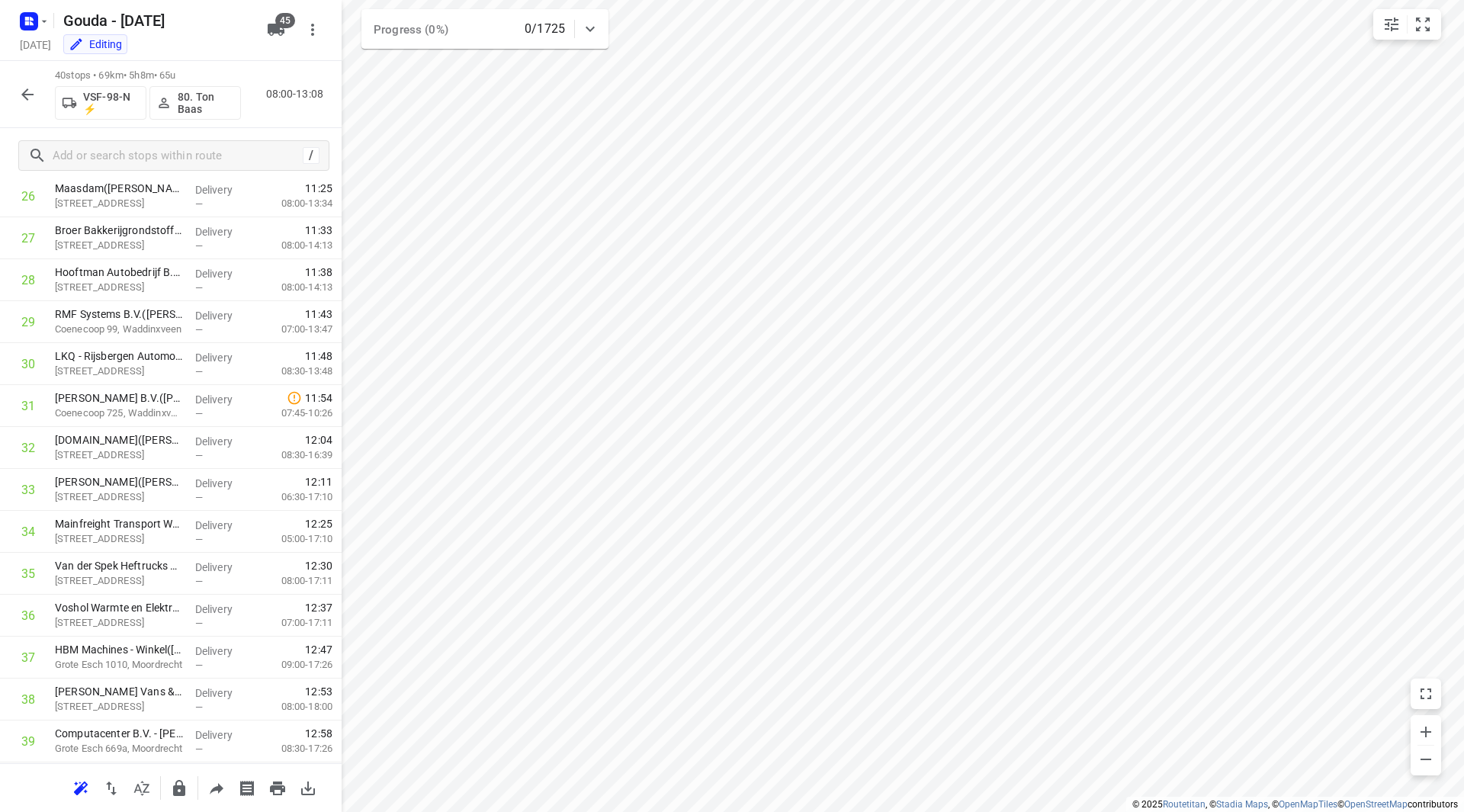
click at [27, 93] on icon "button" at bounding box center [27, 94] width 18 height 18
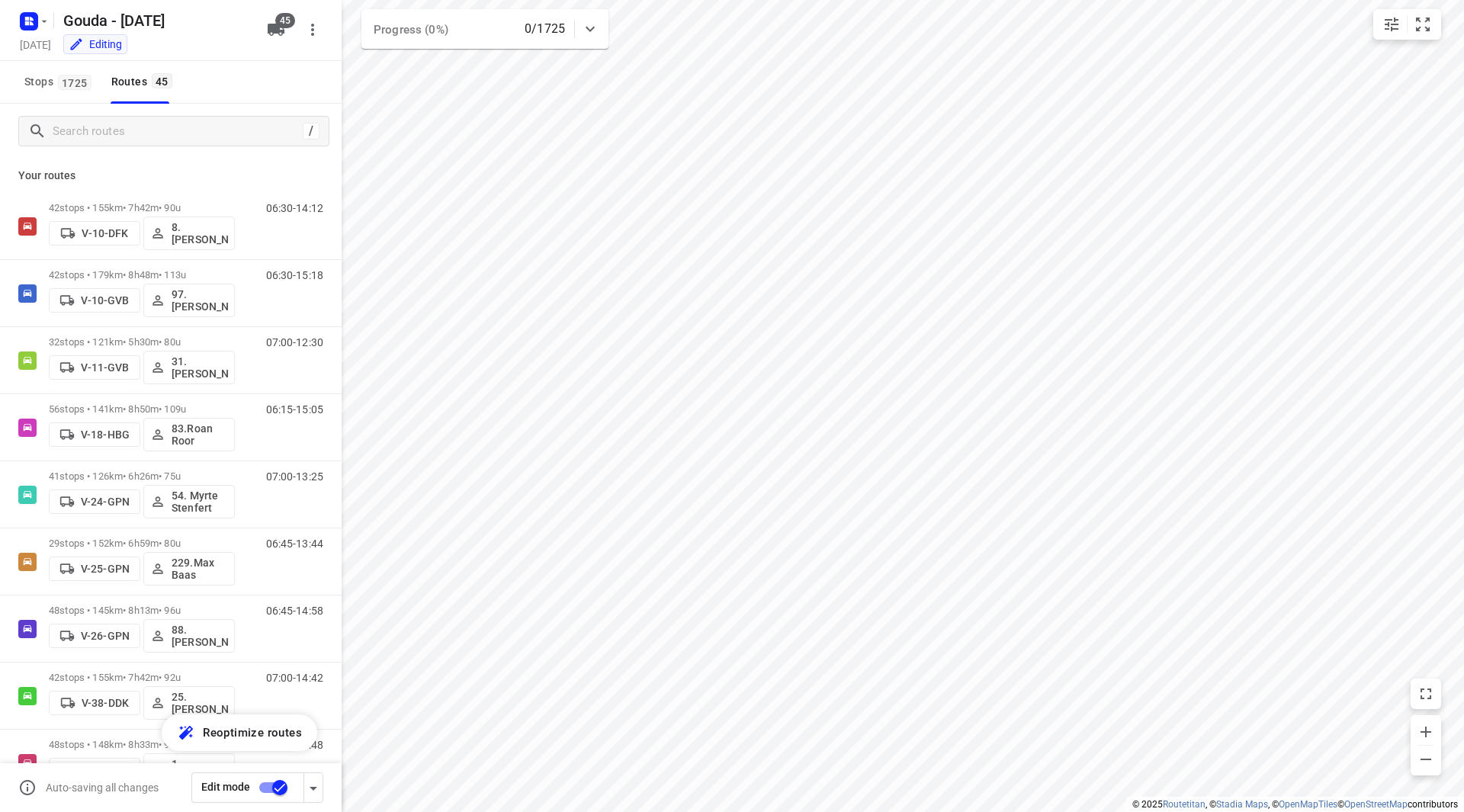
click at [276, 788] on input "checkbox" at bounding box center [280, 787] width 87 height 29
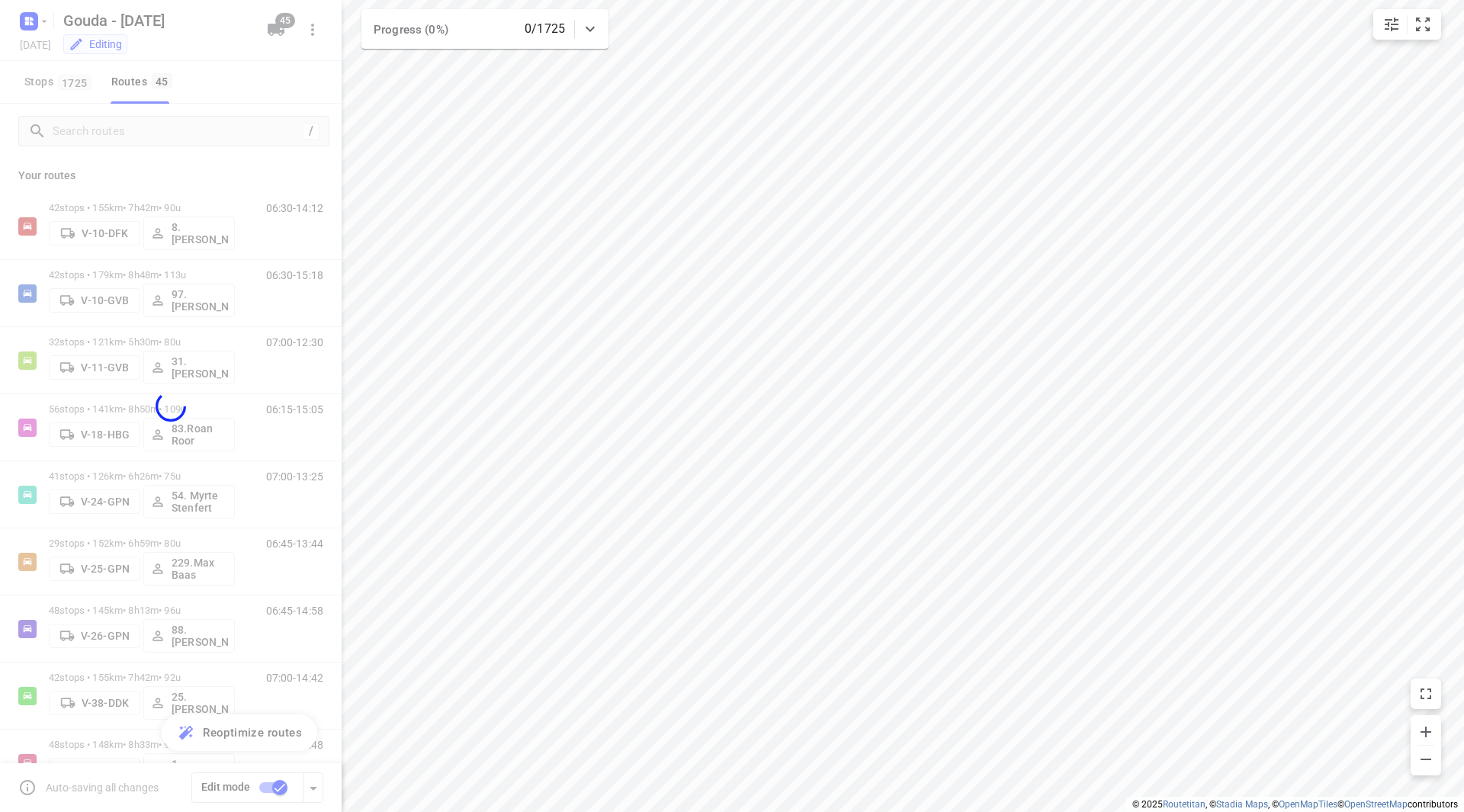
checkbox input "false"
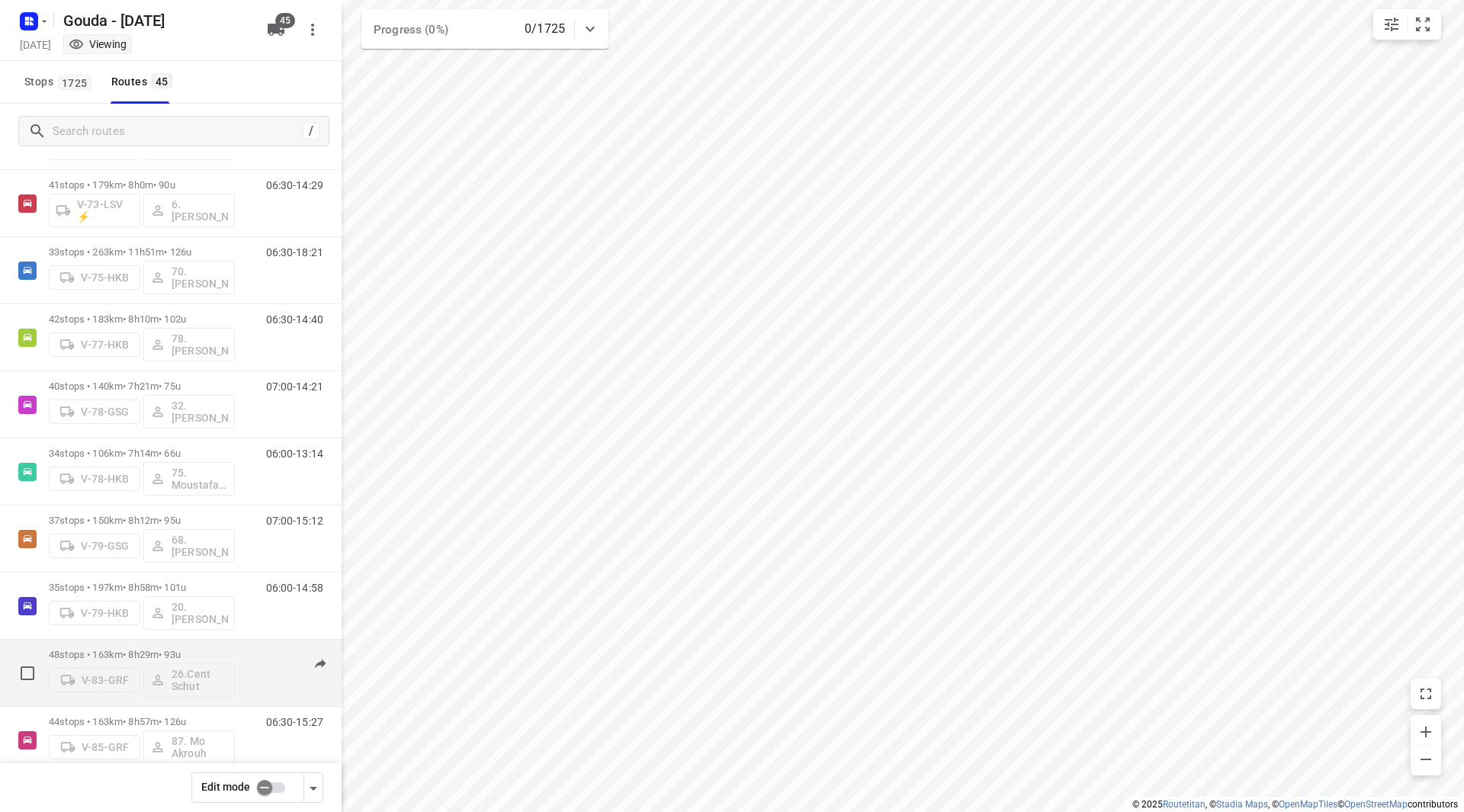
scroll to position [1448, 0]
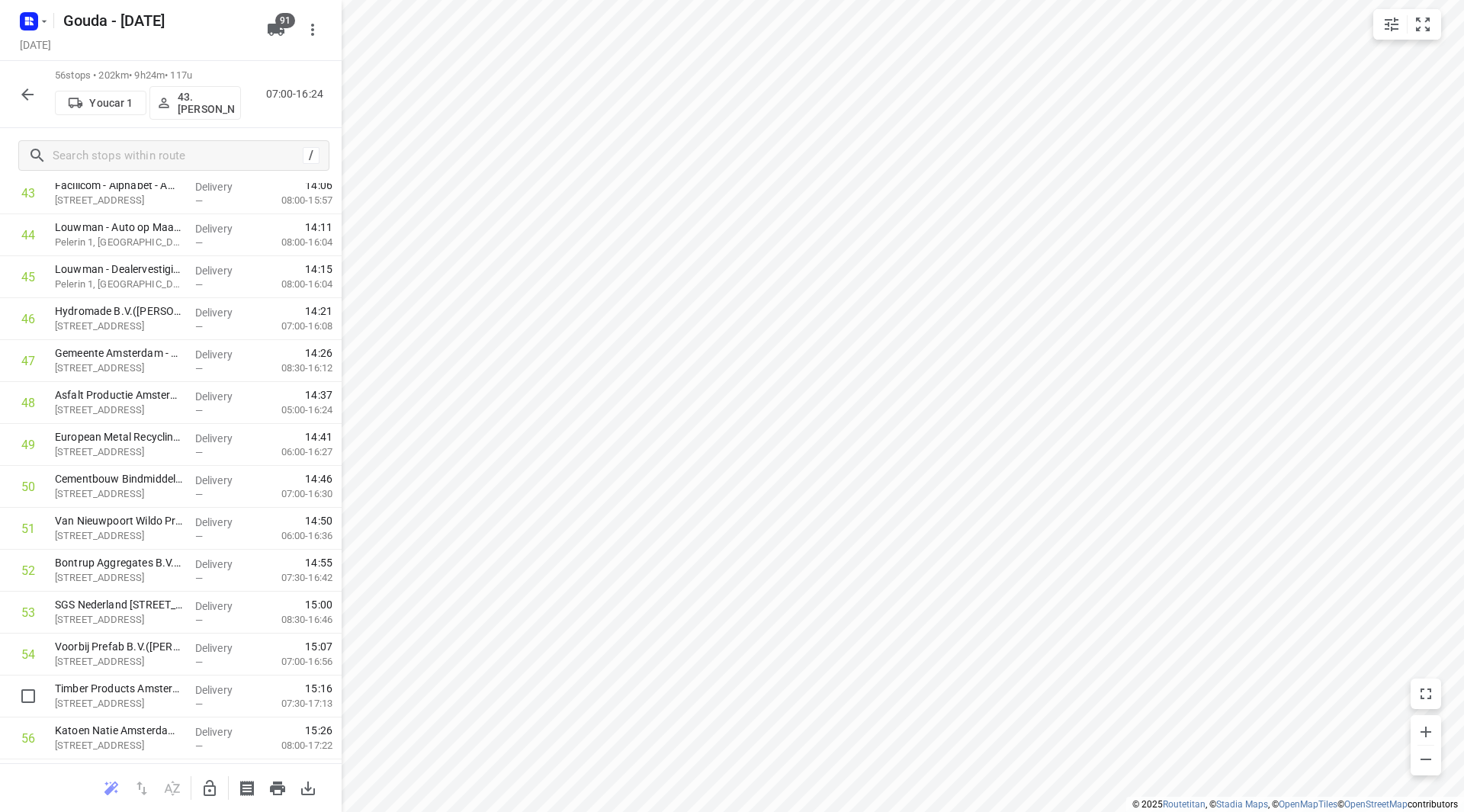
scroll to position [1929, 0]
click at [32, 93] on icon "button" at bounding box center [27, 95] width 13 height 13
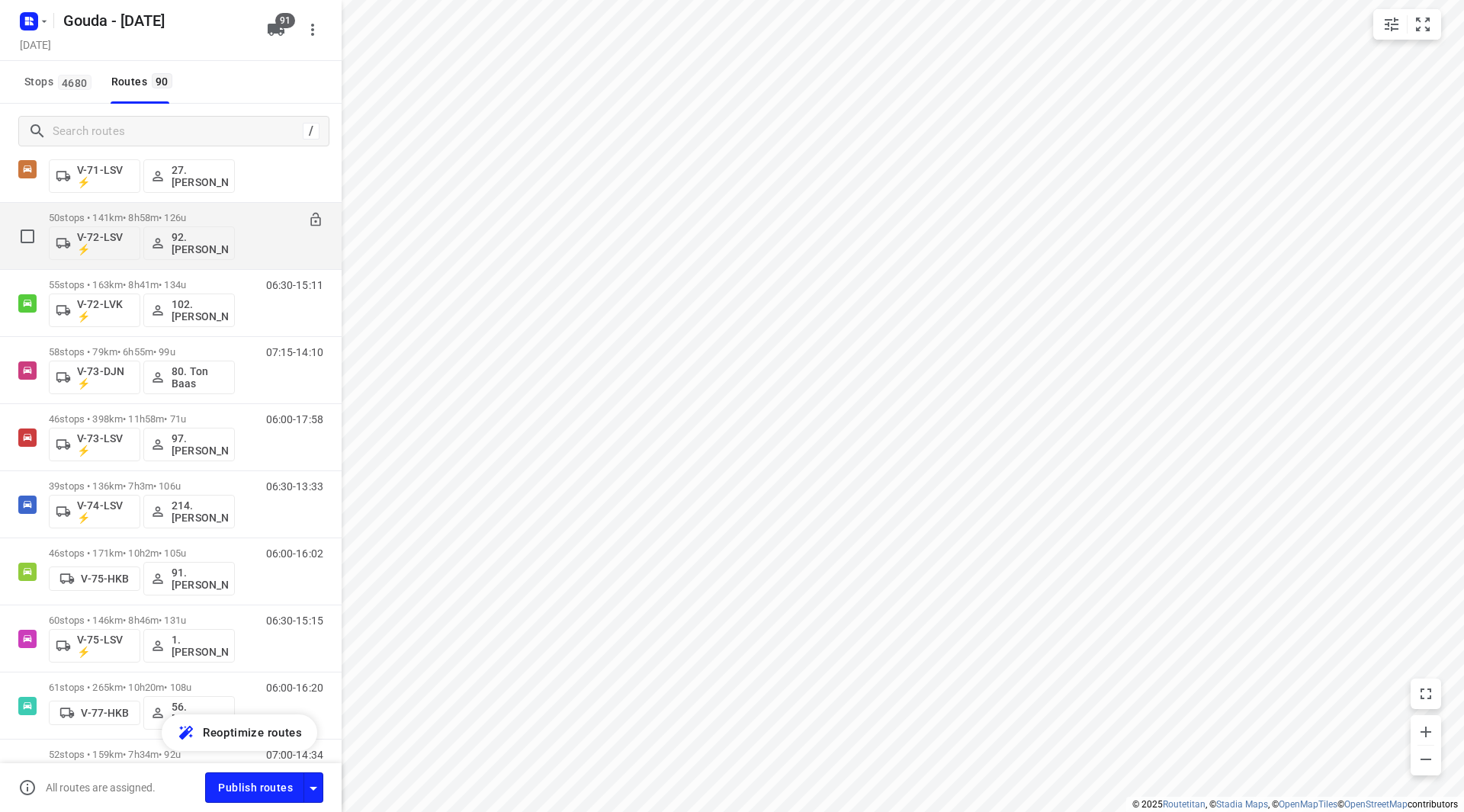
scroll to position [1677, 0]
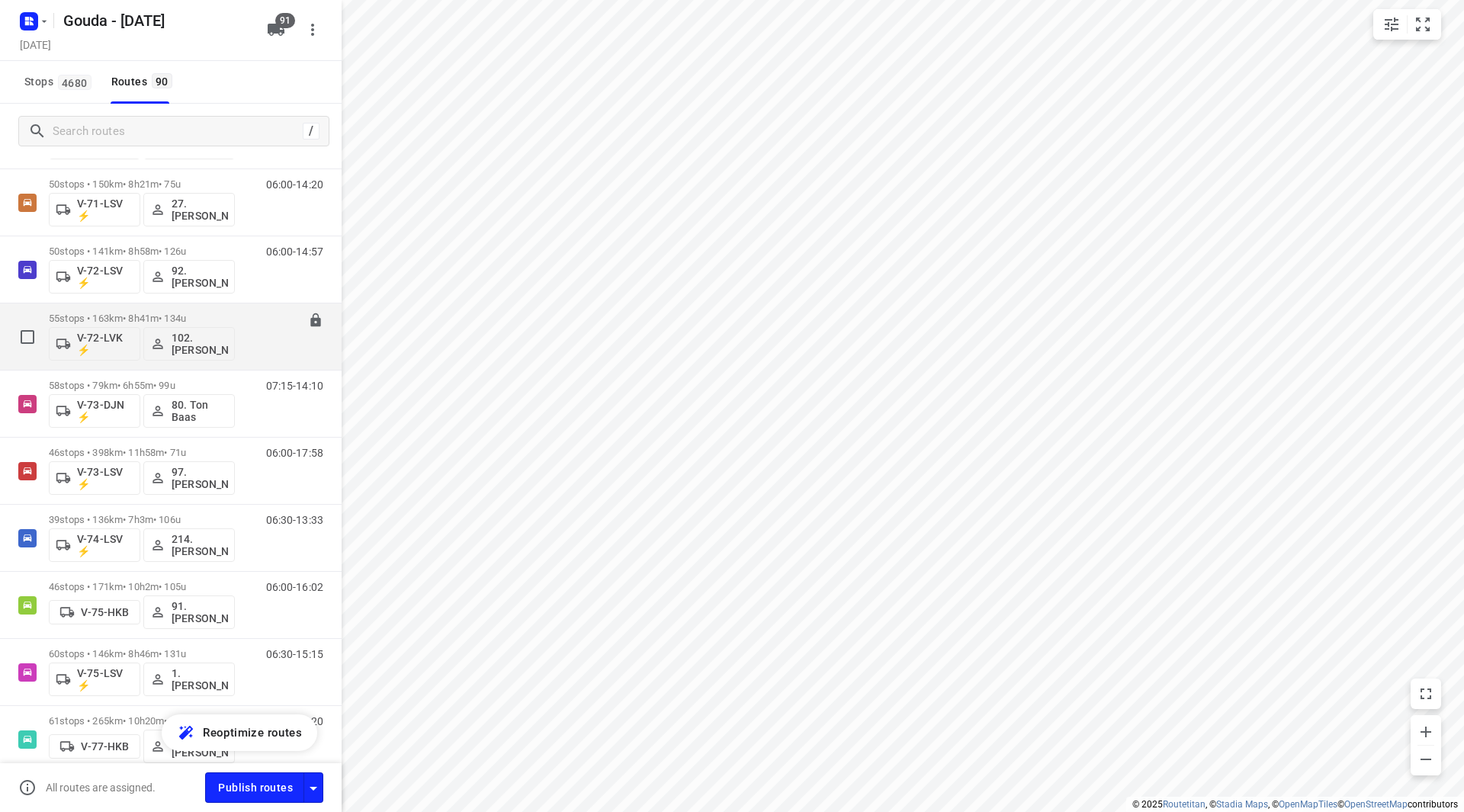
click at [221, 307] on div "55 stops • 163km • 8h41m • 134u V-72-LVK ⚡ 102.[PERSON_NAME]" at bounding box center [141, 336] width 186 height 64
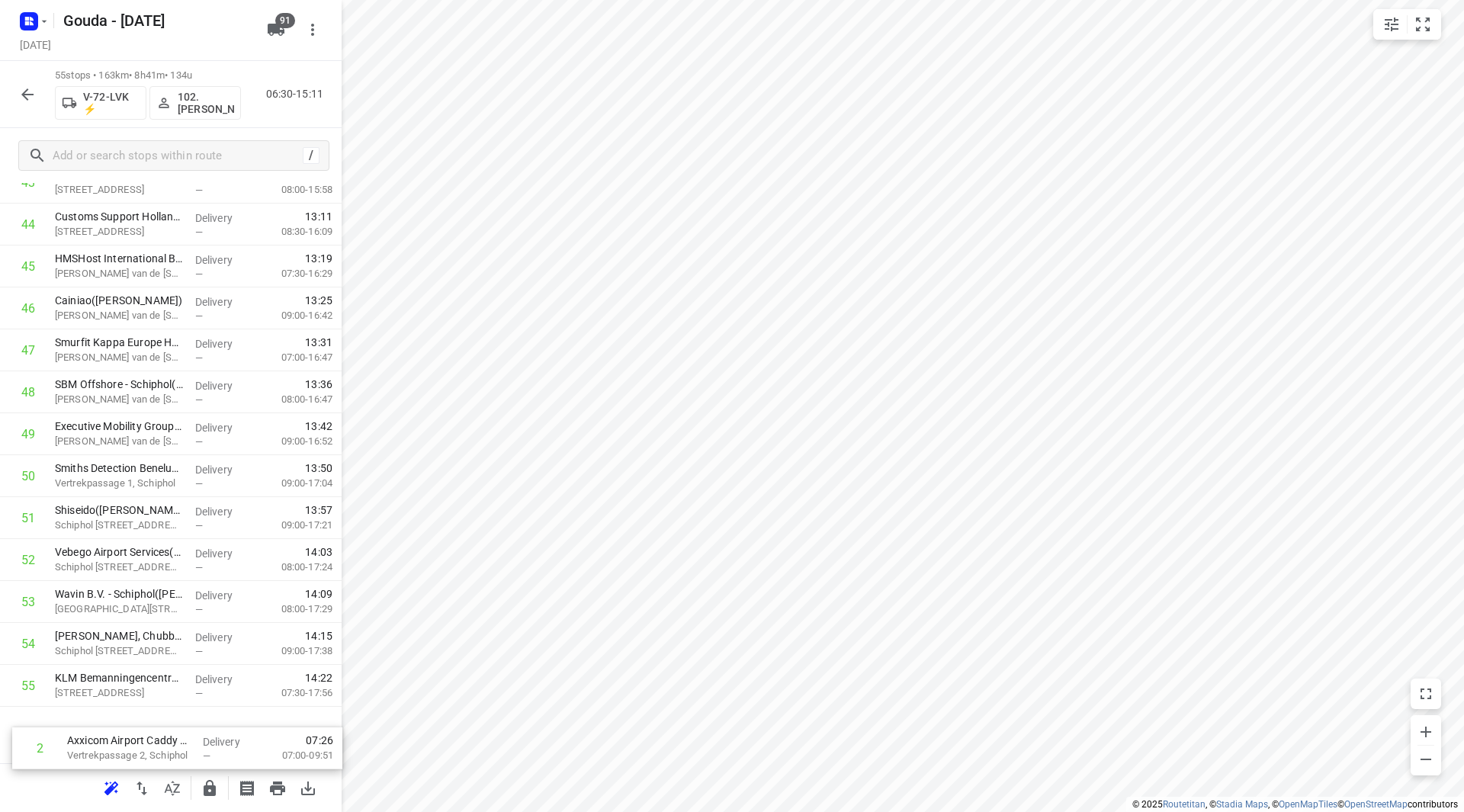
scroll to position [1887, 0]
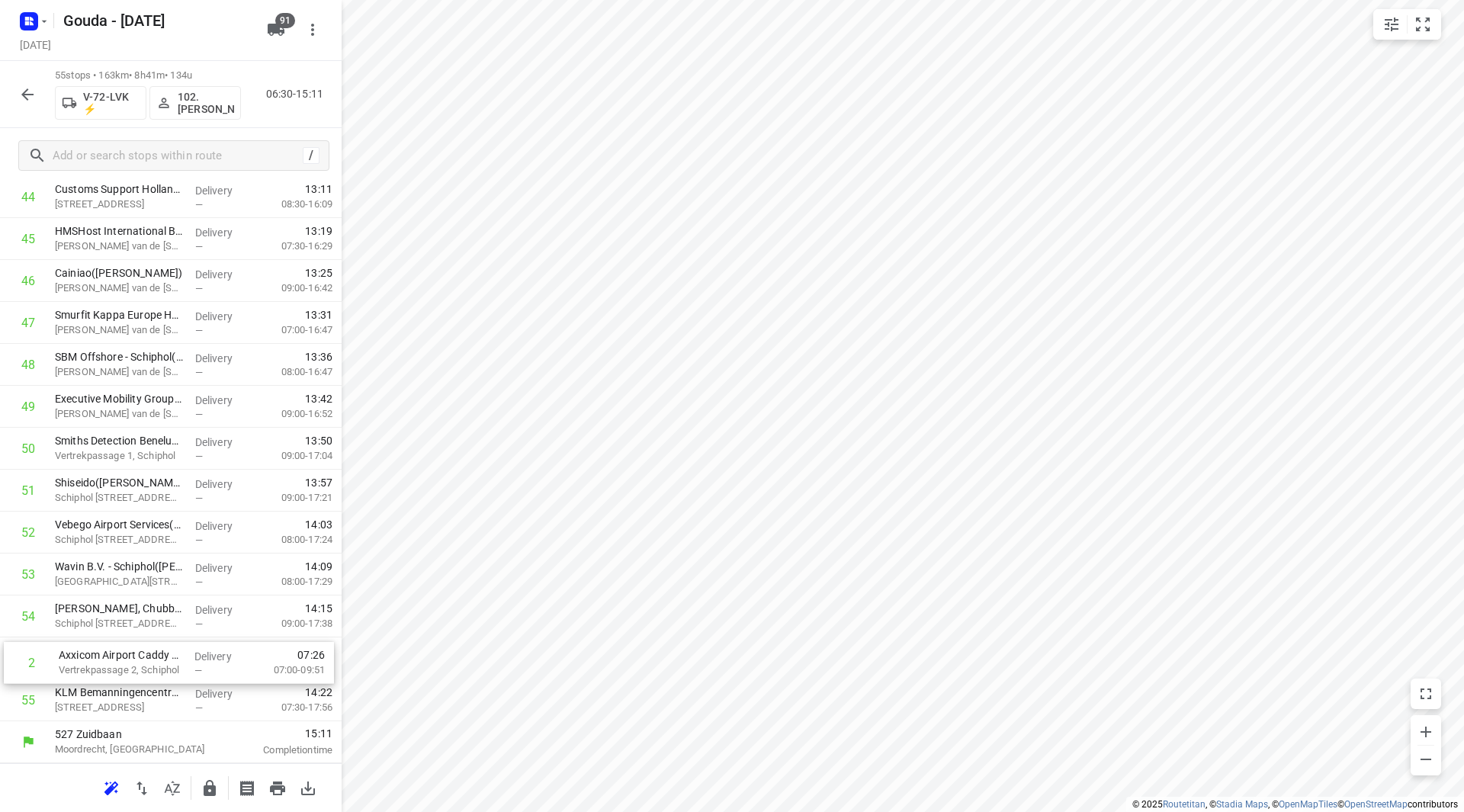
drag, startPoint x: 151, startPoint y: 280, endPoint x: 153, endPoint y: 657, distance: 377.0
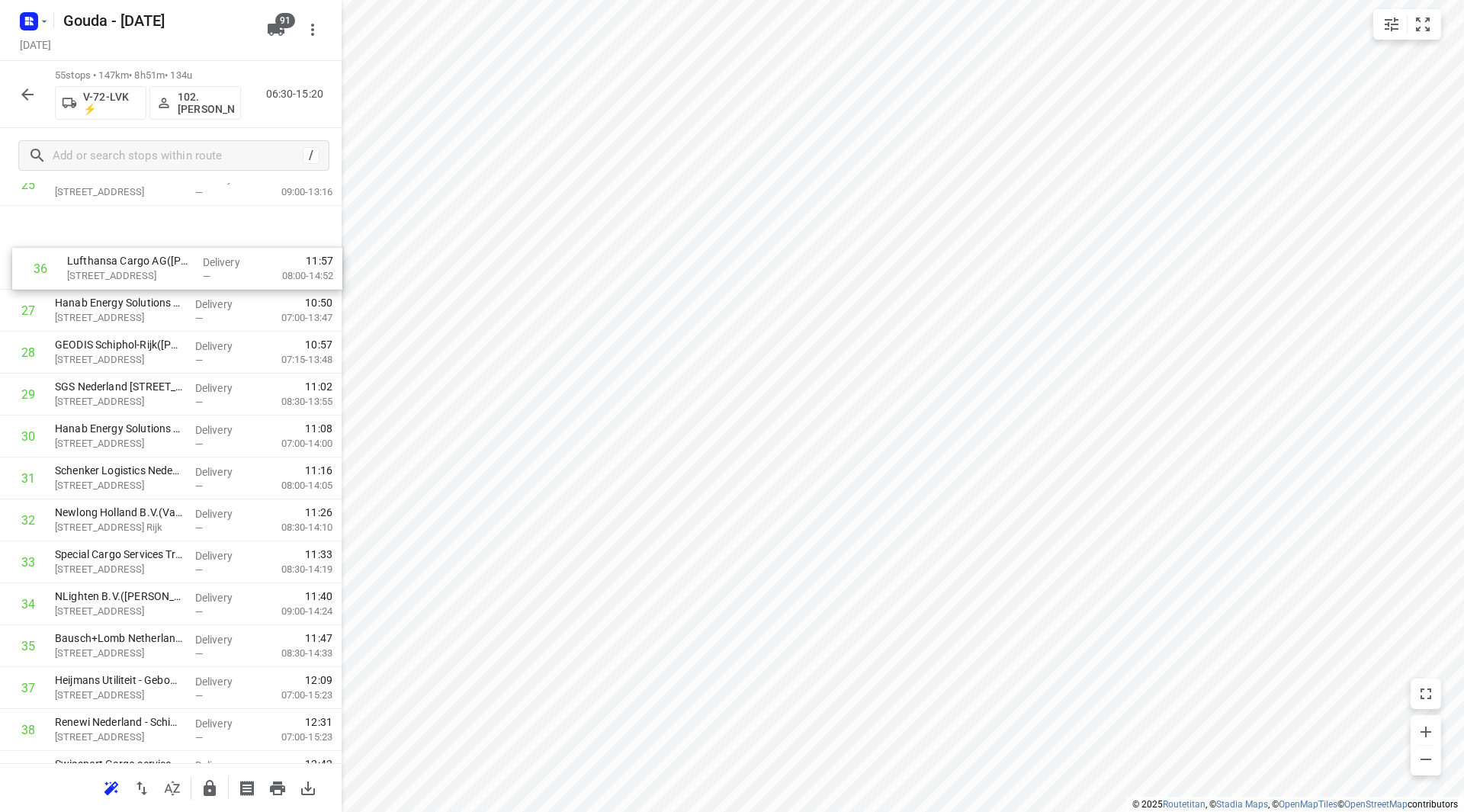
scroll to position [1105, 0]
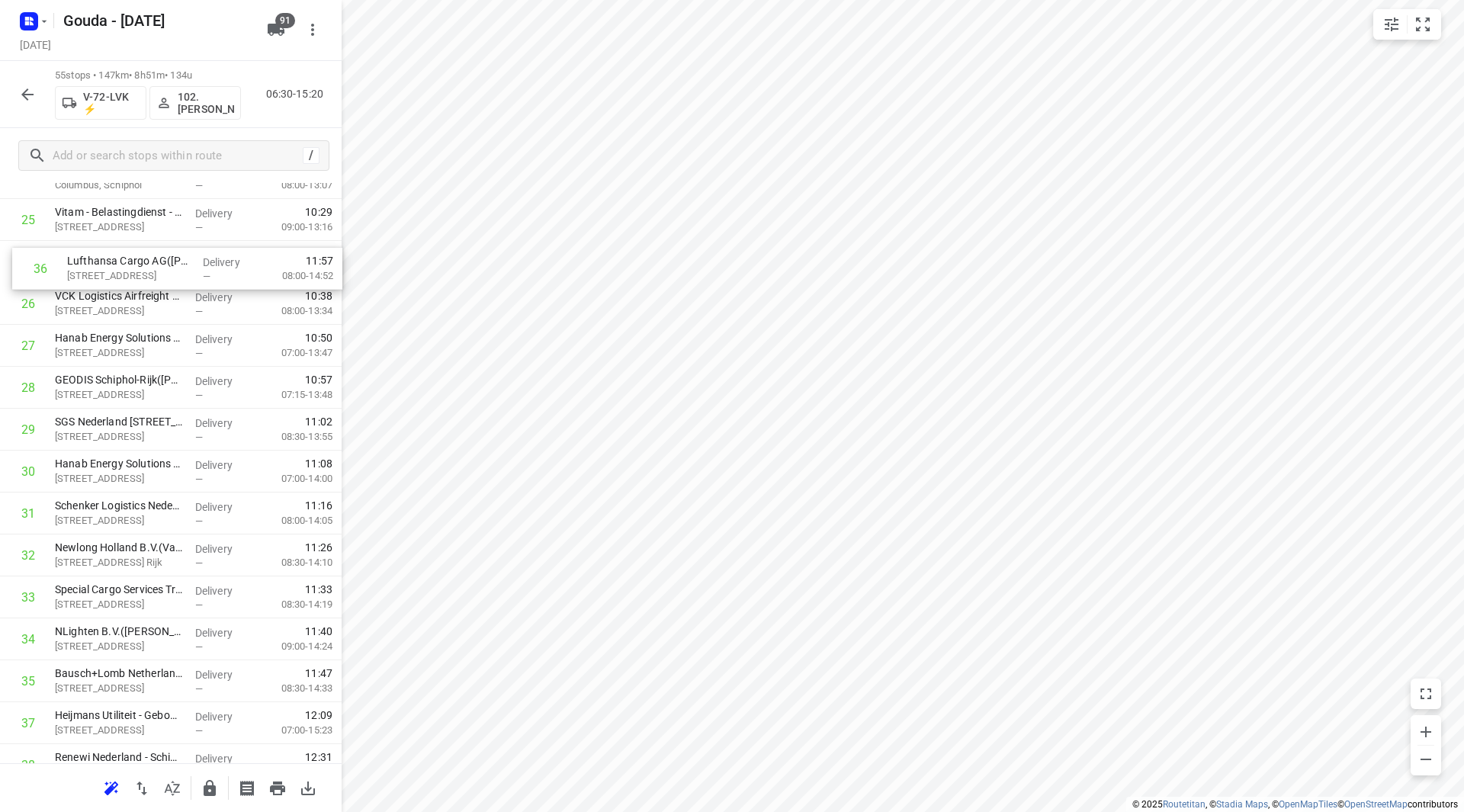
drag, startPoint x: 89, startPoint y: 606, endPoint x: 93, endPoint y: 265, distance: 341.0
click at [94, 265] on div "1 Yamaha Motor Europe NV(Rasha Tavlibiyik) [STREET_ADDRESS]-rijk Delivery — 07:…" at bounding box center [170, 346] width 342 height 2306
click at [96, 312] on div "Gouda - [DATE] [DATE] 55 stops • 147km • 8h51m • 134u V-72-LVK ⚡ 102.[PERSON_NA…" at bounding box center [170, 406] width 342 height 812
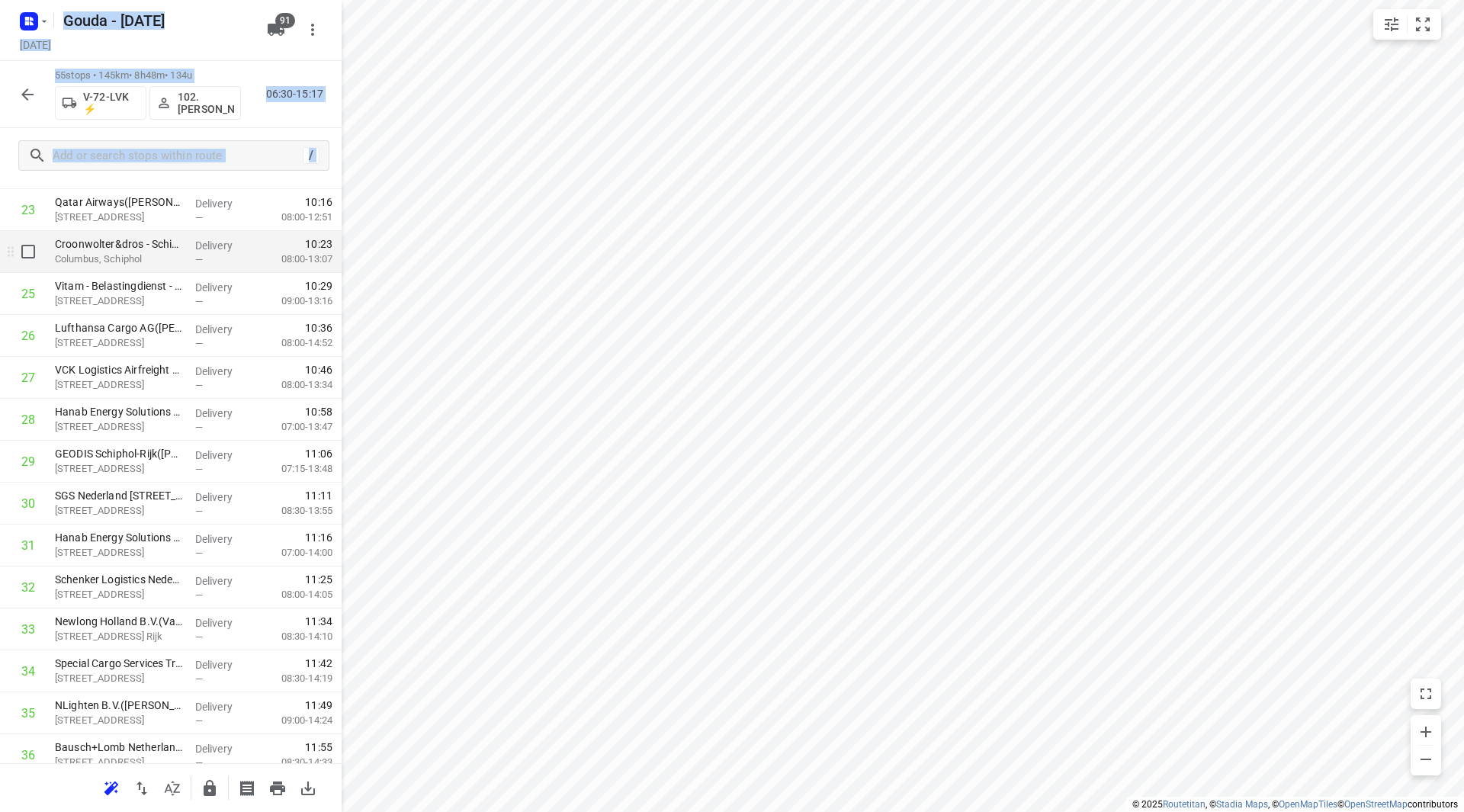
scroll to position [1029, 0]
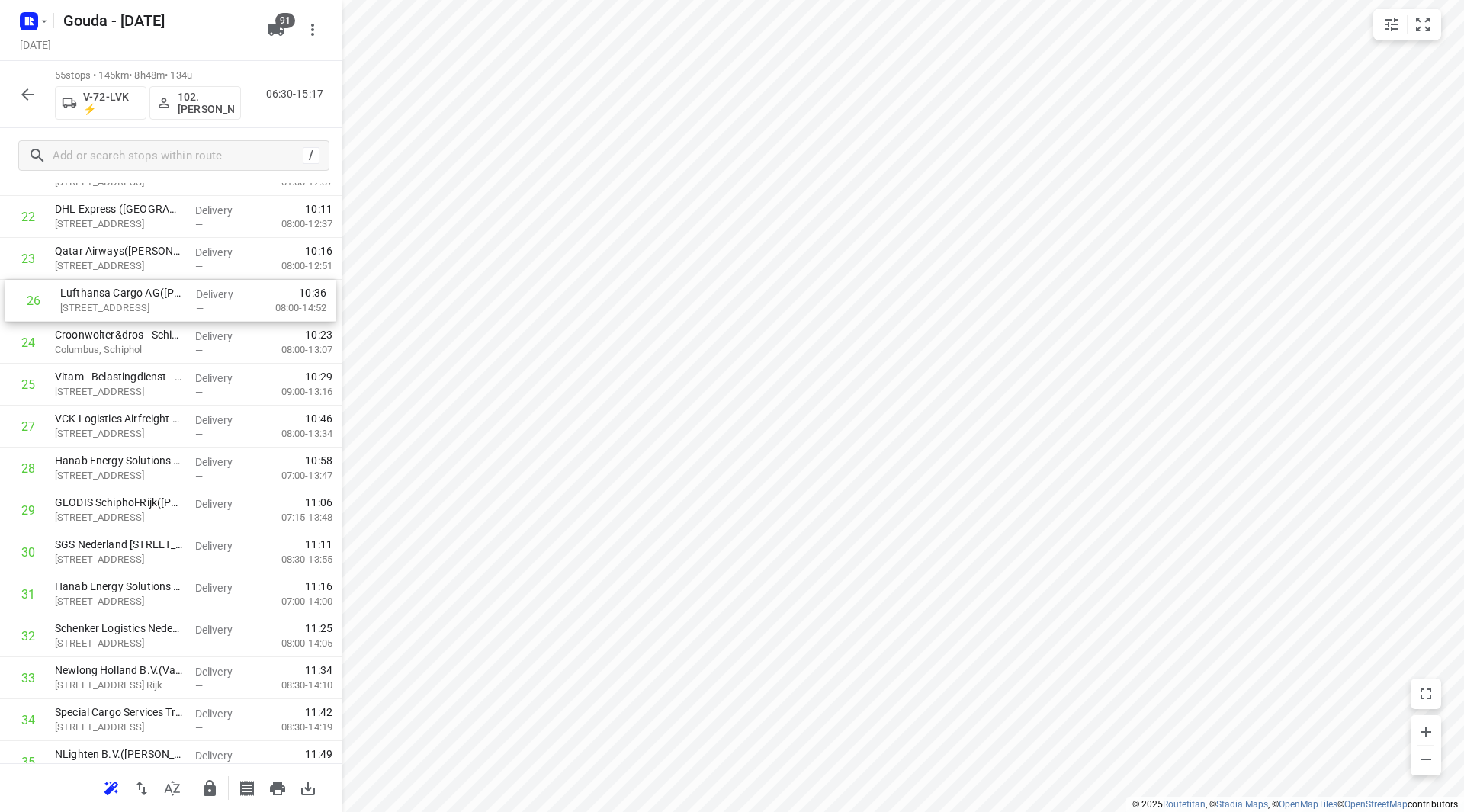
drag, startPoint x: 102, startPoint y: 339, endPoint x: 104, endPoint y: 296, distance: 43.0
click at [104, 296] on div "1 Yamaha Motor Europe NV(Rasha Tavlibiyik) [STREET_ADDRESS]-rijk Delivery — 07:…" at bounding box center [170, 468] width 342 height 2306
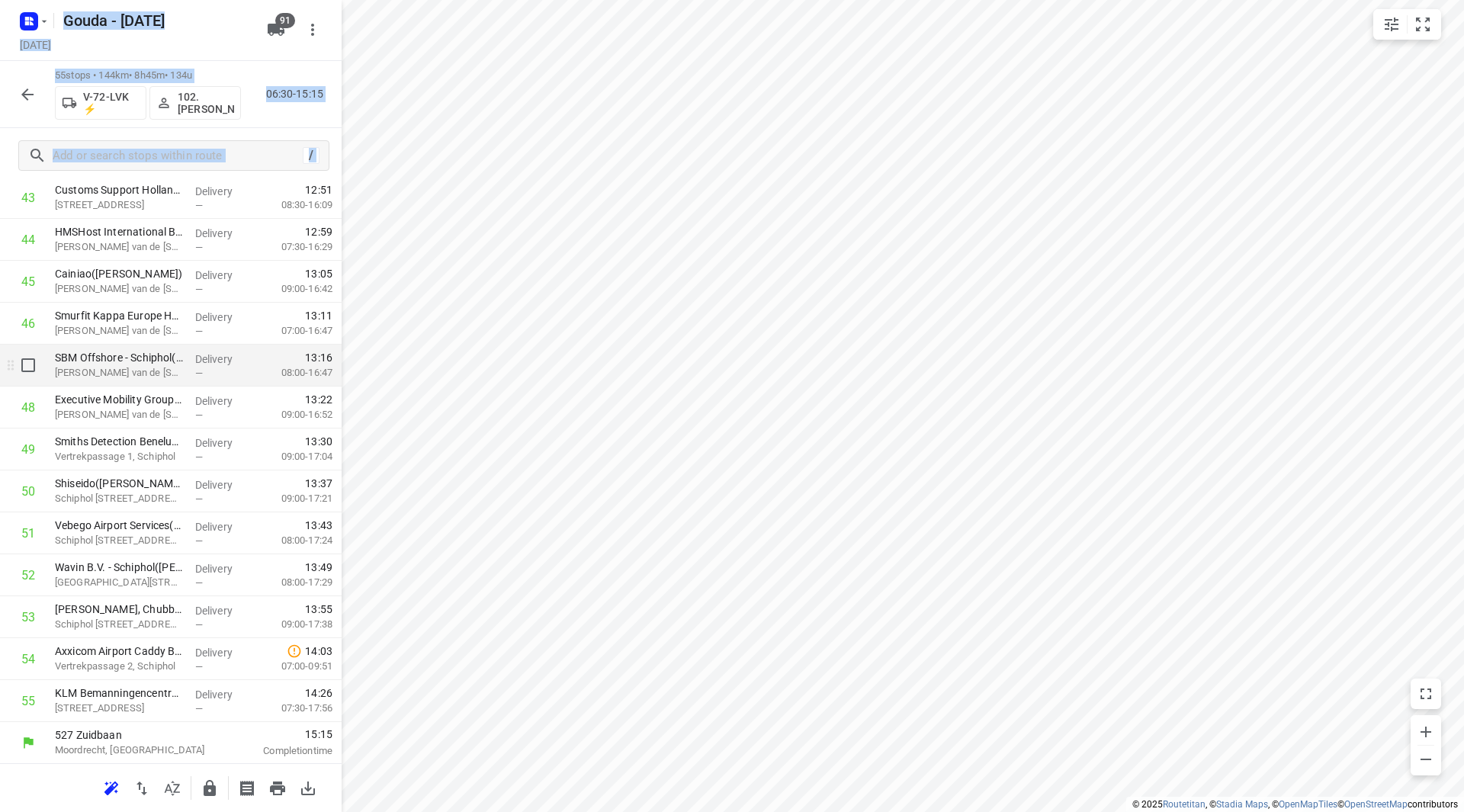
scroll to position [1887, 0]
click at [213, 784] on icon "button" at bounding box center [209, 788] width 18 height 18
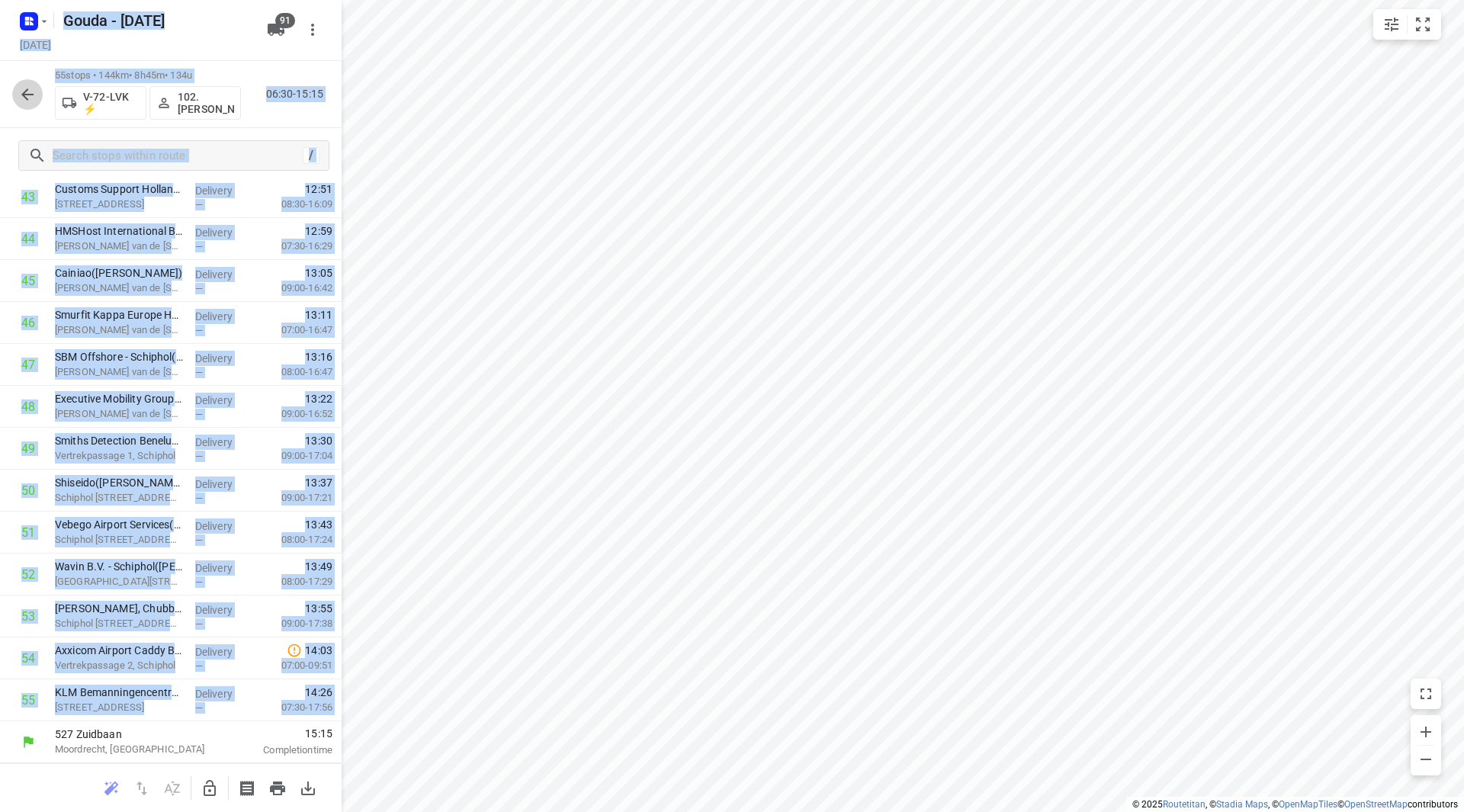
click at [28, 97] on icon "button" at bounding box center [27, 94] width 18 height 18
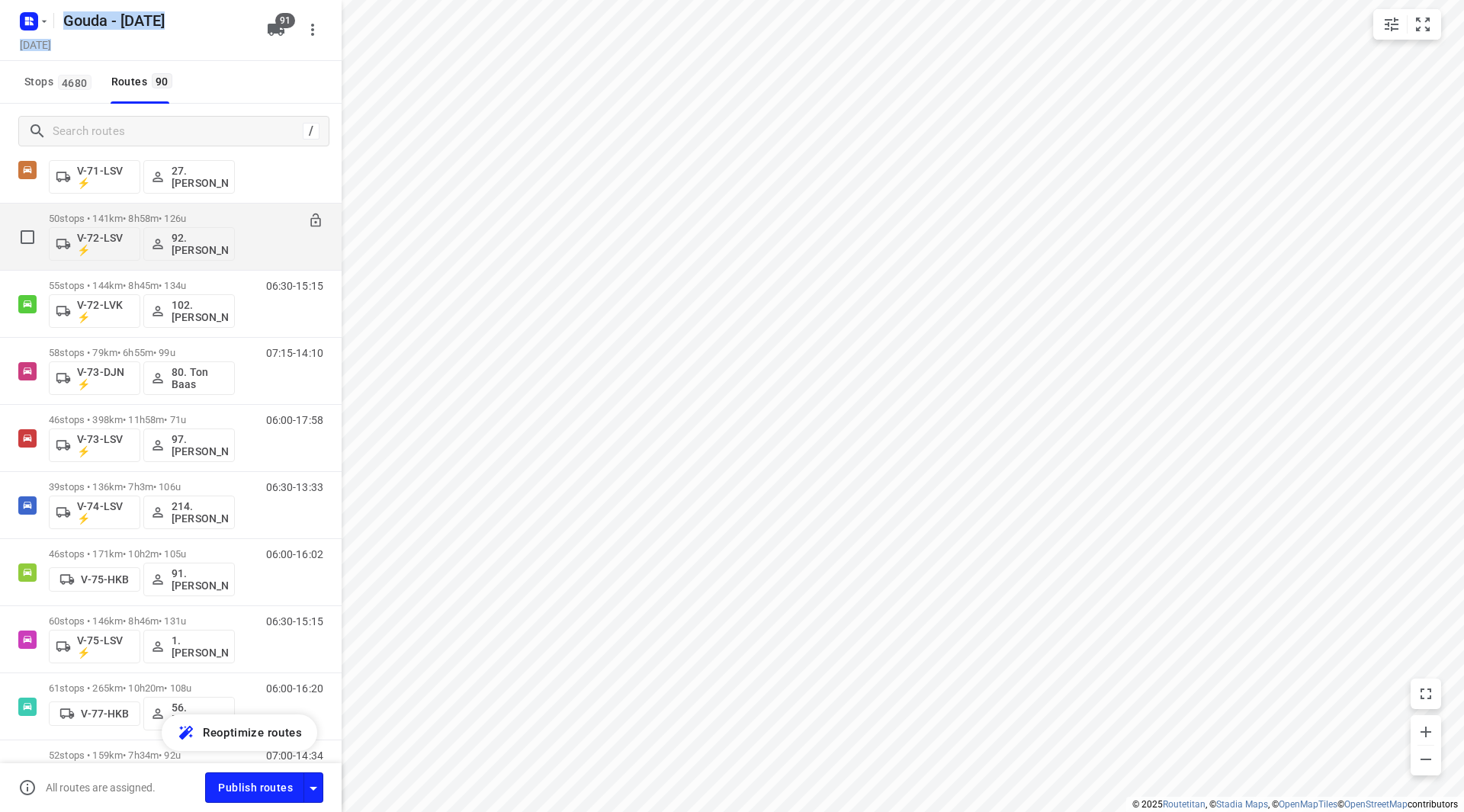
scroll to position [1600, 0]
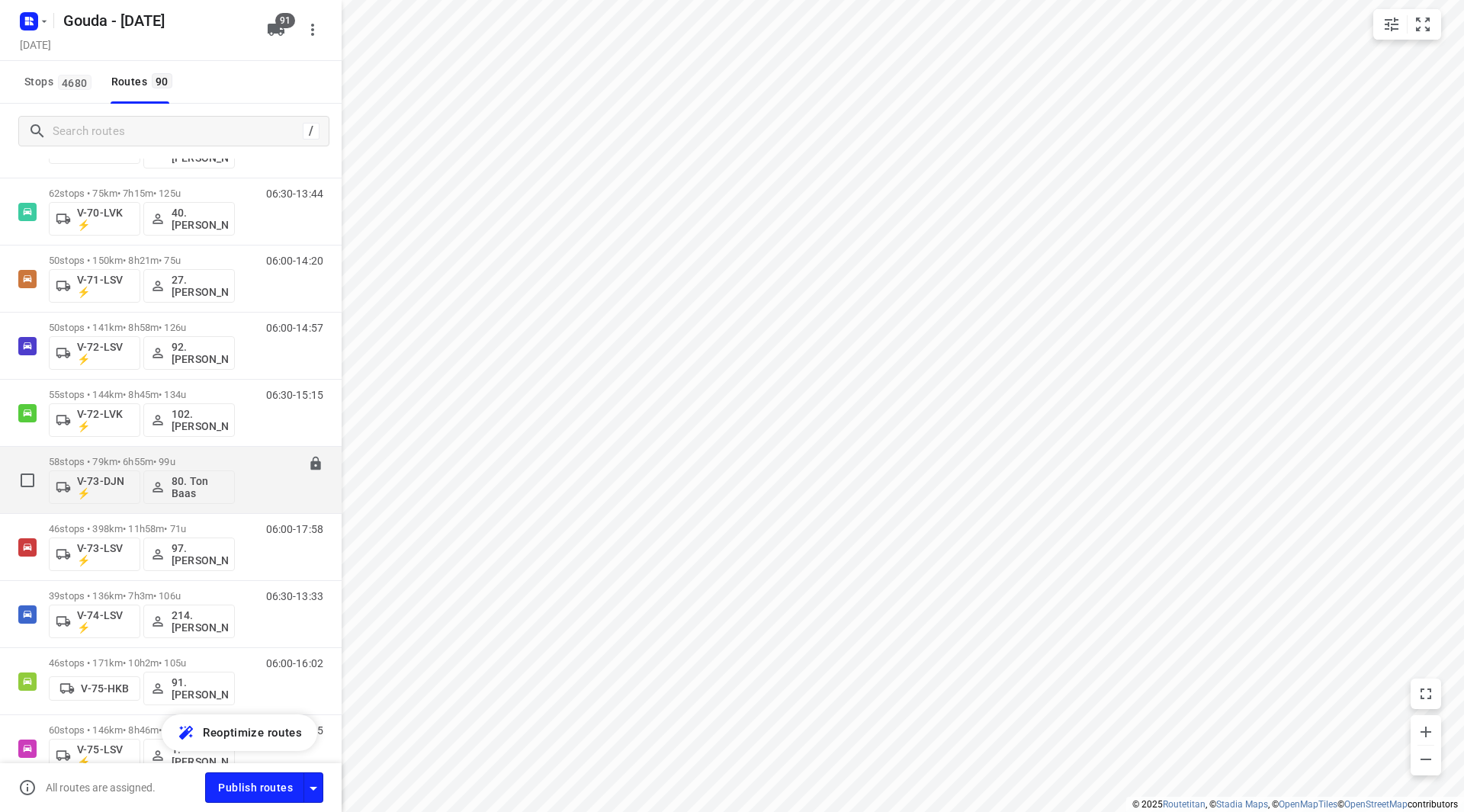
click at [247, 460] on div "07:15-14:10" at bounding box center [284, 483] width 76 height 56
click at [221, 459] on p "58 stops • 79km • 6h55m • 99u" at bounding box center [141, 461] width 186 height 12
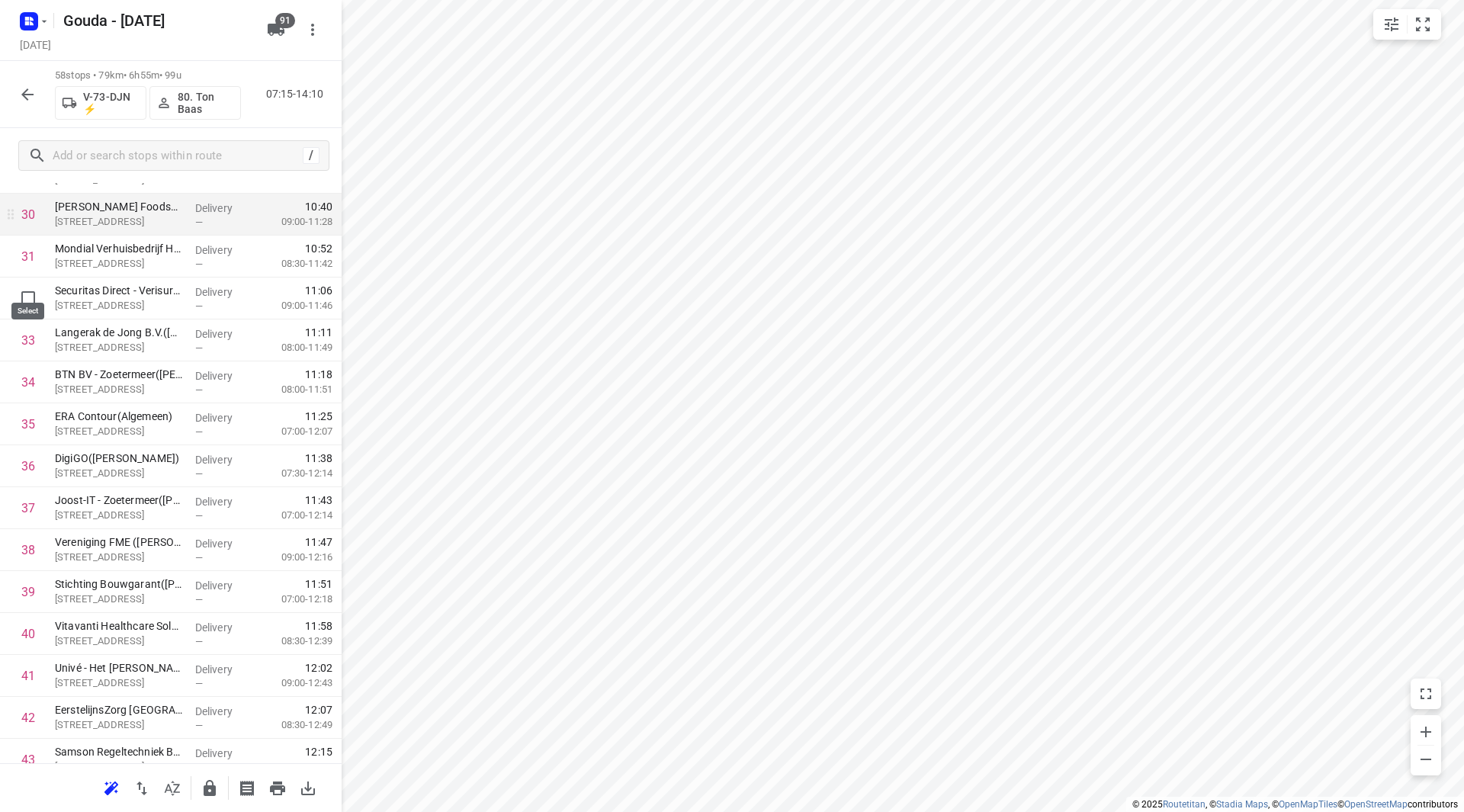
scroll to position [1251, 0]
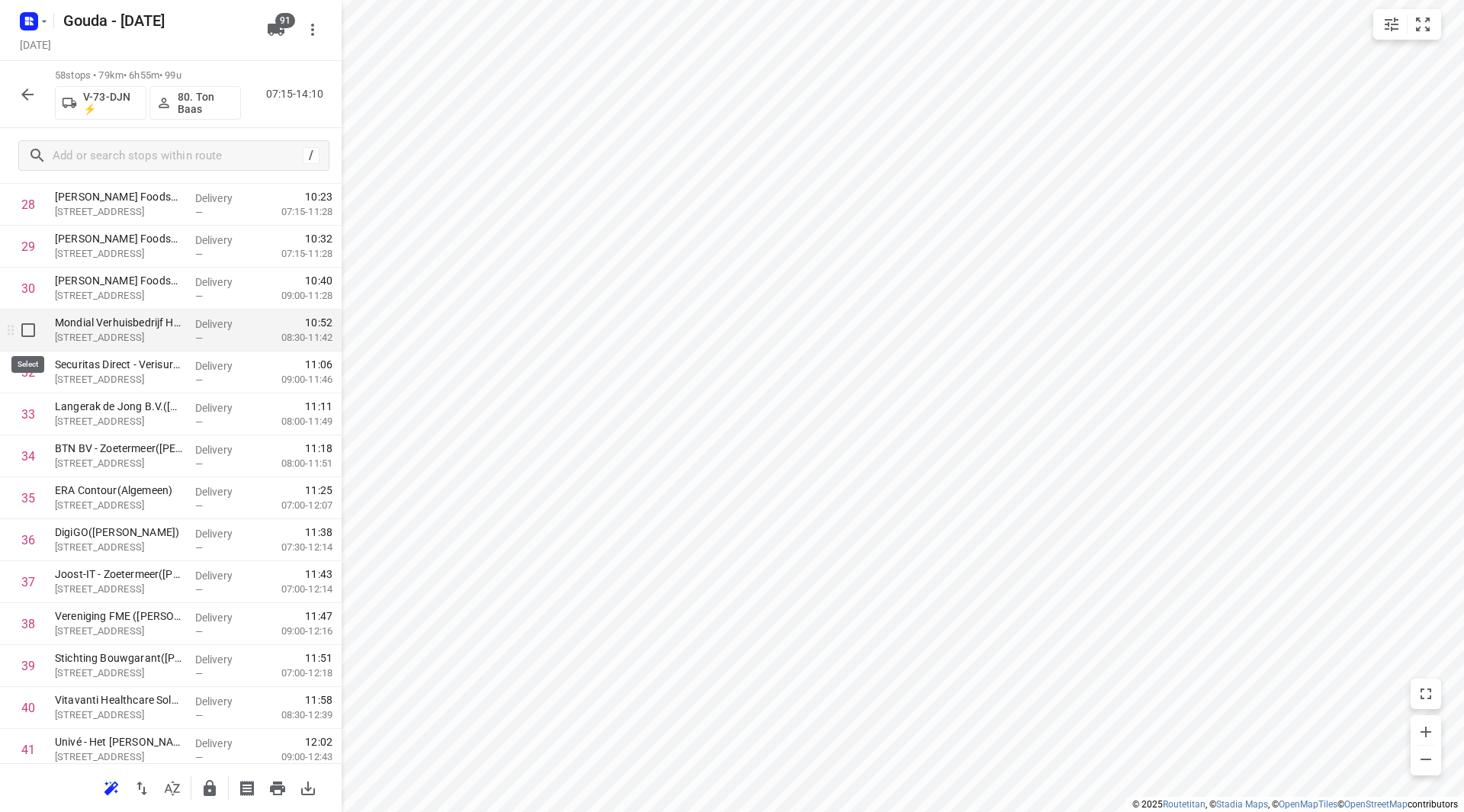
click at [29, 323] on input "checkbox" at bounding box center [28, 330] width 31 height 31
checkbox input "true"
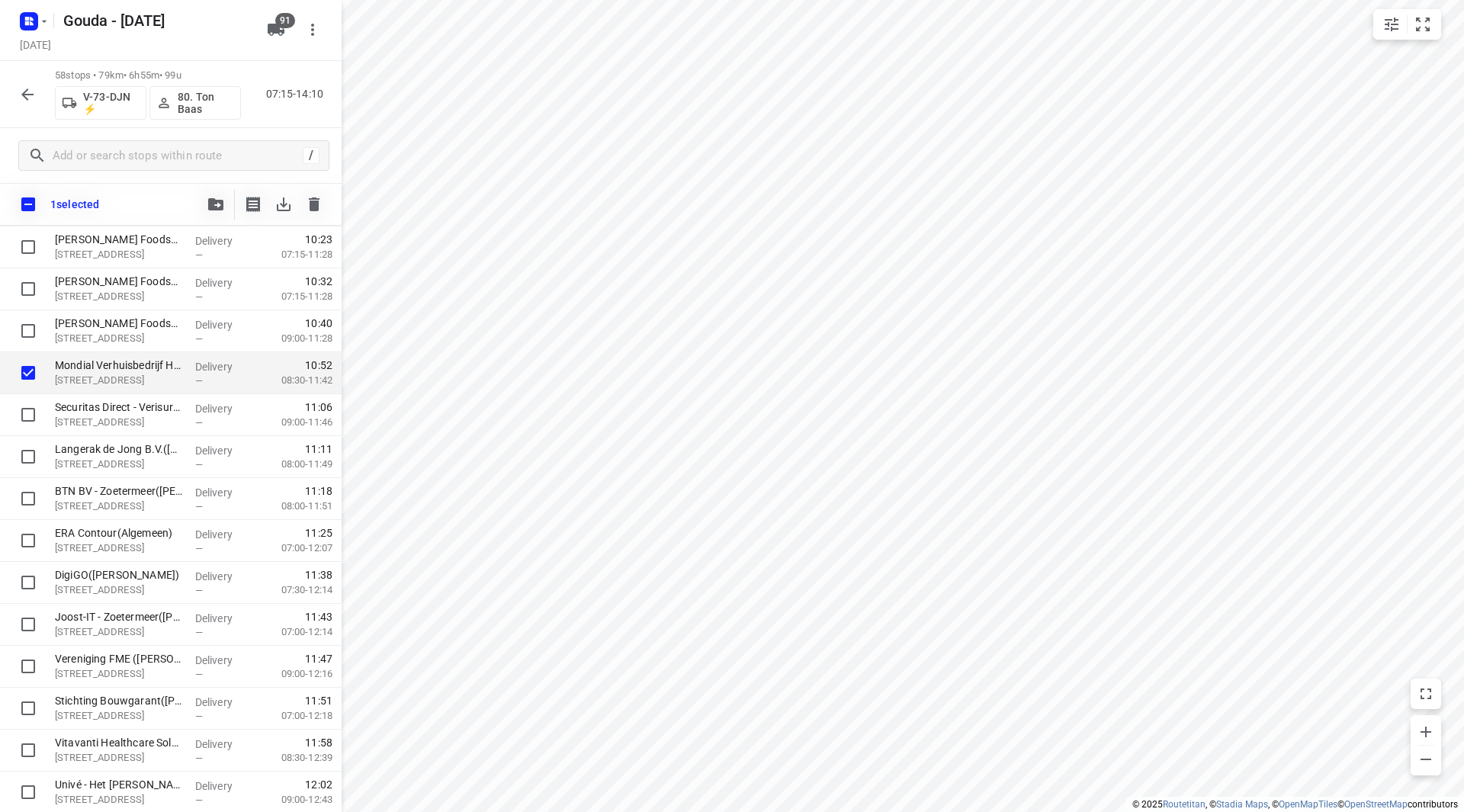
click at [214, 199] on icon "button" at bounding box center [215, 204] width 15 height 13
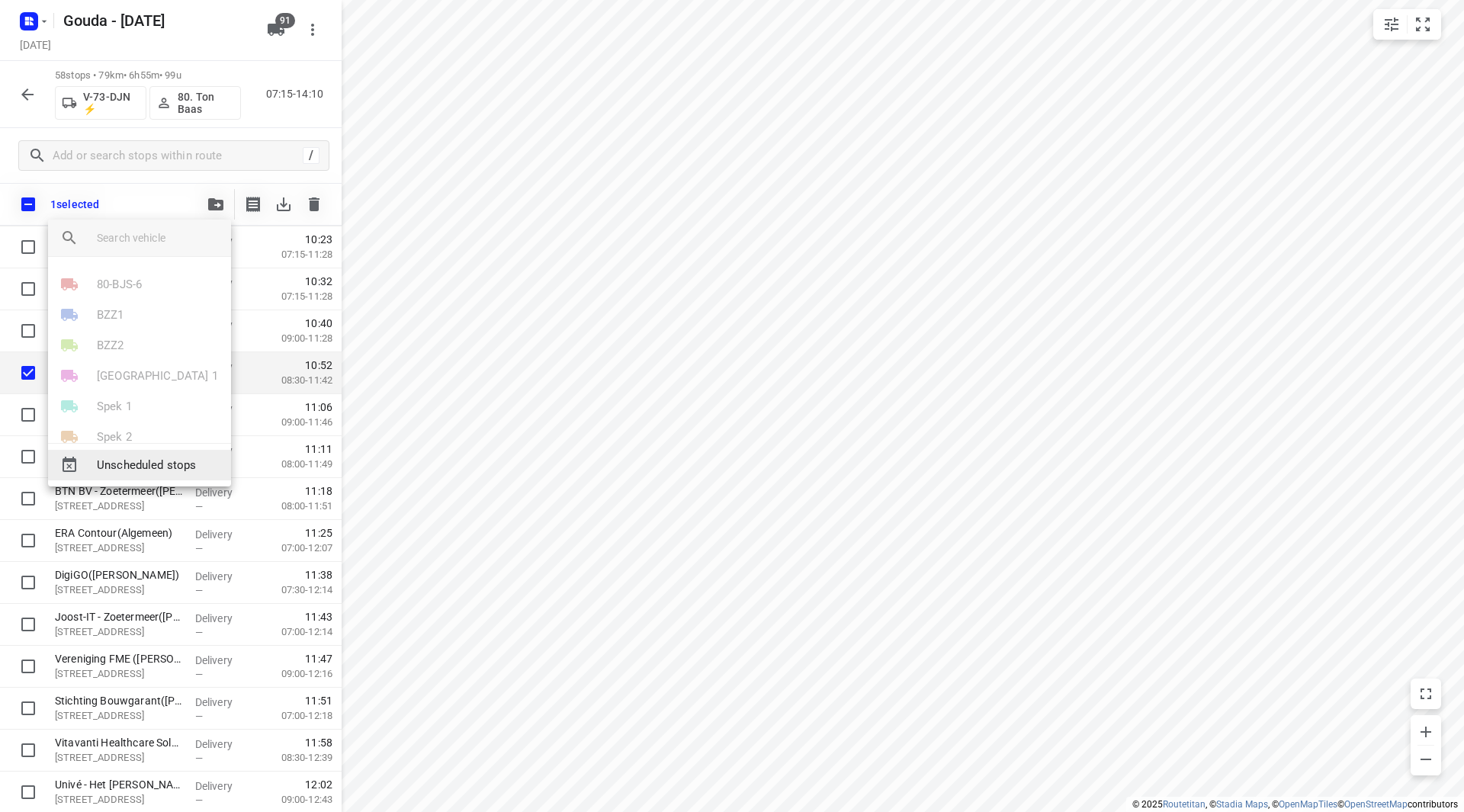
click at [152, 463] on span "Unscheduled stops" at bounding box center [157, 465] width 122 height 17
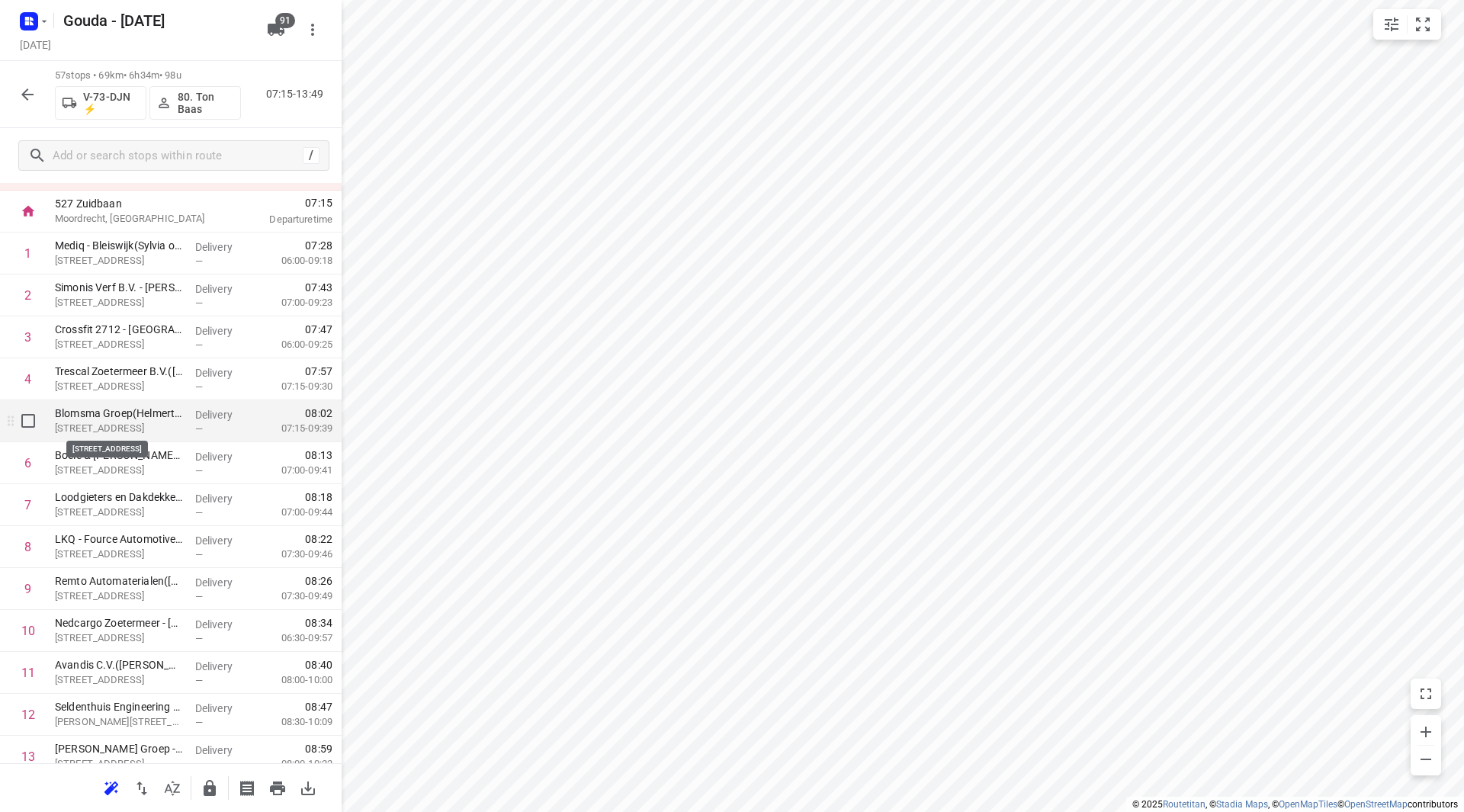
scroll to position [76, 0]
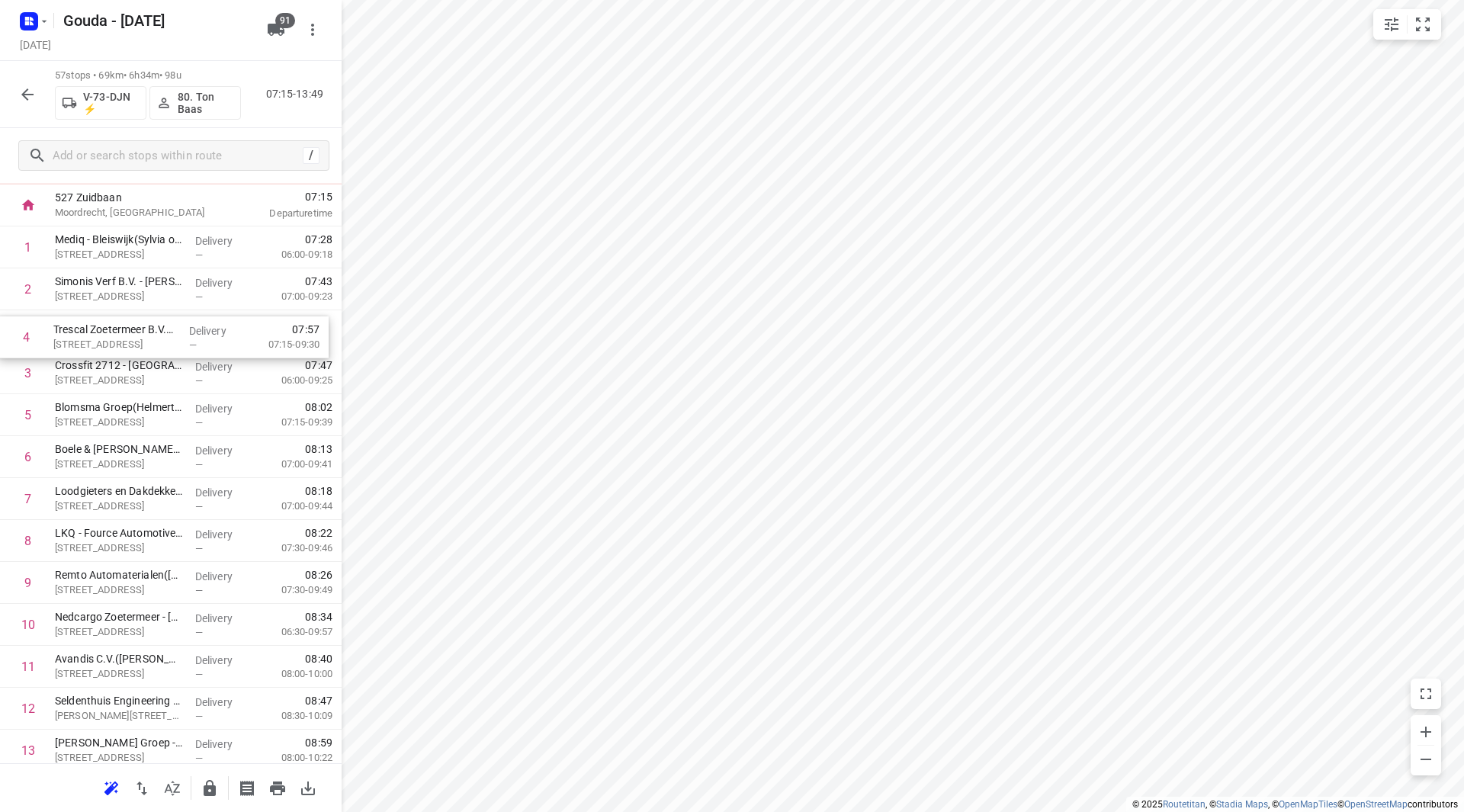
drag, startPoint x: 123, startPoint y: 375, endPoint x: 122, endPoint y: 332, distance: 43.0
drag, startPoint x: 126, startPoint y: 419, endPoint x: 126, endPoint y: 369, distance: 50.0
drag, startPoint x: 117, startPoint y: 455, endPoint x: 112, endPoint y: 407, distance: 48.3
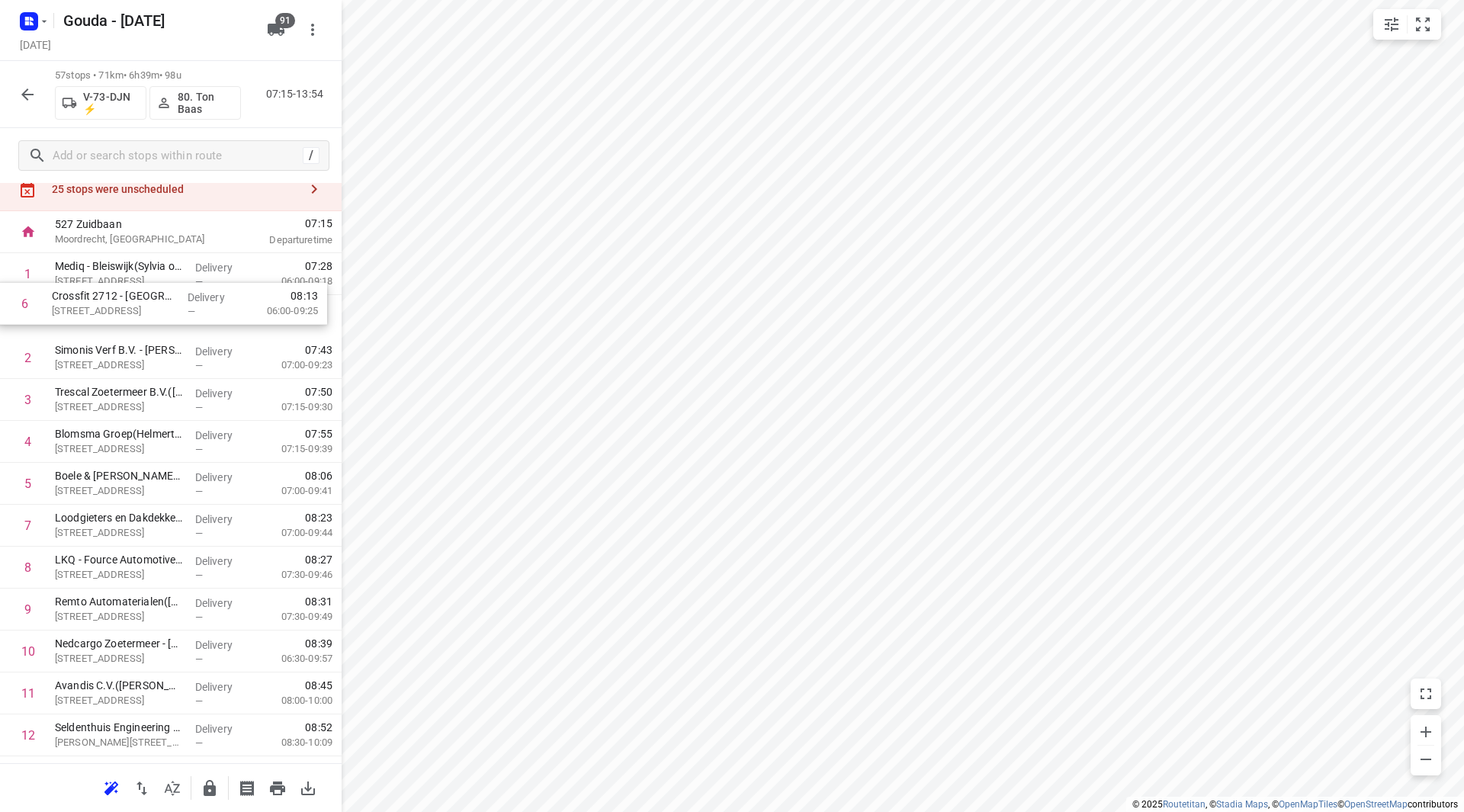
drag, startPoint x: 117, startPoint y: 459, endPoint x: 116, endPoint y: 320, distance: 139.0
drag, startPoint x: 139, startPoint y: 376, endPoint x: 137, endPoint y: 359, distance: 17.1
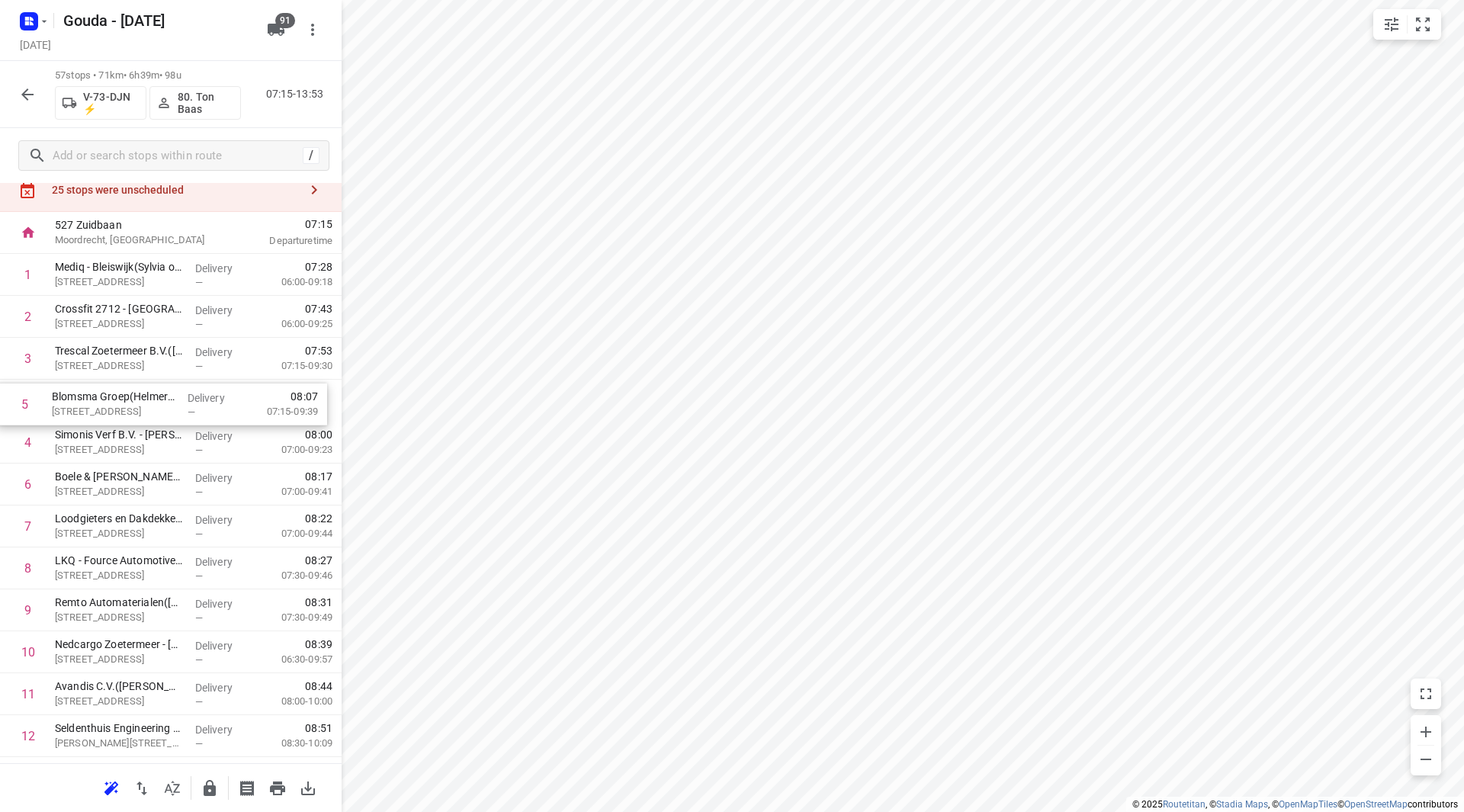
drag, startPoint x: 128, startPoint y: 445, endPoint x: 124, endPoint y: 403, distance: 42.2
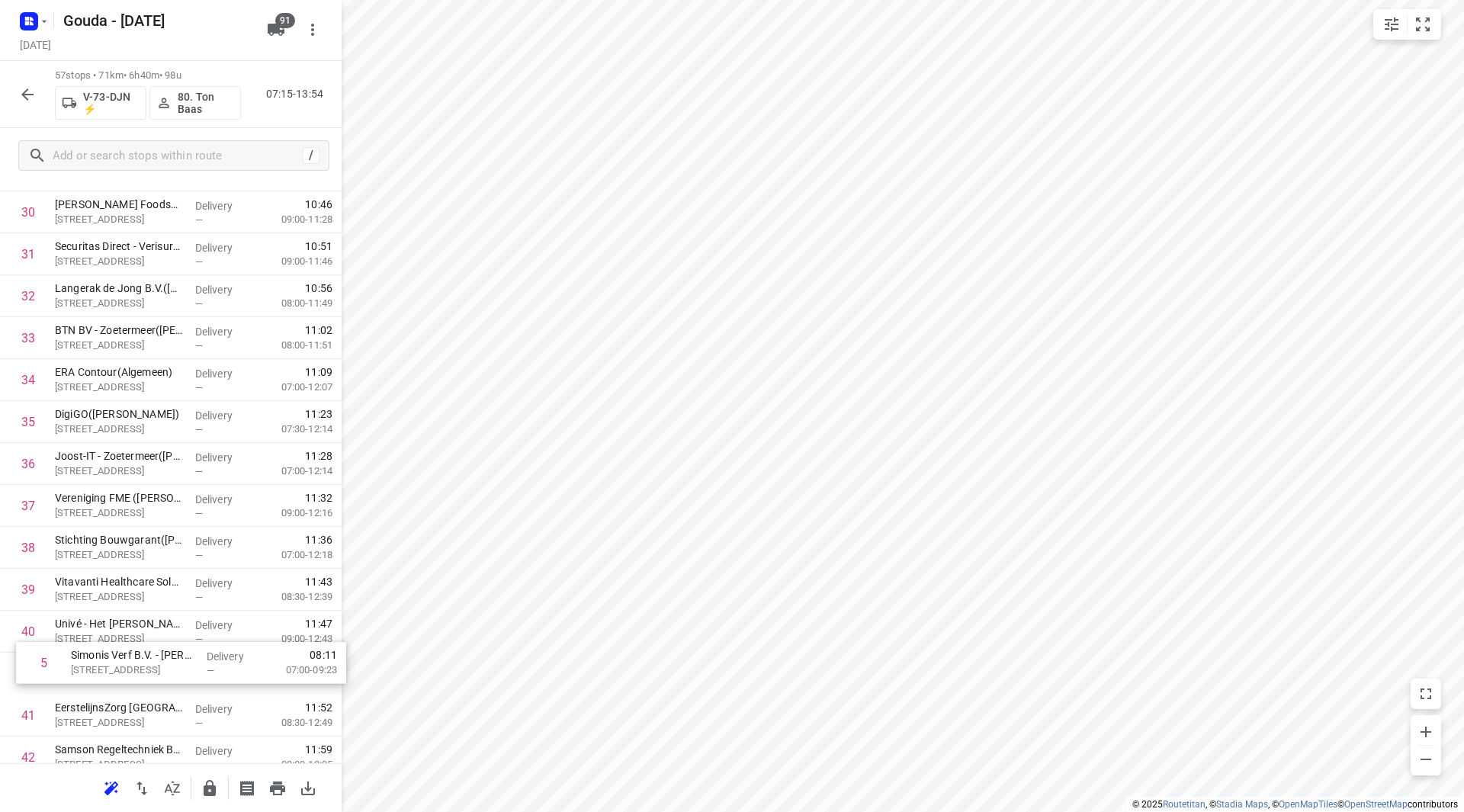
scroll to position [1311, 0]
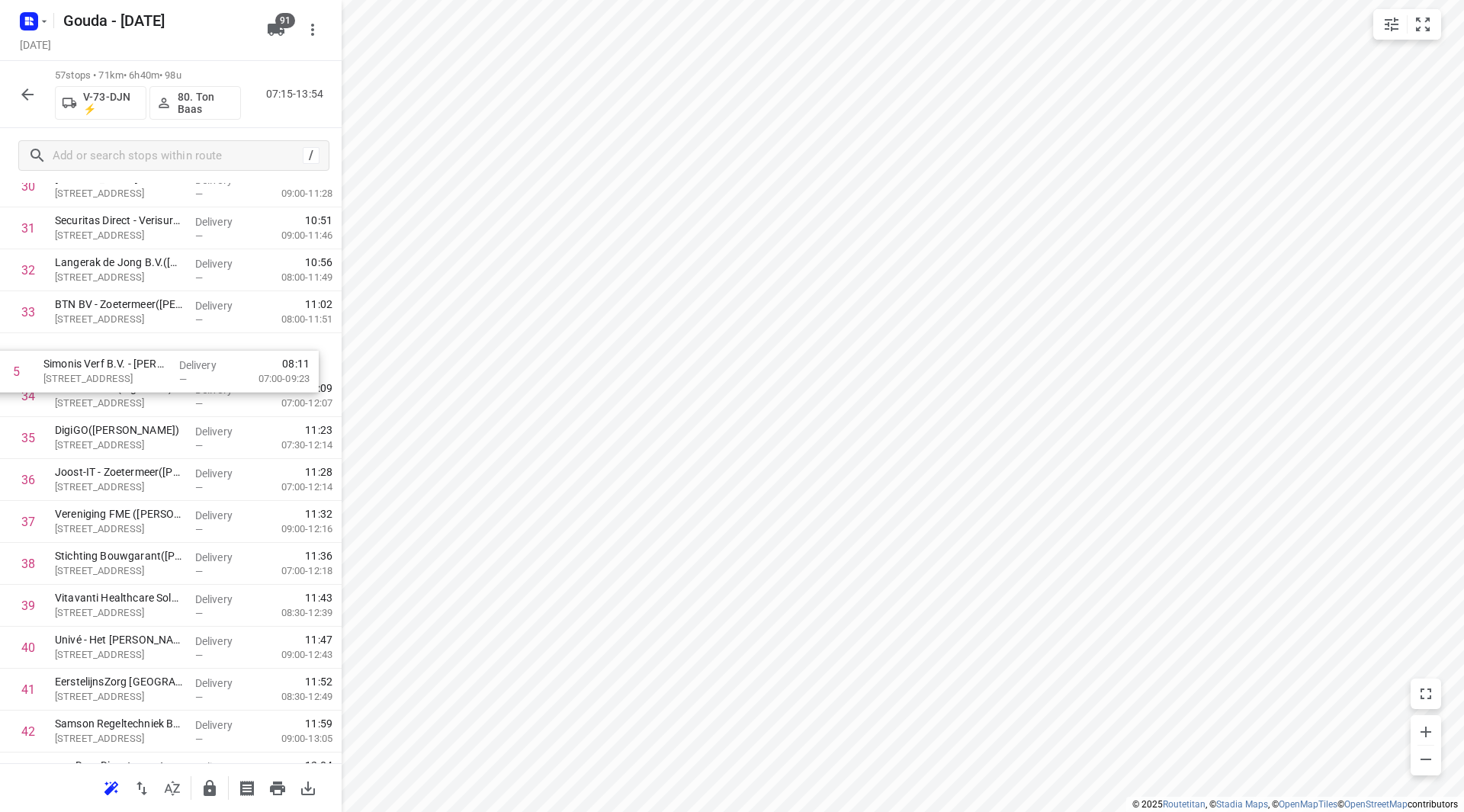
drag, startPoint x: 112, startPoint y: 448, endPoint x: 106, endPoint y: 363, distance: 85.2
click at [106, 363] on div "1 Mediq - Bleiswijk(Sylvia of Leny) Brandpuntlaan-Zuid 14, Bleiswijk Delivery —…" at bounding box center [170, 186] width 342 height 2390
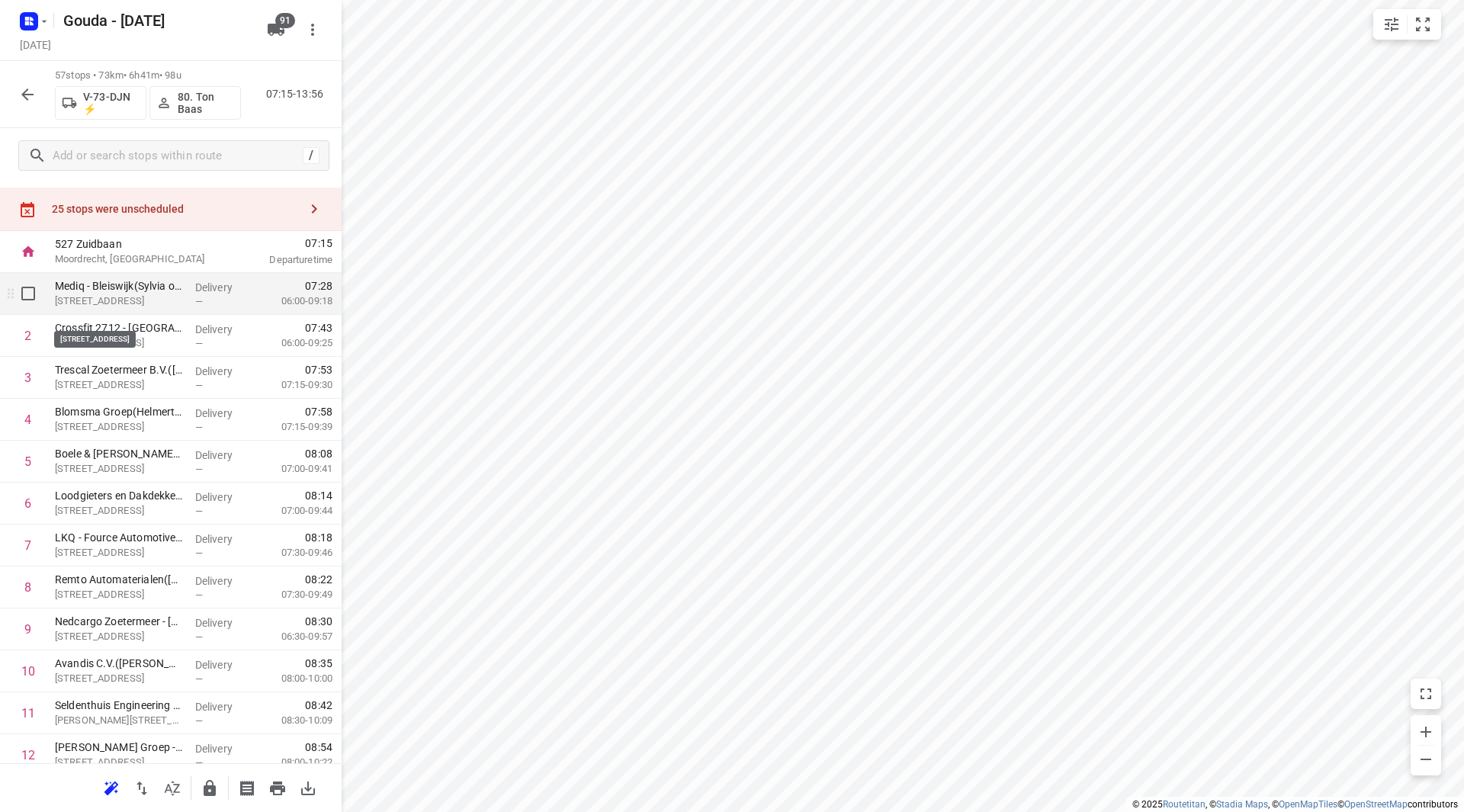
scroll to position [0, 0]
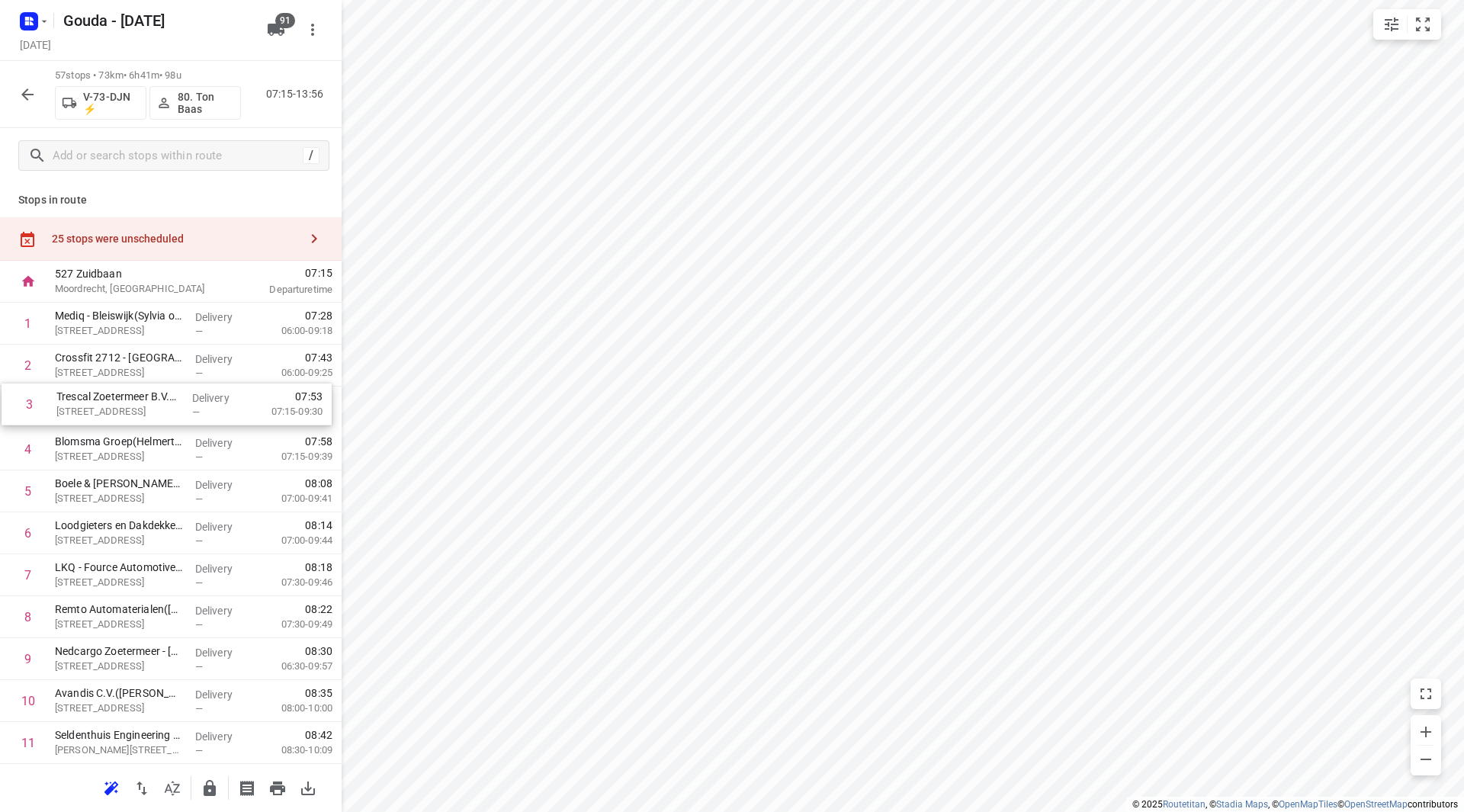
drag, startPoint x: 141, startPoint y: 411, endPoint x: 143, endPoint y: 404, distance: 7.3
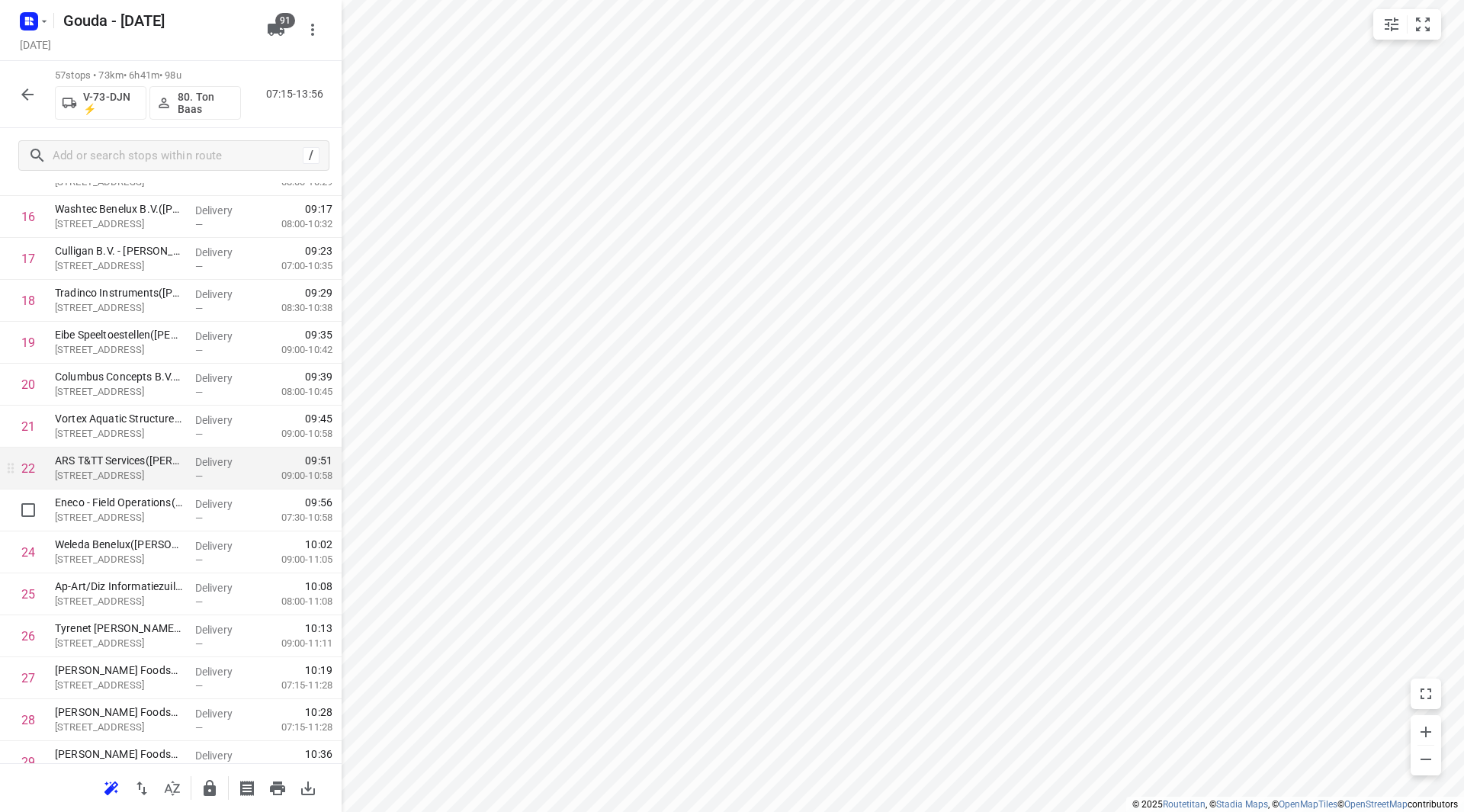
scroll to position [763, 0]
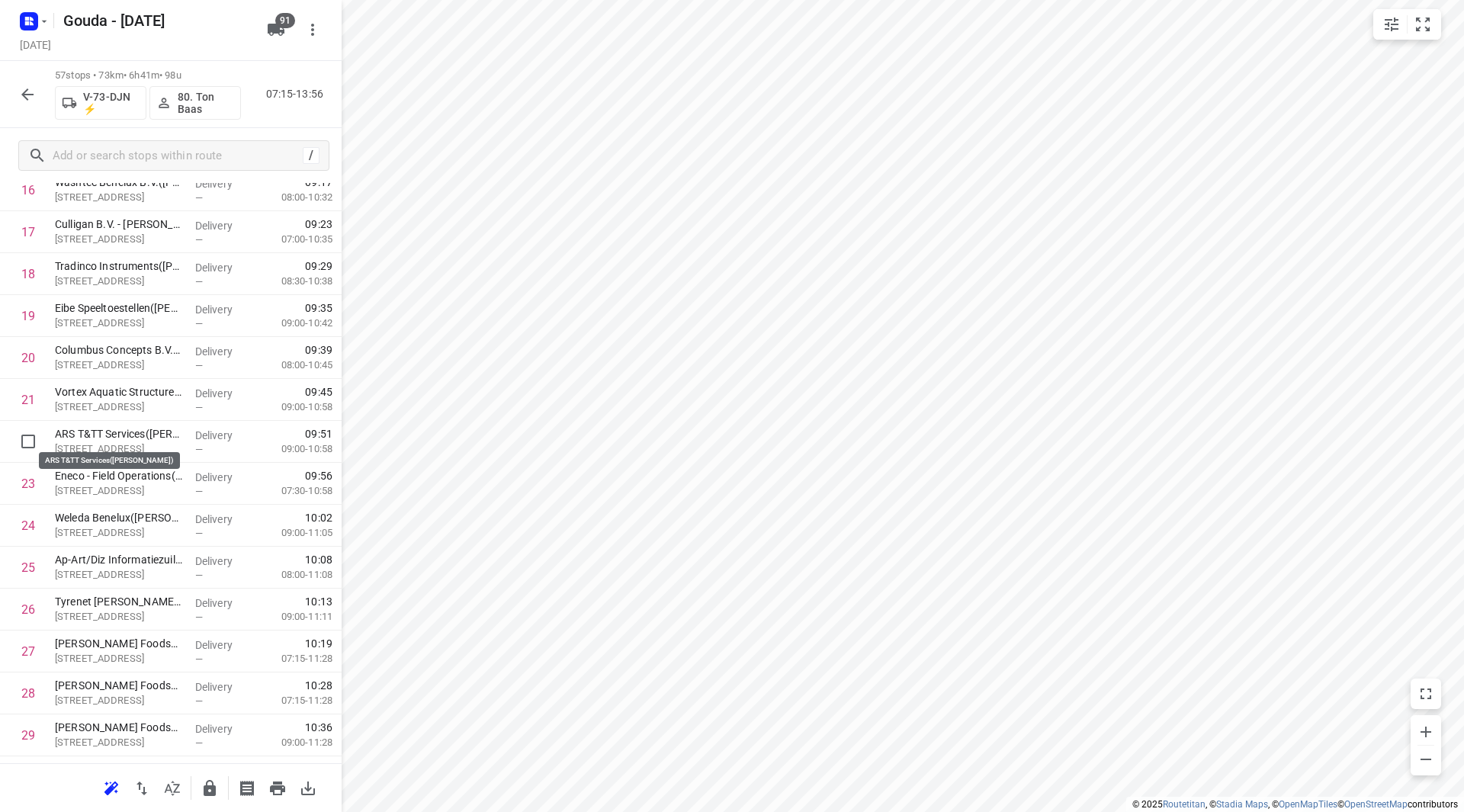
drag, startPoint x: 125, startPoint y: 440, endPoint x: 126, endPoint y: 397, distance: 43.0
click at [126, 397] on div "1 Mediq - Bleiswijk(Sylvia of Leny) Brandpuntlaan-Zuid 14, Bleiswijk Delivery —…" at bounding box center [170, 735] width 342 height 2390
drag, startPoint x: 111, startPoint y: 484, endPoint x: 110, endPoint y: 442, distance: 42.0
click at [111, 442] on div "1 Mediq - Bleiswijk(Sylvia of Leny) Brandpuntlaan-Zuid 14, Bleiswijk Delivery —…" at bounding box center [170, 735] width 342 height 2390
click at [110, 442] on div "1 Mediq - Bleiswijk(Sylvia of Leny) Brandpuntlaan-Zuid 14, Bleiswijk Delivery —…" at bounding box center [170, 735] width 342 height 2390
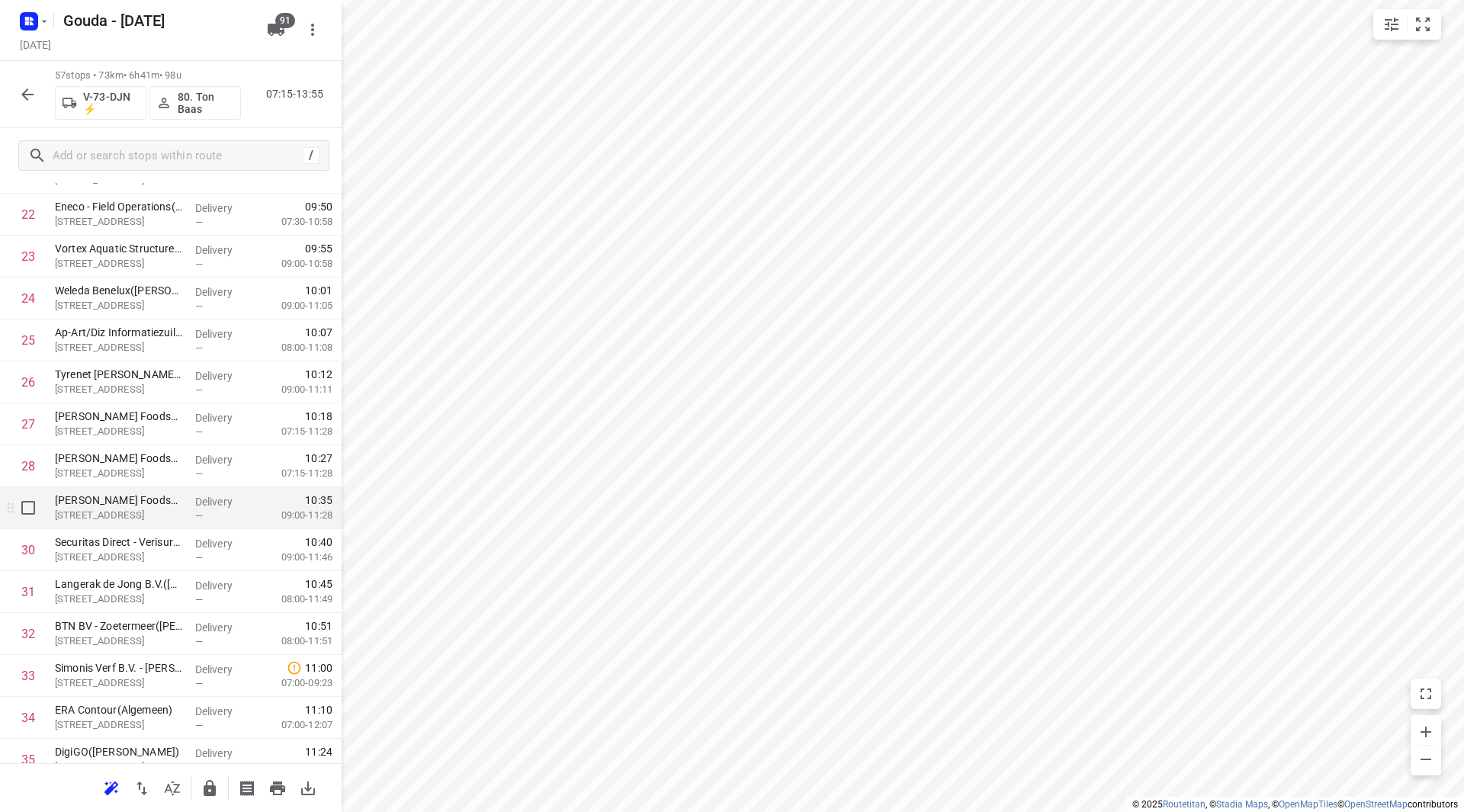
scroll to position [991, 0]
drag, startPoint x: 139, startPoint y: 489, endPoint x: 140, endPoint y: 469, distance: 20.0
click at [140, 469] on div "1 Mediq - Bleiswijk(Sylvia of Leny) Brandpuntlaan-Zuid 14, Bleiswijk Delivery —…" at bounding box center [170, 507] width 342 height 2390
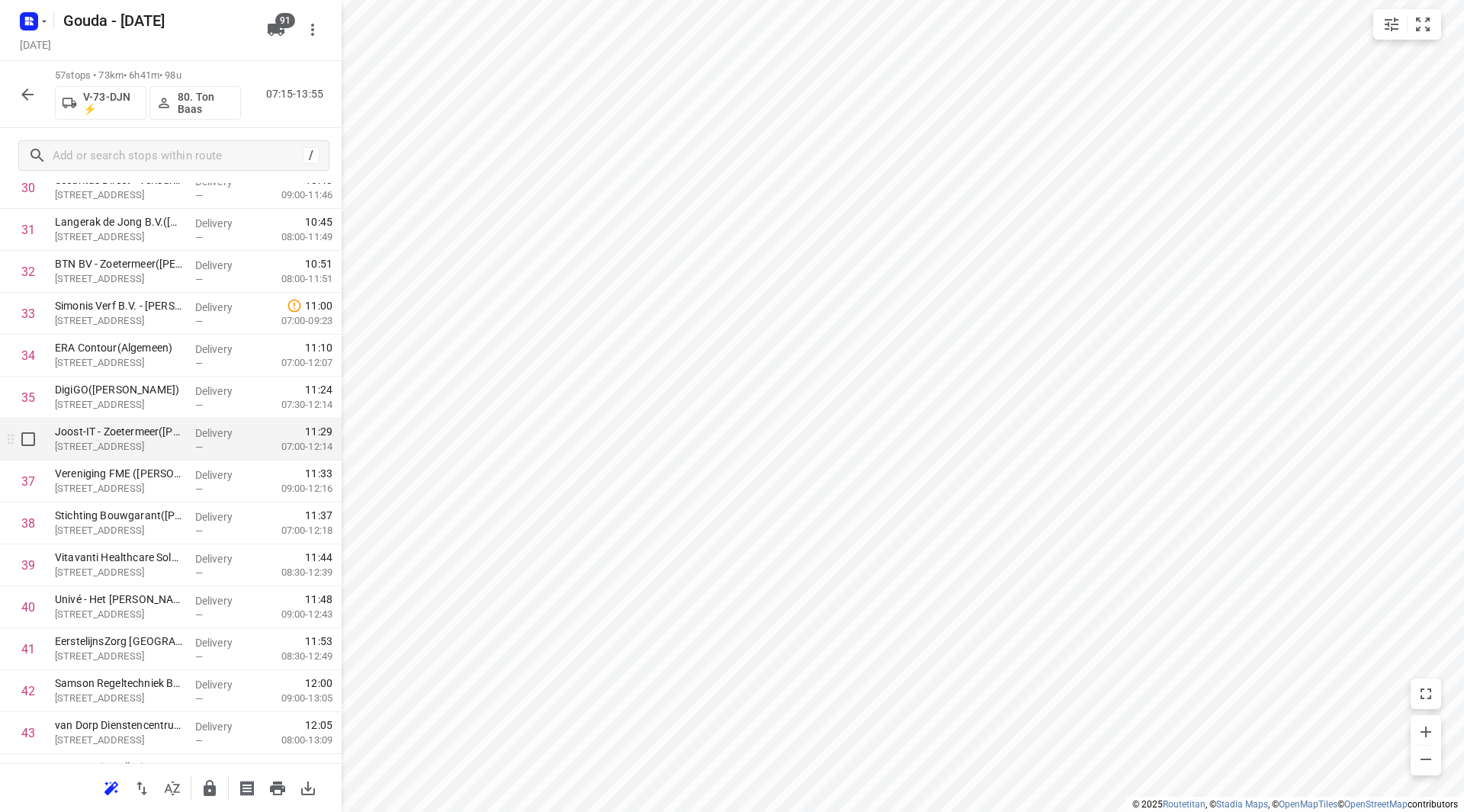
scroll to position [1372, 0]
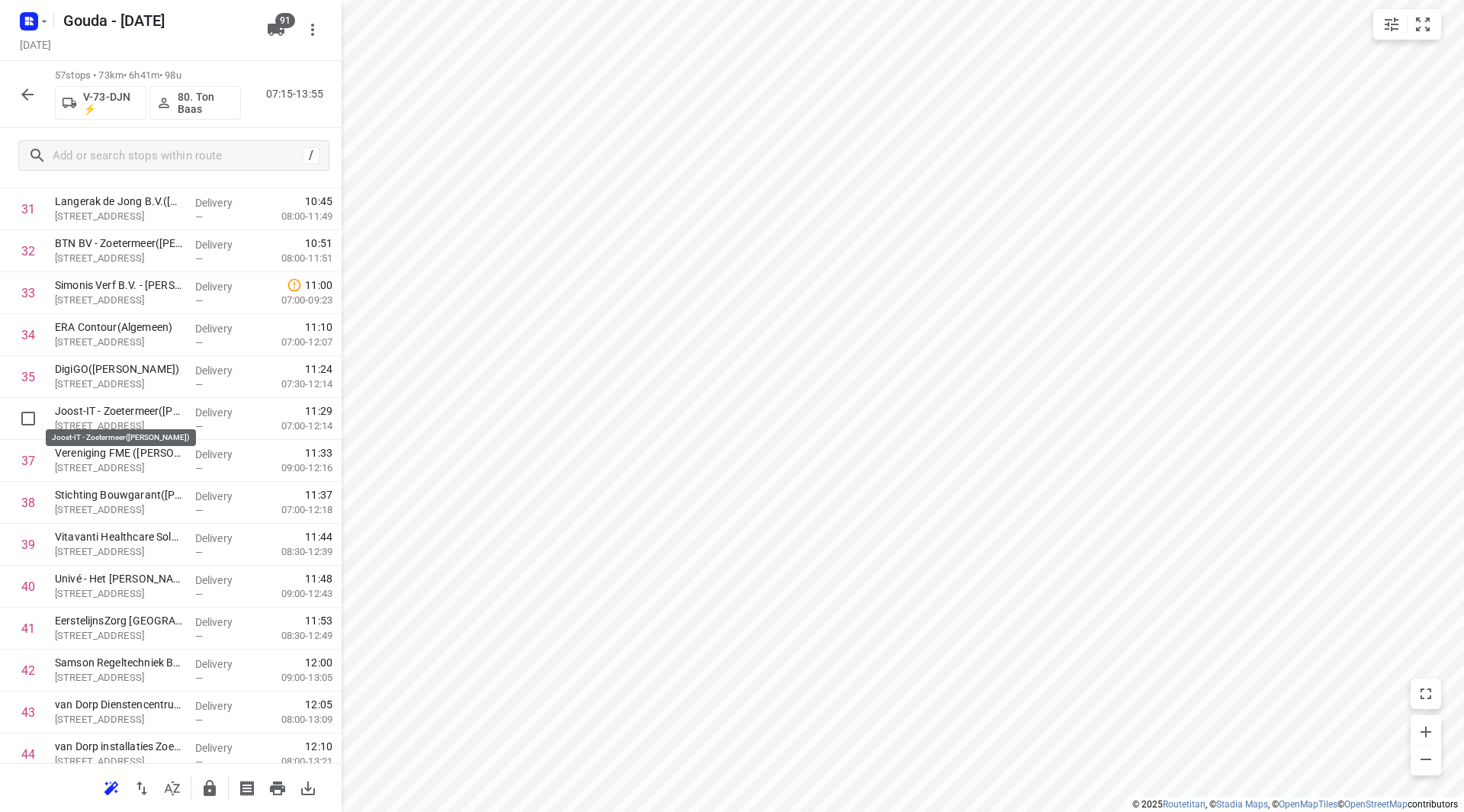
drag, startPoint x: 127, startPoint y: 415, endPoint x: 129, endPoint y: 382, distance: 33.1
click at [129, 382] on div "1 Mediq - Bleiswijk(Sylvia of Leny) Brandpuntlaan-Zuid 14, Bleiswijk Delivery —…" at bounding box center [170, 125] width 342 height 2390
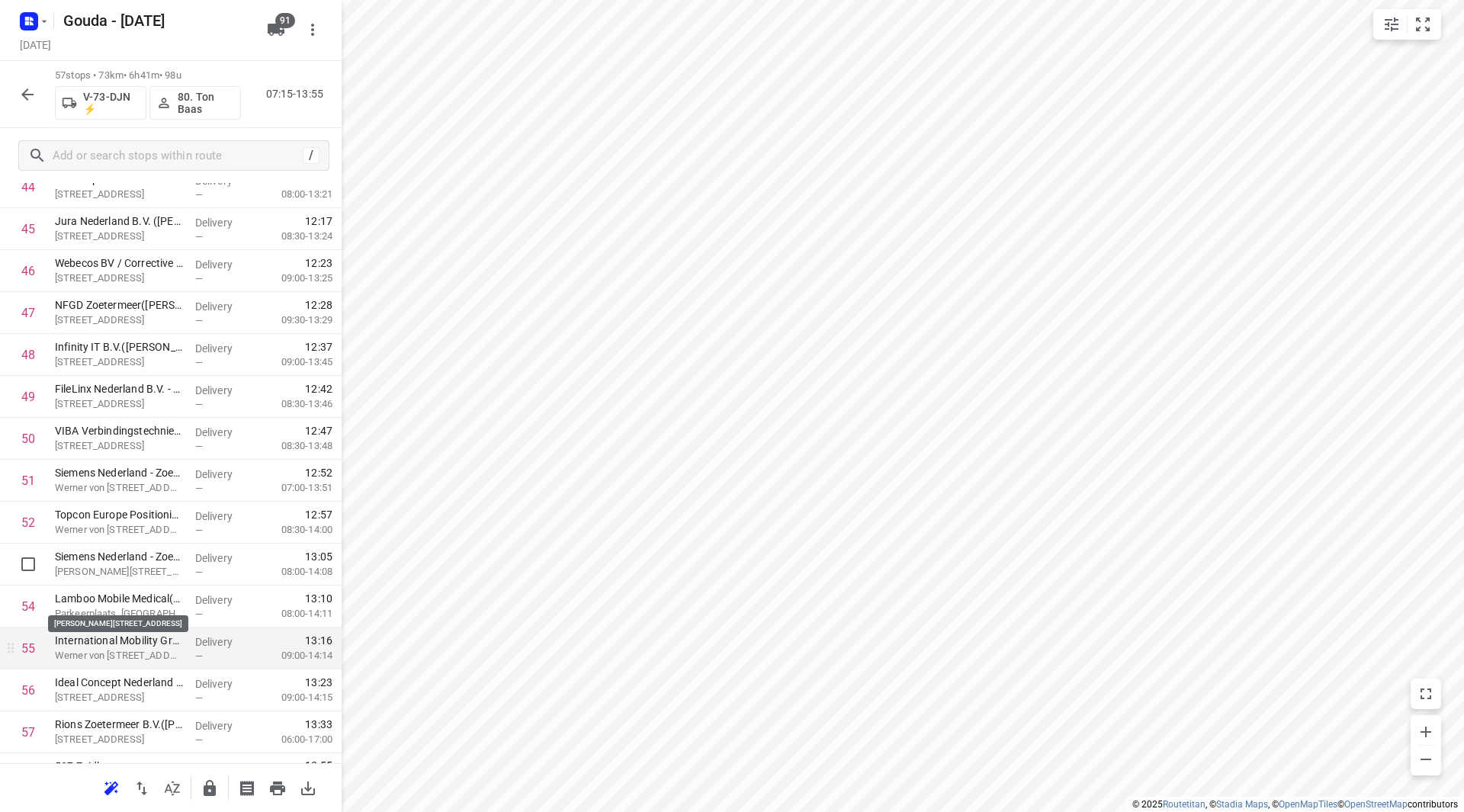
scroll to position [1971, 0]
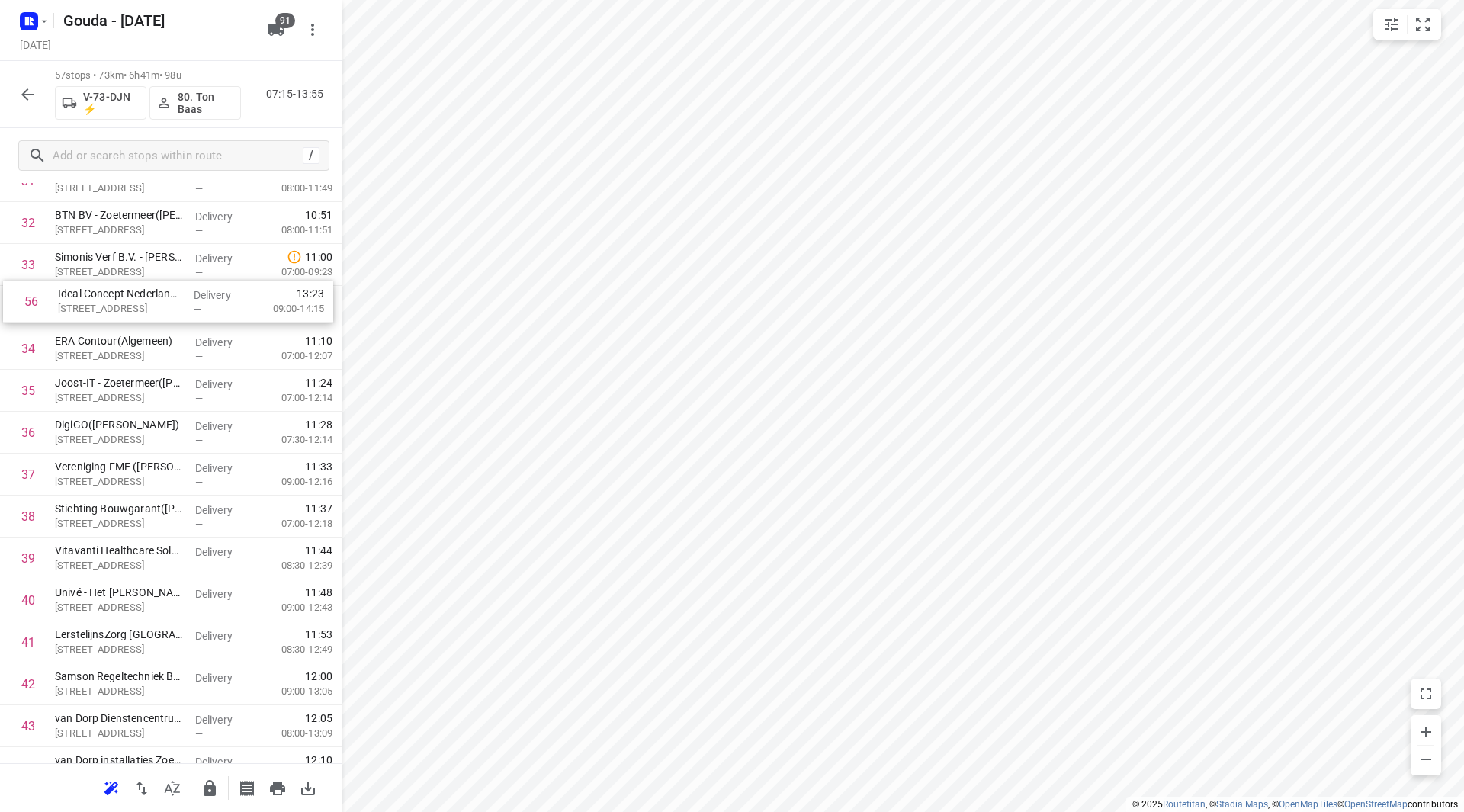
drag, startPoint x: 124, startPoint y: 662, endPoint x: 125, endPoint y: 307, distance: 355.0
click at [126, 305] on div "1 Mediq - Bleiswijk(Sylvia of Leny) Brandpuntlaan-Zuid 14, Bleiswijk Delivery —…" at bounding box center [170, 97] width 342 height 2390
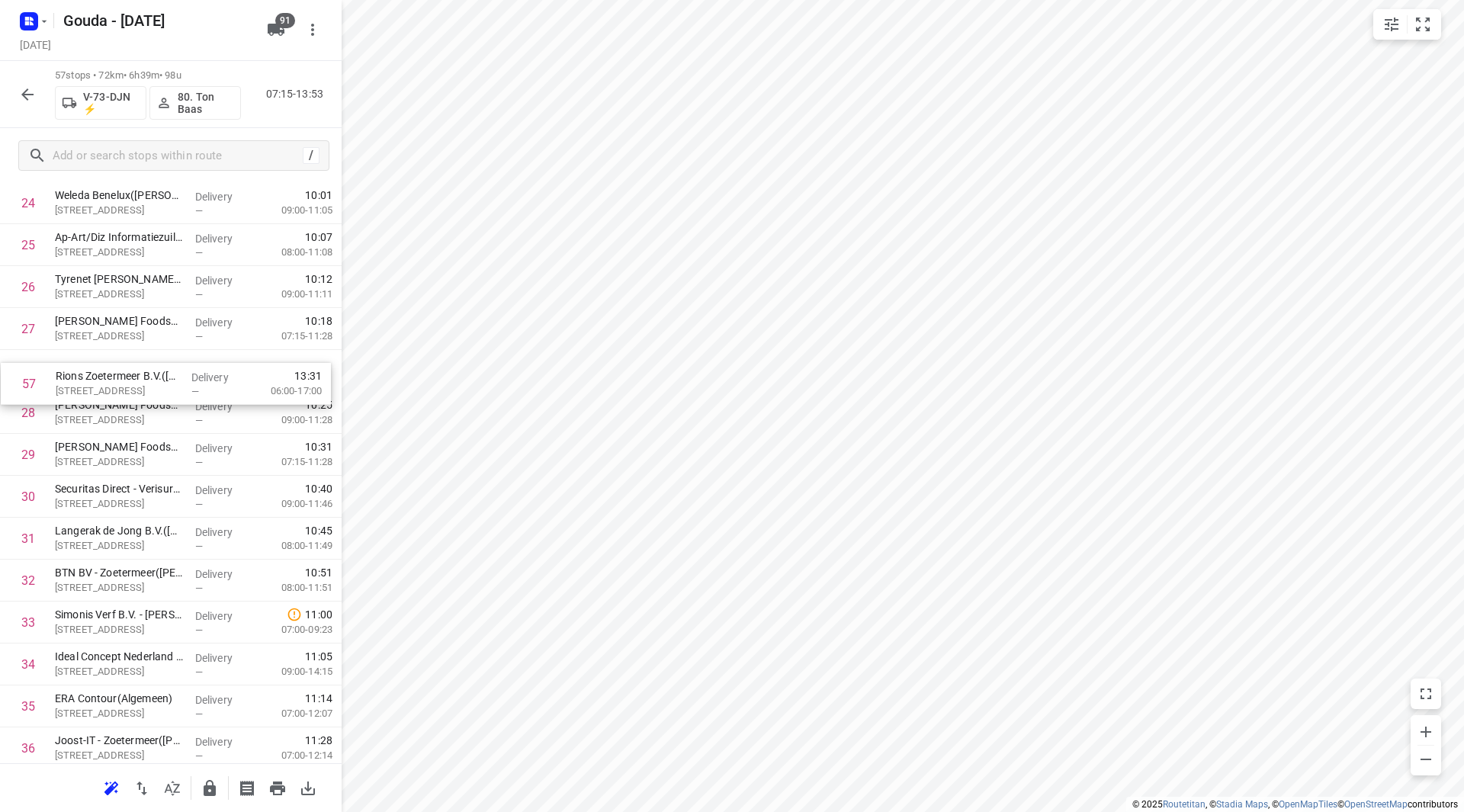
scroll to position [1084, 0]
drag, startPoint x: 138, startPoint y: 702, endPoint x: 142, endPoint y: 368, distance: 334.0
click at [142, 368] on div "1 Mediq - Bleiswijk(Sylvia of Leny) Brandpuntlaan-Zuid 14, Bleiswijk Delivery —…" at bounding box center [170, 413] width 342 height 2390
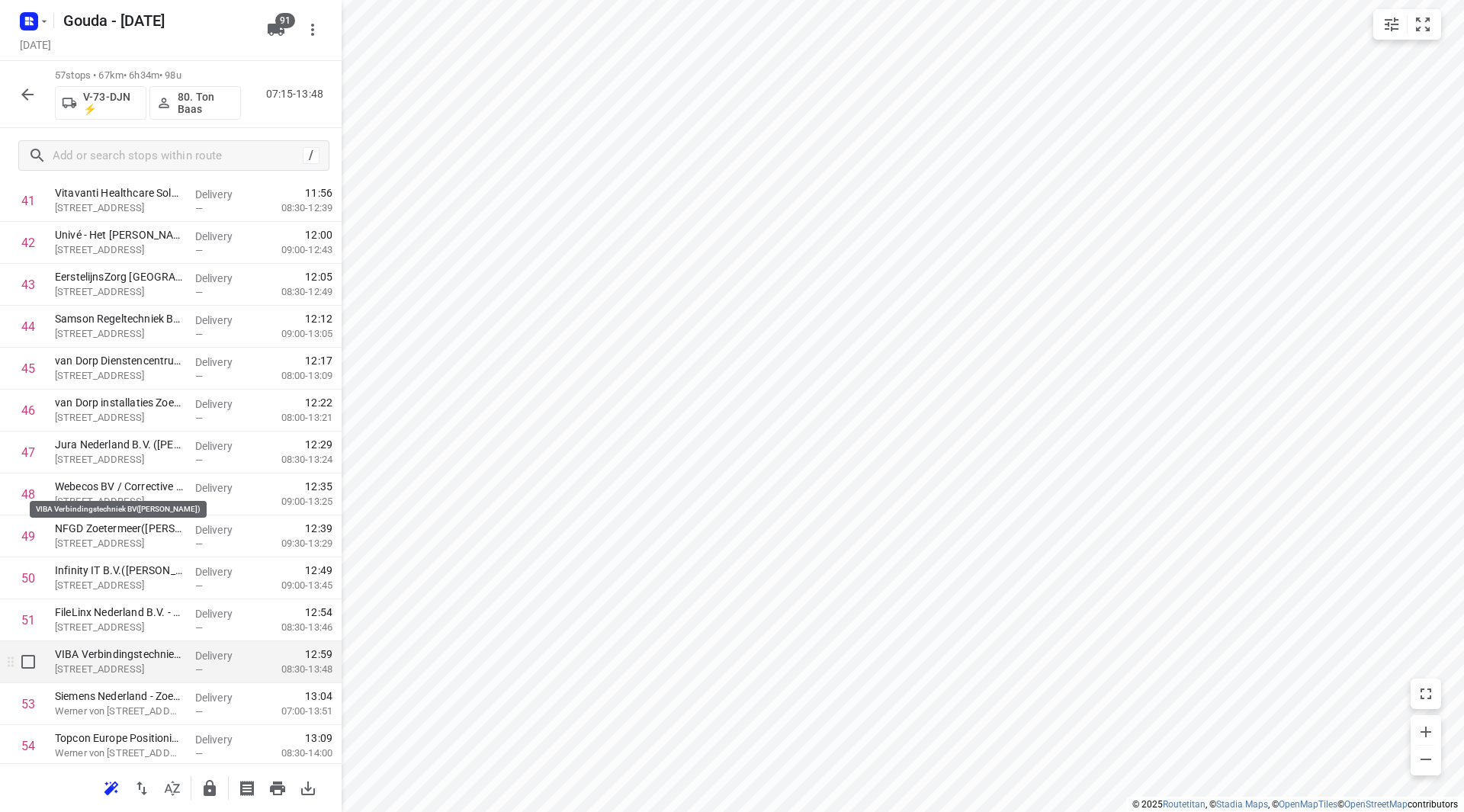
scroll to position [1971, 0]
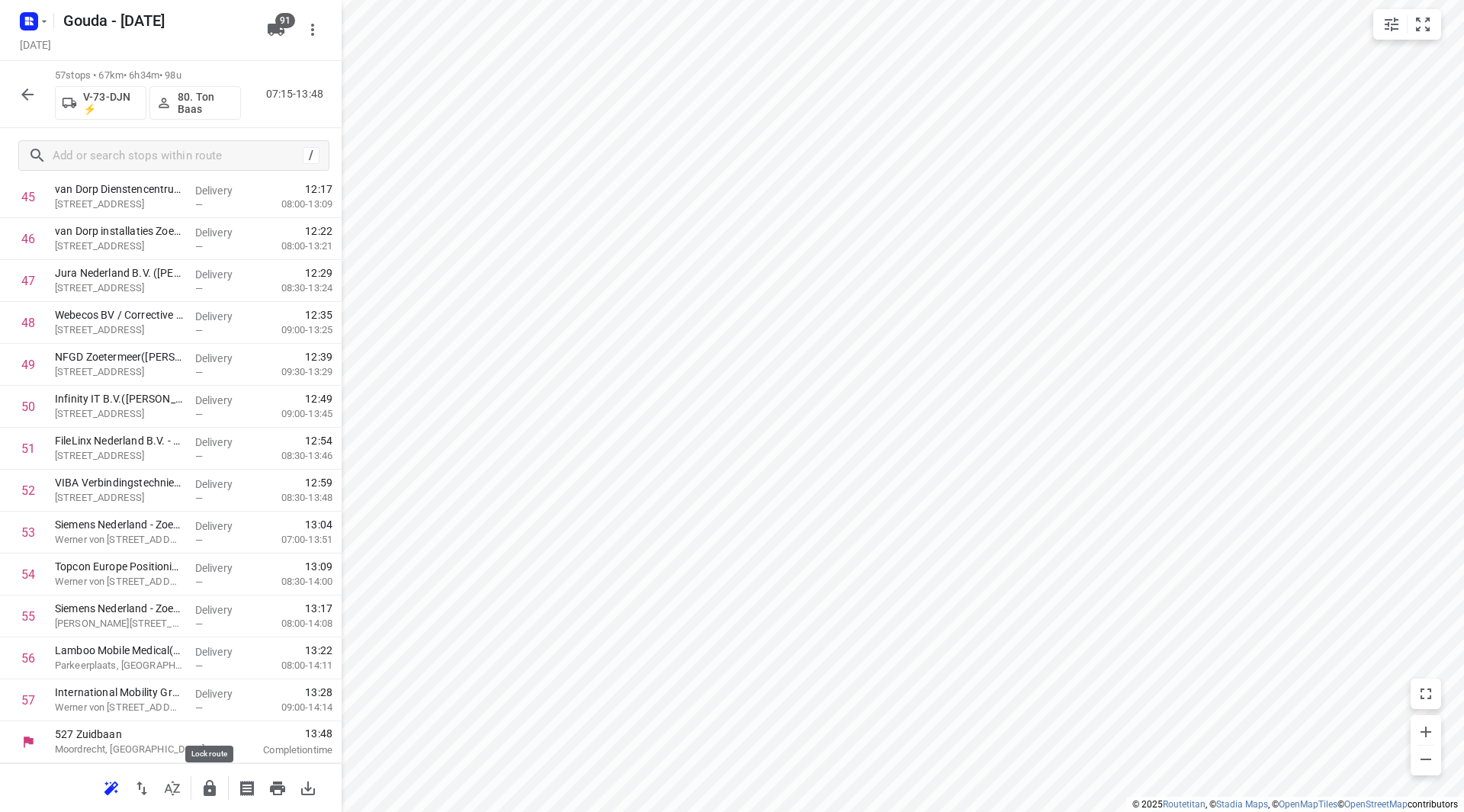
click at [214, 788] on icon "button" at bounding box center [210, 788] width 13 height 16
click at [30, 87] on icon "button" at bounding box center [27, 94] width 18 height 18
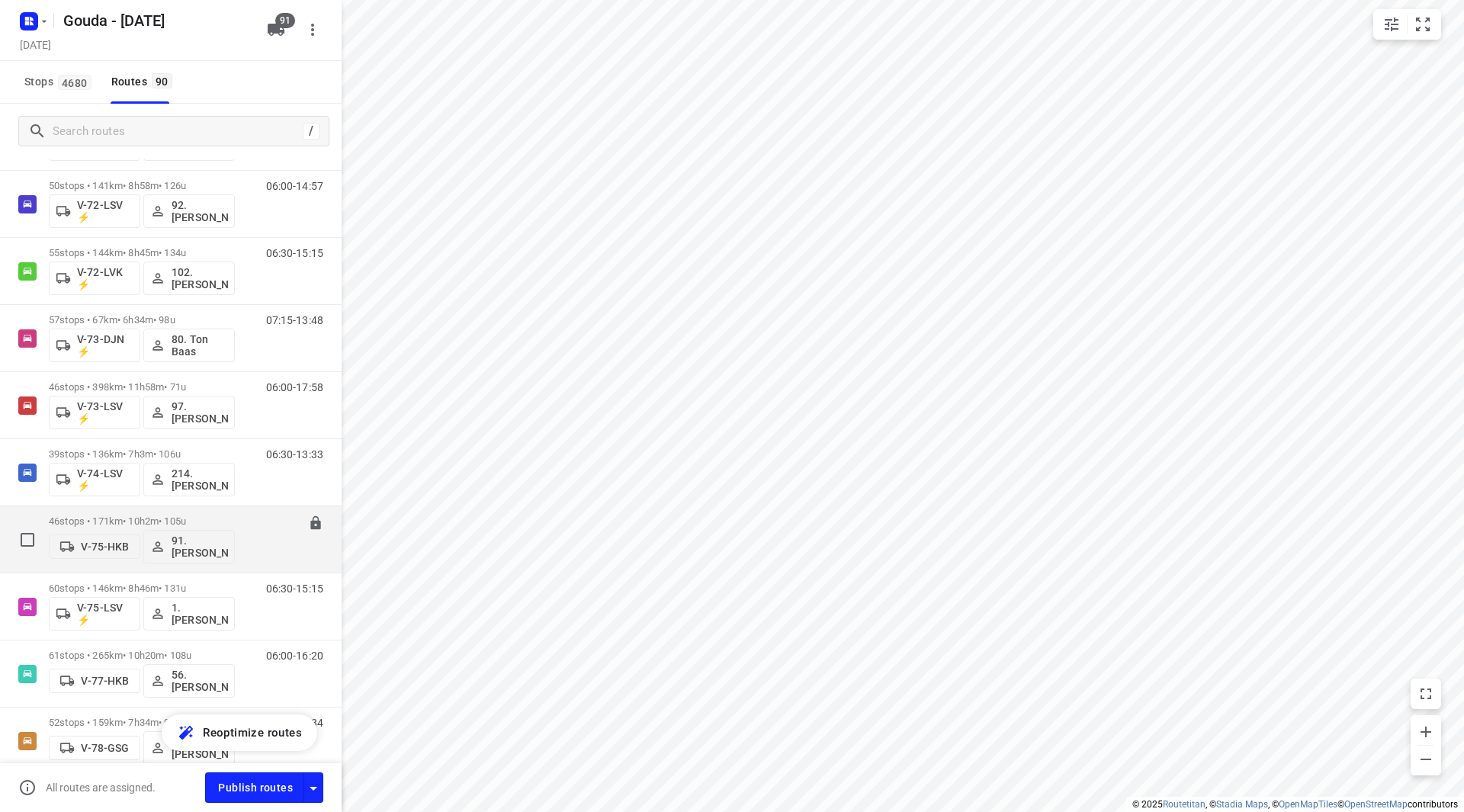
scroll to position [1753, 0]
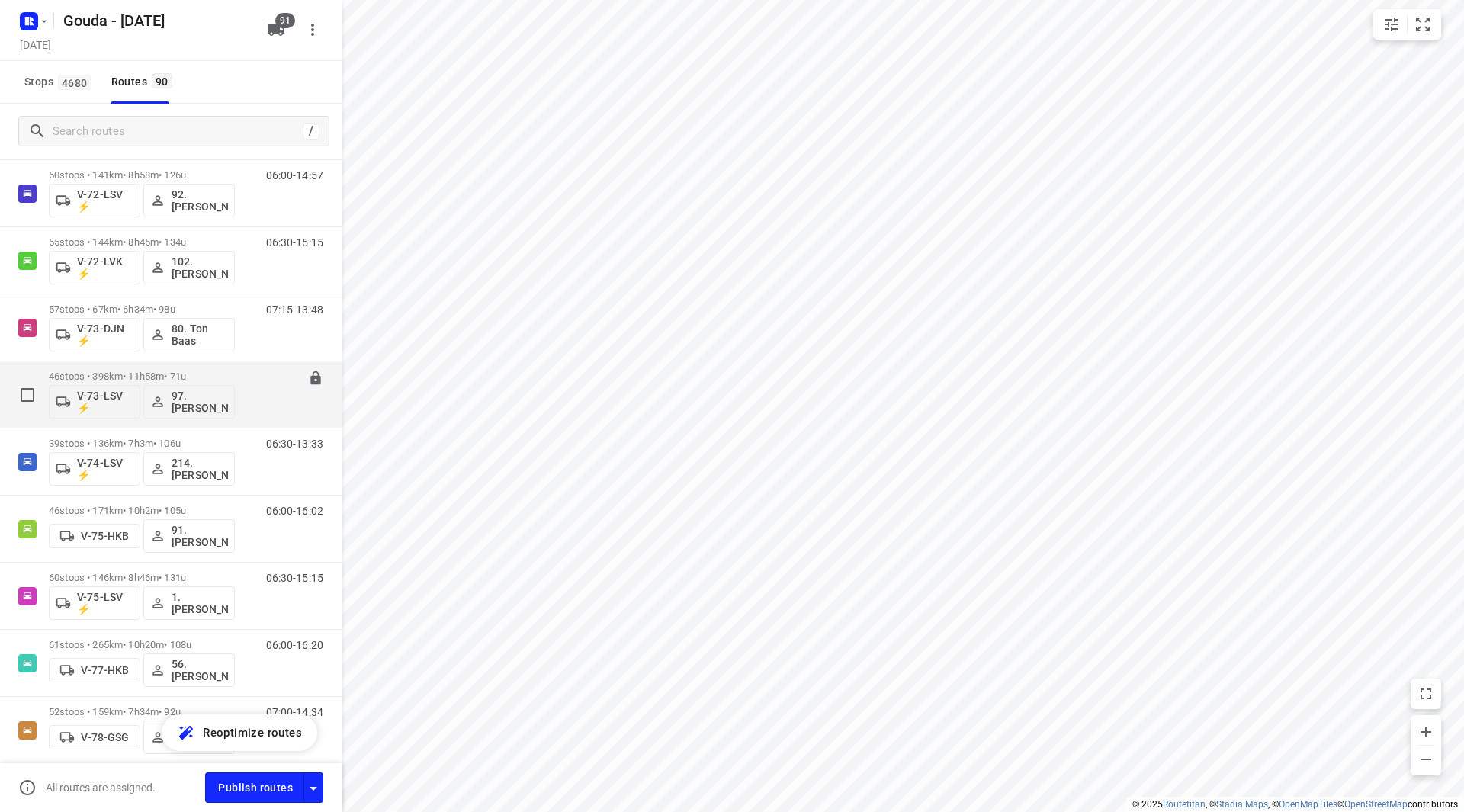
click at [225, 368] on div "46 stops • 398km • 11h58m • 71u V-73-LSV ⚡ 97.Benjamin Slingerland" at bounding box center [141, 394] width 186 height 64
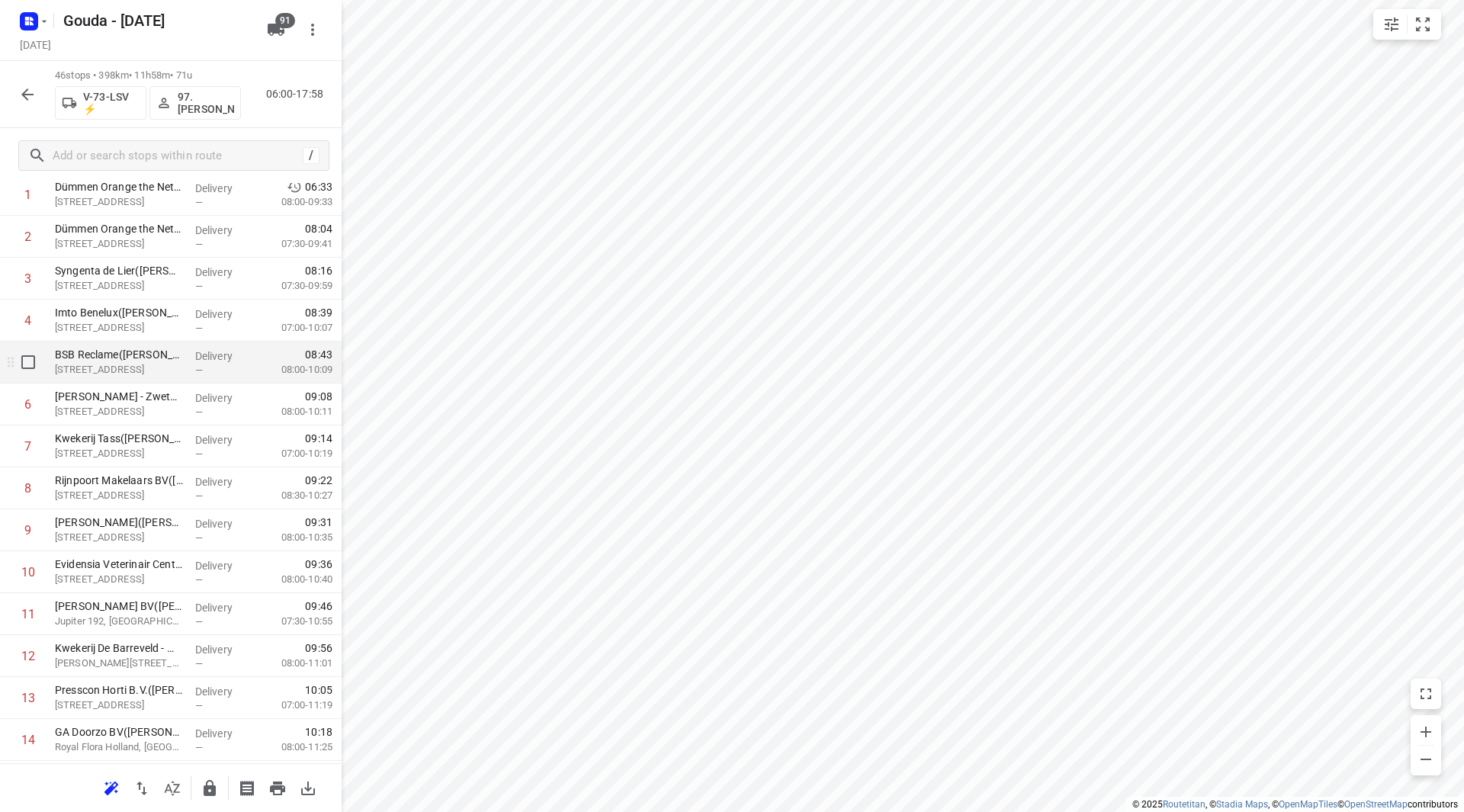
scroll to position [152, 0]
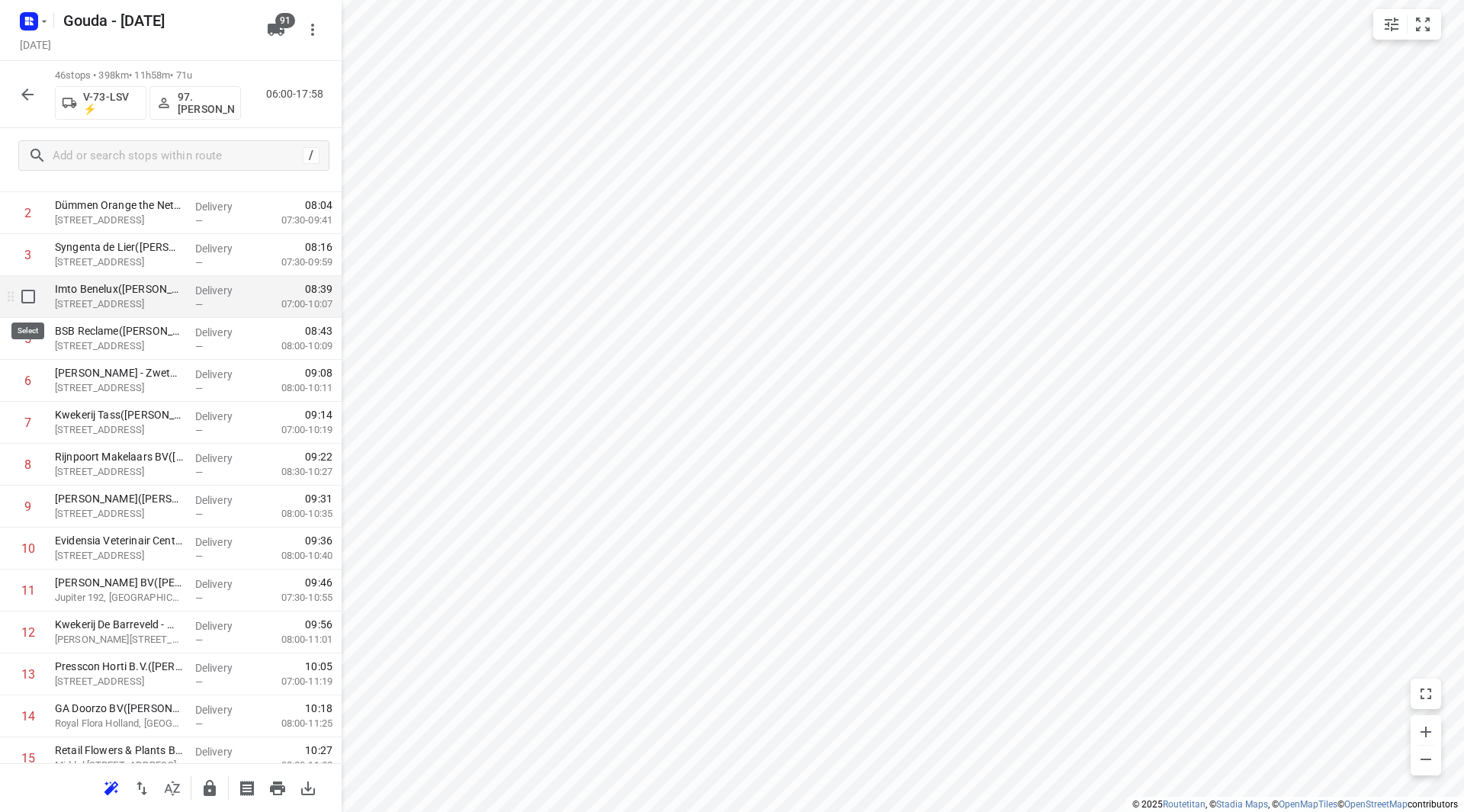
click at [20, 298] on input "checkbox" at bounding box center [28, 296] width 31 height 31
checkbox input "true"
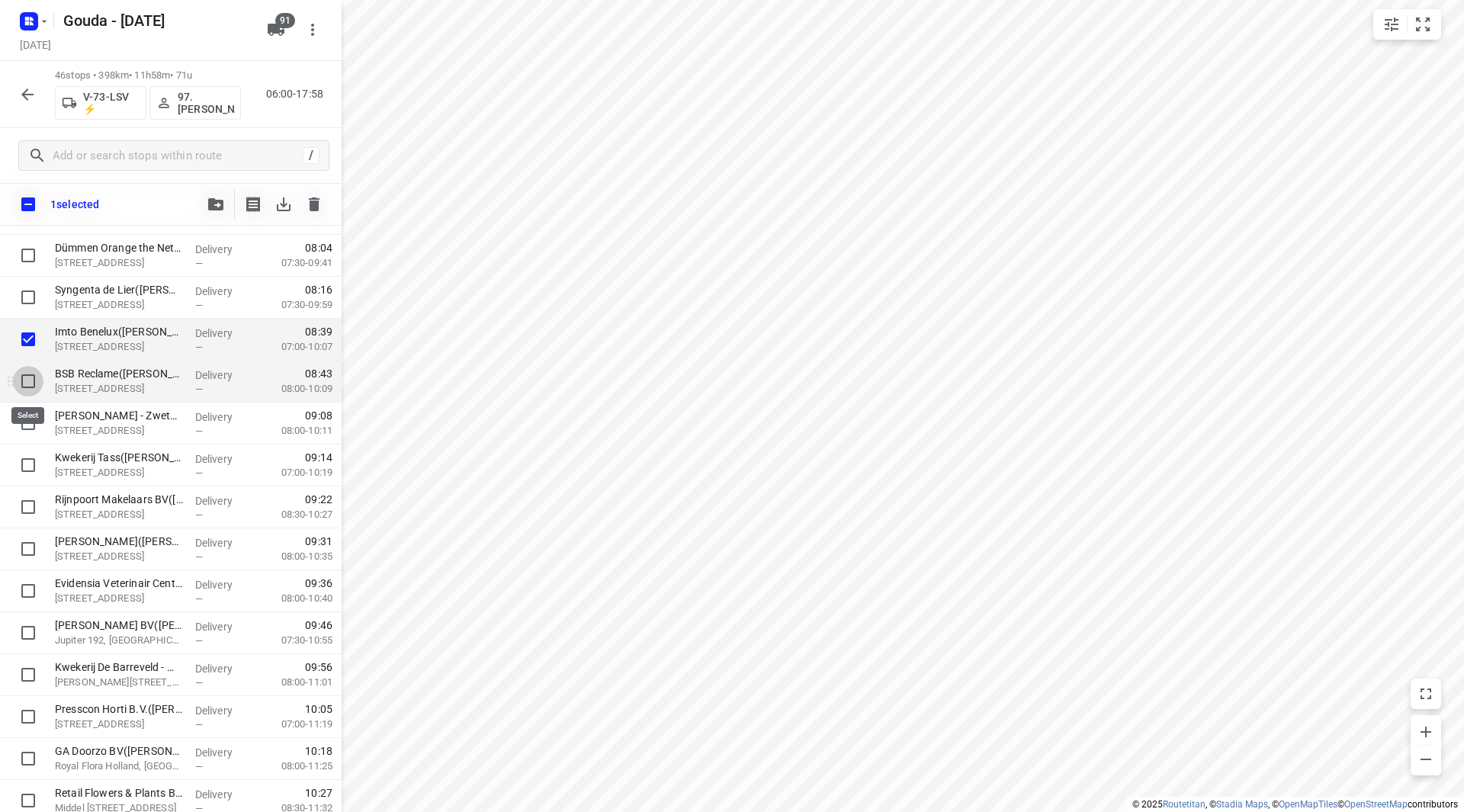
click at [24, 376] on input "checkbox" at bounding box center [28, 381] width 31 height 31
checkbox input "true"
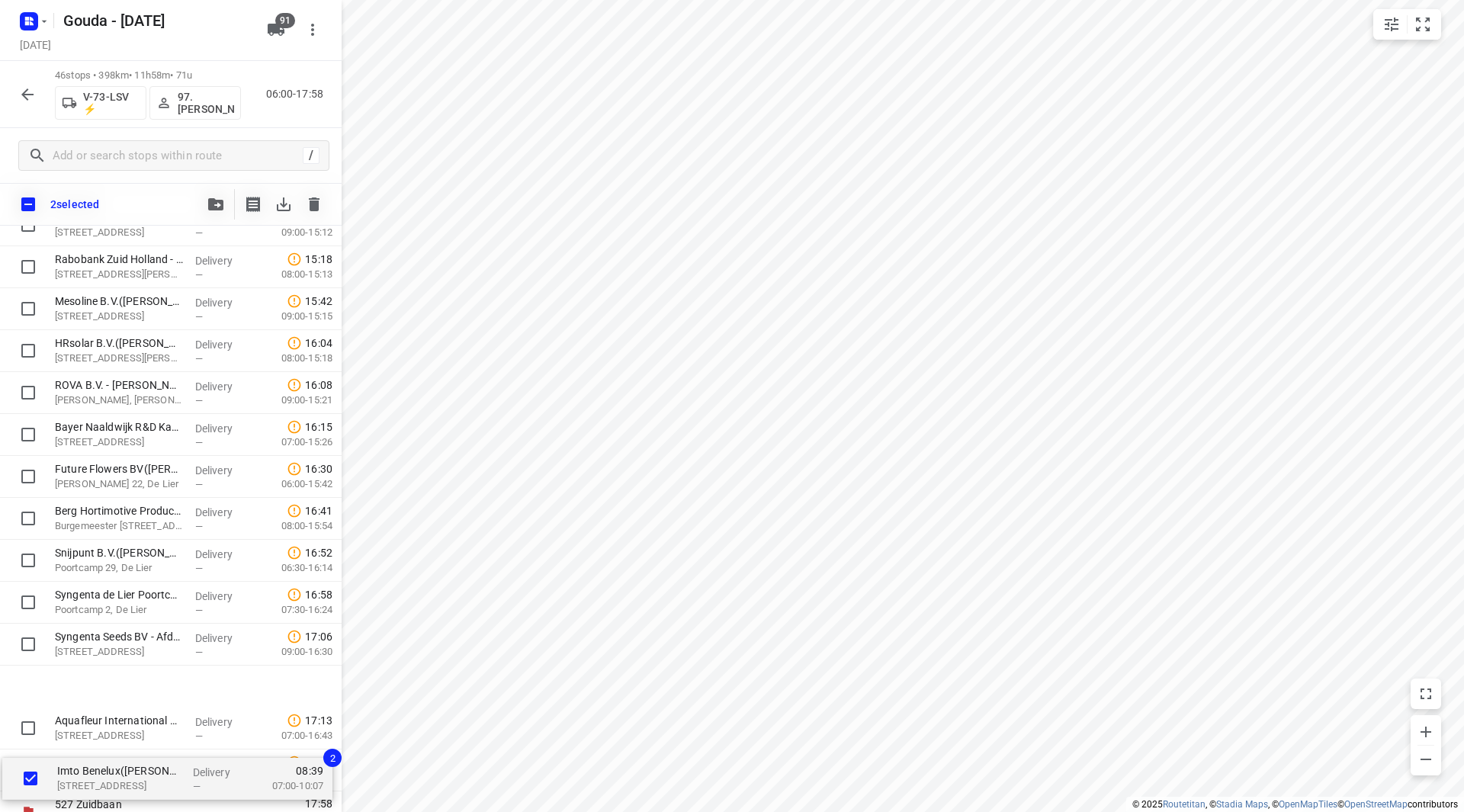
scroll to position [1504, 0]
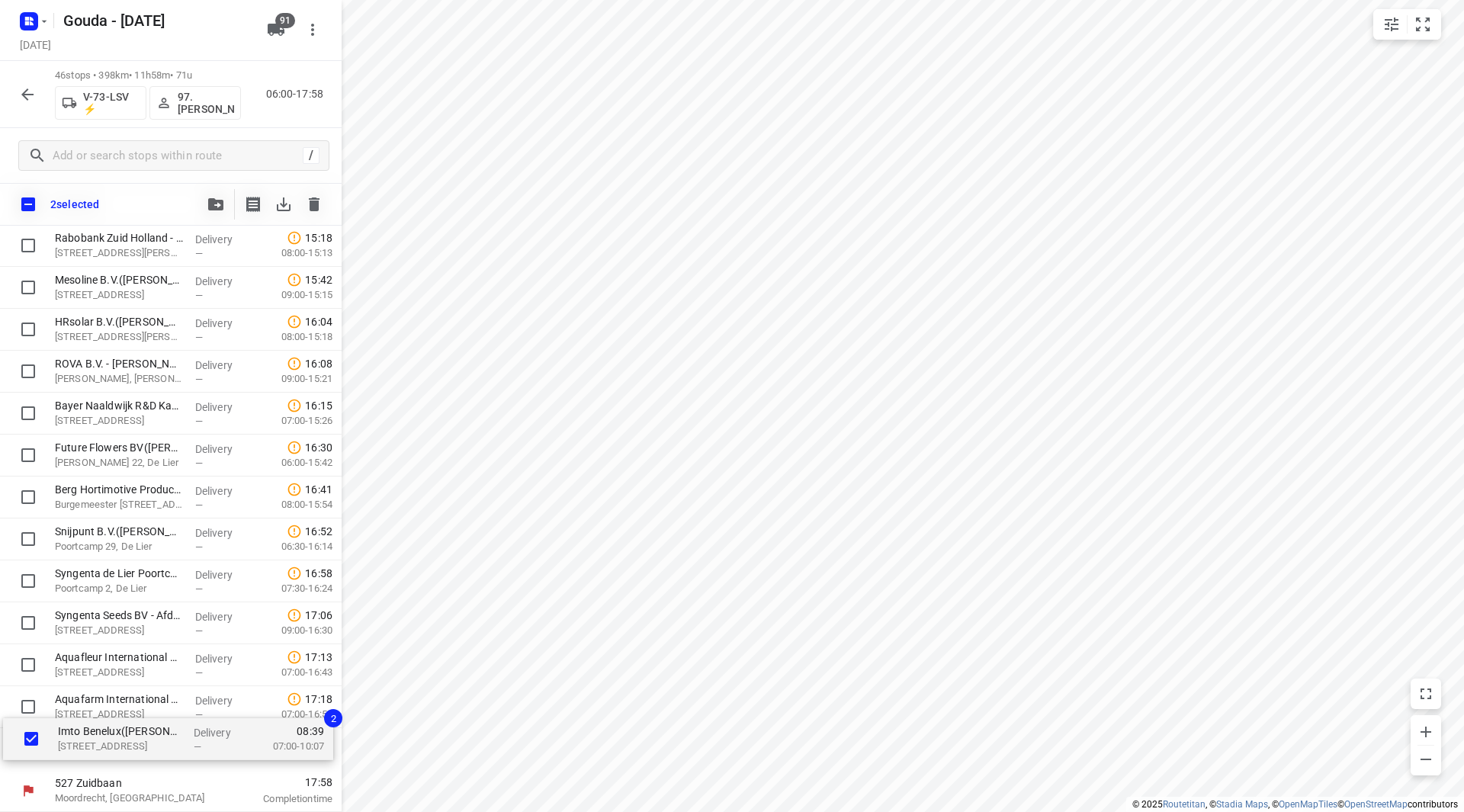
drag, startPoint x: 98, startPoint y: 345, endPoint x: 101, endPoint y: 748, distance: 403.0
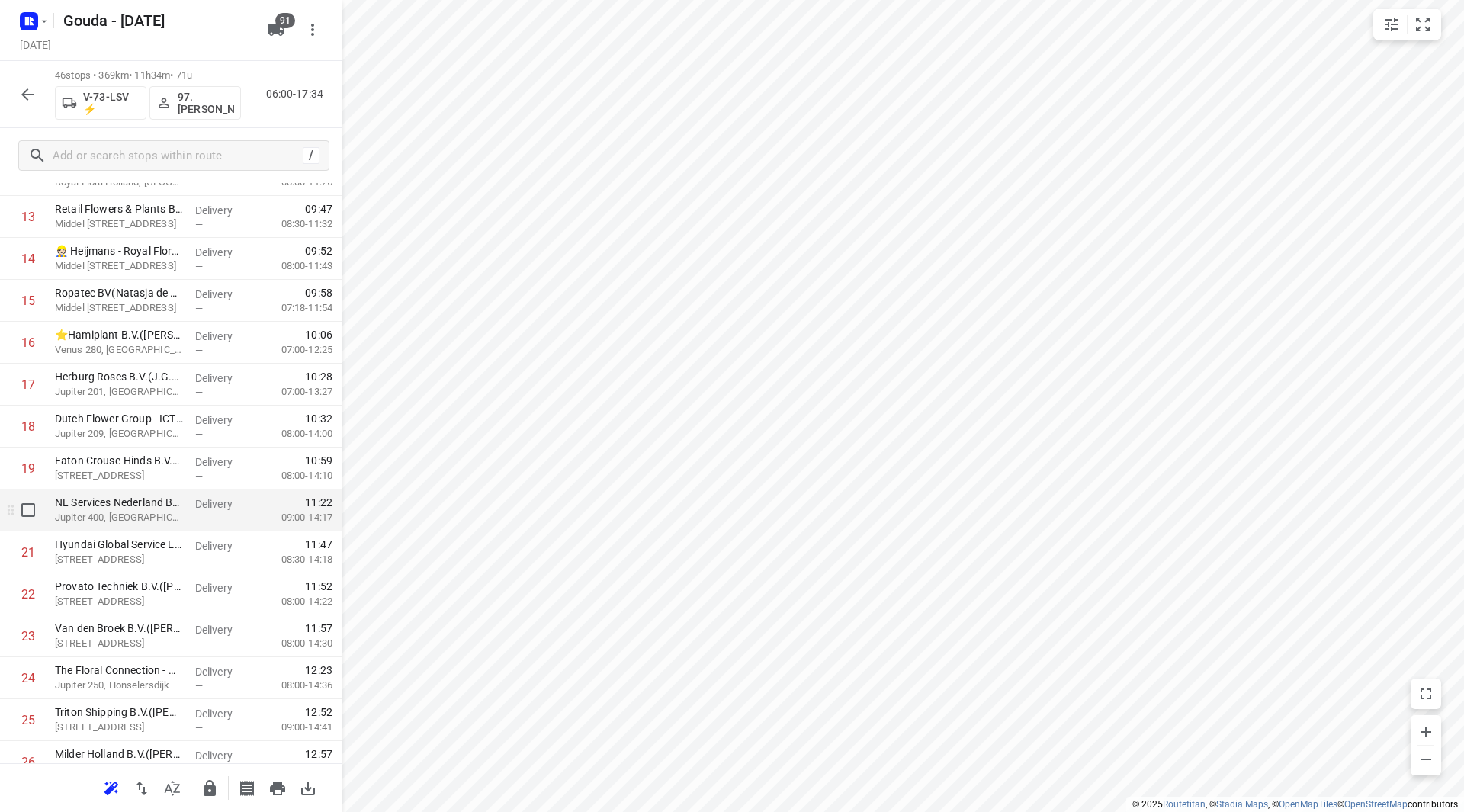
scroll to position [686, 0]
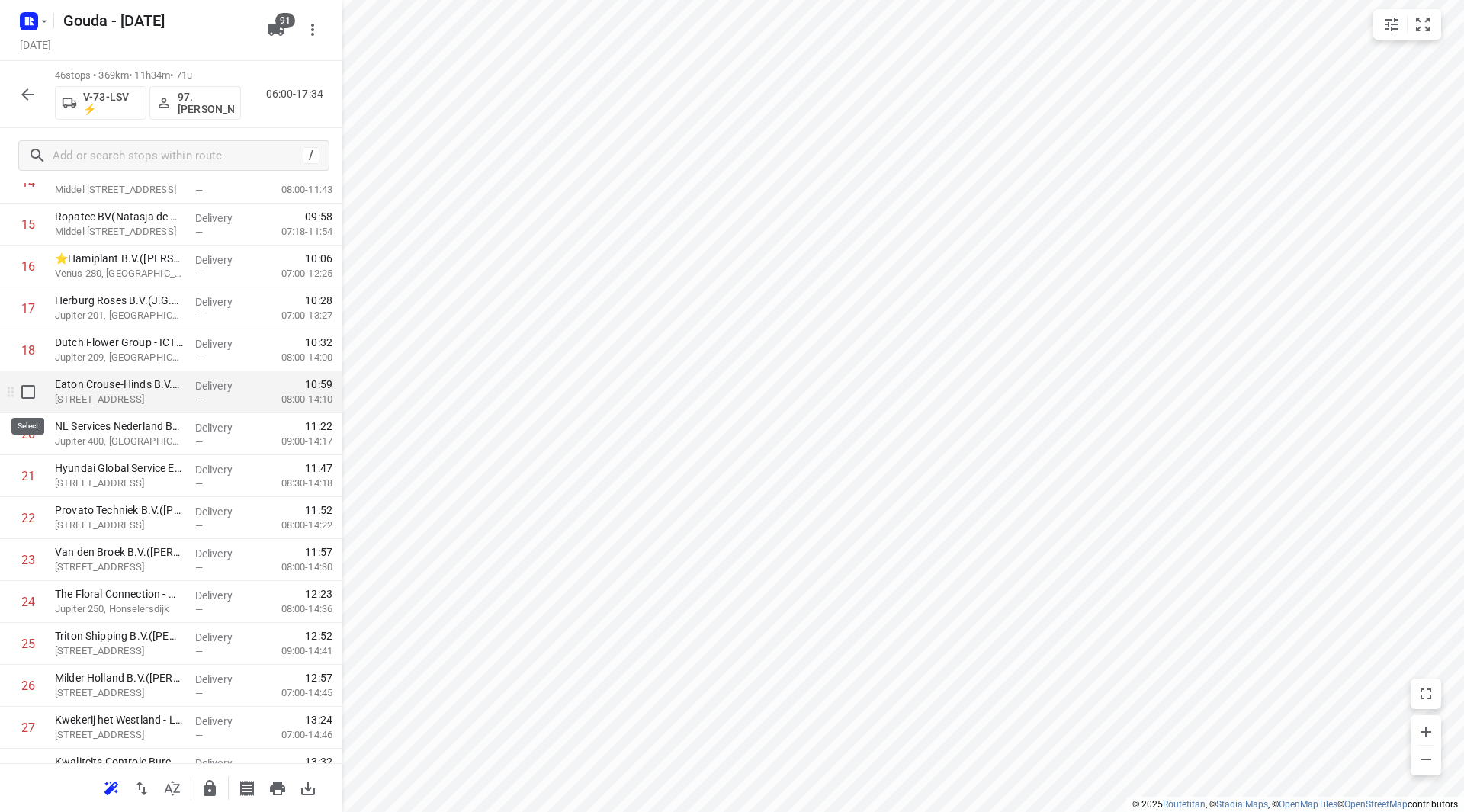
click at [25, 396] on input "checkbox" at bounding box center [28, 391] width 31 height 31
checkbox input "true"
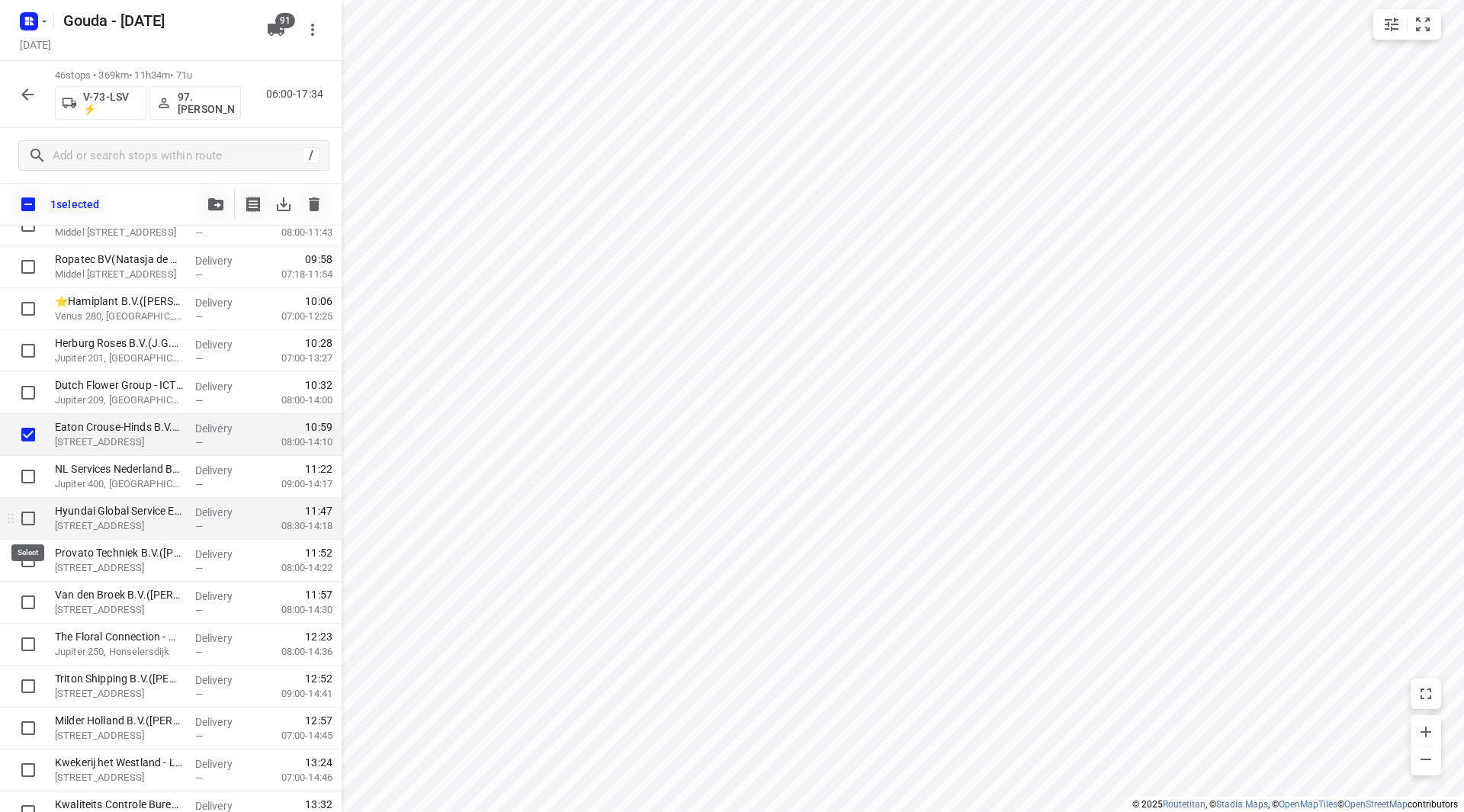
click at [28, 514] on input "checkbox" at bounding box center [28, 518] width 31 height 31
checkbox input "true"
click at [25, 557] on input "checkbox" at bounding box center [28, 560] width 31 height 31
checkbox input "true"
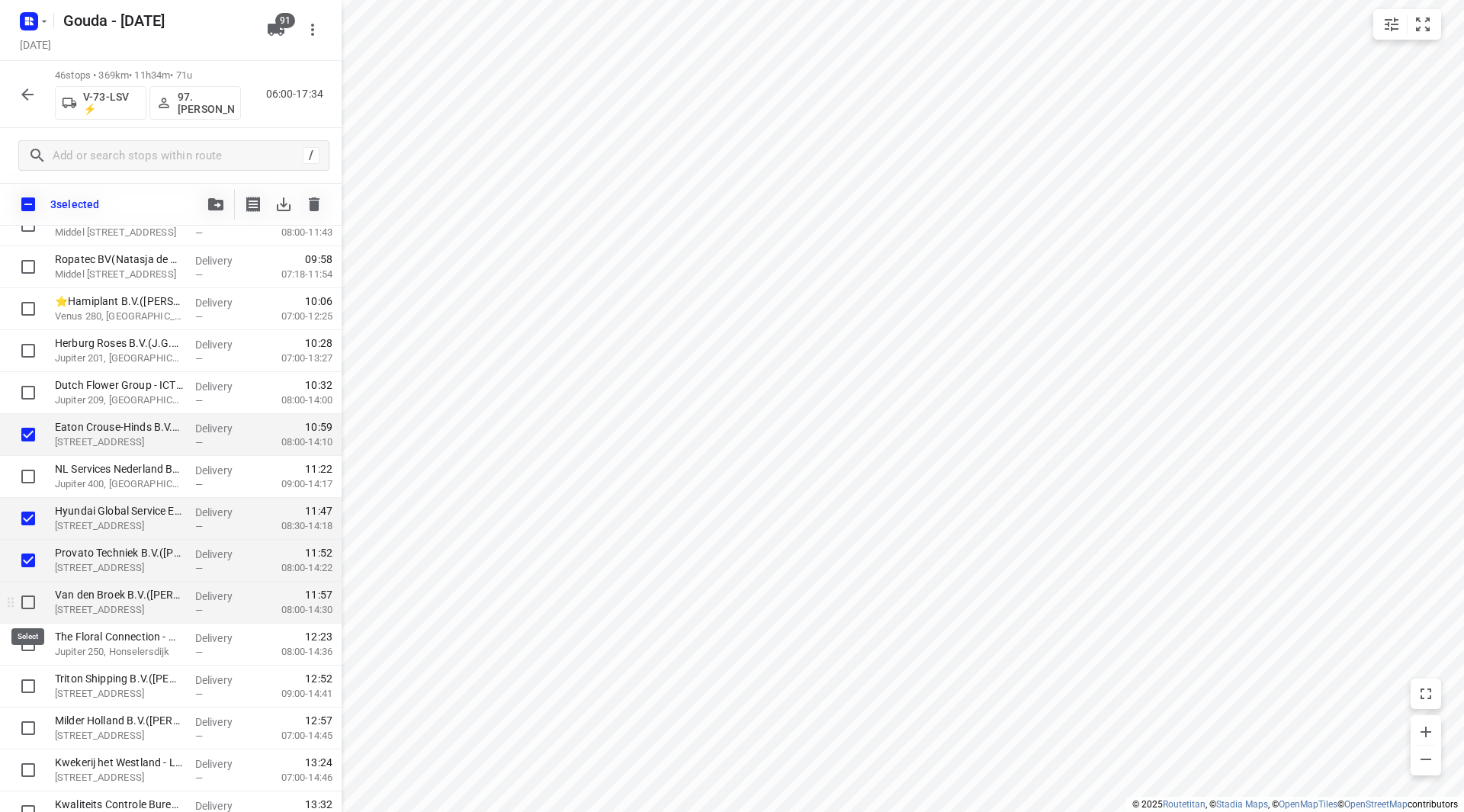
click at [26, 602] on input "checkbox" at bounding box center [28, 602] width 31 height 31
checkbox input "true"
click at [25, 685] on input "checkbox" at bounding box center [28, 686] width 31 height 31
checkbox input "true"
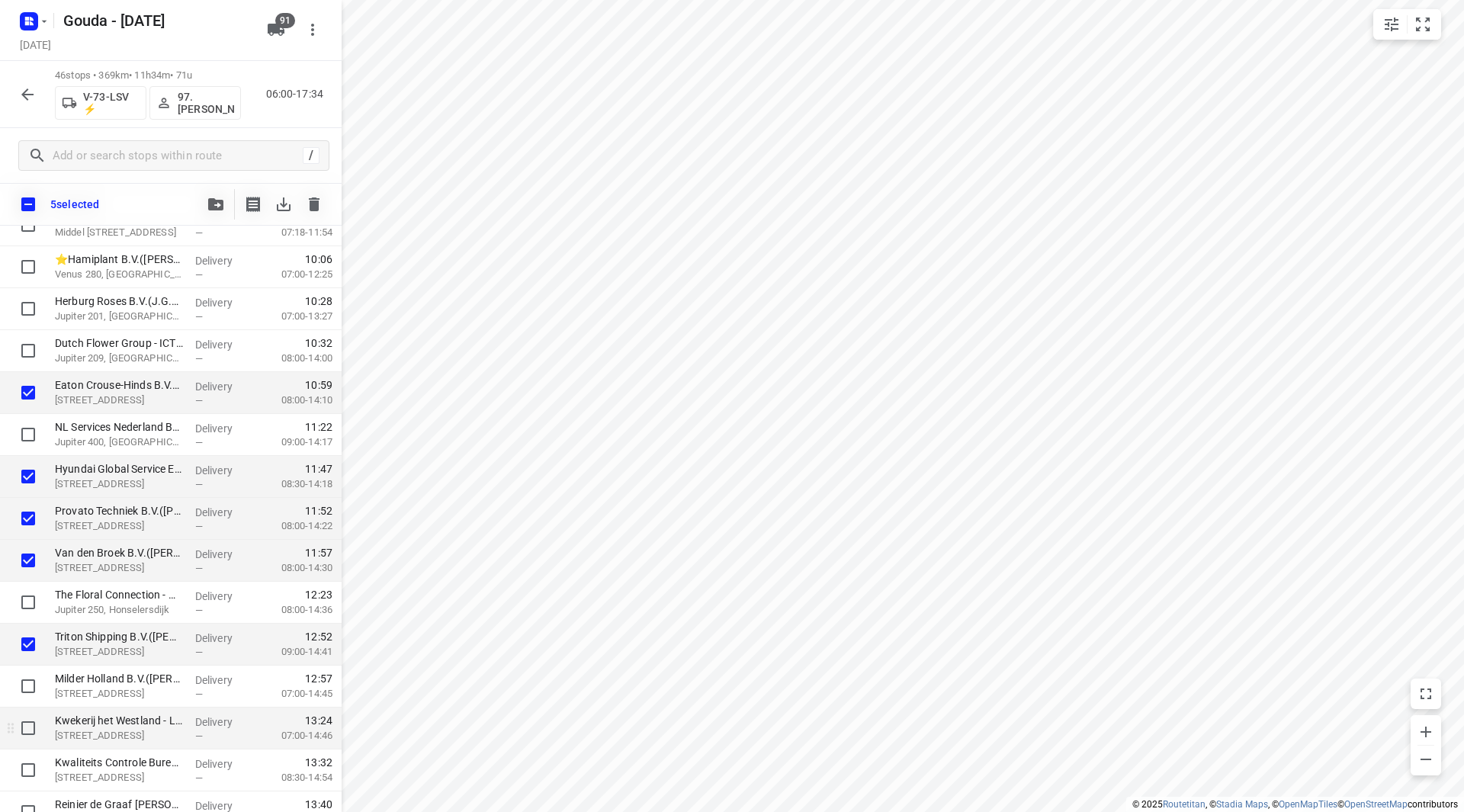
scroll to position [763, 0]
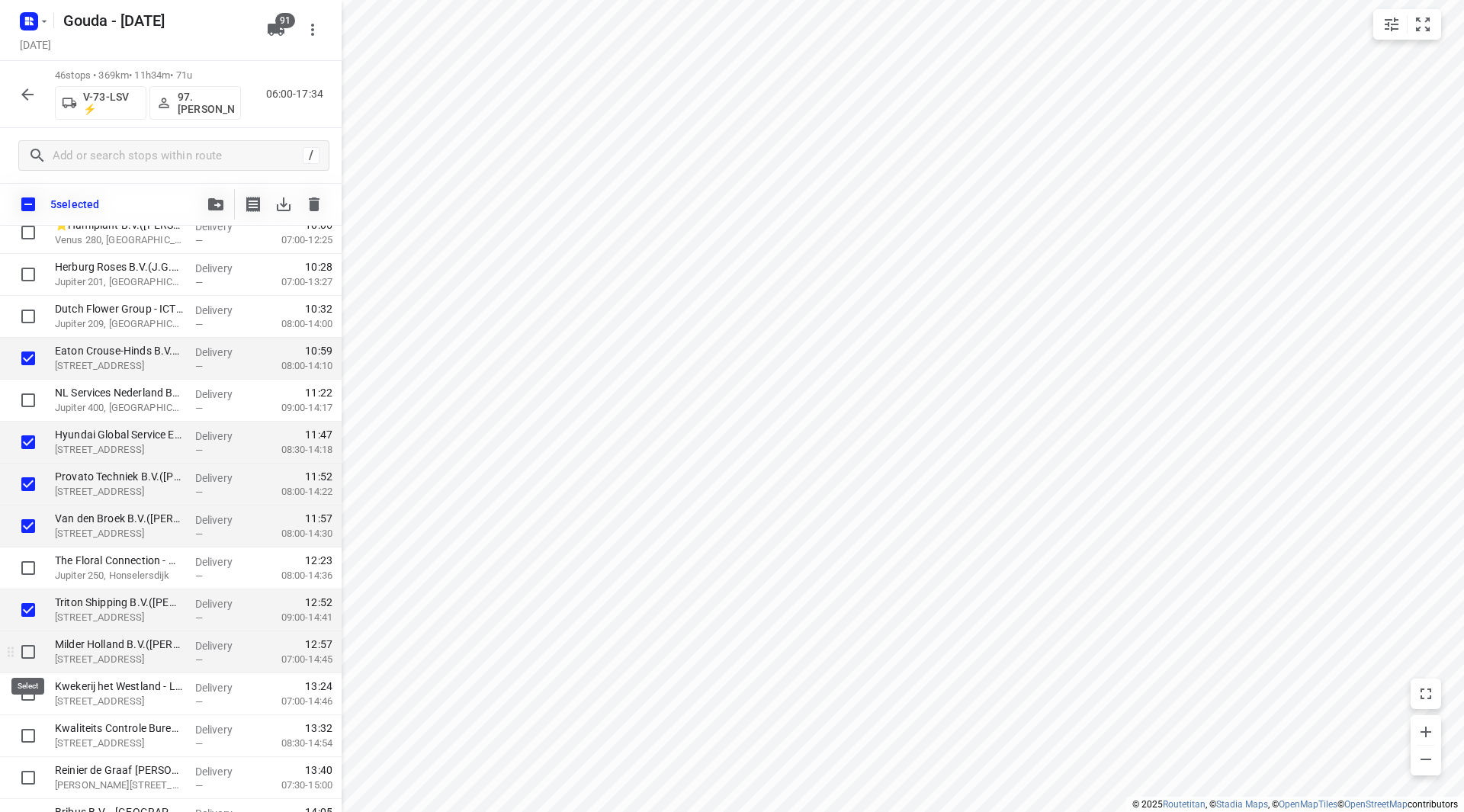
click at [35, 650] on input "checkbox" at bounding box center [28, 651] width 31 height 31
checkbox input "true"
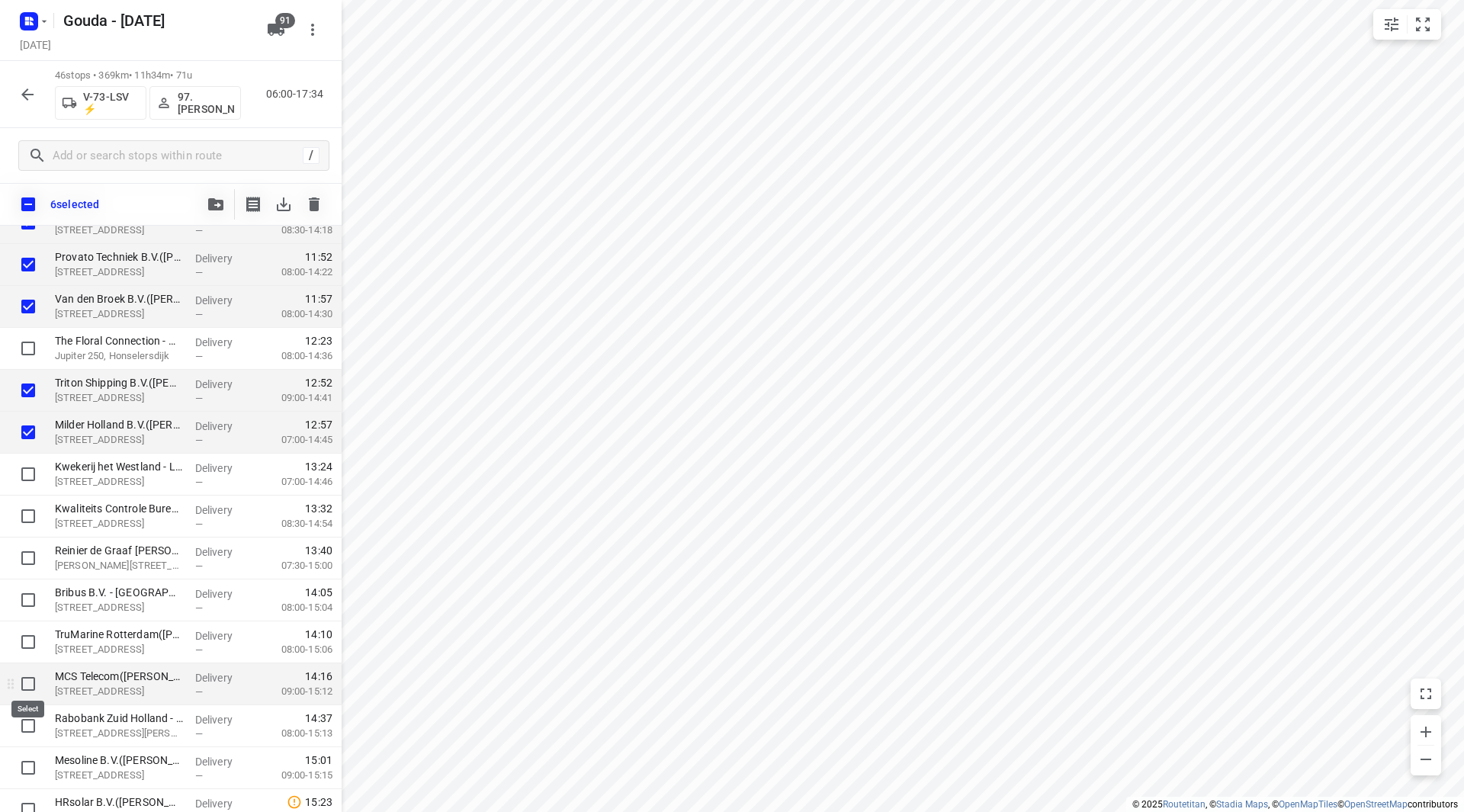
scroll to position [991, 0]
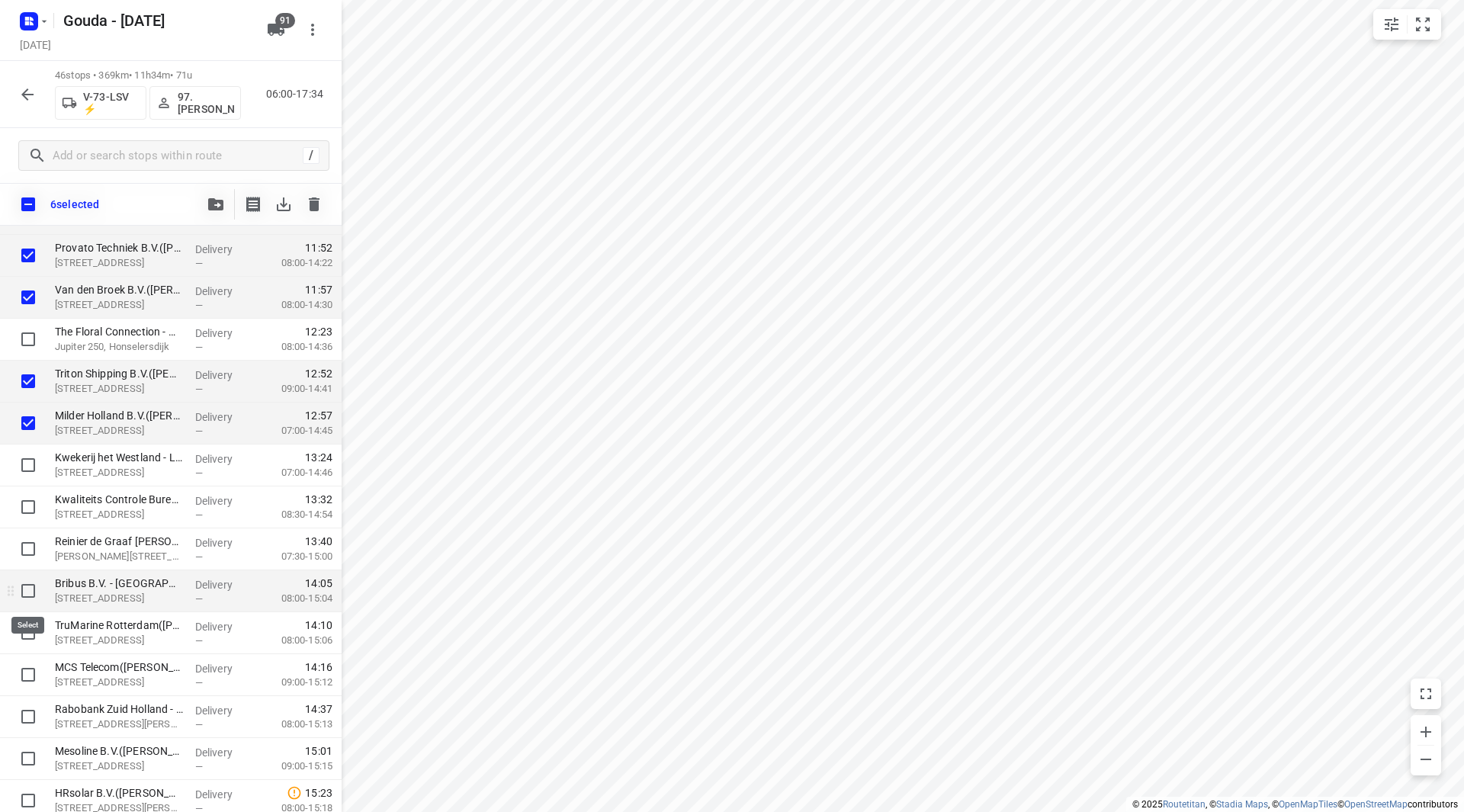
click at [25, 587] on input "checkbox" at bounding box center [28, 591] width 31 height 31
checkbox input "true"
click at [27, 638] on input "checkbox" at bounding box center [28, 632] width 31 height 31
checkbox input "true"
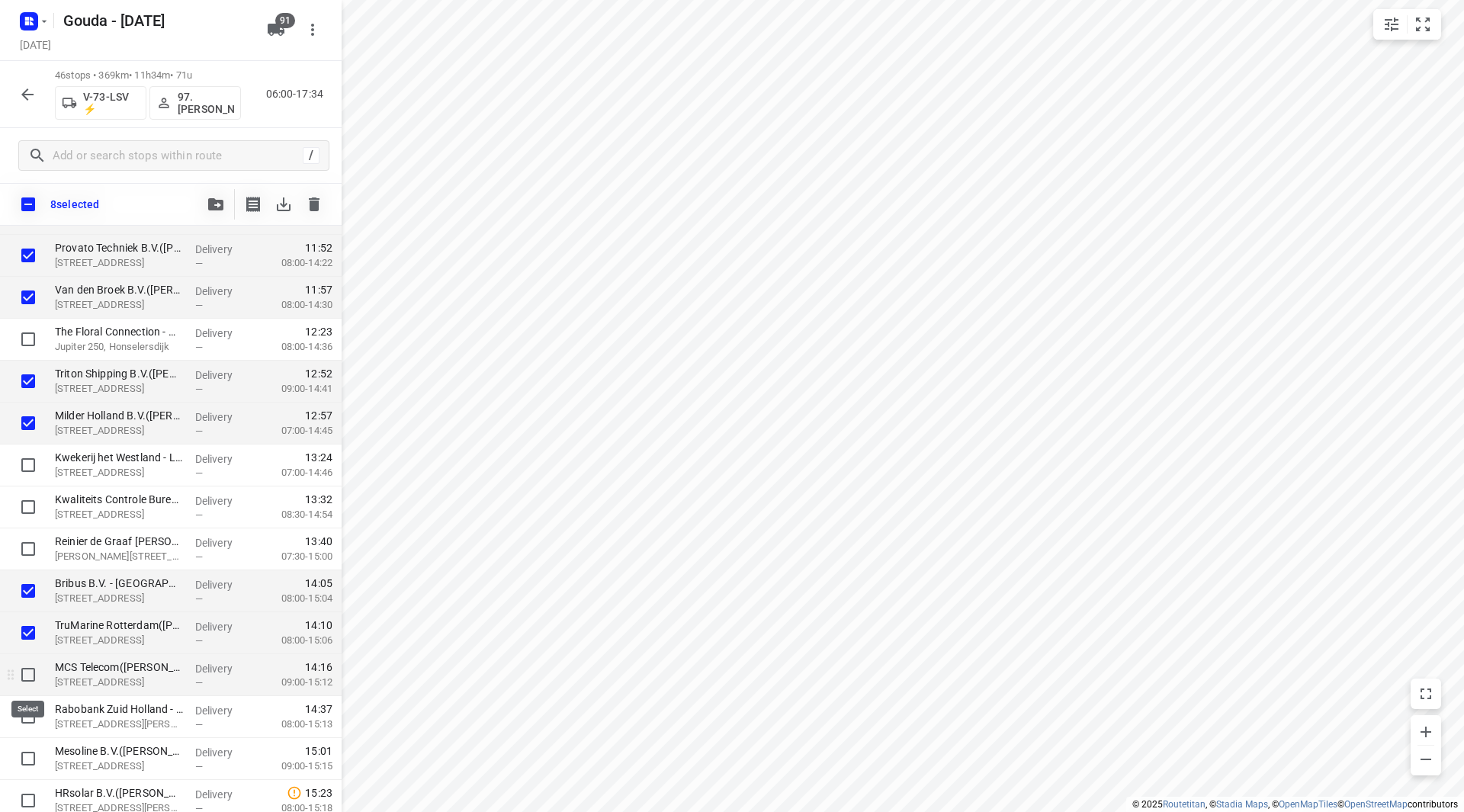
click at [31, 678] on input "checkbox" at bounding box center [28, 675] width 31 height 31
checkbox input "true"
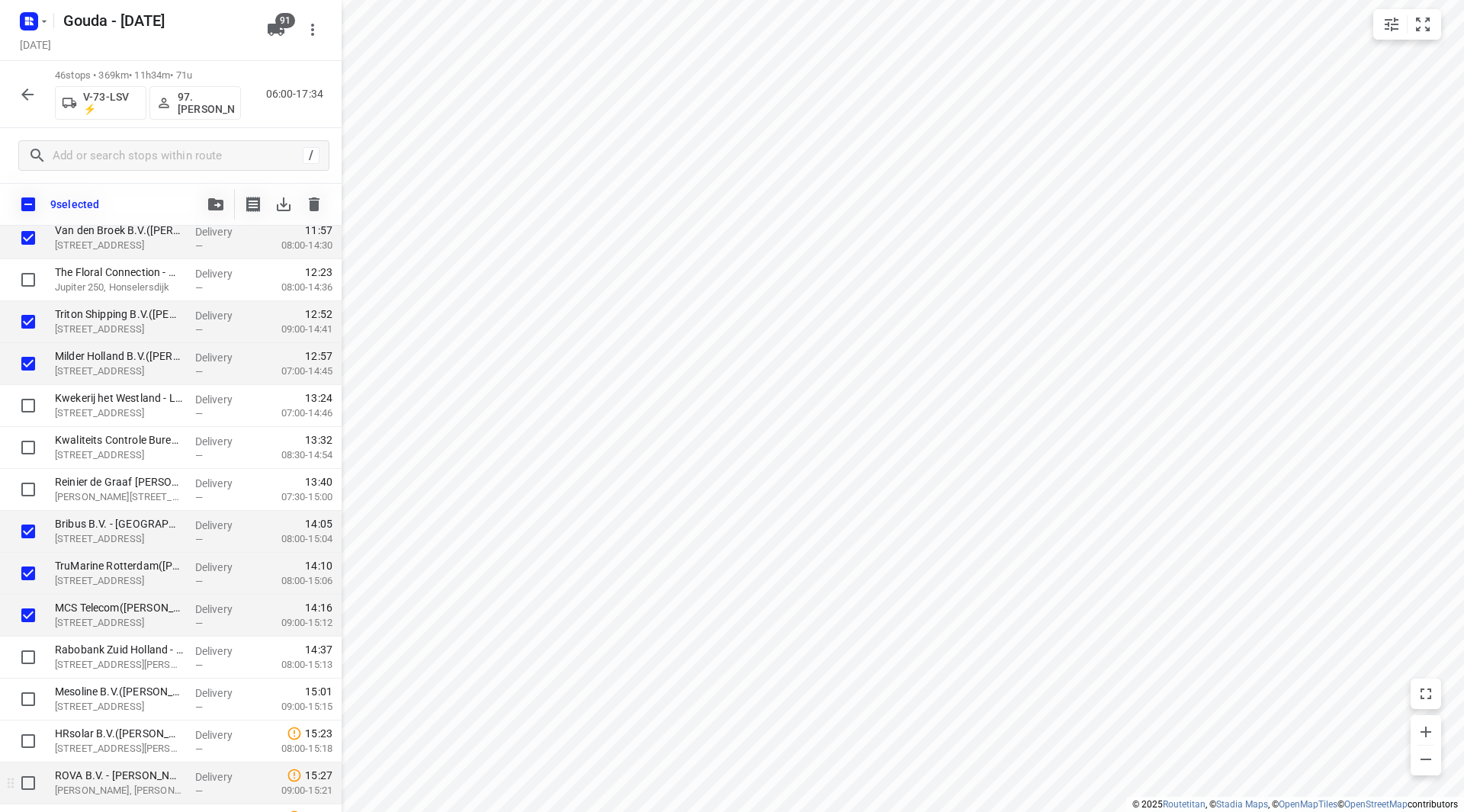
scroll to position [1067, 0]
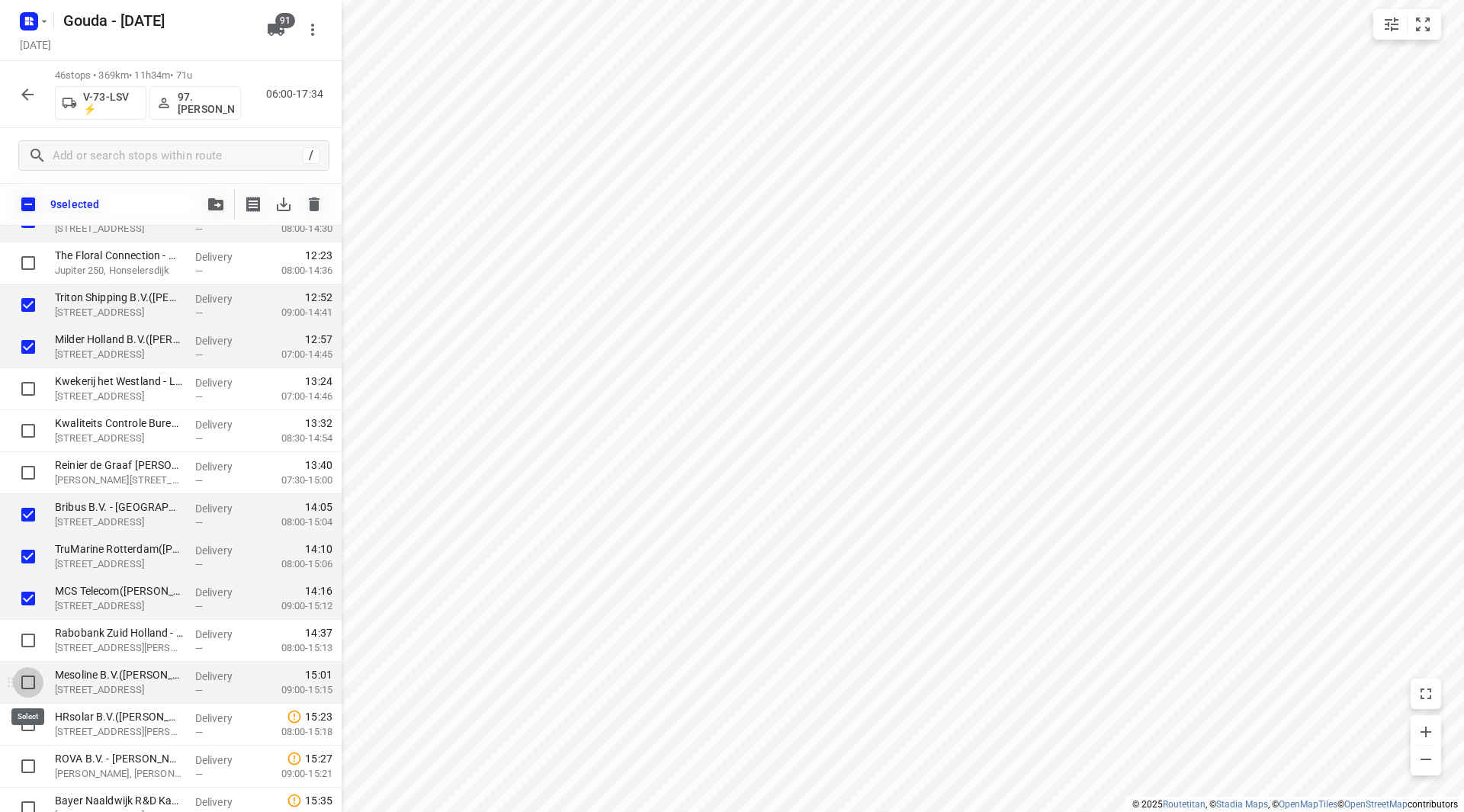
click at [27, 682] on input "checkbox" at bounding box center [28, 682] width 31 height 31
checkbox input "true"
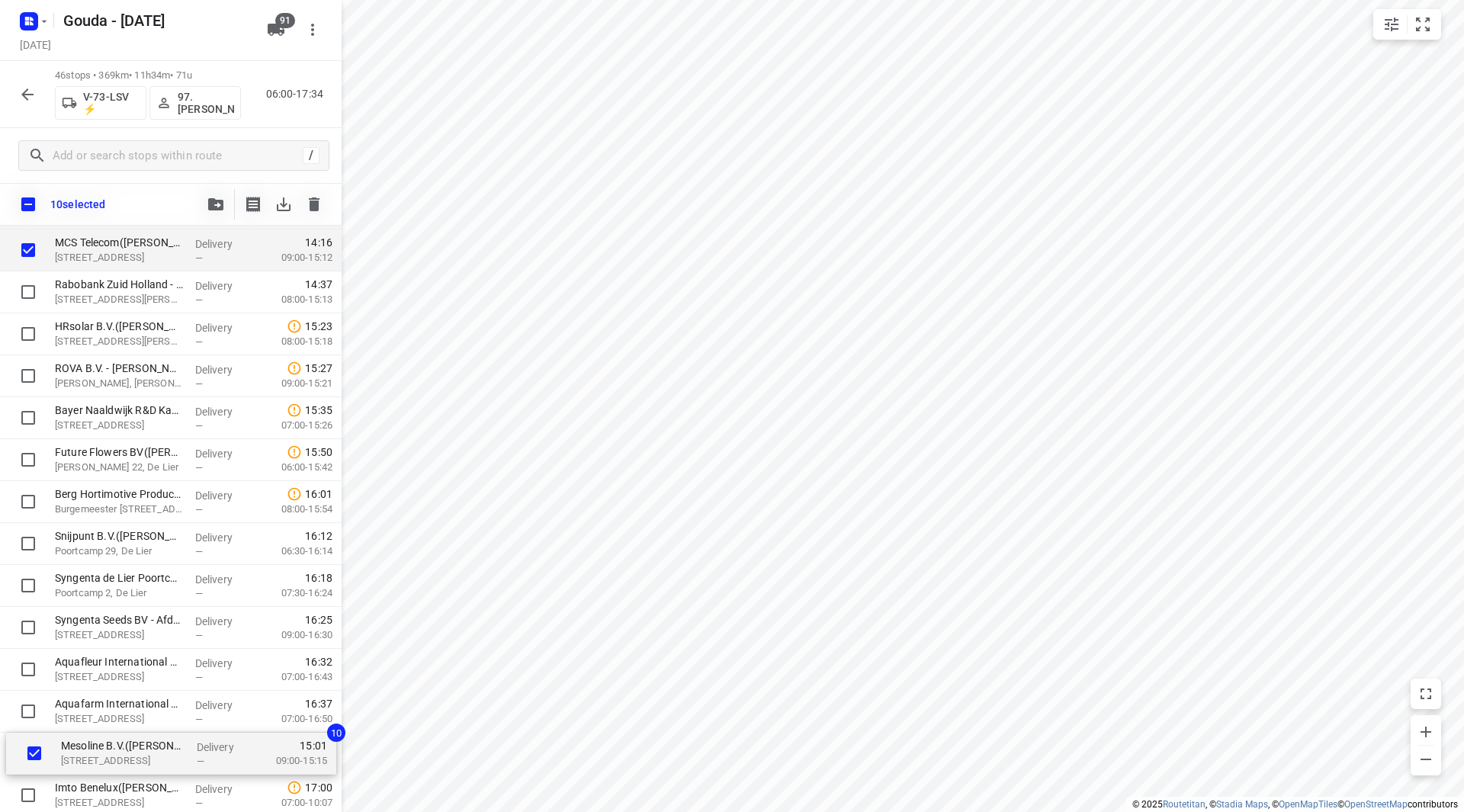
scroll to position [1504, 0]
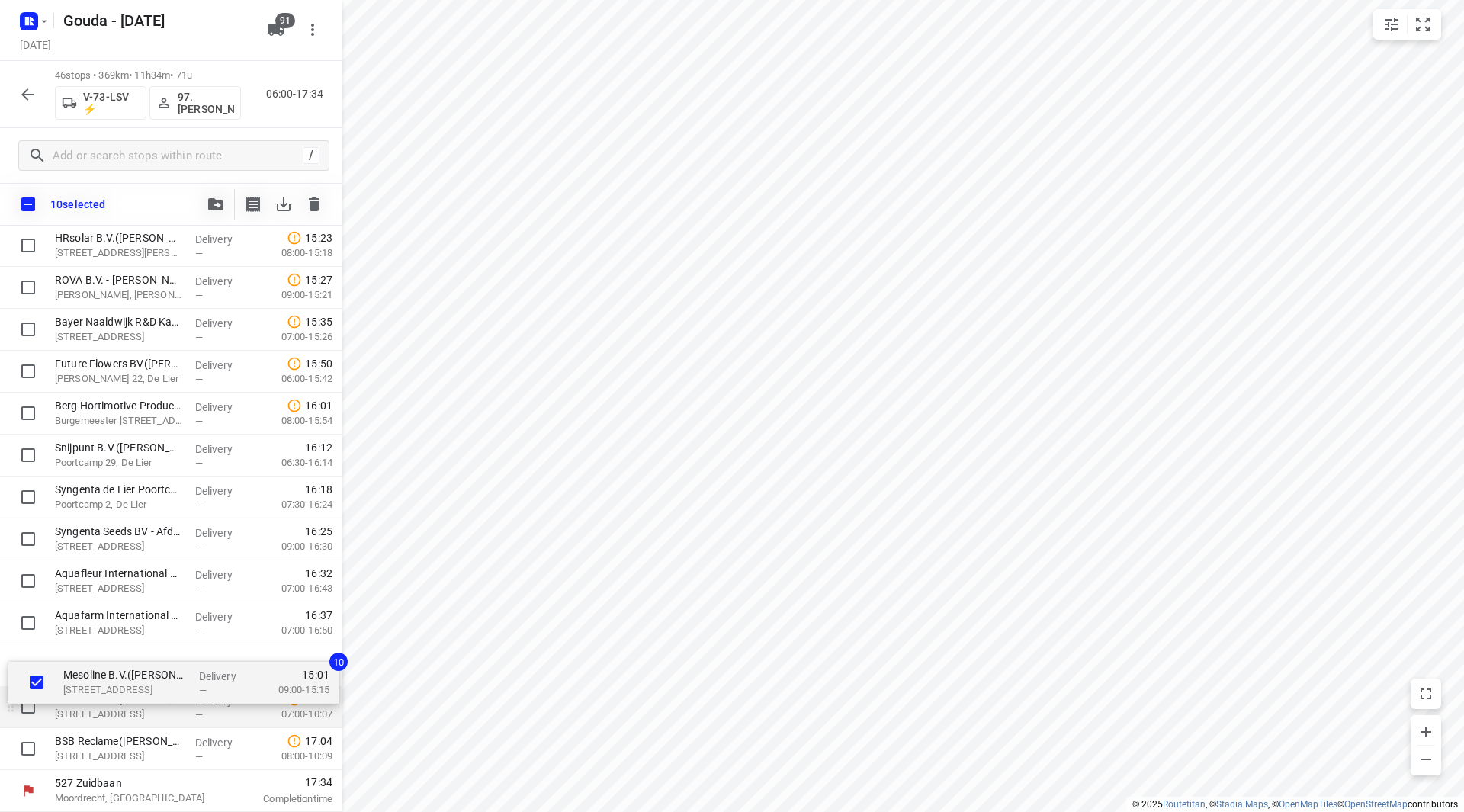
drag, startPoint x: 75, startPoint y: 403, endPoint x: 85, endPoint y: 691, distance: 288.2
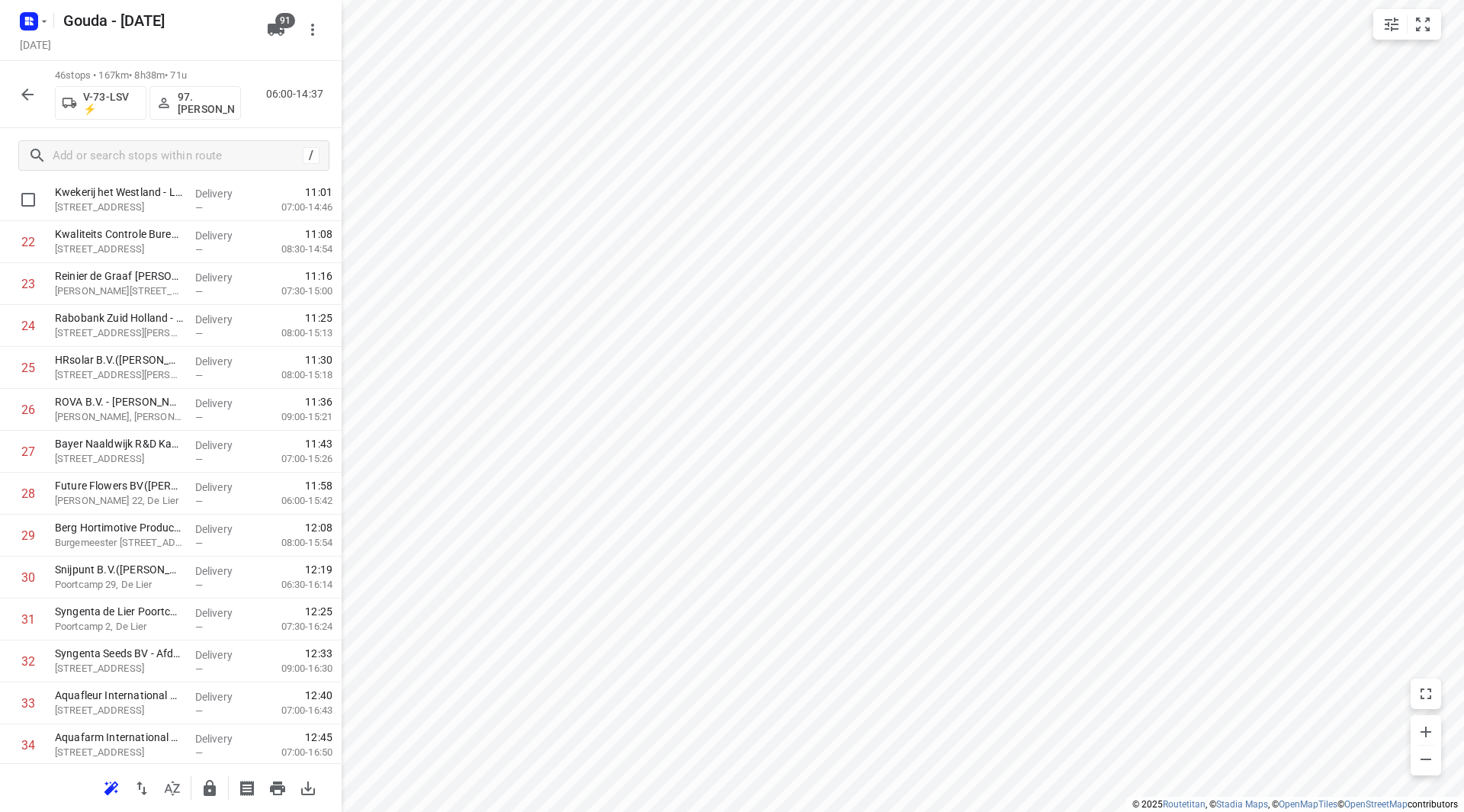
scroll to position [777, 0]
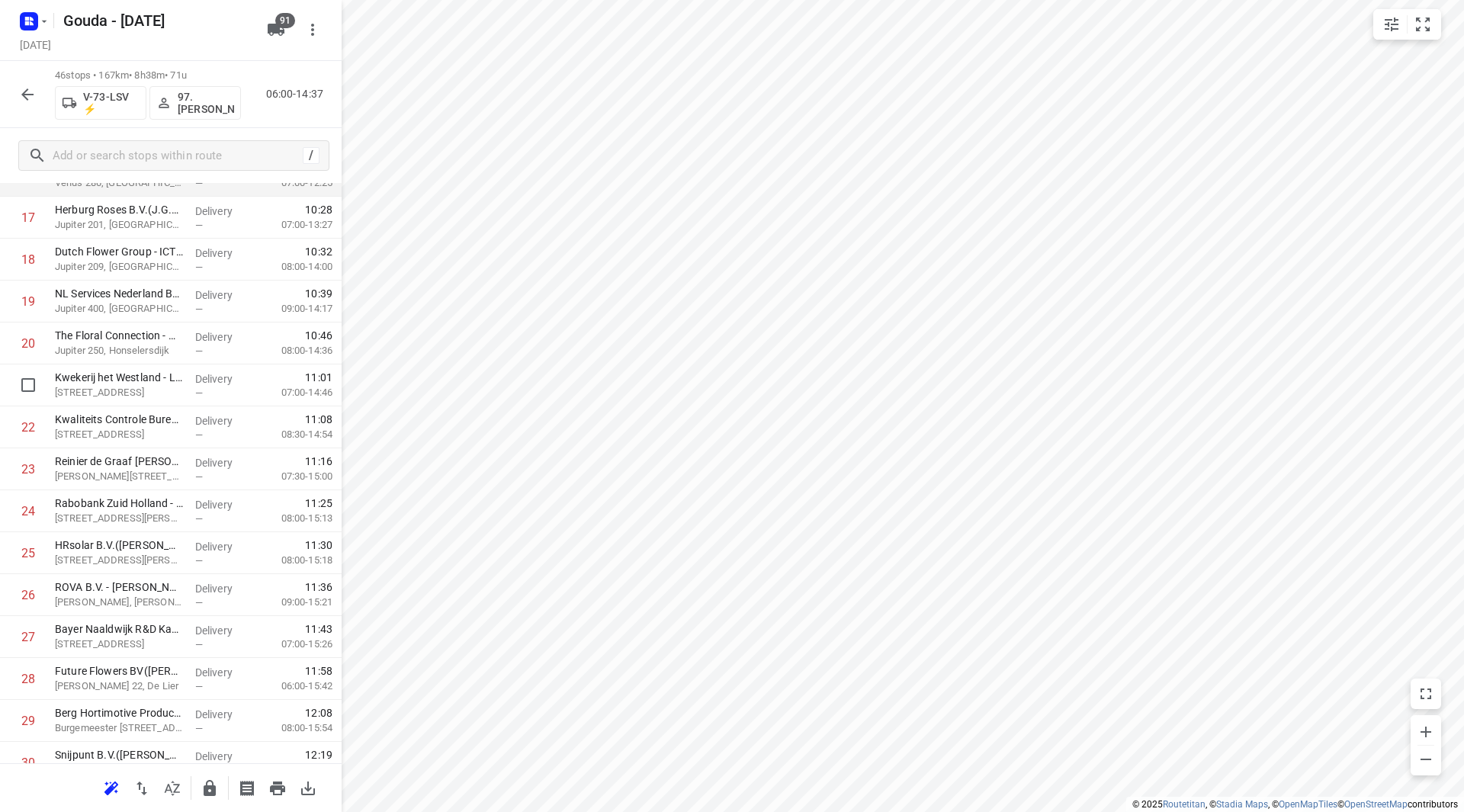
drag, startPoint x: 295, startPoint y: 376, endPoint x: 301, endPoint y: 192, distance: 184.1
click at [306, 187] on div "1 Dümmen Orange the Netherlands B.V. - Westland B Office de Lier(Mieke van de W…" at bounding box center [170, 490] width 342 height 1929
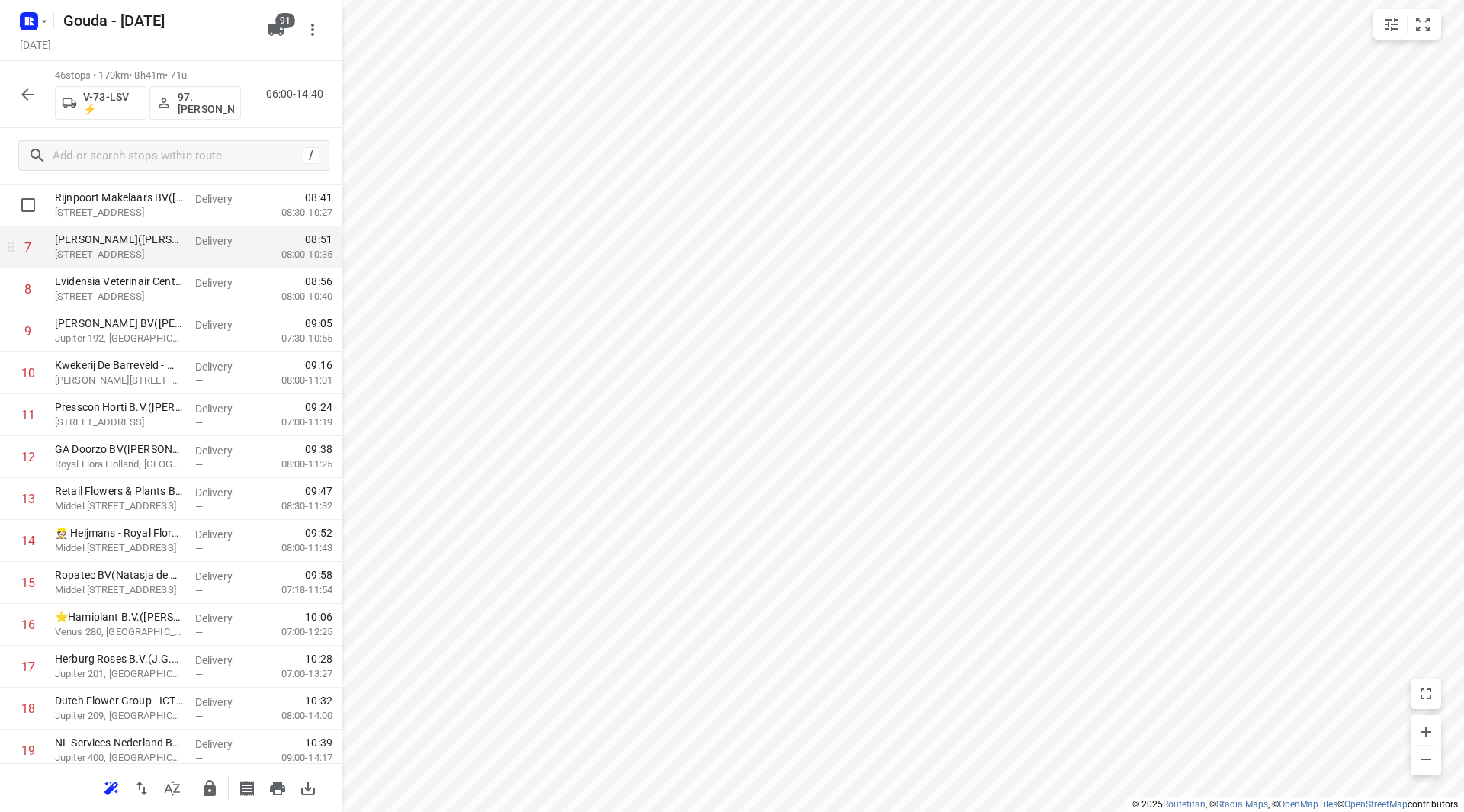
scroll to position [305, 0]
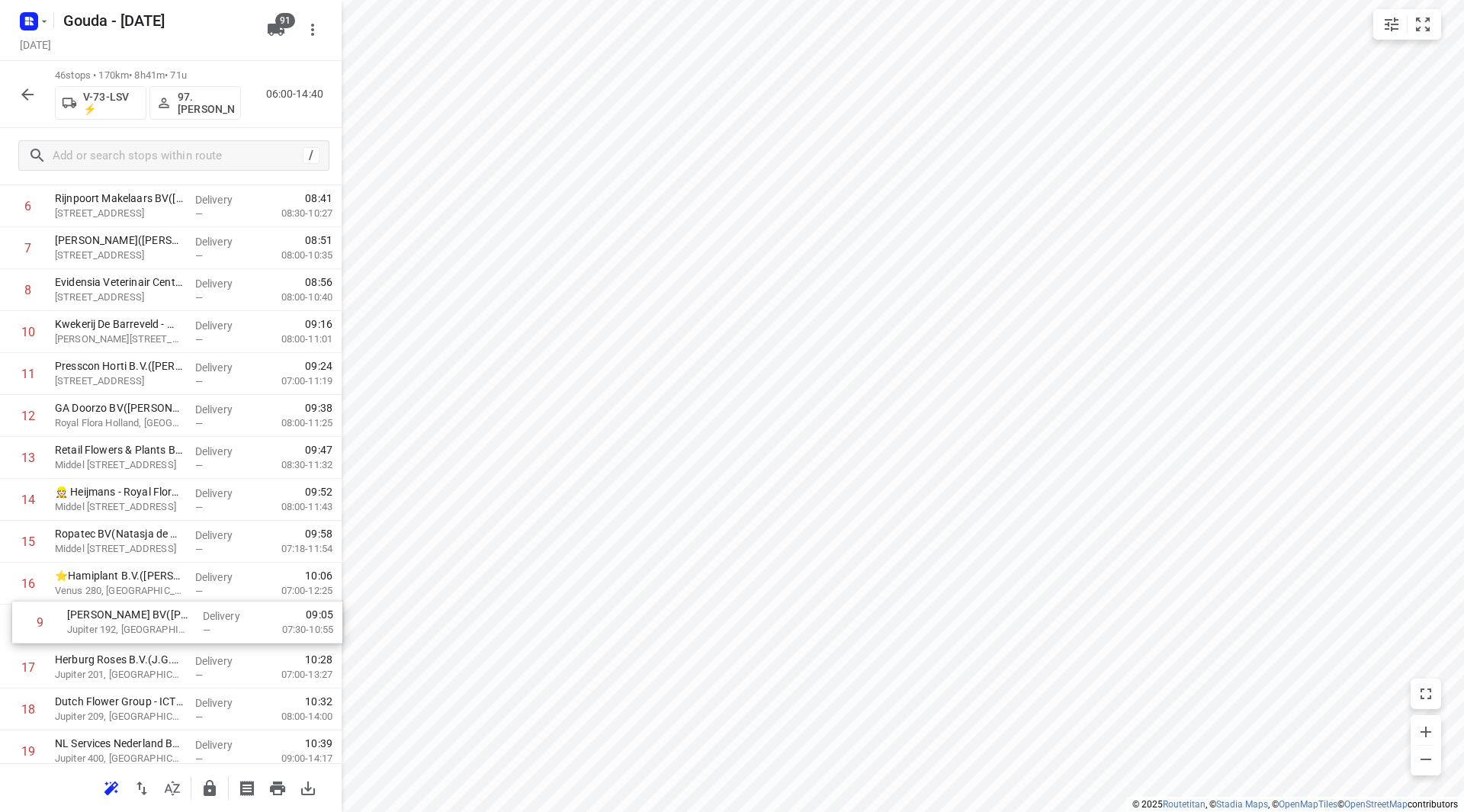
drag, startPoint x: 143, startPoint y: 352, endPoint x: 148, endPoint y: 624, distance: 272.0
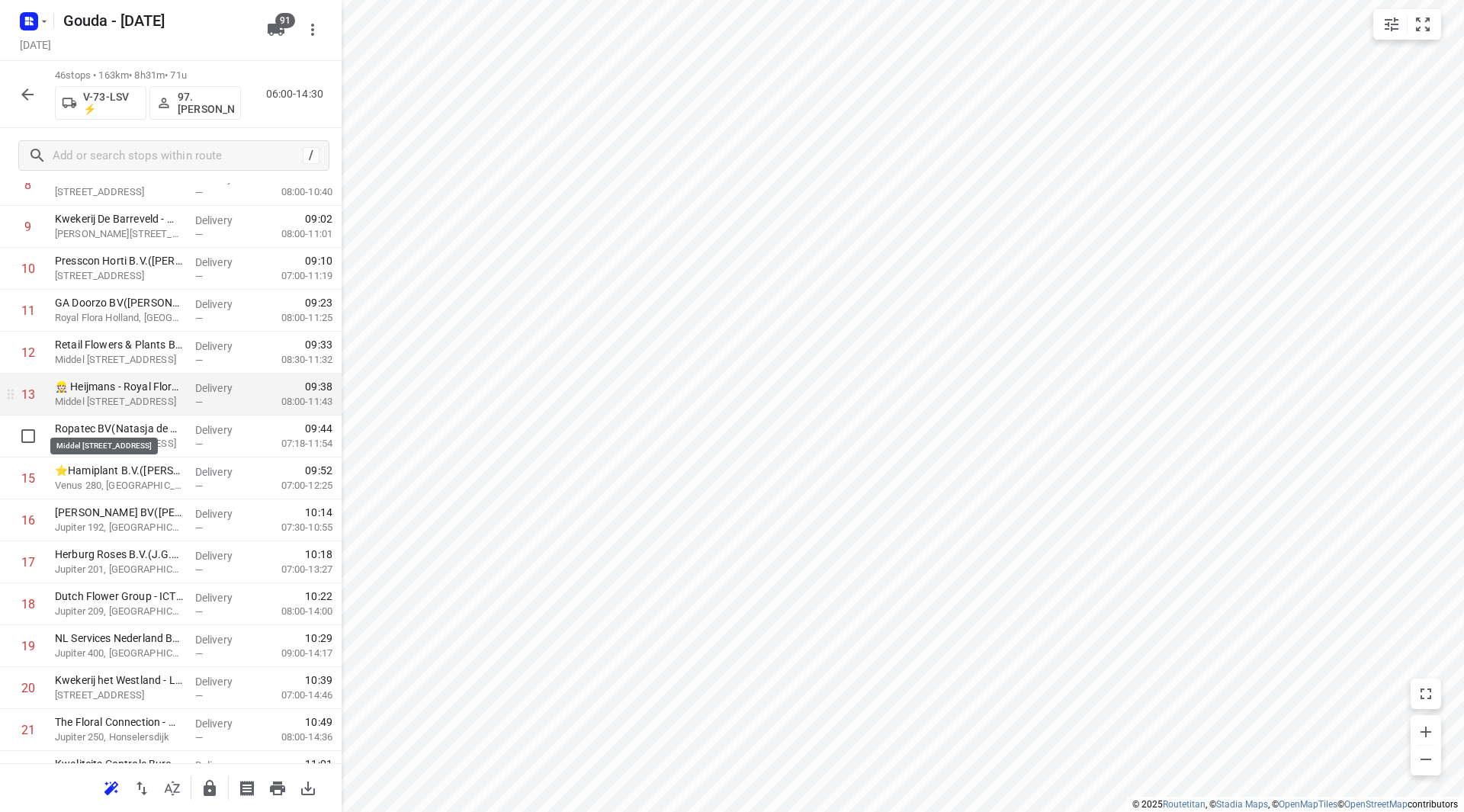
scroll to position [457, 0]
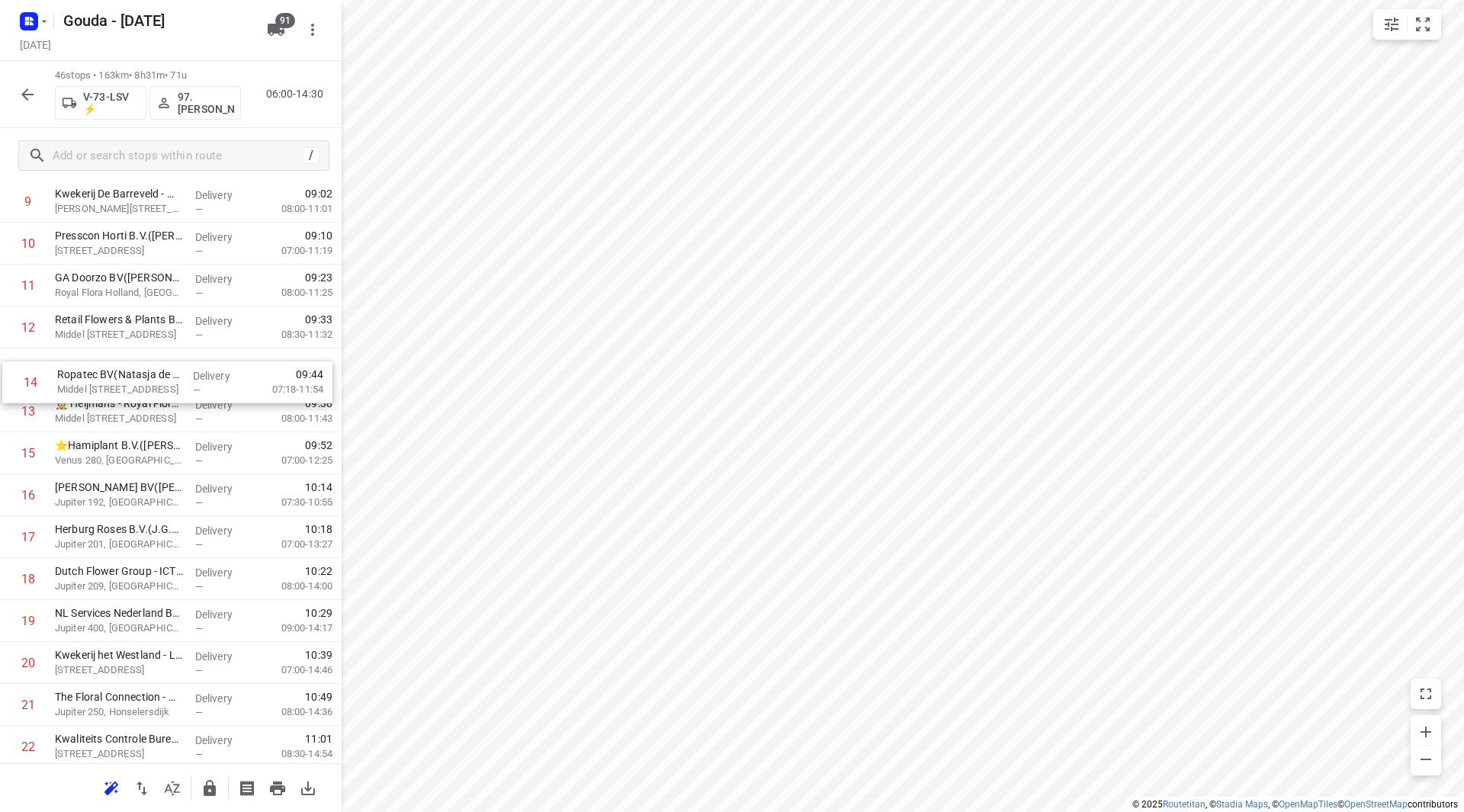
drag, startPoint x: 129, startPoint y: 398, endPoint x: 134, endPoint y: 360, distance: 38.3
click at [134, 360] on div "1 Dümmen Orange the Netherlands B.V. - Westland B Office de Lier(Mieke van de W…" at bounding box center [170, 810] width 342 height 1929
click at [134, 360] on div "1 Dümmen Orange the Netherlands B.V. - Westland B Office de Lier(Mieke van de W…" at bounding box center [170, 810] width 342 height 1929
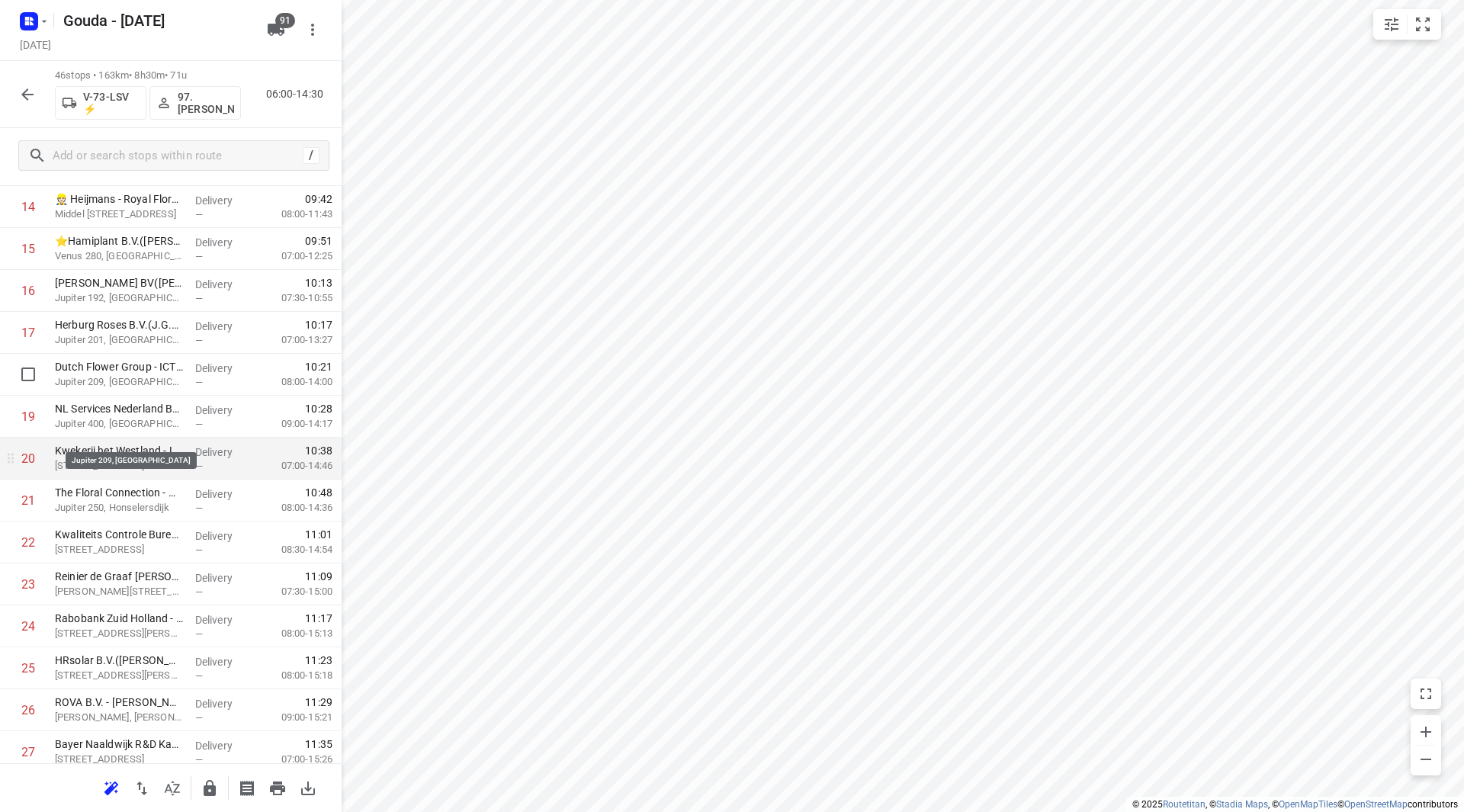
scroll to position [686, 0]
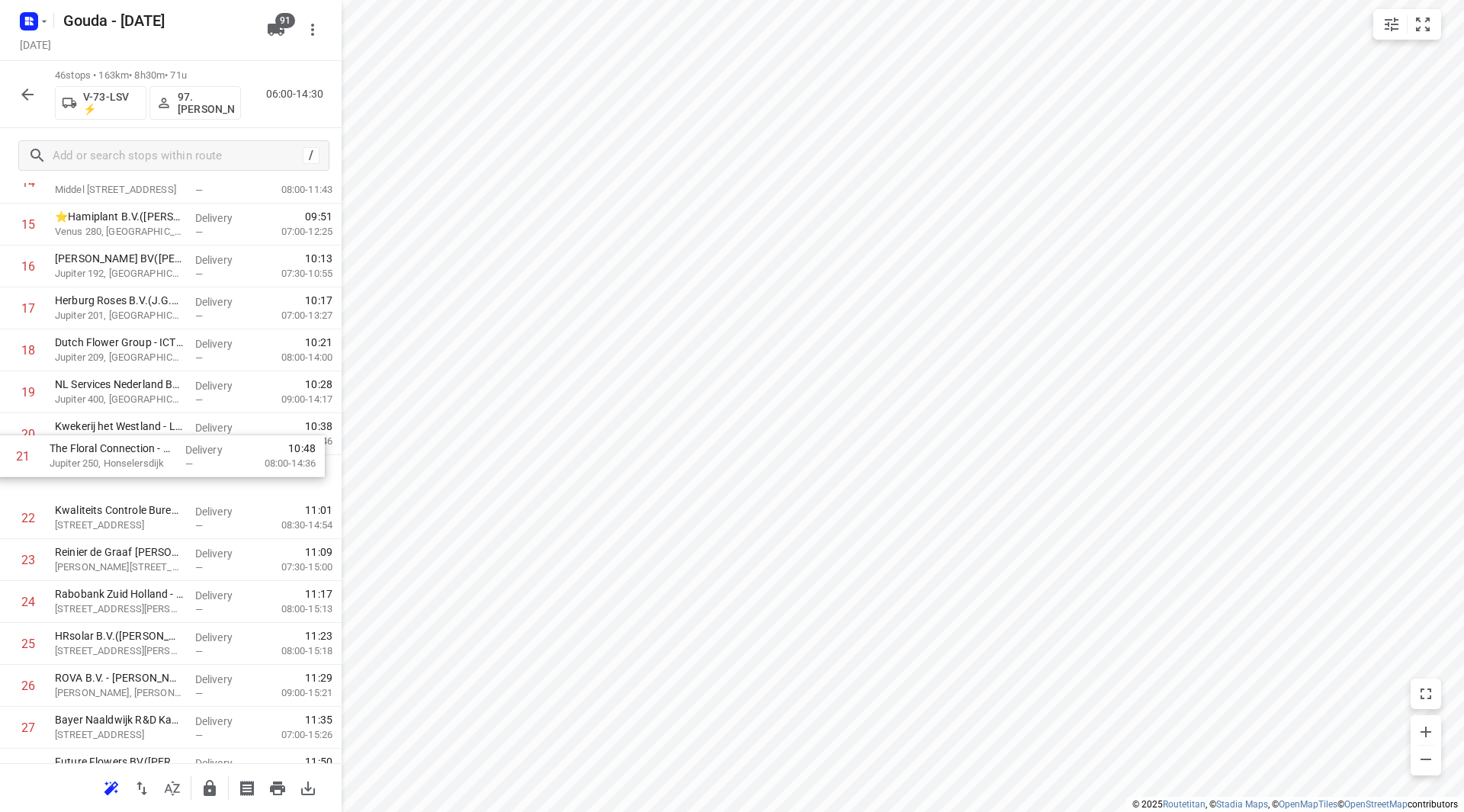
drag, startPoint x: 155, startPoint y: 466, endPoint x: 149, endPoint y: 426, distance: 40.4
click at [149, 426] on div "1 Dümmen Orange the Netherlands B.V. - Westland B Office de Lier(Mieke van de W…" at bounding box center [170, 581] width 342 height 1929
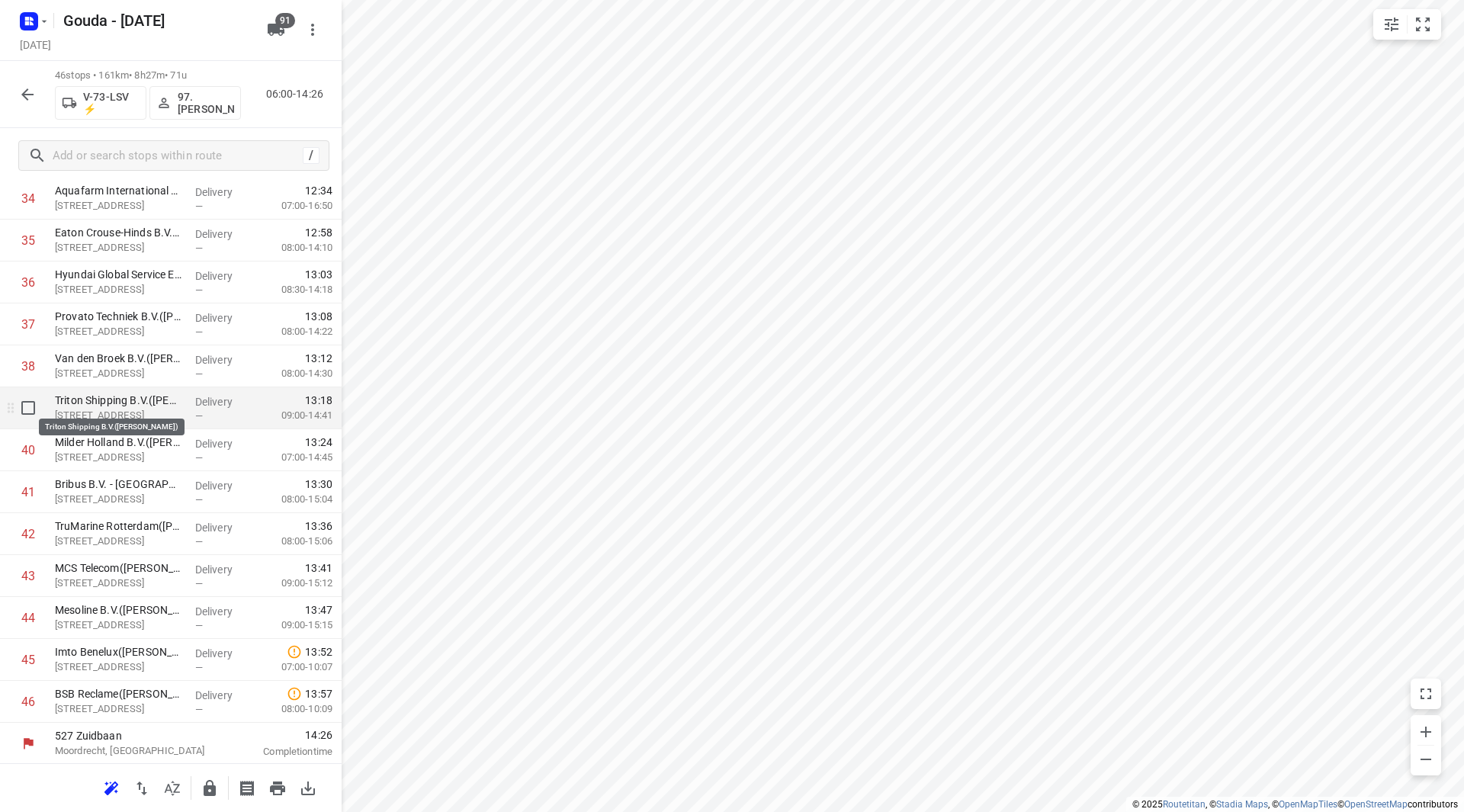
scroll to position [1510, 0]
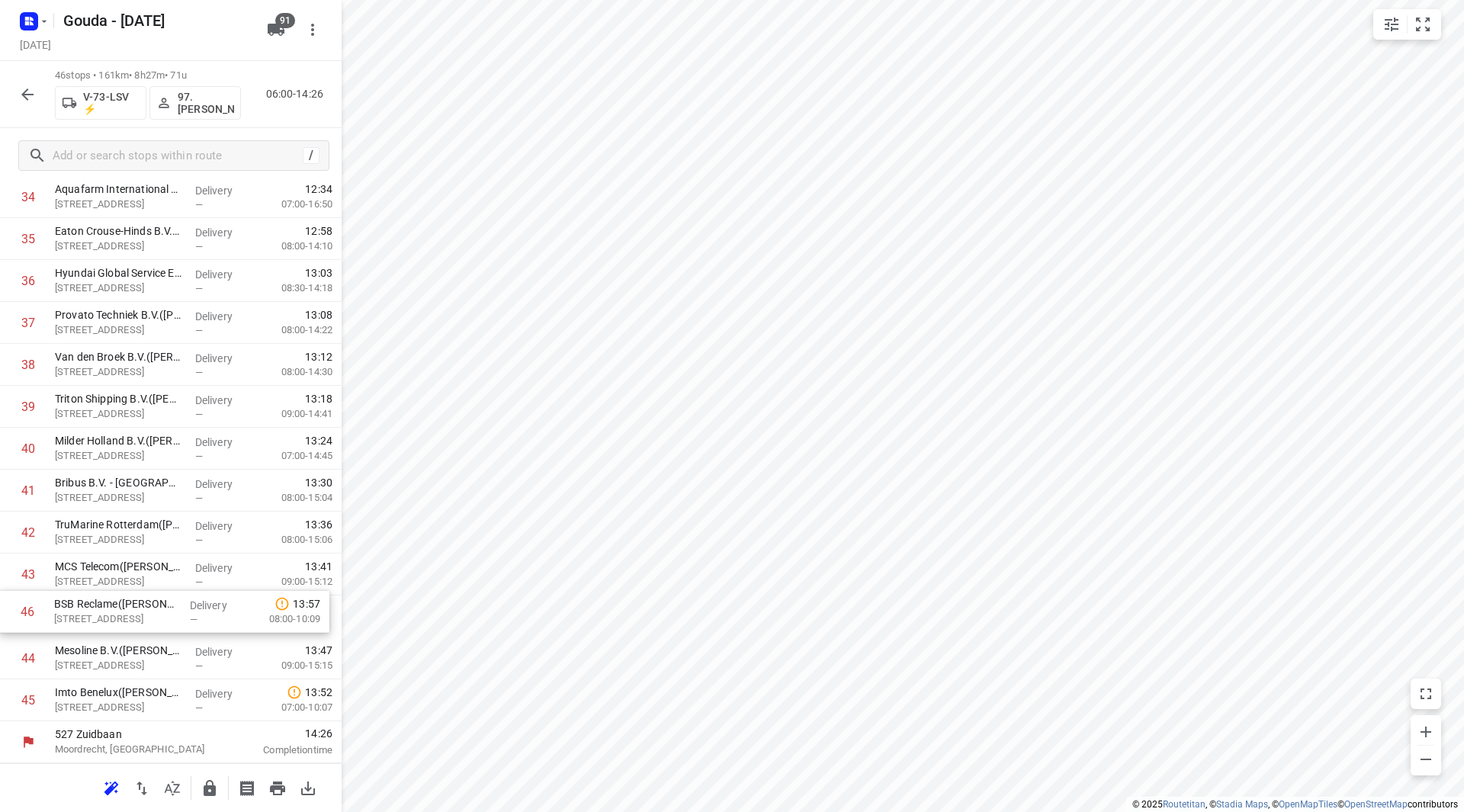
drag, startPoint x: 126, startPoint y: 693, endPoint x: 126, endPoint y: 605, distance: 88.0
click at [212, 781] on icon "button" at bounding box center [210, 788] width 13 height 16
click at [33, 98] on icon "button" at bounding box center [27, 94] width 18 height 18
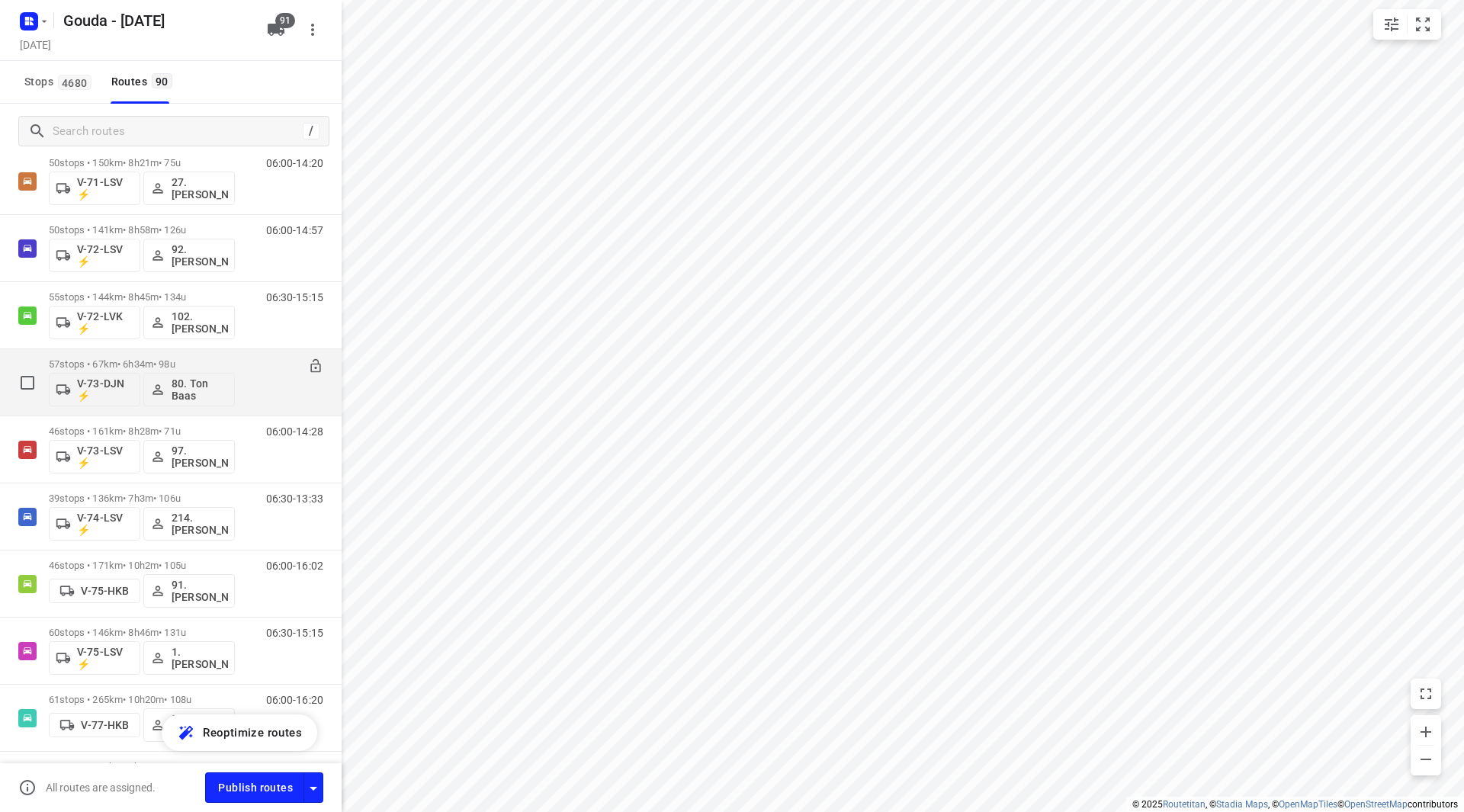
scroll to position [1830, 0]
click at [247, 374] on div "06:30-13:33" at bounding box center [284, 389] width 76 height 56
click at [247, 364] on div "06:30-13:33" at bounding box center [284, 389] width 76 height 56
click at [218, 360] on div "39 stops • 136km • 7h3m • 106u V-74-LSV ⚡ 214.Berend Mostert" at bounding box center [141, 385] width 186 height 64
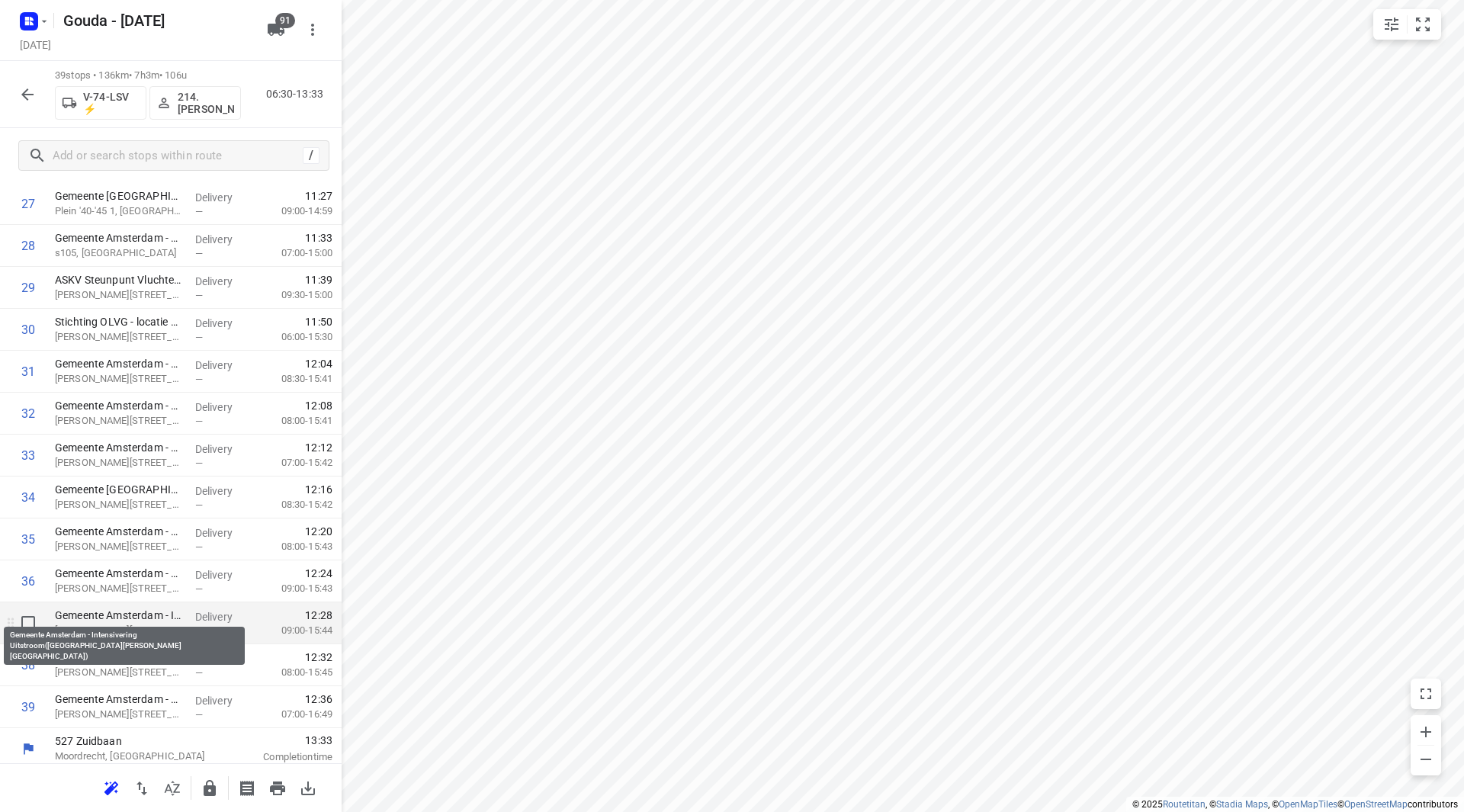
scroll to position [1216, 0]
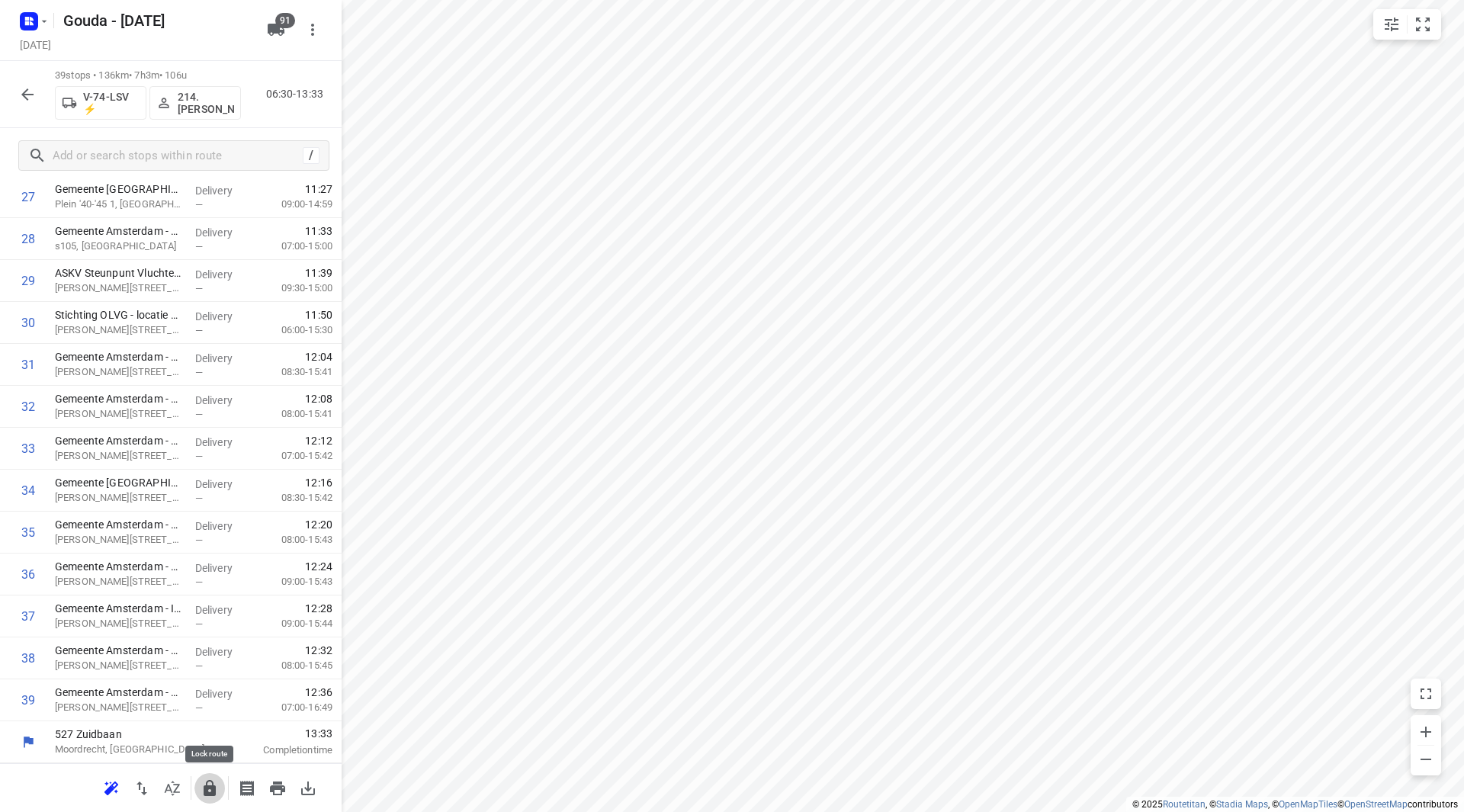
click at [199, 782] on button "button" at bounding box center [210, 788] width 31 height 31
click at [26, 81] on button "button" at bounding box center [27, 94] width 31 height 31
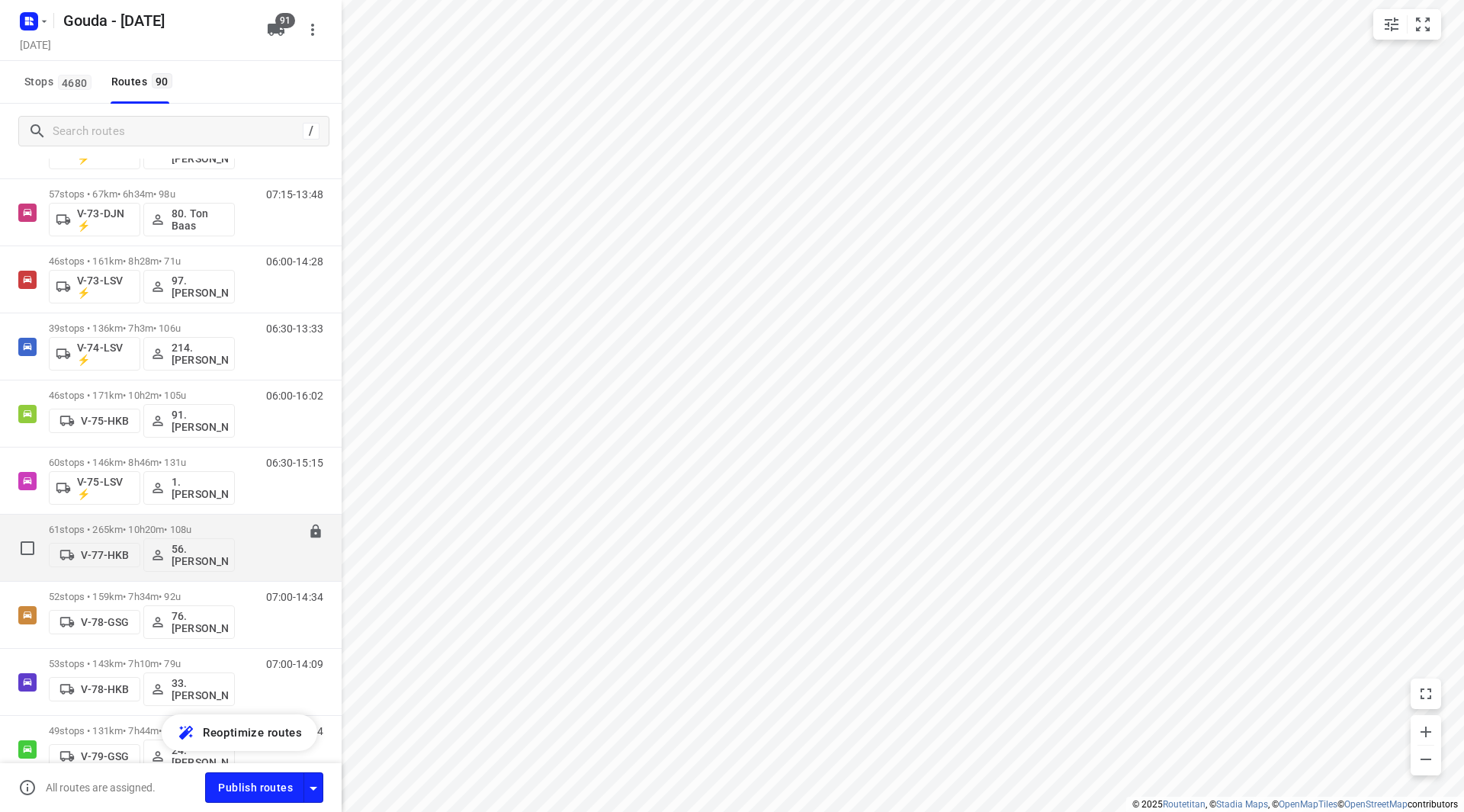
scroll to position [1982, 0]
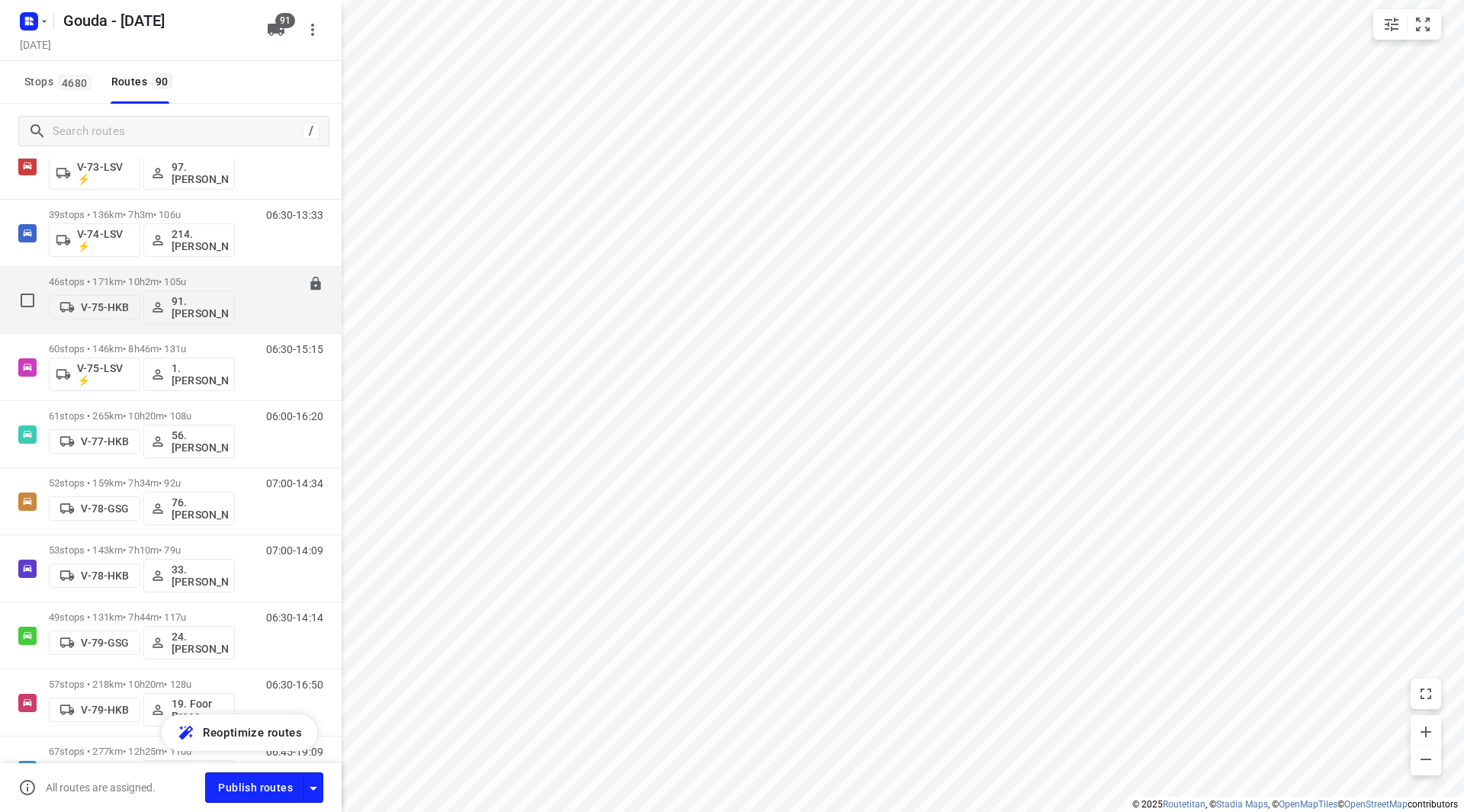
click at [229, 273] on div "46 stops • 171km • 10h2m • 105u V-75-HKB 91.Pierre Dikstra" at bounding box center [141, 300] width 186 height 64
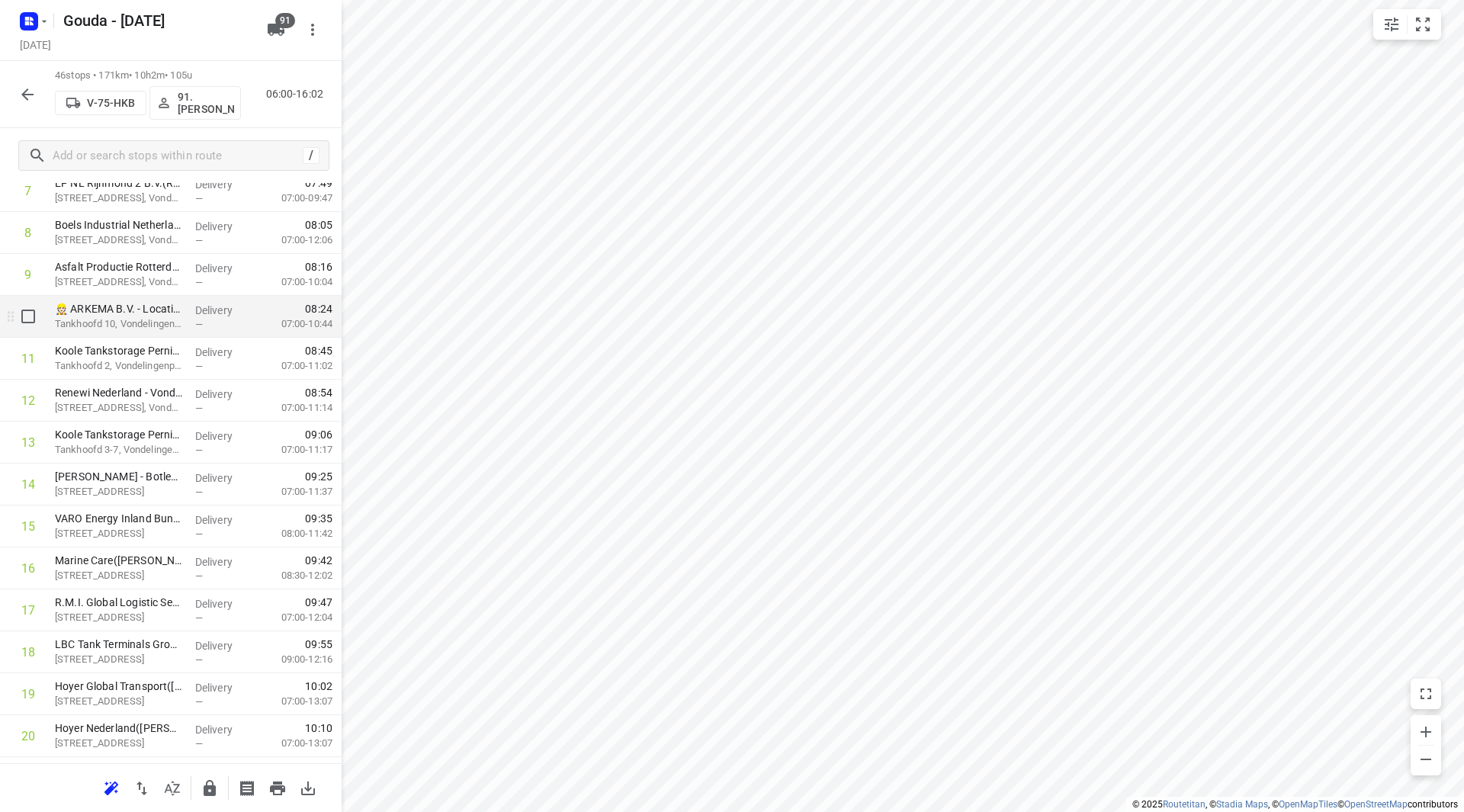
scroll to position [381, 0]
drag, startPoint x: 170, startPoint y: 448, endPoint x: 183, endPoint y: 419, distance: 31.8
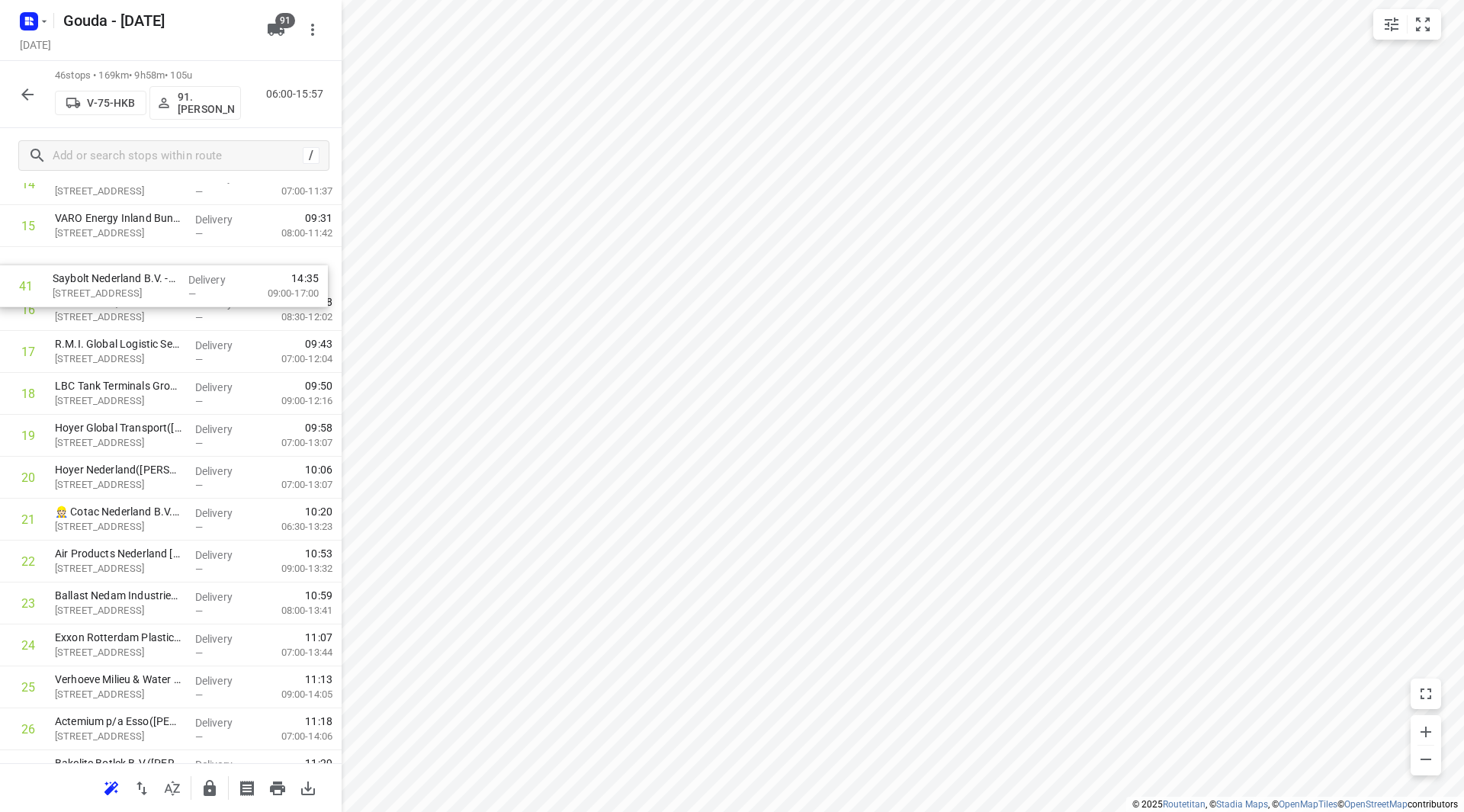
scroll to position [659, 0]
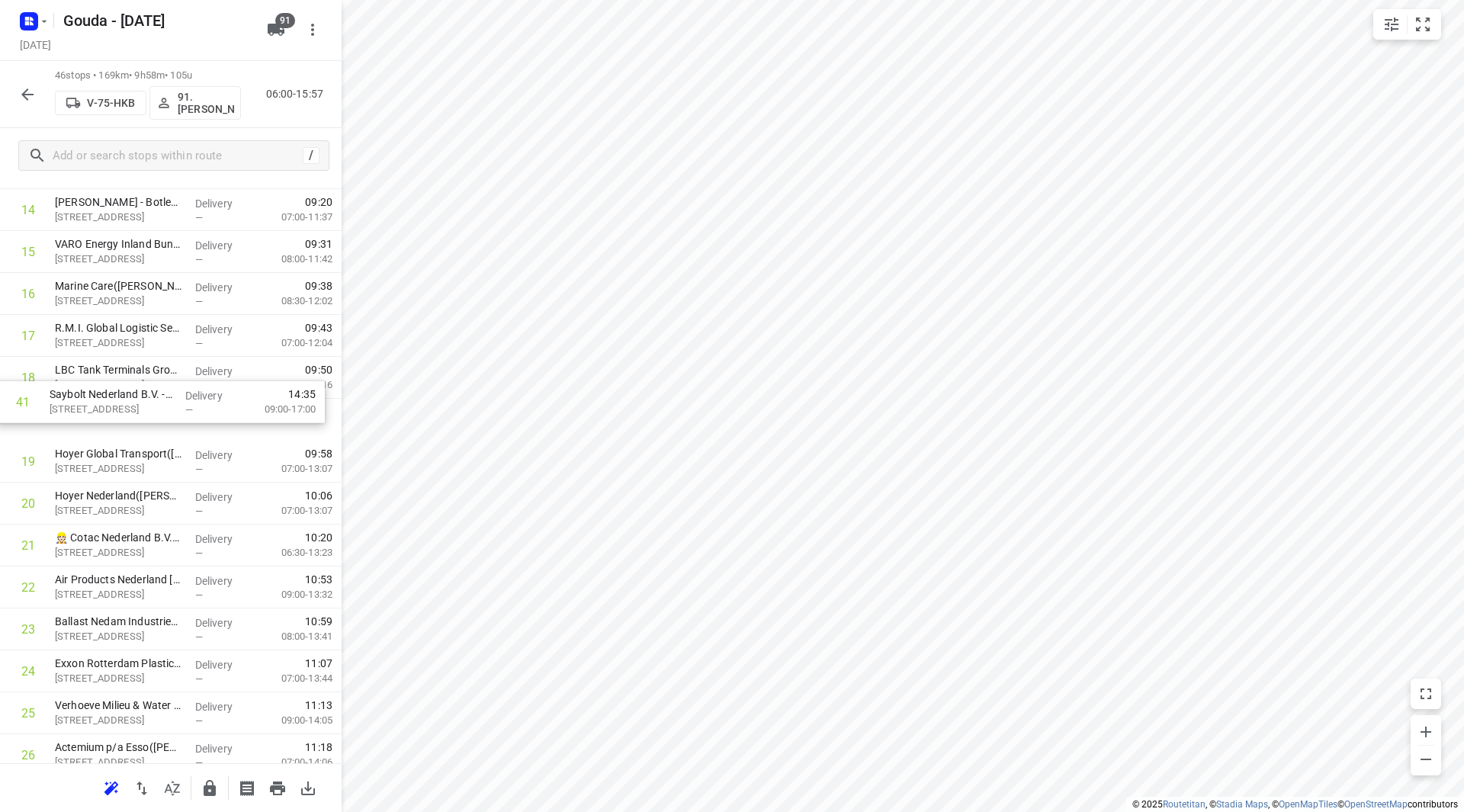
drag, startPoint x: 86, startPoint y: 633, endPoint x: 79, endPoint y: 420, distance: 213.1
click at [80, 419] on div "1 Qargo Packers B.V.(Karin Valster) Pastoriestraat 1, Rotterdam Pernis Delivery…" at bounding box center [170, 609] width 342 height 1929
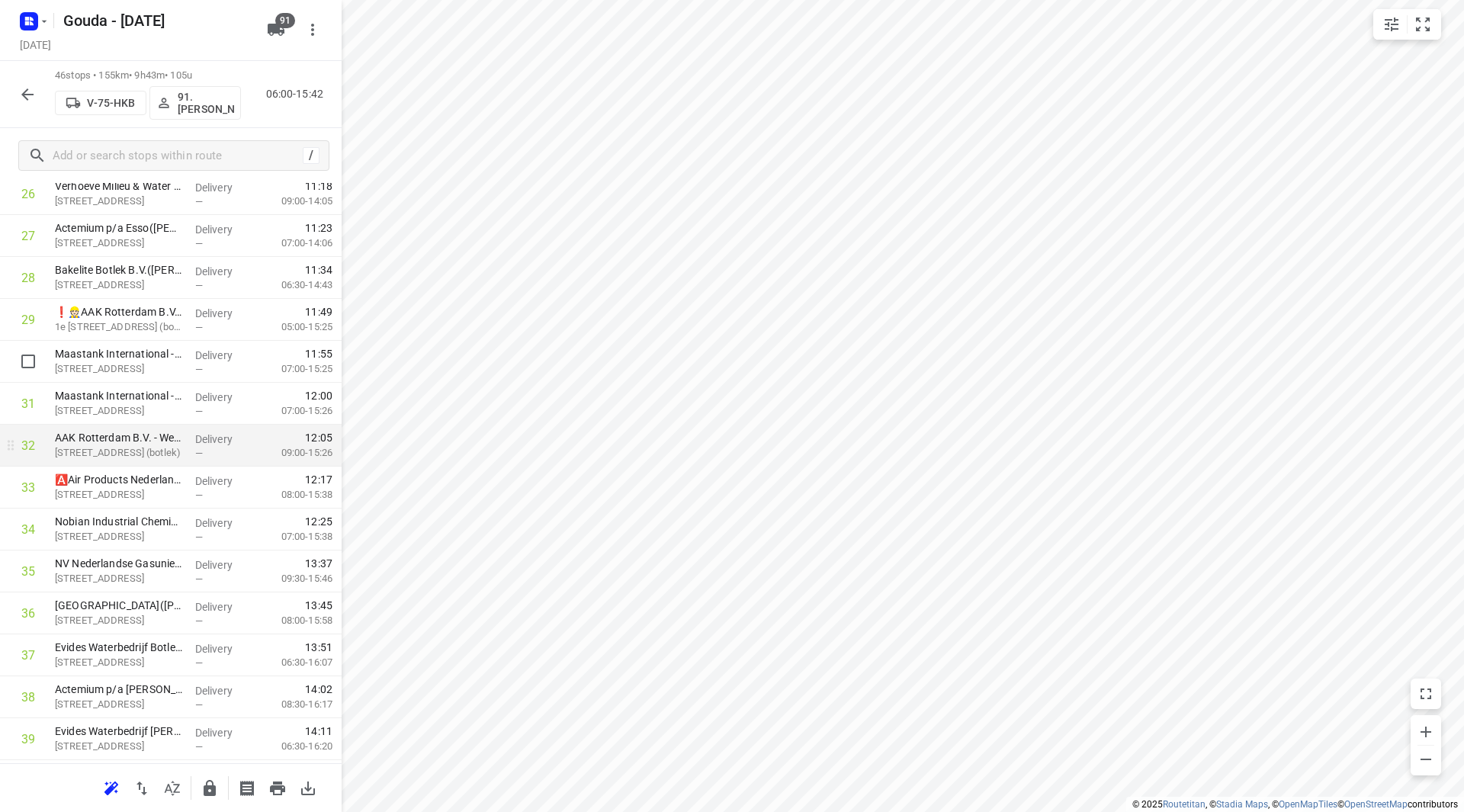
scroll to position [1192, 0]
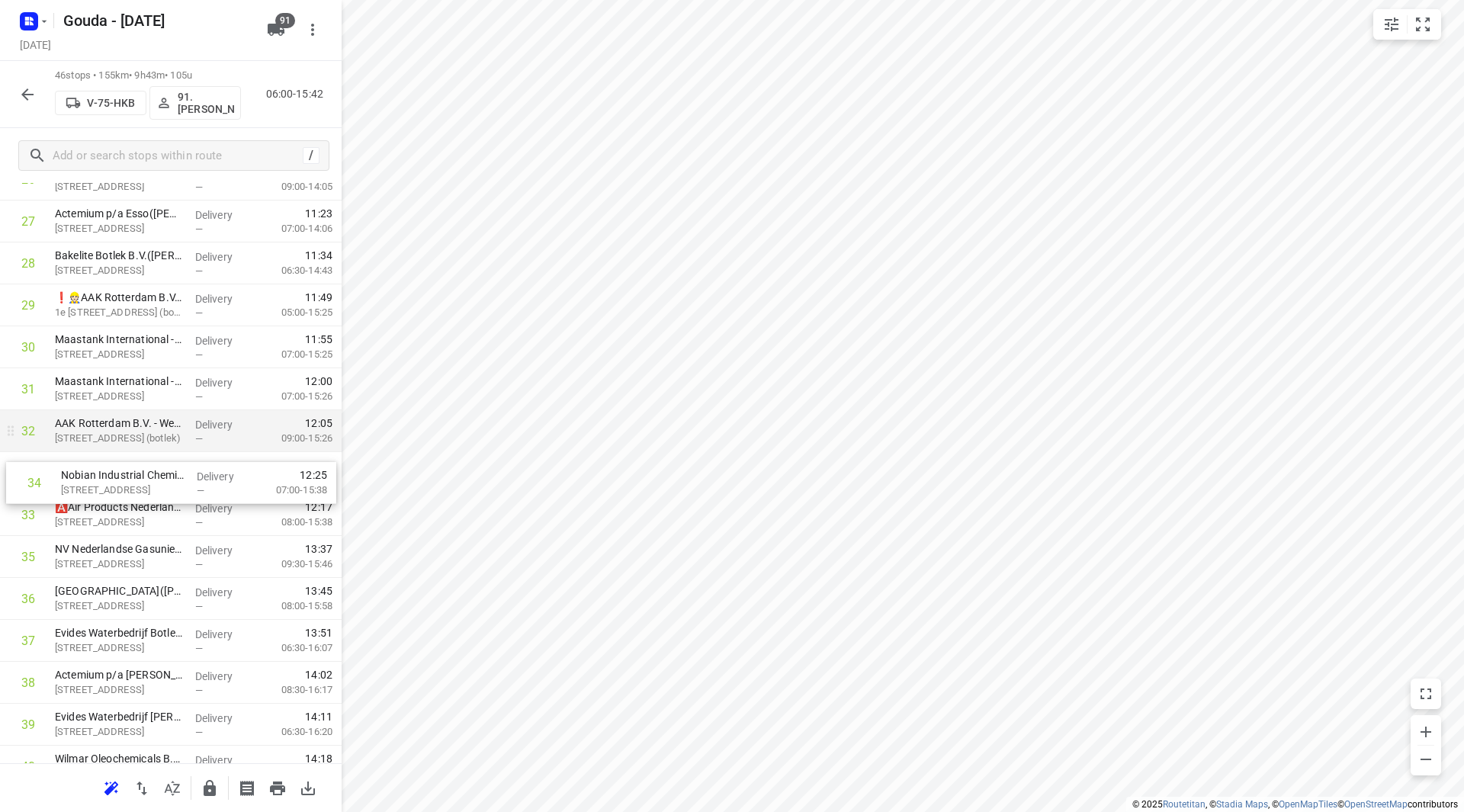
drag, startPoint x: 119, startPoint y: 463, endPoint x: 123, endPoint y: 452, distance: 11.7
click at [122, 452] on div "1 Qargo Packers B.V.(Karin Valster) Pastoriestraat 1, Rotterdam Pernis Delivery…" at bounding box center [170, 75] width 342 height 1929
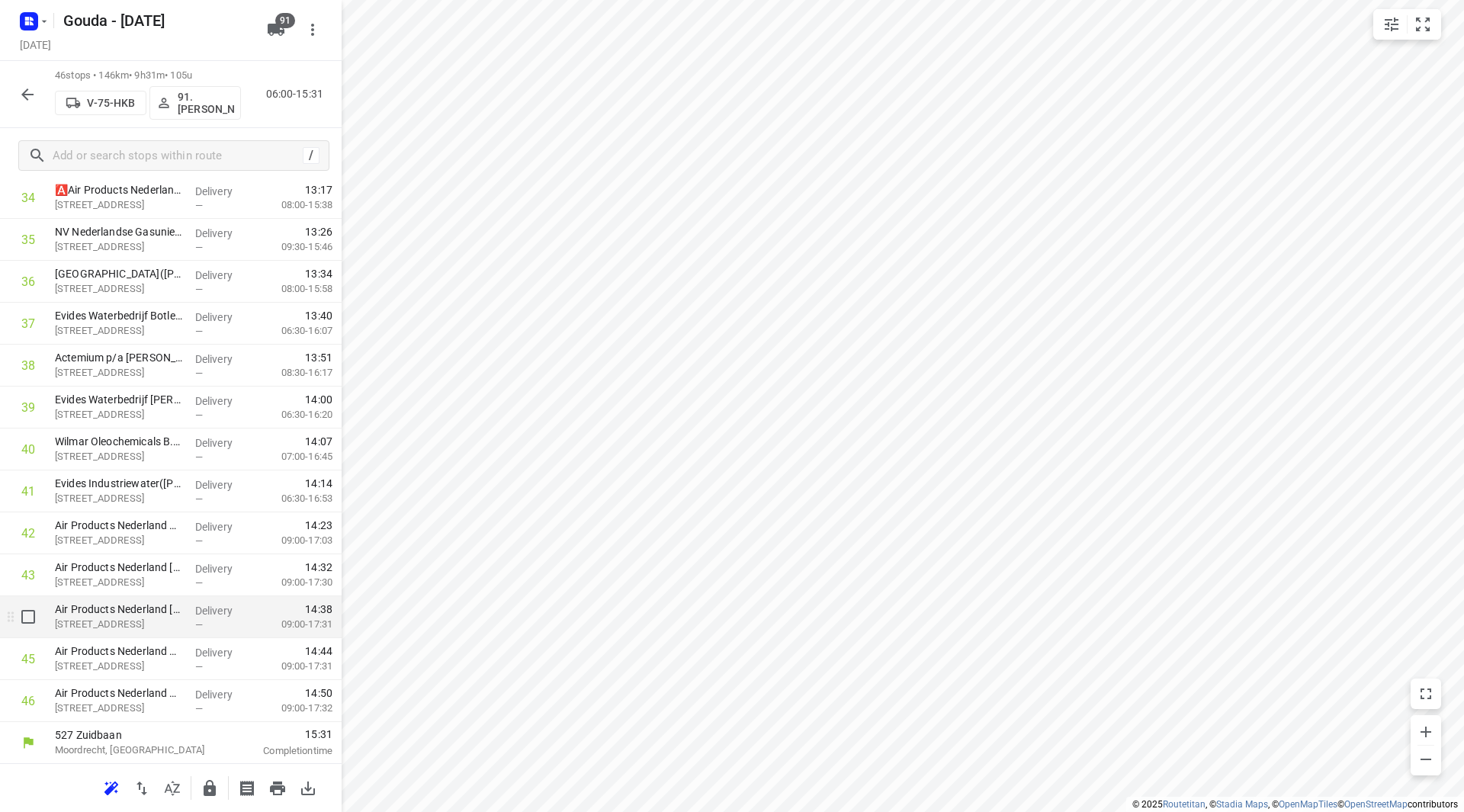
scroll to position [1510, 0]
click at [210, 784] on icon "button" at bounding box center [209, 788] width 18 height 18
click at [24, 97] on icon "button" at bounding box center [27, 94] width 18 height 18
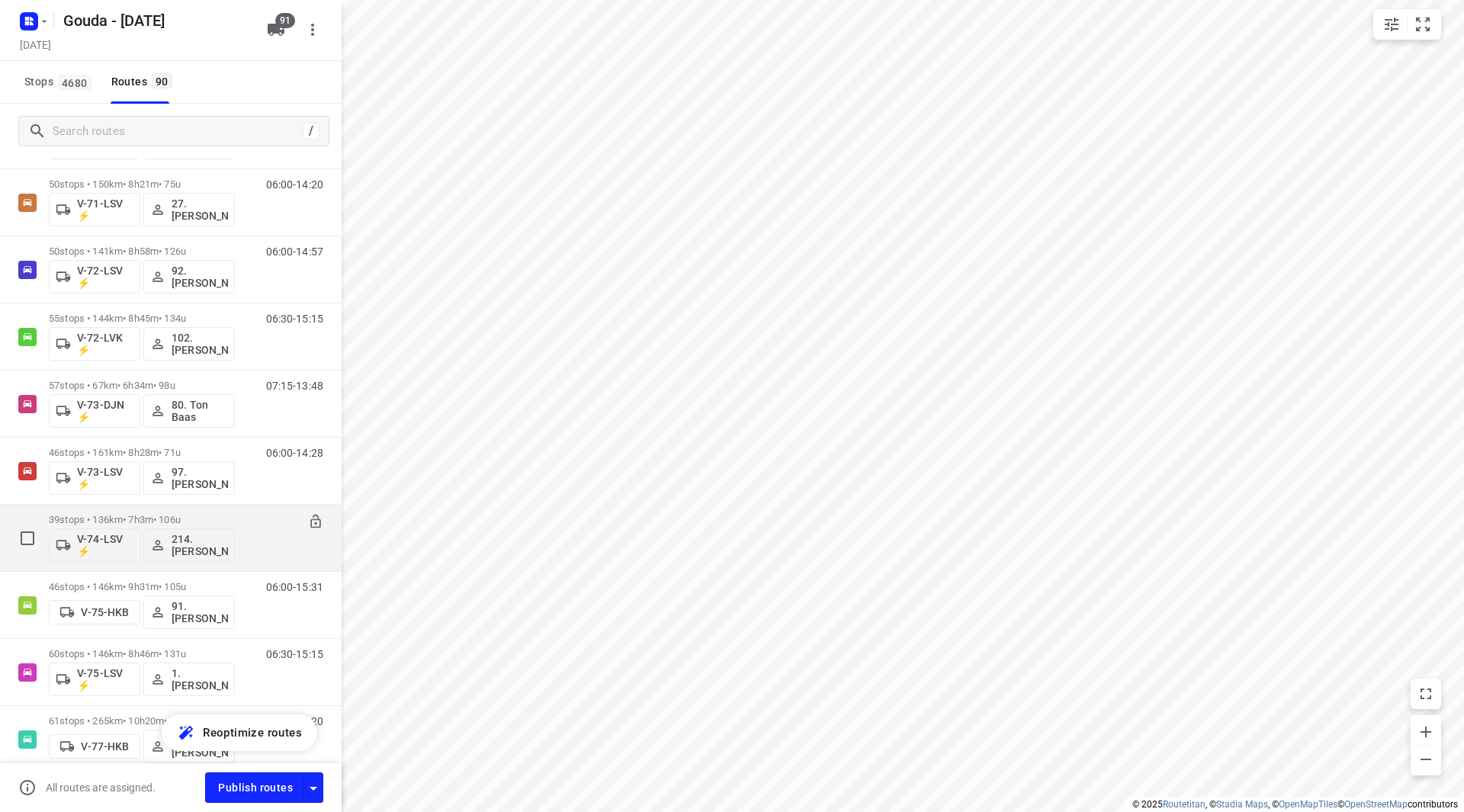
scroll to position [1830, 0]
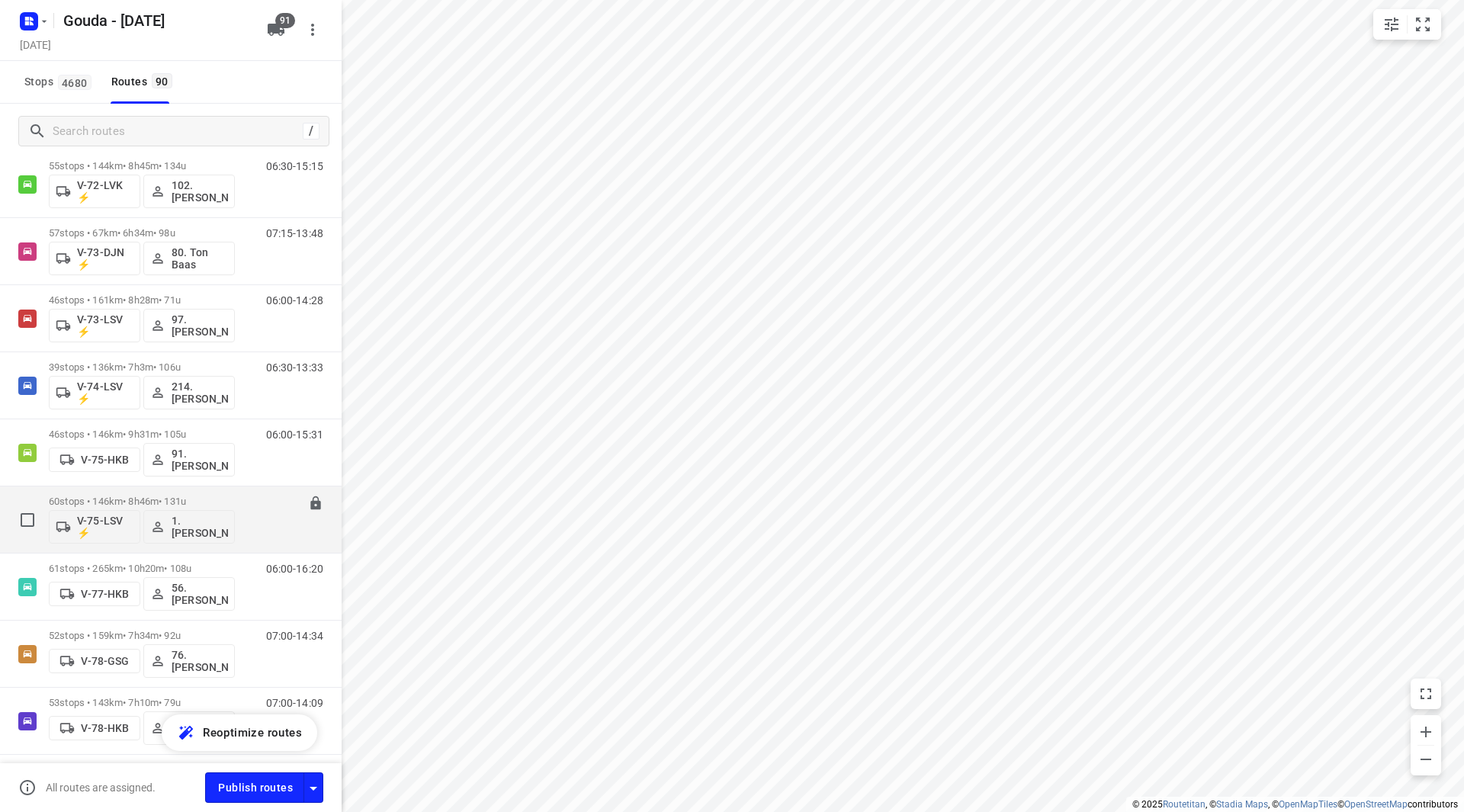
click at [233, 493] on div "60 stops • 146km • 8h46m • 131u V-75-LSV ⚡ 1. Abdul Shadeh" at bounding box center [141, 519] width 186 height 64
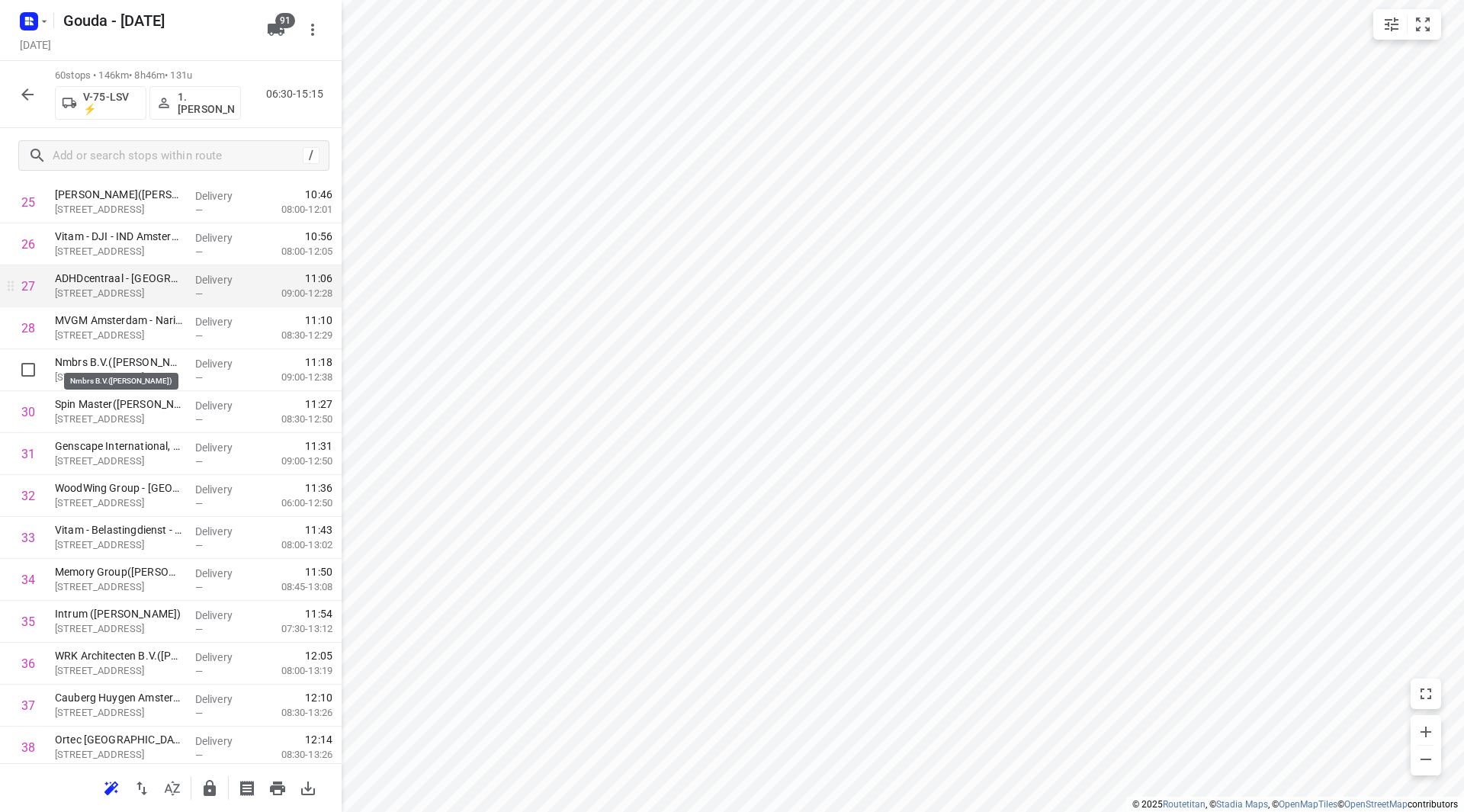
scroll to position [1143, 0]
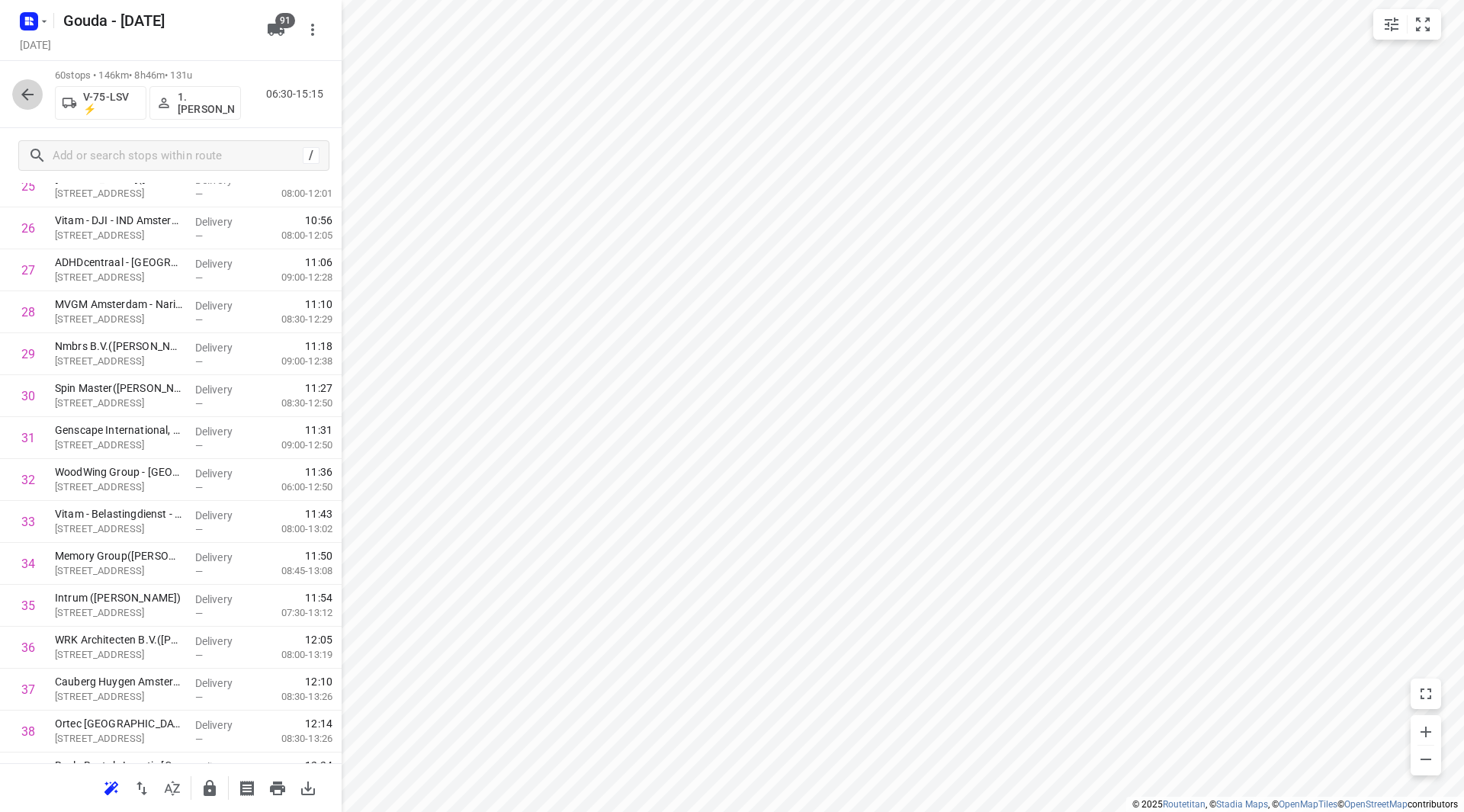
click at [26, 86] on icon "button" at bounding box center [27, 94] width 18 height 18
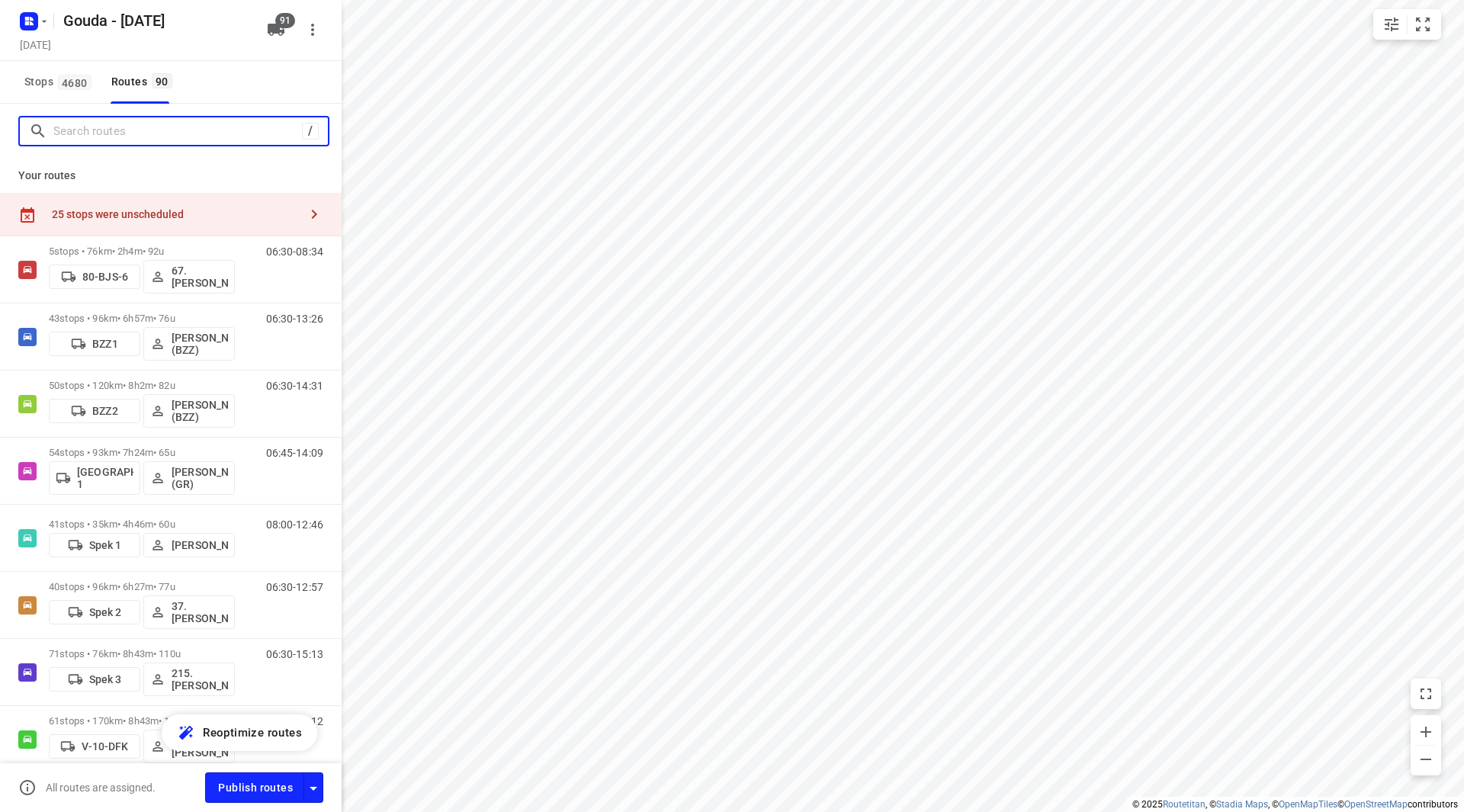
click at [104, 130] on input "Search routes" at bounding box center [178, 131] width 248 height 24
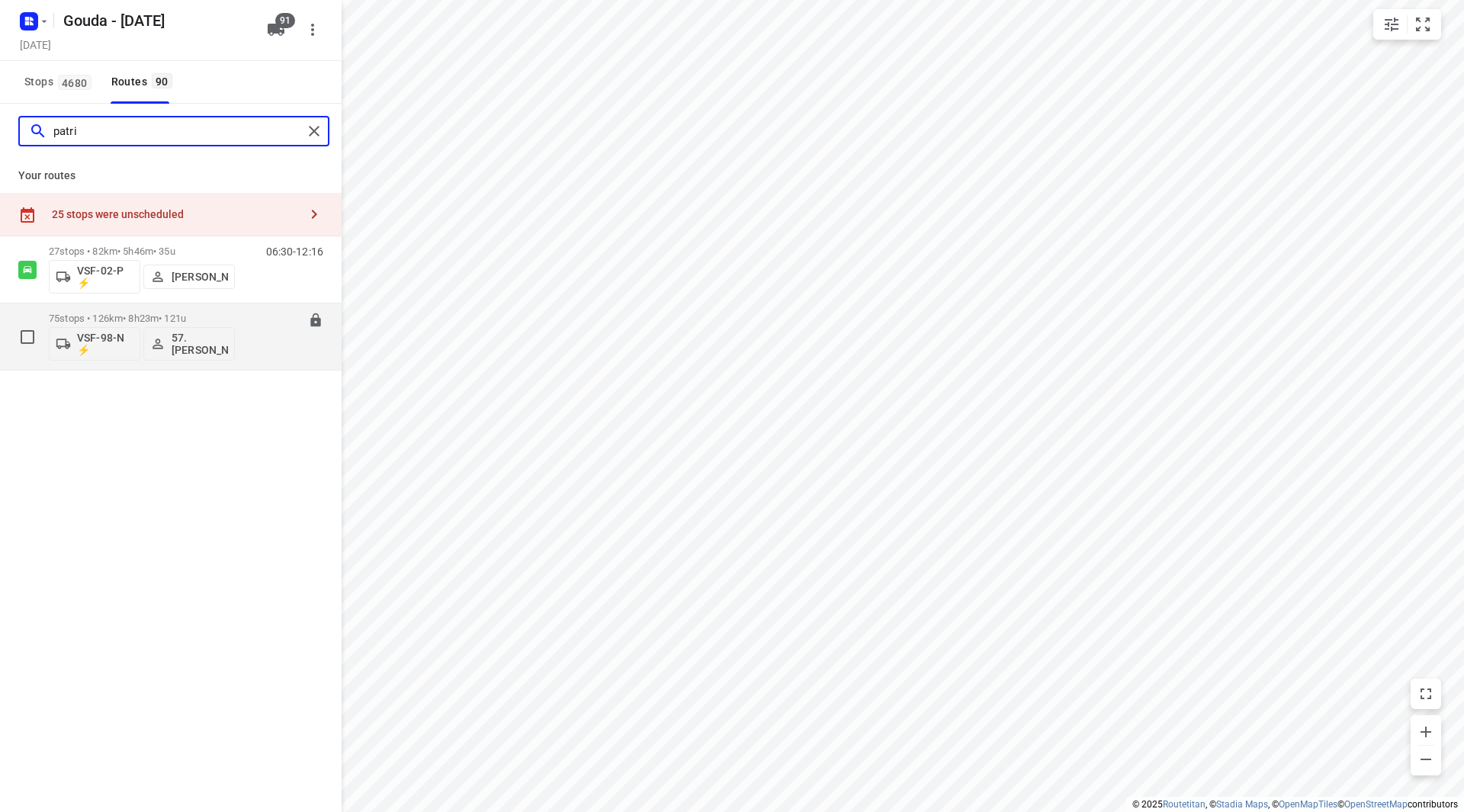
type input "patri"
click at [185, 340] on p "57. [PERSON_NAME]" at bounding box center [199, 343] width 57 height 24
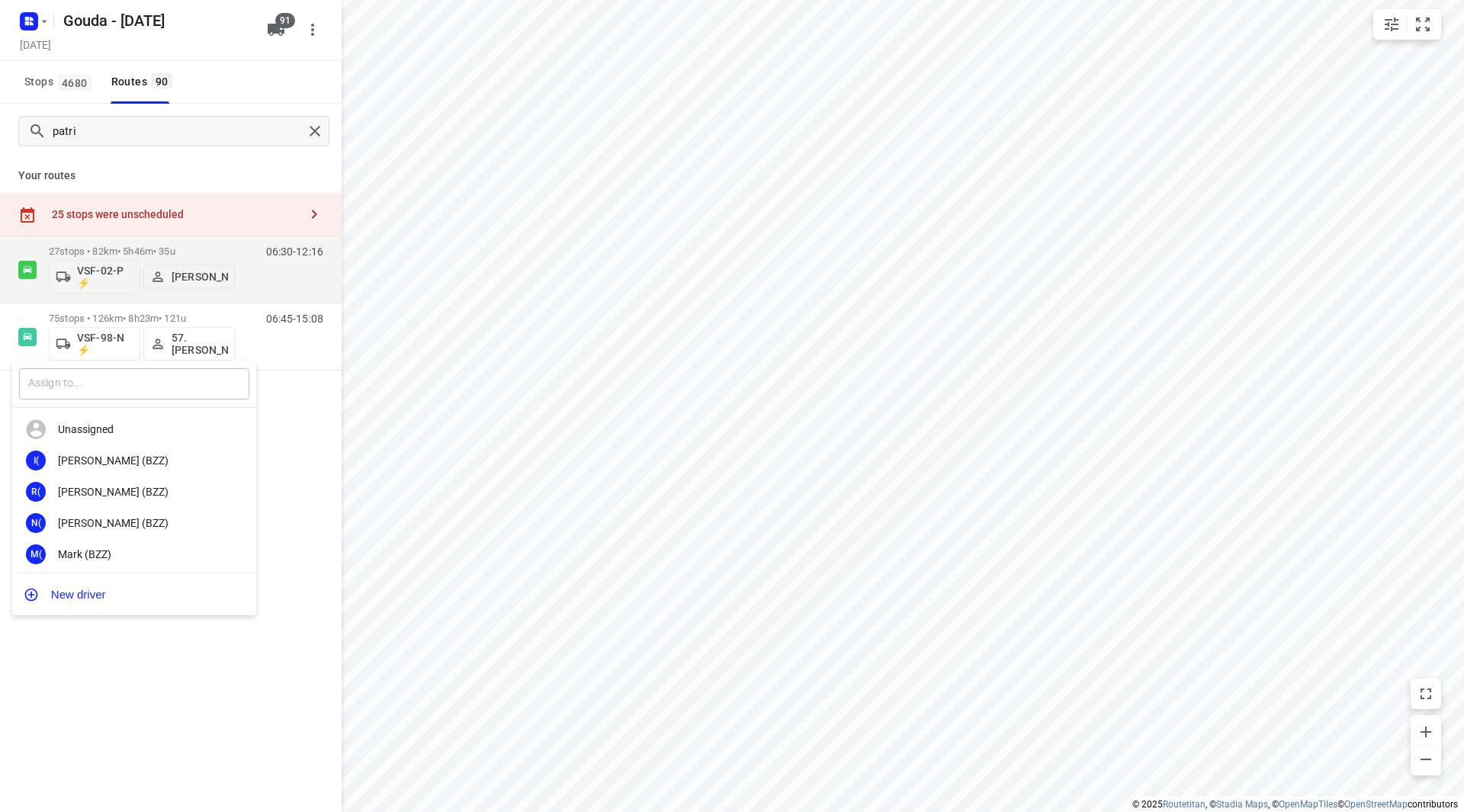
click at [172, 383] on input "text" at bounding box center [134, 384] width 230 height 31
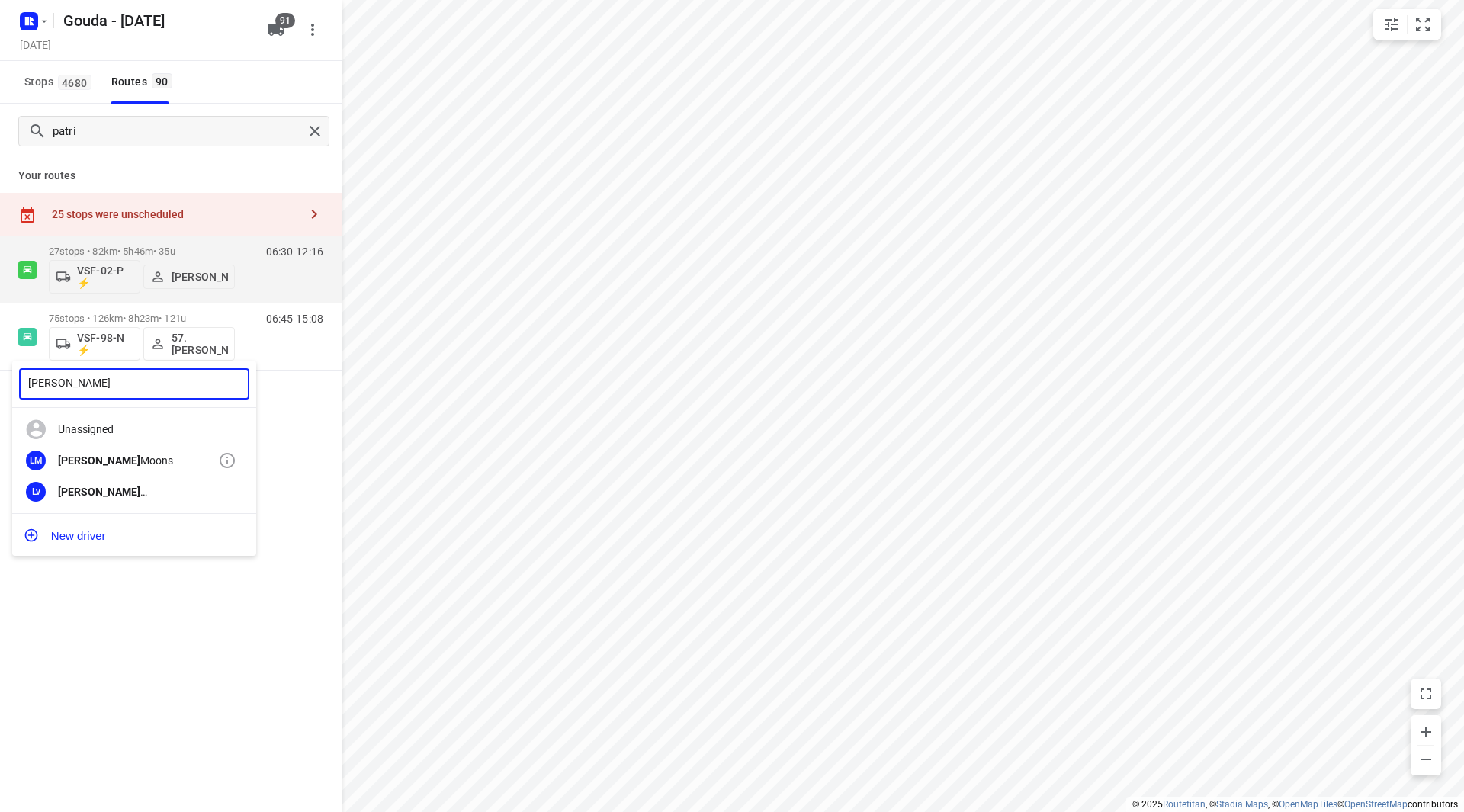
type input "lennart"
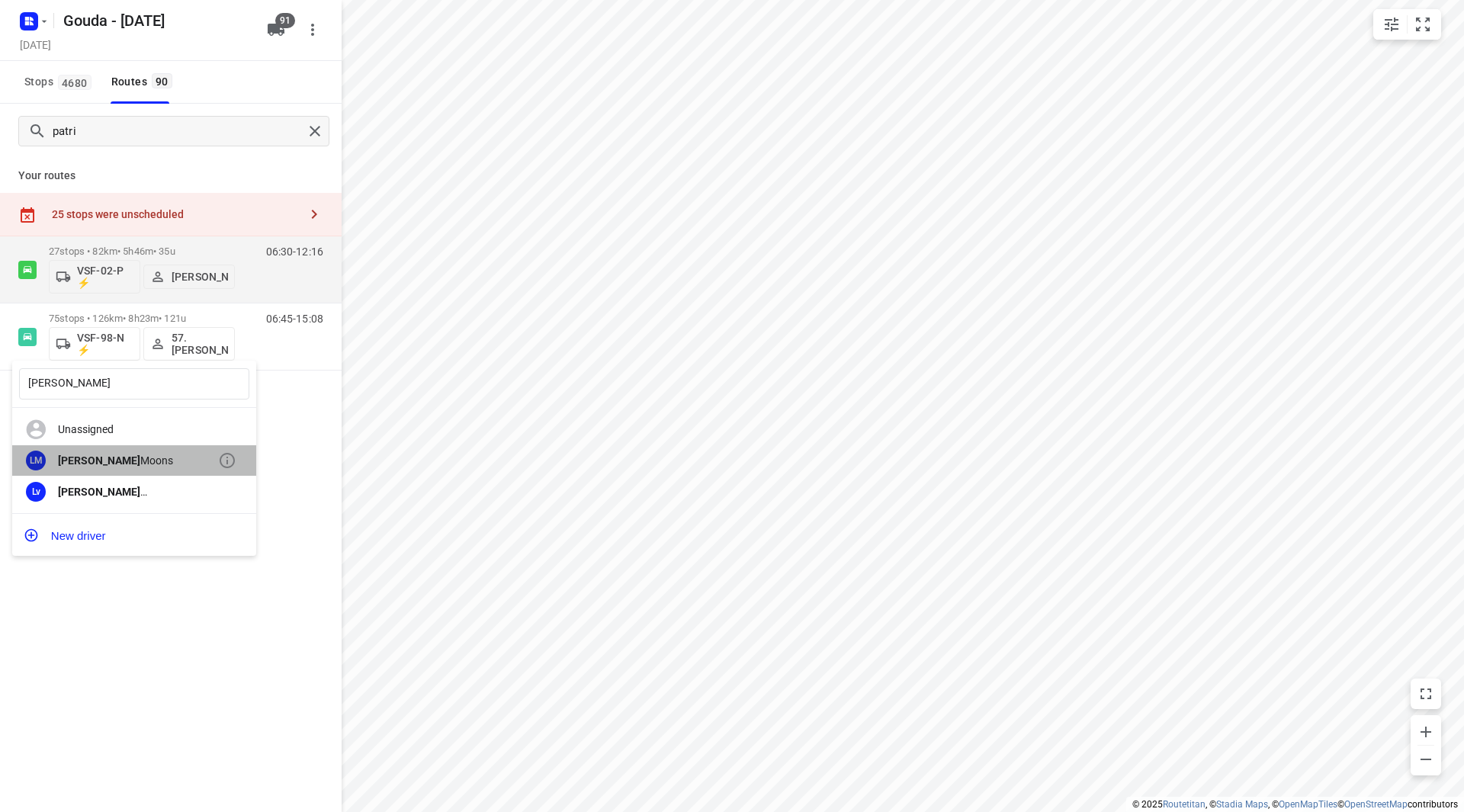
click at [140, 455] on div "Lennart Moons" at bounding box center [138, 461] width 160 height 13
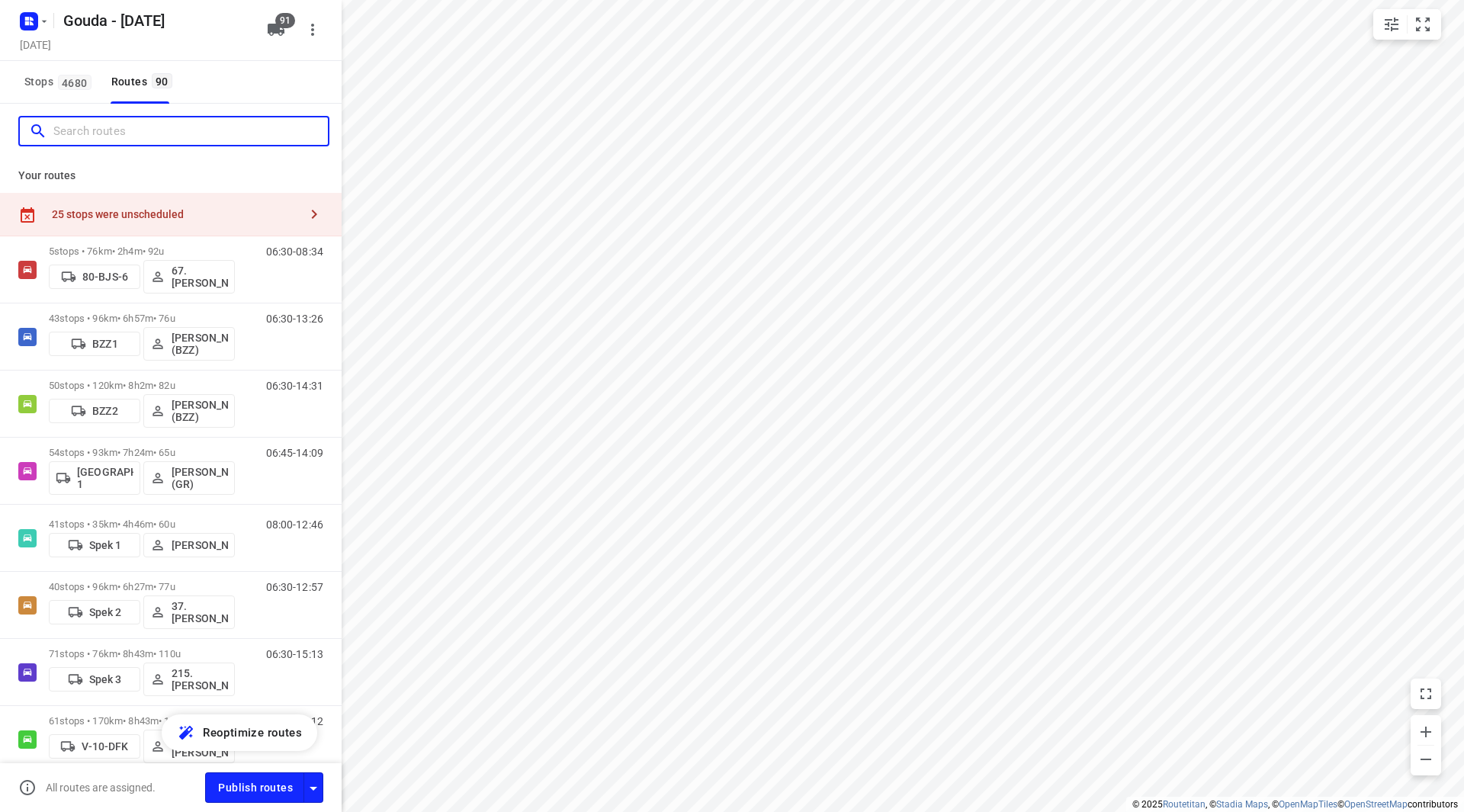
click at [189, 137] on input "Search routes" at bounding box center [190, 131] width 274 height 24
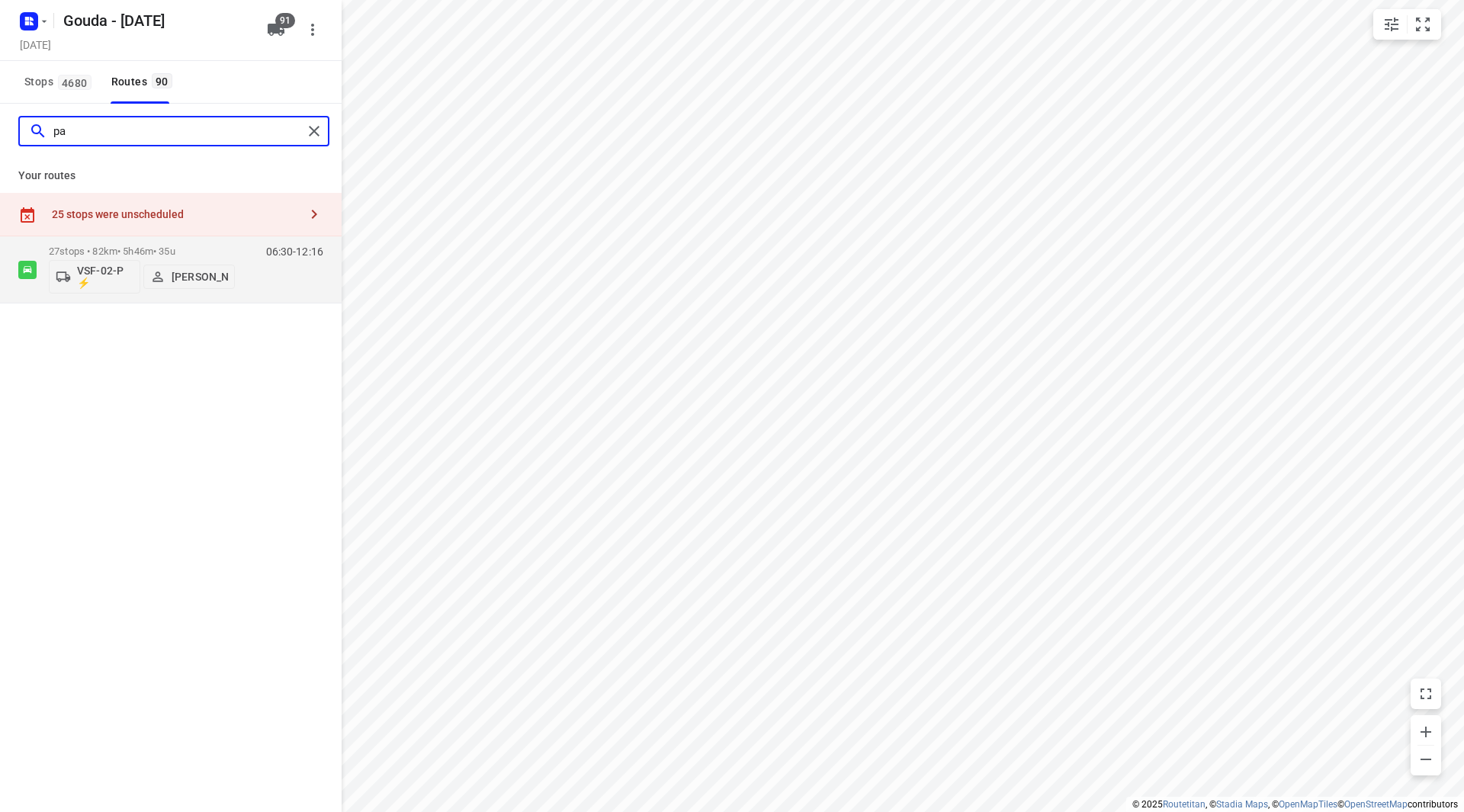
type input "p"
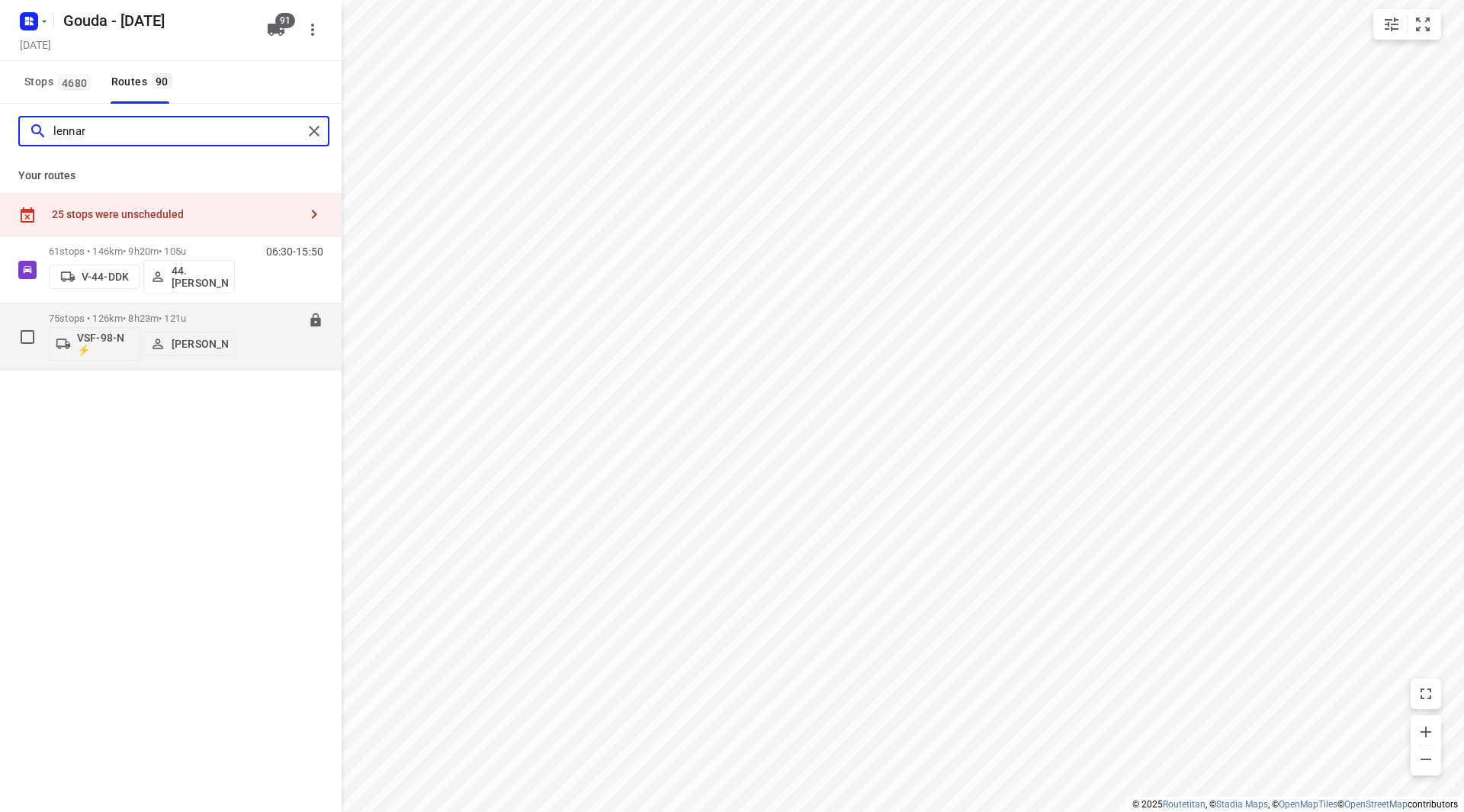
type input "lennar"
click at [200, 338] on p "Lennart Moons" at bounding box center [199, 344] width 57 height 13
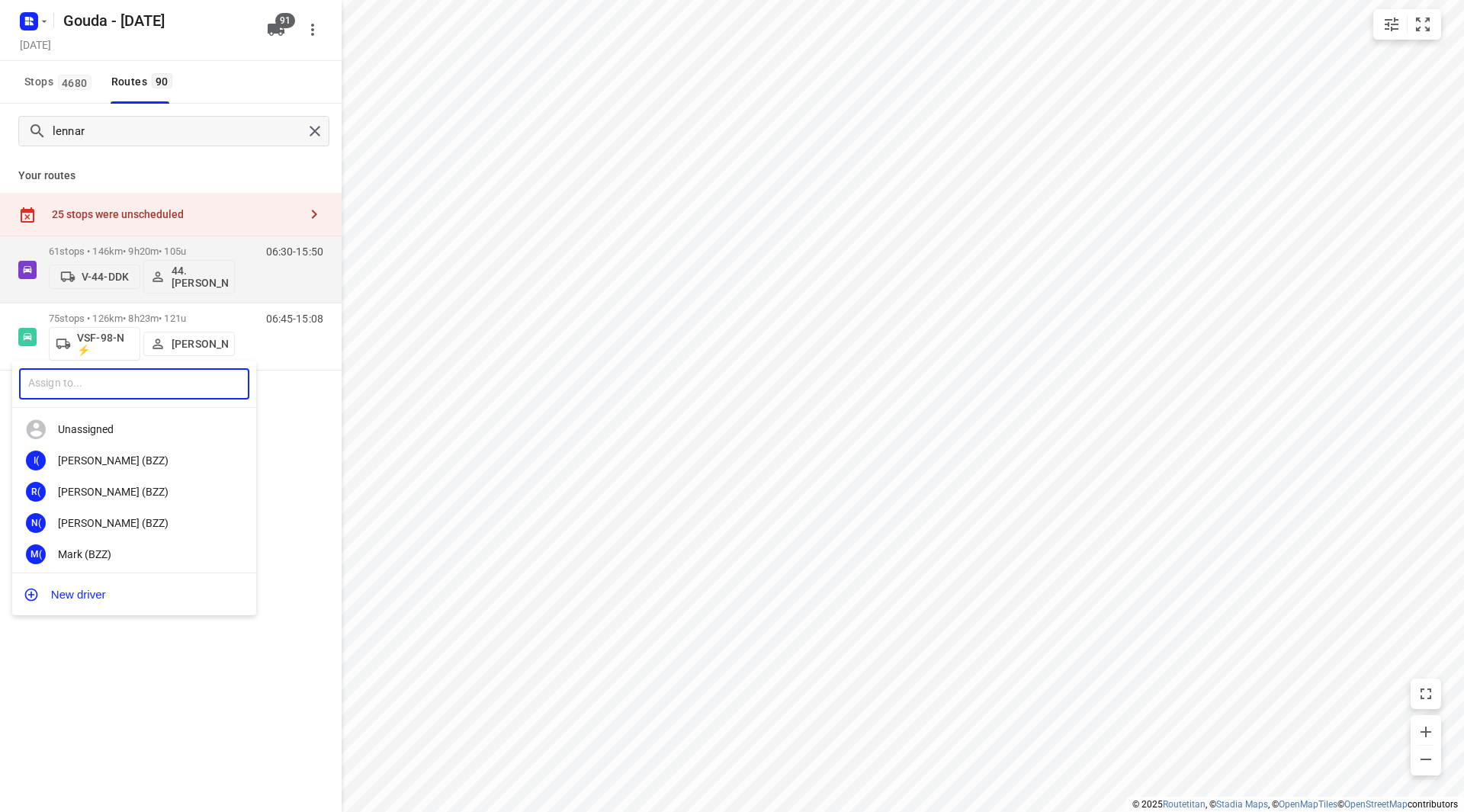
click at [166, 382] on input "text" at bounding box center [134, 384] width 230 height 31
type input "patric"
click at [148, 552] on div "57. Patric k van Hoorn" at bounding box center [138, 554] width 160 height 13
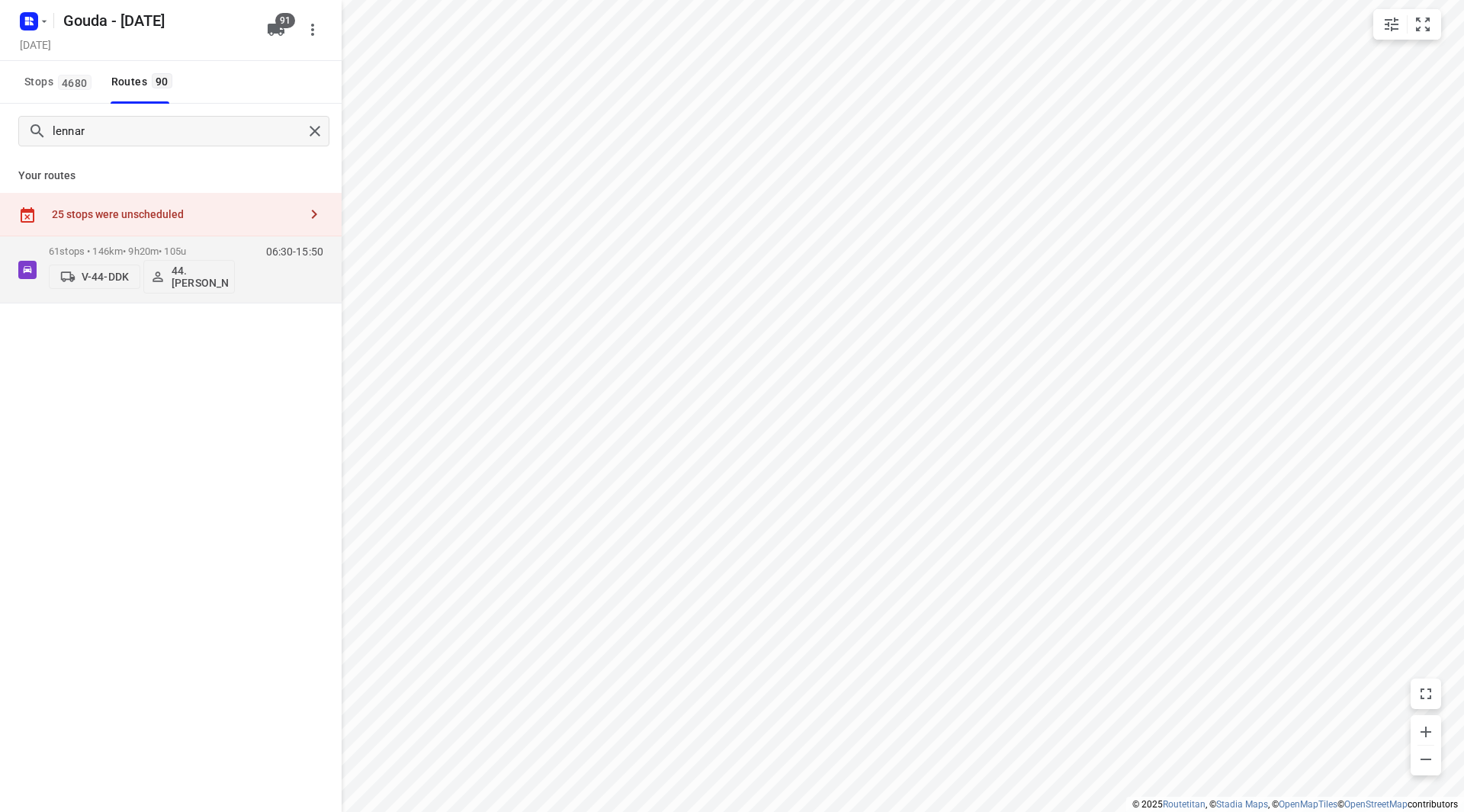
click at [193, 218] on div "25 stops were unscheduled" at bounding box center [175, 214] width 247 height 13
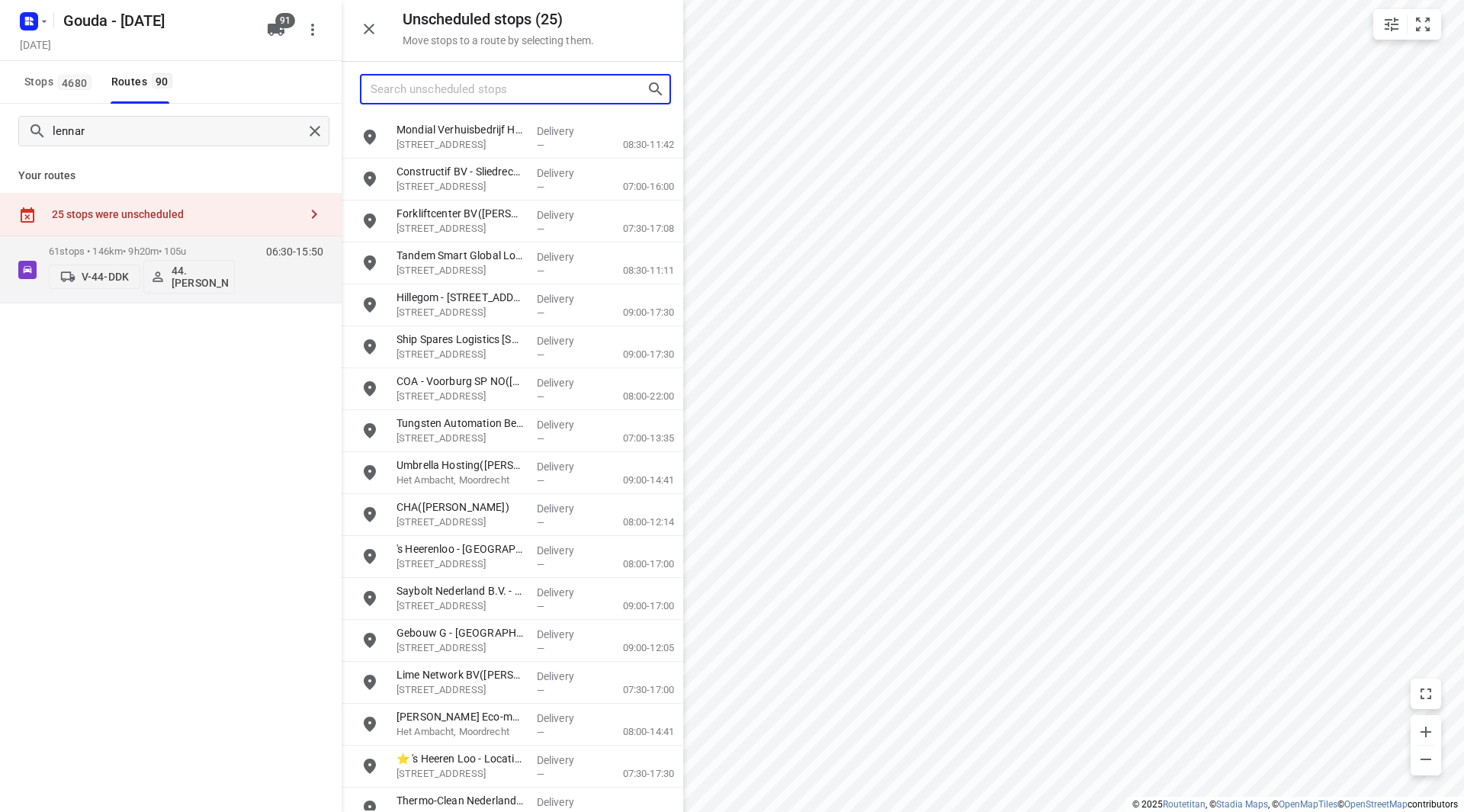
click at [417, 98] on input "Search unscheduled stops" at bounding box center [508, 90] width 276 height 24
click at [216, 210] on div "25 stops were unscheduled" at bounding box center [175, 214] width 247 height 13
click at [201, 169] on p "Your routes" at bounding box center [170, 176] width 305 height 16
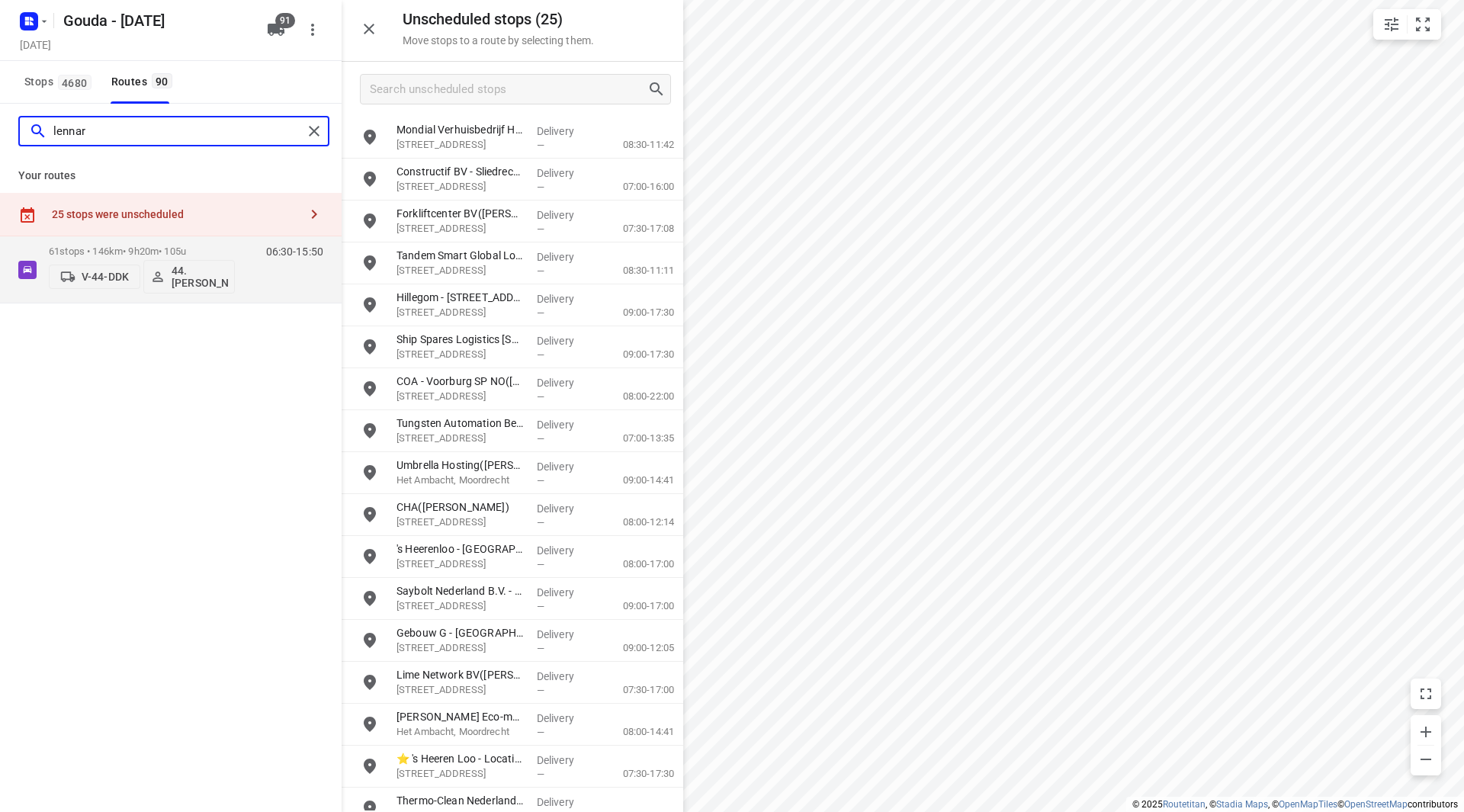
drag, startPoint x: 154, startPoint y: 133, endPoint x: 52, endPoint y: 133, distance: 102.0
click at [52, 133] on div "lennar" at bounding box center [166, 131] width 273 height 24
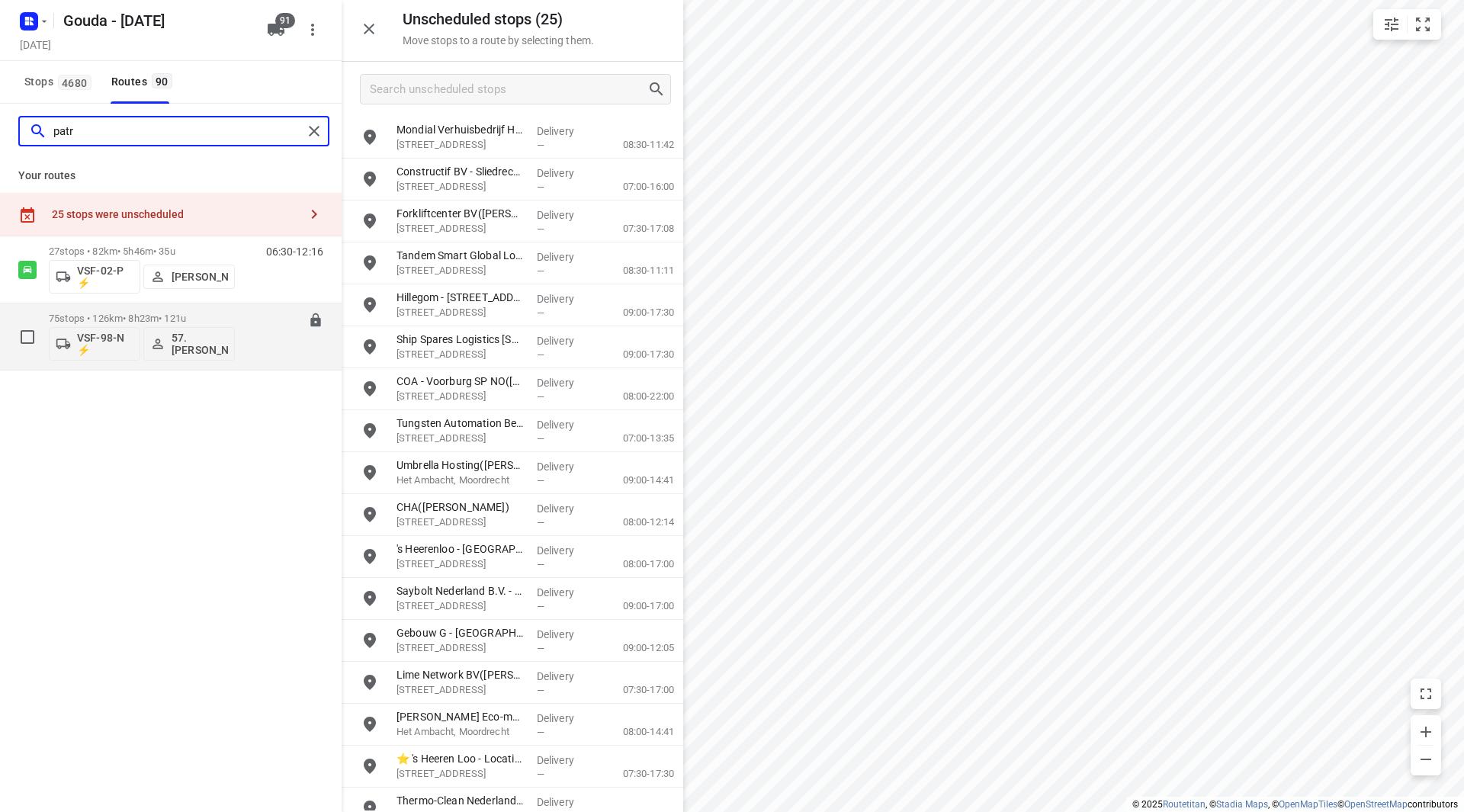
type input "patr"
click at [229, 315] on p "75 stops • 126km • 8h23m • 121u" at bounding box center [141, 318] width 186 height 12
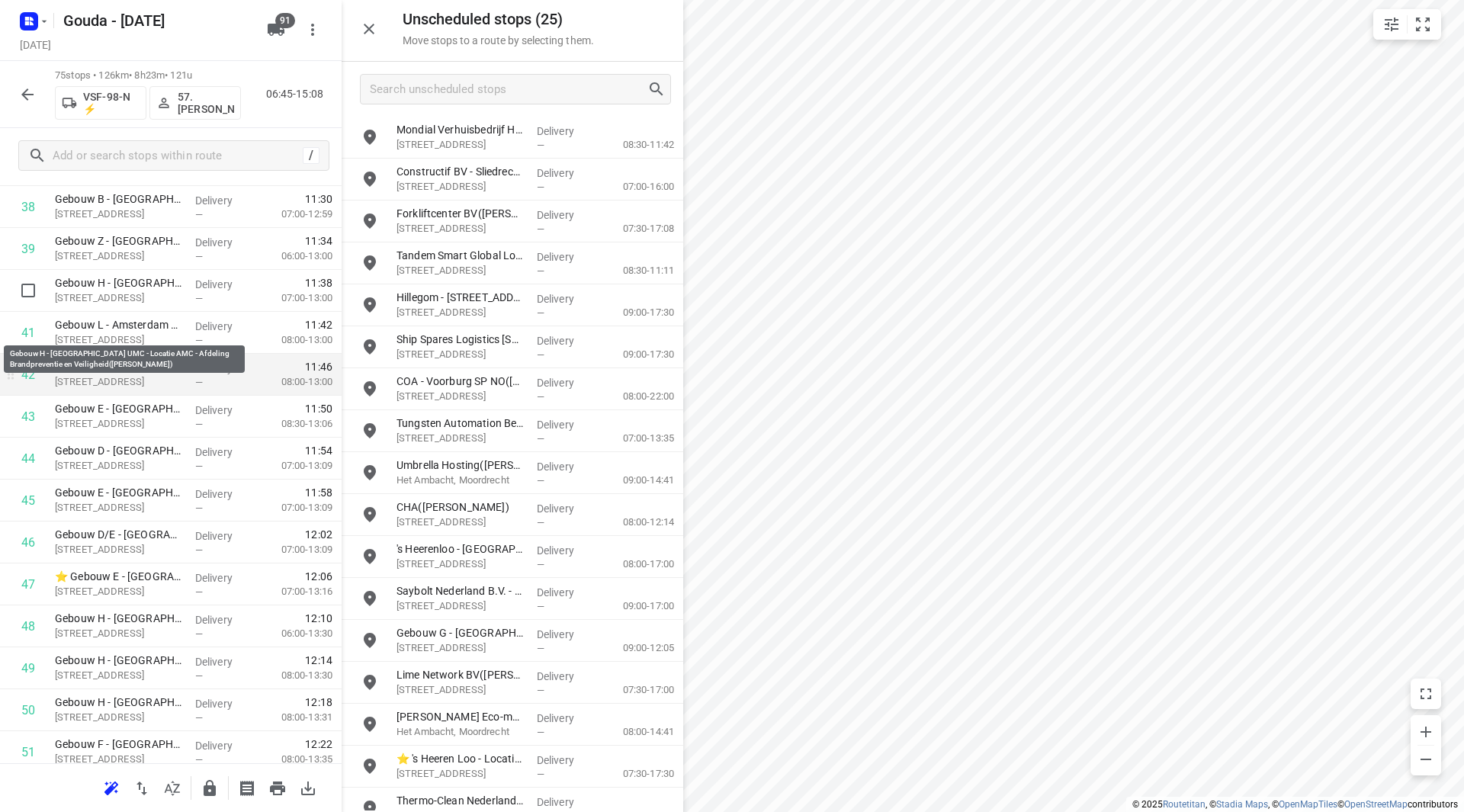
scroll to position [1677, 0]
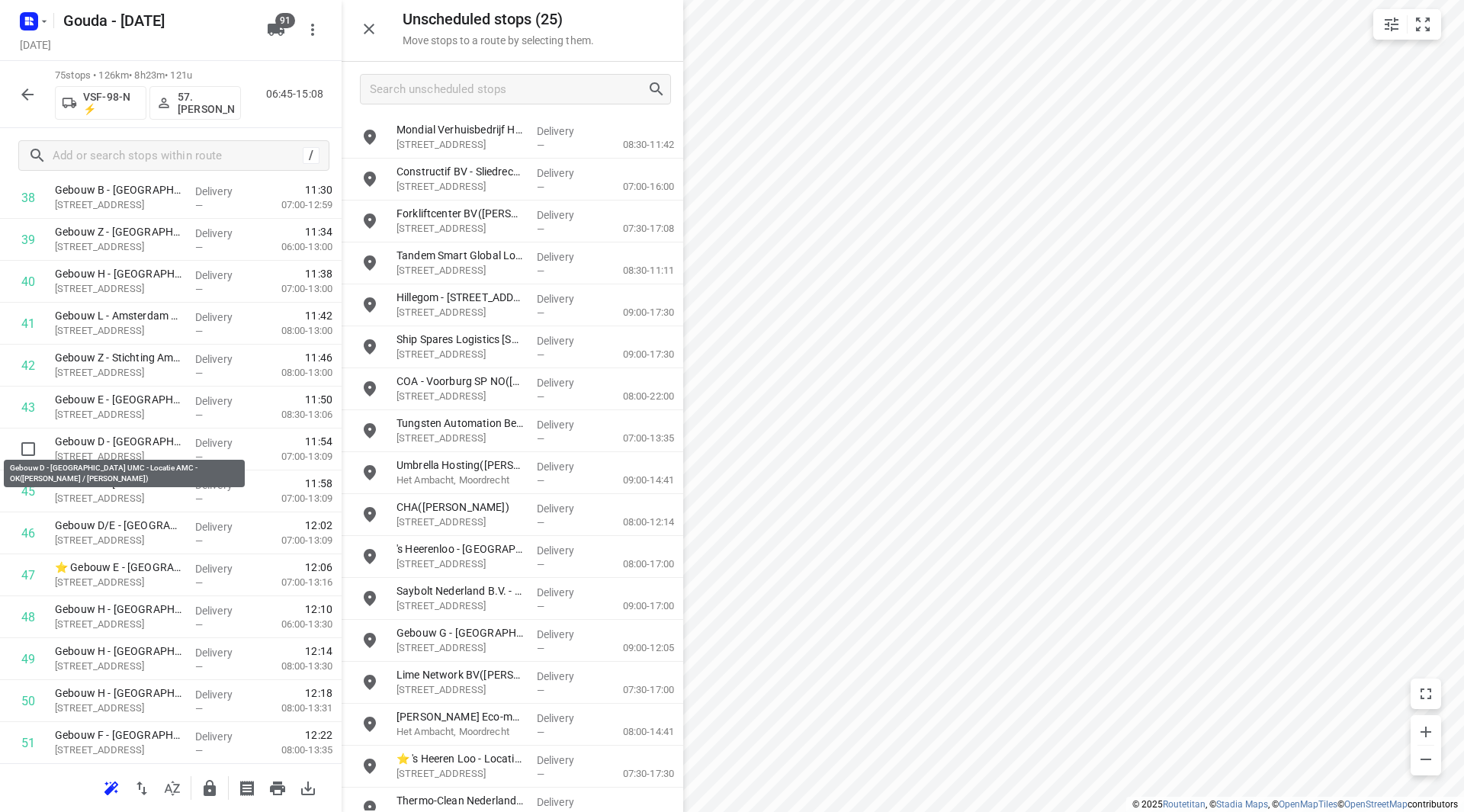
drag, startPoint x: 141, startPoint y: 445, endPoint x: 144, endPoint y: 387, distance: 58.1
click at [144, 385] on div "1 Stichting GAZO - Gezondheidscentrum Gein([PERSON_NAME]) [STREET_ADDRESS] Deli…" at bounding box center [170, 198] width 342 height 3144
drag, startPoint x: 132, startPoint y: 364, endPoint x: 137, endPoint y: 569, distance: 205.1
click at [137, 569] on div "1 Stichting GAZO - Gezondheidscentrum Gein([PERSON_NAME]) [STREET_ADDRESS] Deli…" at bounding box center [170, 199] width 342 height 3144
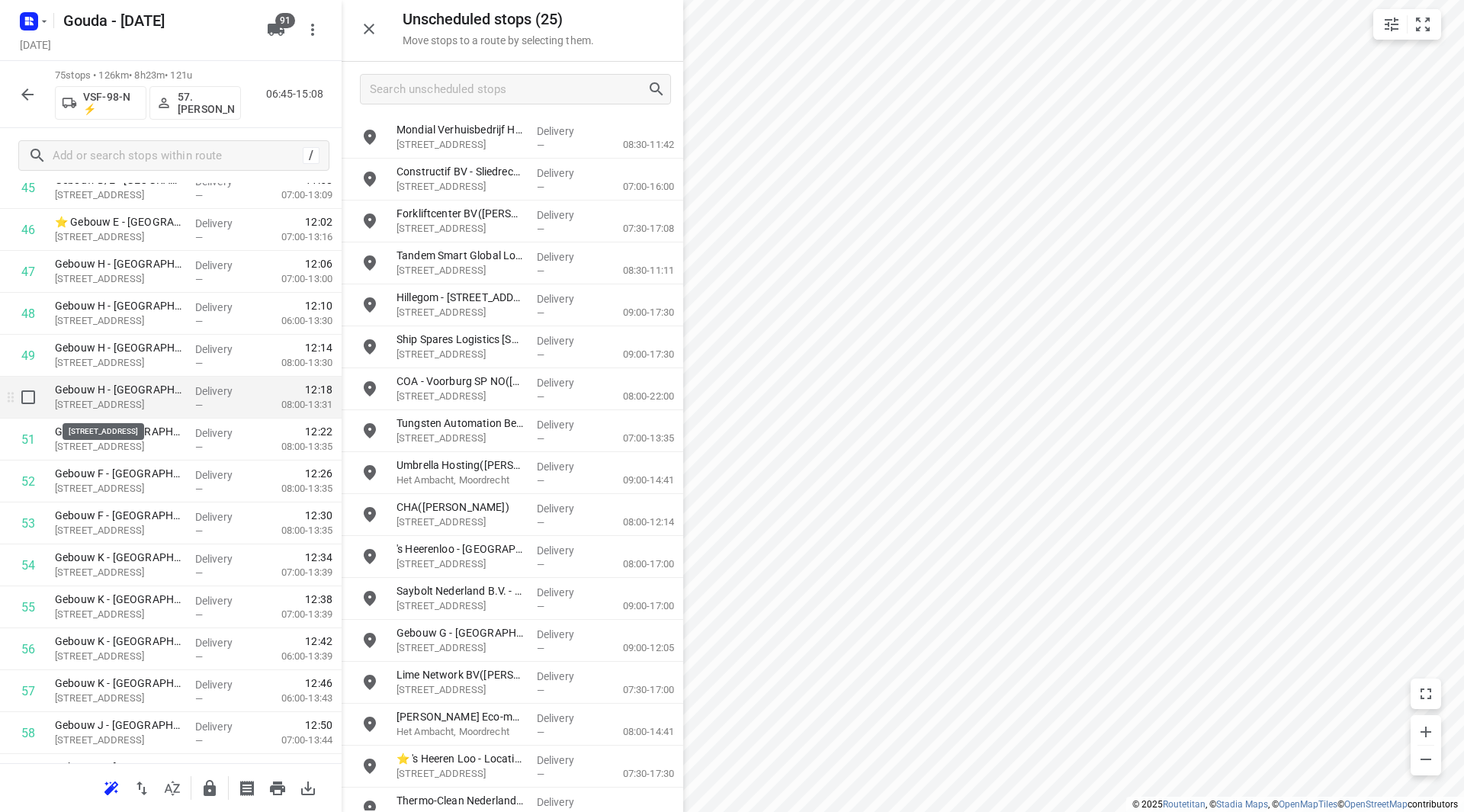
scroll to position [1999, 0]
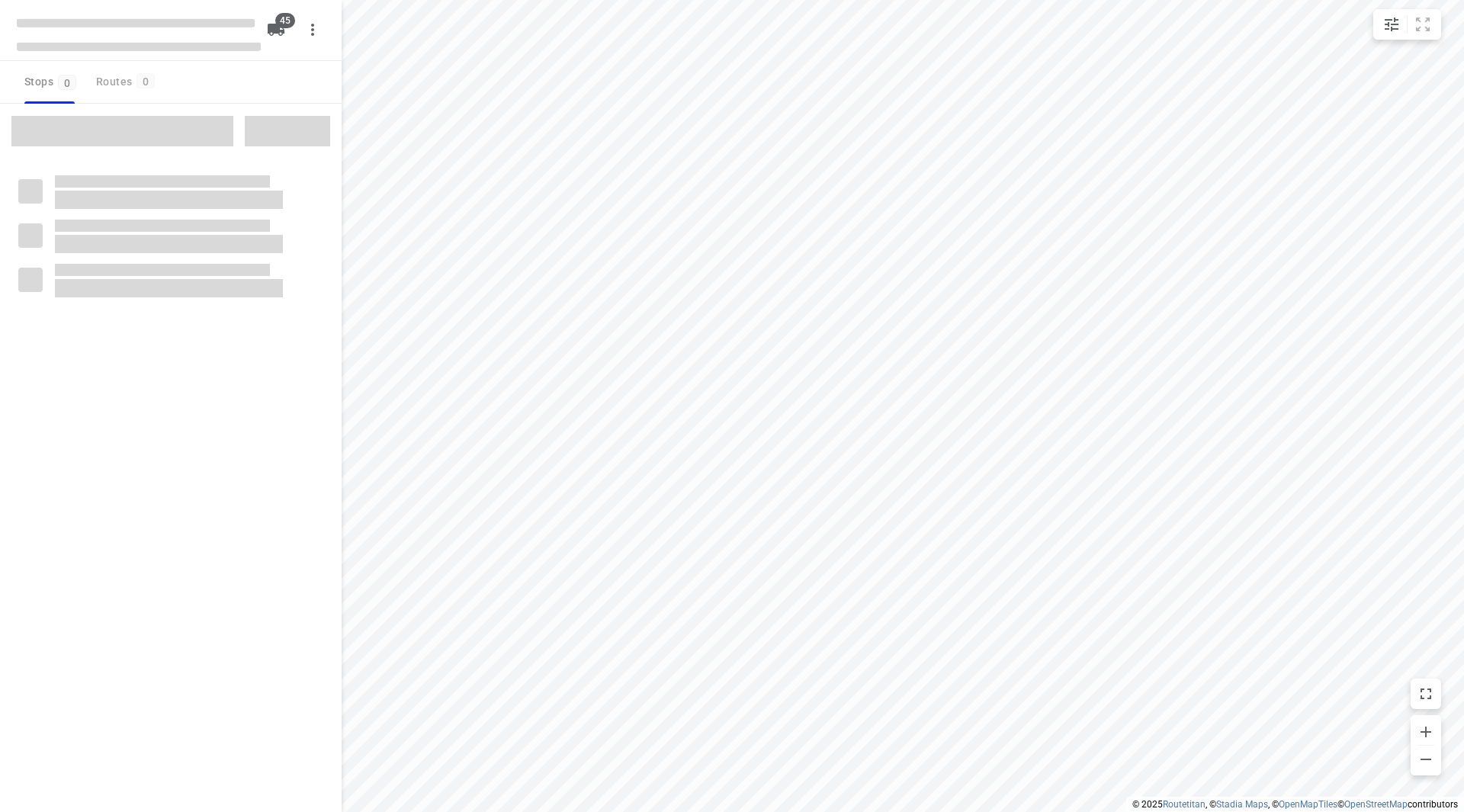
type input "distance"
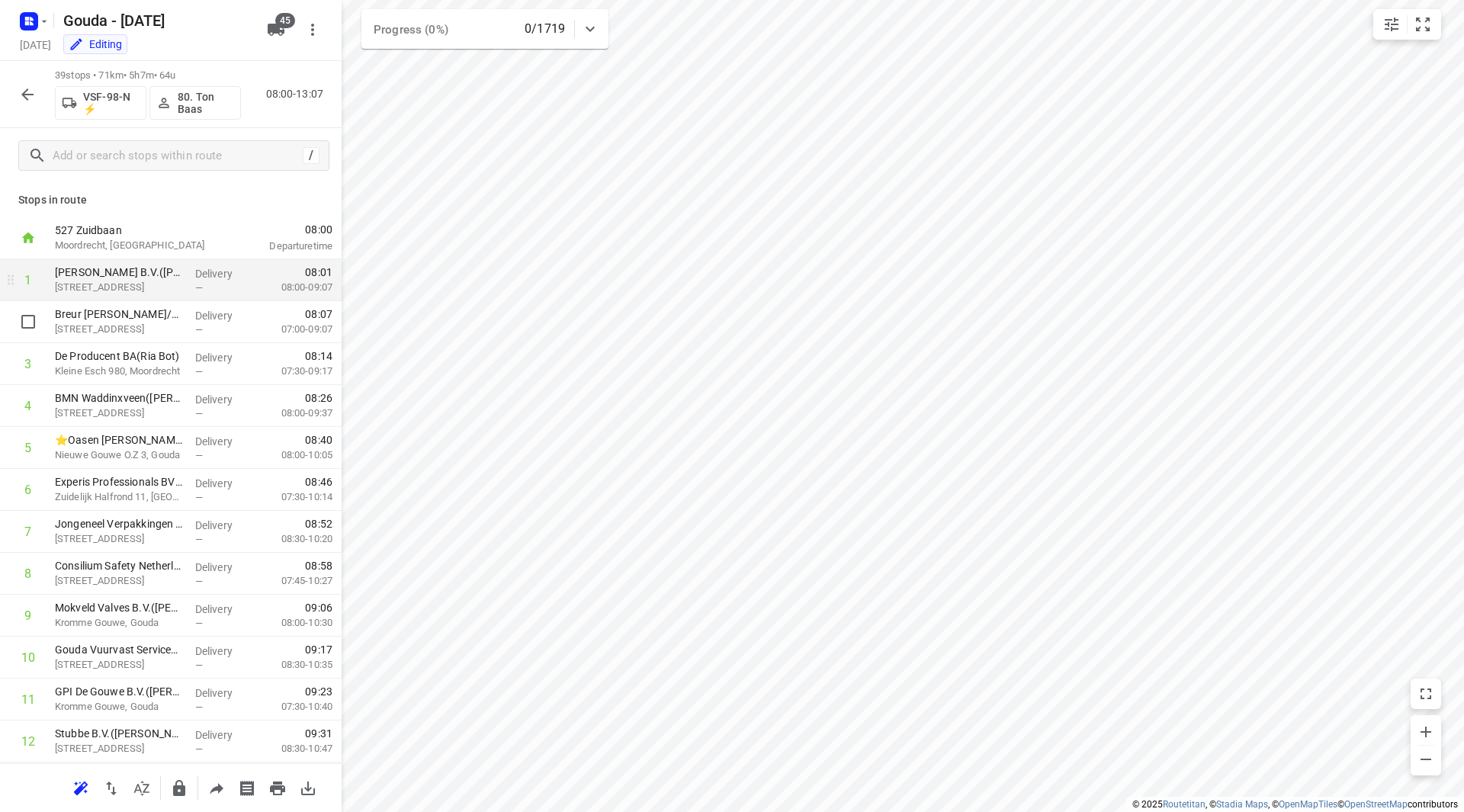
drag, startPoint x: 96, startPoint y: 325, endPoint x: 108, endPoint y: 282, distance: 44.6
drag, startPoint x: 112, startPoint y: 317, endPoint x: 114, endPoint y: 272, distance: 45.0
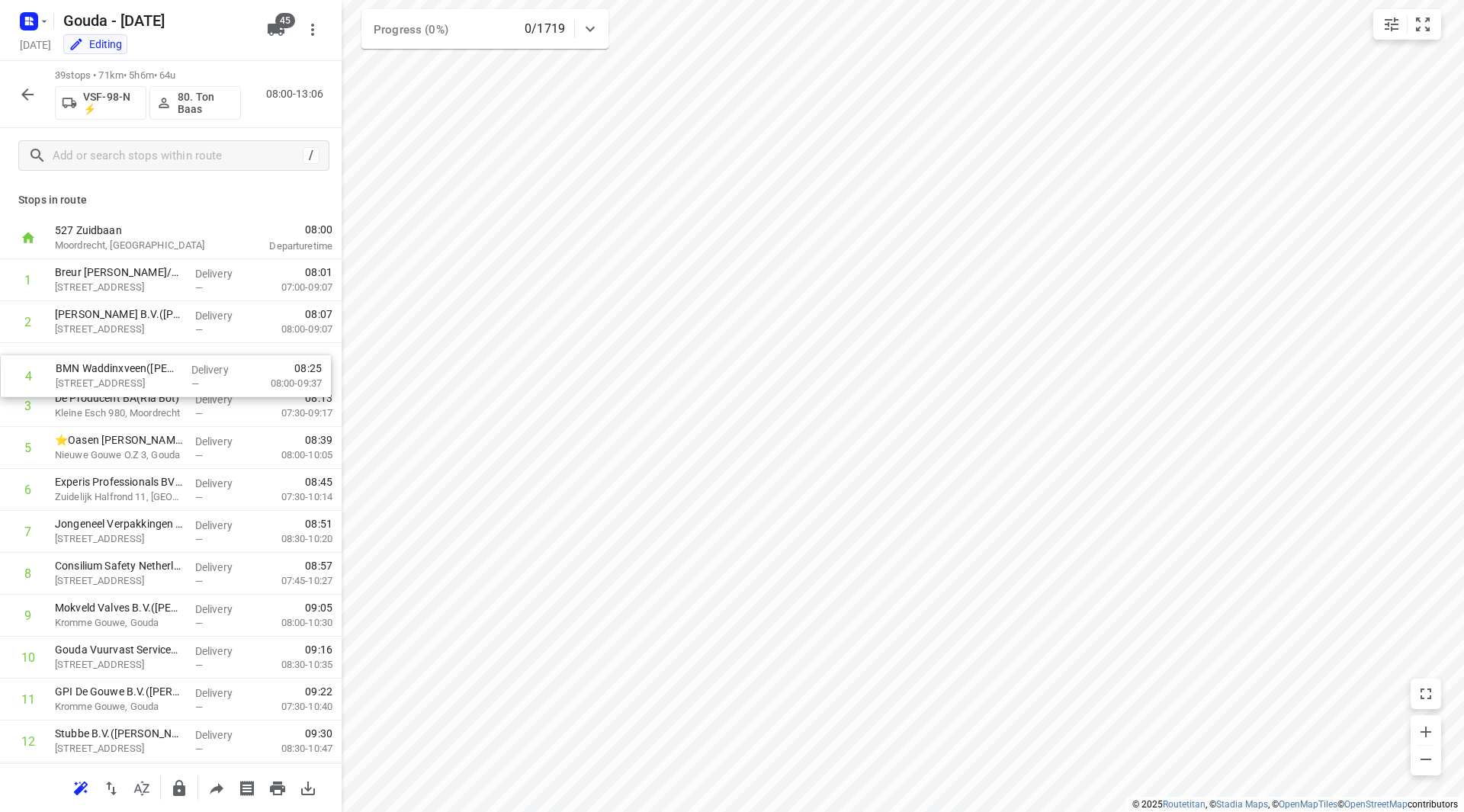
drag, startPoint x: 153, startPoint y: 415, endPoint x: 152, endPoint y: 360, distance: 55.0
drag, startPoint x: 119, startPoint y: 413, endPoint x: 119, endPoint y: 364, distance: 49.0
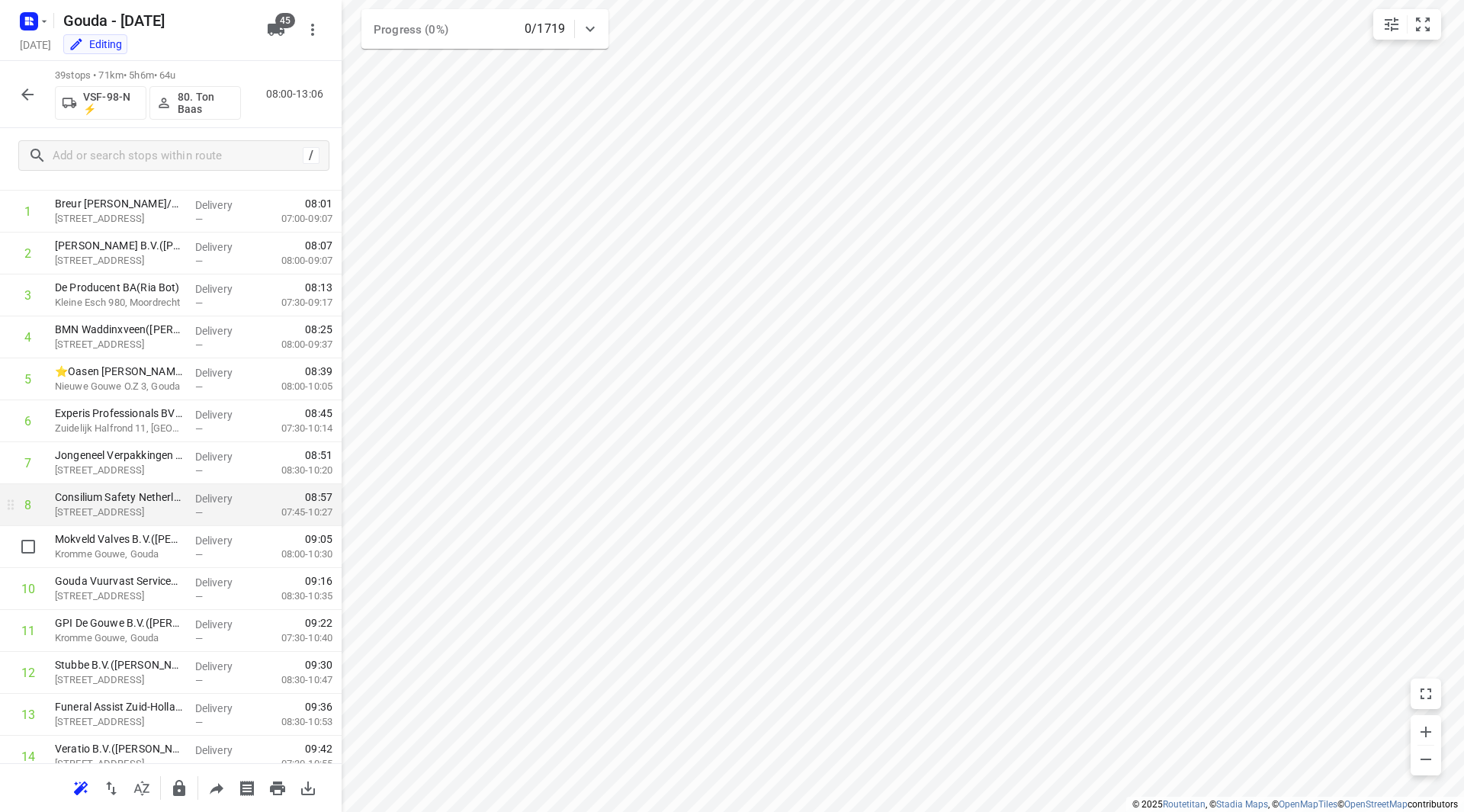
scroll to position [152, 0]
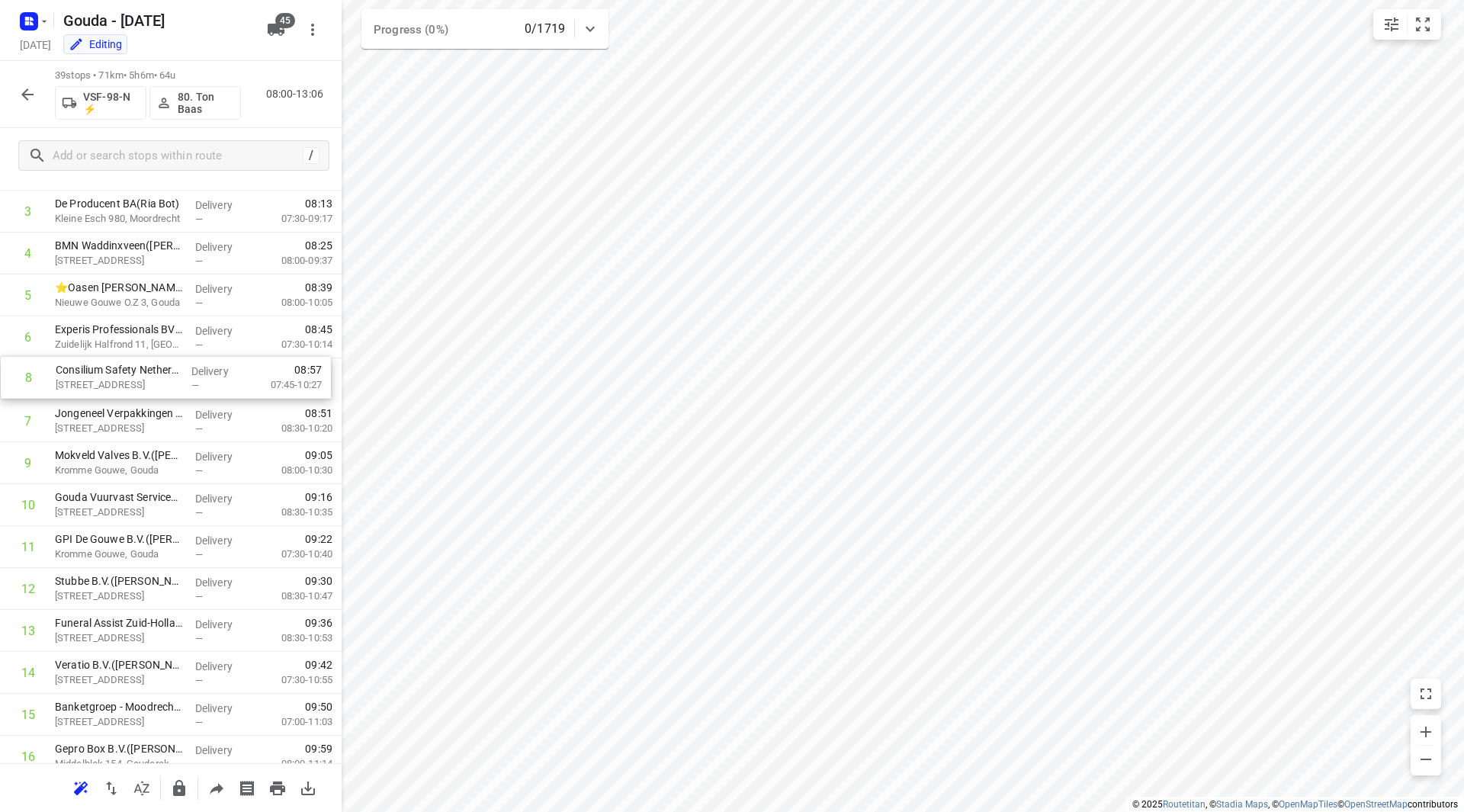
drag, startPoint x: 121, startPoint y: 323, endPoint x: 114, endPoint y: 398, distance: 75.3
drag, startPoint x: 146, startPoint y: 463, endPoint x: 152, endPoint y: 419, distance: 44.4
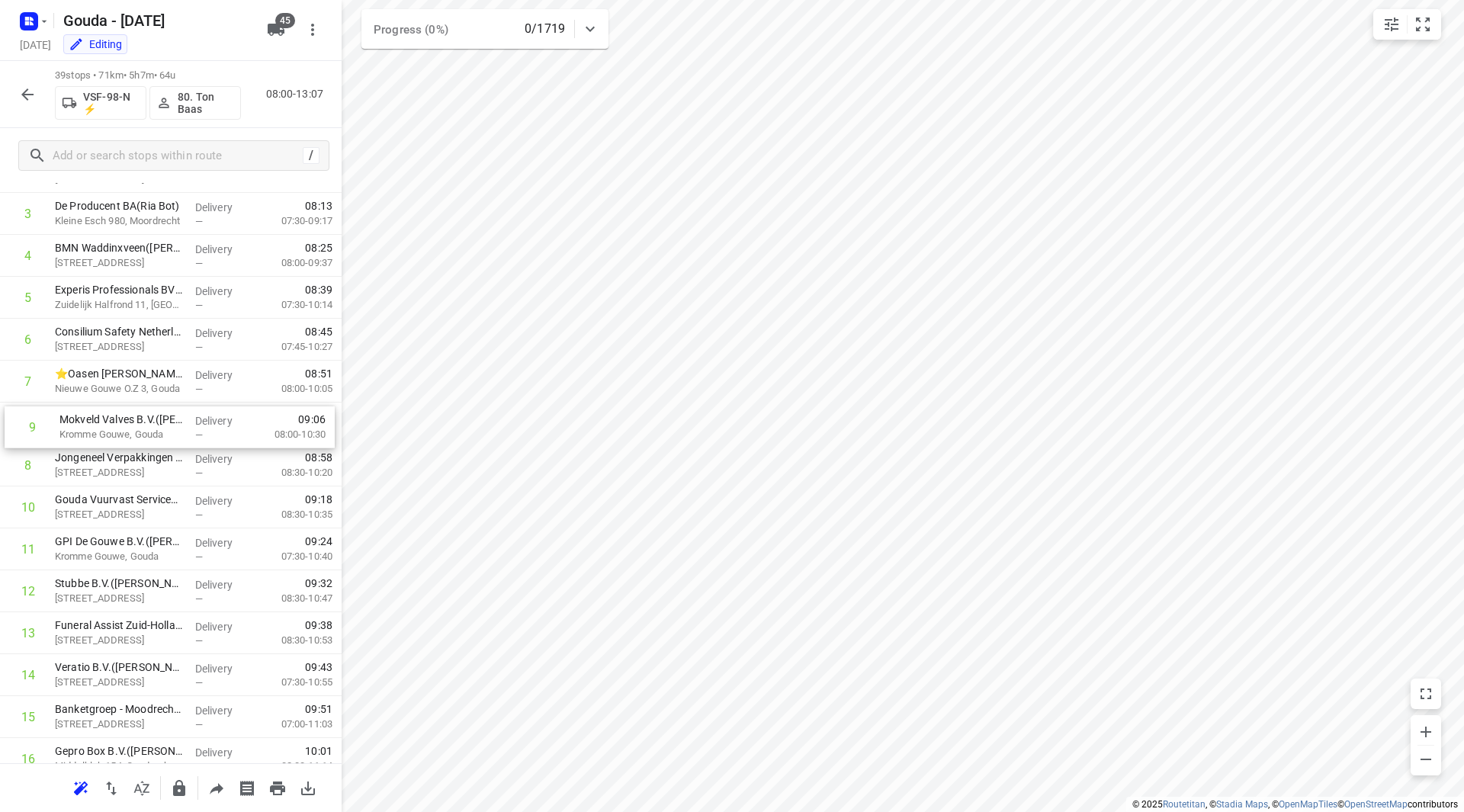
drag, startPoint x: 127, startPoint y: 548, endPoint x: 123, endPoint y: 464, distance: 84.1
drag, startPoint x: 126, startPoint y: 547, endPoint x: 124, endPoint y: 505, distance: 42.0
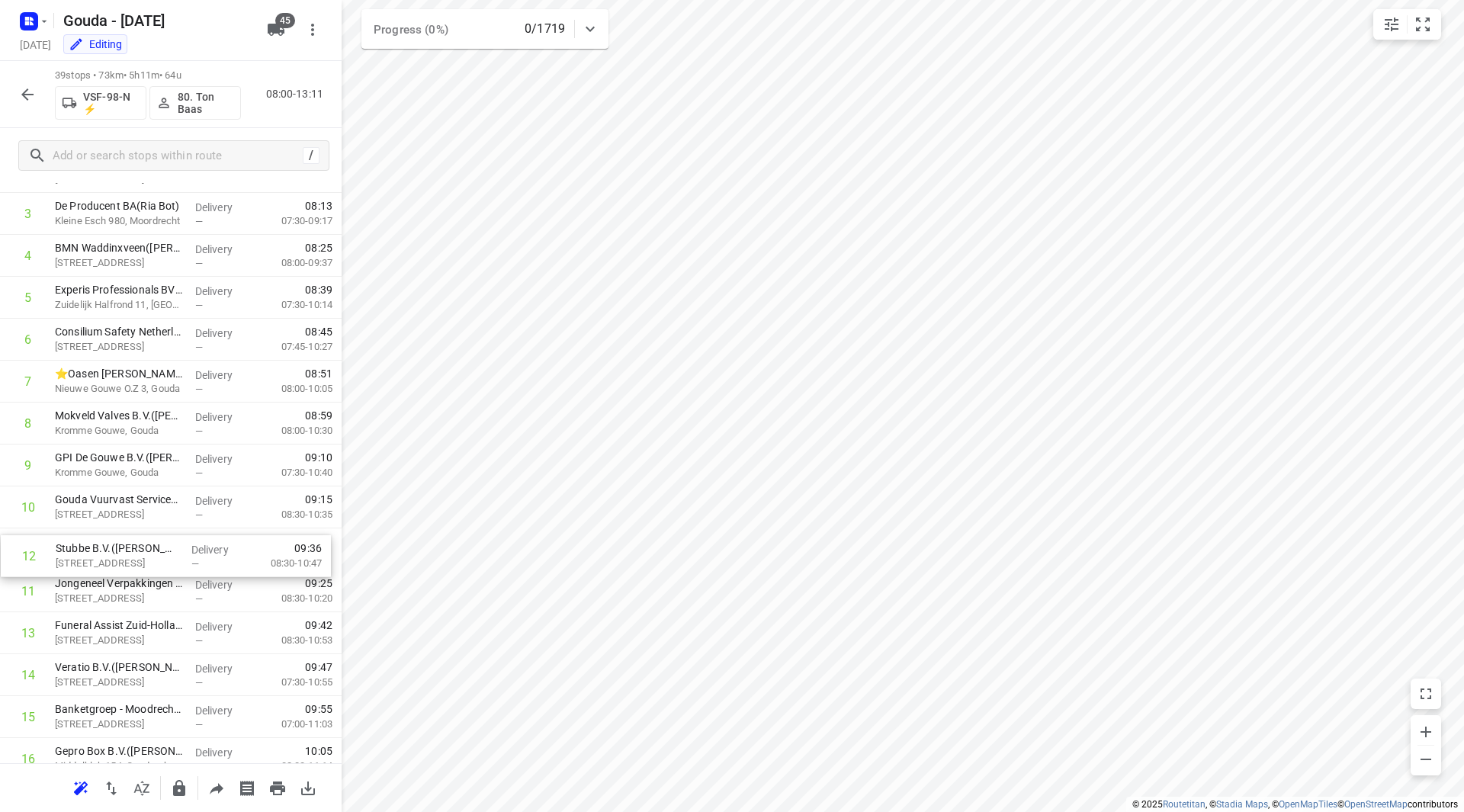
drag, startPoint x: 123, startPoint y: 576, endPoint x: 123, endPoint y: 543, distance: 33.0
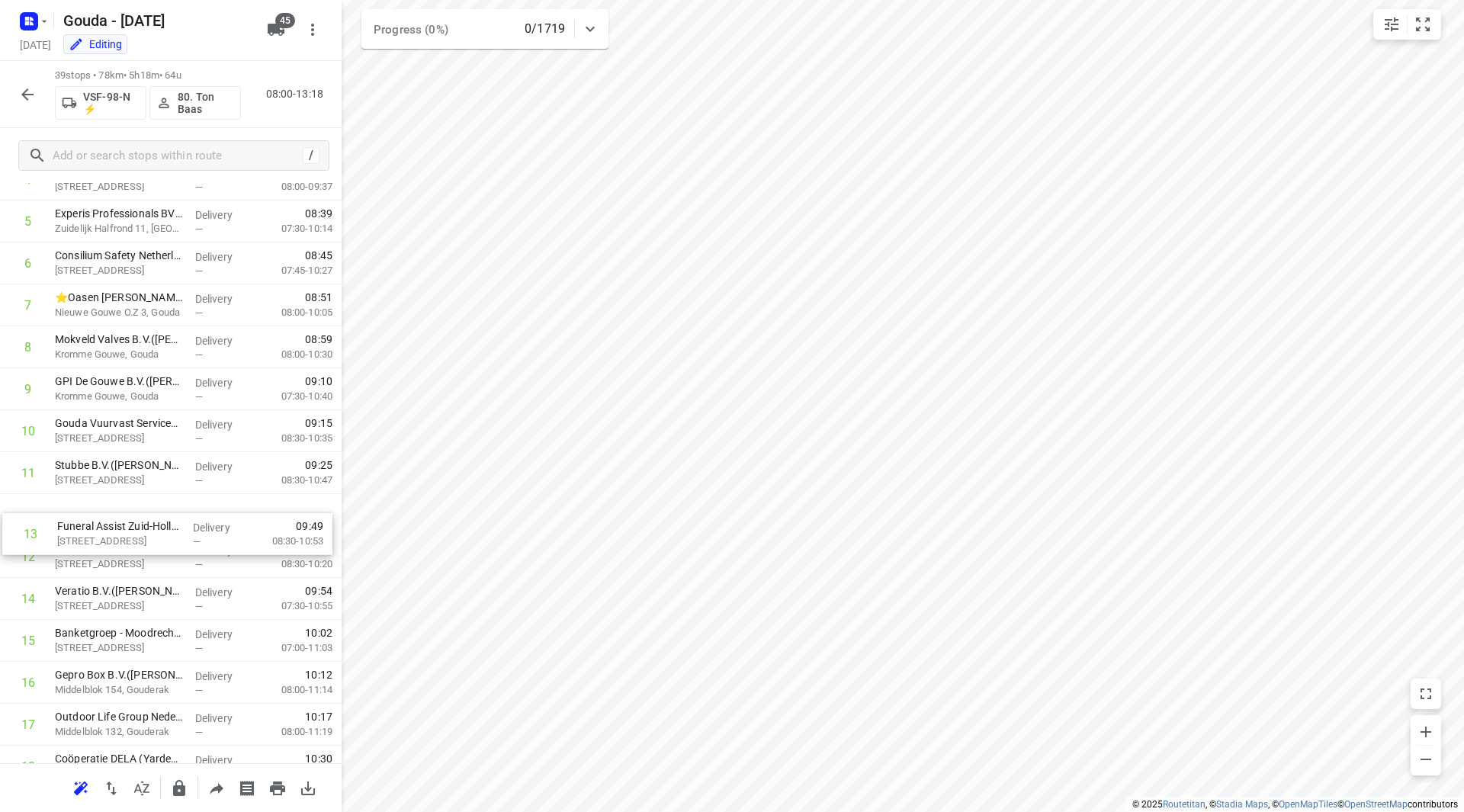
drag, startPoint x: 133, startPoint y: 527, endPoint x: 137, endPoint y: 499, distance: 28.3
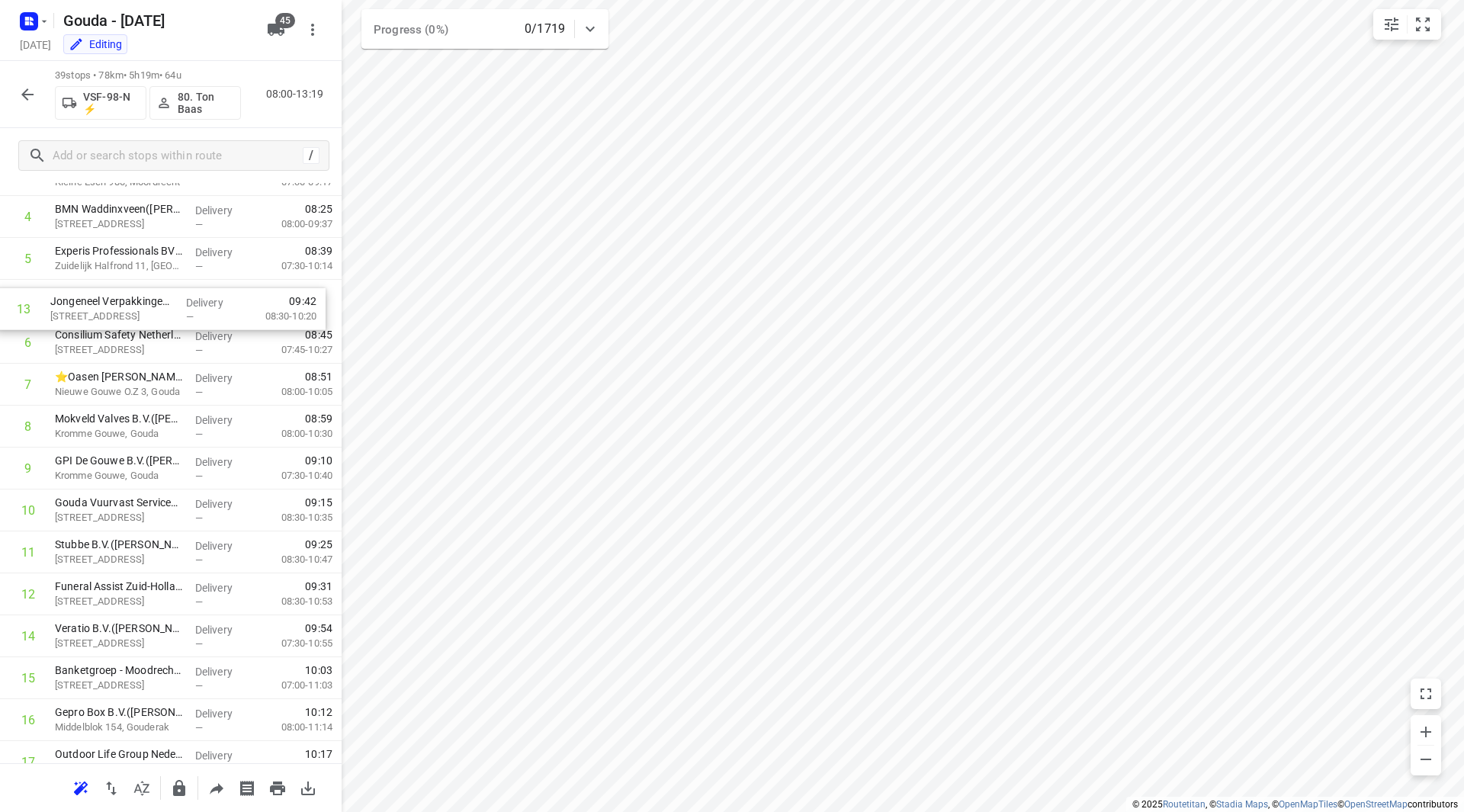
drag, startPoint x: 130, startPoint y: 551, endPoint x: 126, endPoint y: 299, distance: 252.0
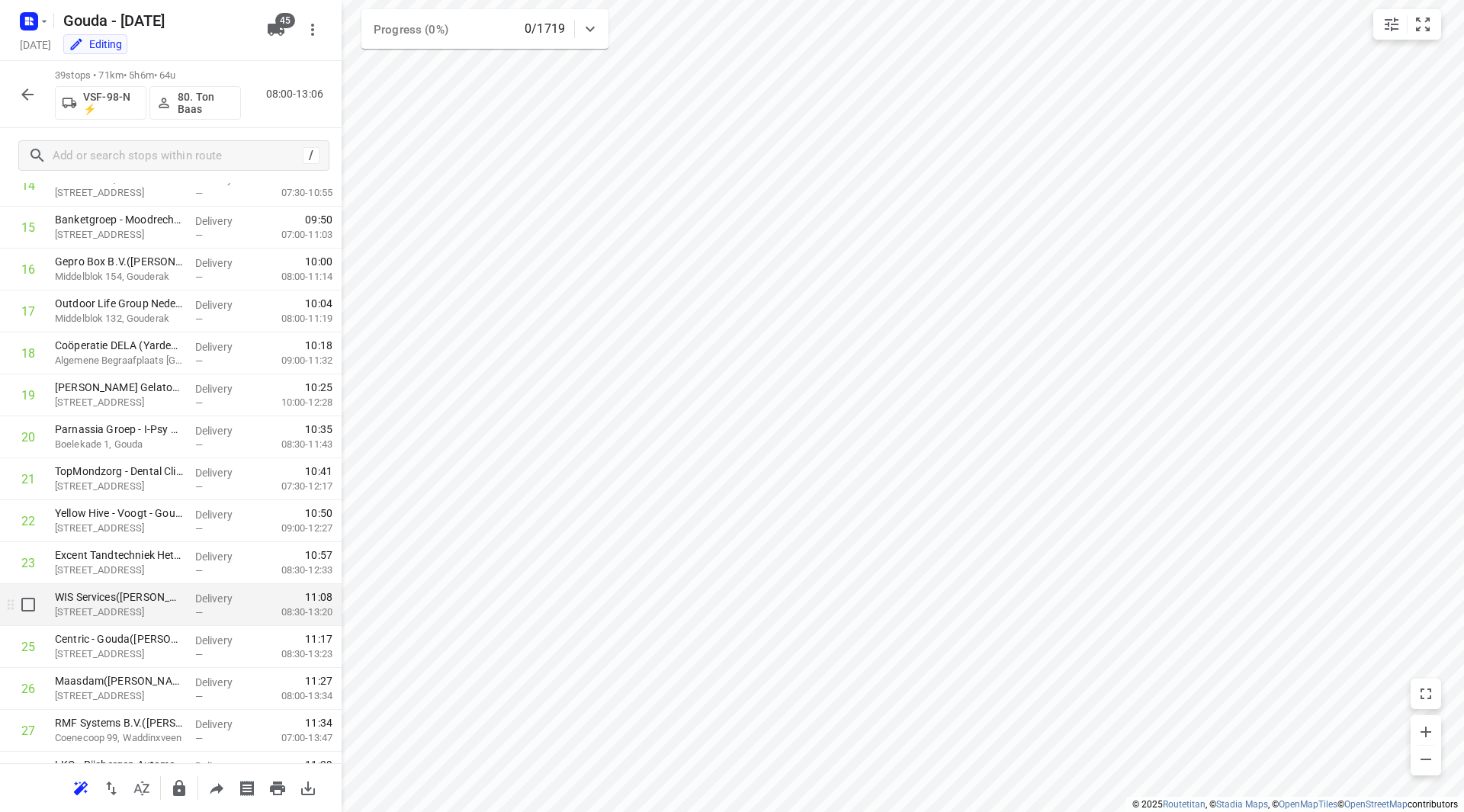
scroll to position [645, 0]
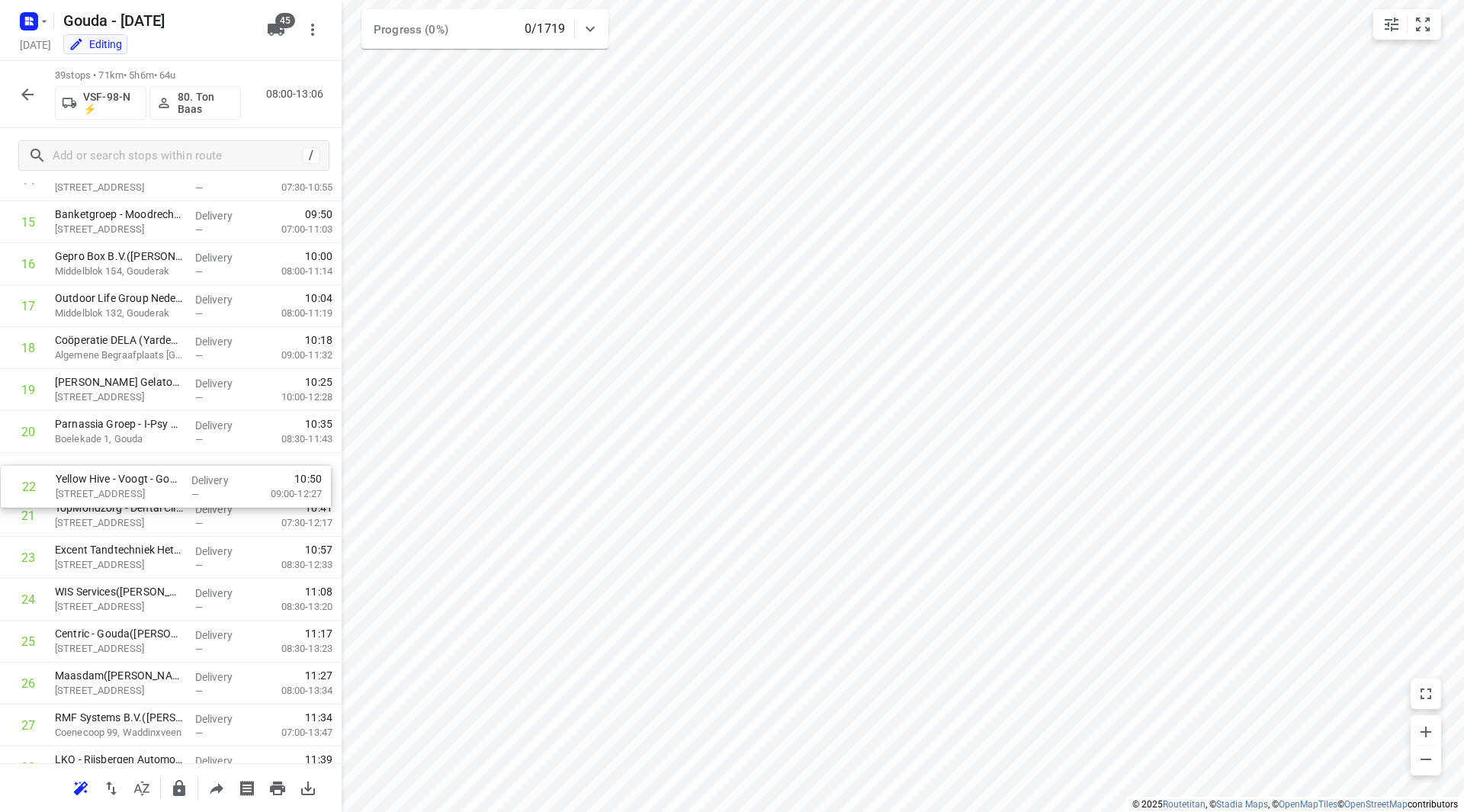
drag, startPoint x: 116, startPoint y: 518, endPoint x: 119, endPoint y: 468, distance: 50.1
click at [119, 468] on div "1 Breur [PERSON_NAME]/Moordrecht([PERSON_NAME]) [STREET_ADDRESS], Moordrecht De…" at bounding box center [170, 432] width 342 height 1635
drag, startPoint x: 134, startPoint y: 547, endPoint x: 133, endPoint y: 514, distance: 33.0
click at [134, 513] on div "1 Breur [PERSON_NAME]/Moordrecht([PERSON_NAME]) [STREET_ADDRESS], Moordrecht De…" at bounding box center [170, 432] width 342 height 1635
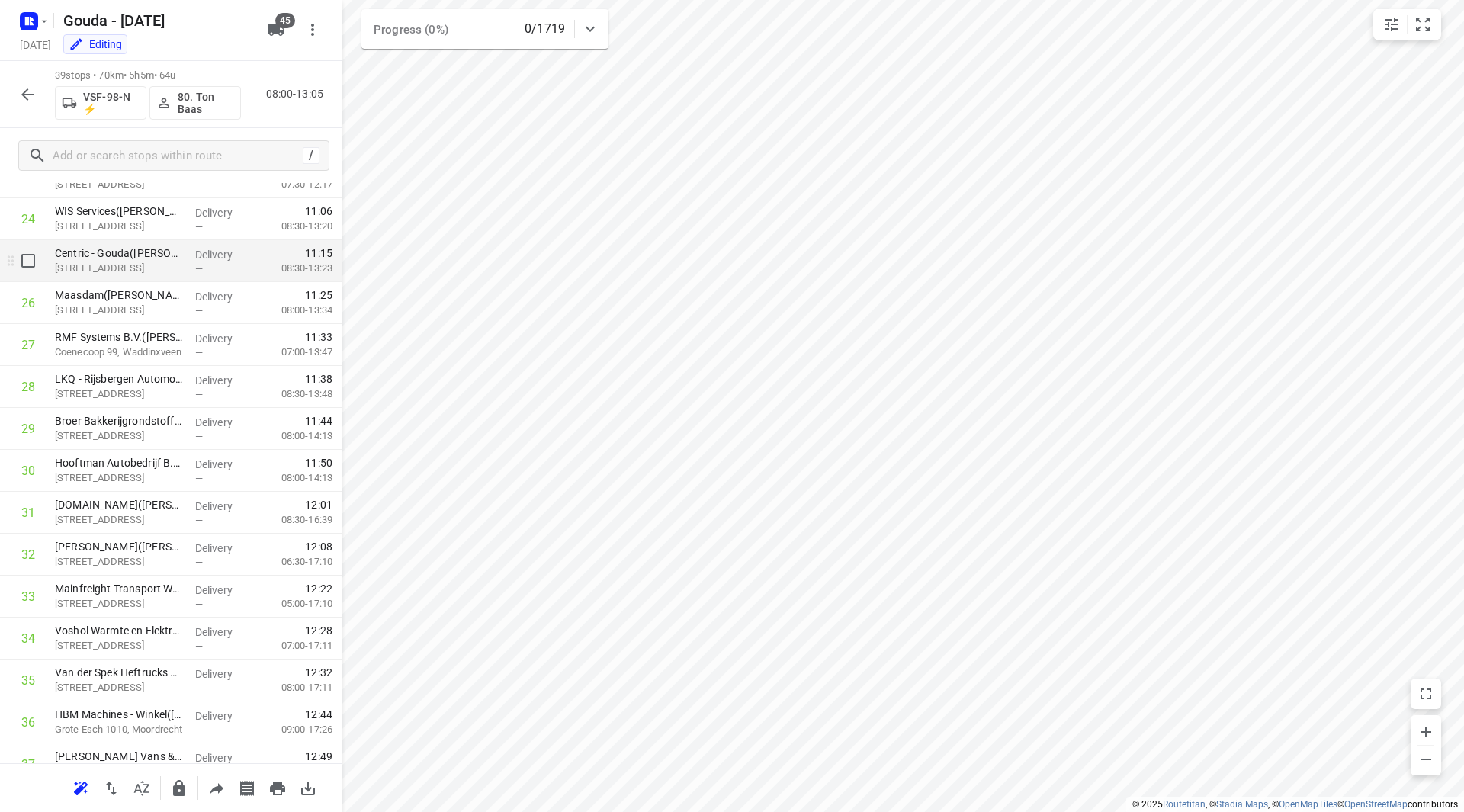
scroll to position [1026, 0]
drag, startPoint x: 103, startPoint y: 422, endPoint x: 112, endPoint y: 335, distance: 87.5
click at [112, 335] on div "1 Breur [PERSON_NAME]/Moordrecht([PERSON_NAME]) [STREET_ADDRESS], Moordrecht De…" at bounding box center [170, 51] width 342 height 1635
drag, startPoint x: 122, startPoint y: 442, endPoint x: 119, endPoint y: 381, distance: 61.1
click at [119, 381] on div "1 Breur [PERSON_NAME]/Moordrecht([PERSON_NAME]) [STREET_ADDRESS], Moordrecht De…" at bounding box center [170, 51] width 342 height 1635
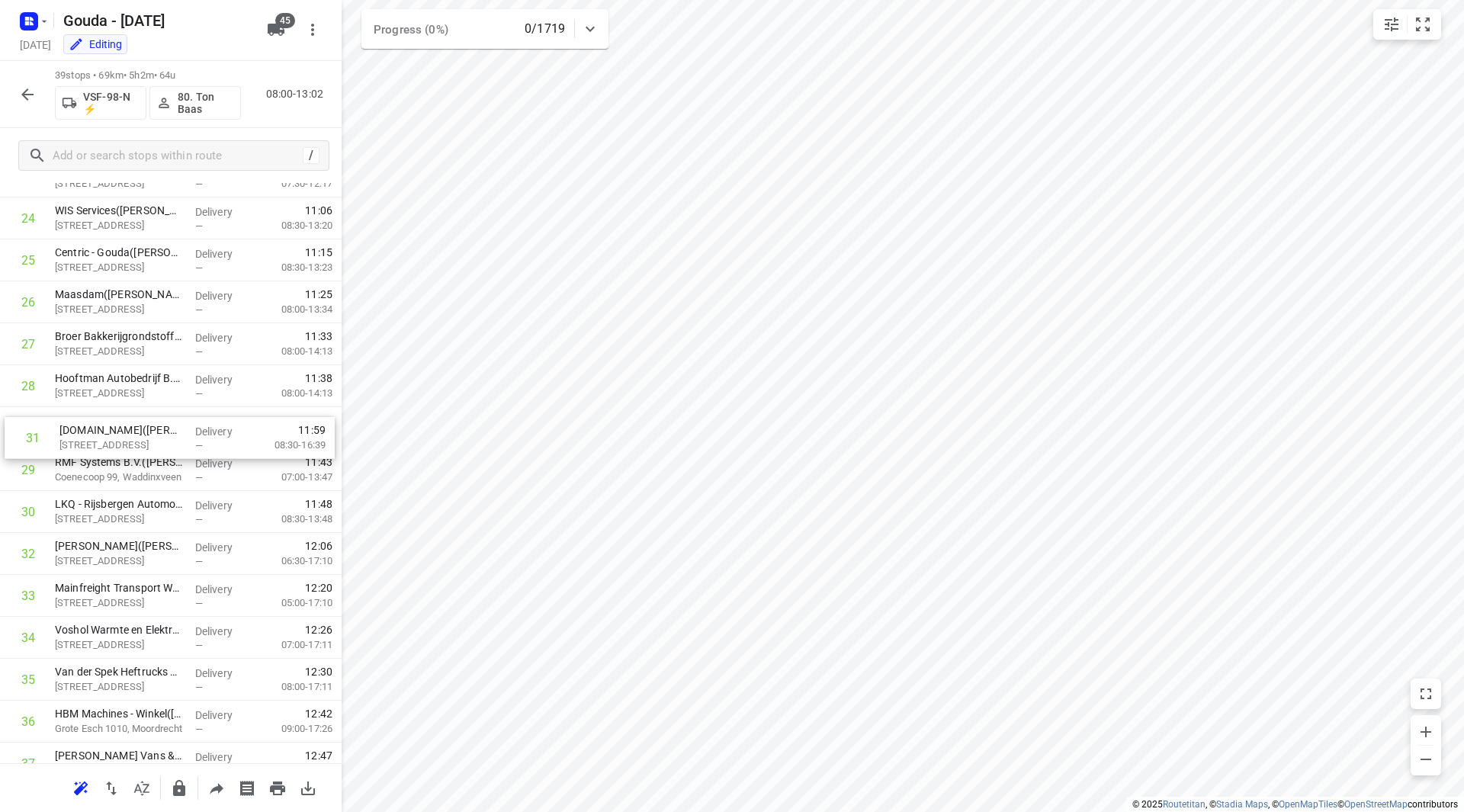
drag, startPoint x: 104, startPoint y: 500, endPoint x: 109, endPoint y: 422, distance: 78.2
click at [109, 422] on div "1 Breur [PERSON_NAME]/Moordrecht([PERSON_NAME]) [STREET_ADDRESS], Moordrecht De…" at bounding box center [170, 51] width 342 height 1635
drag, startPoint x: 112, startPoint y: 471, endPoint x: 112, endPoint y: 423, distance: 48.0
click at [112, 423] on div "1 Breur [PERSON_NAME]/Moordrecht([PERSON_NAME]) [STREET_ADDRESS], Moordrecht De…" at bounding box center [170, 51] width 342 height 1635
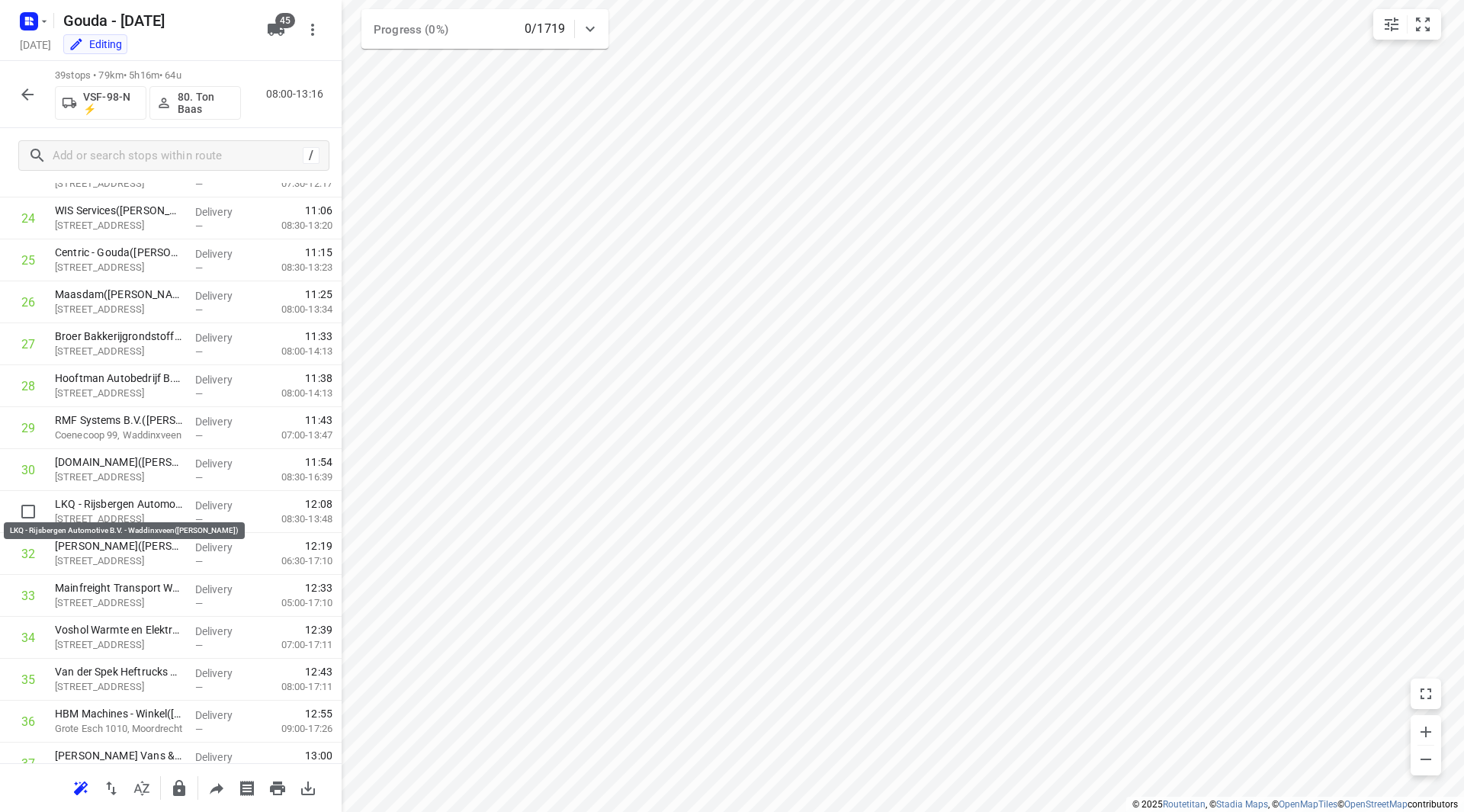
drag, startPoint x: 111, startPoint y: 509, endPoint x: 113, endPoint y: 464, distance: 45.0
click at [113, 464] on div "1 Breur [PERSON_NAME]/Moordrecht([PERSON_NAME]) [STREET_ADDRESS], Moordrecht De…" at bounding box center [170, 51] width 342 height 1635
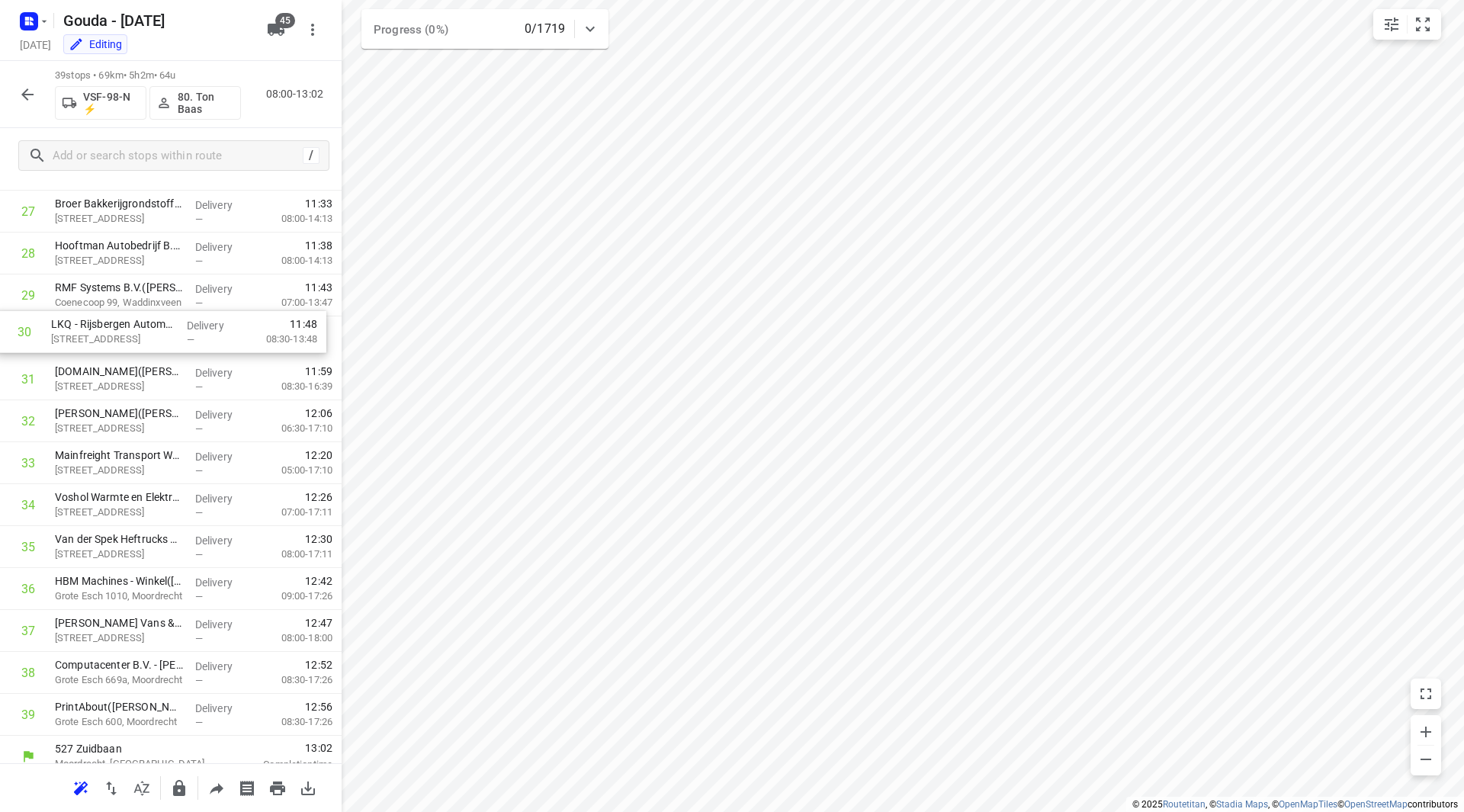
scroll to position [1155, 0]
drag, startPoint x: 130, startPoint y: 317, endPoint x: 127, endPoint y: 347, distance: 30.1
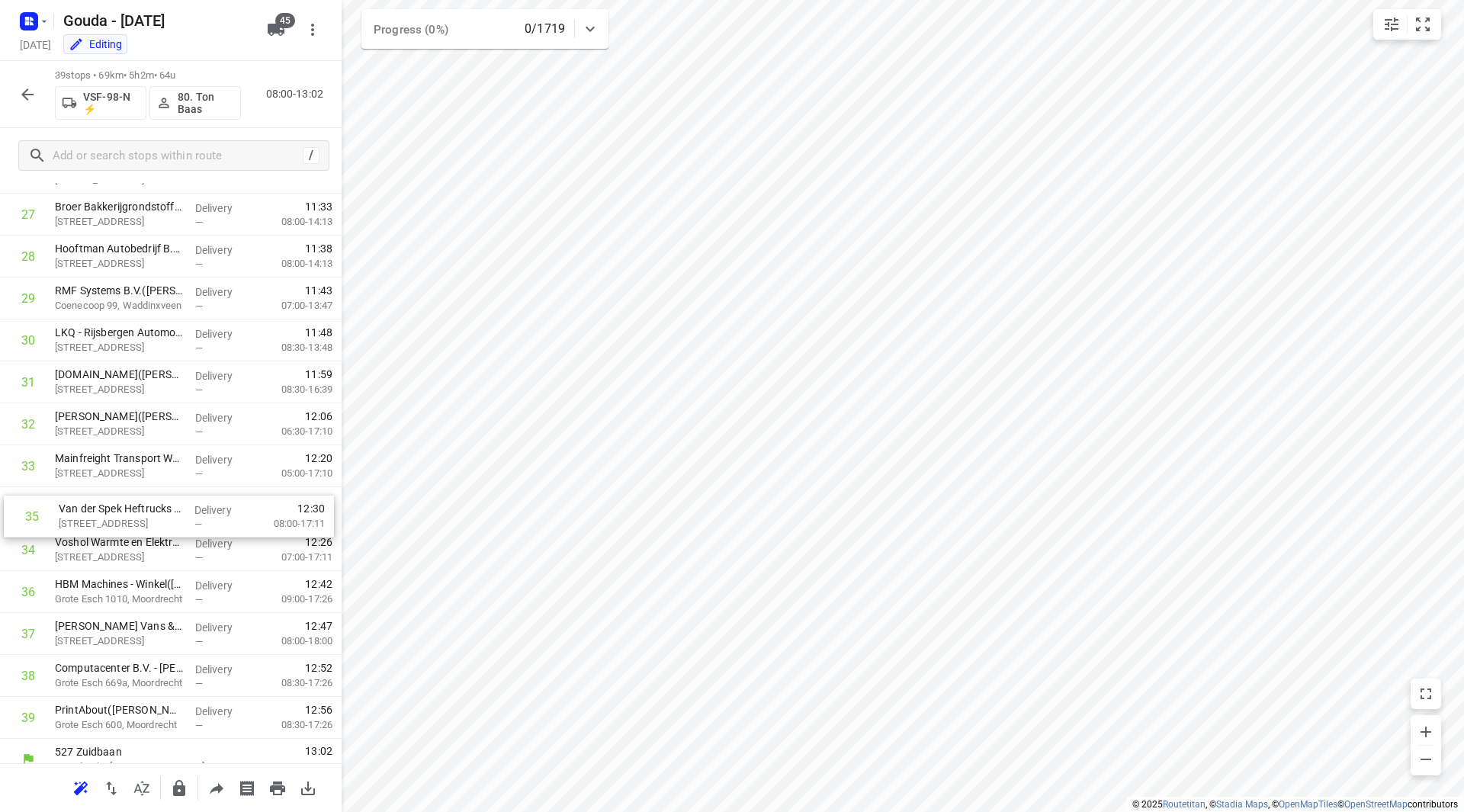
drag, startPoint x: 147, startPoint y: 550, endPoint x: 151, endPoint y: 510, distance: 40.2
click at [180, 786] on icon "button" at bounding box center [179, 788] width 13 height 16
click at [31, 95] on icon "button" at bounding box center [27, 94] width 18 height 18
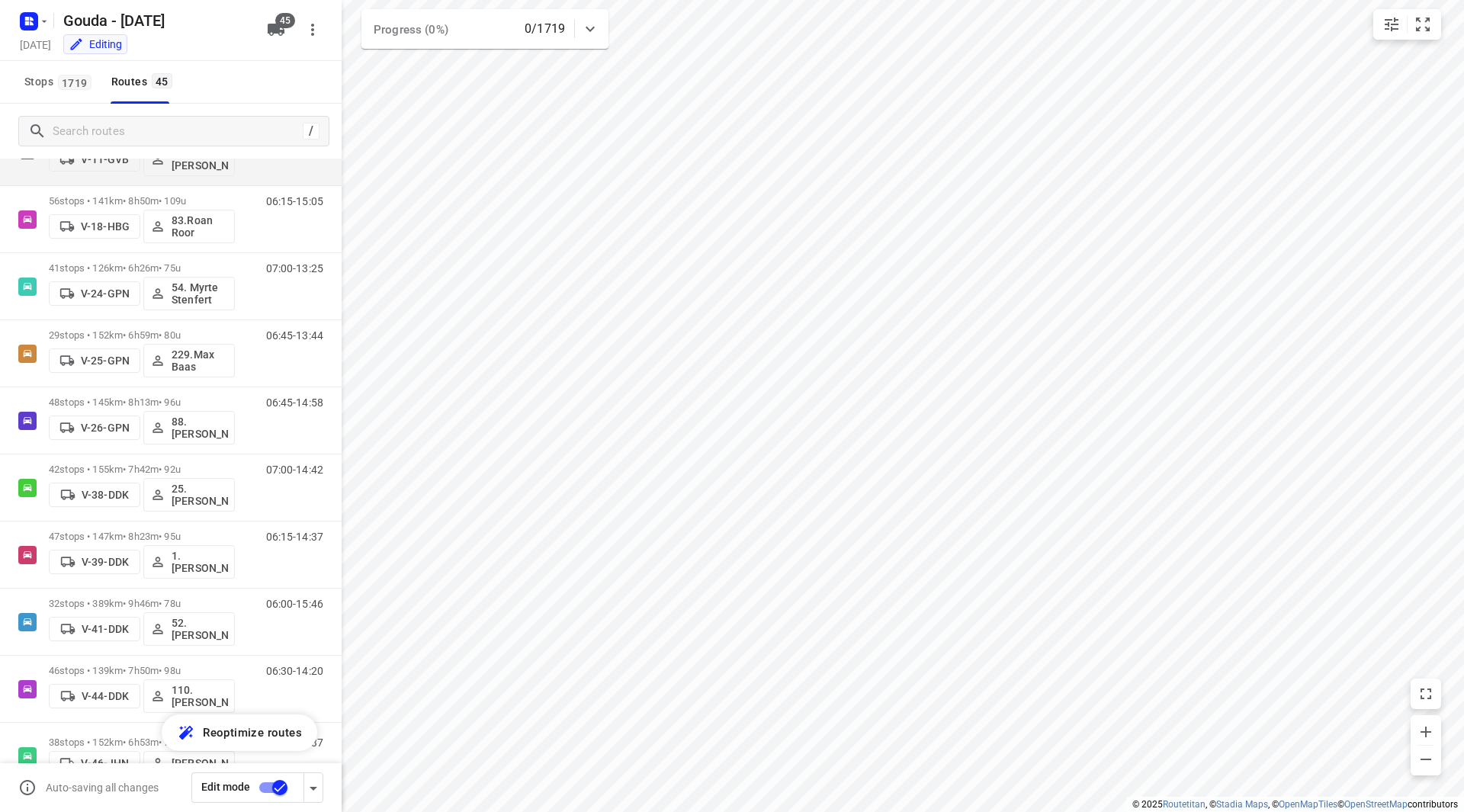
scroll to position [0, 0]
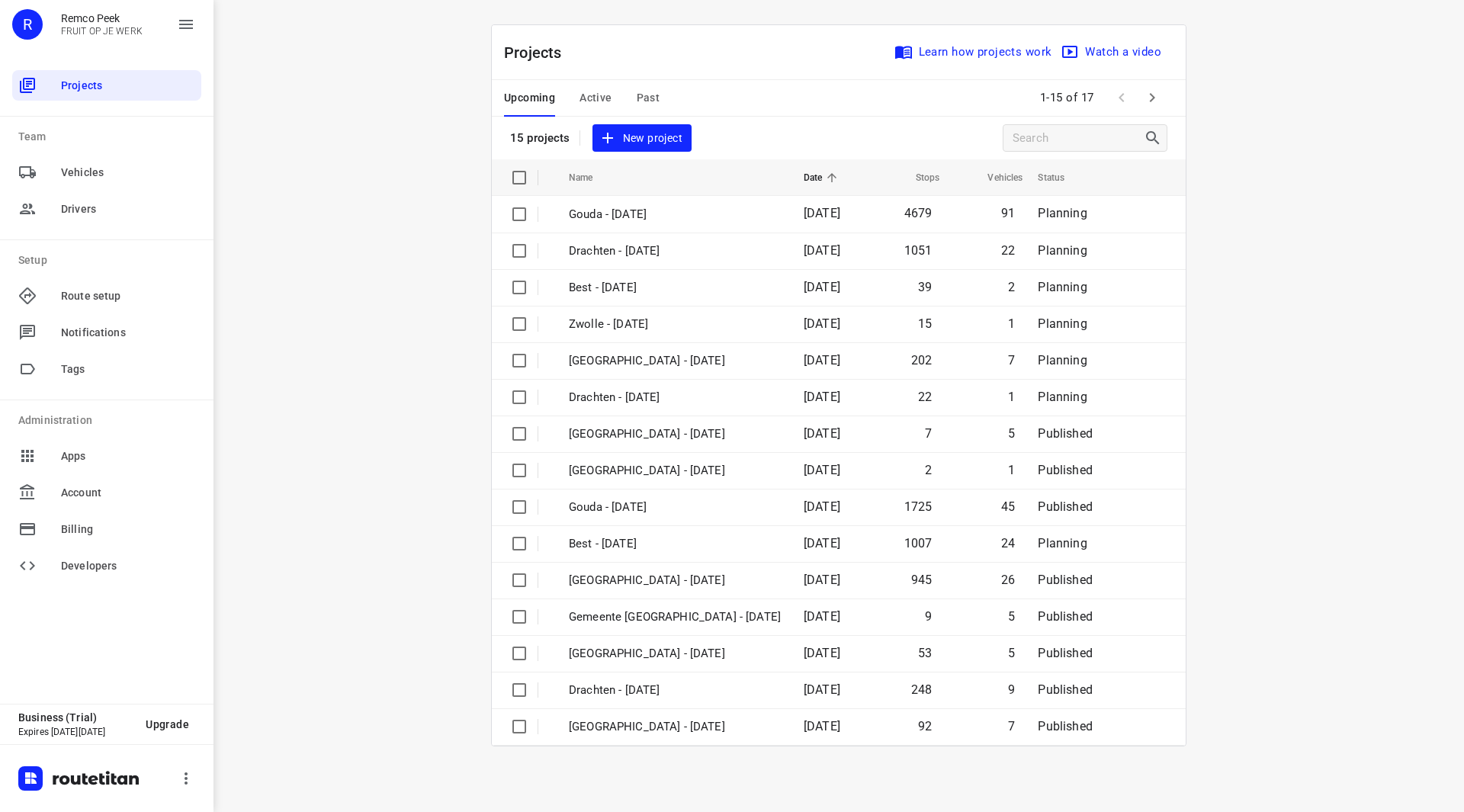
click at [653, 98] on span "Past" at bounding box center [648, 98] width 24 height 19
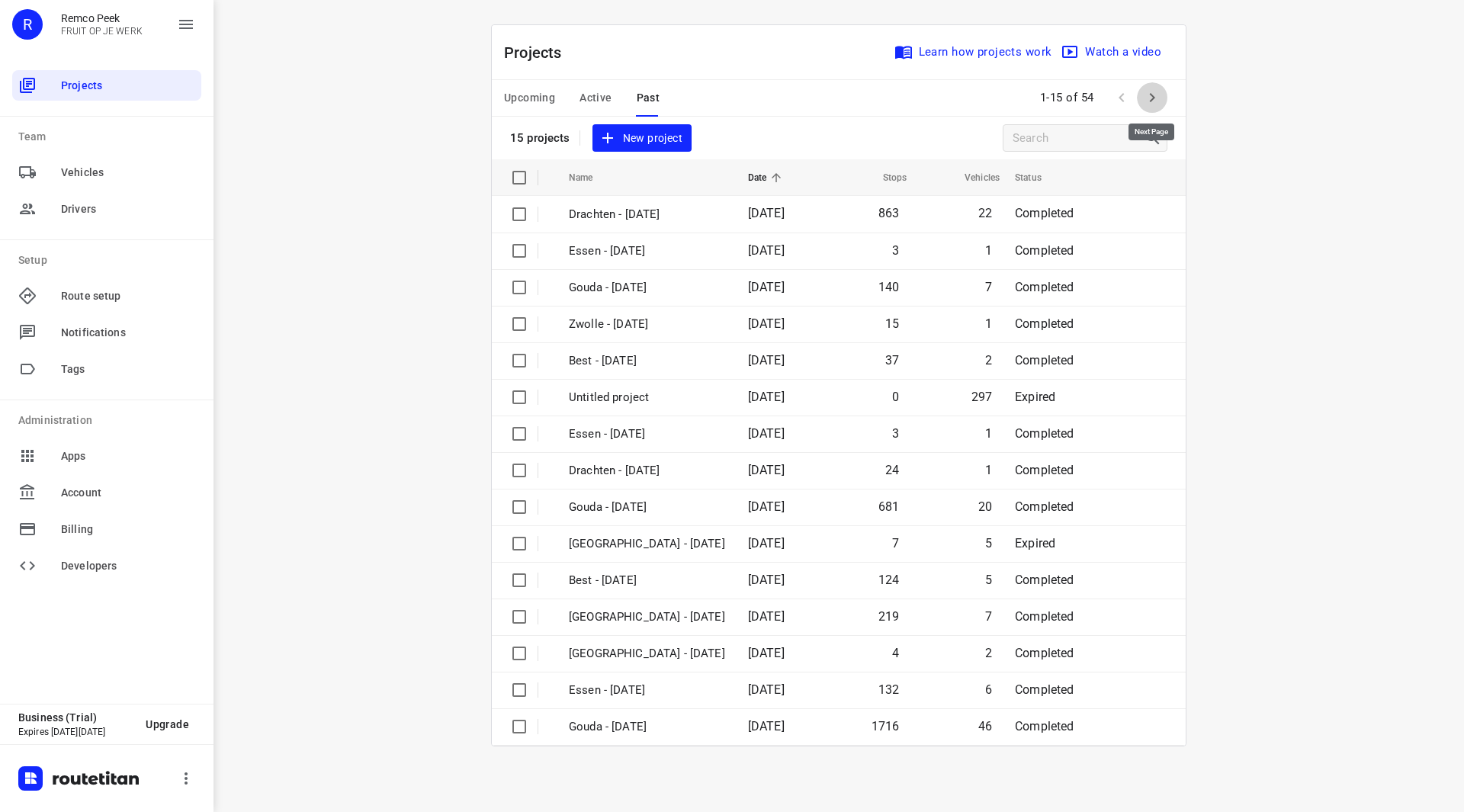
click at [1141, 102] on button "button" at bounding box center [1151, 97] width 31 height 31
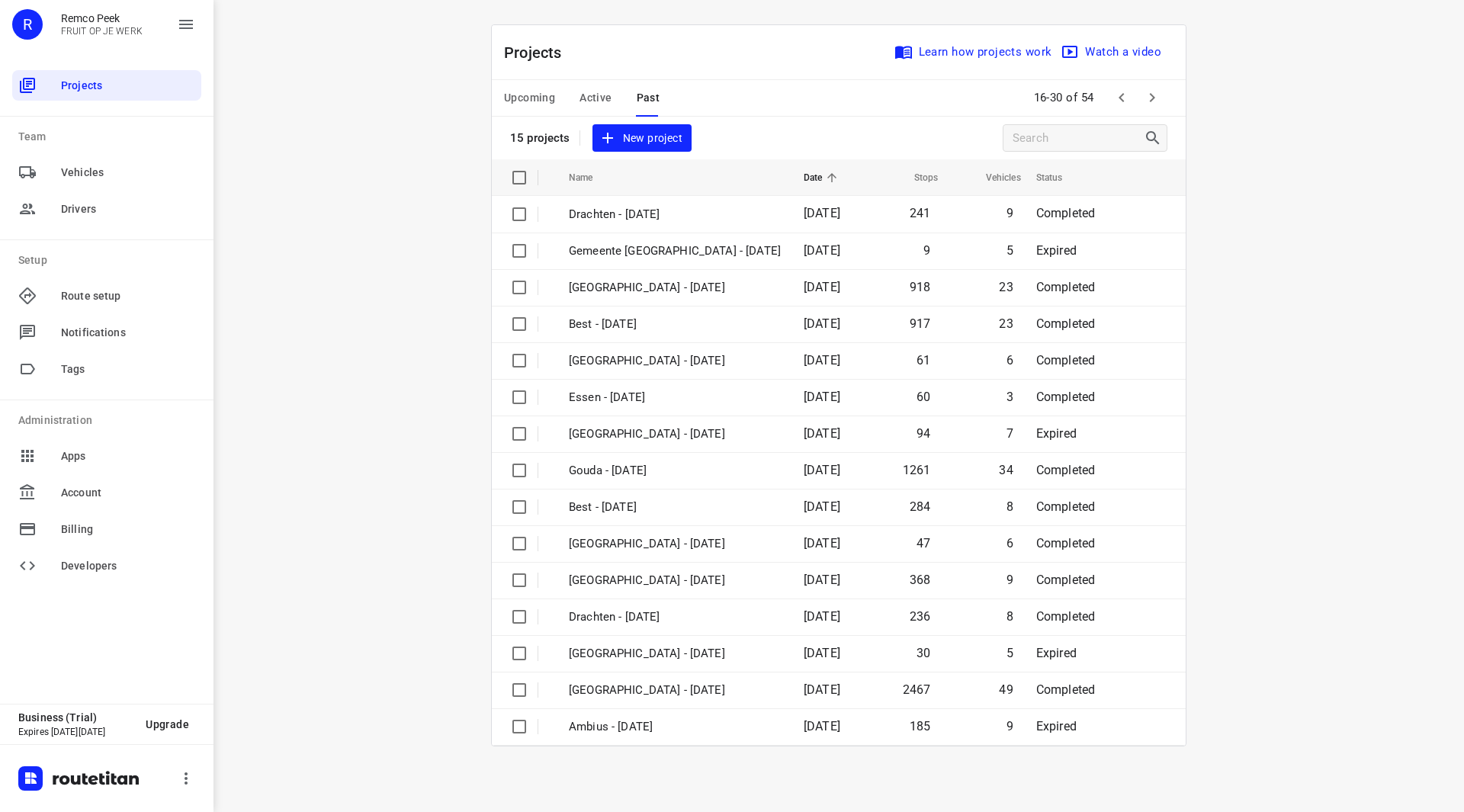
click at [1136, 97] on button "button" at bounding box center [1151, 97] width 31 height 31
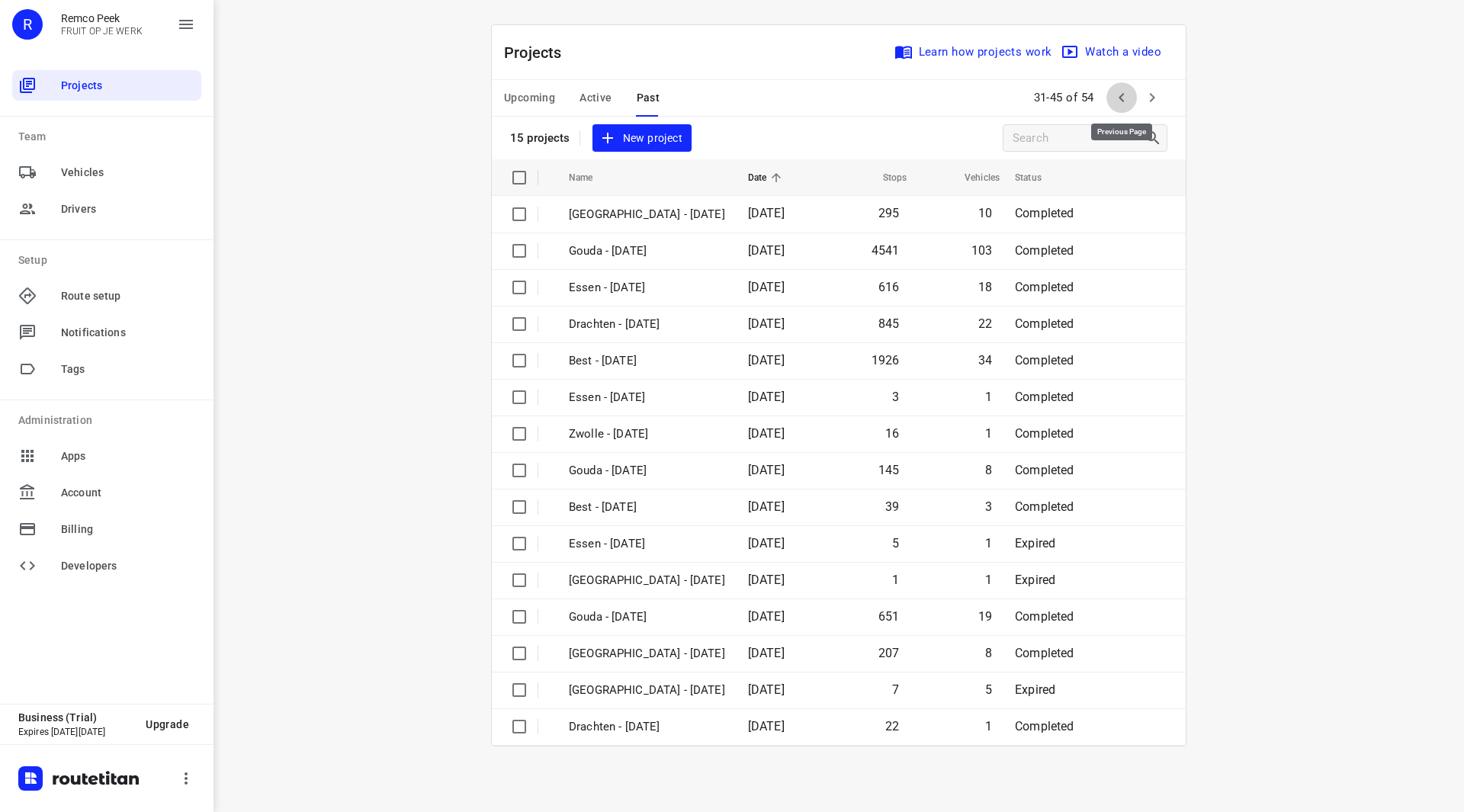
click at [1121, 94] on icon "button" at bounding box center [1121, 97] width 18 height 18
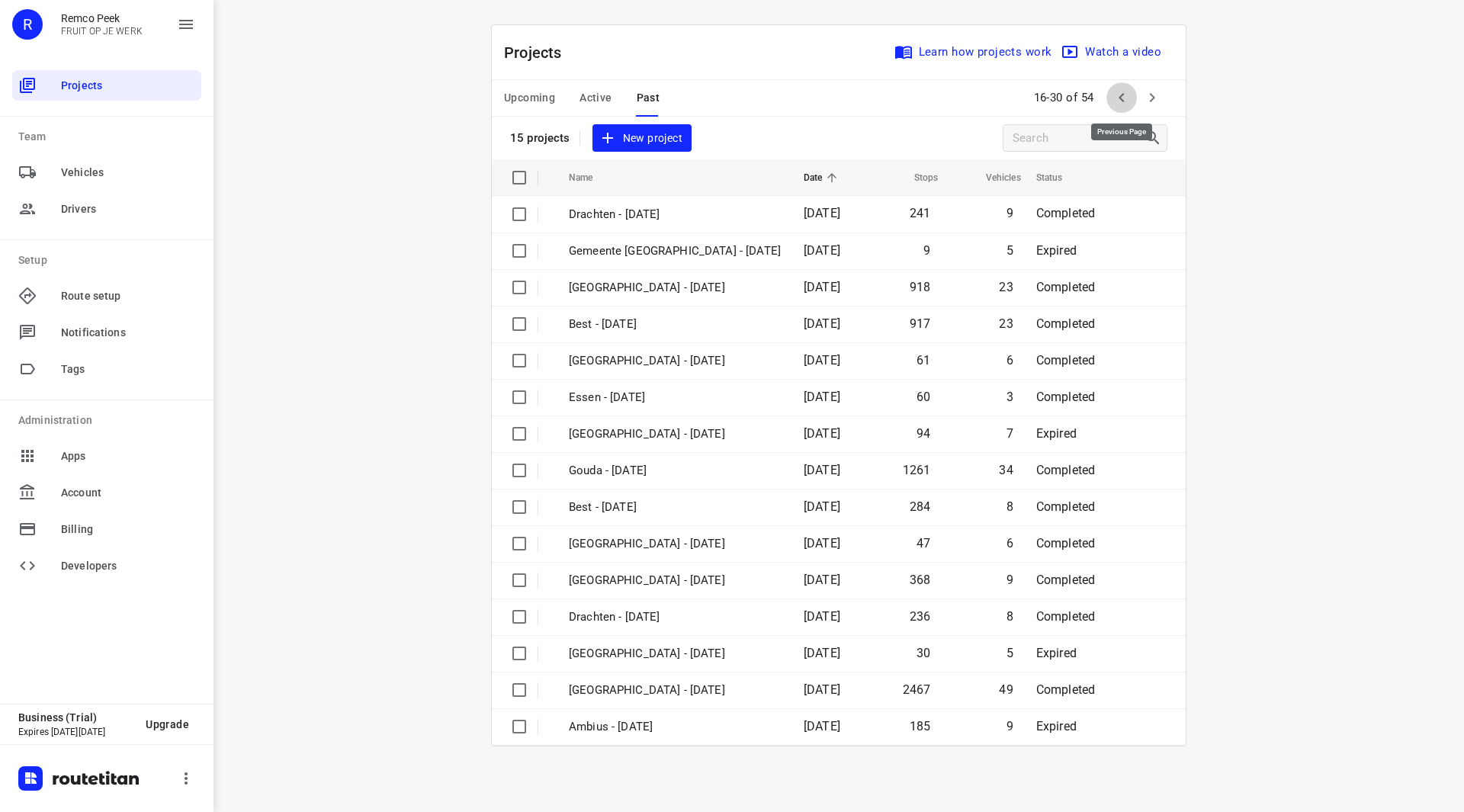
click at [1121, 96] on icon "button" at bounding box center [1121, 97] width 5 height 9
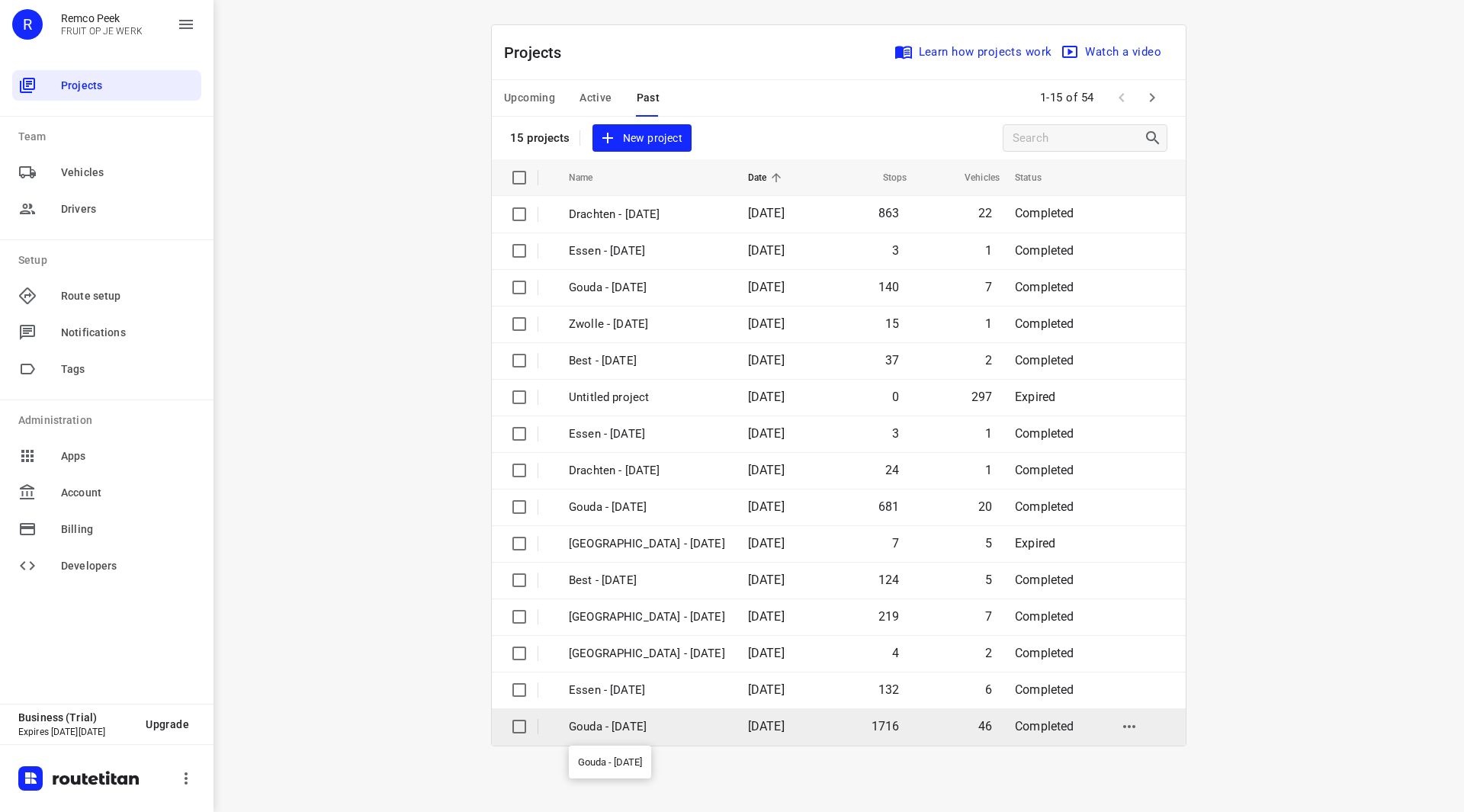
click at [600, 728] on p "Gouda - [DATE]" at bounding box center [646, 726] width 156 height 17
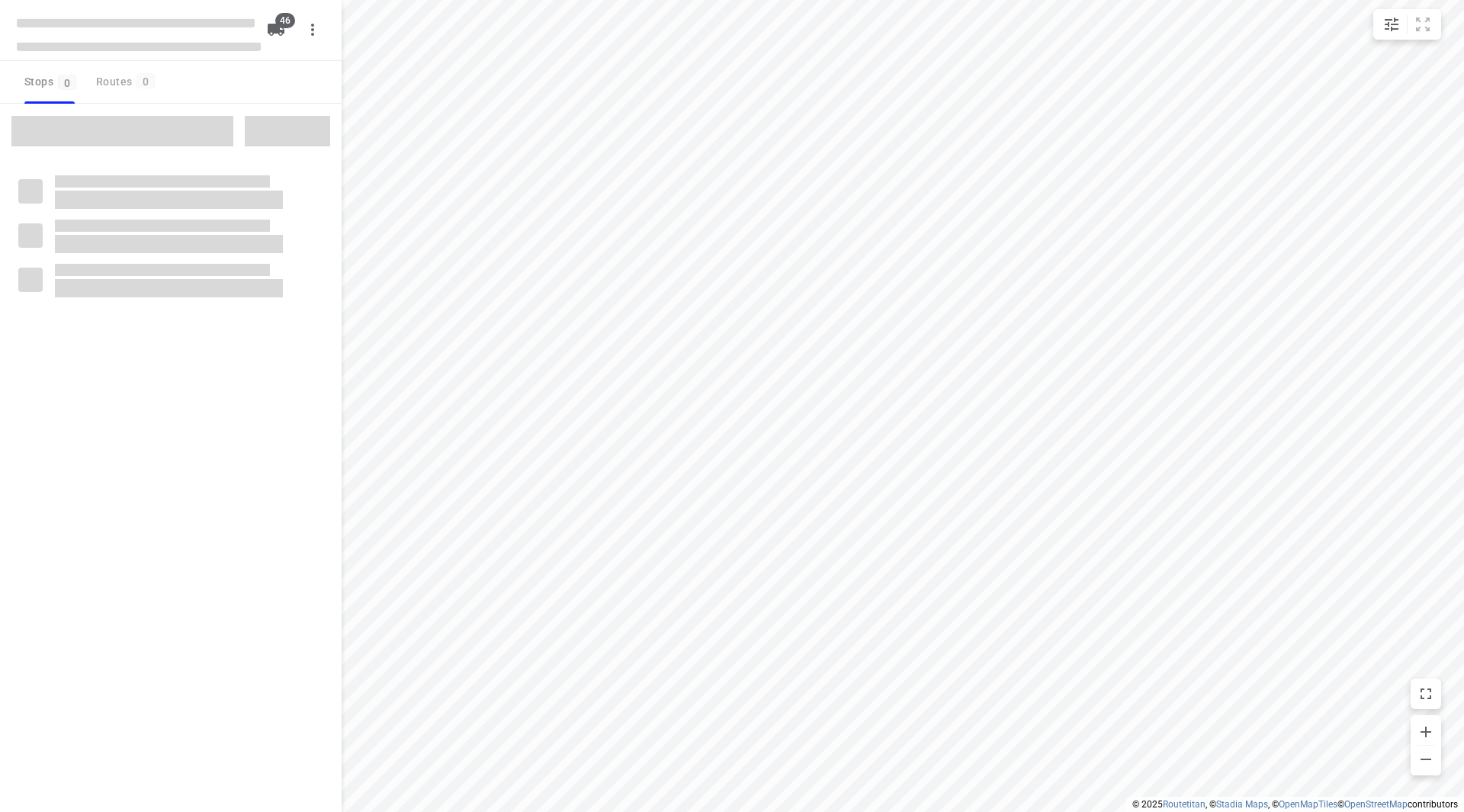
type input "distance"
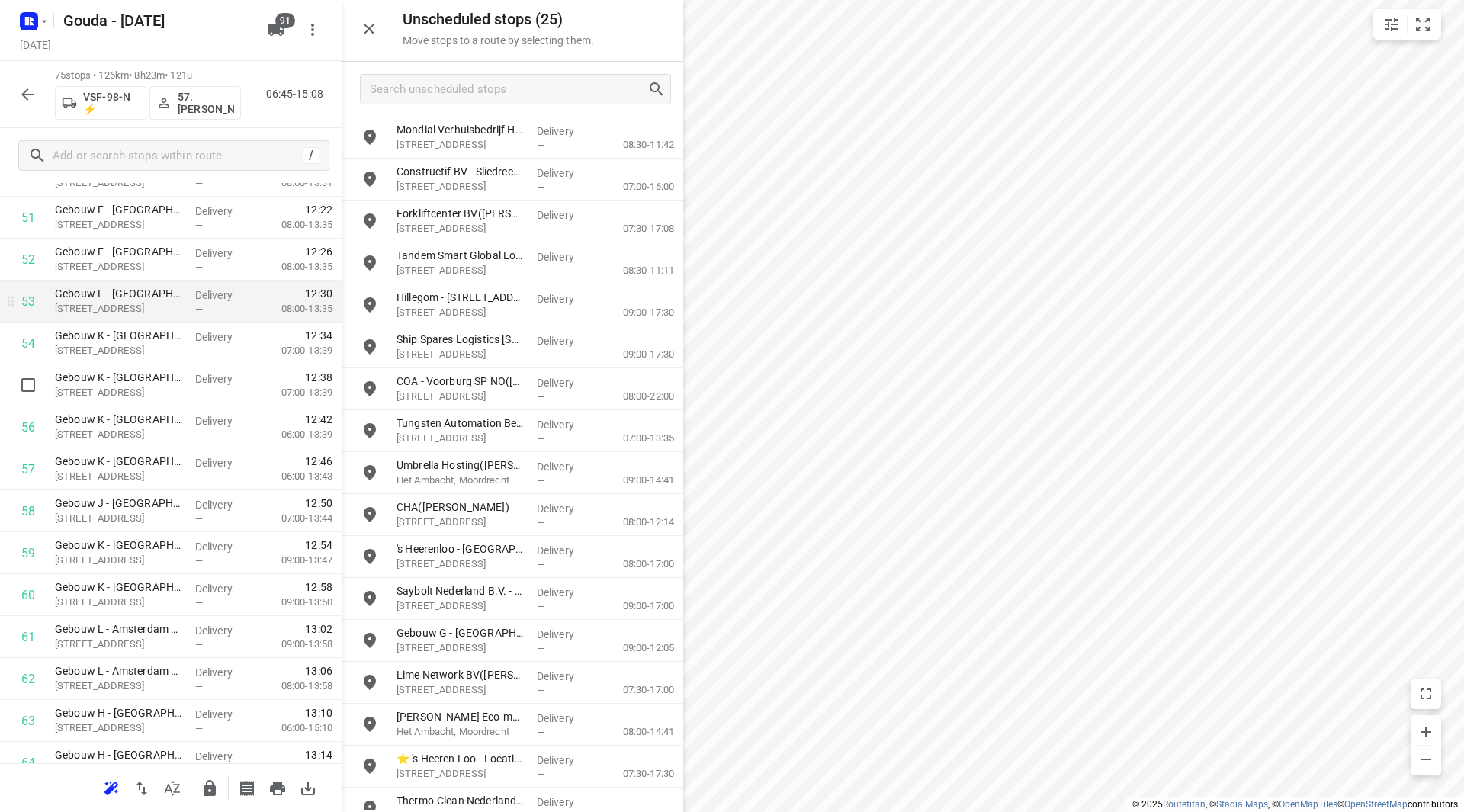
scroll to position [2209, 0]
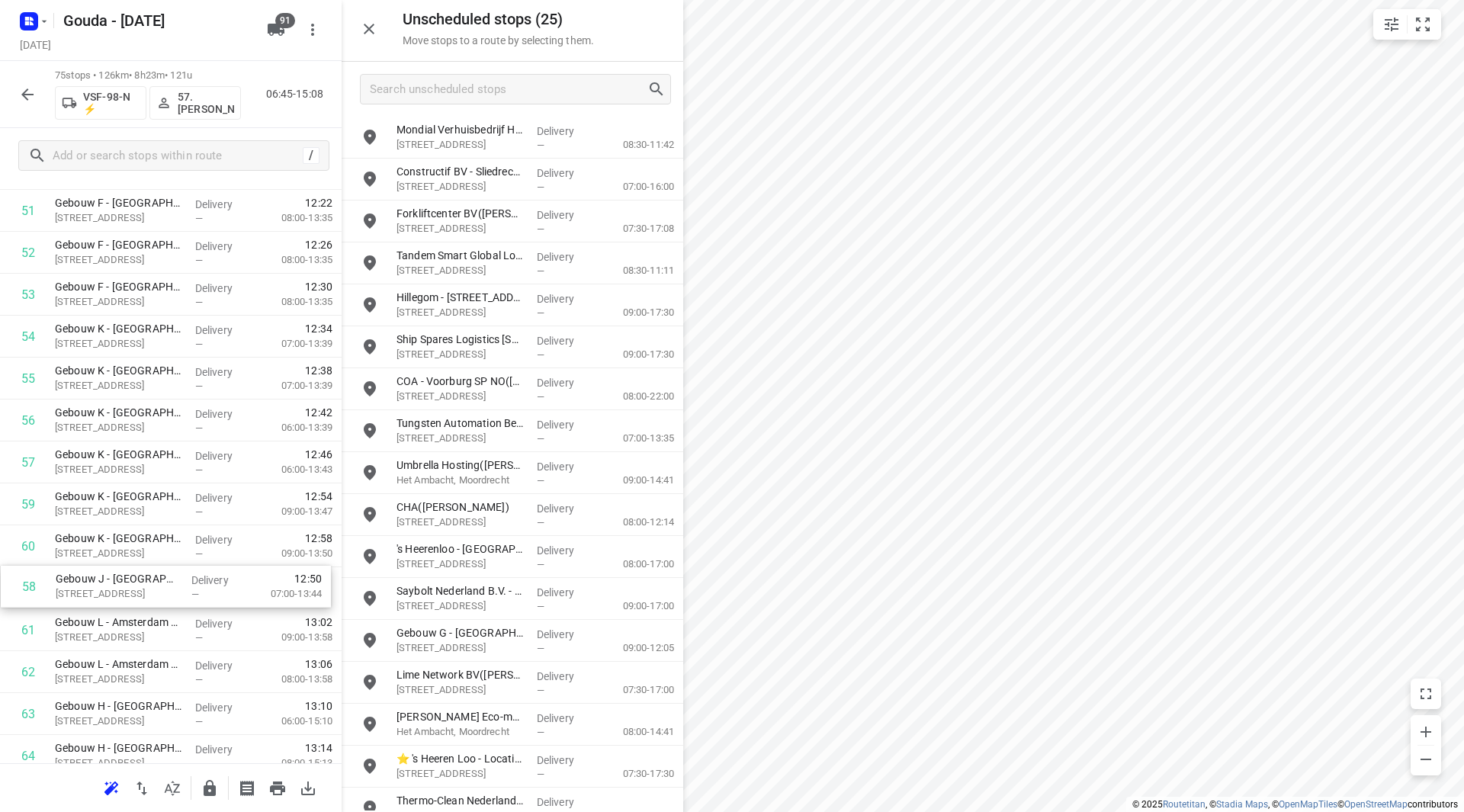
drag, startPoint x: 123, startPoint y: 504, endPoint x: 124, endPoint y: 590, distance: 86.0
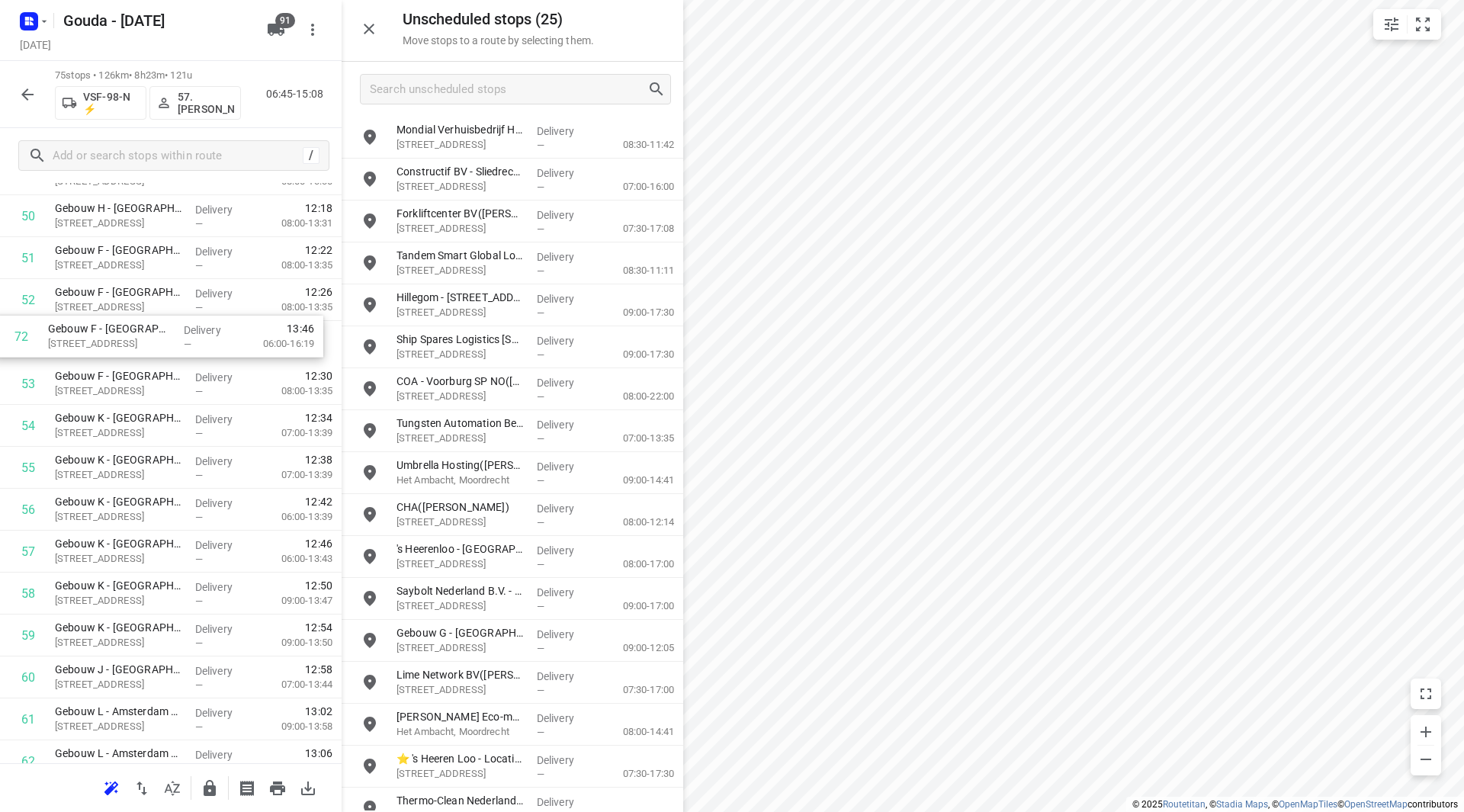
scroll to position [2153, 0]
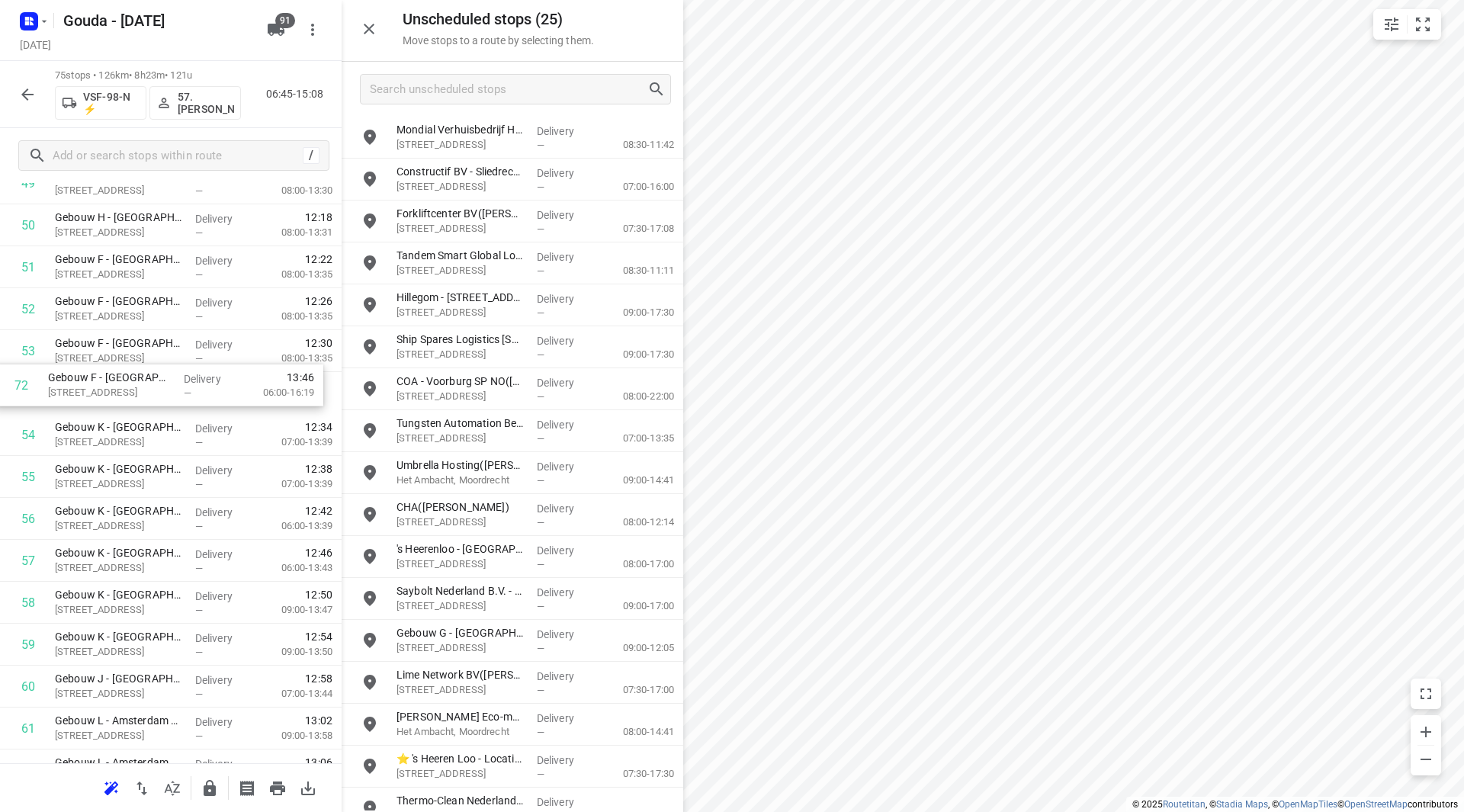
drag, startPoint x: 117, startPoint y: 578, endPoint x: 109, endPoint y: 382, distance: 196.2
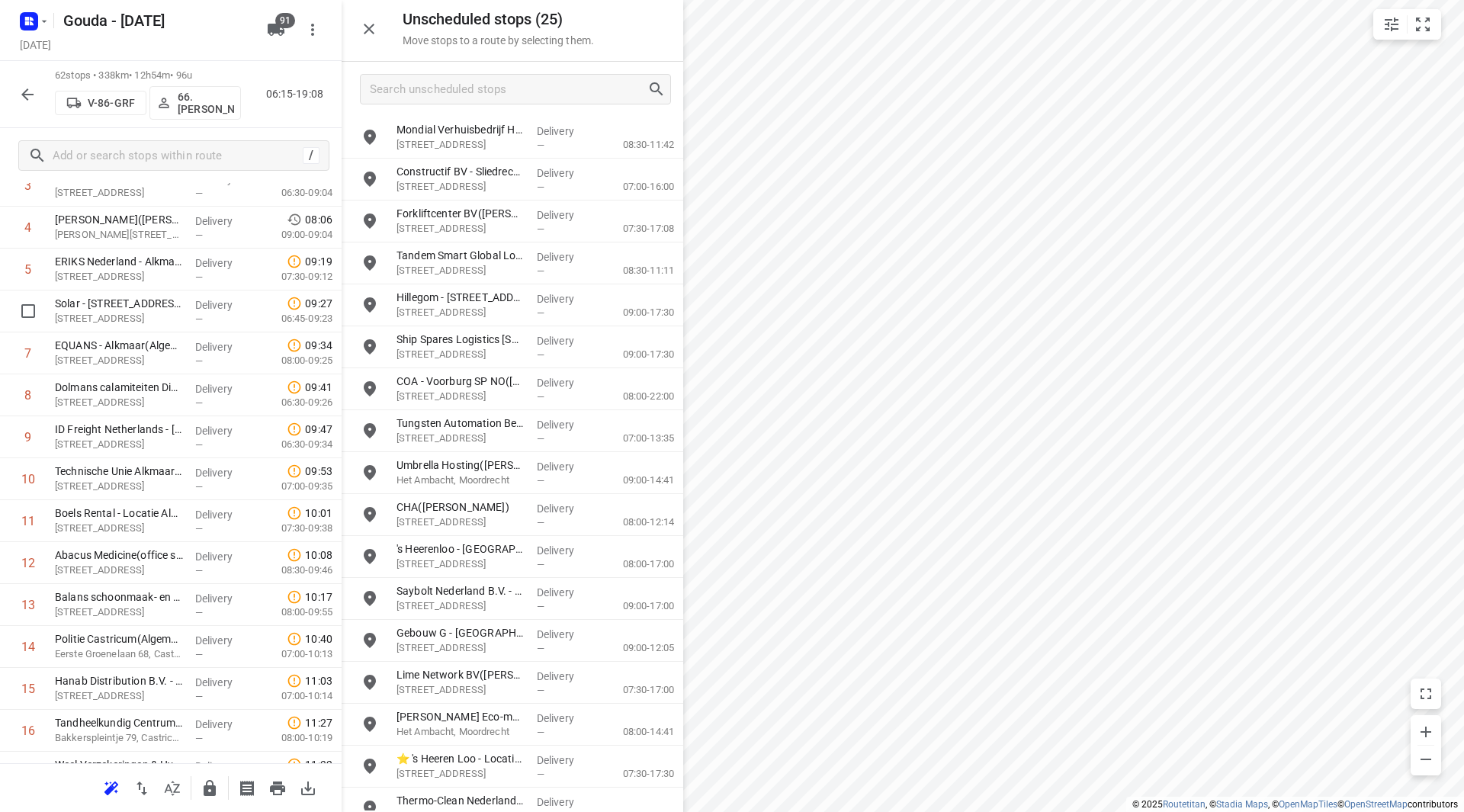
scroll to position [69, 0]
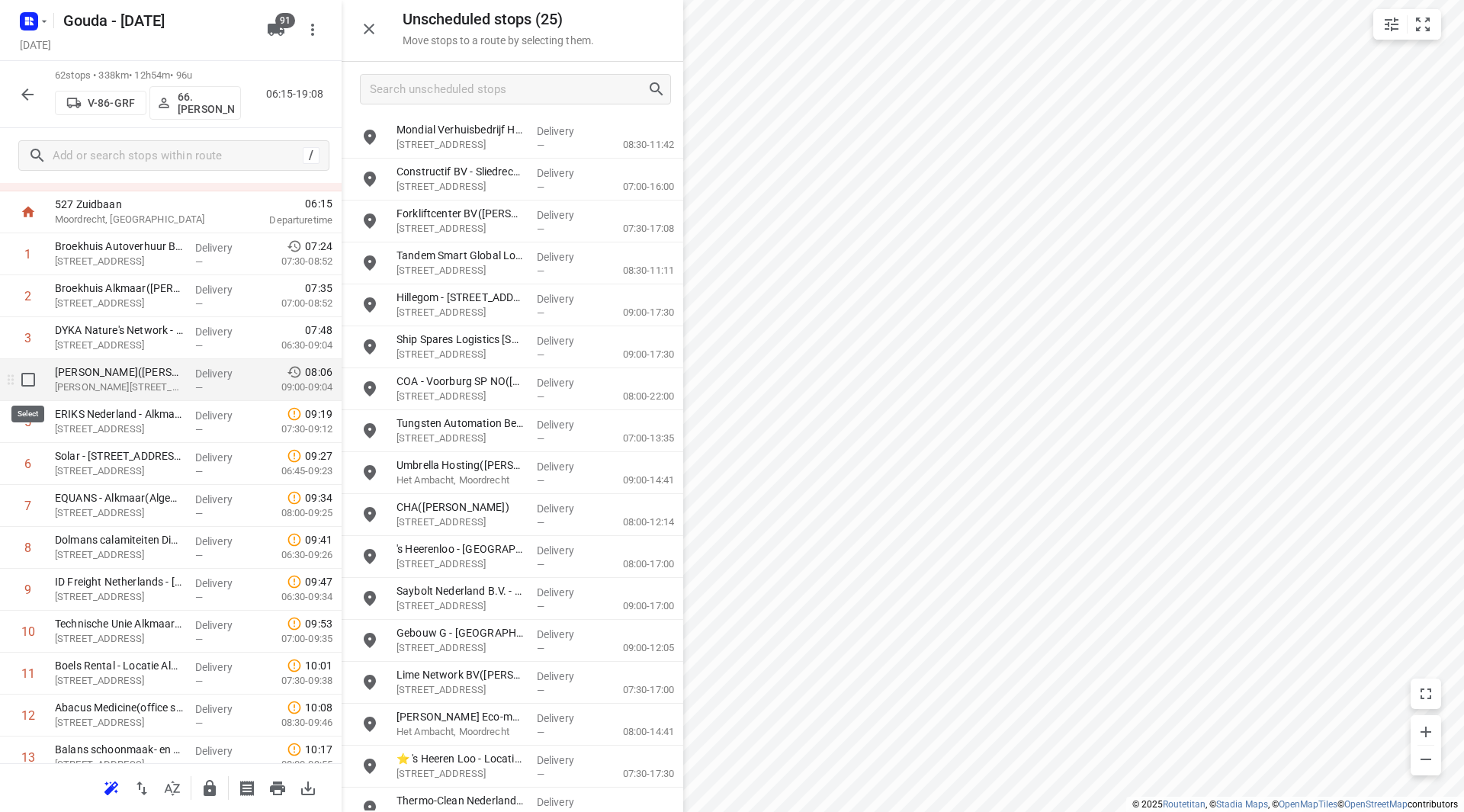
click at [30, 384] on input "checkbox" at bounding box center [28, 379] width 31 height 31
checkbox input "true"
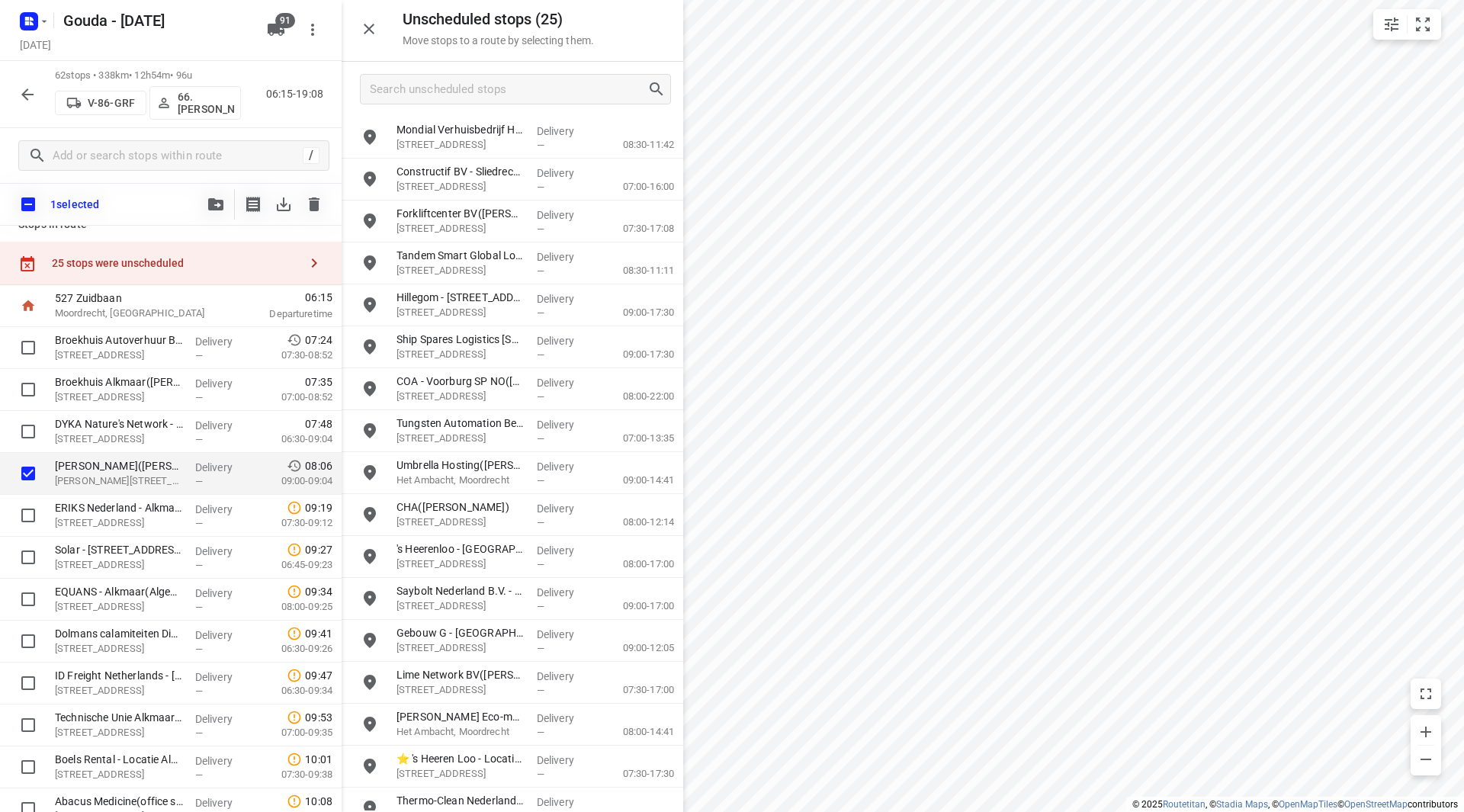
scroll to position [0, 0]
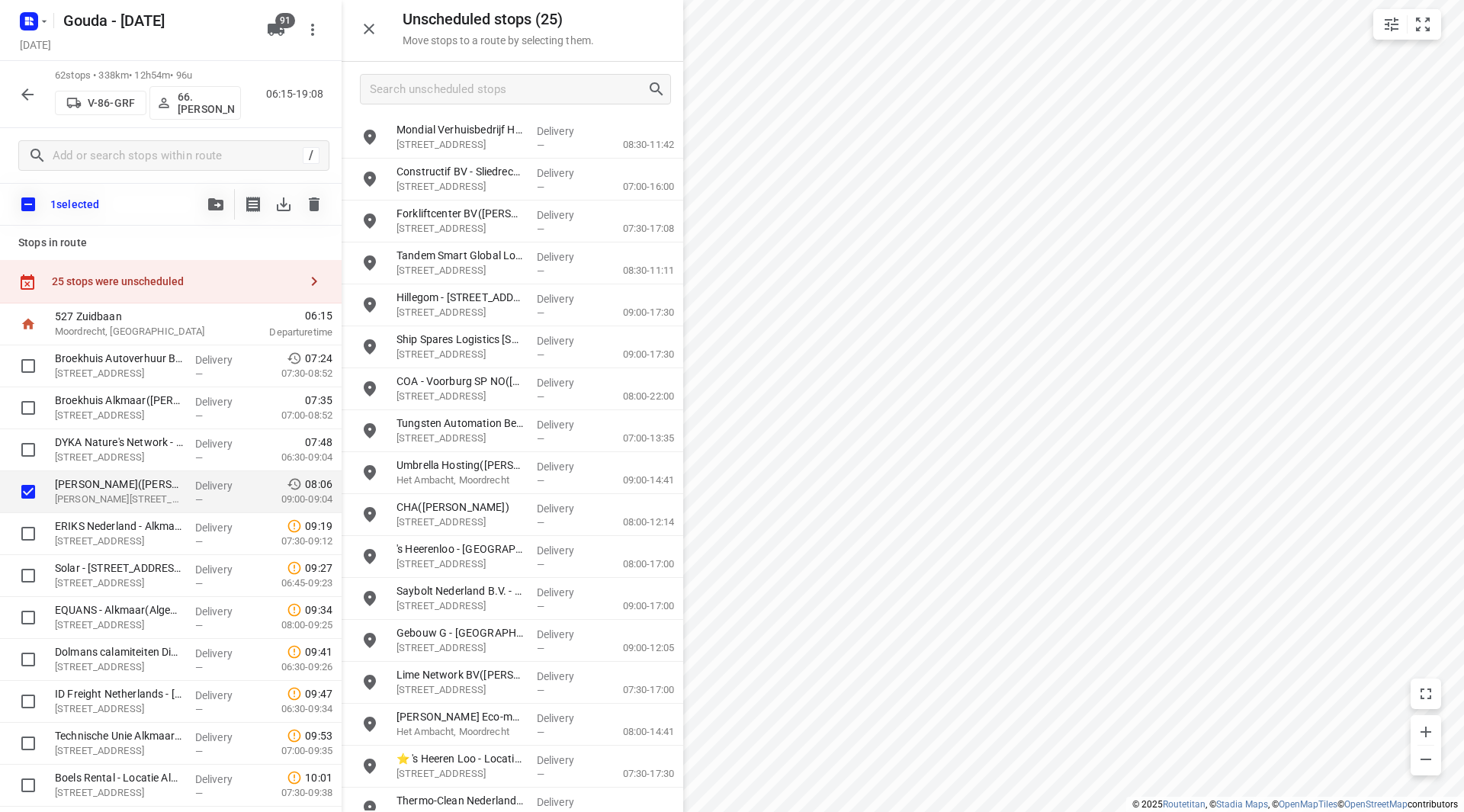
click at [218, 210] on button "button" at bounding box center [215, 204] width 31 height 31
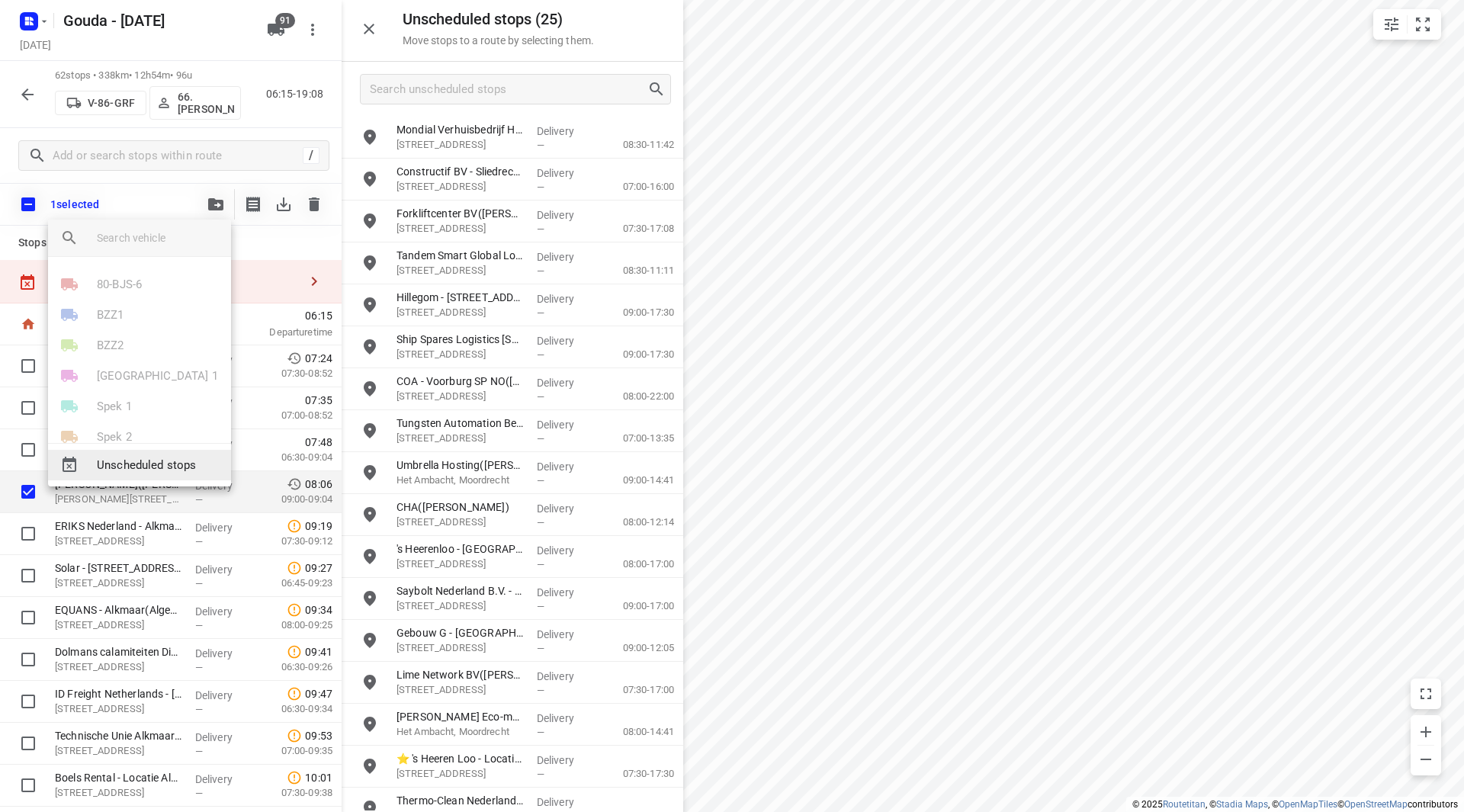
click at [135, 472] on span "Unscheduled stops" at bounding box center [157, 465] width 122 height 17
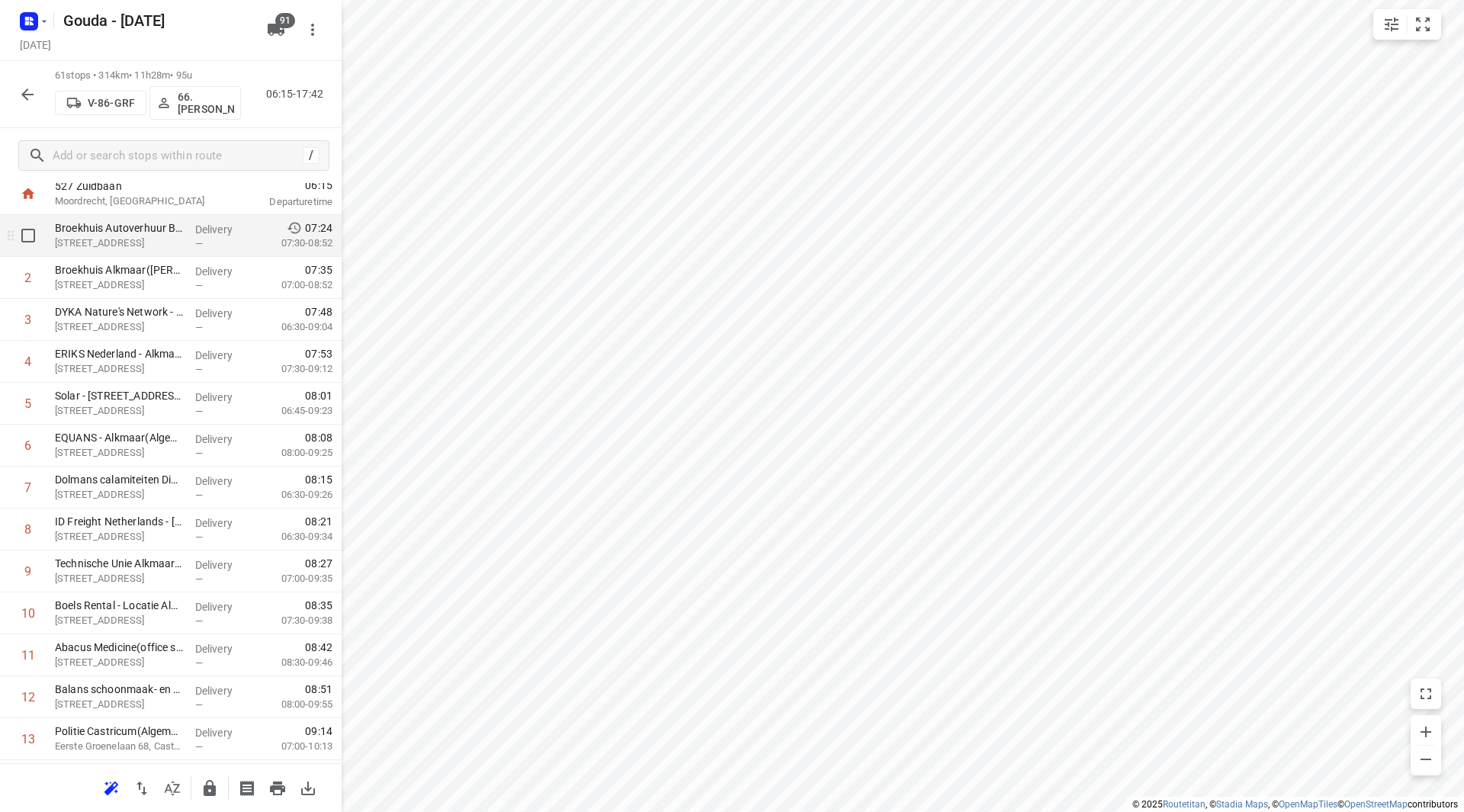
scroll to position [76, 0]
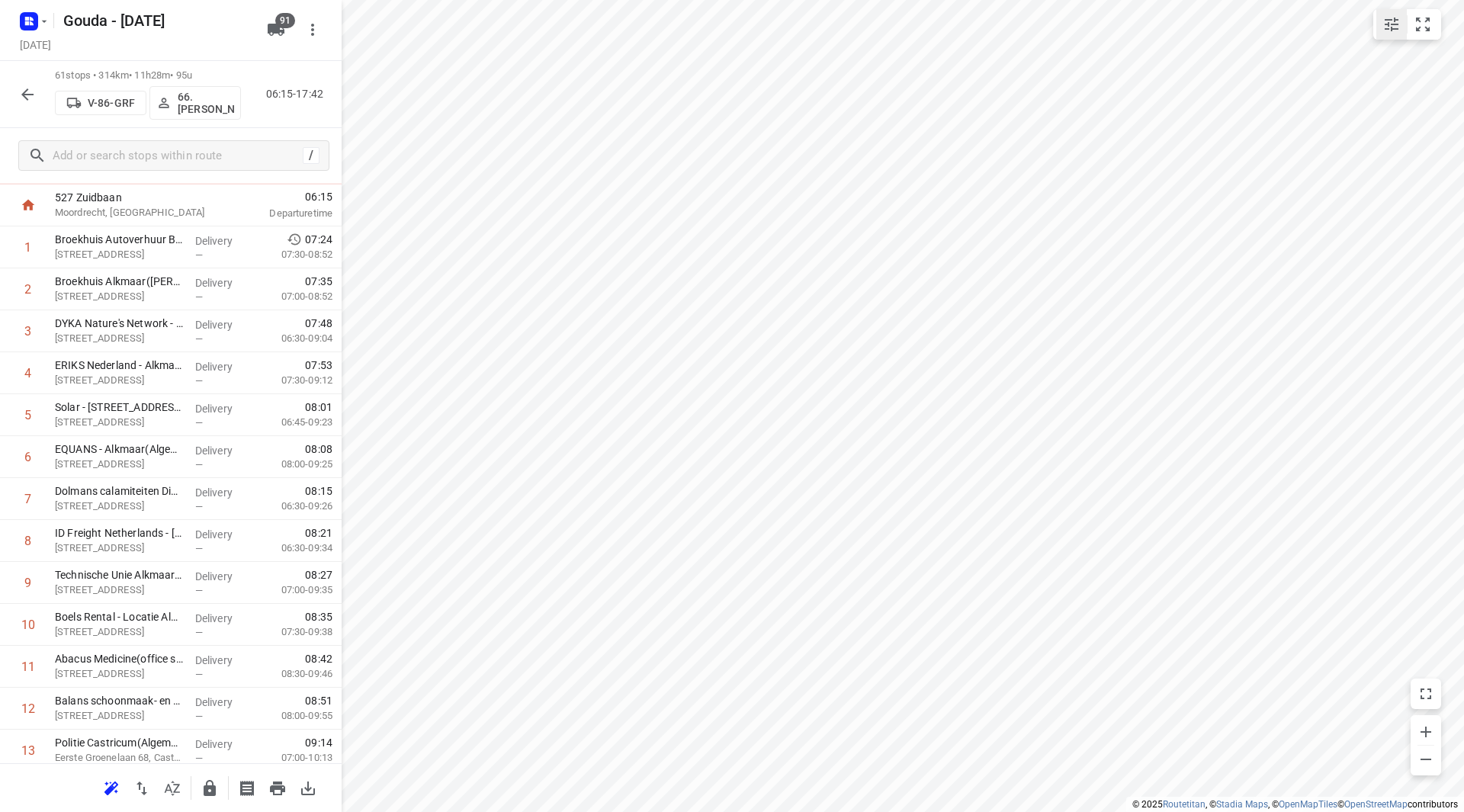
click at [1386, 17] on icon "small contained button group" at bounding box center [1391, 24] width 18 height 18
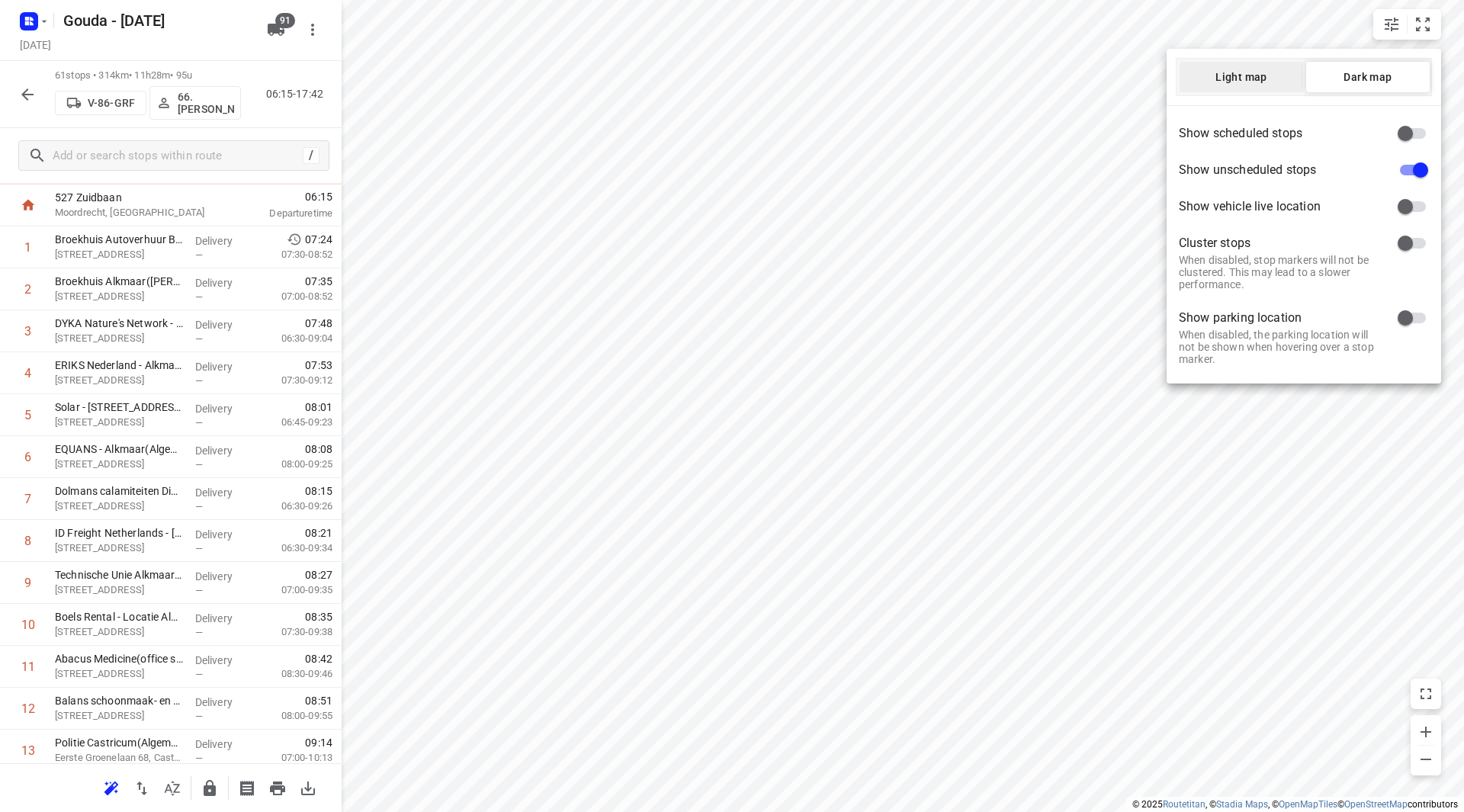
click at [1246, 73] on span "Light map" at bounding box center [1241, 77] width 123 height 13
click at [1331, 78] on span "Dark map" at bounding box center [1367, 77] width 123 height 13
click at [1114, 157] on div at bounding box center [732, 406] width 1464 height 812
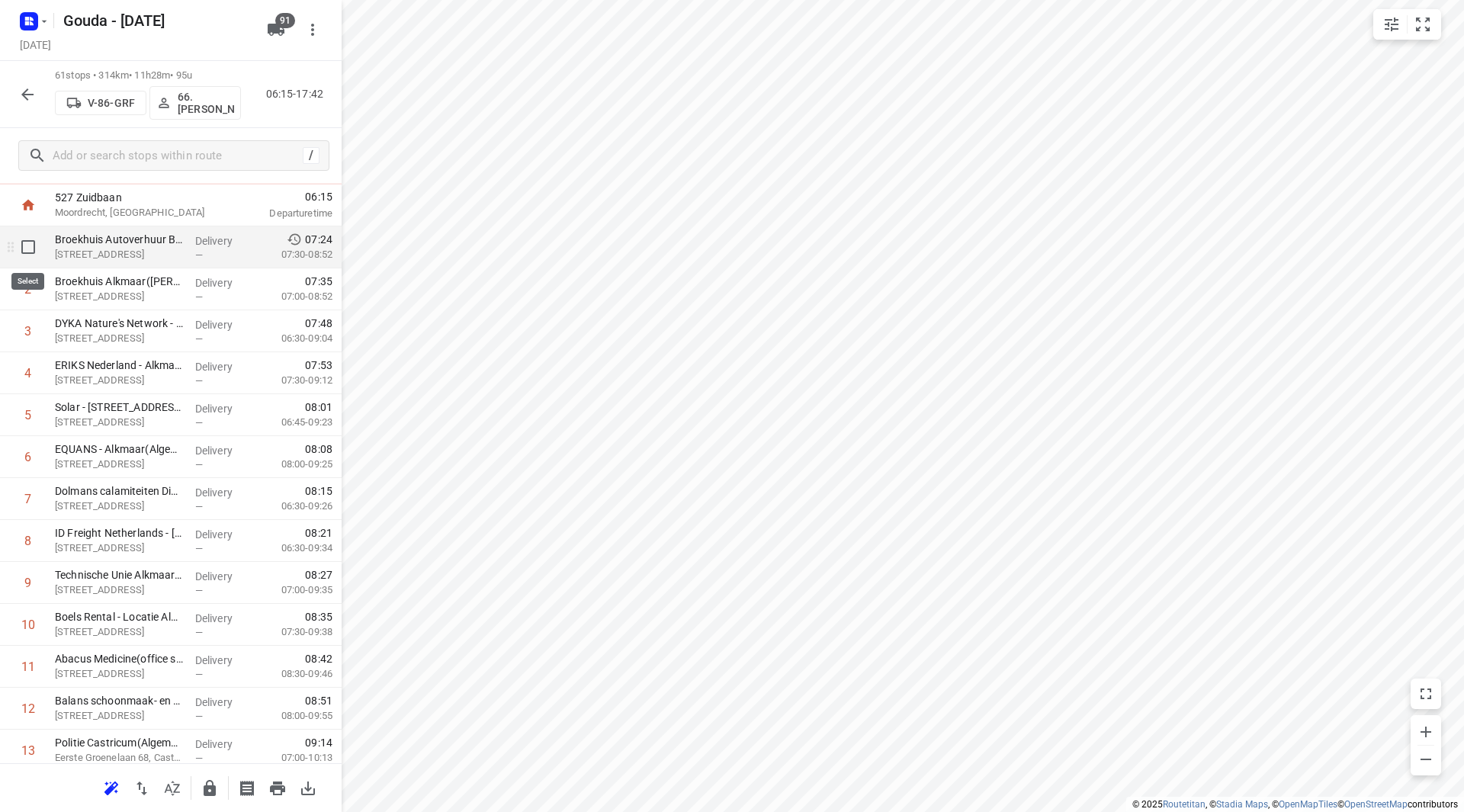
click at [25, 245] on input "checkbox" at bounding box center [28, 247] width 31 height 31
checkbox input "true"
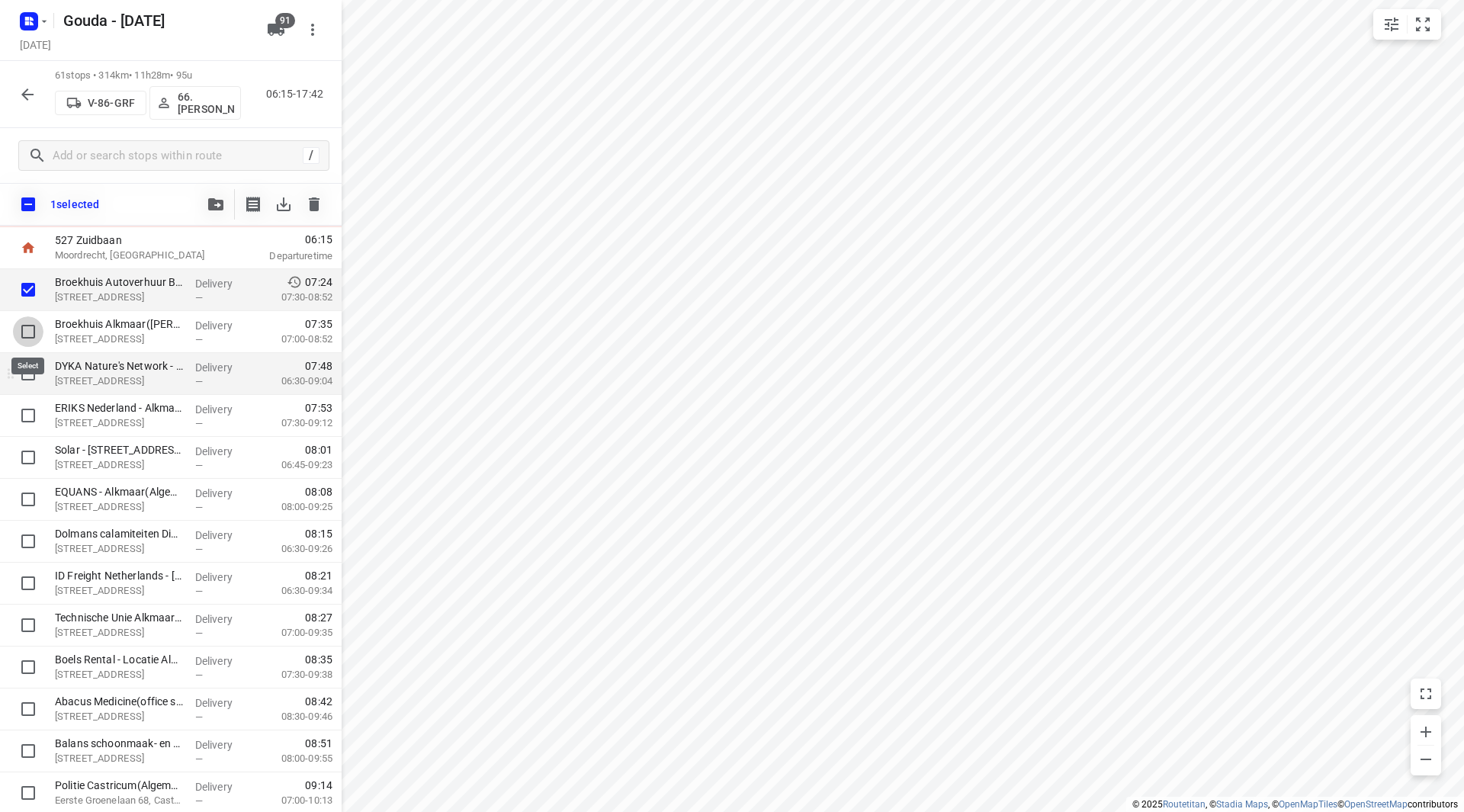
drag, startPoint x: 29, startPoint y: 325, endPoint x: 32, endPoint y: 365, distance: 40.1
click at [30, 325] on input "checkbox" at bounding box center [28, 331] width 31 height 31
checkbox input "true"
drag, startPoint x: 31, startPoint y: 375, endPoint x: 31, endPoint y: 386, distance: 11.0
click at [31, 375] on input "checkbox" at bounding box center [28, 373] width 31 height 31
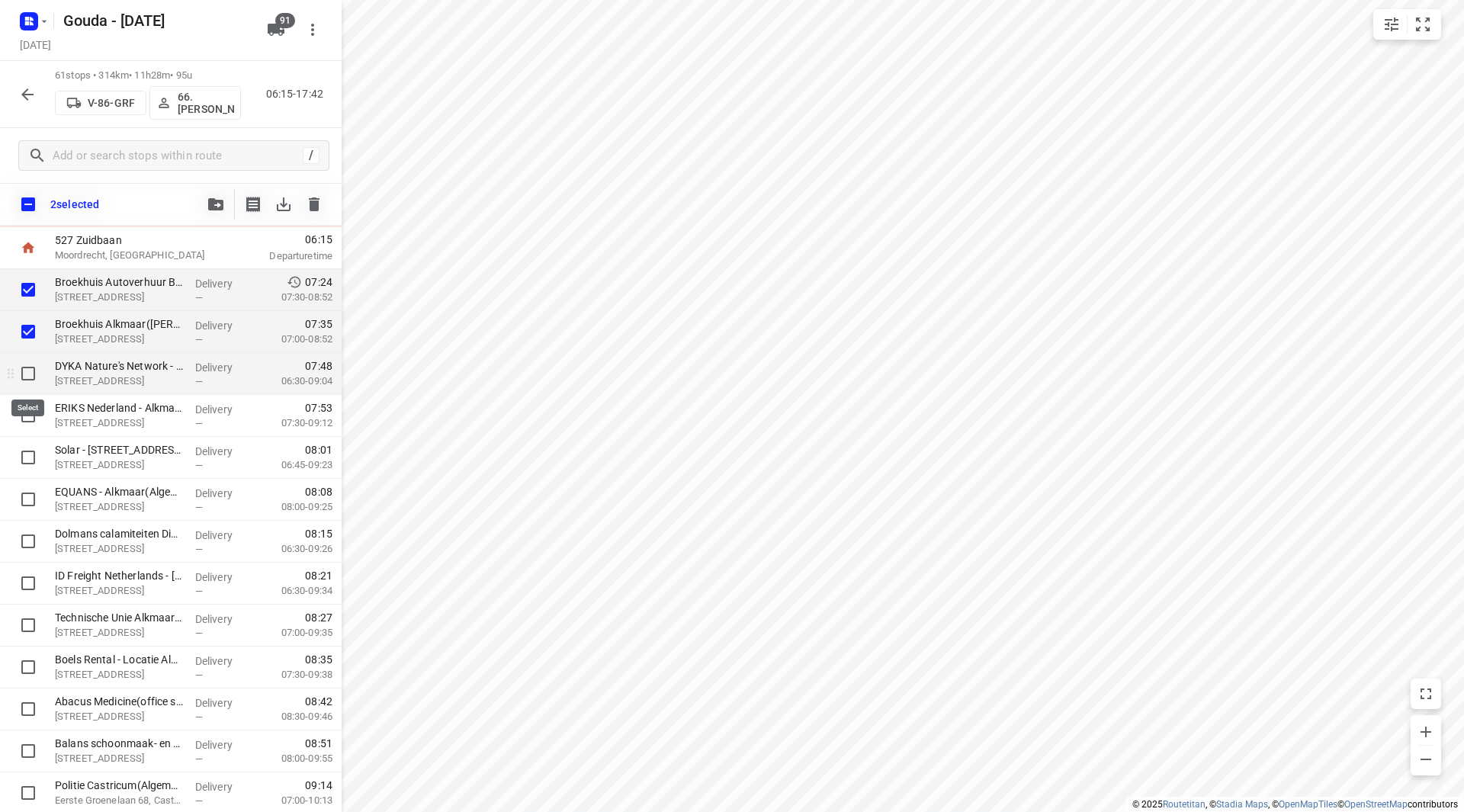
checkbox input "true"
click at [29, 415] on input "checkbox" at bounding box center [28, 415] width 31 height 31
checkbox input "true"
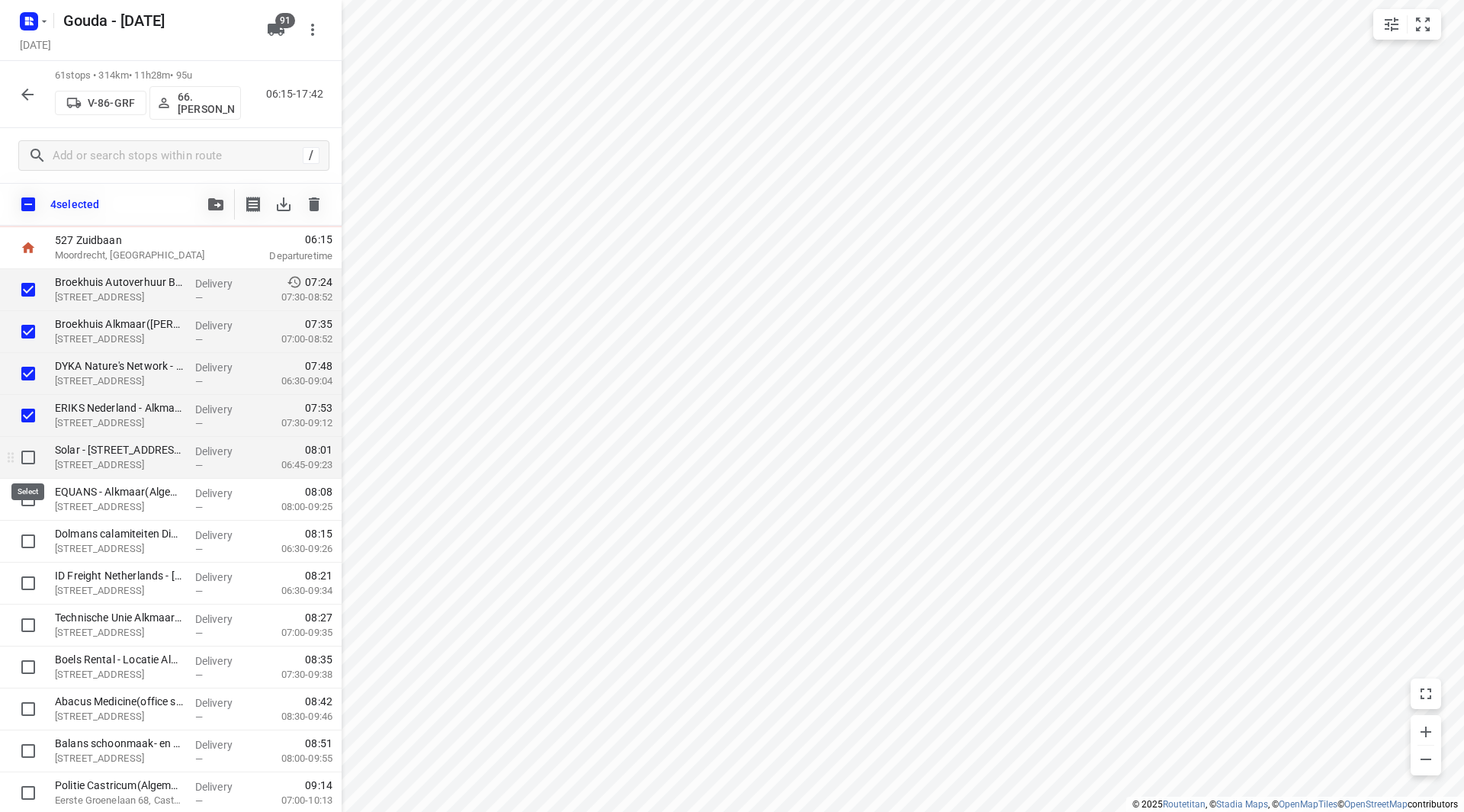
click at [29, 451] on input "checkbox" at bounding box center [28, 457] width 31 height 31
checkbox input "true"
click at [27, 494] on input "checkbox" at bounding box center [28, 499] width 31 height 31
checkbox input "true"
click at [19, 535] on input "checkbox" at bounding box center [28, 541] width 31 height 31
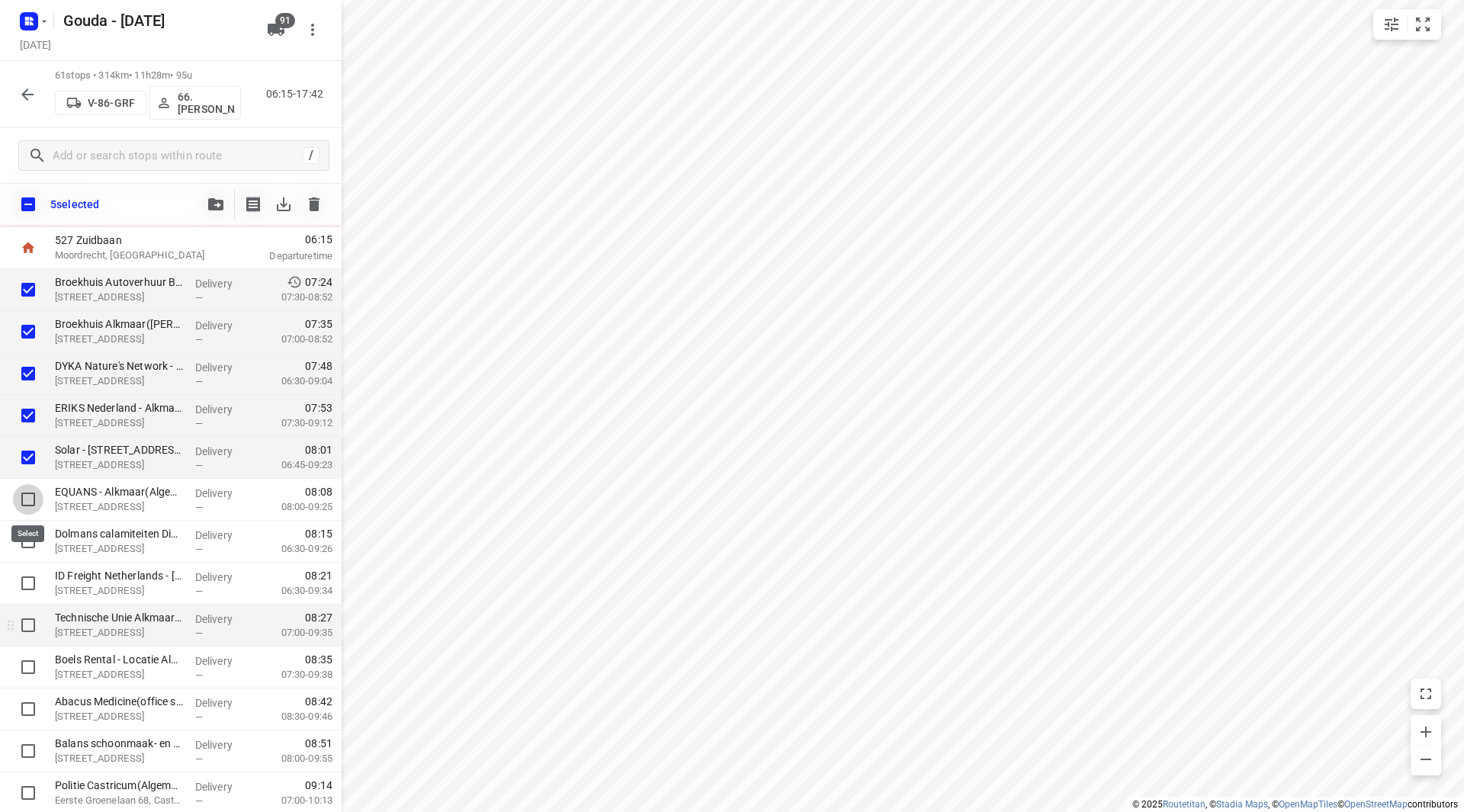
checkbox input "true"
click at [24, 580] on input "checkbox" at bounding box center [28, 583] width 31 height 31
checkbox input "true"
click at [24, 621] on input "checkbox" at bounding box center [28, 625] width 31 height 31
click at [24, 625] on input "checkbox" at bounding box center [28, 625] width 31 height 31
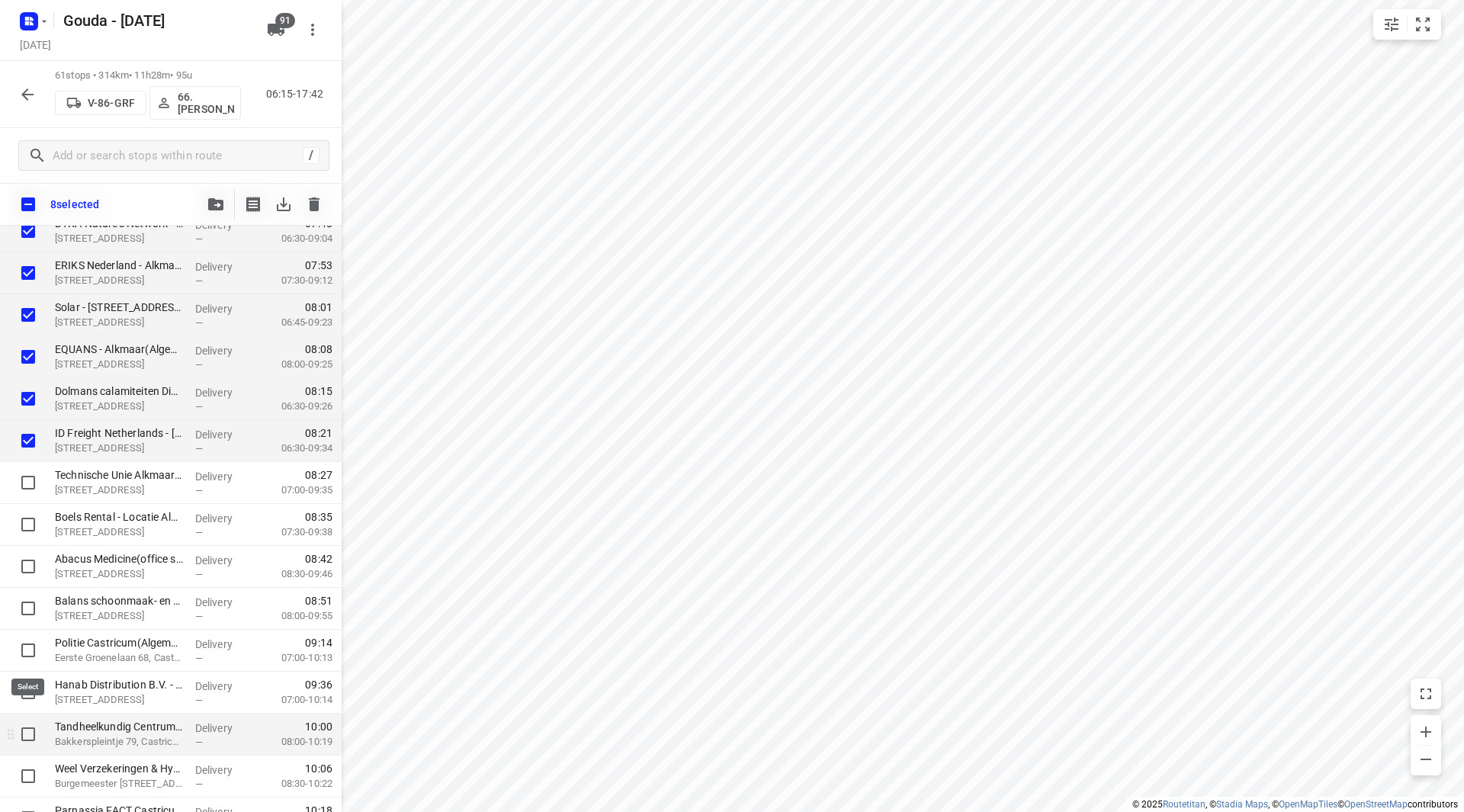
scroll to position [305, 0]
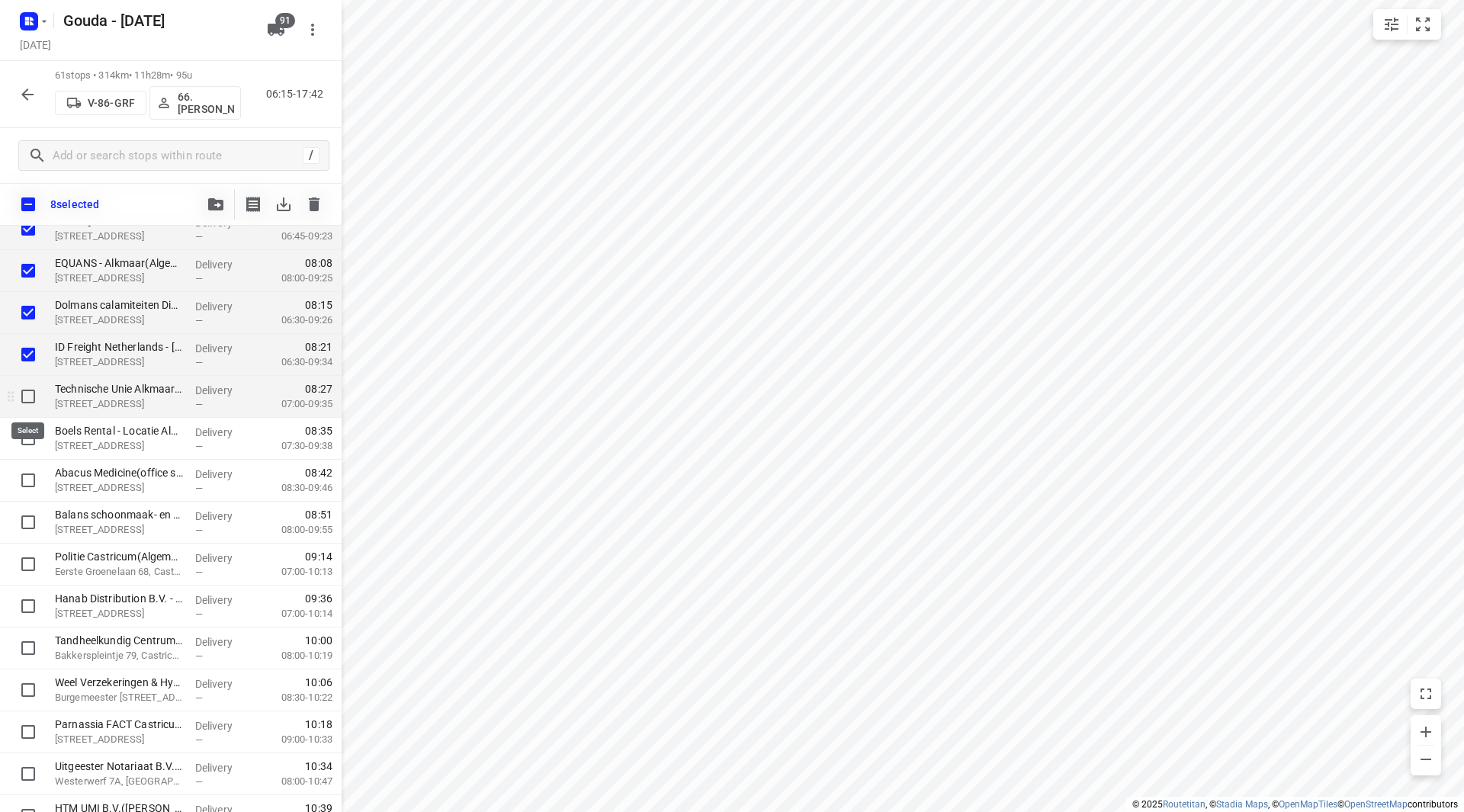
click at [31, 393] on input "checkbox" at bounding box center [28, 396] width 31 height 31
checkbox input "true"
click at [27, 441] on input "checkbox" at bounding box center [28, 438] width 31 height 31
checkbox input "true"
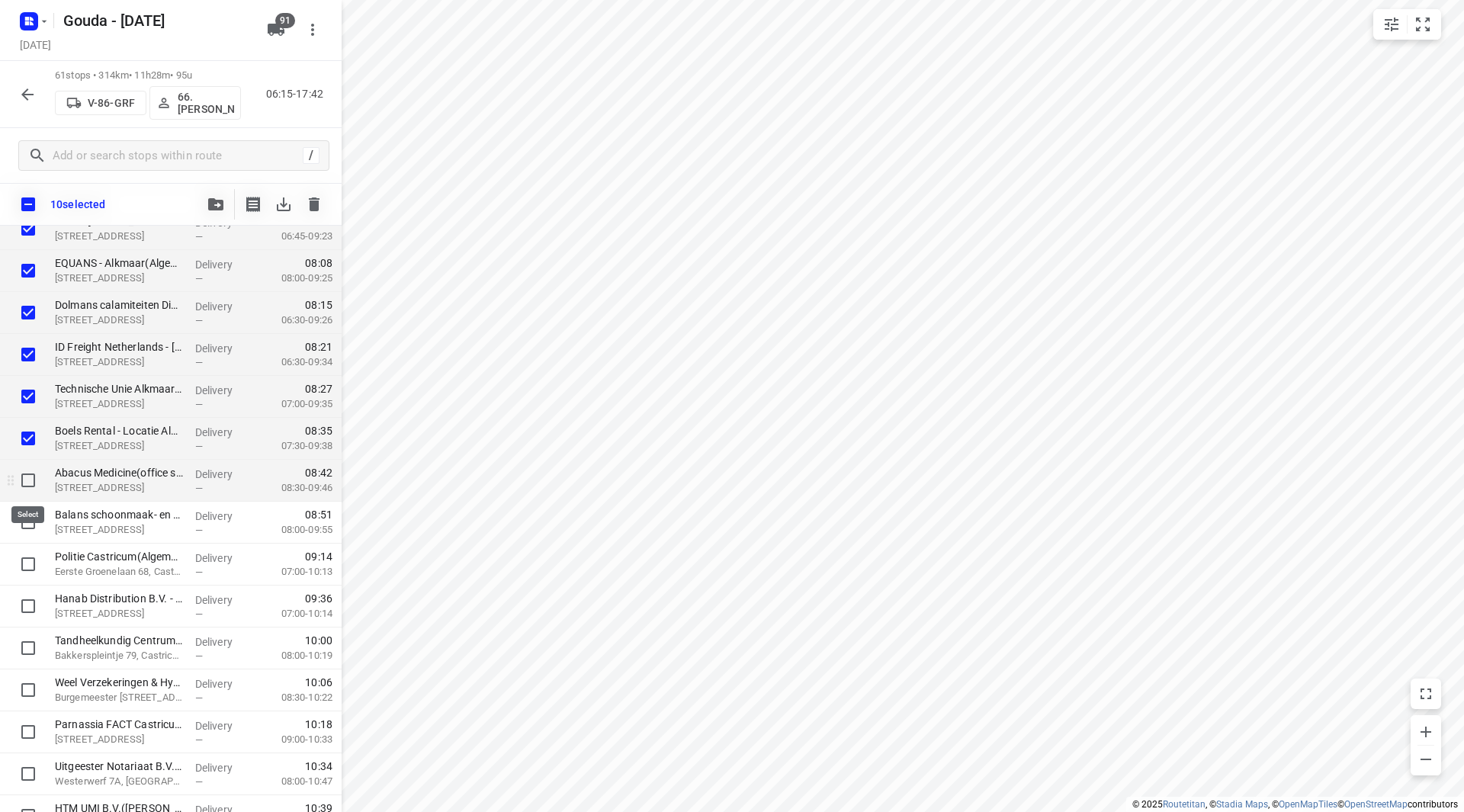
click at [31, 470] on input "checkbox" at bounding box center [28, 480] width 31 height 31
checkbox input "true"
drag, startPoint x: 27, startPoint y: 509, endPoint x: 24, endPoint y: 545, distance: 36.1
click at [26, 510] on input "checkbox" at bounding box center [28, 521] width 31 height 31
checkbox input "true"
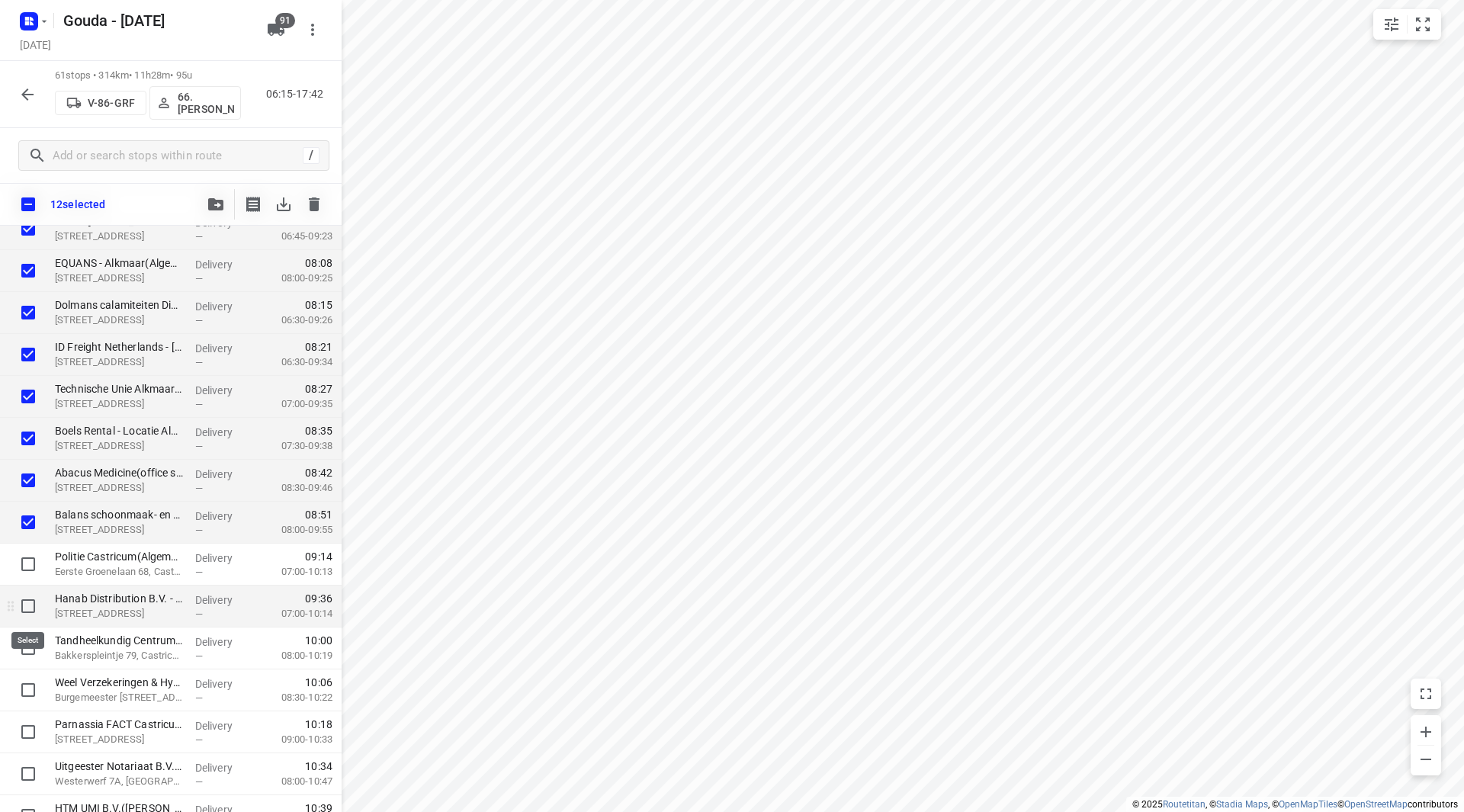
click at [29, 609] on input "checkbox" at bounding box center [28, 605] width 31 height 31
checkbox input "true"
click at [214, 199] on icon "button" at bounding box center [215, 204] width 15 height 13
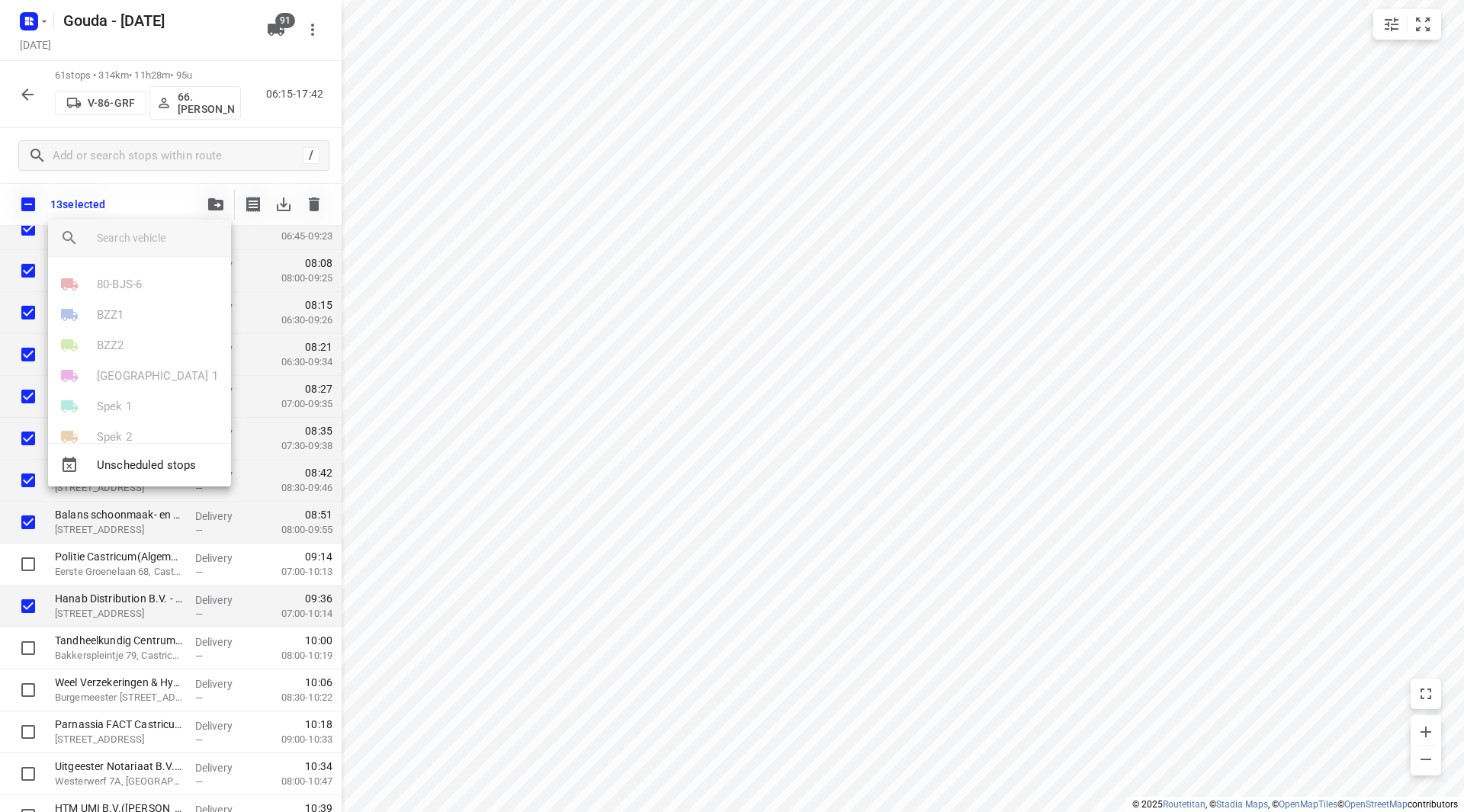
click at [153, 236] on input "search vehicle" at bounding box center [157, 237] width 122 height 23
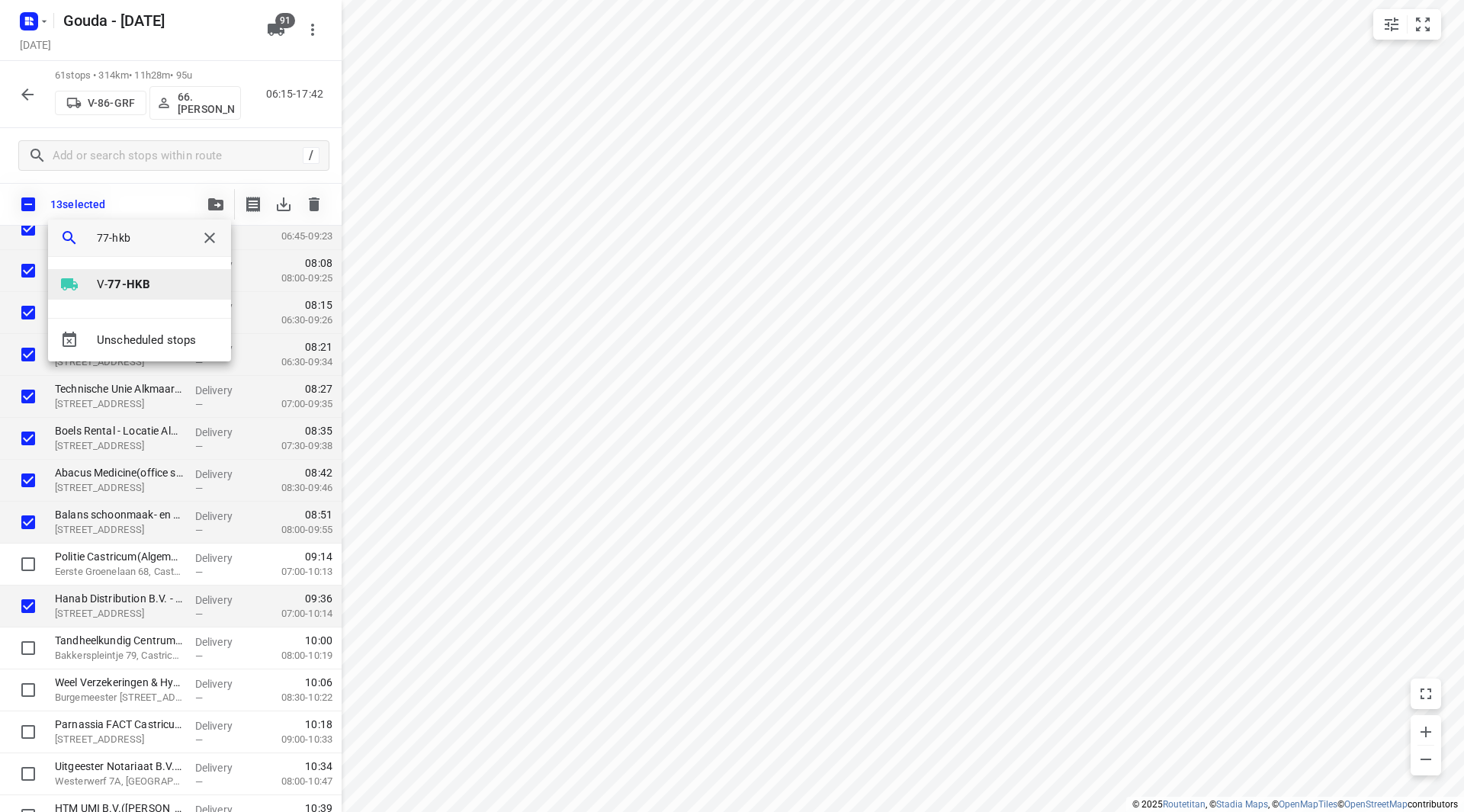
type input "77-hkb"
click at [119, 284] on b "77-HKB" at bounding box center [129, 283] width 42 height 13
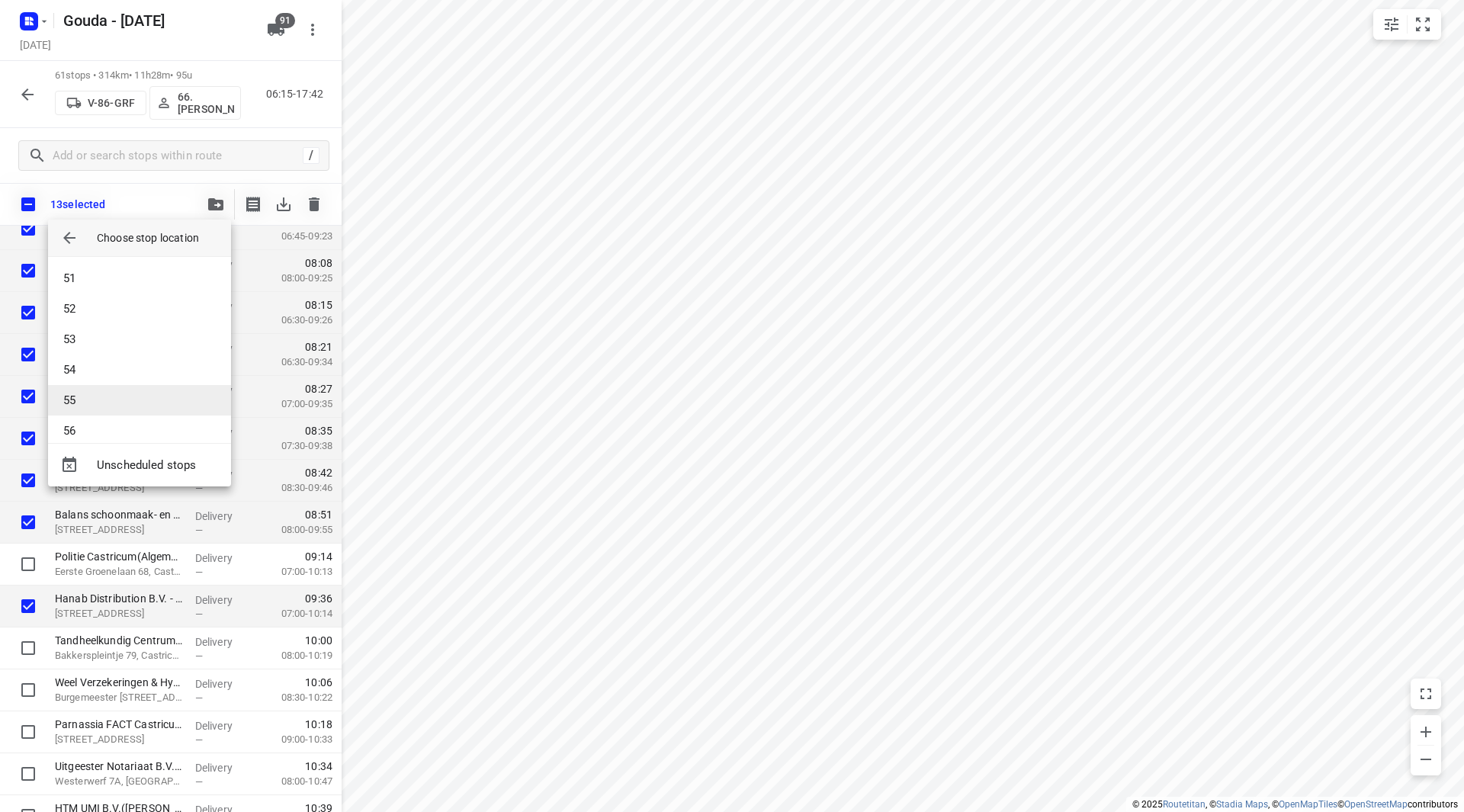
scroll to position [1692, 0]
click at [130, 413] on li "61" at bounding box center [139, 415] width 183 height 31
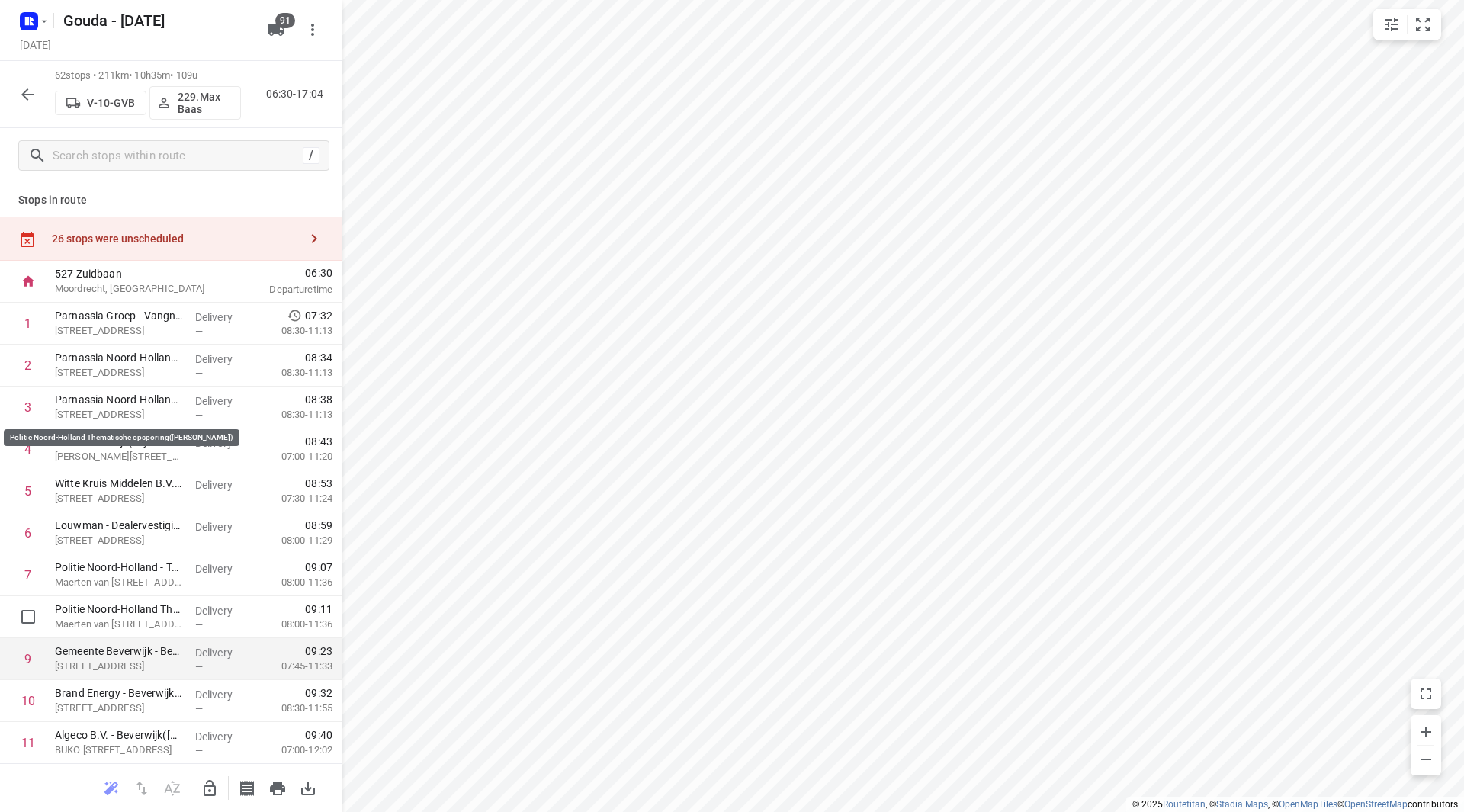
scroll to position [229, 0]
